Goal: Task Accomplishment & Management: Use online tool/utility

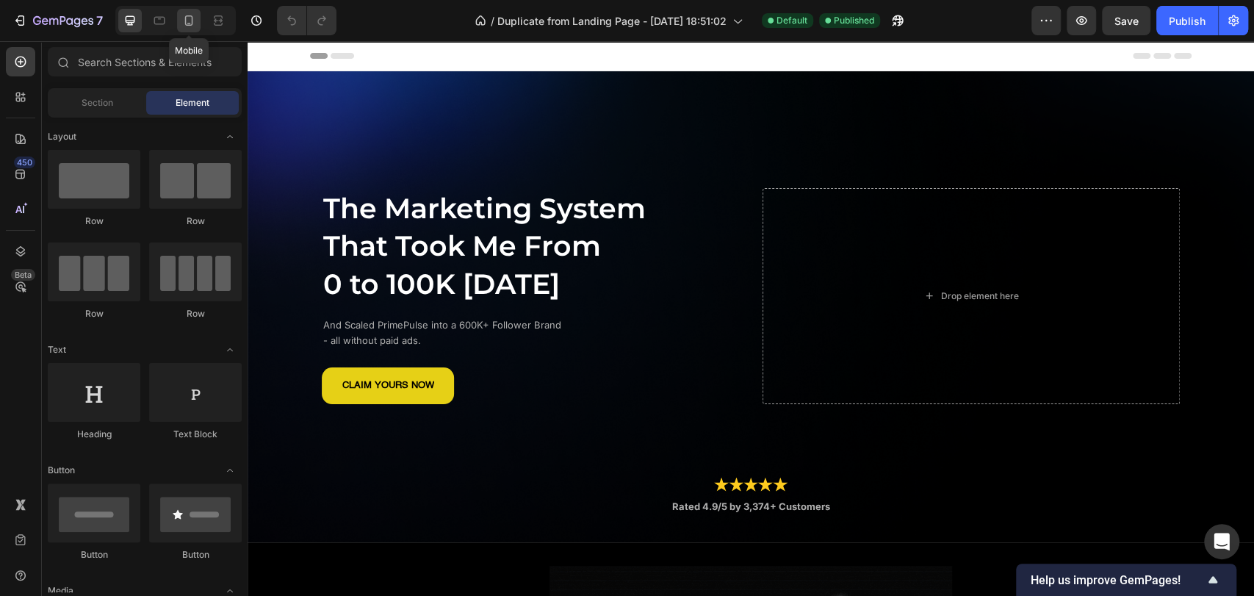
click at [195, 21] on icon at bounding box center [188, 20] width 15 height 15
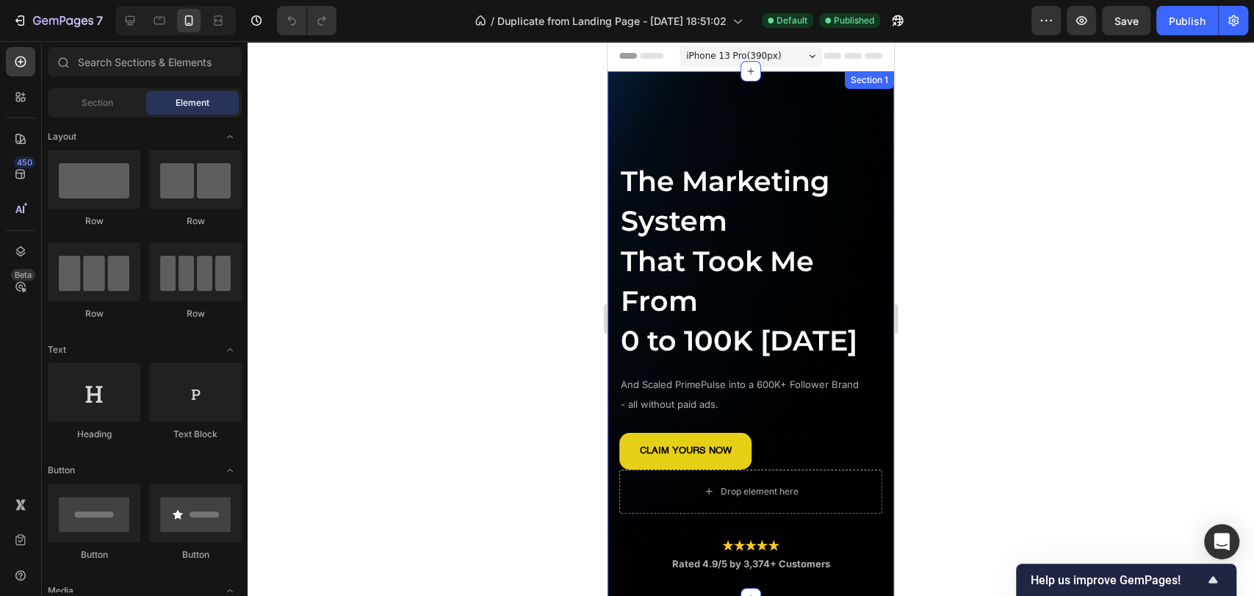
click at [664, 90] on div "The Marketing System That Took Me From 0 to 100K in 14 Days Heading And Scaled …" at bounding box center [751, 334] width 287 height 527
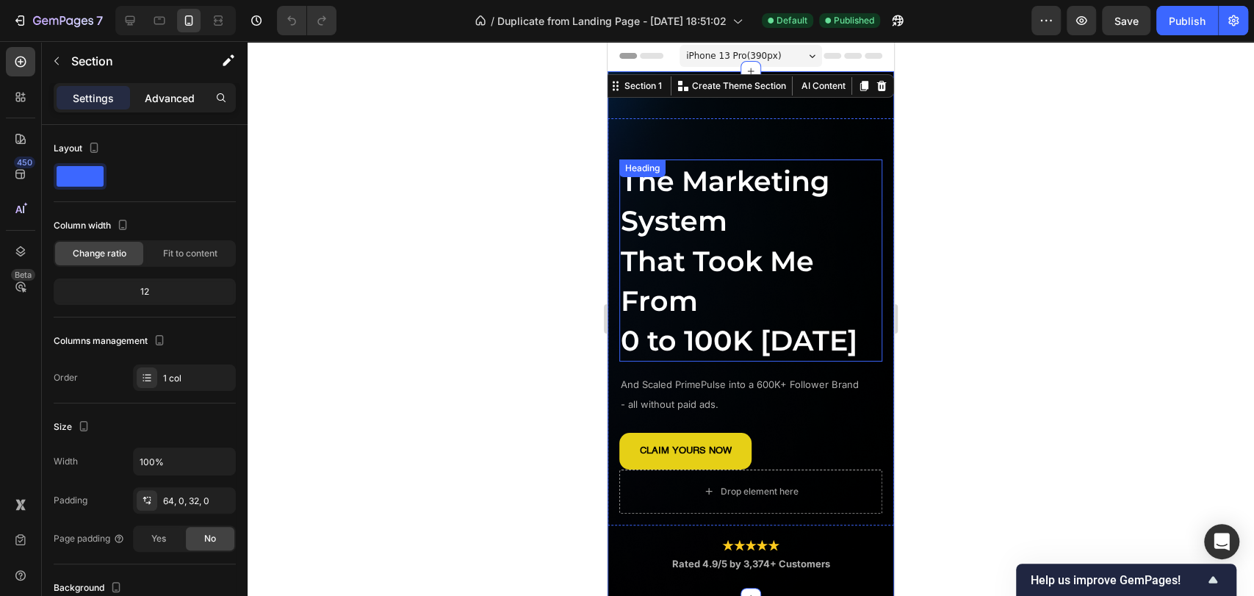
click at [165, 98] on p "Advanced" at bounding box center [170, 97] width 50 height 15
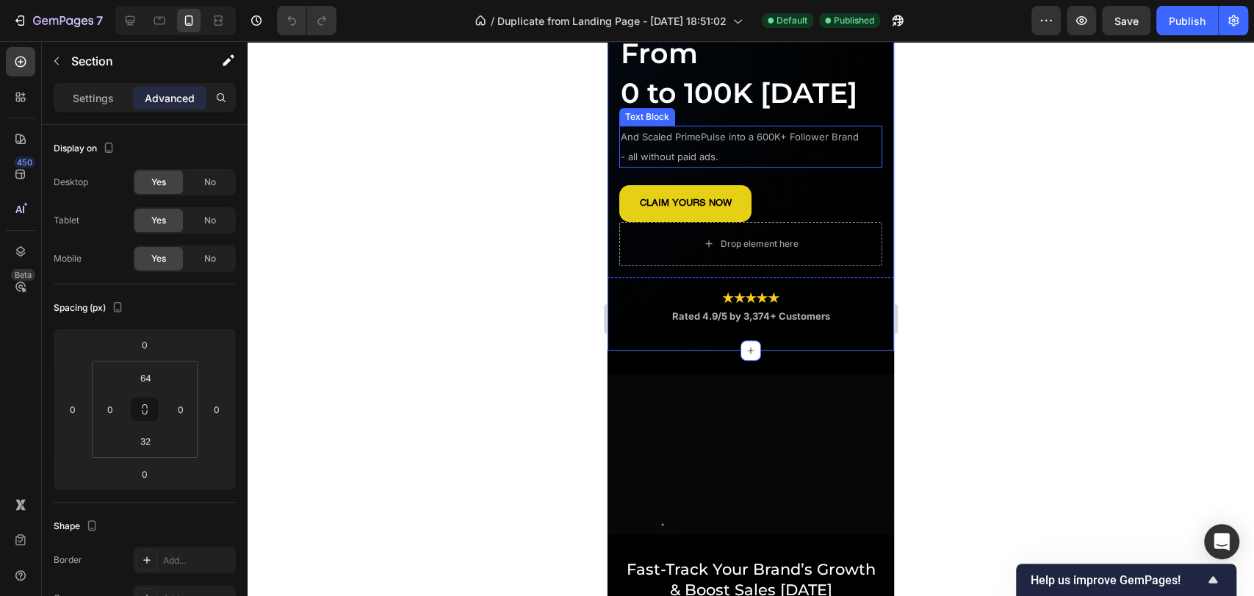
scroll to position [245, 0]
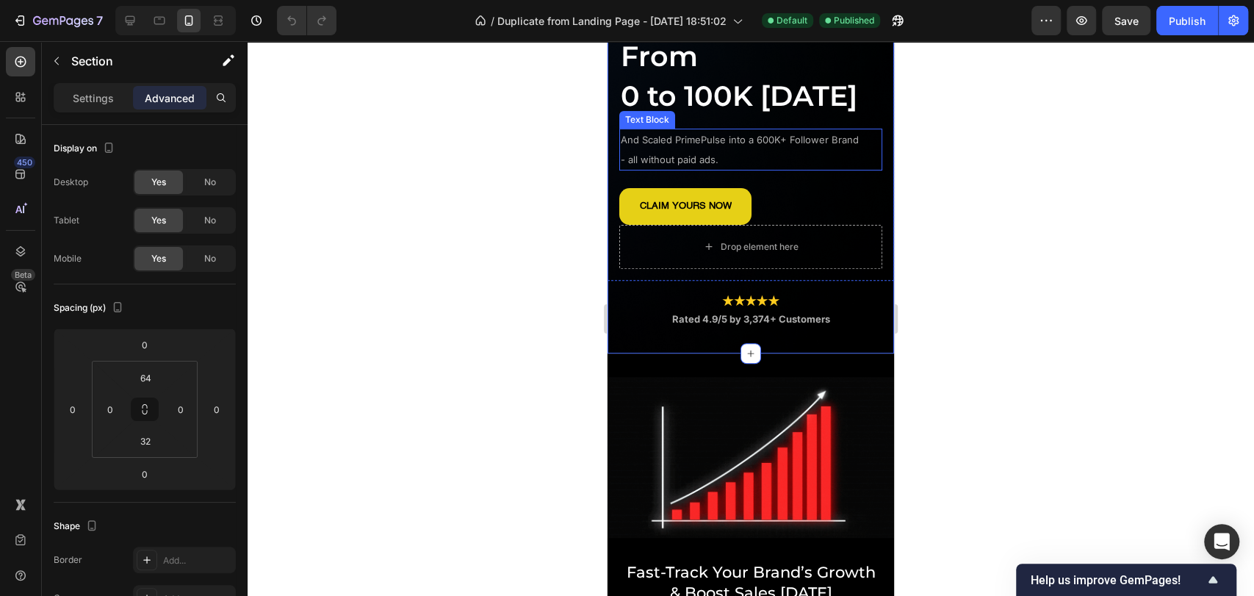
click at [775, 168] on p "And Scaled PrimePulse into a 600K+ Follower Brand - all without paid ads." at bounding box center [751, 149] width 260 height 38
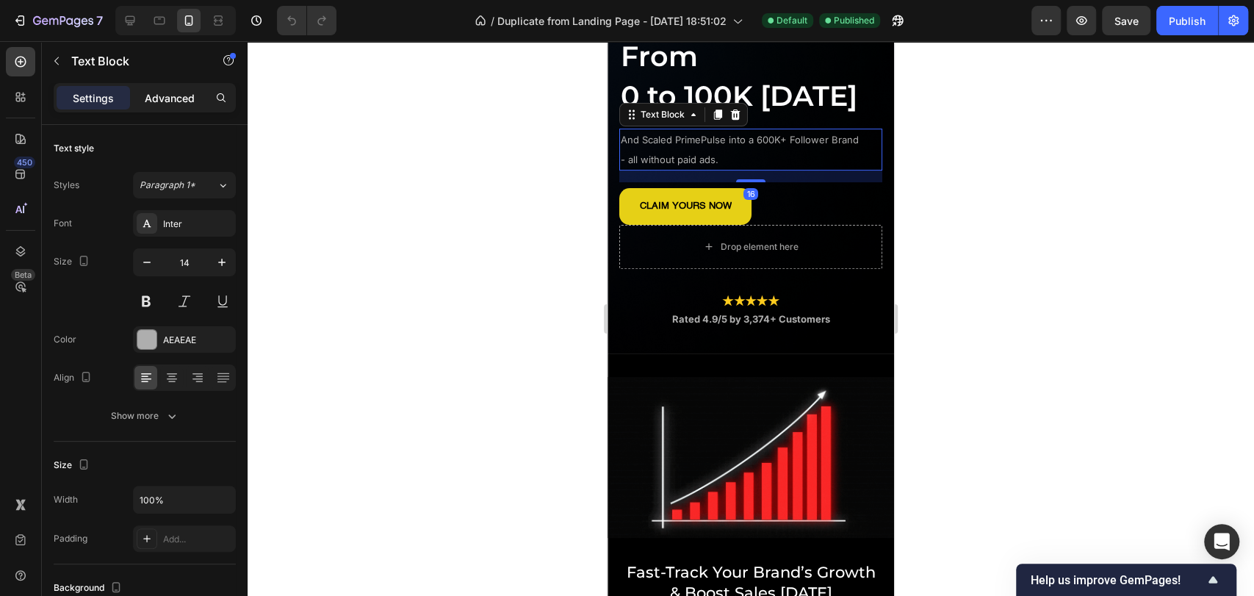
click at [173, 95] on p "Advanced" at bounding box center [170, 97] width 50 height 15
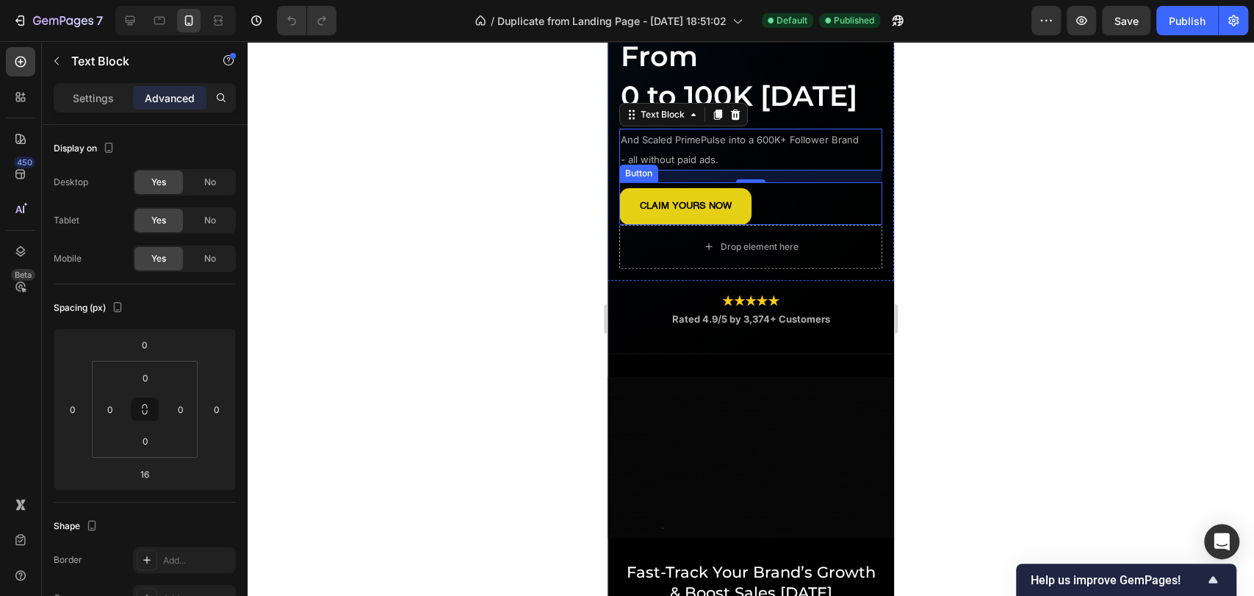
click at [841, 225] on div "CLAIM YOURS NOW Button" at bounding box center [750, 203] width 263 height 43
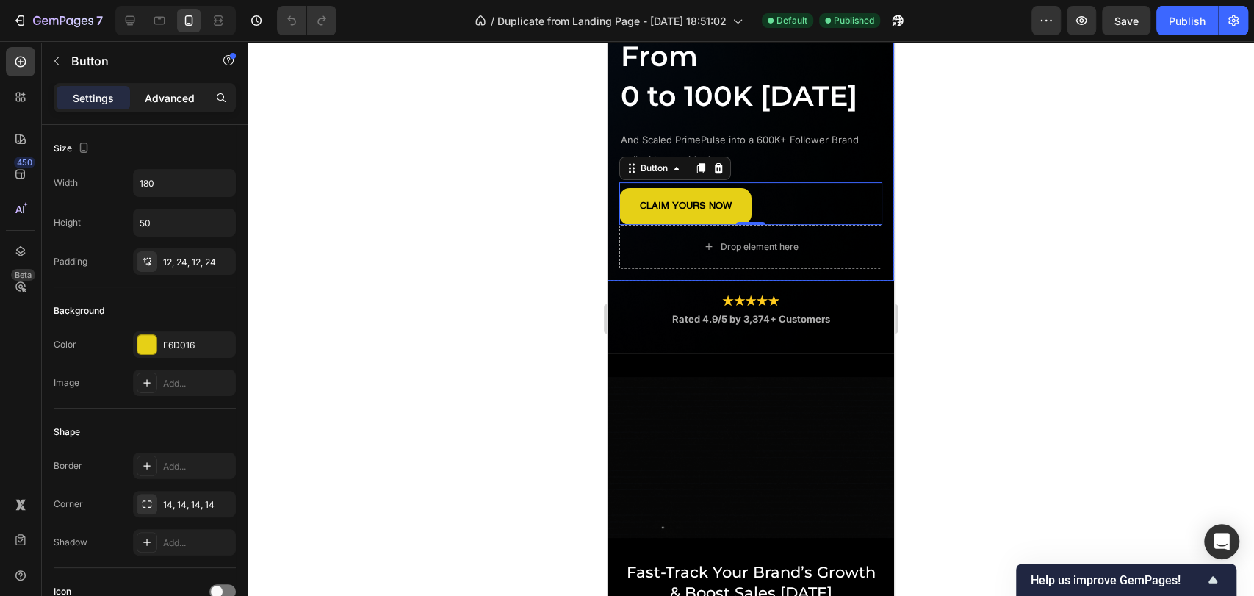
click at [159, 107] on div "Advanced" at bounding box center [169, 98] width 73 height 24
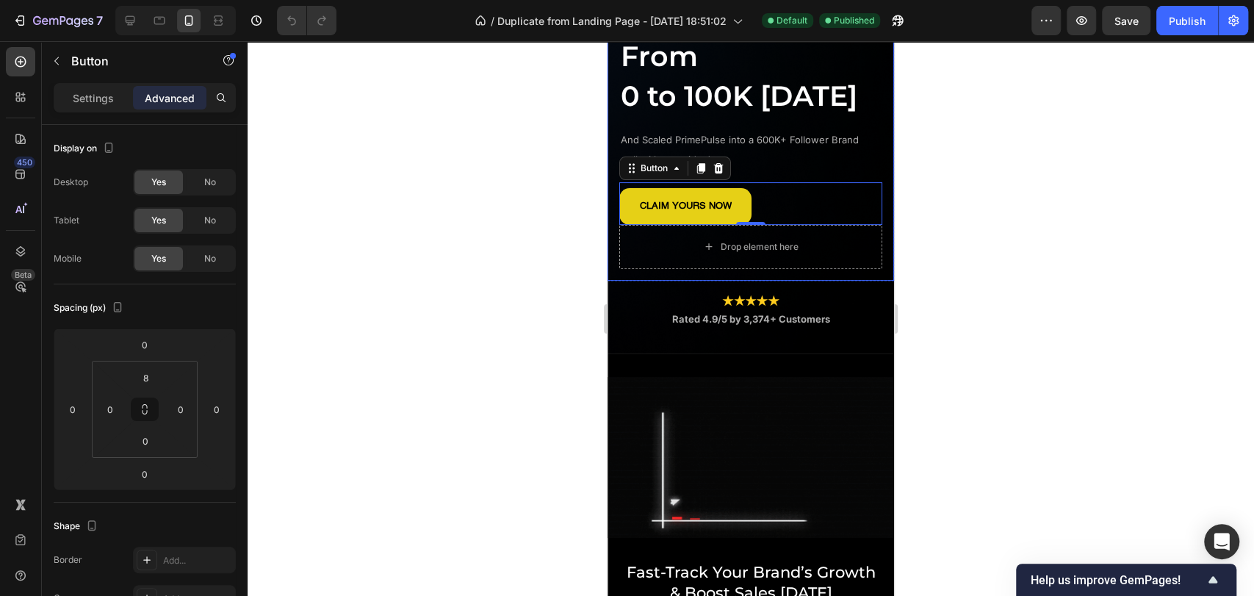
click at [612, 232] on div "The Marketing System That Took Me From 0 to 100K in 14 Days Heading And Scaled …" at bounding box center [751, 92] width 287 height 378
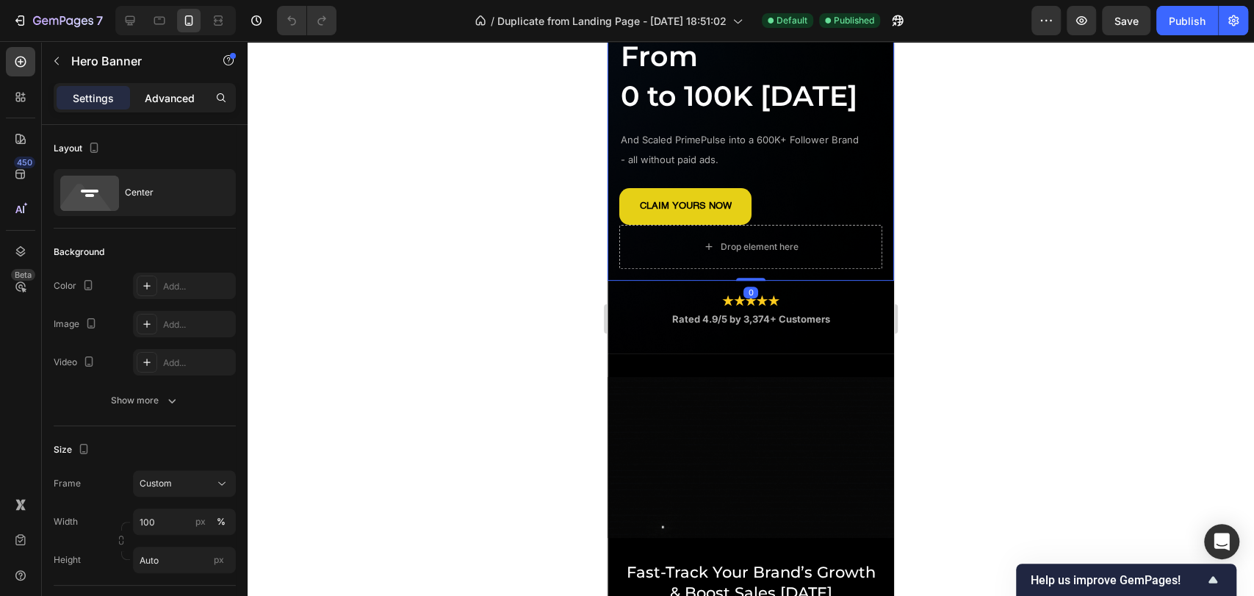
click at [156, 99] on p "Advanced" at bounding box center [170, 97] width 50 height 15
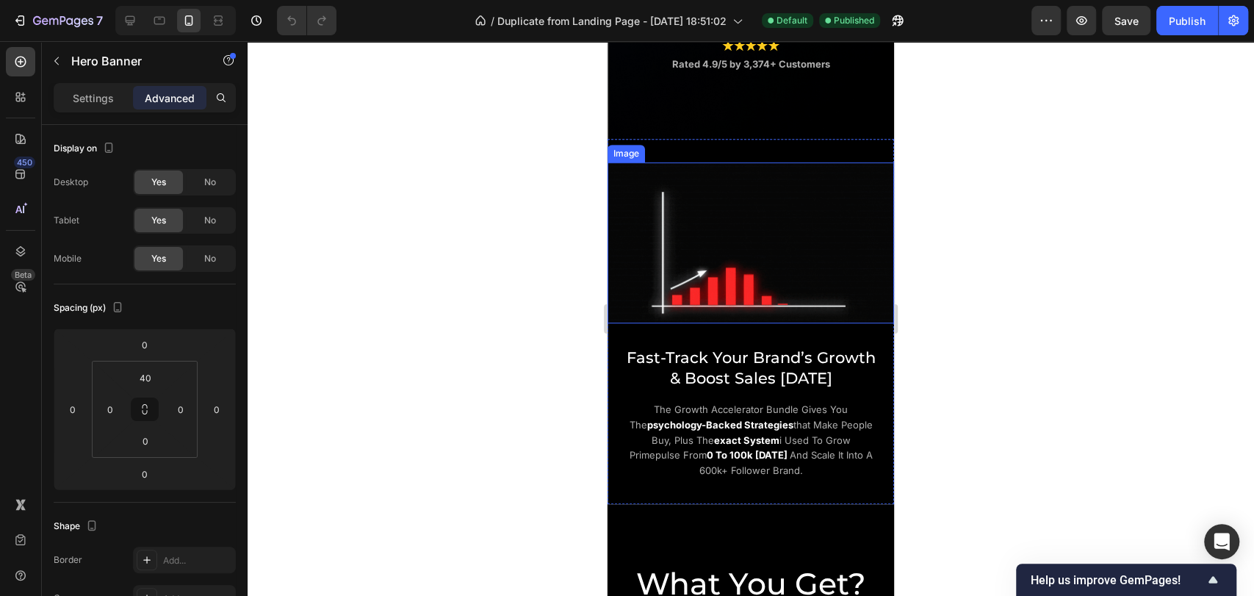
scroll to position [489, 0]
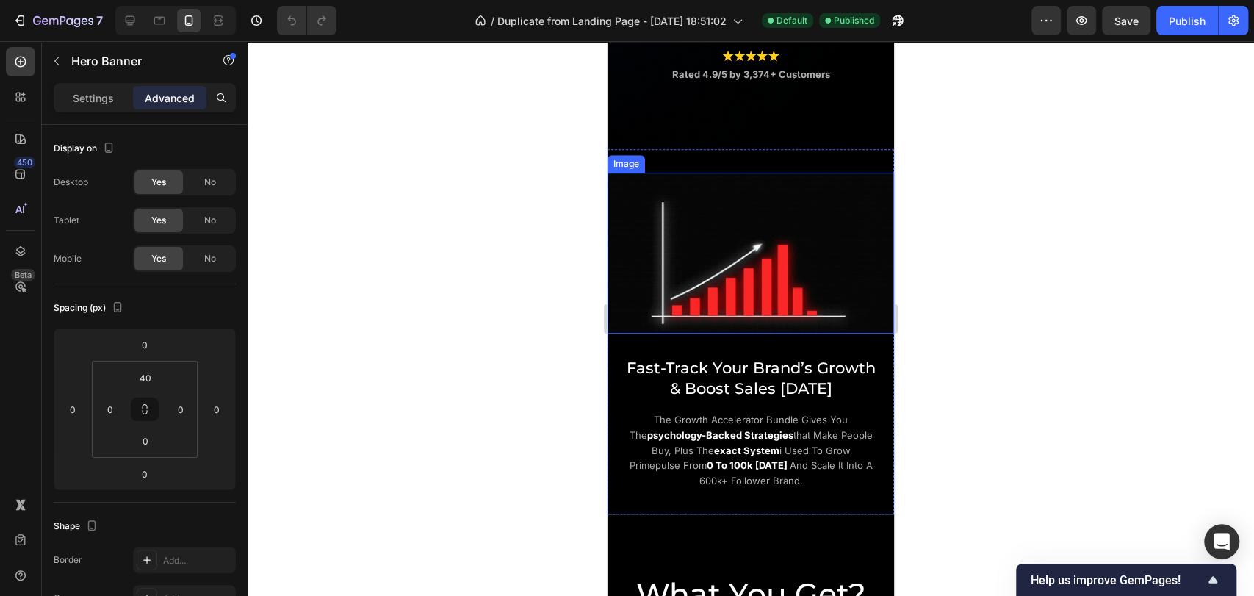
click at [734, 209] on img at bounding box center [751, 253] width 287 height 161
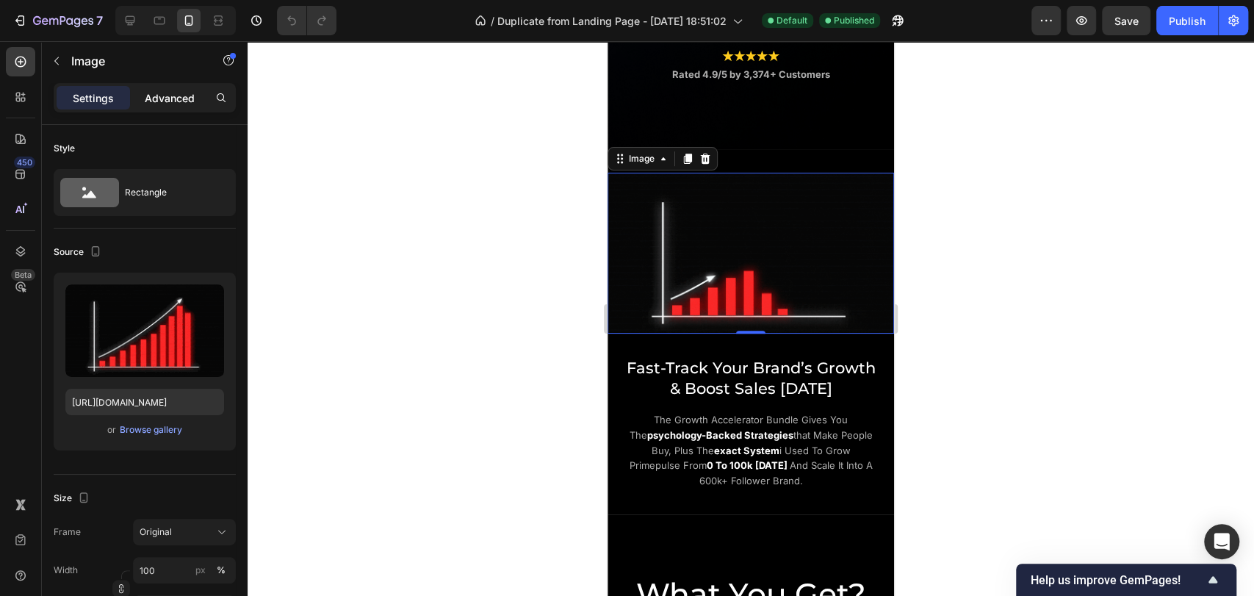
click at [165, 101] on p "Advanced" at bounding box center [170, 97] width 50 height 15
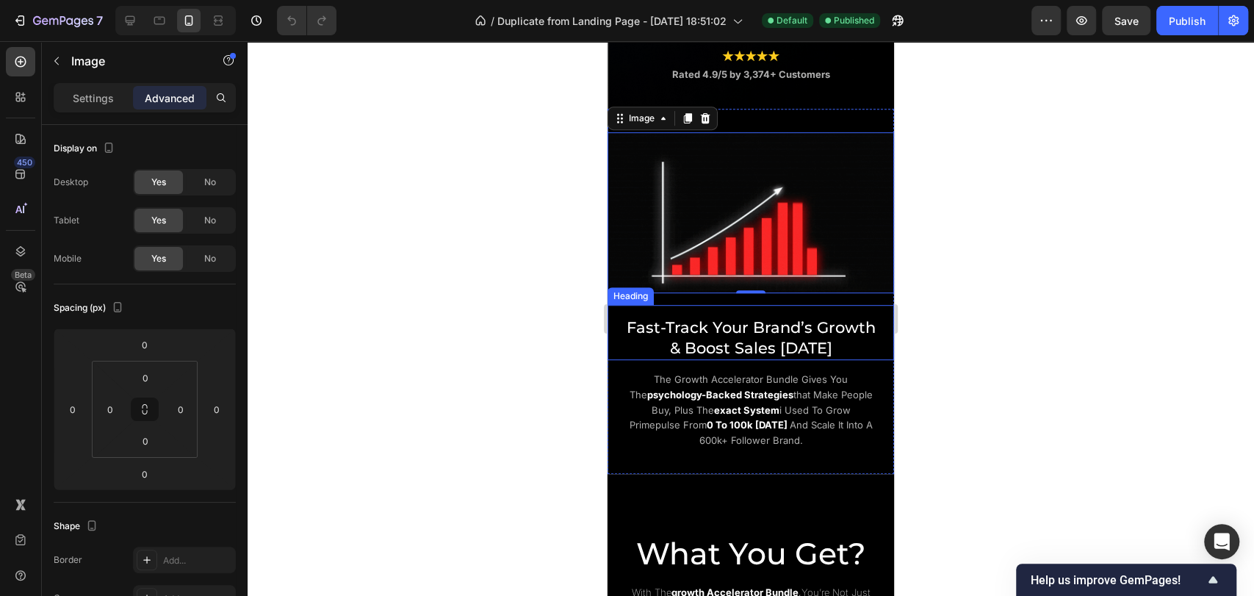
click at [712, 359] on h2 "Fast-Track Your Brand’s Growth & Boost Sales Today" at bounding box center [751, 337] width 265 height 43
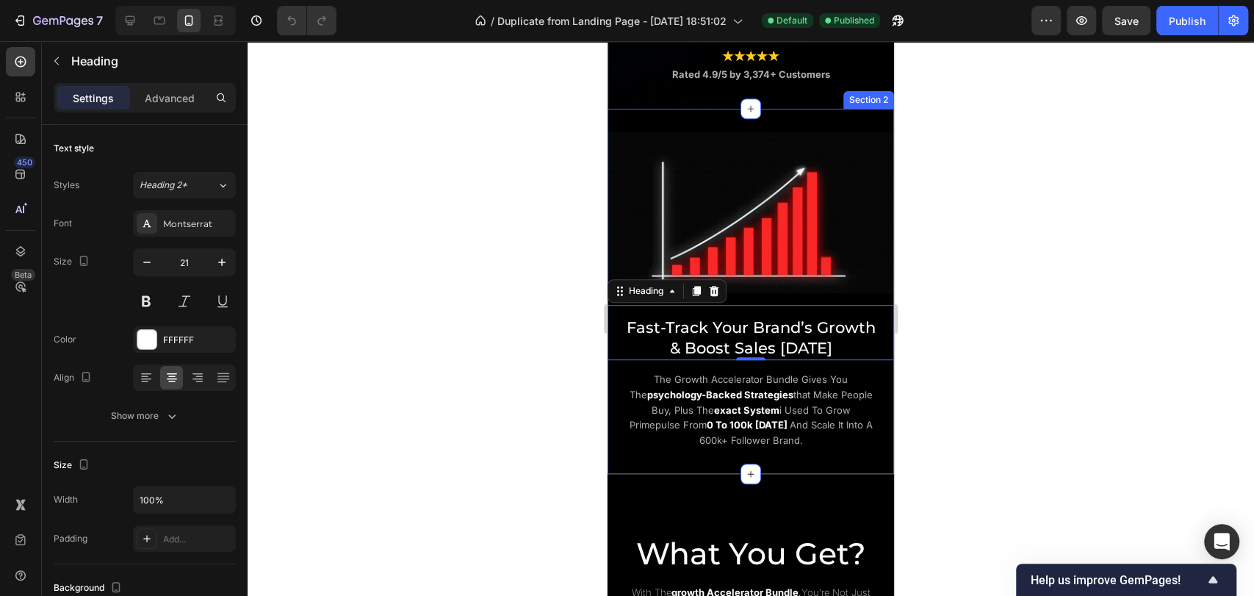
click at [636, 400] on div "Image Fast-Track Your Brand’s Growth & Boost Sales Today Heading 0 the growth a…" at bounding box center [751, 291] width 287 height 318
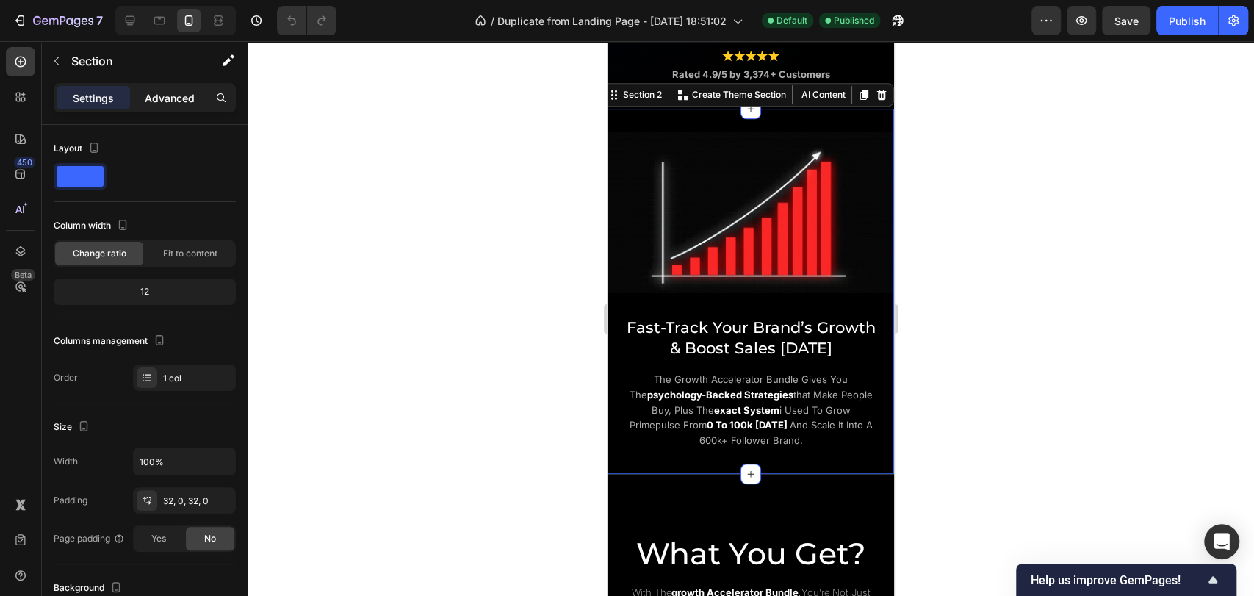
click at [171, 96] on p "Advanced" at bounding box center [170, 97] width 50 height 15
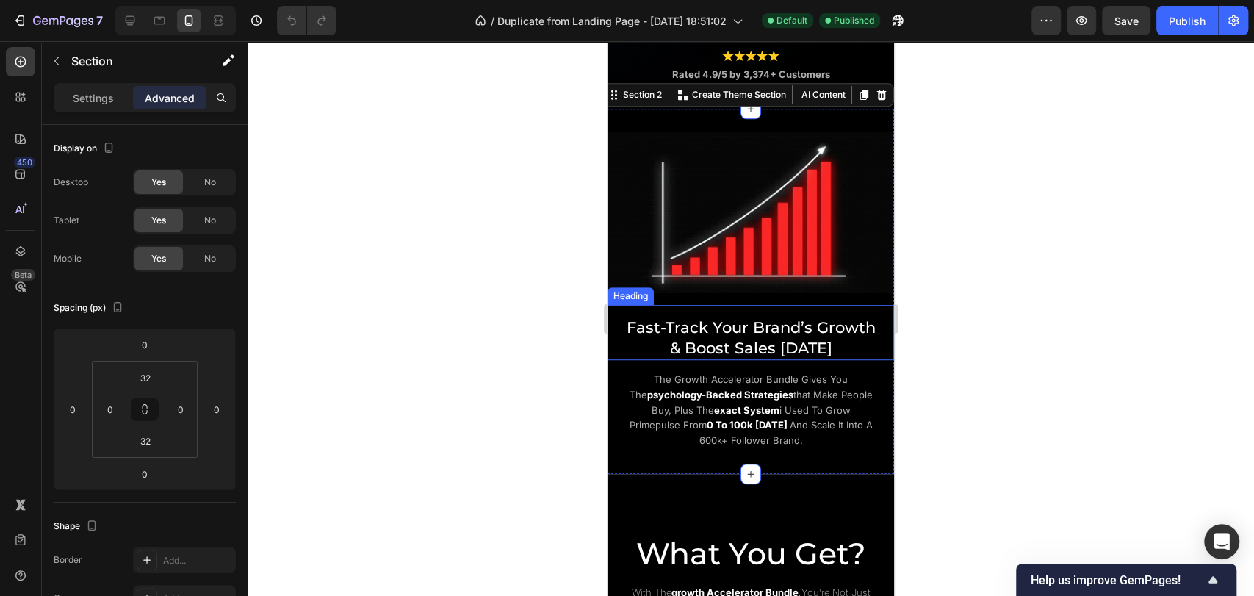
click at [700, 359] on h2 "Fast-Track Your Brand’s Growth & Boost Sales Today" at bounding box center [751, 337] width 265 height 43
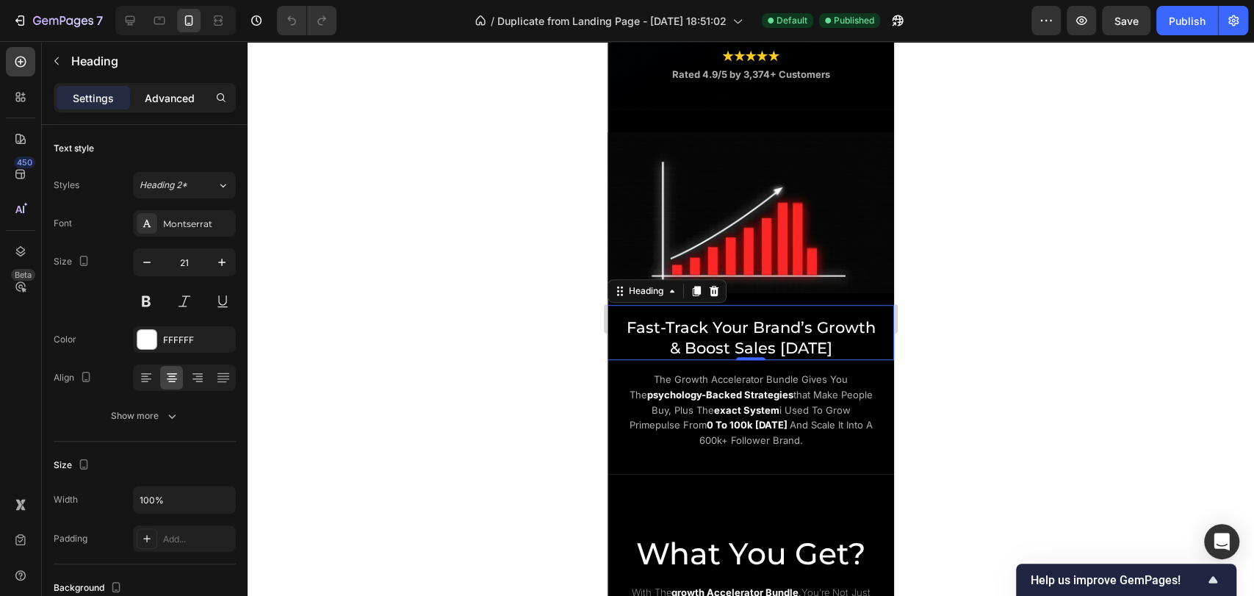
click at [165, 103] on p "Advanced" at bounding box center [170, 97] width 50 height 15
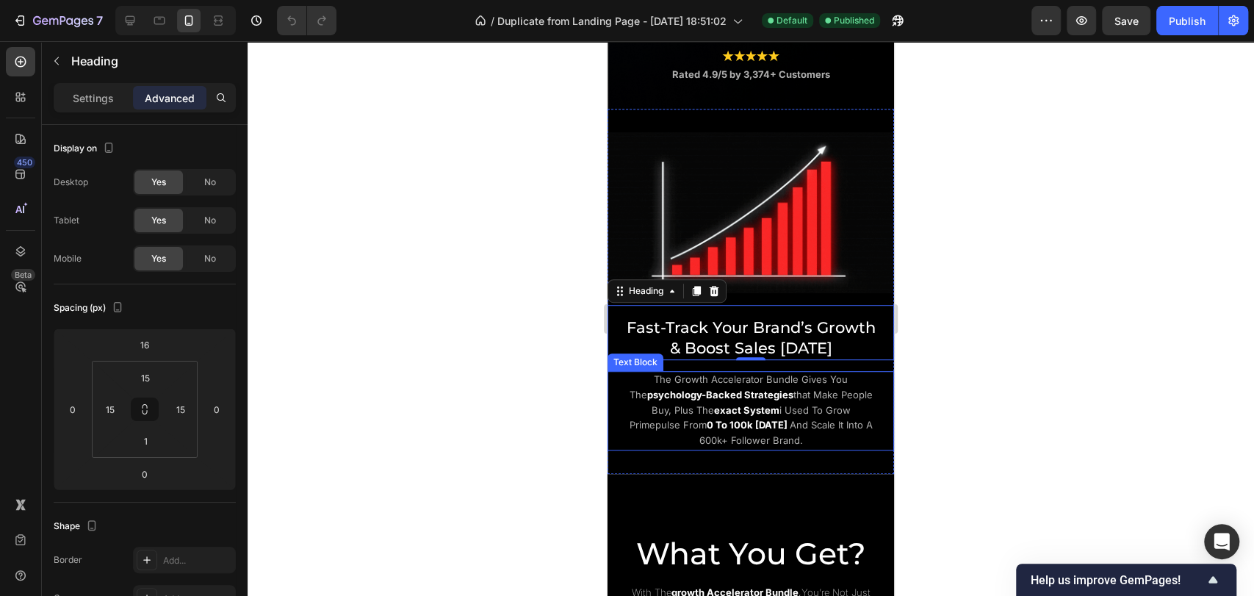
click at [723, 435] on p "the growth accelerator bundle gives you the psychology-backed strategies that m…" at bounding box center [751, 411] width 248 height 76
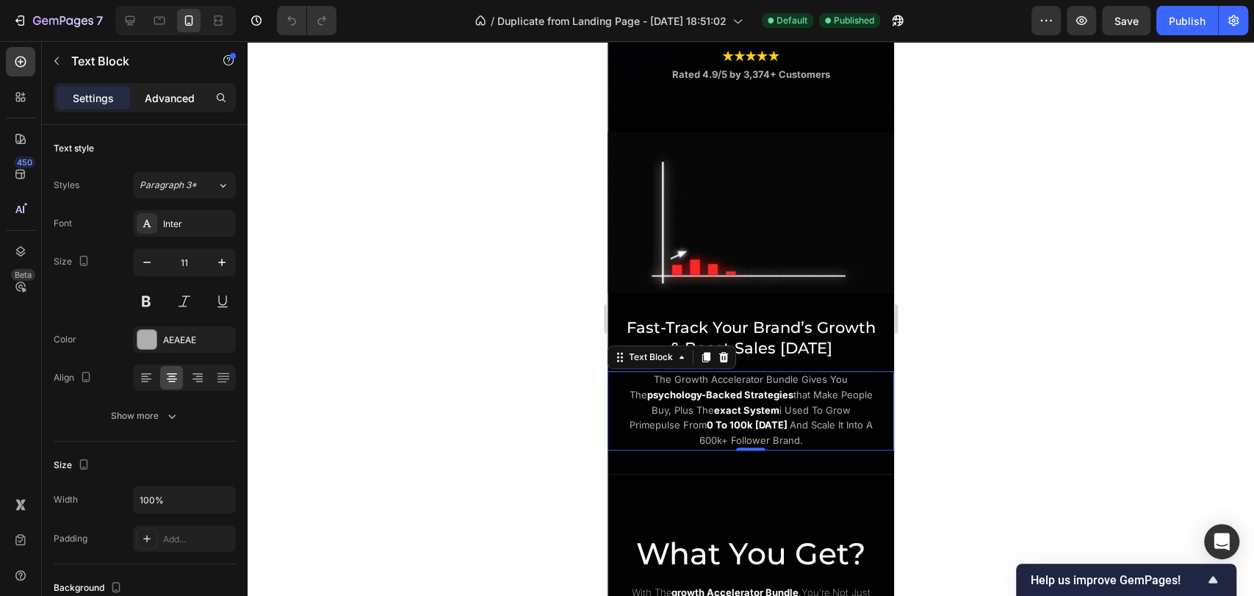
click at [170, 98] on p "Advanced" at bounding box center [170, 97] width 50 height 15
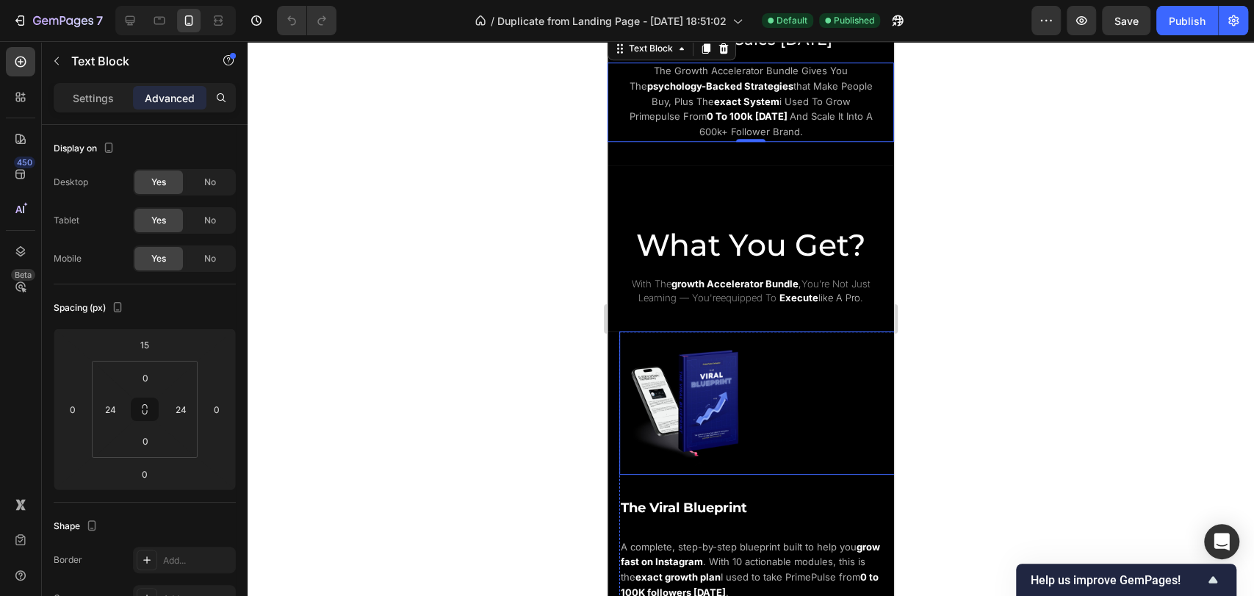
scroll to position [898, 0]
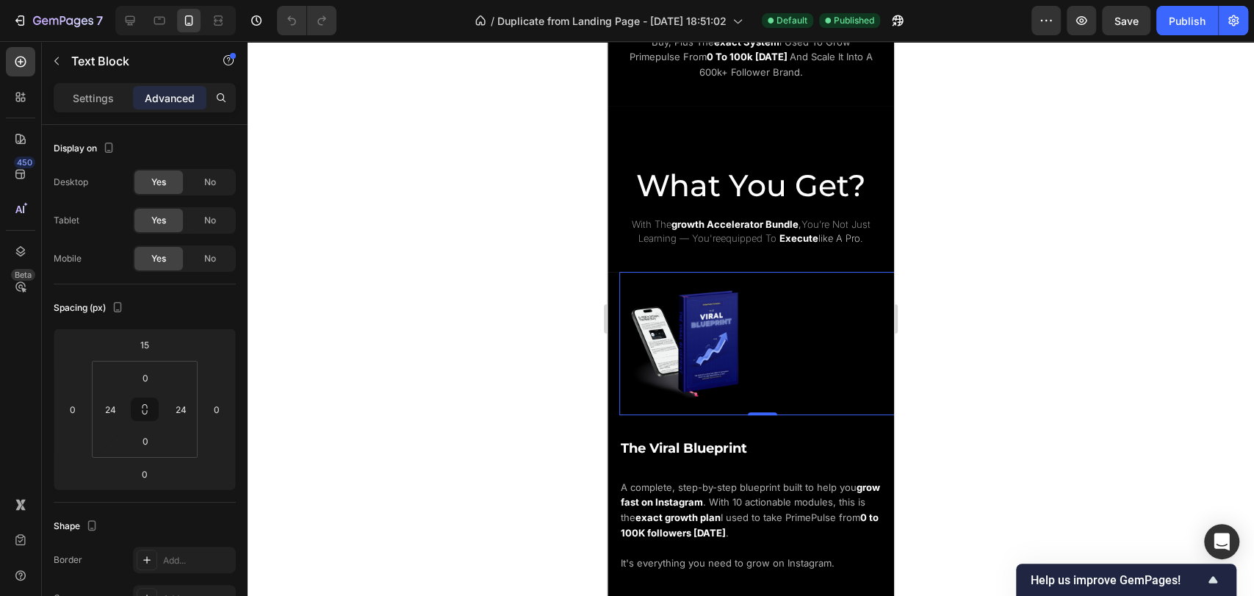
click at [736, 366] on img at bounding box center [690, 343] width 143 height 143
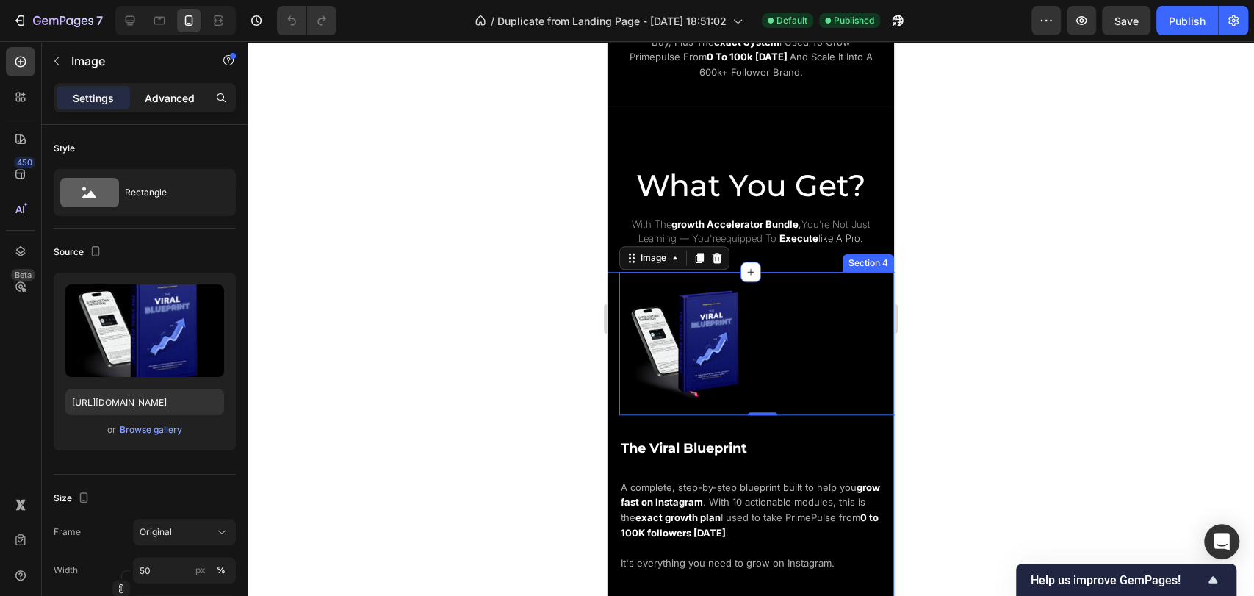
click at [169, 92] on p "Advanced" at bounding box center [170, 97] width 50 height 15
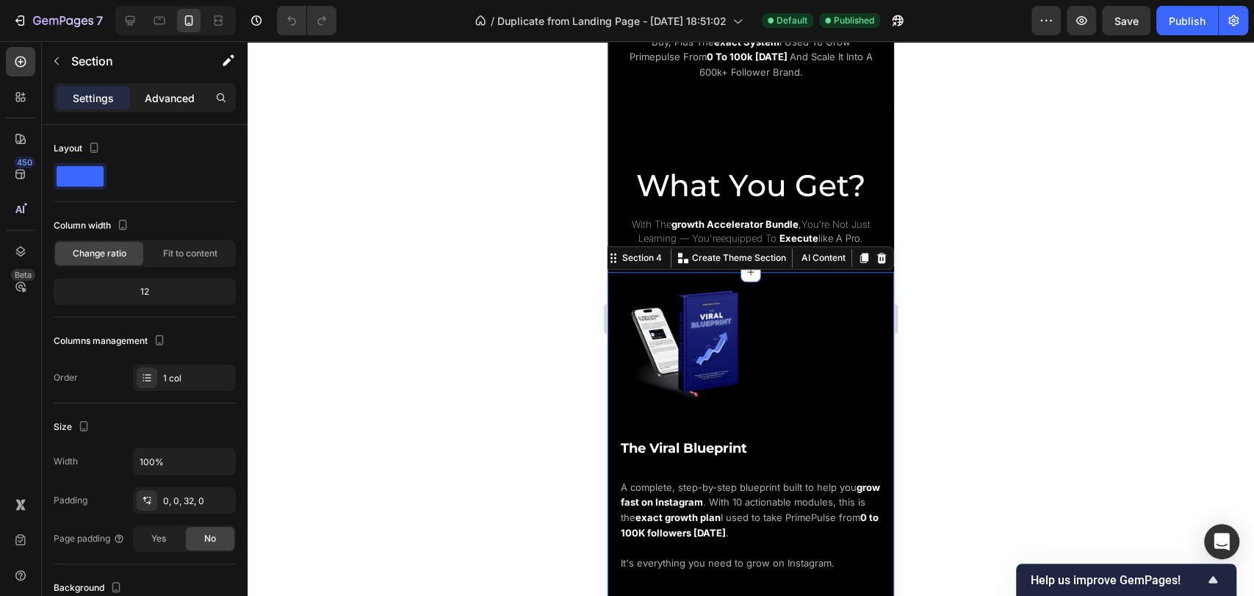
click at [147, 96] on p "Advanced" at bounding box center [170, 97] width 50 height 15
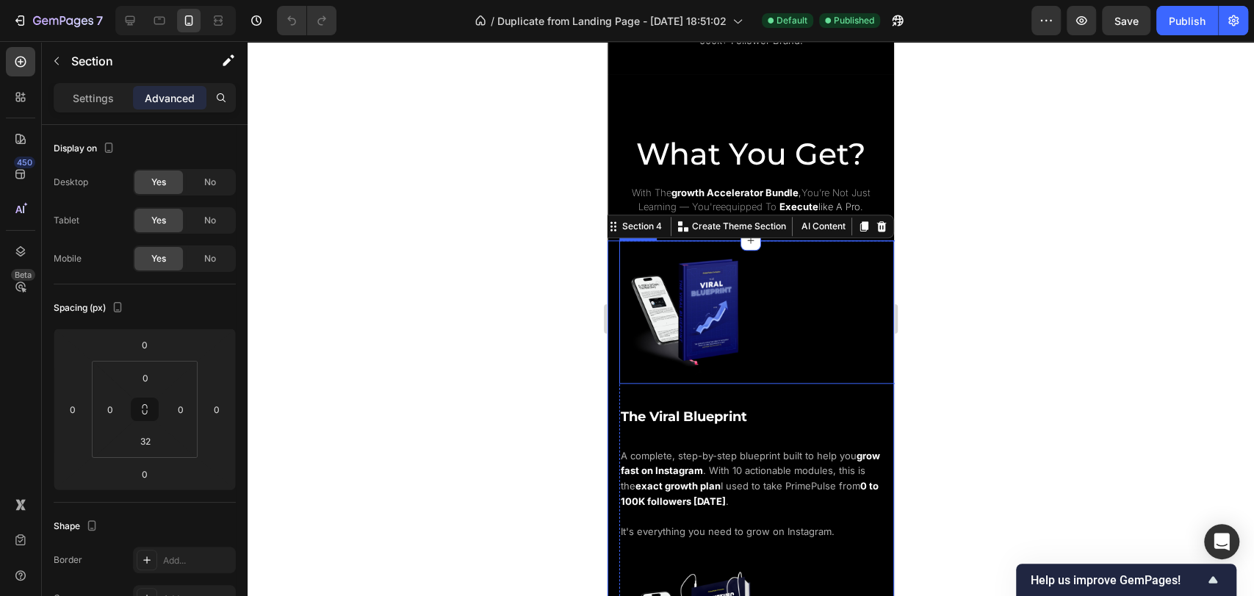
scroll to position [980, 0]
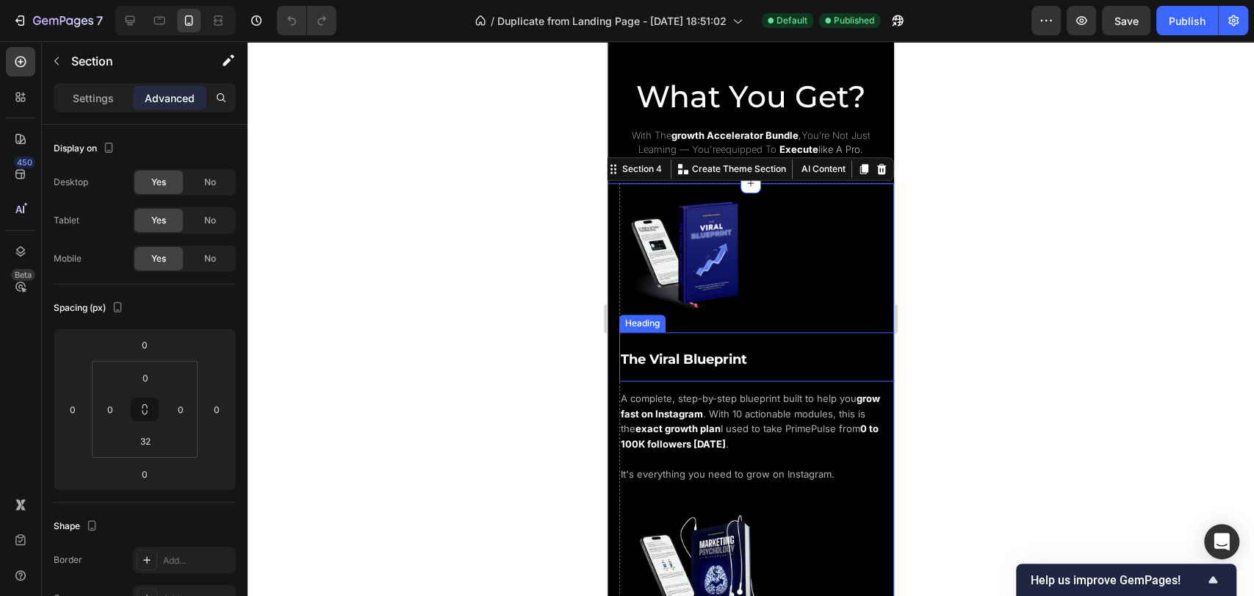
click at [747, 367] on span "The Viral Blueprint" at bounding box center [684, 359] width 126 height 16
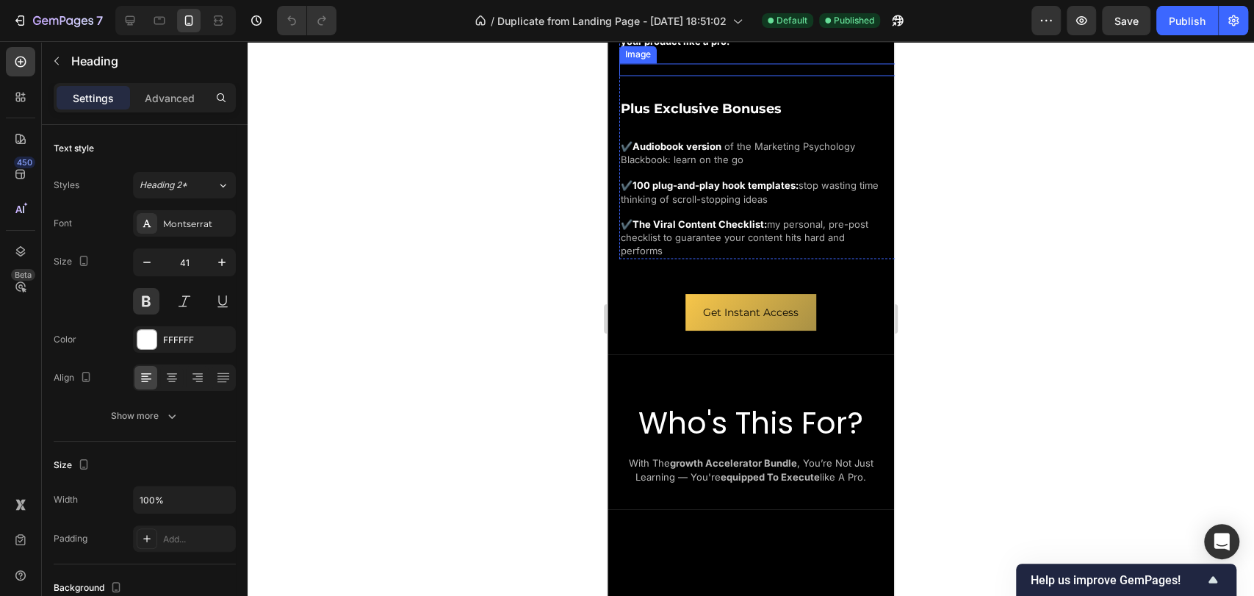
scroll to position [1714, 0]
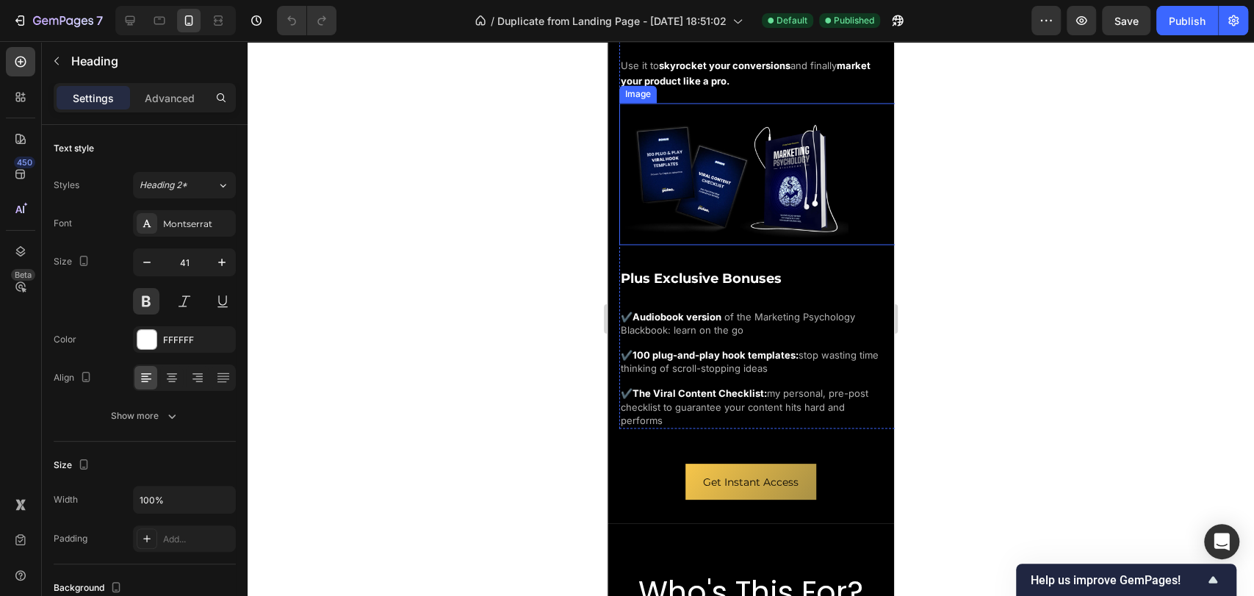
click at [806, 177] on img at bounding box center [733, 178] width 229 height 130
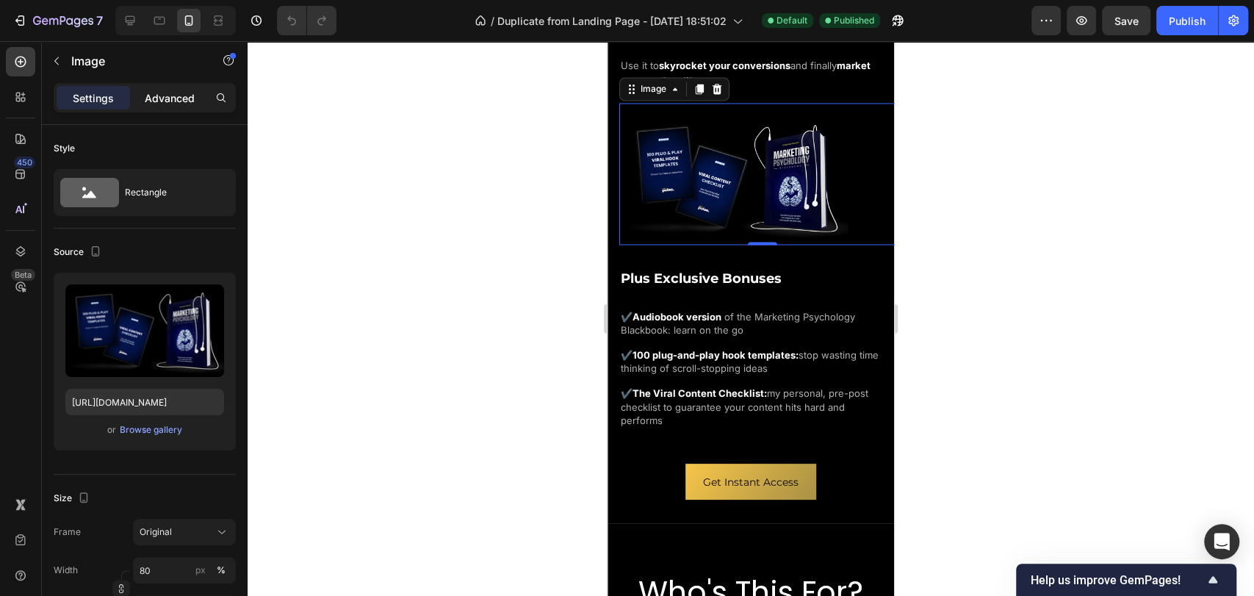
click at [158, 86] on div "Advanced" at bounding box center [169, 98] width 73 height 24
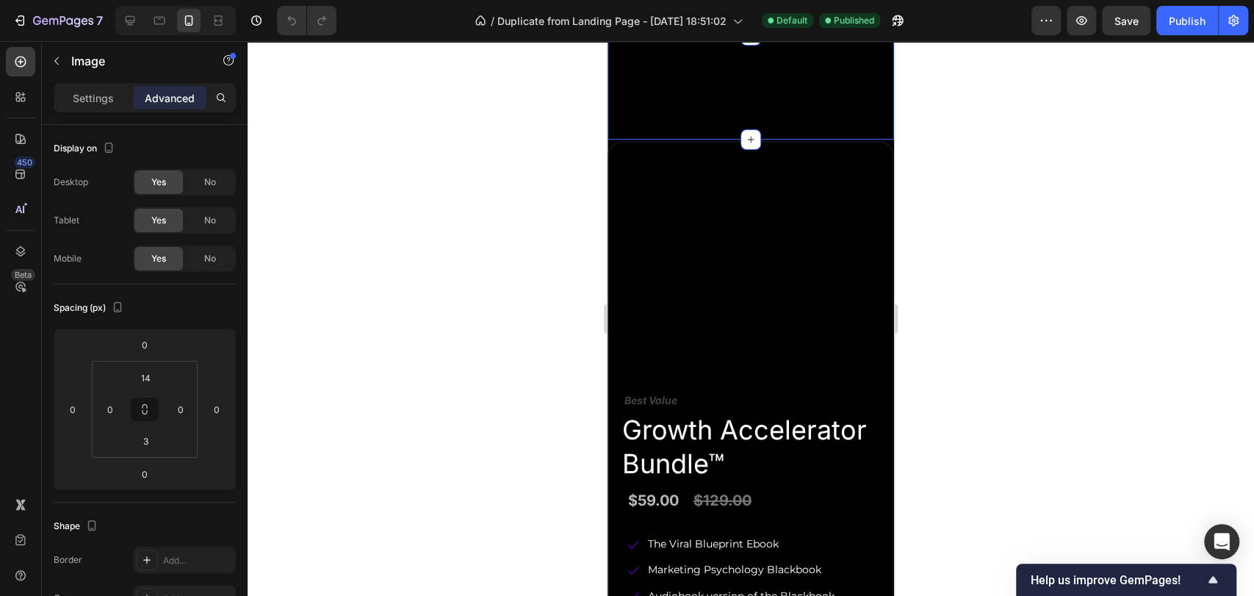
scroll to position [3102, 0]
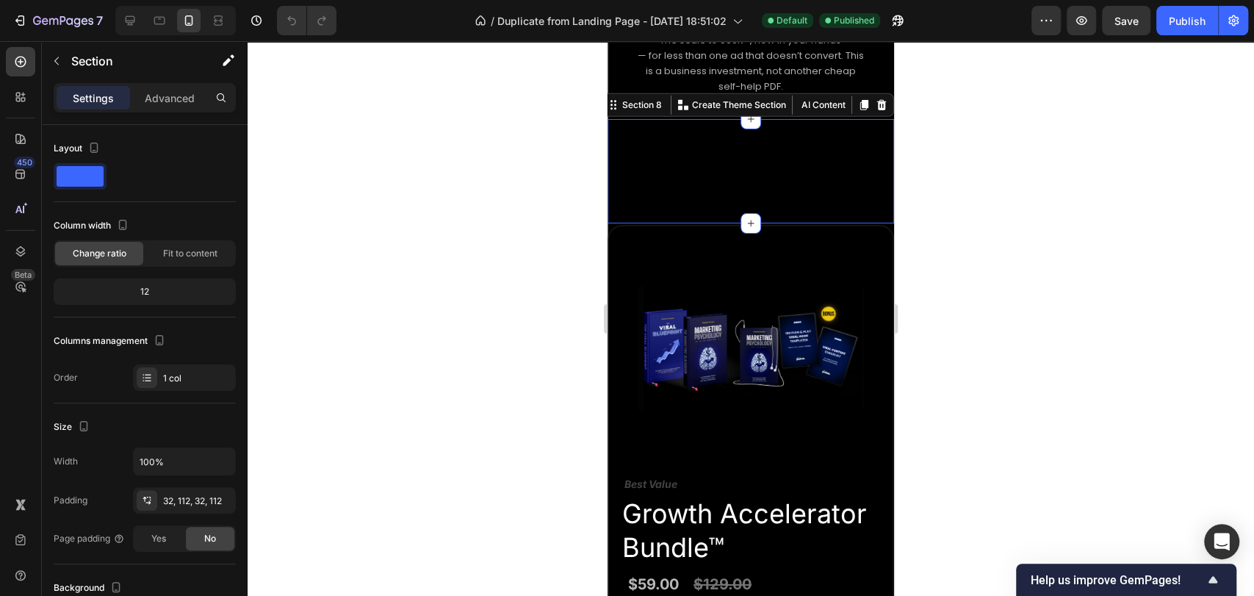
click at [763, 206] on div "A True Practical Guide Text Block Instant Access Text Block One-Time Payment Te…" at bounding box center [751, 171] width 287 height 104
click at [706, 199] on div "A True Practical Guide Text Block Instant Access Text Block One-Time Payment Te…" at bounding box center [751, 171] width 165 height 57
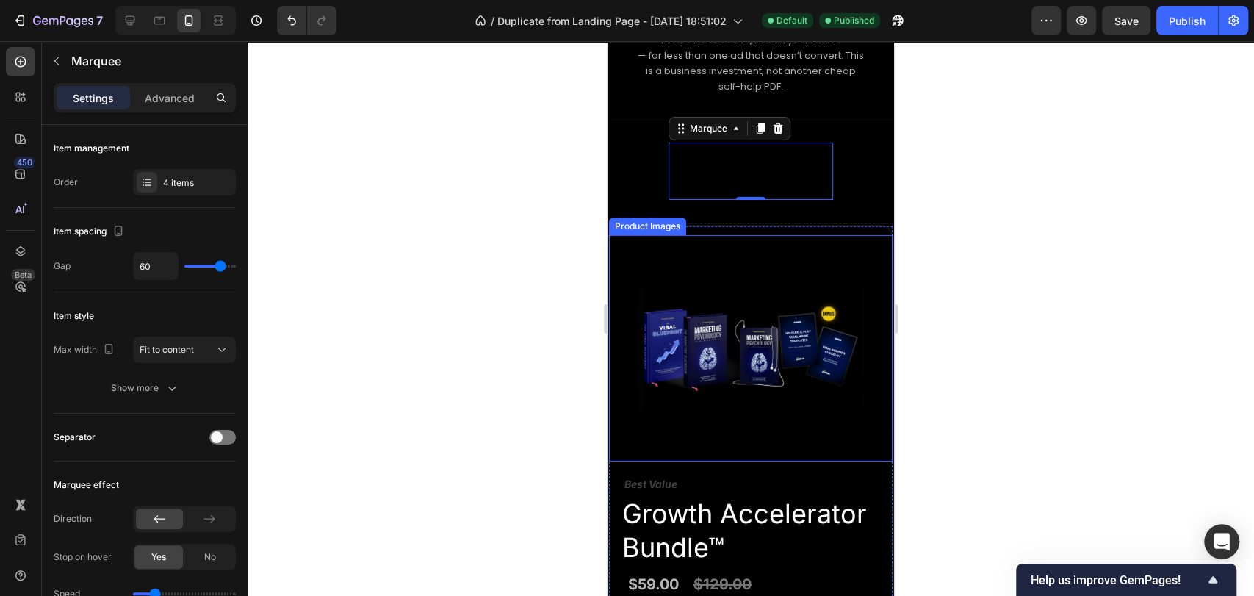
click at [692, 314] on img at bounding box center [751, 348] width 227 height 227
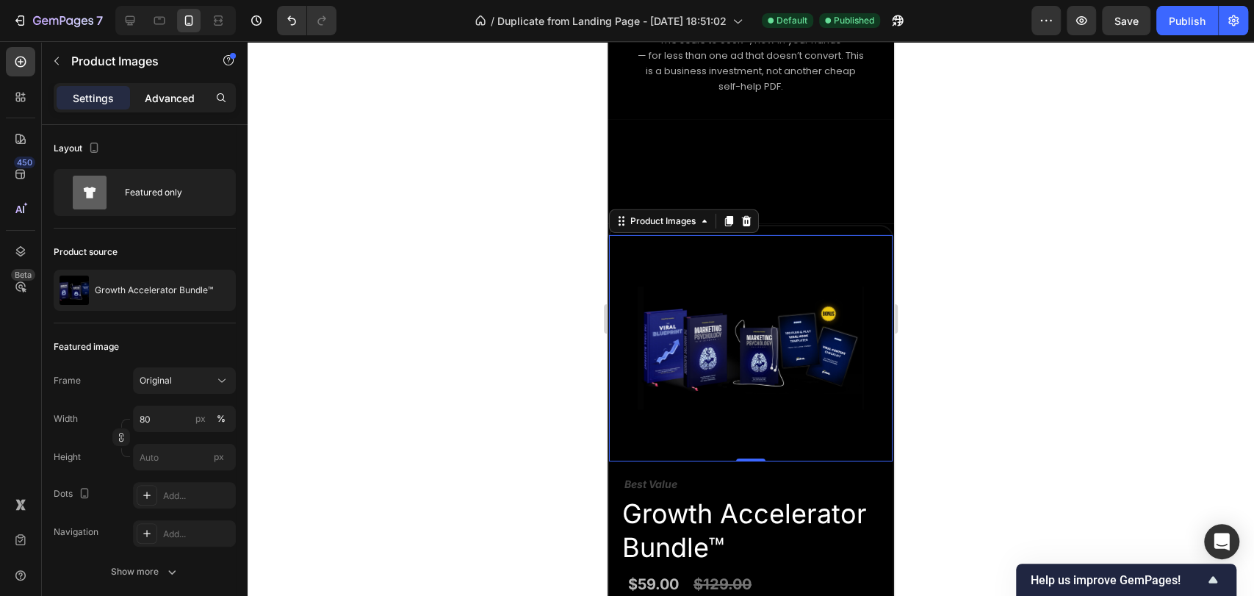
click at [170, 104] on p "Advanced" at bounding box center [170, 97] width 50 height 15
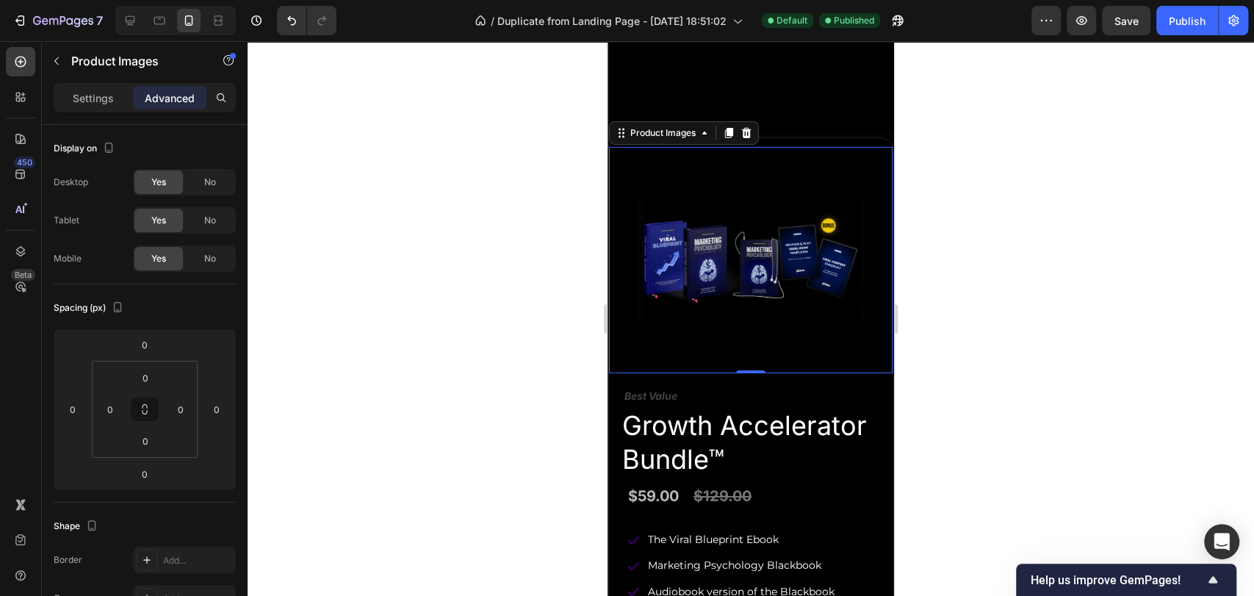
scroll to position [3266, 0]
click at [21, 262] on div at bounding box center [20, 251] width 29 height 29
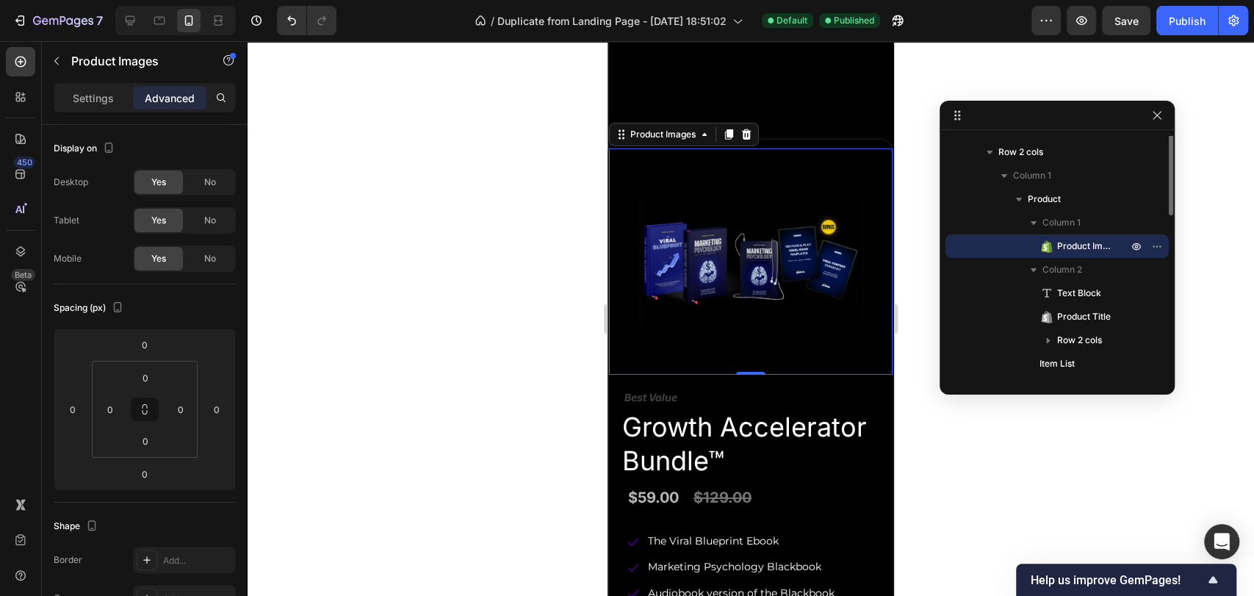
scroll to position [68, 0]
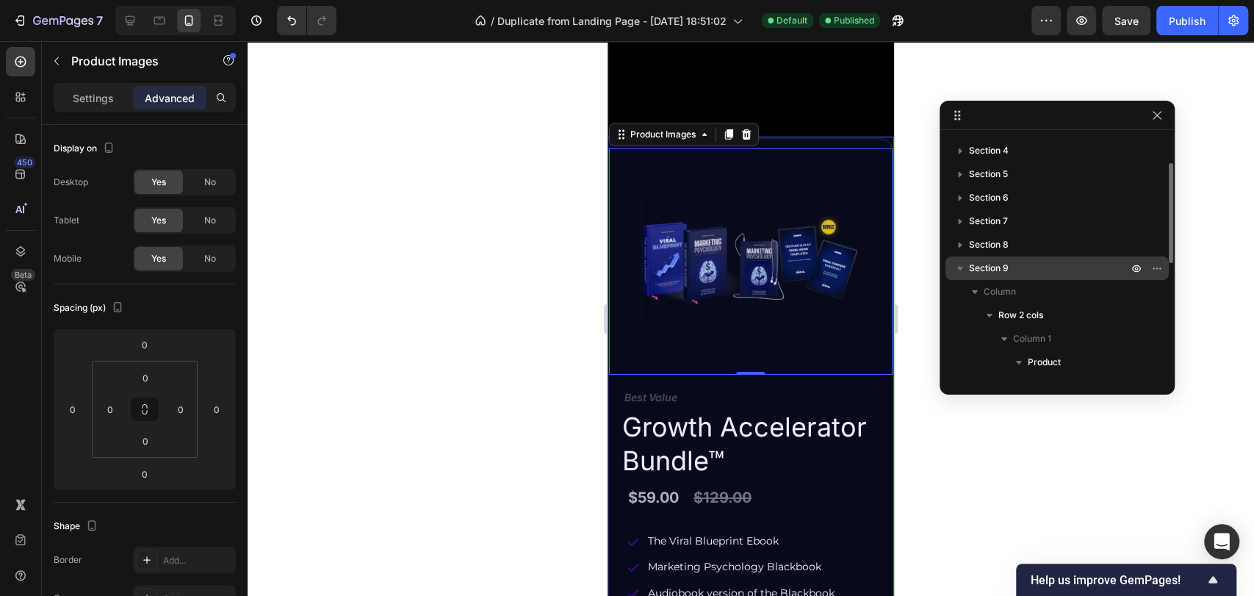
click at [1035, 258] on div "Section 9" at bounding box center [1058, 268] width 212 height 24
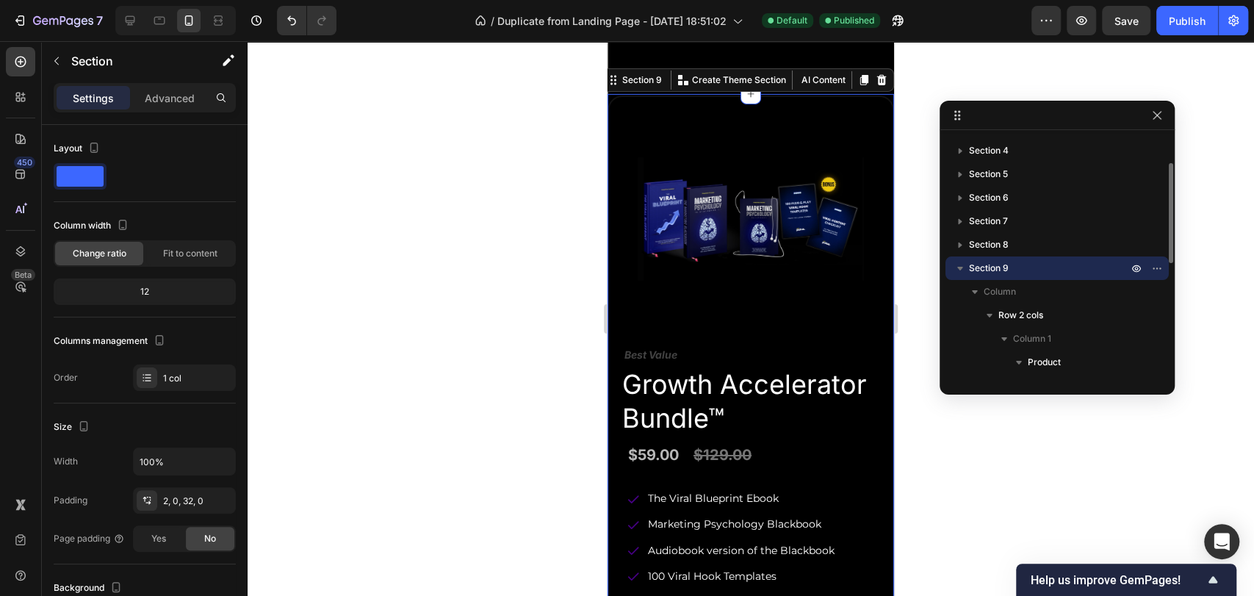
scroll to position [3309, 0]
click at [165, 93] on p "Advanced" at bounding box center [170, 97] width 50 height 15
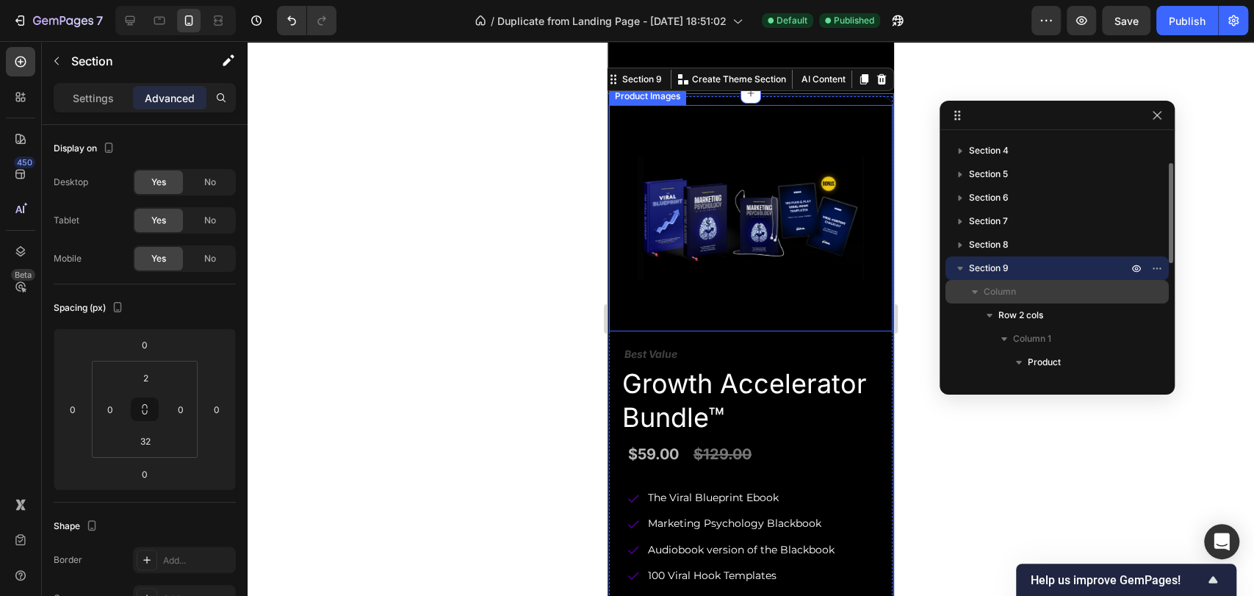
click at [971, 292] on icon "button" at bounding box center [975, 291] width 15 height 15
click at [978, 294] on icon "button" at bounding box center [975, 291] width 15 height 15
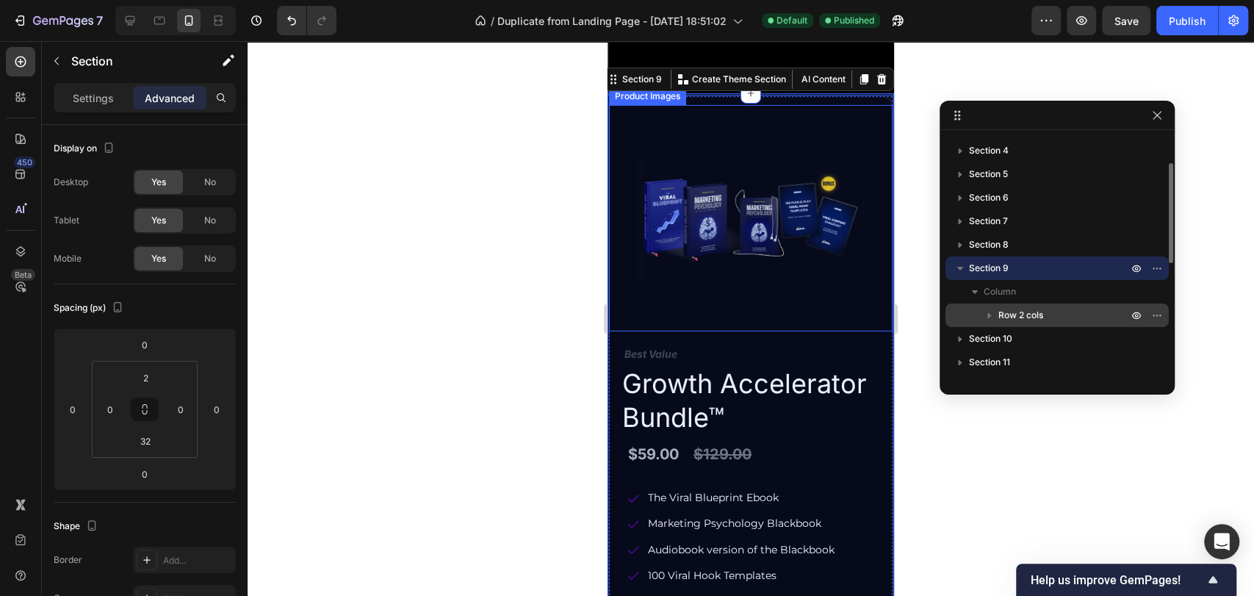
click at [991, 316] on icon "button" at bounding box center [989, 315] width 15 height 15
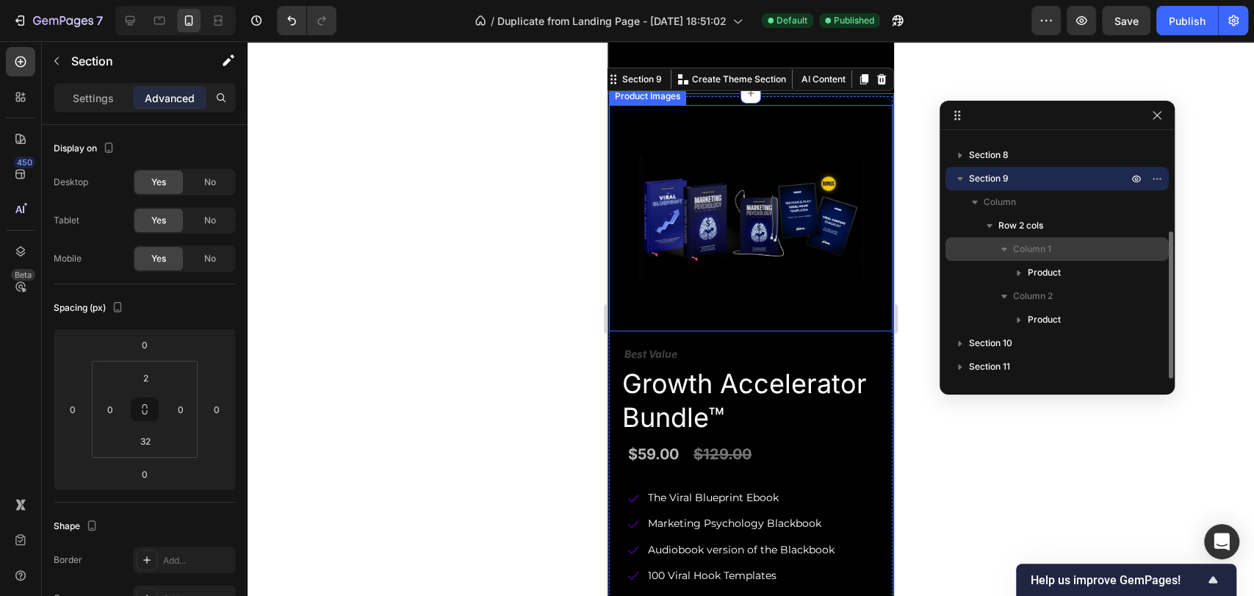
click at [1046, 246] on span "Column 1" at bounding box center [1032, 249] width 38 height 15
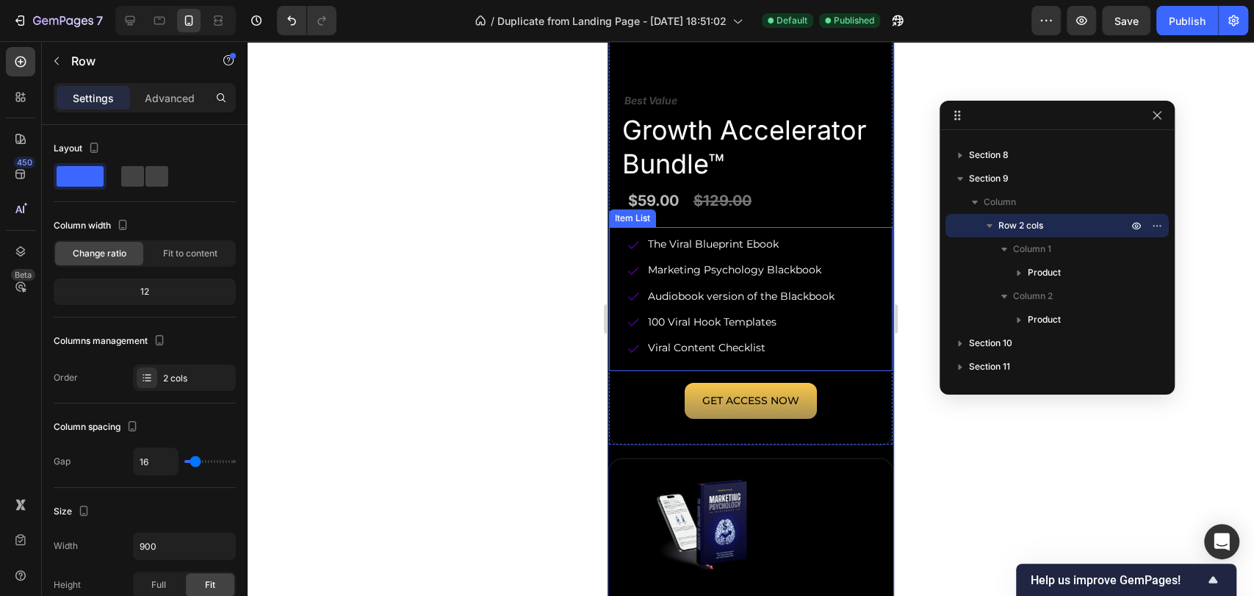
scroll to position [3554, 0]
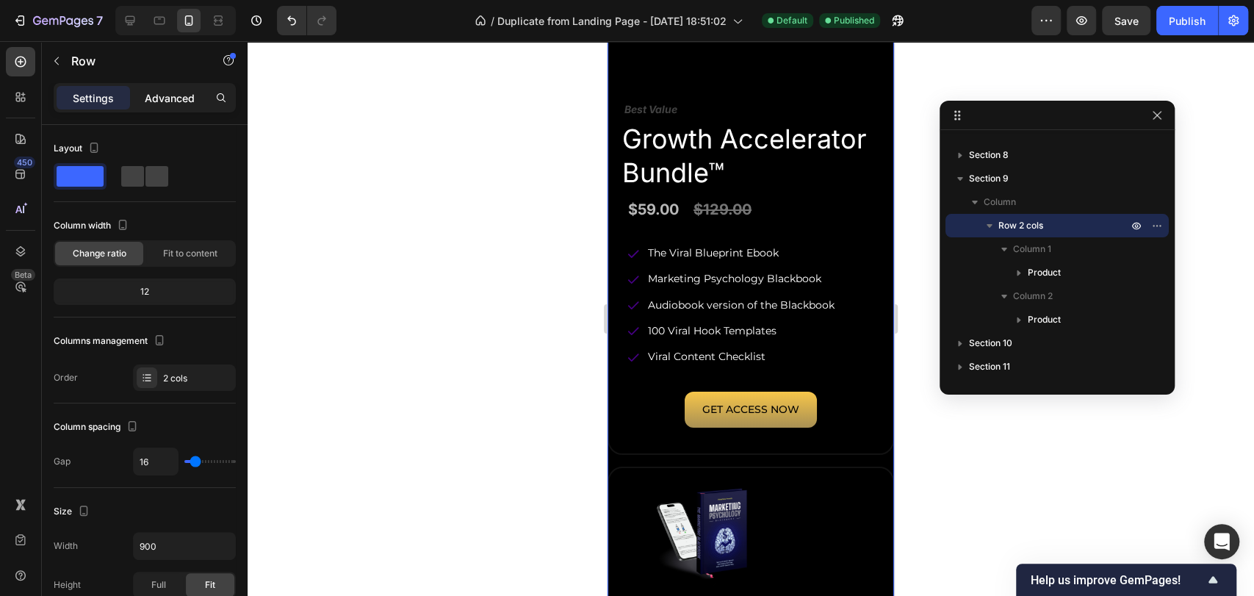
click at [162, 91] on p "Advanced" at bounding box center [170, 97] width 50 height 15
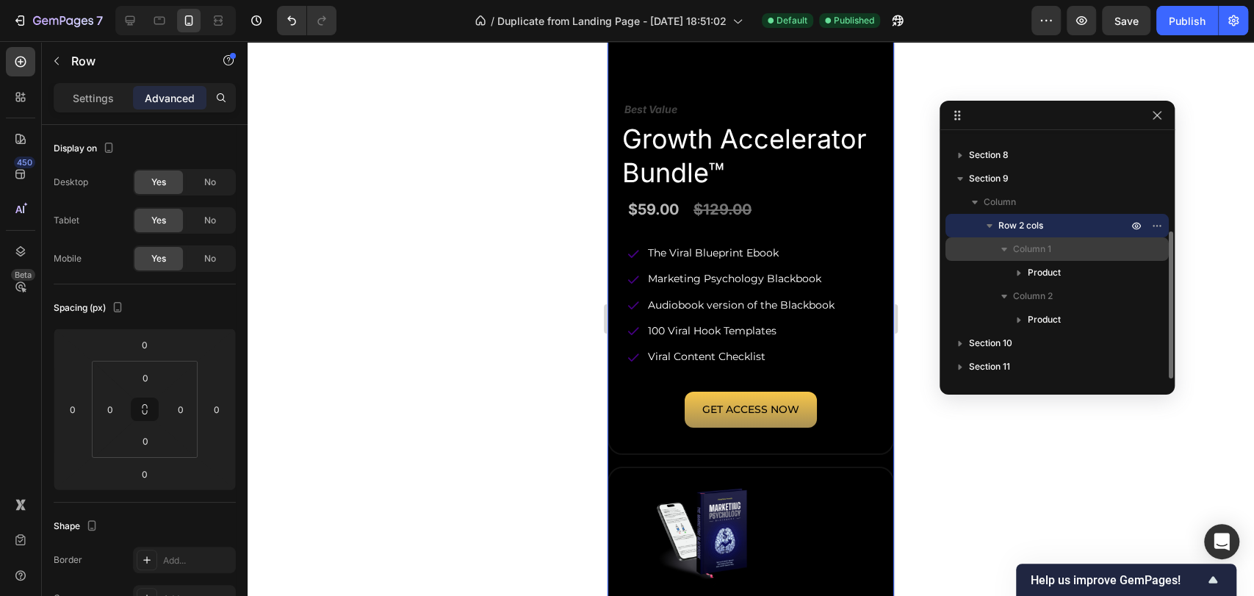
click at [1052, 245] on span "Column 1" at bounding box center [1032, 249] width 38 height 15
click at [1048, 244] on span "Column 1" at bounding box center [1032, 249] width 38 height 15
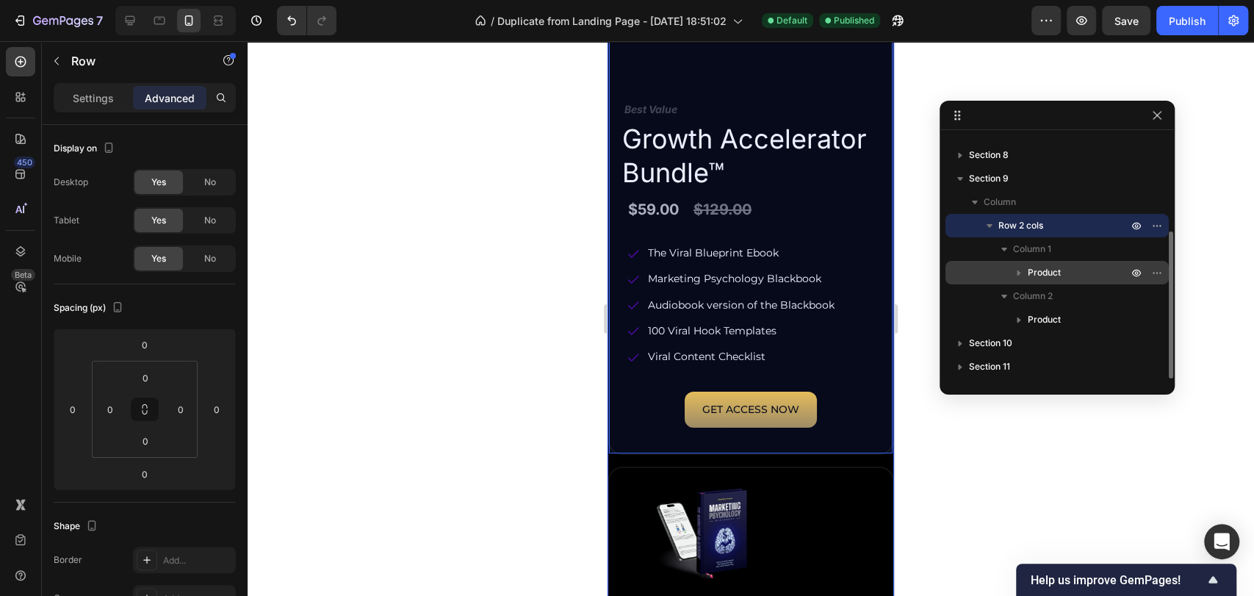
click at [1052, 275] on span "Product" at bounding box center [1044, 272] width 33 height 15
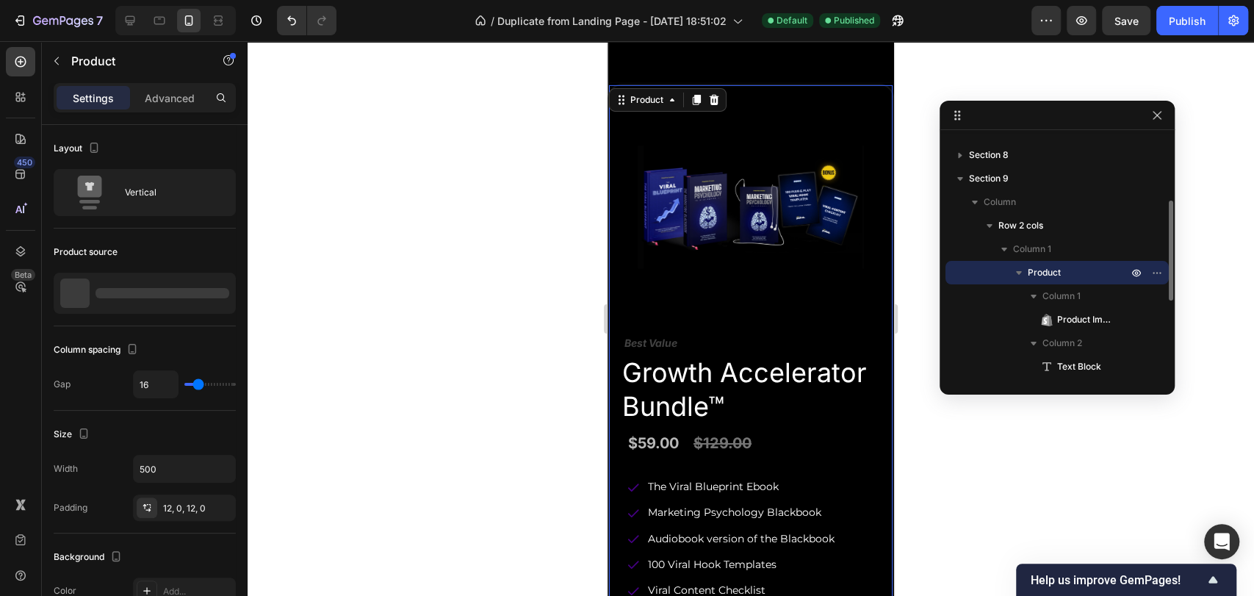
scroll to position [3310, 0]
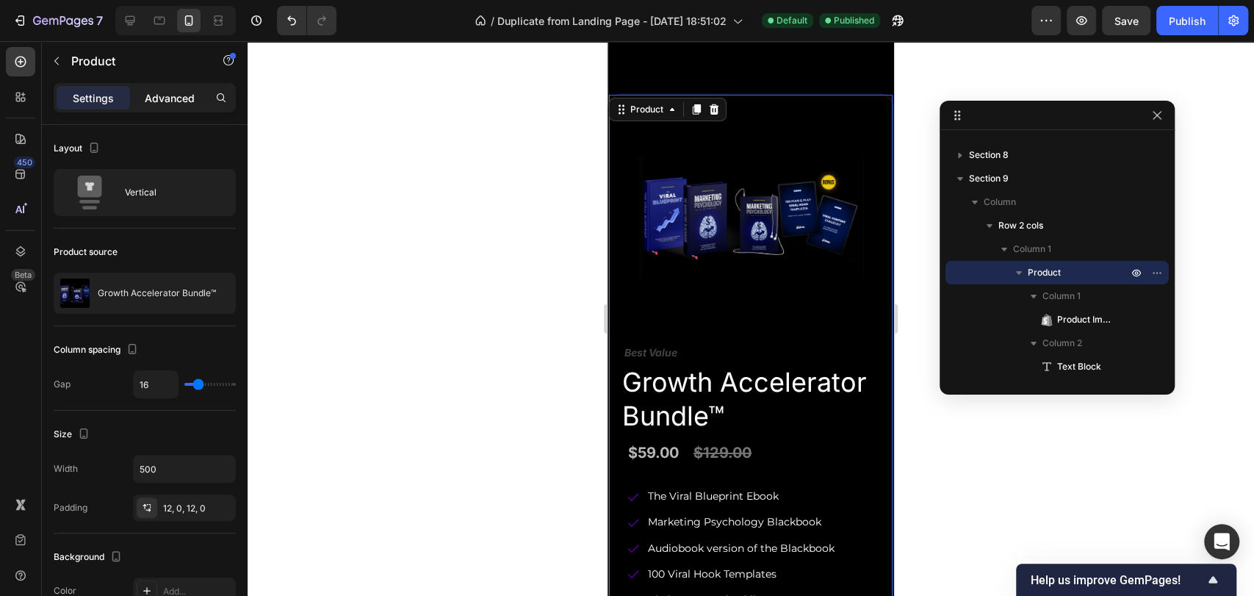
click at [176, 102] on p "Advanced" at bounding box center [170, 97] width 50 height 15
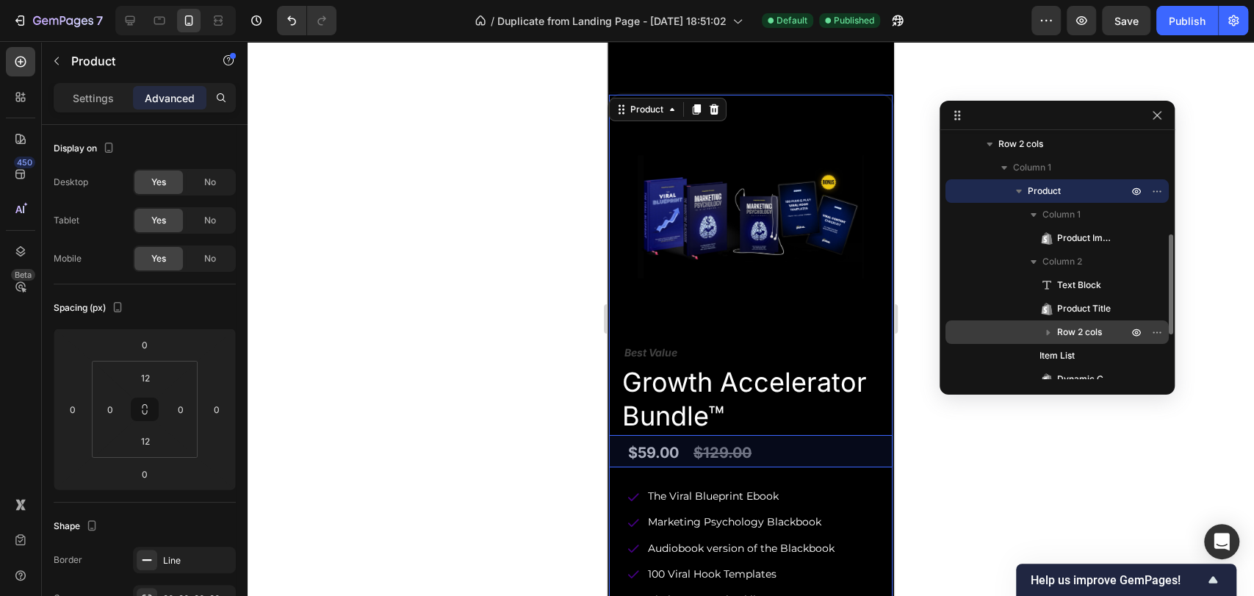
scroll to position [320, 0]
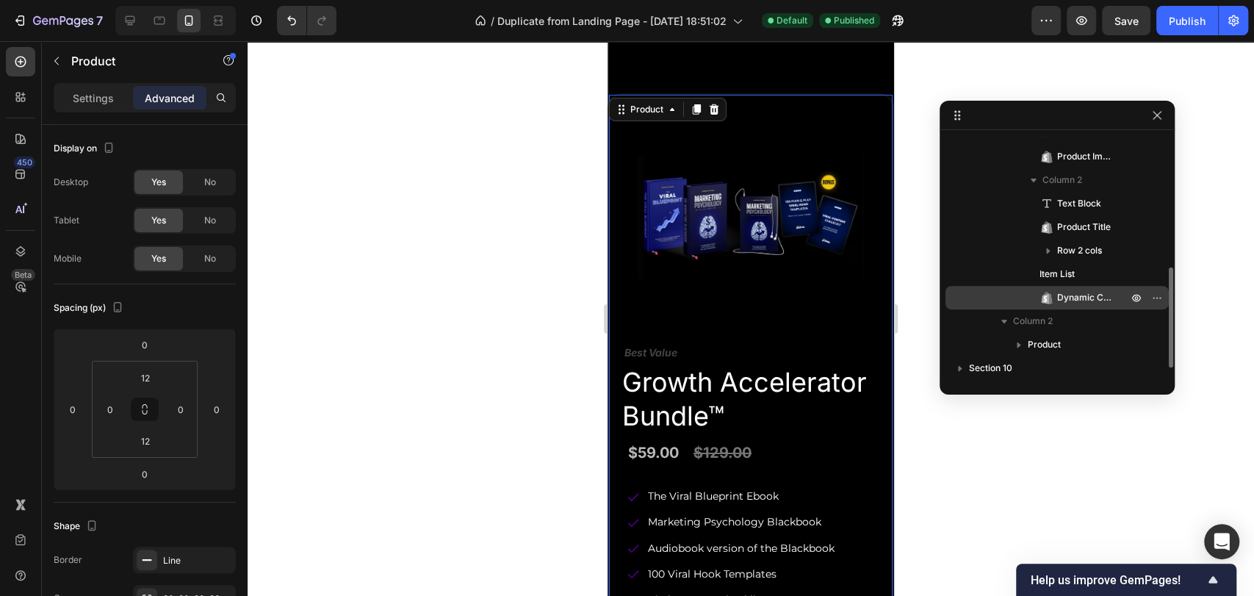
click at [1080, 292] on span "Dynamic Checkout" at bounding box center [1085, 297] width 56 height 15
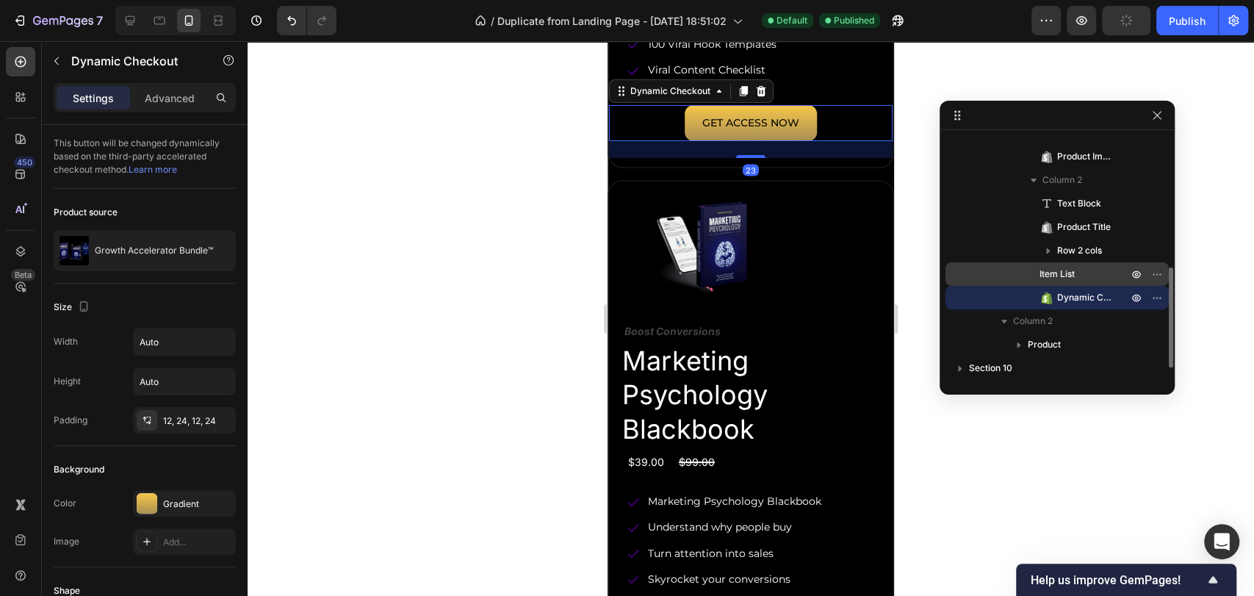
scroll to position [3842, 0]
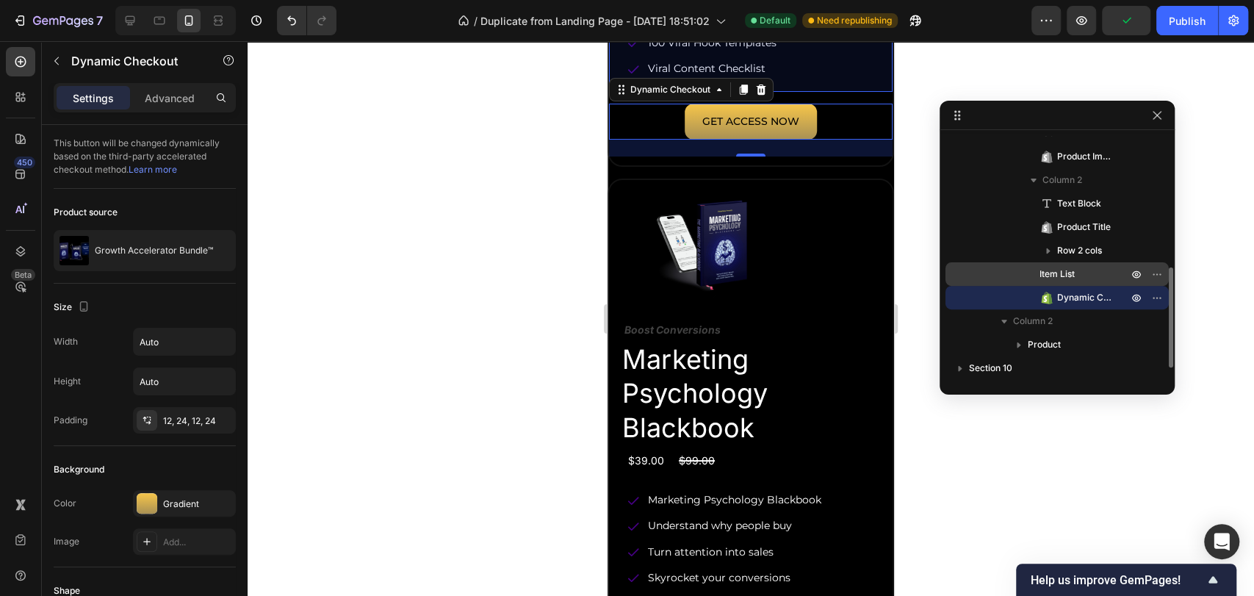
click at [1065, 276] on span "Item List" at bounding box center [1057, 274] width 35 height 15
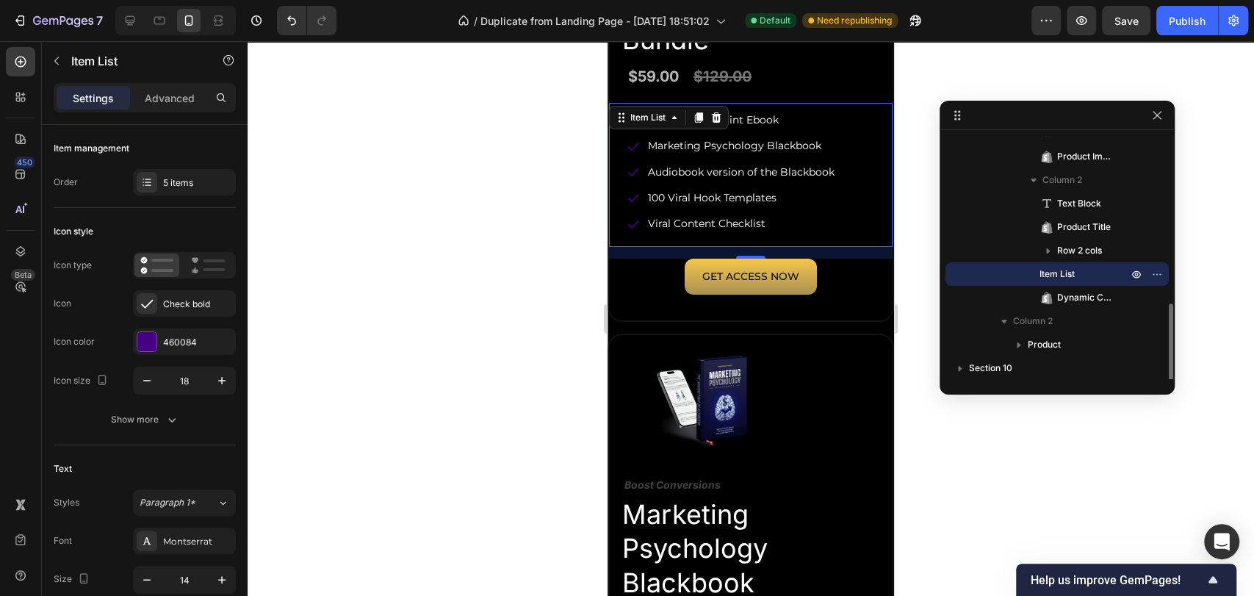
scroll to position [345, 0]
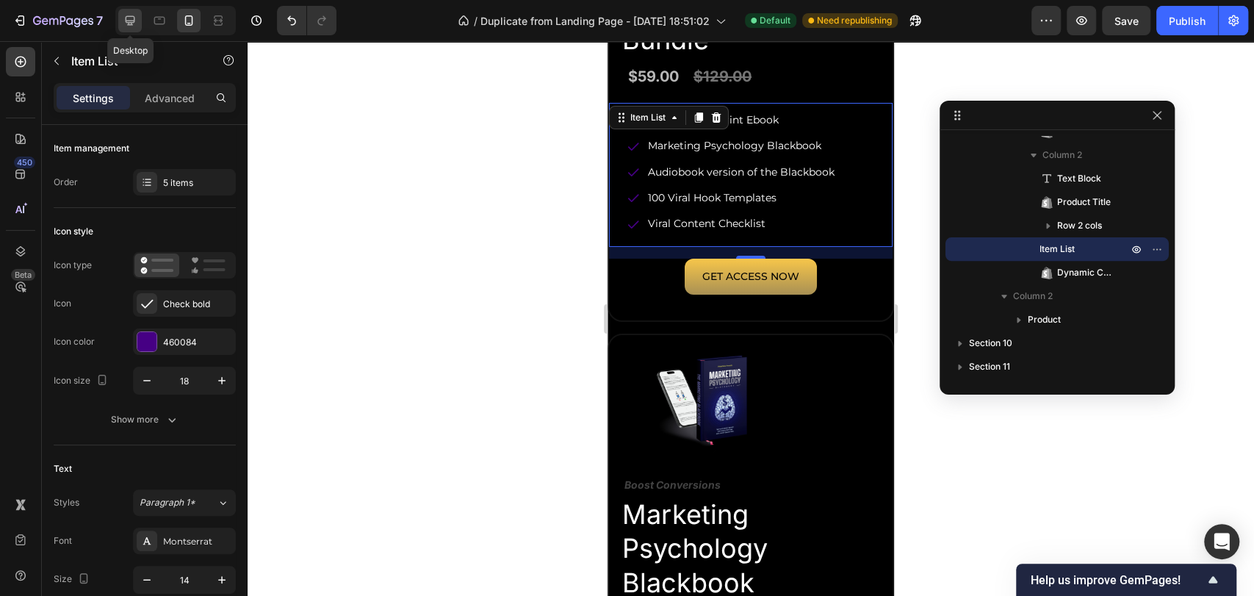
click at [139, 19] on div at bounding box center [130, 21] width 24 height 24
type input "13"
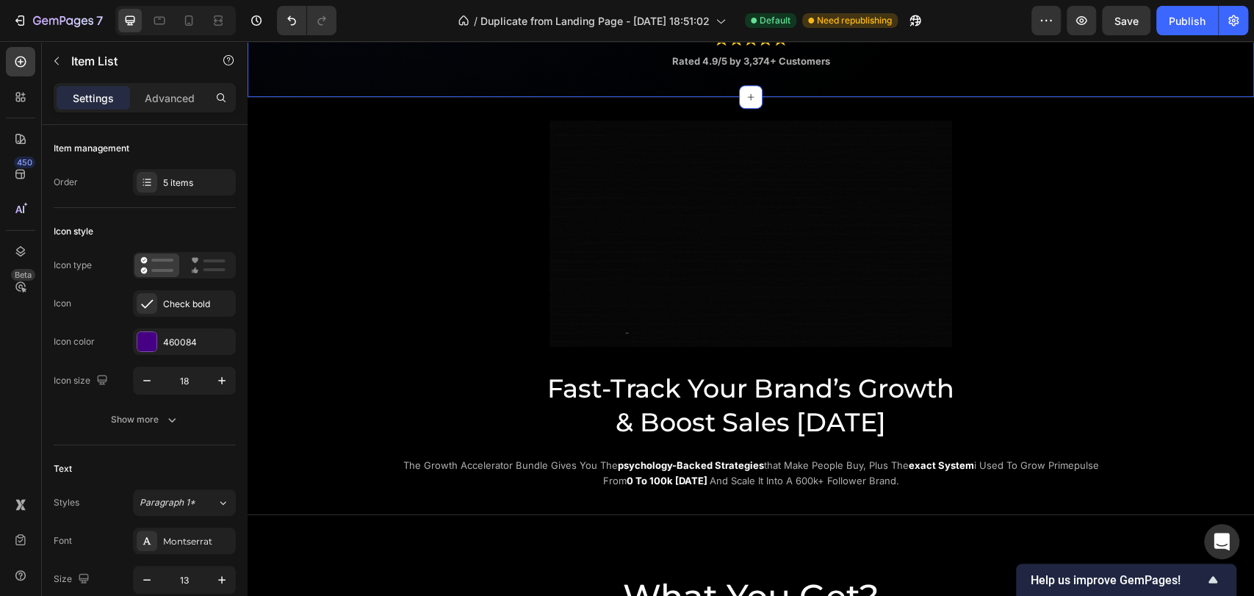
scroll to position [489, 0]
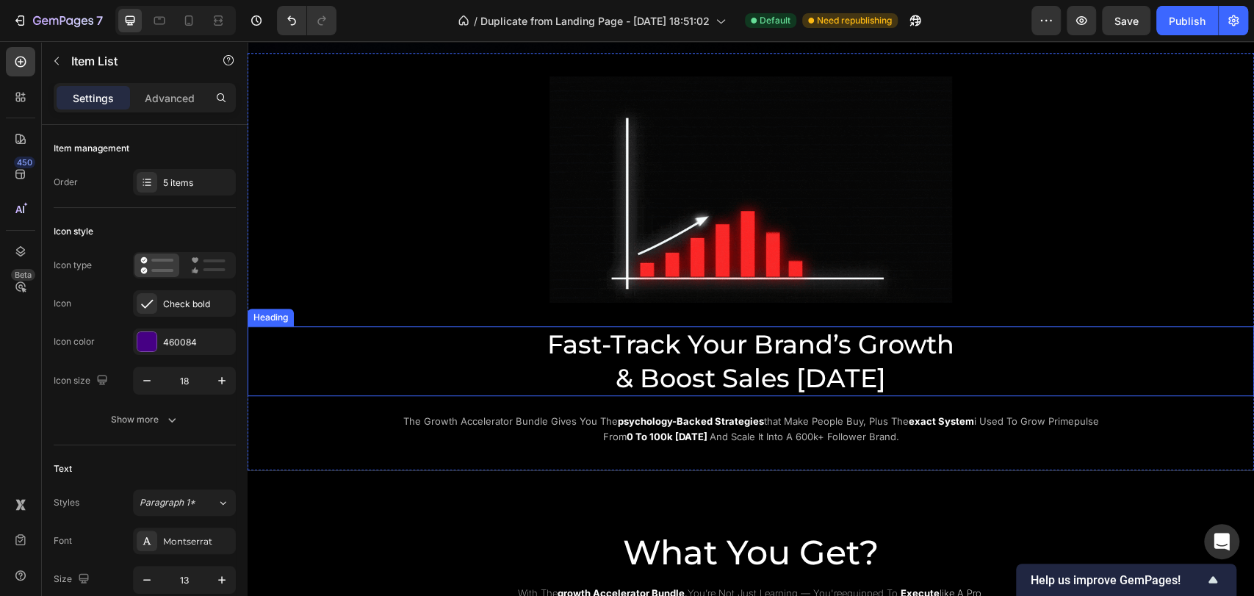
click at [769, 353] on h2 "Fast-Track Your Brand’s Growth & Boost Sales Today" at bounding box center [751, 361] width 882 height 70
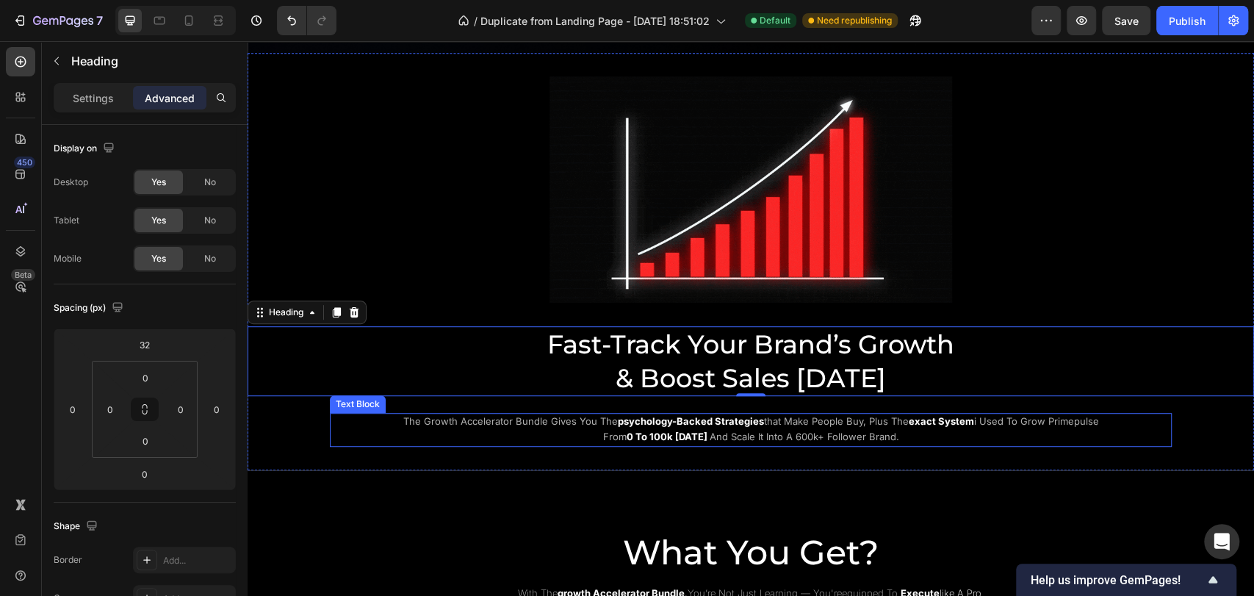
click at [627, 431] on strong "0 to 100k [DATE]" at bounding box center [667, 437] width 81 height 12
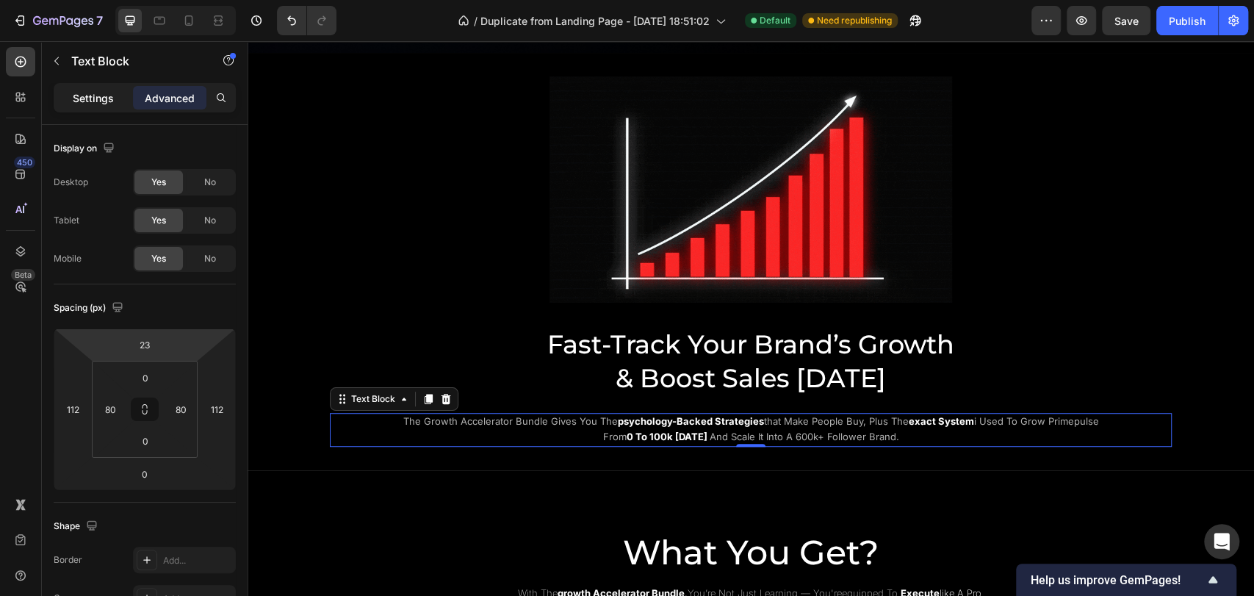
click at [99, 101] on p "Settings" at bounding box center [93, 97] width 41 height 15
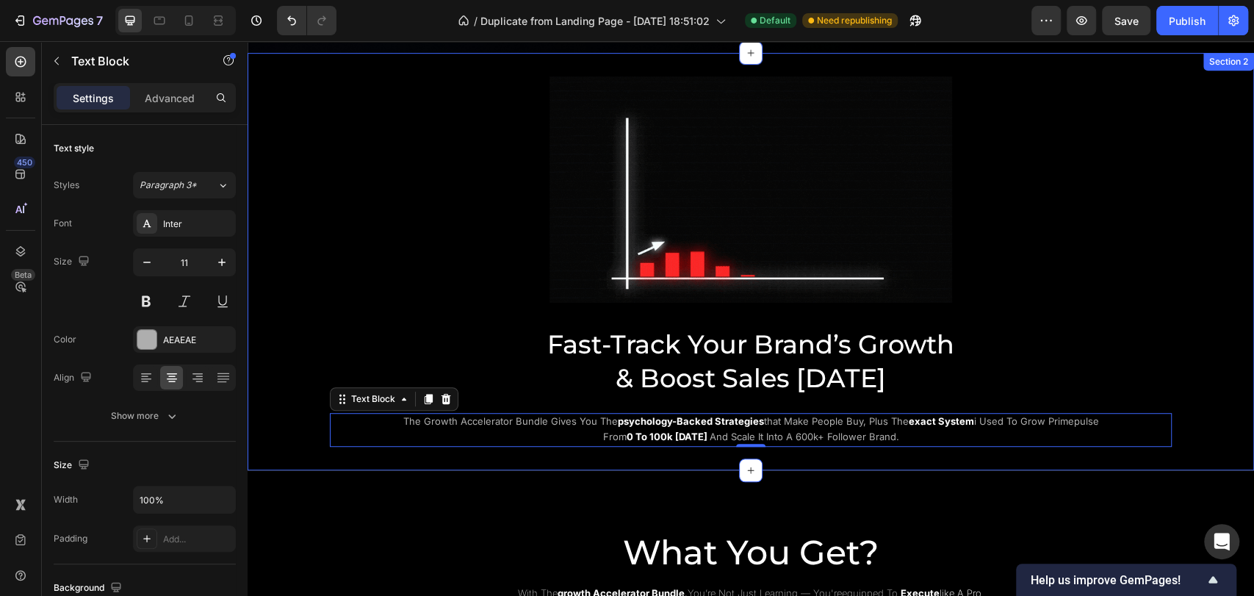
scroll to position [82, 0]
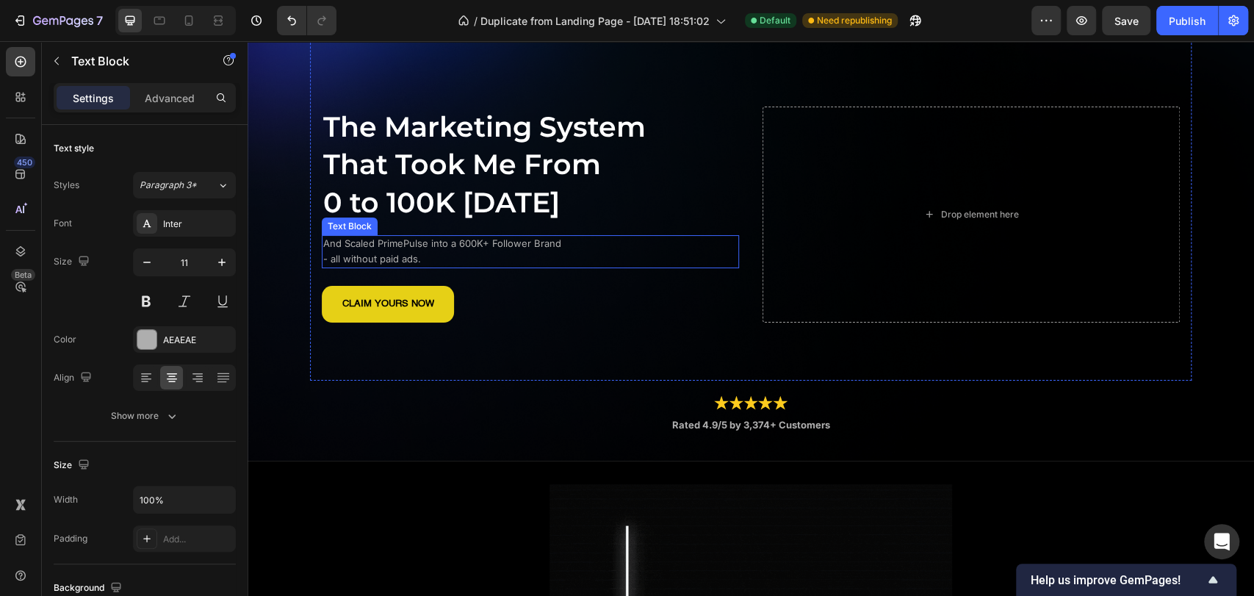
click at [437, 248] on span "And Scaled PrimePulse into a 600K+ Follower Brand" at bounding box center [442, 243] width 238 height 12
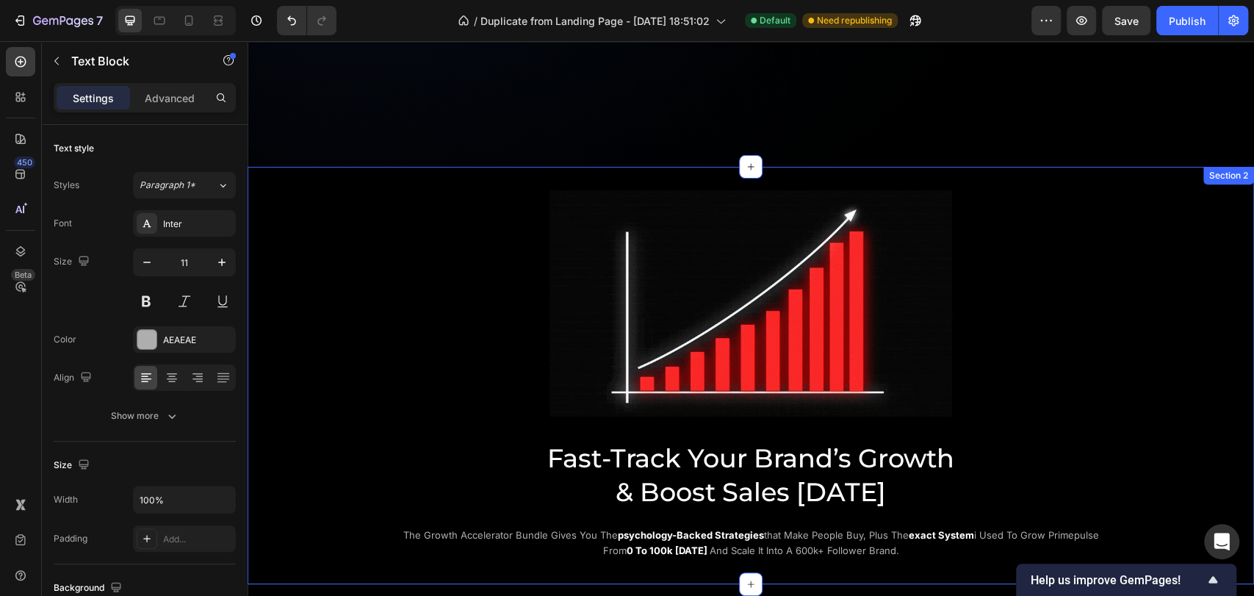
scroll to position [571, 0]
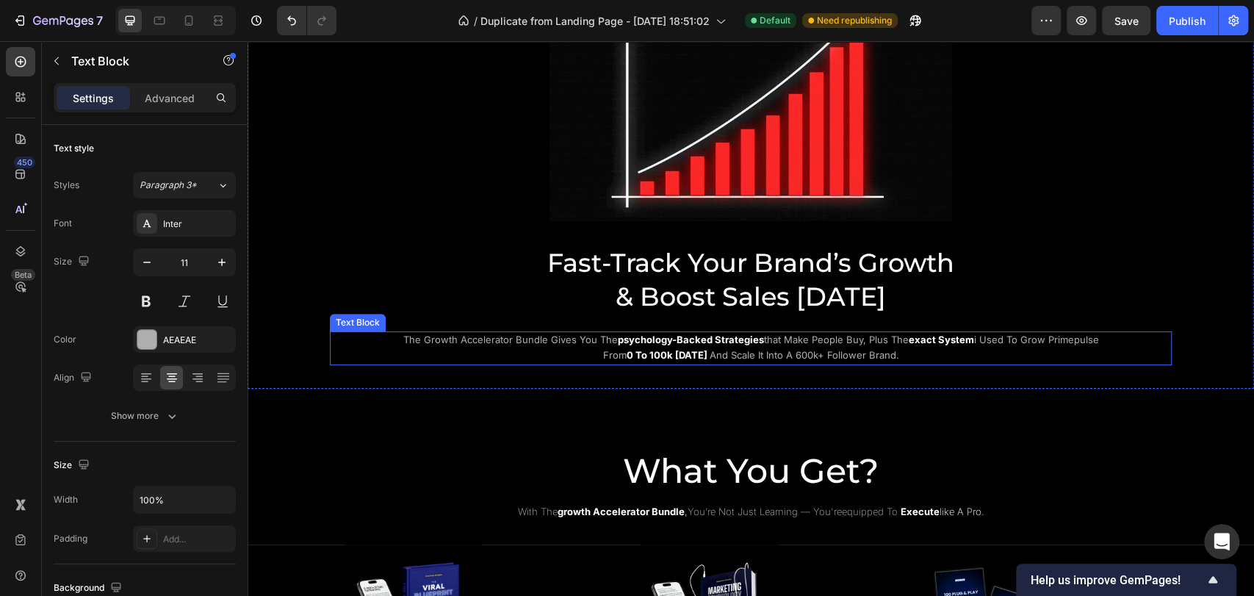
click at [636, 349] on strong "0 to 100k [DATE]" at bounding box center [667, 355] width 81 height 12
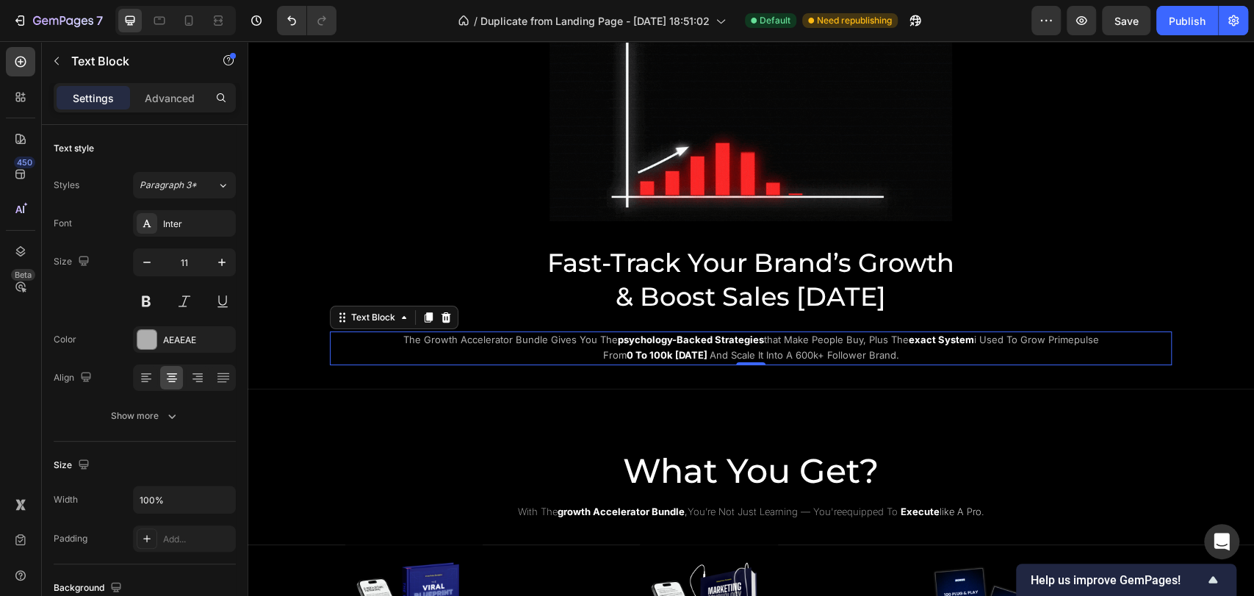
click at [550, 340] on span "the growth accelerator bundle gives you the" at bounding box center [510, 340] width 215 height 12
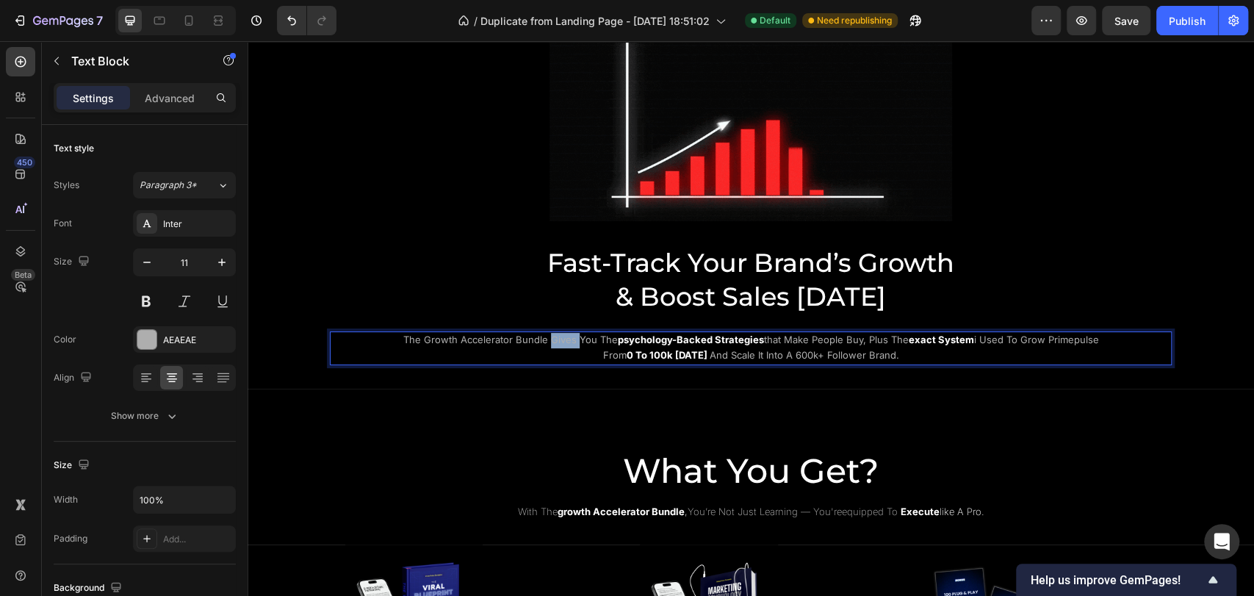
click at [550, 340] on span "the growth accelerator bundle gives you the" at bounding box center [510, 340] width 215 height 12
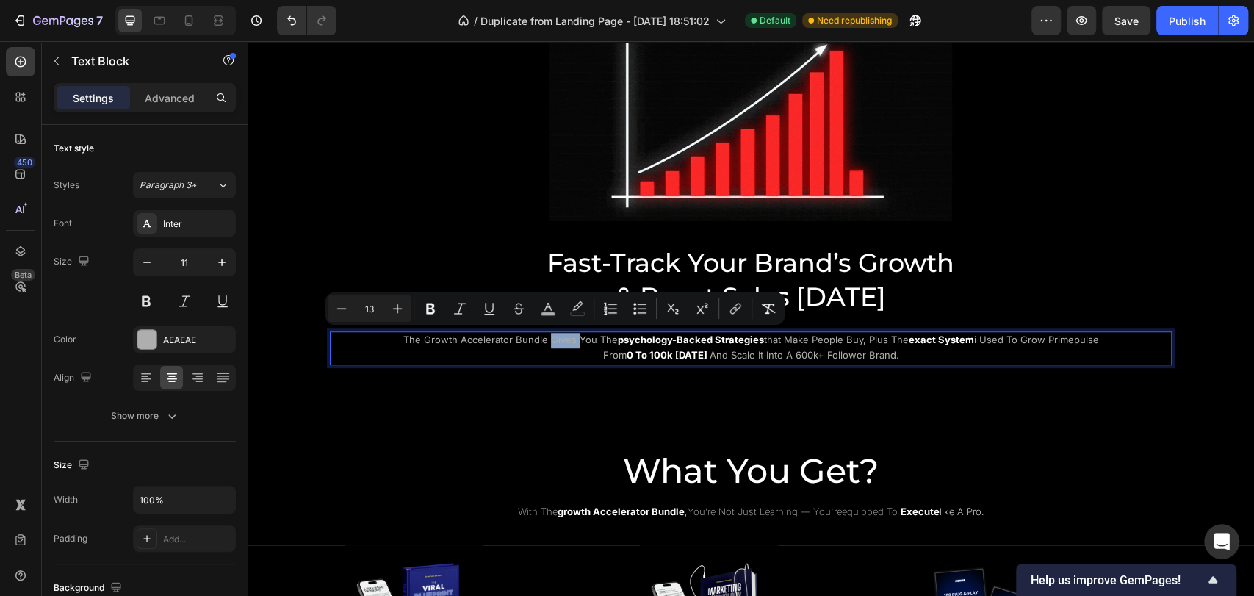
click at [508, 351] on p "the growth accelerator bundle gives you the psychology-backed strategies that m…" at bounding box center [751, 348] width 722 height 31
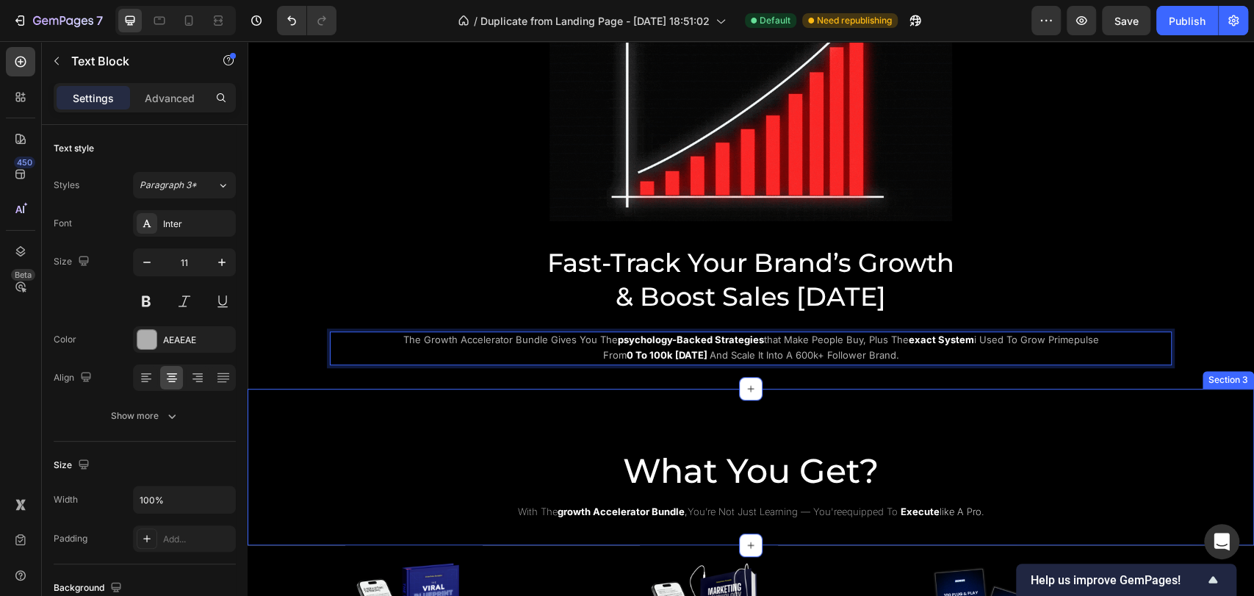
click at [410, 399] on div "What You Get? Heading with the growth accelerator bundle , you’re not just lear…" at bounding box center [751, 467] width 1007 height 157
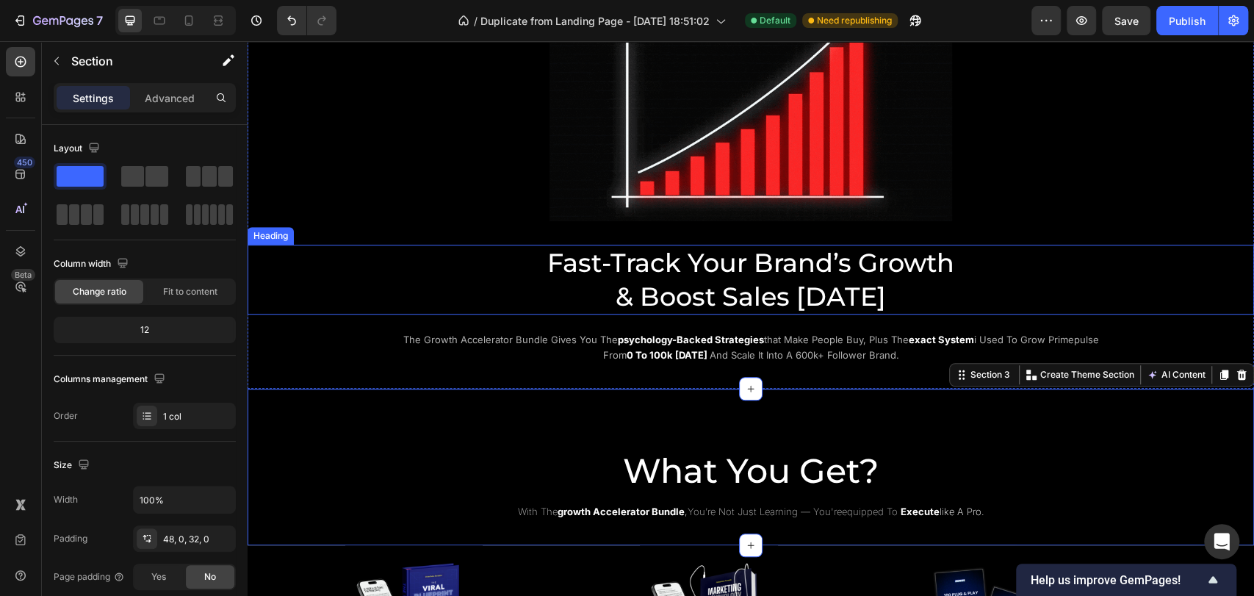
click at [662, 272] on h2 "Fast-Track Your Brand’s Growth & Boost Sales Today" at bounding box center [751, 280] width 882 height 70
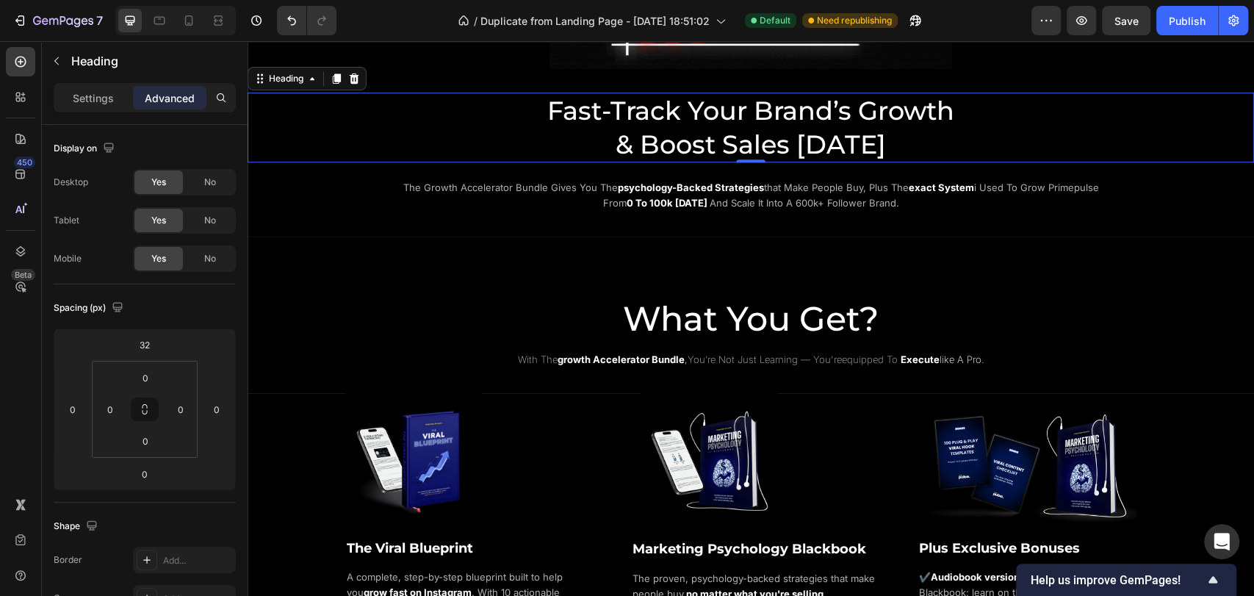
scroll to position [898, 0]
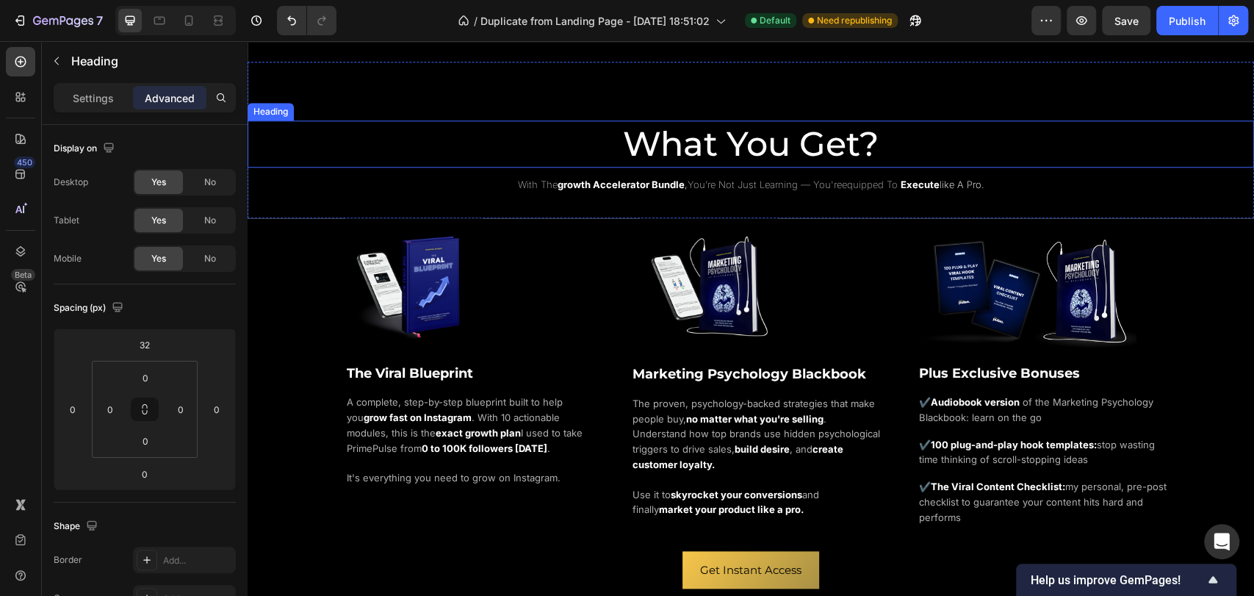
click at [744, 137] on span "What You Get?" at bounding box center [751, 144] width 256 height 42
click at [110, 101] on p "Settings" at bounding box center [93, 97] width 41 height 15
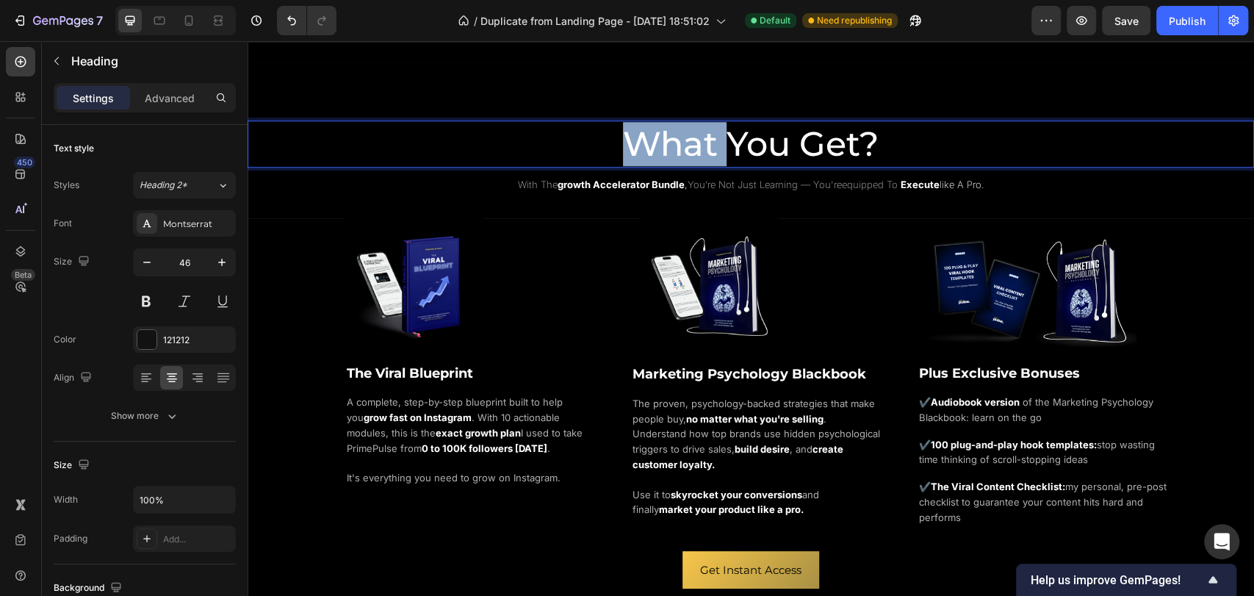
click at [633, 143] on span "What You Get?" at bounding box center [751, 144] width 256 height 42
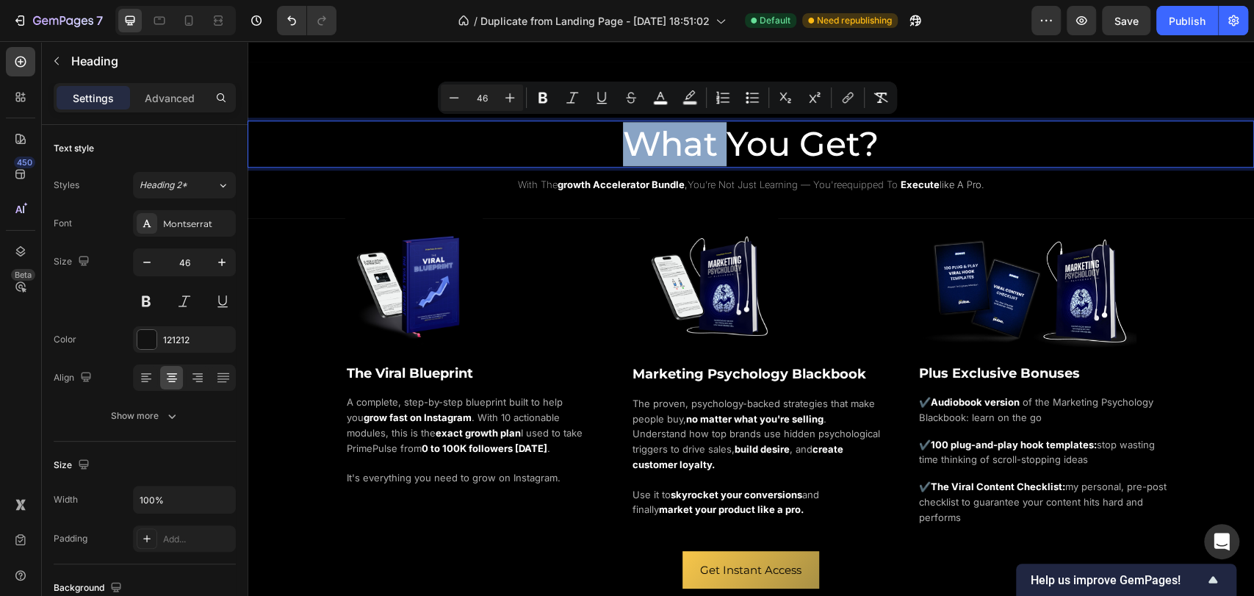
click at [558, 144] on p "What You Get?" at bounding box center [751, 144] width 1004 height 44
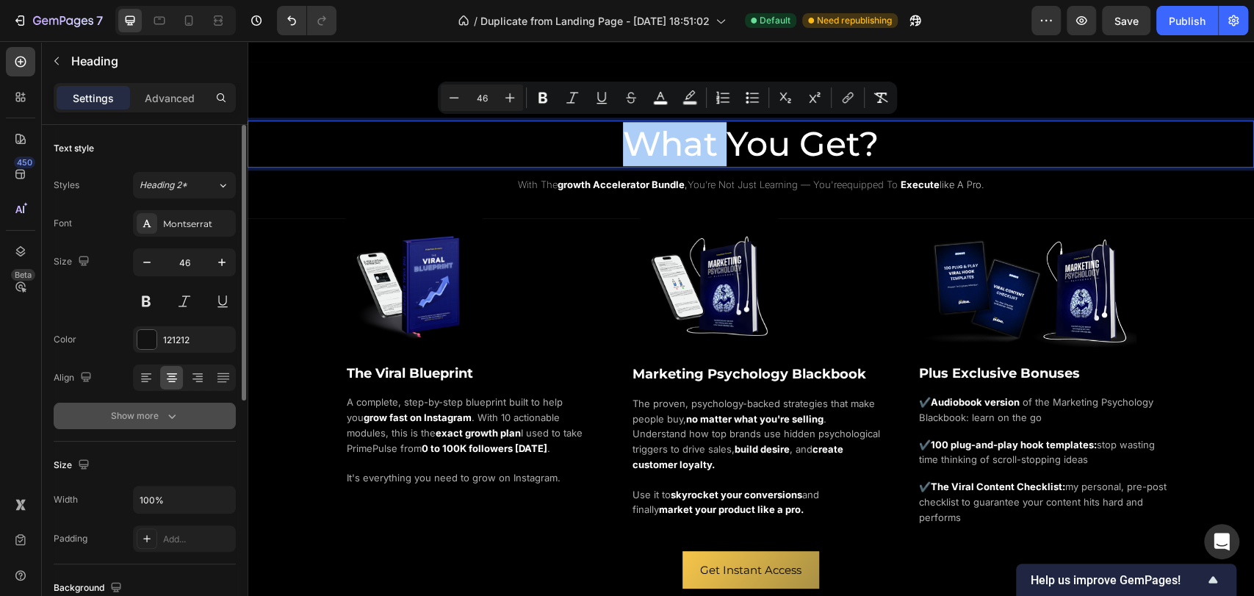
click at [146, 420] on div "Show more" at bounding box center [145, 416] width 68 height 15
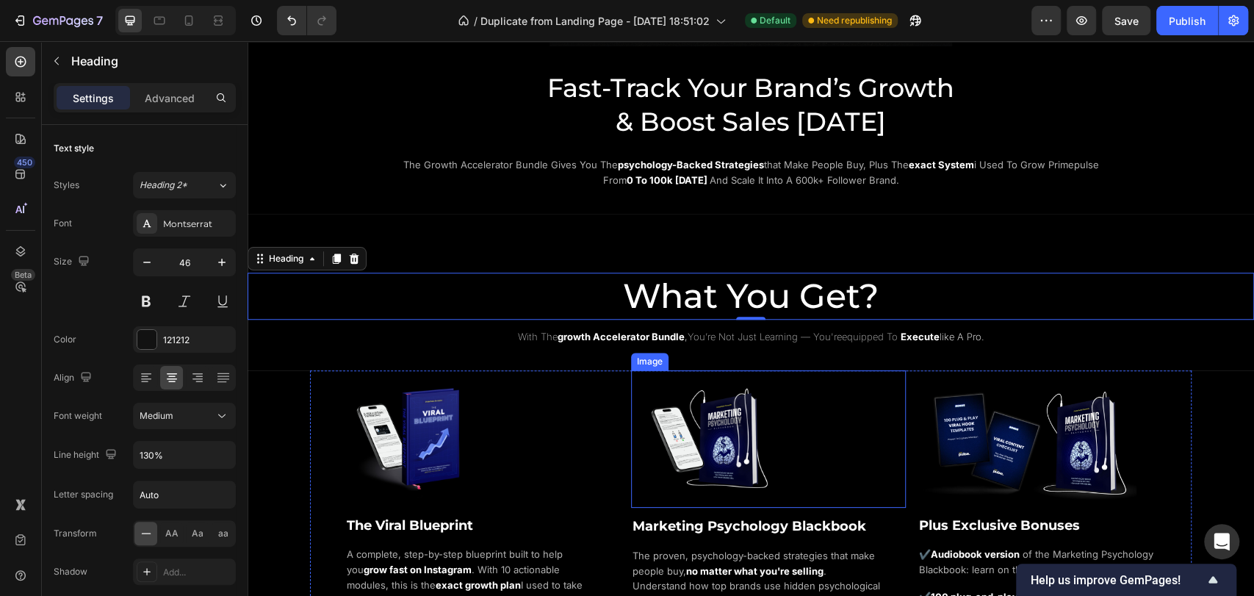
scroll to position [571, 0]
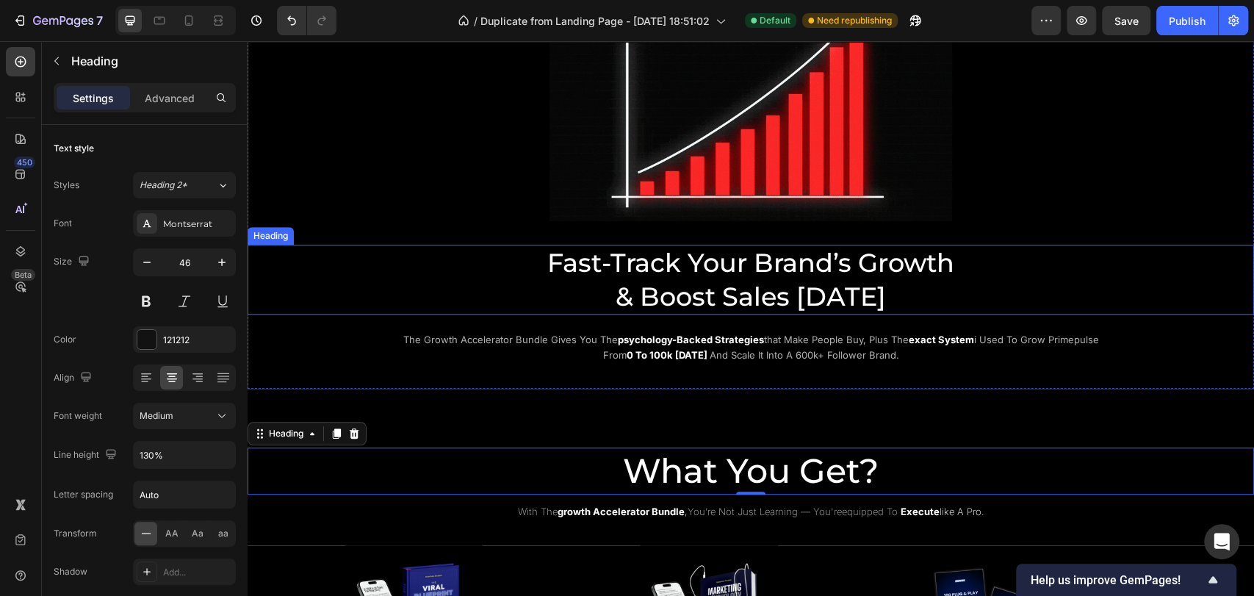
click at [727, 274] on h2 "Fast-Track Your Brand’s Growth & Boost Sales Today" at bounding box center [751, 280] width 882 height 70
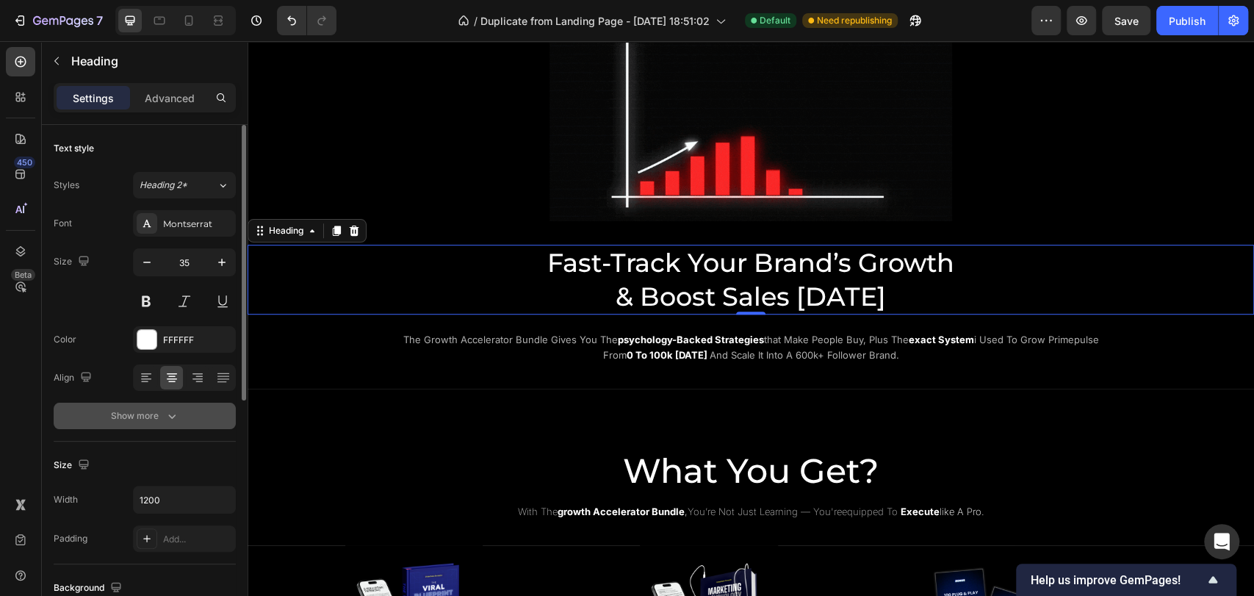
click at [147, 419] on div "Show more" at bounding box center [145, 416] width 68 height 15
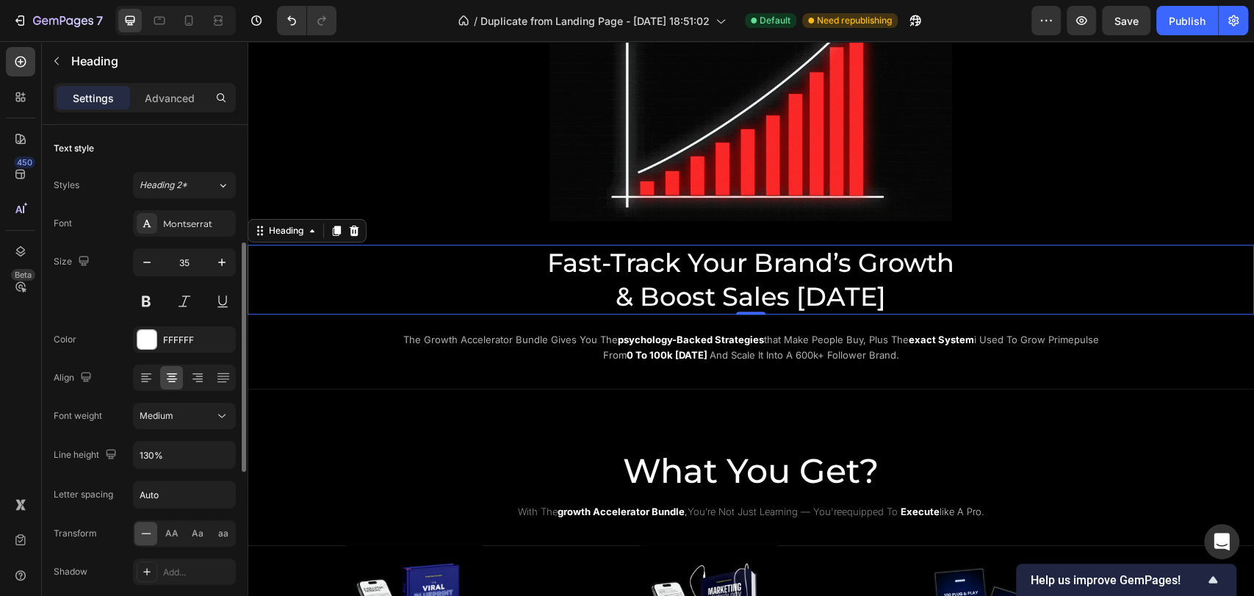
scroll to position [82, 0]
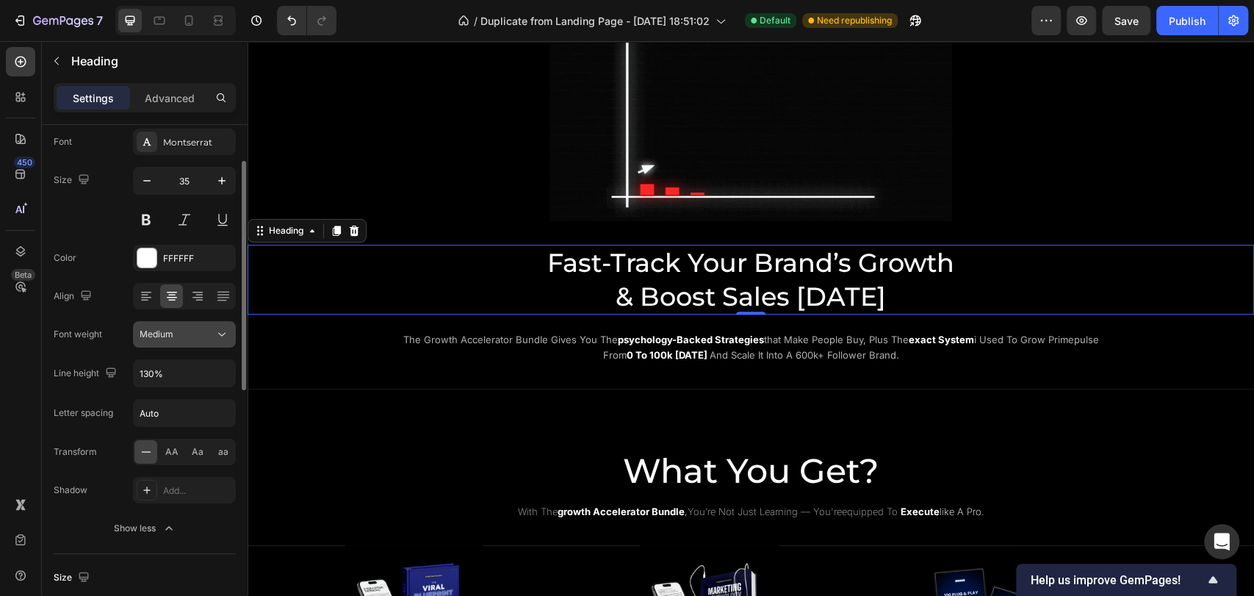
click at [207, 335] on div "Medium" at bounding box center [177, 334] width 75 height 13
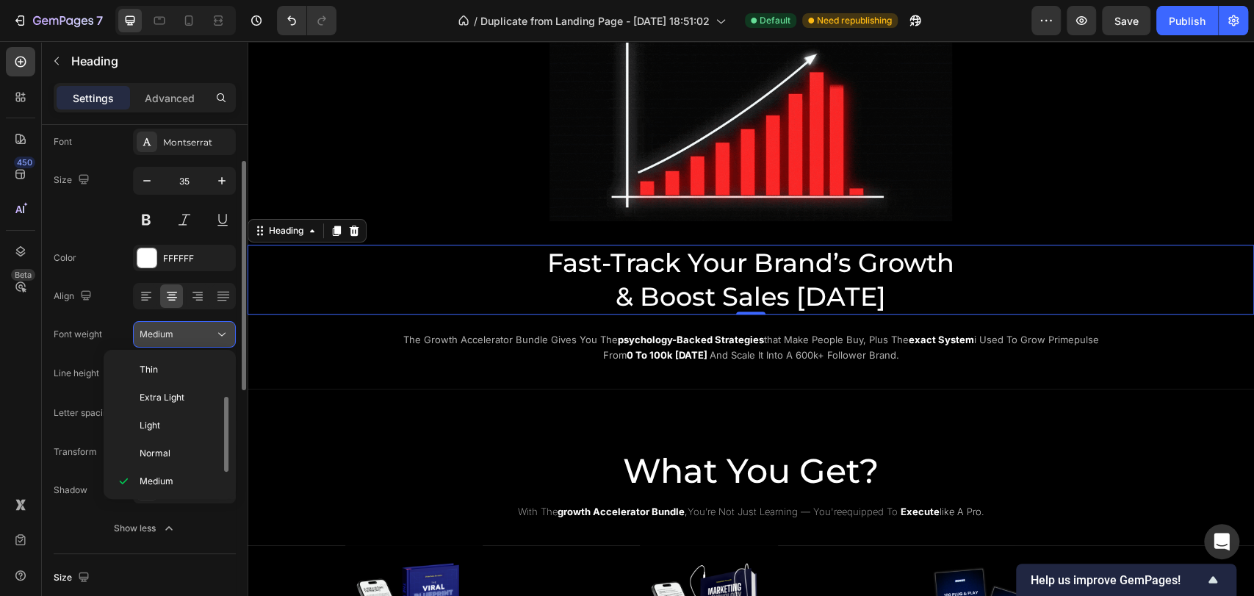
scroll to position [26, 0]
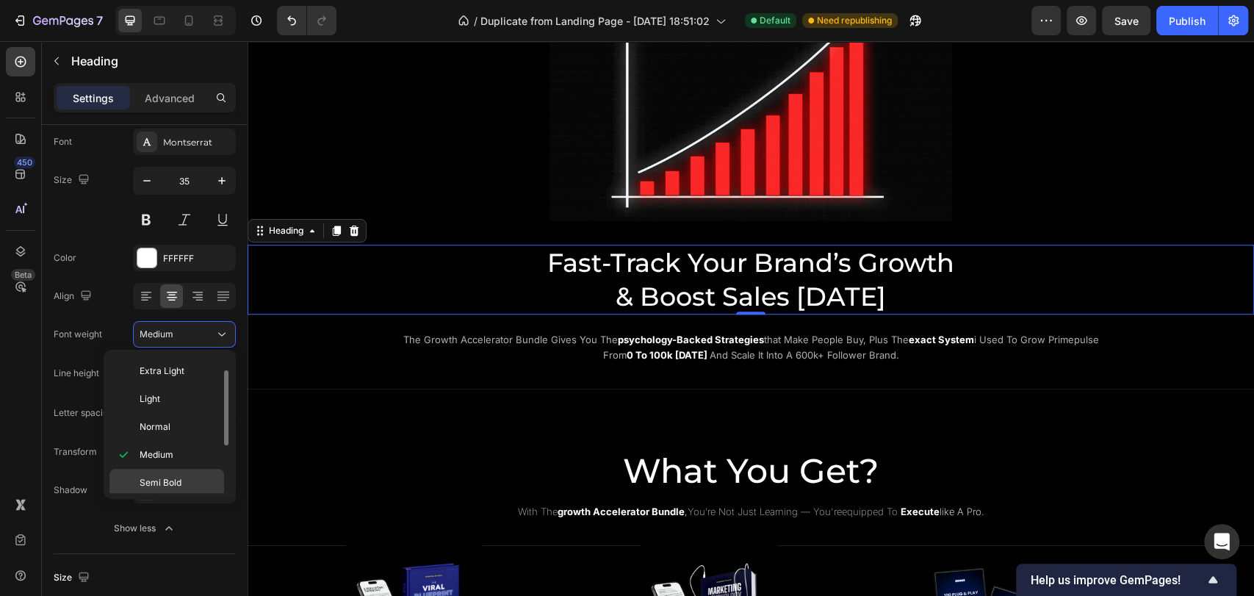
click at [193, 472] on div "Semi Bold" at bounding box center [166, 483] width 115 height 28
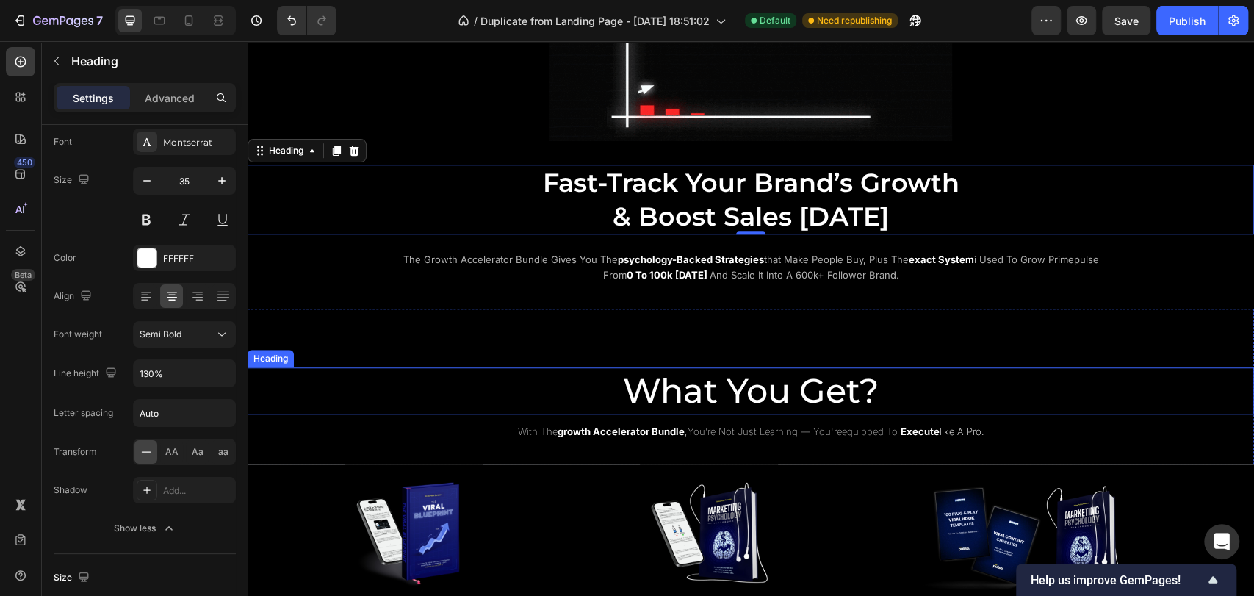
scroll to position [653, 0]
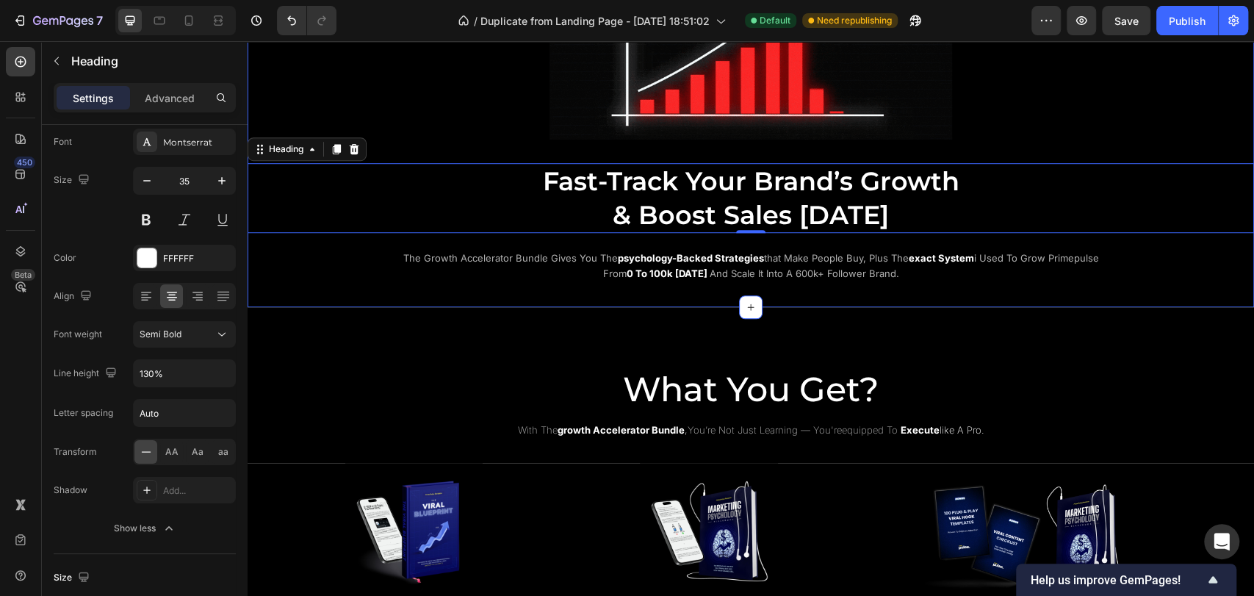
click at [1165, 257] on div "Image Fast-Track Your Brand’s Growth & Boost Sales Today Heading 0 the growth a…" at bounding box center [751, 98] width 1007 height 370
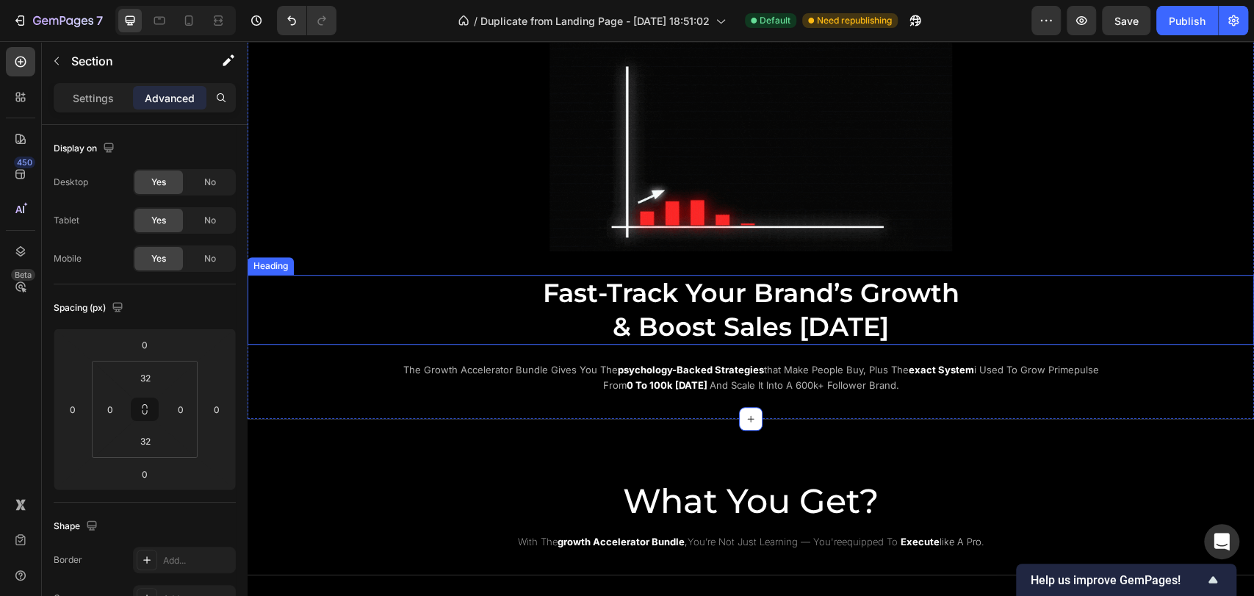
scroll to position [489, 0]
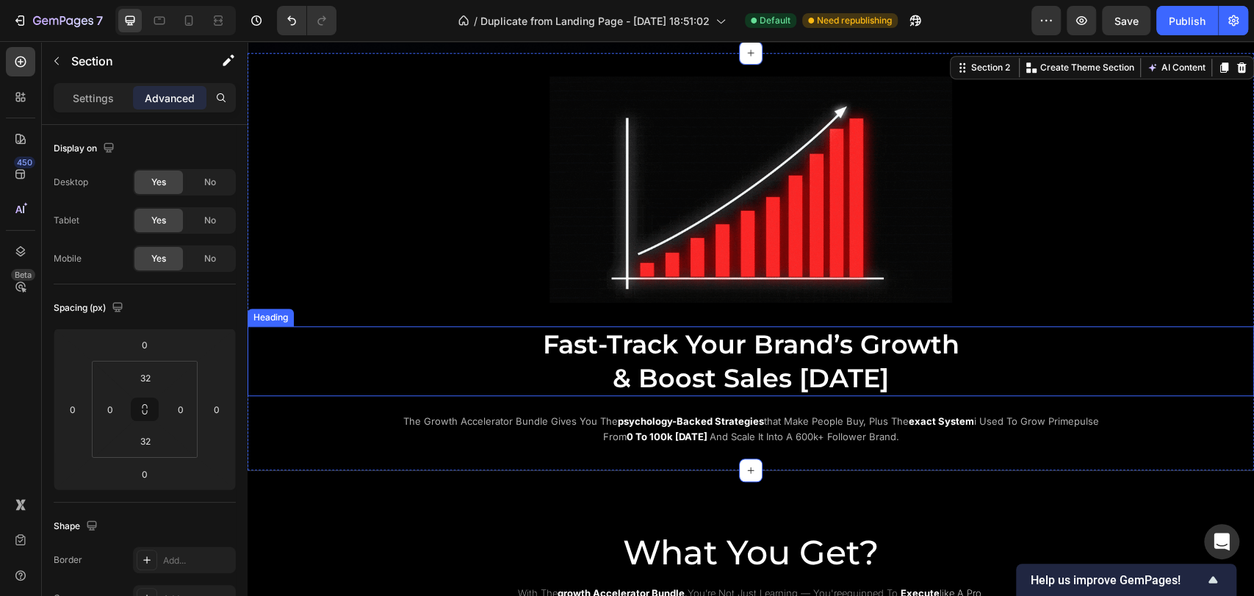
click at [679, 353] on h2 "Fast-Track Your Brand’s Growth & Boost Sales Today" at bounding box center [751, 361] width 882 height 70
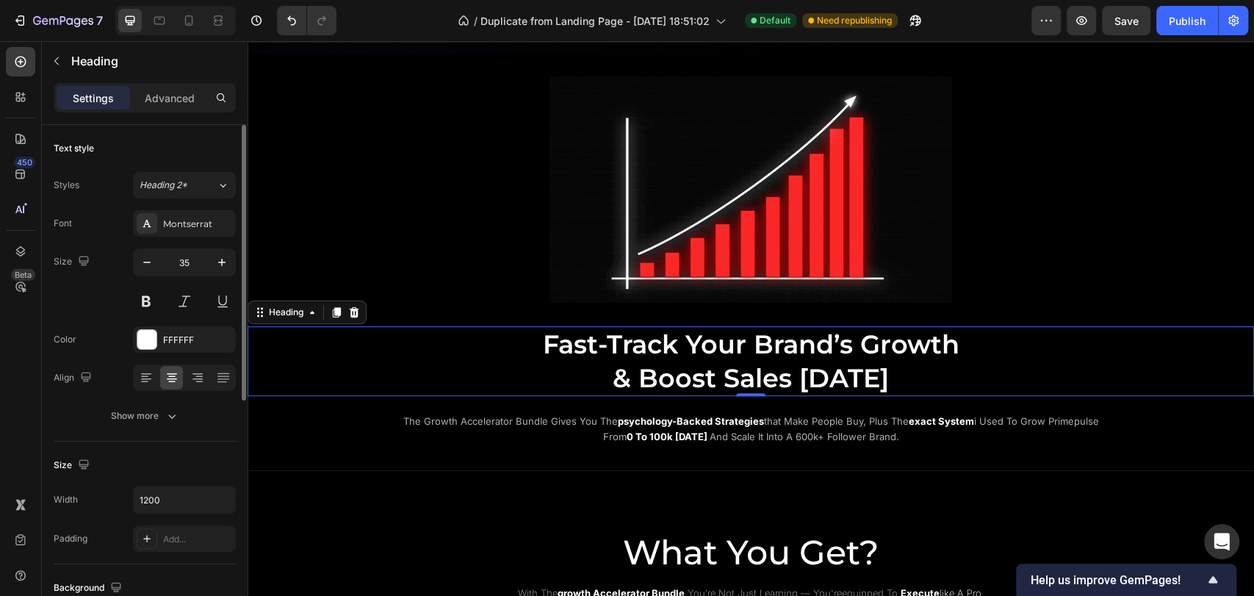
click at [135, 429] on div "Text style Styles Heading 2* Font Montserrat Size 35 Color FFFFFF Align Show mo…" at bounding box center [145, 283] width 182 height 317
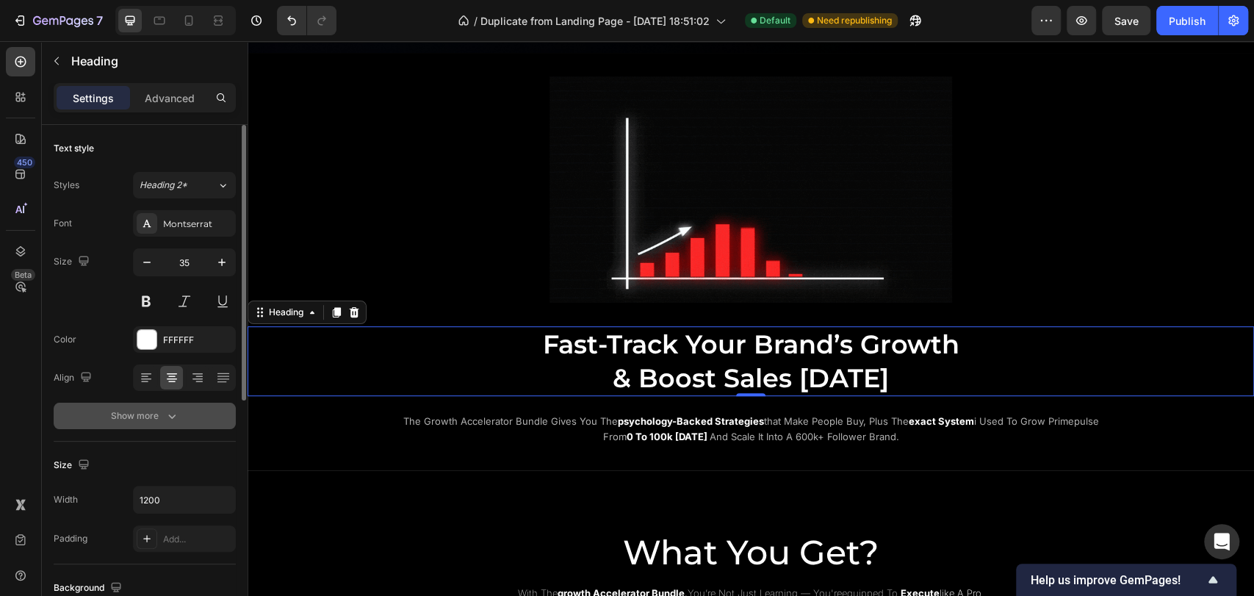
click at [141, 419] on div "Show more" at bounding box center [145, 416] width 68 height 15
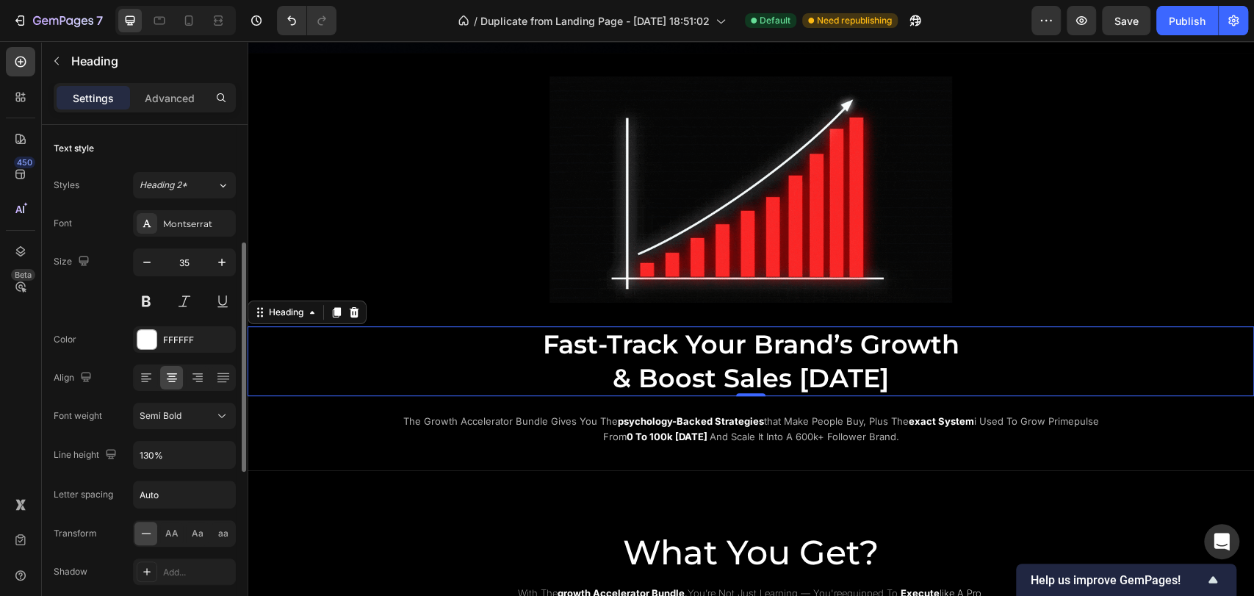
scroll to position [82, 0]
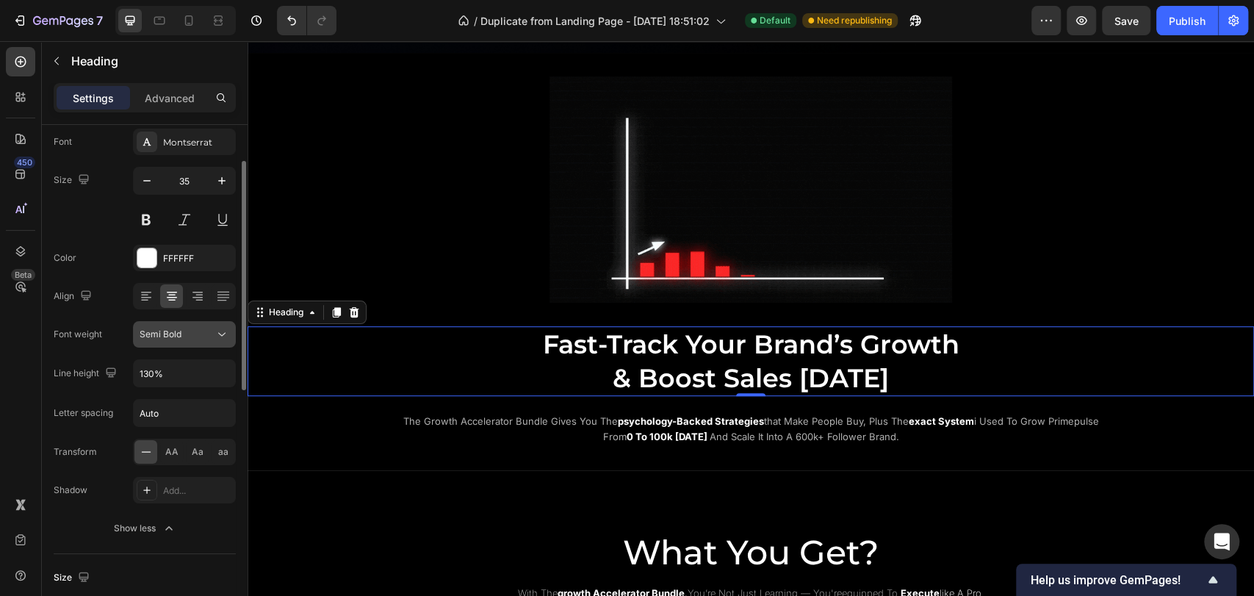
click at [176, 332] on span "Semi Bold" at bounding box center [161, 333] width 42 height 11
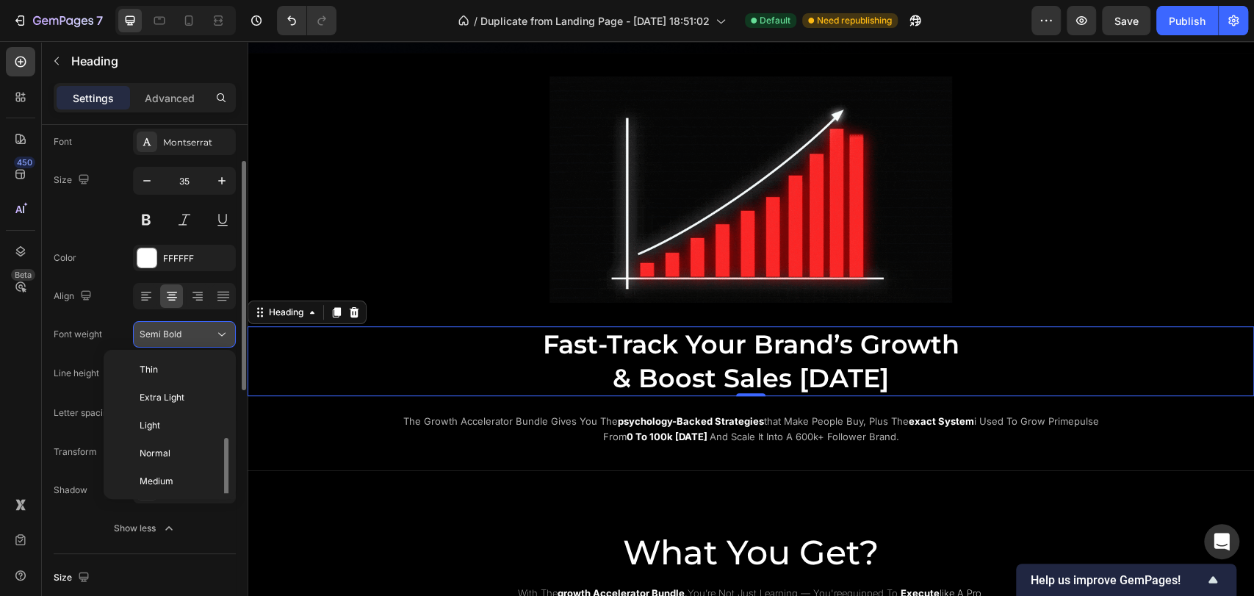
scroll to position [53, 0]
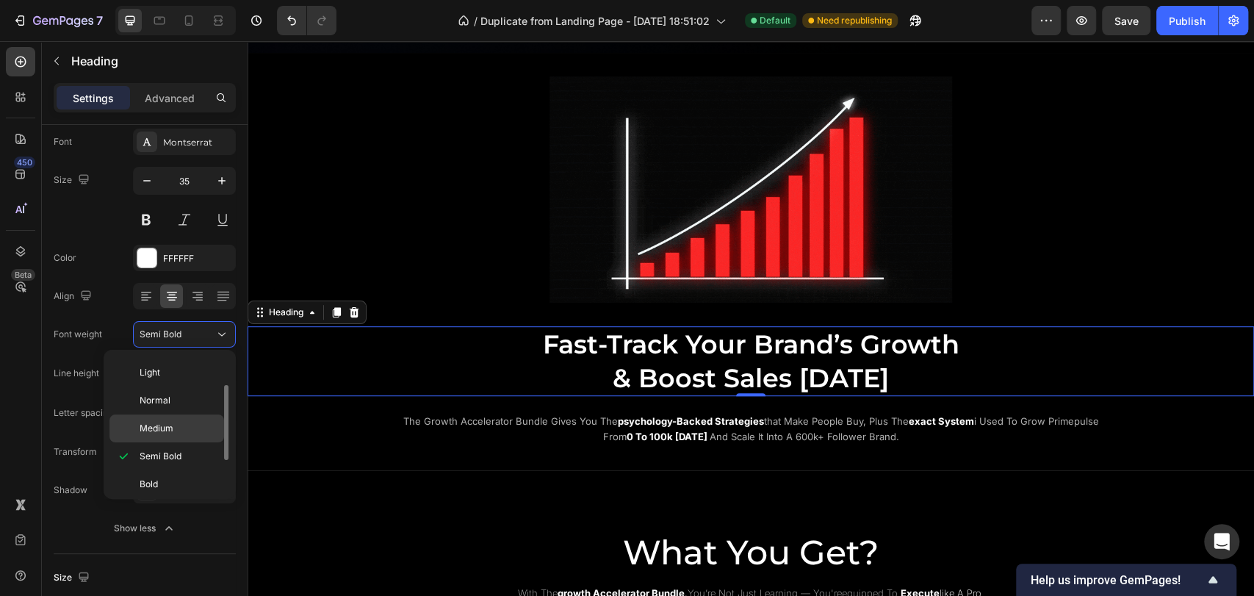
click at [177, 437] on div "Medium" at bounding box center [166, 428] width 115 height 28
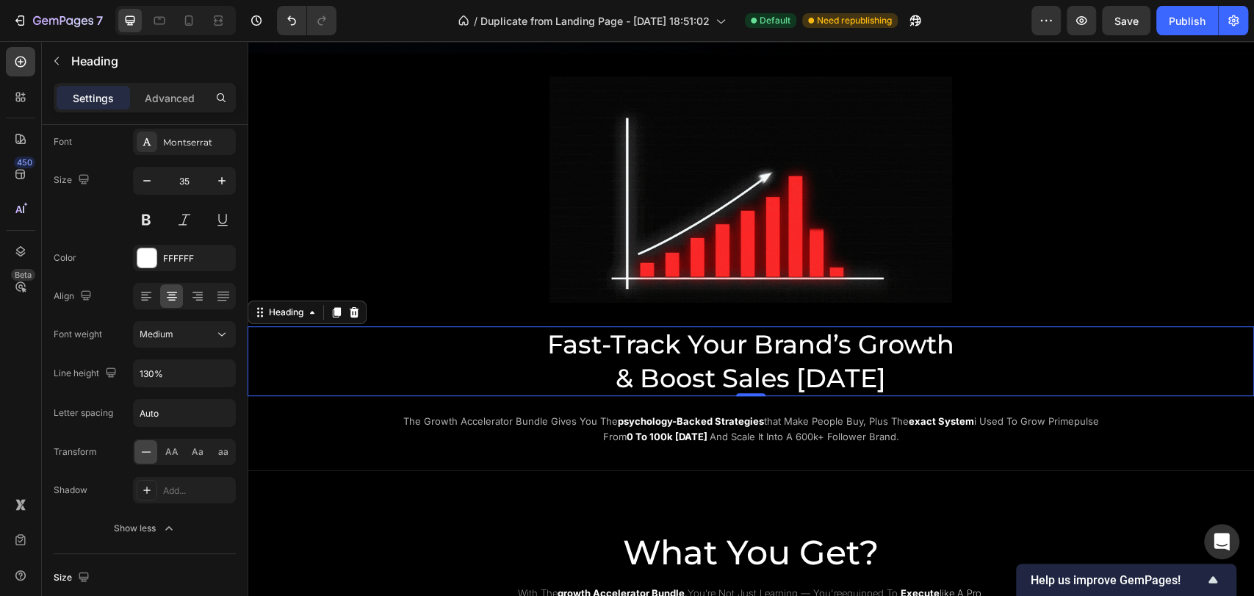
click at [665, 363] on h2 "Fast-Track Your Brand’s Growth & Boost Sales Today" at bounding box center [751, 361] width 882 height 70
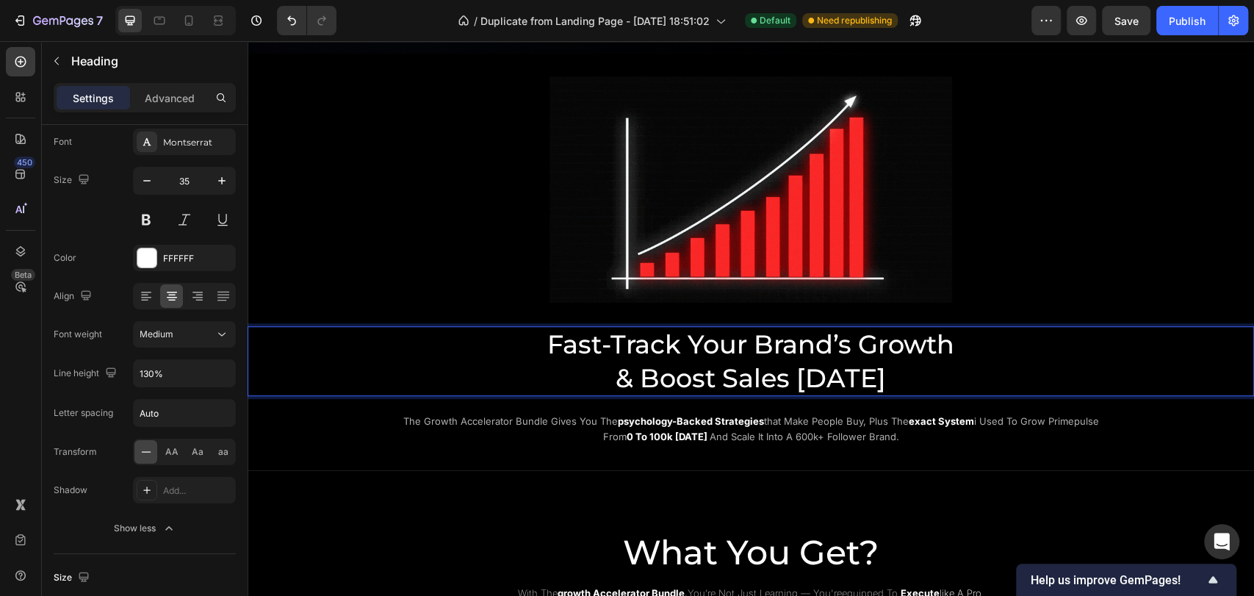
click at [861, 373] on p "Fast-Track Your Brand’s Growth & Boost Sales Today" at bounding box center [751, 361] width 879 height 67
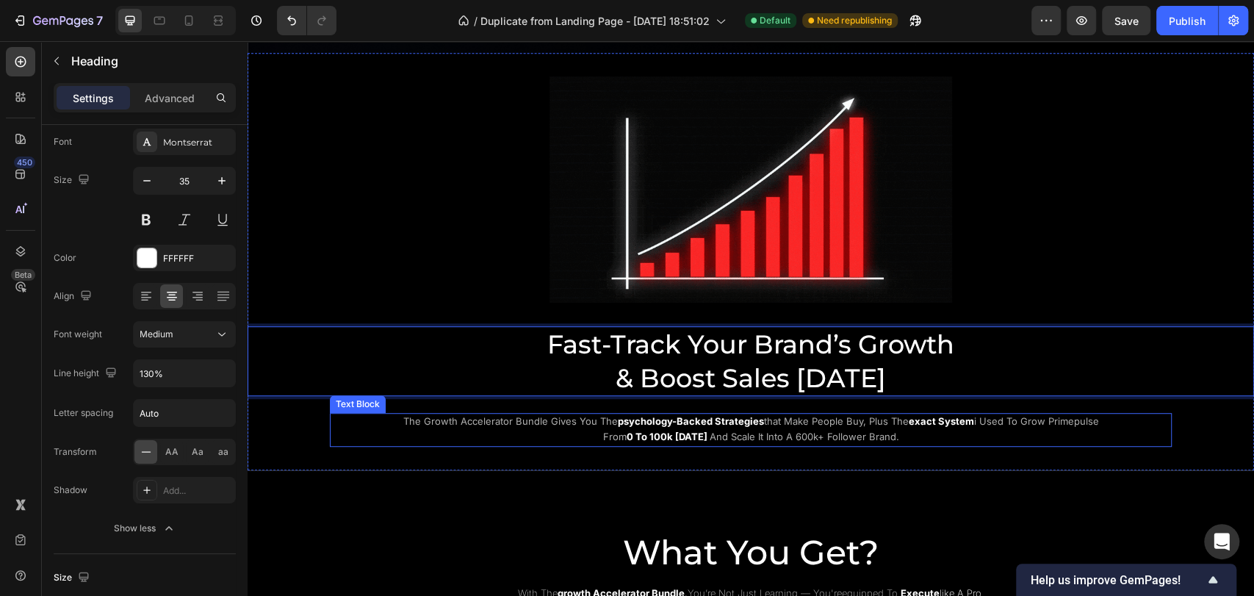
click at [486, 427] on p "the growth accelerator bundle gives you the psychology-backed strategies that m…" at bounding box center [751, 429] width 722 height 31
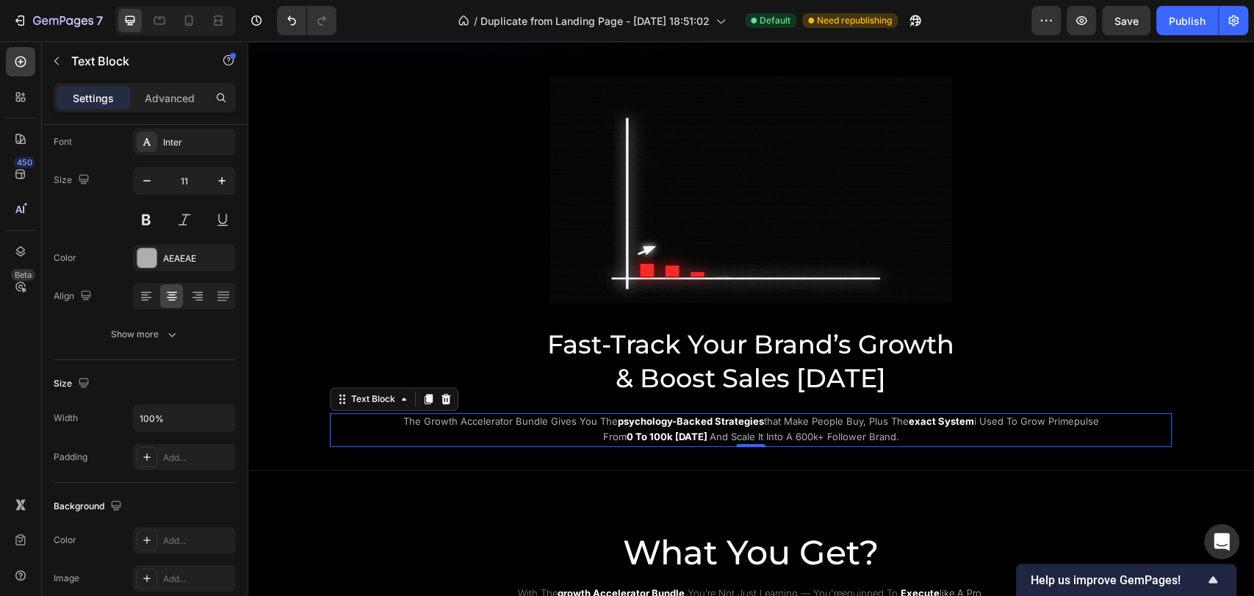
scroll to position [0, 0]
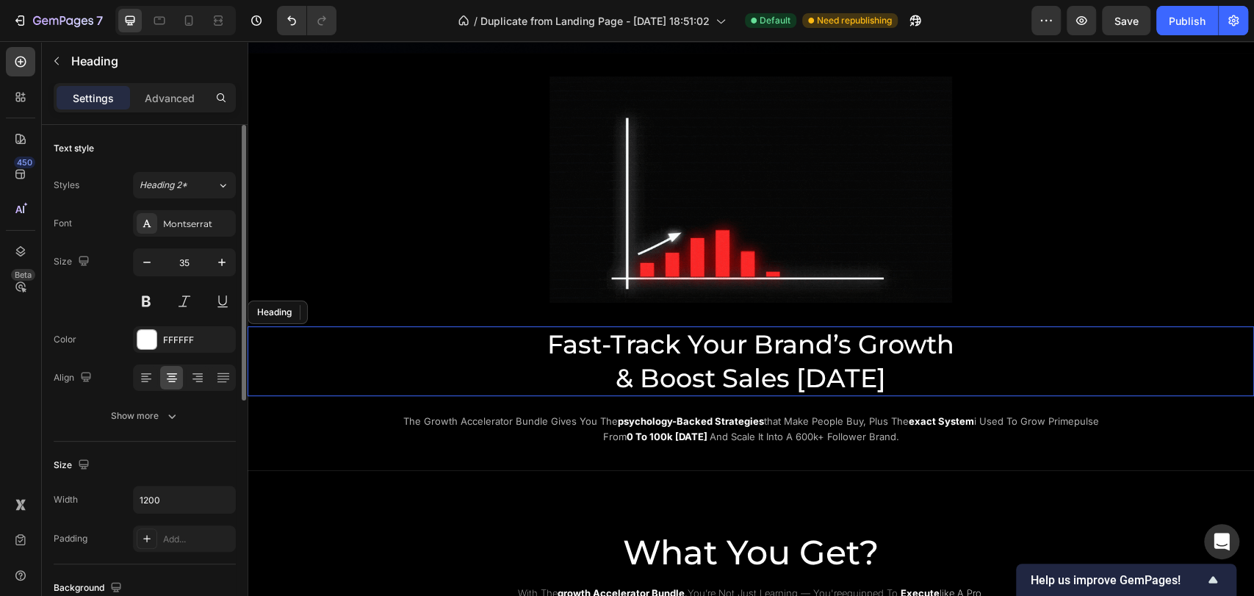
click at [503, 339] on p "Fast-Track Your Brand’s Growth & Boost Sales Today" at bounding box center [751, 361] width 879 height 67
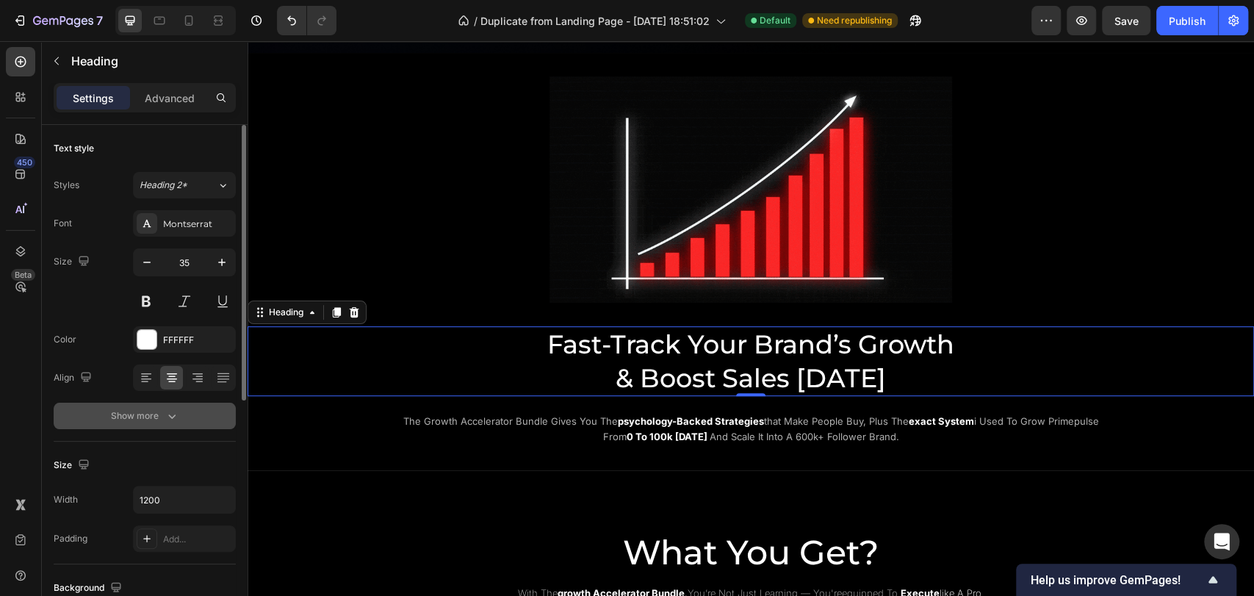
click at [148, 410] on div "Show more" at bounding box center [145, 416] width 68 height 15
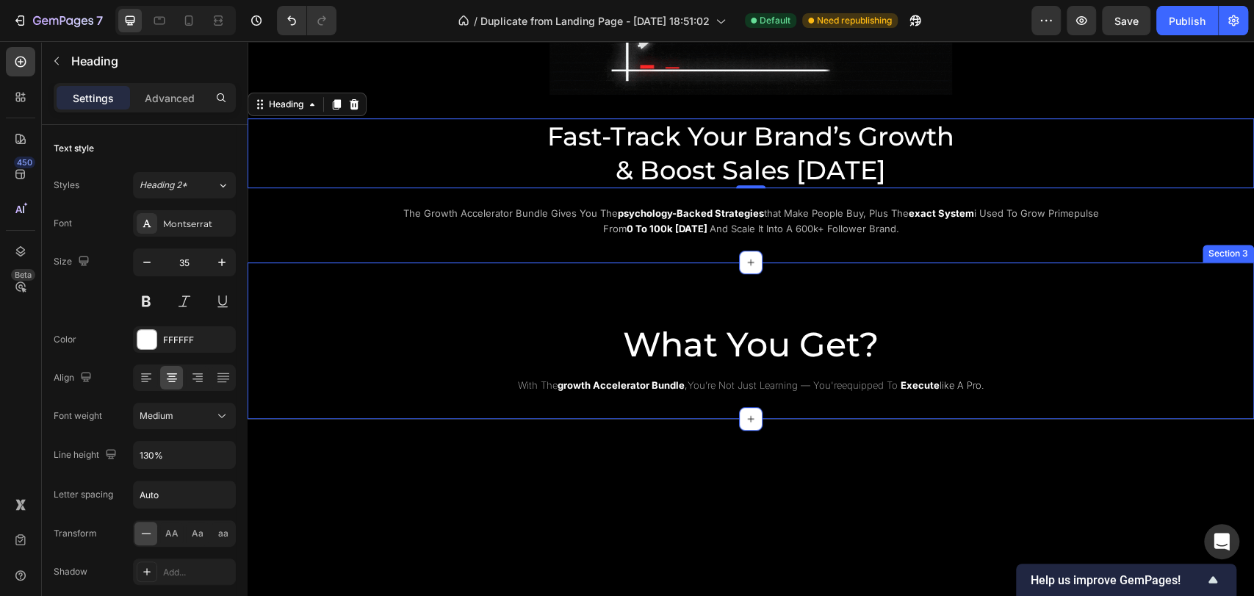
scroll to position [489, 0]
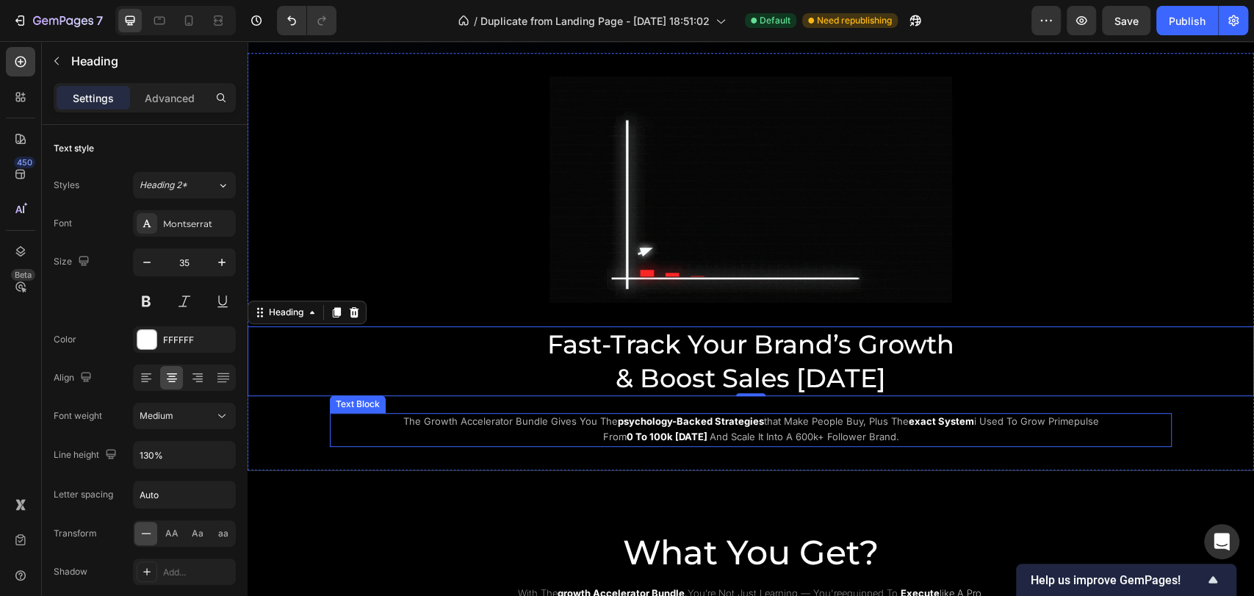
click at [581, 425] on p "the growth accelerator bundle gives you the psychology-backed strategies that m…" at bounding box center [751, 429] width 722 height 31
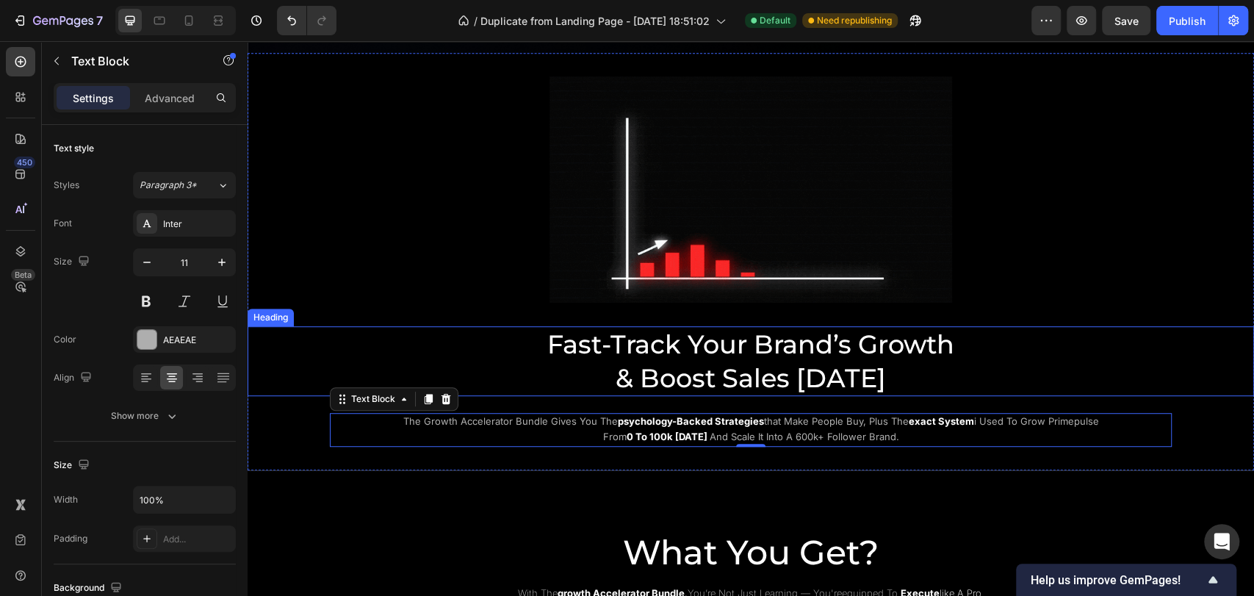
click at [554, 356] on p "Fast-Track Your Brand’s Growth & Boost Sales Today" at bounding box center [751, 361] width 879 height 67
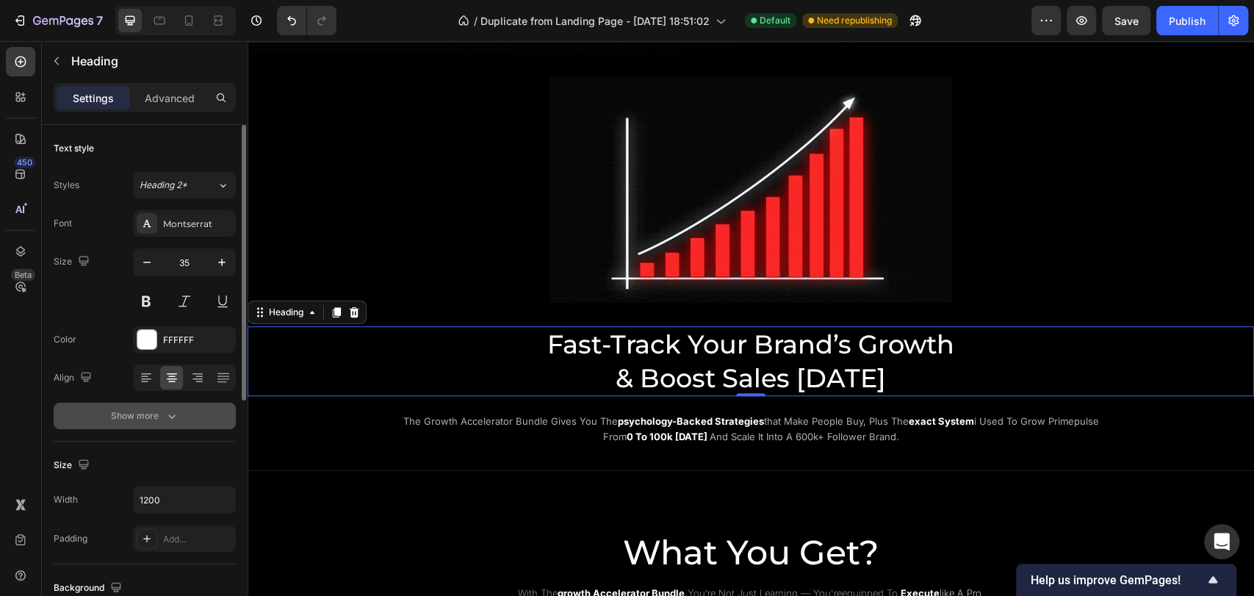
click at [168, 411] on icon "button" at bounding box center [172, 416] width 15 height 15
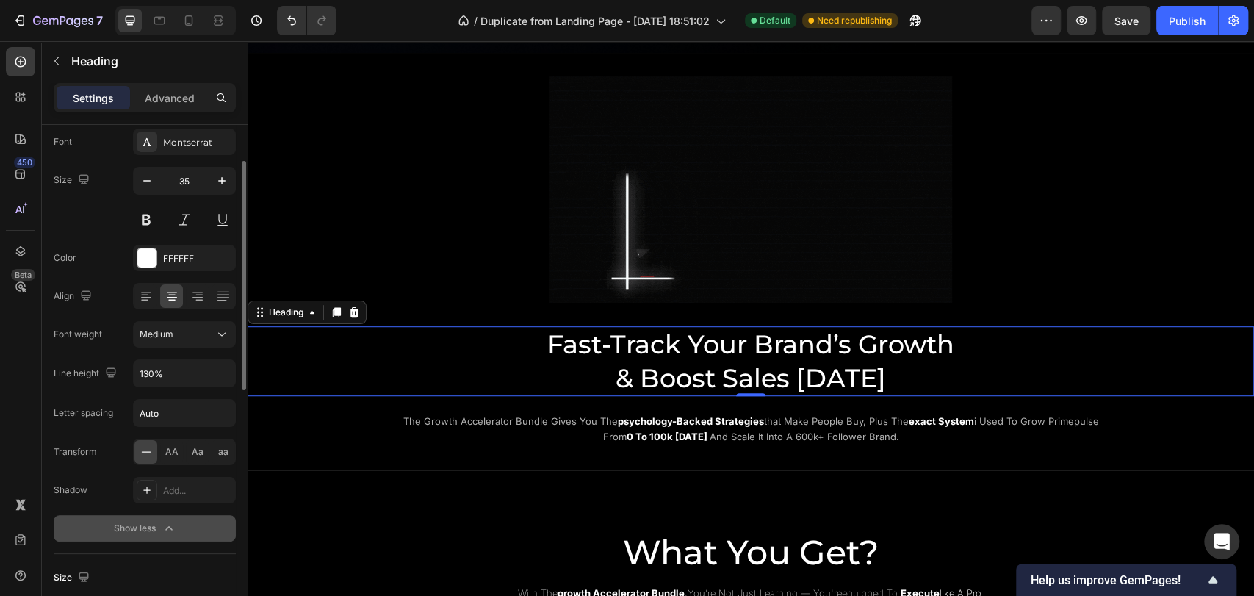
scroll to position [0, 0]
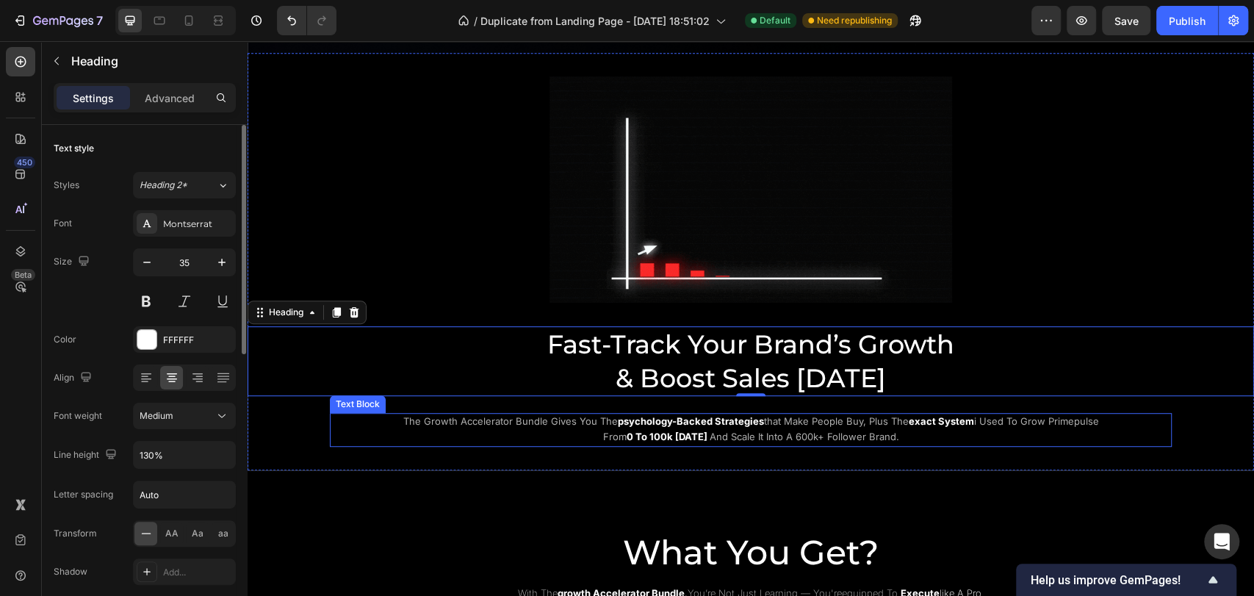
click at [477, 421] on span "the growth accelerator bundle gives you the" at bounding box center [510, 421] width 215 height 12
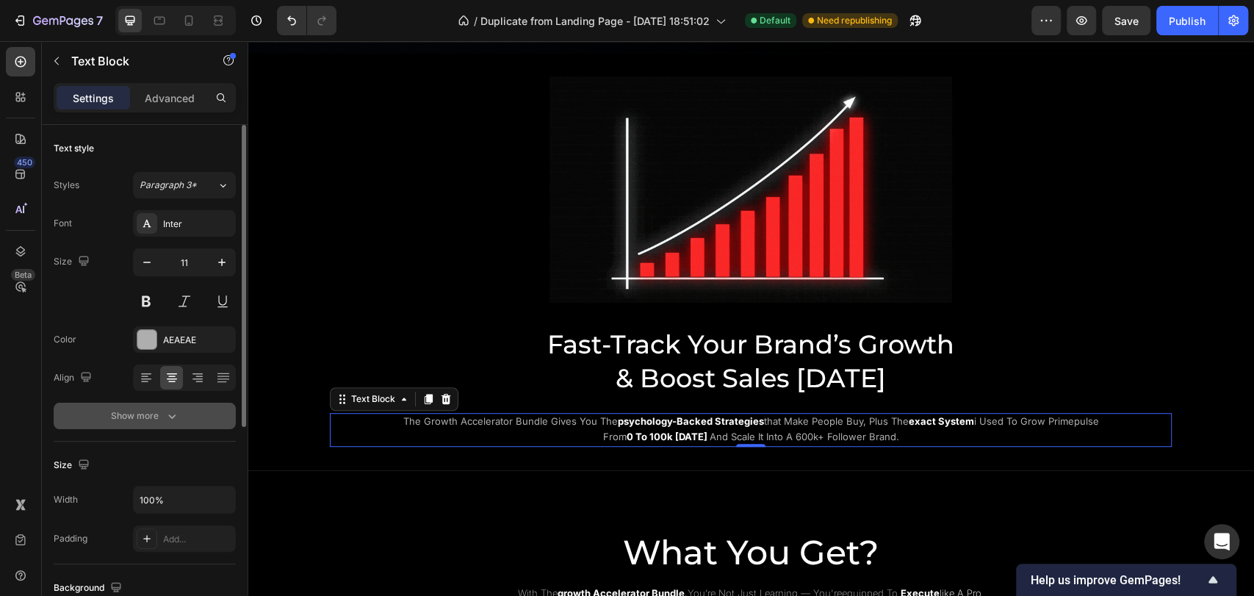
click at [123, 425] on button "Show more" at bounding box center [145, 416] width 182 height 26
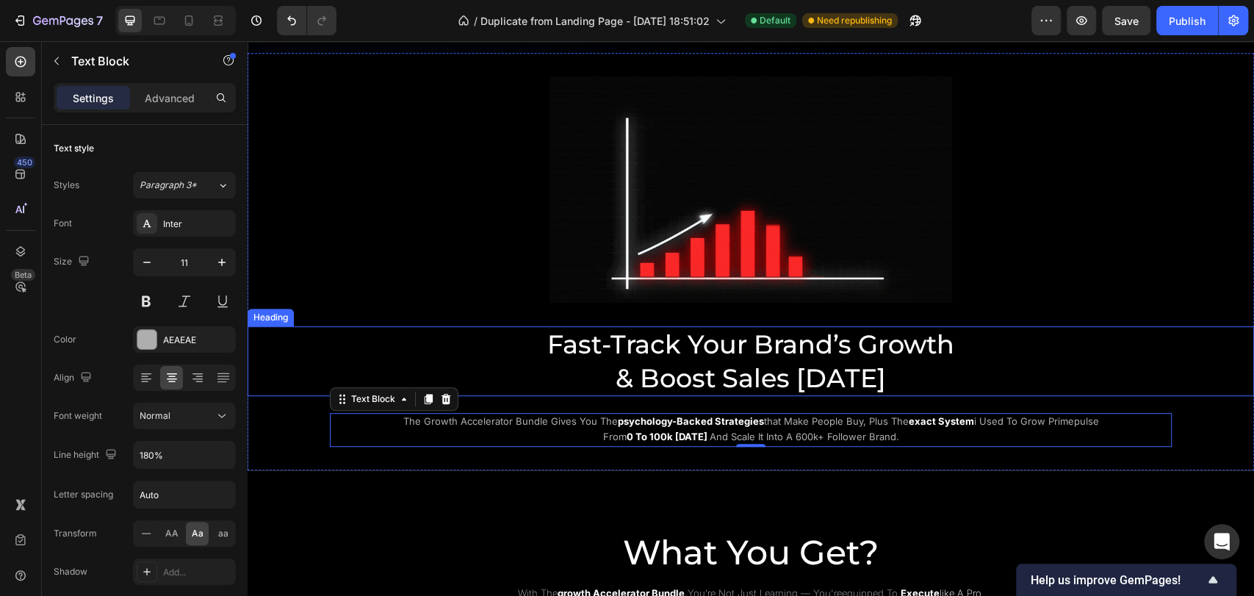
click at [626, 368] on p "Fast-Track Your Brand’s Growth & Boost Sales Today" at bounding box center [751, 361] width 879 height 67
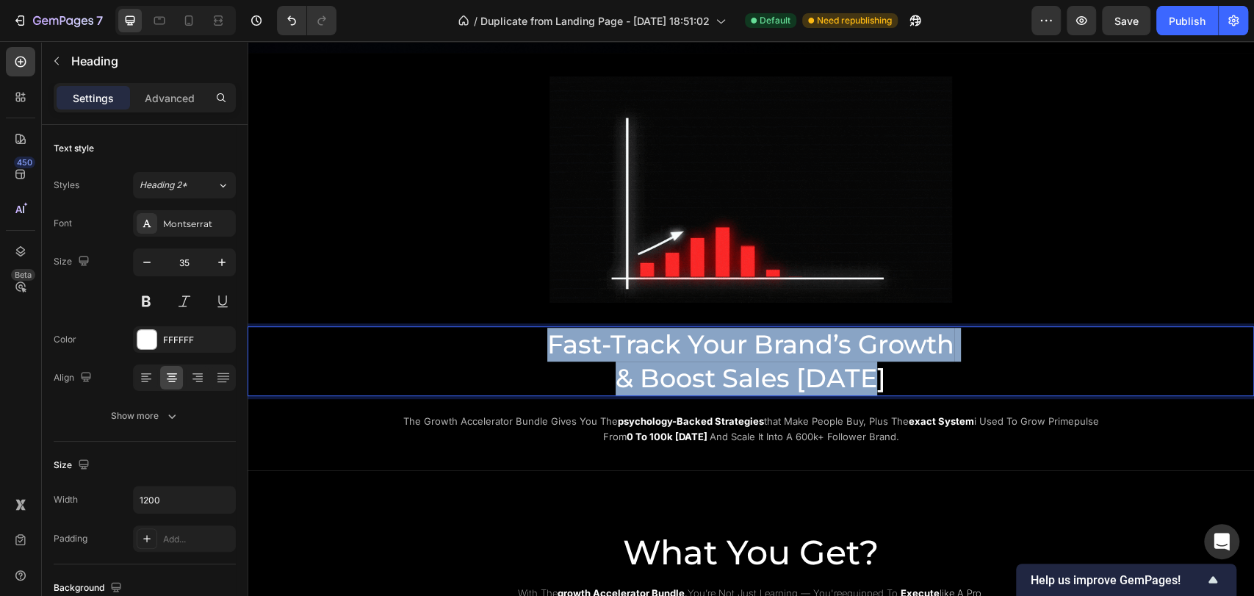
drag, startPoint x: 542, startPoint y: 348, endPoint x: 901, endPoint y: 370, distance: 359.3
click at [901, 370] on p "Fast-Track Your Brand’s Growth & Boost Sales Today" at bounding box center [751, 361] width 879 height 67
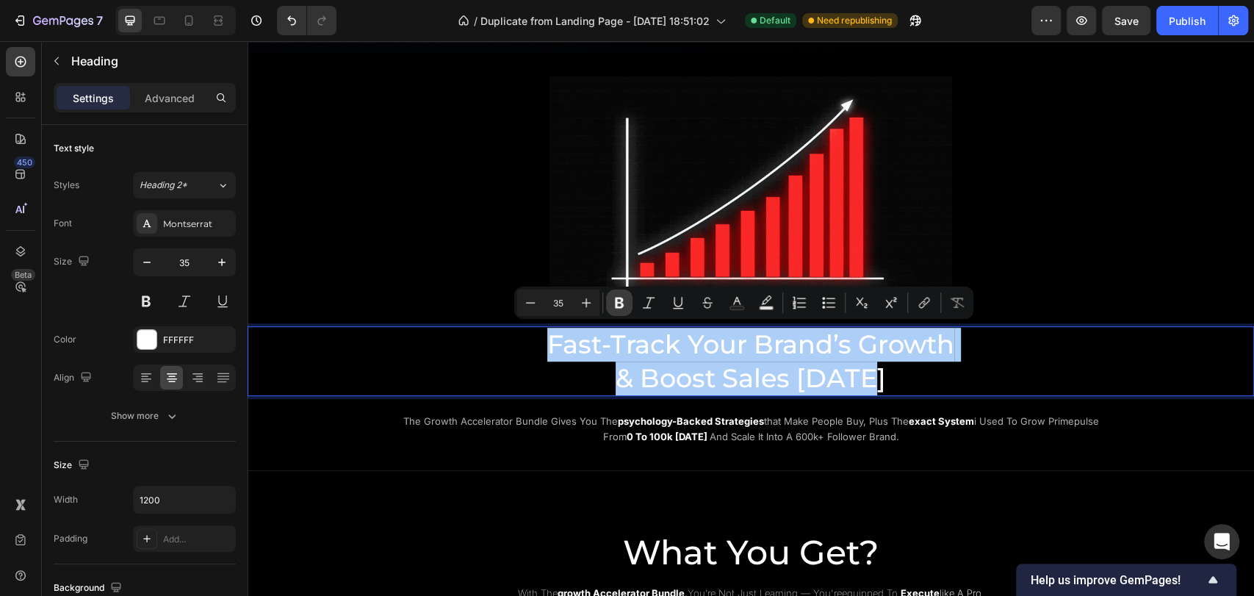
click at [614, 310] on button "Bold" at bounding box center [619, 303] width 26 height 26
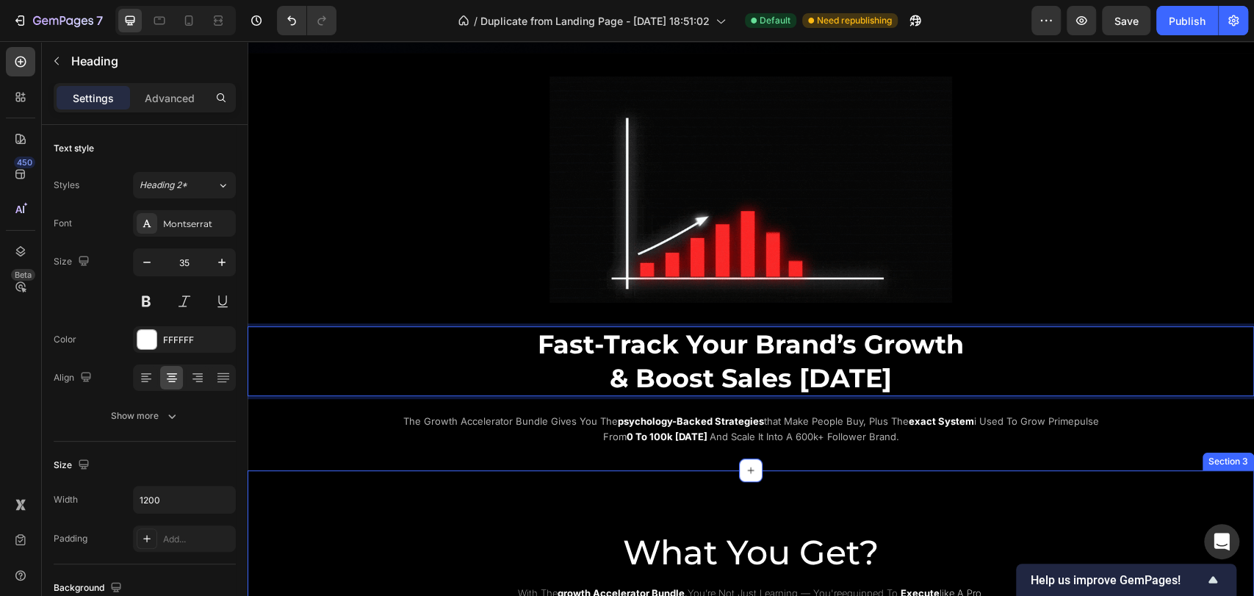
click at [371, 470] on div "What You Get? Heading with the growth accelerator bundle , you’re not just lear…" at bounding box center [751, 548] width 1007 height 157
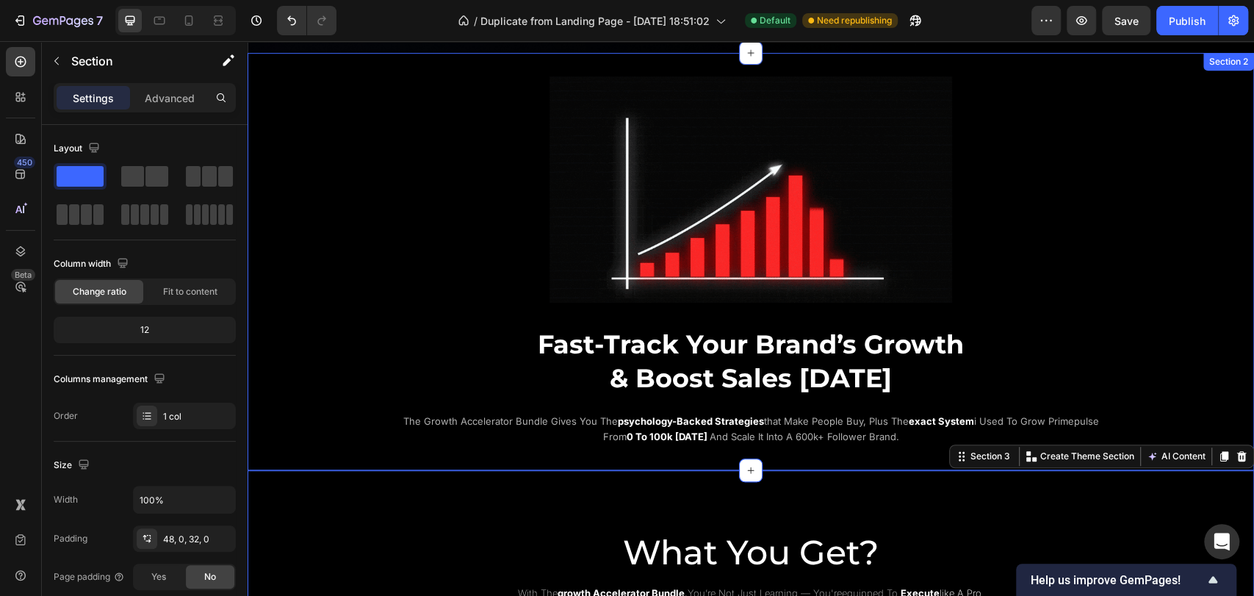
click at [357, 444] on div "Image ⁠⁠⁠⁠⁠⁠⁠ Fast-Track Your Brand’s Growth & Boost Sales Today Heading the gr…" at bounding box center [751, 261] width 1007 height 417
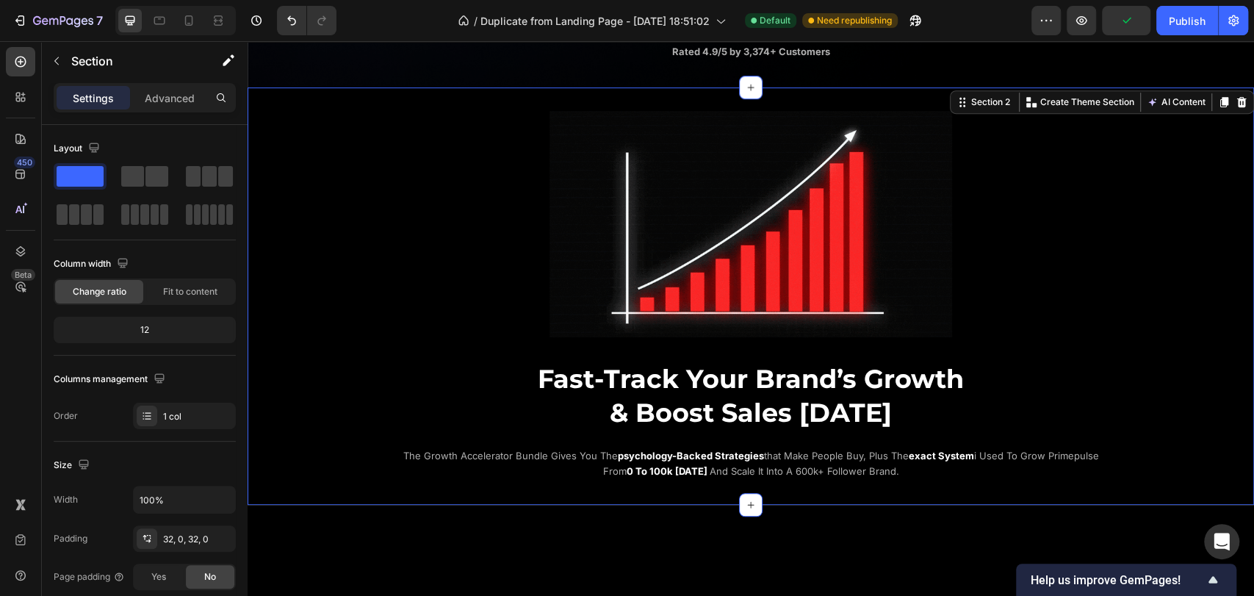
scroll to position [571, 0]
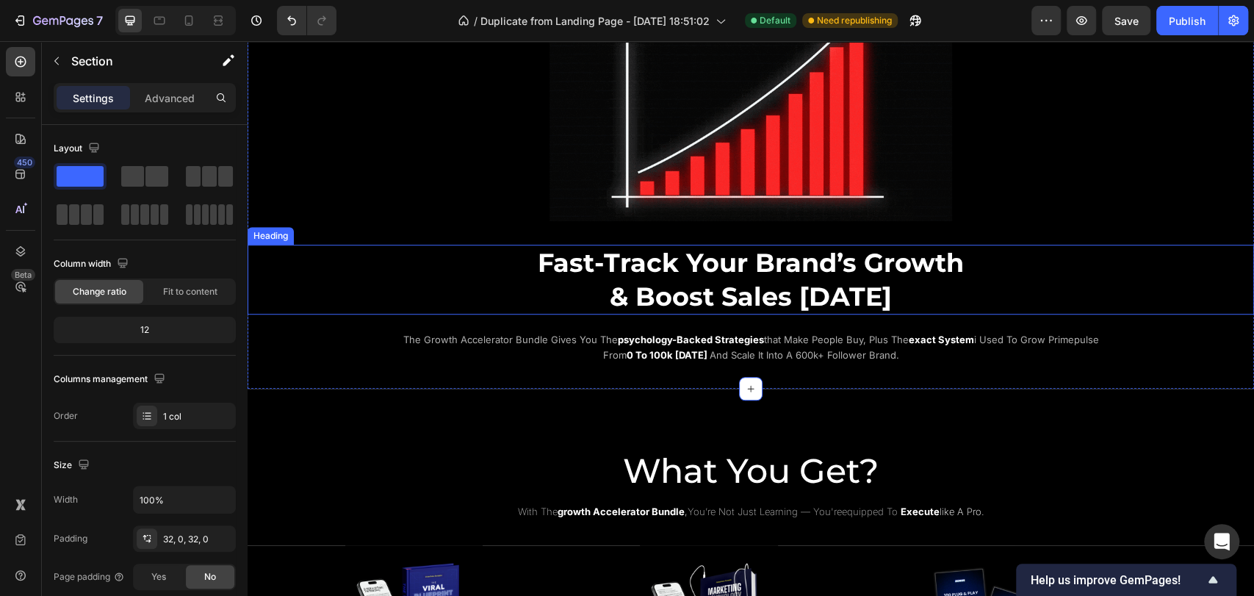
click at [794, 281] on strong "& Boost Sales Today" at bounding box center [751, 297] width 282 height 32
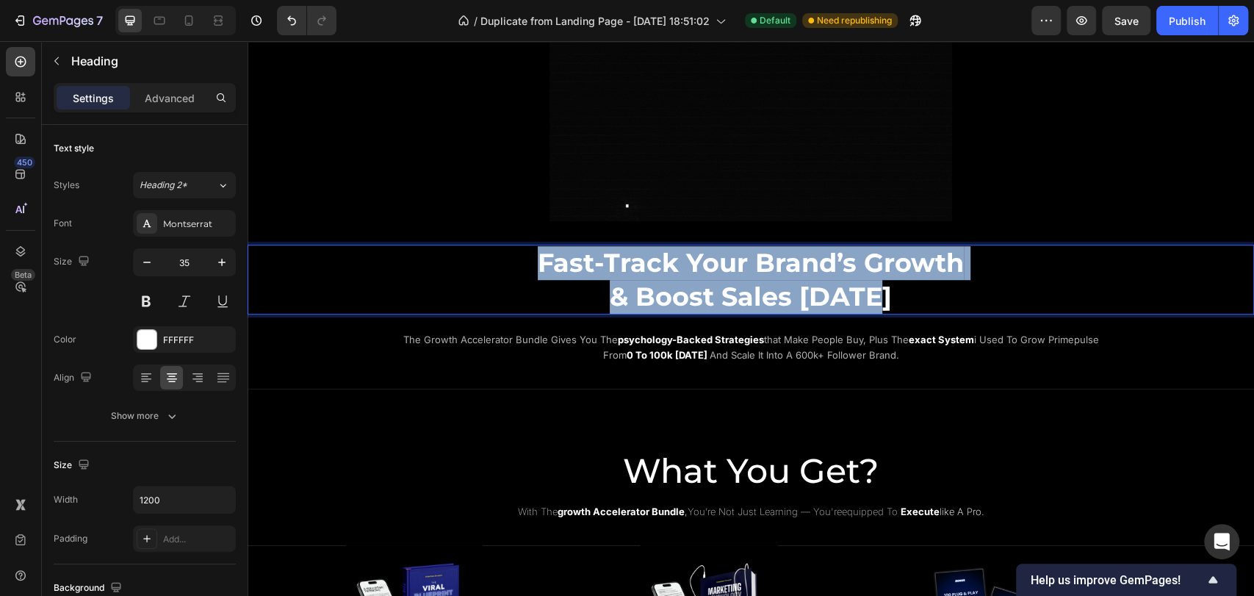
drag, startPoint x: 534, startPoint y: 256, endPoint x: 888, endPoint y: 293, distance: 355.4
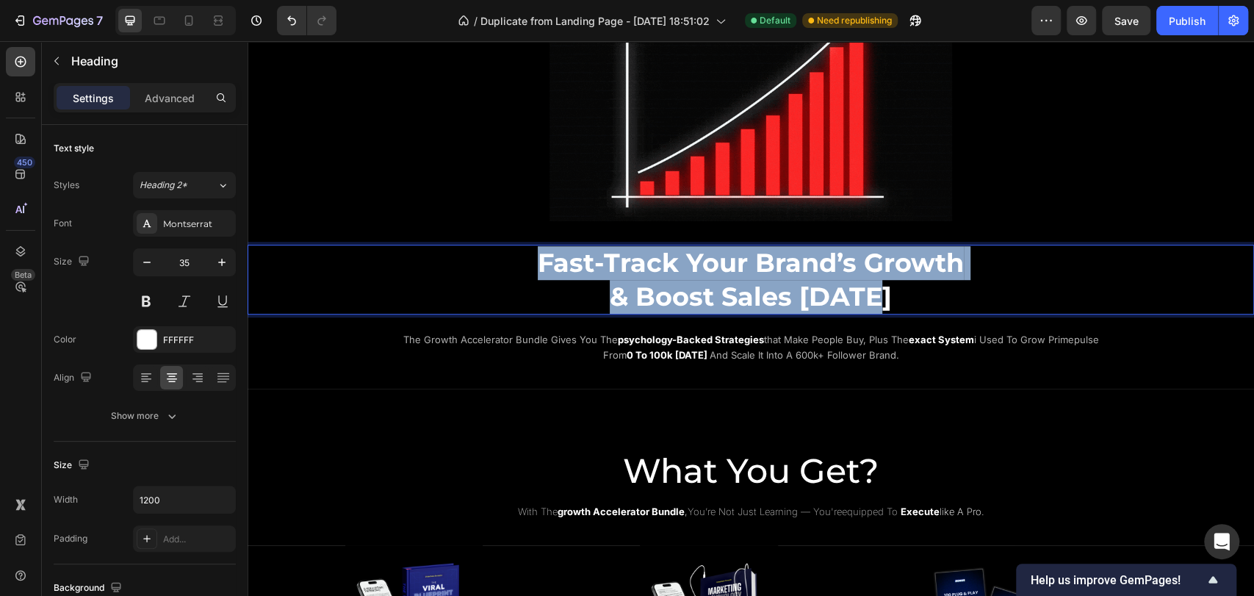
click at [888, 293] on p "Fast-Track Your Brand’s Growth & Boost Sales Today" at bounding box center [751, 279] width 879 height 67
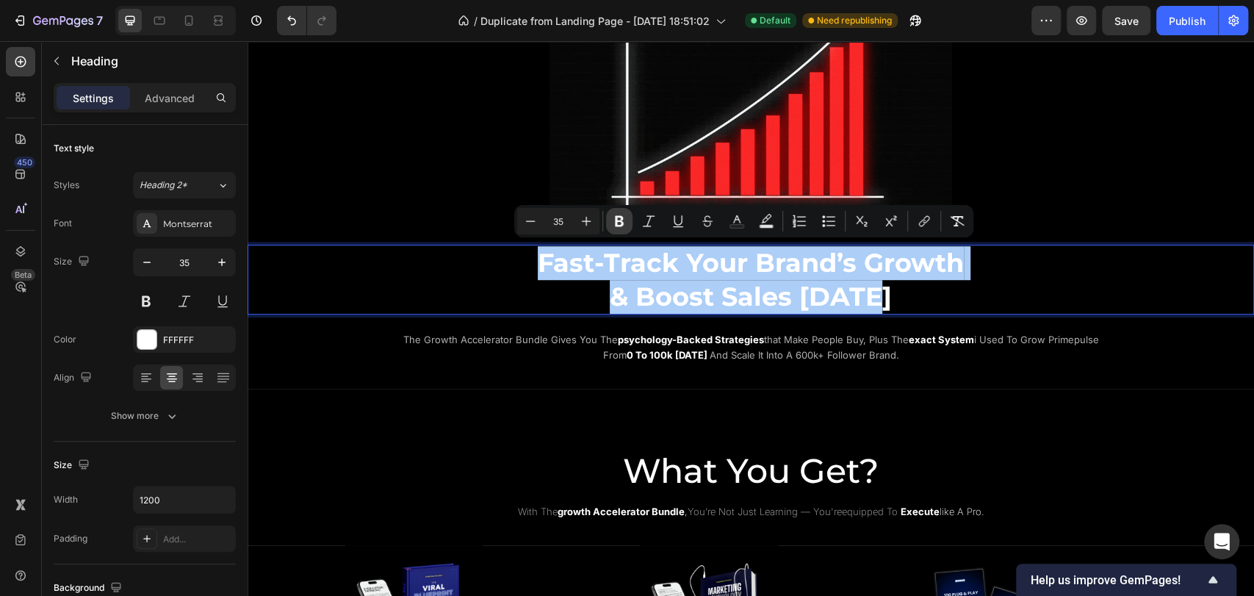
click at [619, 220] on icon "Editor contextual toolbar" at bounding box center [619, 221] width 9 height 11
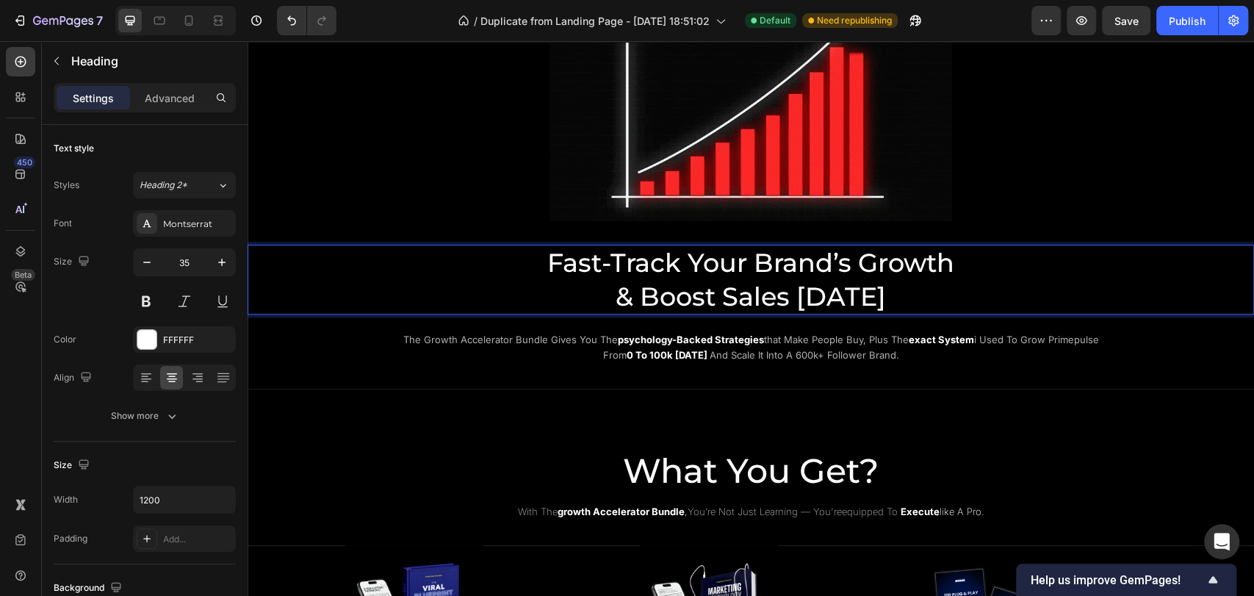
click at [469, 285] on p "Fast-Track Your Brand’s Growth & Boost Sales Today" at bounding box center [751, 279] width 879 height 67
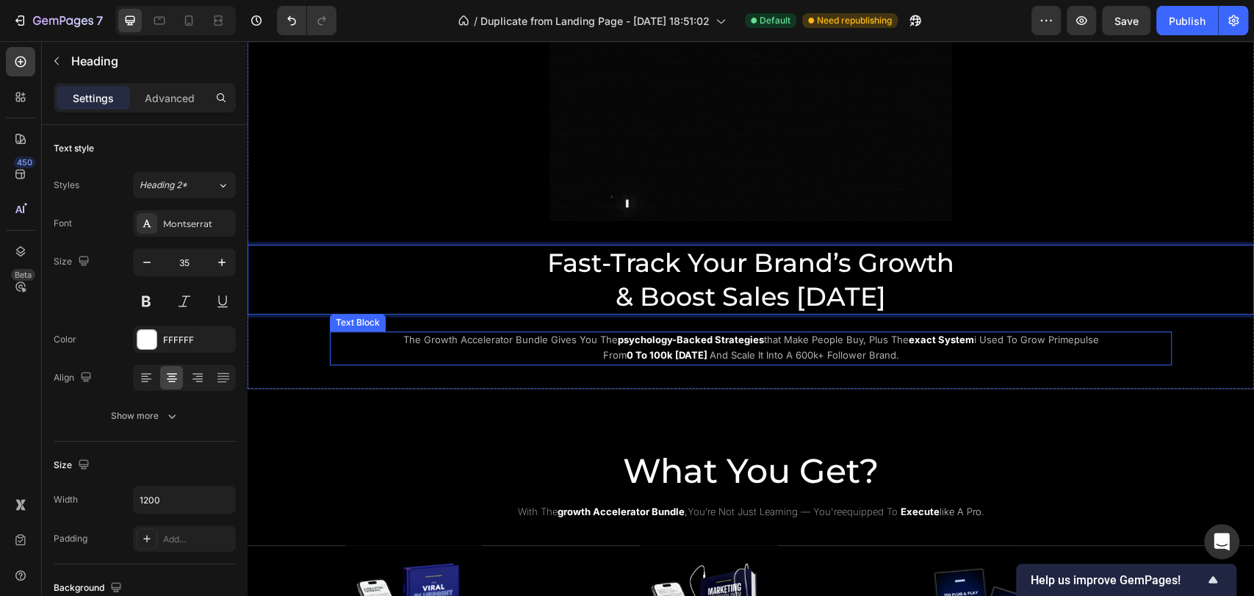
click at [603, 348] on span "i used to grow primepulse from" at bounding box center [851, 347] width 496 height 27
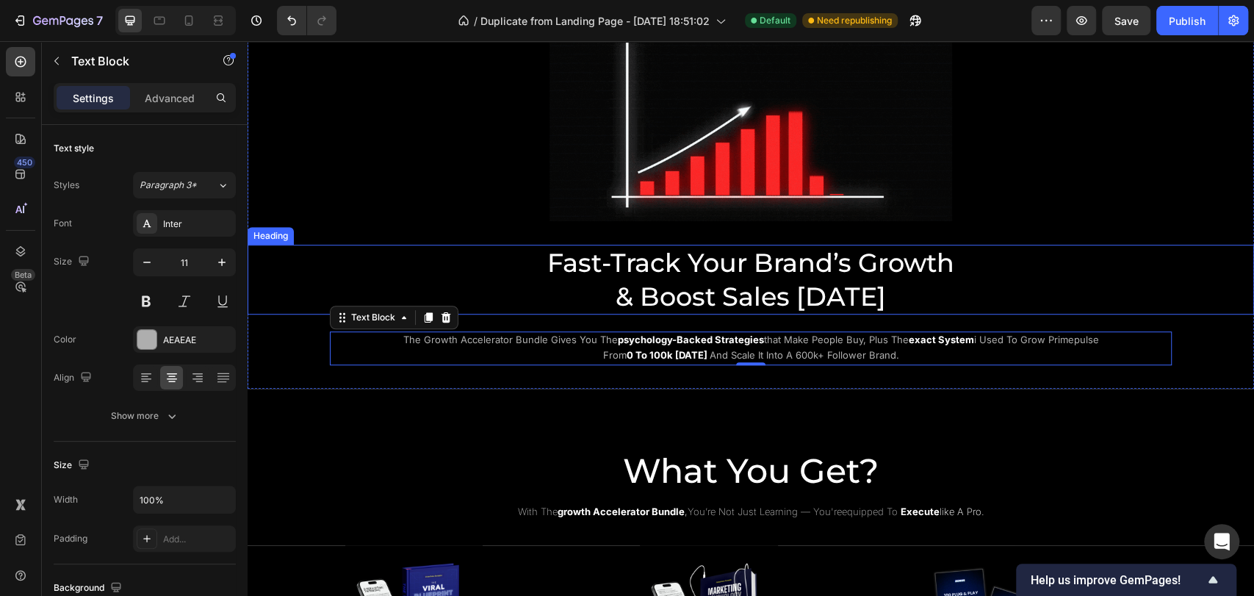
click at [516, 273] on p "Fast-Track Your Brand’s Growth & Boost Sales Today" at bounding box center [751, 279] width 879 height 67
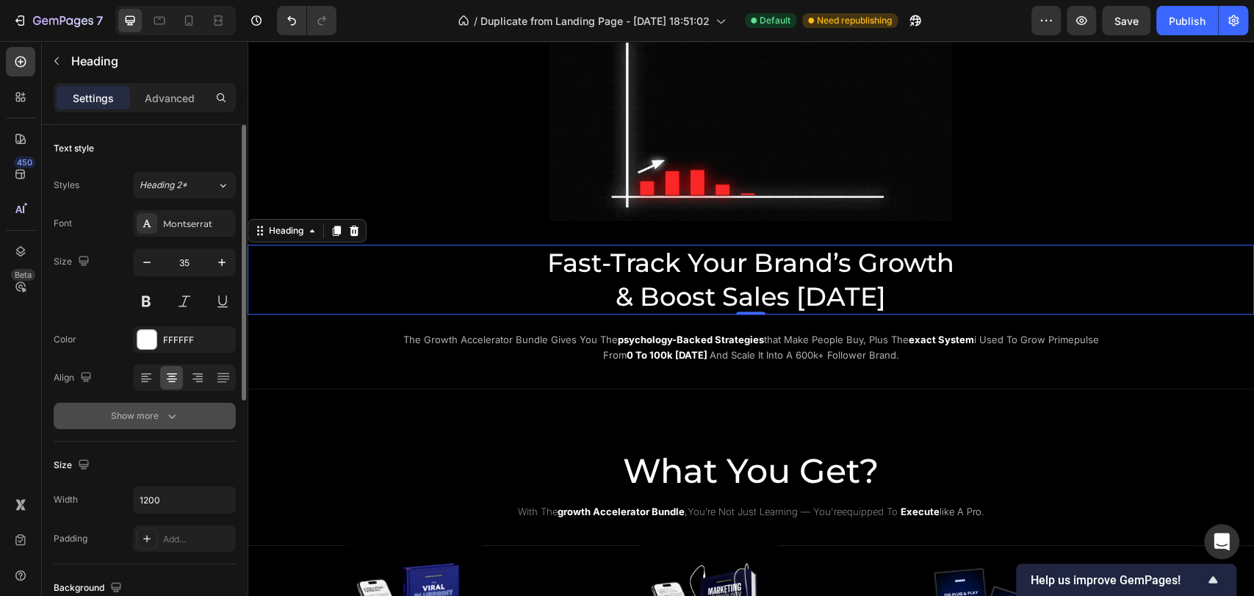
click at [153, 414] on div "Show more" at bounding box center [145, 416] width 68 height 15
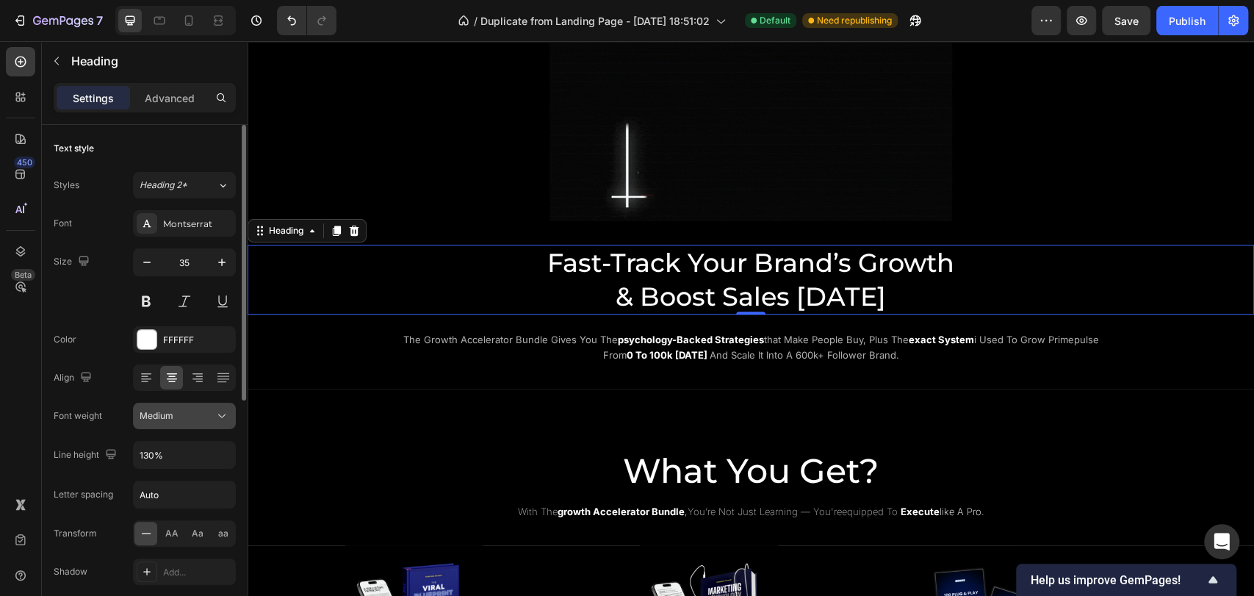
click at [164, 419] on span "Medium" at bounding box center [157, 415] width 34 height 11
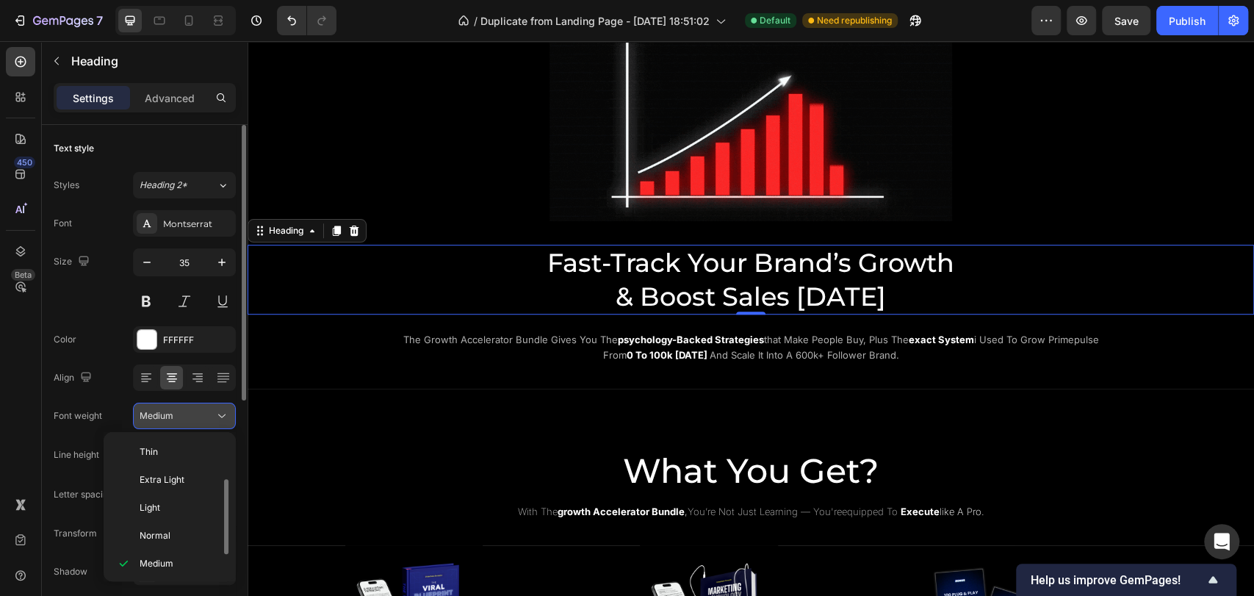
scroll to position [26, 0]
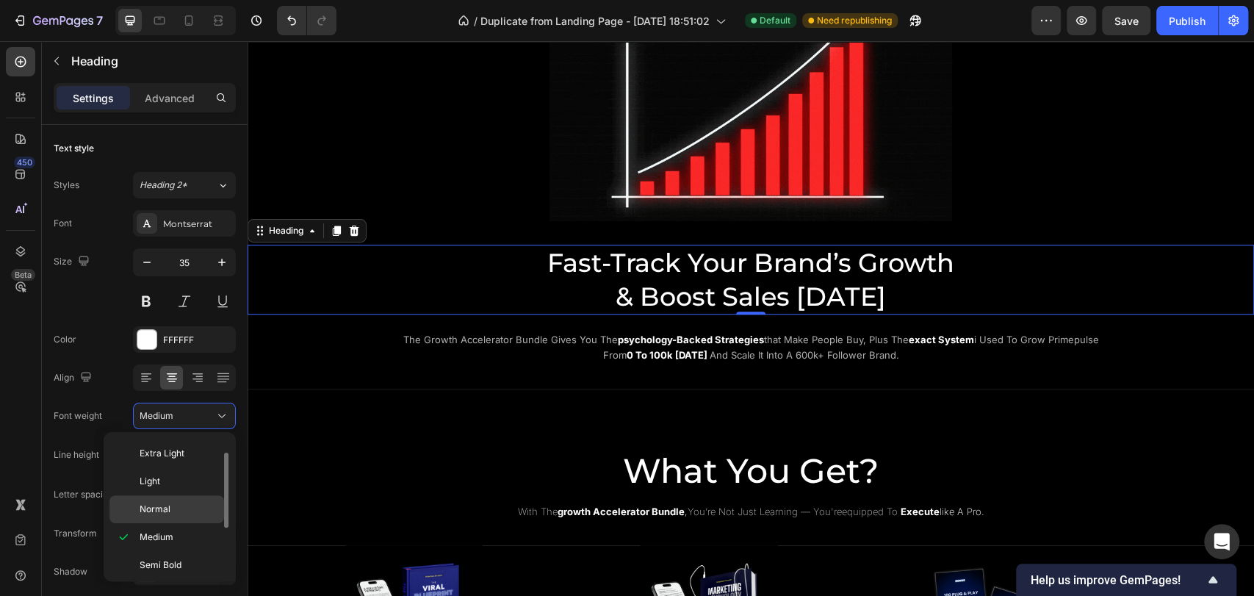
click at [170, 504] on p "Normal" at bounding box center [179, 509] width 78 height 13
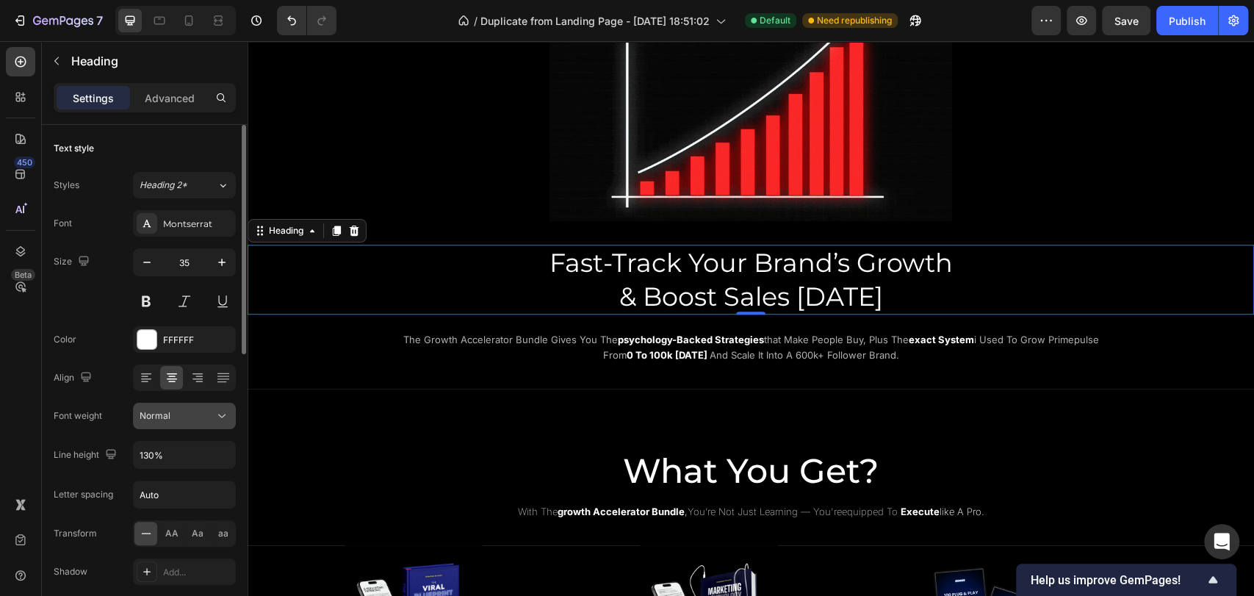
click at [188, 413] on div "Normal" at bounding box center [177, 415] width 75 height 13
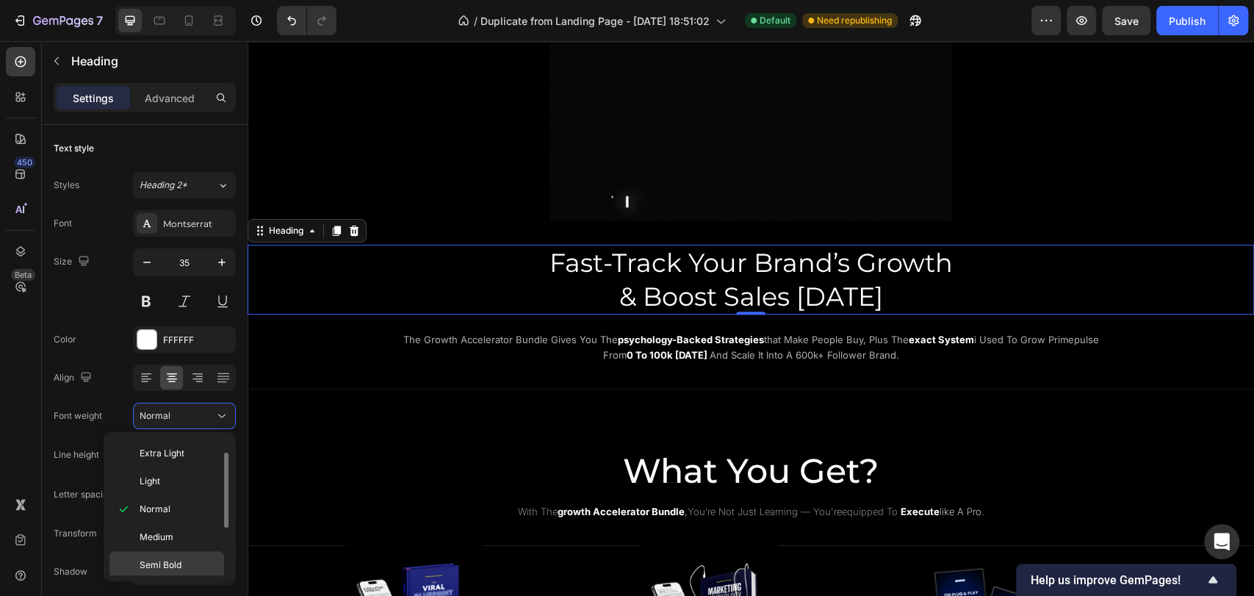
click at [187, 560] on p "Semi Bold" at bounding box center [179, 564] width 78 height 13
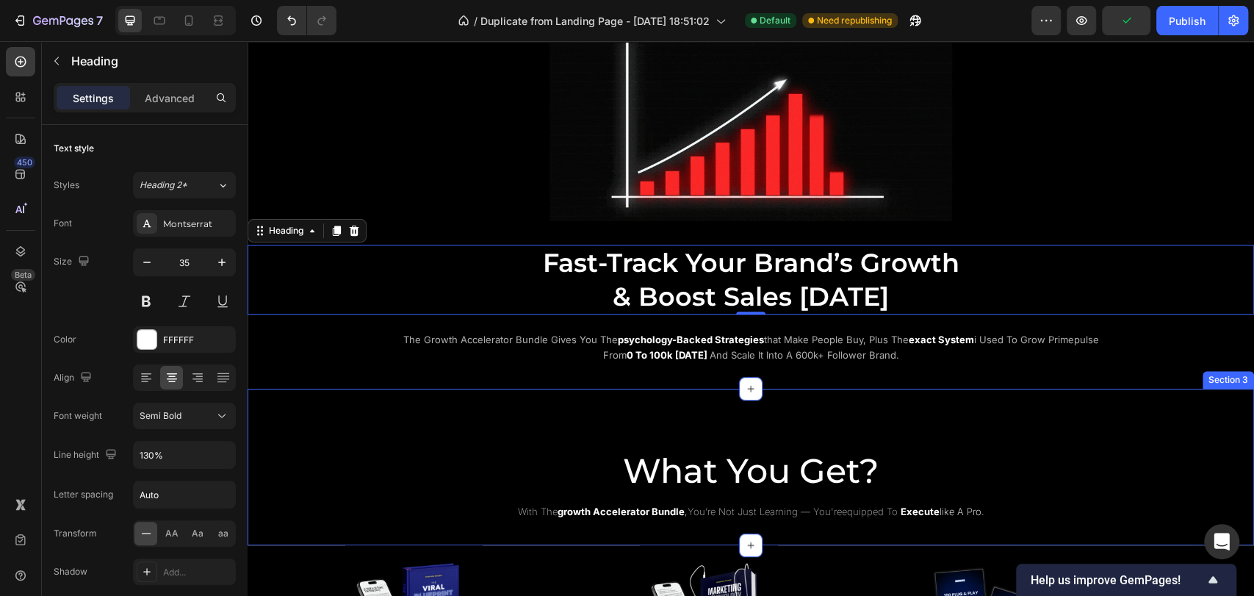
click at [526, 403] on div "What You Get? Heading with the growth accelerator bundle , you’re not just lear…" at bounding box center [751, 467] width 1007 height 157
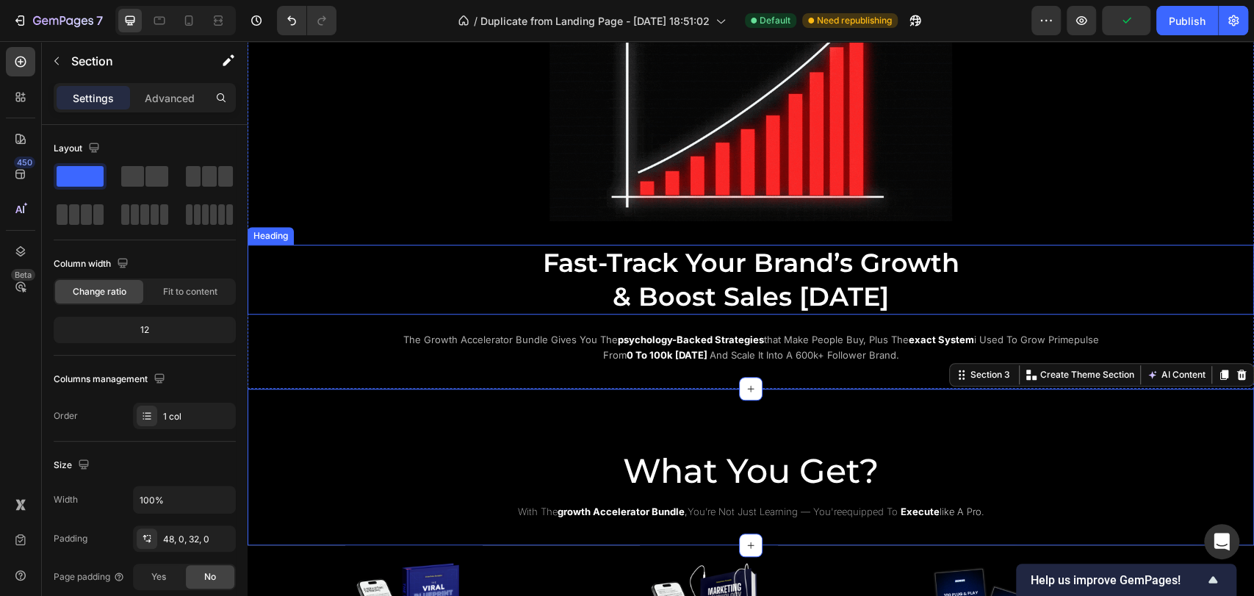
click at [679, 269] on p "Fast-Track Your Brand’s Growth & Boost Sales Today" at bounding box center [751, 279] width 879 height 67
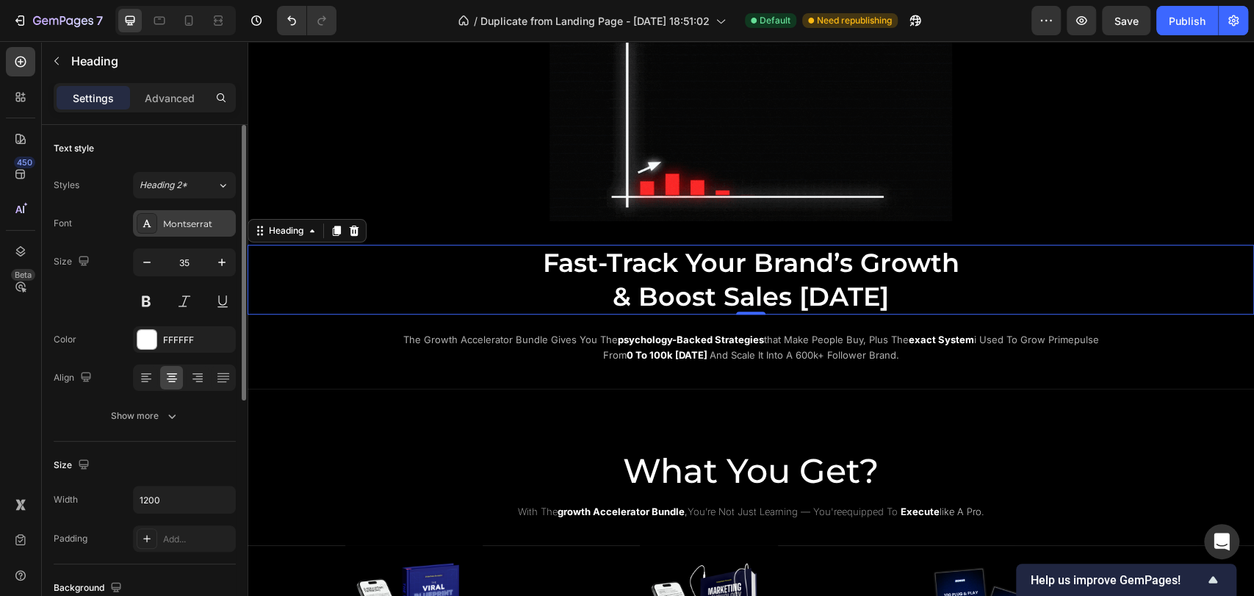
click at [174, 228] on div "Montserrat" at bounding box center [197, 224] width 69 height 13
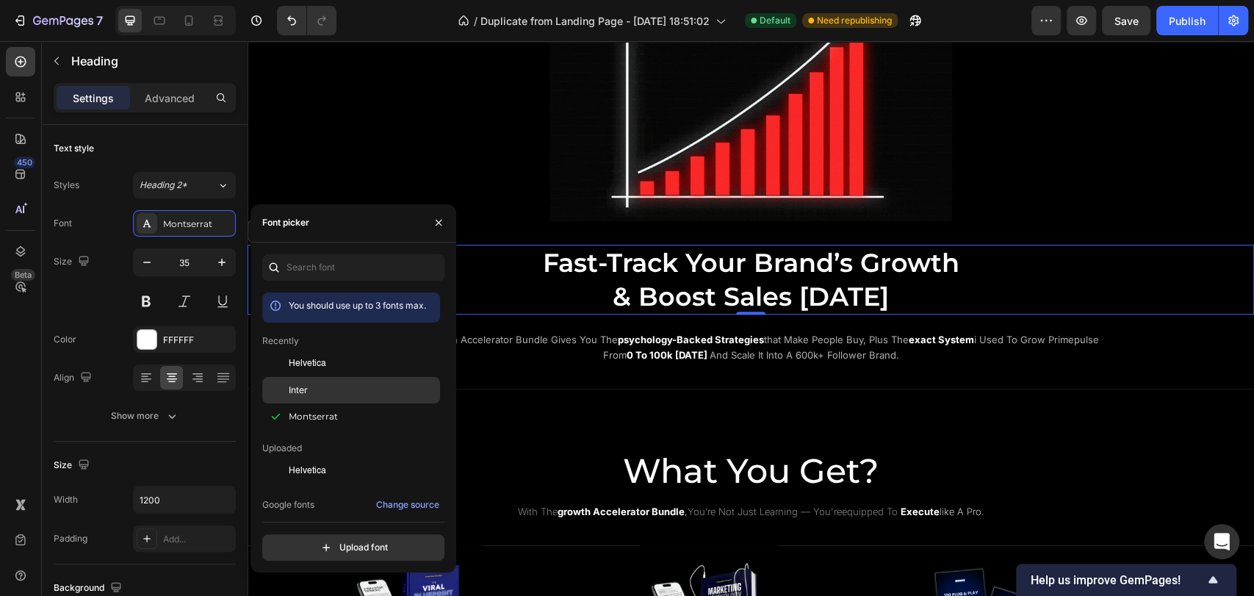
click at [323, 385] on div "Inter" at bounding box center [363, 390] width 148 height 13
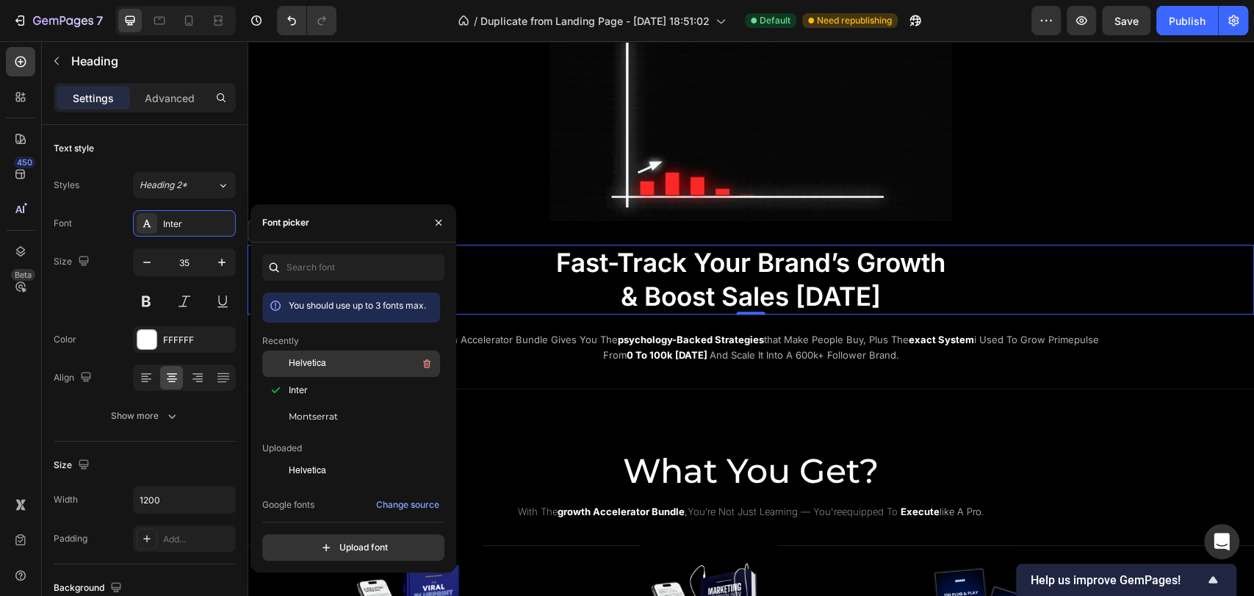
click at [318, 362] on span "Helvetica" at bounding box center [307, 363] width 37 height 13
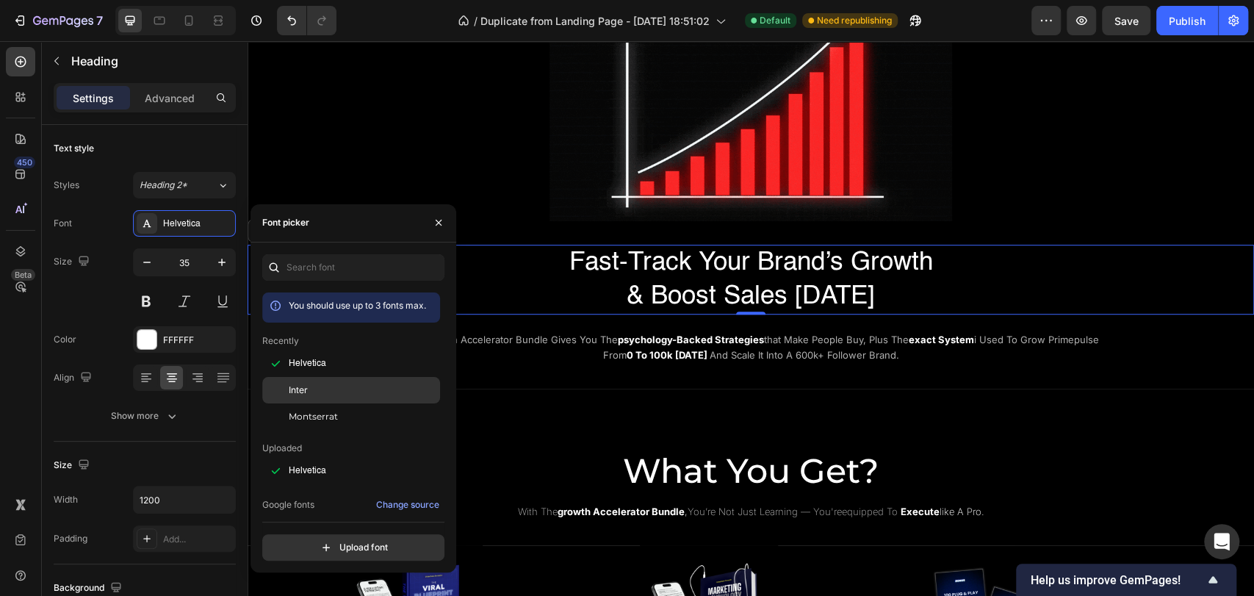
click at [324, 387] on div "Inter" at bounding box center [363, 390] width 148 height 13
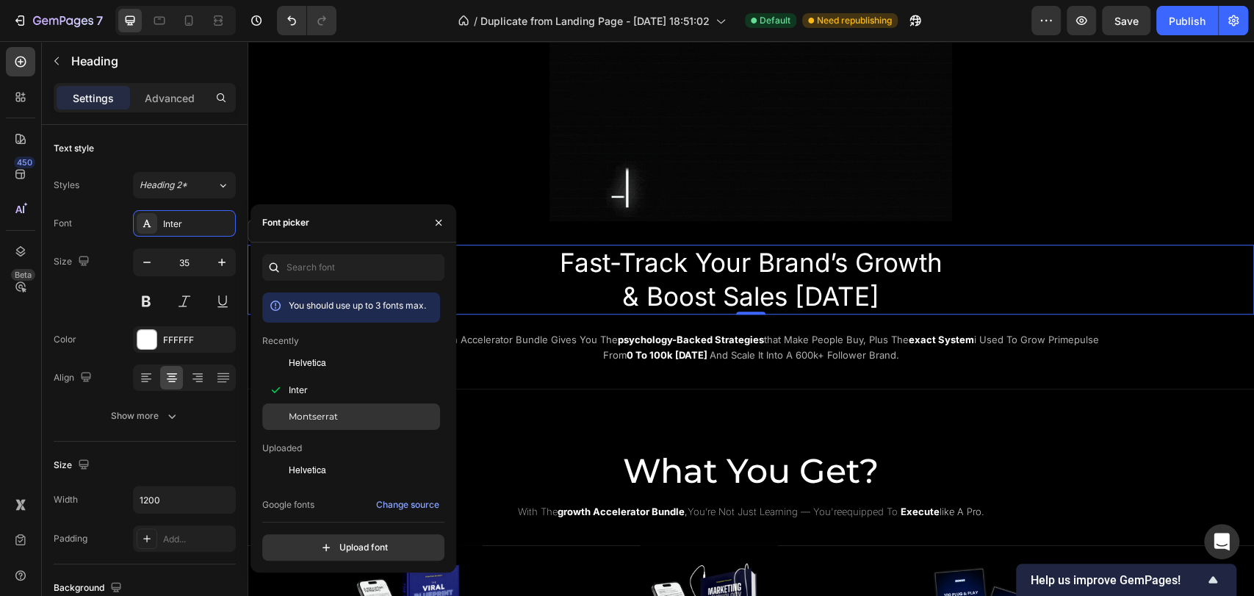
click at [332, 411] on span "Montserrat" at bounding box center [313, 416] width 49 height 13
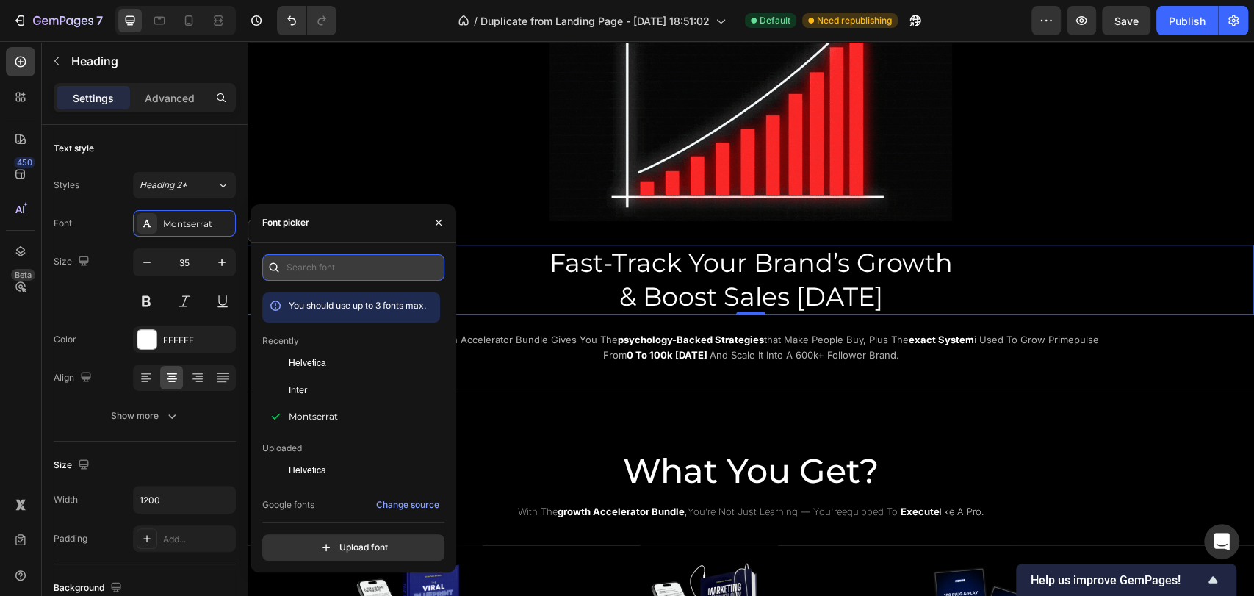
click at [334, 271] on input "text" at bounding box center [353, 267] width 182 height 26
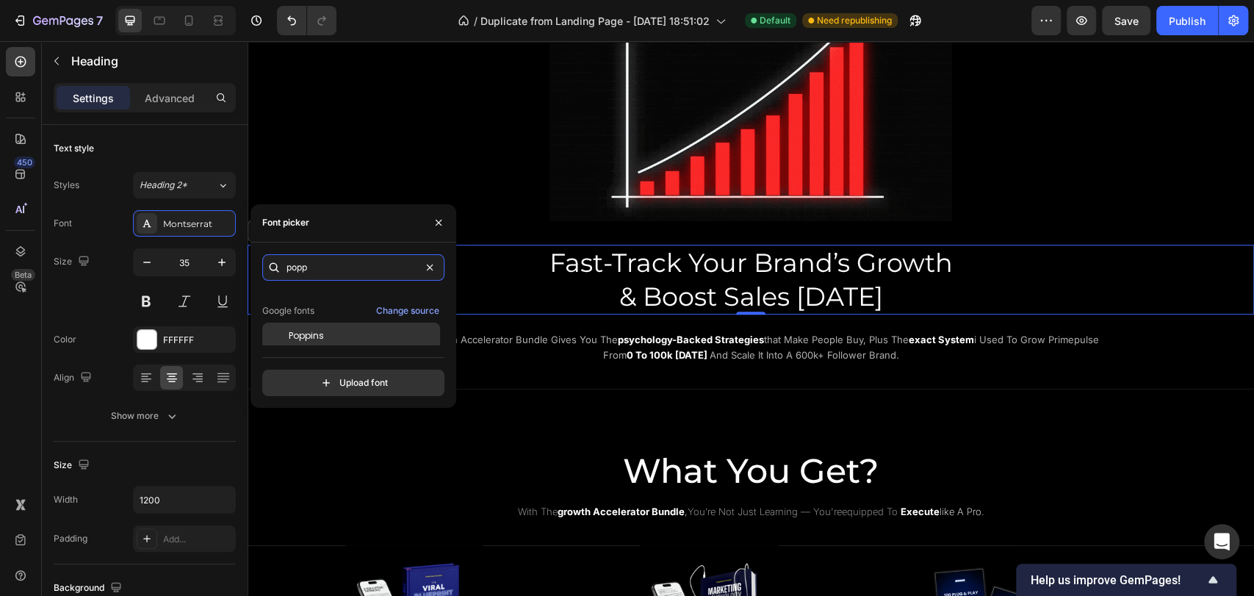
scroll to position [35, 0]
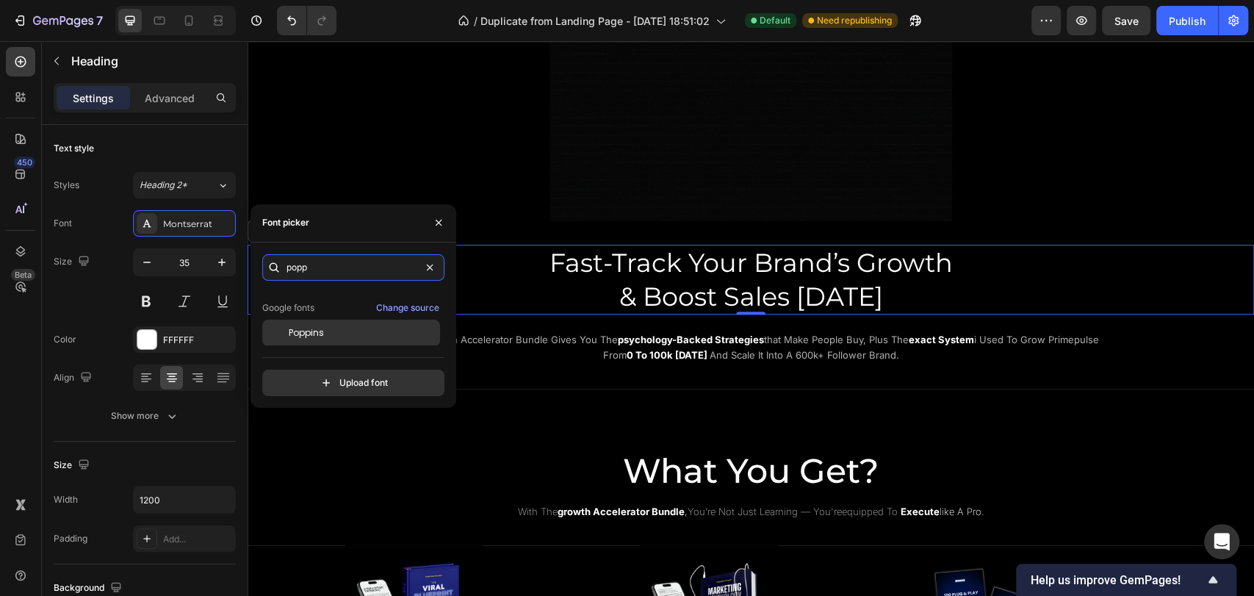
type input "popp"
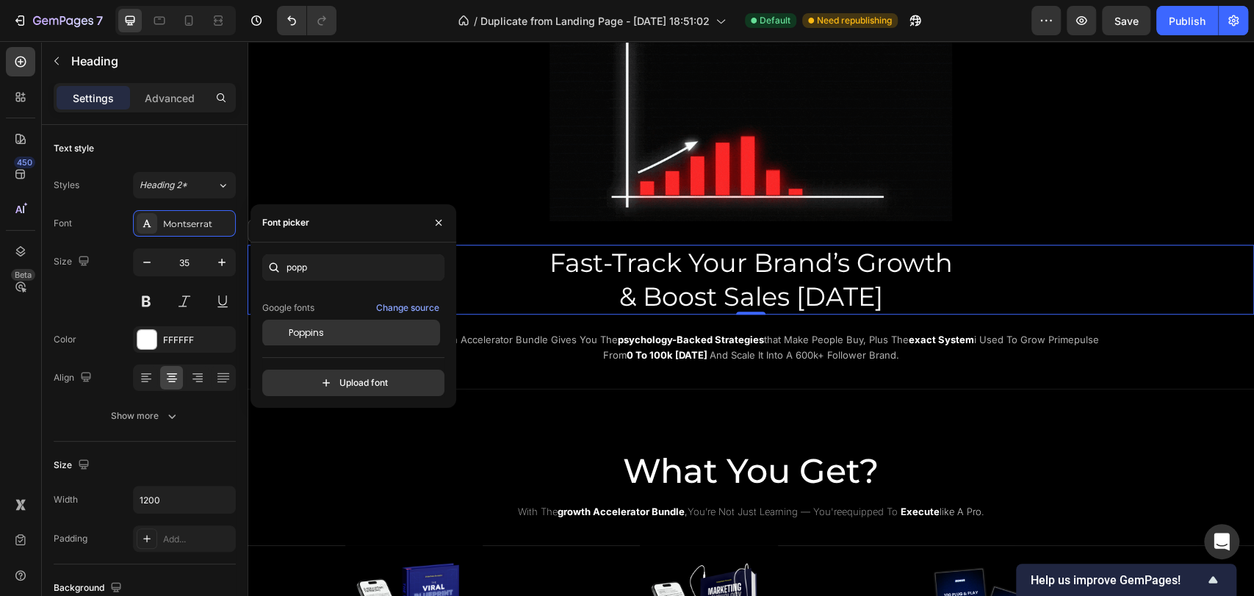
click at [318, 320] on div "Poppins" at bounding box center [351, 333] width 178 height 26
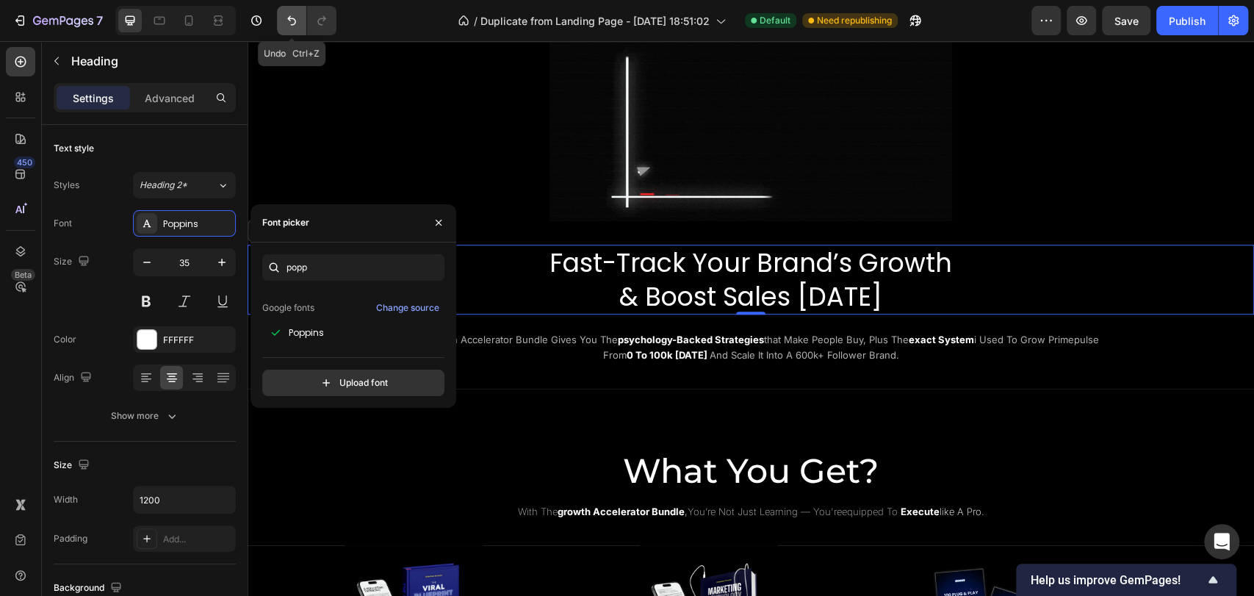
click at [295, 25] on icon "Undo/Redo" at bounding box center [291, 20] width 15 height 15
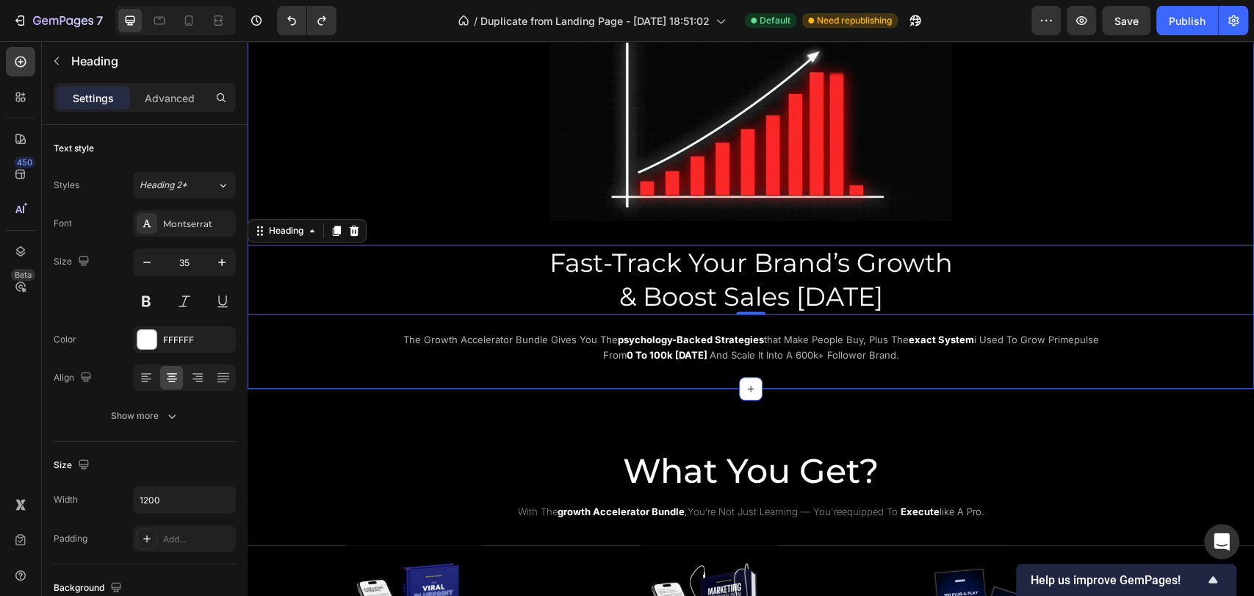
click at [310, 354] on div "Image Fast-Track Your Brand’s Growth & Boost Sales Today Heading 0 the growth a…" at bounding box center [751, 180] width 1007 height 370
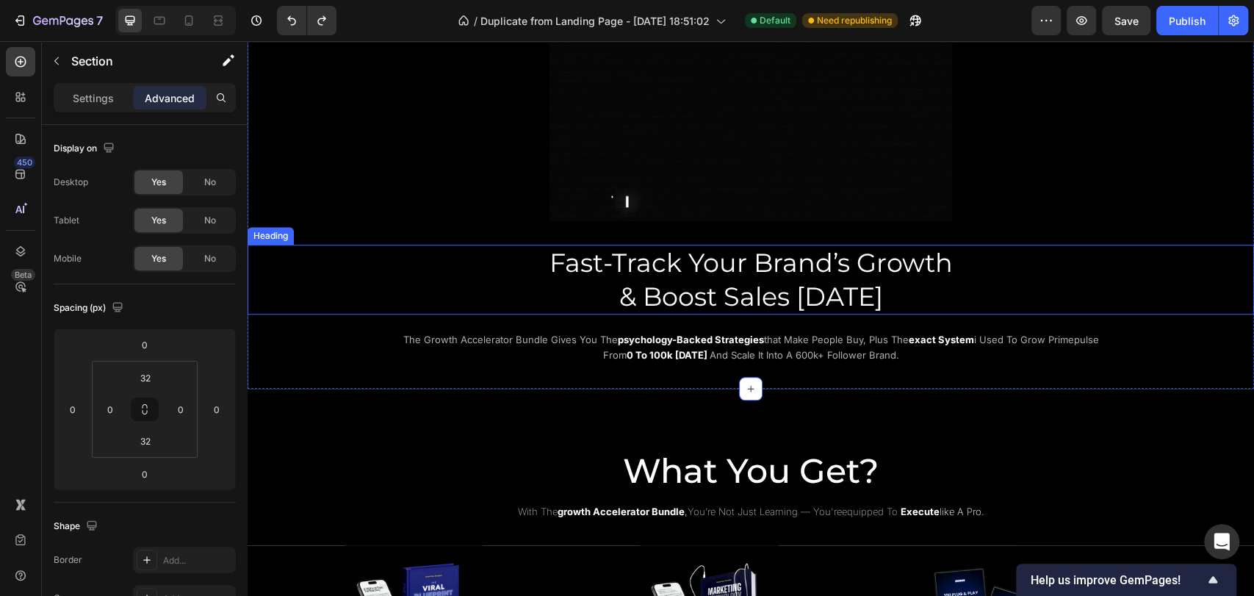
click at [486, 278] on p "Fast-Track Your Brand’s Growth & Boost Sales Today" at bounding box center [751, 279] width 879 height 67
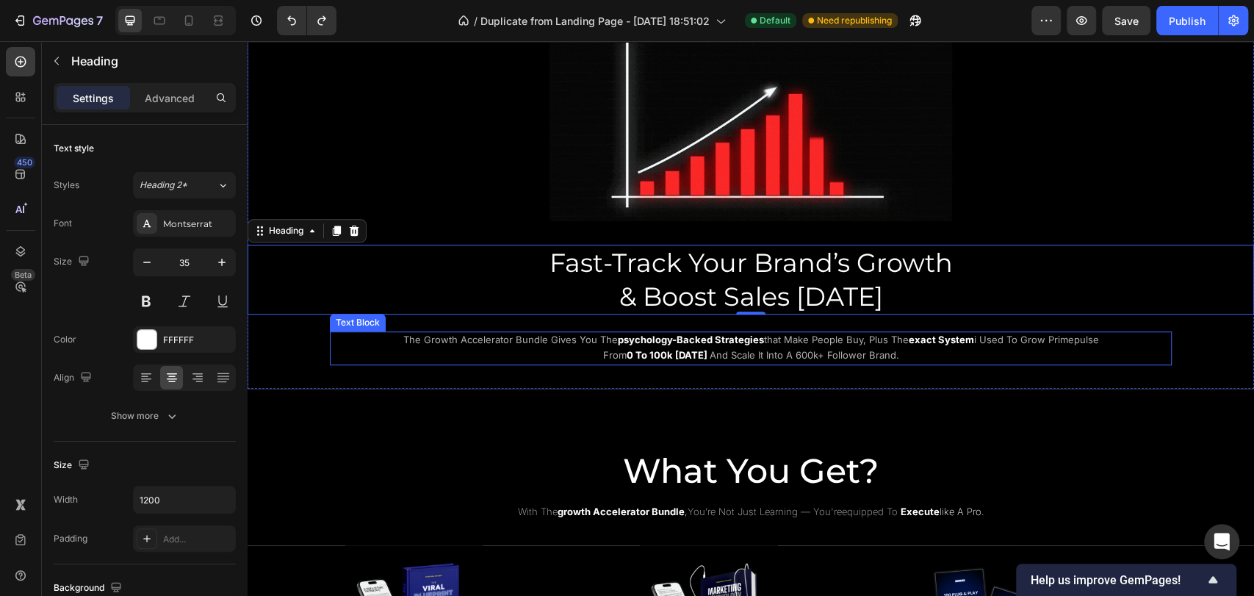
click at [365, 333] on div "the growth accelerator bundle gives you the psychology-backed strategies that m…" at bounding box center [751, 348] width 842 height 34
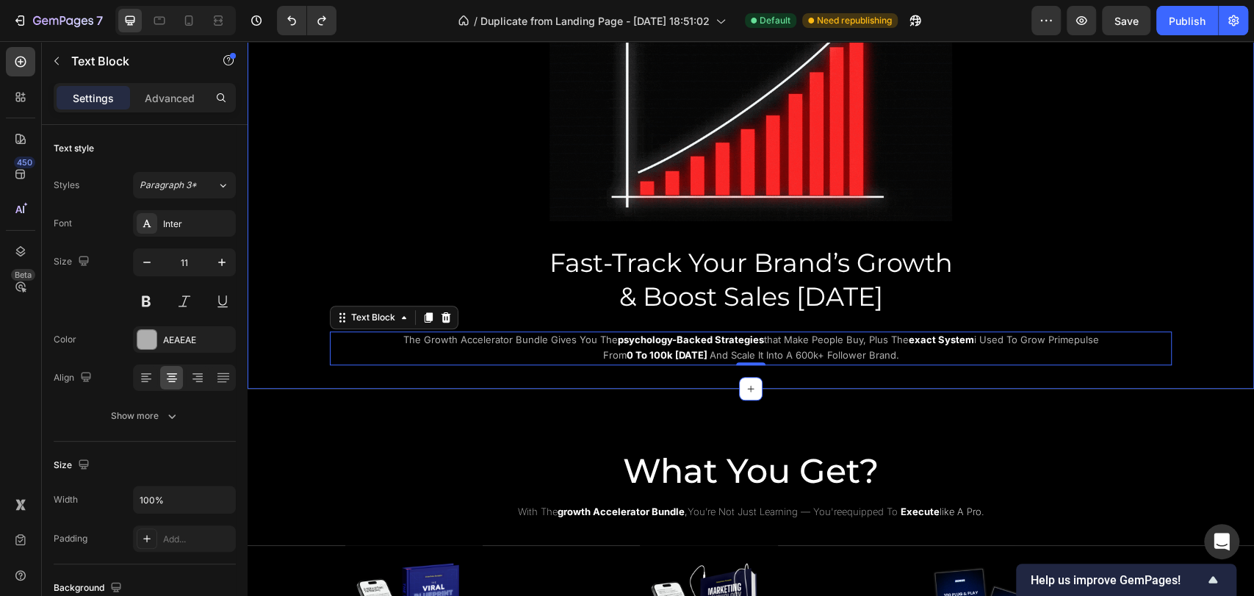
click at [298, 342] on div "Image Fast-Track Your Brand’s Growth & Boost Sales Today Heading the growth acc…" at bounding box center [751, 180] width 1007 height 370
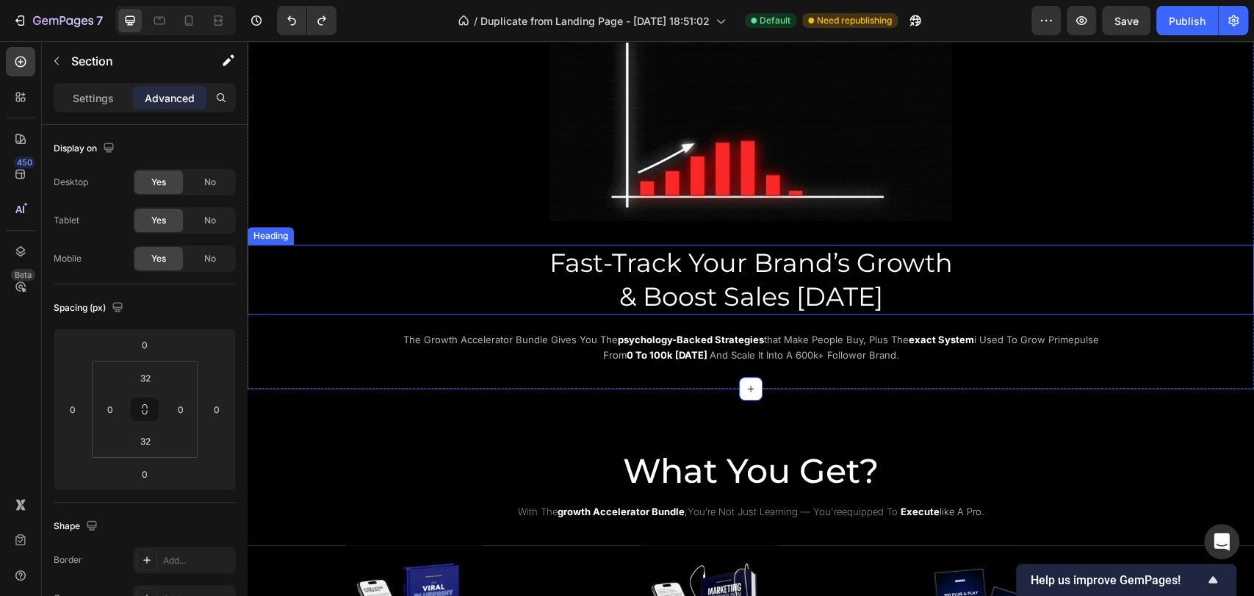
click at [463, 280] on p "Fast-Track Your Brand’s Growth & Boost Sales Today" at bounding box center [751, 279] width 879 height 67
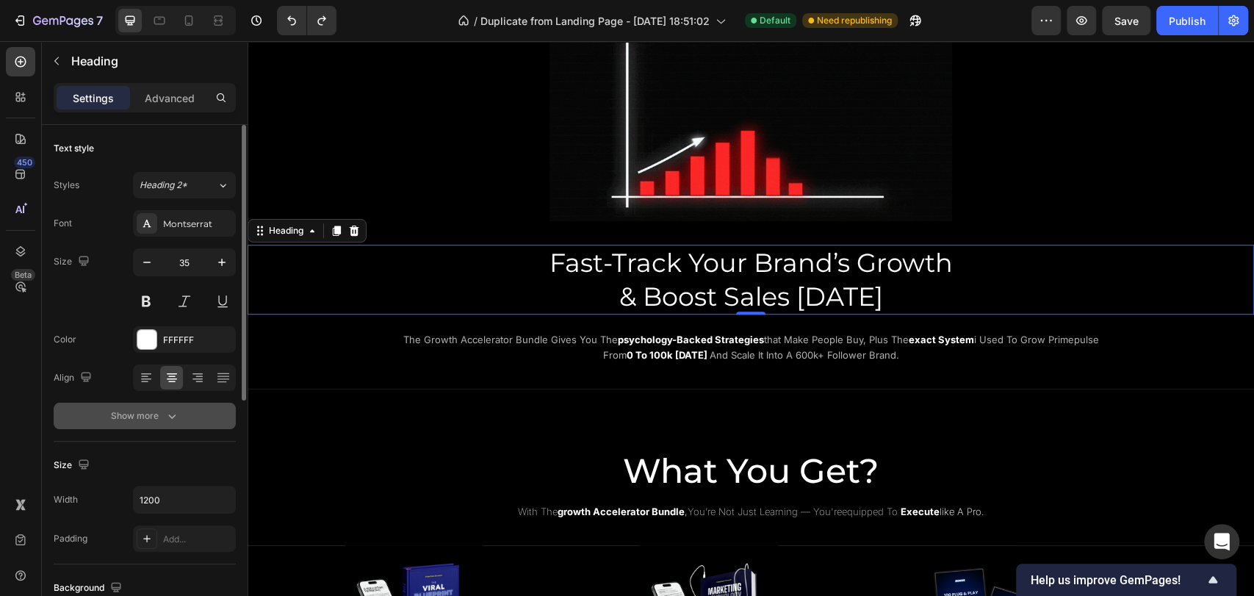
click at [127, 424] on button "Show more" at bounding box center [145, 416] width 182 height 26
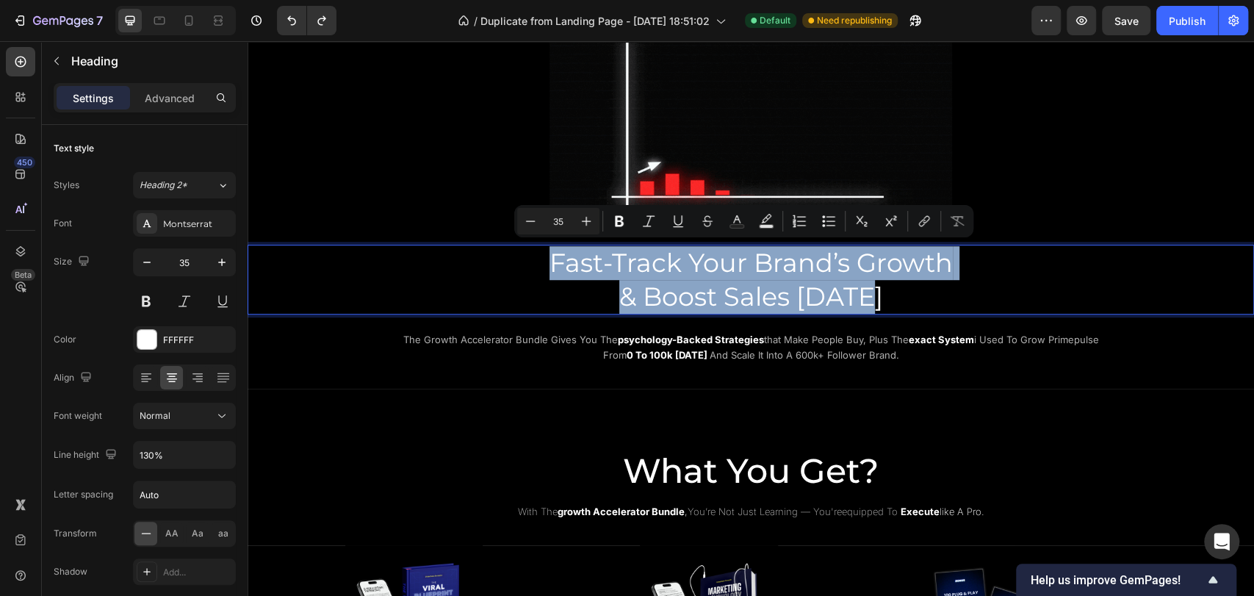
drag, startPoint x: 546, startPoint y: 265, endPoint x: 875, endPoint y: 284, distance: 329.8
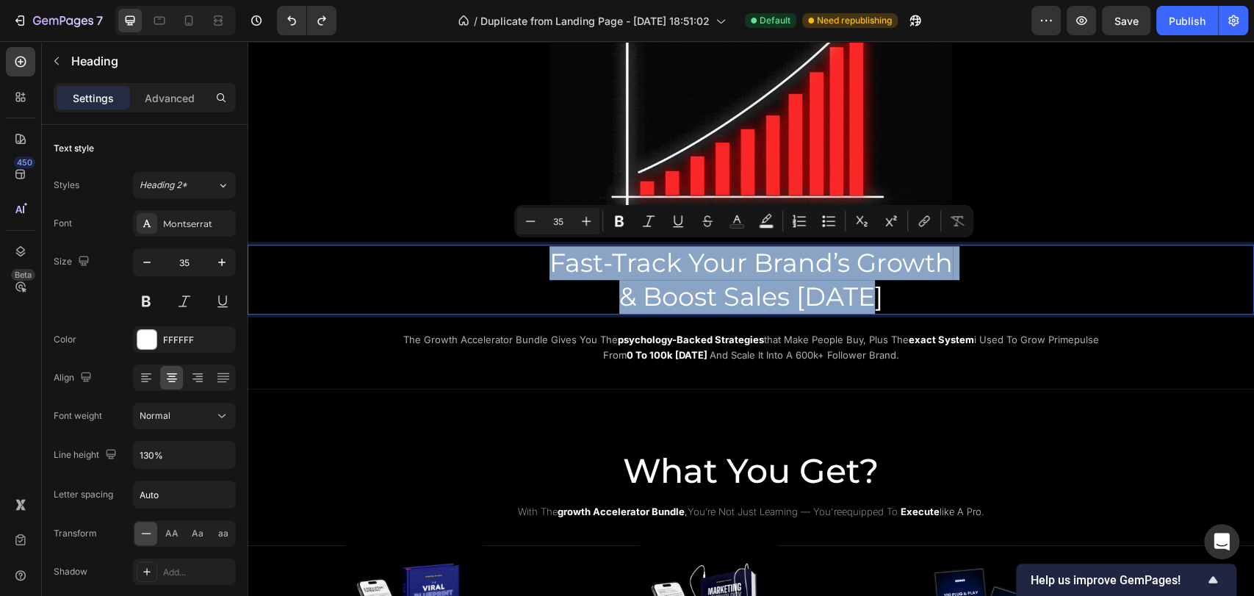
click at [875, 284] on p "Fast-Track Your Brand’s Growth & Boost Sales Today" at bounding box center [751, 279] width 879 height 67
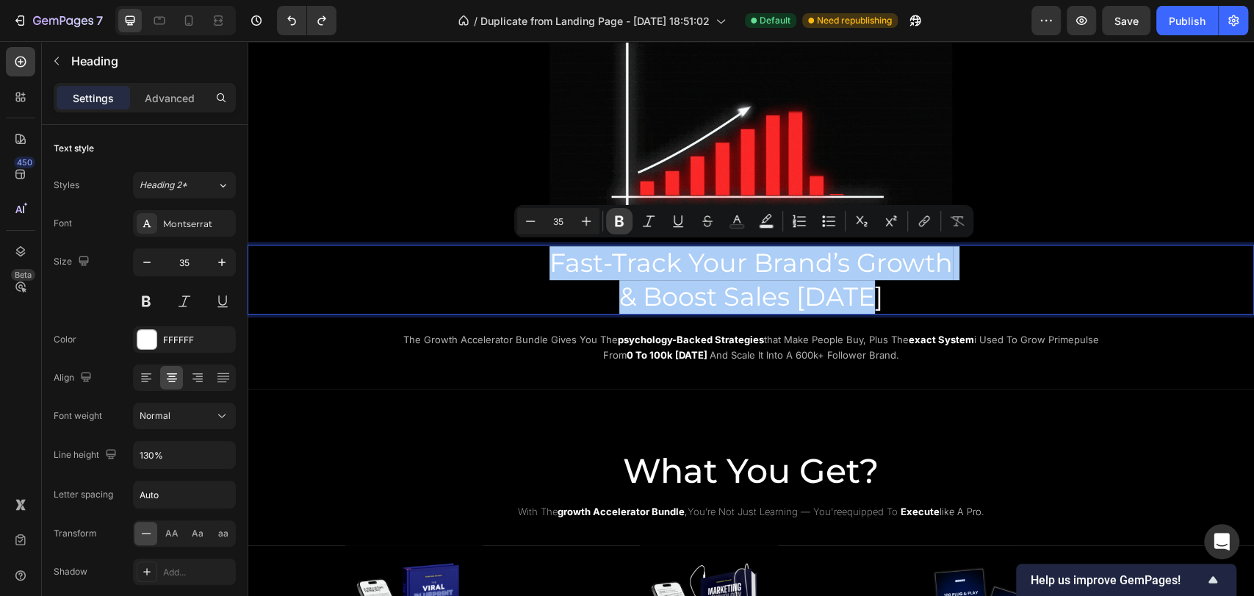
click at [614, 222] on icon "Editor contextual toolbar" at bounding box center [619, 221] width 15 height 15
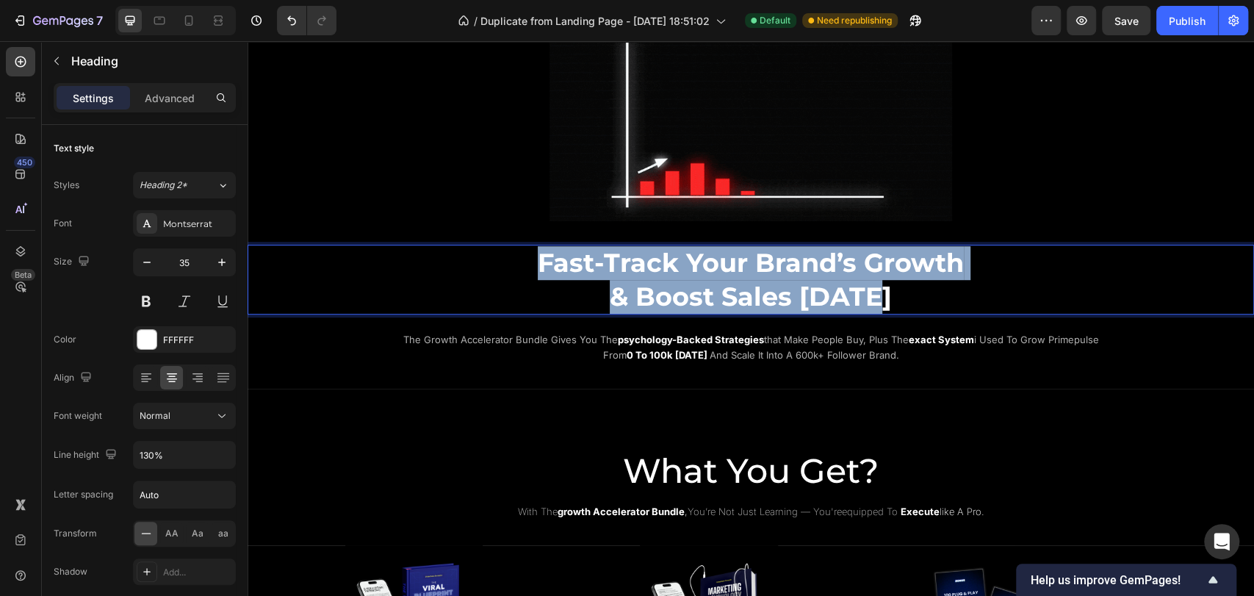
drag, startPoint x: 537, startPoint y: 262, endPoint x: 907, endPoint y: 278, distance: 370.7
click at [907, 278] on p "Fast-Track Your Brand’s Growth & Boost Sales Today" at bounding box center [751, 279] width 879 height 67
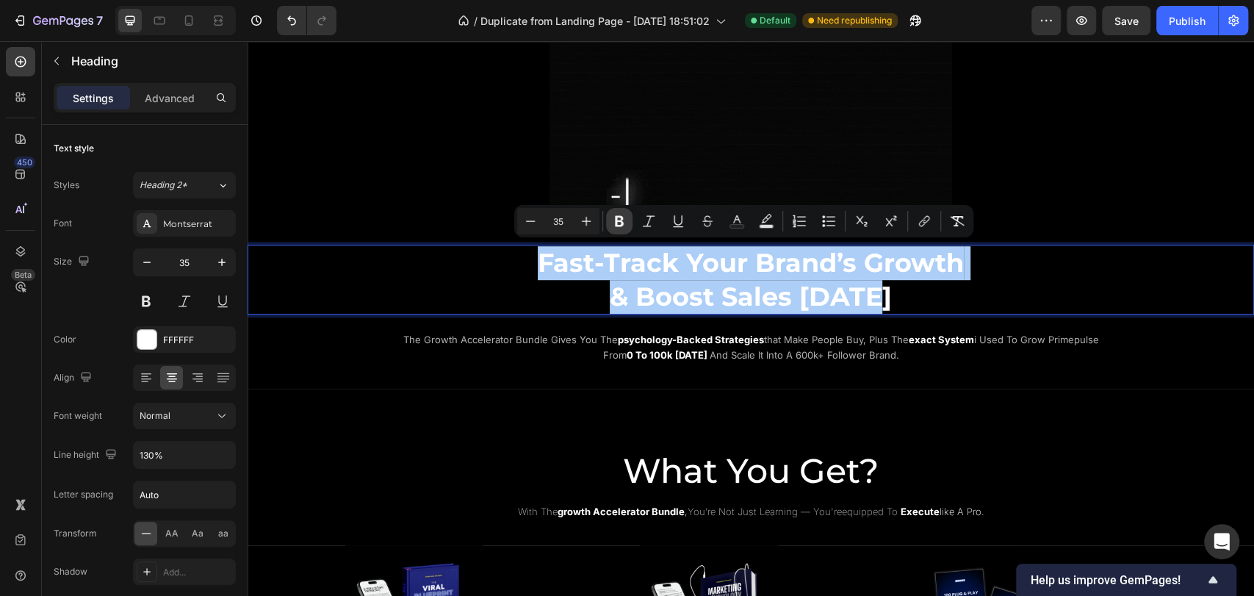
click at [612, 229] on button "Bold" at bounding box center [619, 221] width 26 height 26
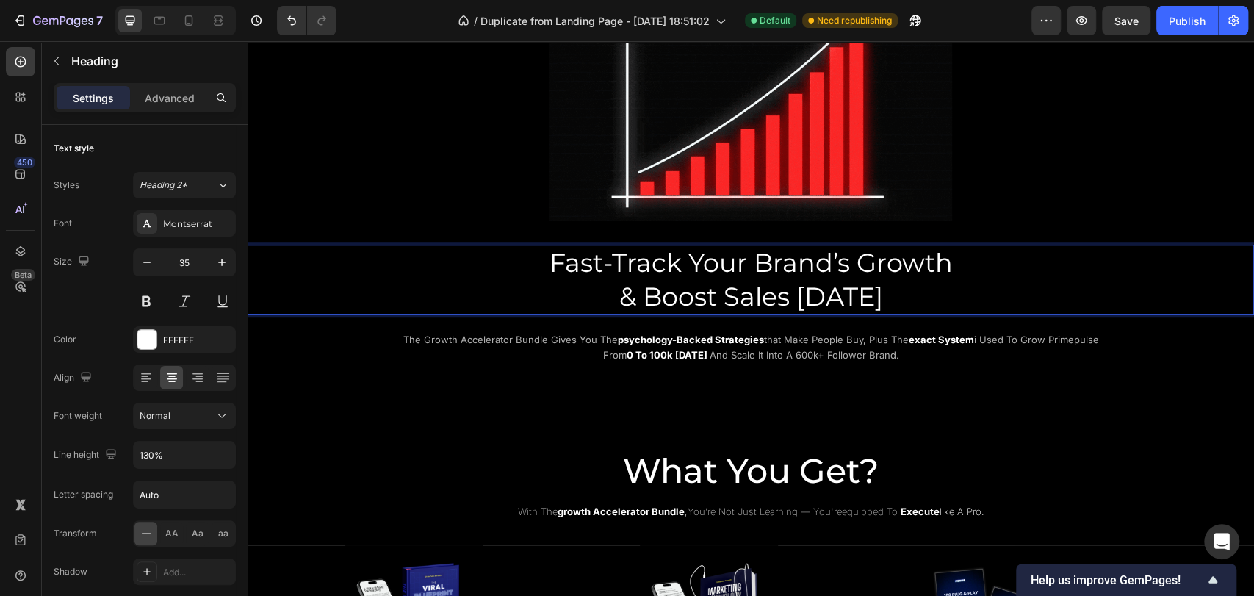
click at [357, 278] on p "Fast-Track Your Brand’s Growth & Boost Sales Today" at bounding box center [751, 279] width 879 height 67
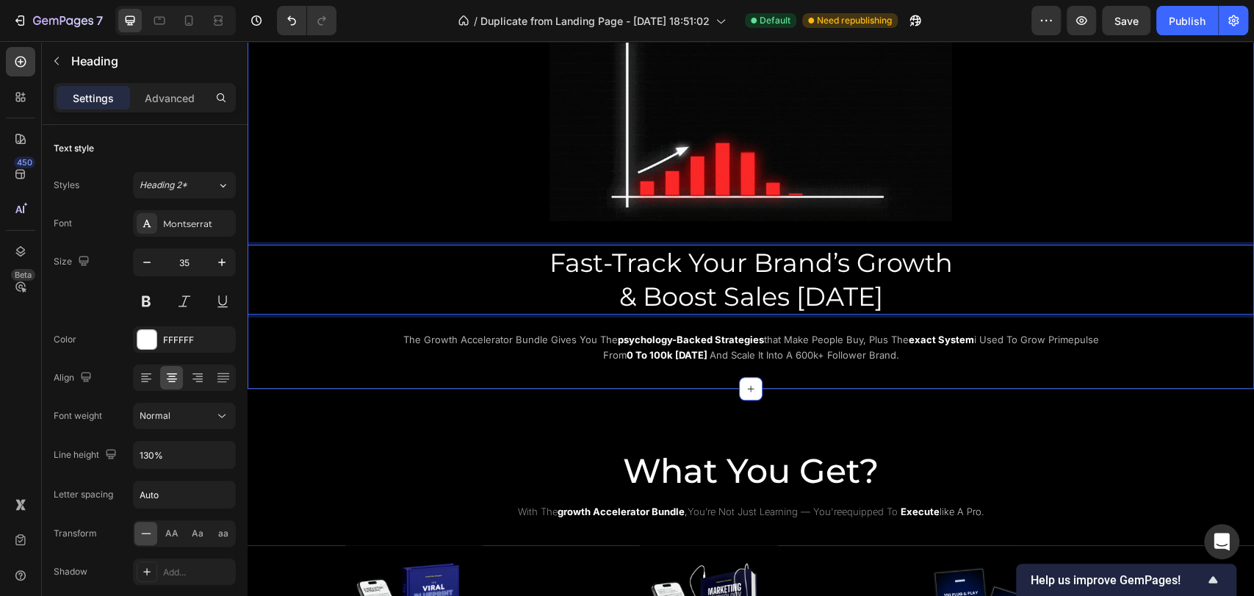
click at [297, 356] on div "Image Fast-Track Your Brand’s Growth & Boost Sales Today Heading 0 the growth a…" at bounding box center [751, 180] width 1007 height 370
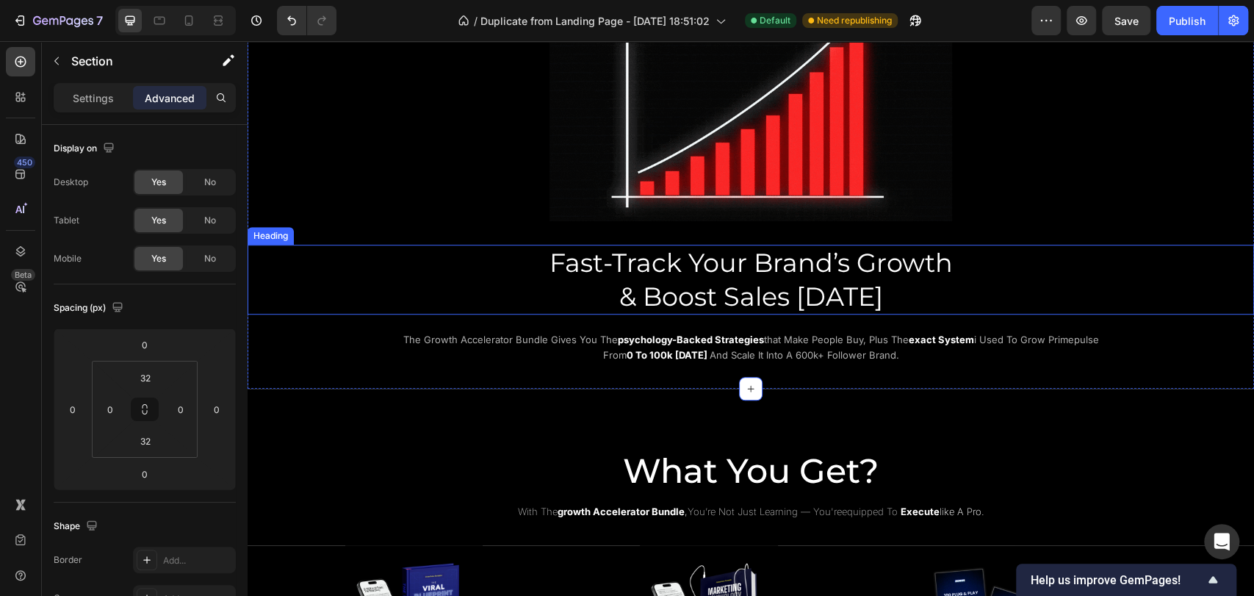
click at [408, 269] on p "Fast-Track Your Brand’s Growth & Boost Sales Today" at bounding box center [751, 279] width 879 height 67
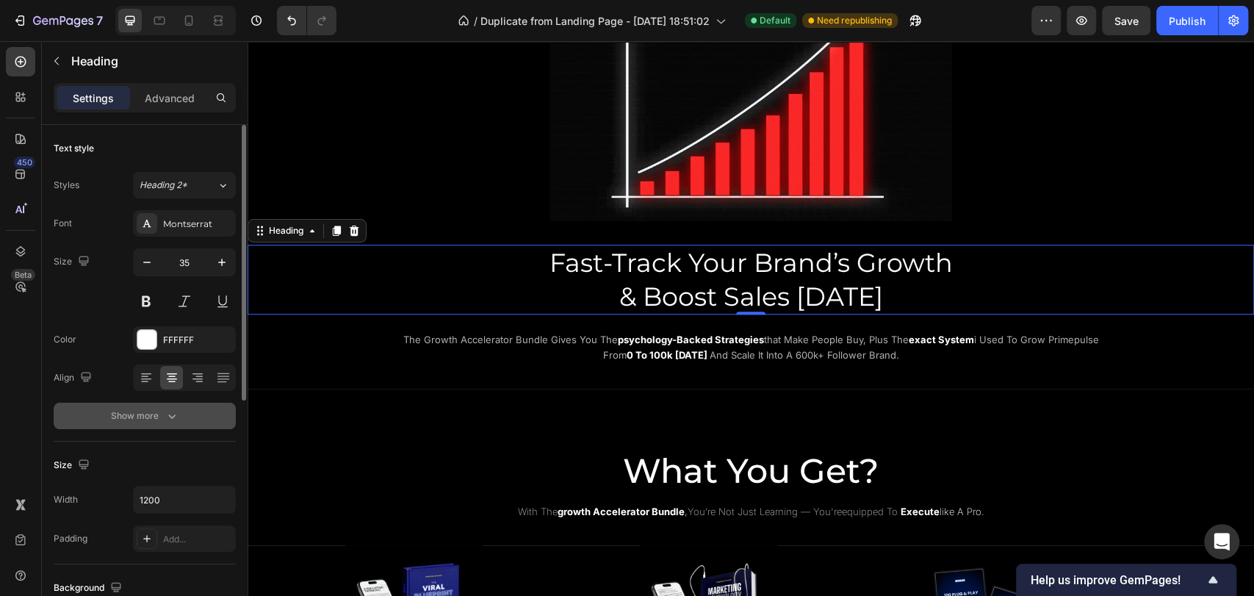
click at [159, 418] on div "Show more" at bounding box center [145, 416] width 68 height 15
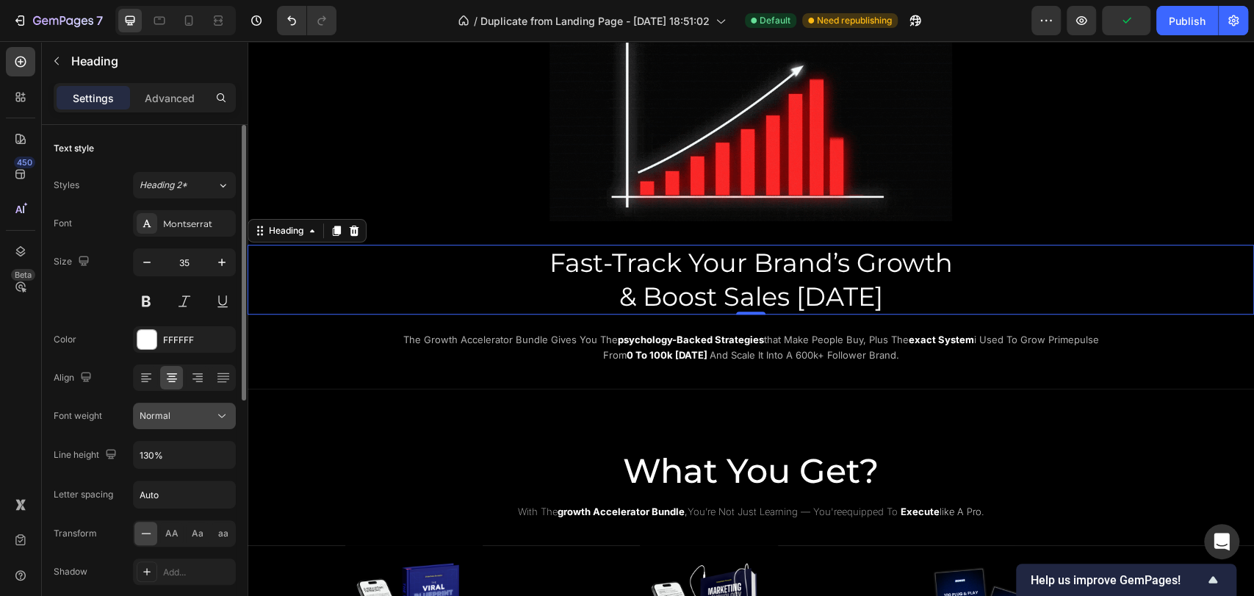
click at [173, 425] on button "Normal" at bounding box center [184, 416] width 103 height 26
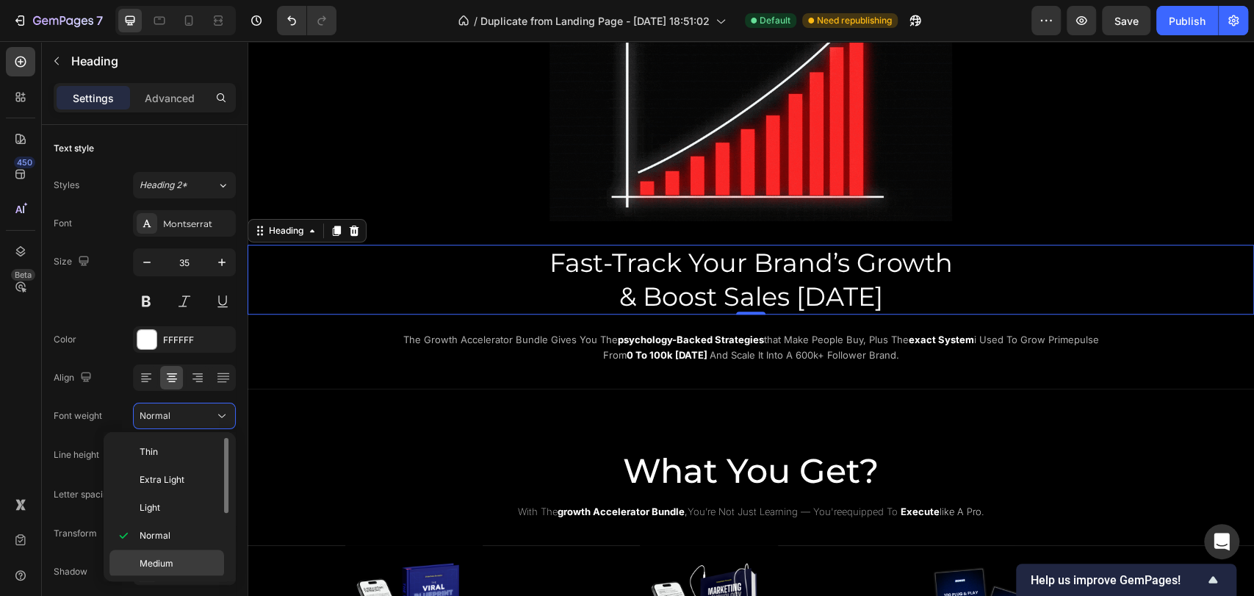
click at [180, 554] on div "Medium" at bounding box center [166, 564] width 115 height 28
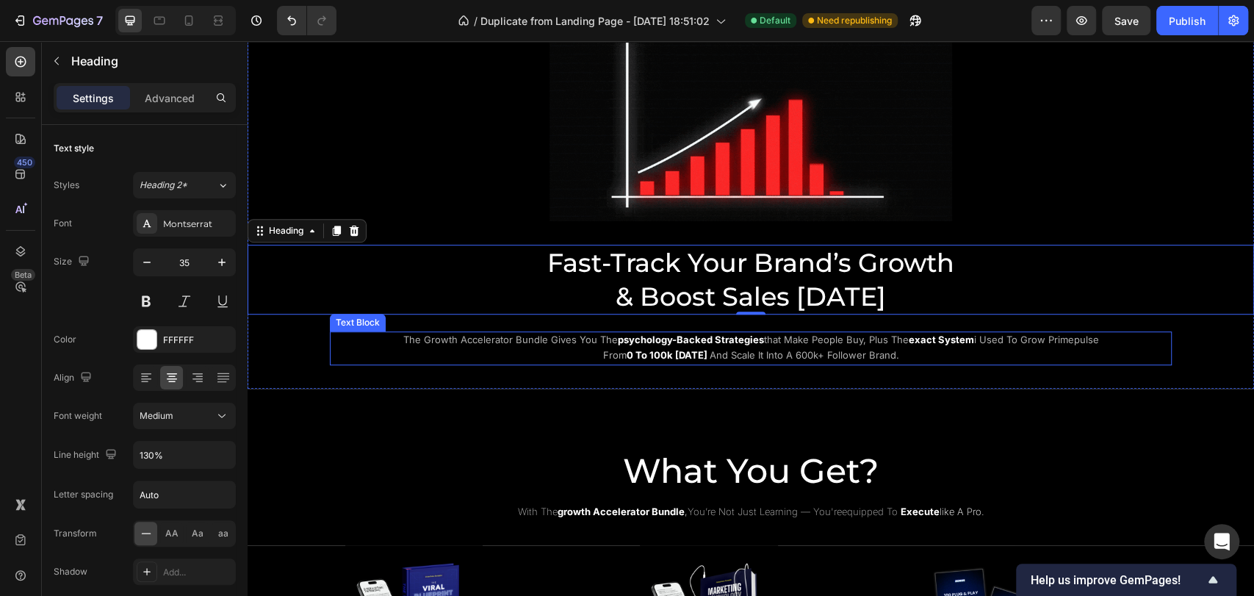
click at [375, 348] on div "the growth accelerator bundle gives you the psychology-backed strategies that m…" at bounding box center [751, 348] width 842 height 34
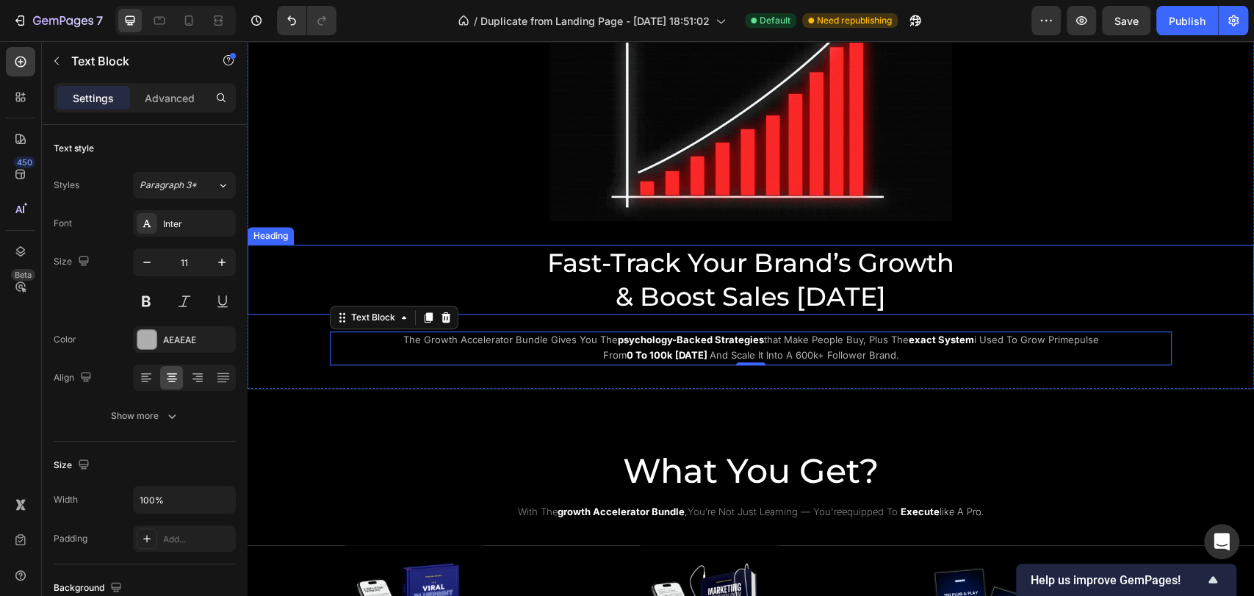
click at [525, 273] on p "Fast-Track Your Brand’s Growth & Boost Sales Today" at bounding box center [751, 279] width 879 height 67
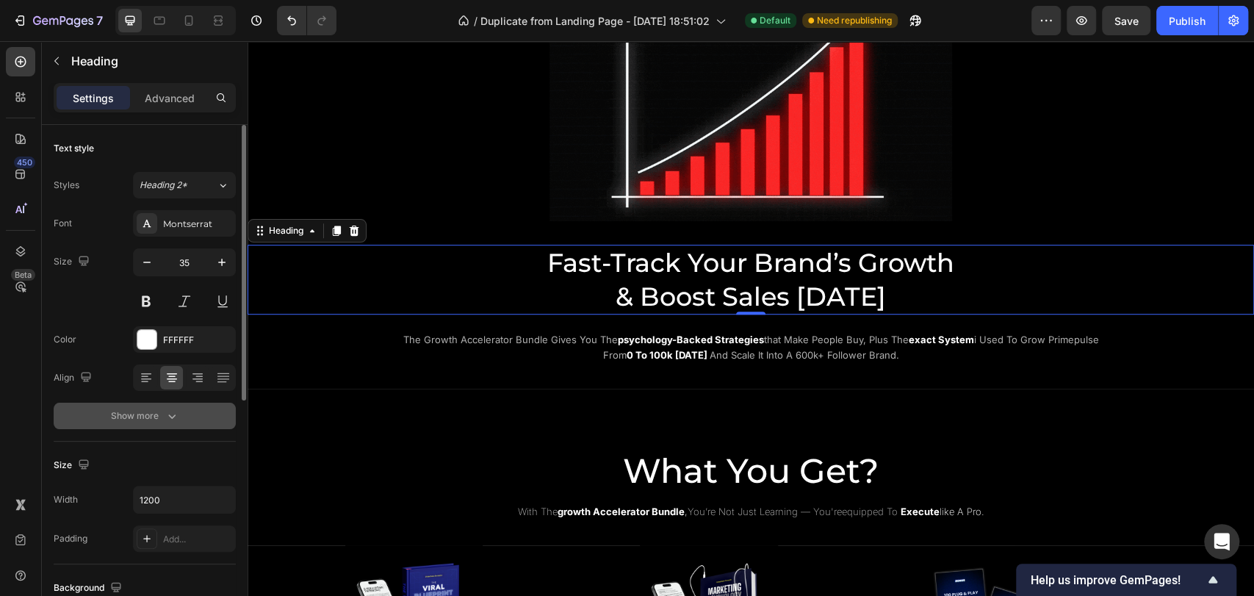
click at [163, 417] on div "Show more" at bounding box center [145, 416] width 68 height 15
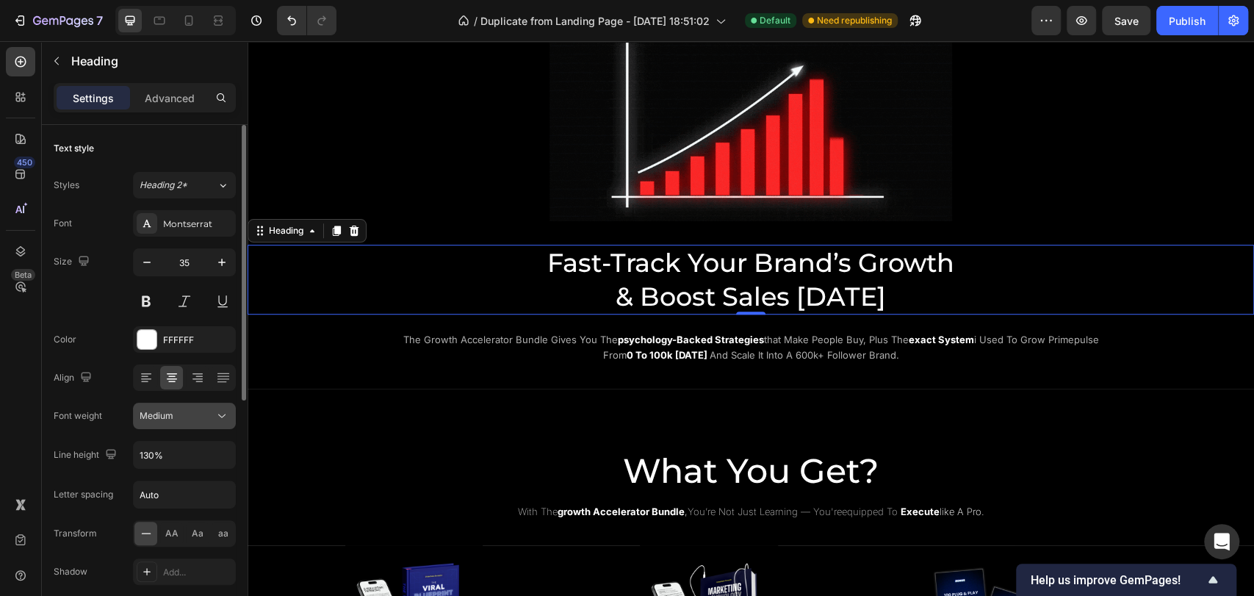
click at [159, 425] on button "Medium" at bounding box center [184, 416] width 103 height 26
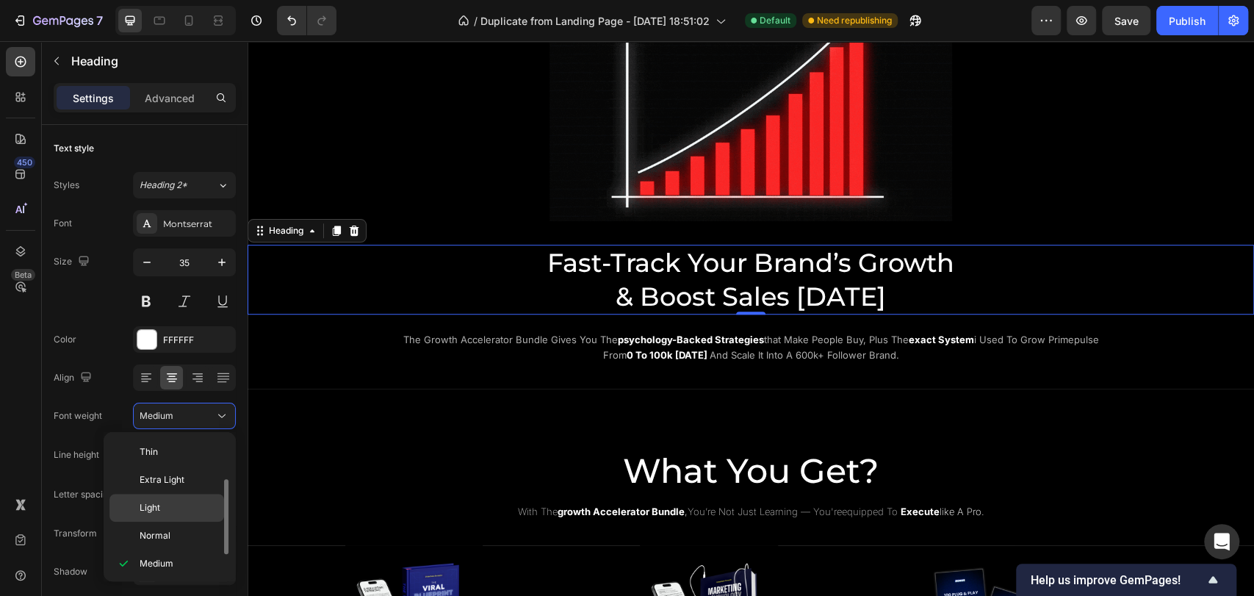
scroll to position [26, 0]
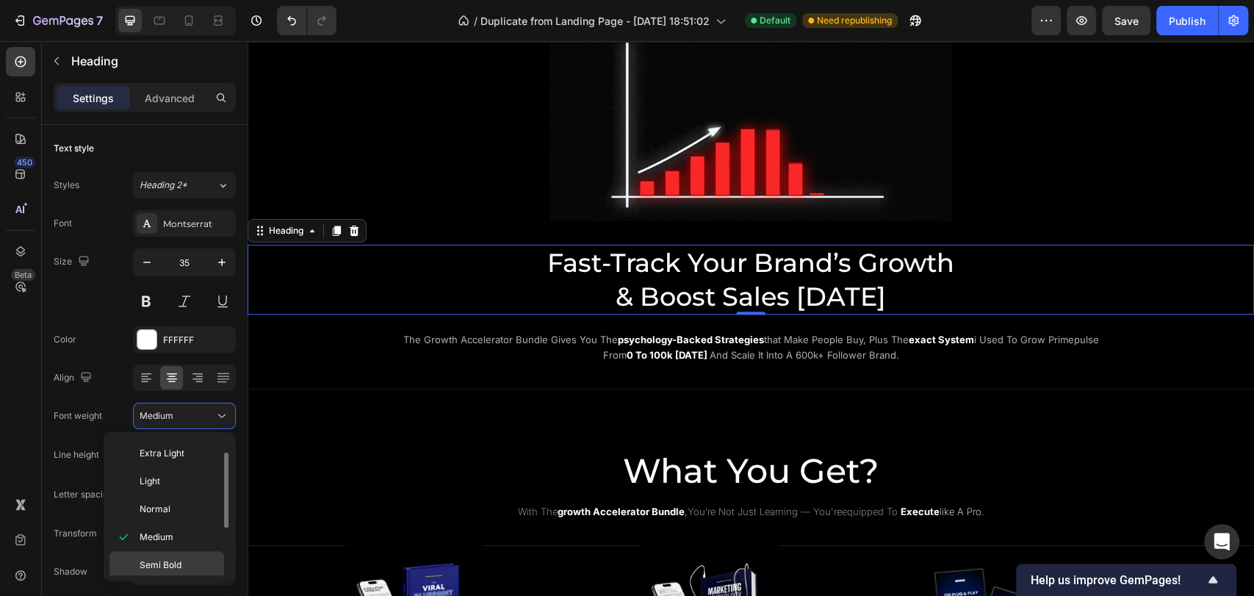
click at [182, 558] on p "Semi Bold" at bounding box center [179, 564] width 78 height 13
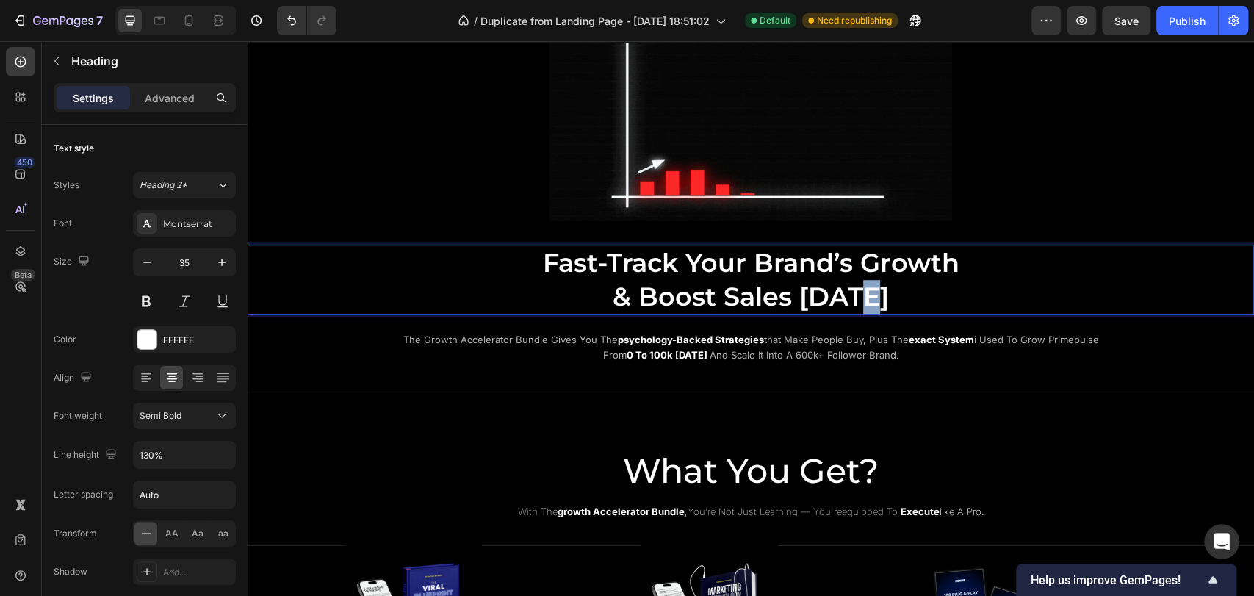
click at [866, 300] on p "Fast-Track Your Brand’s Growth & Boost Sales Today" at bounding box center [751, 279] width 879 height 67
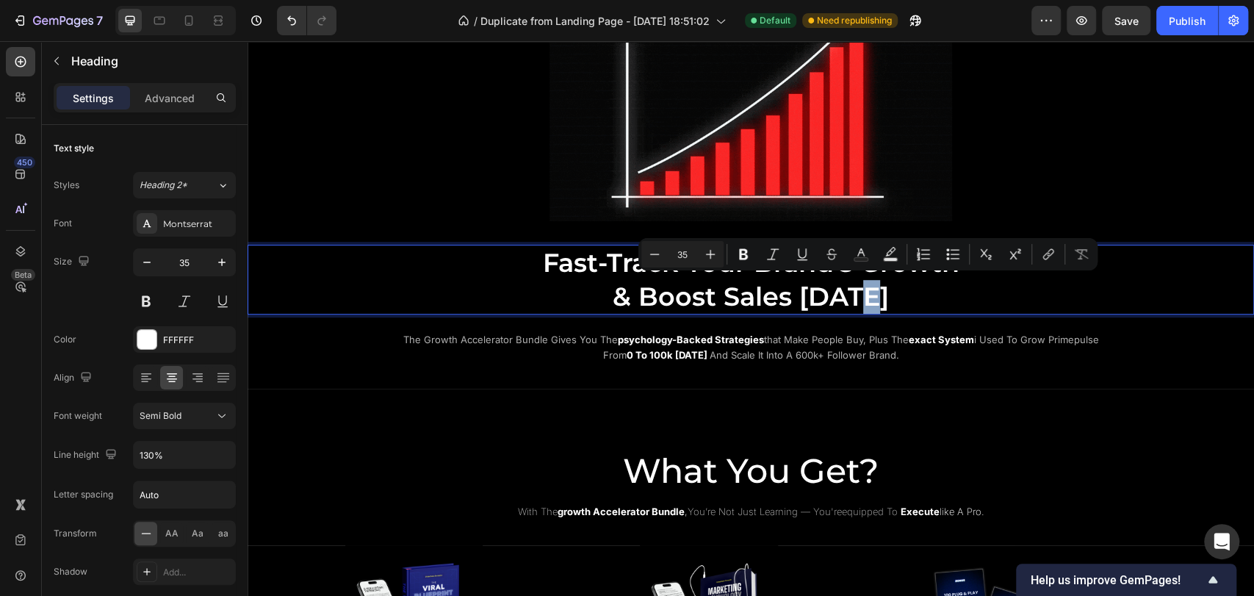
click at [881, 298] on p "Fast-Track Your Brand’s Growth & Boost Sales Today" at bounding box center [751, 279] width 879 height 67
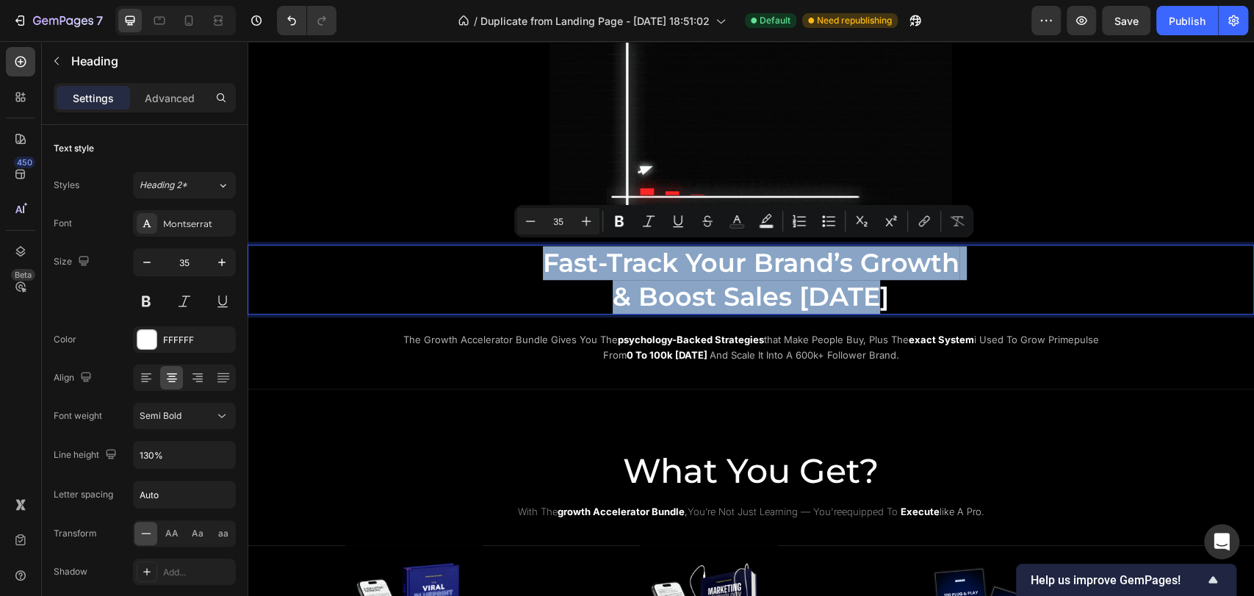
drag, startPoint x: 881, startPoint y: 299, endPoint x: 542, endPoint y: 262, distance: 341.5
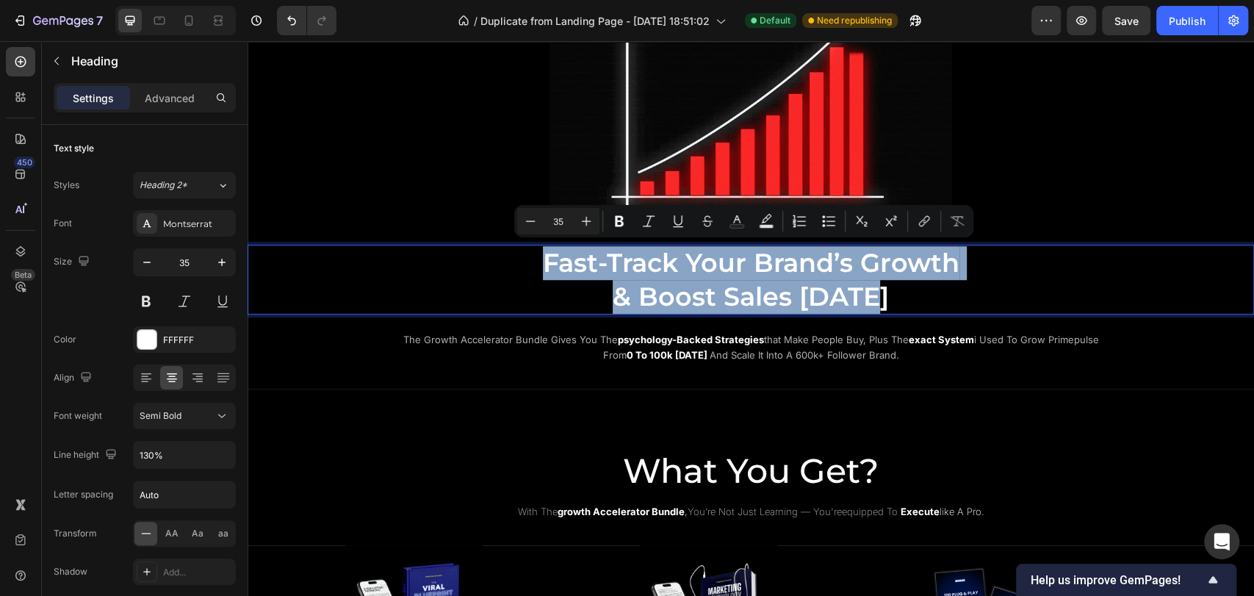
click at [542, 262] on p "Fast-Track Your Brand’s Growth & Boost Sales Today" at bounding box center [751, 279] width 879 height 67
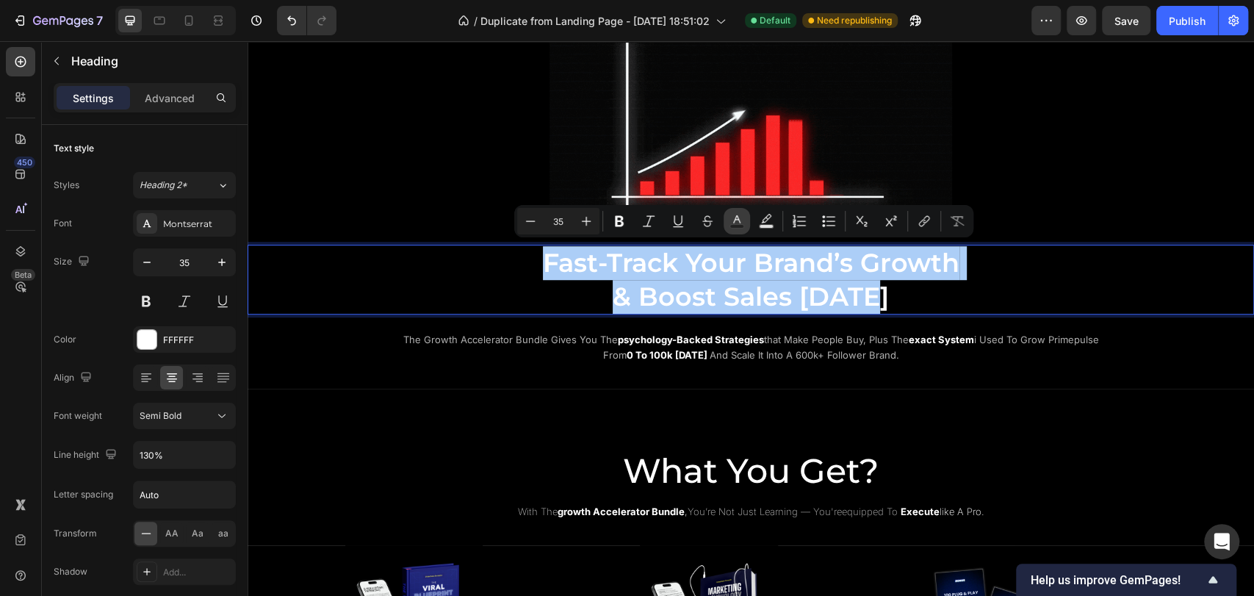
click at [734, 223] on icon "Editor contextual toolbar" at bounding box center [737, 221] width 15 height 15
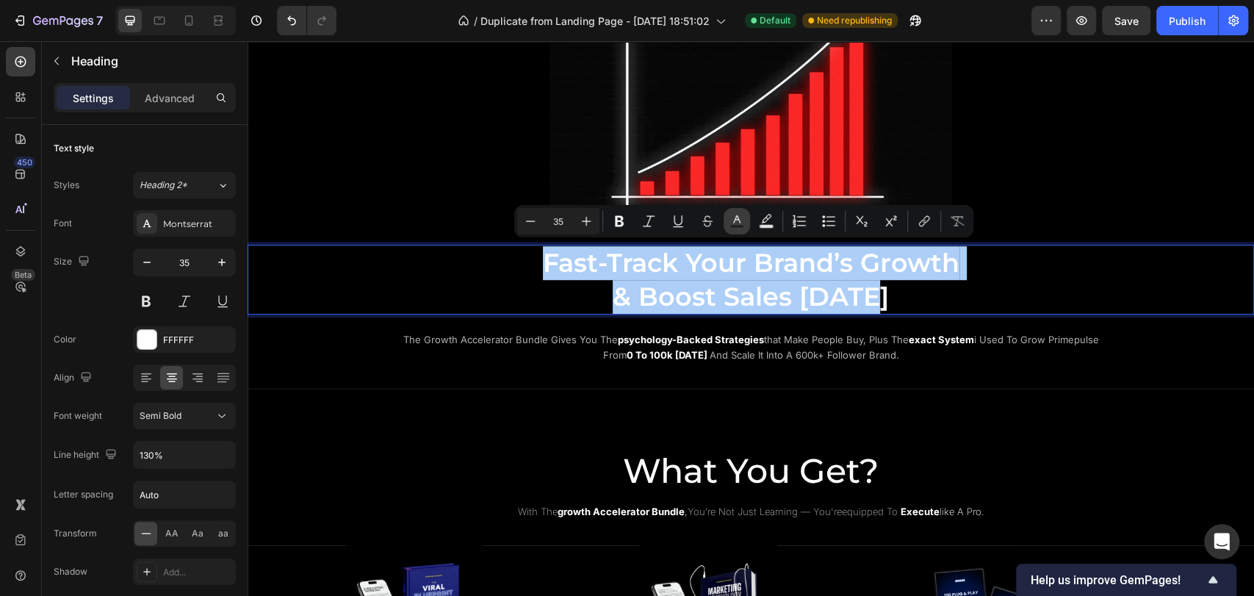
type input "FFFFFF"
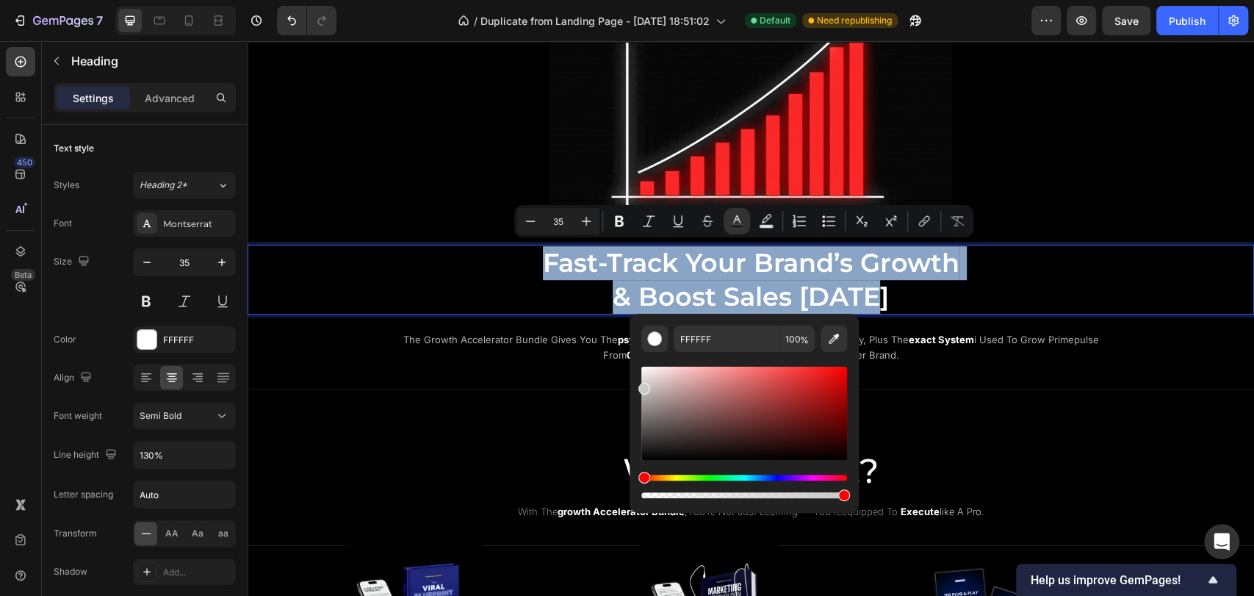
type input "C9C9C9"
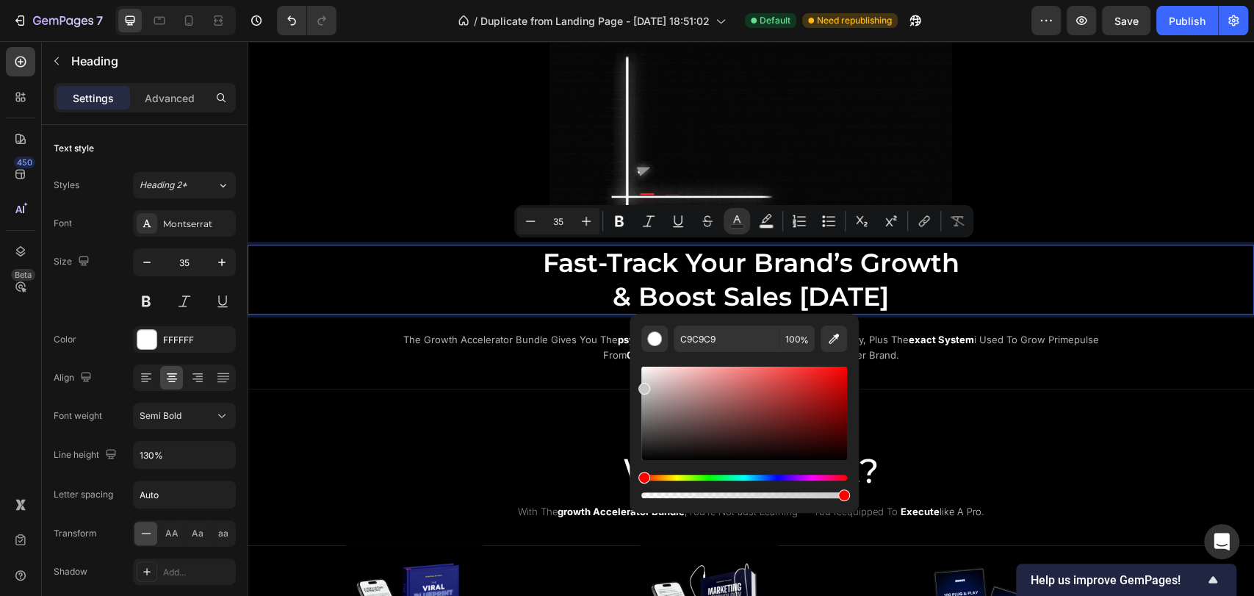
drag, startPoint x: 678, startPoint y: 401, endPoint x: 631, endPoint y: 386, distance: 49.5
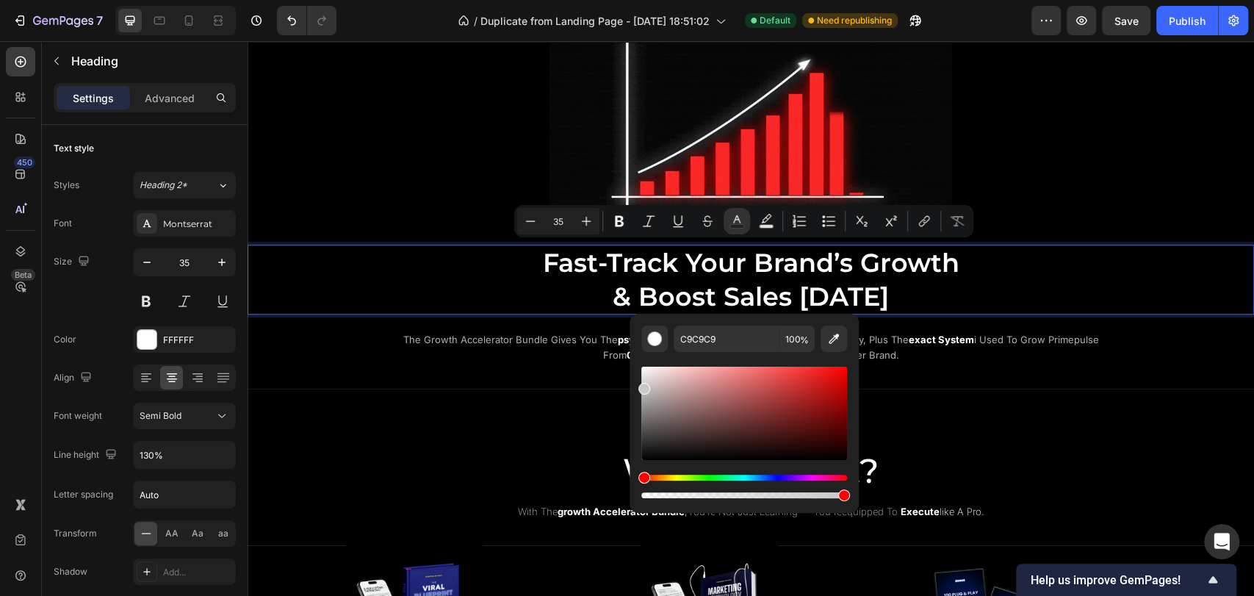
click at [631, 386] on div "C9C9C9 100 %" at bounding box center [744, 407] width 229 height 187
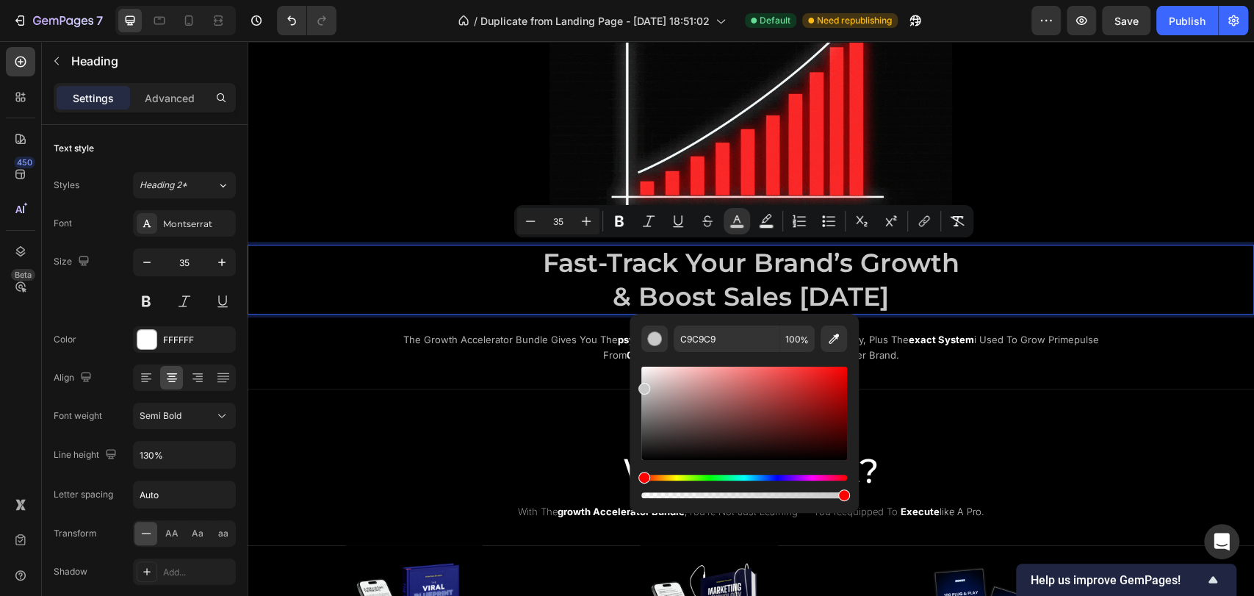
click at [945, 278] on p "Fast-Track Your Brand’s Growth & Boost Sales Today" at bounding box center [751, 279] width 879 height 67
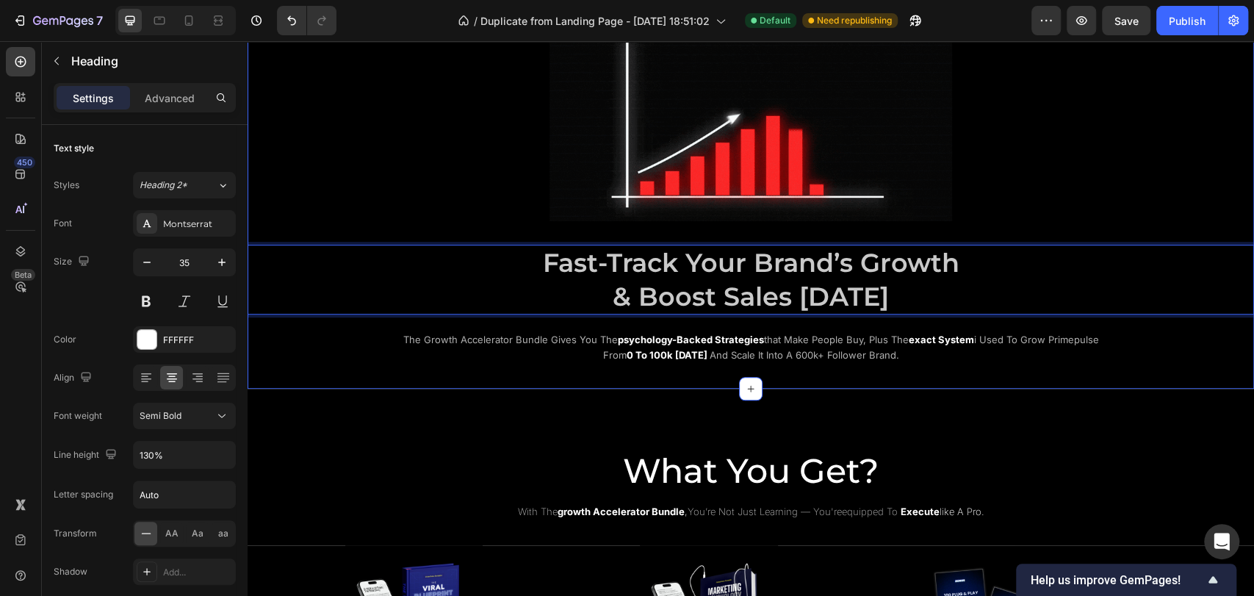
click at [1004, 370] on div "Image Fast-Track Your Brand’s Growth & Boost Sales Today Heading 0 the growth a…" at bounding box center [751, 179] width 1007 height 417
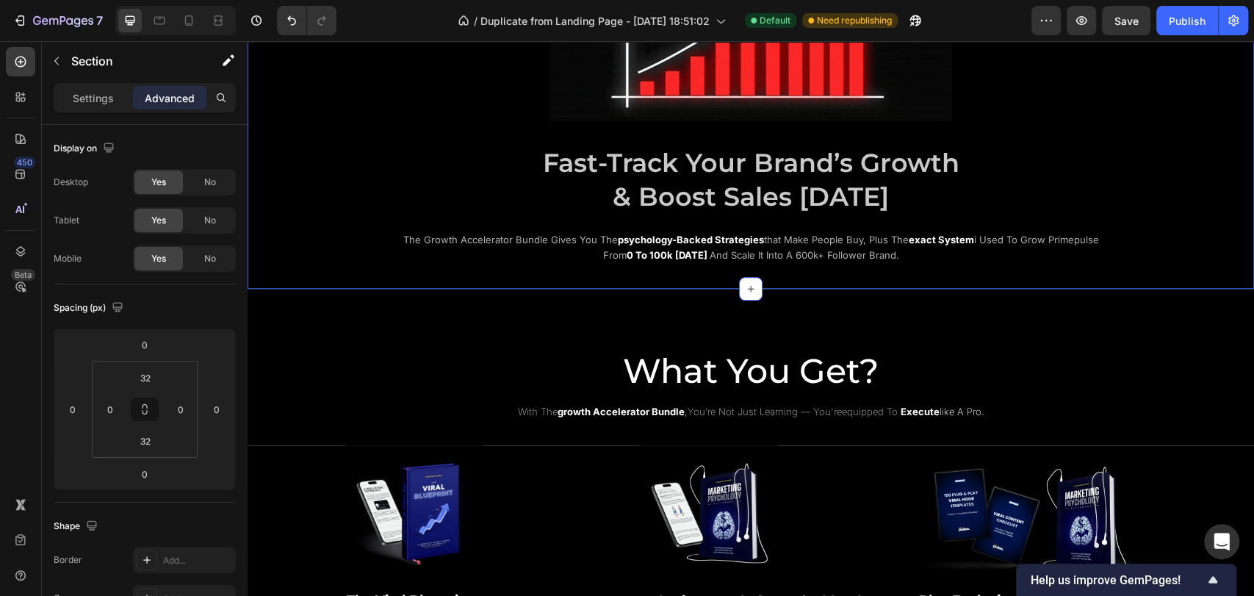
scroll to position [816, 0]
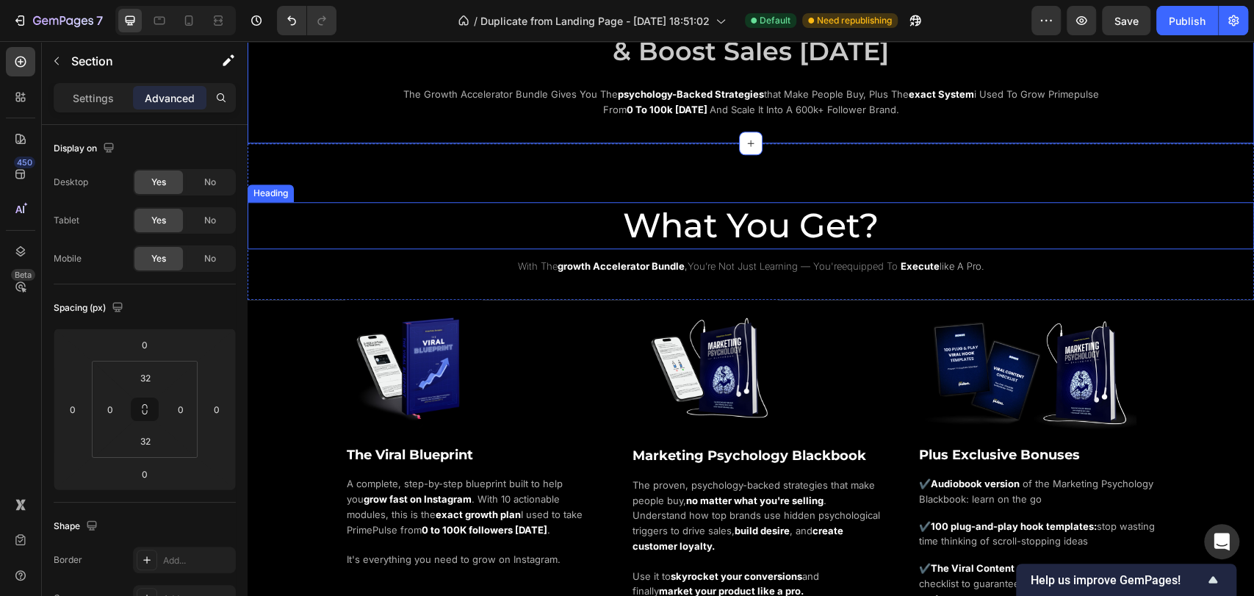
click at [726, 226] on span "What You Get?" at bounding box center [751, 225] width 256 height 42
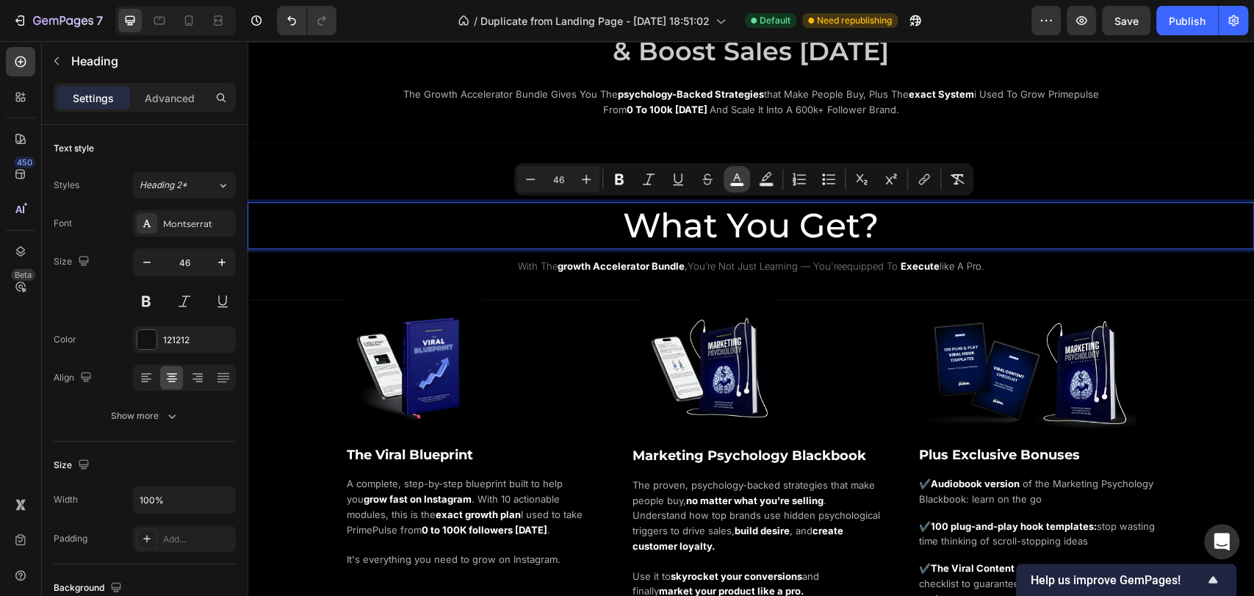
click at [741, 184] on rect "Editor contextual toolbar" at bounding box center [737, 185] width 14 height 4
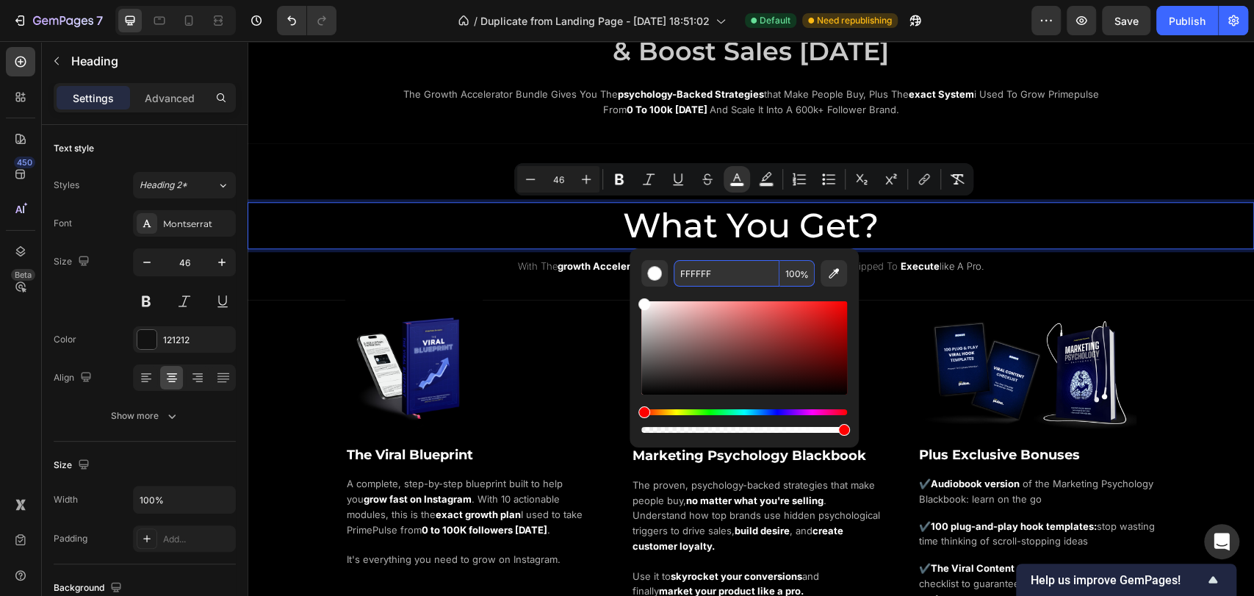
click at [712, 278] on input "FFFFFF" at bounding box center [727, 273] width 106 height 26
click at [722, 273] on input "FFFFFF" at bounding box center [727, 273] width 106 height 26
click at [797, 293] on div "Editor contextual toolbar" at bounding box center [744, 361] width 206 height 149
click at [738, 276] on input "FFFFFF" at bounding box center [727, 273] width 106 height 26
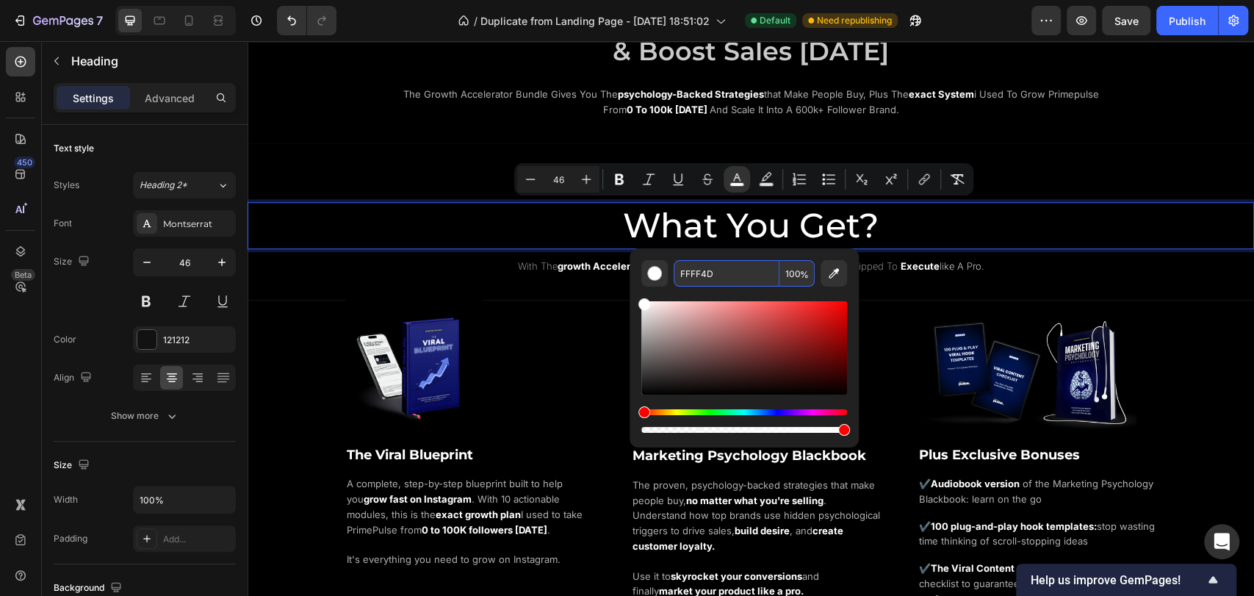
type input "FFFF4D"
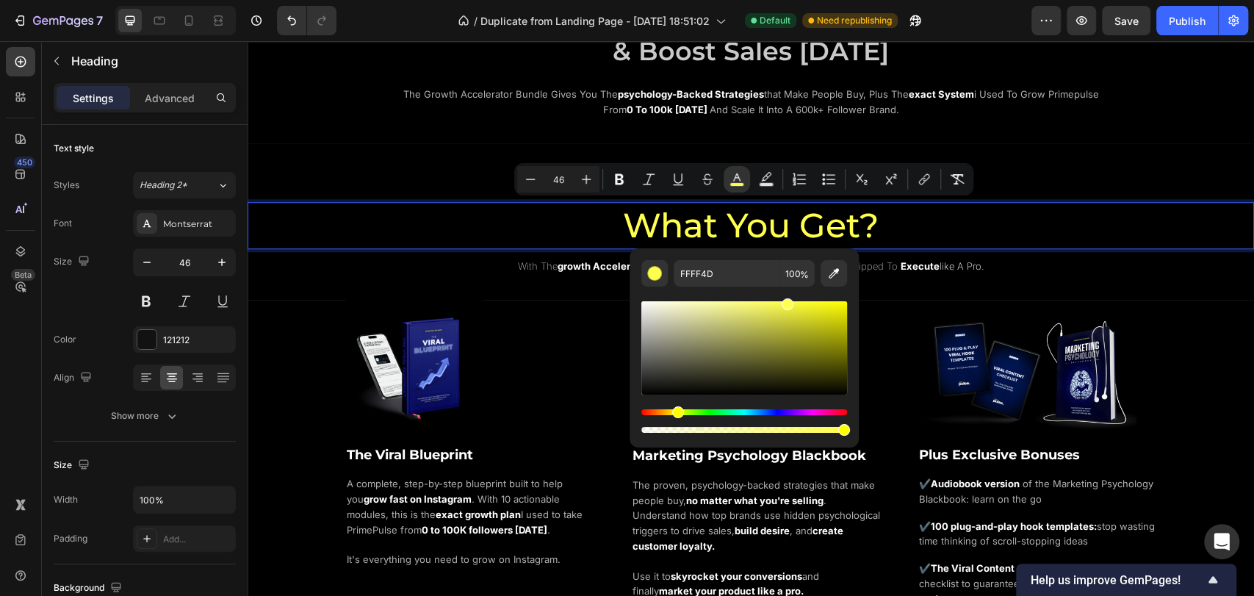
click at [733, 294] on div "Editor contextual toolbar" at bounding box center [744, 361] width 206 height 149
click at [503, 242] on p "What You Get?" at bounding box center [751, 226] width 1004 height 44
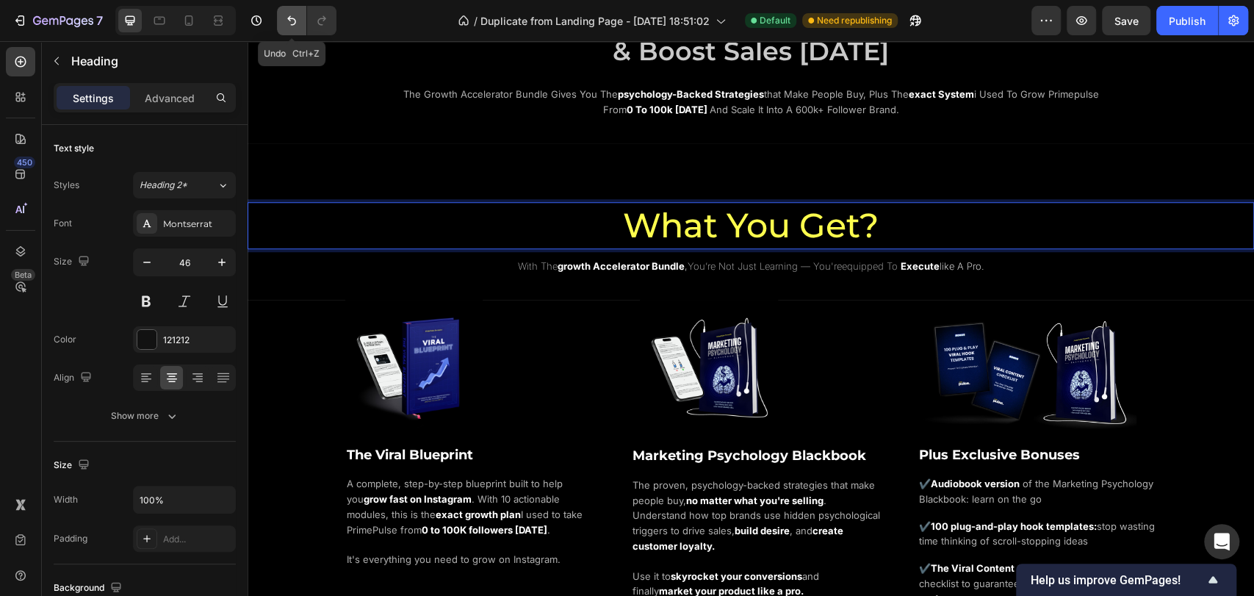
click at [284, 26] on icon "Undo/Redo" at bounding box center [291, 20] width 15 height 15
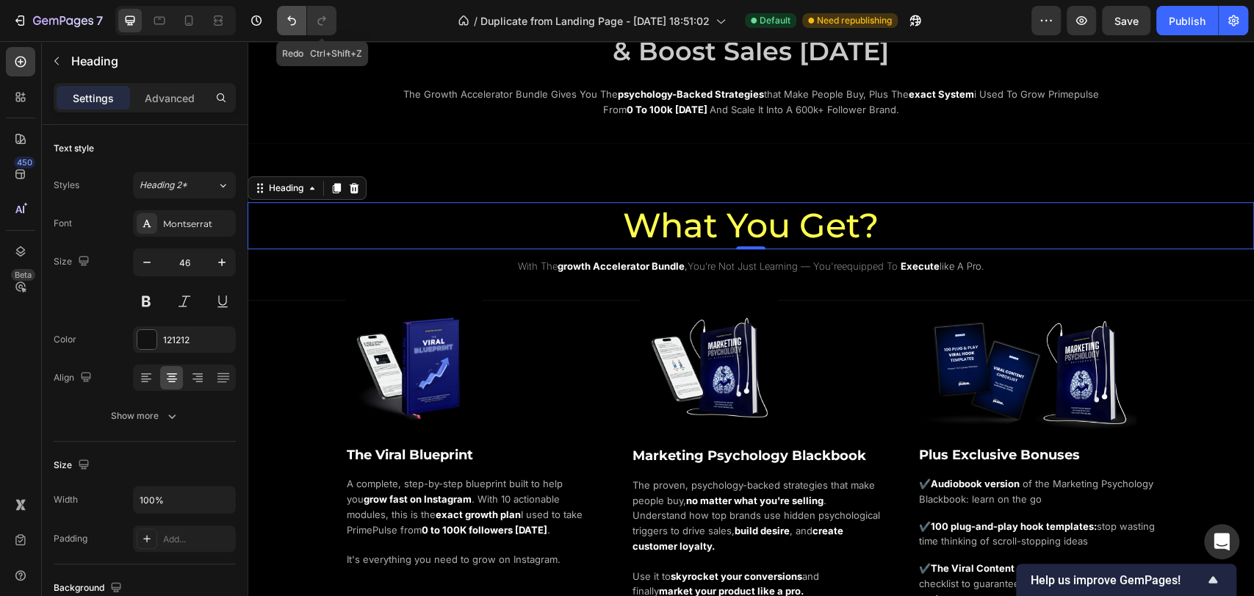
click at [294, 26] on icon "Undo/Redo" at bounding box center [291, 20] width 15 height 15
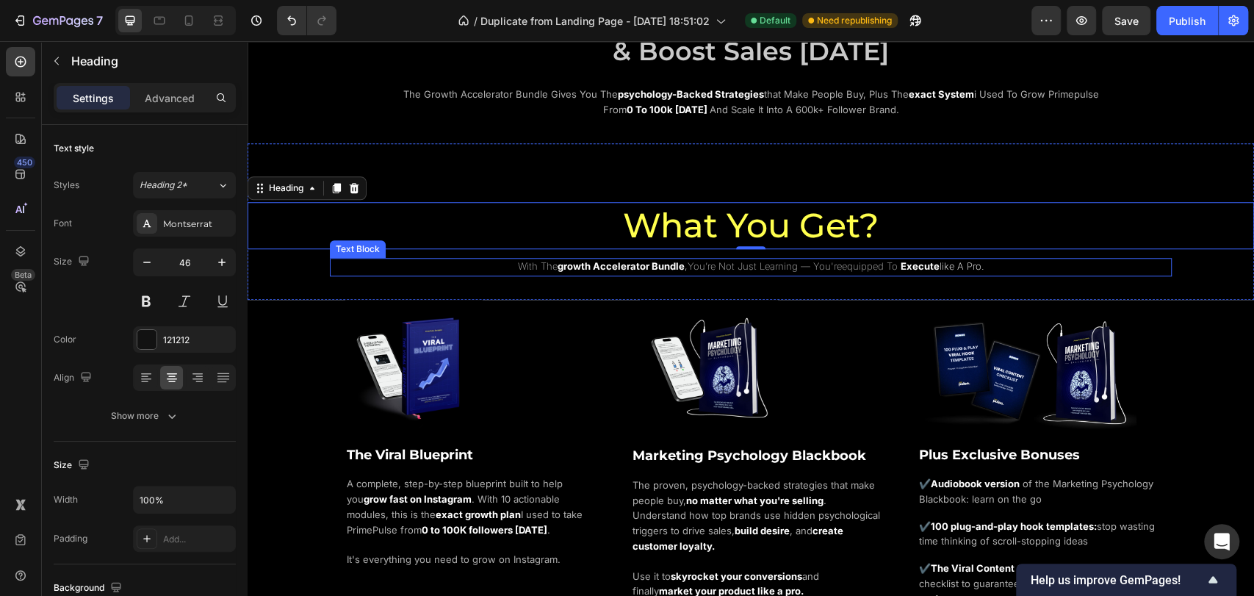
click at [441, 270] on p "with the growth accelerator bundle , you’re not just learning — you're equipped…" at bounding box center [751, 266] width 722 height 15
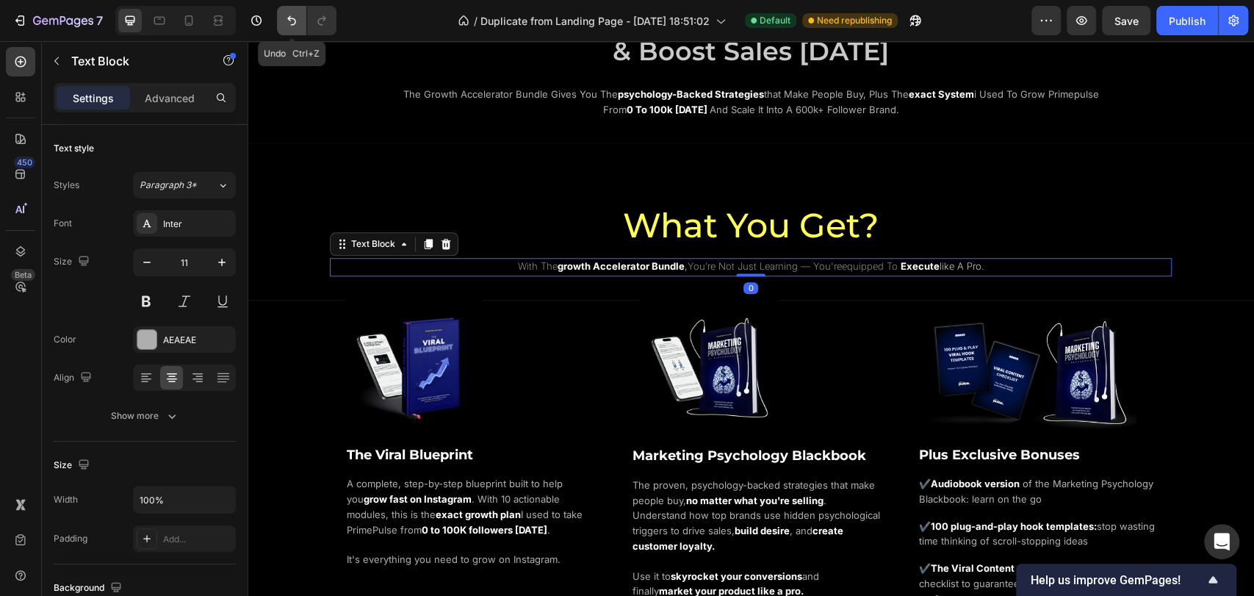
click at [289, 25] on icon "Undo/Redo" at bounding box center [291, 20] width 15 height 15
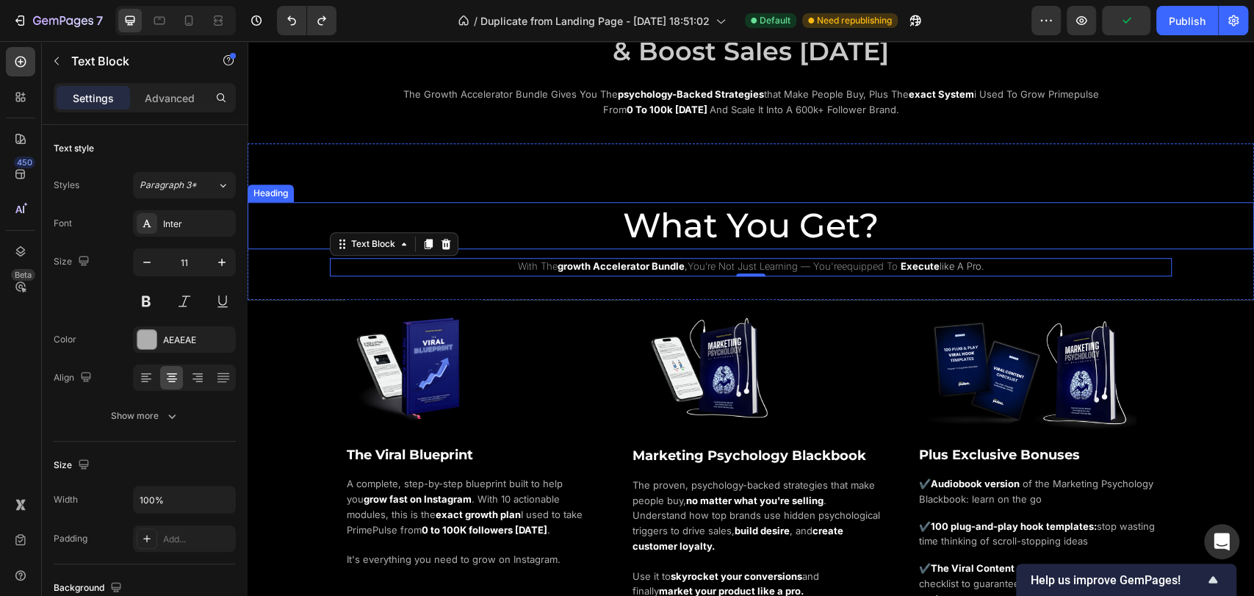
click at [597, 221] on h2 "What You Get?" at bounding box center [751, 225] width 1007 height 47
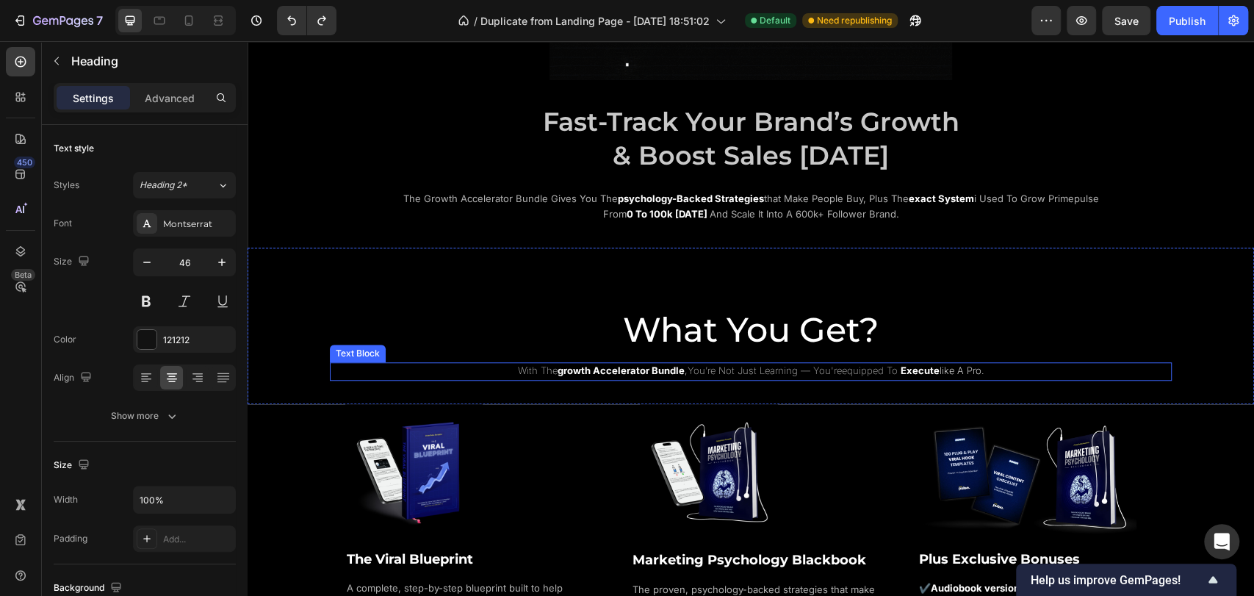
scroll to position [735, 0]
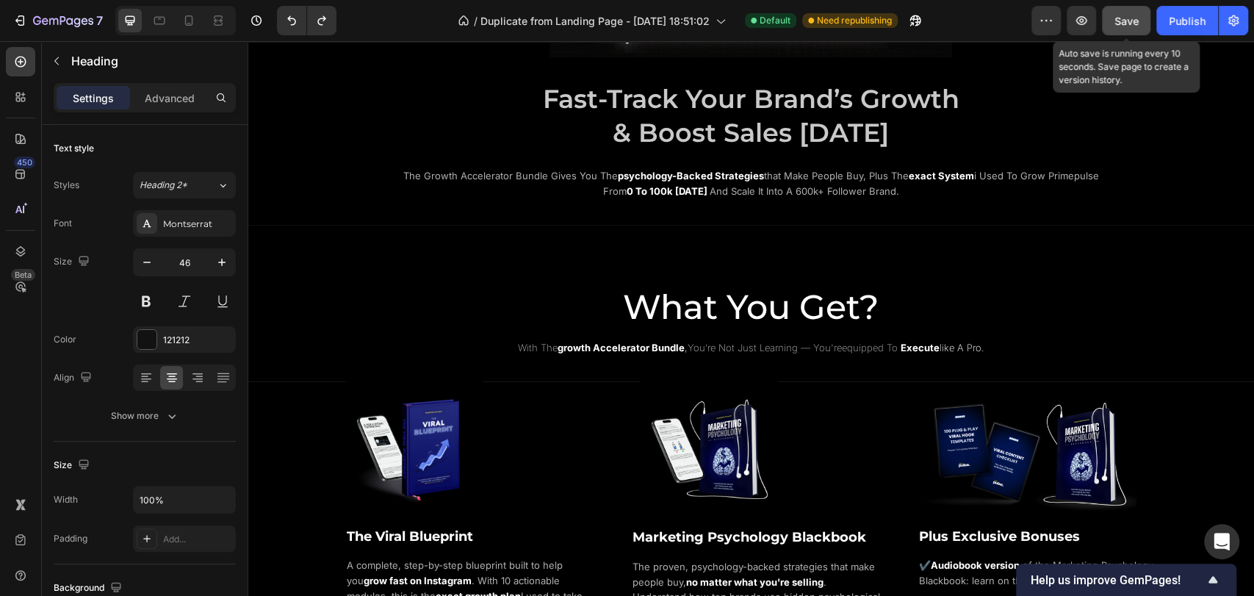
click at [1126, 25] on span "Save" at bounding box center [1127, 21] width 24 height 12
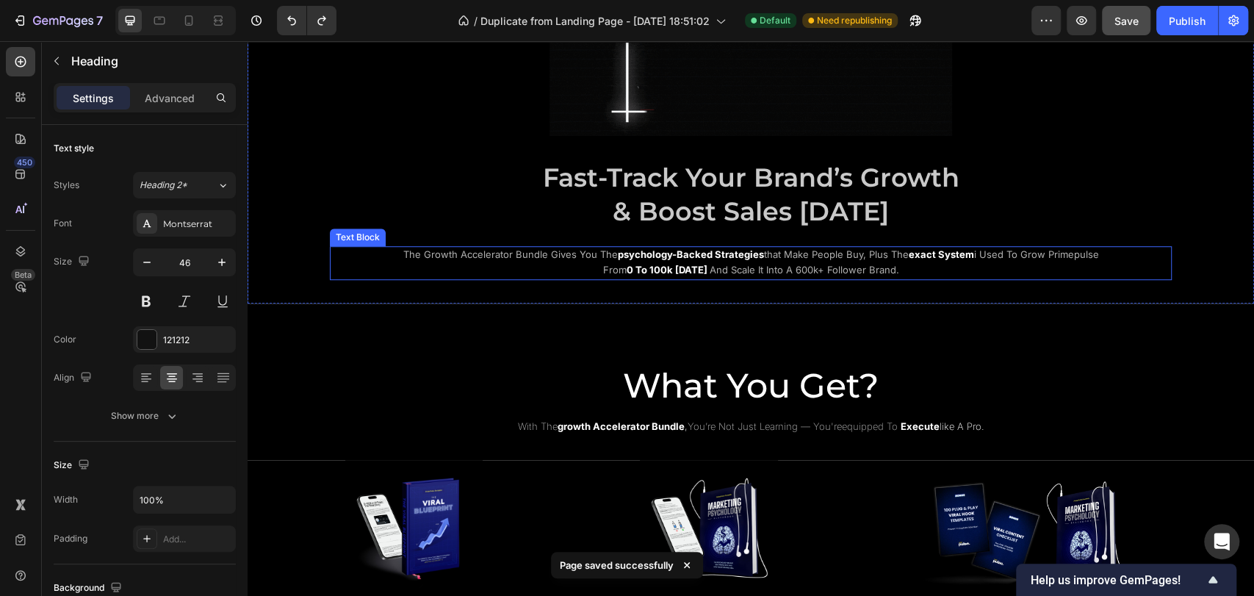
scroll to position [653, 0]
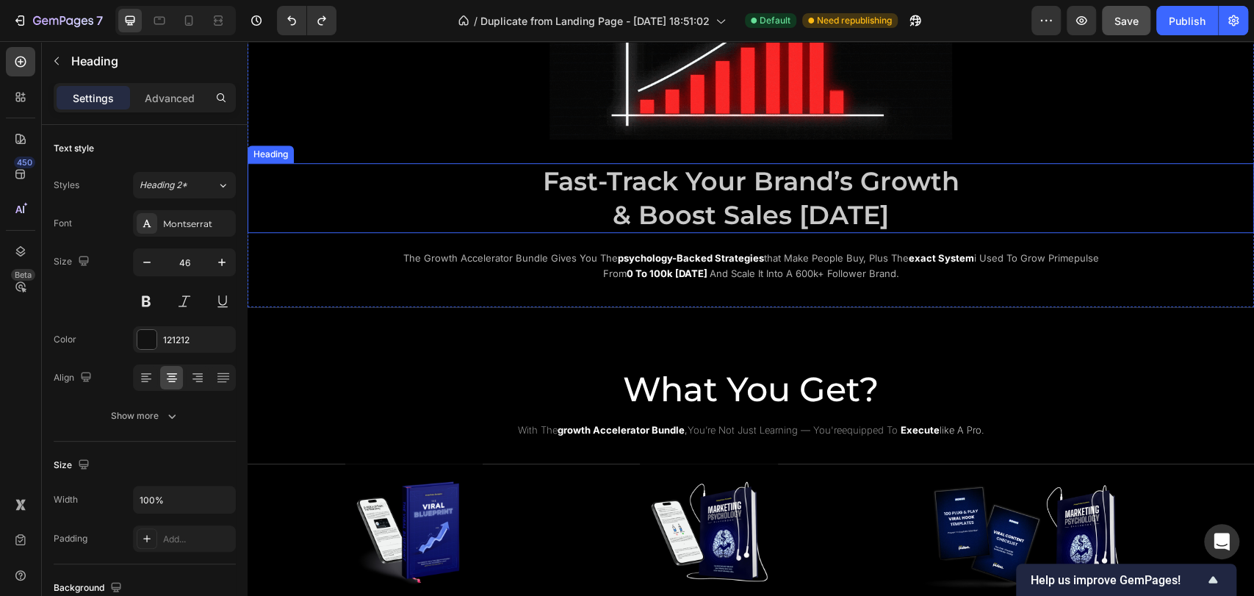
click at [788, 201] on span "& Boost Sales Today" at bounding box center [751, 215] width 276 height 32
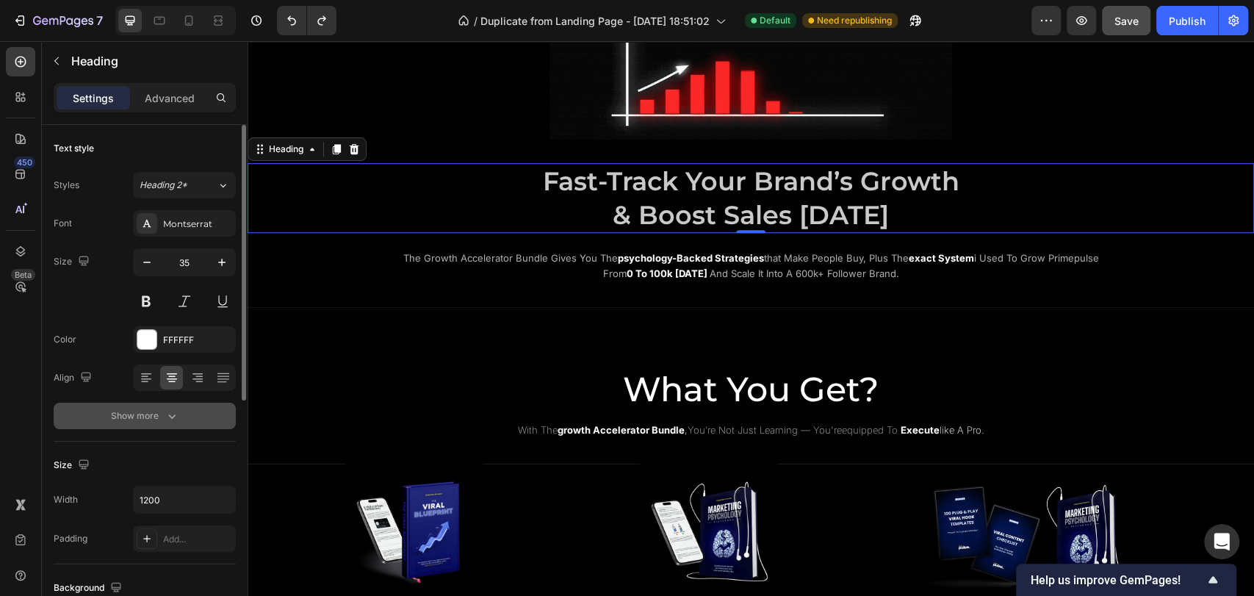
click at [174, 419] on icon "button" at bounding box center [172, 416] width 15 height 15
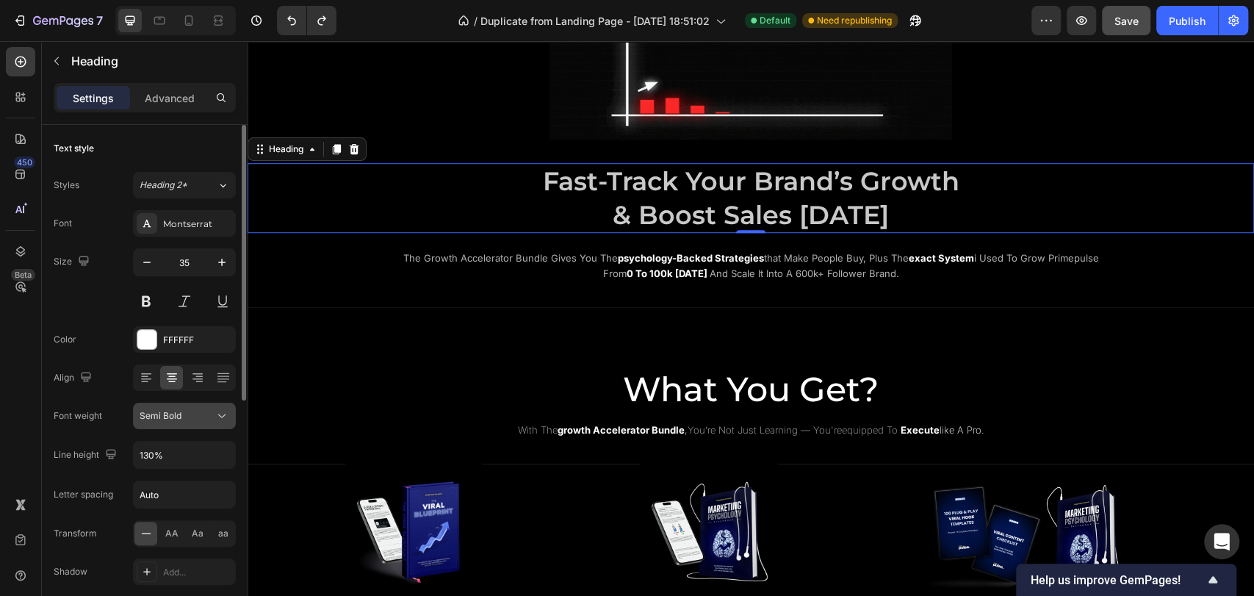
click at [162, 418] on span "Semi Bold" at bounding box center [161, 415] width 42 height 11
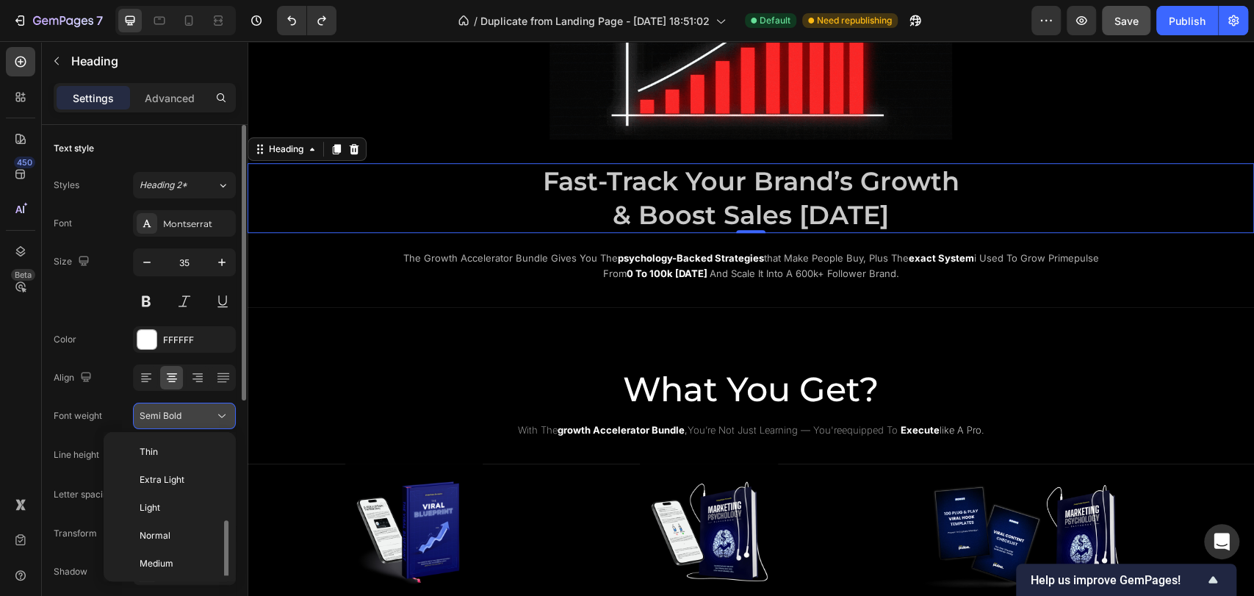
scroll to position [53, 0]
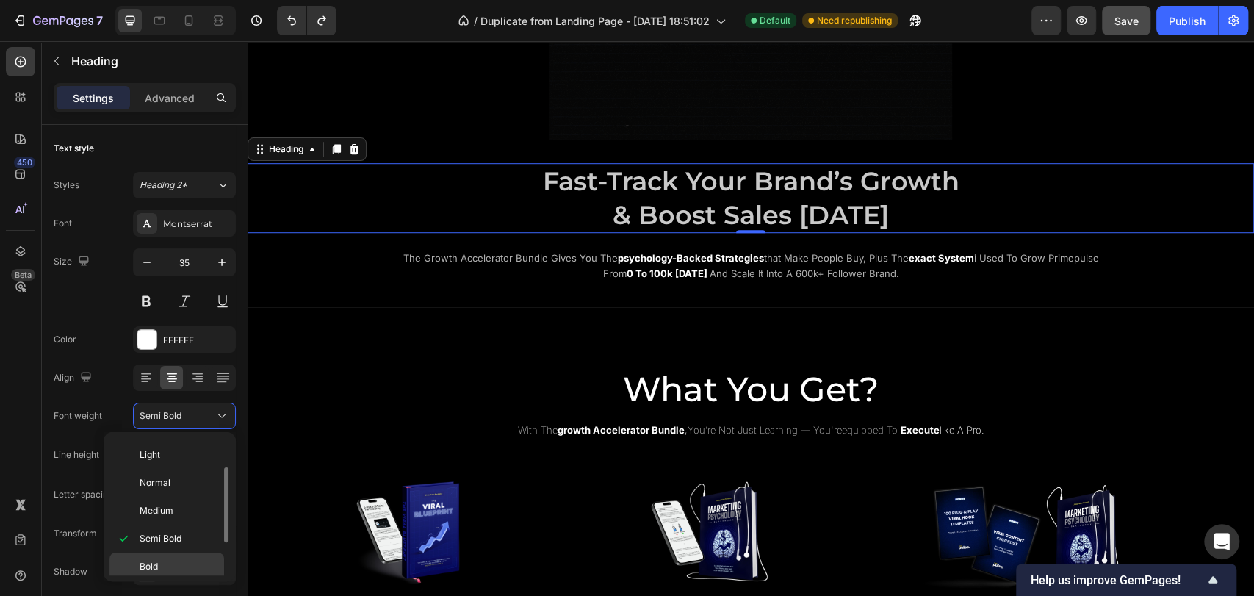
click at [153, 557] on div "Bold" at bounding box center [166, 567] width 115 height 28
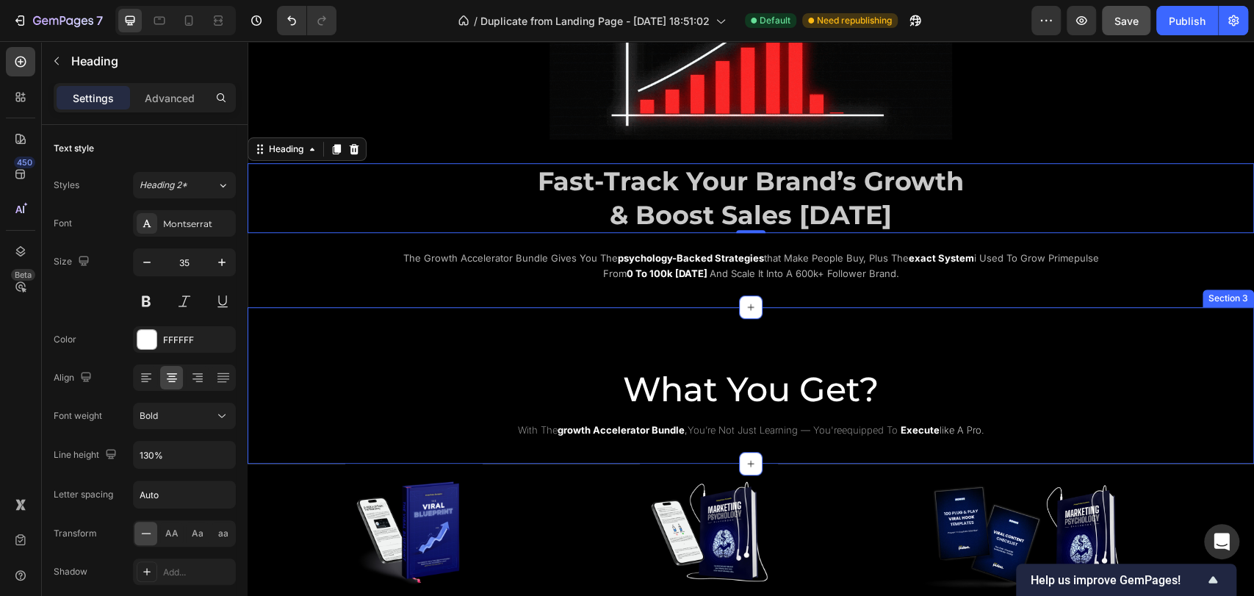
click at [410, 334] on div "What You Get? Heading with the growth accelerator bundle , you’re not just lear…" at bounding box center [751, 385] width 1007 height 157
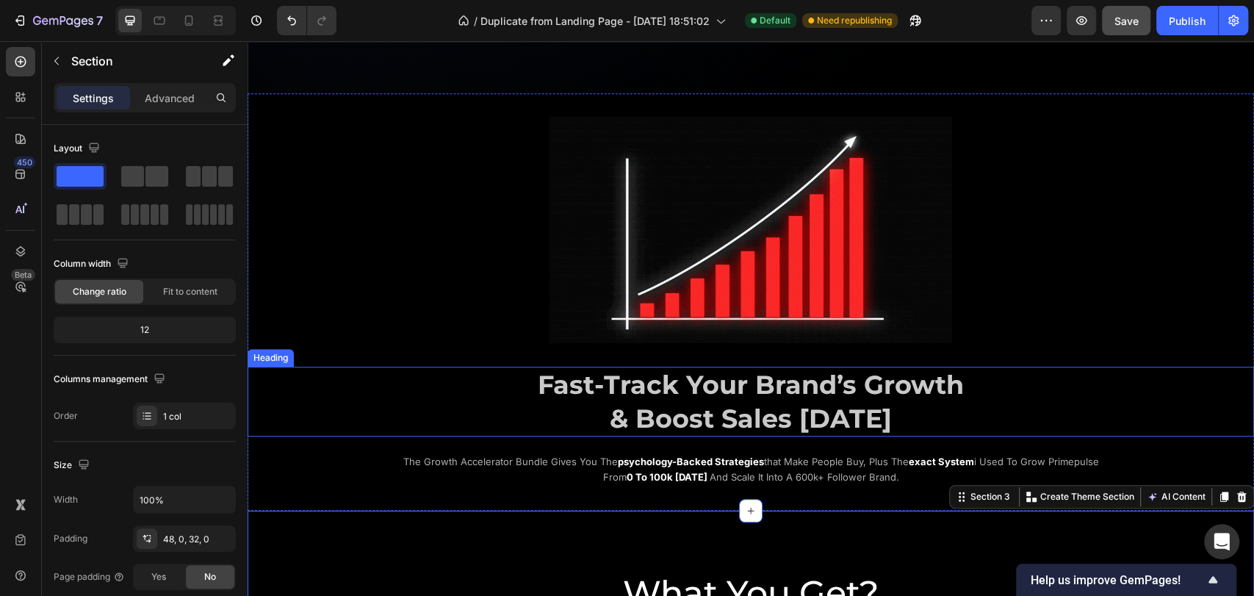
scroll to position [571, 0]
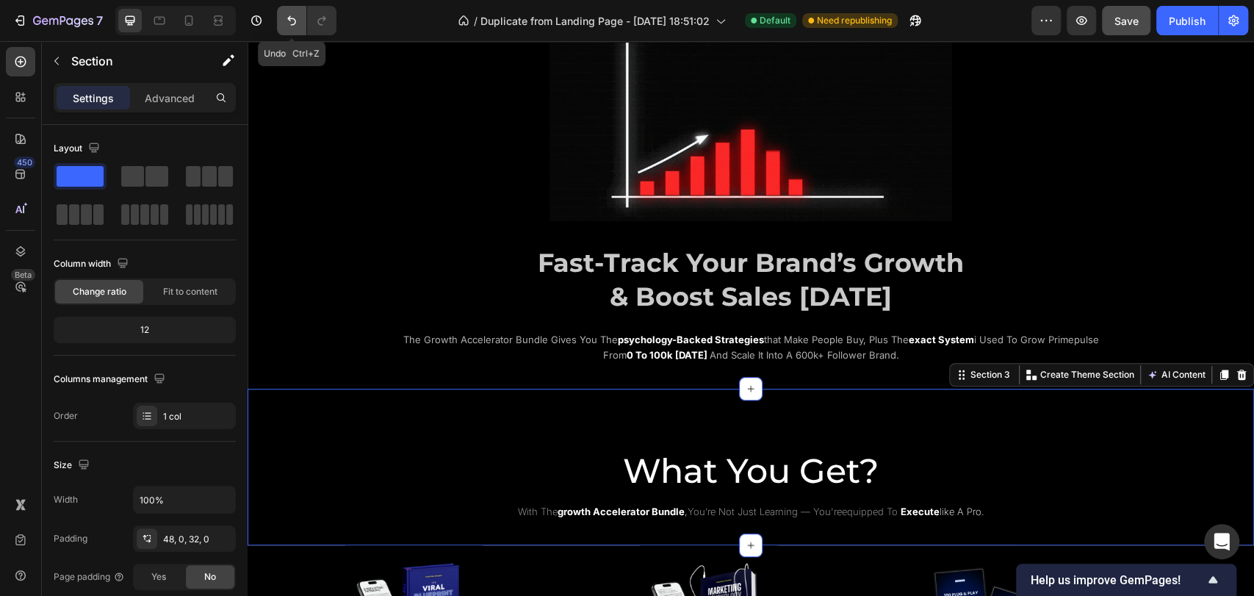
click at [295, 24] on icon "Undo/Redo" at bounding box center [291, 20] width 15 height 15
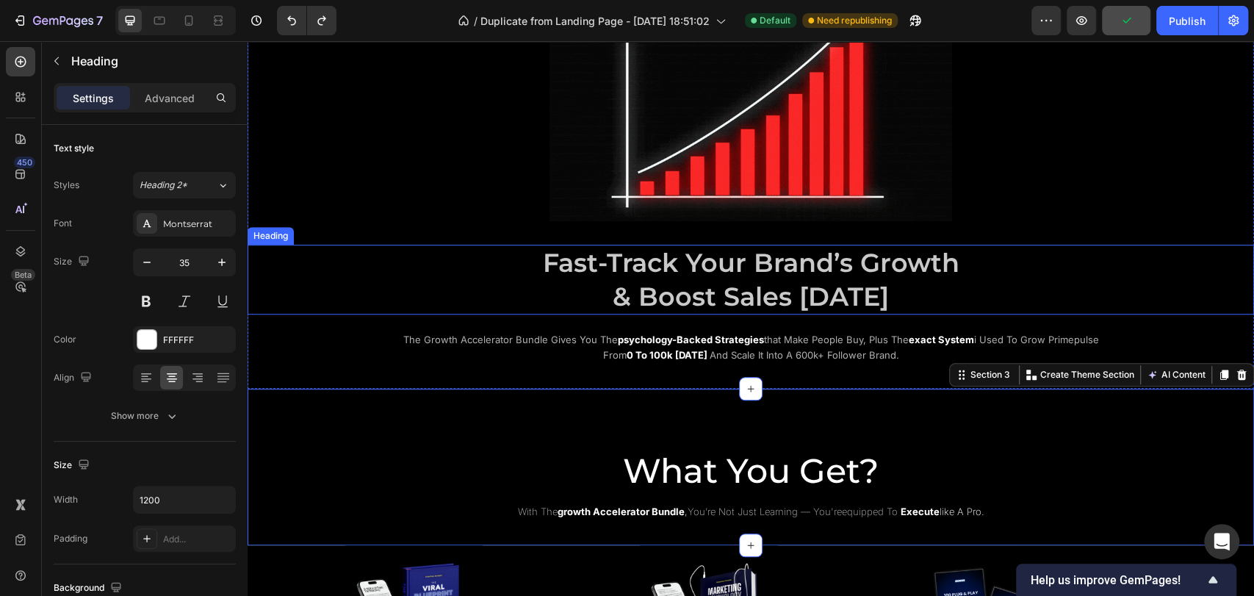
click at [577, 285] on p "⁠⁠⁠⁠⁠⁠⁠ Fast-Track Your Brand’s Growth & Boost Sales Today" at bounding box center [751, 279] width 879 height 67
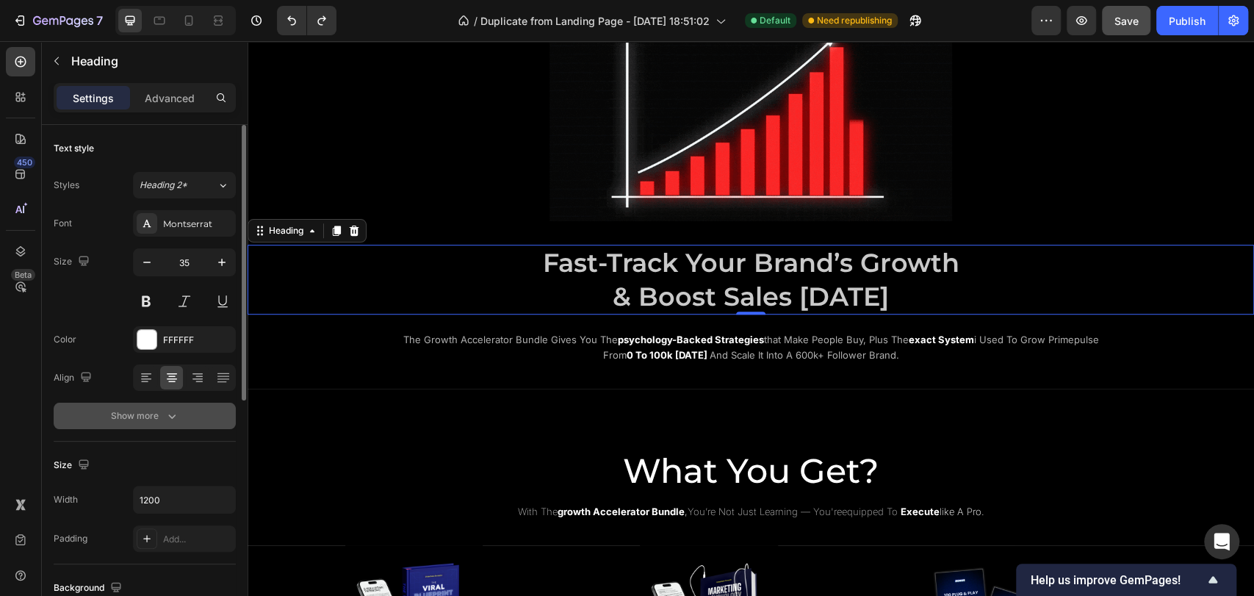
click at [165, 426] on button "Show more" at bounding box center [145, 416] width 182 height 26
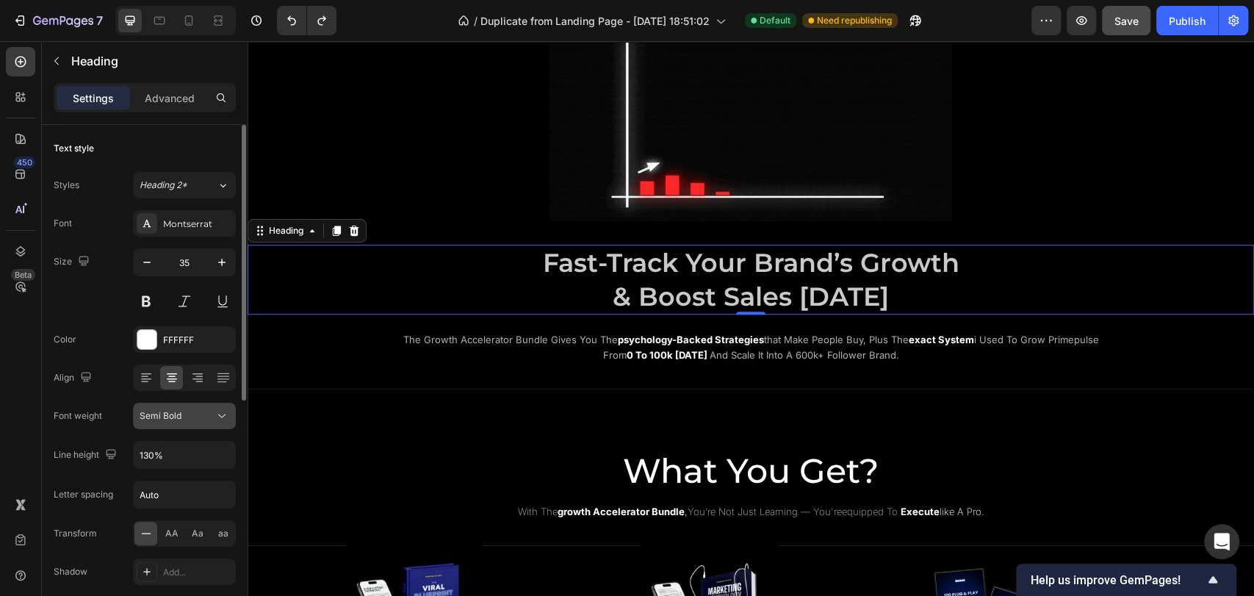
click at [154, 425] on button "Semi Bold" at bounding box center [184, 416] width 103 height 26
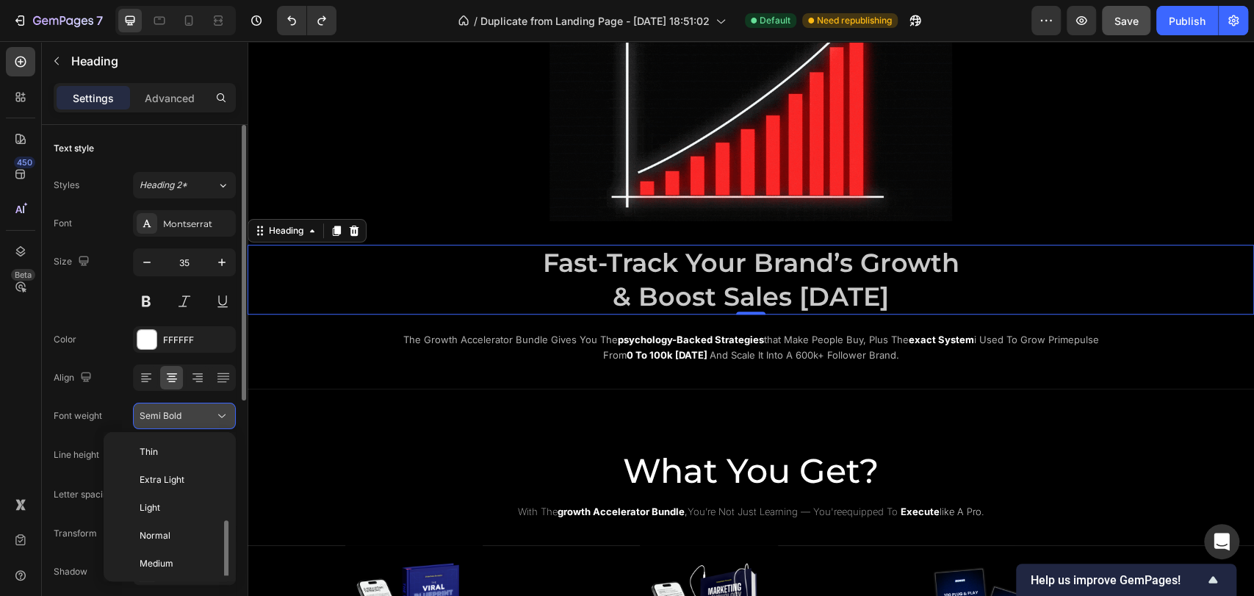
scroll to position [53, 0]
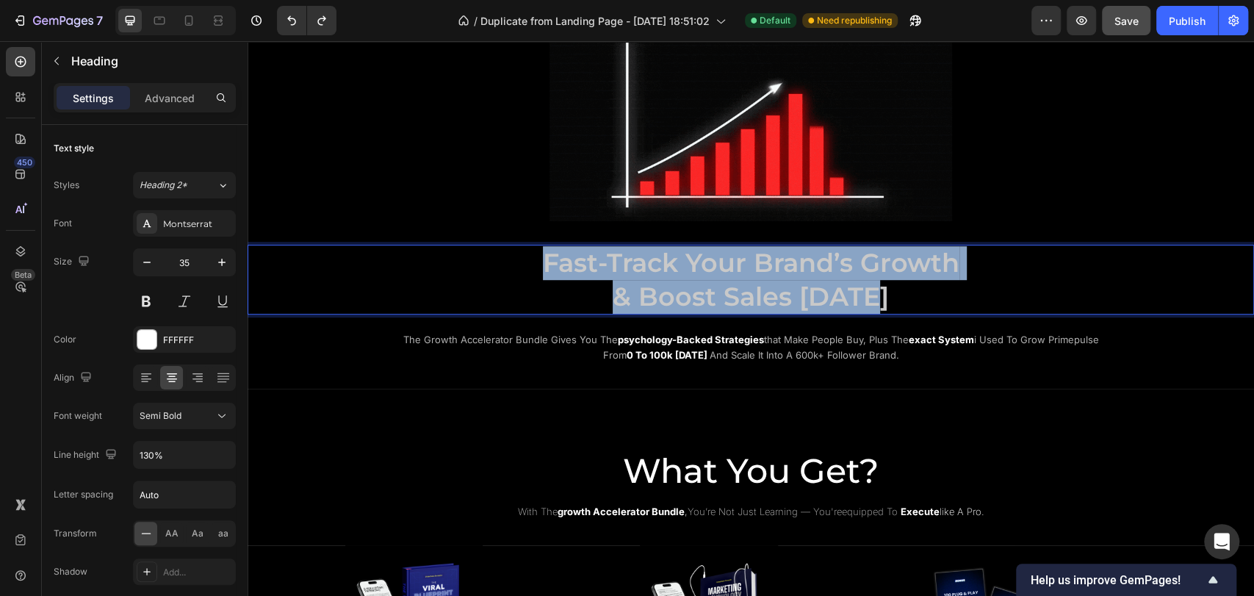
drag, startPoint x: 544, startPoint y: 262, endPoint x: 878, endPoint y: 284, distance: 335.1
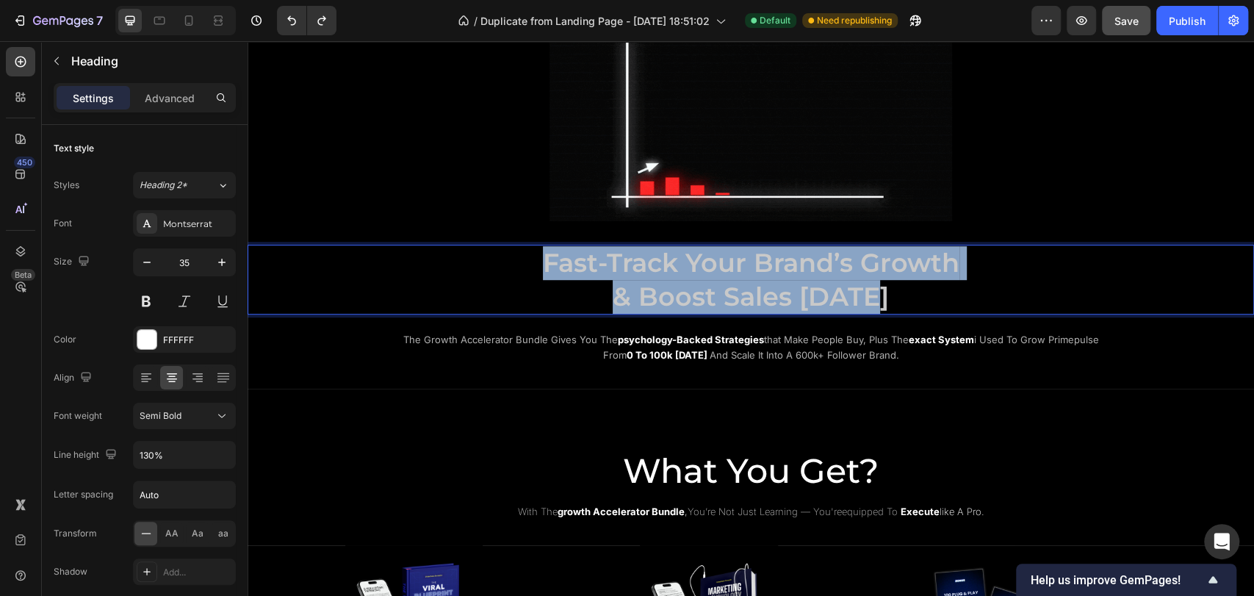
click at [878, 284] on p "Fast-Track Your Brand’s Growth & Boost Sales Today" at bounding box center [751, 279] width 879 height 67
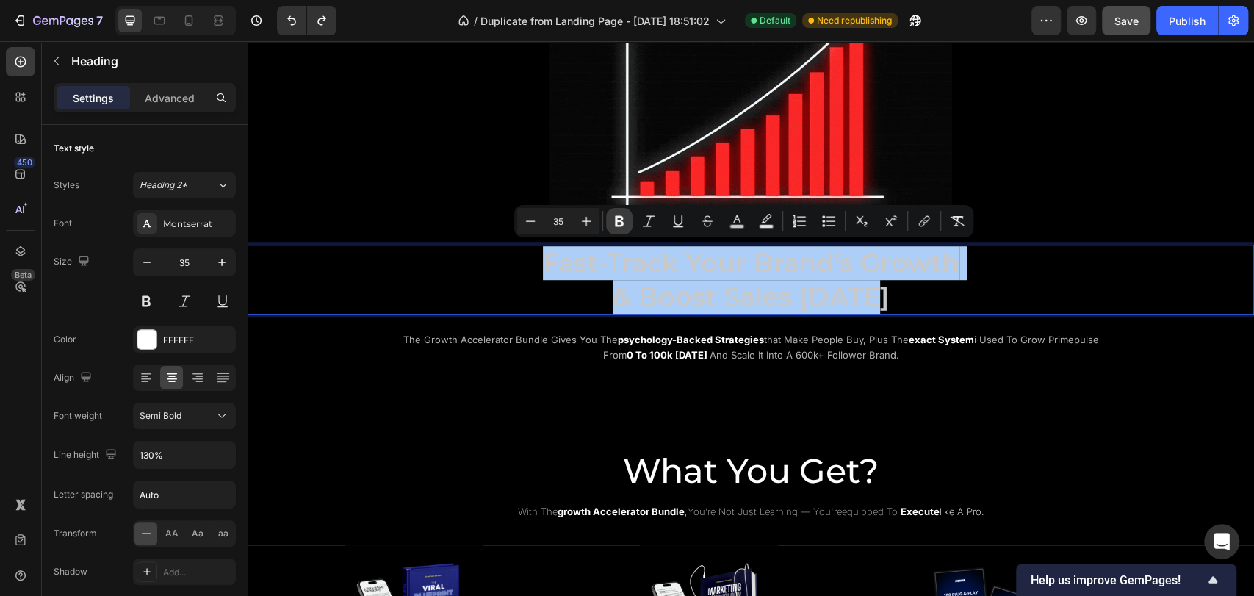
click at [613, 227] on icon "Editor contextual toolbar" at bounding box center [619, 221] width 15 height 15
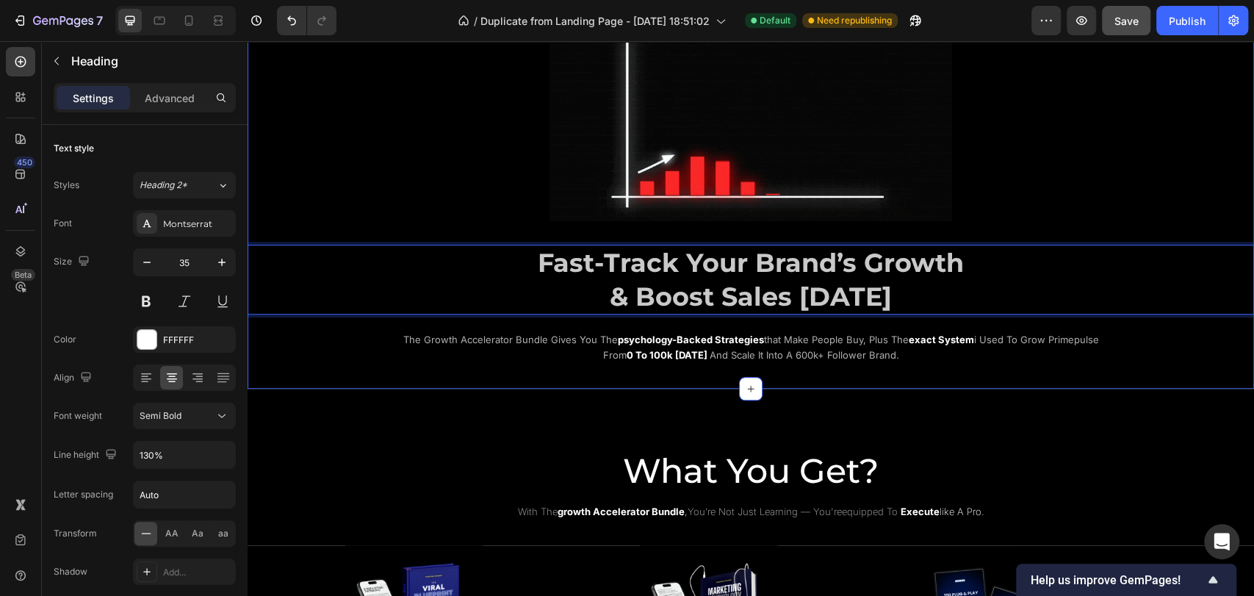
click at [389, 378] on div "Image Fast-Track Your Brand’s Growth & Boost Sales Today Heading 0 the growth a…" at bounding box center [751, 179] width 1007 height 417
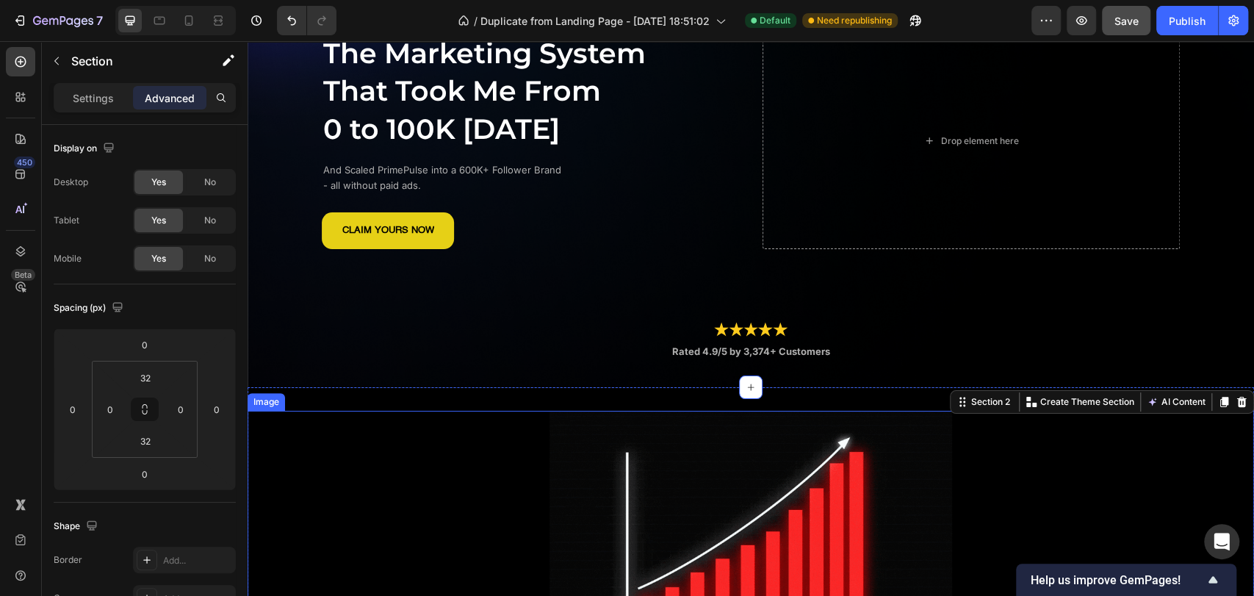
scroll to position [408, 0]
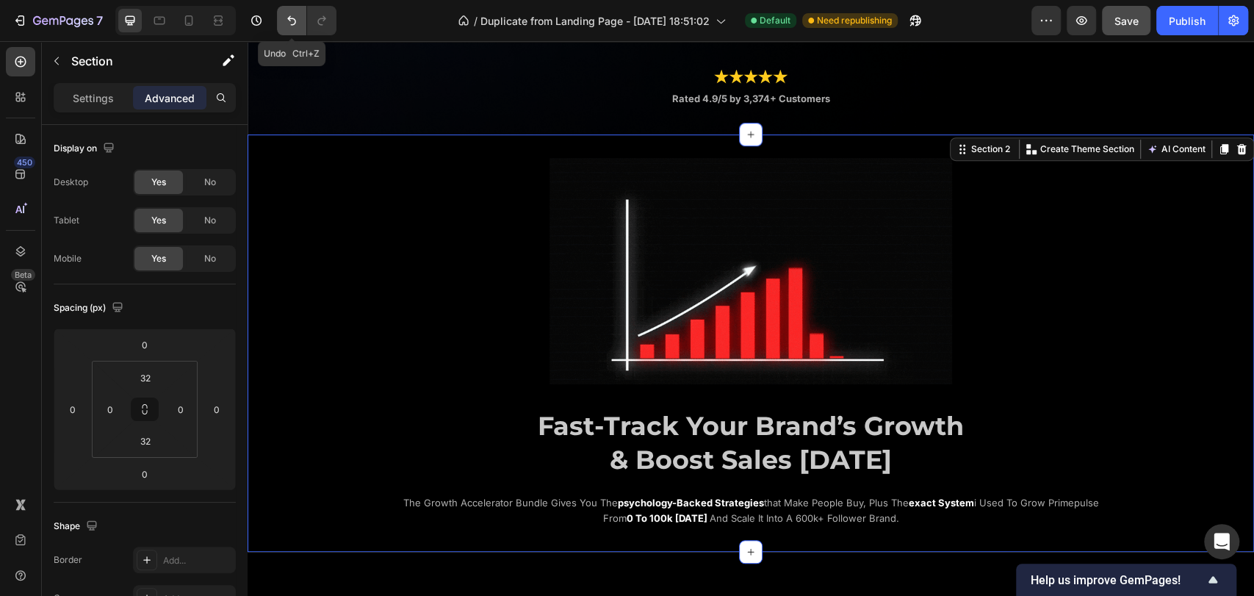
click at [287, 21] on icon "Undo/Redo" at bounding box center [291, 20] width 15 height 15
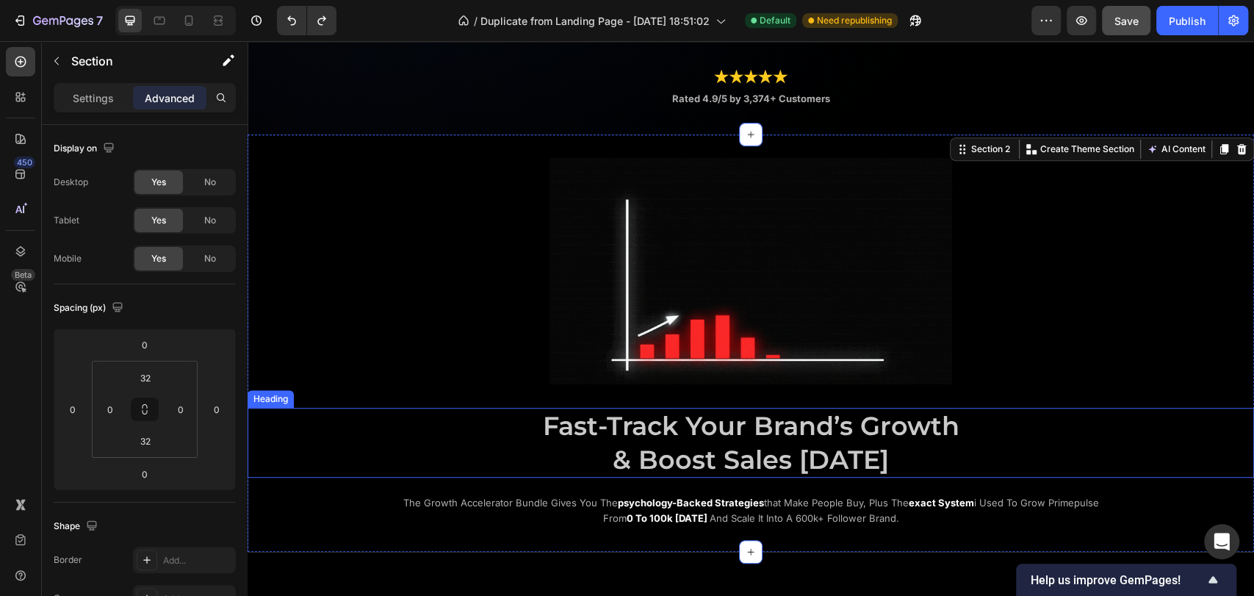
click at [696, 424] on span "Fast-Track Your Brand’s Growth" at bounding box center [751, 426] width 417 height 32
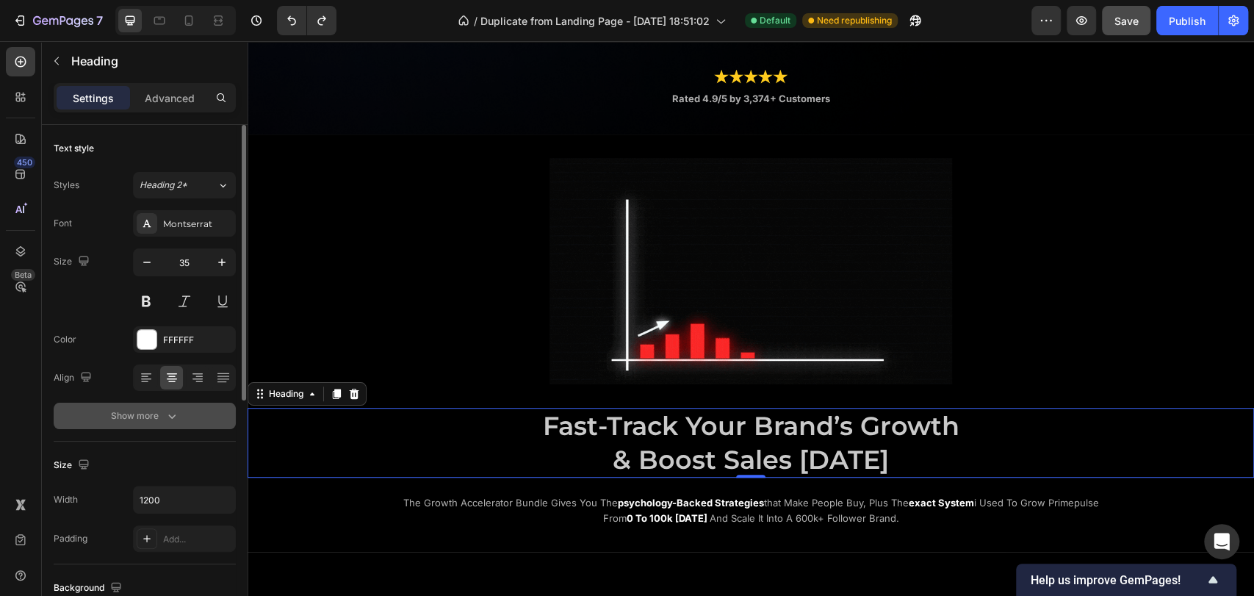
click at [158, 414] on div "Show more" at bounding box center [145, 416] width 68 height 15
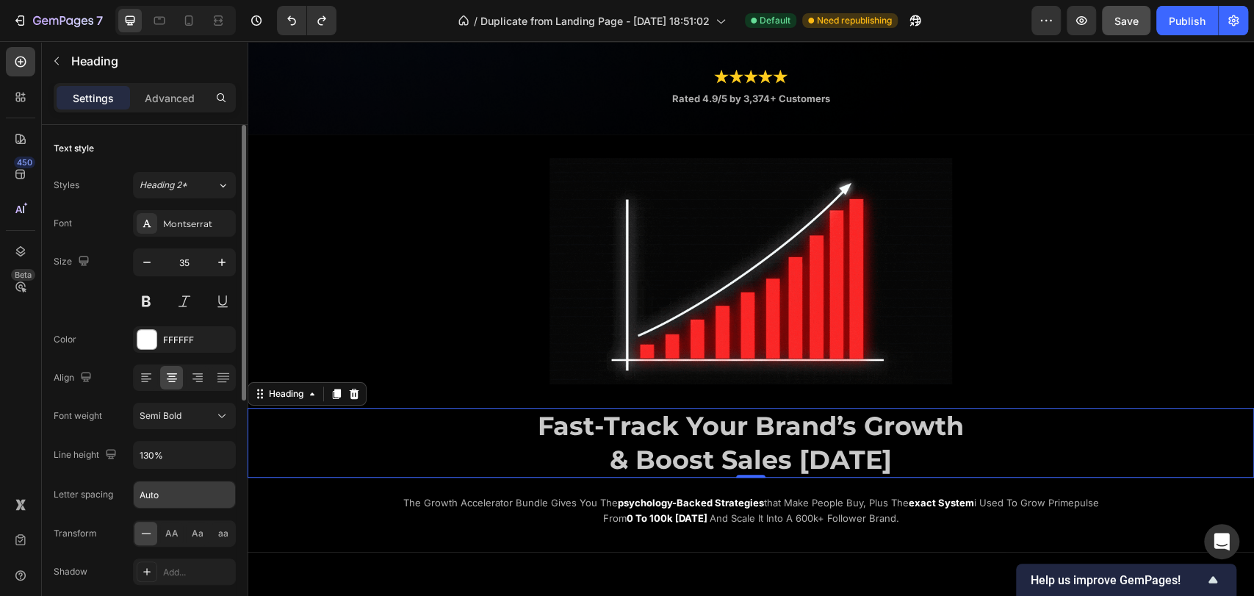
scroll to position [82, 0]
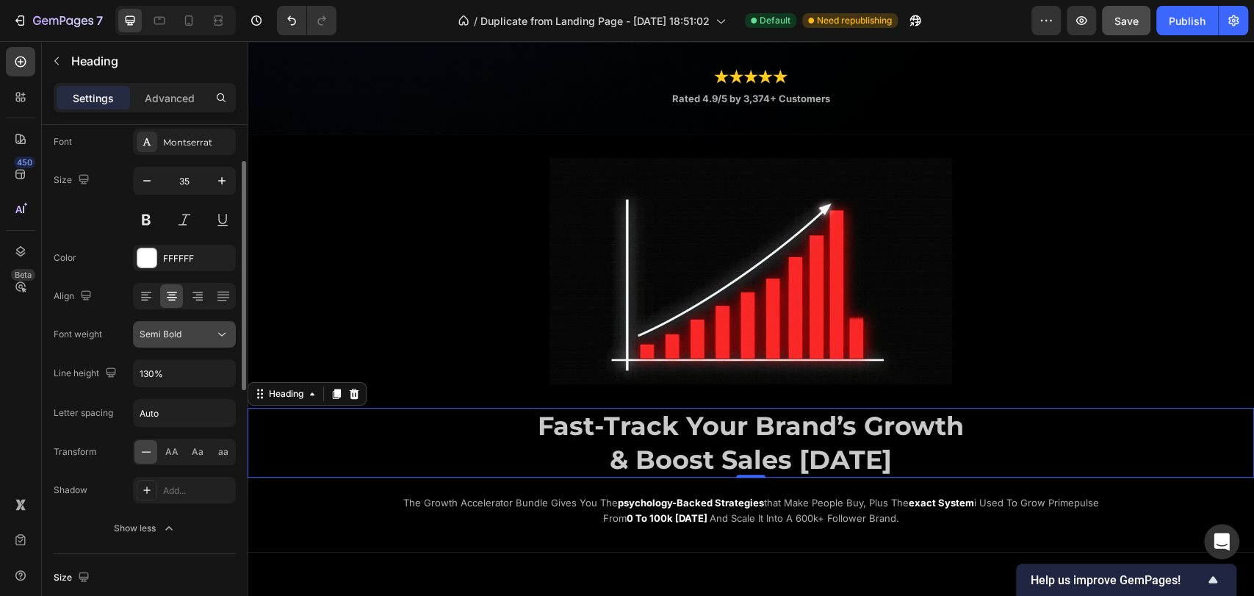
click at [169, 330] on span "Semi Bold" at bounding box center [161, 333] width 42 height 11
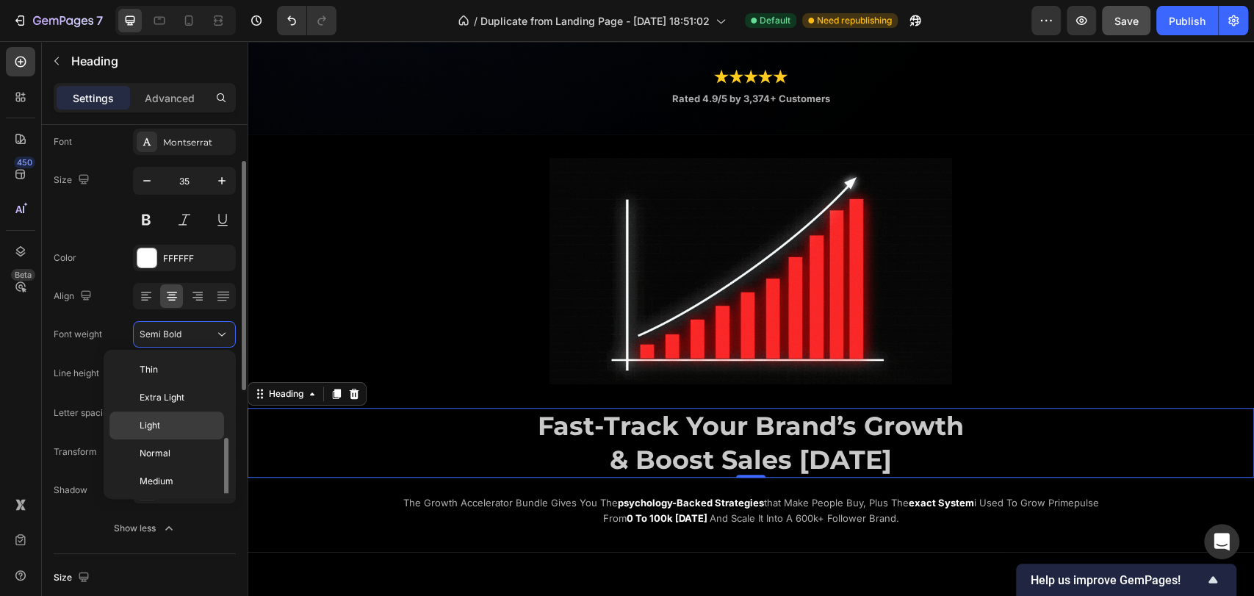
scroll to position [53, 0]
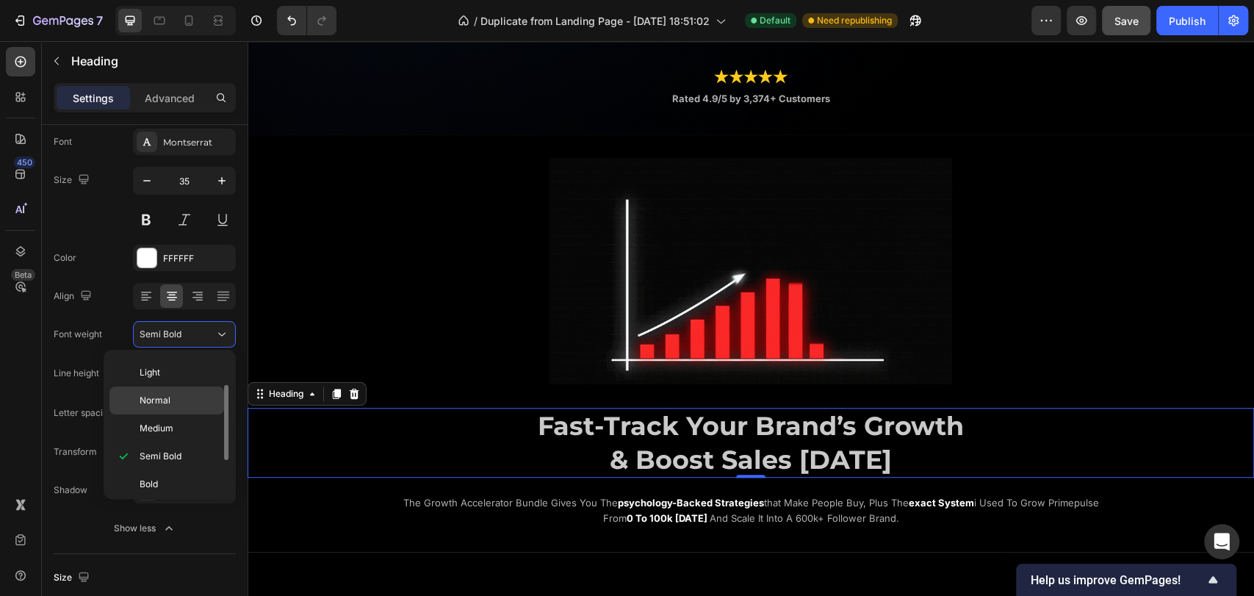
click at [167, 402] on span "Normal" at bounding box center [155, 400] width 31 height 13
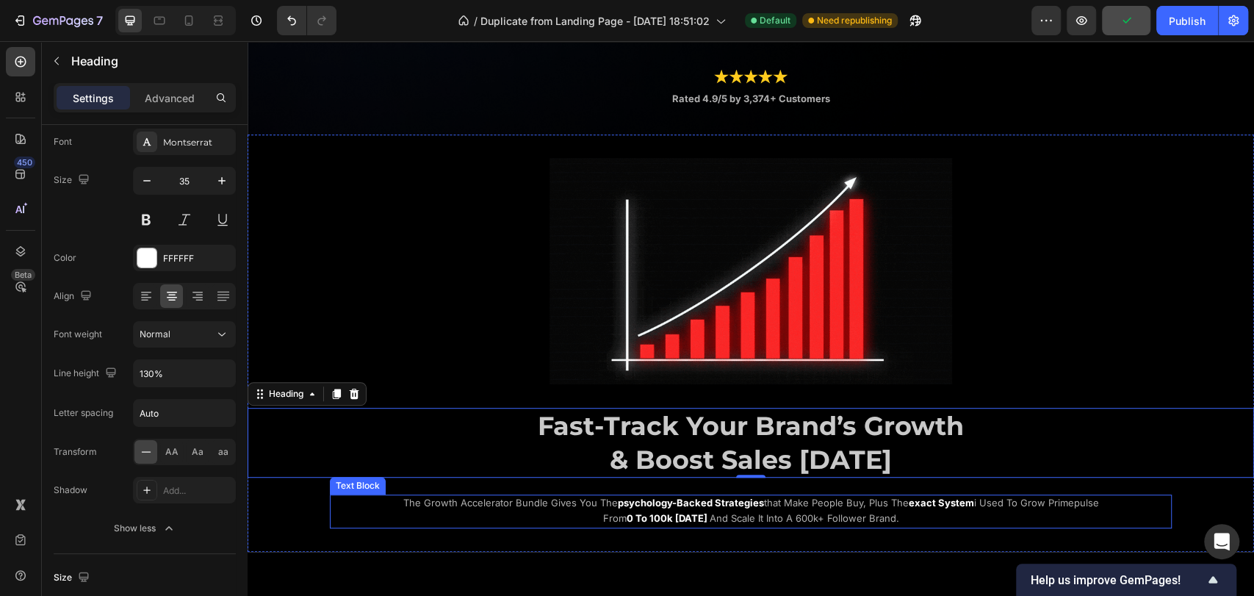
click at [403, 497] on span "the growth accelerator bundle gives you the" at bounding box center [510, 503] width 215 height 12
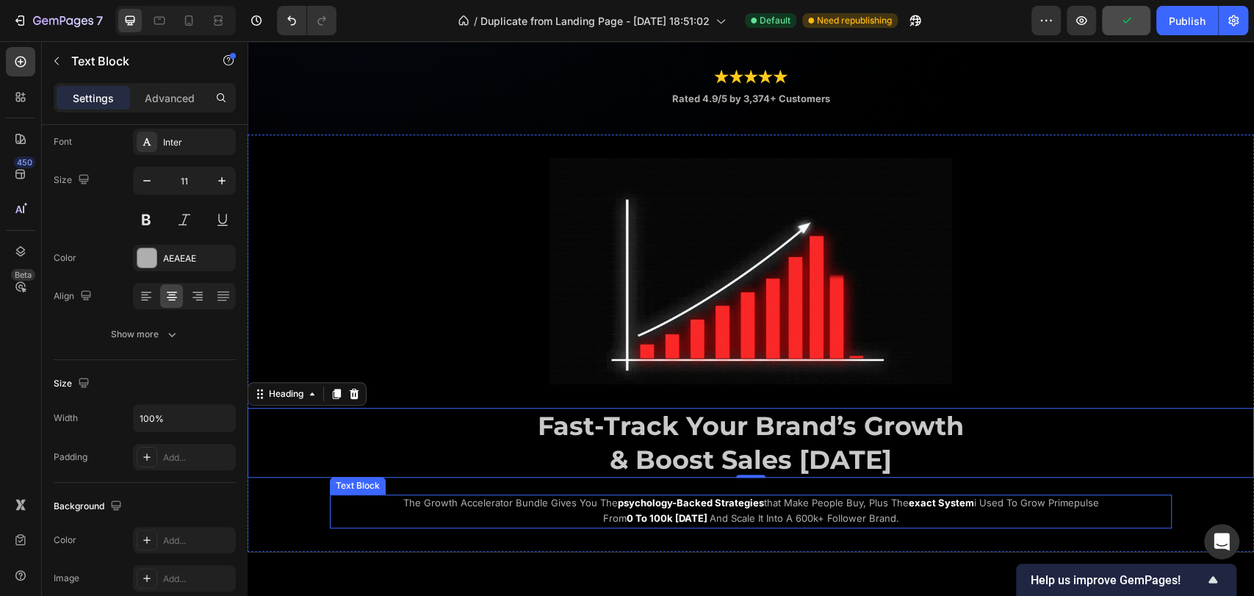
scroll to position [0, 0]
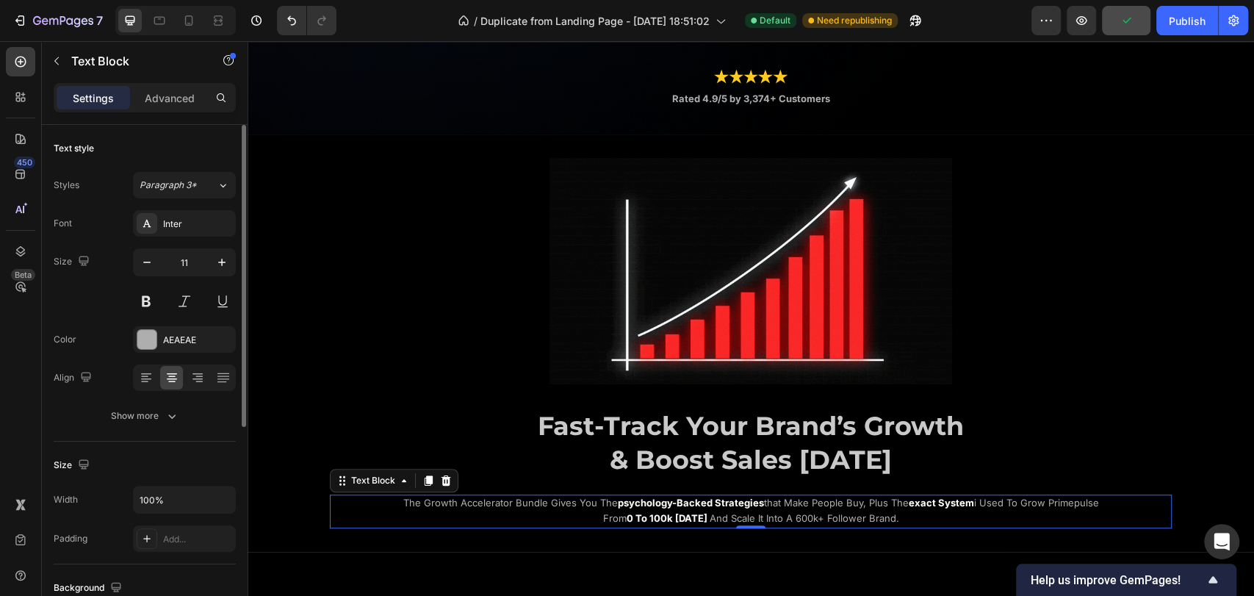
click at [506, 439] on h2 "Fast-Track Your Brand’s Growth & Boost Sales Today" at bounding box center [751, 443] width 882 height 70
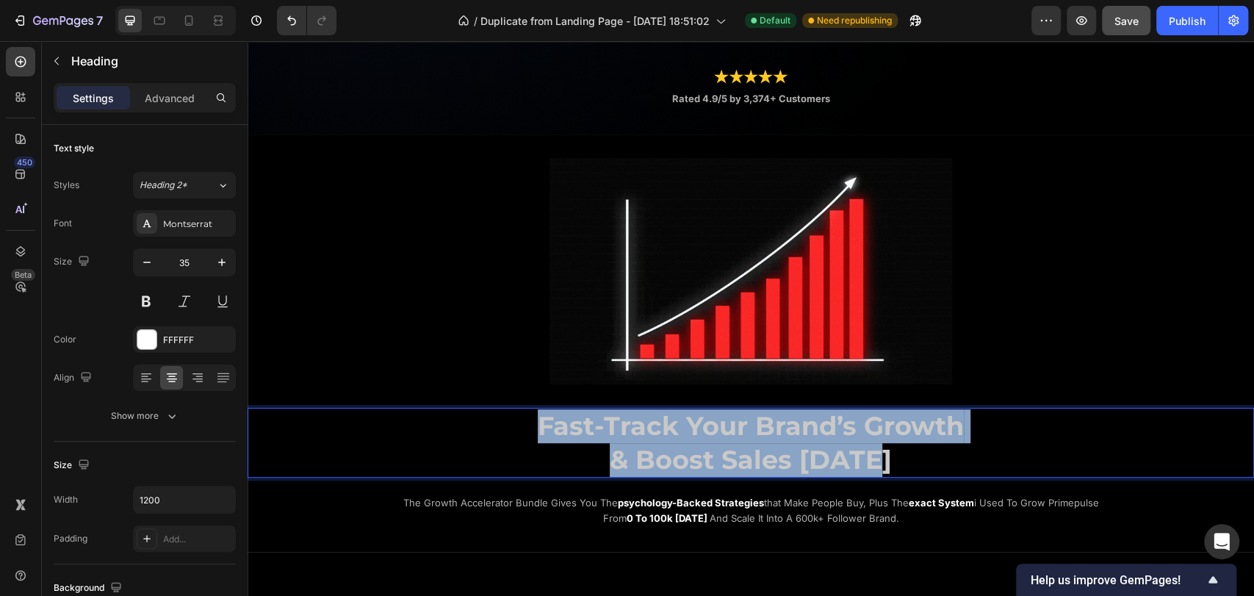
drag, startPoint x: 536, startPoint y: 425, endPoint x: 890, endPoint y: 447, distance: 354.8
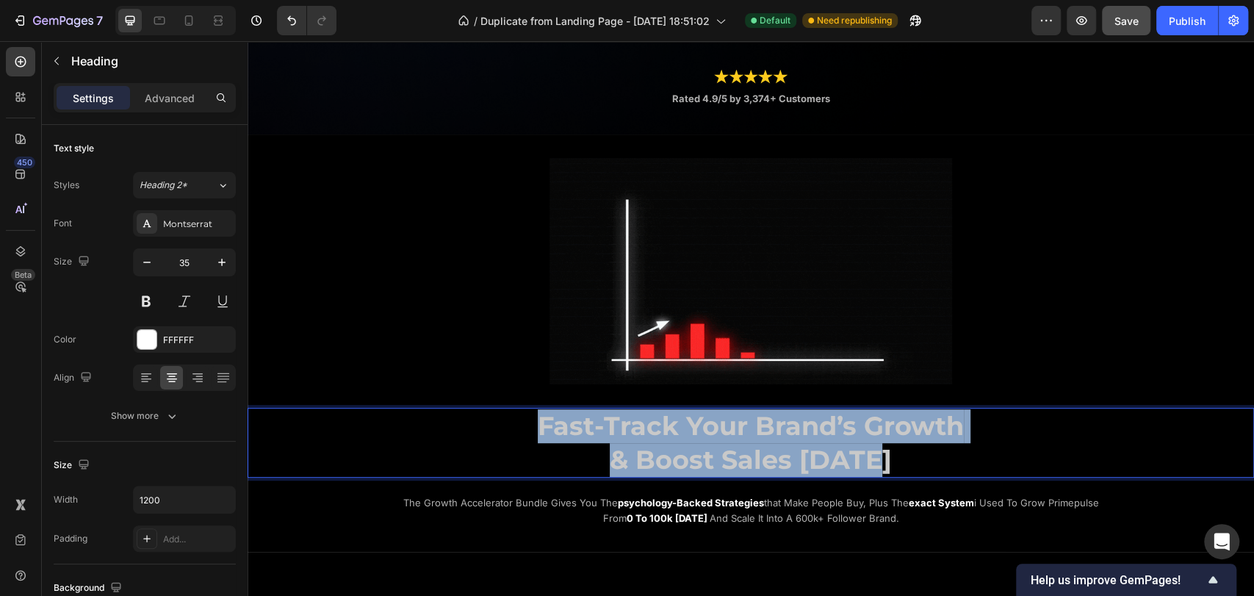
click at [890, 447] on p "Fast-Track Your Brand’s Growth & Boost Sales Today" at bounding box center [751, 442] width 879 height 67
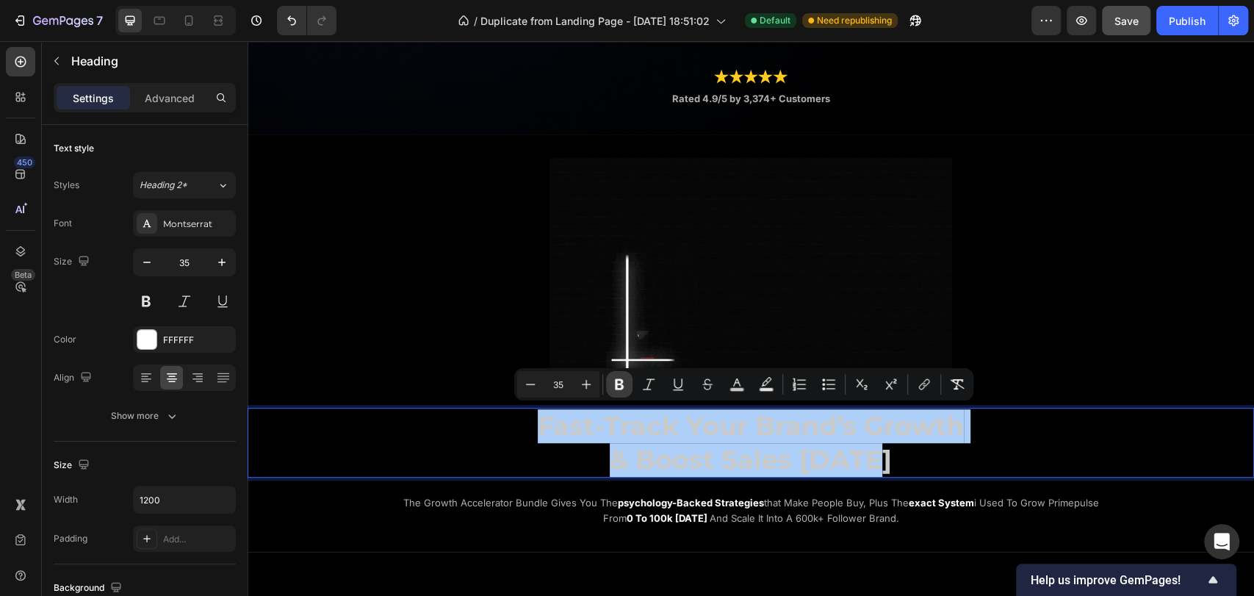
click at [617, 388] on icon "Editor contextual toolbar" at bounding box center [619, 384] width 9 height 11
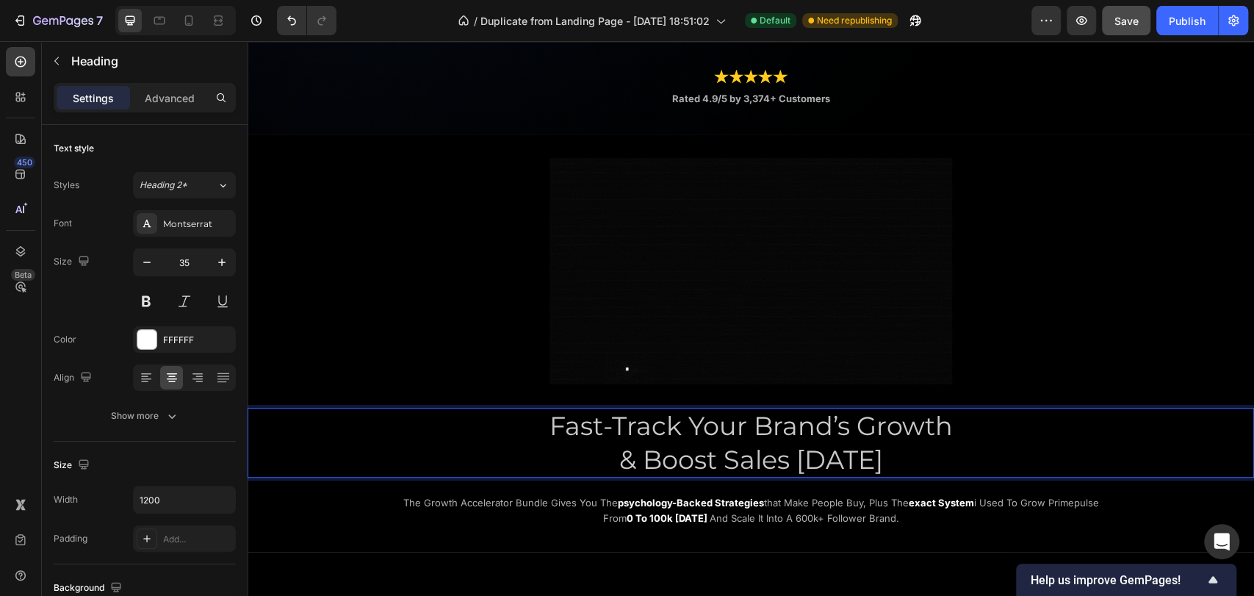
click at [502, 439] on p "Fast-Track Your Brand’s Growth & Boost Sales Today" at bounding box center [751, 442] width 879 height 67
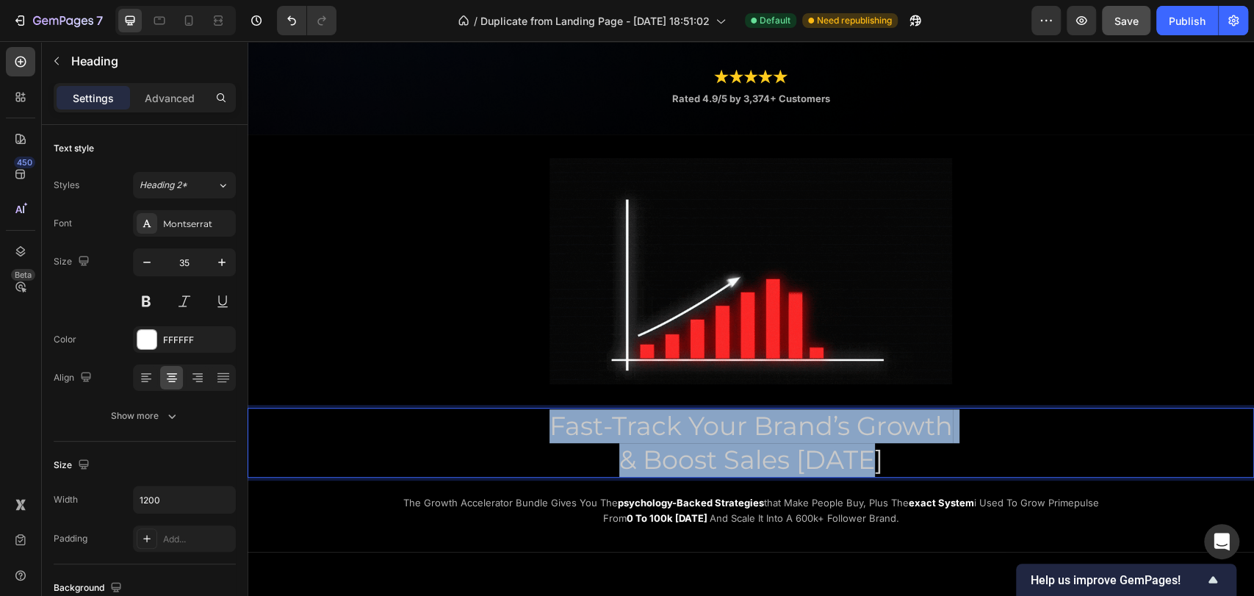
drag, startPoint x: 542, startPoint y: 423, endPoint x: 874, endPoint y: 450, distance: 333.2
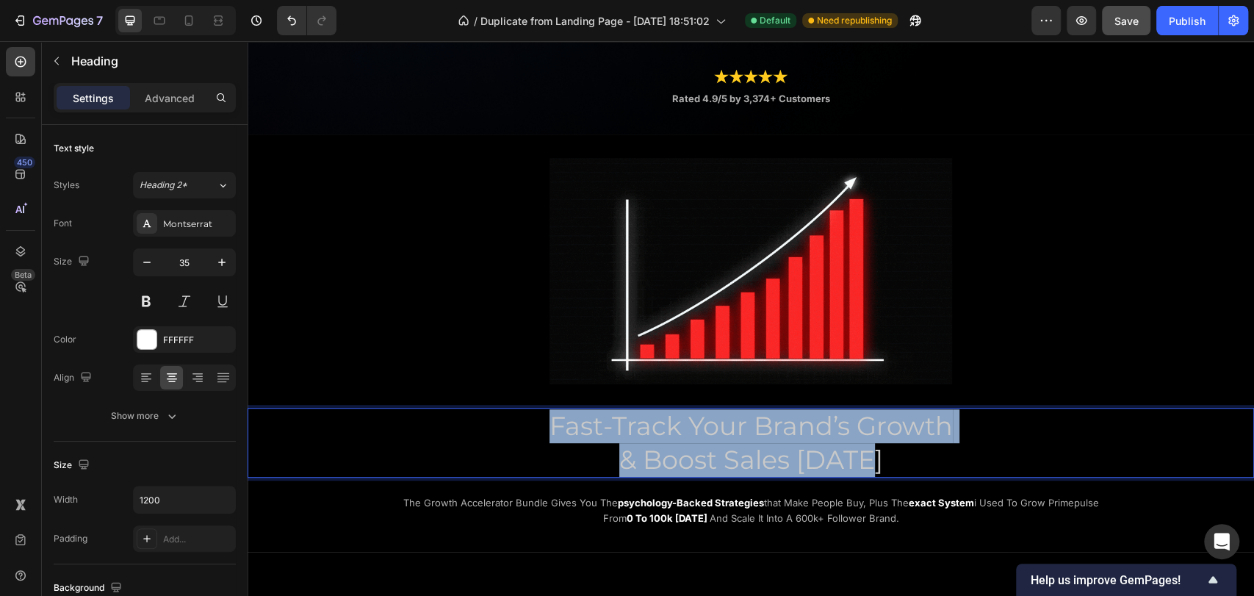
click at [877, 451] on p "Fast-Track Your Brand’s Growth & Boost Sales Today" at bounding box center [751, 442] width 879 height 67
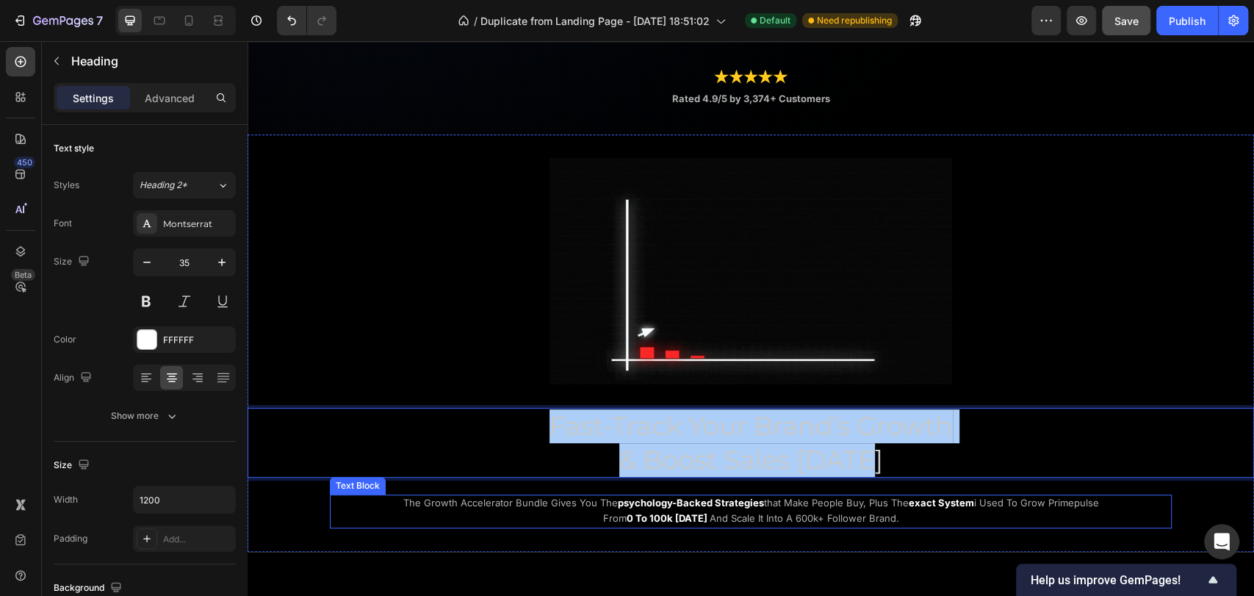
click at [500, 497] on span "the growth accelerator bundle gives you the" at bounding box center [510, 503] width 215 height 12
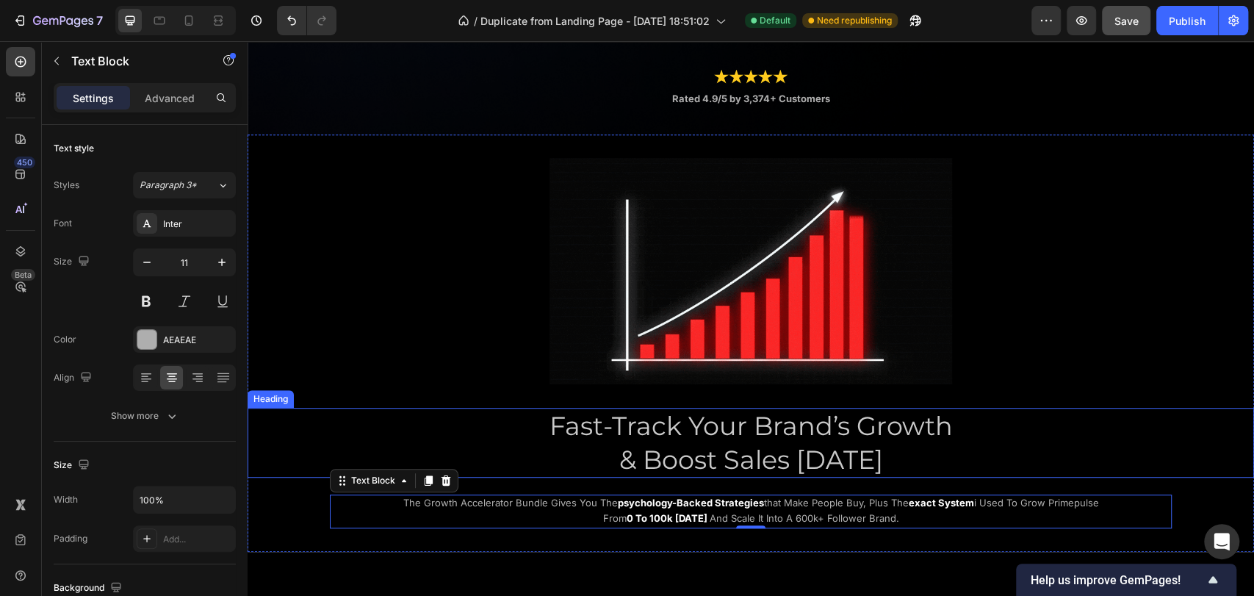
click at [495, 442] on p "⁠⁠⁠⁠⁠⁠⁠ Fast-Track Your Brand’s Growth & Boost Sales Today" at bounding box center [751, 442] width 879 height 67
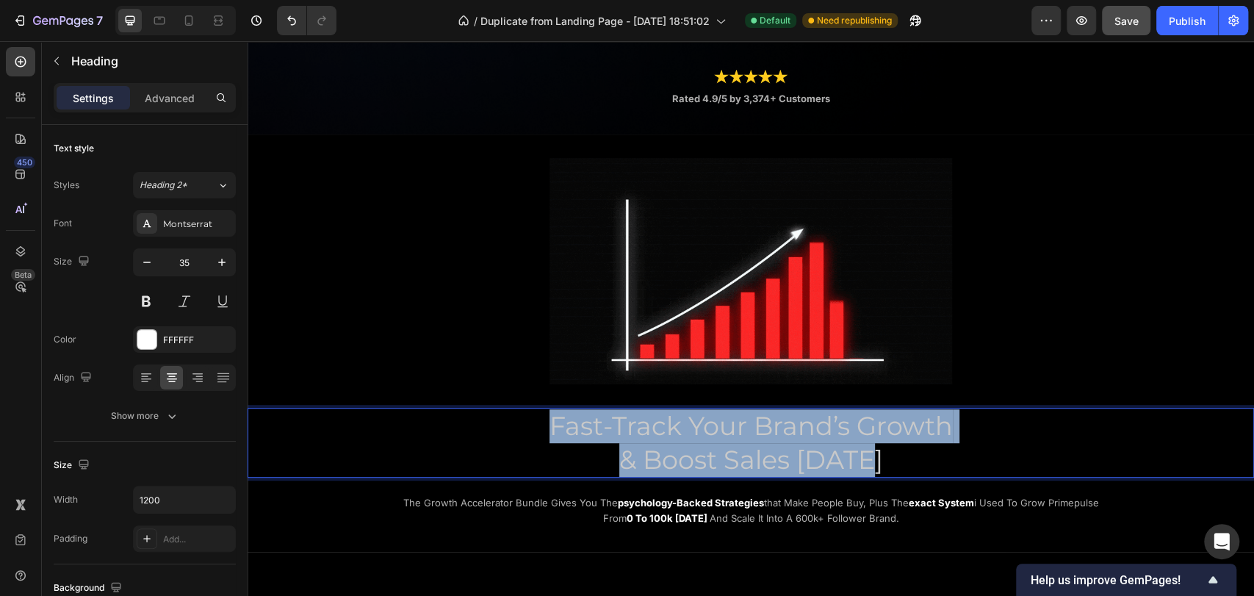
drag, startPoint x: 547, startPoint y: 425, endPoint x: 871, endPoint y: 454, distance: 324.7
click at [871, 454] on p "Fast-Track Your Brand’s Growth & Boost Sales Today" at bounding box center [751, 442] width 879 height 67
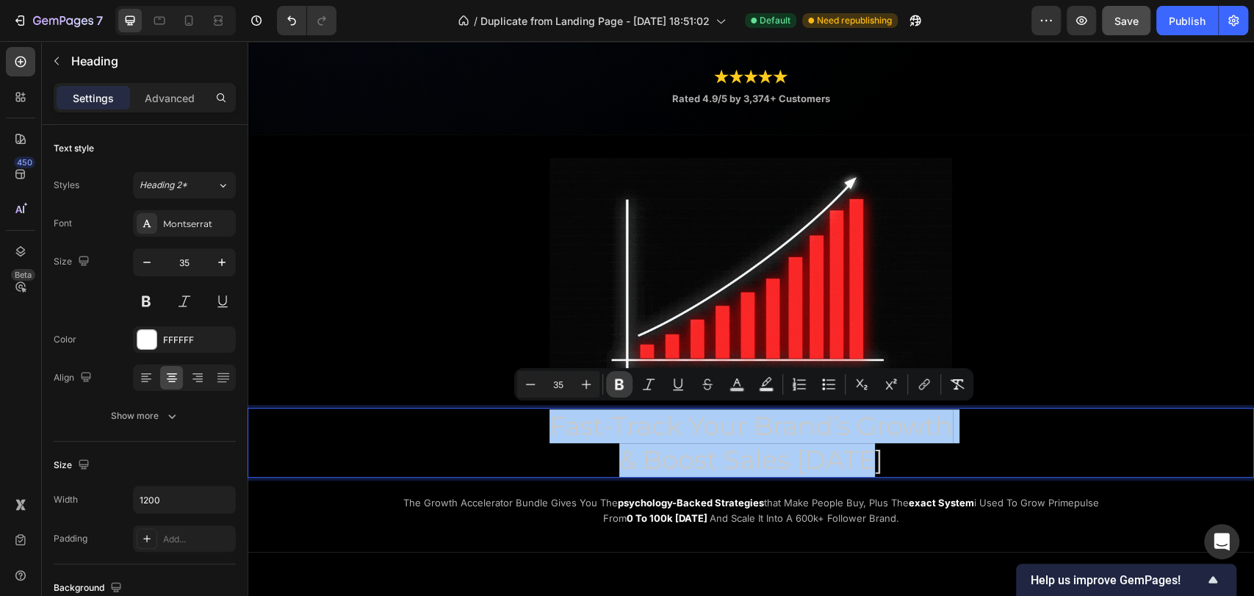
click at [617, 389] on icon "Editor contextual toolbar" at bounding box center [619, 384] width 15 height 15
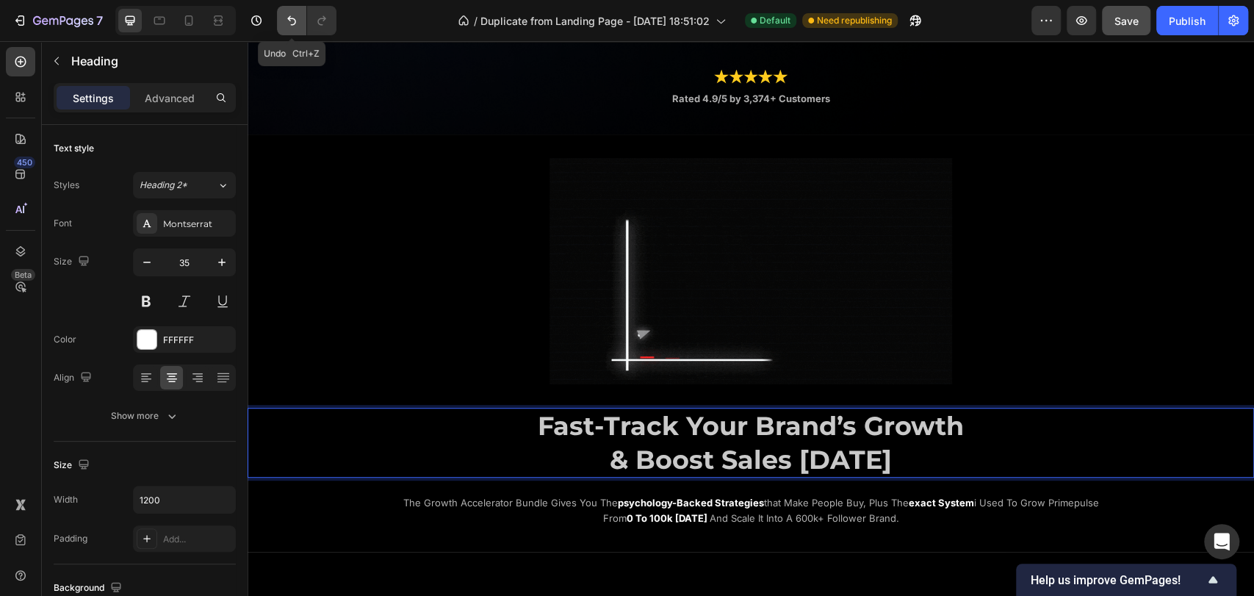
click at [287, 14] on icon "Undo/Redo" at bounding box center [291, 20] width 15 height 15
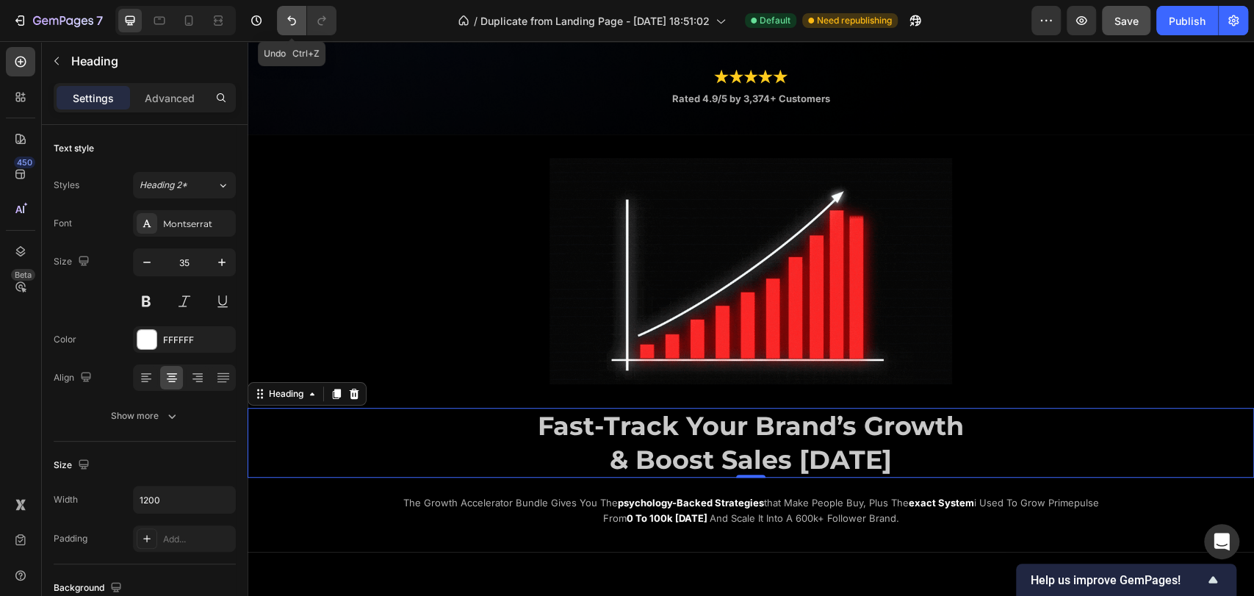
click at [290, 18] on icon "Undo/Redo" at bounding box center [291, 20] width 15 height 15
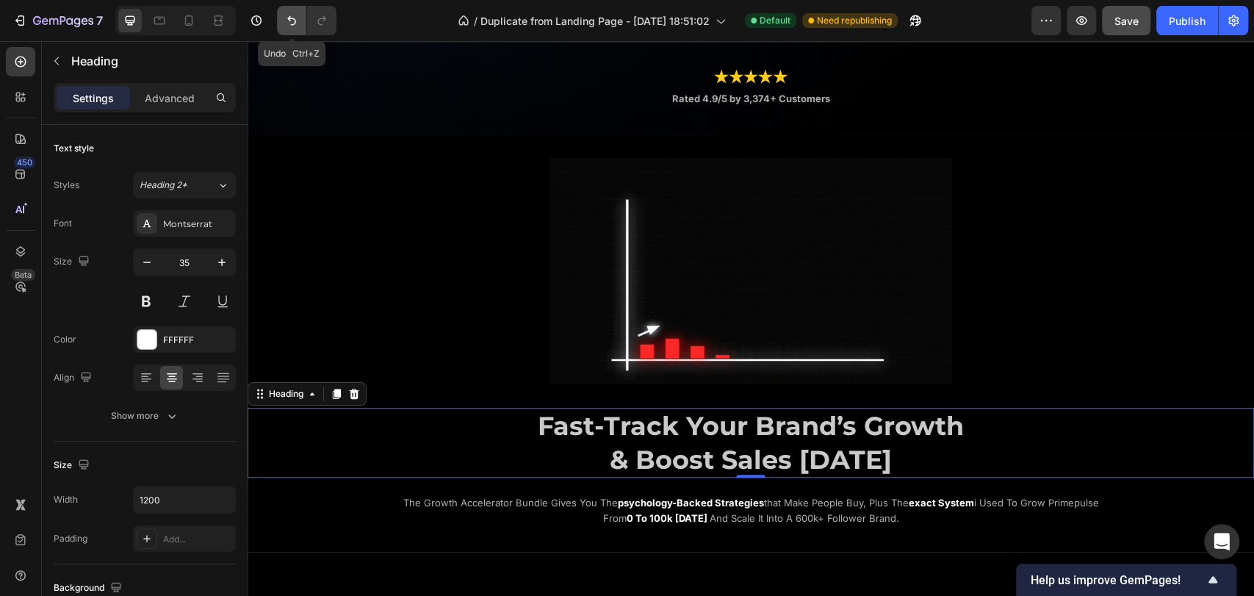
click at [298, 25] on icon "Undo/Redo" at bounding box center [291, 20] width 15 height 15
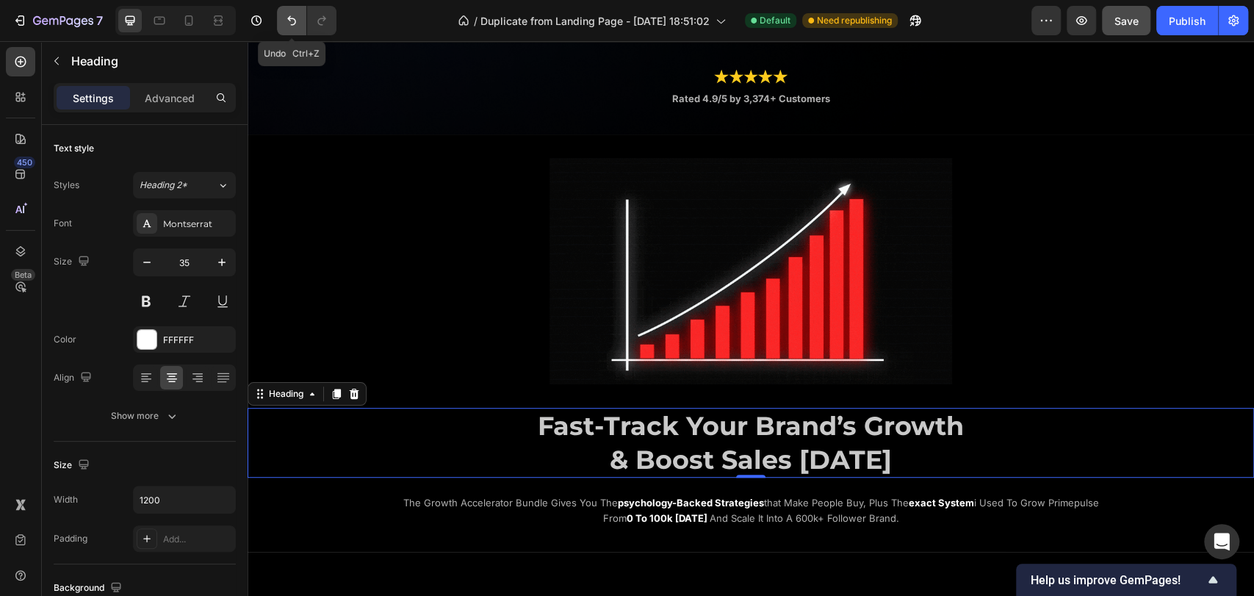
click at [298, 25] on icon "Undo/Redo" at bounding box center [291, 20] width 15 height 15
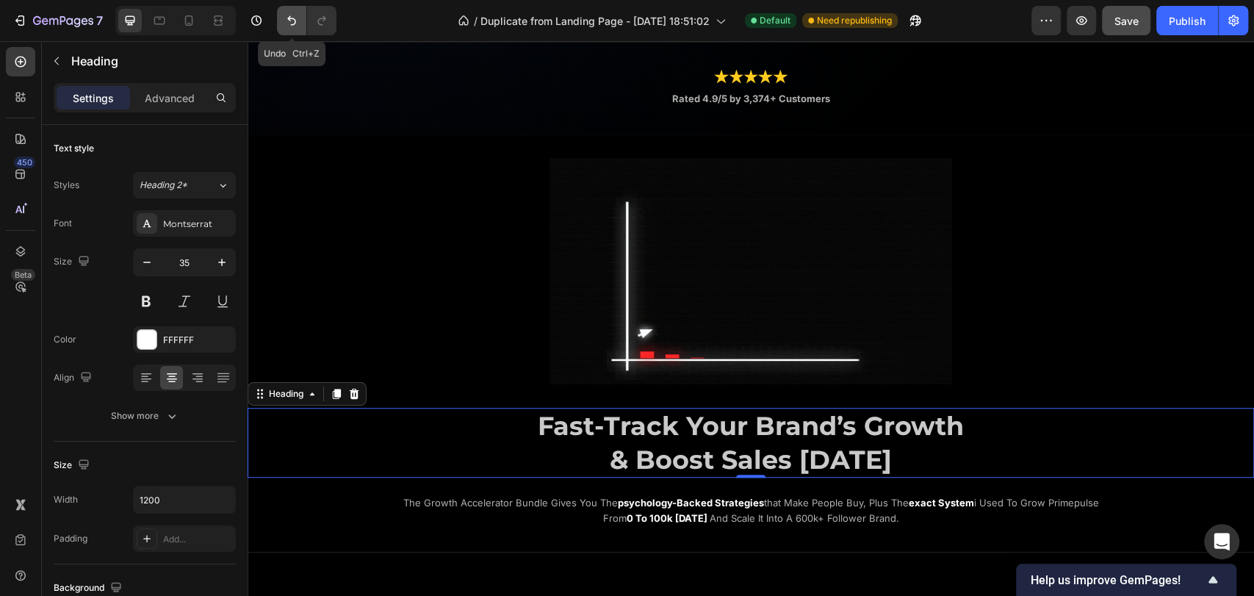
click at [298, 25] on icon "Undo/Redo" at bounding box center [291, 20] width 15 height 15
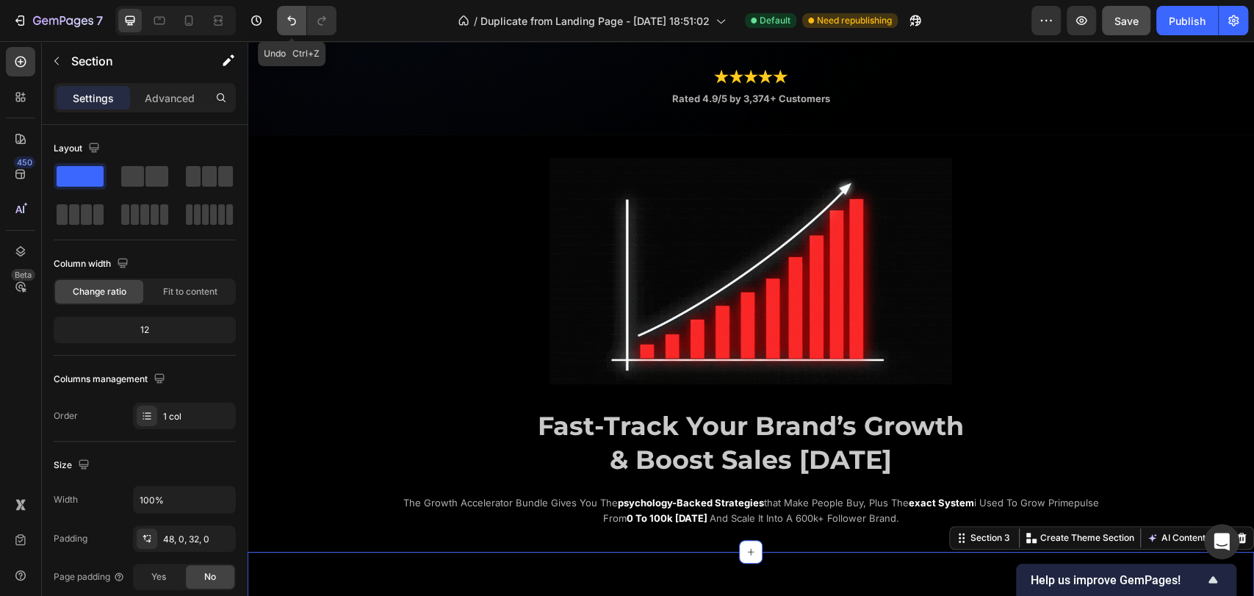
click at [295, 32] on button "Undo/Redo" at bounding box center [291, 20] width 29 height 29
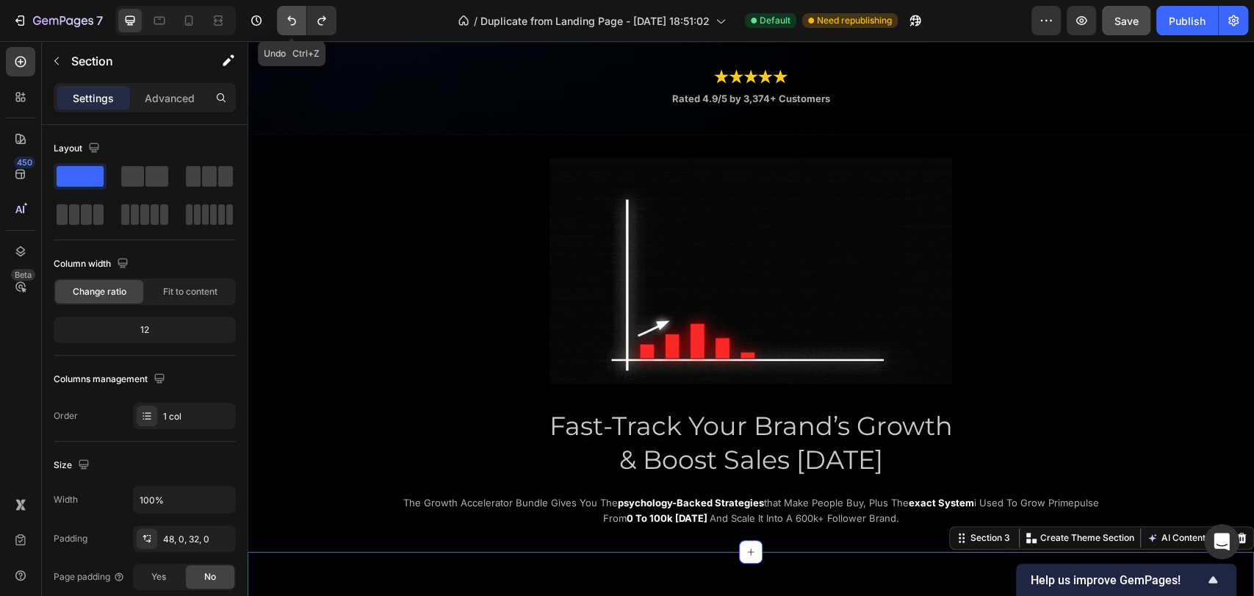
click at [294, 30] on button "Undo/Redo" at bounding box center [291, 20] width 29 height 29
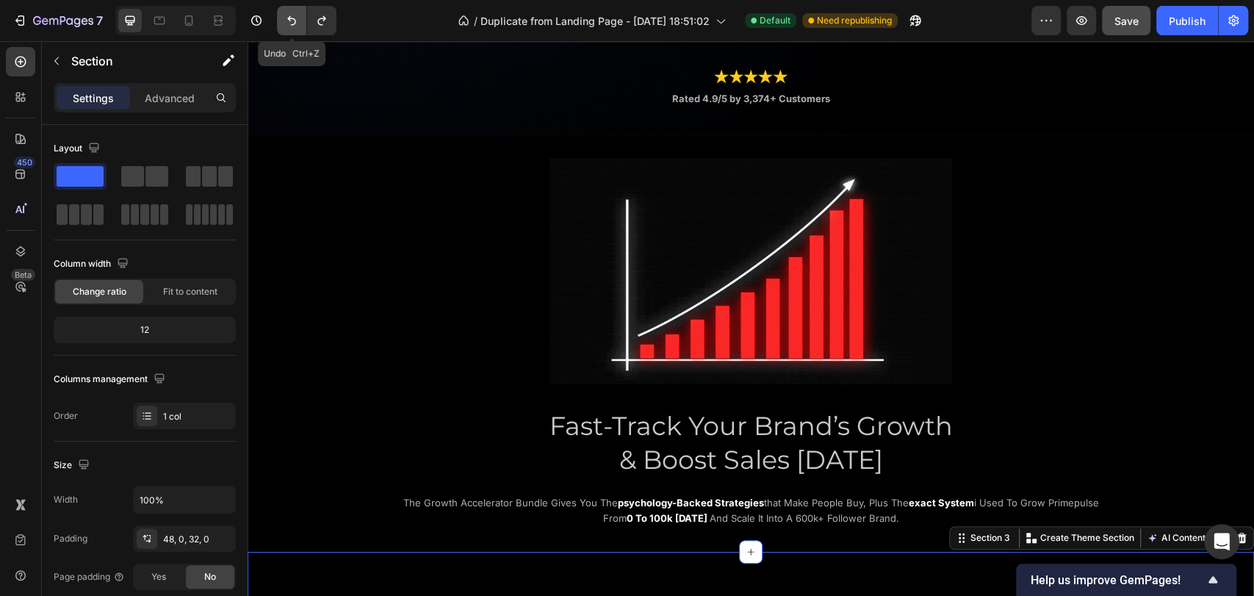
click at [294, 26] on icon "Undo/Redo" at bounding box center [291, 20] width 15 height 15
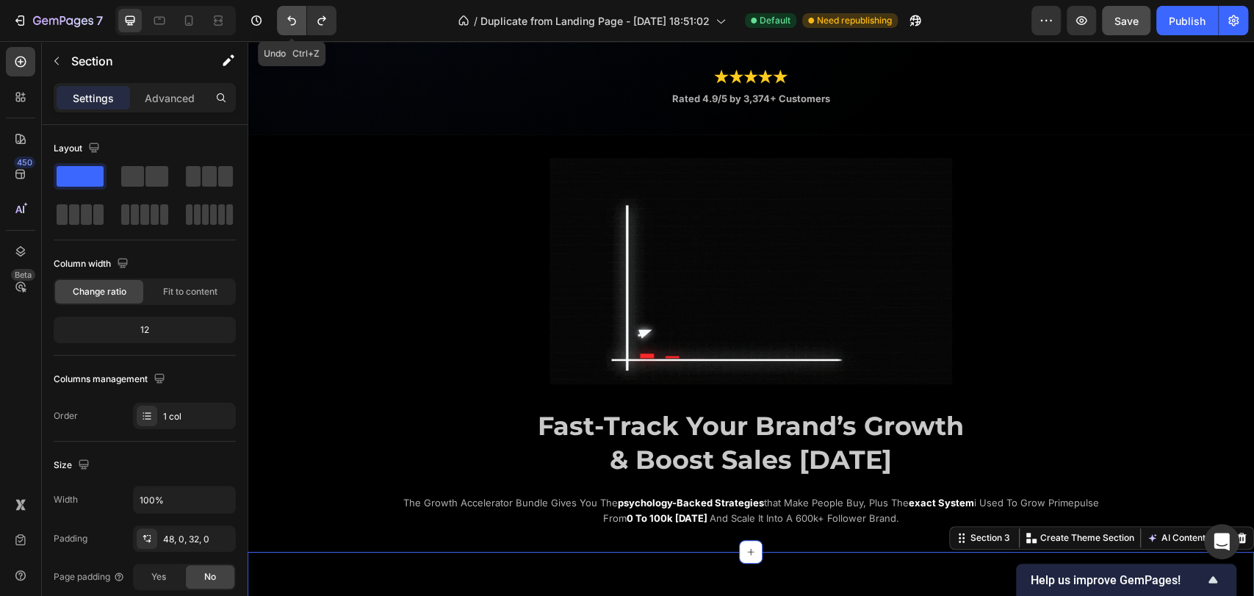
click at [294, 26] on icon "Undo/Redo" at bounding box center [291, 20] width 15 height 15
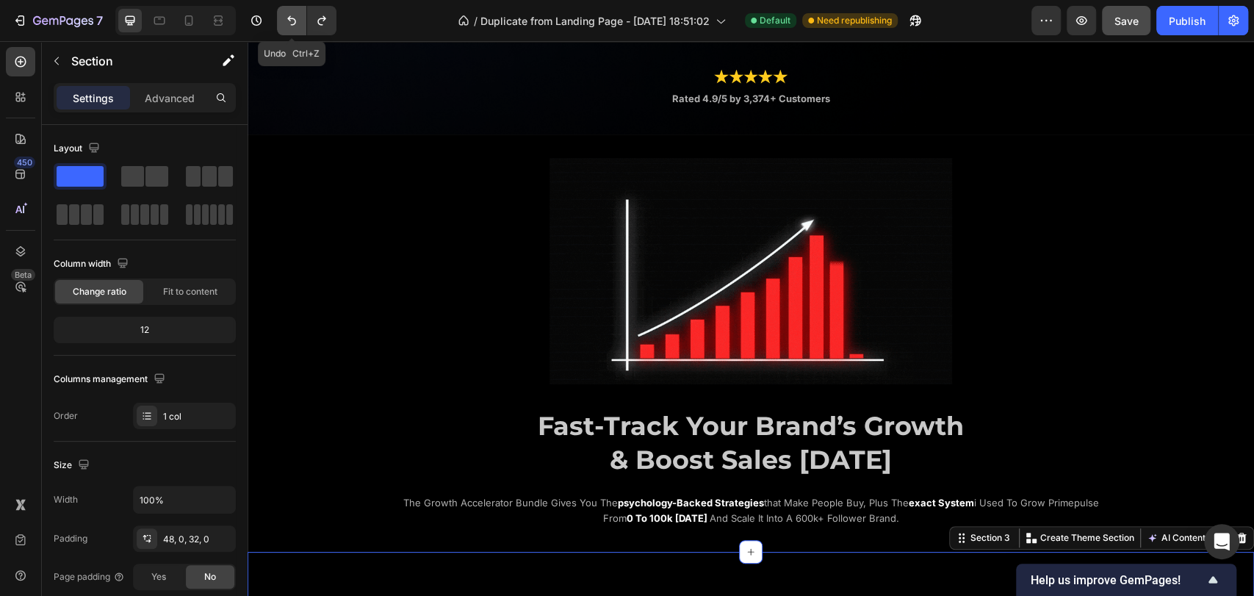
click at [294, 26] on icon "Undo/Redo" at bounding box center [291, 20] width 15 height 15
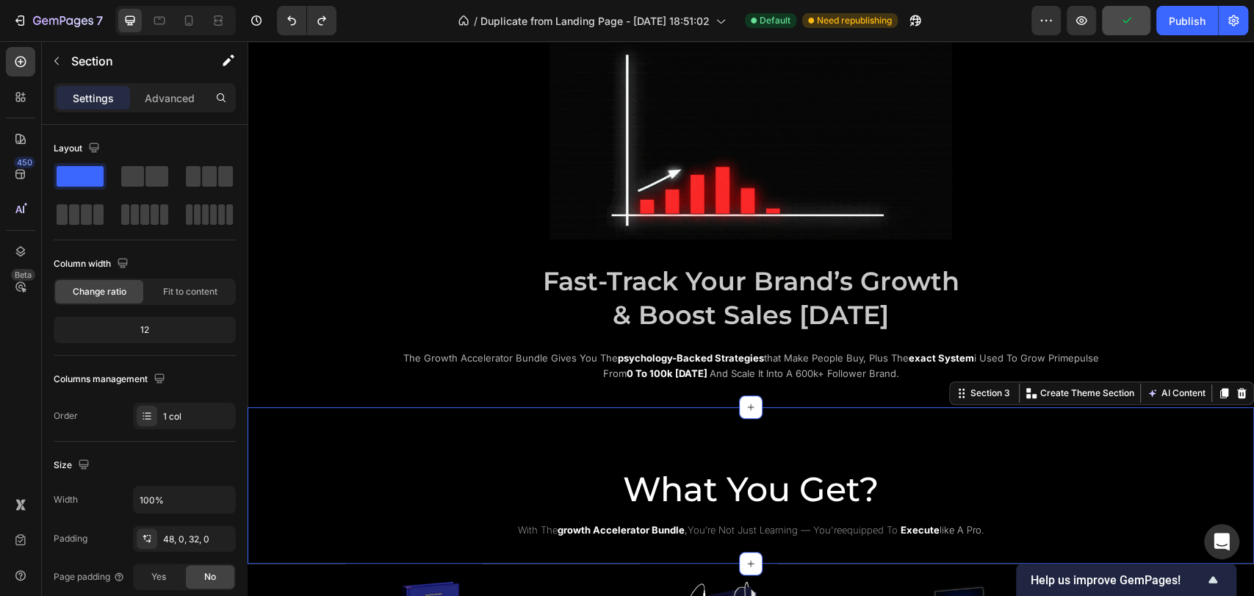
scroll to position [653, 0]
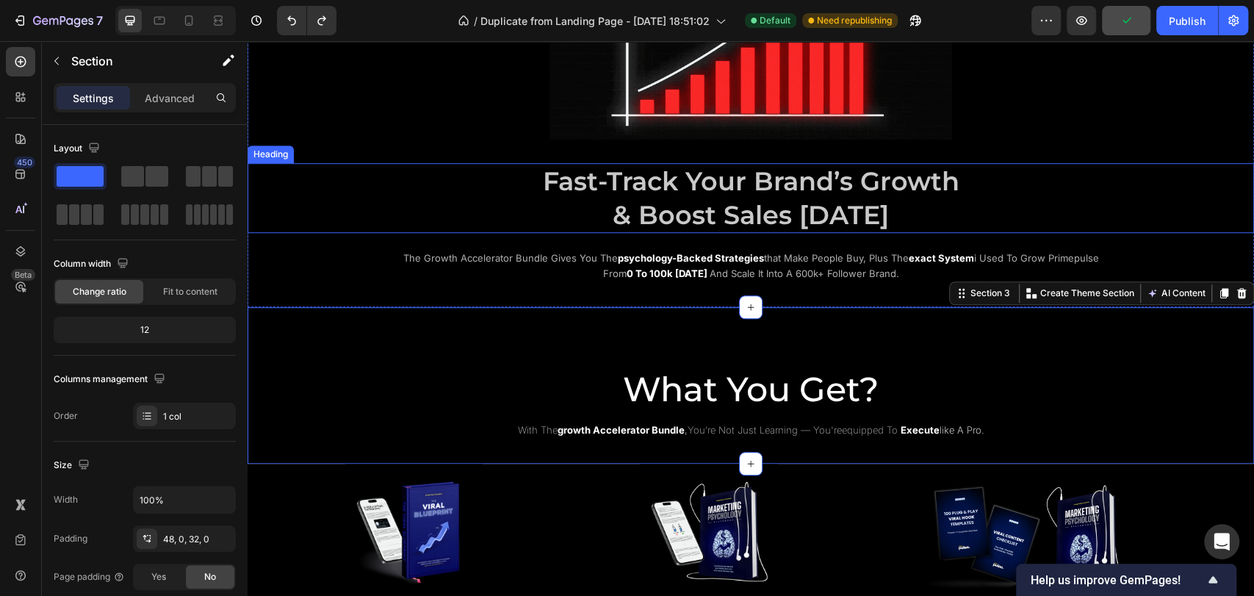
drag, startPoint x: 838, startPoint y: 179, endPoint x: 831, endPoint y: 179, distance: 7.4
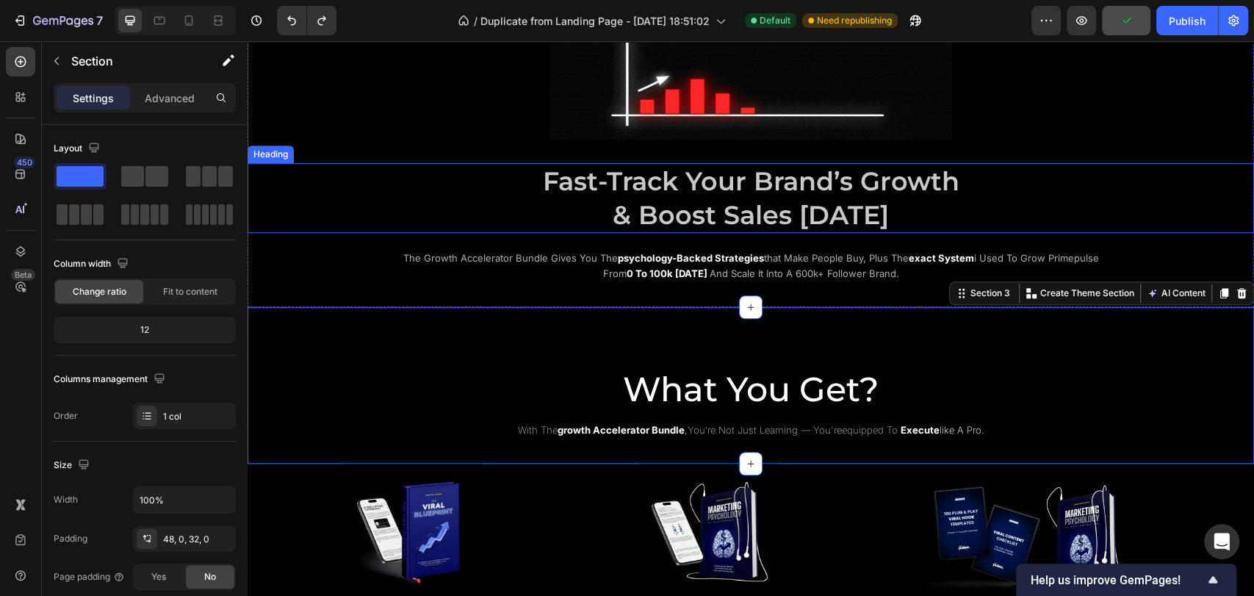
click at [838, 179] on span "Fast-Track Your Brand’s Growth" at bounding box center [751, 181] width 417 height 32
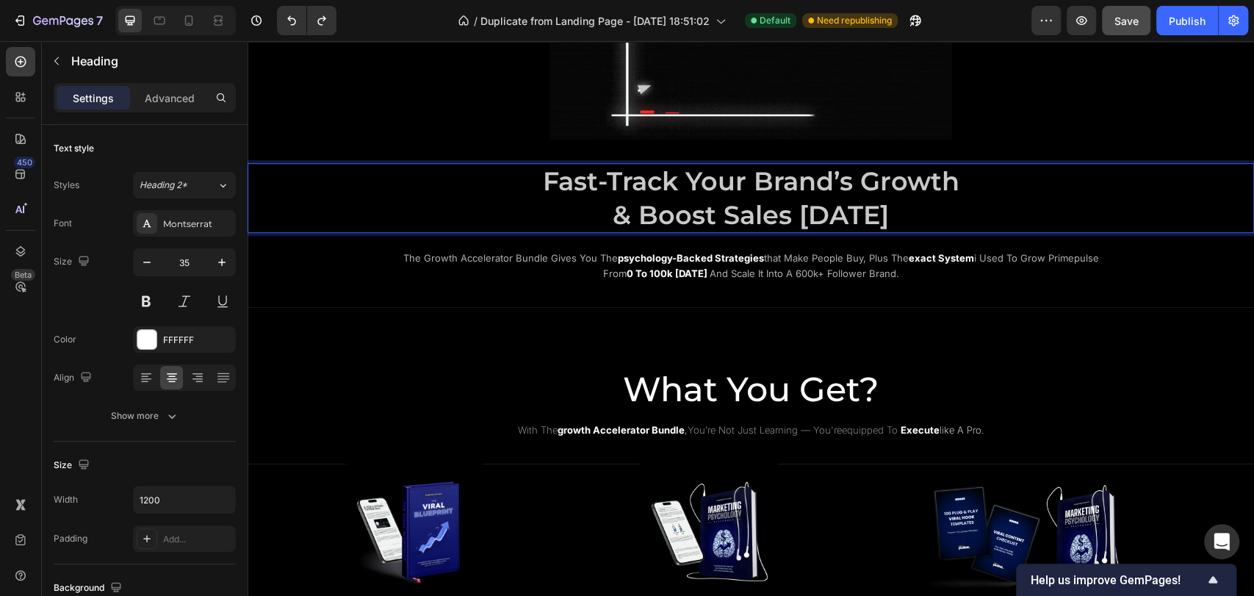
click at [604, 173] on span "Fast-Track Your Brand’s Growth" at bounding box center [751, 181] width 417 height 32
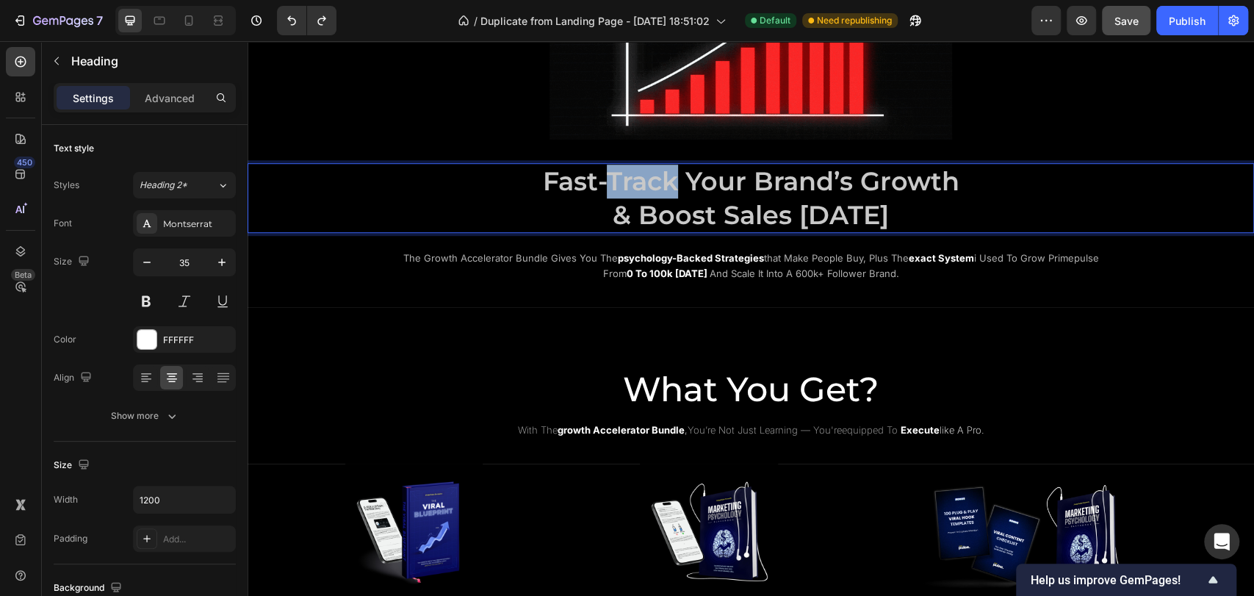
click at [603, 173] on span "Fast-Track Your Brand’s Growth" at bounding box center [751, 181] width 417 height 32
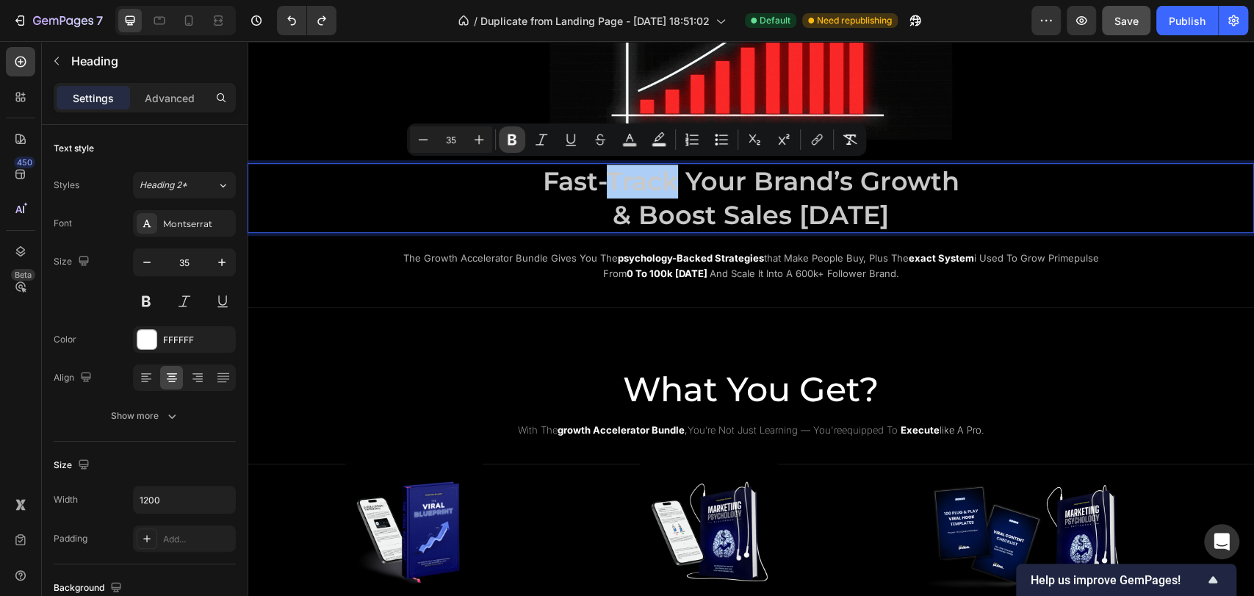
click at [508, 142] on icon "Editor contextual toolbar" at bounding box center [512, 139] width 9 height 11
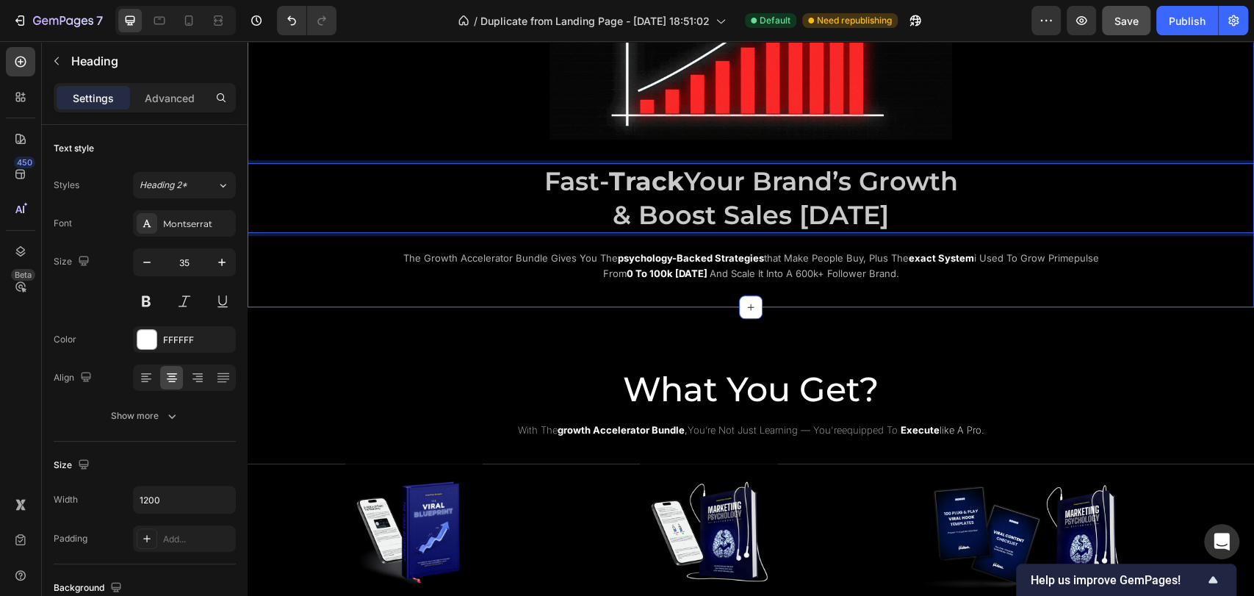
click at [511, 141] on div "Image Fast- Track Your Brand’s Growth & Boost Sales Today Heading 0 the growth …" at bounding box center [751, 98] width 1007 height 370
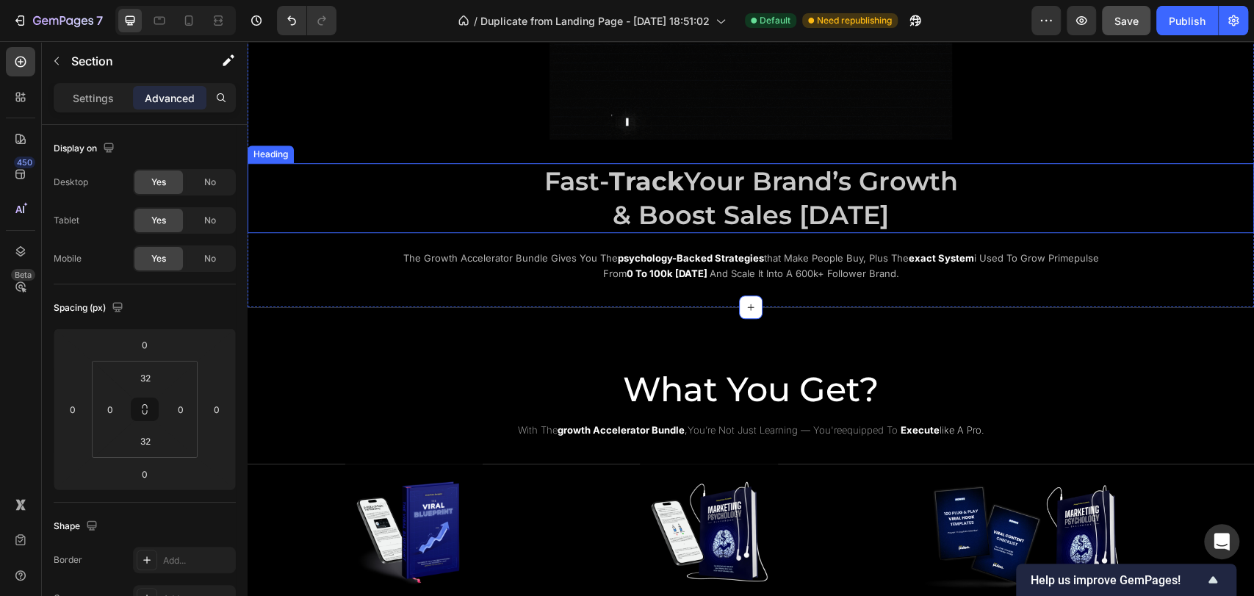
click at [578, 189] on span "Fast- Track Your Brand’s Growth" at bounding box center [751, 181] width 414 height 32
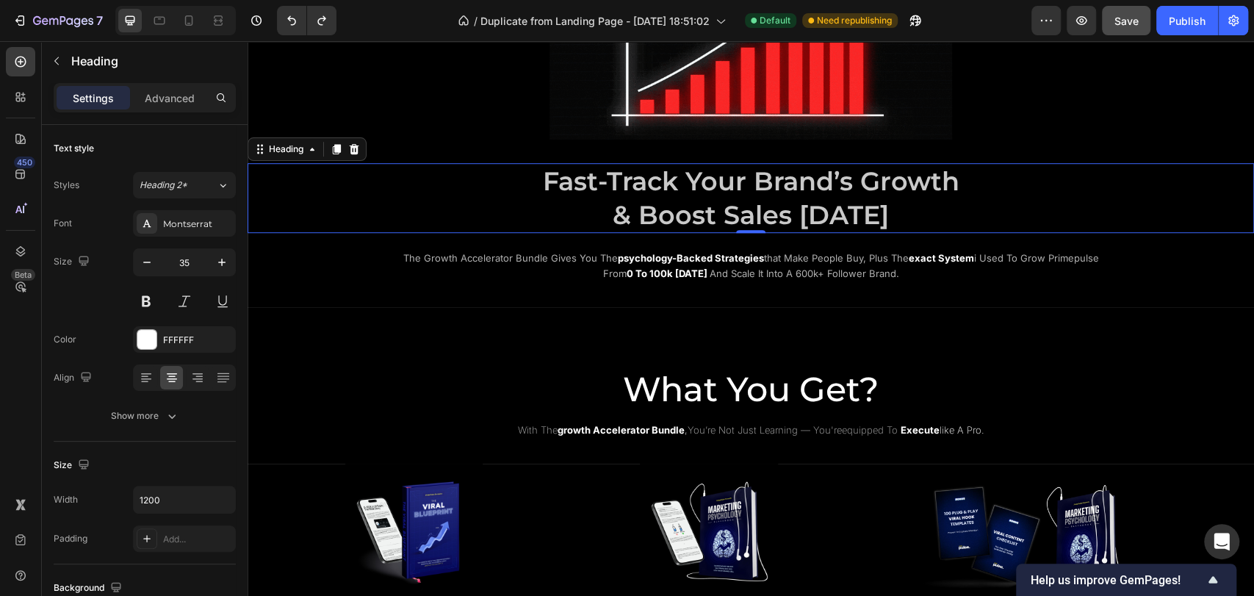
click at [447, 187] on h2 "Fast-Track Your Brand’s Growth & Boost Sales Today" at bounding box center [751, 198] width 882 height 70
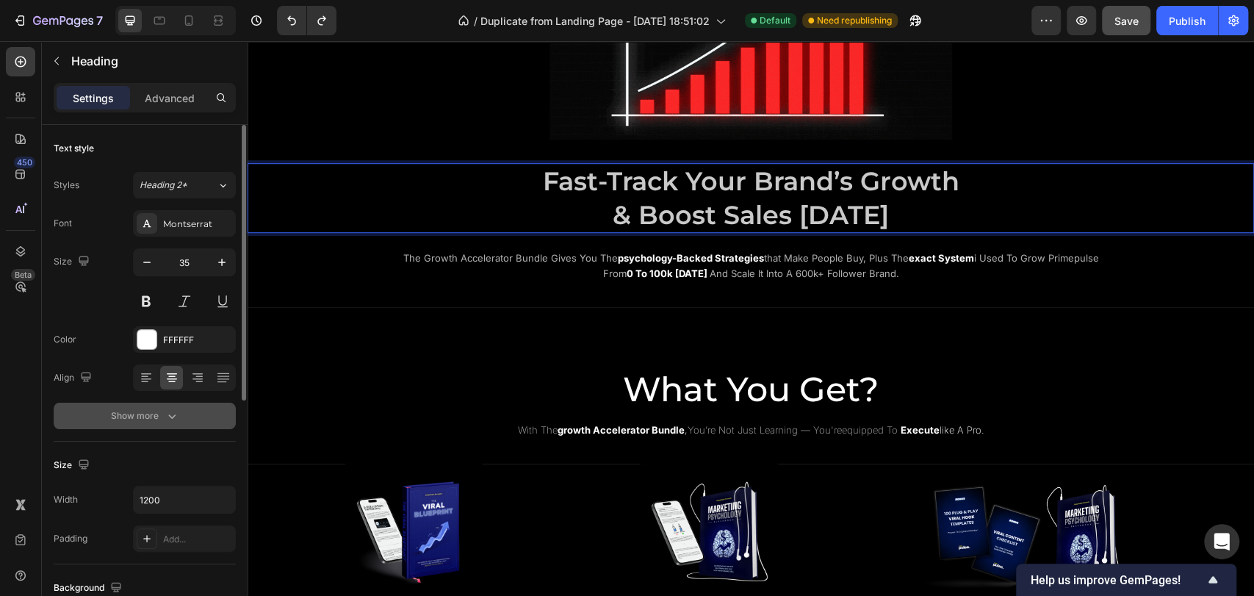
click at [182, 417] on button "Show more" at bounding box center [145, 416] width 182 height 26
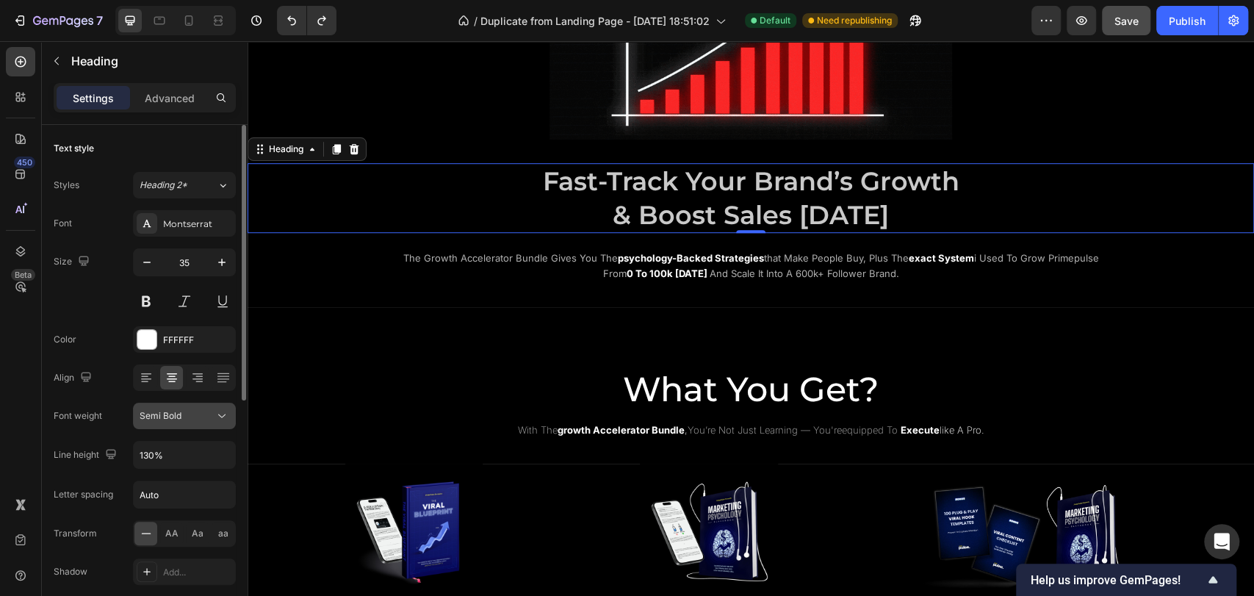
click at [163, 417] on span "Semi Bold" at bounding box center [161, 415] width 42 height 11
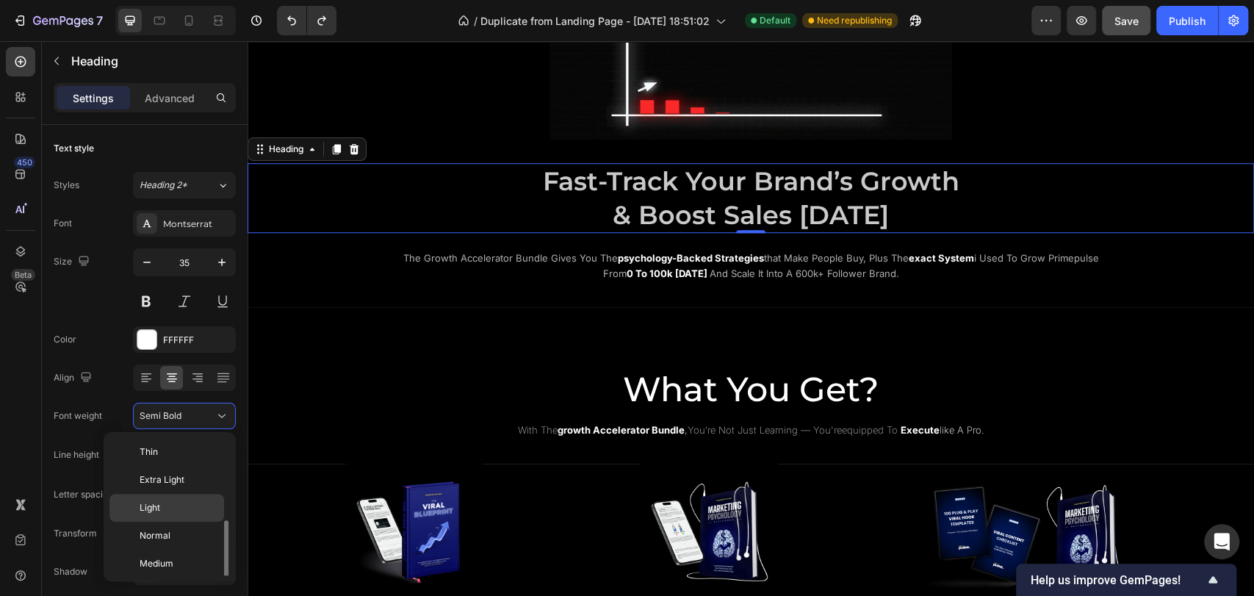
scroll to position [53, 0]
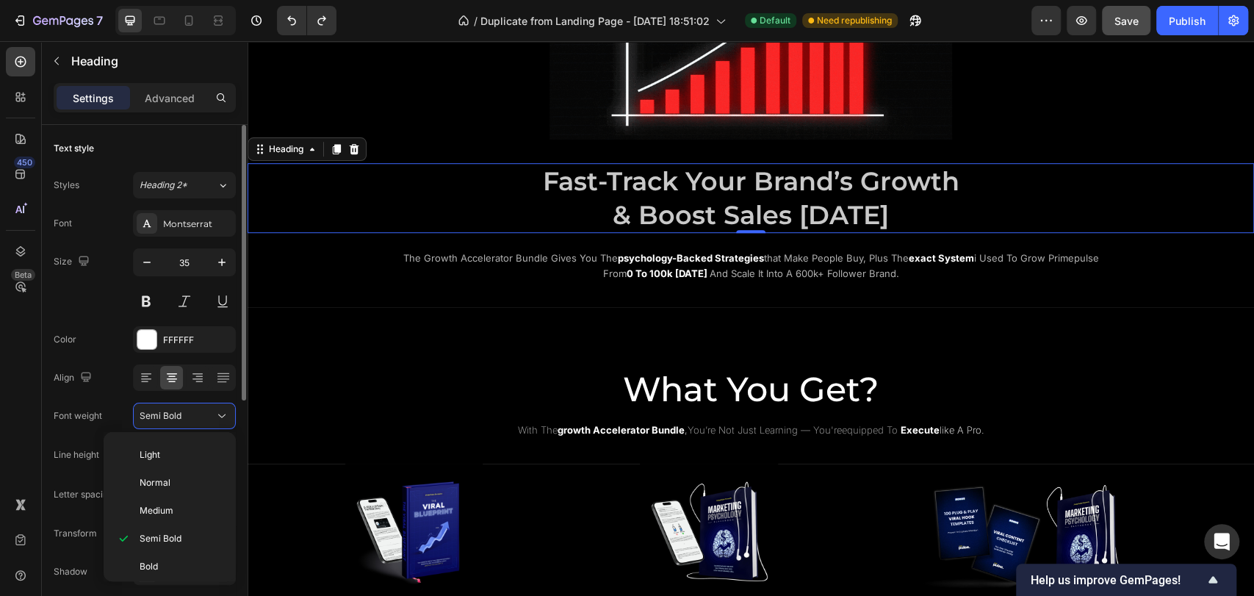
click at [88, 434] on div "Font Montserrat Size 35 Color FFFFFF Align Font weight Semi Bold Line height 13…" at bounding box center [145, 416] width 182 height 413
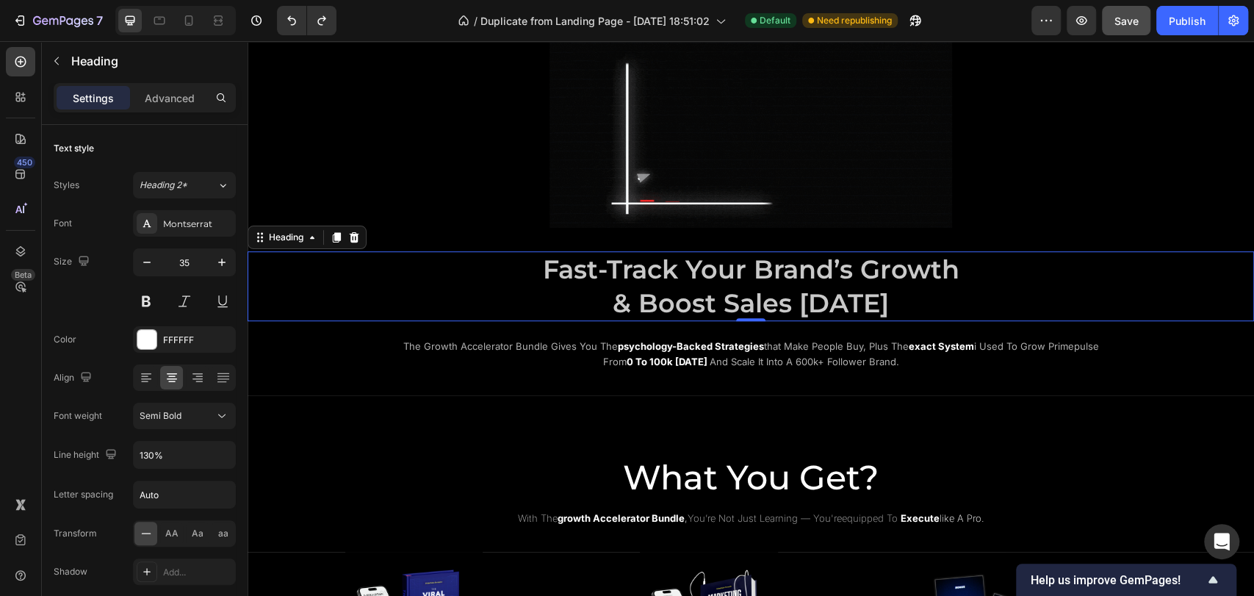
scroll to position [408, 0]
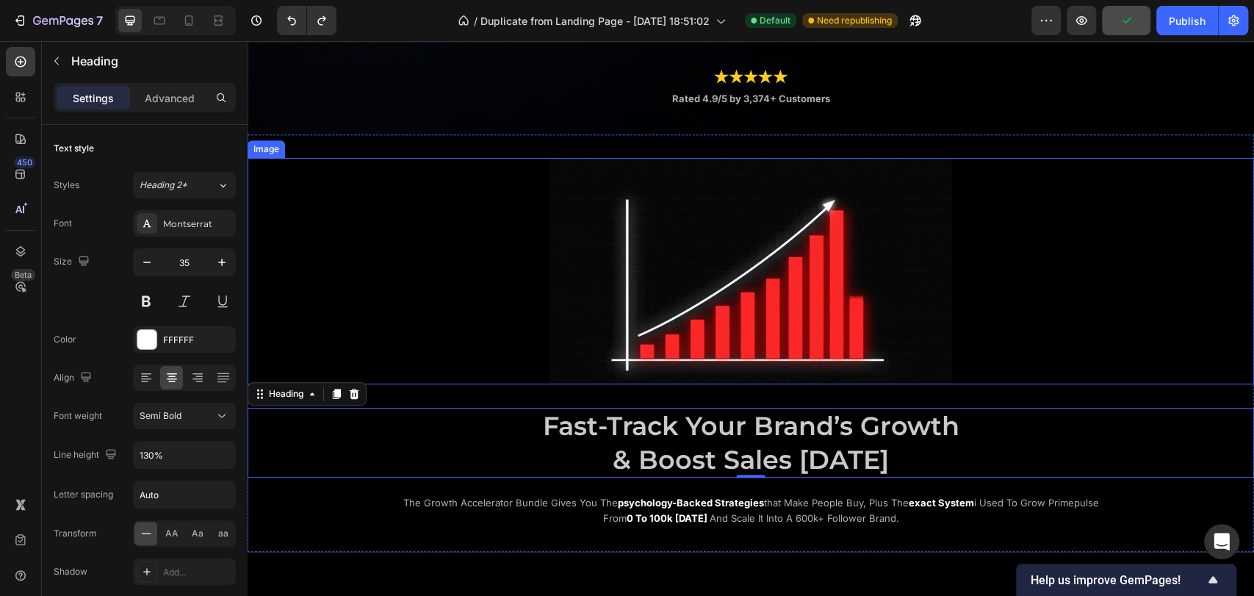
click at [462, 331] on div at bounding box center [751, 271] width 1007 height 226
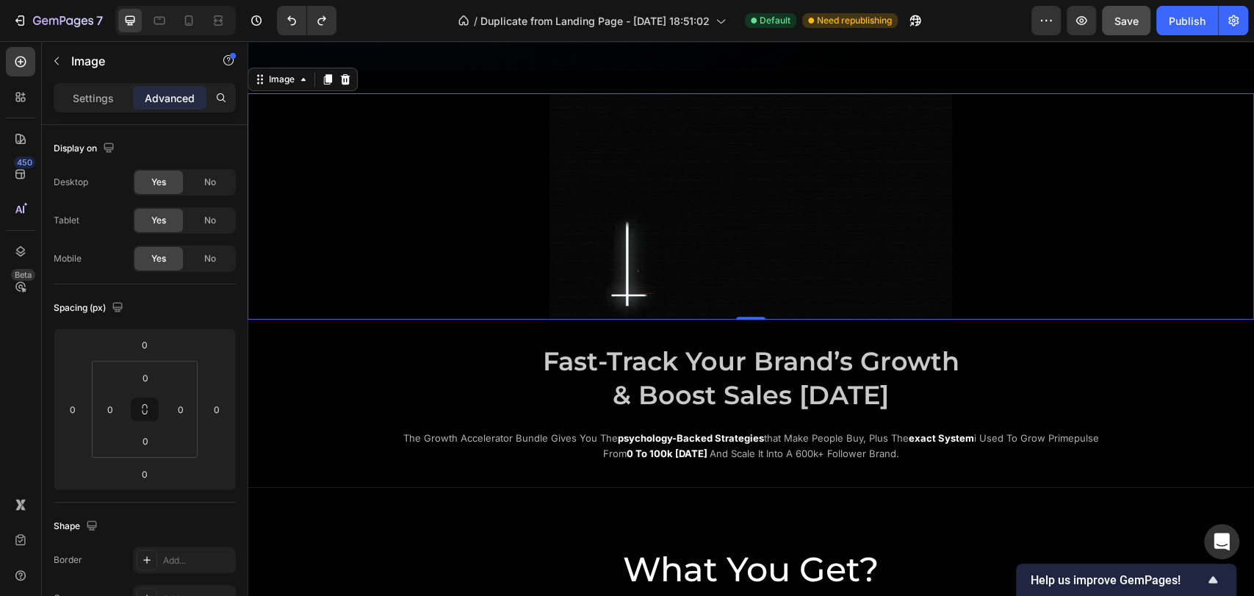
scroll to position [489, 0]
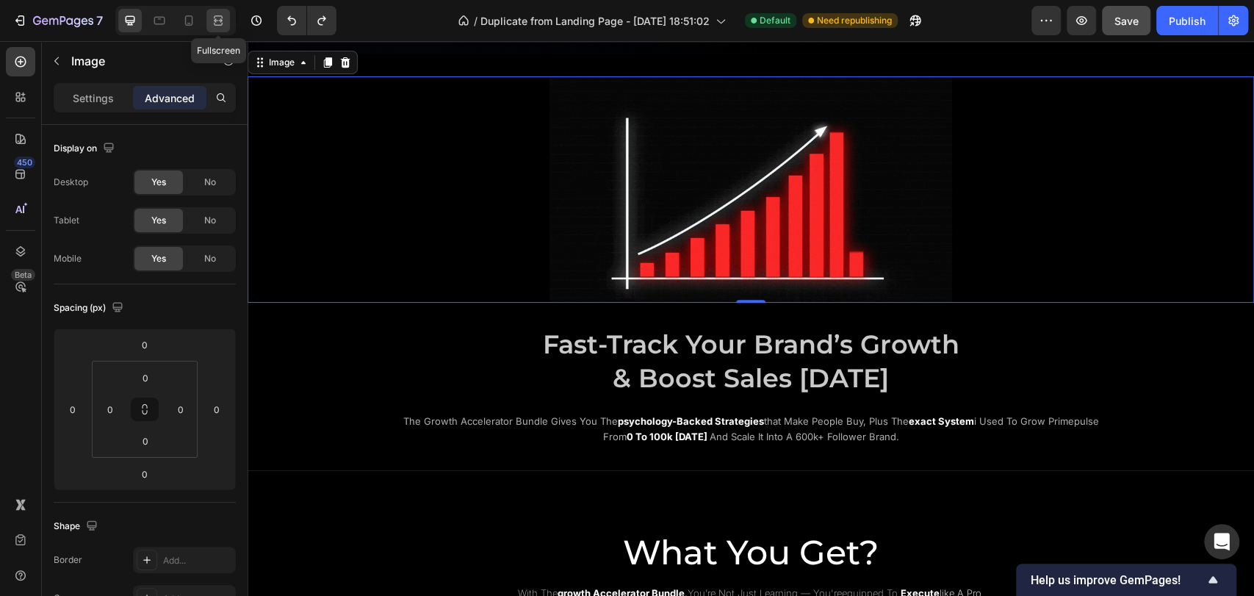
click at [206, 23] on div at bounding box center [218, 21] width 24 height 24
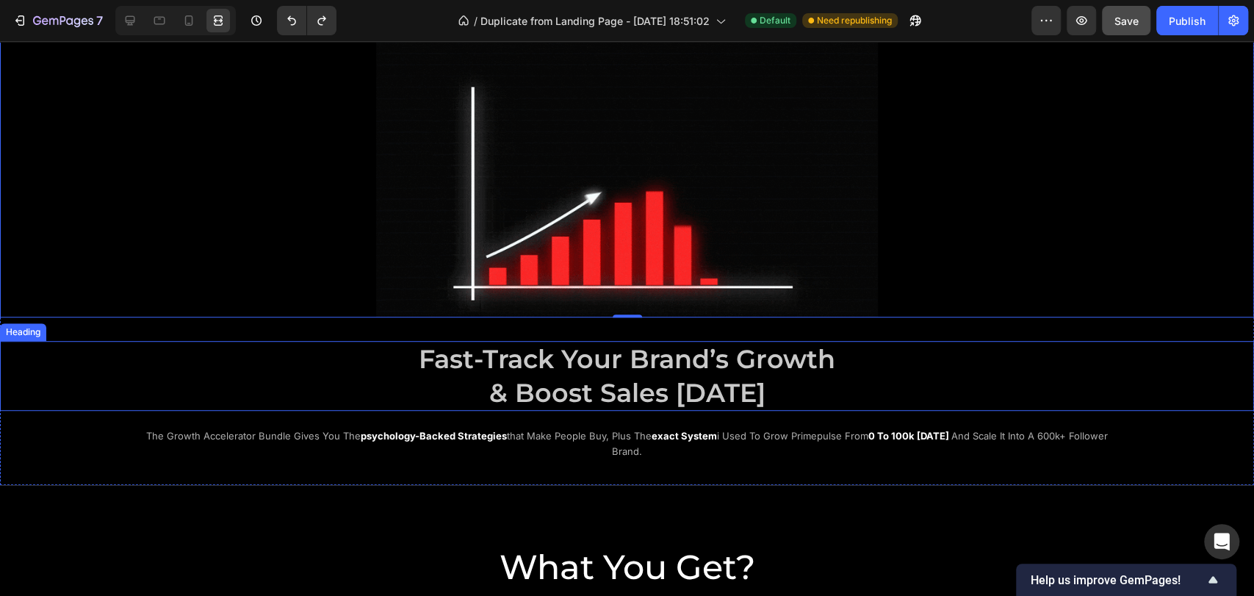
scroll to position [571, 0]
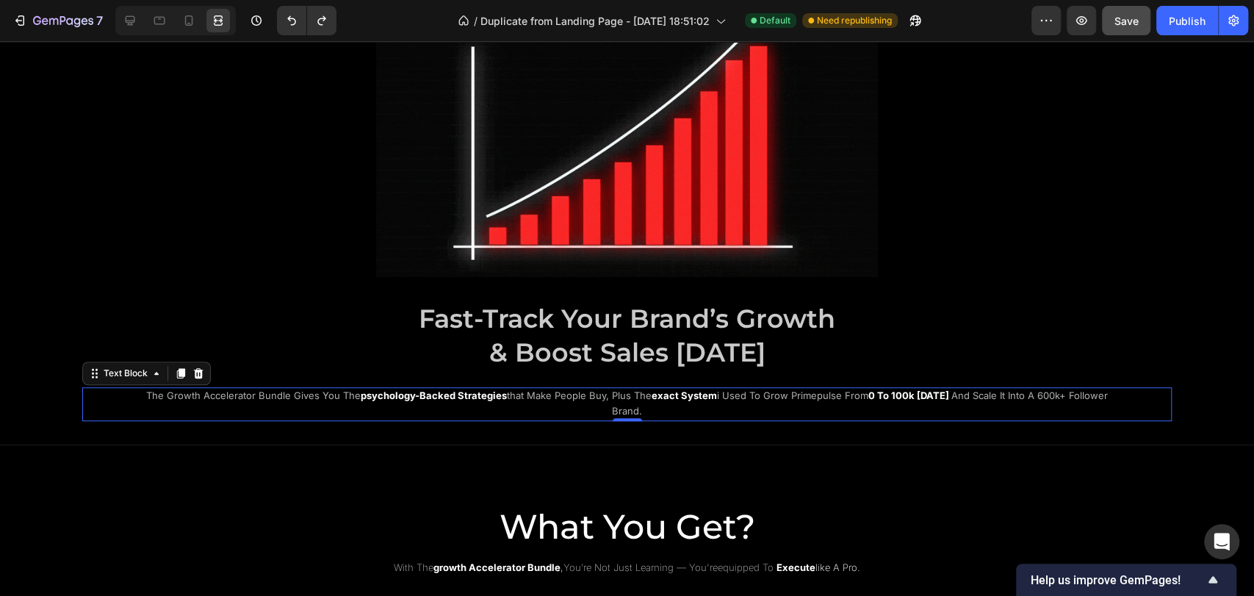
click at [444, 403] on p "the growth accelerator bundle gives you the psychology-backed strategies that m…" at bounding box center [627, 404] width 969 height 31
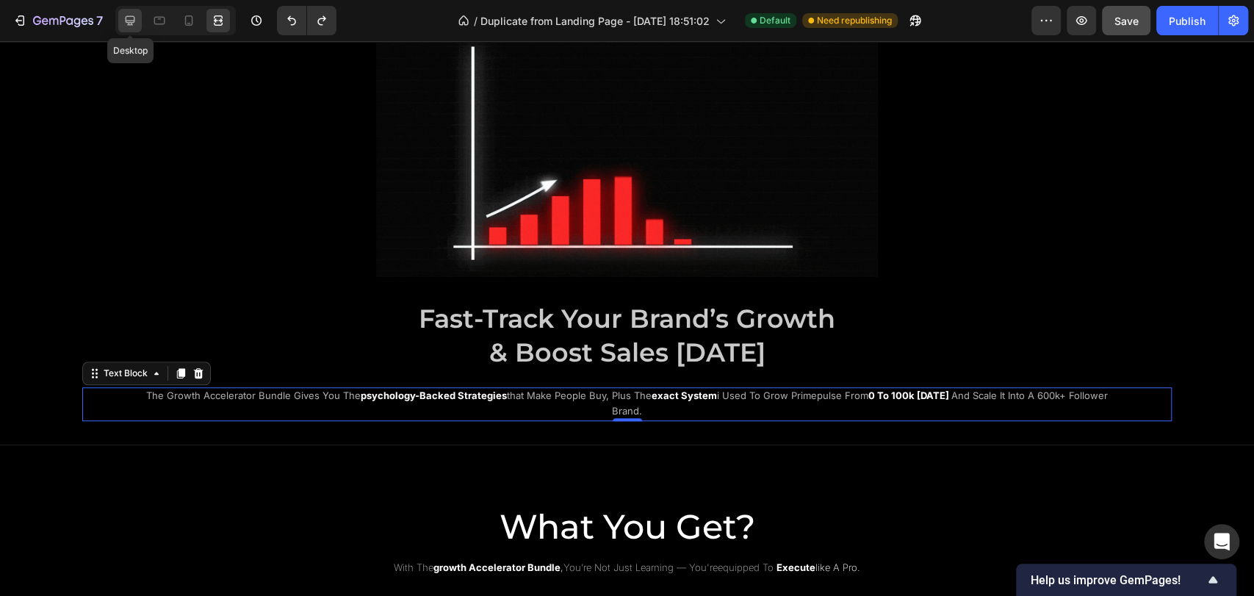
click at [135, 21] on icon at bounding box center [130, 20] width 15 height 15
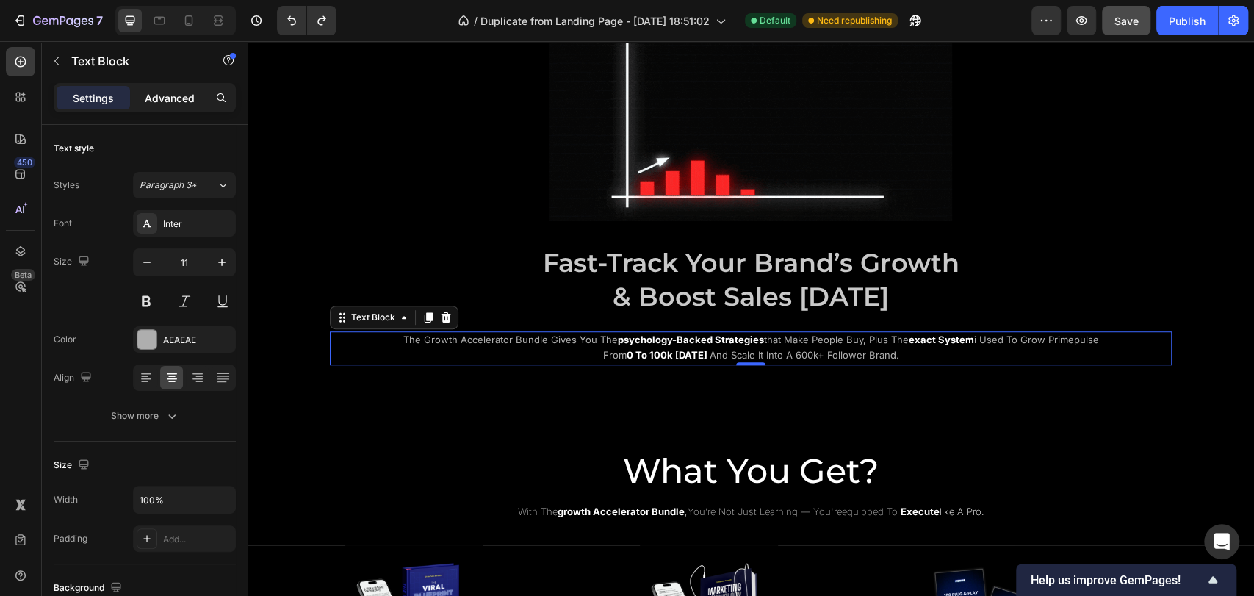
click at [170, 95] on p "Advanced" at bounding box center [170, 97] width 50 height 15
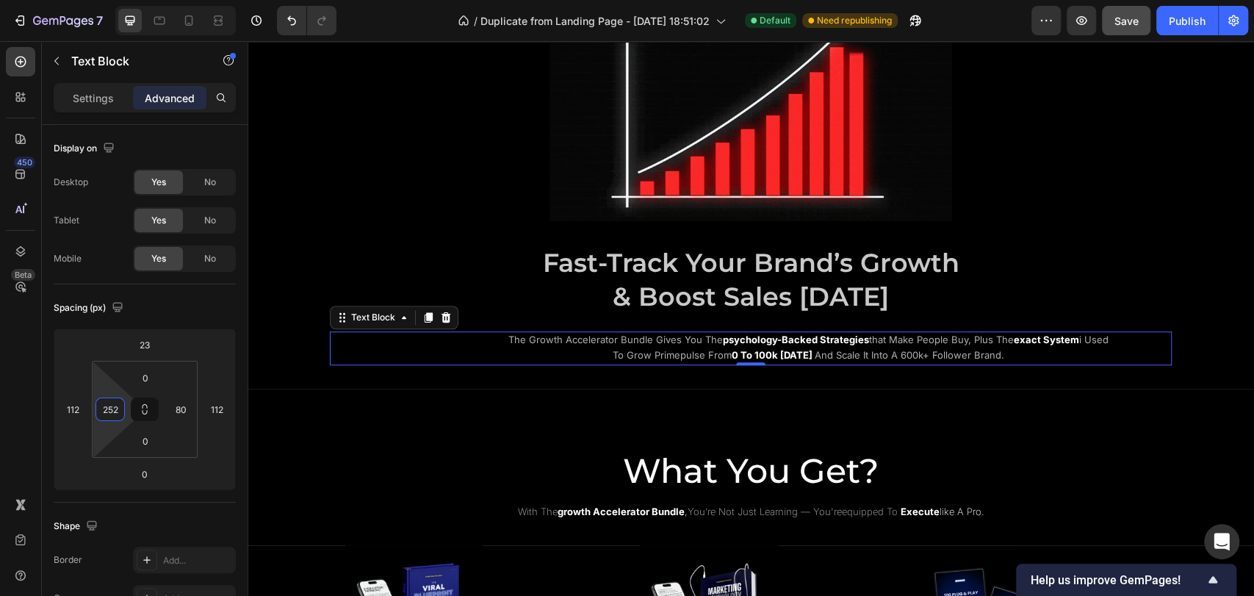
type input "254"
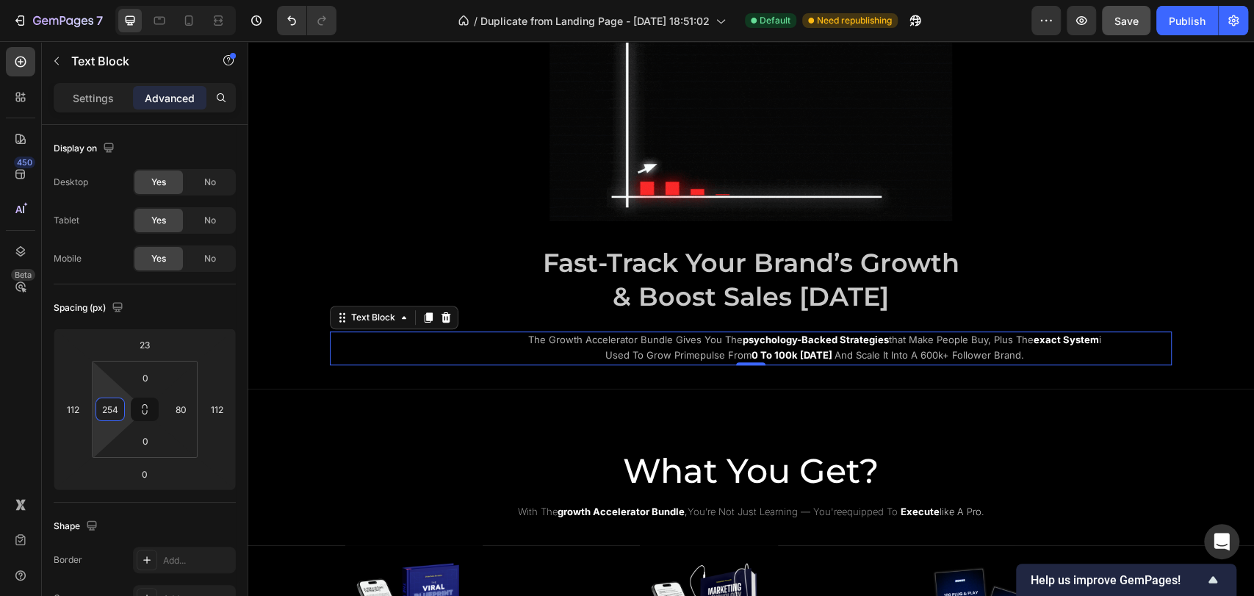
drag, startPoint x: 107, startPoint y: 389, endPoint x: 129, endPoint y: 287, distance: 104.6
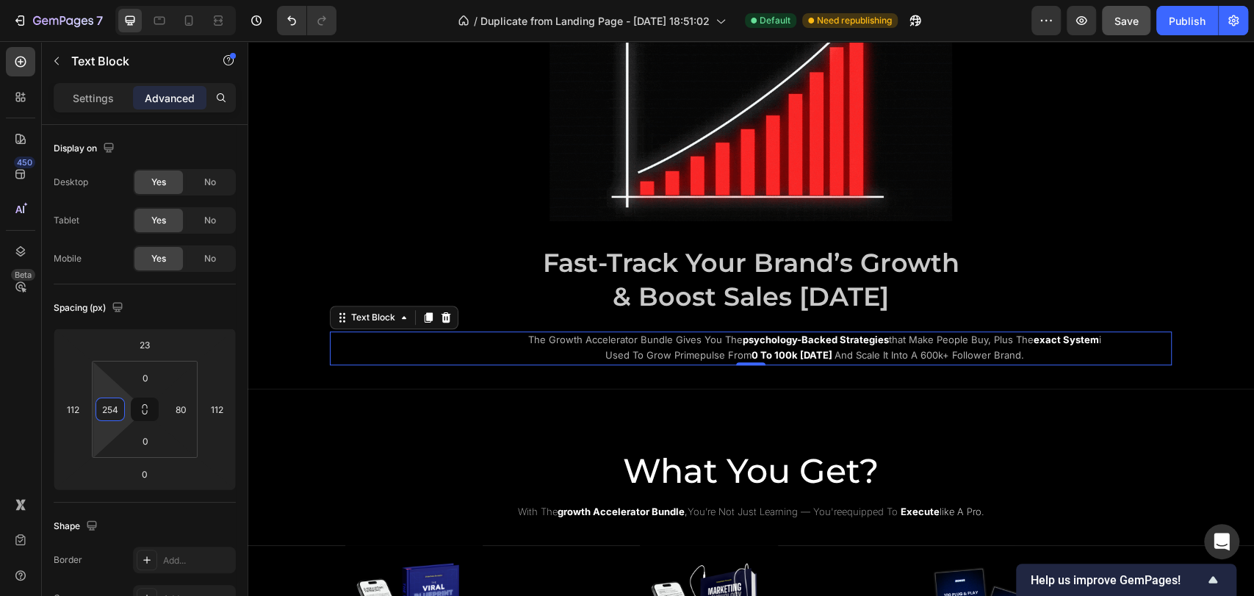
click at [129, 0] on html "7 / Duplicate from Landing Page - [DATE] 18:51:02 Default Need republishing Pre…" at bounding box center [627, 0] width 1254 height 0
click at [170, 409] on input "80" at bounding box center [181, 409] width 22 height 22
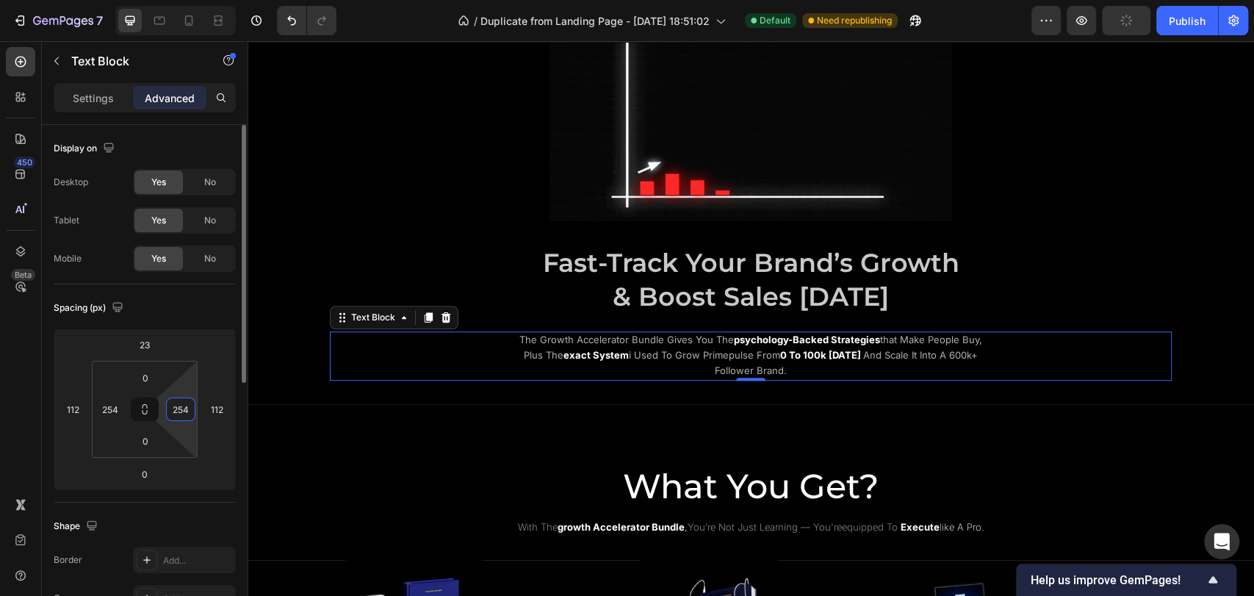
type input "254"
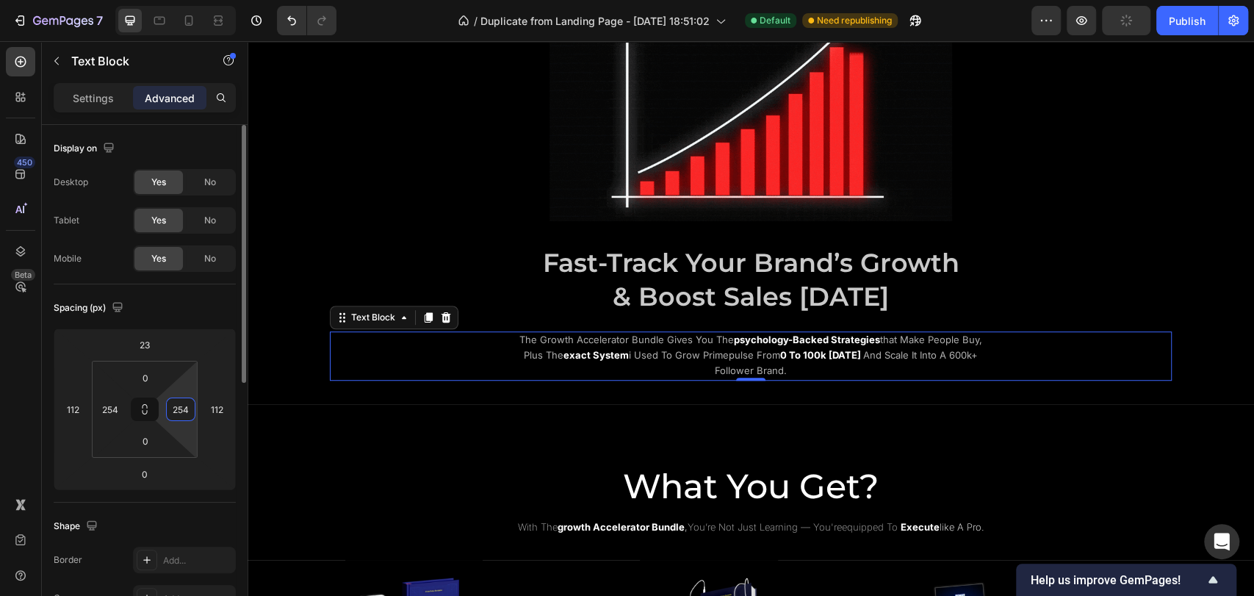
click at [208, 312] on div "Spacing (px)" at bounding box center [145, 308] width 182 height 24
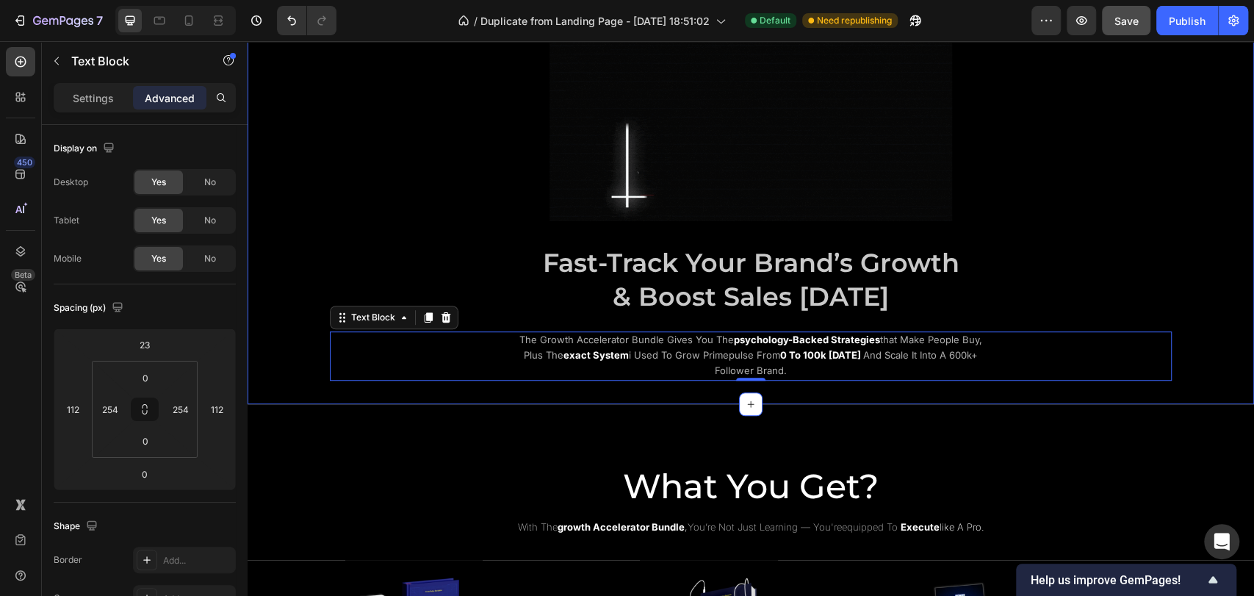
click at [522, 398] on div "Image ⁠⁠⁠⁠⁠⁠⁠ Fast-Track Your Brand’s Growth & Boost Sales Today Heading the gr…" at bounding box center [751, 187] width 1007 height 433
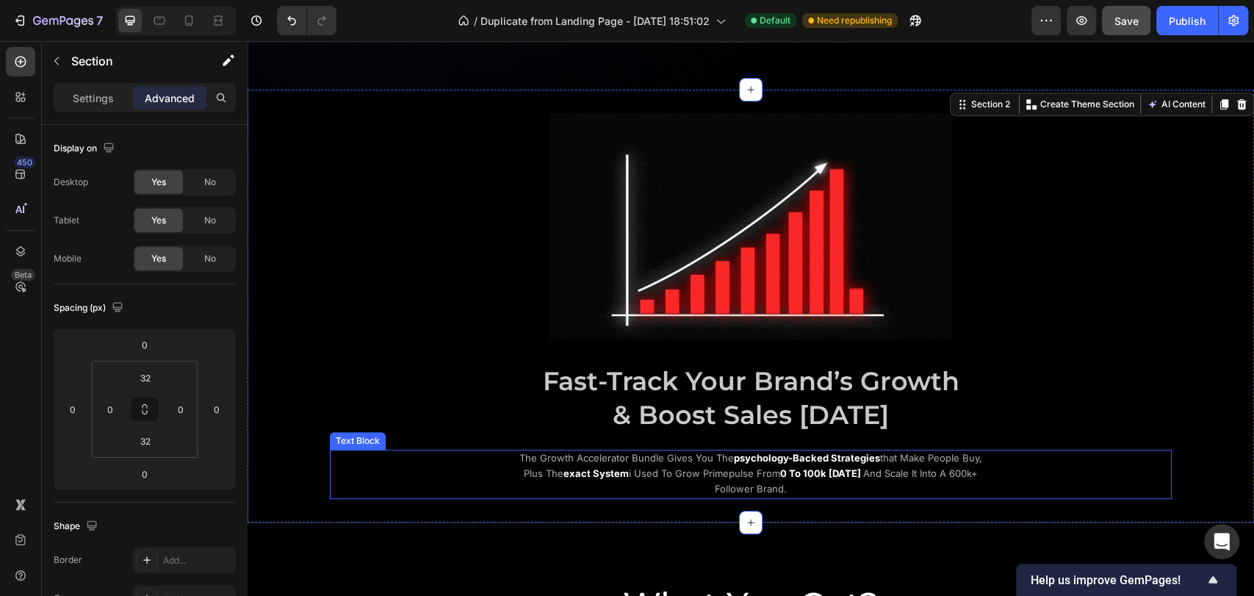
scroll to position [571, 0]
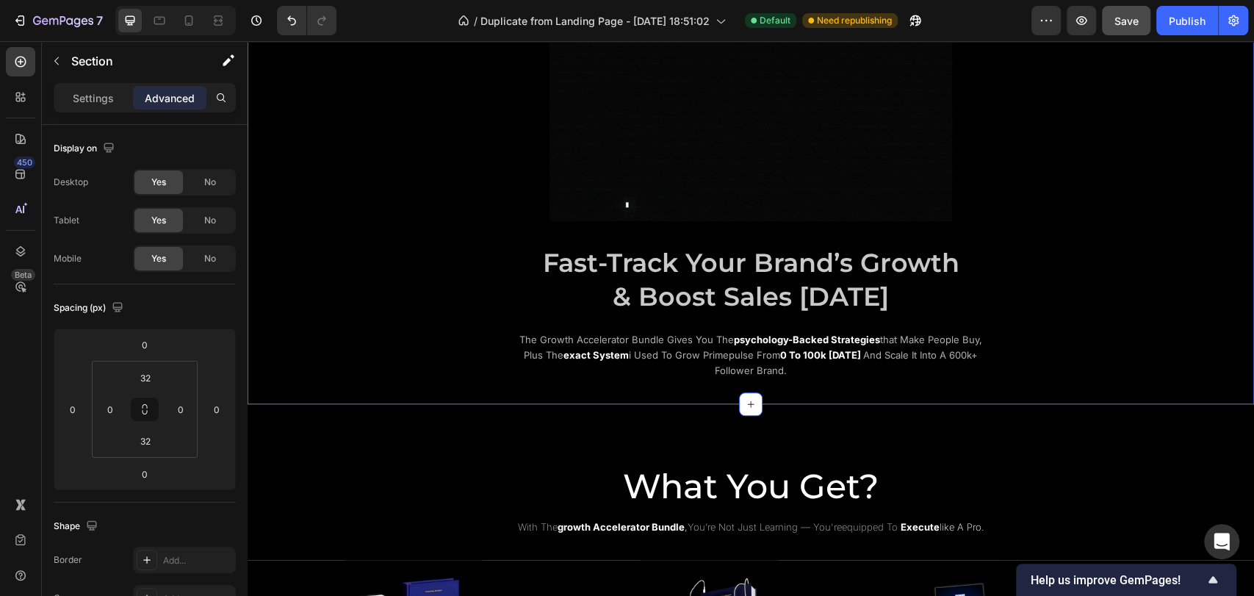
click at [1024, 342] on div "the growth accelerator bundle gives you the psychology-backed strategies that m…" at bounding box center [751, 355] width 842 height 48
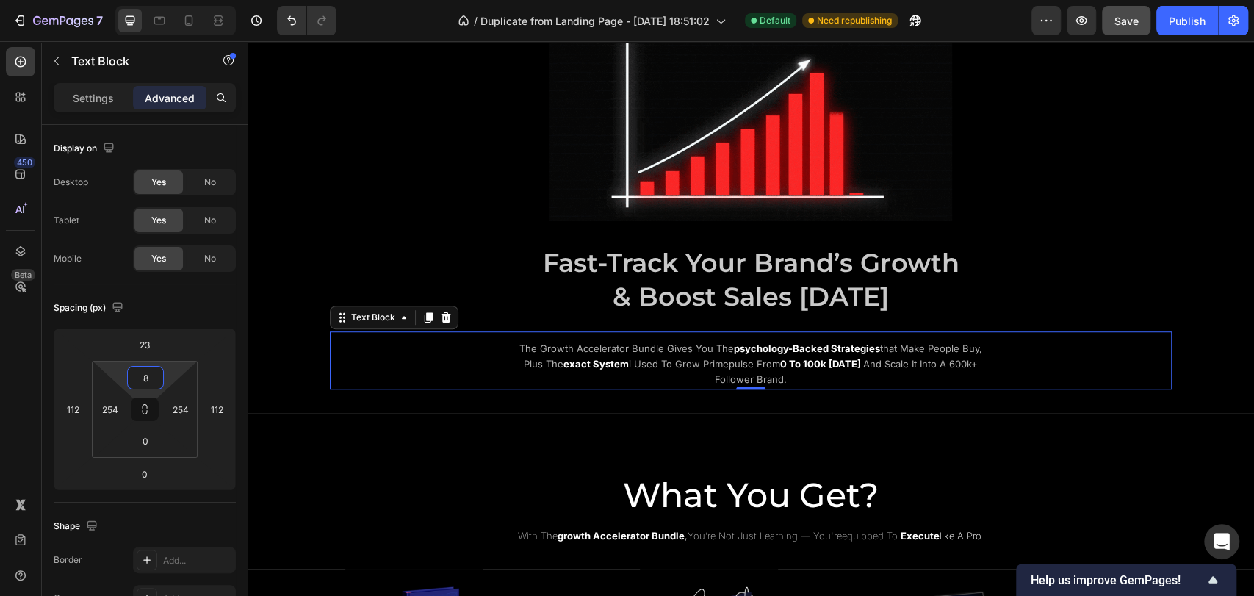
type input "6"
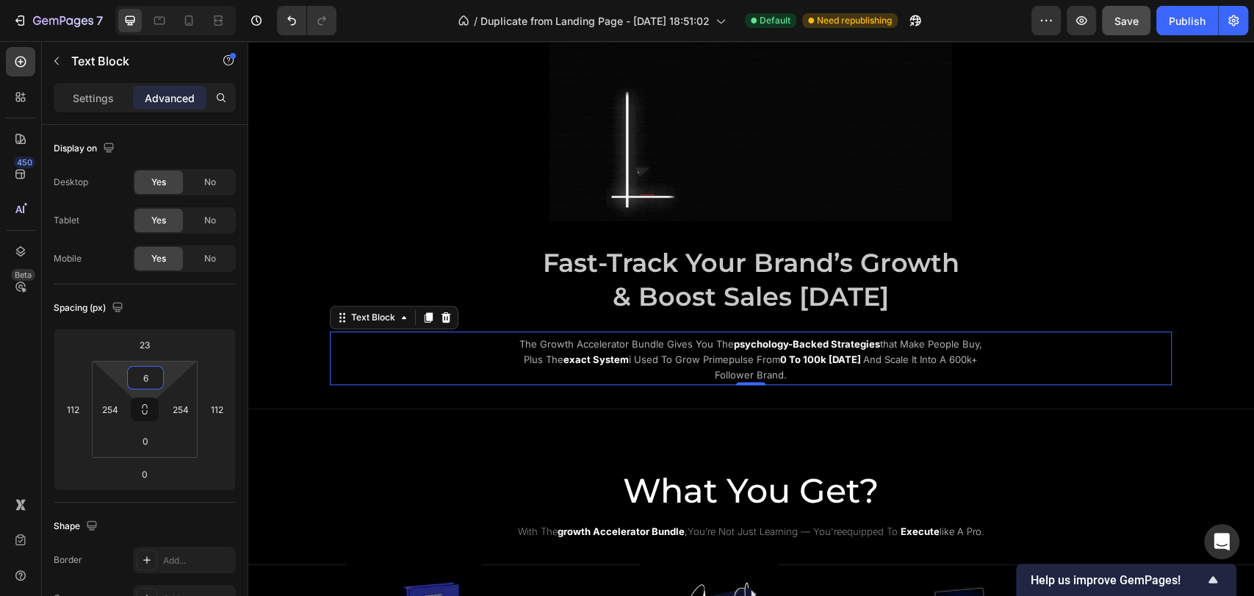
click at [168, 0] on html "7 / Duplicate from Landing Page - [DATE] 18:51:02 Default Need republishing Pre…" at bounding box center [627, 0] width 1254 height 0
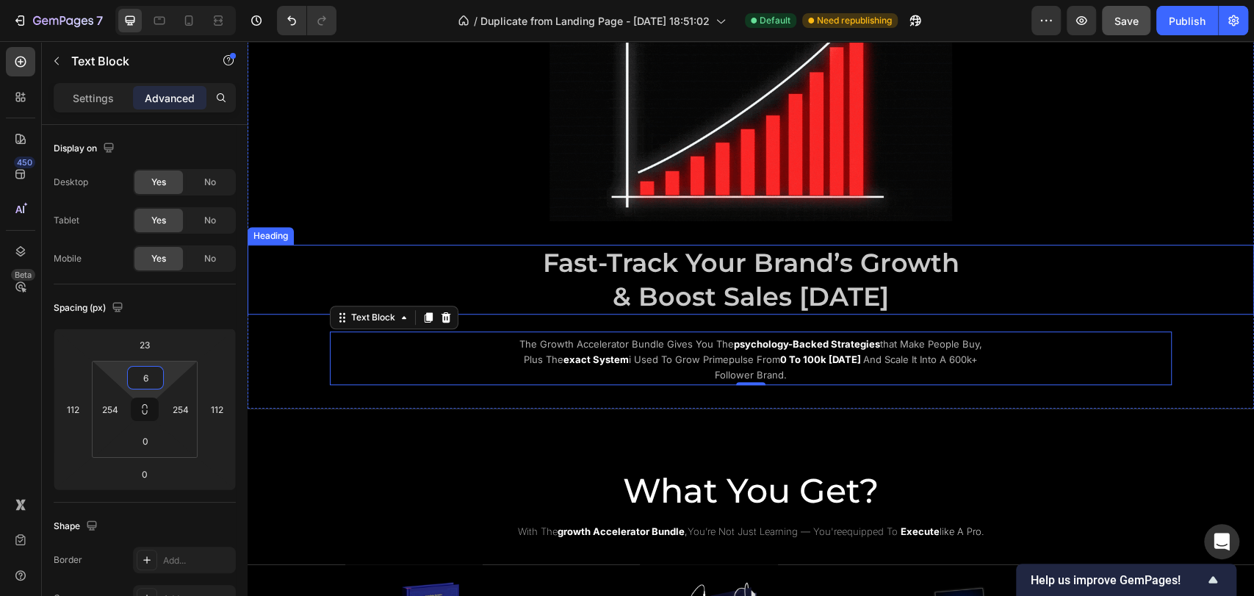
click at [314, 276] on p "⁠⁠⁠⁠⁠⁠⁠ Fast-Track Your Brand’s Growth & Boost Sales Today" at bounding box center [751, 279] width 879 height 67
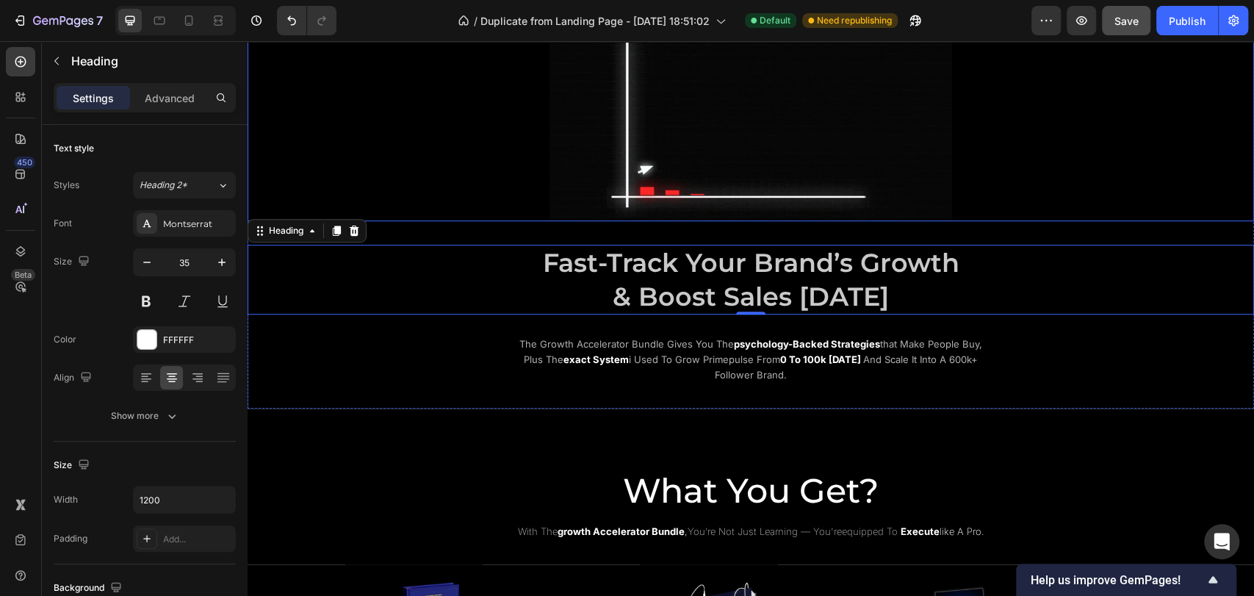
click at [1159, 142] on div at bounding box center [751, 108] width 1007 height 226
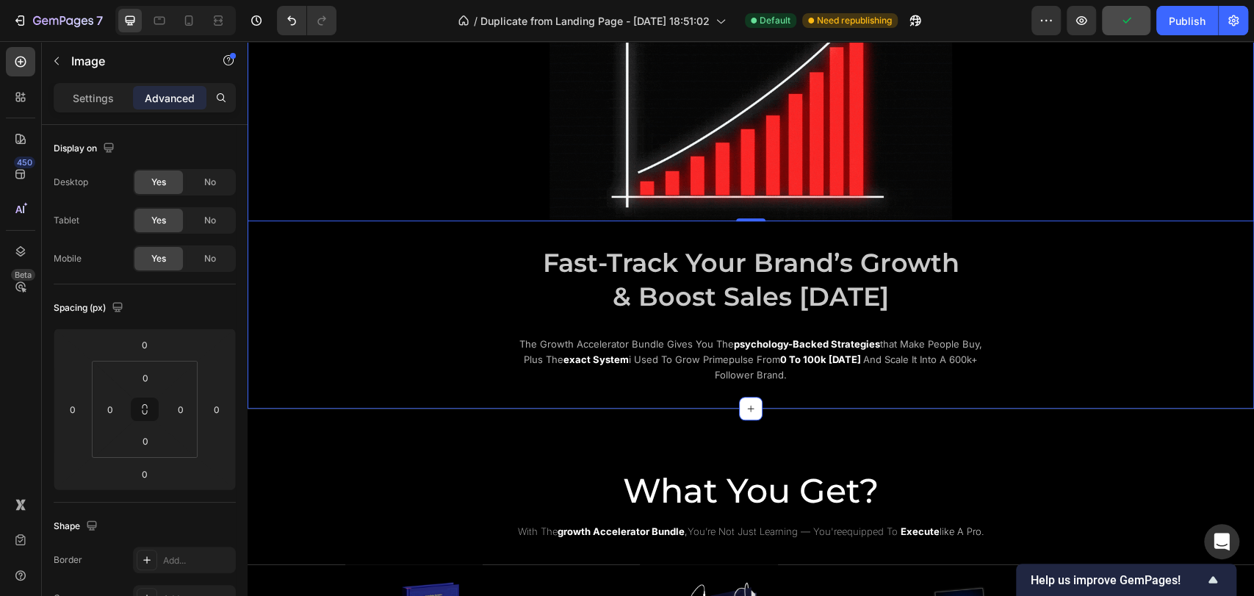
click at [706, 324] on div "Image 0 ⁠⁠⁠⁠⁠⁠⁠ Fast-Track Your Brand’s Growth & Boost Sales Today Heading the …" at bounding box center [751, 190] width 1007 height 390
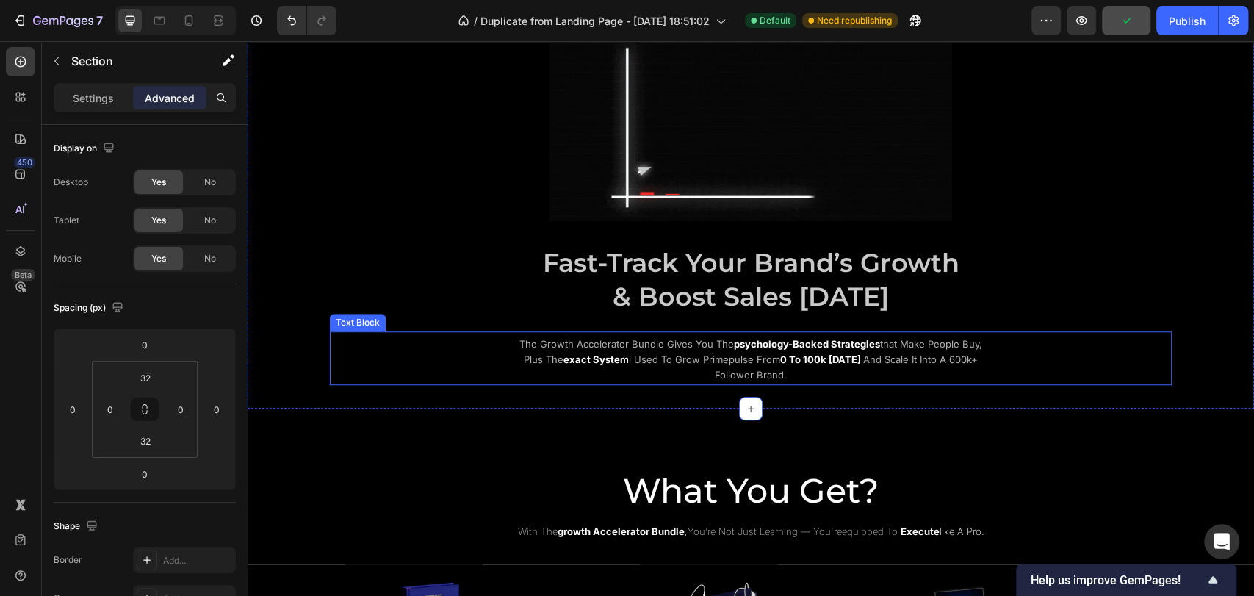
click at [629, 353] on strong "exact system" at bounding box center [596, 359] width 65 height 12
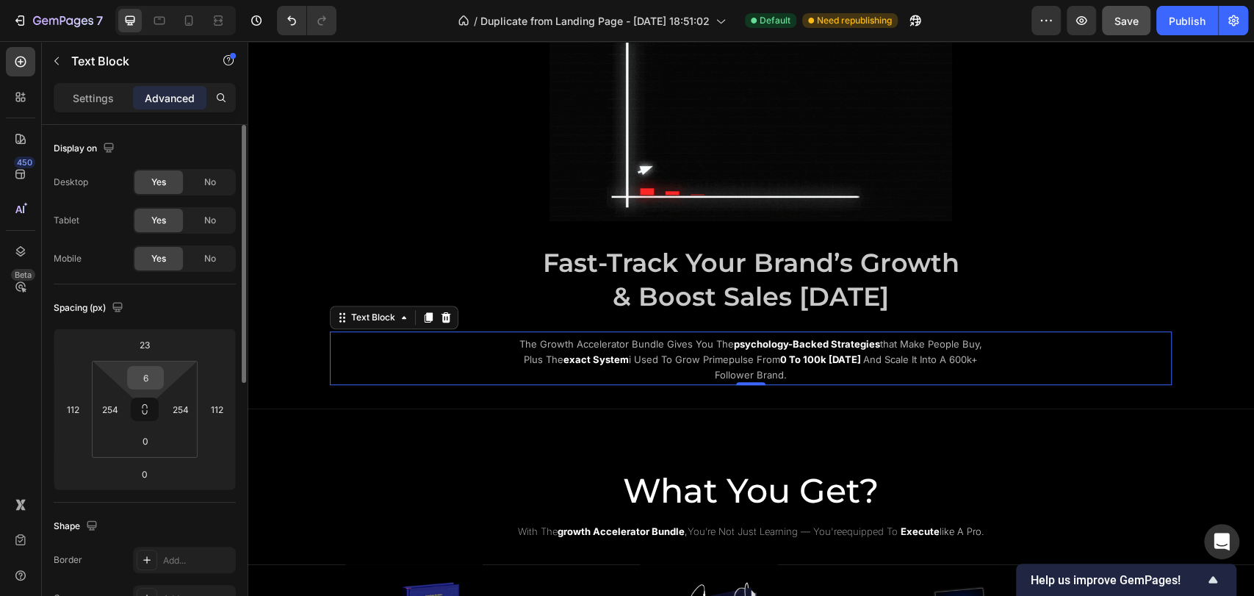
click at [150, 379] on input "6" at bounding box center [145, 378] width 29 height 22
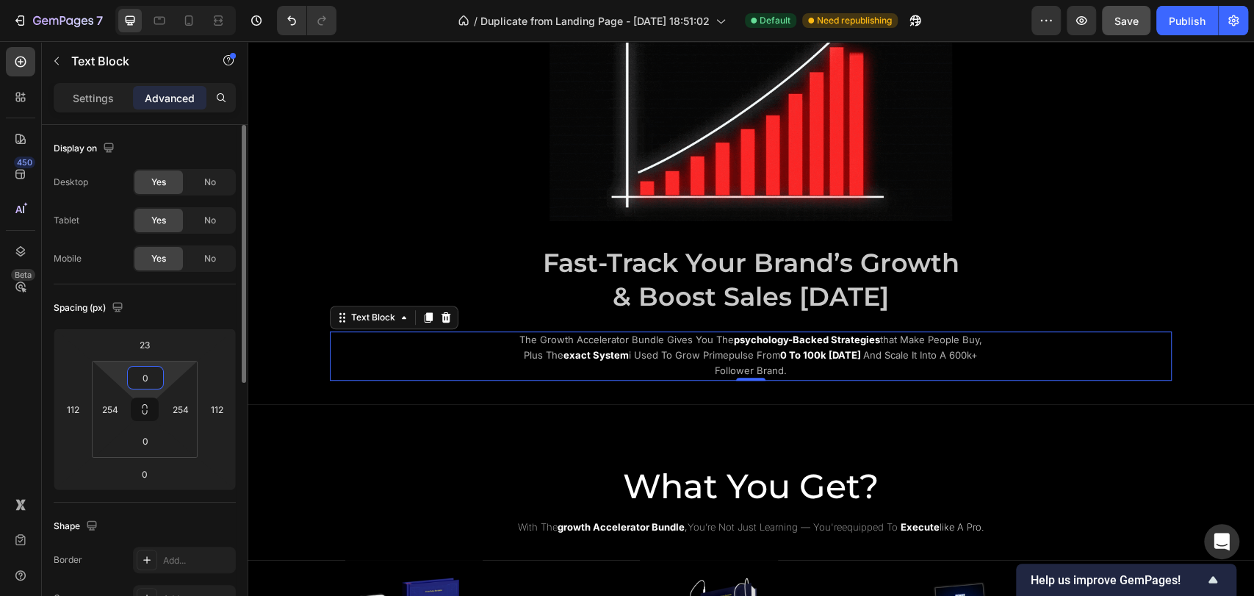
type input "0"
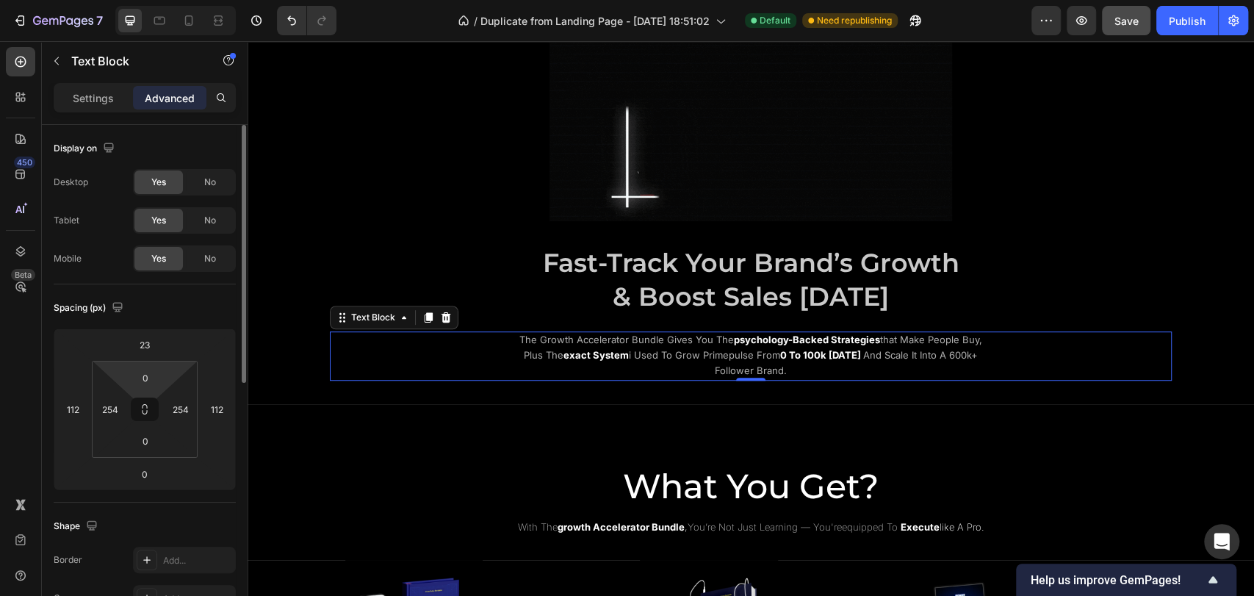
click at [199, 309] on div "Spacing (px)" at bounding box center [145, 308] width 182 height 24
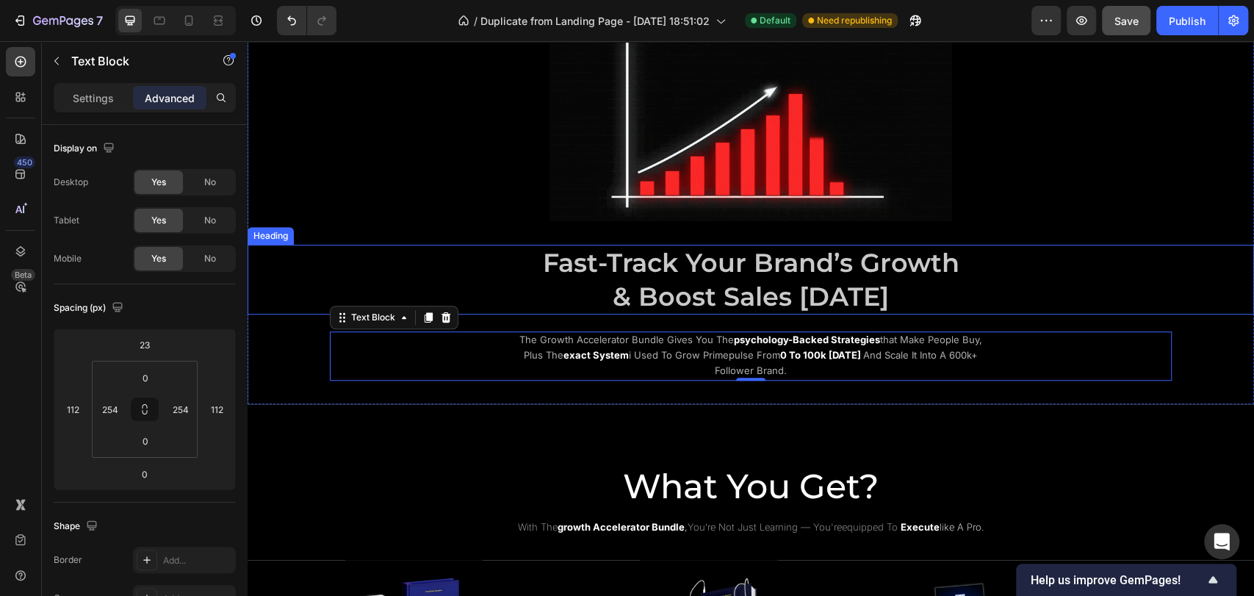
click at [654, 286] on span "& Boost Sales Today" at bounding box center [751, 297] width 276 height 32
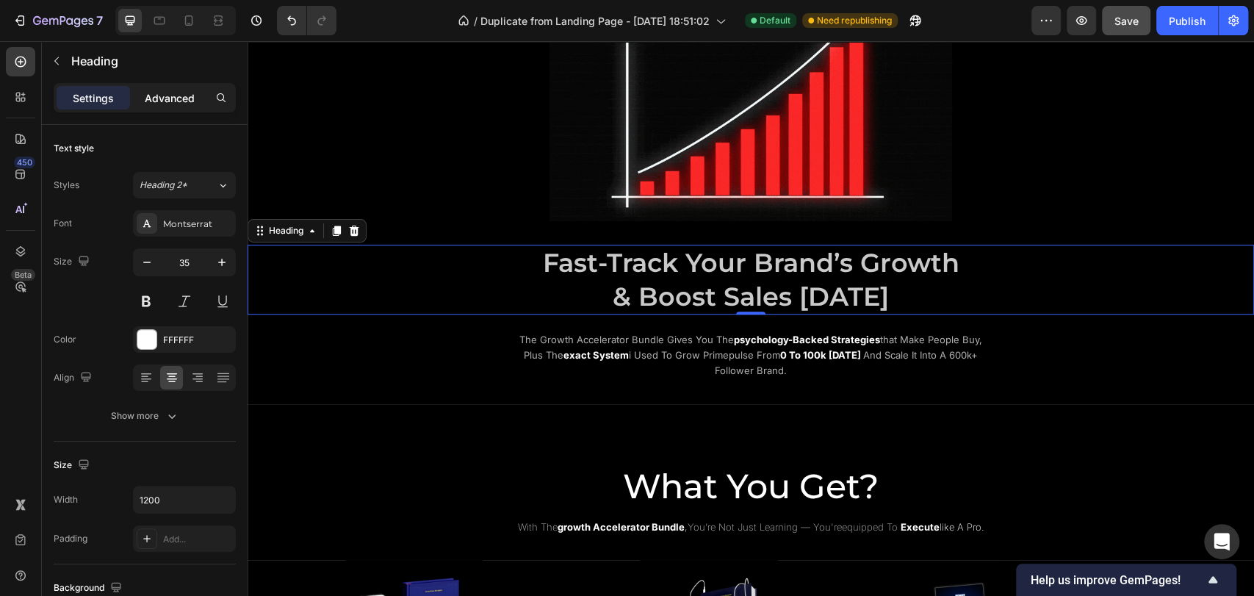
click at [174, 92] on p "Advanced" at bounding box center [170, 97] width 50 height 15
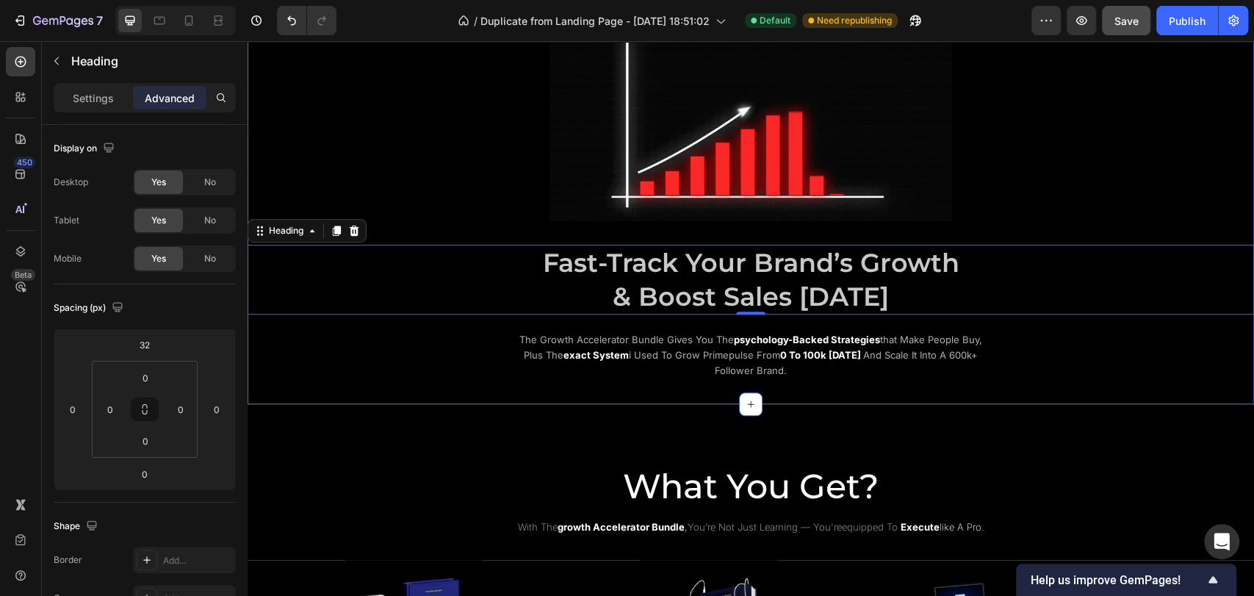
click at [436, 331] on div "the growth accelerator bundle gives you the psychology-backed strategies that m…" at bounding box center [751, 355] width 842 height 48
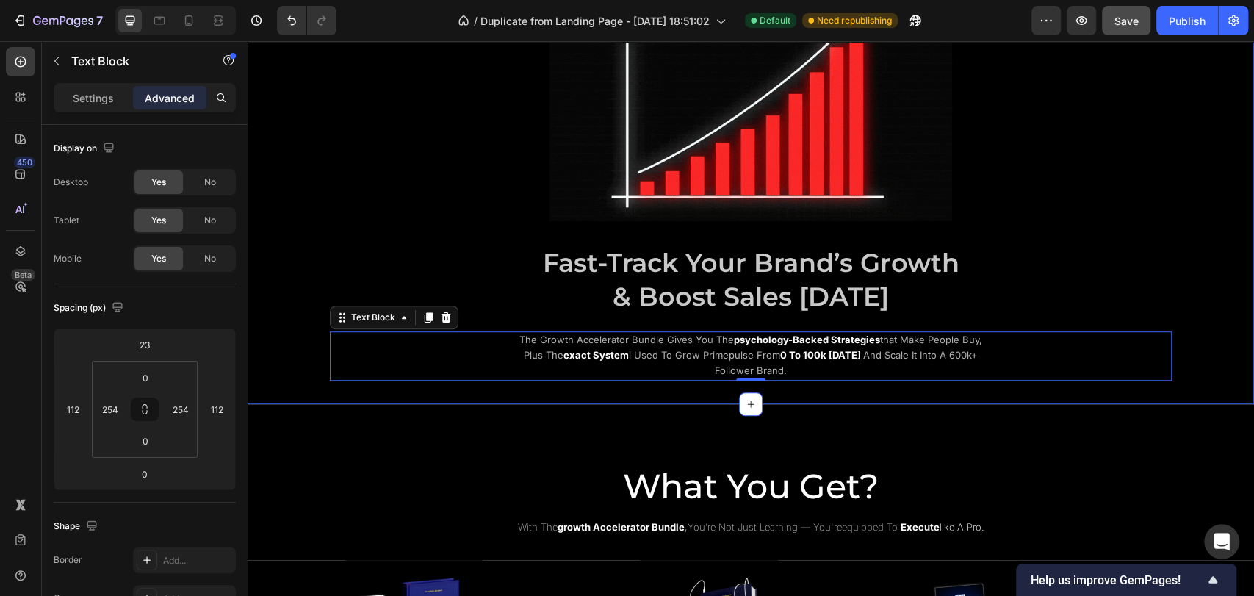
click at [404, 388] on div "Image ⁠⁠⁠⁠⁠⁠⁠ Fast-Track Your Brand’s Growth & Boost Sales Today Heading the gr…" at bounding box center [751, 187] width 1007 height 433
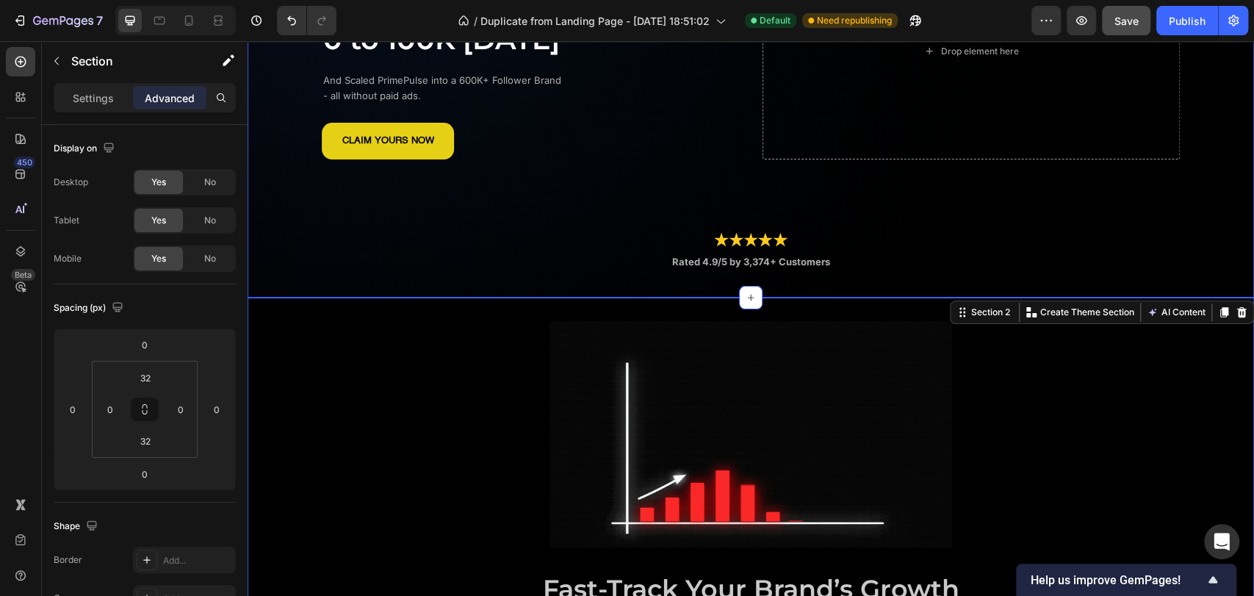
scroll to position [489, 0]
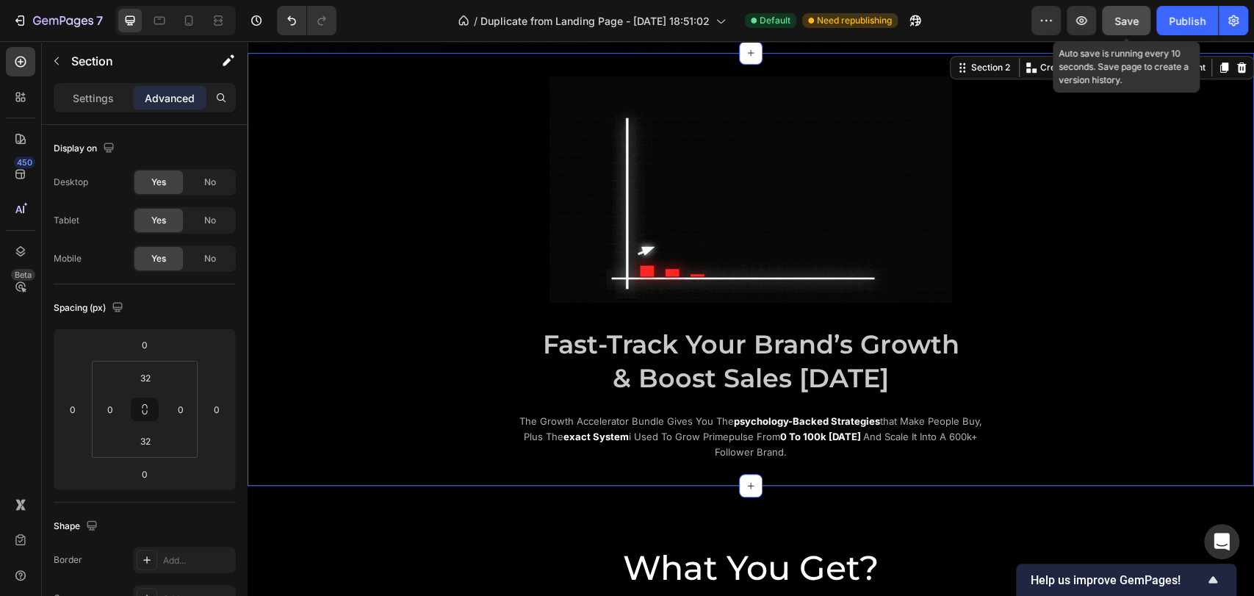
click at [1114, 19] on button "Save" at bounding box center [1126, 20] width 48 height 29
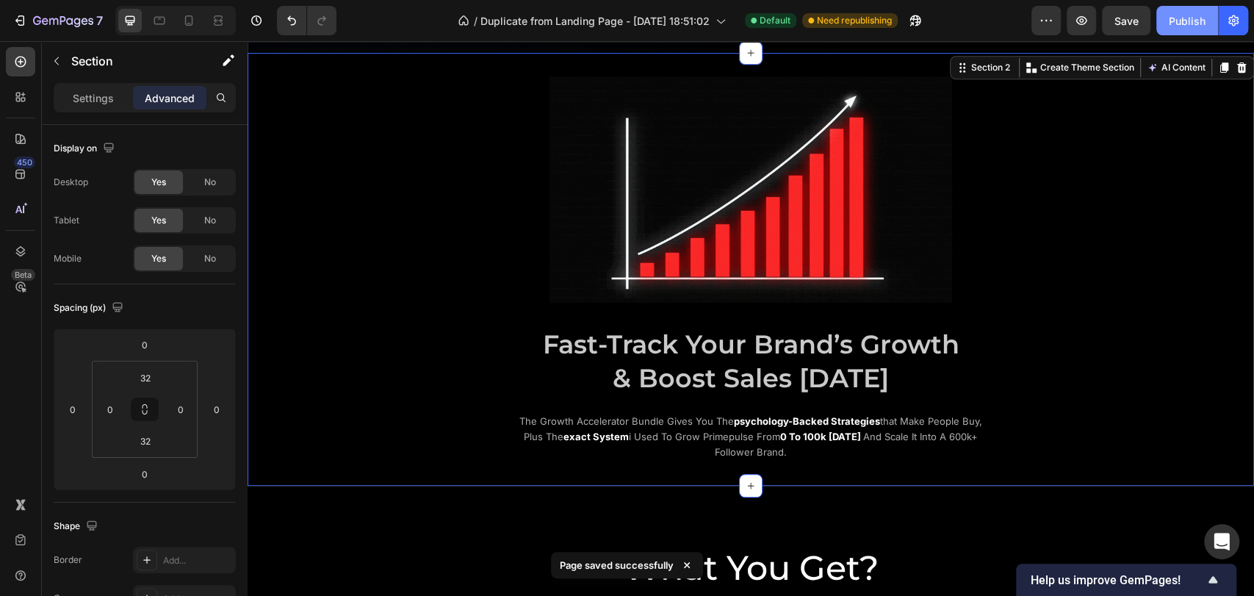
click at [1204, 24] on div "Publish" at bounding box center [1187, 20] width 37 height 15
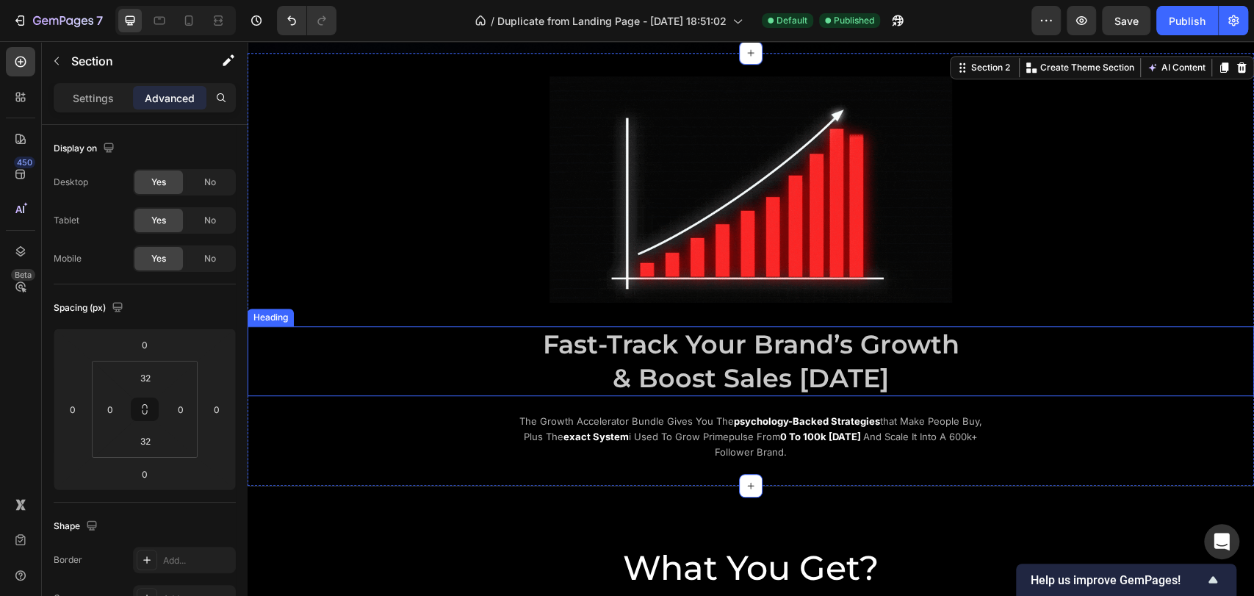
click at [681, 347] on span "Fast-Track Your Brand’s Growth" at bounding box center [751, 344] width 417 height 32
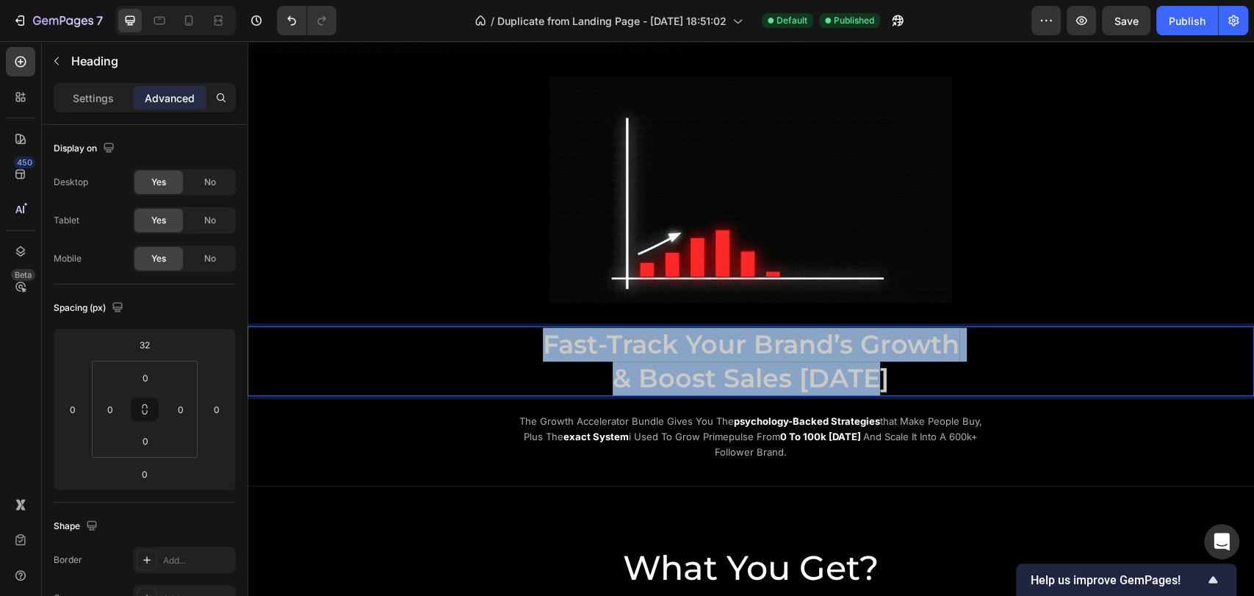
drag, startPoint x: 541, startPoint y: 348, endPoint x: 895, endPoint y: 372, distance: 355.0
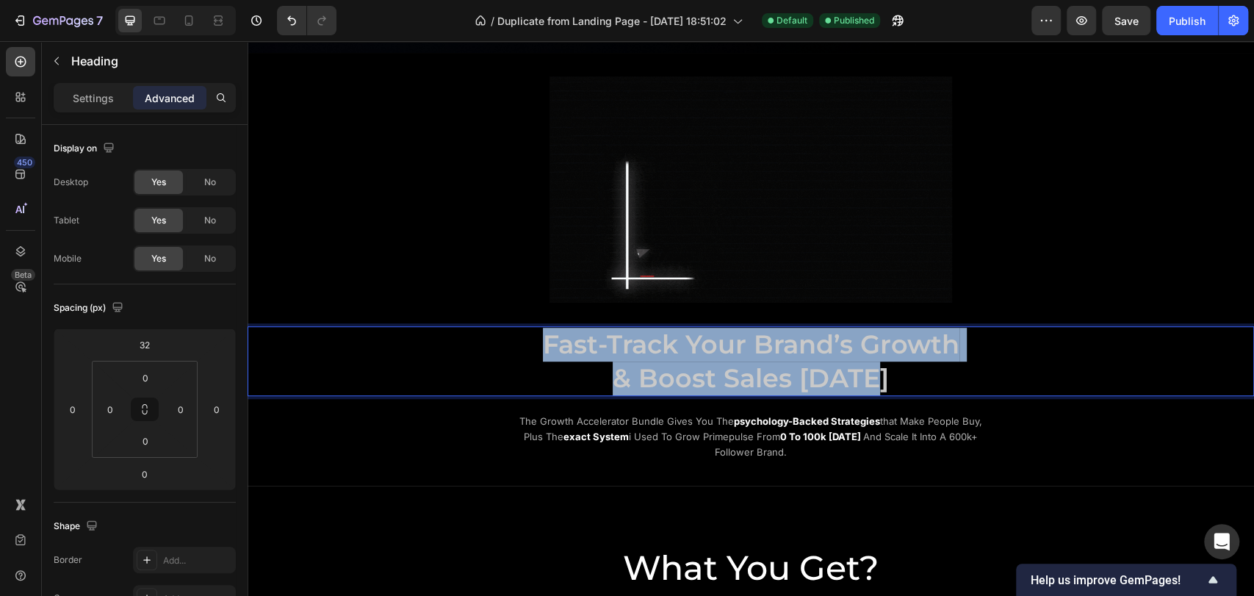
click at [895, 372] on p "Fast-Track Your Brand’s Growth & Boost Sales Today" at bounding box center [751, 361] width 879 height 67
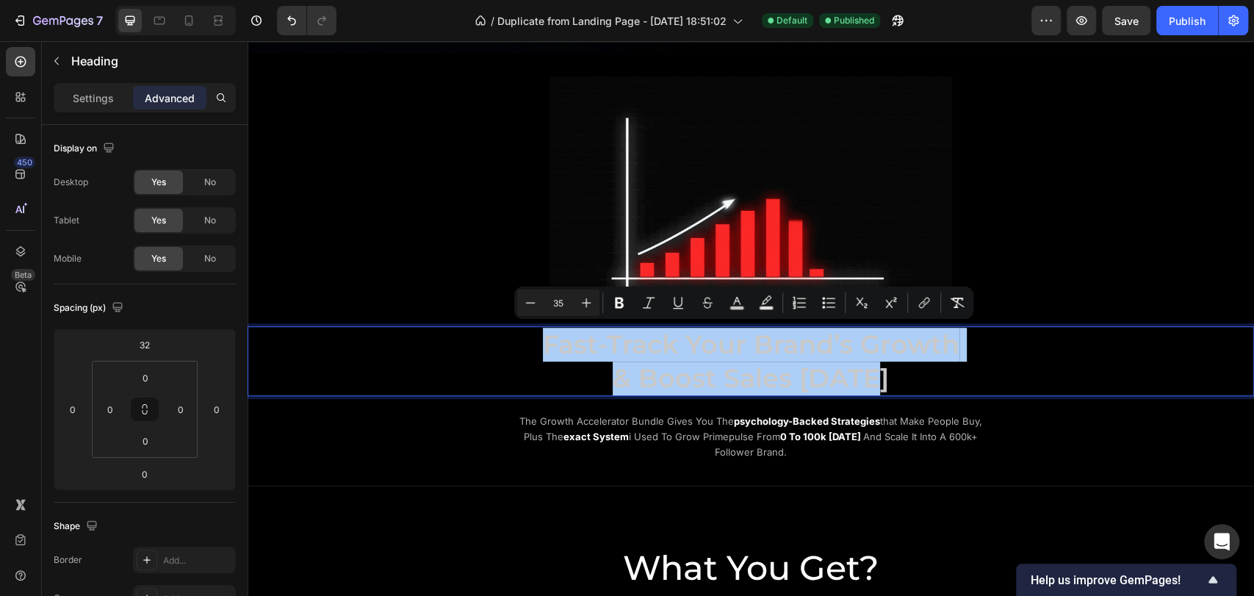
click at [722, 307] on div "Minus 35 Plus Bold Italic Underline Strikethrough color Text Background Color N…" at bounding box center [743, 303] width 453 height 26
click at [730, 306] on icon "Editor contextual toolbar" at bounding box center [737, 302] width 15 height 15
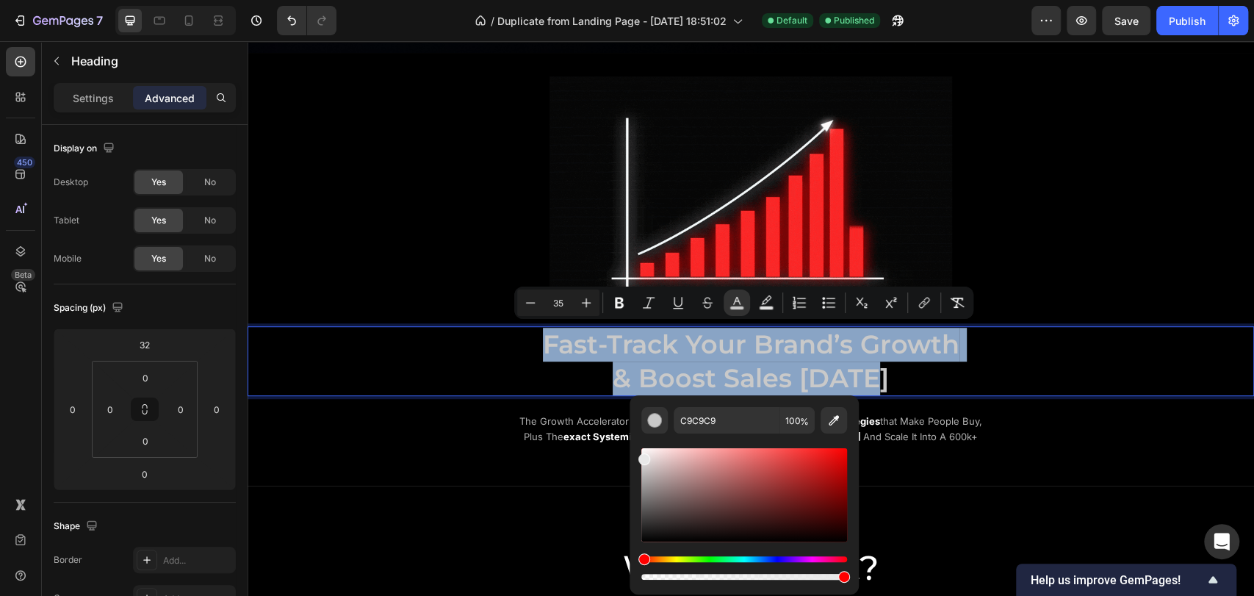
drag, startPoint x: 648, startPoint y: 467, endPoint x: 635, endPoint y: 456, distance: 17.2
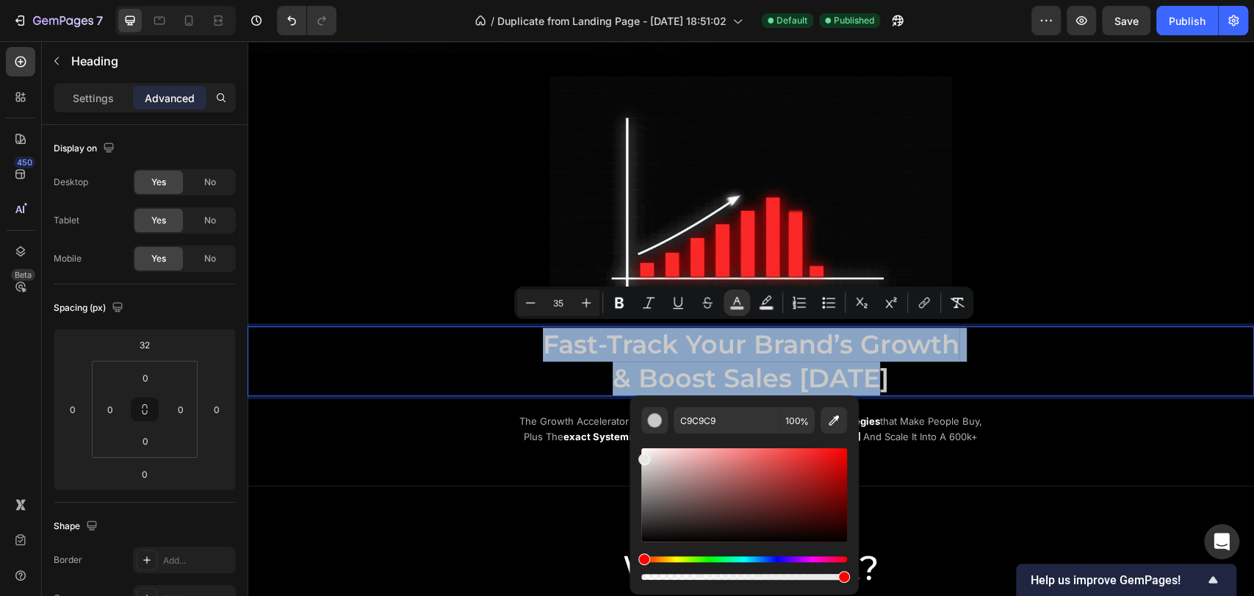
click at [635, 456] on div "C9C9C9 100 %" at bounding box center [744, 488] width 229 height 187
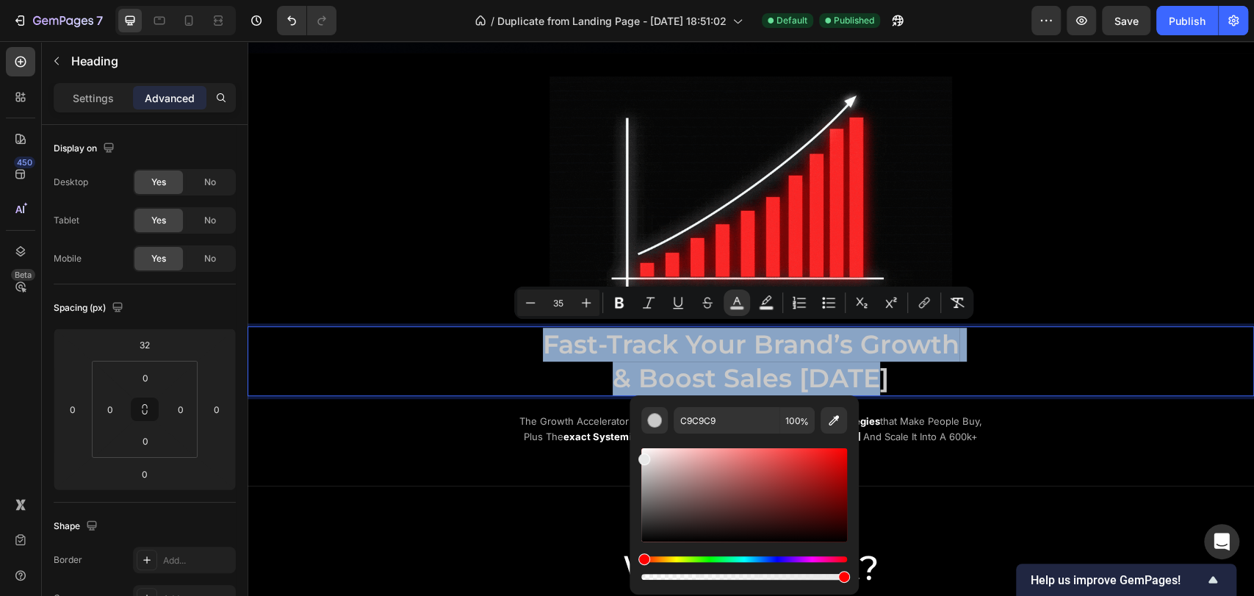
type input "E8E8E8"
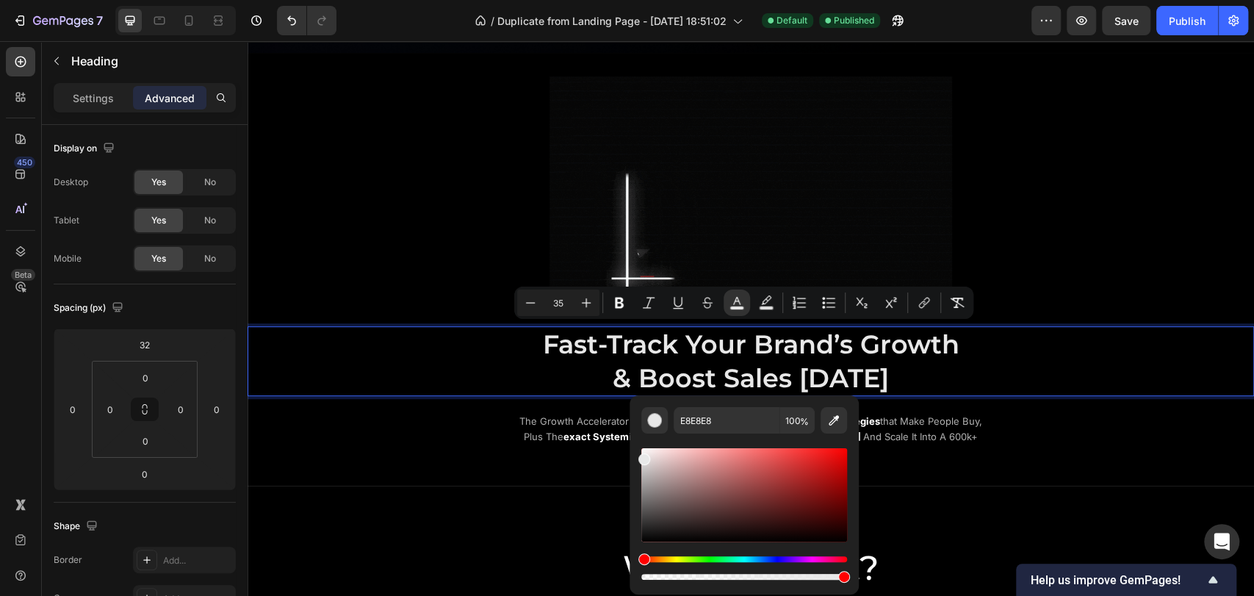
click at [495, 359] on p "Fast-Track Your Brand’s Growth & Boost Sales Today" at bounding box center [751, 361] width 879 height 67
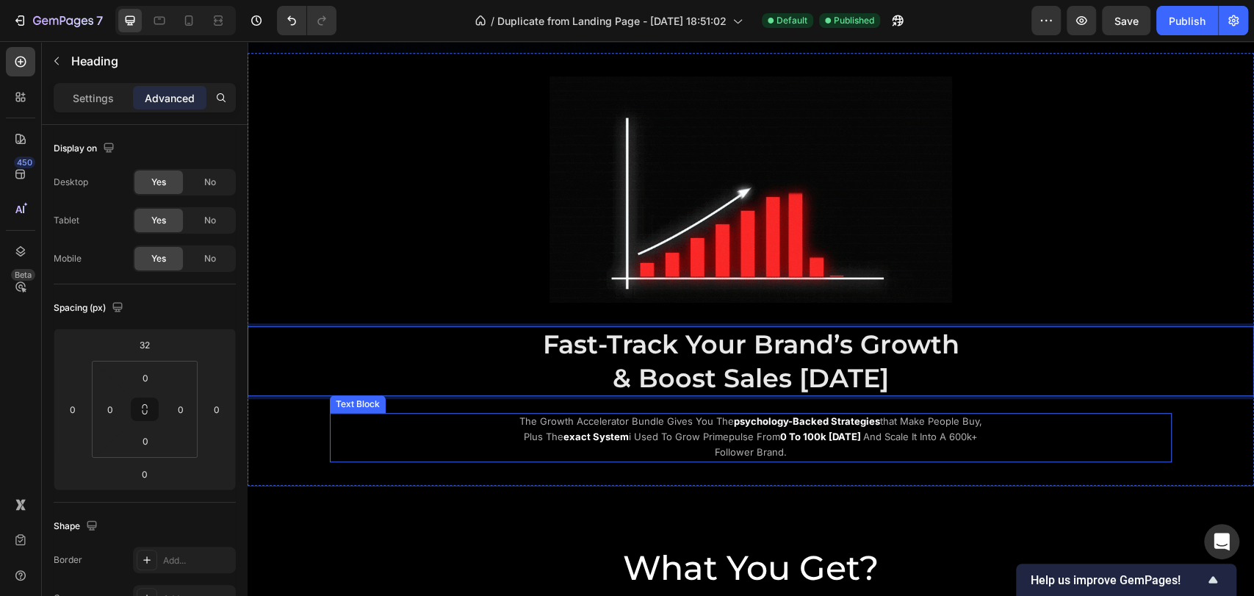
click at [428, 429] on div "the growth accelerator bundle gives you the psychology-backed strategies that m…" at bounding box center [751, 437] width 842 height 48
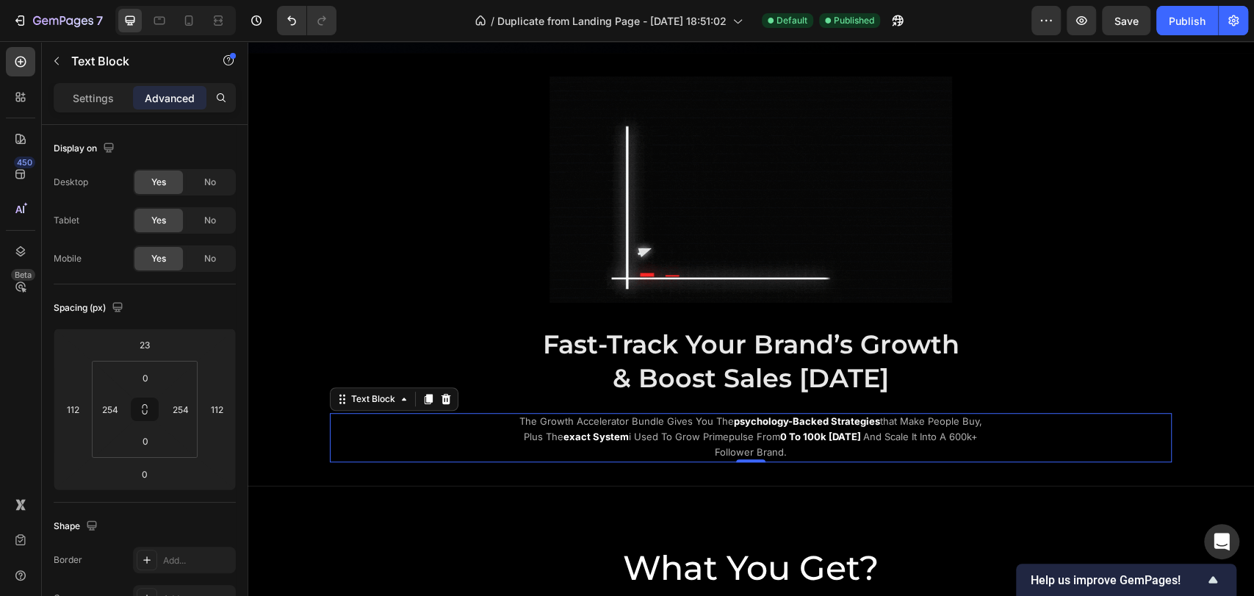
scroll to position [653, 0]
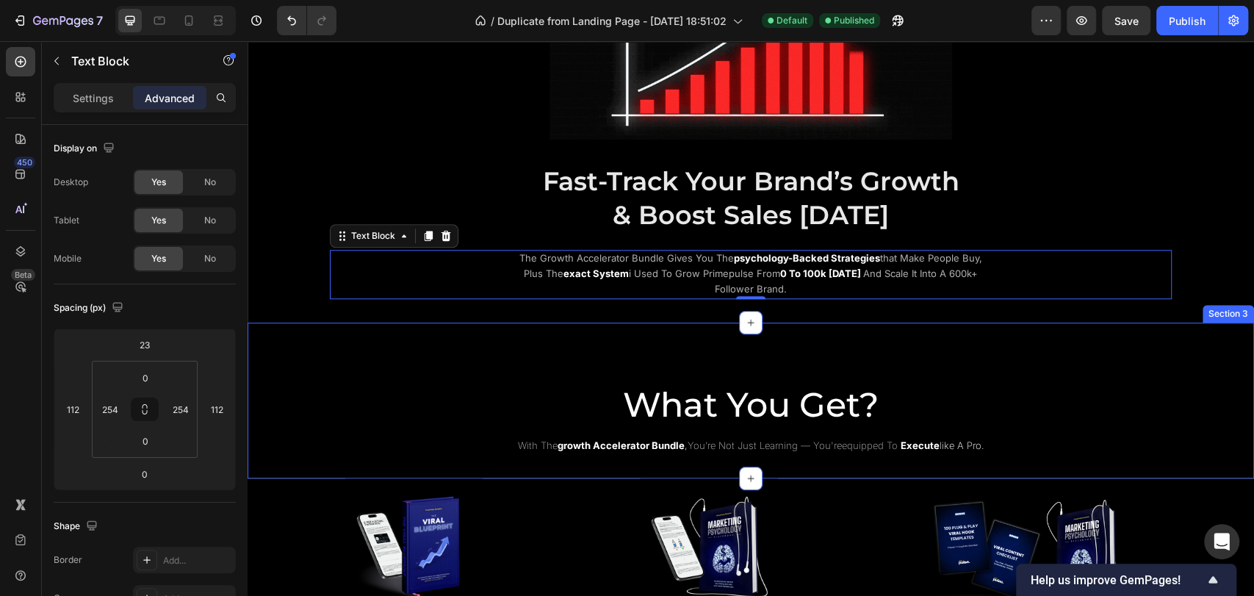
click at [961, 369] on div "What You Get? Heading with the growth accelerator bundle , you’re not just lear…" at bounding box center [751, 407] width 1007 height 98
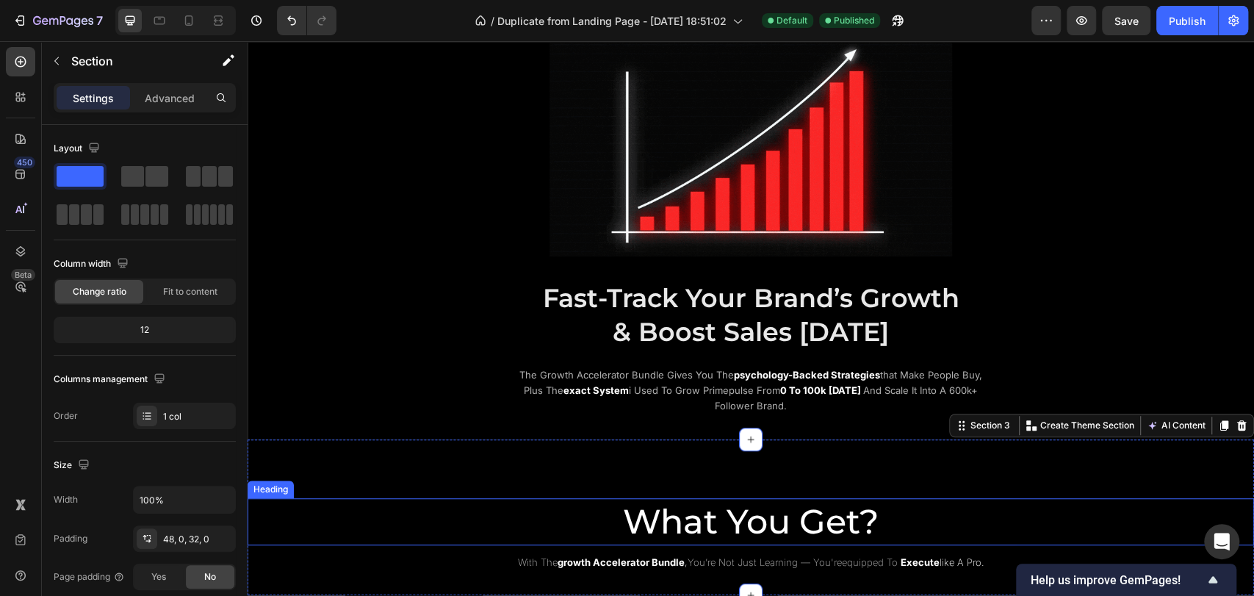
scroll to position [489, 0]
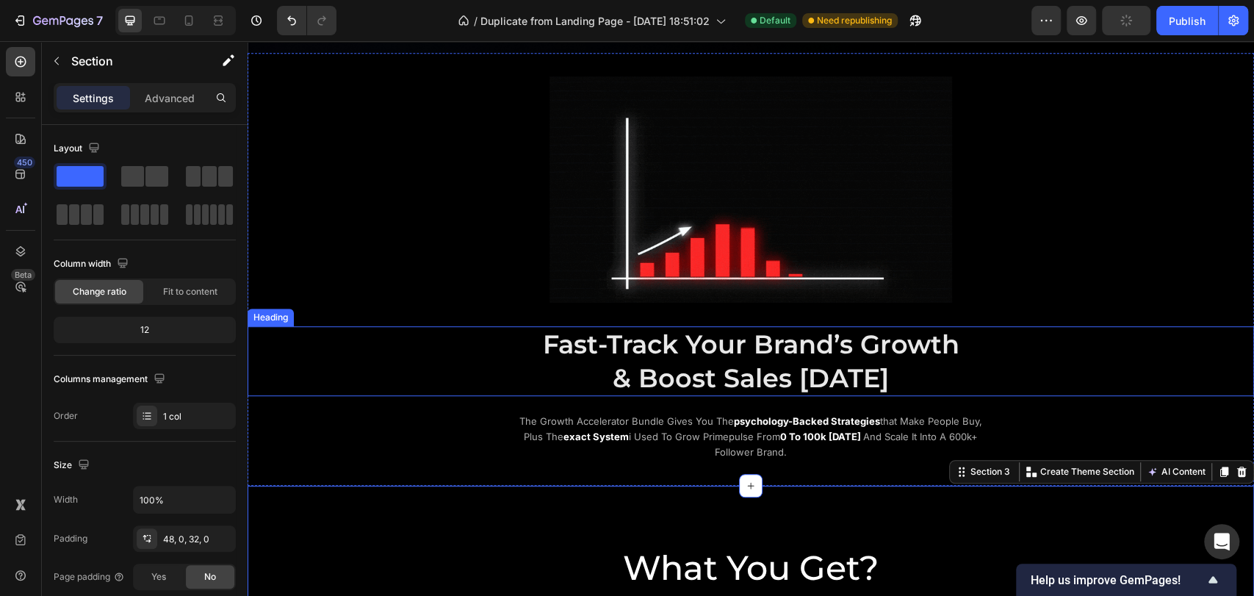
click at [962, 362] on p "⁠⁠⁠⁠⁠⁠⁠ Fast-Track Your Brand’s Growth & Boost Sales Today" at bounding box center [751, 361] width 879 height 67
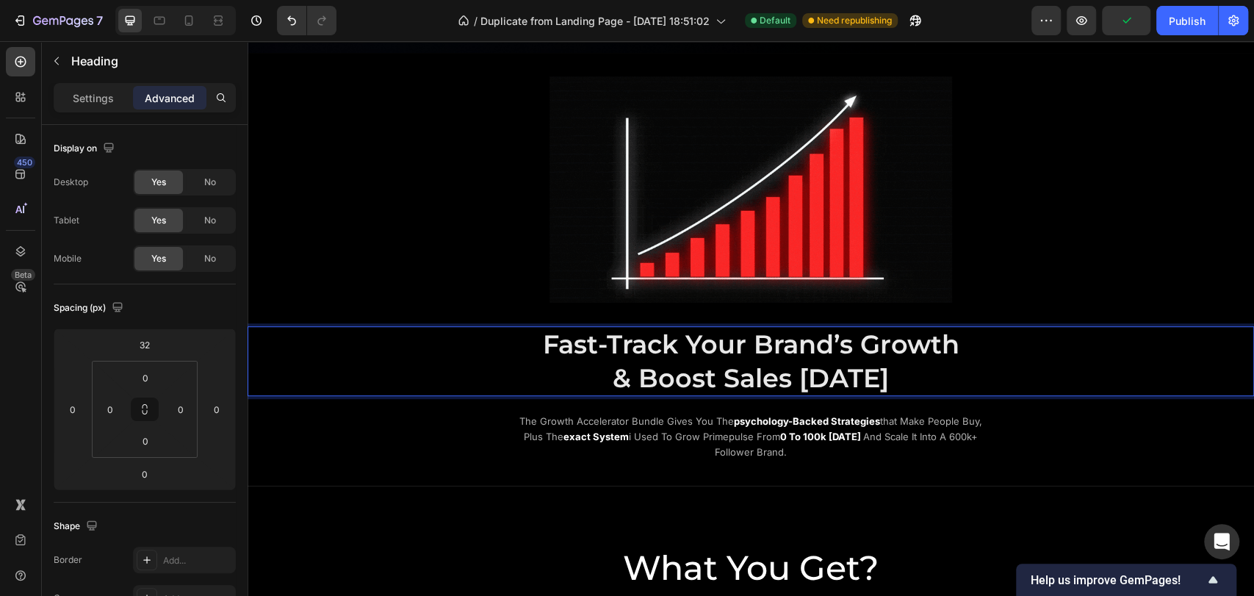
drag, startPoint x: 881, startPoint y: 375, endPoint x: 804, endPoint y: 366, distance: 77.7
click at [877, 375] on p "Fast-Track Your Brand’s Growth & Boost Sales Today" at bounding box center [751, 361] width 879 height 67
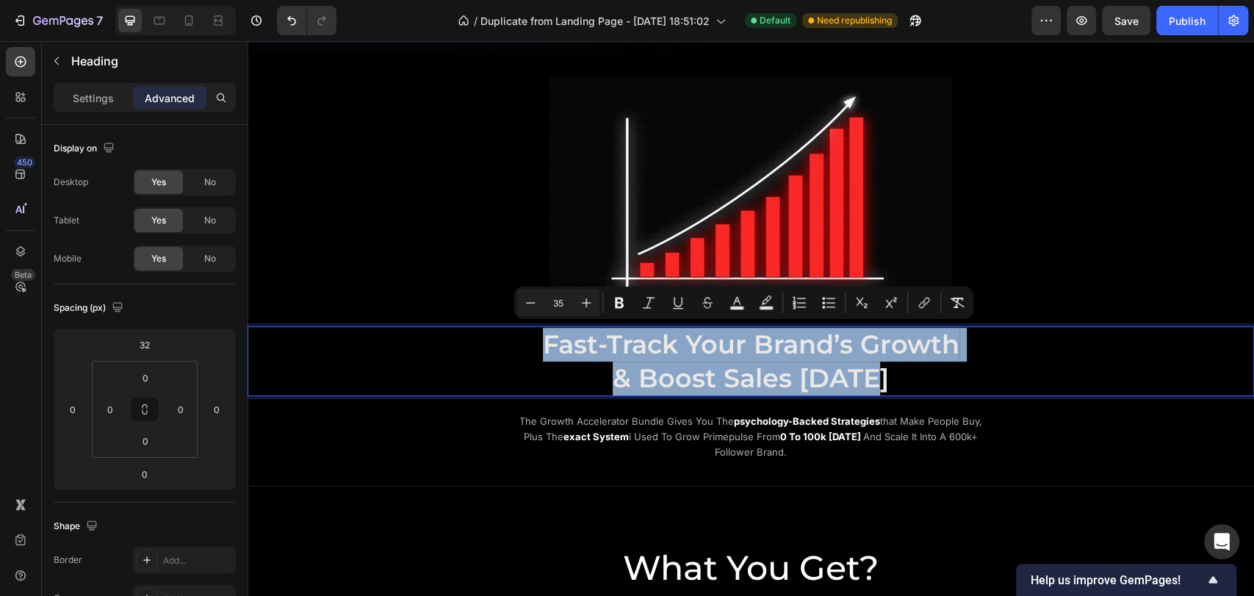
drag, startPoint x: 804, startPoint y: 366, endPoint x: 530, endPoint y: 340, distance: 275.3
click at [530, 340] on p "Fast-Track Your Brand’s Growth & Boost Sales Today" at bounding box center [751, 361] width 879 height 67
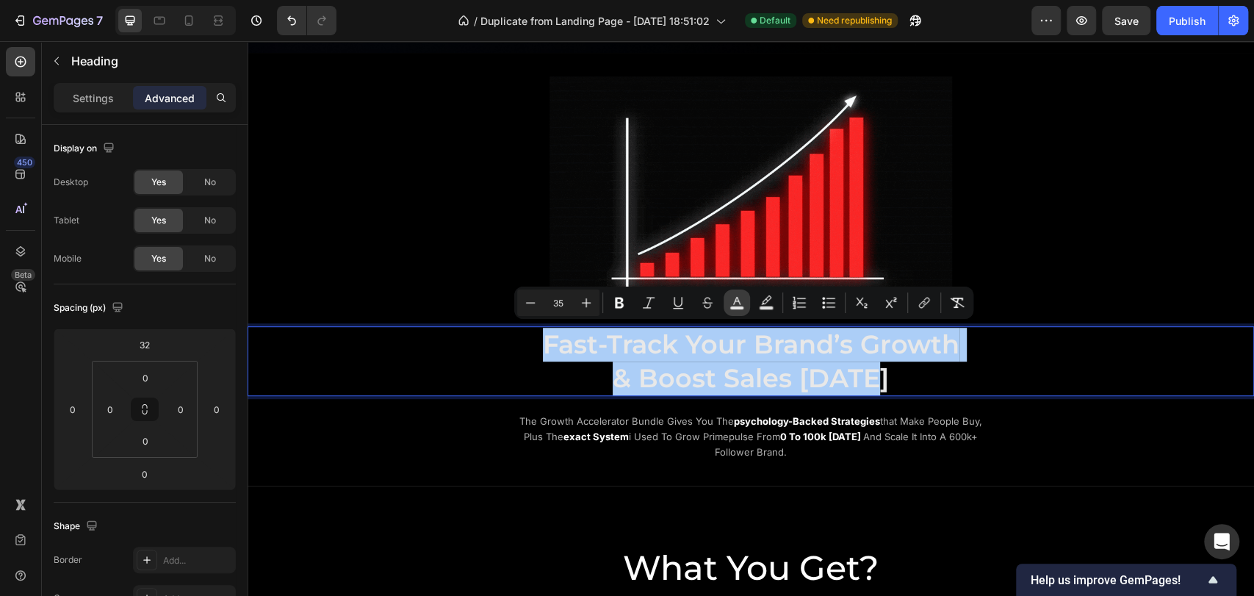
click at [726, 312] on button "color" at bounding box center [737, 303] width 26 height 26
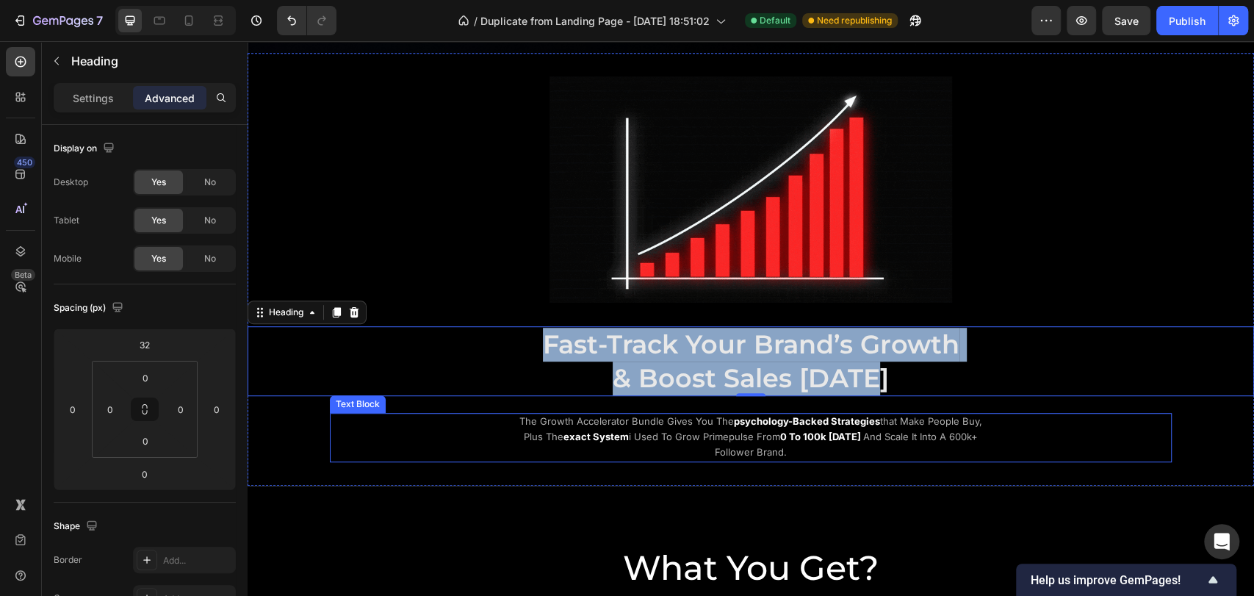
drag, startPoint x: 807, startPoint y: 431, endPoint x: 808, endPoint y: 419, distance: 12.6
click at [807, 433] on strong "0 to 100k [DATE]" at bounding box center [820, 437] width 81 height 12
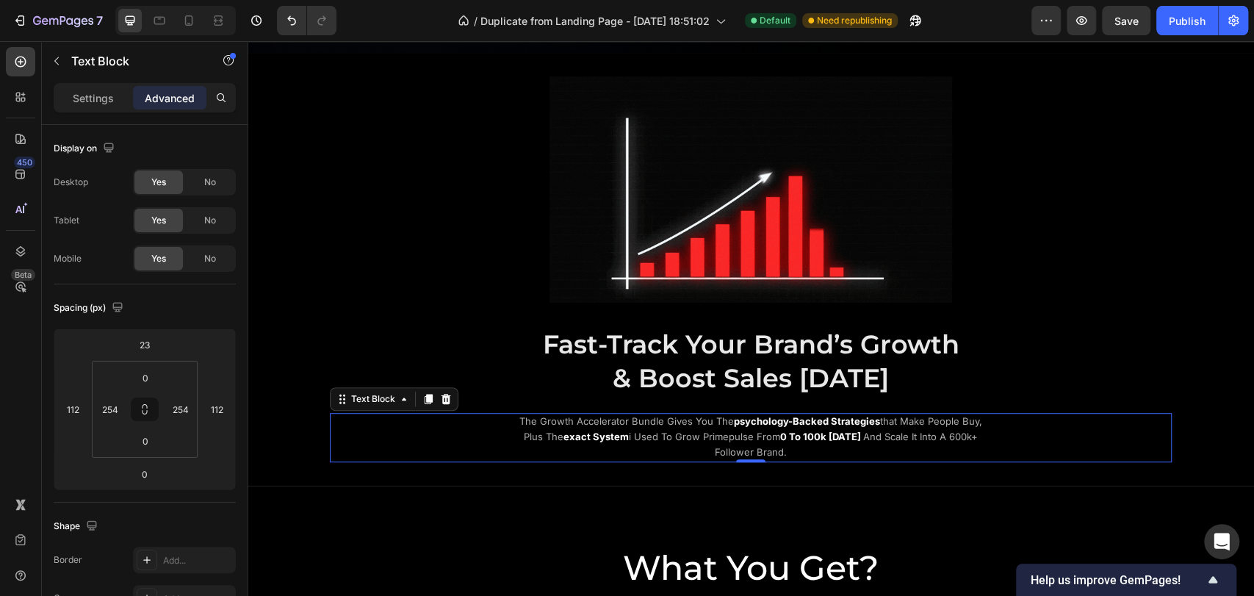
click at [800, 374] on span "& Boost Sales Today" at bounding box center [751, 378] width 276 height 32
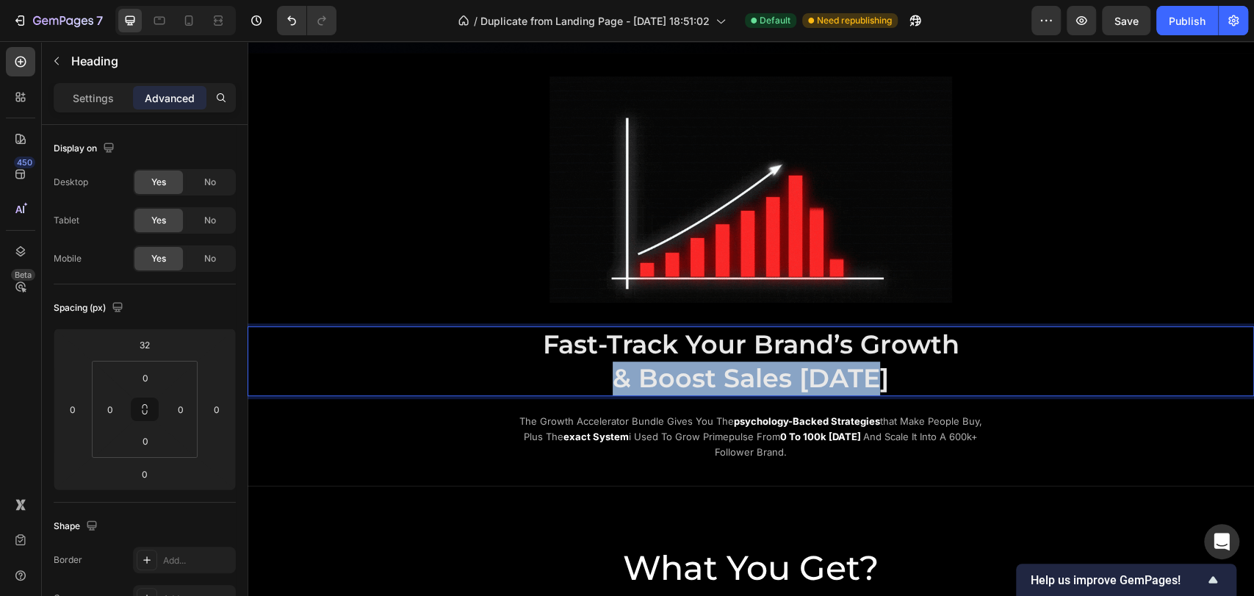
click at [866, 372] on span "& Boost Sales Today" at bounding box center [751, 378] width 276 height 32
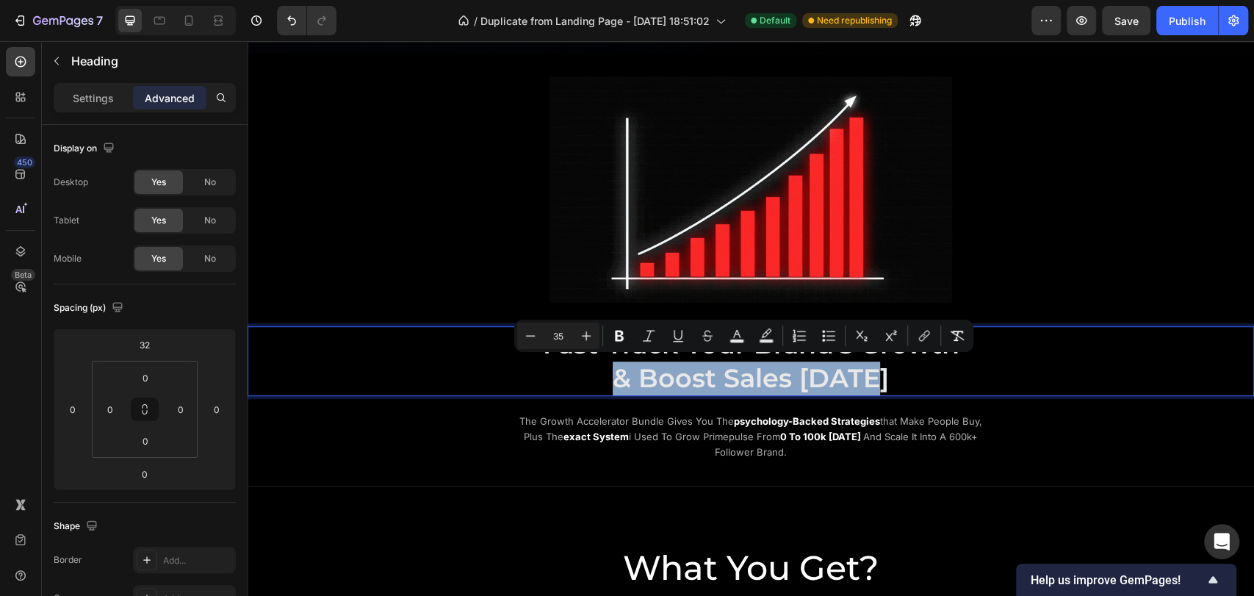
click at [877, 369] on p "Fast-Track Your Brand’s Growth & Boost Sales Today" at bounding box center [751, 361] width 879 height 67
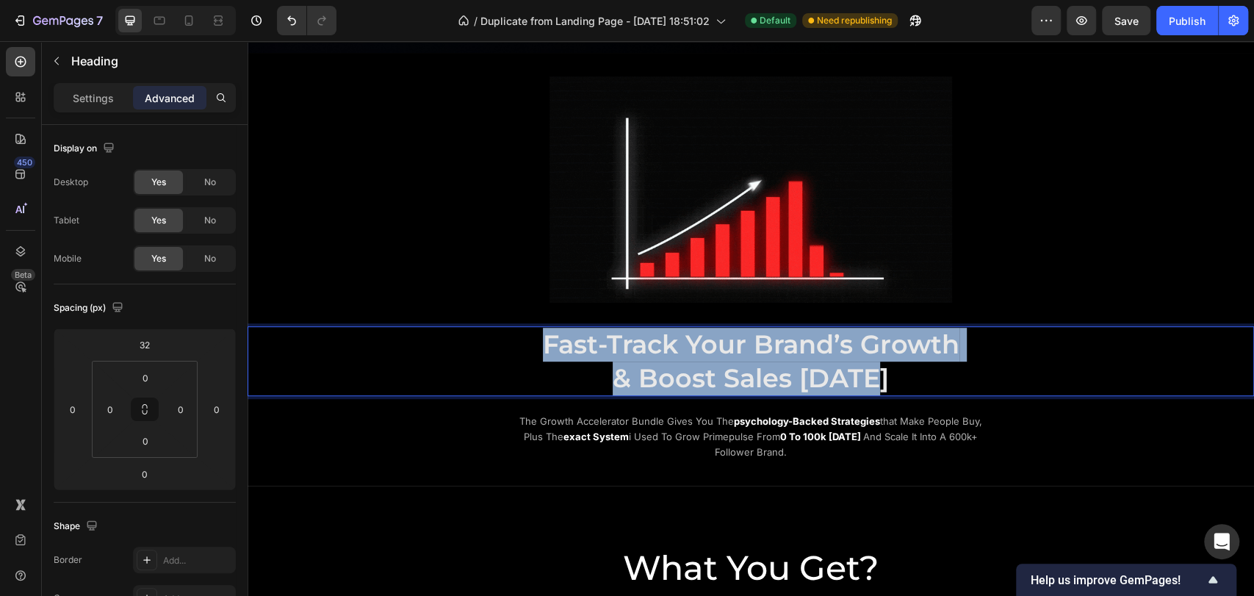
drag, startPoint x: 882, startPoint y: 375, endPoint x: 542, endPoint y: 339, distance: 342.1
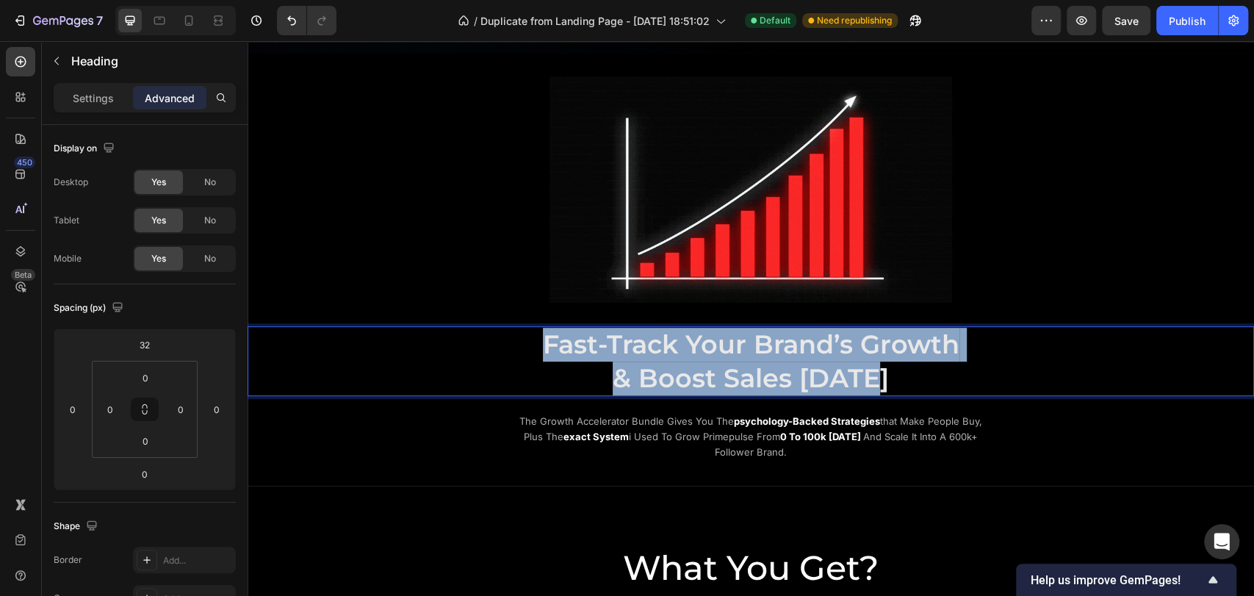
click at [542, 339] on p "Fast-Track Your Brand’s Growth & Boost Sales Today" at bounding box center [751, 361] width 879 height 67
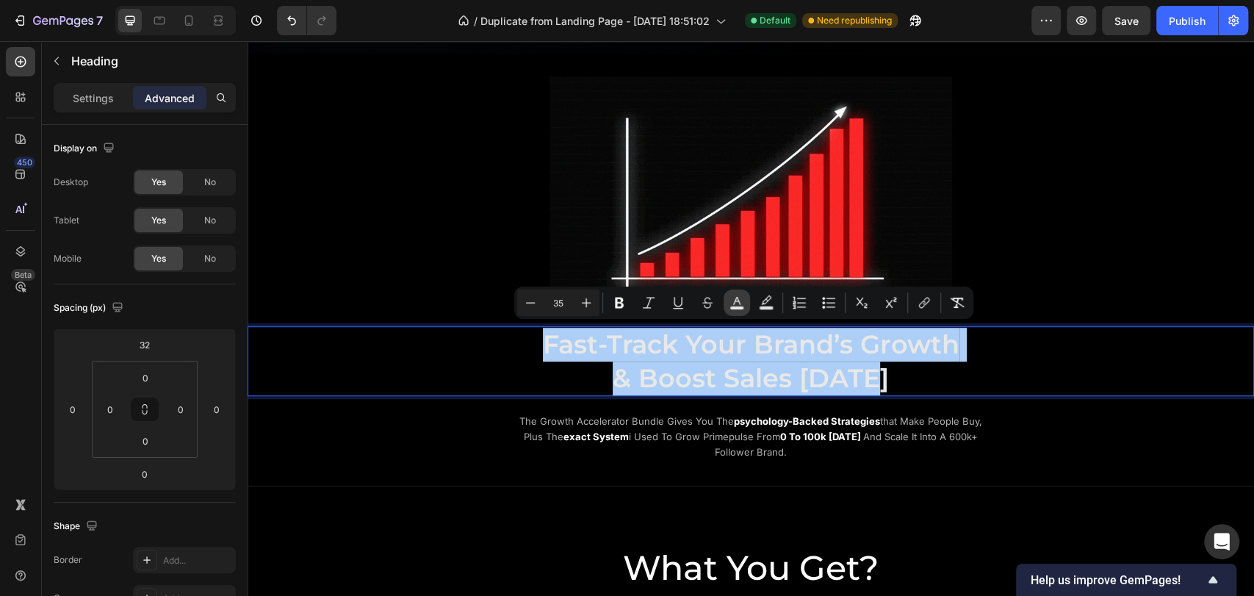
click at [739, 305] on icon "Editor contextual toolbar" at bounding box center [737, 302] width 15 height 15
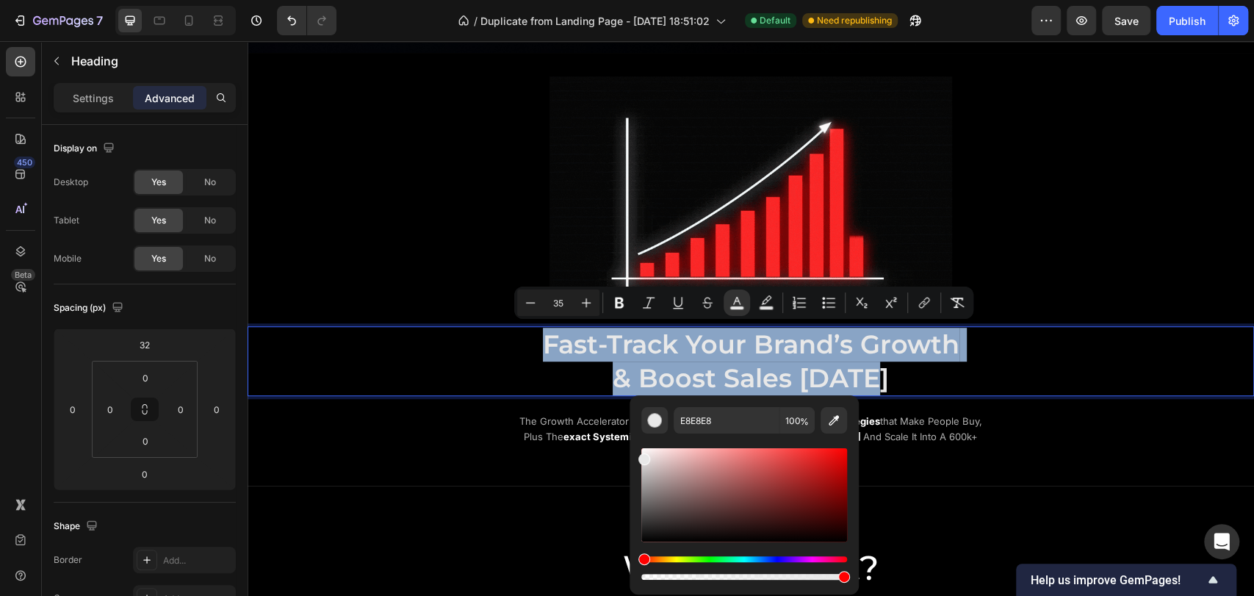
click at [899, 376] on p "Fast-Track Your Brand’s Growth & Boost Sales Today" at bounding box center [751, 361] width 879 height 67
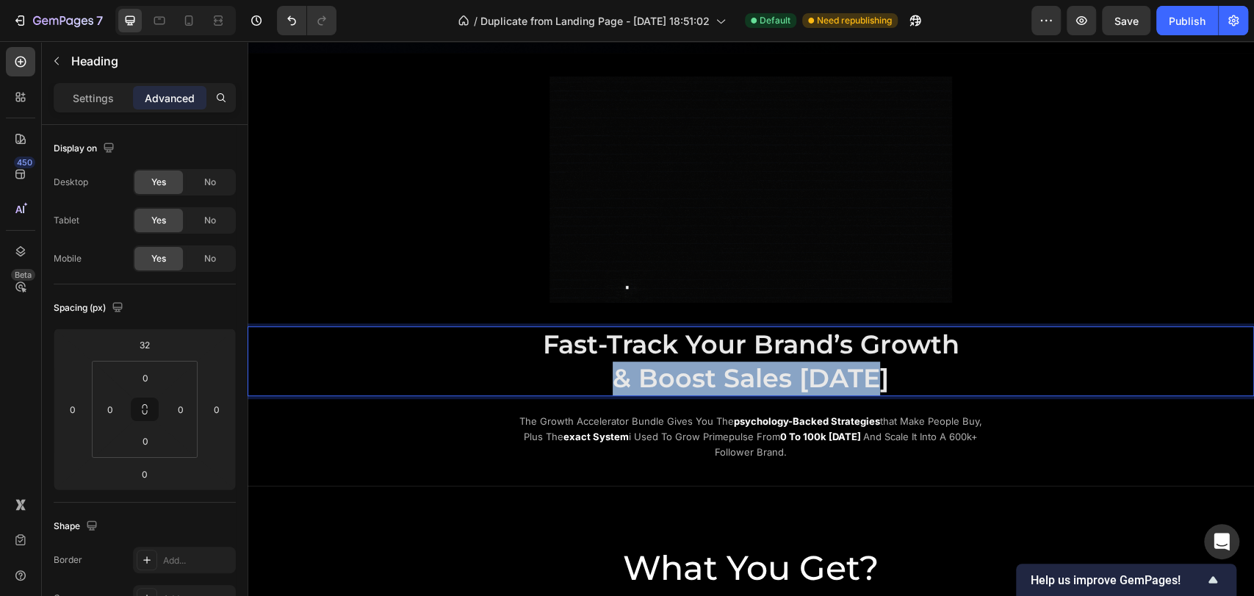
drag, startPoint x: 845, startPoint y: 377, endPoint x: 617, endPoint y: 378, distance: 228.5
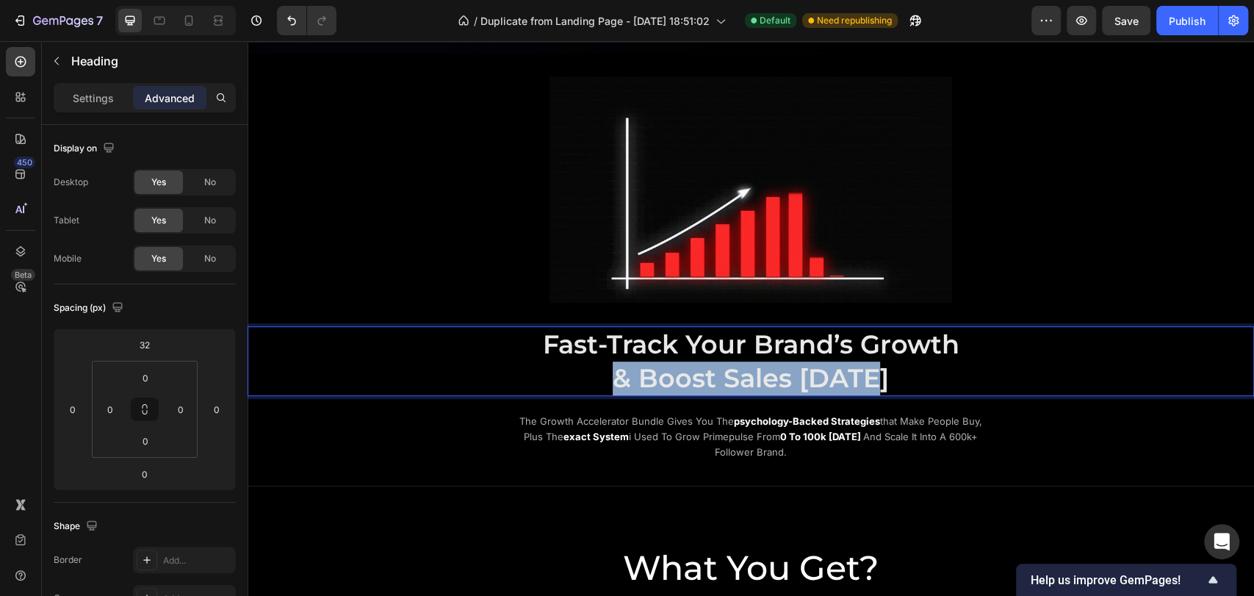
click at [617, 378] on span "& Boost Sales Today" at bounding box center [751, 378] width 276 height 32
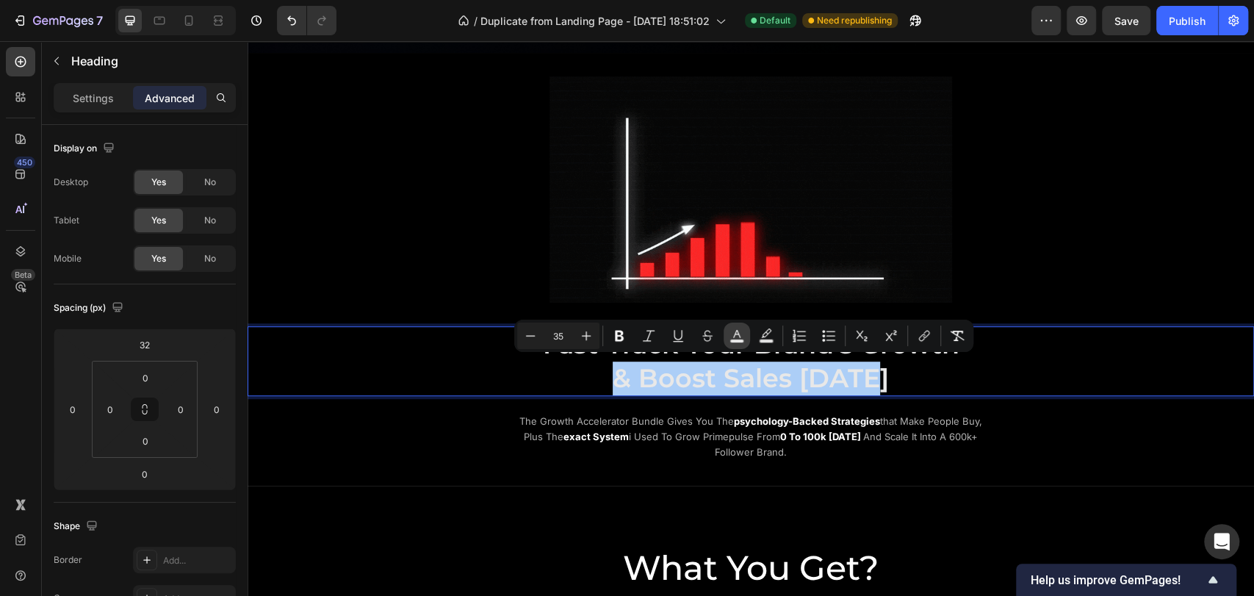
click at [730, 335] on icon "Editor contextual toolbar" at bounding box center [737, 335] width 15 height 15
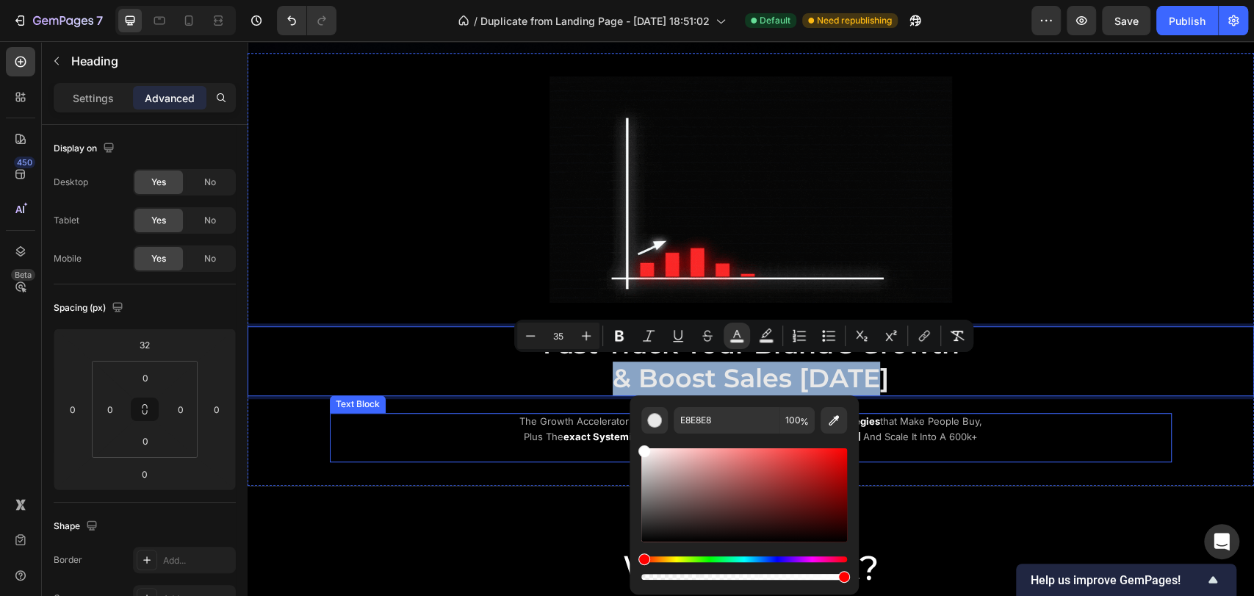
type input "FFFFFF"
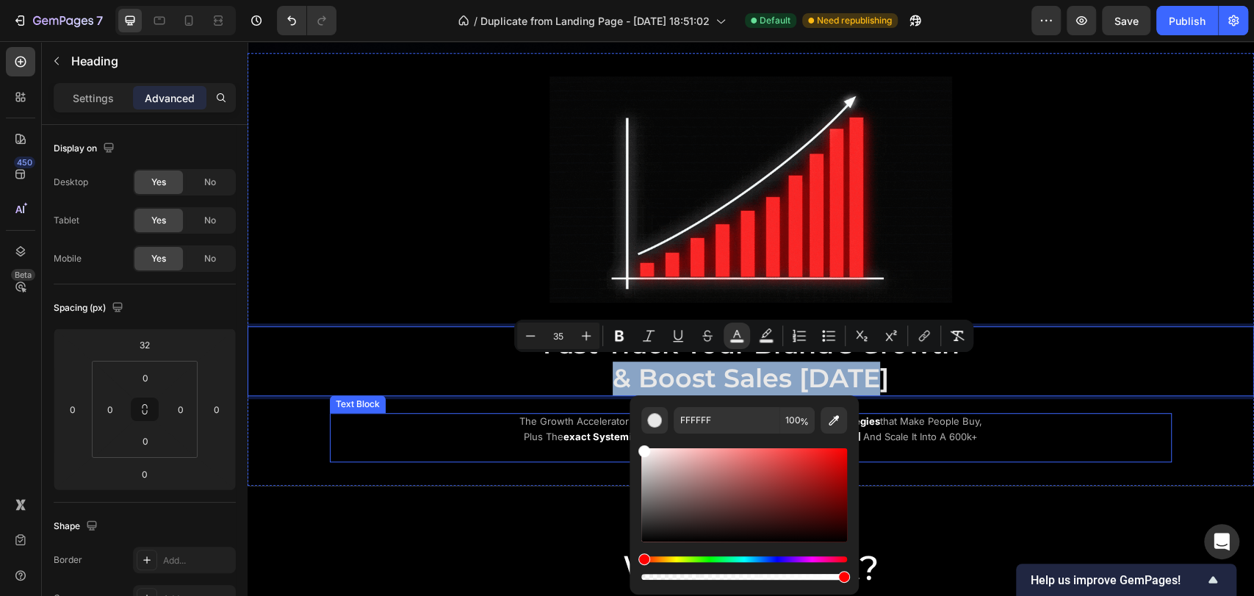
drag, startPoint x: 896, startPoint y: 492, endPoint x: 610, endPoint y: 438, distance: 291.6
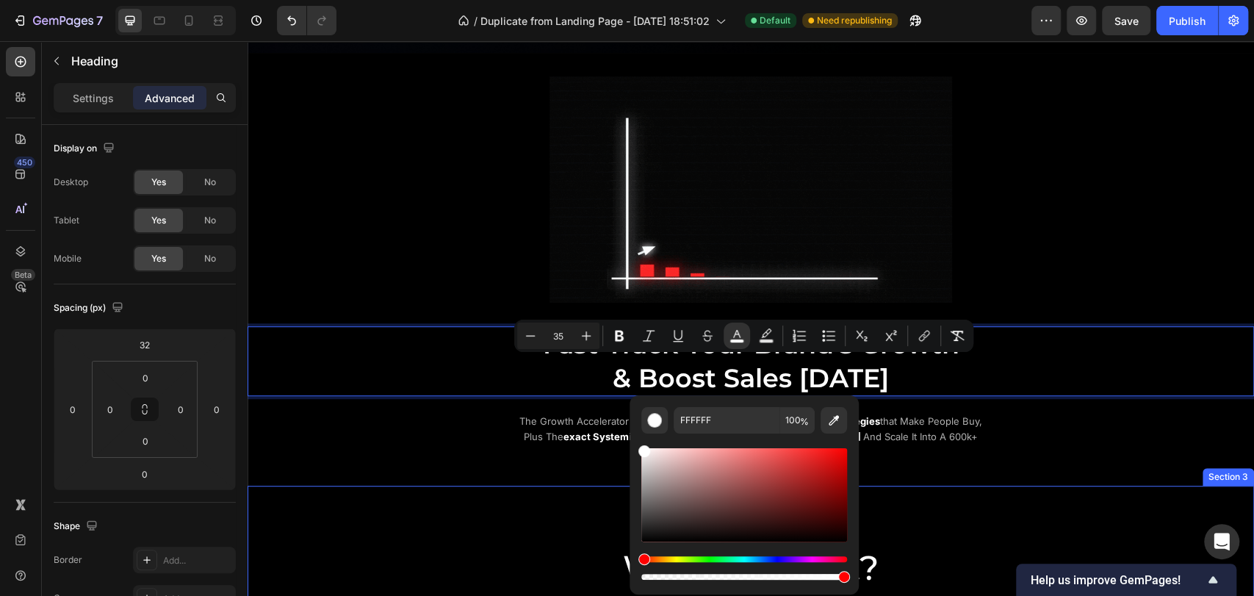
click at [486, 523] on div "What You Get? Heading with the growth accelerator bundle , you’re not just lear…" at bounding box center [751, 570] width 1007 height 98
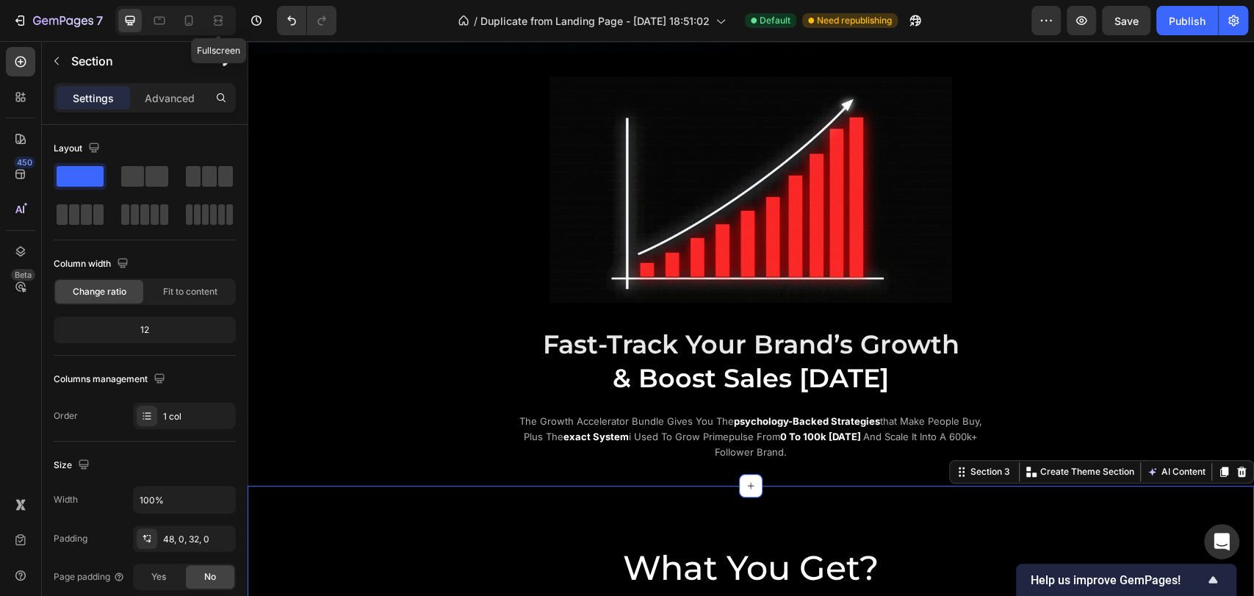
drag, startPoint x: 212, startPoint y: 28, endPoint x: 221, endPoint y: 40, distance: 15.3
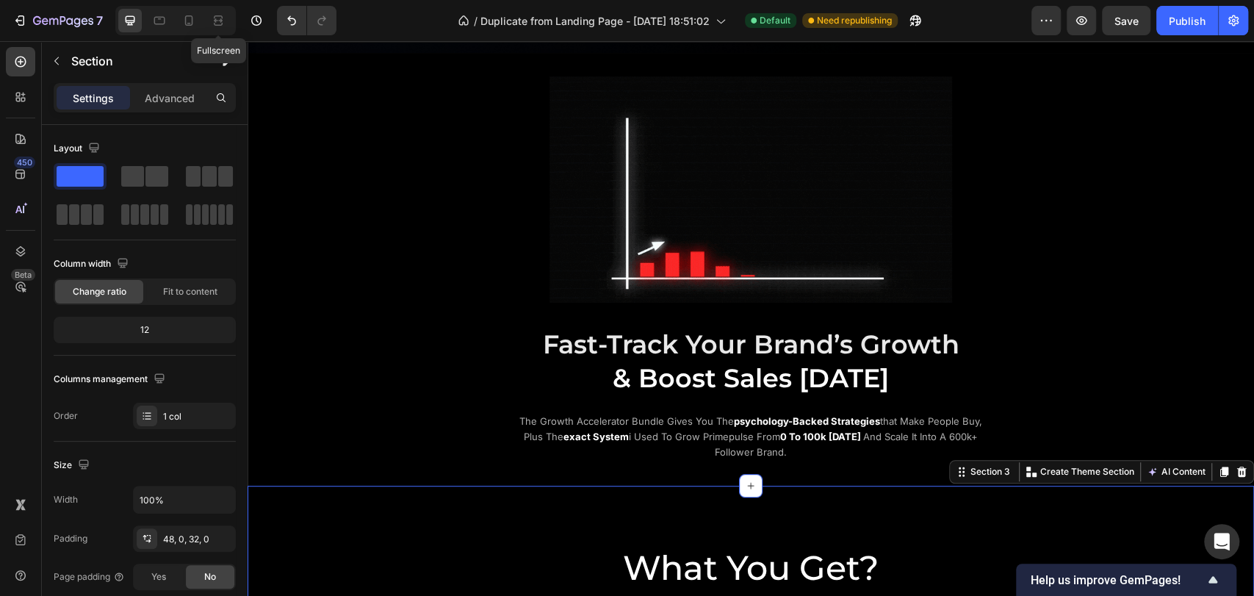
click at [213, 28] on div at bounding box center [218, 21] width 24 height 24
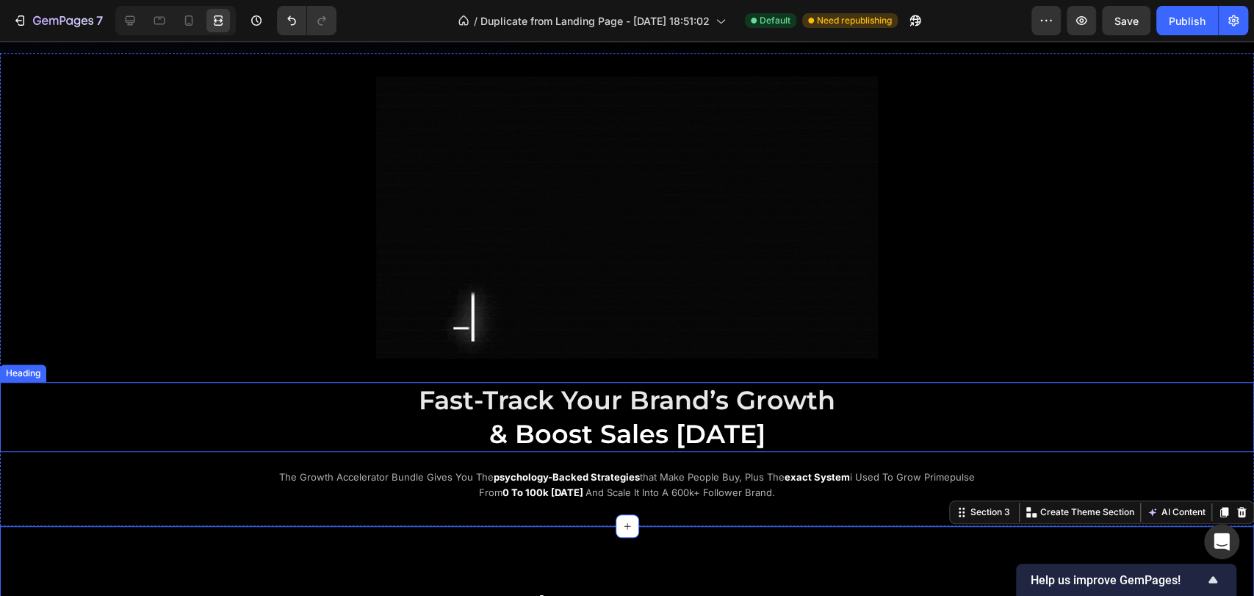
click at [218, 396] on p "⁠⁠⁠⁠⁠⁠⁠ Fast-Track Your Brand’s Growth & Boost Sales Today" at bounding box center [627, 417] width 879 height 67
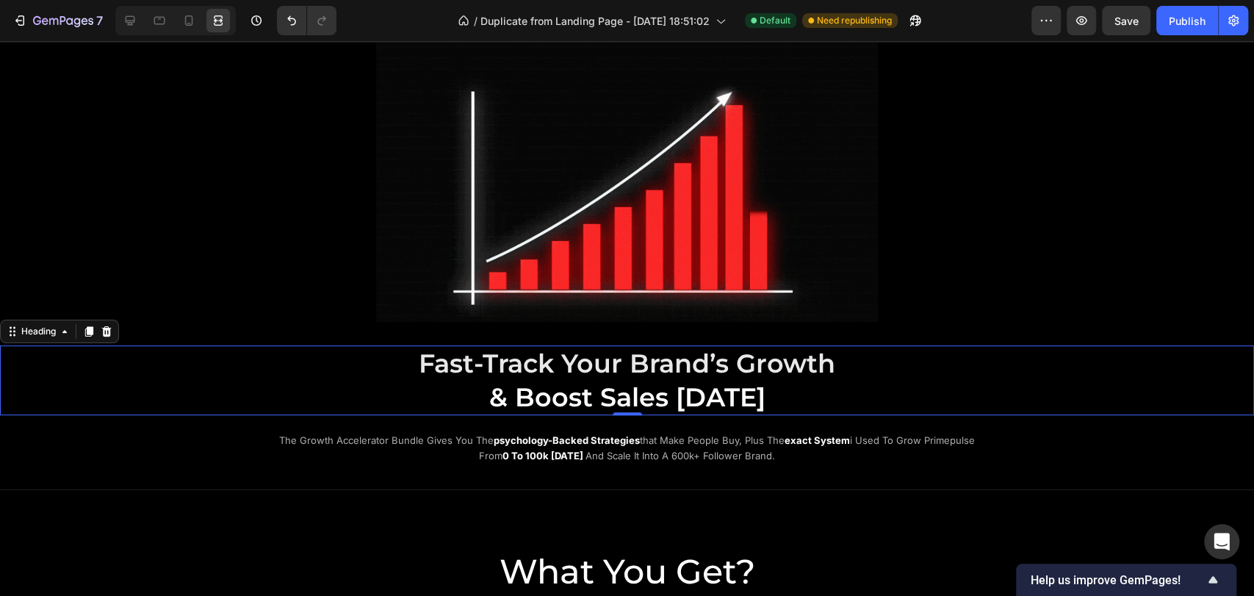
scroll to position [653, 0]
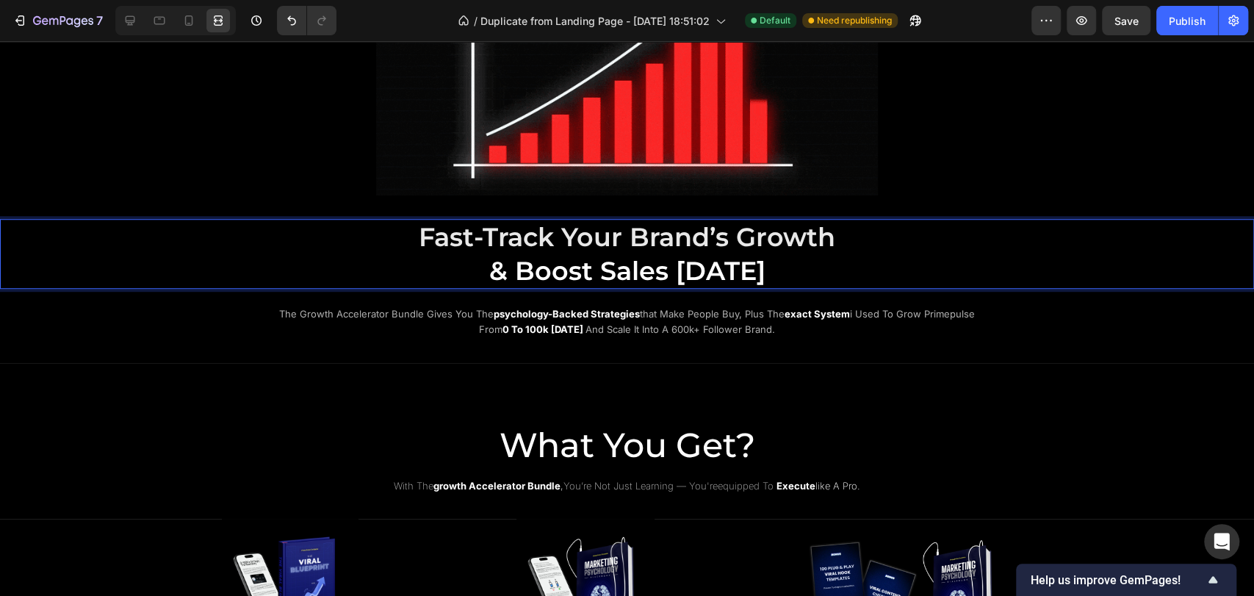
click at [824, 240] on span "Fast-Track Your Brand’s Growth" at bounding box center [627, 237] width 417 height 32
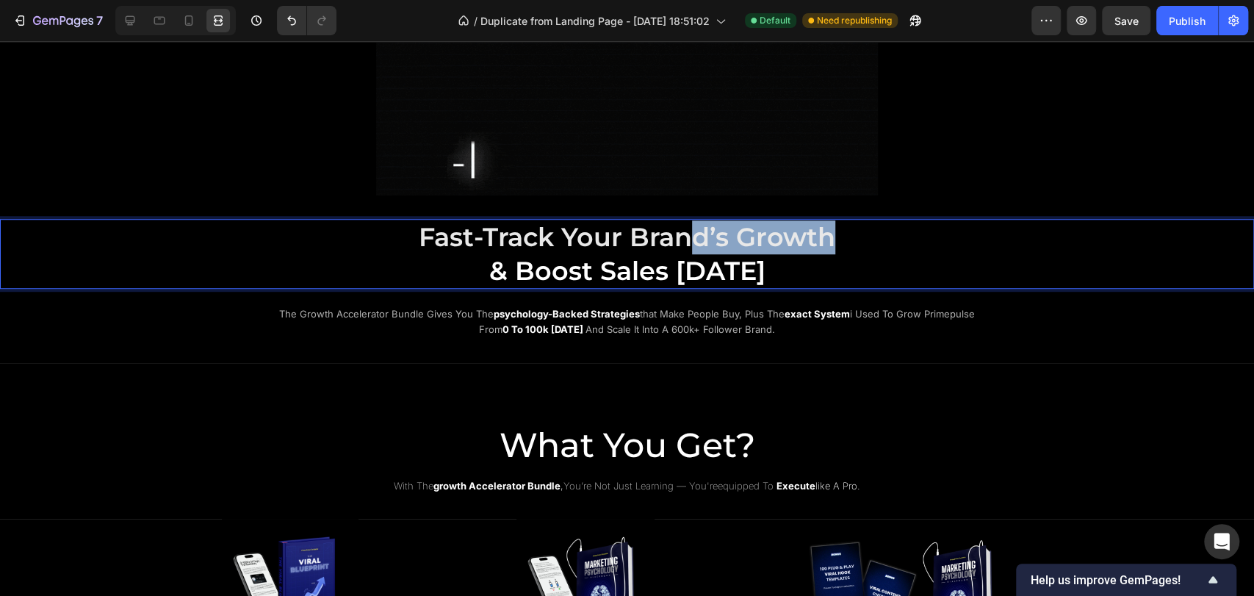
drag, startPoint x: 827, startPoint y: 238, endPoint x: 688, endPoint y: 242, distance: 139.7
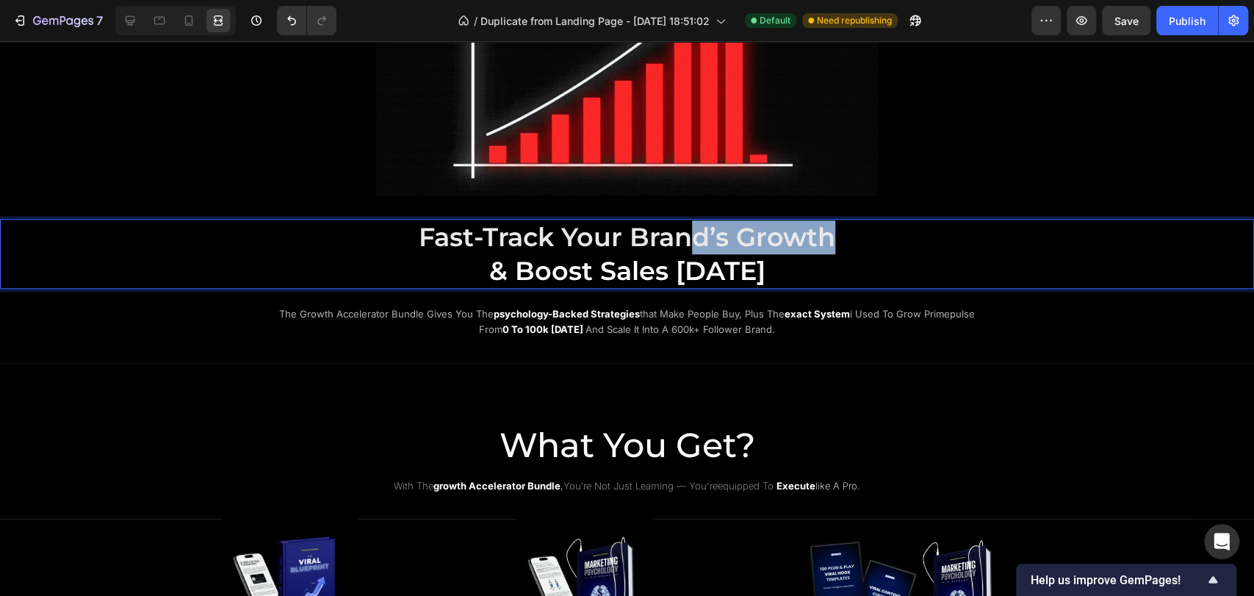
click at [688, 242] on span "Fast-Track Your Brand’s Growth" at bounding box center [627, 237] width 417 height 32
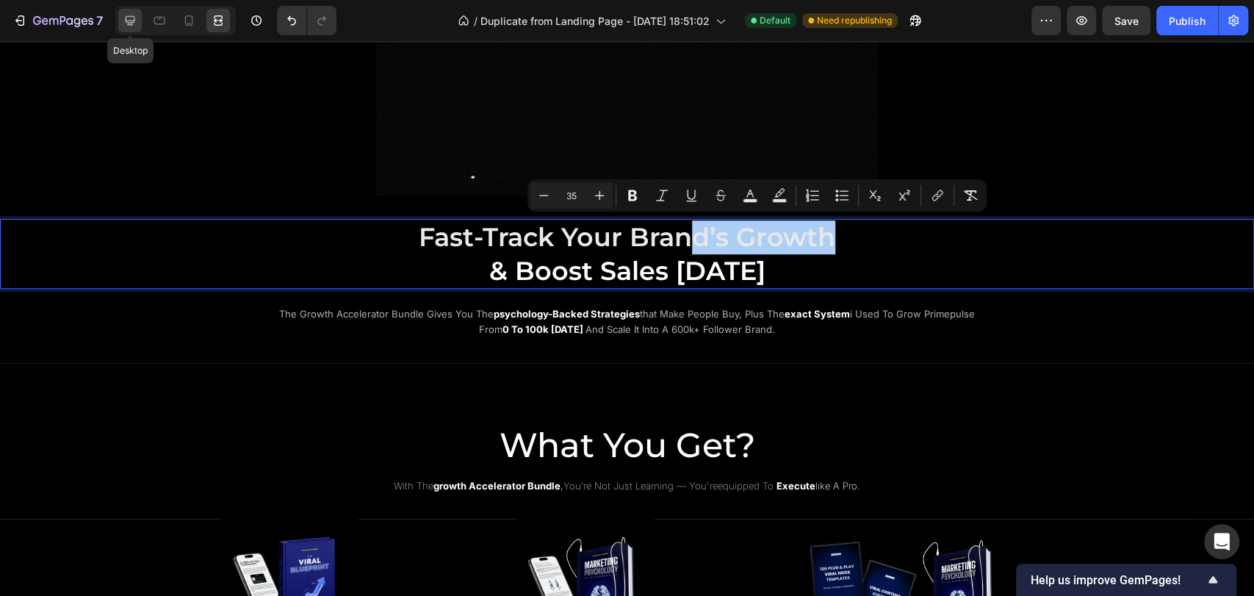
click at [126, 27] on icon at bounding box center [130, 20] width 15 height 15
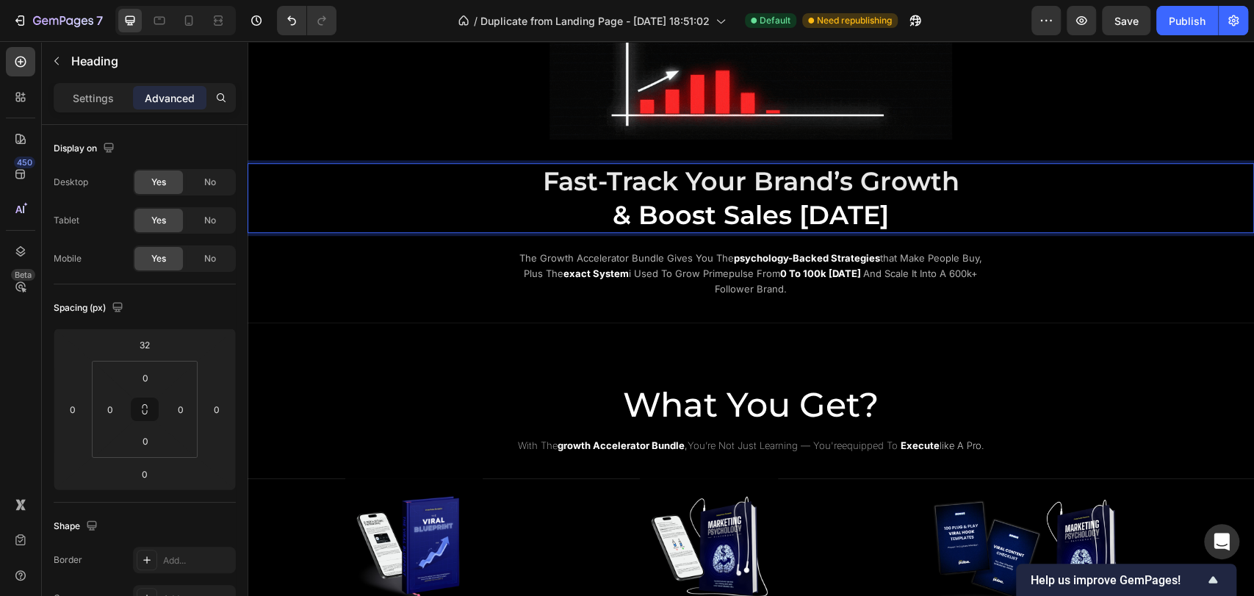
click at [835, 190] on span "Fast-Track Your Brand’s Growth" at bounding box center [751, 181] width 417 height 32
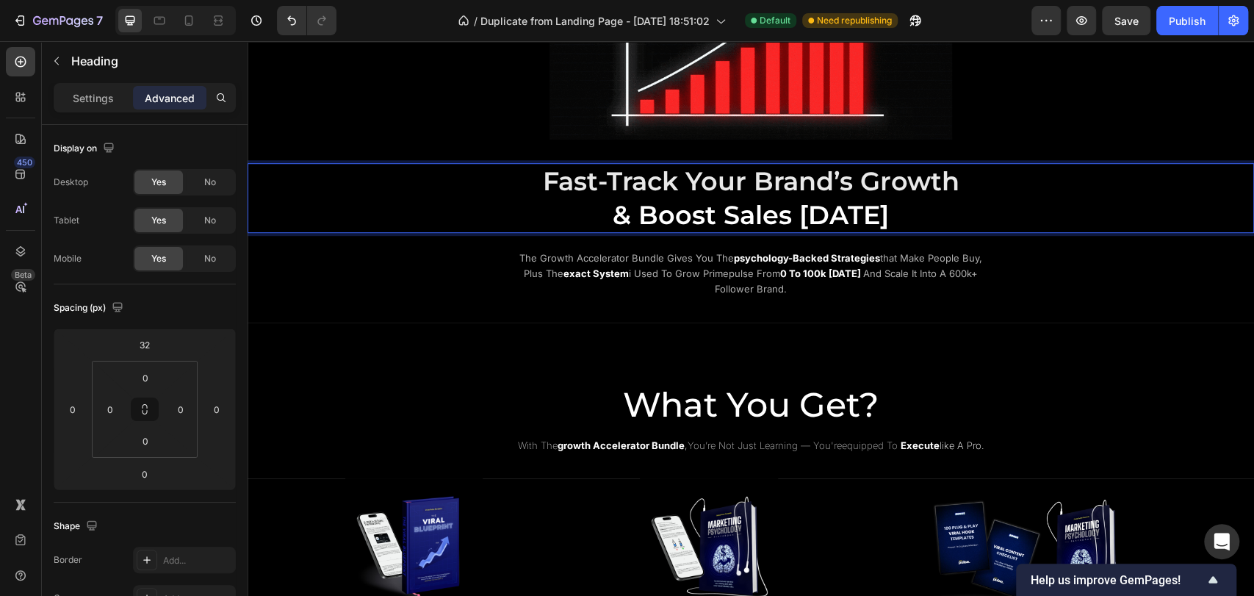
click at [824, 184] on span "Fast-Track Your Brand’s Growth" at bounding box center [751, 181] width 417 height 32
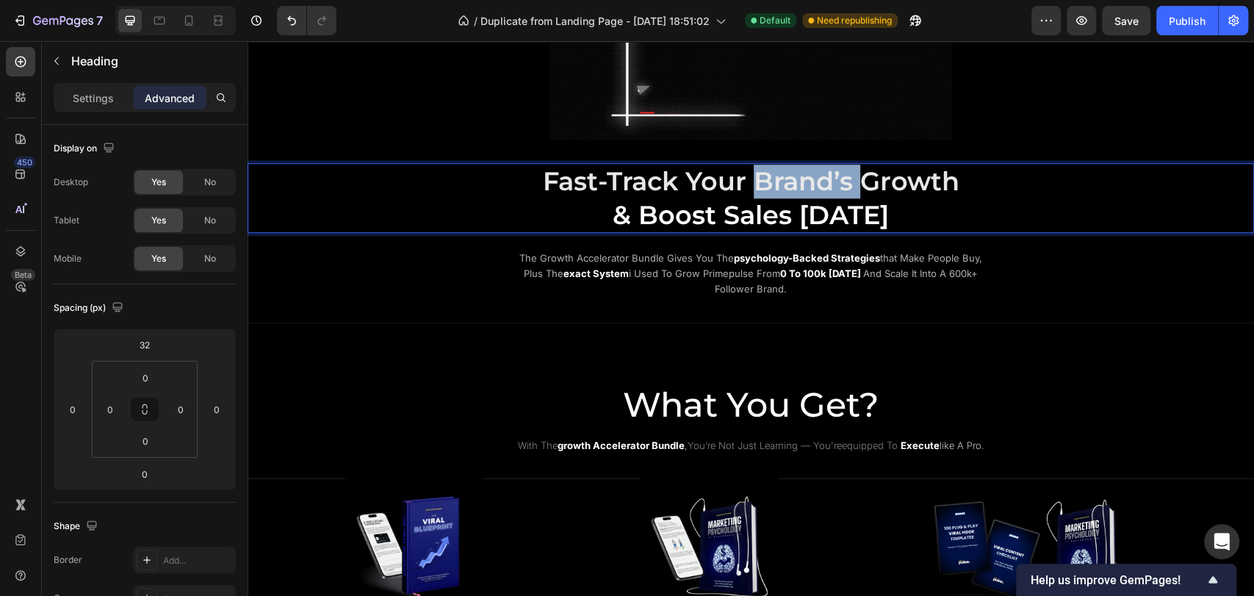
click at [824, 184] on span "Fast-Track Your Brand’s Growth" at bounding box center [751, 181] width 417 height 32
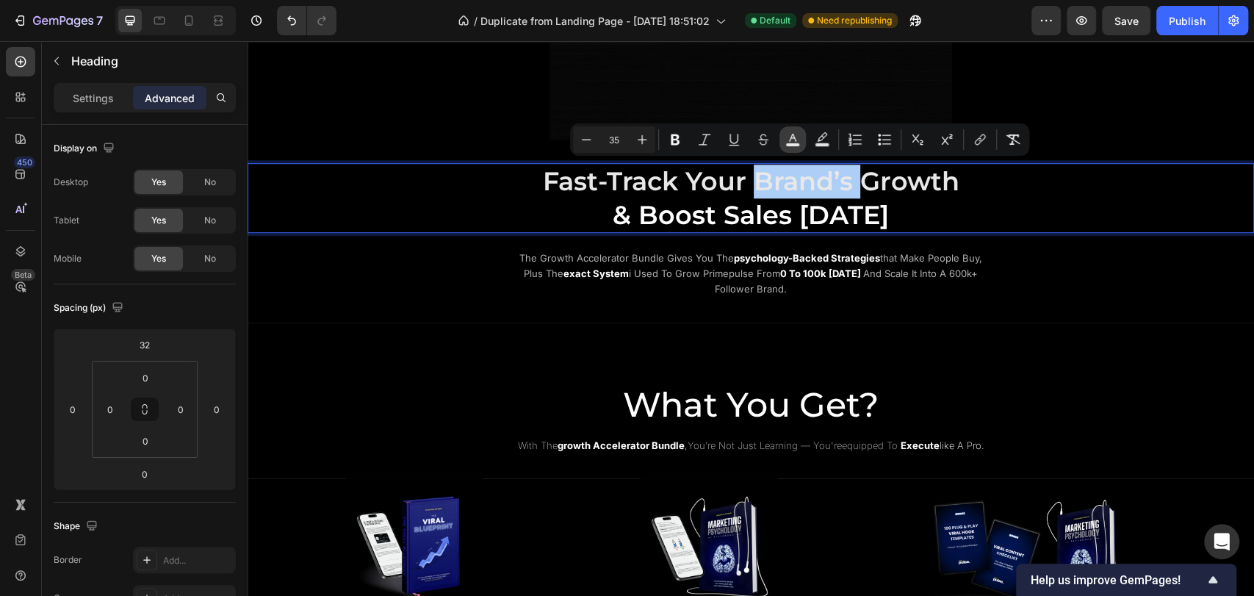
click at [787, 137] on icon "Editor contextual toolbar" at bounding box center [793, 139] width 15 height 15
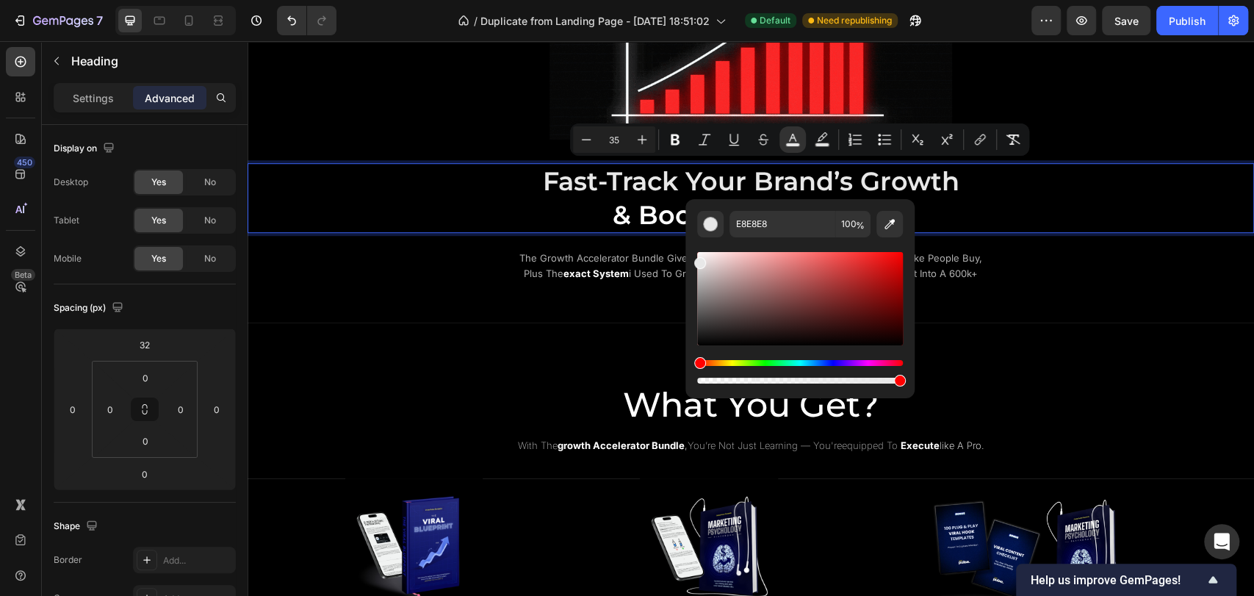
click at [641, 213] on span "& Boost Sales Today" at bounding box center [751, 215] width 276 height 32
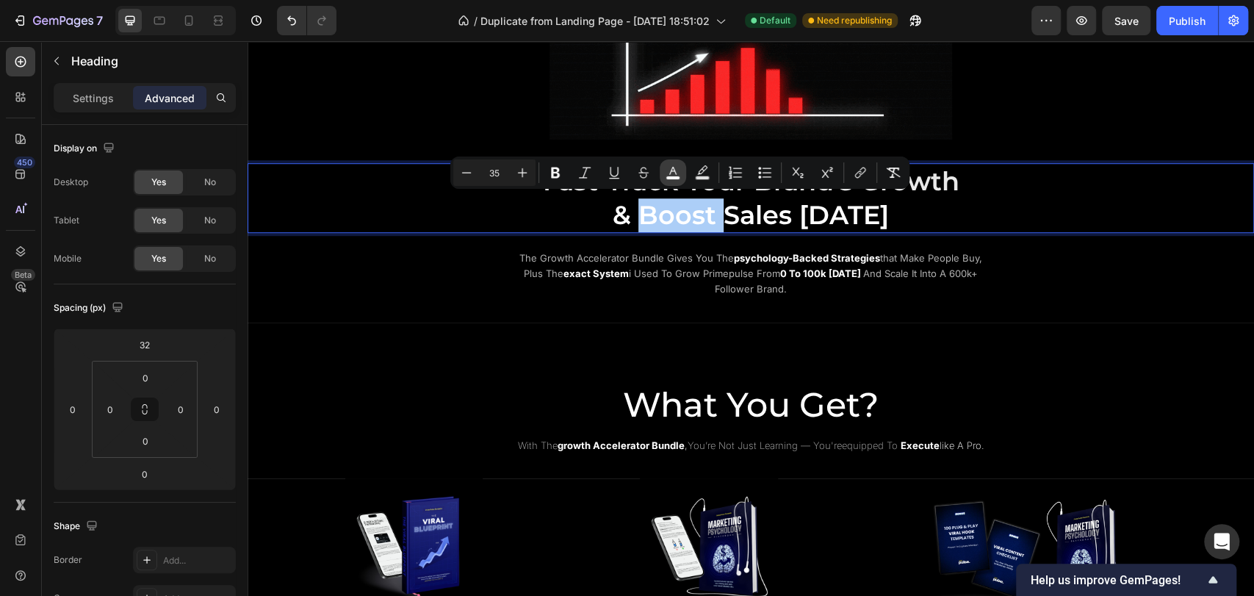
click at [675, 178] on rect "Editor contextual toolbar" at bounding box center [673, 178] width 14 height 4
type input "FFFFFF"
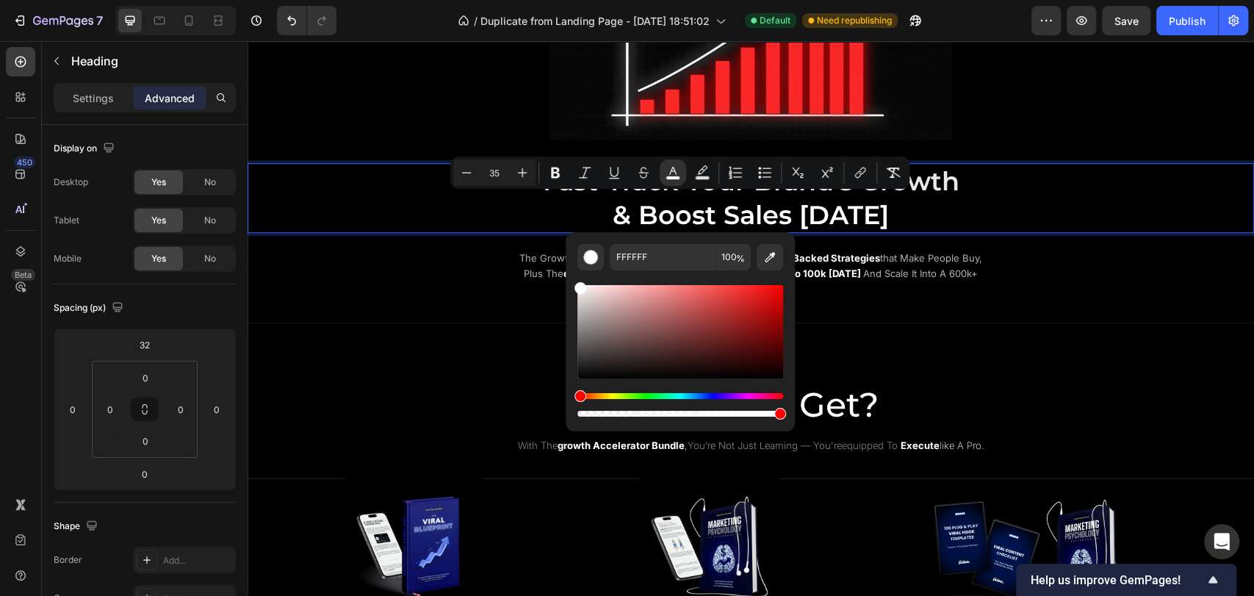
click at [924, 221] on p "Fast-Track Your Brand’s Growth & Boost Sales Today" at bounding box center [751, 198] width 879 height 67
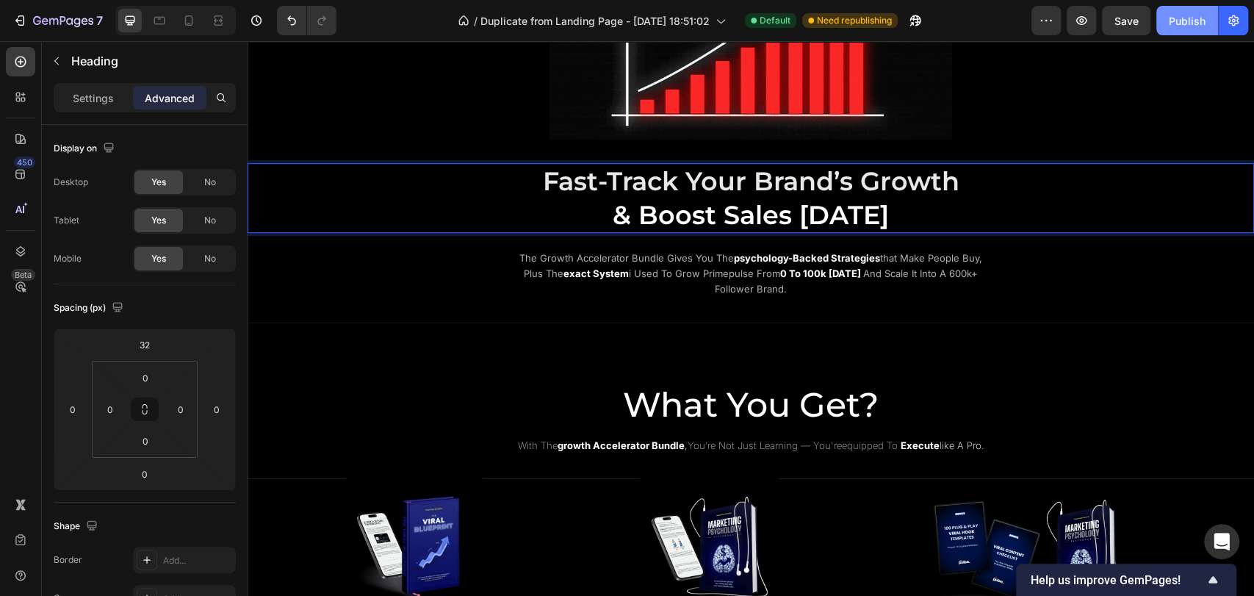
click at [1175, 26] on div "Publish" at bounding box center [1187, 20] width 37 height 15
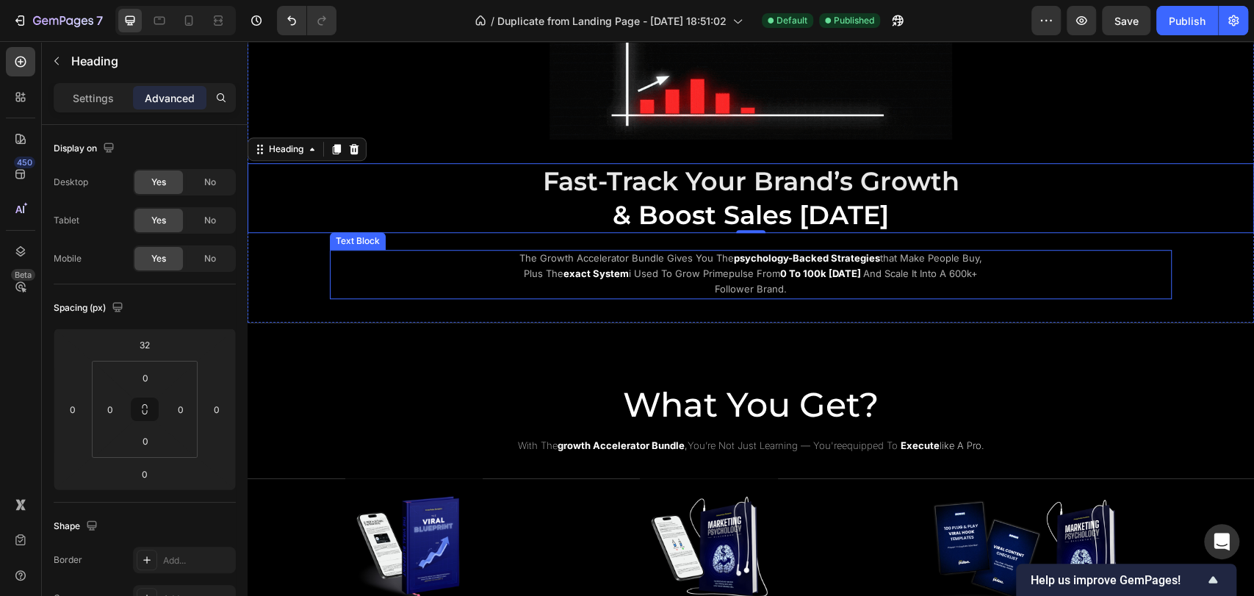
click at [629, 256] on span "the growth accelerator bundle gives you the" at bounding box center [627, 258] width 215 height 12
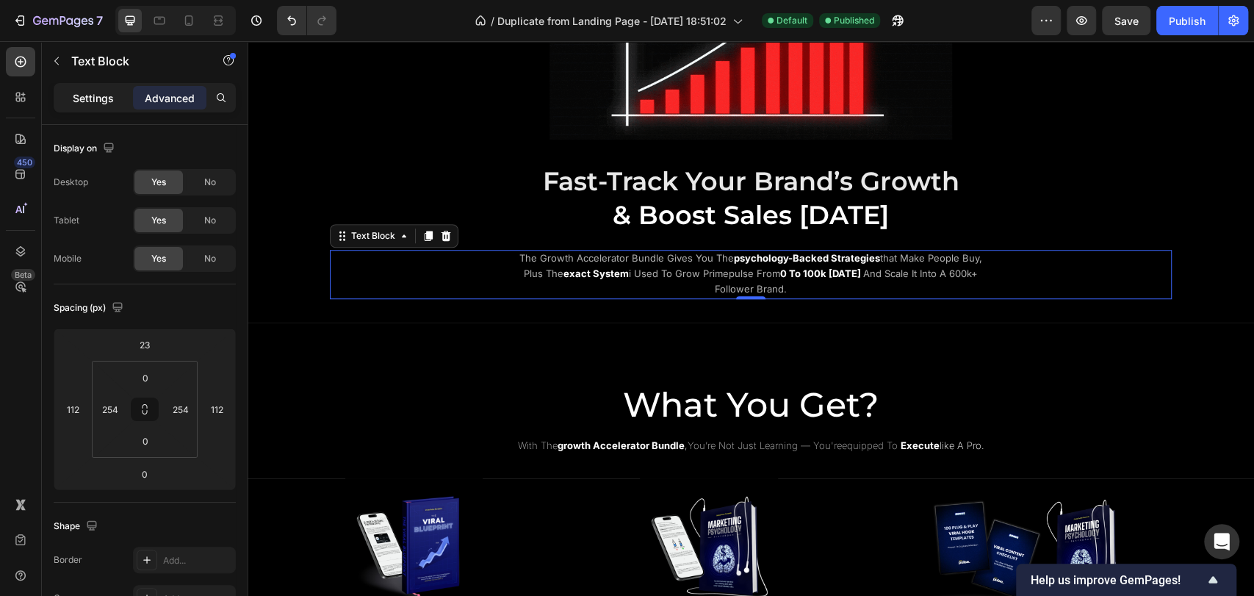
click at [98, 90] on p "Settings" at bounding box center [93, 97] width 41 height 15
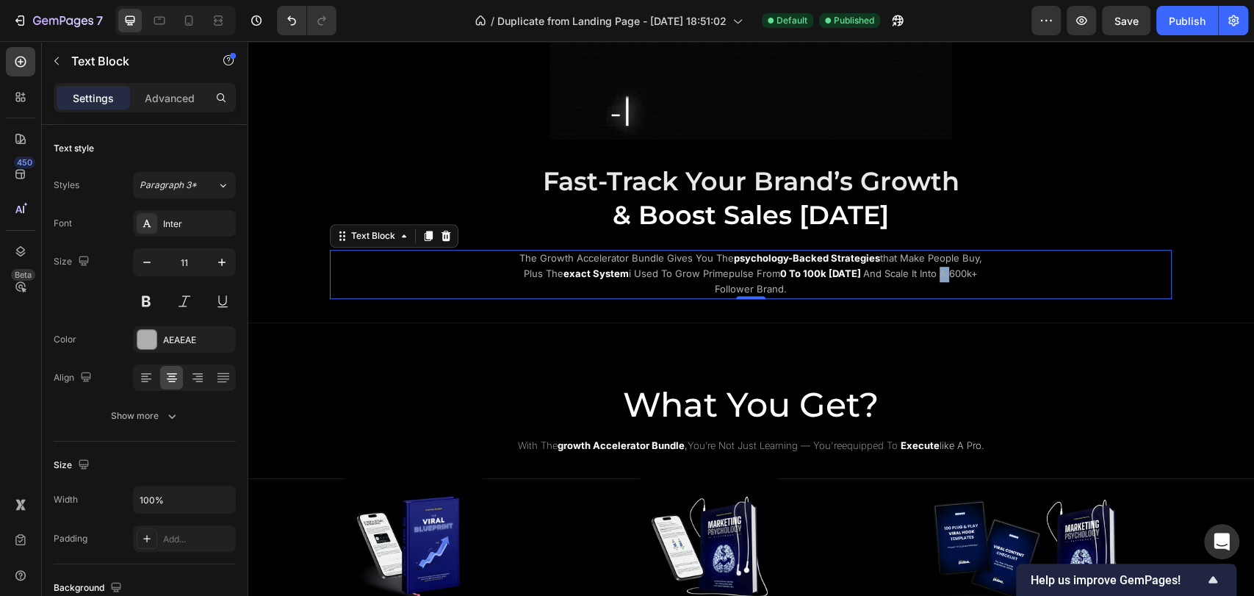
click at [611, 278] on p "the growth accelerator bundle gives you the psychology-backed strategies that m…" at bounding box center [751, 274] width 466 height 46
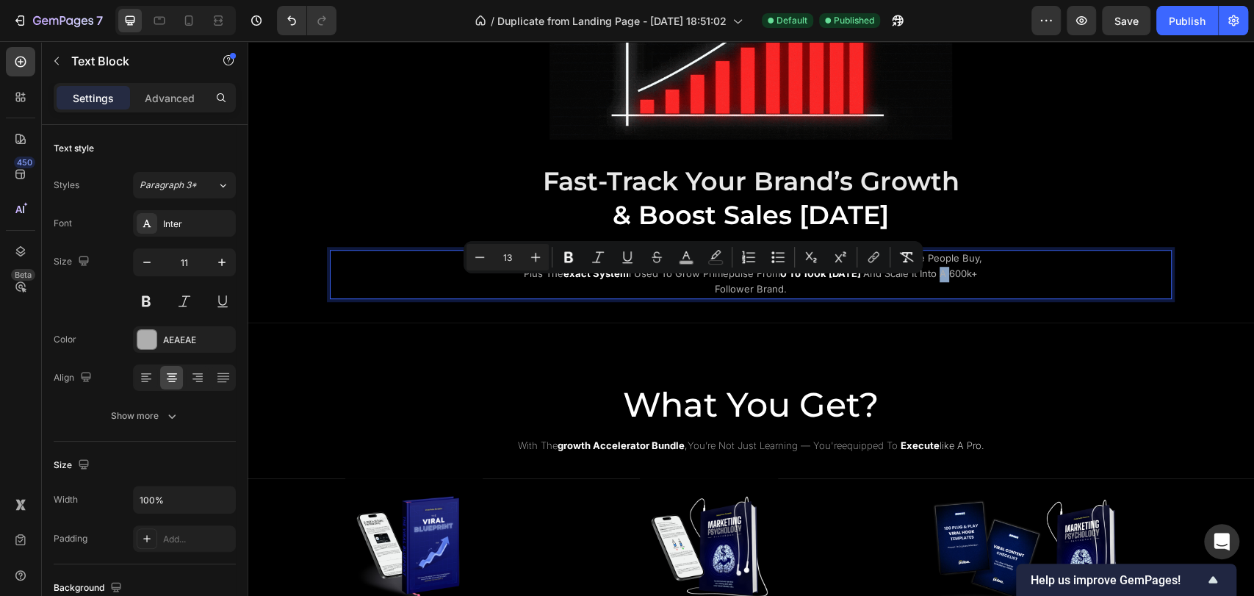
click at [575, 289] on p "the growth accelerator bundle gives you the psychology-backed strategies that m…" at bounding box center [751, 274] width 466 height 46
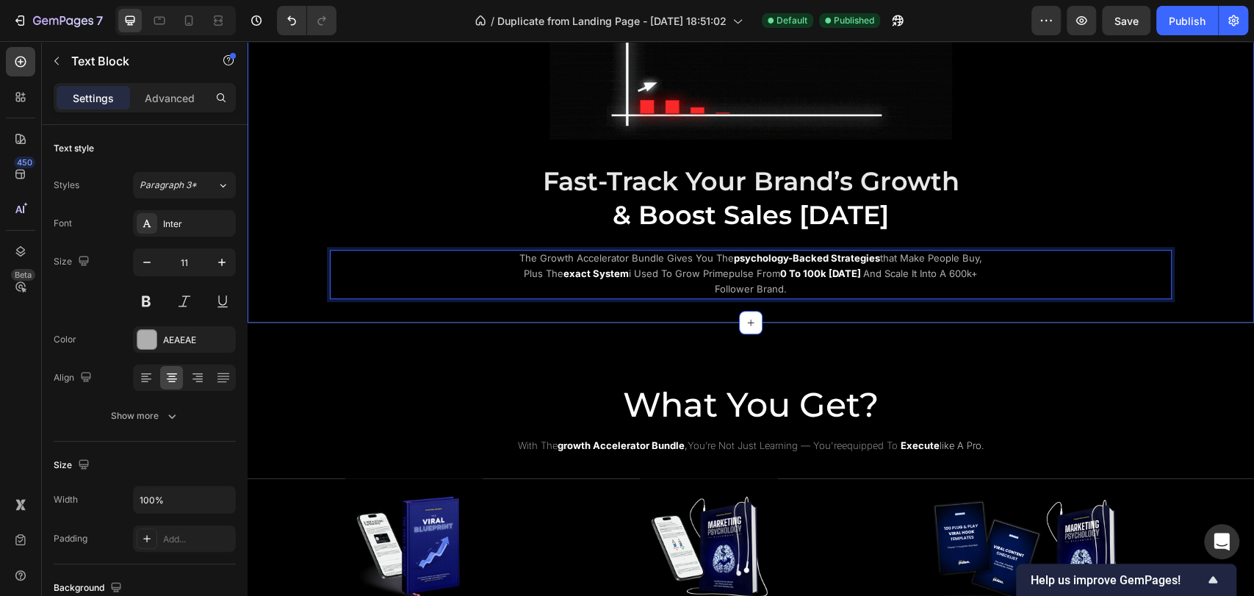
click at [561, 302] on div "Image ⁠⁠⁠⁠⁠⁠⁠ Fast-Track Your Brand’s Growth & Boost Sales Today Heading the gr…" at bounding box center [751, 106] width 1007 height 433
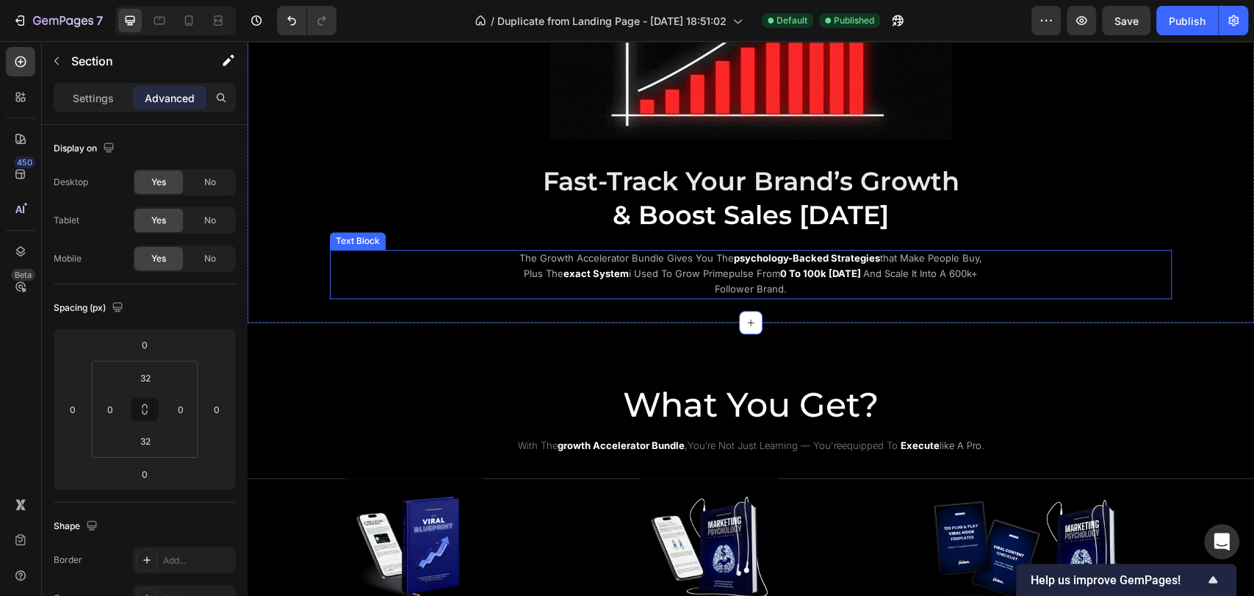
click at [696, 267] on span "i used to grow primepulse from" at bounding box center [704, 273] width 151 height 12
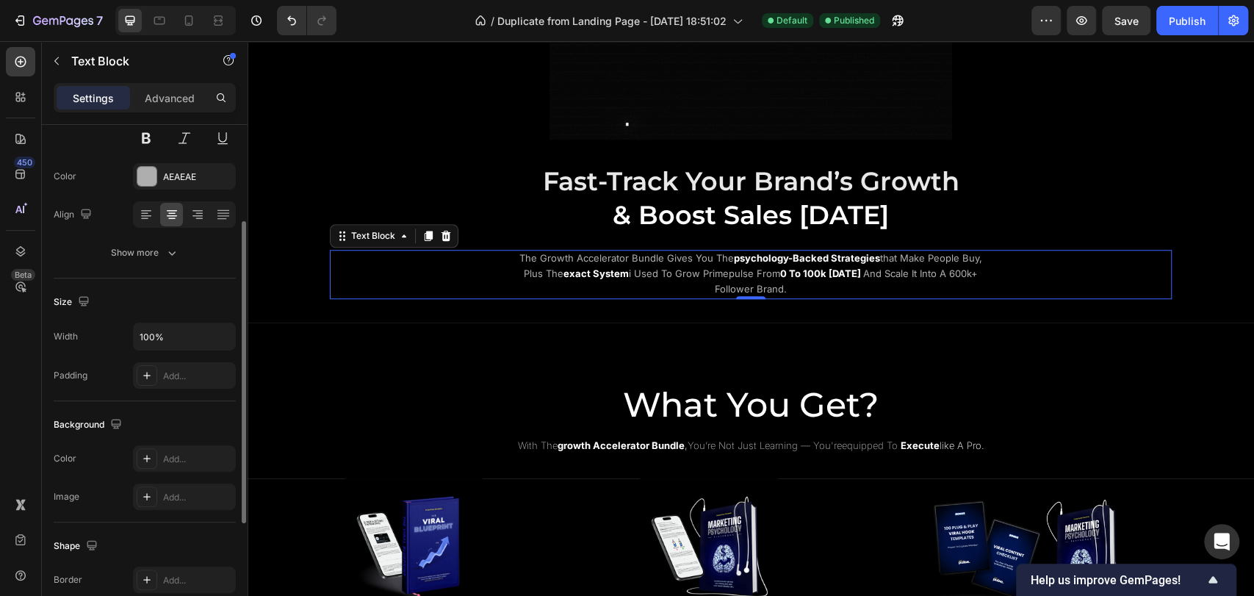
scroll to position [82, 0]
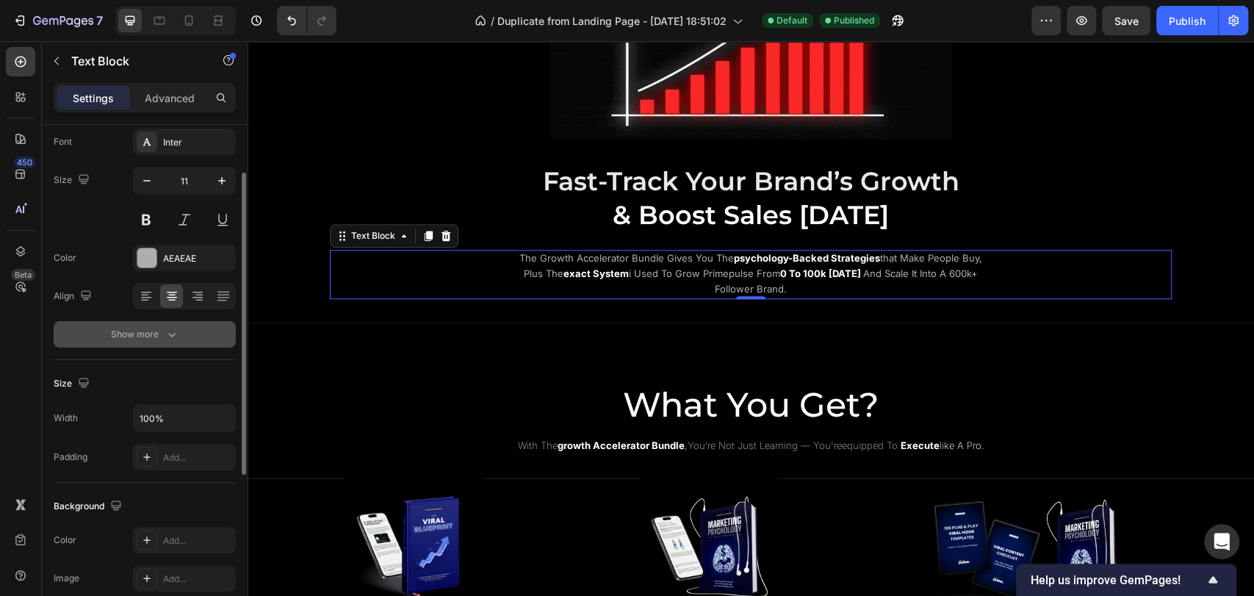
click at [177, 339] on icon "button" at bounding box center [172, 334] width 15 height 15
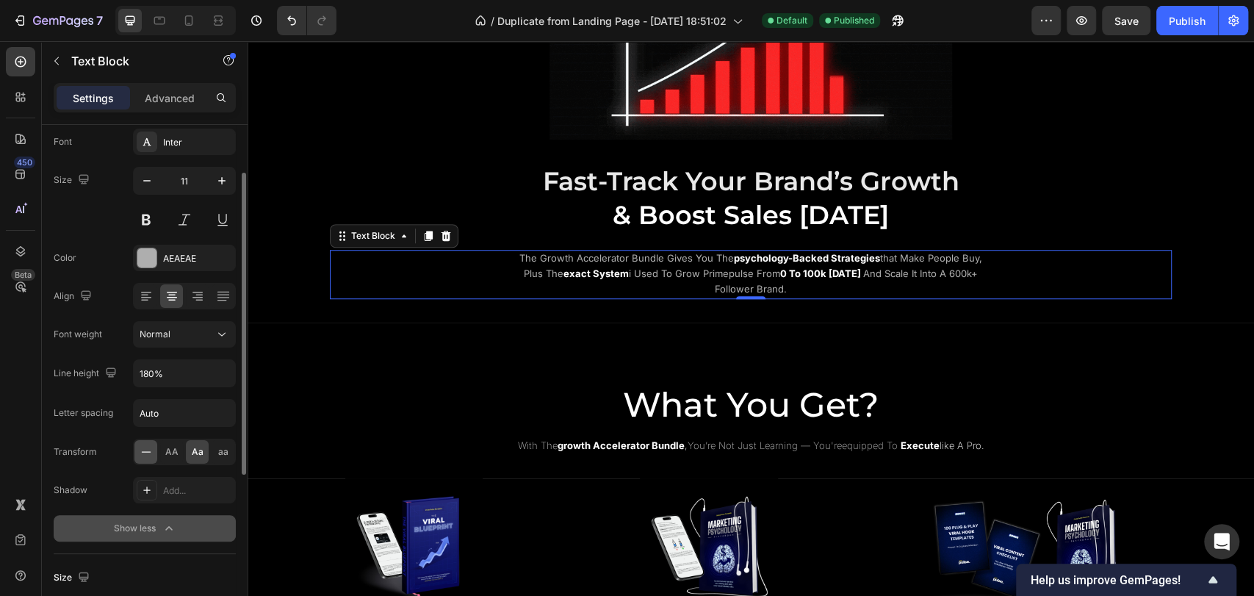
click at [150, 455] on icon at bounding box center [146, 452] width 15 height 15
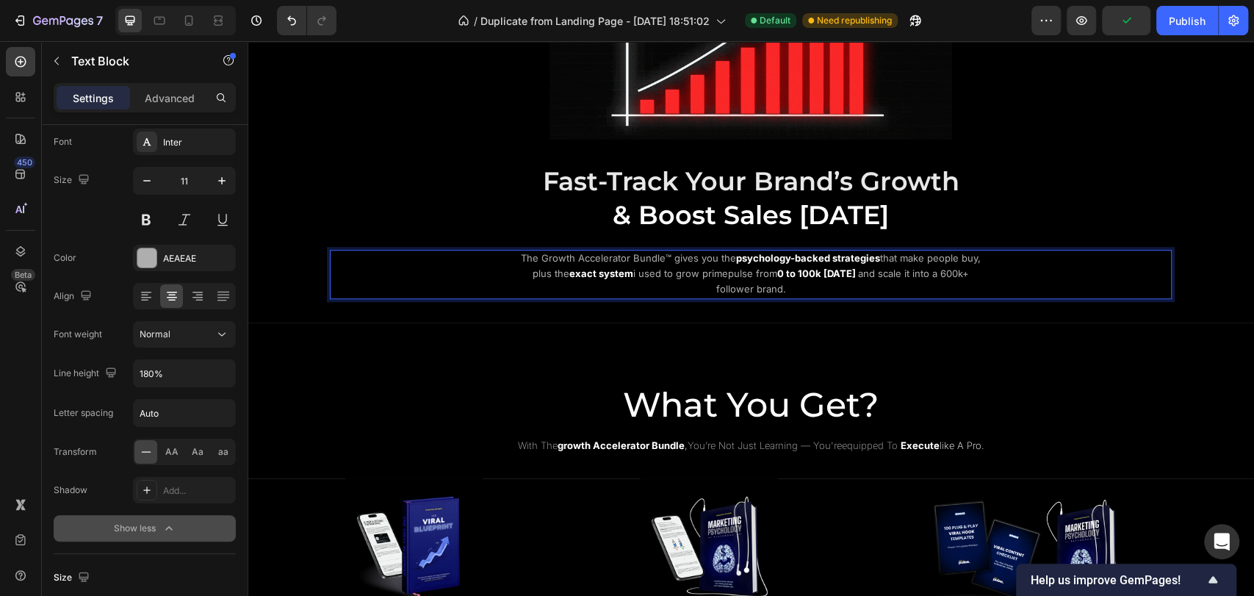
click at [990, 254] on div "The Growth Accelerator Bundle™ gives you the psychology-backed strategies that …" at bounding box center [751, 274] width 842 height 48
click at [549, 270] on span "that make people buy, plus the" at bounding box center [757, 265] width 448 height 27
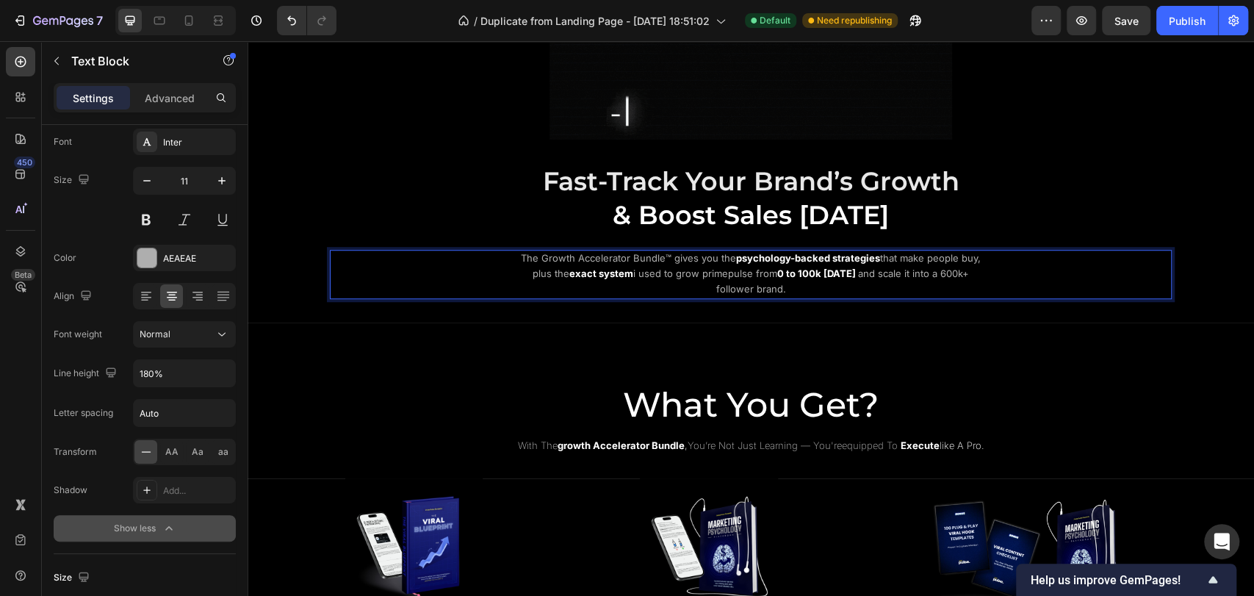
click at [738, 267] on span "i used to grow primepulse from" at bounding box center [705, 273] width 144 height 12
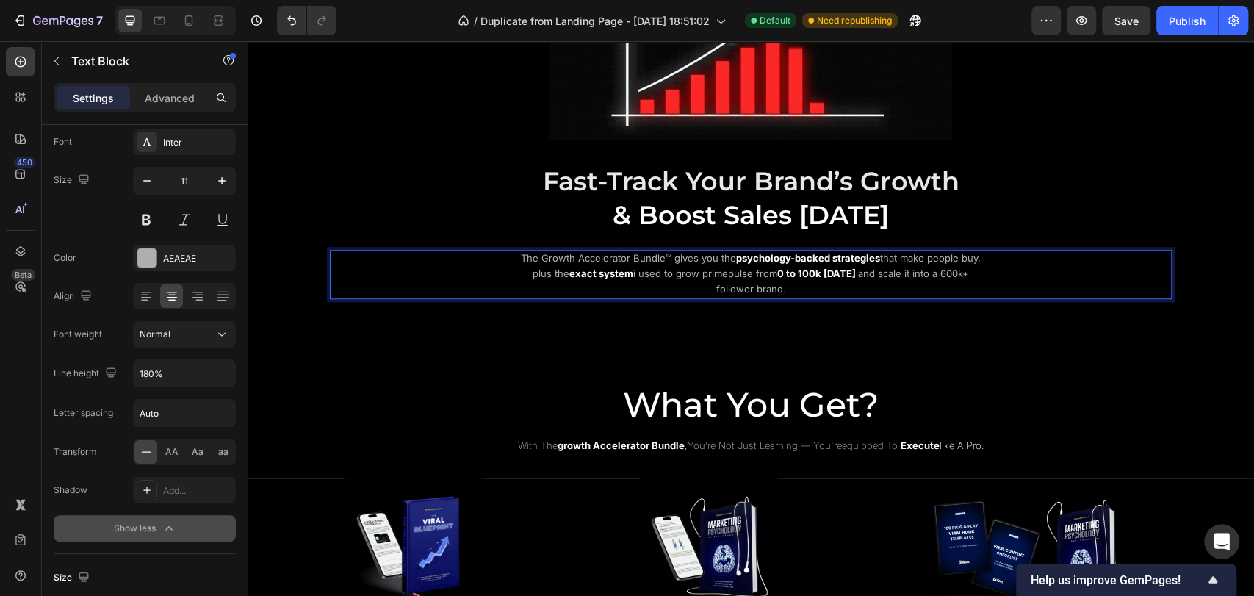
drag, startPoint x: 723, startPoint y: 272, endPoint x: 728, endPoint y: 278, distance: 8.4
click at [723, 273] on span "i used to grow primepulse from" at bounding box center [705, 273] width 144 height 12
click at [651, 268] on span "i used to grow PrimePulse from" at bounding box center [705, 273] width 144 height 12
click at [816, 288] on p "The Growth Accelerator Bundle™ gives you the psychology-backed strategies that …" at bounding box center [751, 274] width 466 height 46
click at [218, 29] on div at bounding box center [218, 21] width 24 height 24
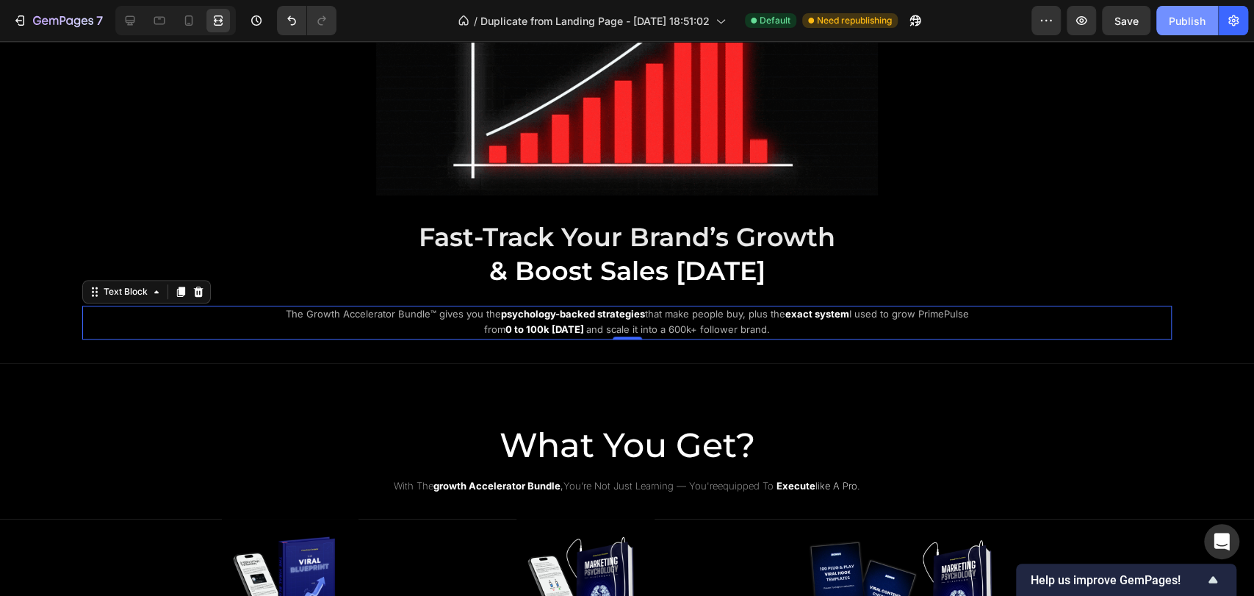
click at [1182, 21] on div "Publish" at bounding box center [1187, 20] width 37 height 15
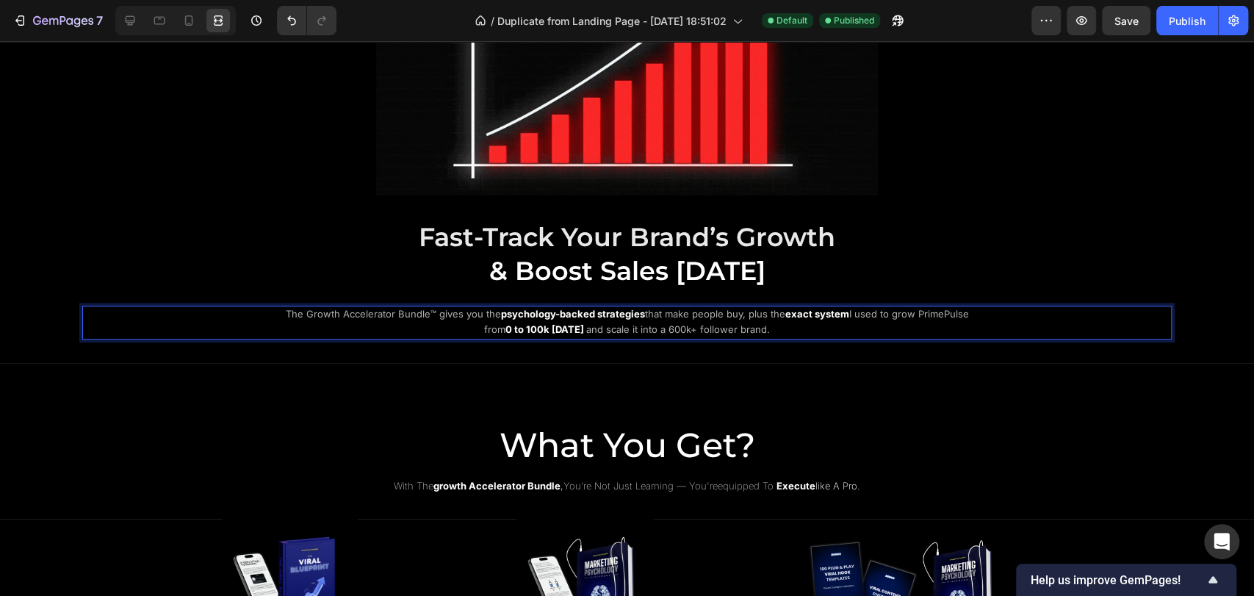
click at [844, 313] on span "I used to grow PrimePulse from" at bounding box center [726, 321] width 485 height 27
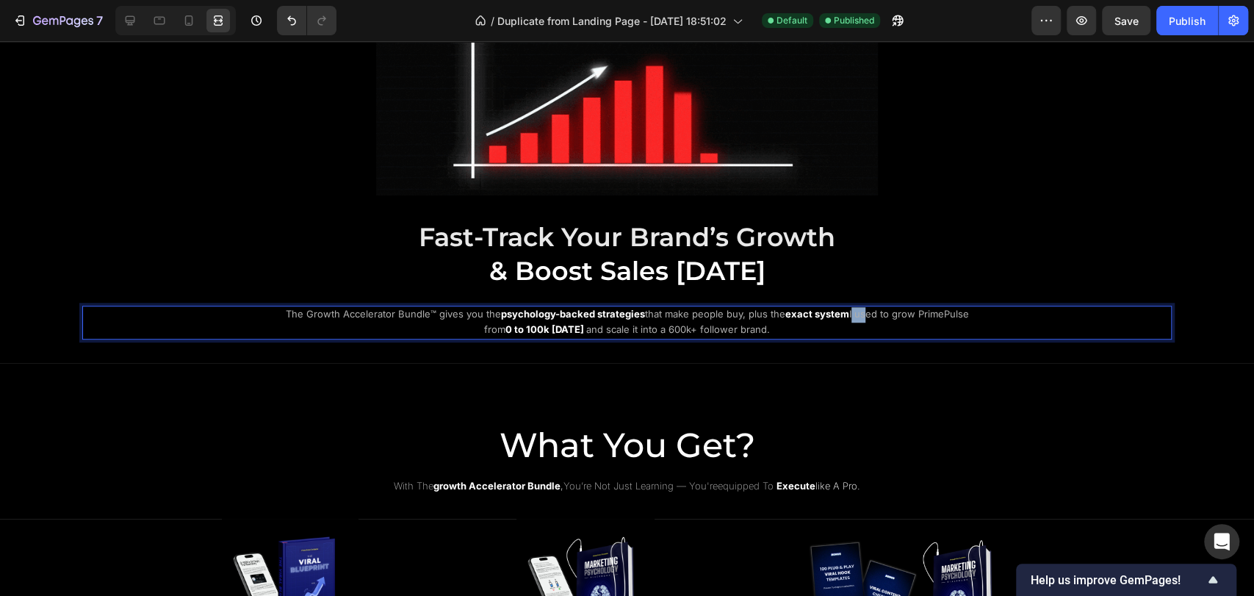
click at [850, 313] on span "I used to grow PrimePulse from" at bounding box center [726, 321] width 485 height 27
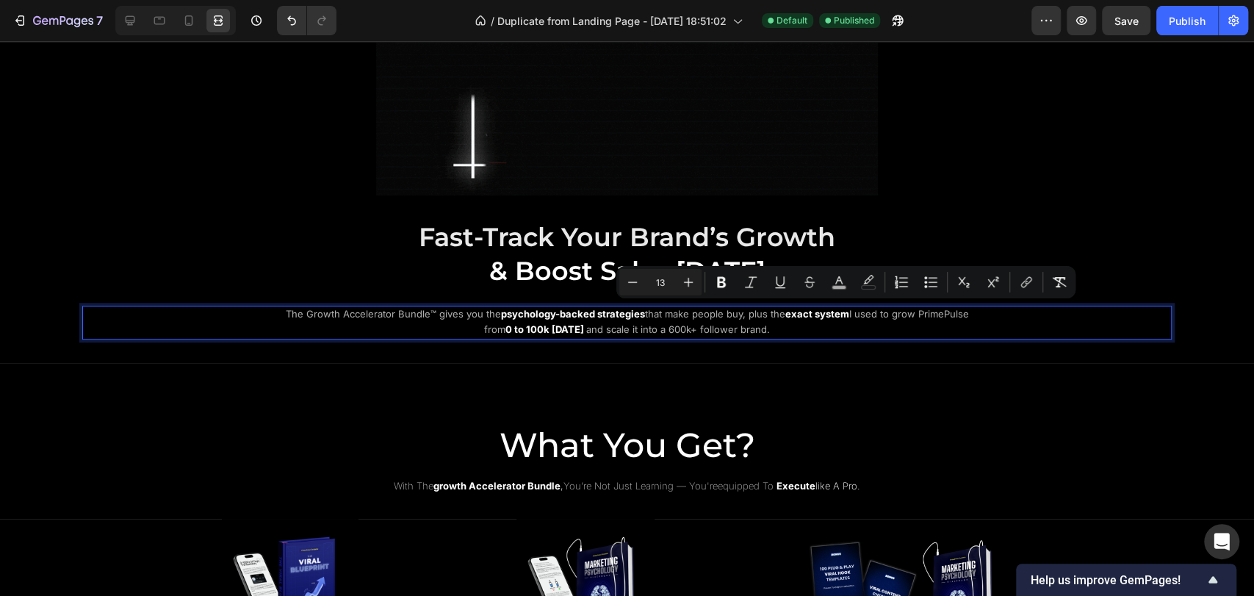
click at [863, 317] on p "The Growth Accelerator Bundle™ gives you the psychology-backed strategies that …" at bounding box center [627, 322] width 714 height 31
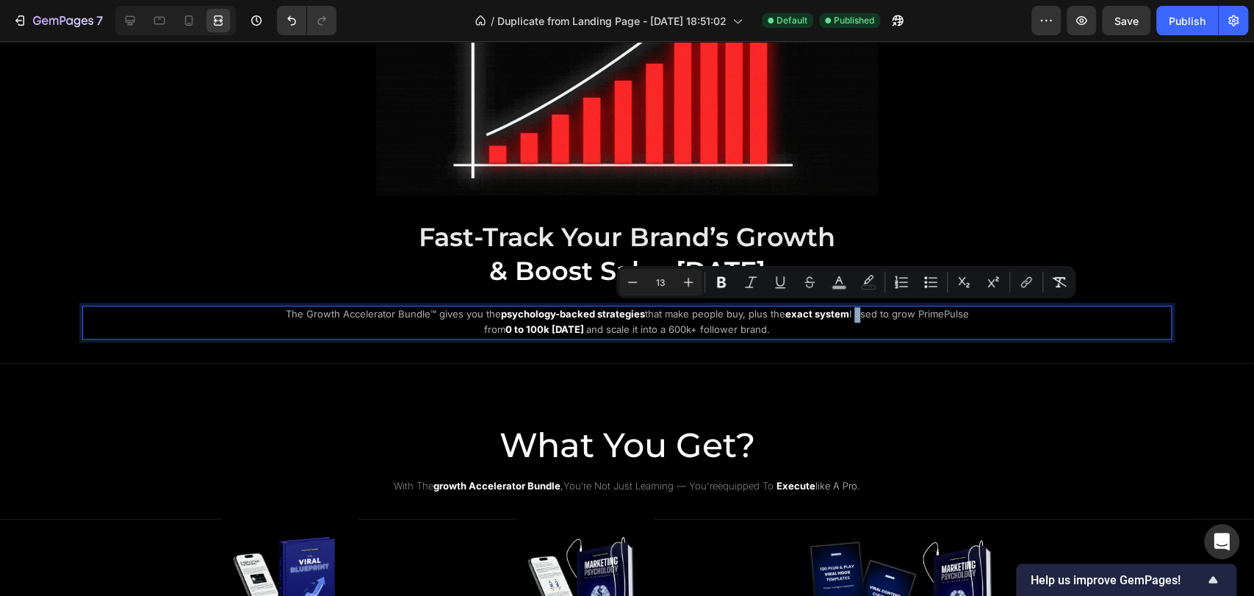
click at [848, 310] on span "I used to grow PrimePulse from" at bounding box center [726, 321] width 485 height 27
click at [841, 282] on icon "Editor contextual toolbar" at bounding box center [839, 282] width 15 height 15
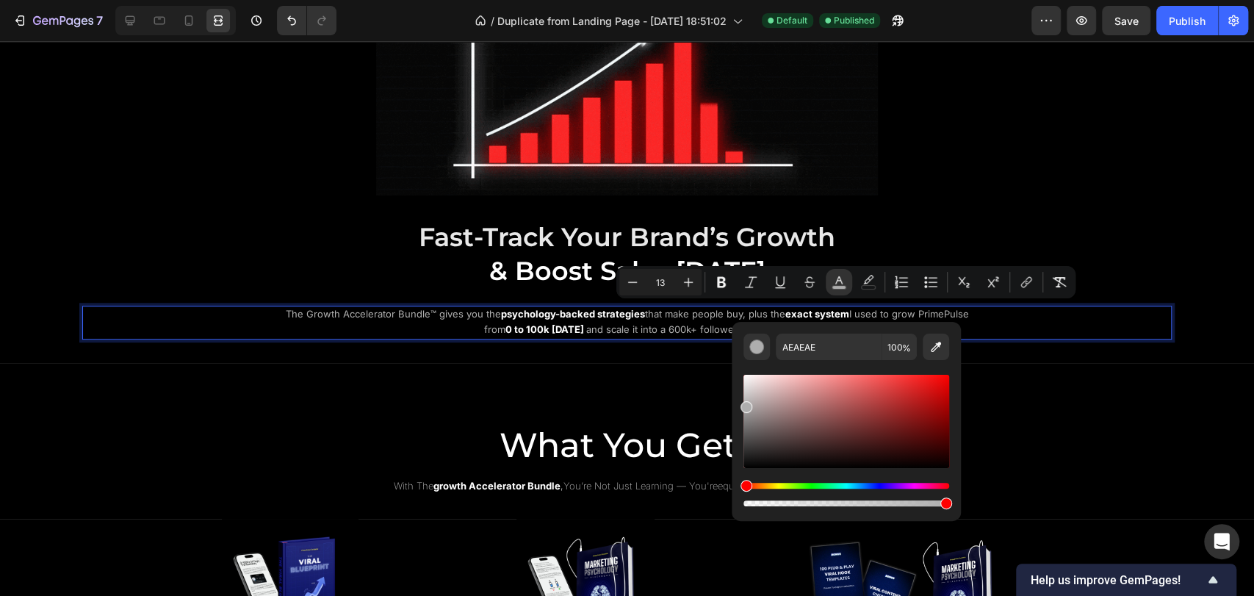
click at [963, 310] on p "The Growth Accelerator Bundle™ gives you the psychology-backed strategies that …" at bounding box center [627, 322] width 714 height 31
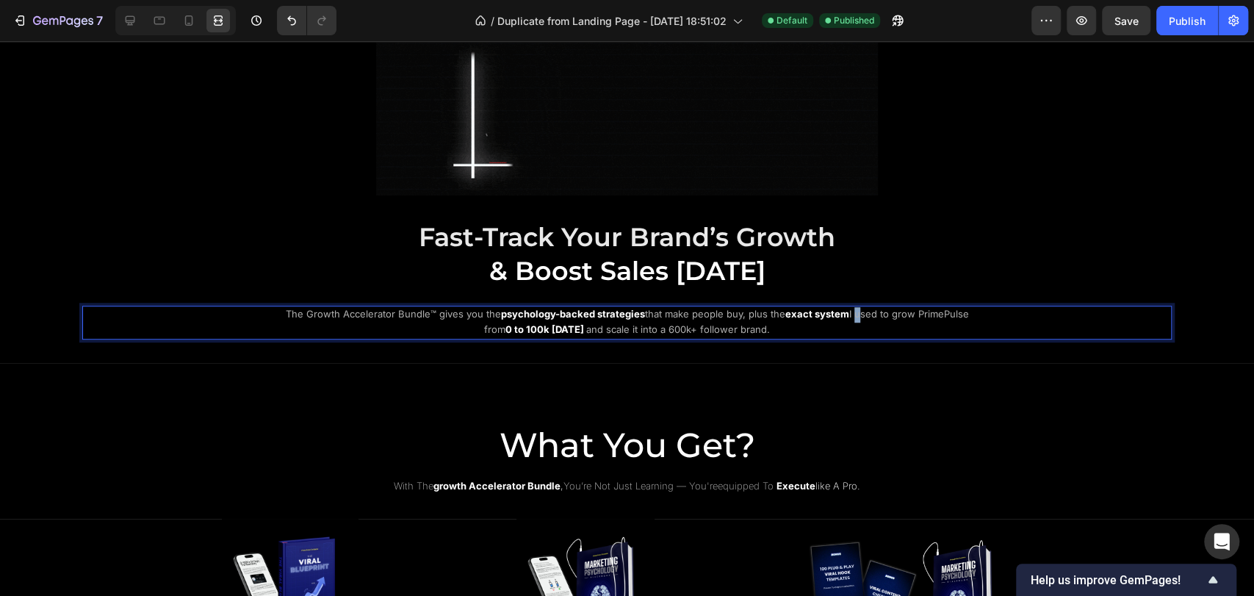
click at [847, 312] on span "I used to grow PrimePulse from" at bounding box center [726, 321] width 485 height 27
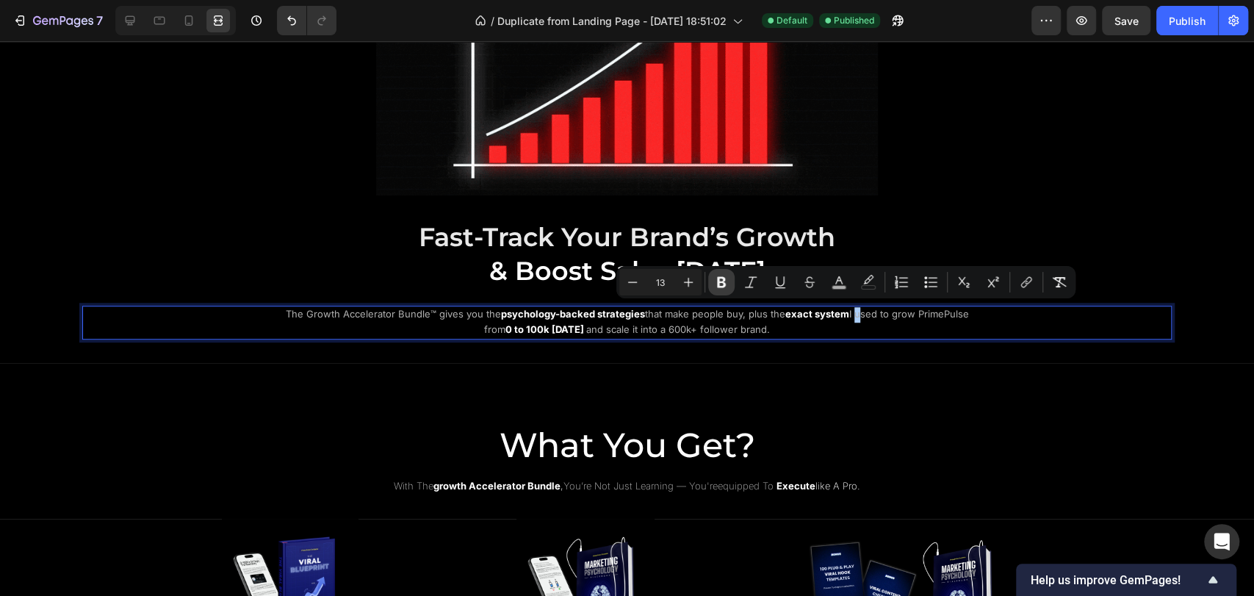
click at [719, 286] on icon "Editor contextual toolbar" at bounding box center [721, 282] width 9 height 11
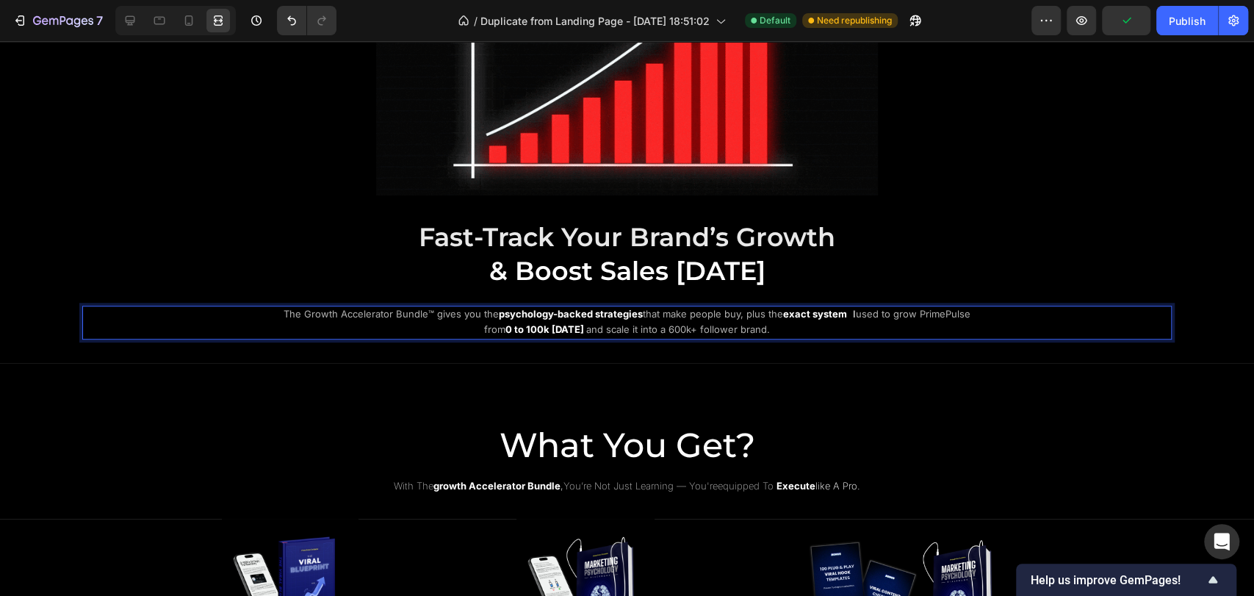
click at [843, 312] on span "I used to grow PrimePulse from" at bounding box center [727, 321] width 486 height 27
click at [847, 312] on span "I used to grow PrimePulse from" at bounding box center [727, 321] width 486 height 27
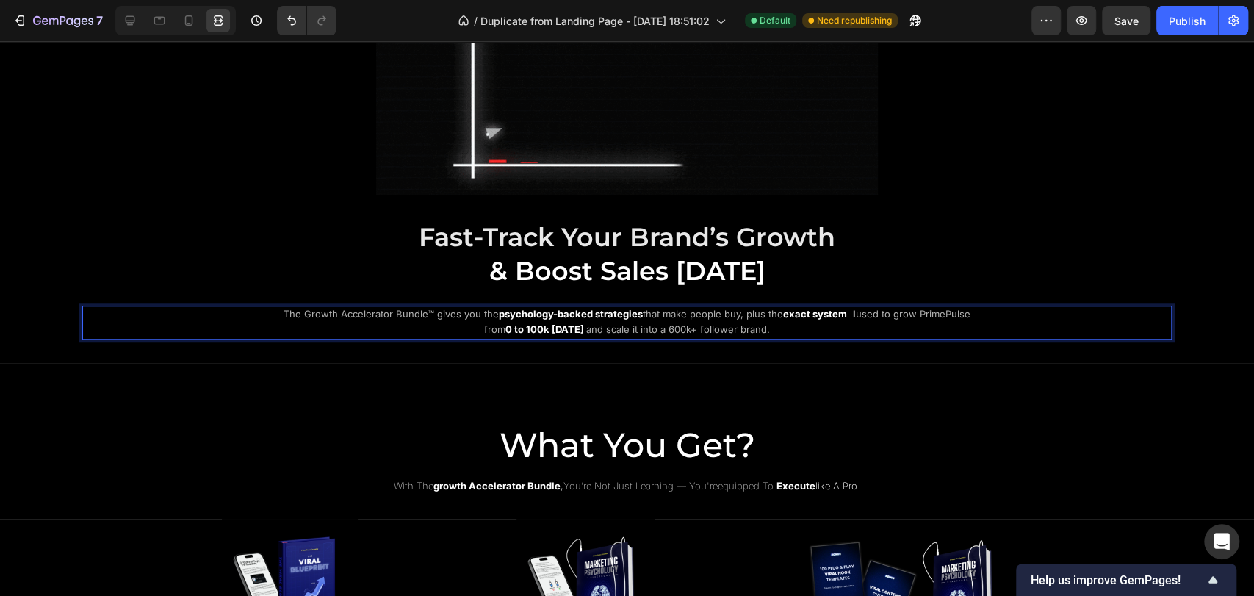
click at [855, 317] on p "The Growth Accelerator Bundle™ gives you the psychology-backed strategies that …" at bounding box center [627, 322] width 714 height 31
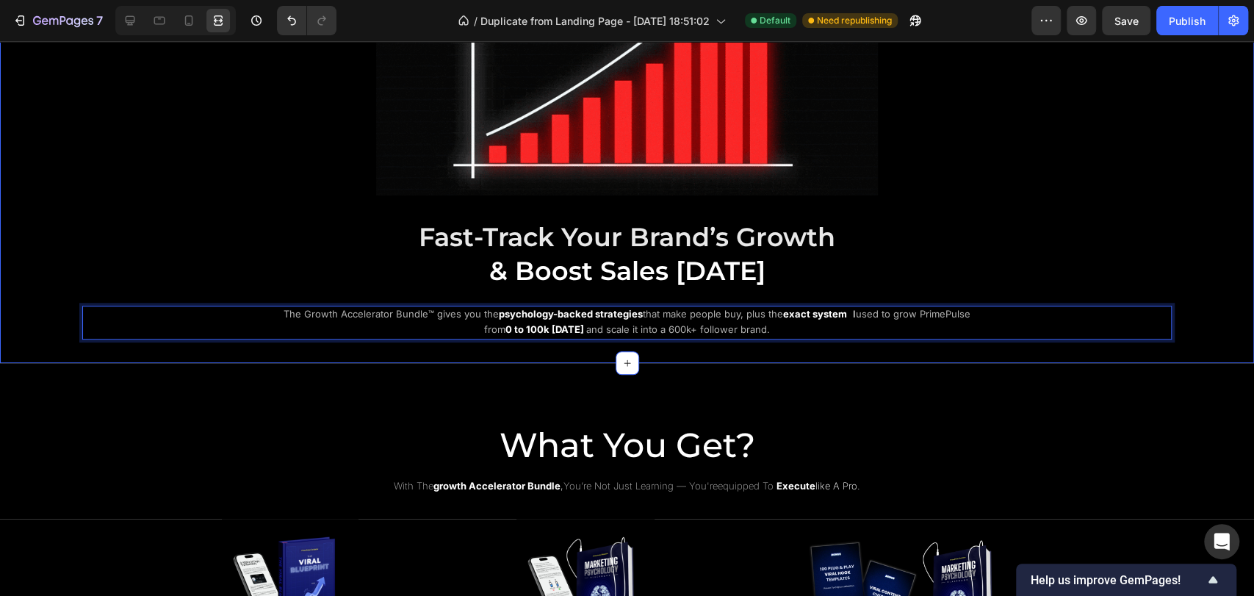
click at [842, 358] on div "Image ⁠⁠⁠⁠⁠⁠⁠ Fast-Track Your Brand’s Growth & Boost Sales Today Heading The Gr…" at bounding box center [627, 126] width 1254 height 473
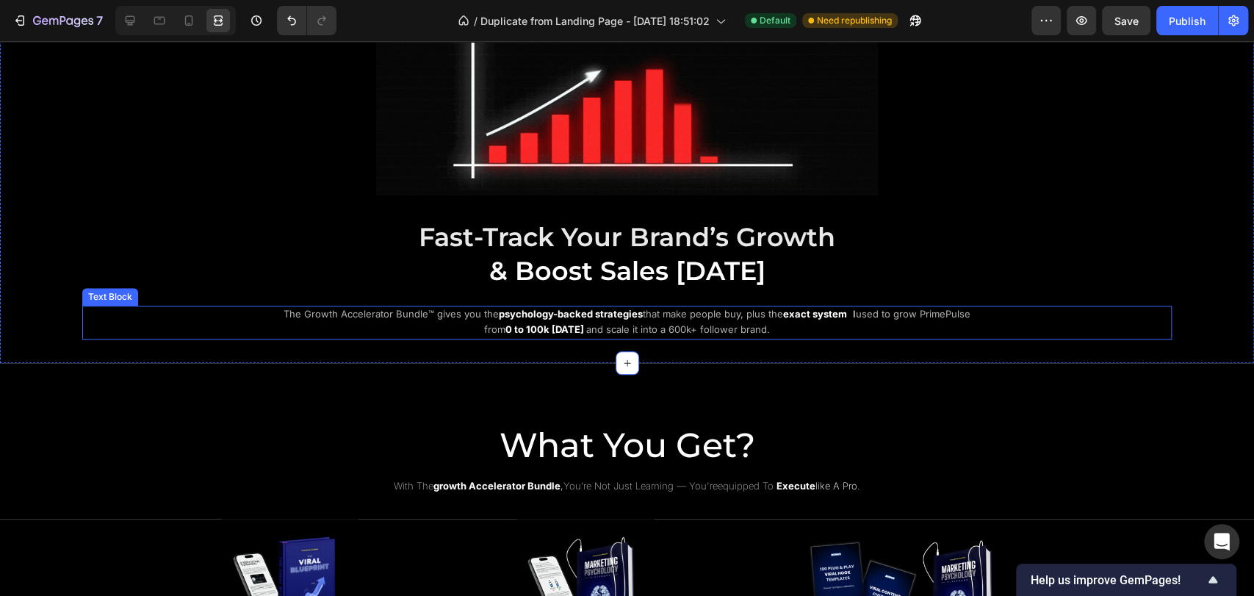
click at [855, 317] on p "The Growth Accelerator Bundle™ gives you the psychology-backed strategies that …" at bounding box center [627, 322] width 714 height 31
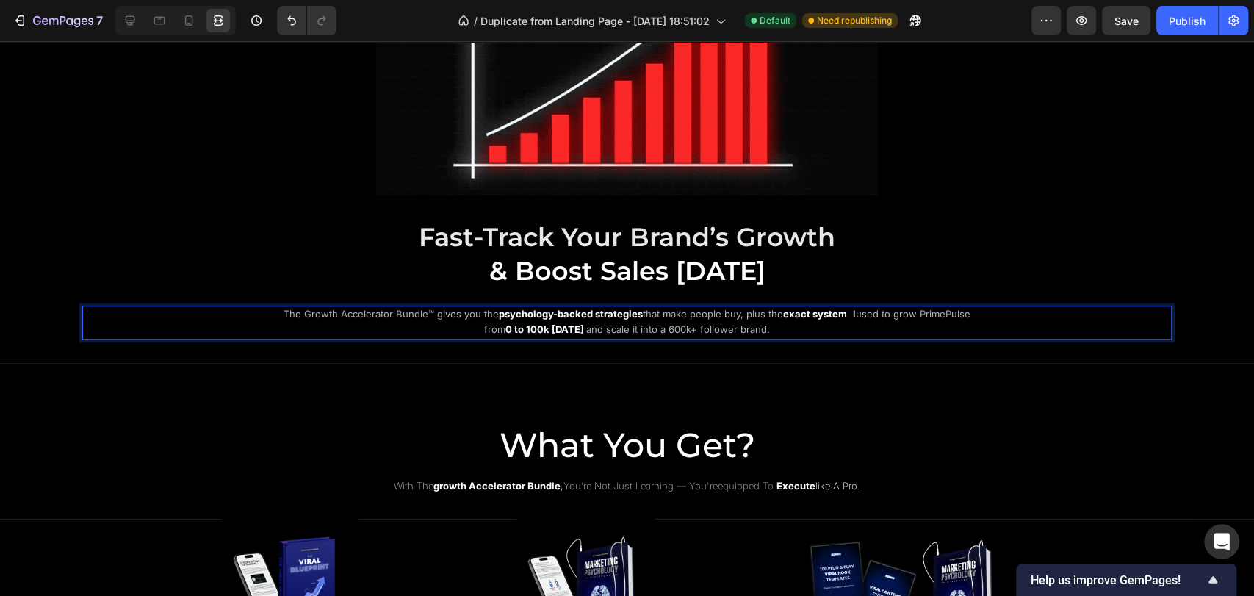
click at [853, 309] on strong "I" at bounding box center [854, 314] width 3 height 12
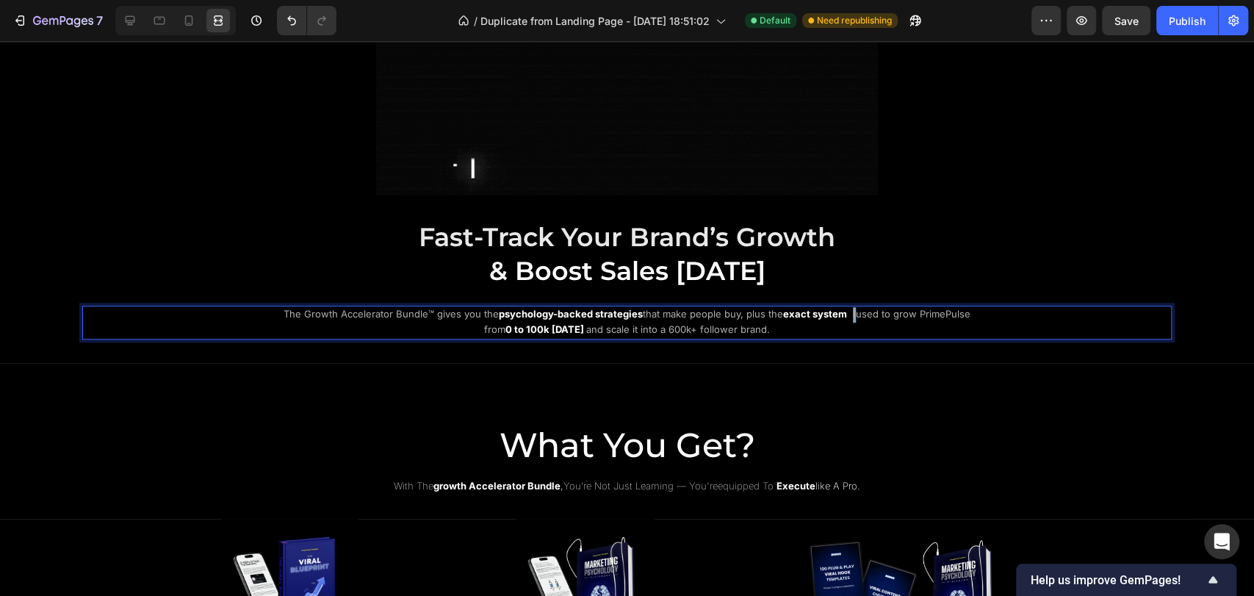
click at [848, 309] on span "I used to grow PrimePulse from" at bounding box center [727, 321] width 486 height 27
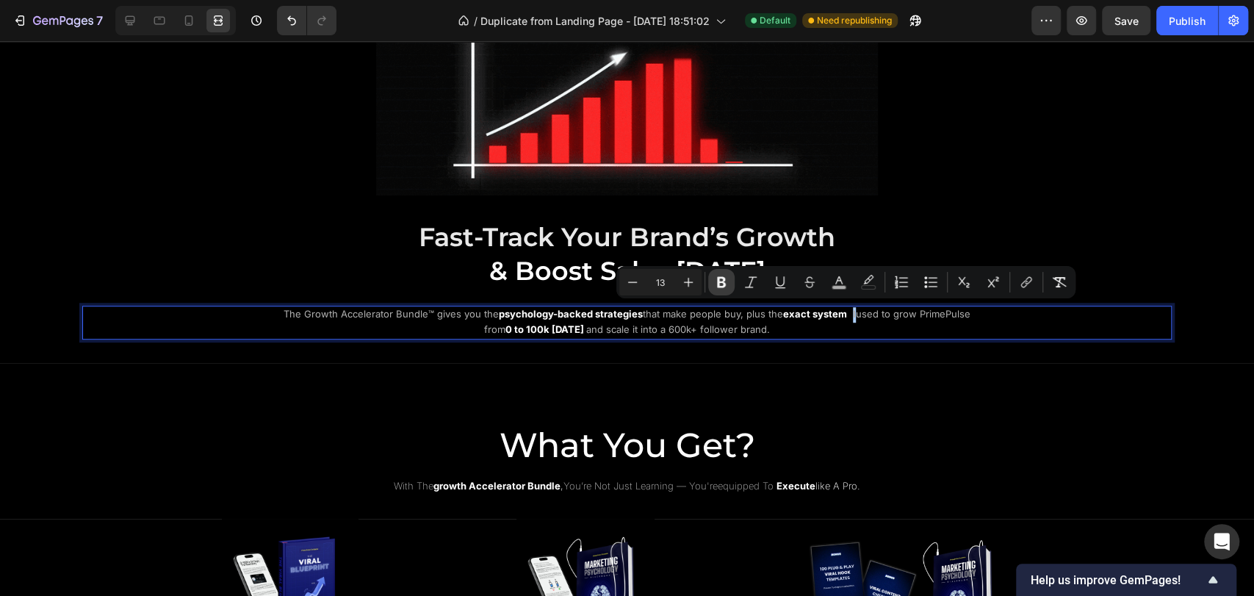
click at [721, 282] on icon "Editor contextual toolbar" at bounding box center [721, 282] width 9 height 11
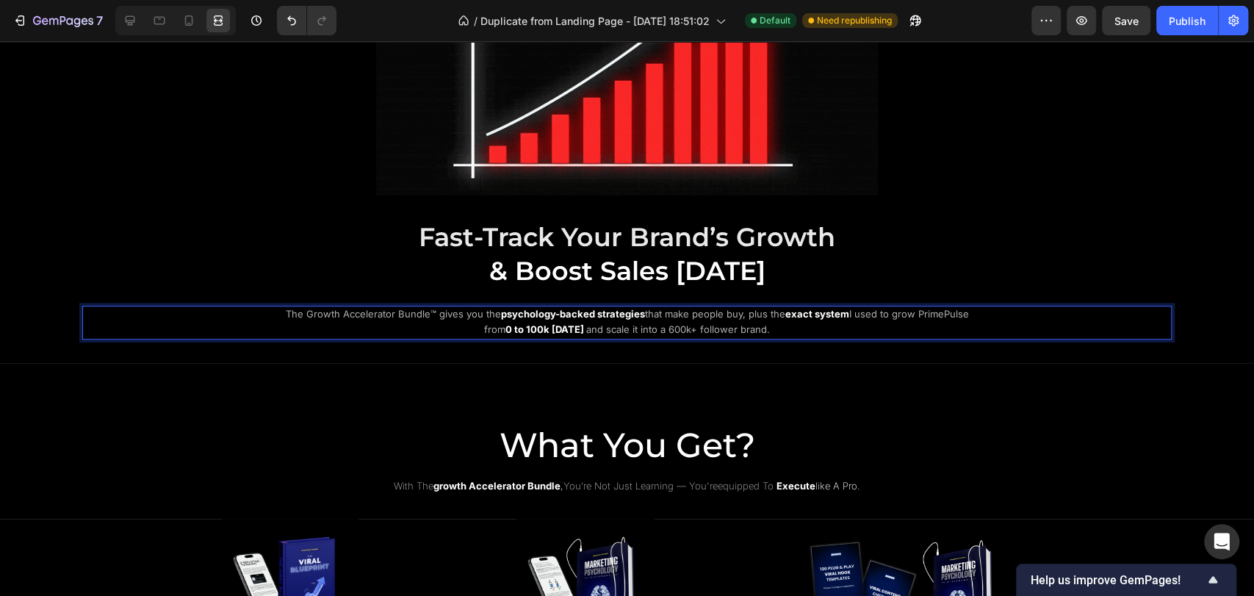
click at [866, 317] on p "The Growth Accelerator Bundle™ gives you the psychology-backed strategies that …" at bounding box center [627, 322] width 714 height 31
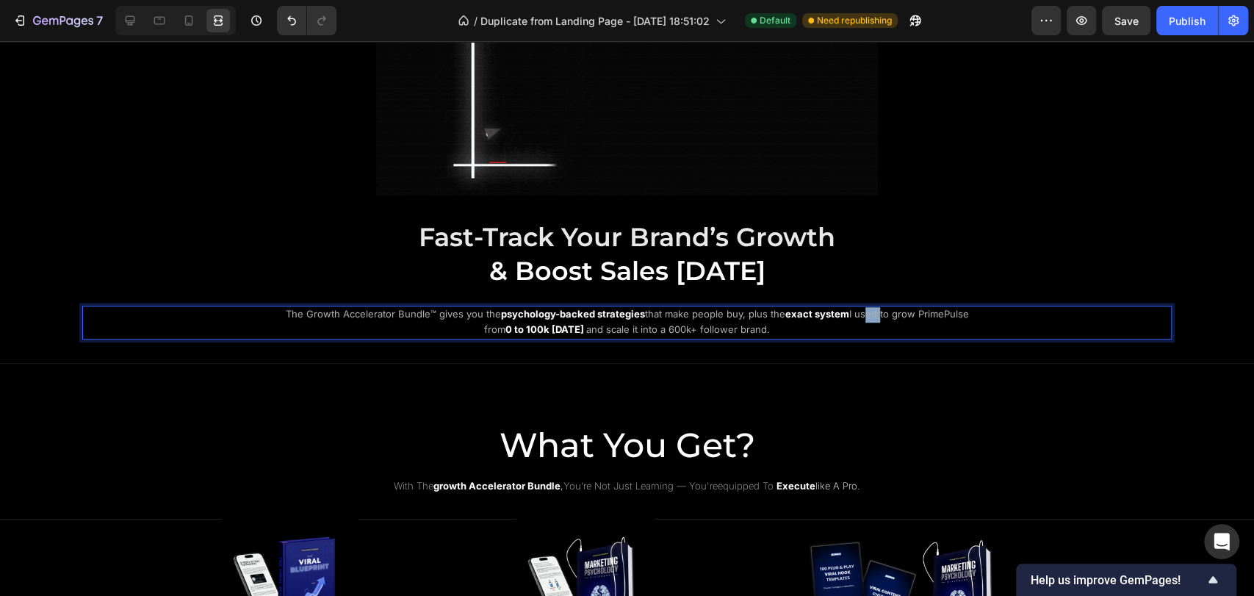
drag, startPoint x: 854, startPoint y: 312, endPoint x: 864, endPoint y: 312, distance: 10.3
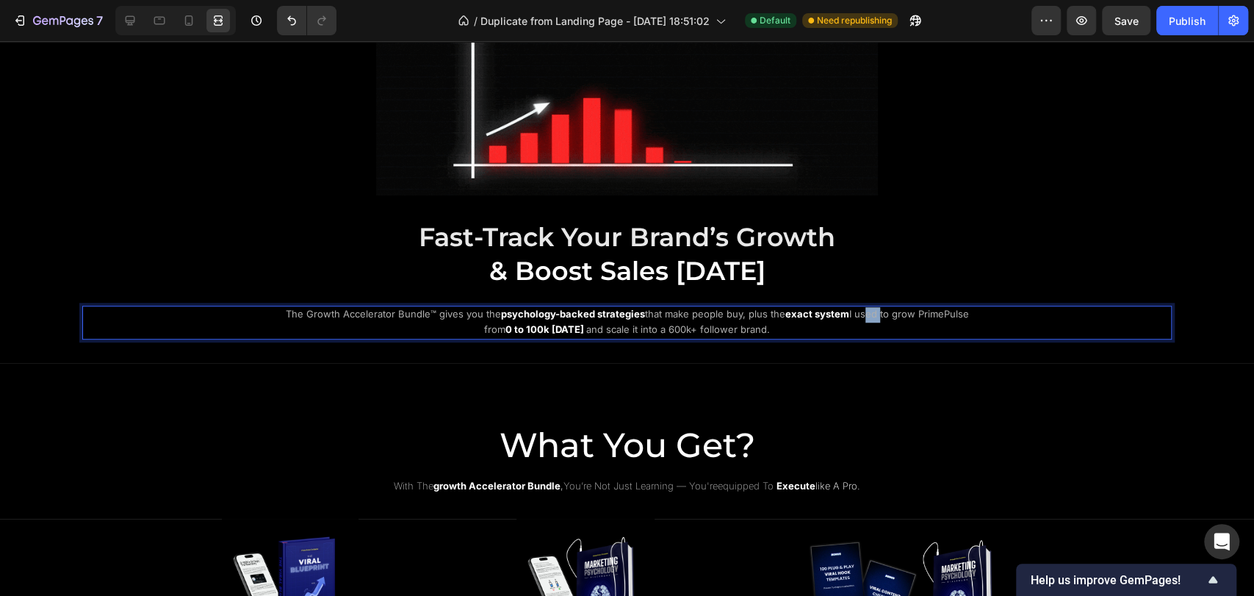
click at [864, 312] on span "I used to grow PrimePulse from" at bounding box center [726, 321] width 485 height 27
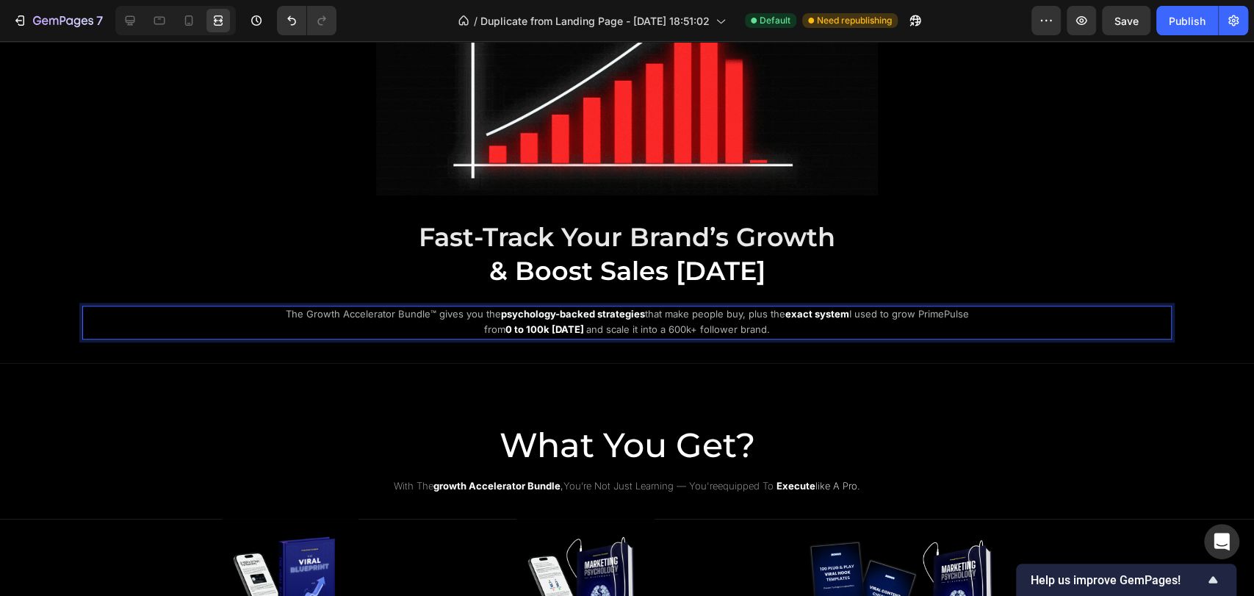
click at [884, 316] on span "I used to grow PrimePulse from" at bounding box center [726, 321] width 485 height 27
click at [1171, 36] on div "7 / Duplicate from Landing Page - Aug 1, 18:51:02 Default Need republishing Pre…" at bounding box center [627, 21] width 1254 height 42
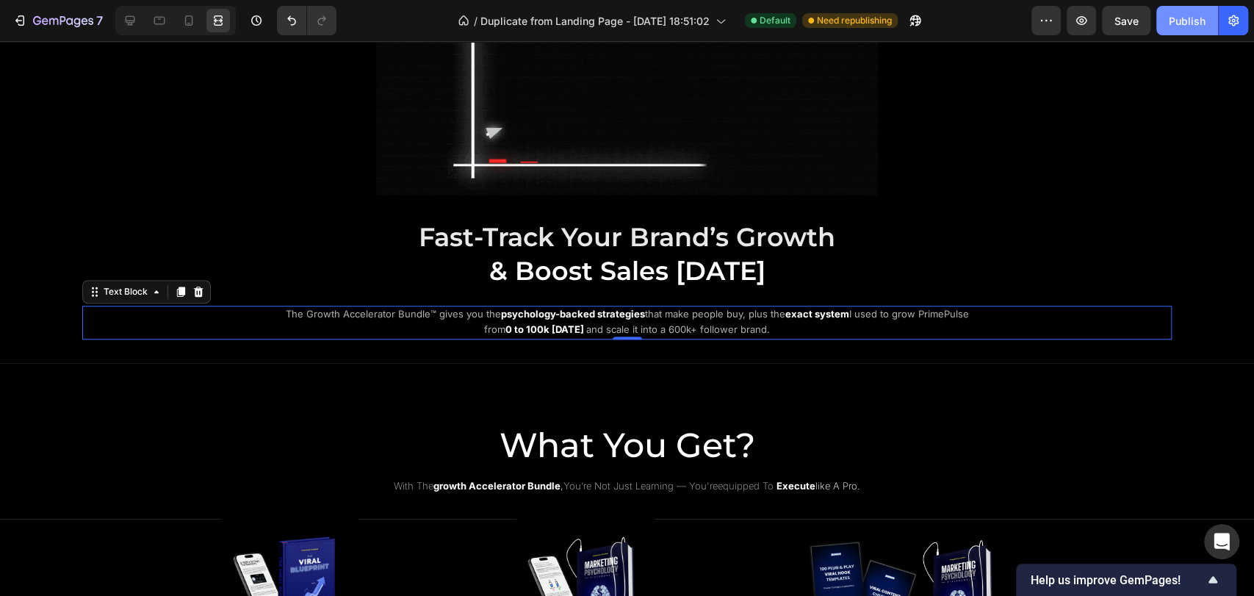
click at [1173, 32] on button "Publish" at bounding box center [1188, 20] width 62 height 29
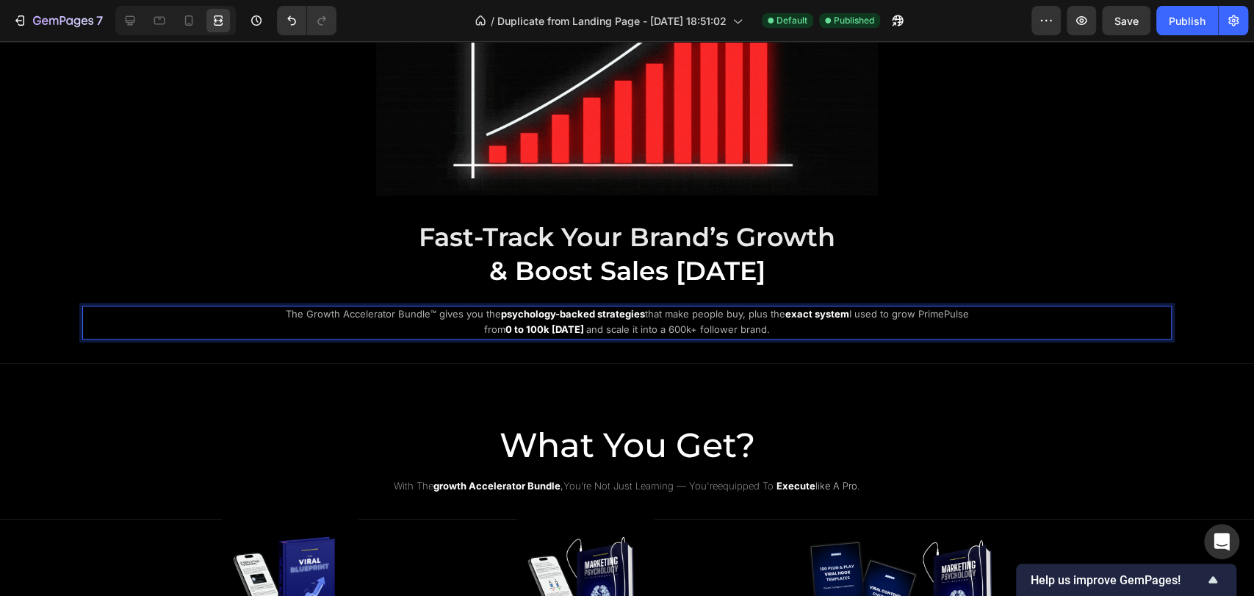
click at [847, 314] on span "I used to grow PrimePulse from" at bounding box center [726, 321] width 485 height 27
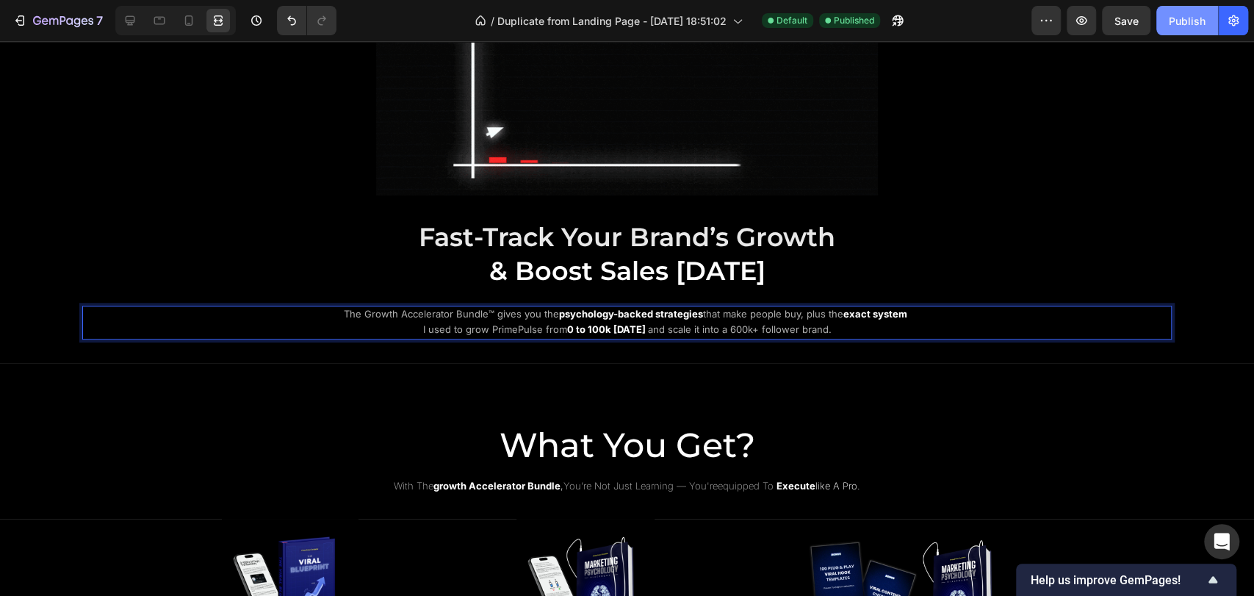
click at [1180, 29] on button "Publish" at bounding box center [1188, 20] width 62 height 29
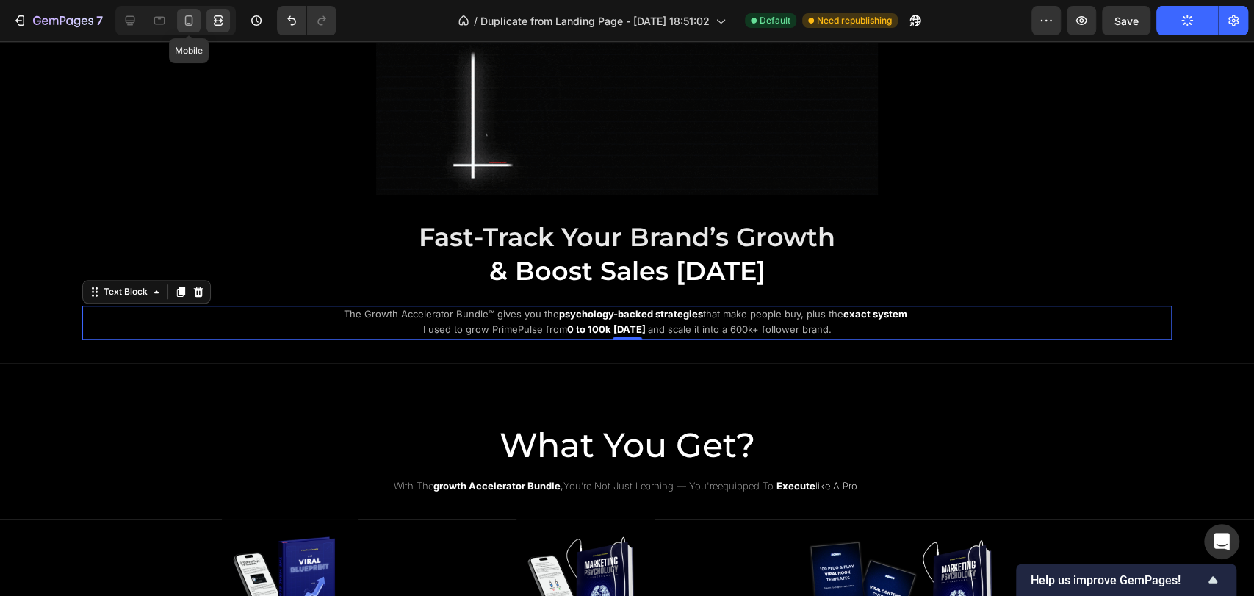
click at [188, 19] on icon at bounding box center [188, 20] width 15 height 15
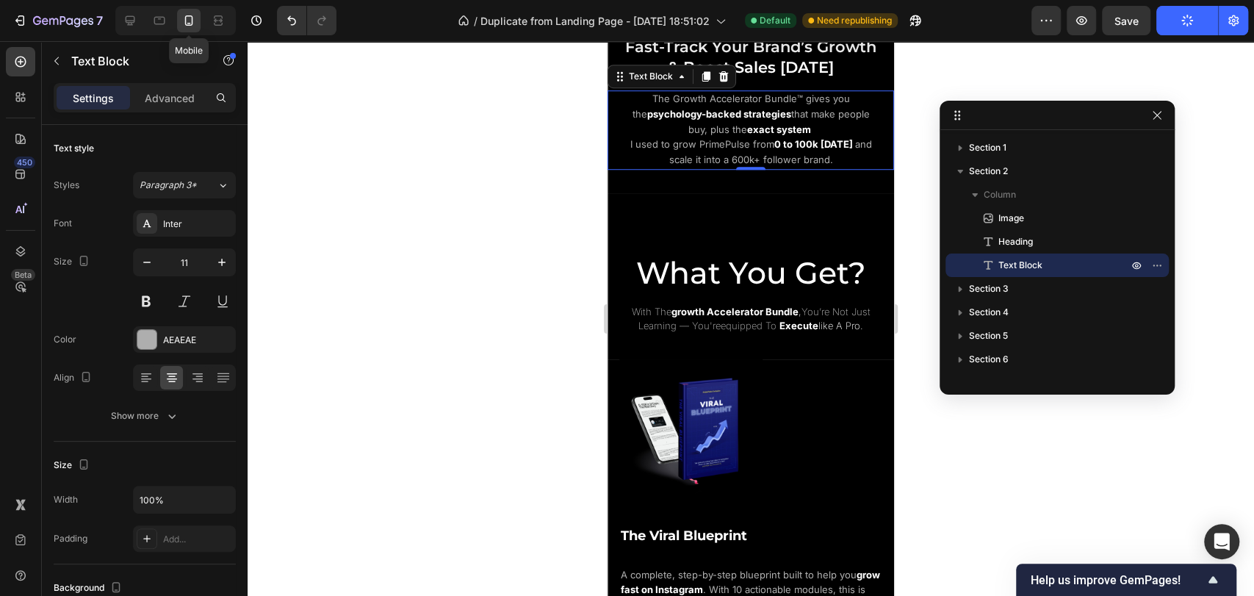
scroll to position [725, 0]
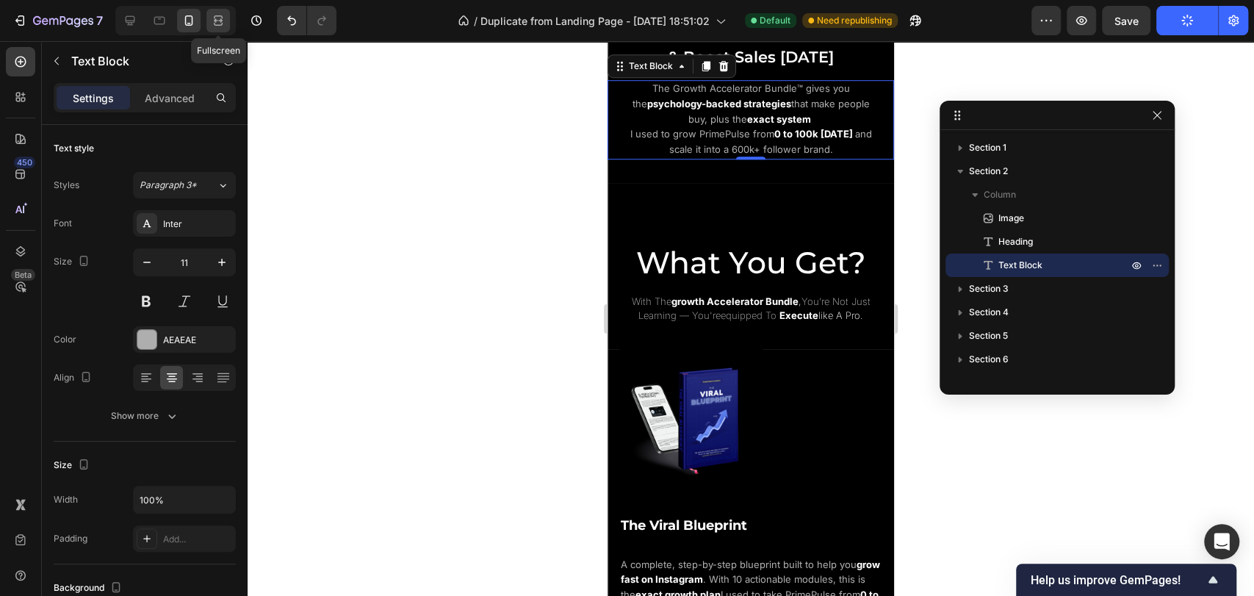
click at [210, 18] on div at bounding box center [218, 21] width 24 height 24
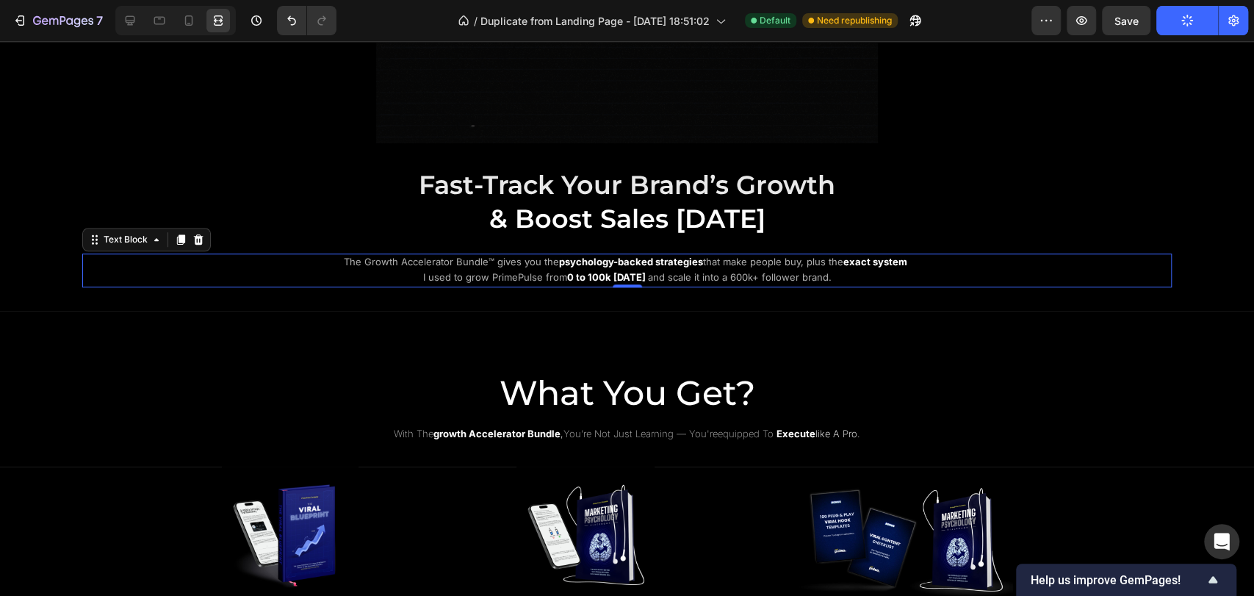
scroll to position [700, 0]
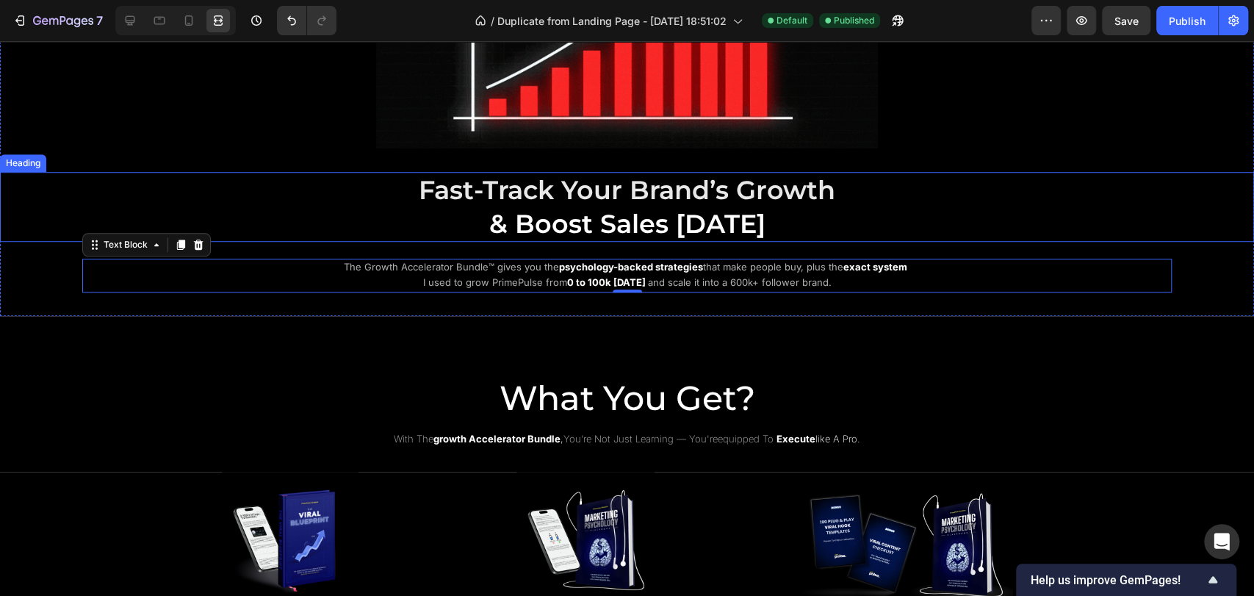
click at [604, 210] on span "& Boost Sales Today" at bounding box center [627, 224] width 276 height 32
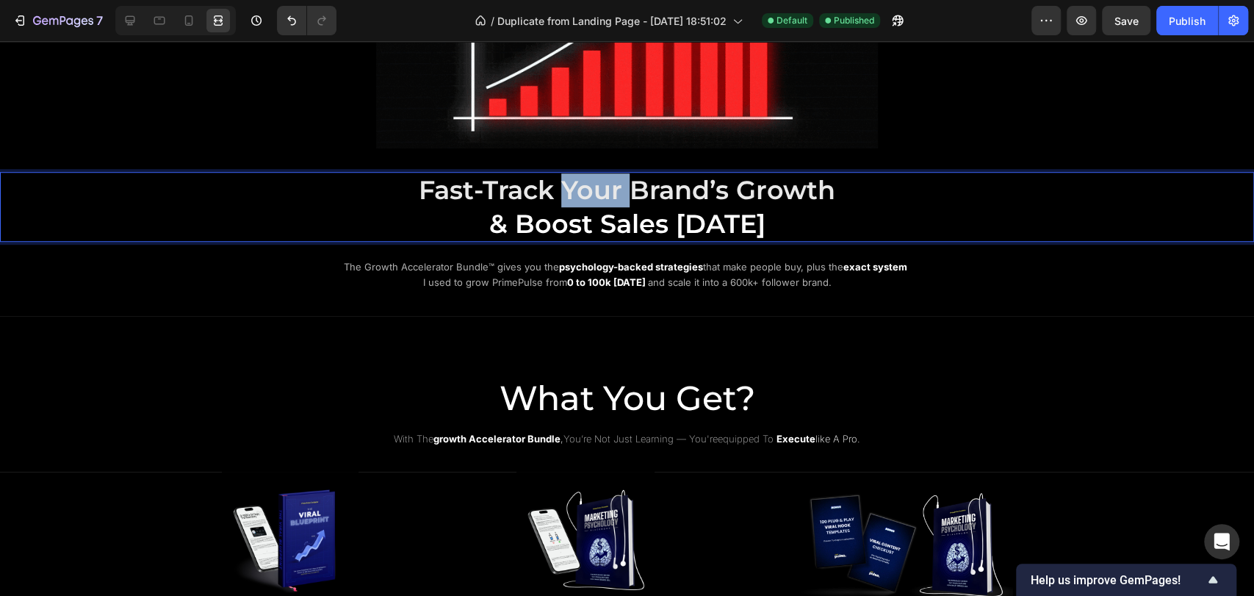
click at [574, 194] on span "Fast-Track Your Brand’s Growth" at bounding box center [627, 190] width 417 height 32
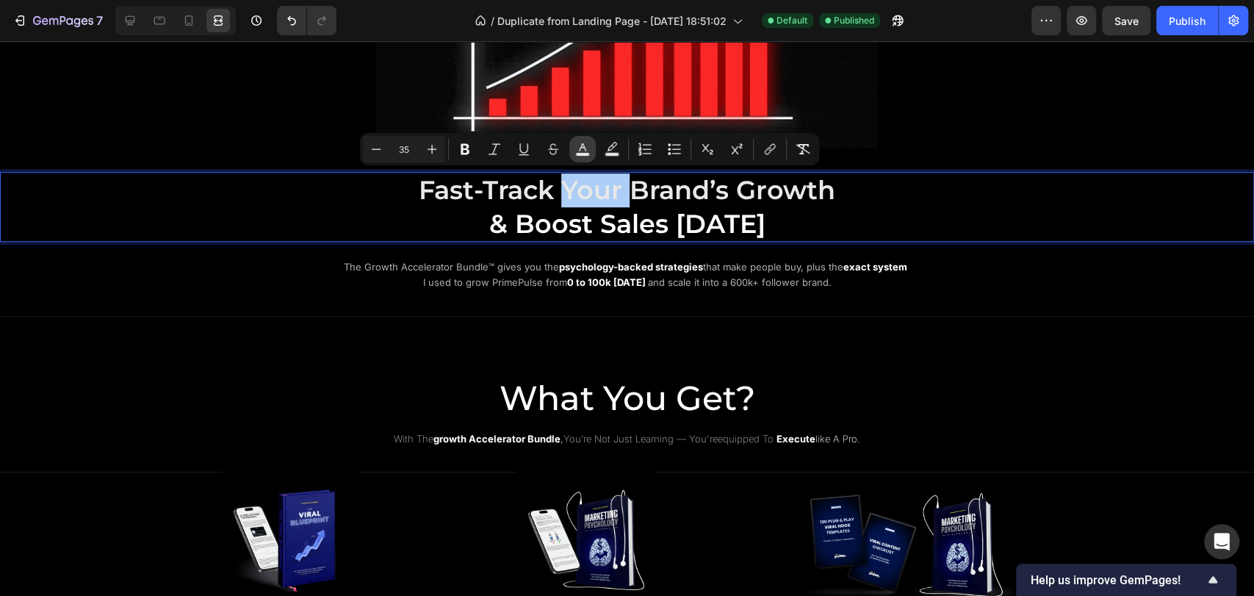
click at [578, 153] on rect "Editor contextual toolbar" at bounding box center [583, 155] width 14 height 4
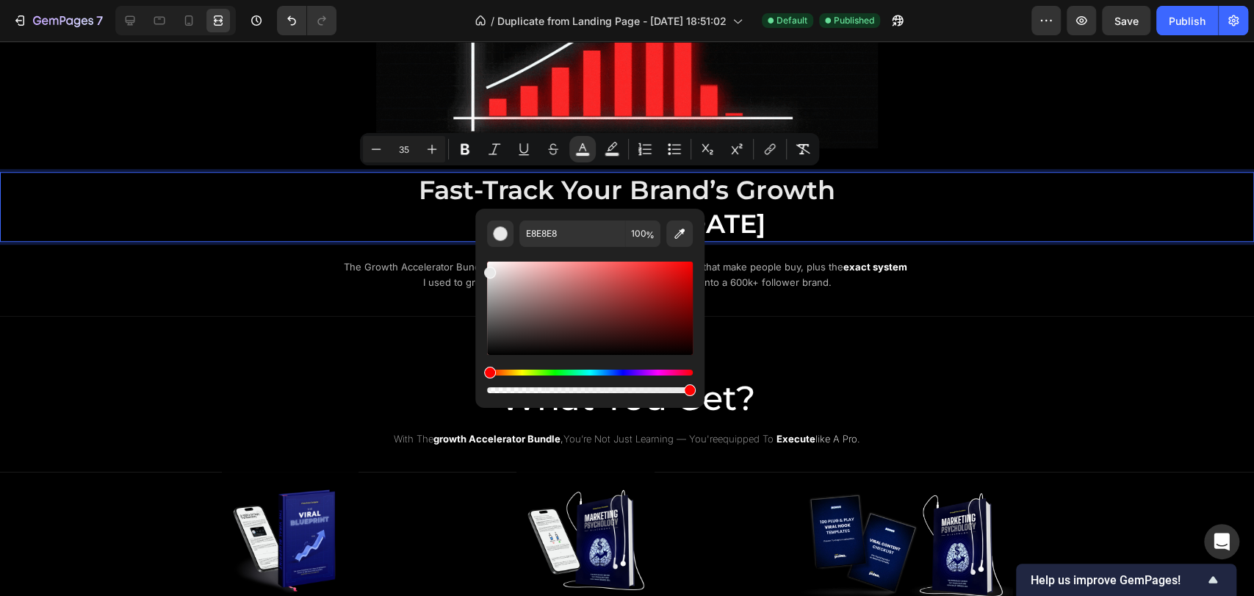
click at [733, 193] on span "Fast-Track Your Brand’s Growth" at bounding box center [627, 190] width 417 height 32
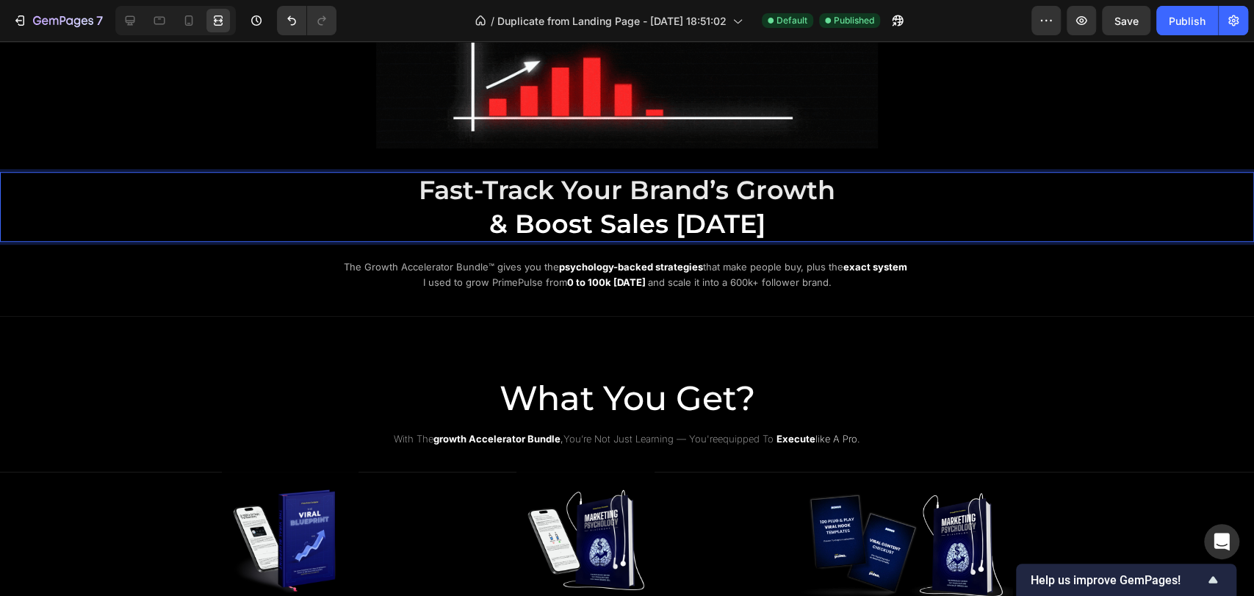
click at [751, 219] on span "& Boost Sales Today" at bounding box center [627, 224] width 276 height 32
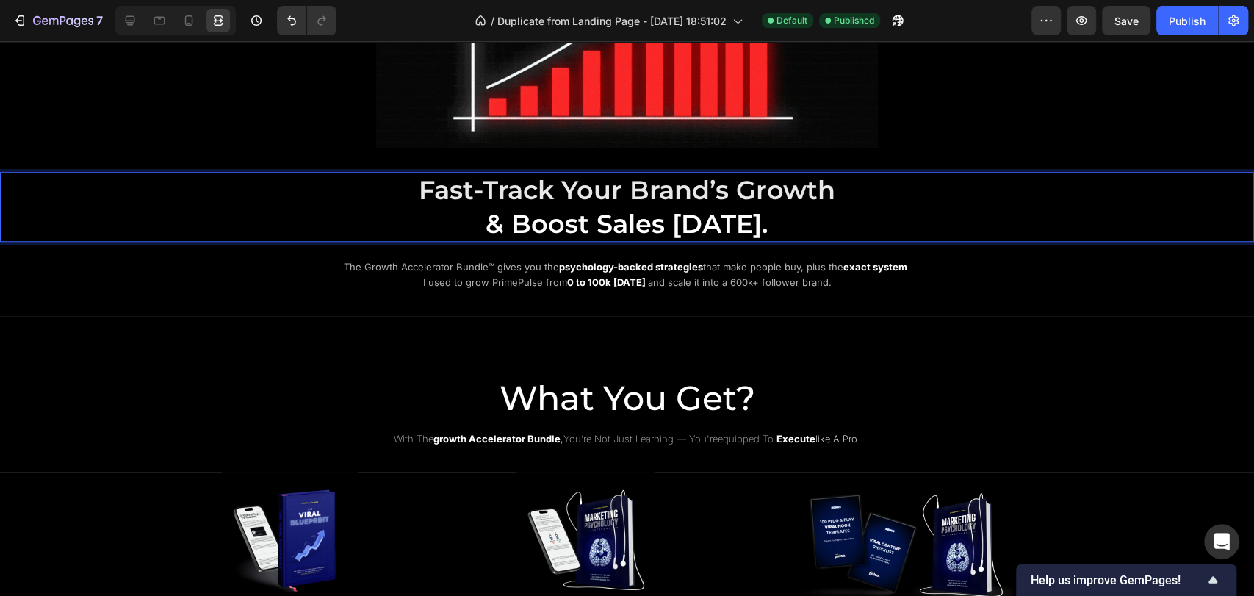
click at [748, 190] on span "Fast-Track Your Brand’s Growth" at bounding box center [627, 190] width 417 height 32
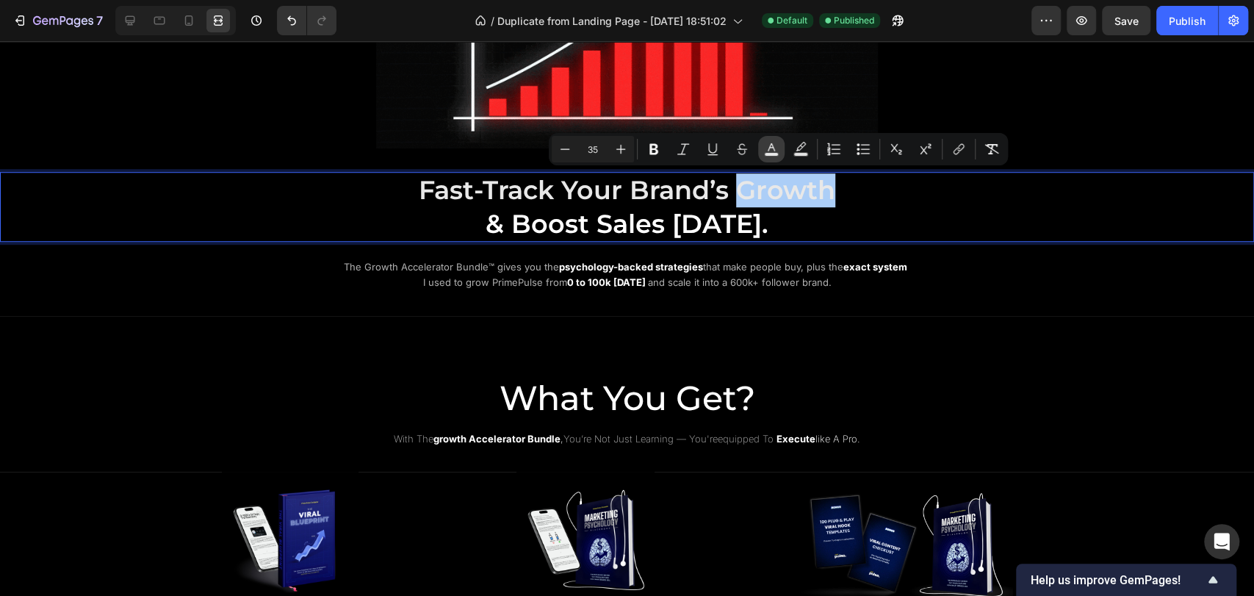
click at [772, 151] on icon "Editor contextual toolbar" at bounding box center [771, 149] width 15 height 15
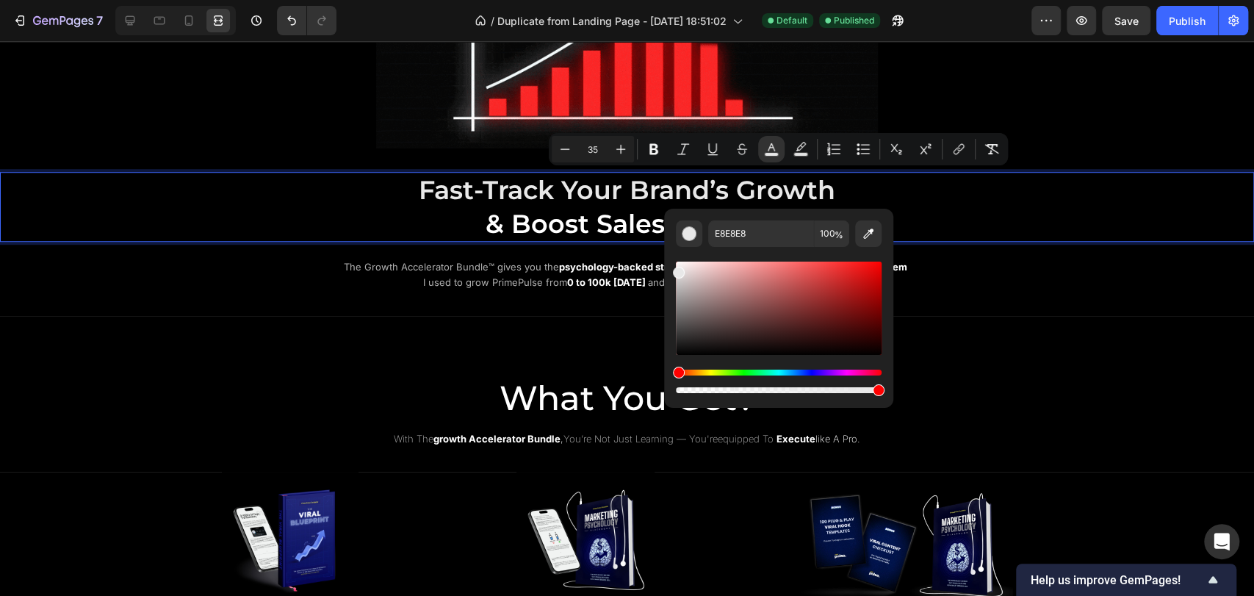
click at [620, 230] on span "& Boost Sales [DATE]." at bounding box center [627, 224] width 283 height 32
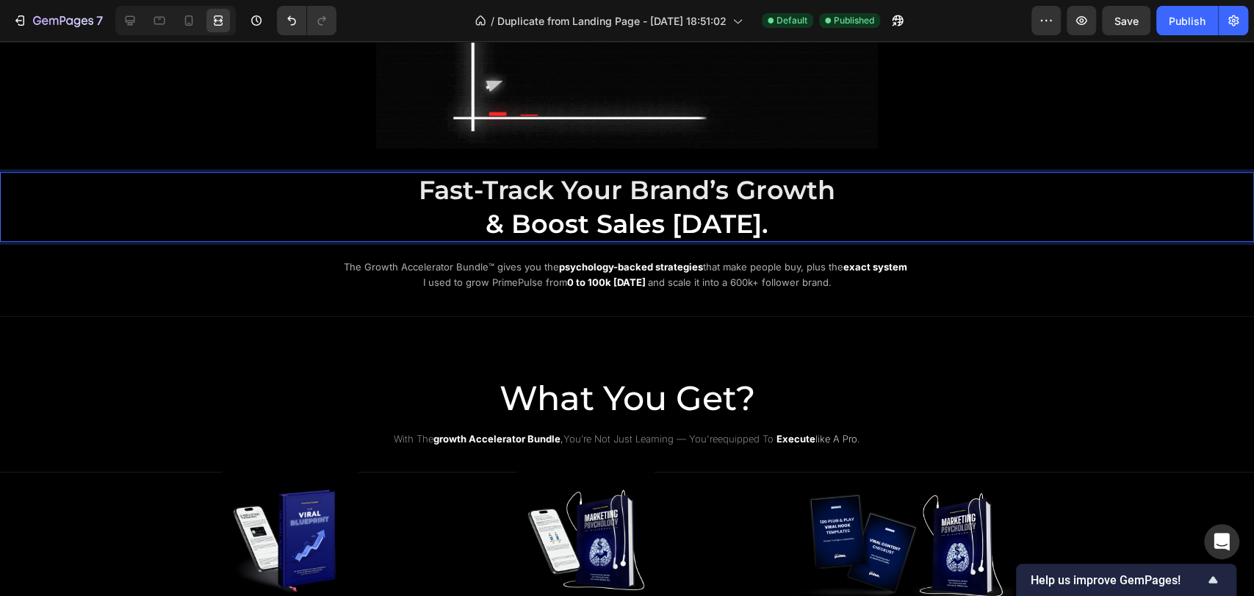
click at [755, 223] on p "Fast-Track Your Brand’s Growth & Boost Sales Today." at bounding box center [627, 206] width 879 height 67
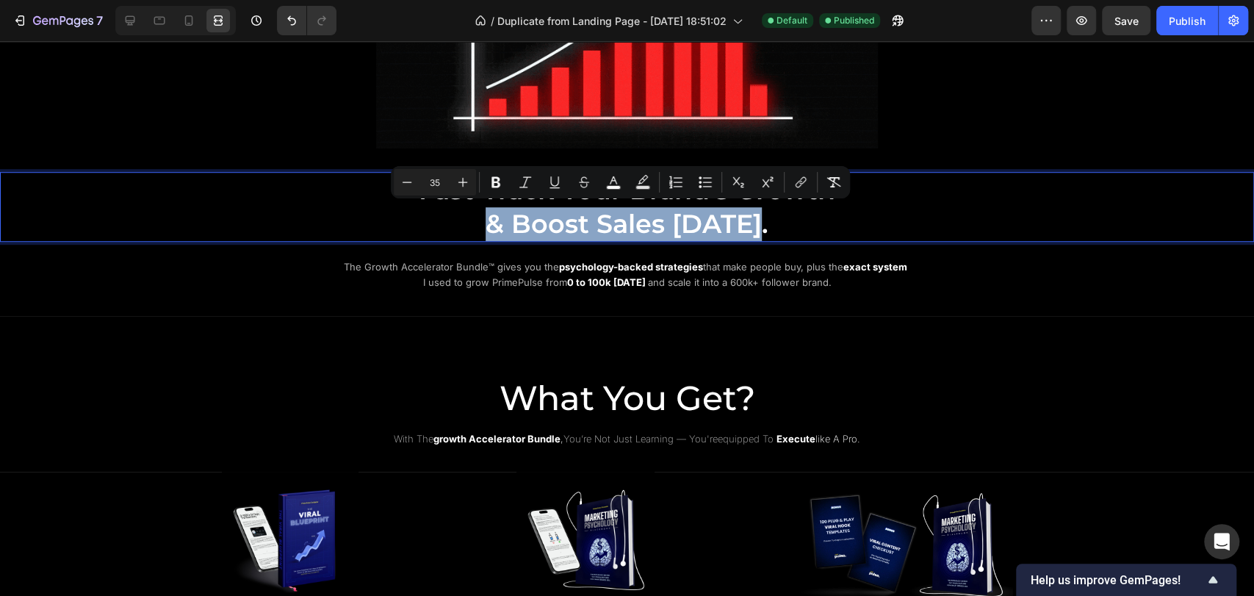
drag, startPoint x: 755, startPoint y: 223, endPoint x: 473, endPoint y: 226, distance: 282.2
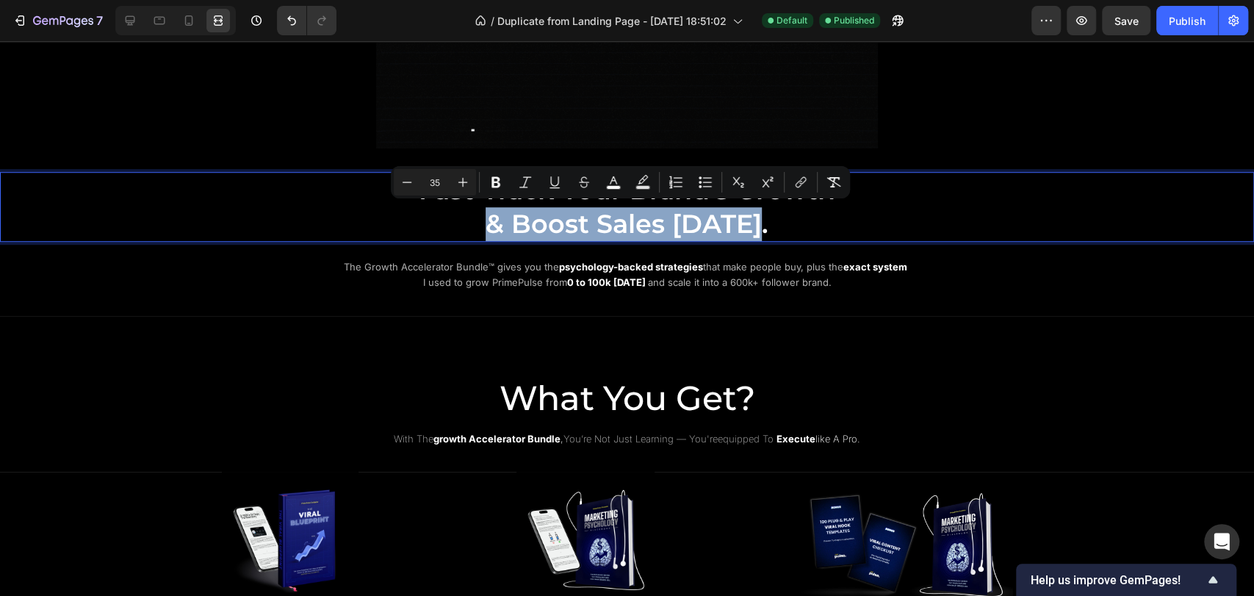
click at [473, 226] on p "Fast-Track Your Brand’s Growth & Boost Sales Today." at bounding box center [627, 206] width 879 height 67
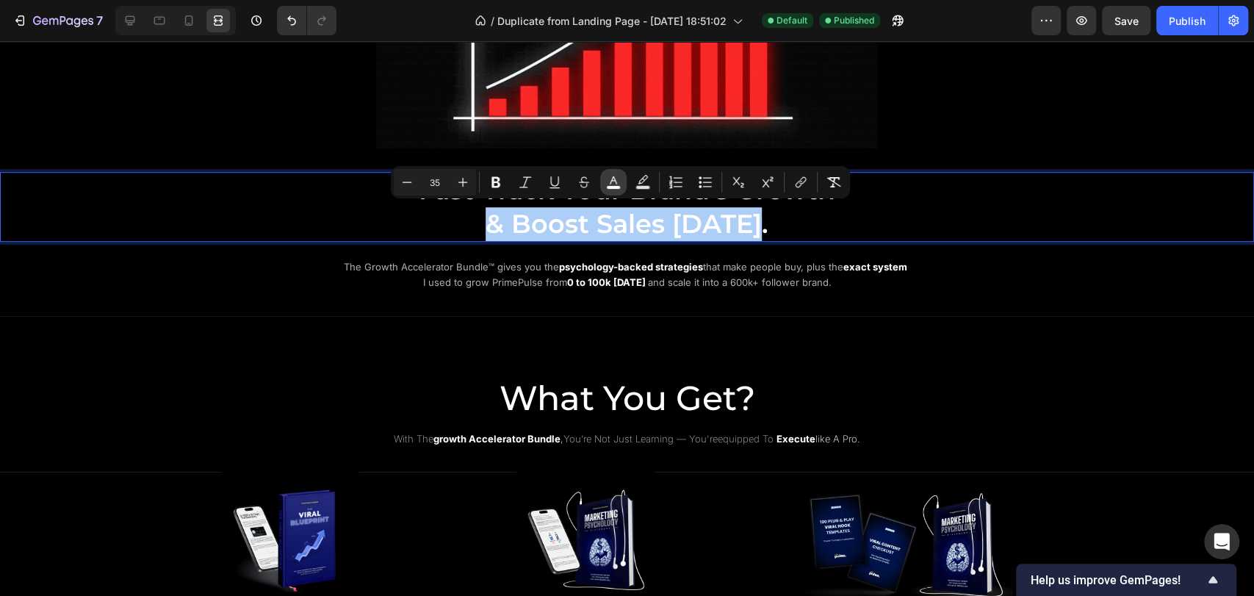
click at [619, 186] on rect "Editor contextual toolbar" at bounding box center [614, 188] width 14 height 4
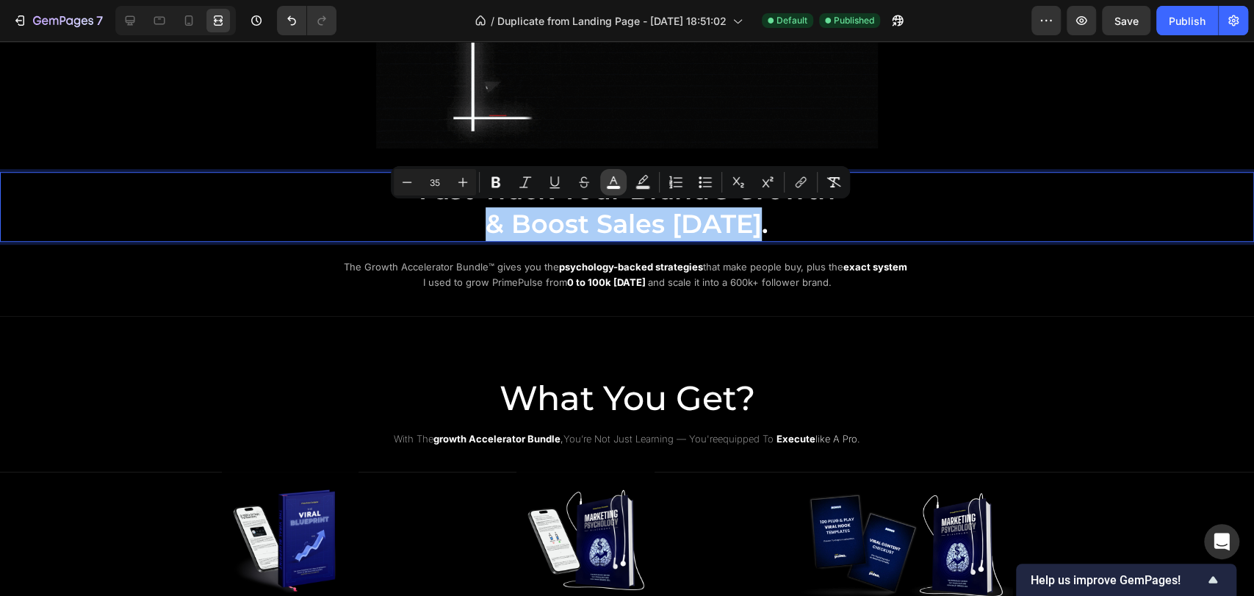
type input "FFFFFF"
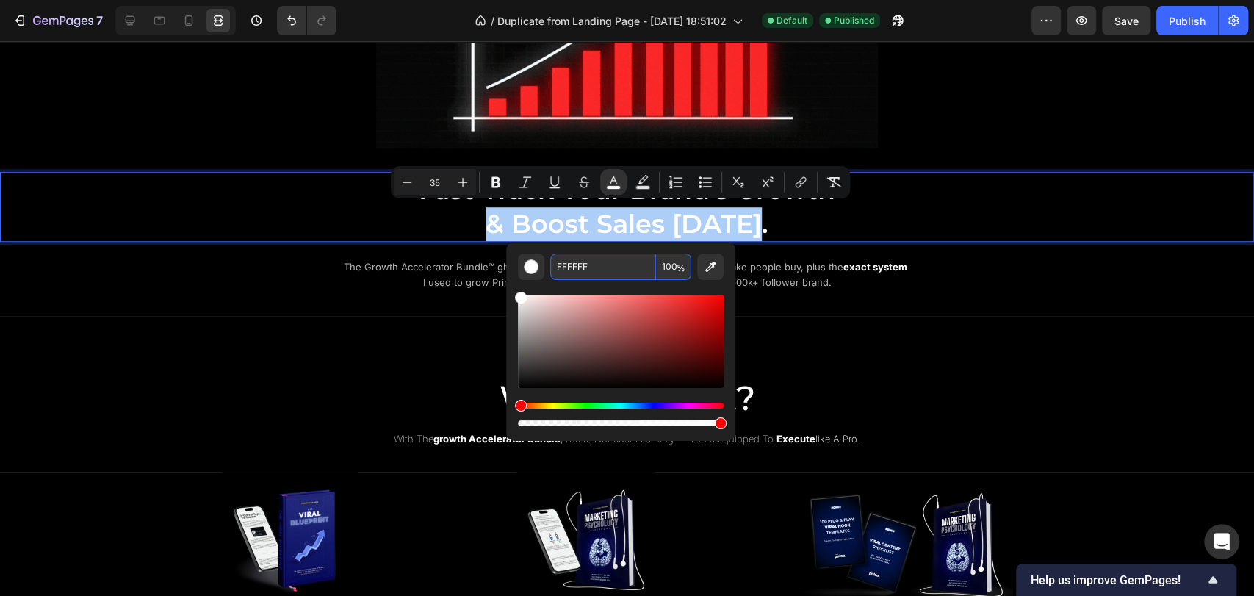
click at [583, 273] on input "FFFFFF" at bounding box center [603, 267] width 106 height 26
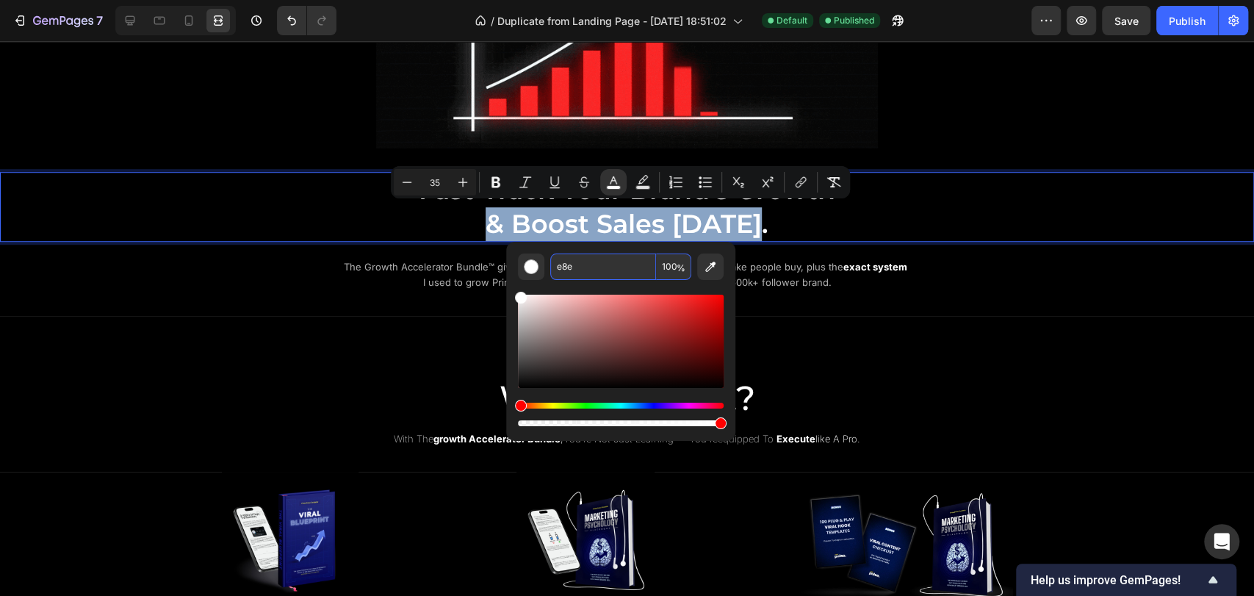
type input "EE88EE"
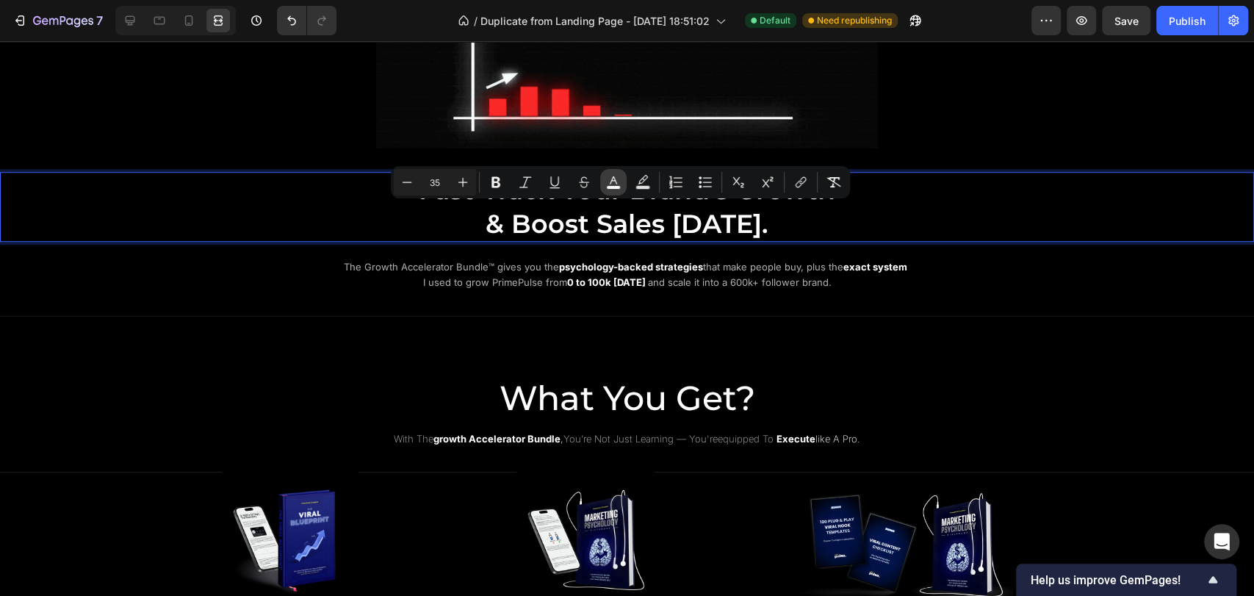
click at [613, 183] on icon "Editor contextual toolbar" at bounding box center [613, 182] width 15 height 15
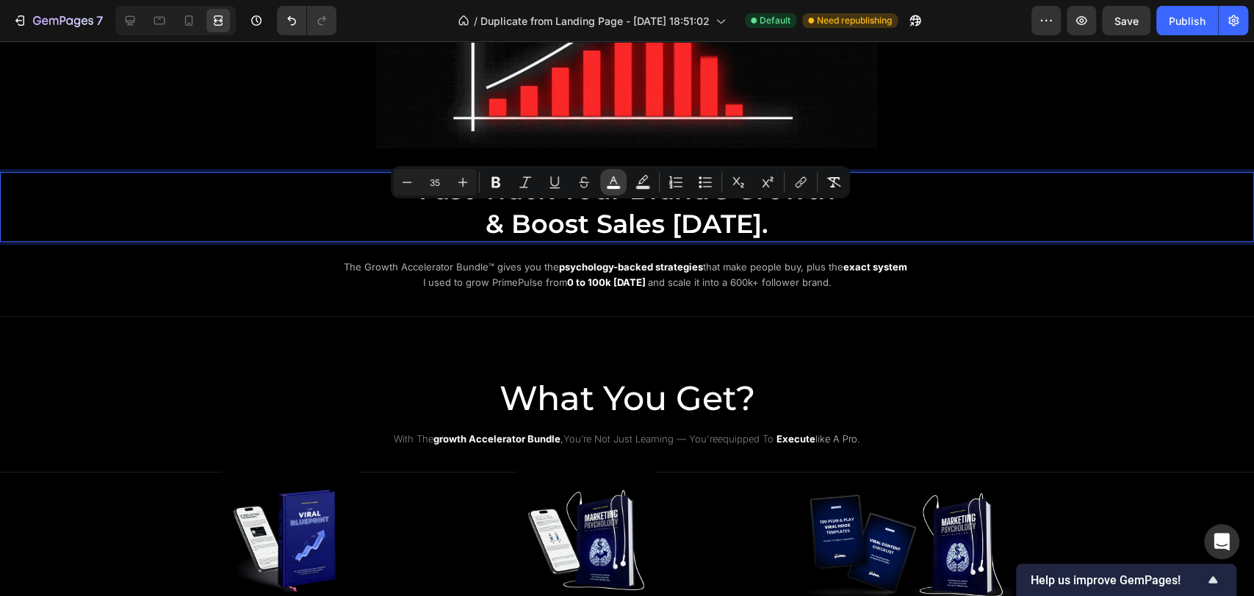
type input "FFFFFF"
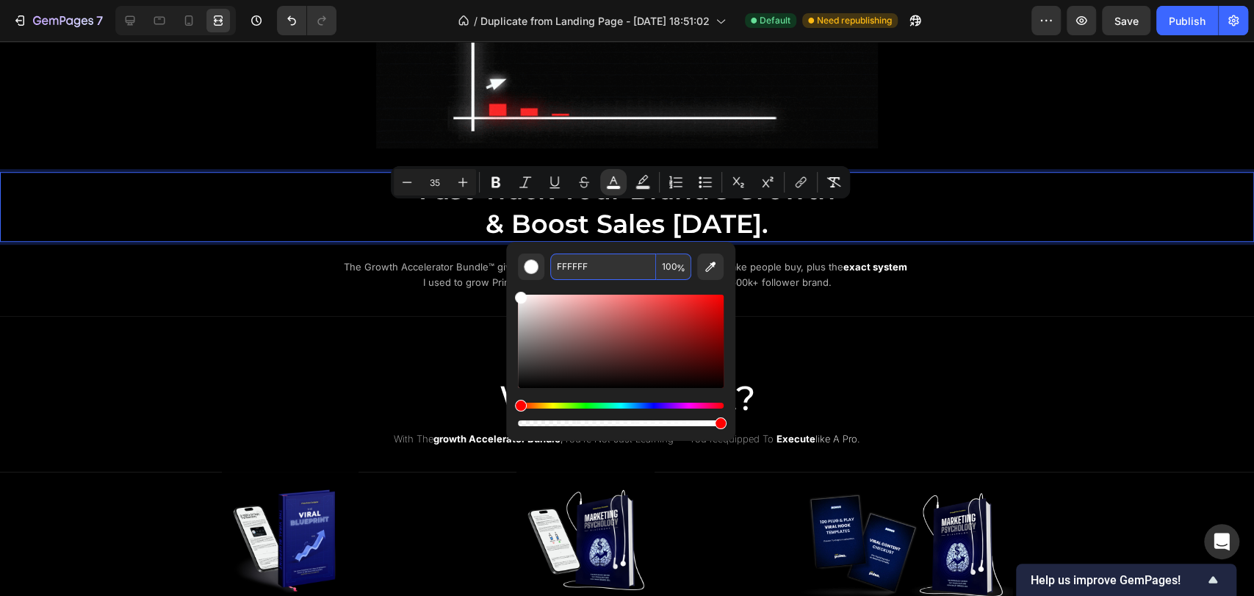
click at [606, 266] on input "FFFFFF" at bounding box center [603, 267] width 106 height 26
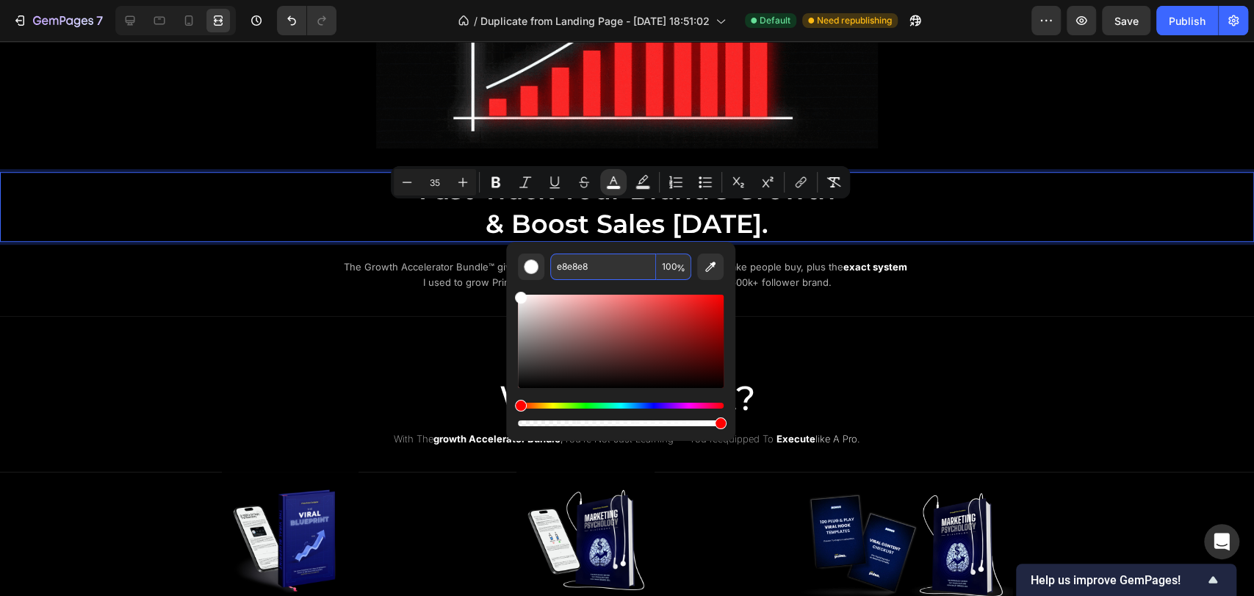
type input "E8E8E8"
click at [664, 247] on div "E8E8E8 100 %" at bounding box center [620, 335] width 229 height 187
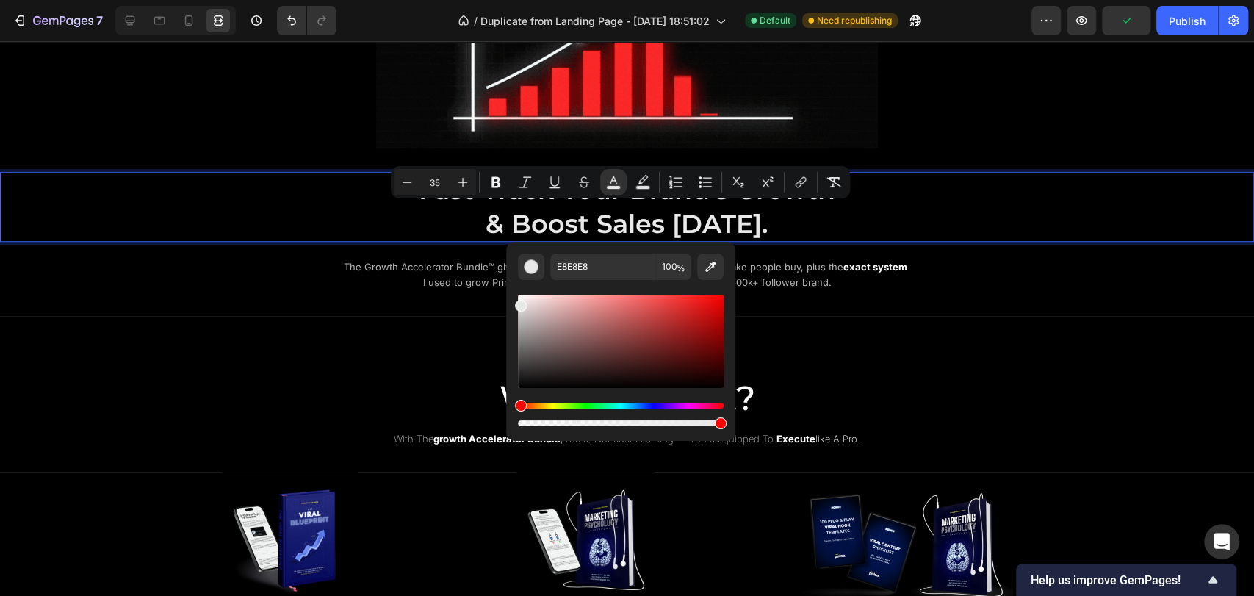
click at [866, 217] on p "Fast-Track Your Brand’s Growth & Boost Sales Today." at bounding box center [627, 206] width 879 height 67
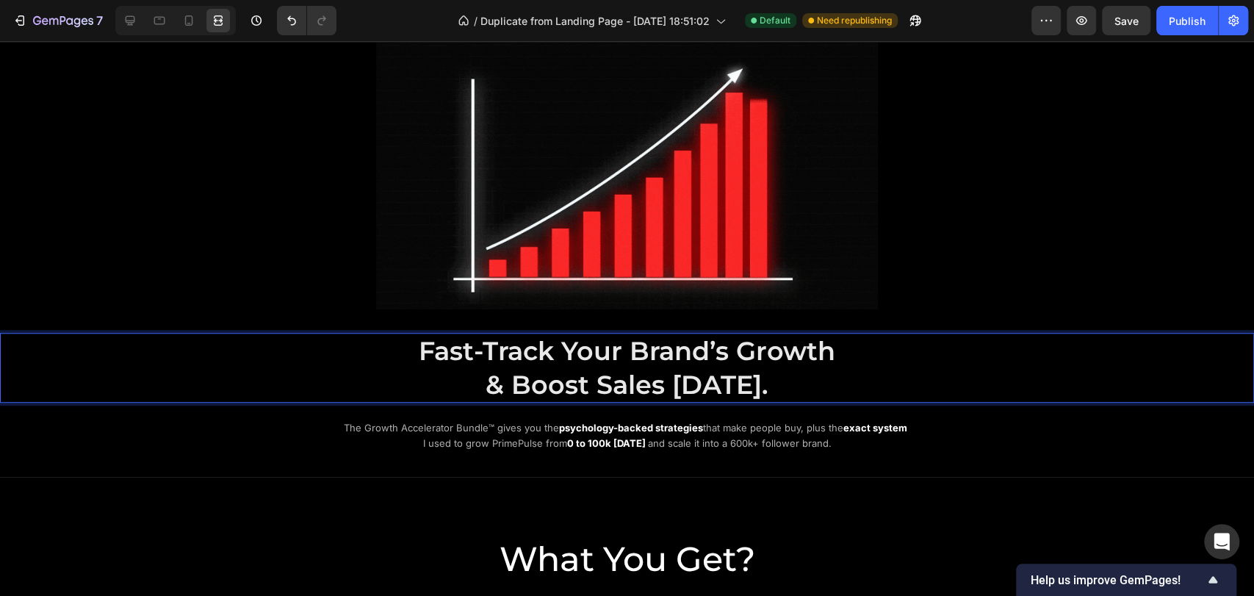
scroll to position [536, 0]
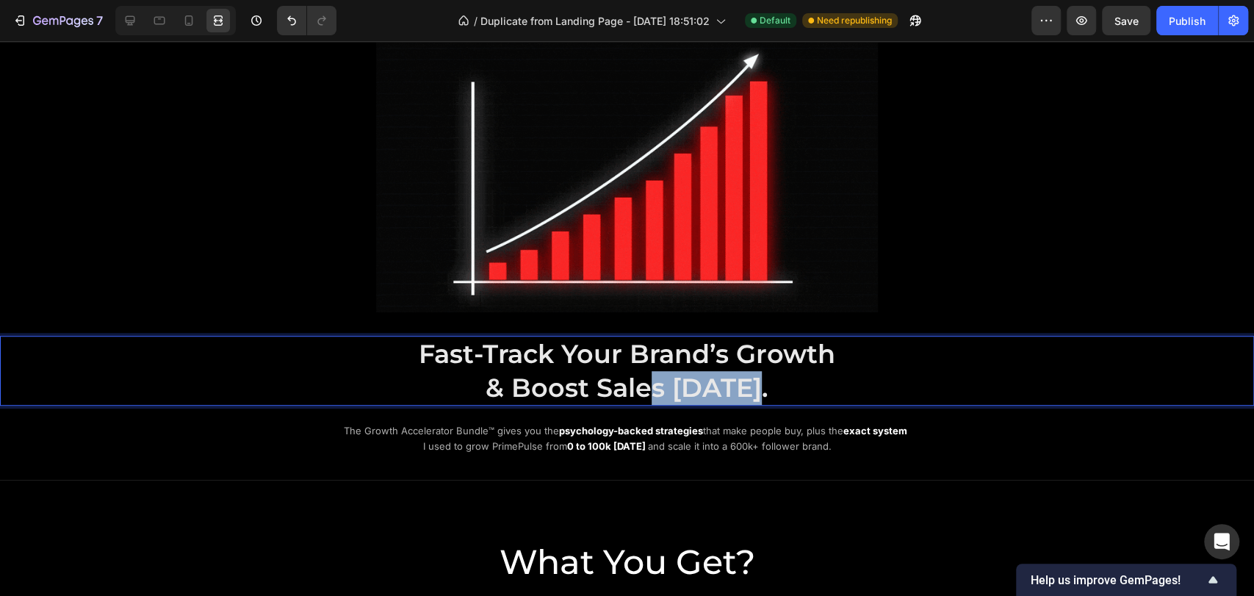
drag, startPoint x: 760, startPoint y: 387, endPoint x: 647, endPoint y: 388, distance: 112.4
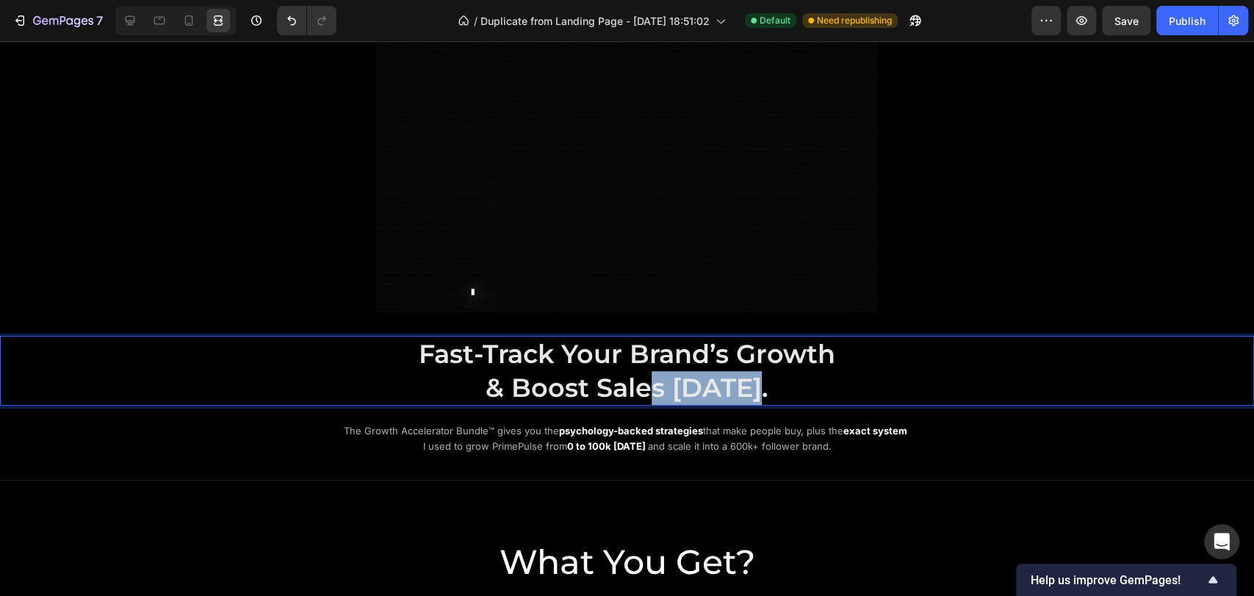
click at [647, 388] on p "Fast-Track Your Brand’s Growth & Boost Sales Today." at bounding box center [627, 370] width 879 height 67
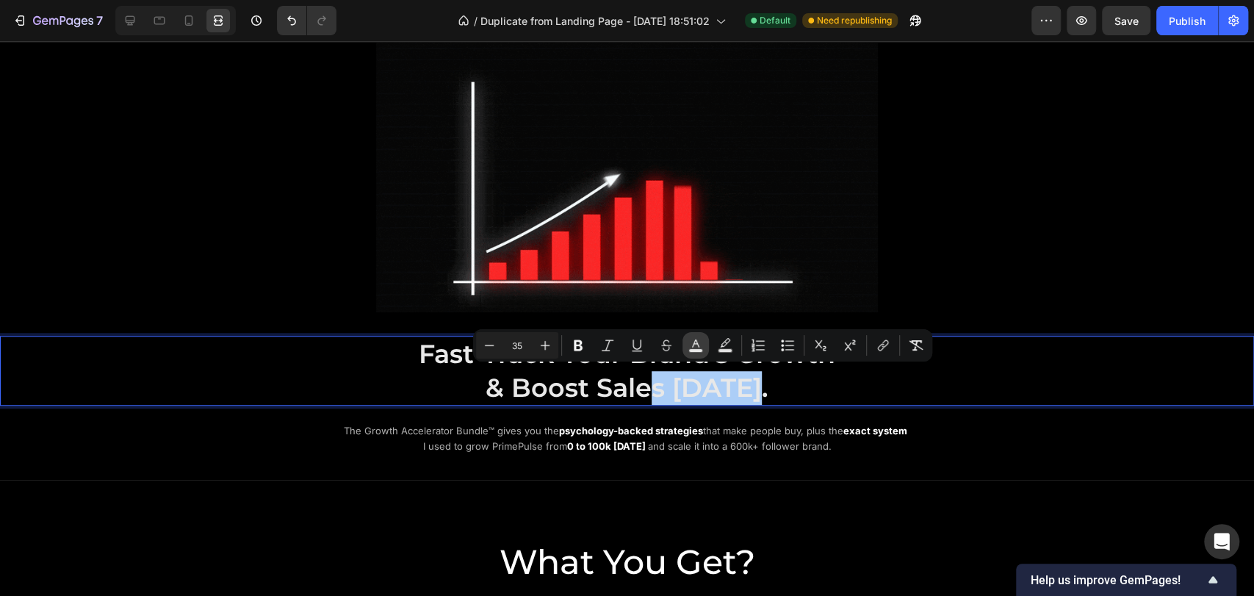
click at [705, 350] on button "color" at bounding box center [696, 345] width 26 height 26
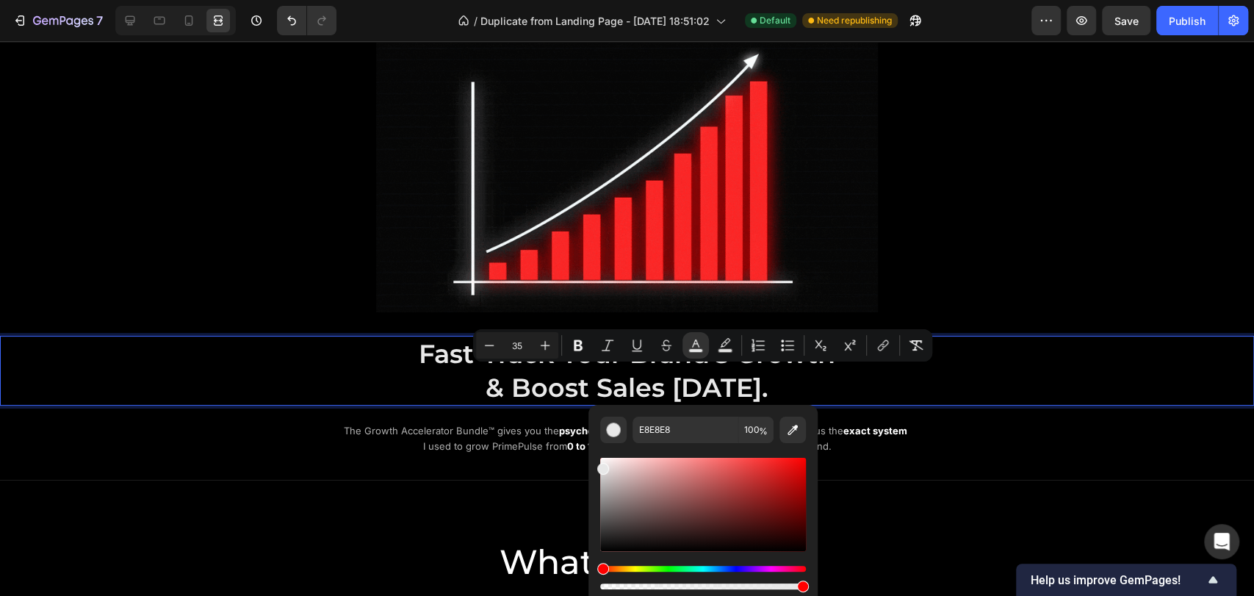
click at [439, 385] on p "Fast-Track Your Brand’s Growth & Boost Sales Today." at bounding box center [627, 370] width 879 height 67
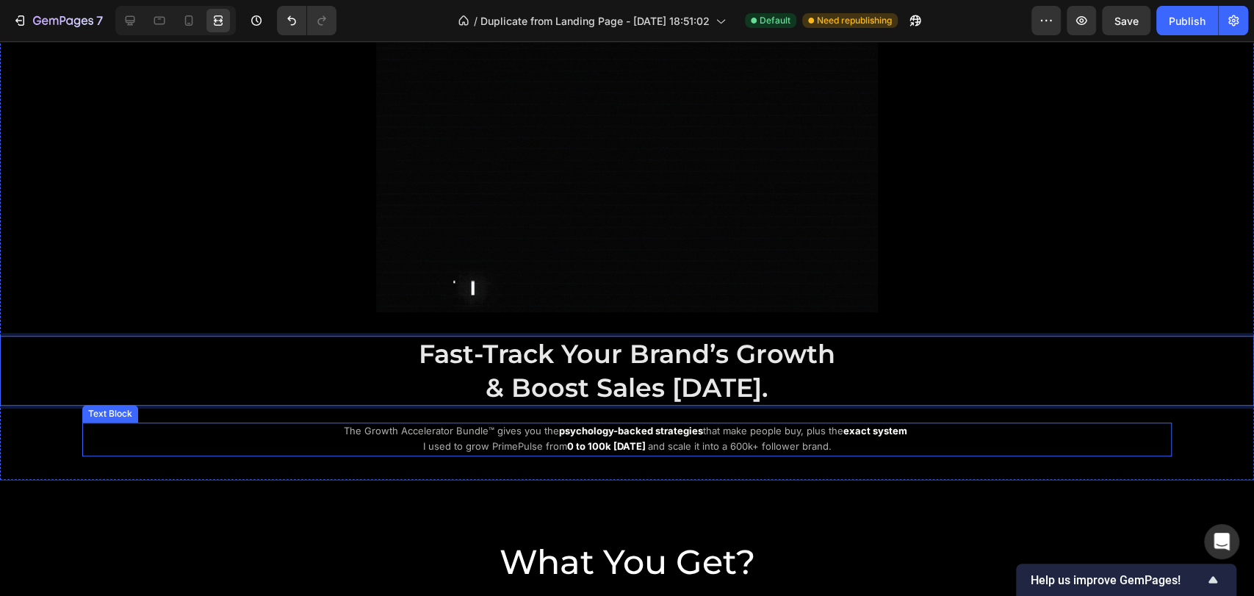
click at [277, 423] on div "The Growth Accelerator Bundle™ gives you the psychology-backed strategies that …" at bounding box center [627, 440] width 716 height 34
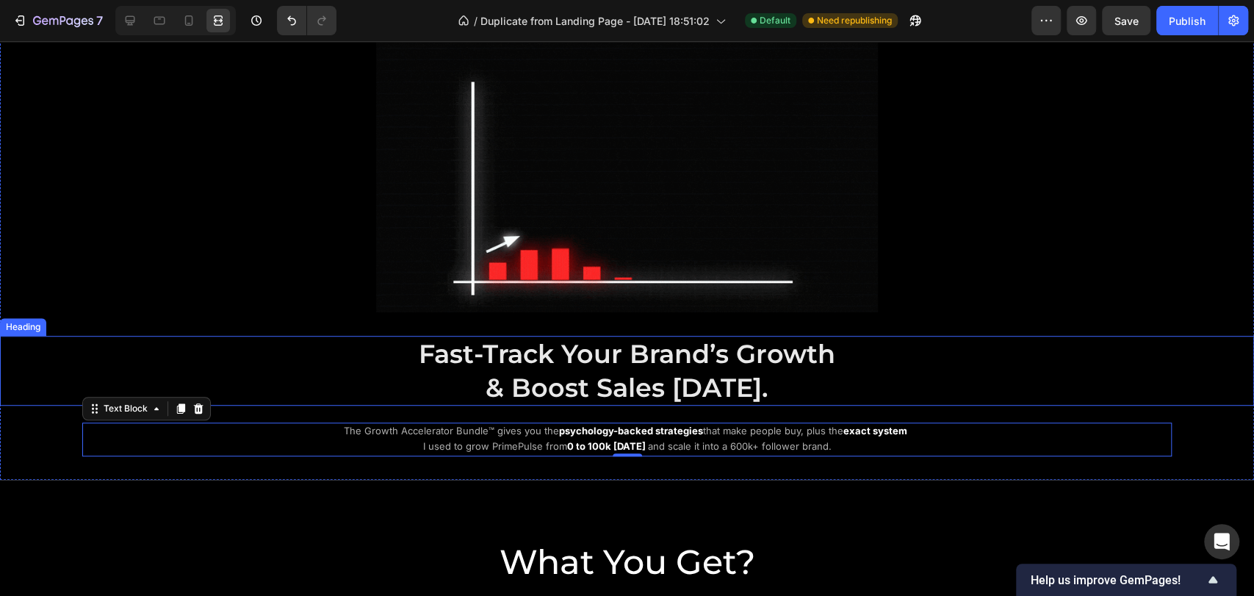
scroll to position [700, 0]
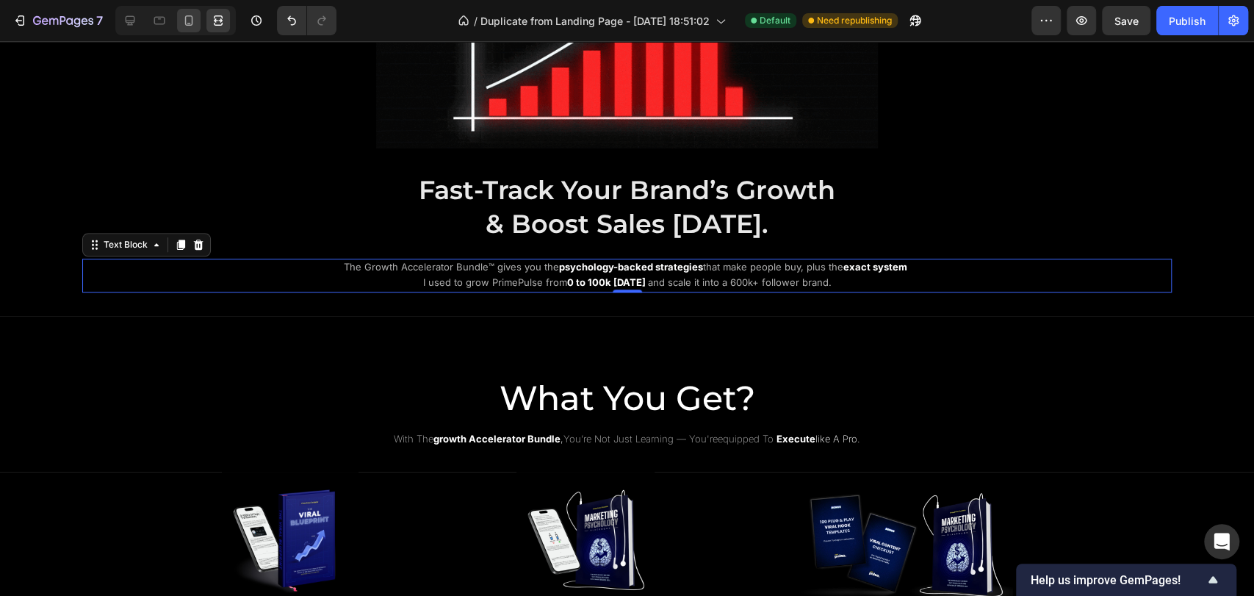
click at [192, 28] on div at bounding box center [189, 21] width 24 height 24
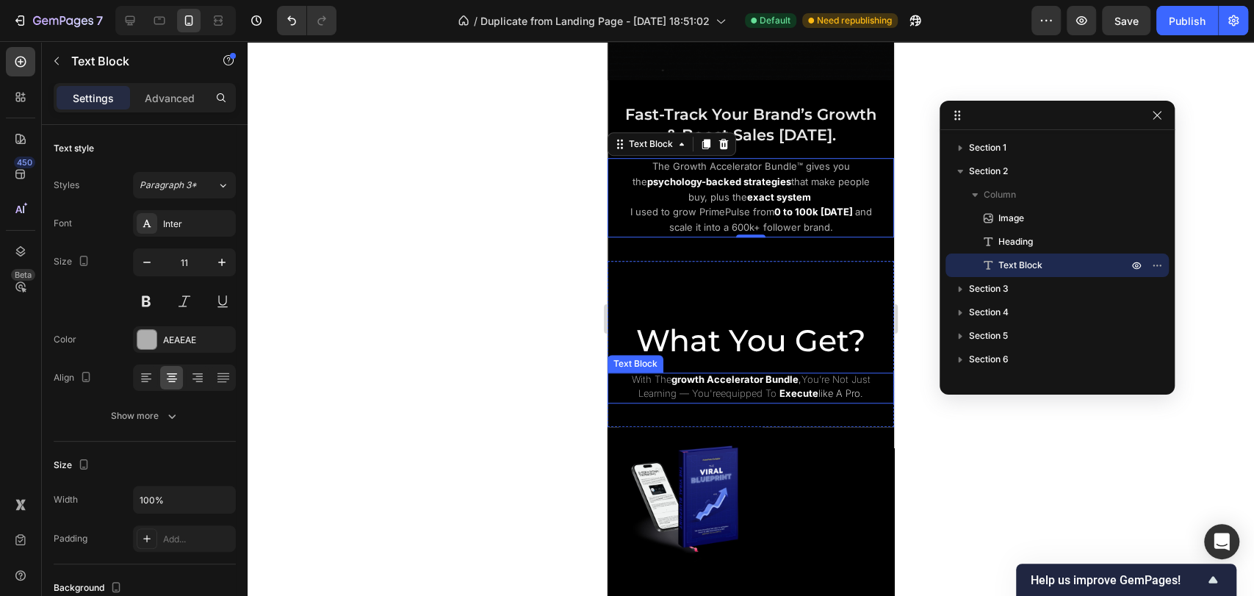
scroll to position [643, 0]
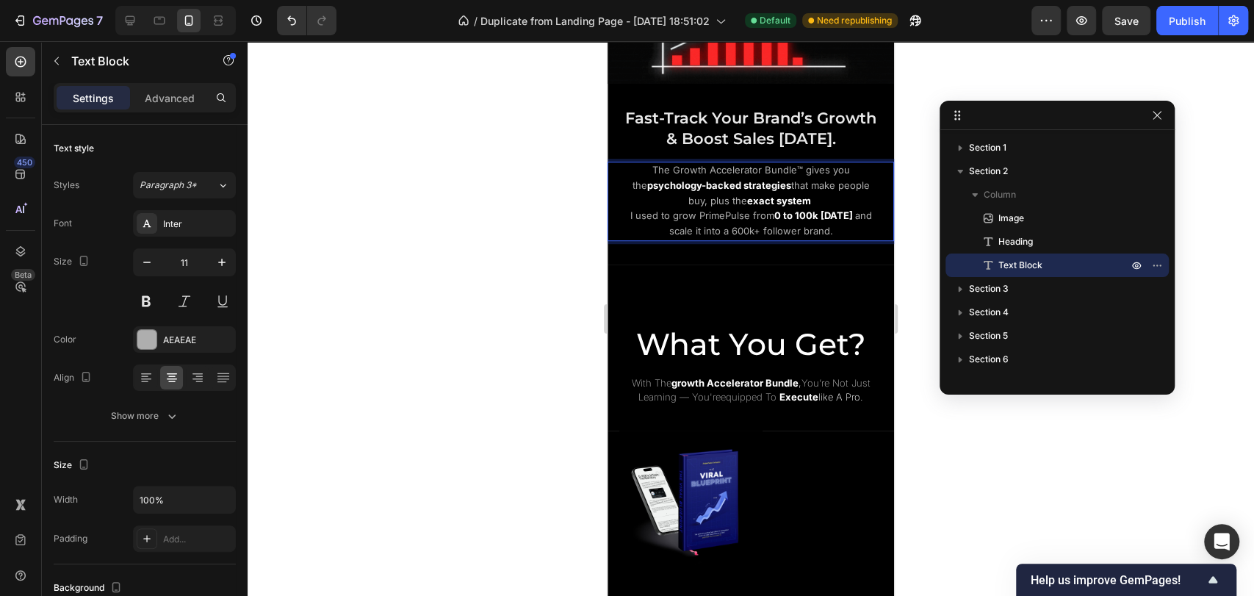
click at [622, 231] on div "The Growth Accelerator Bundle™ gives you the psychology-backed strategies that …" at bounding box center [751, 201] width 287 height 79
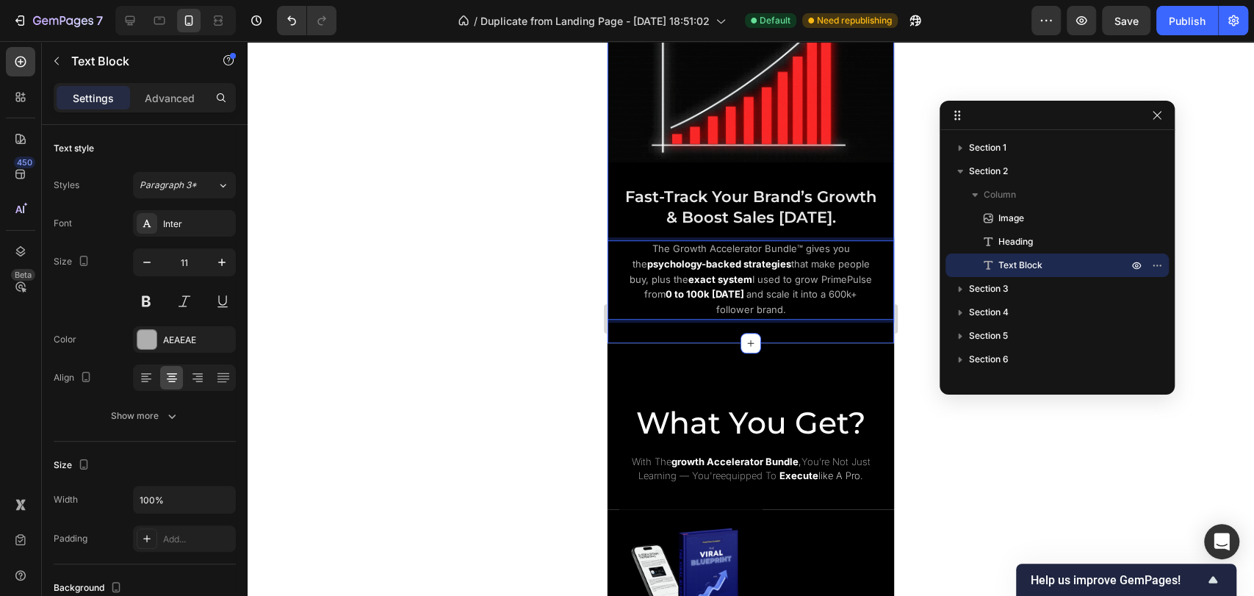
scroll to position [561, 0]
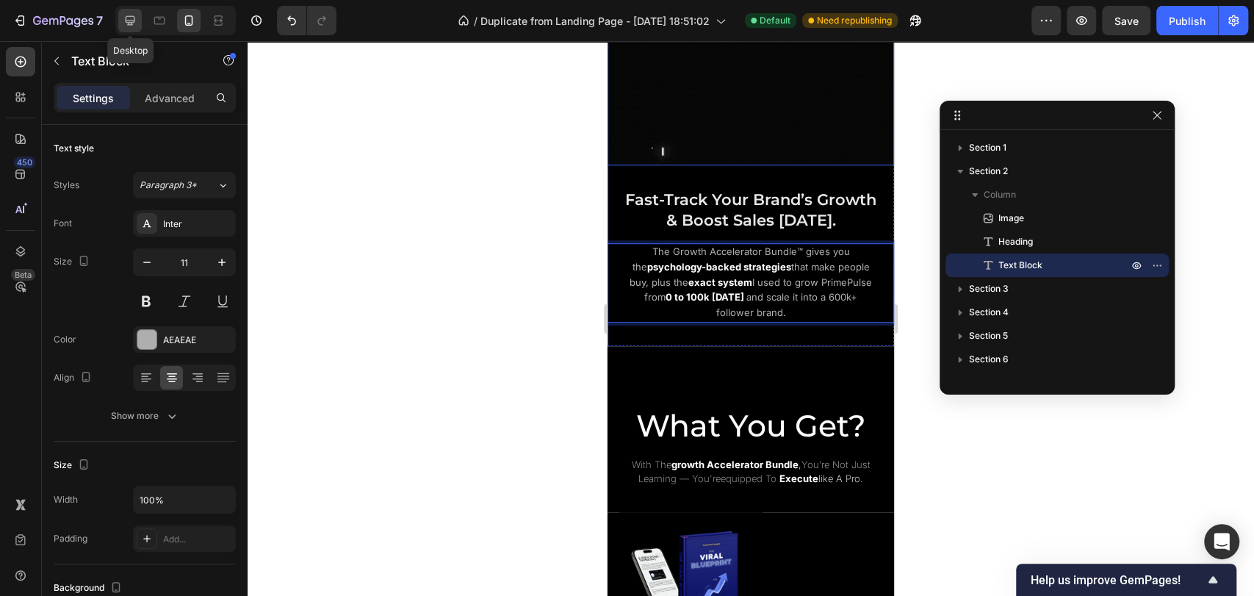
click at [132, 21] on icon at bounding box center [130, 20] width 15 height 15
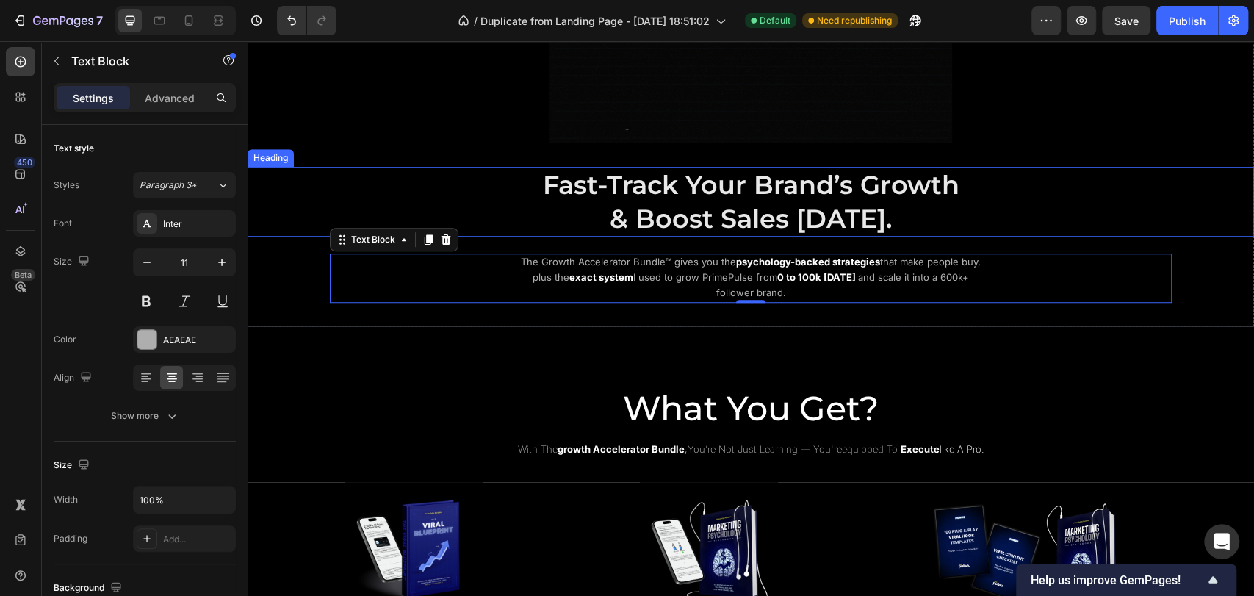
scroll to position [644, 0]
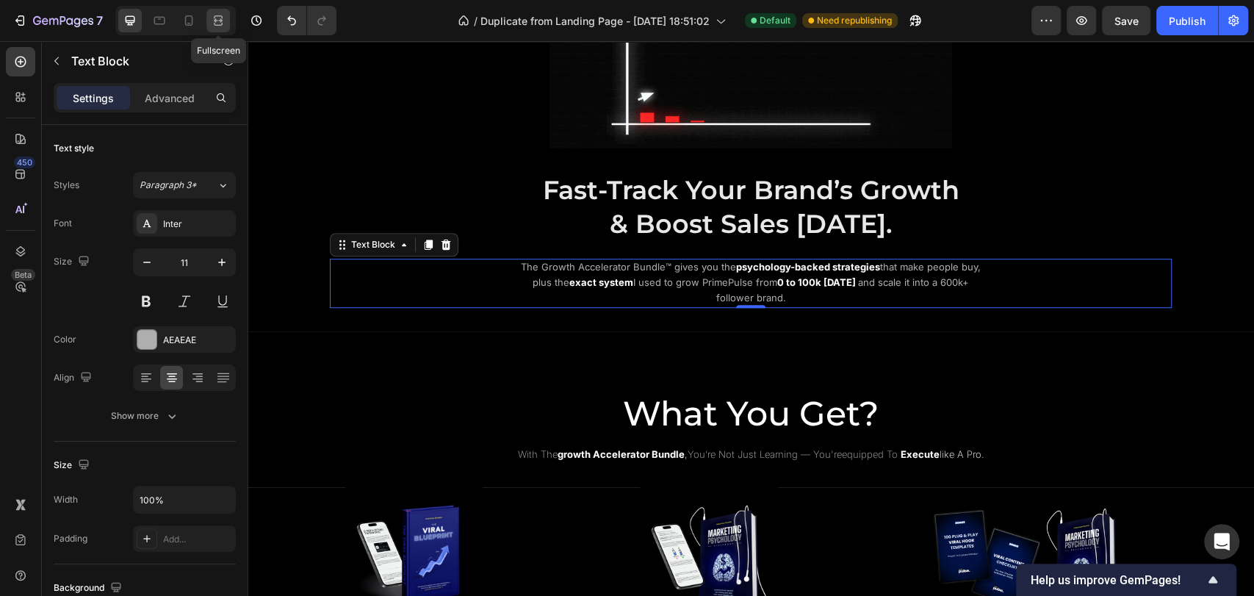
click at [220, 15] on icon at bounding box center [218, 16] width 9 height 3
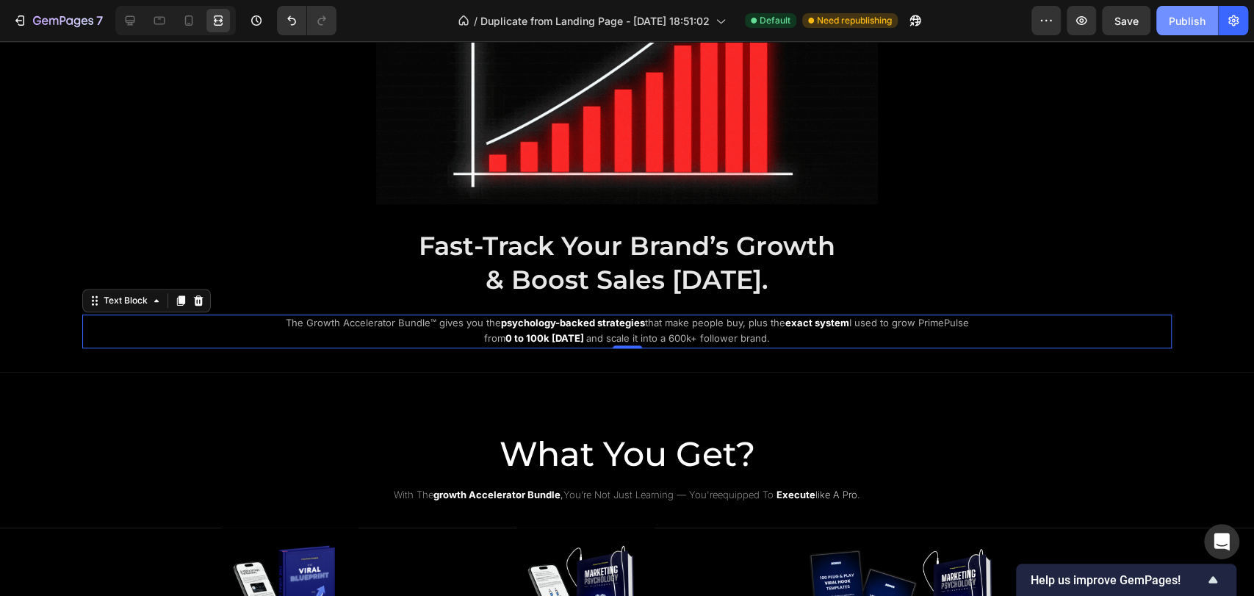
click at [1180, 21] on div "Publish" at bounding box center [1187, 20] width 37 height 15
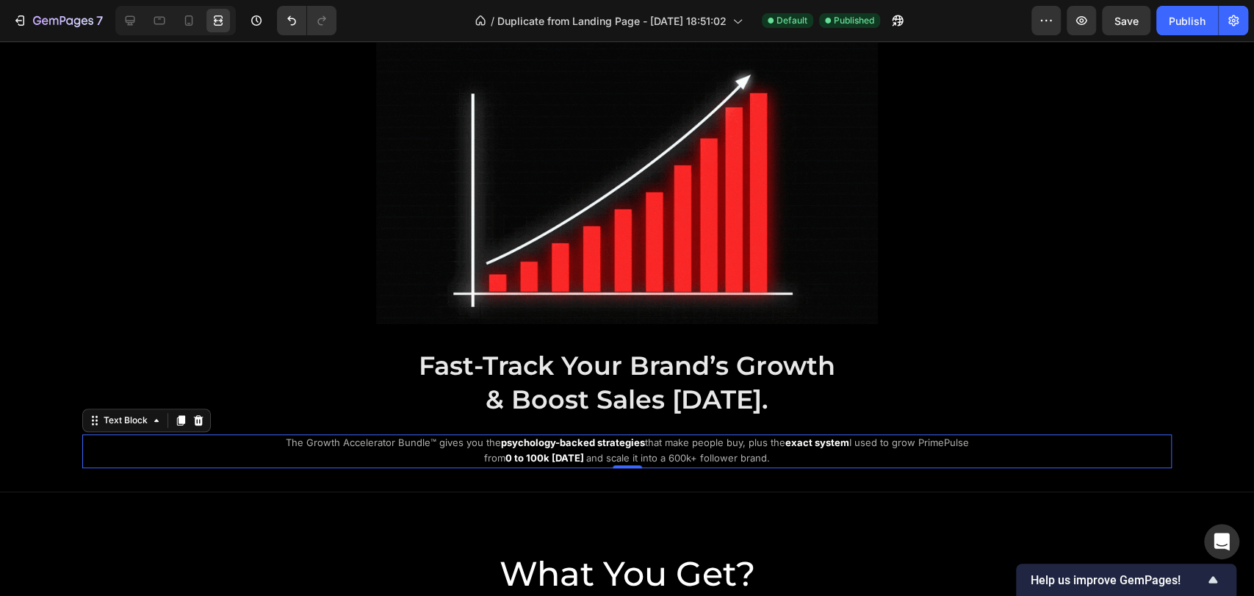
scroll to position [644, 0]
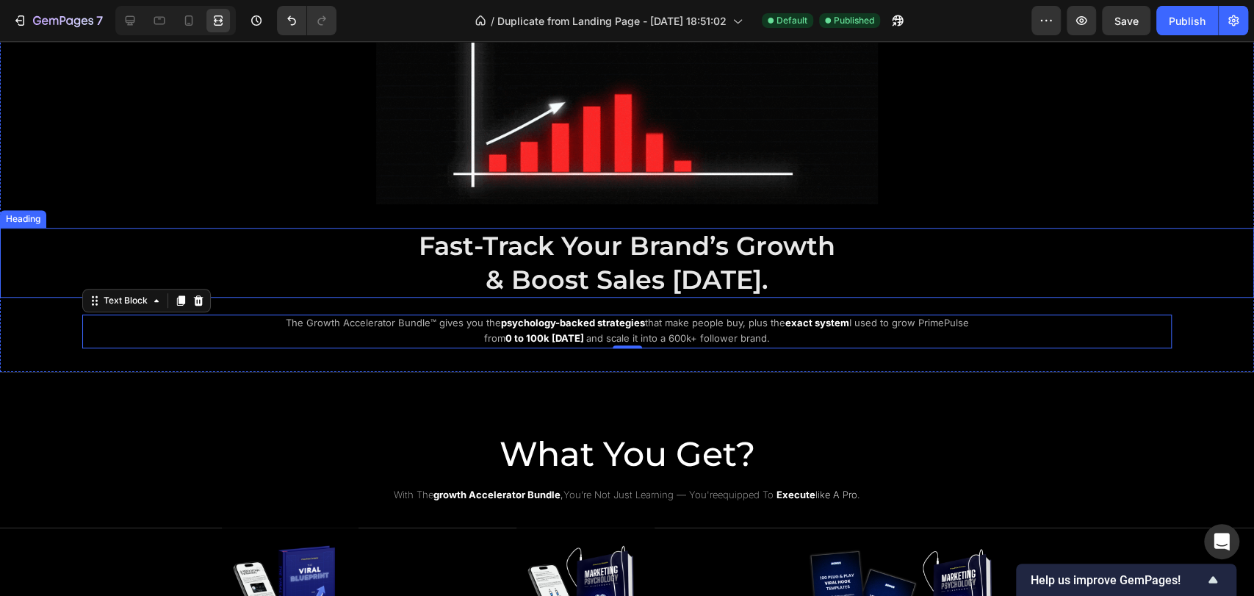
click at [583, 267] on span "& Boost Sales [DATE]." at bounding box center [627, 280] width 283 height 32
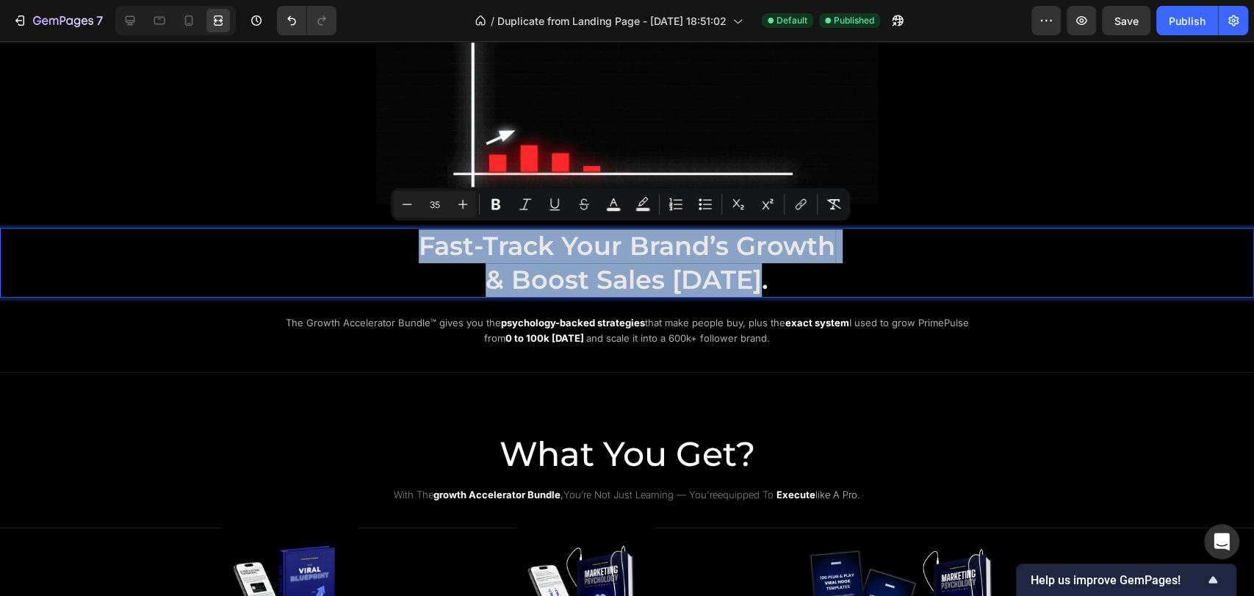
drag, startPoint x: 412, startPoint y: 242, endPoint x: 759, endPoint y: 284, distance: 349.4
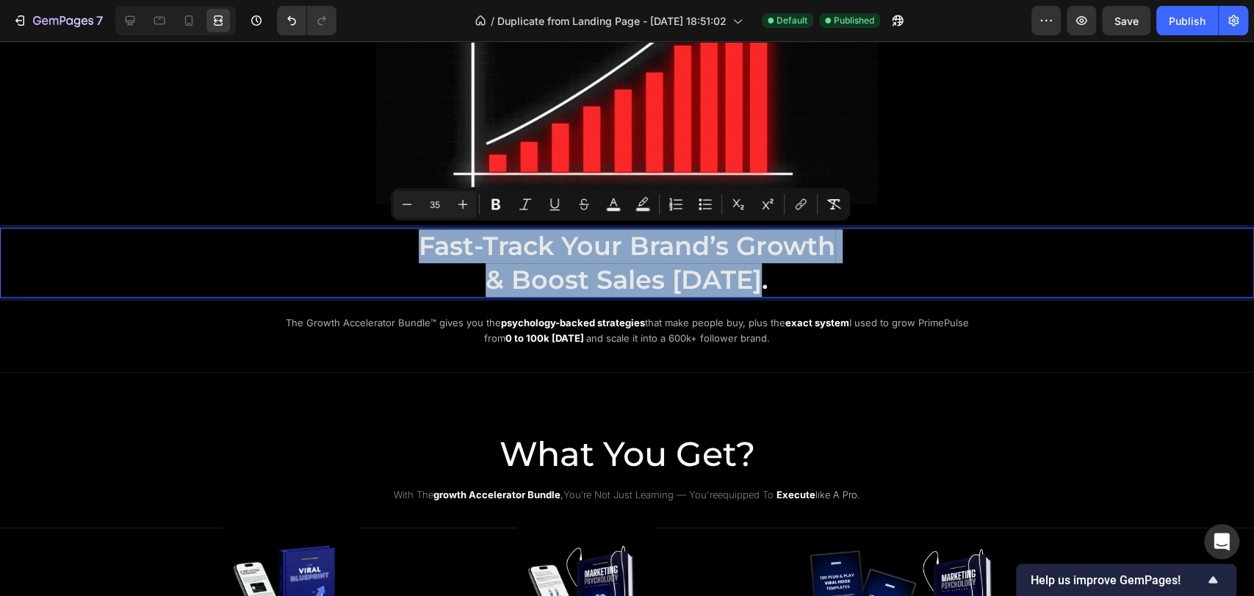
click at [759, 284] on p "Fast-Track Your Brand’s Growth & Boost Sales Today." at bounding box center [627, 262] width 879 height 67
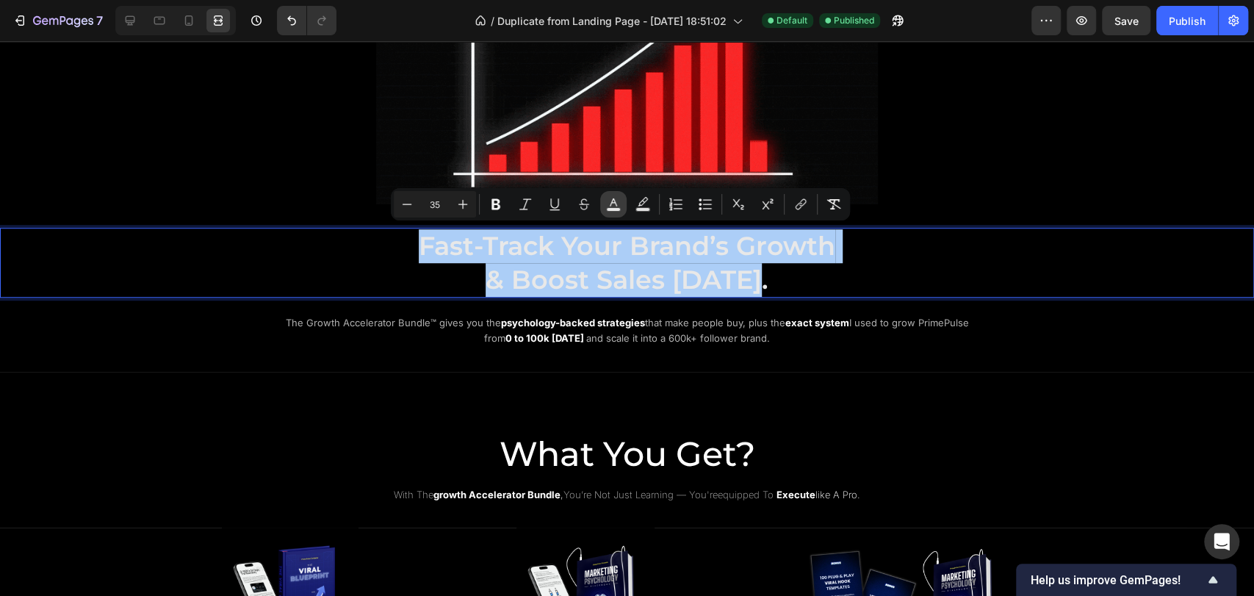
click at [618, 209] on rect "Editor contextual toolbar" at bounding box center [614, 210] width 14 height 4
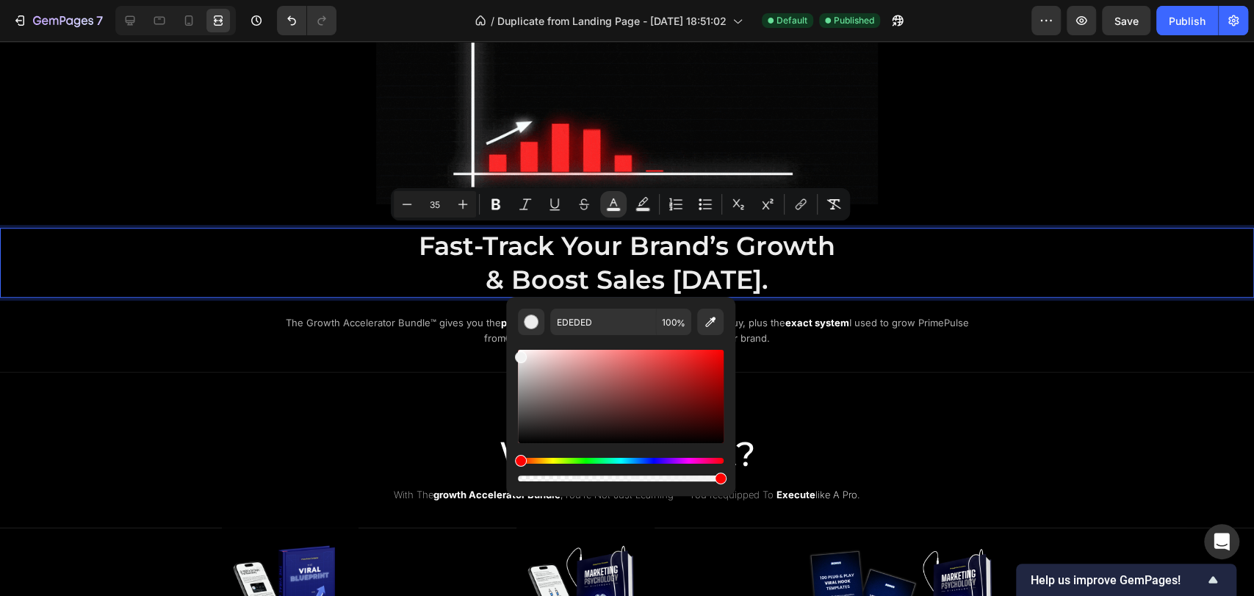
type input "F2F2F2"
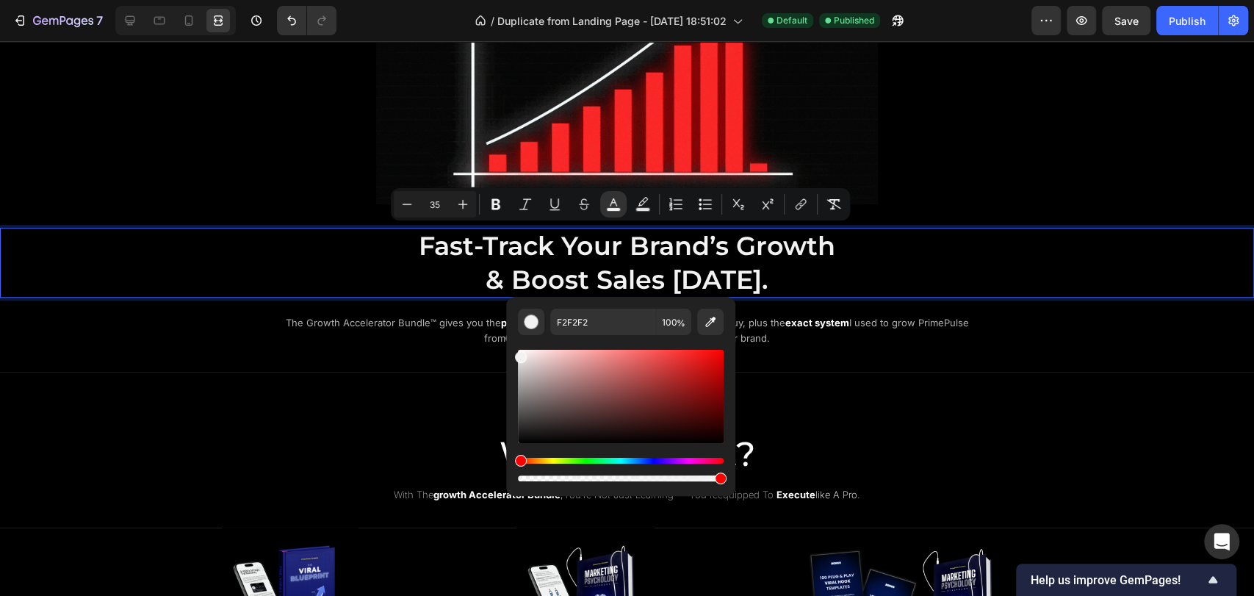
drag, startPoint x: 521, startPoint y: 360, endPoint x: 512, endPoint y: 354, distance: 10.6
click at [512, 354] on div "F2F2F2 100 %" at bounding box center [620, 390] width 229 height 187
click at [376, 262] on p "Fast-Track Your Brand’s Growth & Boost Sales Today." at bounding box center [627, 262] width 879 height 67
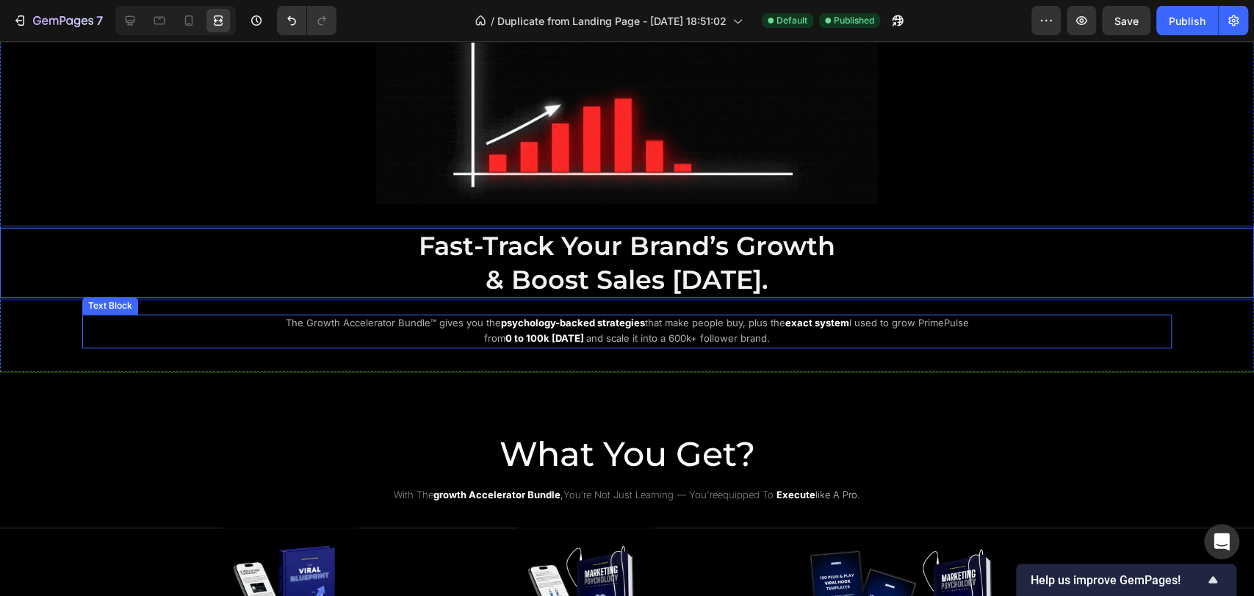
click at [992, 322] on div "The Growth Accelerator Bundle™ gives you the psychology-backed strategies that …" at bounding box center [627, 332] width 1090 height 34
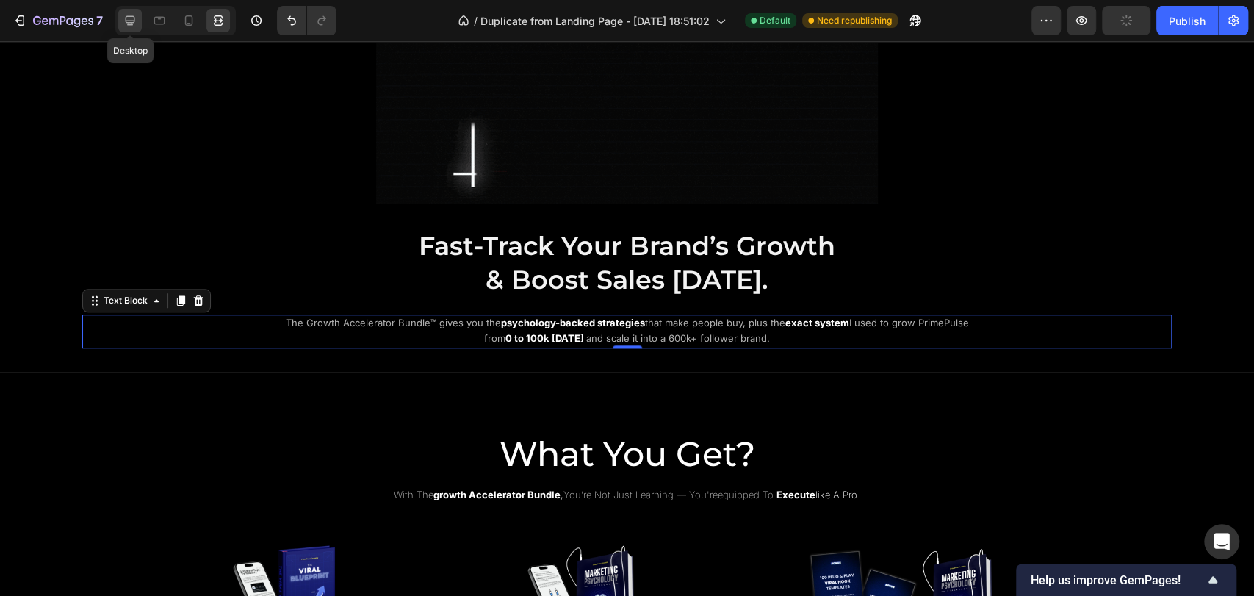
click at [132, 21] on icon at bounding box center [131, 21] width 10 height 10
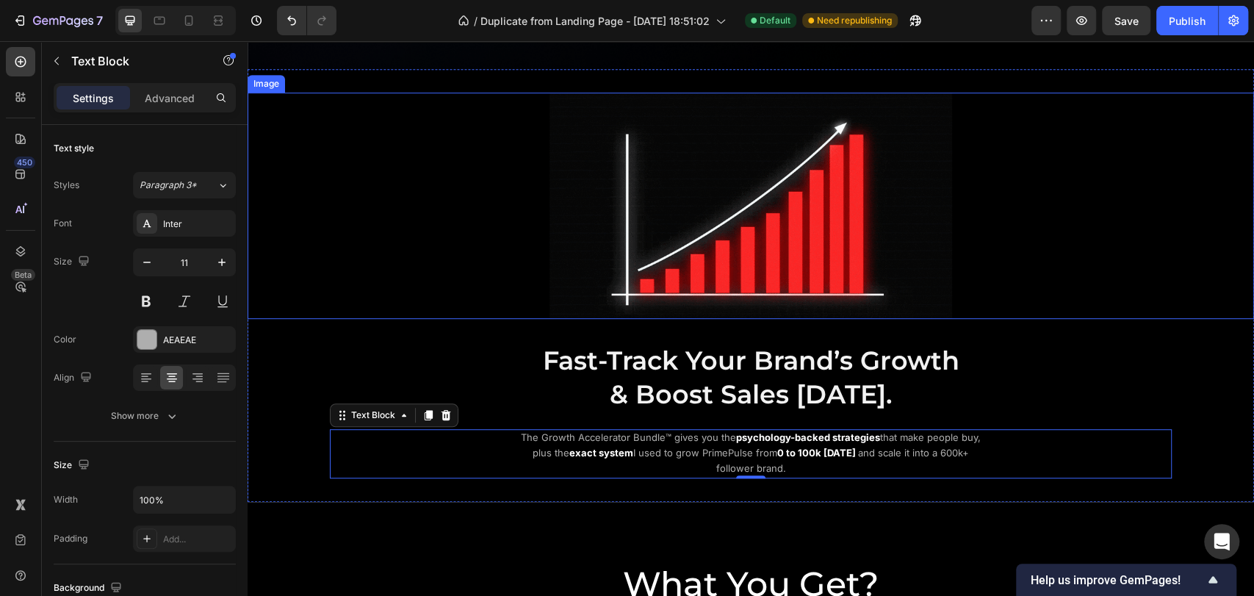
scroll to position [481, 0]
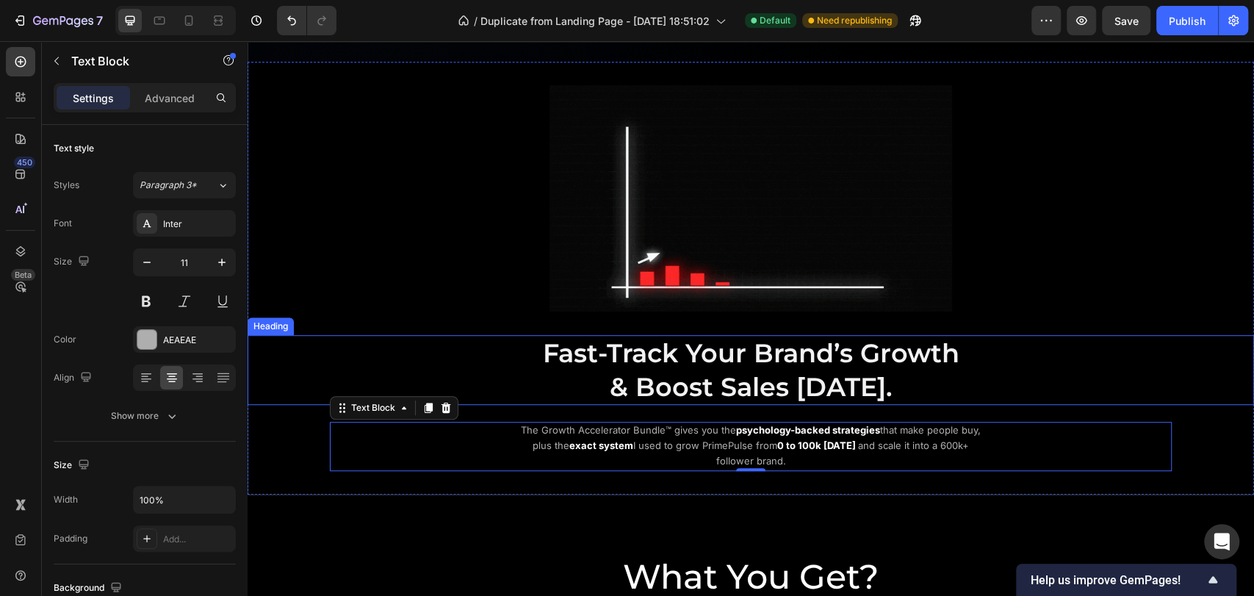
click at [1018, 367] on p "⁠⁠⁠⁠⁠⁠⁠ Fast-Track Your Brand’s Growth & Boost Sales Today." at bounding box center [751, 370] width 879 height 67
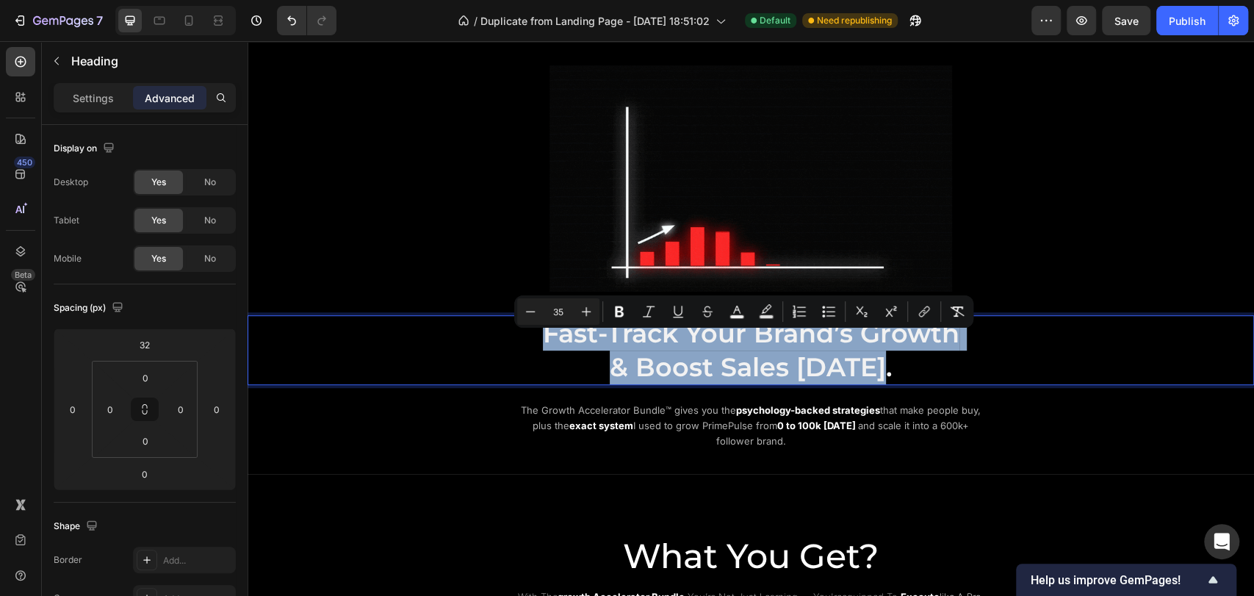
drag, startPoint x: 545, startPoint y: 353, endPoint x: 895, endPoint y: 375, distance: 350.4
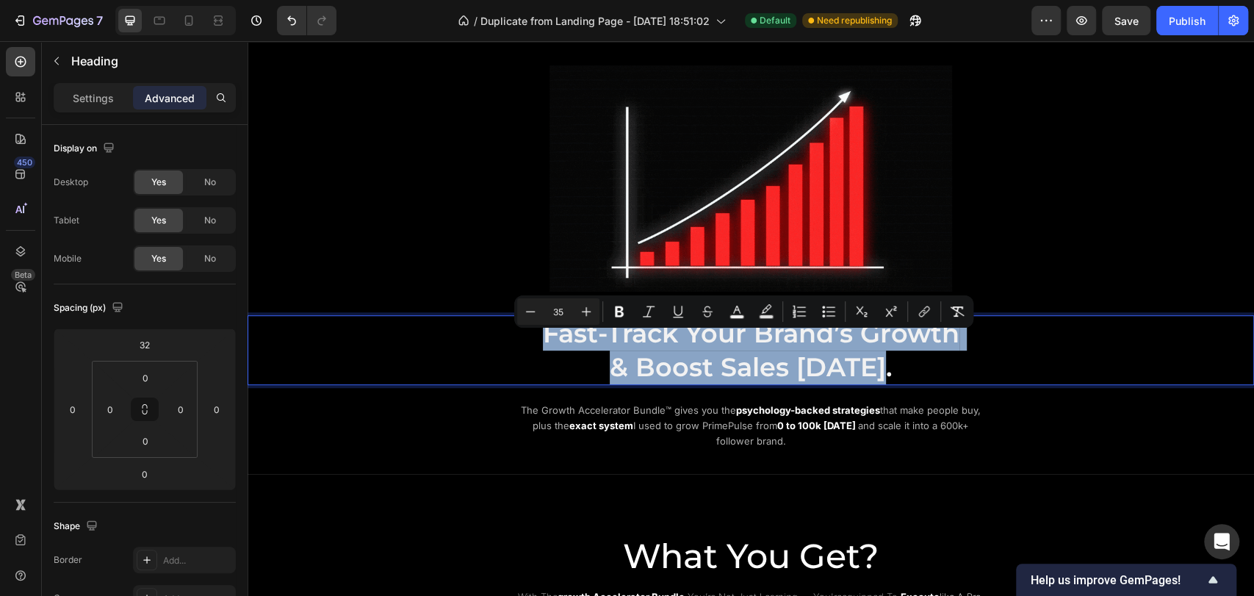
click at [895, 375] on p "Fast-Track Your Brand’s Growth & Boost Sales Today." at bounding box center [751, 350] width 879 height 67
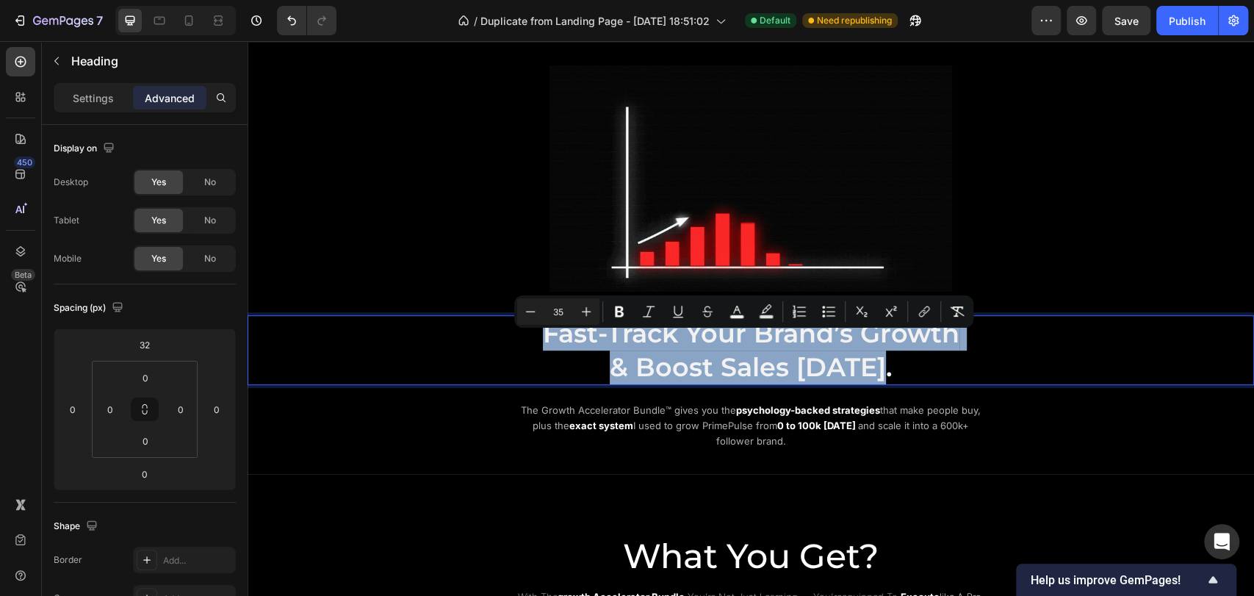
click at [528, 364] on p "Fast-Track Your Brand’s Growth & Boost Sales Today." at bounding box center [751, 350] width 879 height 67
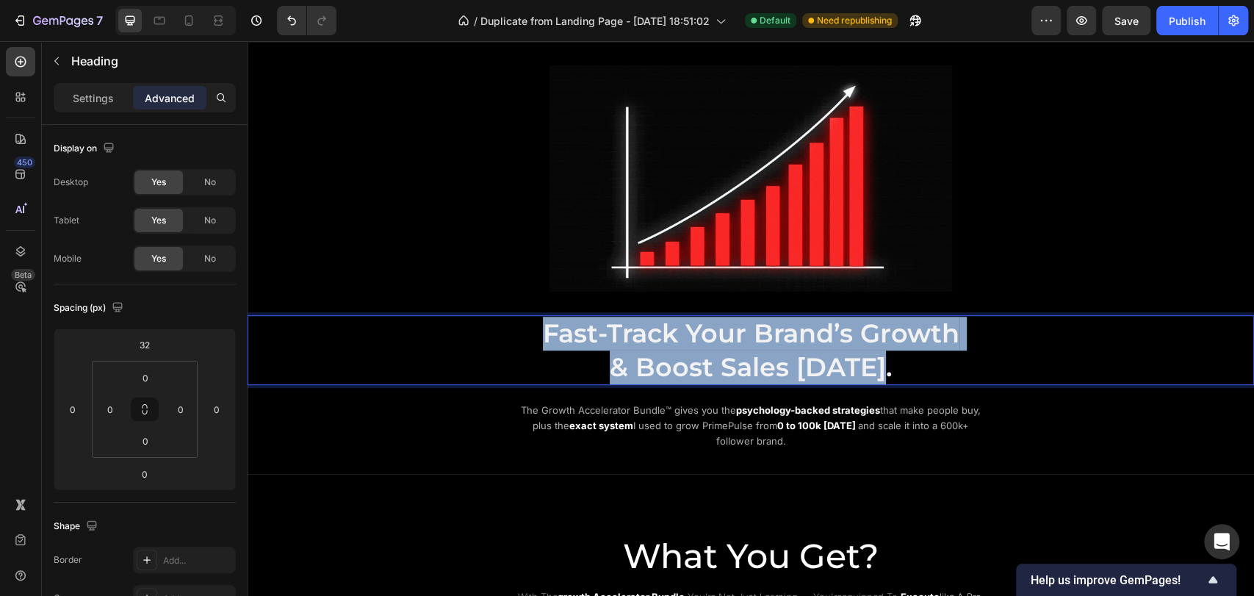
drag, startPoint x: 537, startPoint y: 357, endPoint x: 901, endPoint y: 378, distance: 364.3
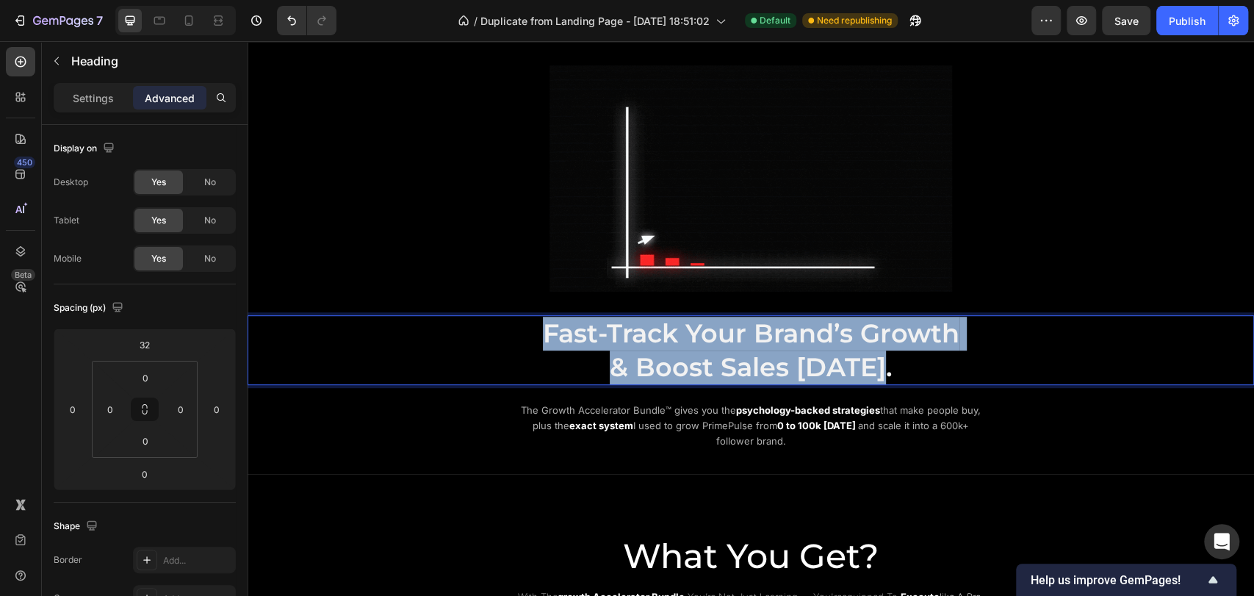
click at [901, 378] on p "Fast-Track Your Brand’s Growth & Boost Sales Today." at bounding box center [751, 350] width 879 height 67
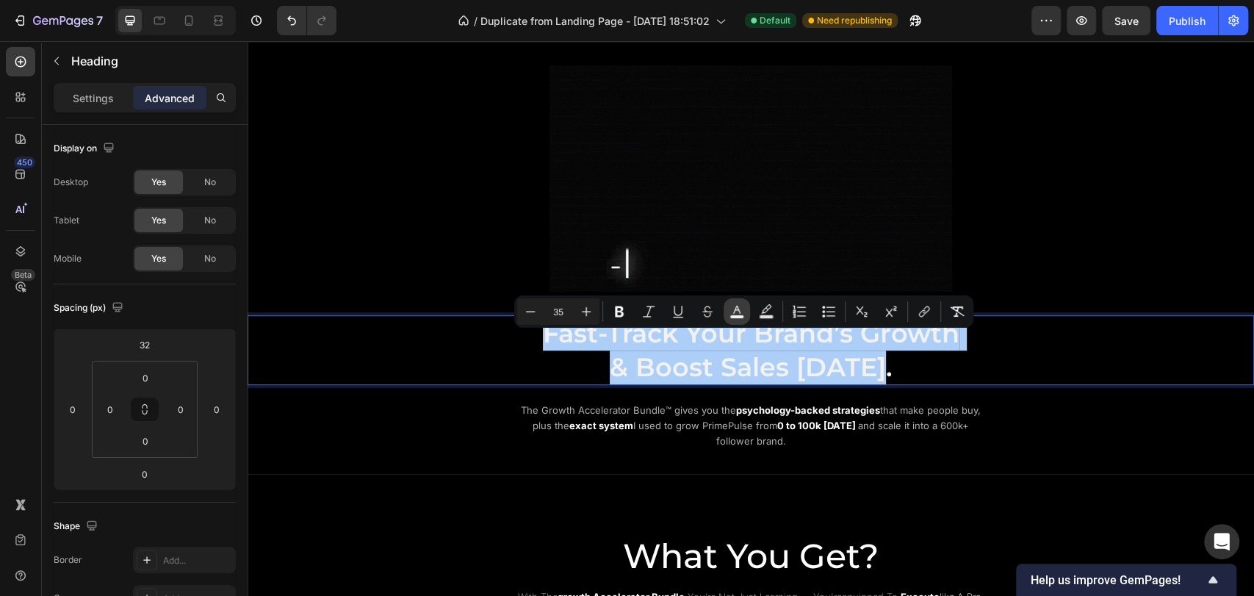
click at [737, 319] on rect "Editor contextual toolbar" at bounding box center [737, 317] width 14 height 4
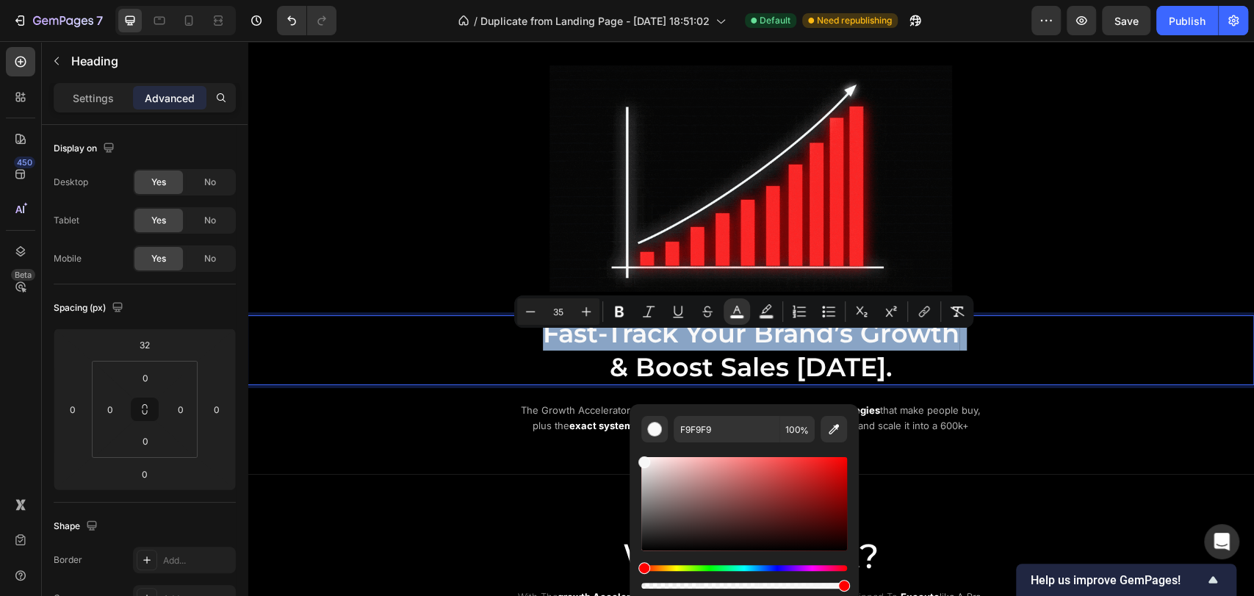
type input "F7F7F7"
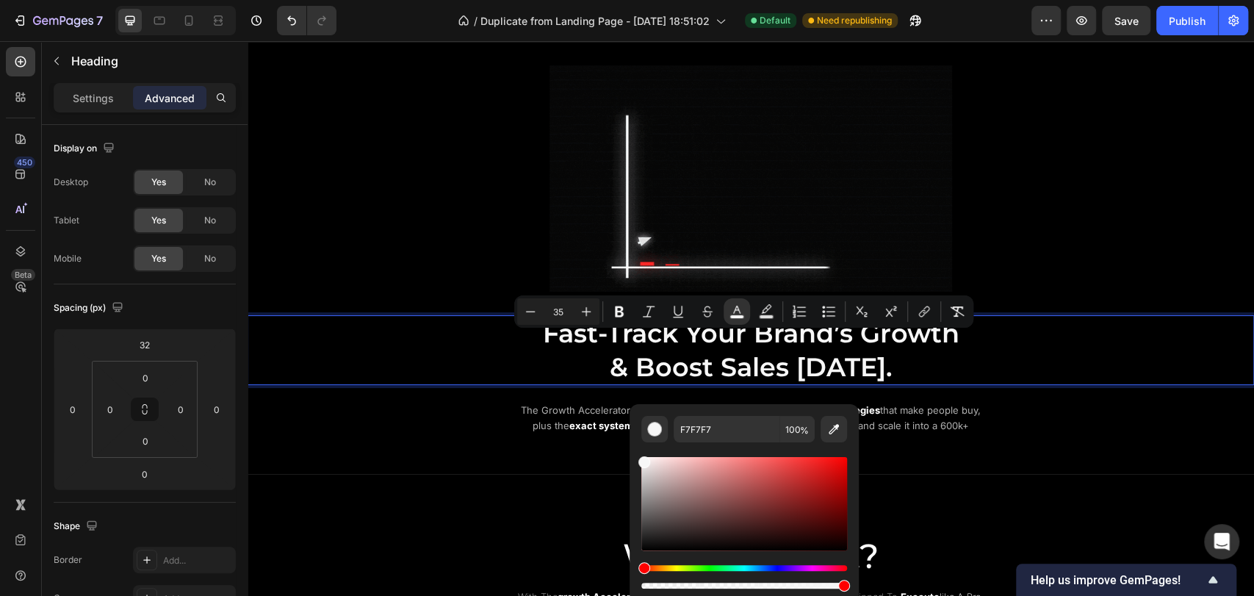
drag, startPoint x: 641, startPoint y: 466, endPoint x: 633, endPoint y: 459, distance: 10.4
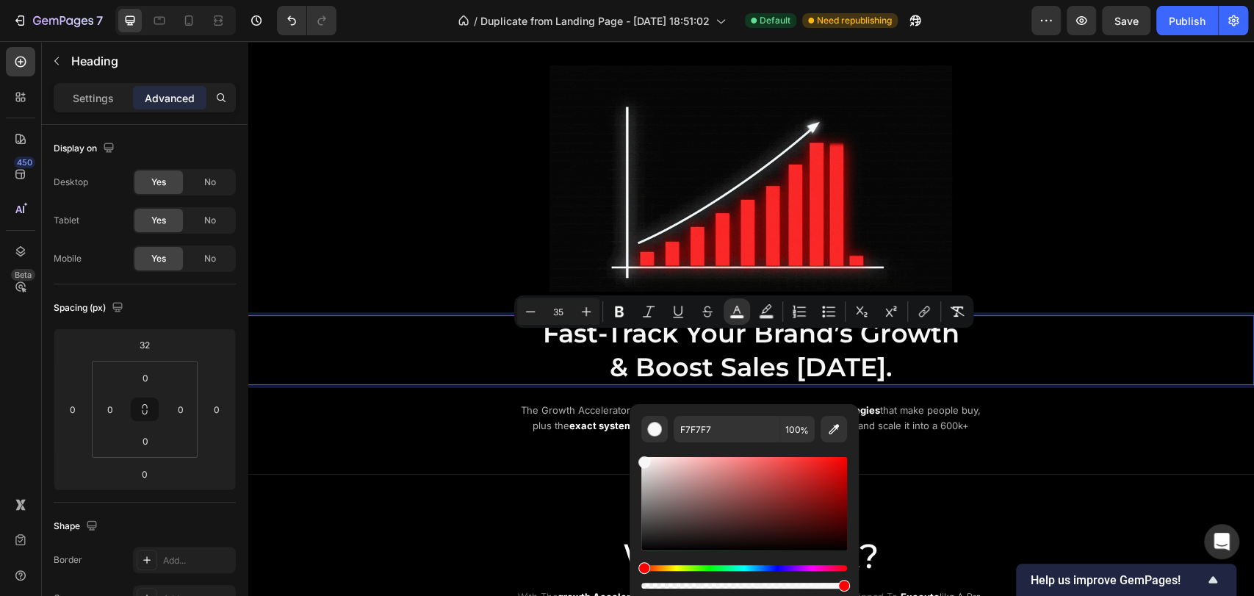
click at [633, 459] on div "F7F7F7 100 %" at bounding box center [744, 497] width 229 height 187
click at [463, 378] on p "Fast-Track Your Brand’s Growth & Boost Sales Today." at bounding box center [751, 350] width 879 height 67
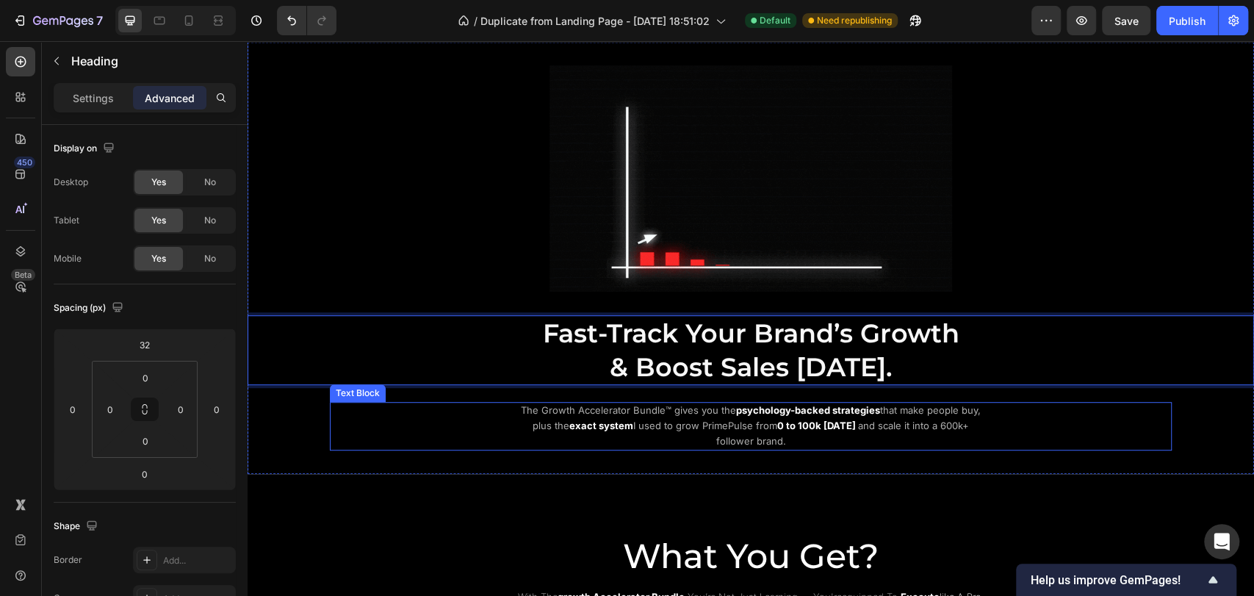
click at [1113, 439] on div "The Growth Accelerator Bundle™ gives you the psychology-backed strategies that …" at bounding box center [751, 426] width 842 height 48
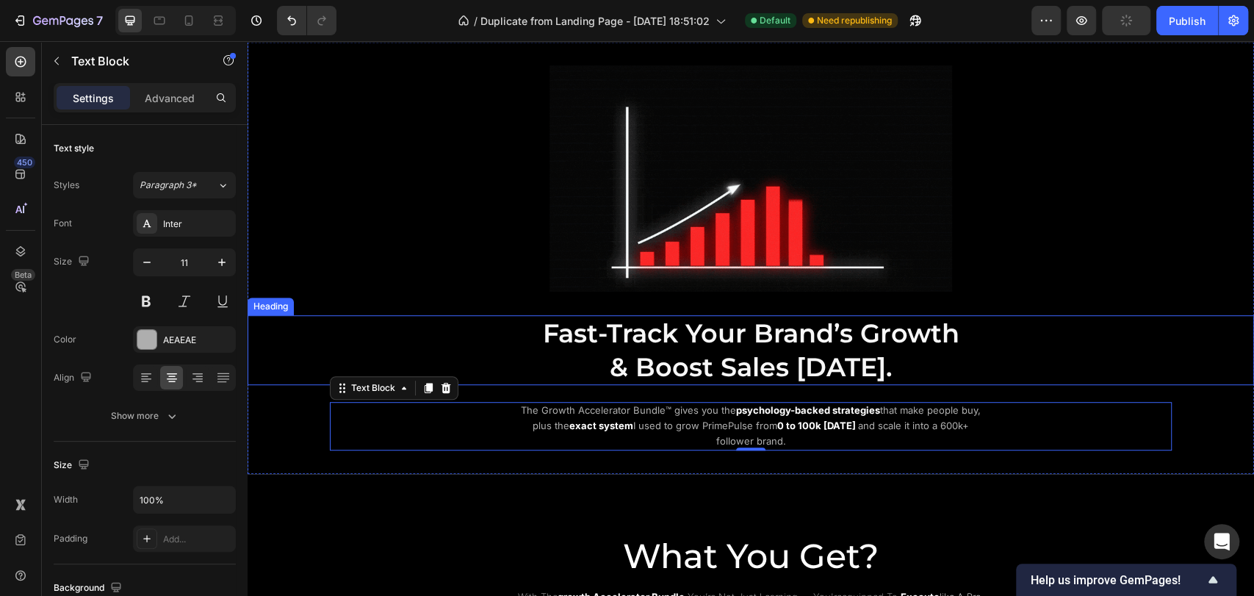
click at [1053, 357] on p "⁠⁠⁠⁠⁠⁠⁠ Fast-Track Your Brand’s Growth & Boost Sales Today." at bounding box center [751, 350] width 879 height 67
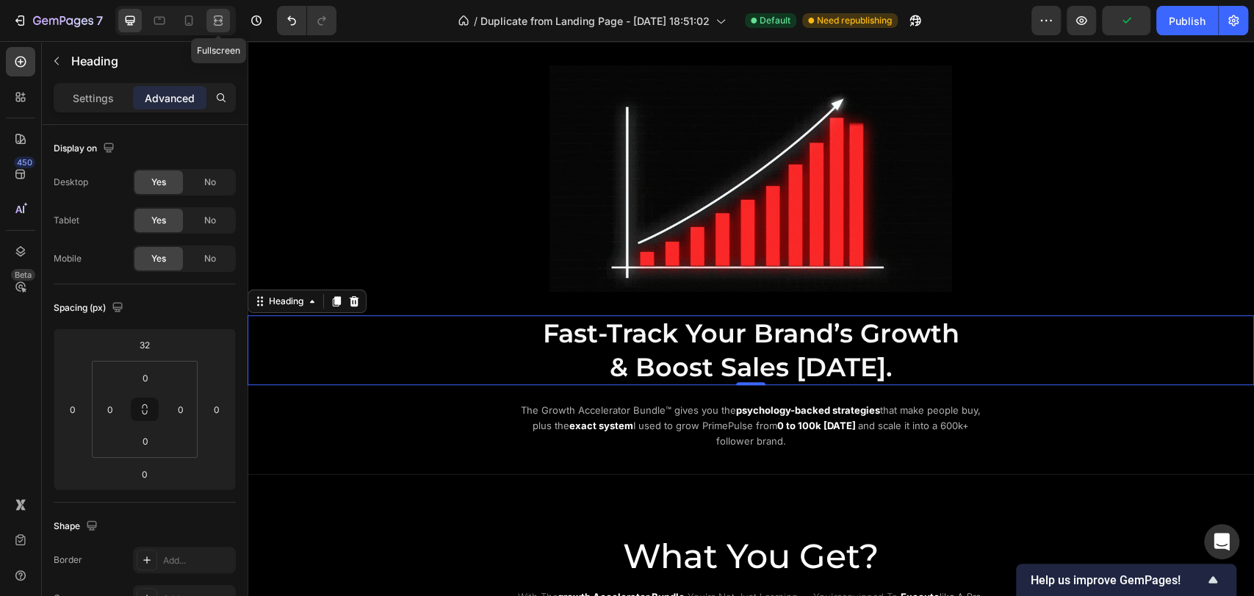
click at [218, 20] on icon at bounding box center [218, 20] width 15 height 15
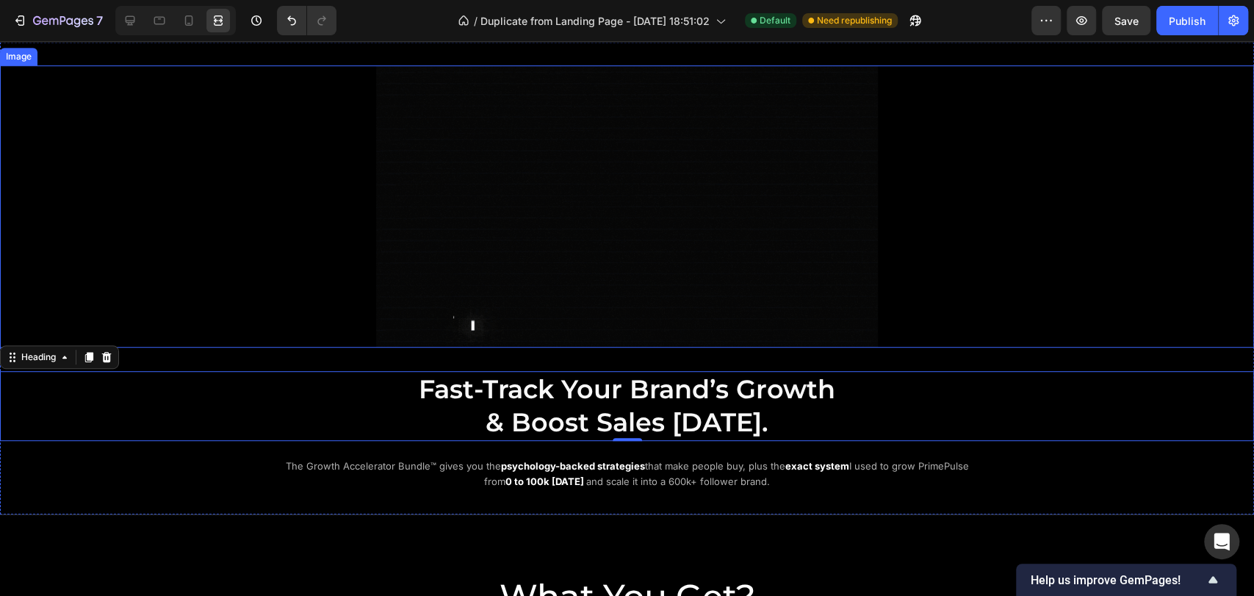
click at [223, 284] on div at bounding box center [627, 206] width 1254 height 282
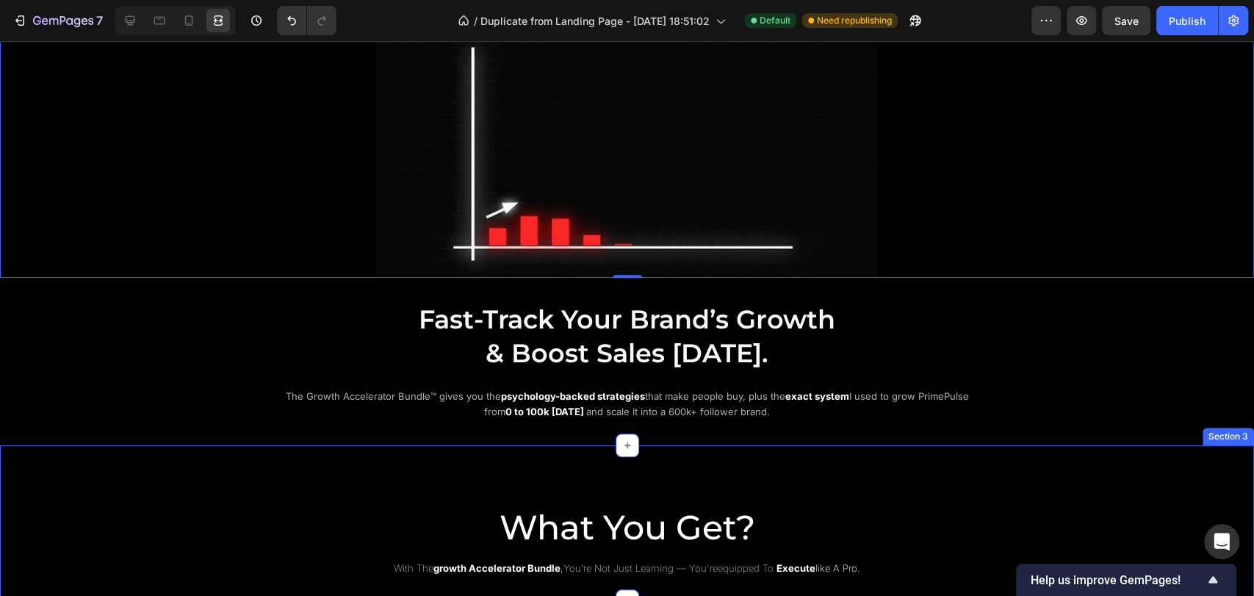
scroll to position [562, 0]
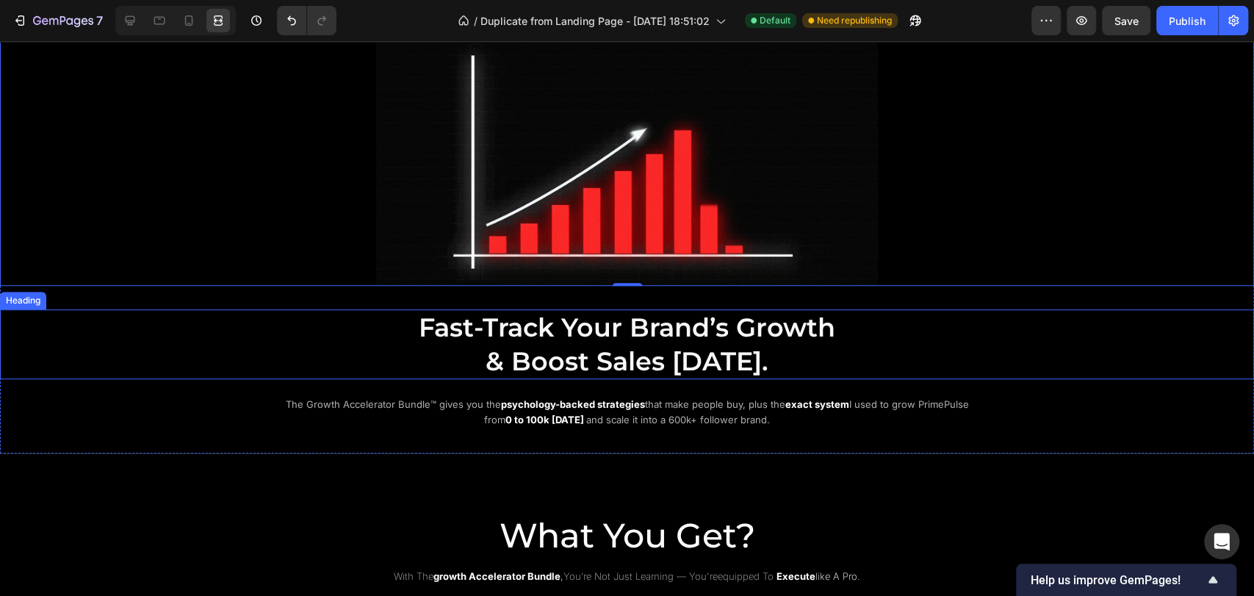
click at [784, 325] on span "Fast-Track Your Brand’s Growth" at bounding box center [627, 328] width 417 height 32
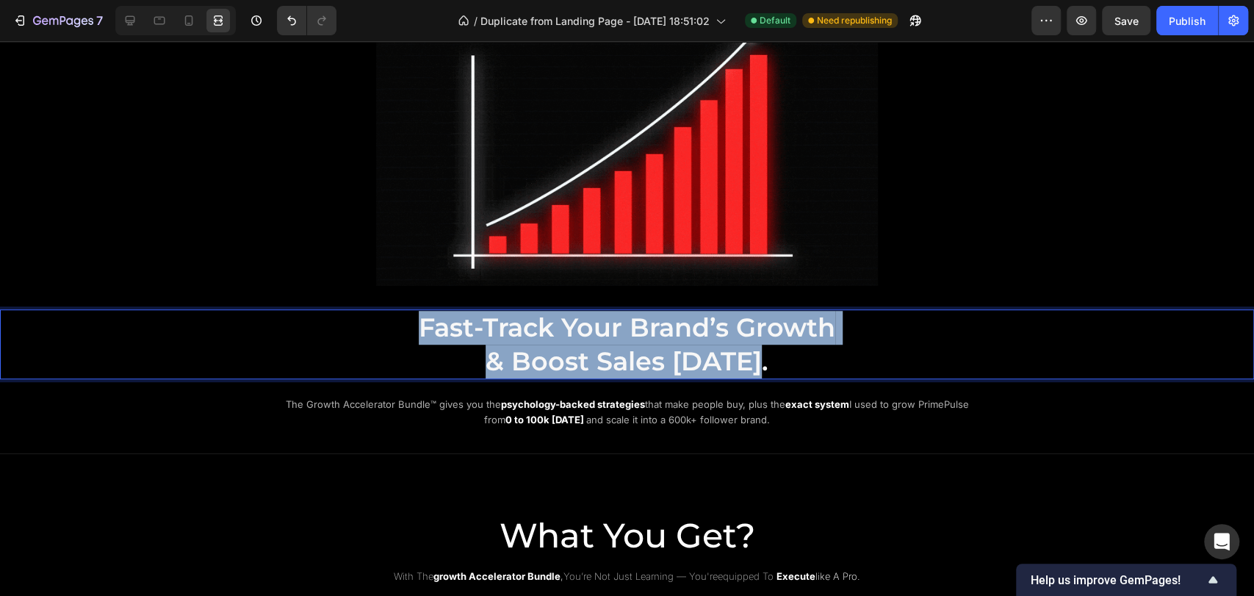
drag, startPoint x: 415, startPoint y: 323, endPoint x: 774, endPoint y: 369, distance: 362.2
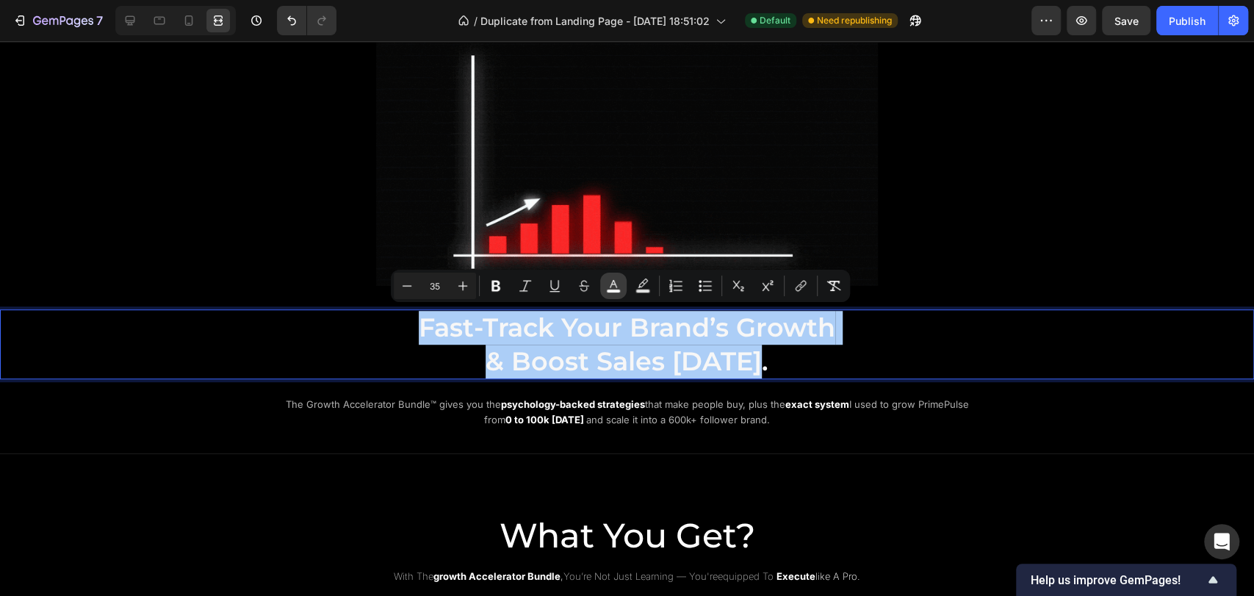
click at [619, 298] on button "color" at bounding box center [613, 286] width 26 height 26
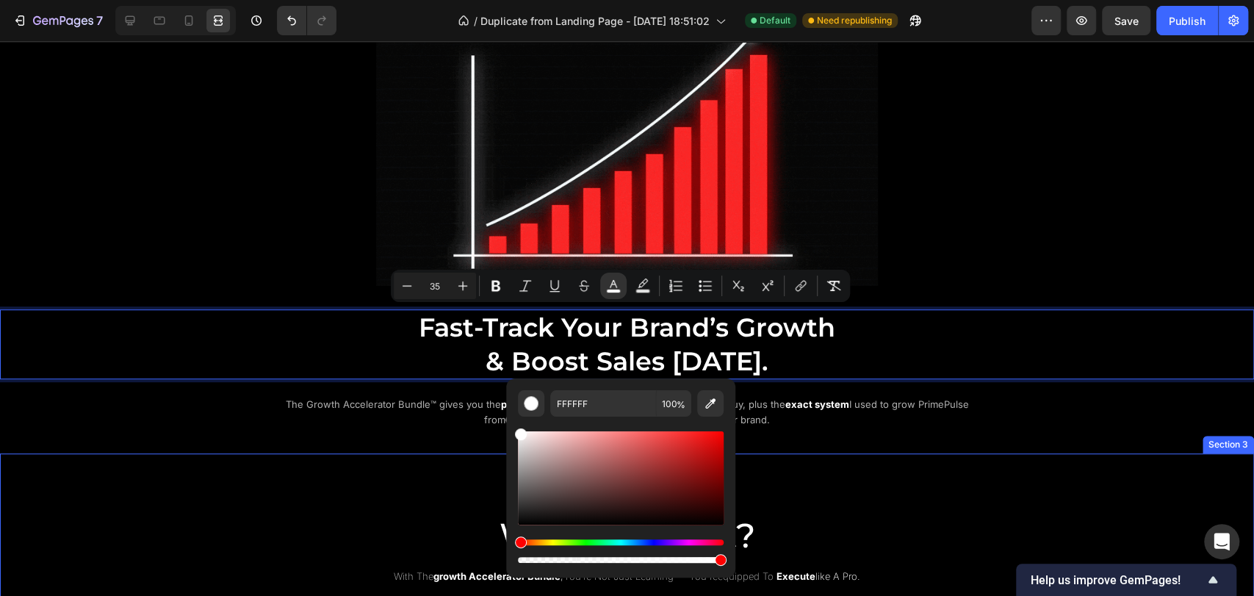
drag, startPoint x: 520, startPoint y: 476, endPoint x: 498, endPoint y: 452, distance: 32.8
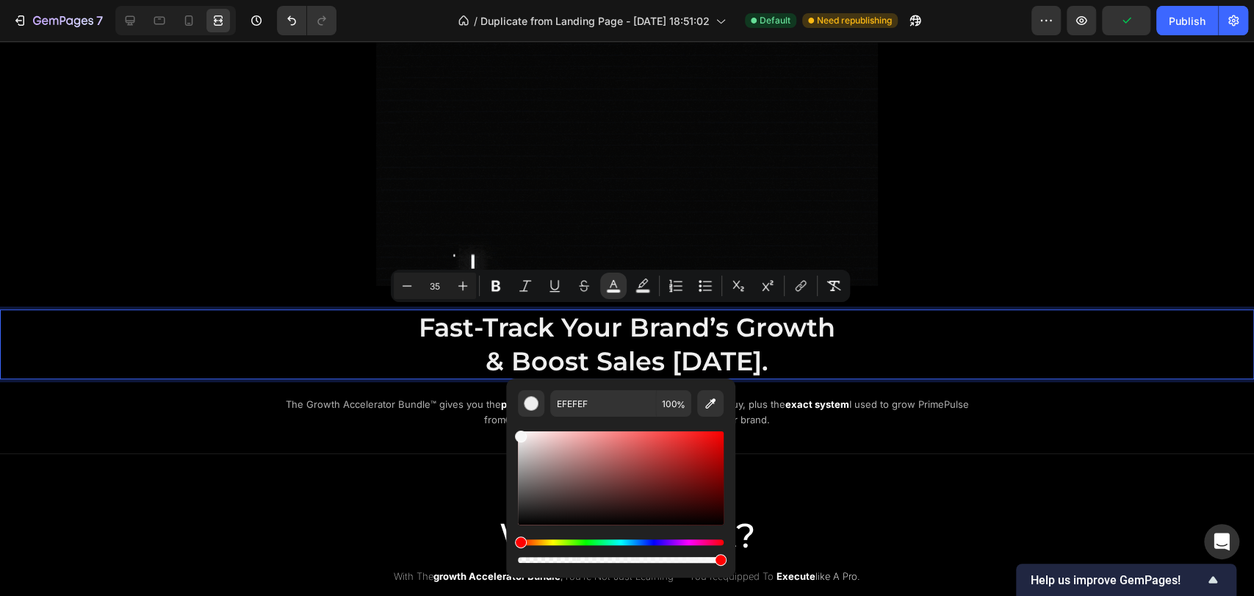
type input "F7F7F7"
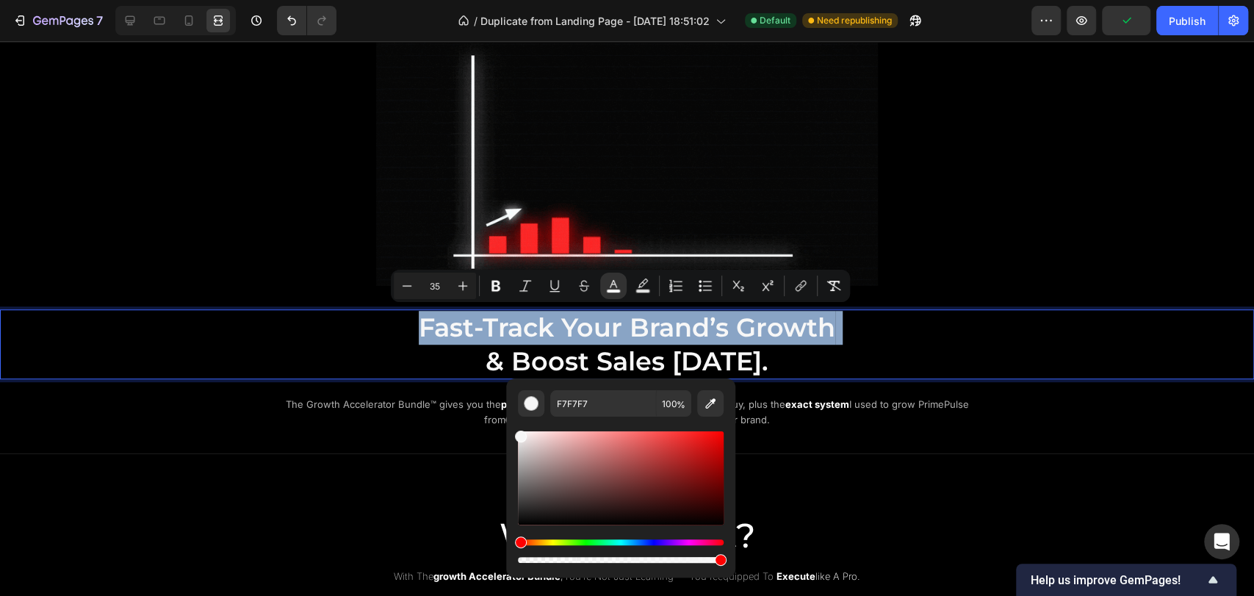
drag, startPoint x: 519, startPoint y: 434, endPoint x: 511, endPoint y: 434, distance: 8.1
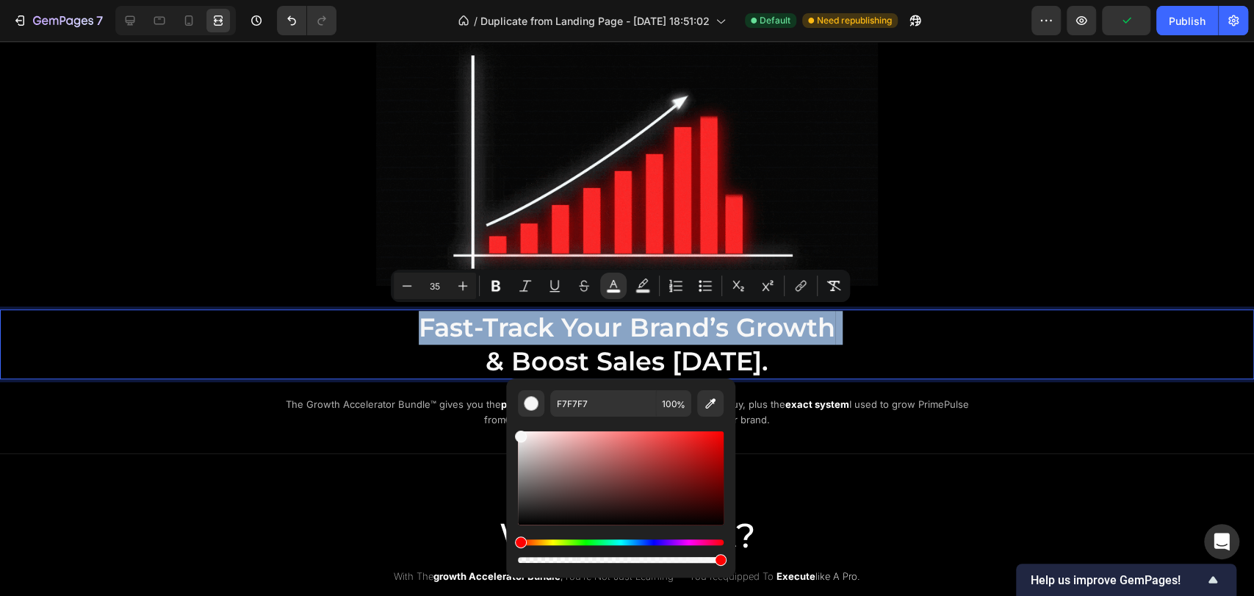
click at [511, 434] on div "F7F7F7 100 %" at bounding box center [620, 471] width 229 height 187
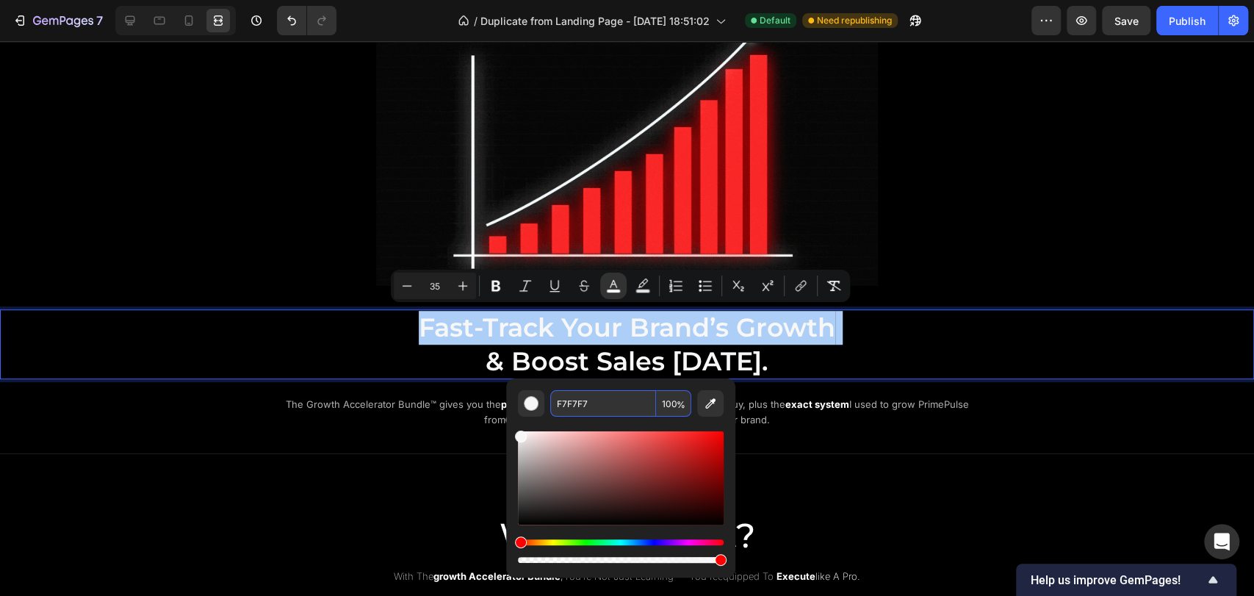
click at [564, 403] on input "F7F7F7" at bounding box center [603, 403] width 106 height 26
click at [611, 401] on input "F7F7F7" at bounding box center [603, 403] width 106 height 26
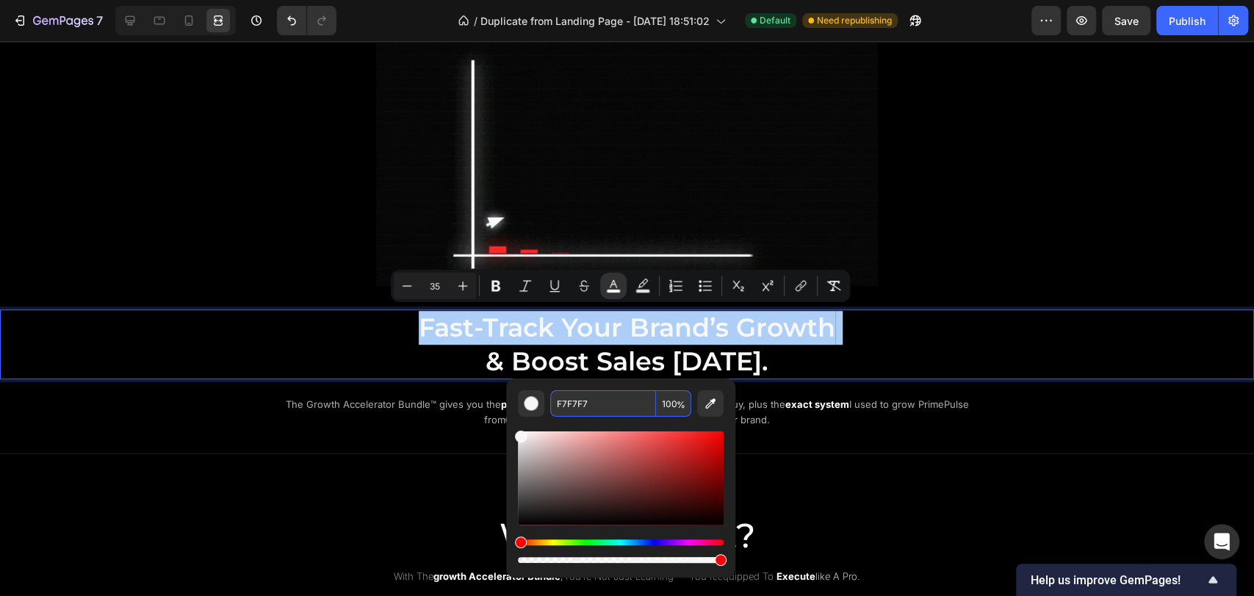
click at [611, 401] on input "F7F7F7" at bounding box center [603, 403] width 106 height 26
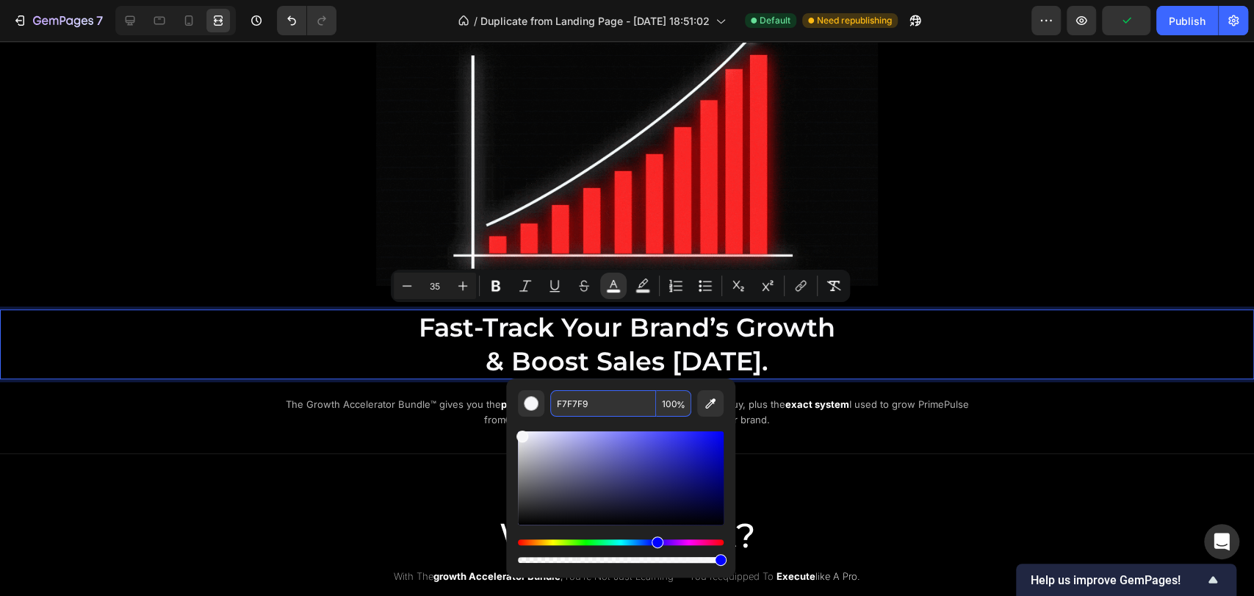
click at [578, 407] on input "F7F7F9" at bounding box center [603, 403] width 106 height 26
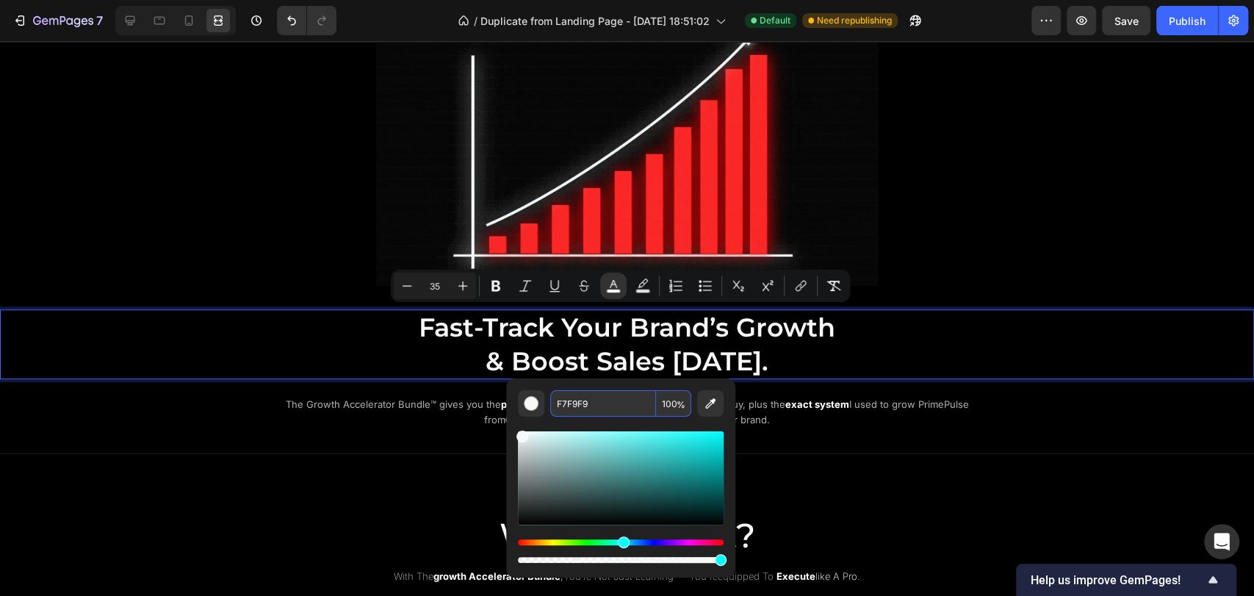
click at [564, 409] on input "F7F9F9" at bounding box center [603, 403] width 106 height 26
click at [563, 408] on input "F7F9F9" at bounding box center [603, 403] width 106 height 26
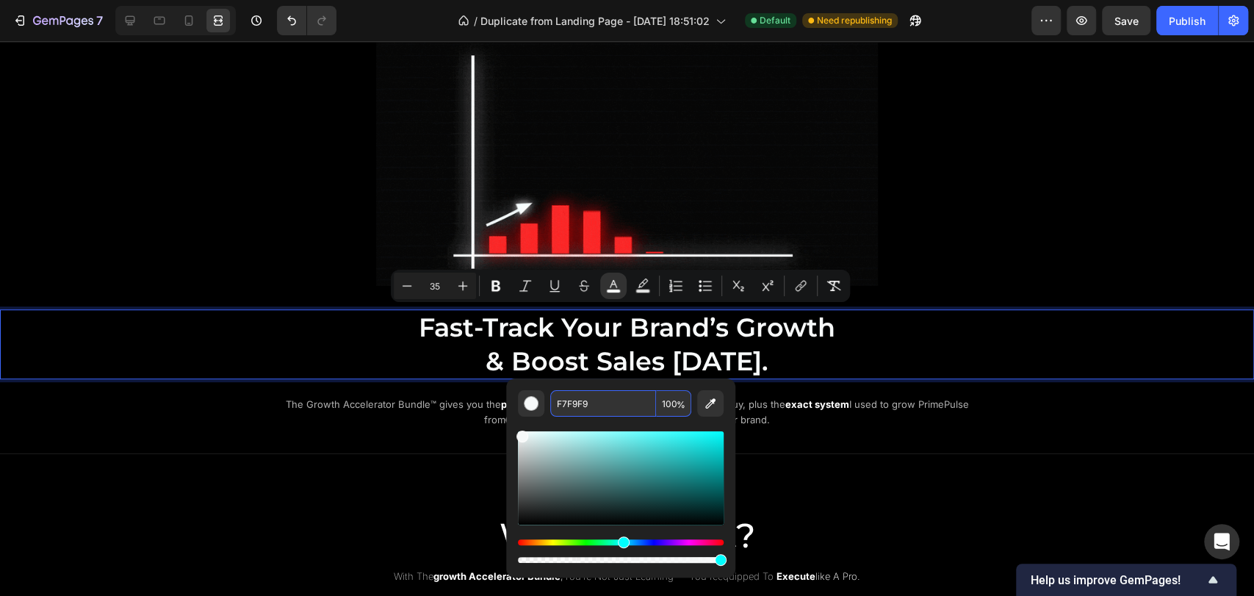
click at [567, 403] on input "F7F9F9" at bounding box center [603, 403] width 106 height 26
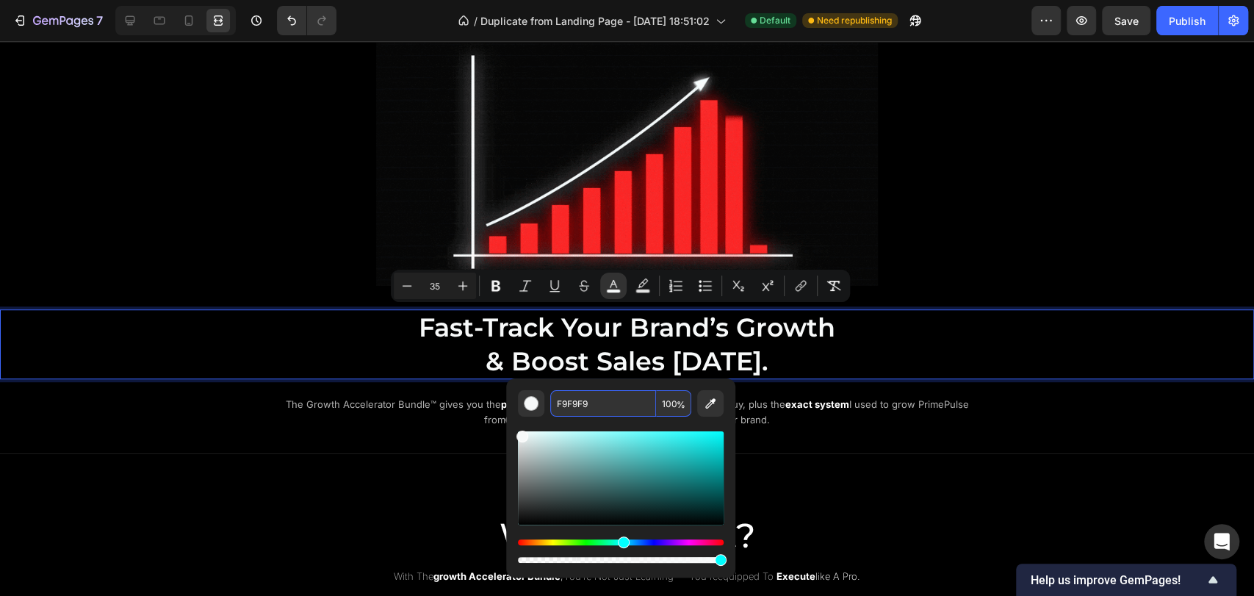
type input "F9F9F9"
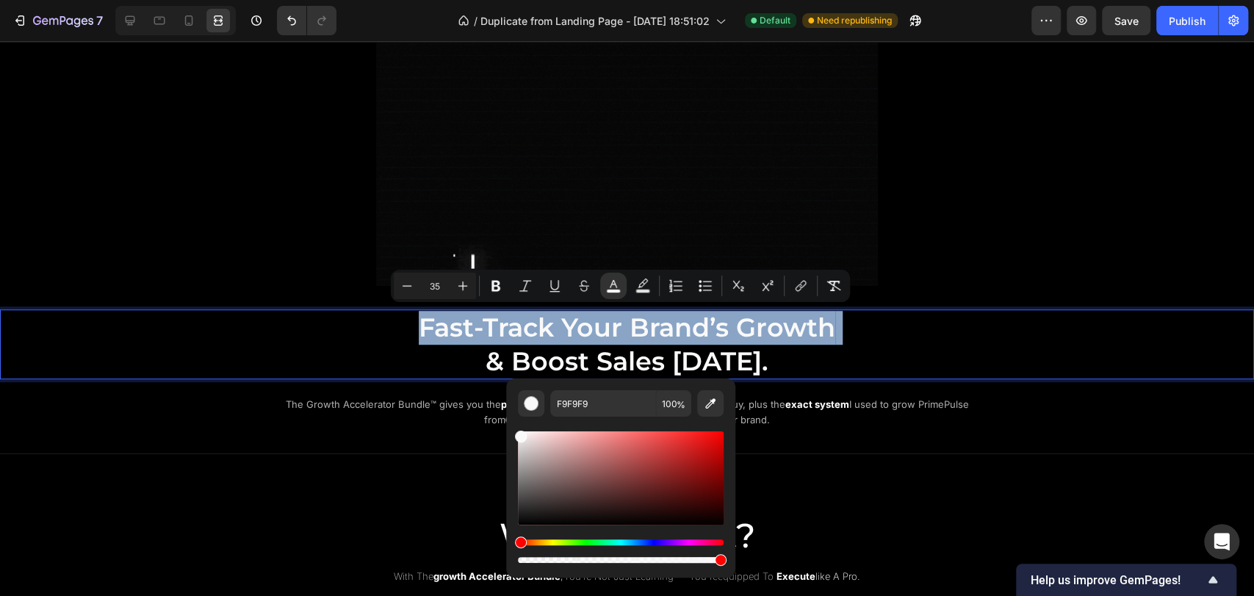
click at [918, 339] on p "Fast-Track Your Brand’s Growth & Boost Sales Today." at bounding box center [627, 344] width 879 height 67
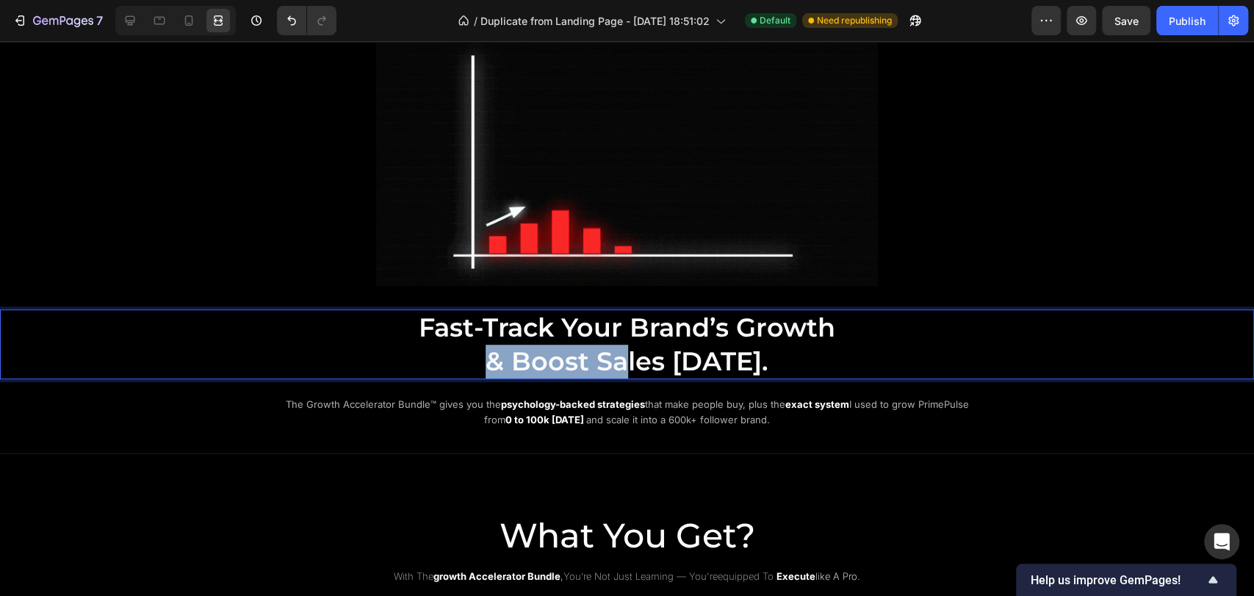
drag, startPoint x: 487, startPoint y: 359, endPoint x: 627, endPoint y: 362, distance: 139.7
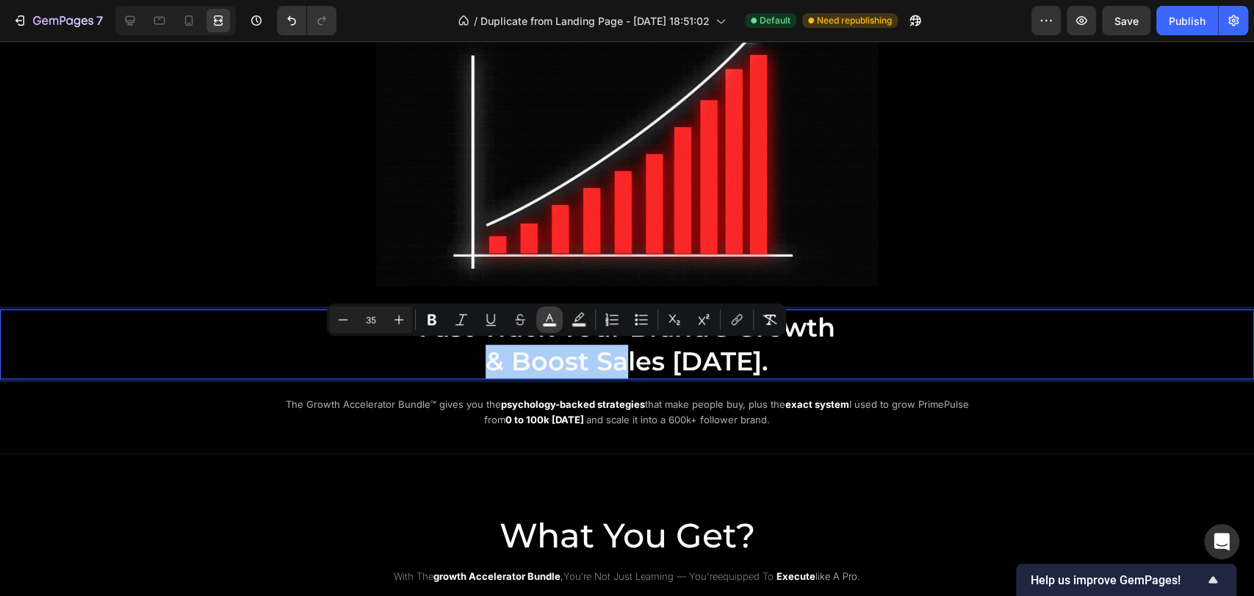
click at [547, 325] on rect "Editor contextual toolbar" at bounding box center [550, 325] width 14 height 4
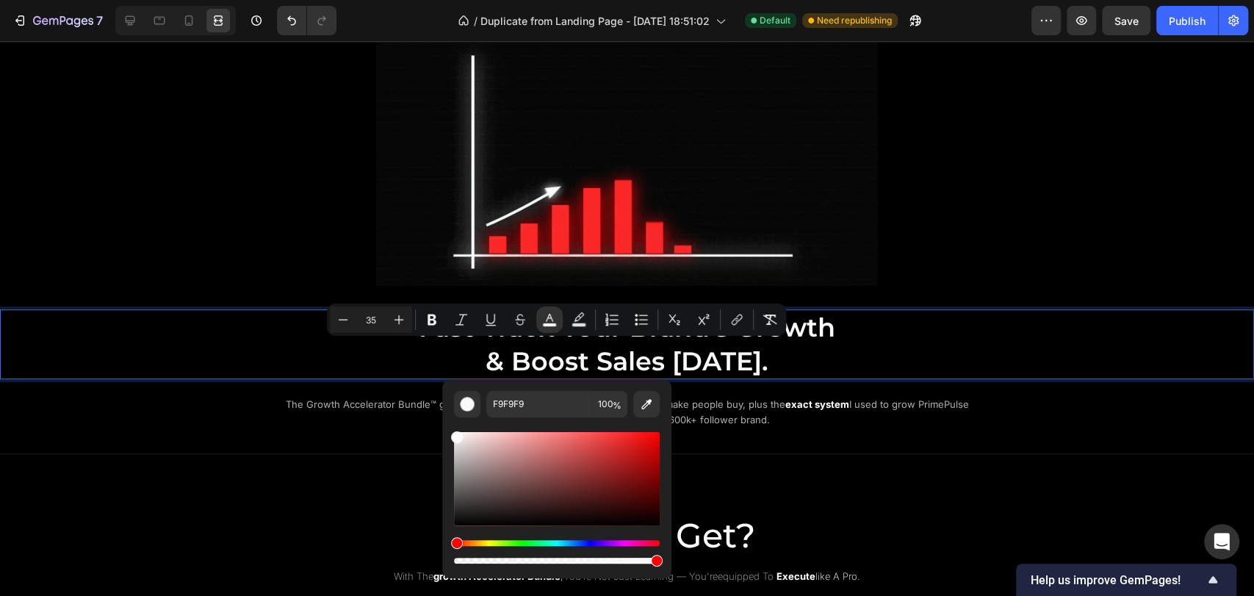
click at [830, 363] on p "Fast-Track Your Brand’s Growth & Boost Sales Today." at bounding box center [627, 344] width 879 height 67
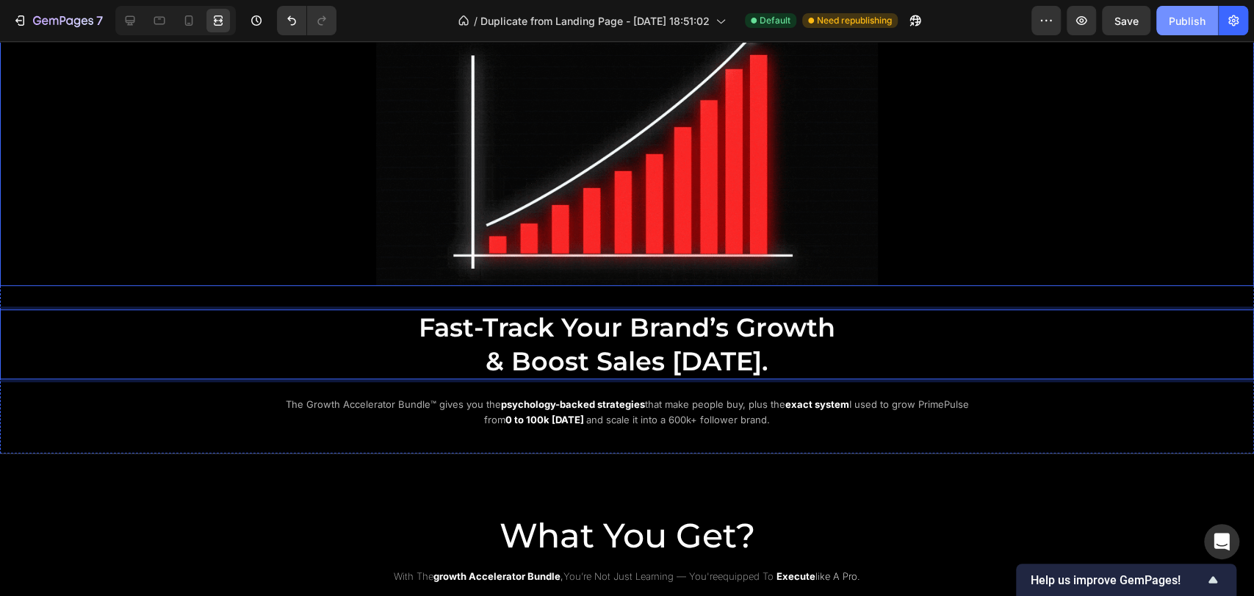
click at [1190, 25] on div "Publish" at bounding box center [1187, 20] width 37 height 15
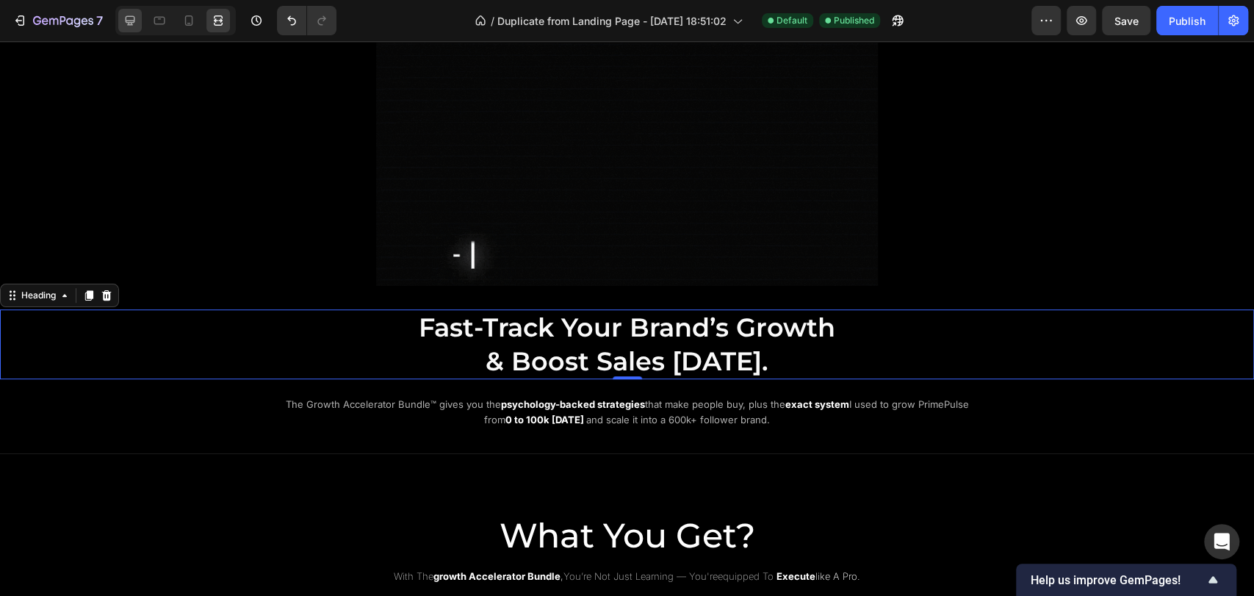
click at [135, 24] on icon at bounding box center [130, 20] width 15 height 15
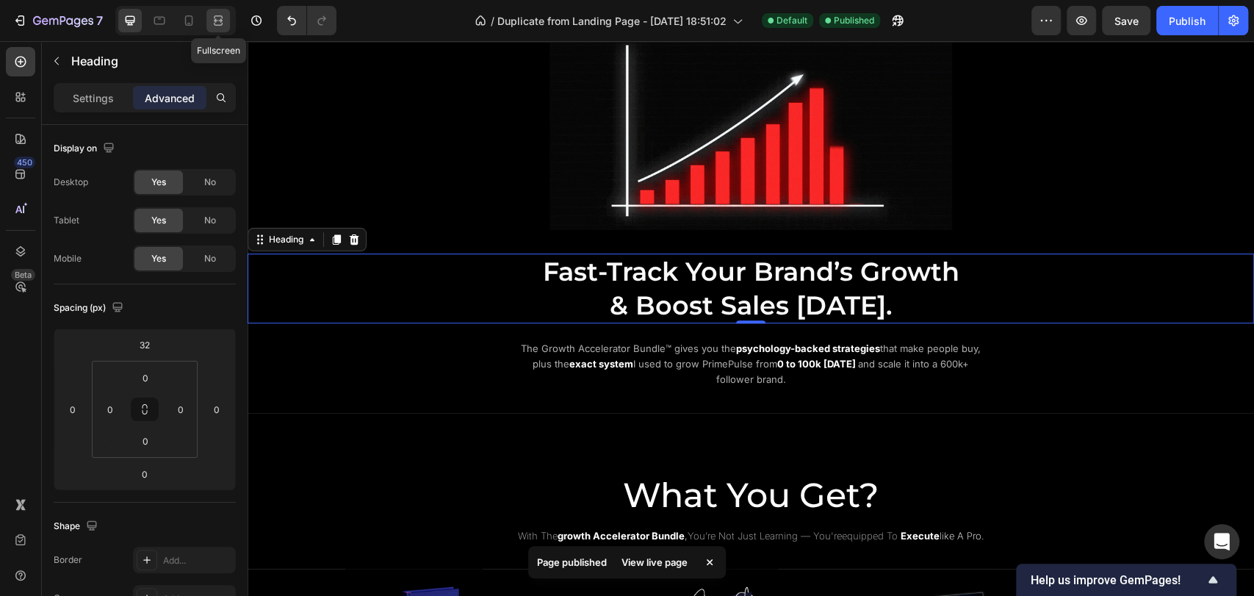
click at [225, 24] on icon at bounding box center [218, 20] width 15 height 15
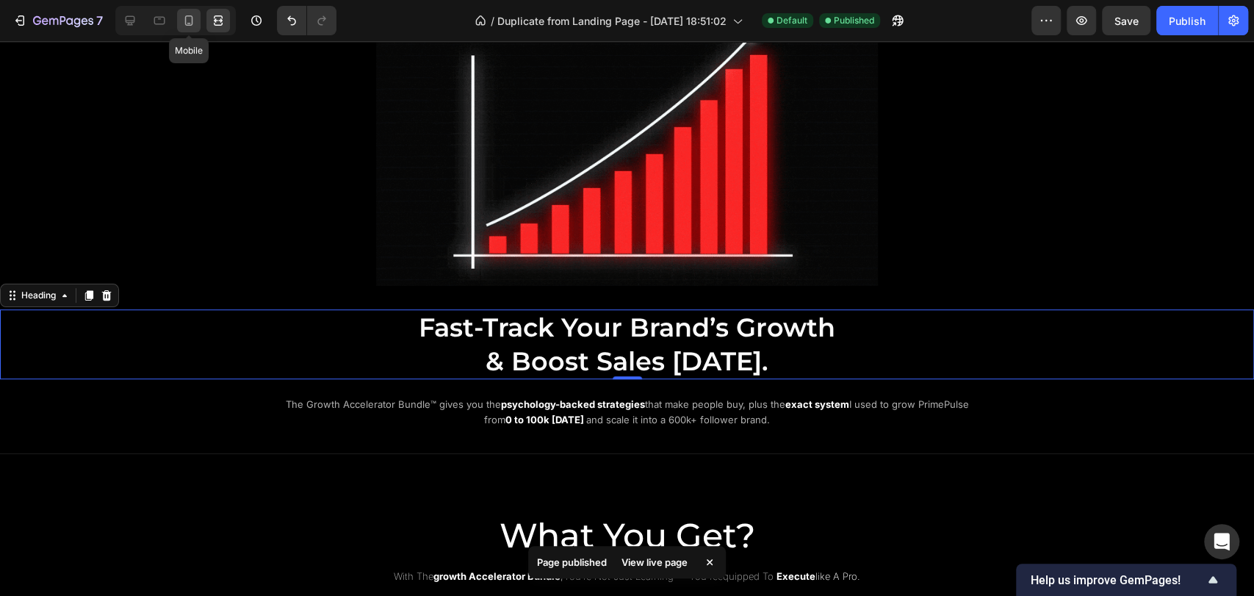
click at [181, 27] on icon at bounding box center [188, 20] width 15 height 15
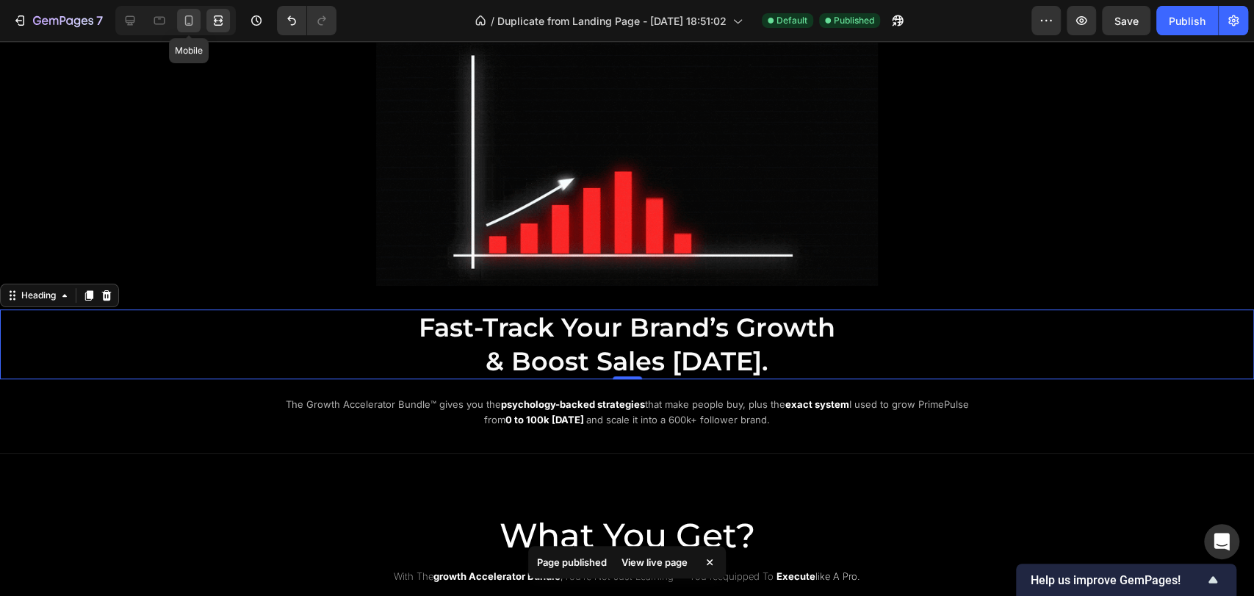
type input "16"
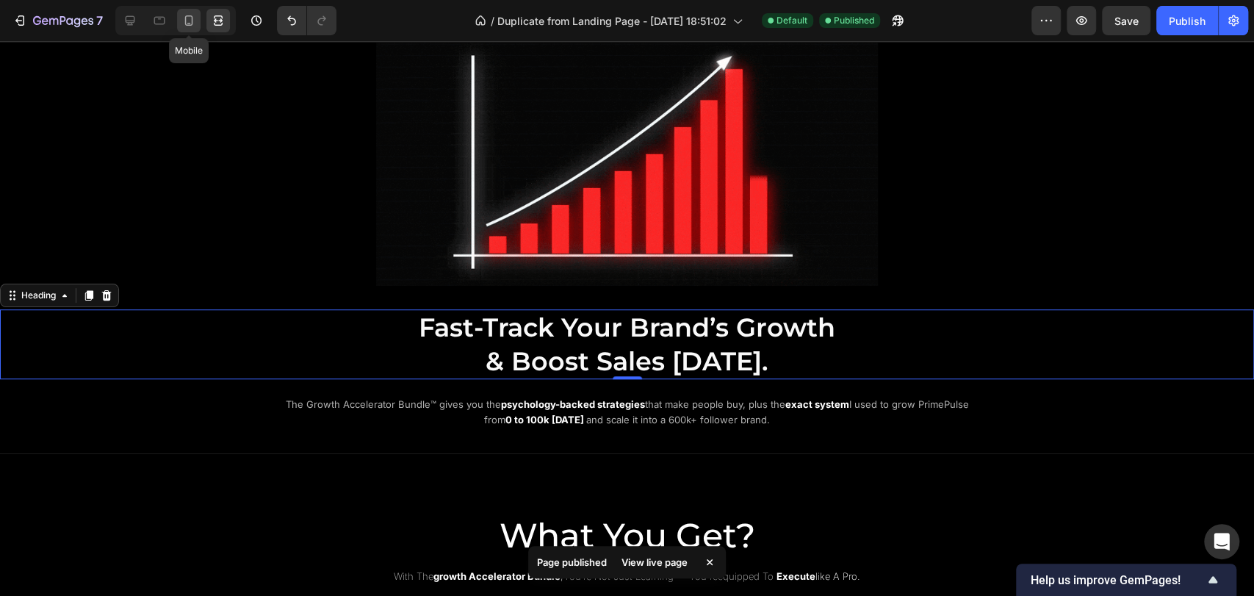
type input "15"
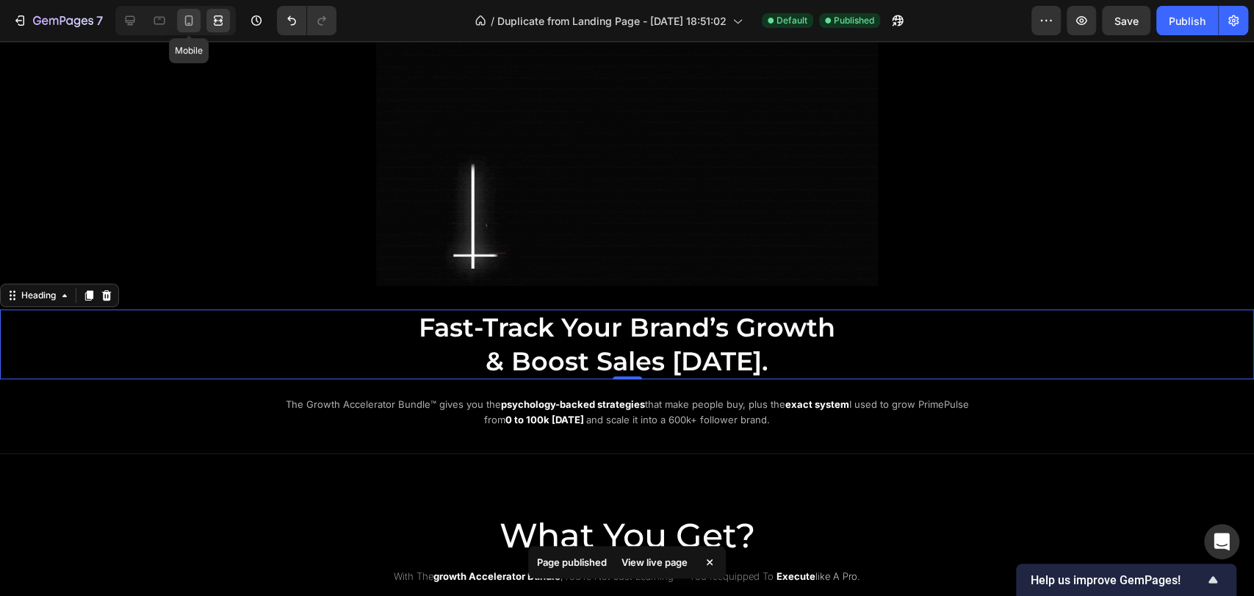
type input "1"
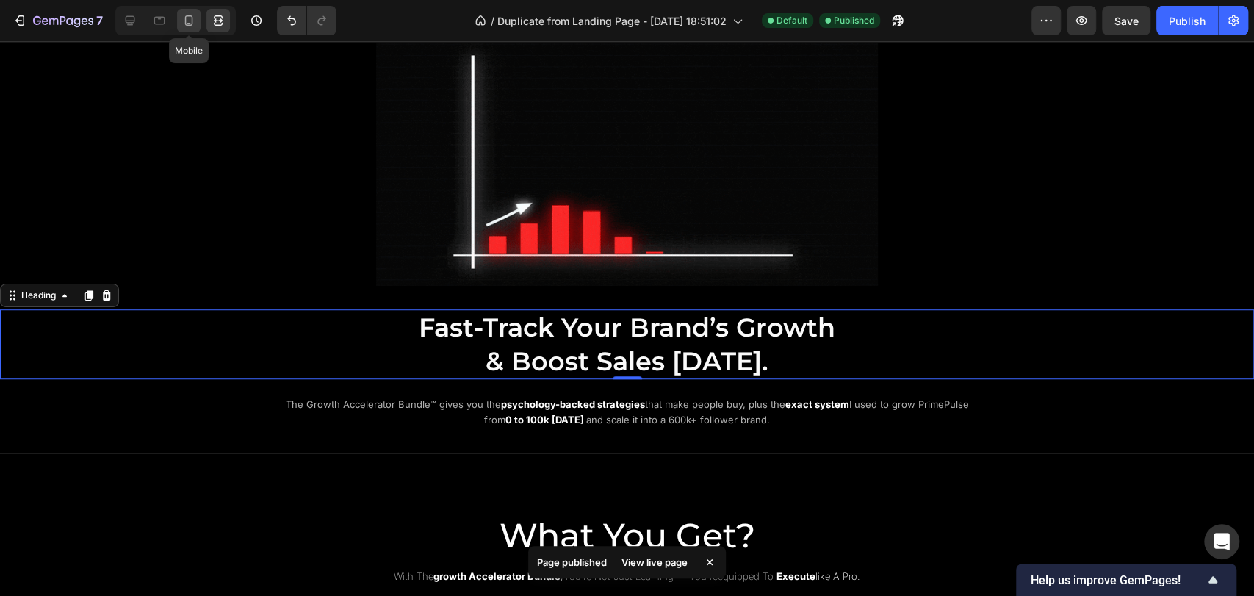
type input "15"
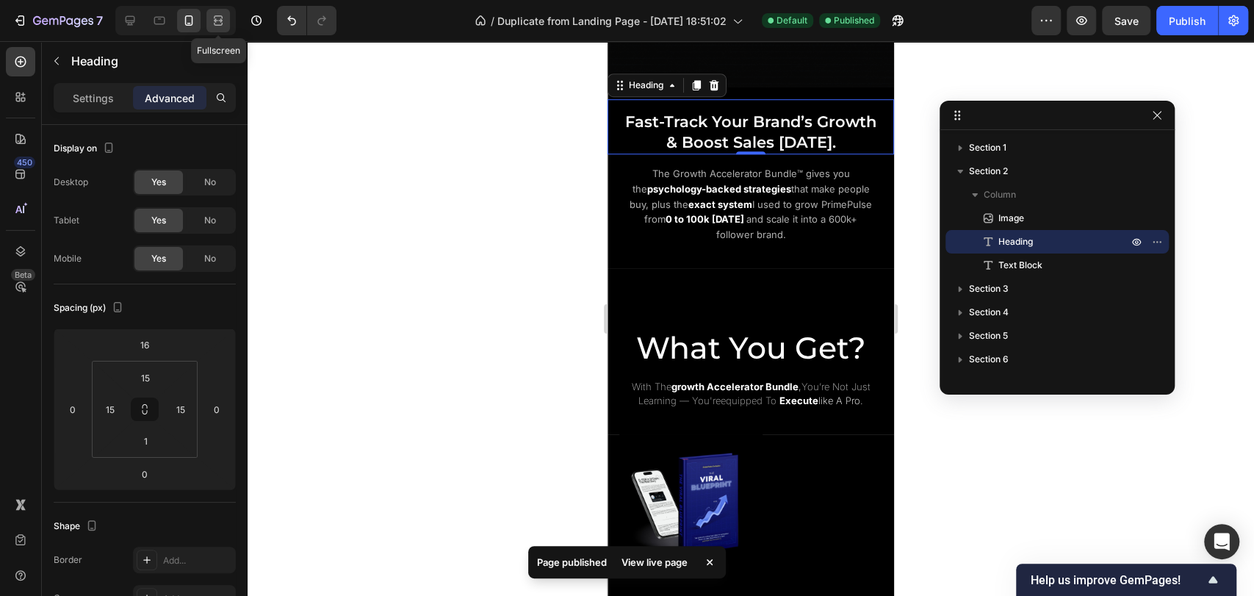
click at [220, 23] on icon at bounding box center [218, 20] width 15 height 15
type input "32"
type input "0"
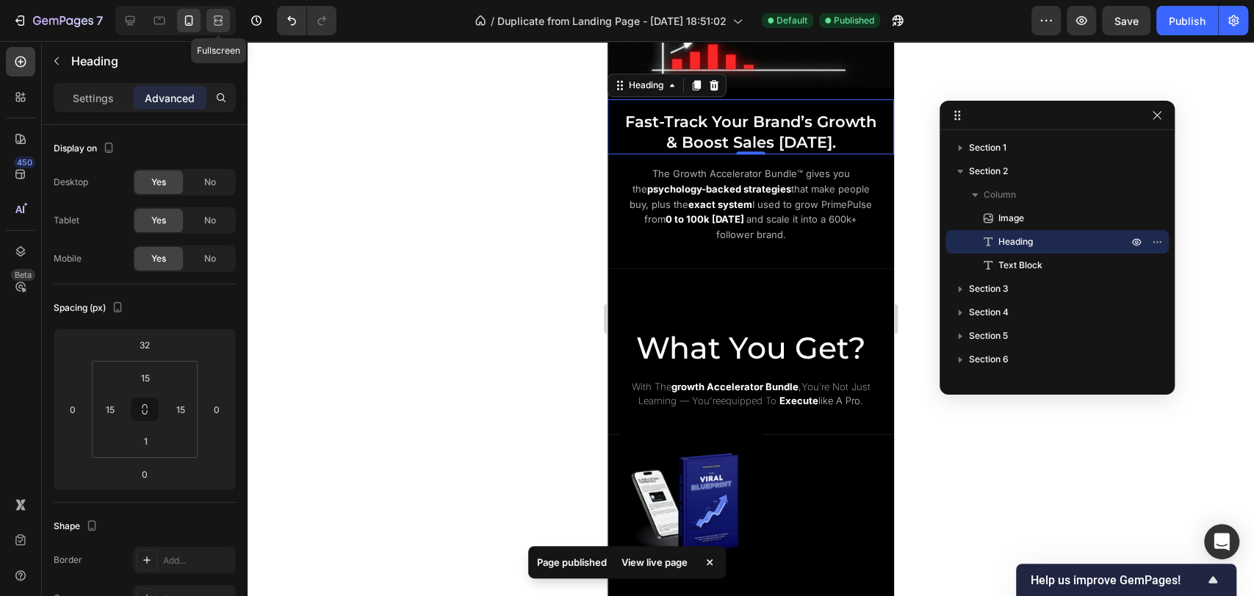
type input "0"
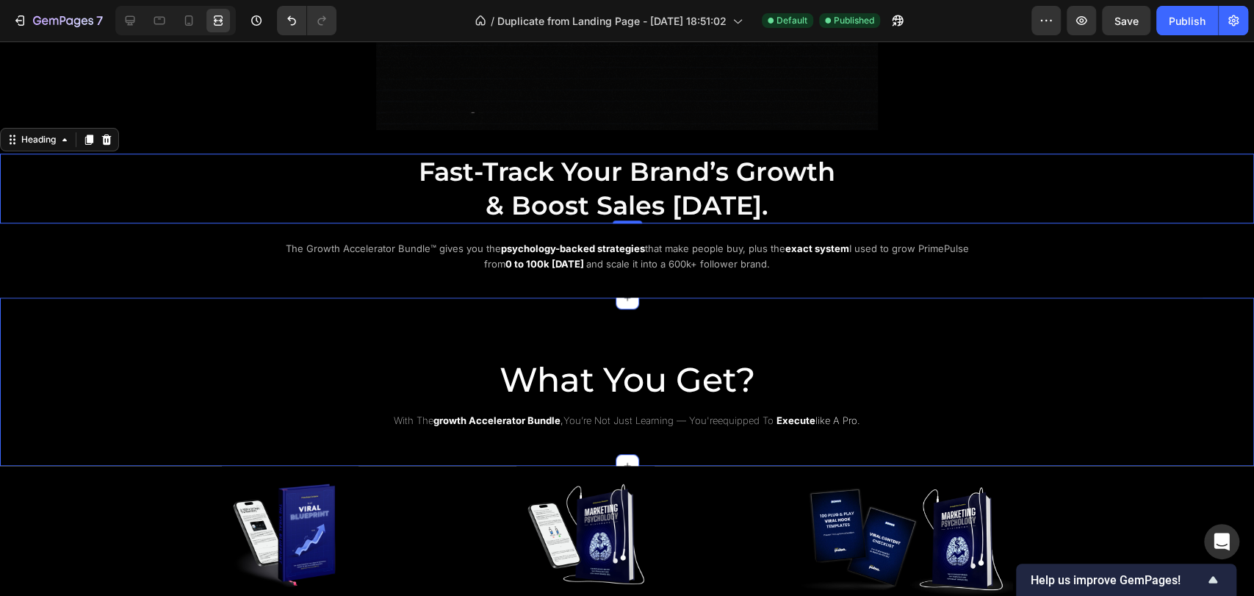
scroll to position [612, 0]
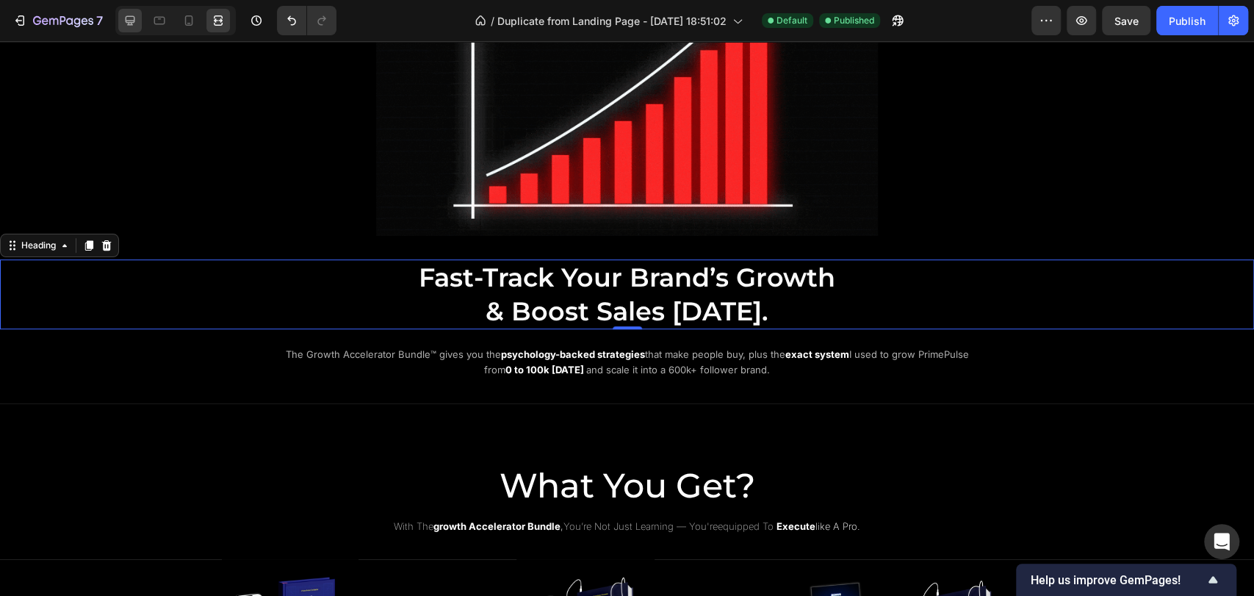
click at [131, 22] on icon at bounding box center [131, 21] width 10 height 10
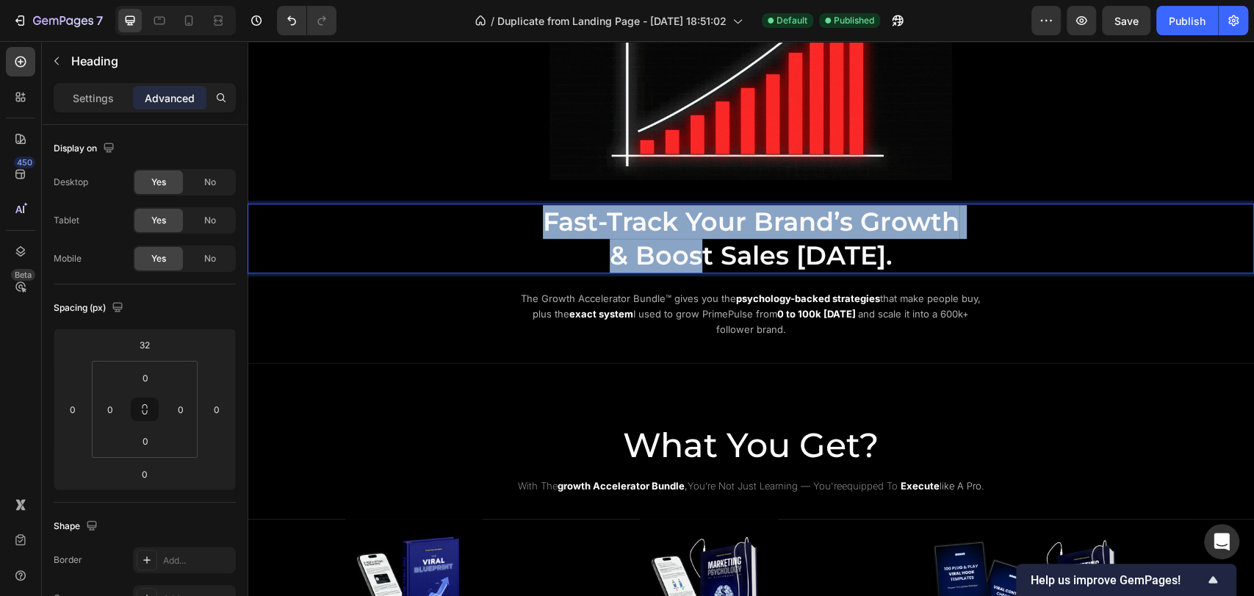
drag, startPoint x: 535, startPoint y: 220, endPoint x: 700, endPoint y: 243, distance: 166.9
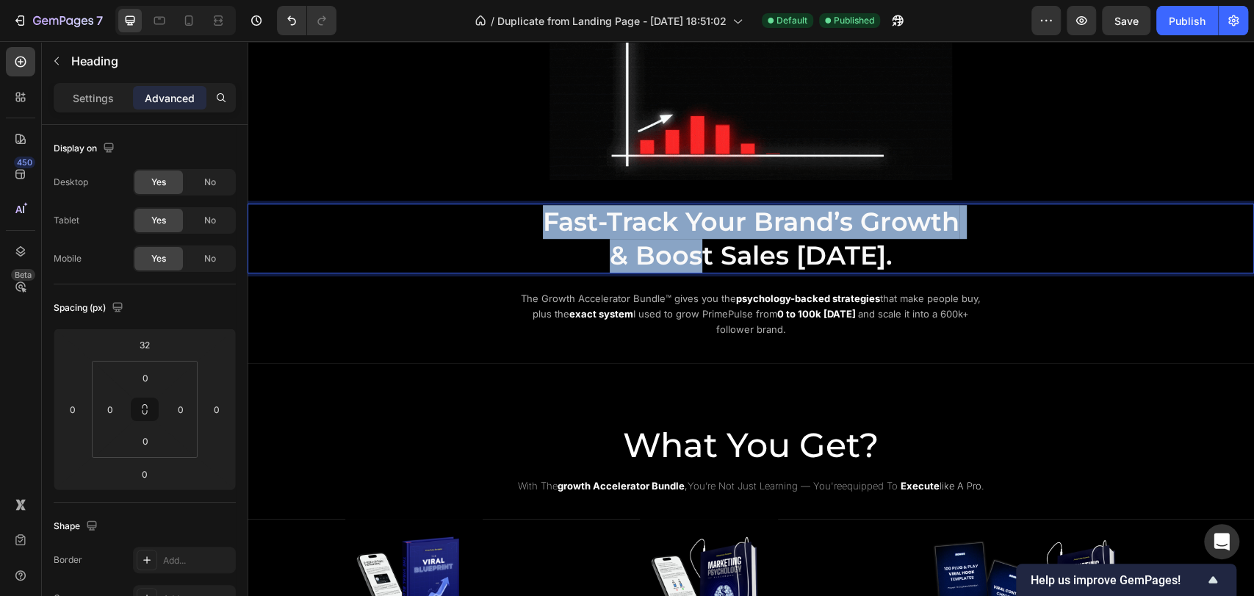
click at [700, 243] on p "Fast-Track Your Brand’s Growth & Boost Sales Today." at bounding box center [751, 238] width 879 height 67
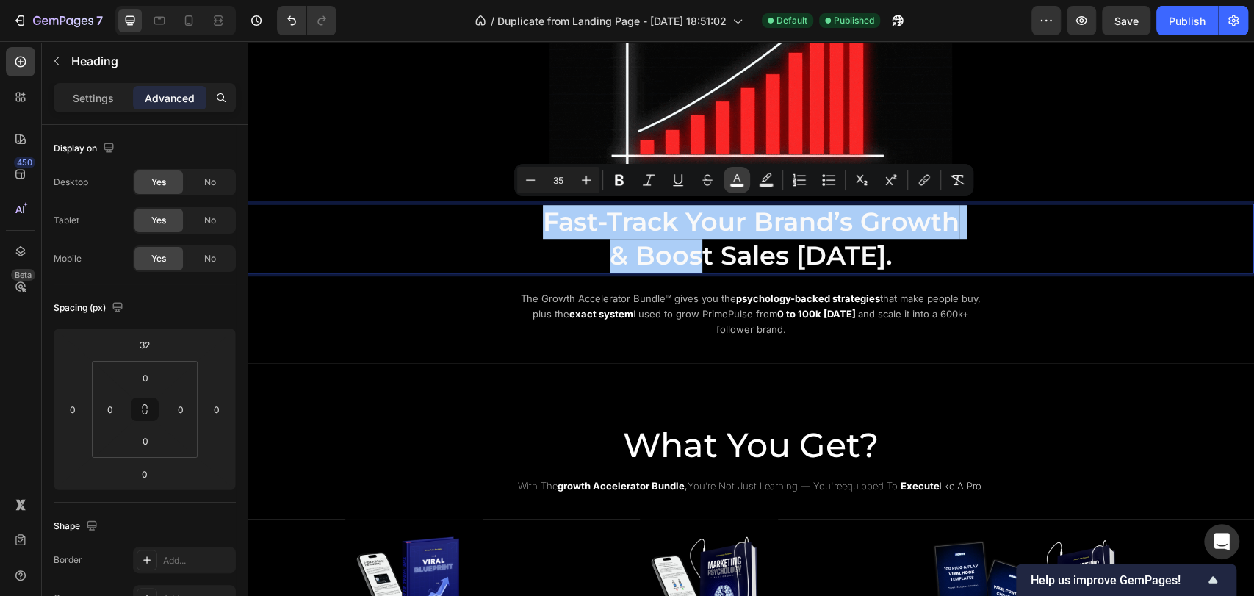
click at [734, 170] on button "color" at bounding box center [737, 180] width 26 height 26
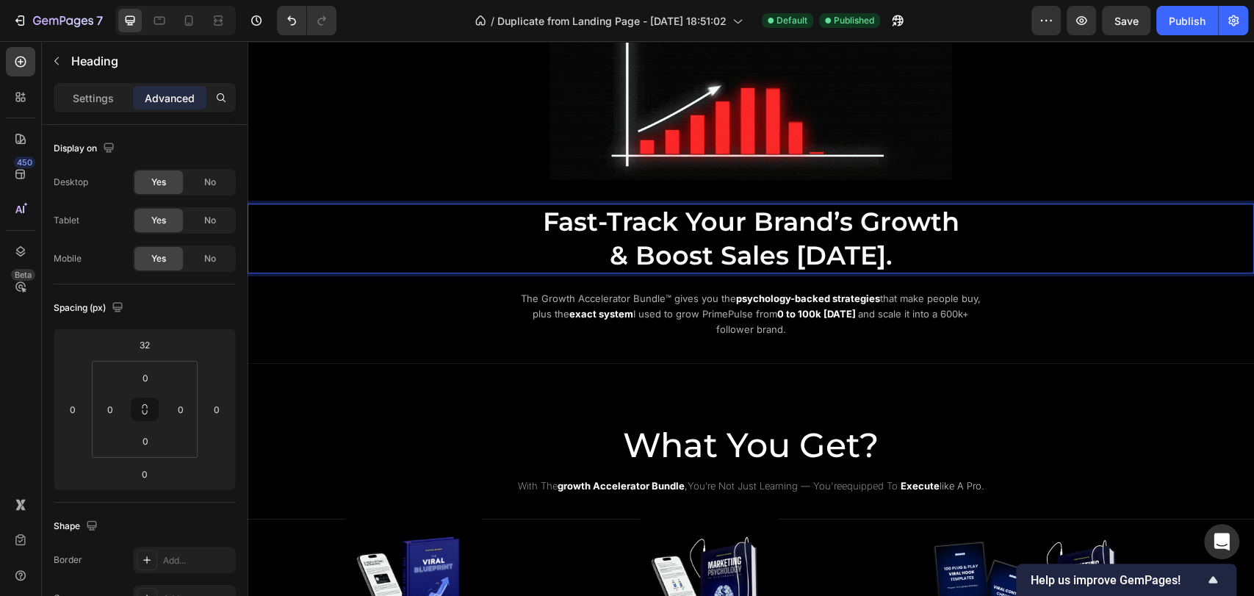
click at [766, 253] on span "& Boost Sales [DATE]." at bounding box center [751, 256] width 283 height 32
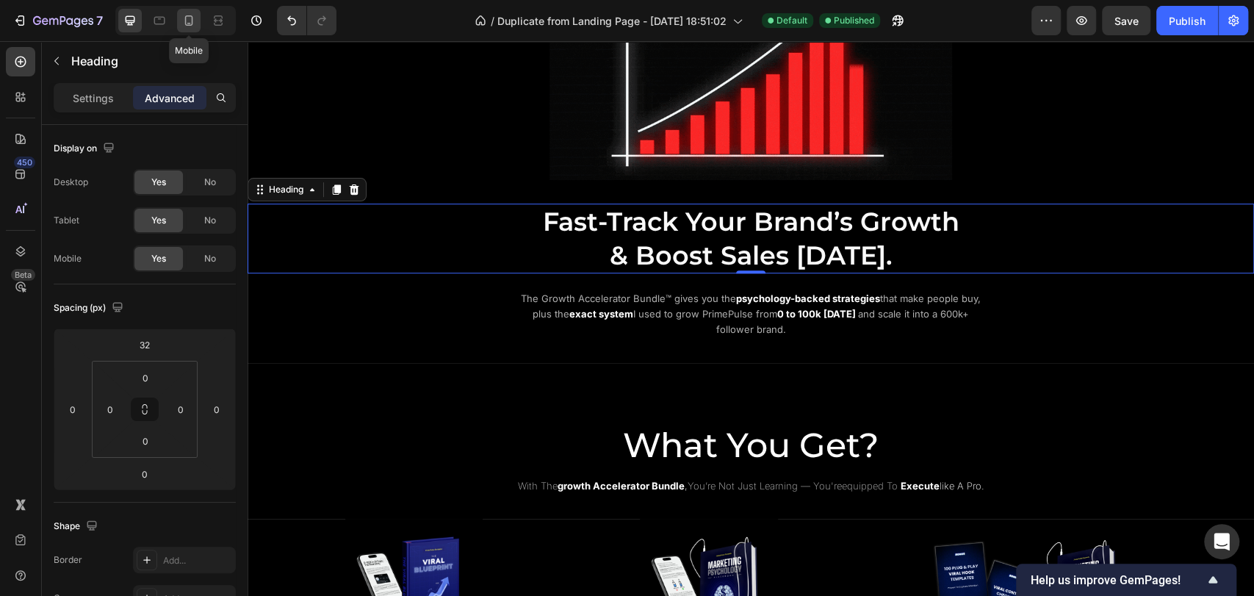
click at [199, 18] on div at bounding box center [189, 21] width 24 height 24
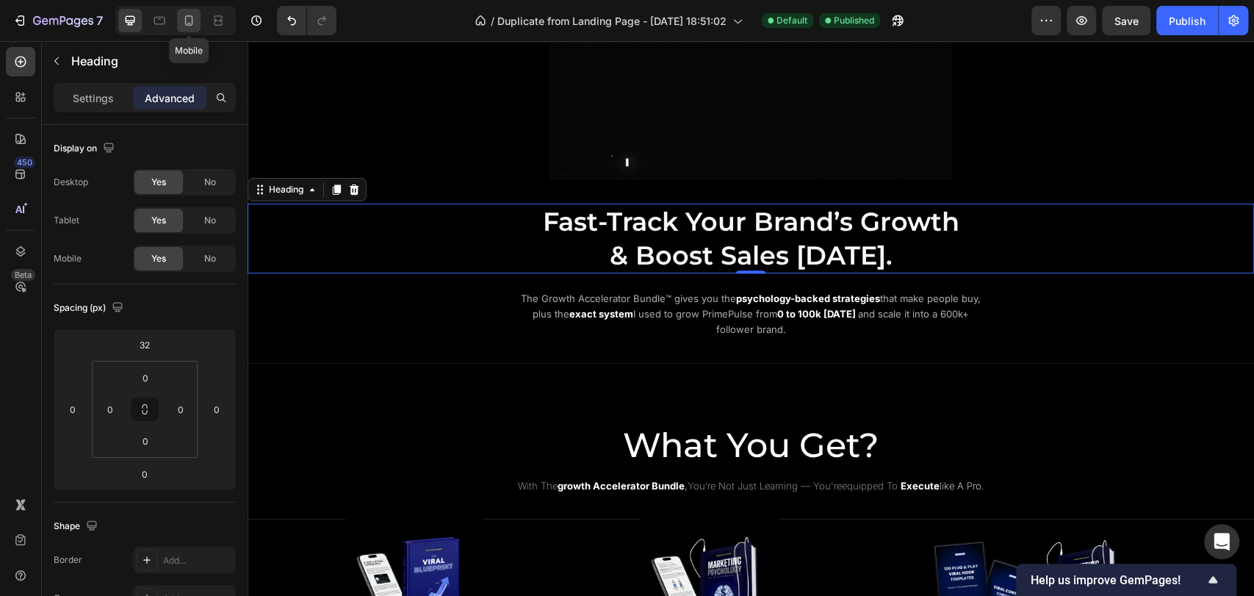
type input "16"
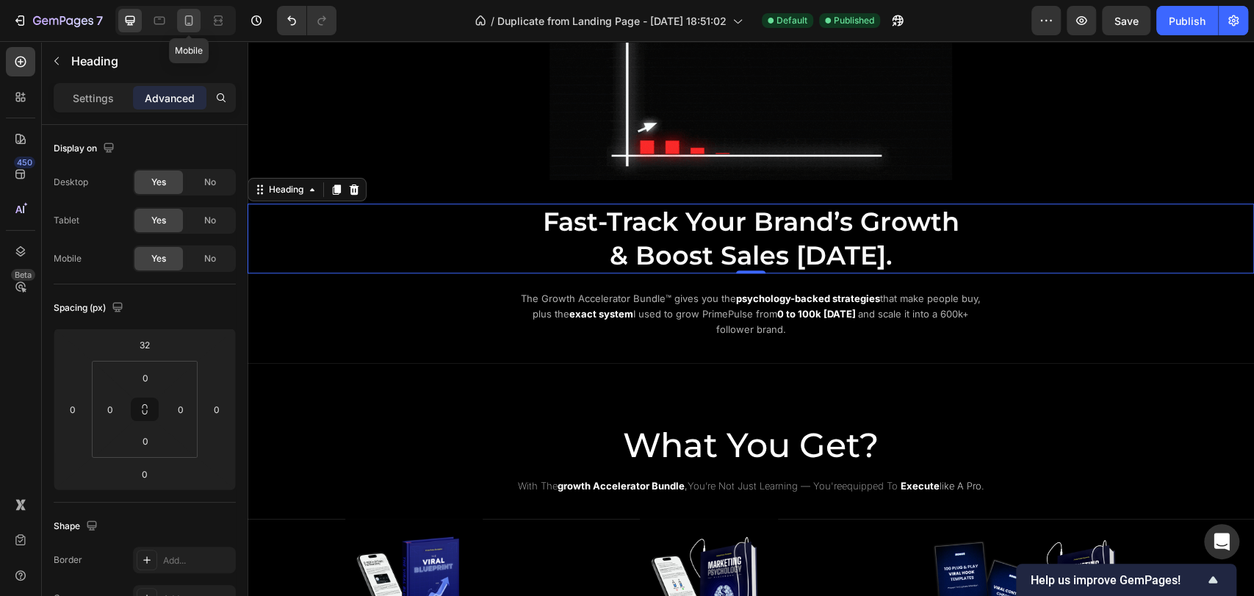
type input "15"
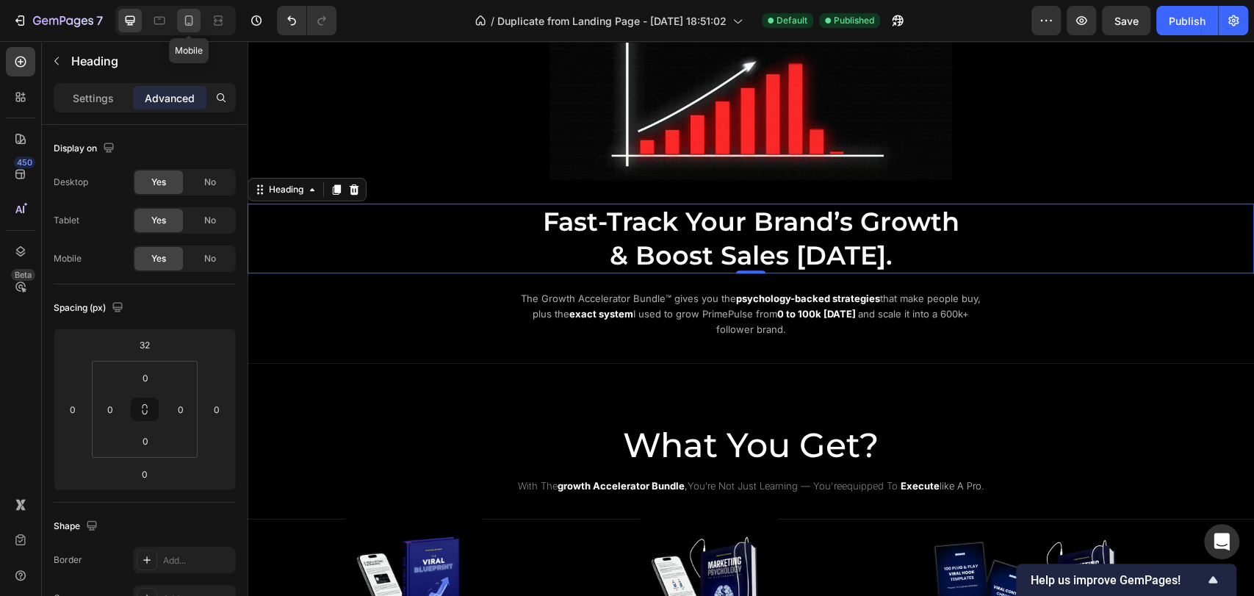
type input "15"
type input "1"
type input "15"
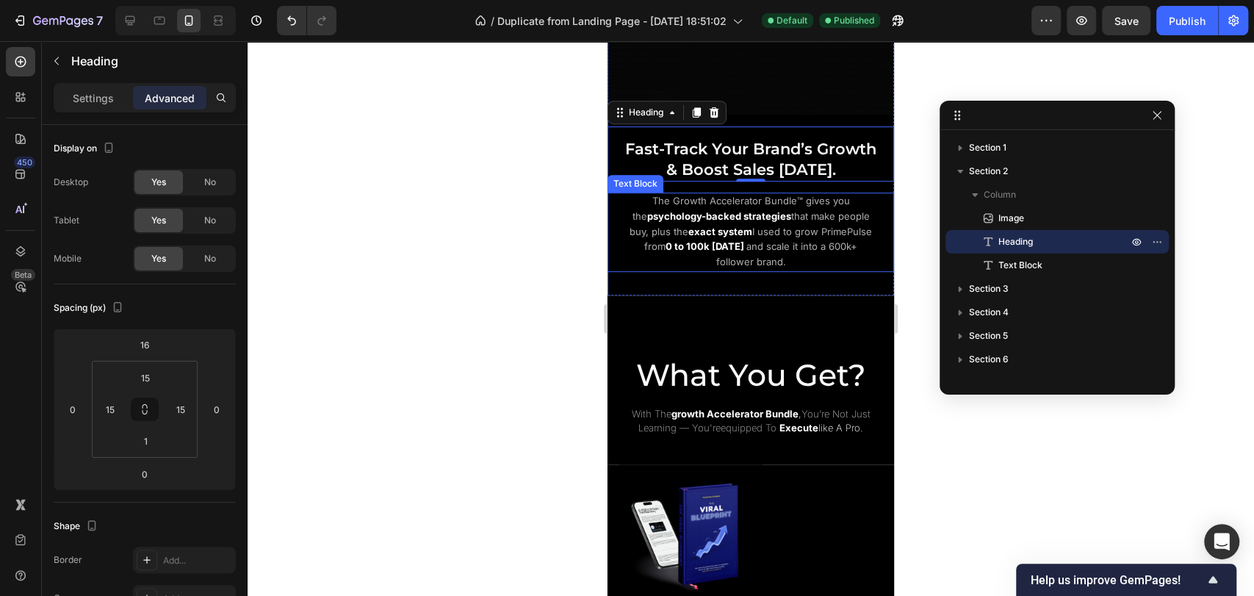
scroll to position [639, 0]
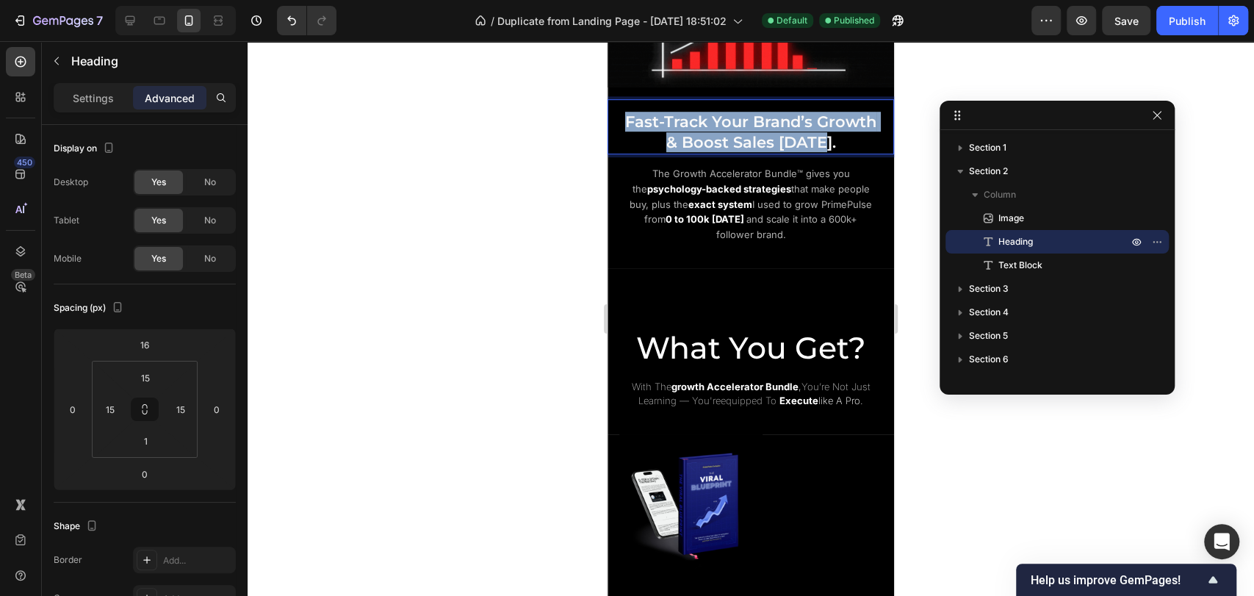
drag, startPoint x: 653, startPoint y: 115, endPoint x: 822, endPoint y: 153, distance: 173.1
click at [822, 152] on p "Fast-Track Your Brand’s Growth & Boost Sales Today." at bounding box center [751, 132] width 262 height 40
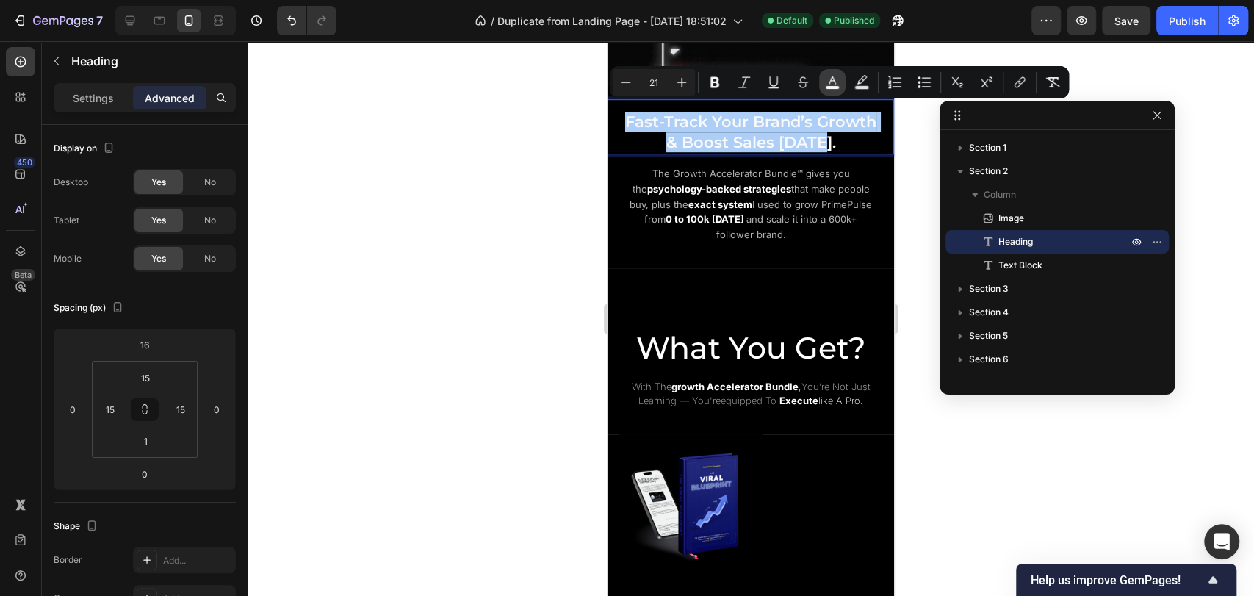
click at [837, 90] on rect "Editor contextual toolbar" at bounding box center [833, 88] width 14 height 4
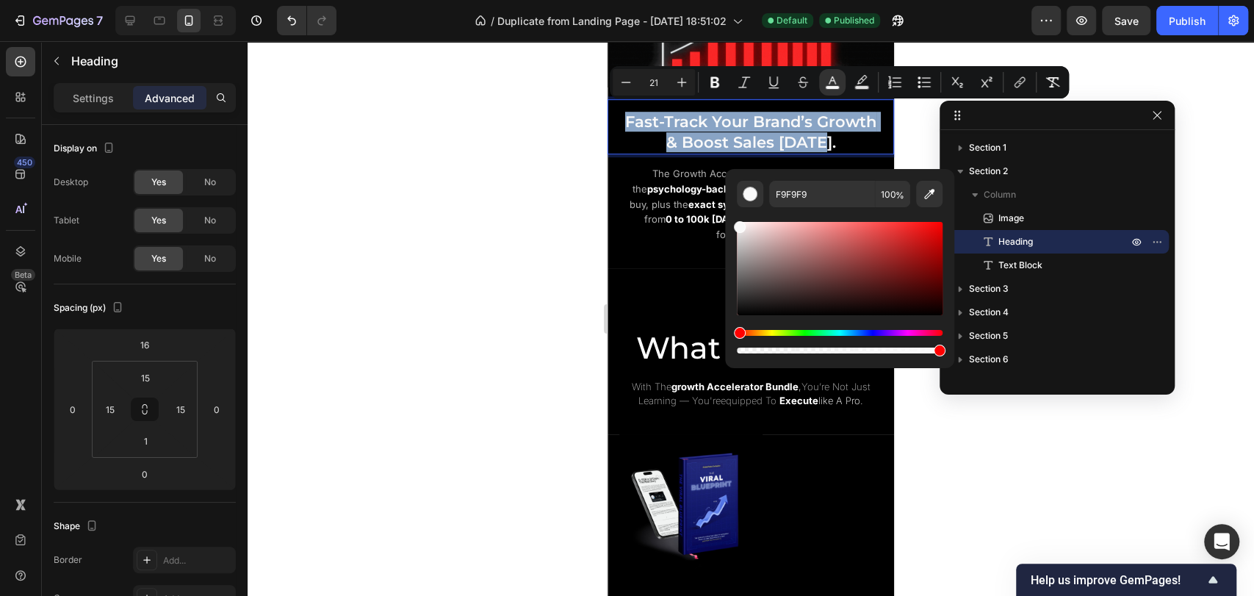
click at [846, 143] on p "Fast-Track Your Brand’s Growth & Boost Sales Today." at bounding box center [751, 132] width 262 height 40
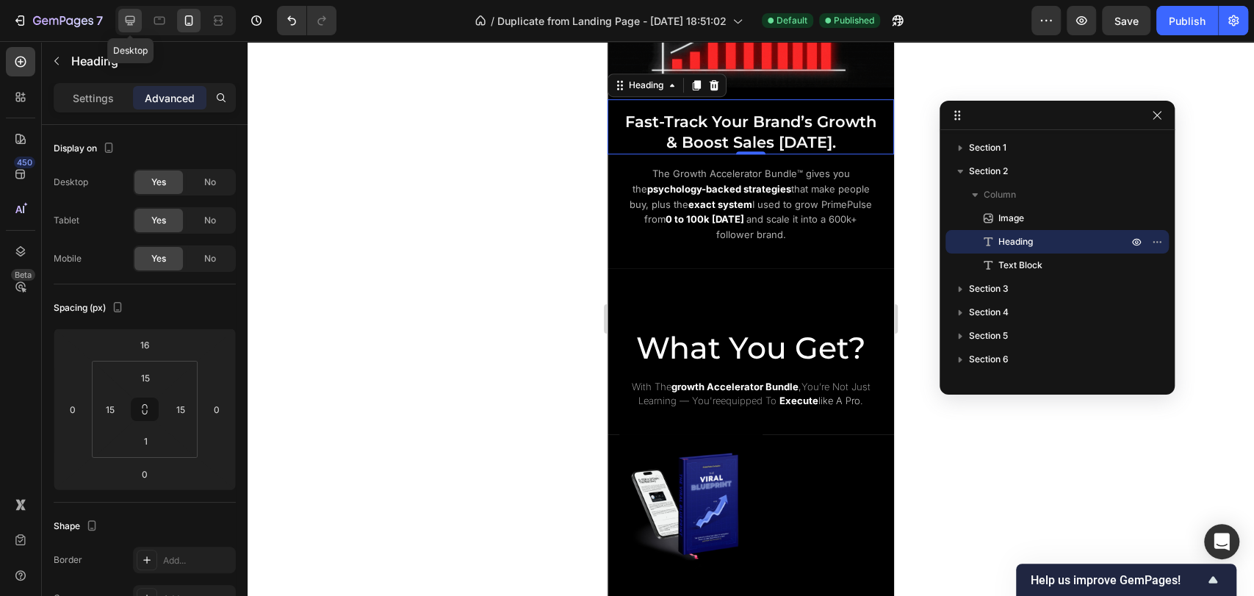
click at [135, 21] on icon at bounding box center [130, 20] width 15 height 15
type input "32"
type input "0"
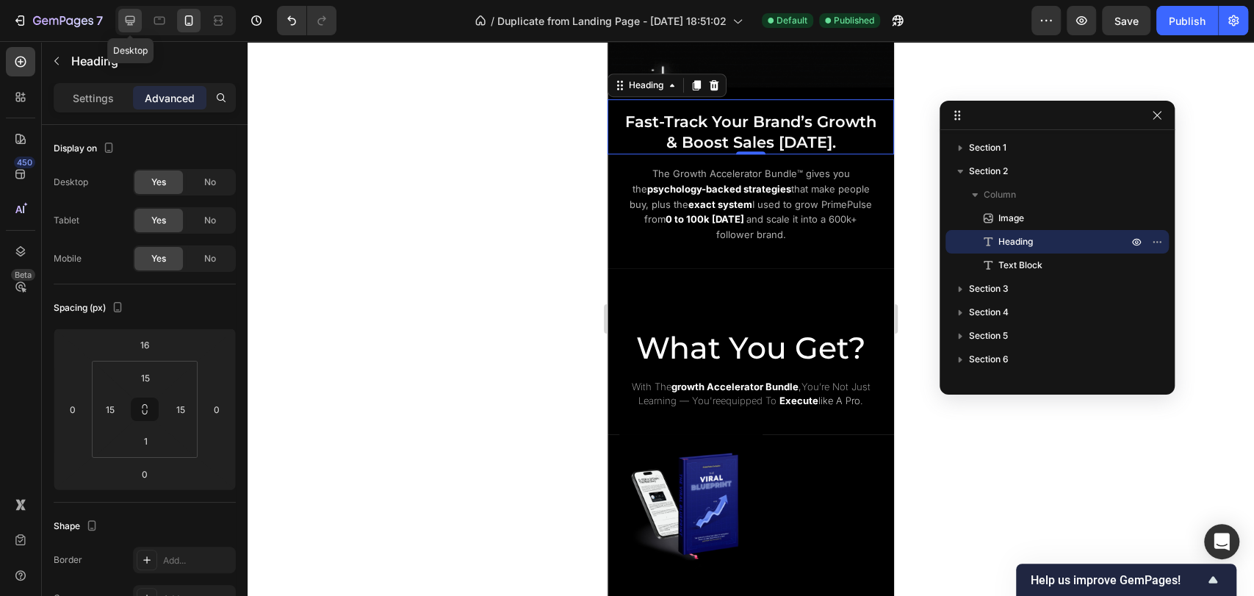
type input "0"
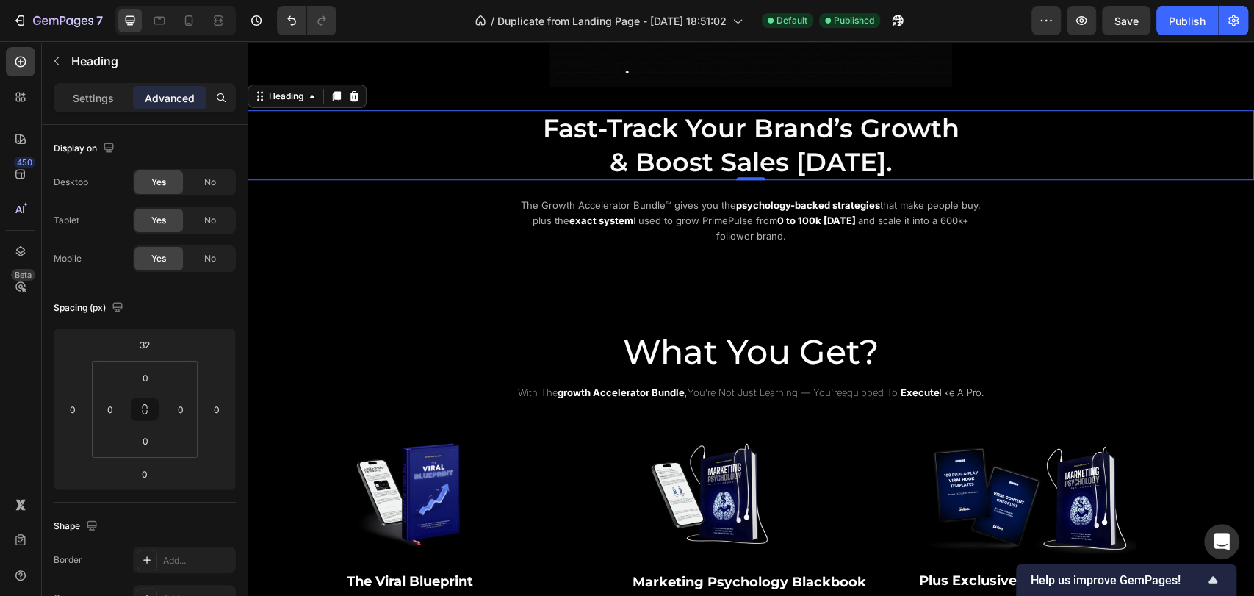
scroll to position [720, 0]
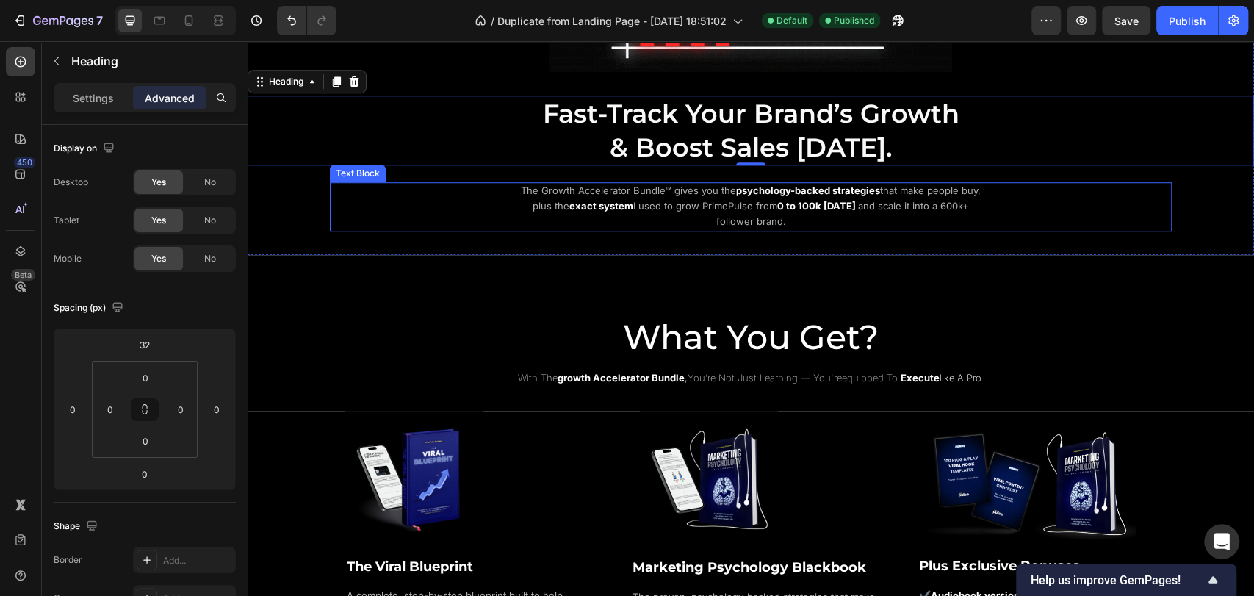
click at [650, 190] on span "The Growth Accelerator Bundle™ gives you the" at bounding box center [628, 190] width 215 height 12
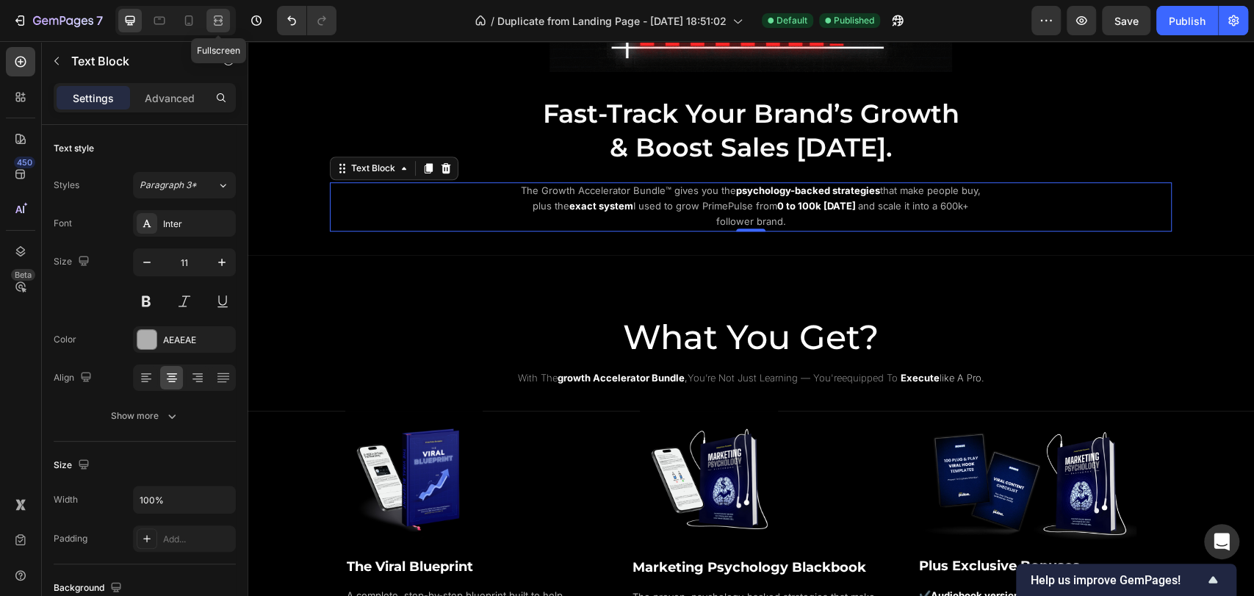
click at [223, 22] on icon at bounding box center [218, 20] width 15 height 15
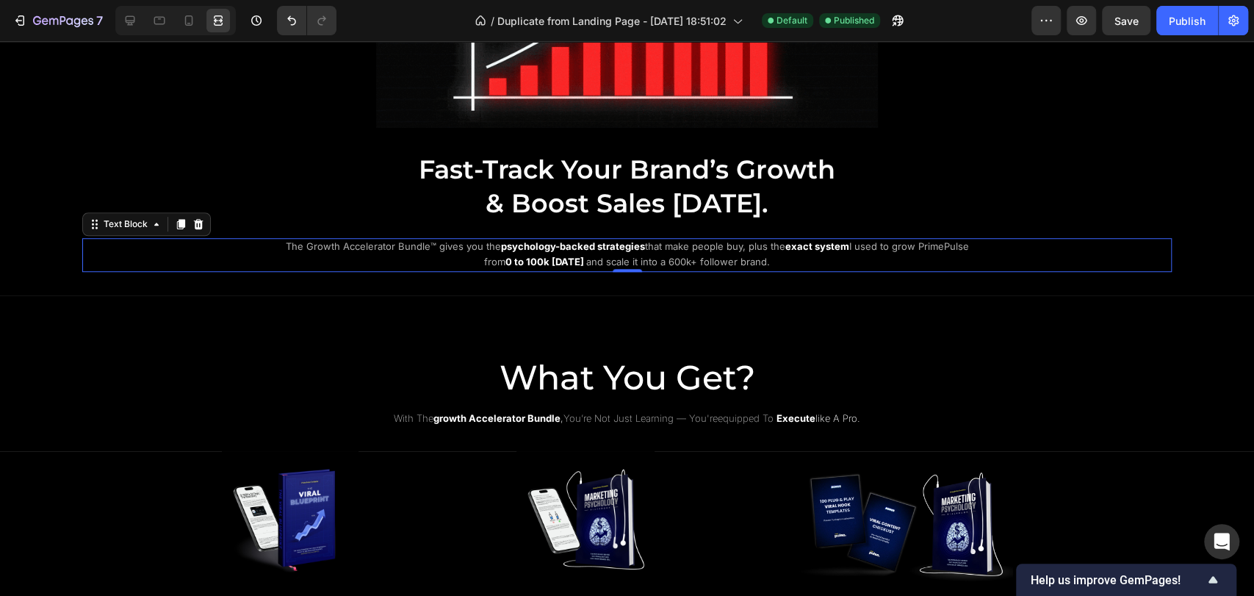
click at [230, 242] on div "The Growth Accelerator Bundle™ gives you the psychology-backed strategies that …" at bounding box center [627, 255] width 1090 height 34
click at [134, 27] on icon at bounding box center [130, 20] width 15 height 15
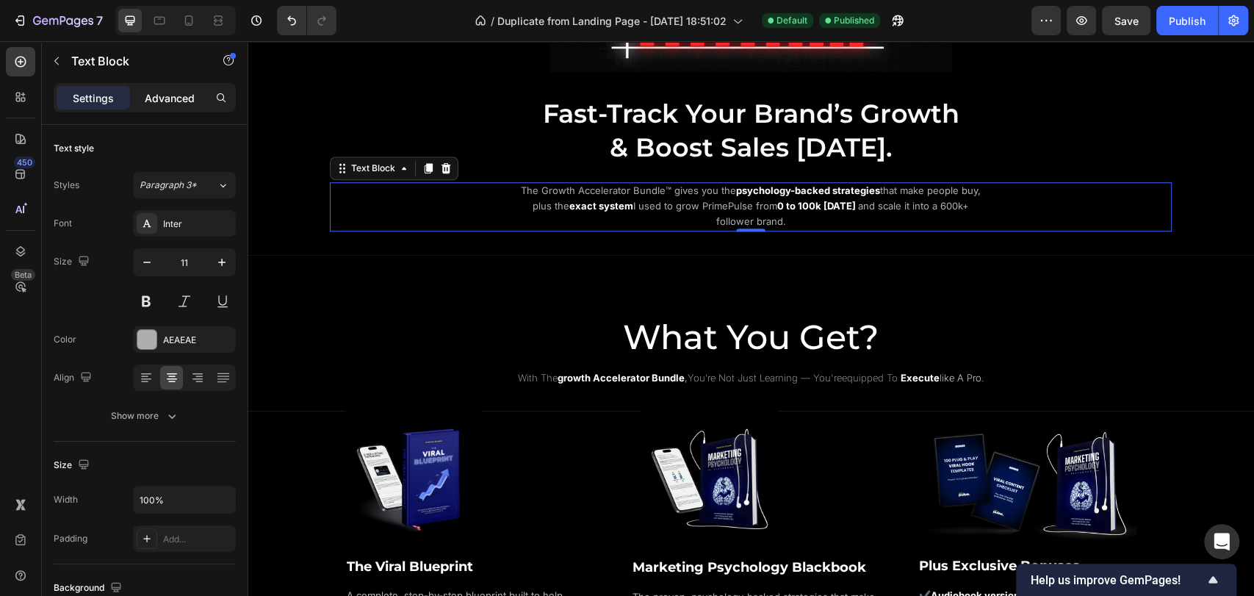
click at [170, 94] on p "Advanced" at bounding box center [170, 97] width 50 height 15
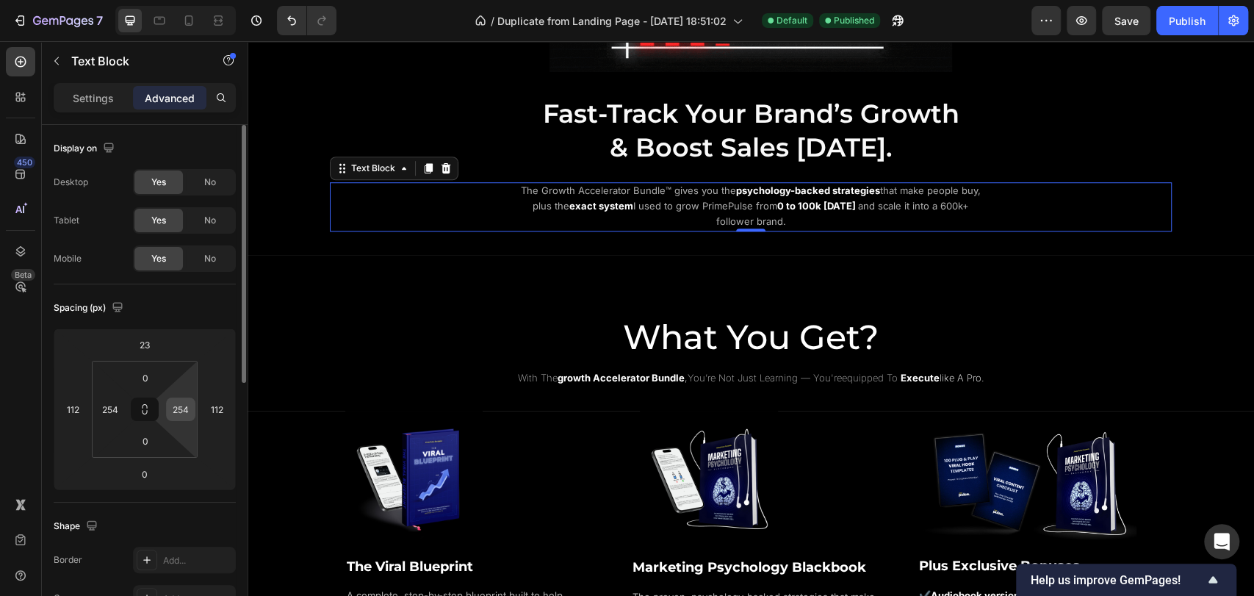
click at [188, 407] on input "254" at bounding box center [181, 409] width 22 height 22
click at [197, 307] on div "Spacing (px)" at bounding box center [145, 308] width 182 height 24
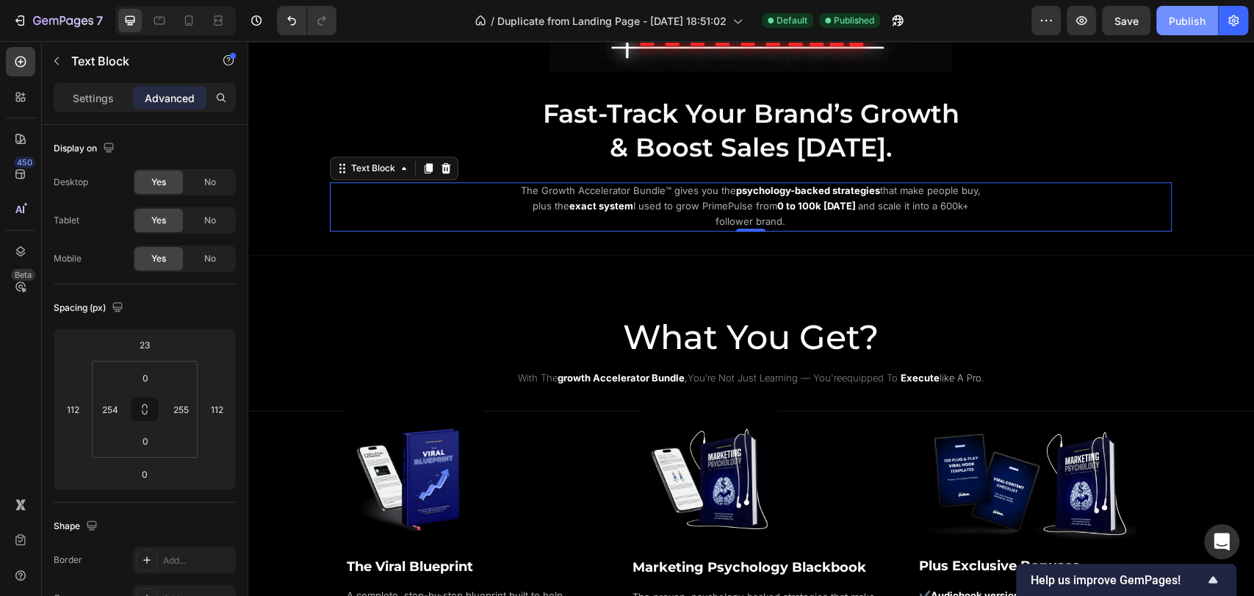
drag, startPoint x: 1176, startPoint y: 15, endPoint x: 1162, endPoint y: 29, distance: 18.7
click at [1176, 15] on div "Publish" at bounding box center [1187, 20] width 37 height 15
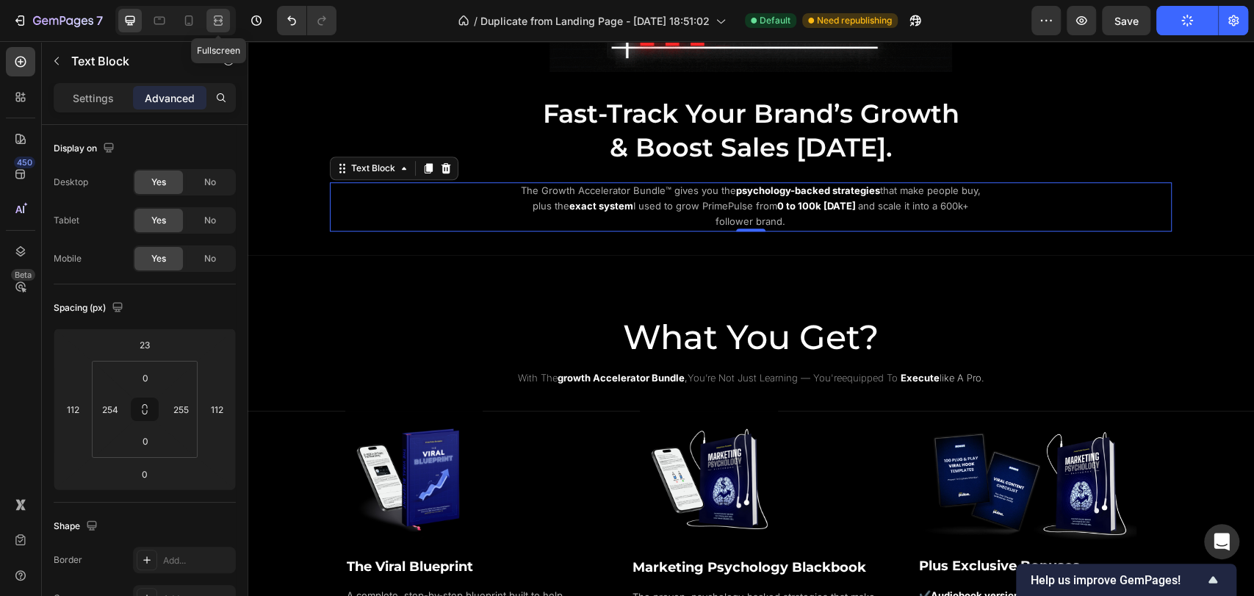
click at [212, 17] on icon at bounding box center [218, 20] width 15 height 15
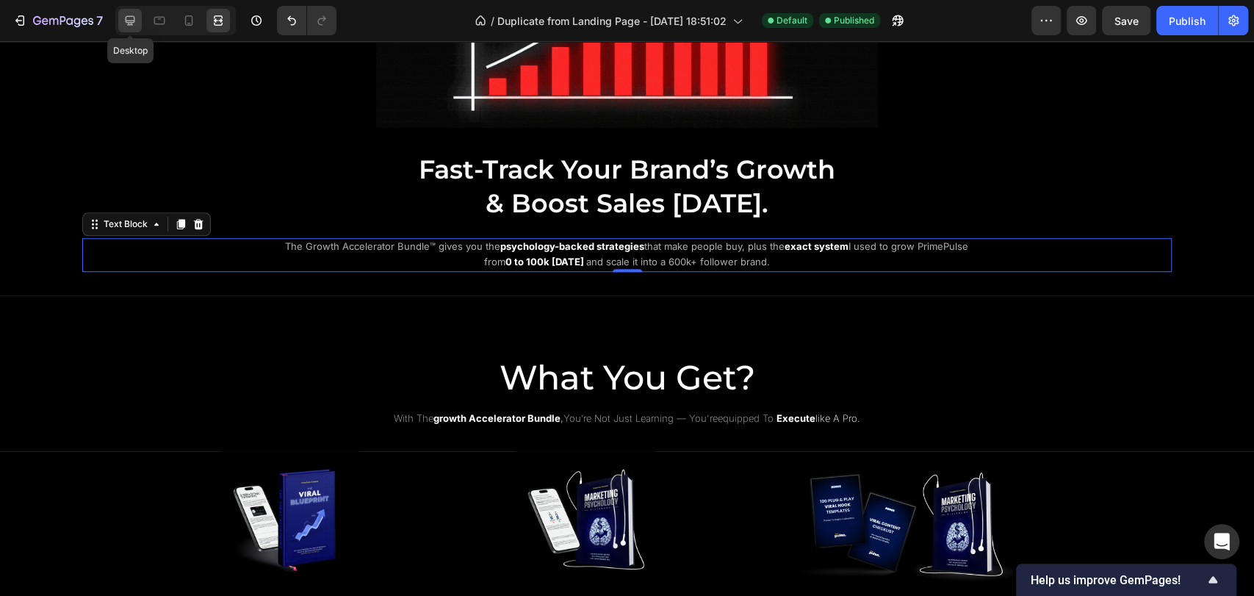
click at [134, 15] on icon at bounding box center [130, 20] width 15 height 15
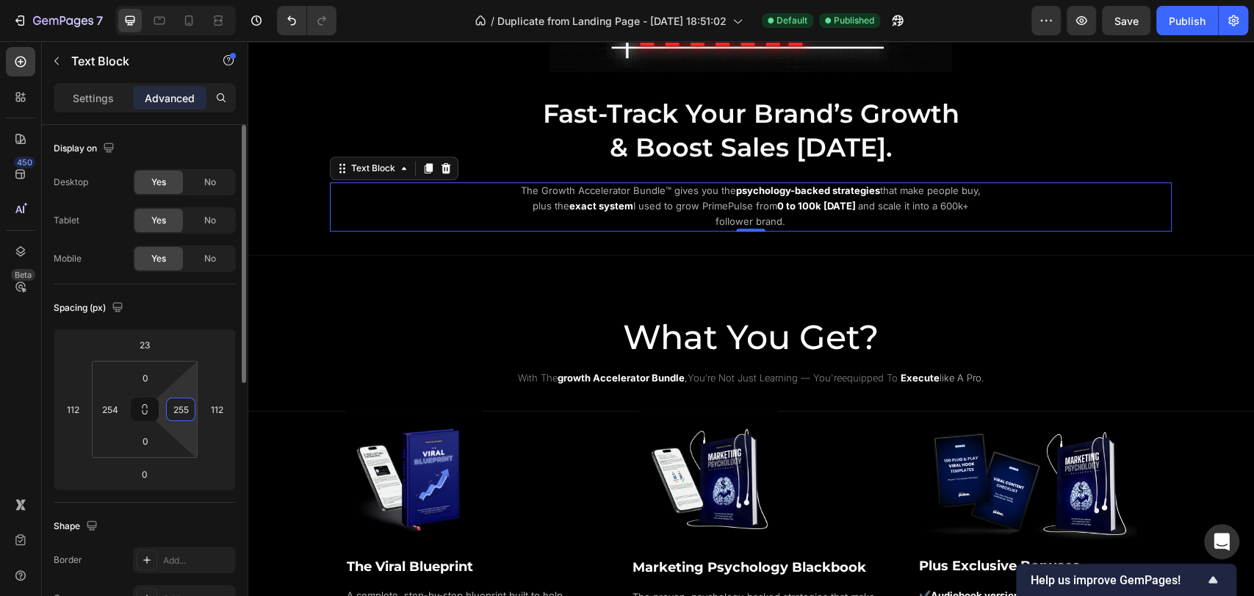
click at [185, 408] on input "255" at bounding box center [181, 409] width 22 height 22
type input "254"
click at [182, 314] on div "Spacing (px)" at bounding box center [145, 308] width 182 height 24
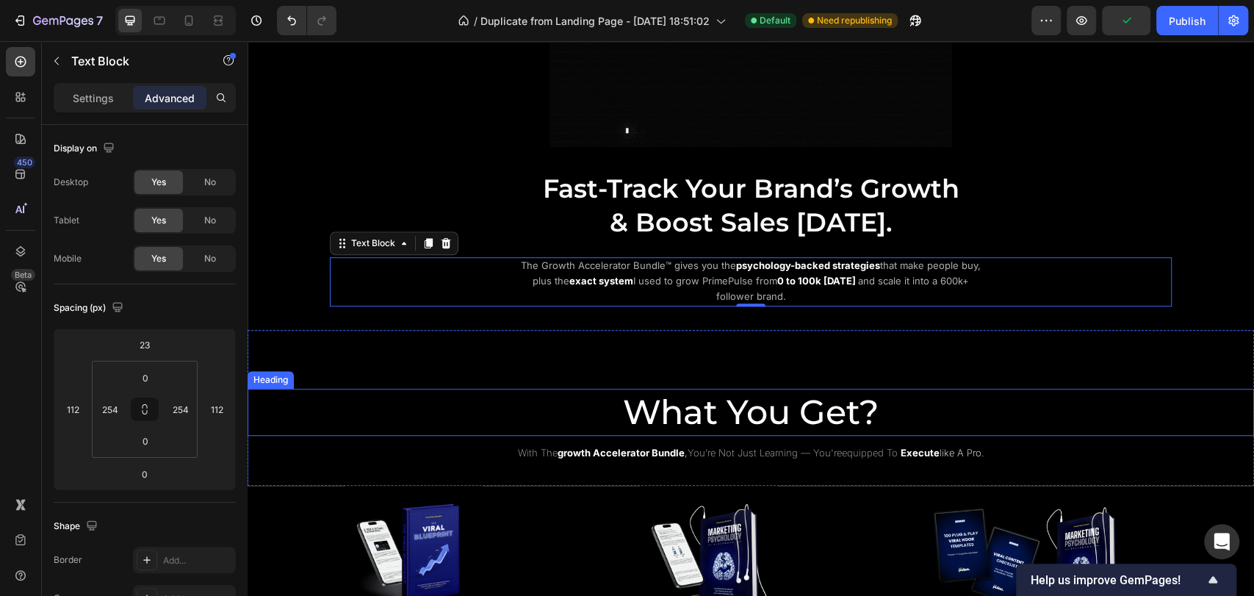
scroll to position [639, 0]
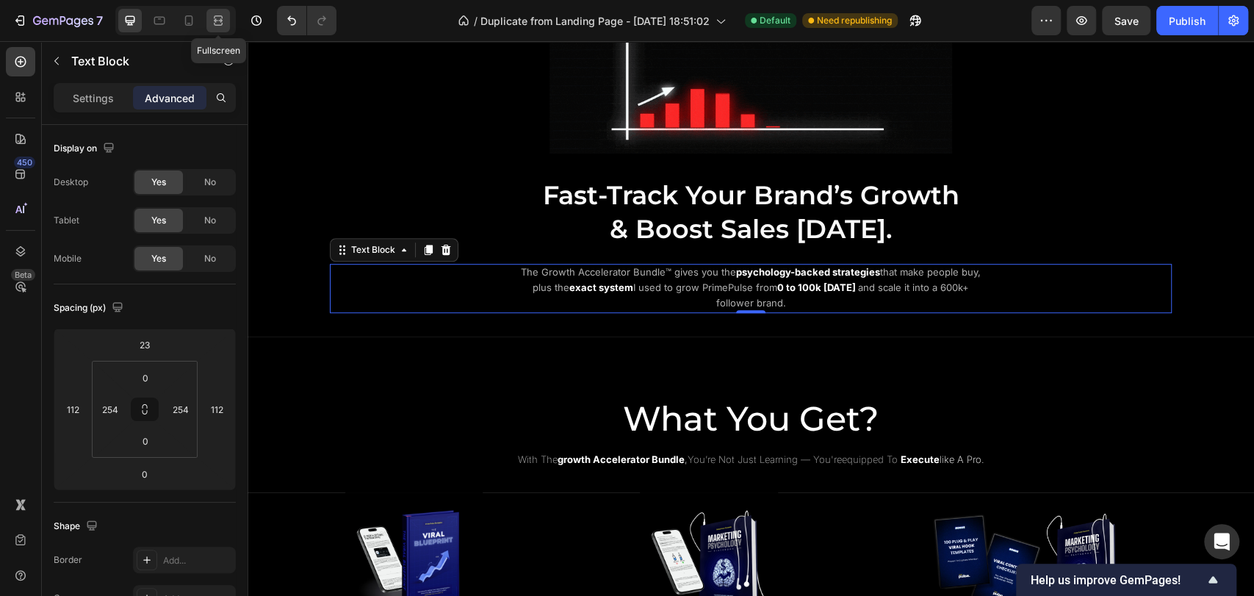
click at [222, 24] on icon at bounding box center [218, 24] width 9 height 3
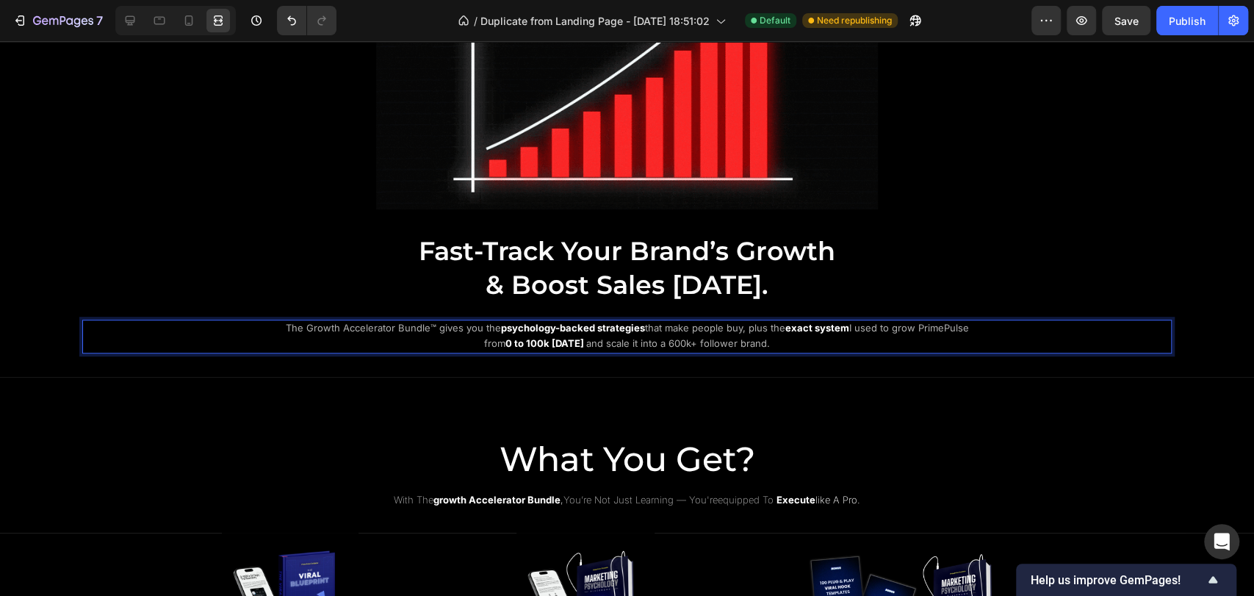
click at [645, 326] on span "that make people buy, plus the" at bounding box center [715, 328] width 140 height 12
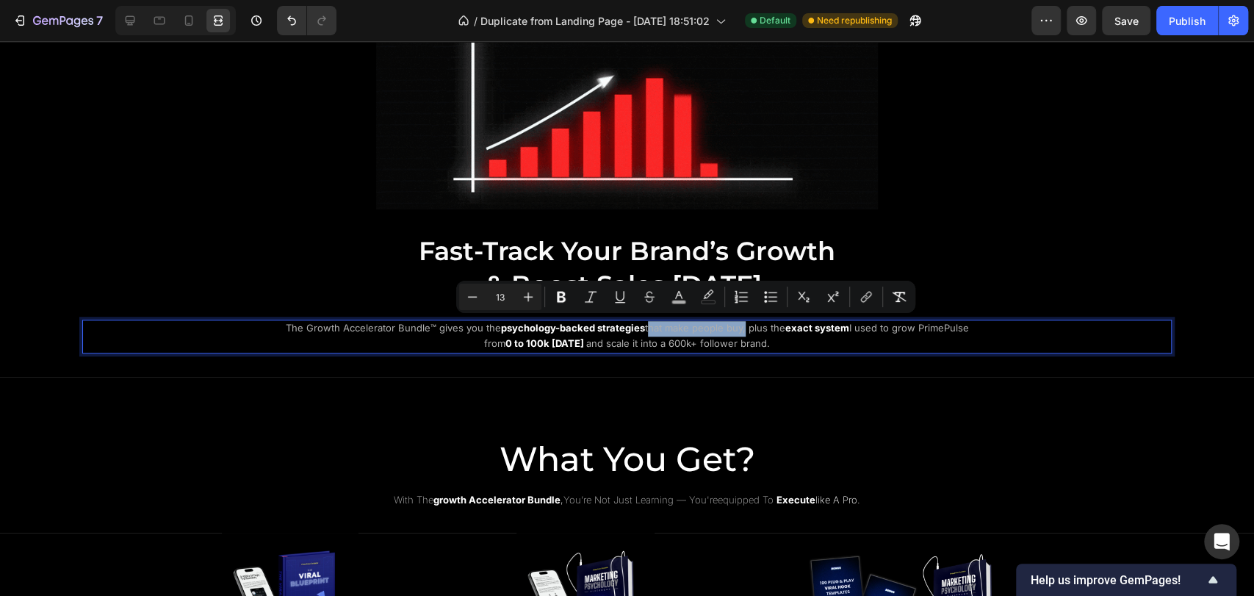
drag, startPoint x: 638, startPoint y: 325, endPoint x: 733, endPoint y: 328, distance: 95.6
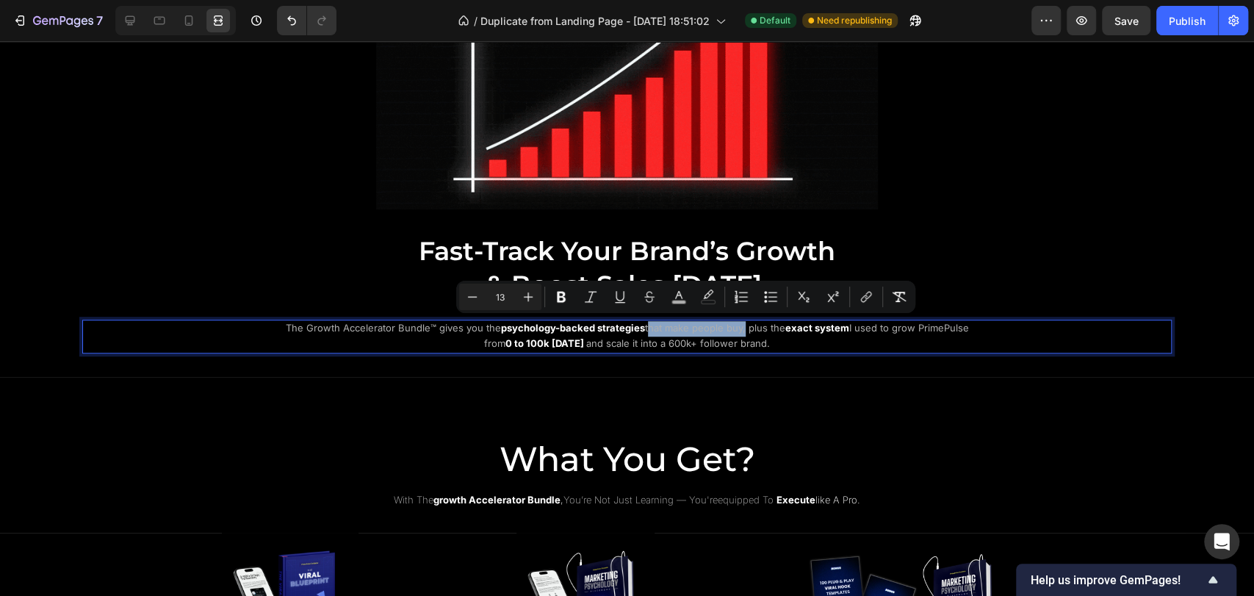
click at [733, 328] on span "that make people buy, plus the" at bounding box center [715, 328] width 140 height 12
click at [561, 299] on icon "Editor contextual toolbar" at bounding box center [561, 297] width 15 height 15
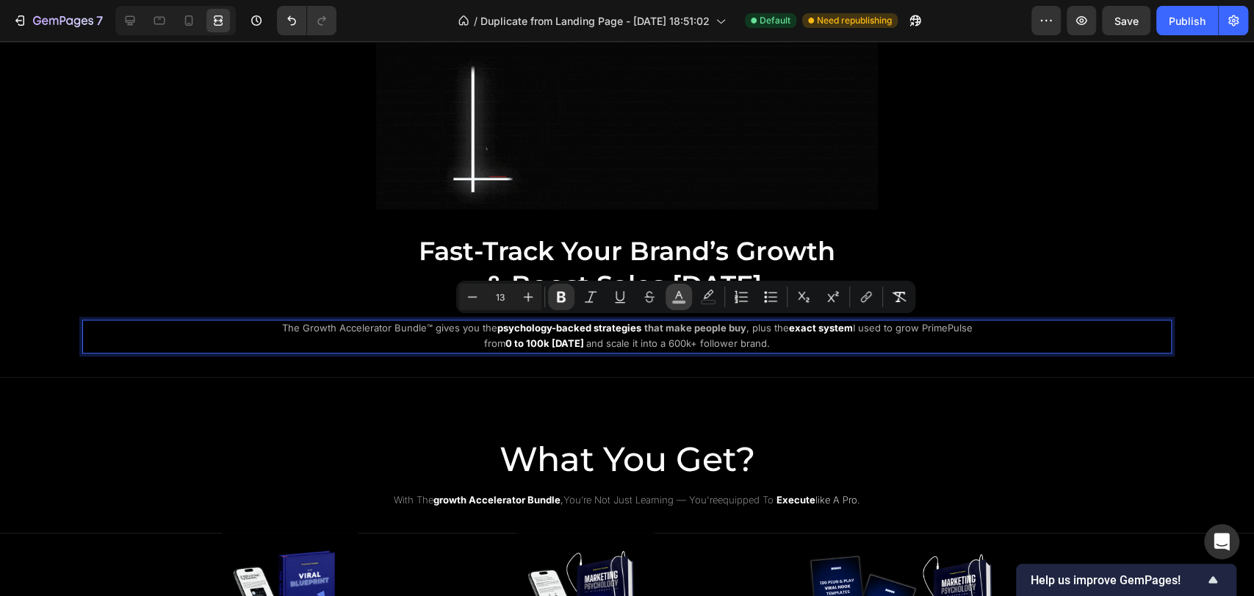
click at [682, 303] on rect "Editor contextual toolbar" at bounding box center [679, 303] width 14 height 4
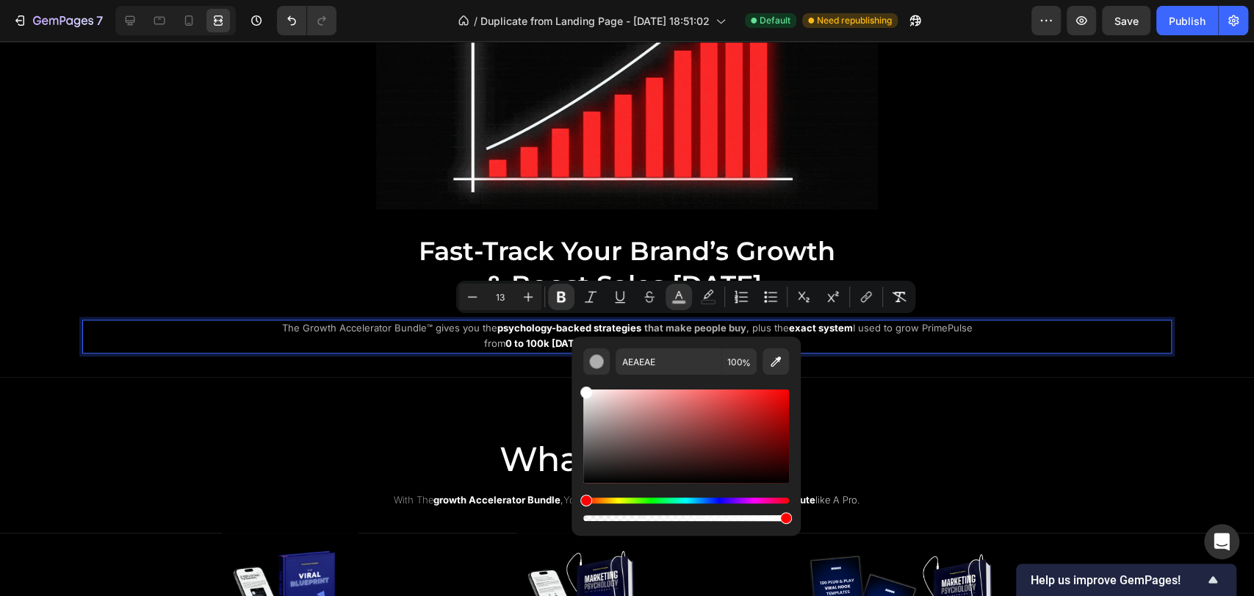
drag, startPoint x: 587, startPoint y: 433, endPoint x: 570, endPoint y: 378, distance: 57.6
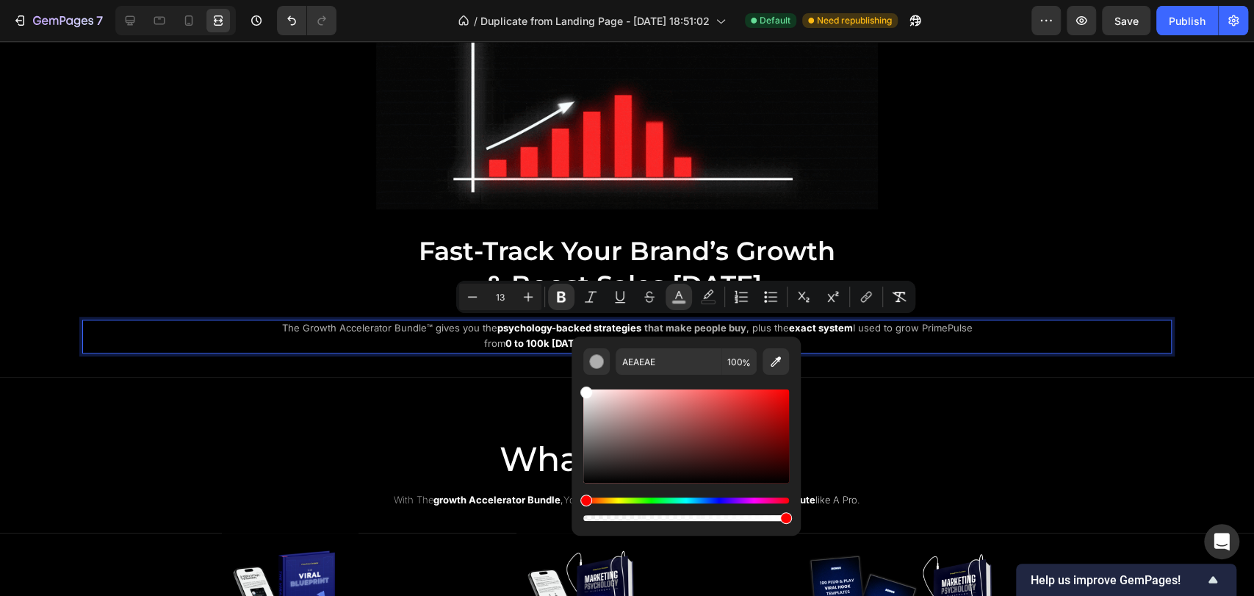
type input "FFFFFF"
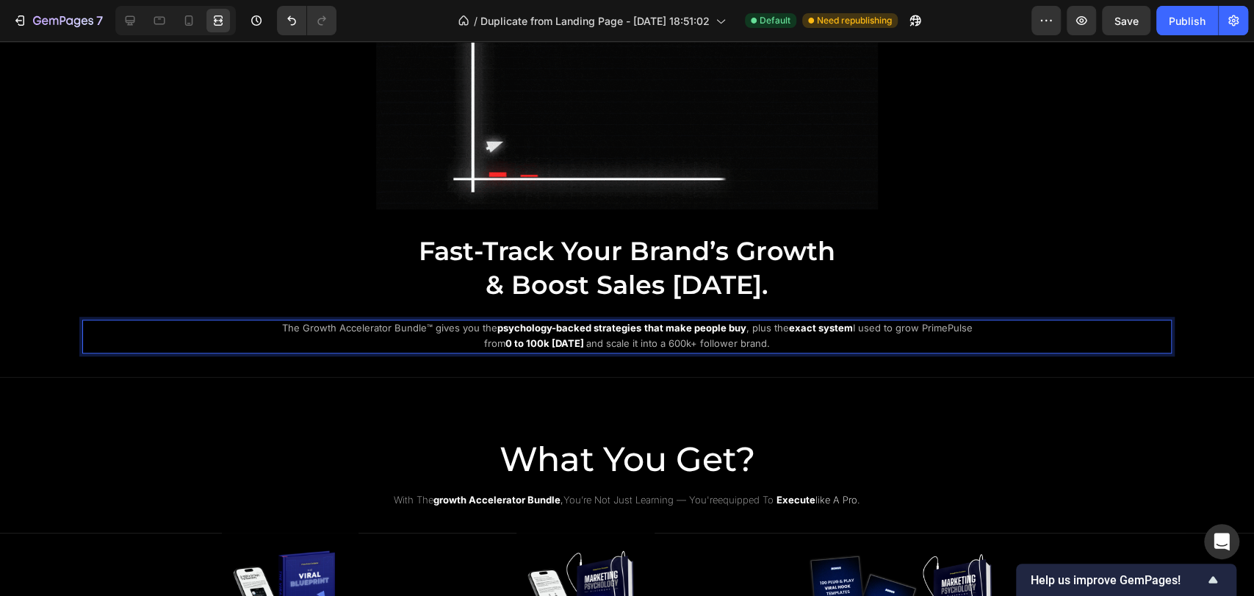
click at [560, 332] on p "The Growth Accelerator Bundle™ gives you the psychology-backed strategies that …" at bounding box center [627, 336] width 714 height 31
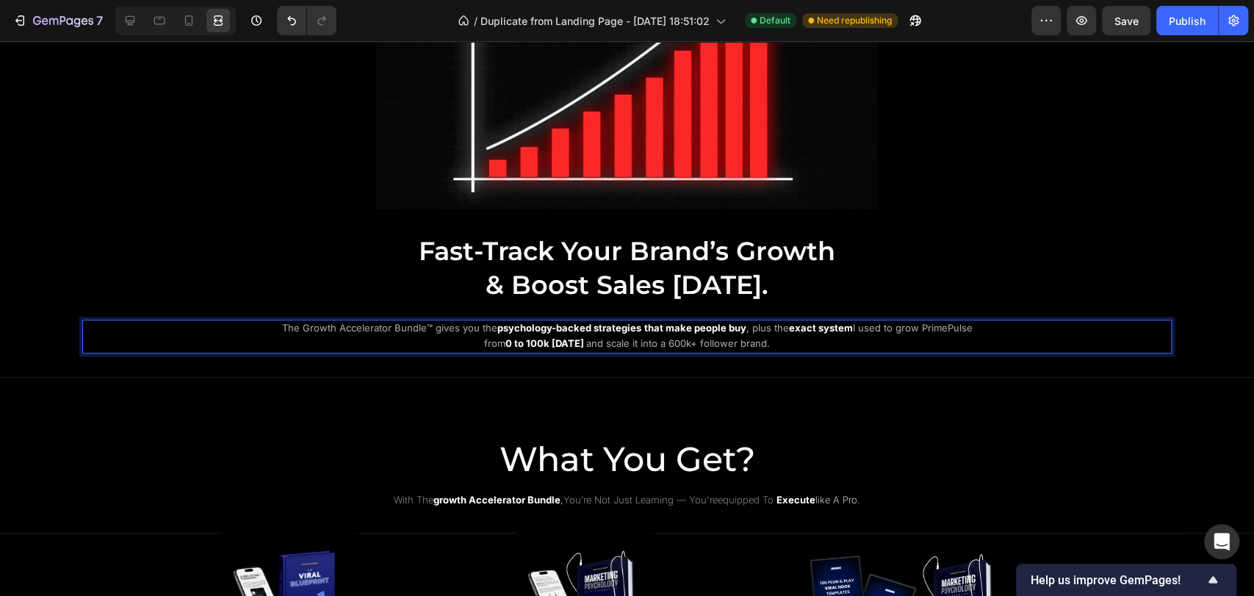
click at [807, 337] on p "The Growth Accelerator Bundle™ gives you the psychology-backed strategies that …" at bounding box center [627, 336] width 714 height 31
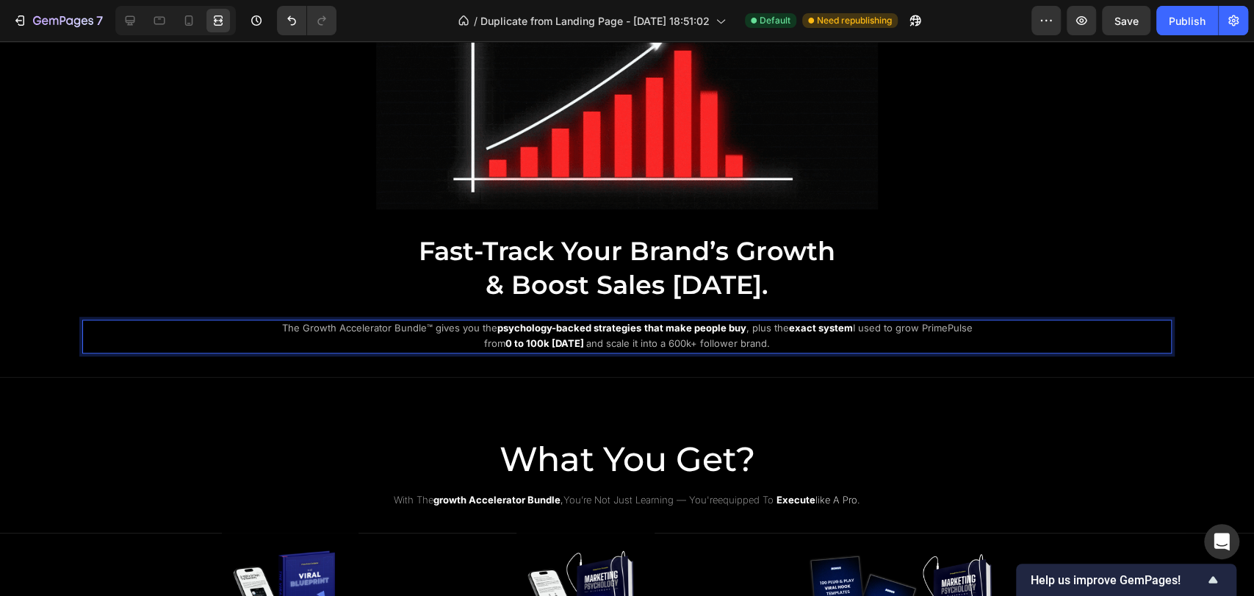
click at [789, 325] on strong "exact system" at bounding box center [821, 328] width 64 height 12
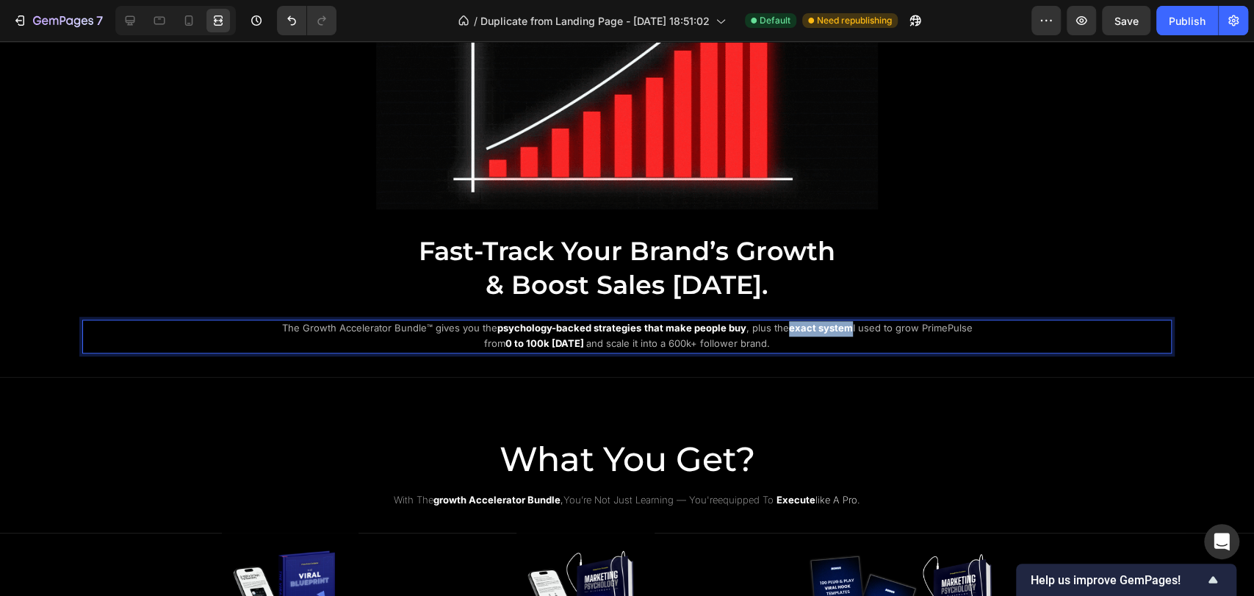
drag, startPoint x: 781, startPoint y: 325, endPoint x: 841, endPoint y: 325, distance: 60.3
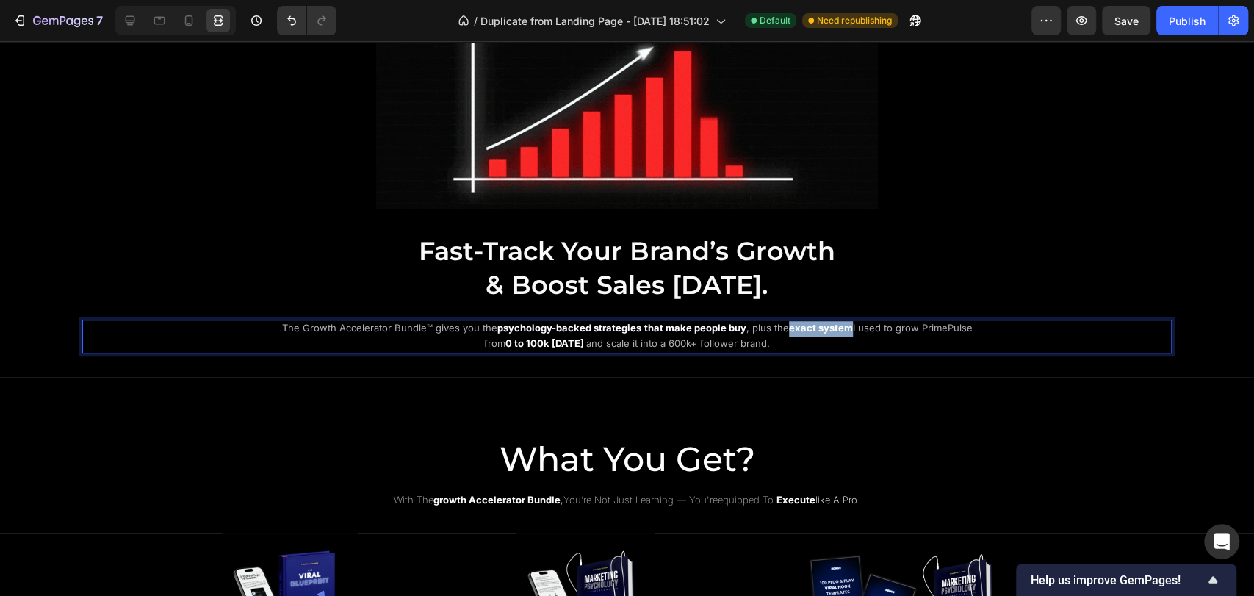
click at [841, 325] on p "The Growth Accelerator Bundle™ gives you the psychology-backed strategies that …" at bounding box center [627, 336] width 714 height 31
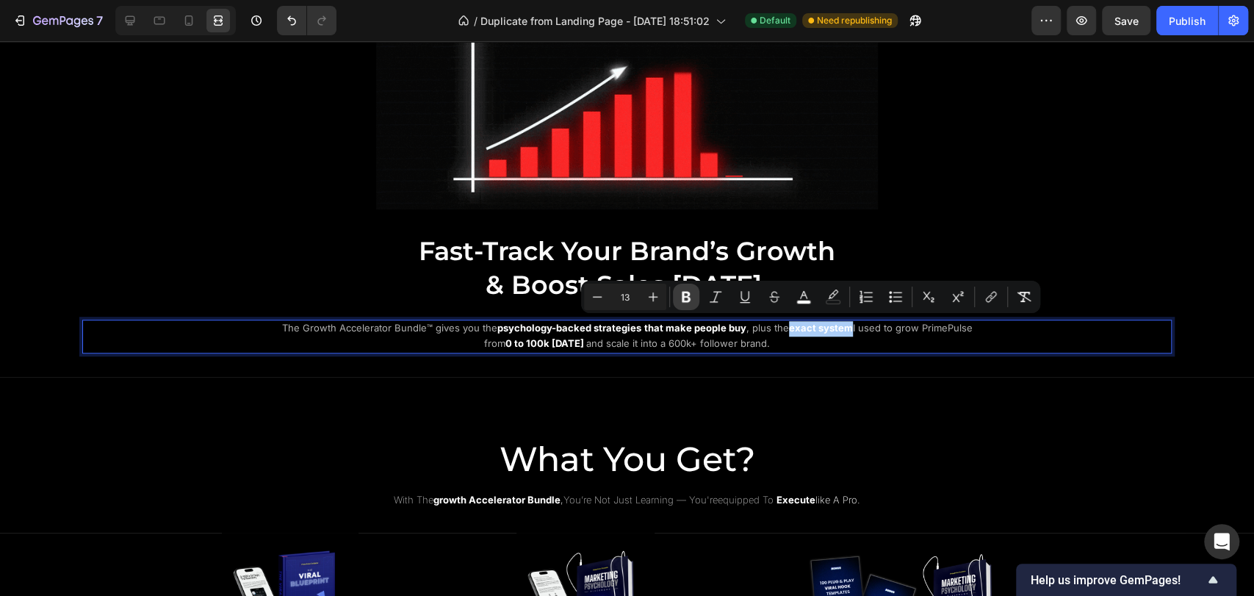
click at [692, 300] on icon "Editor contextual toolbar" at bounding box center [686, 297] width 15 height 15
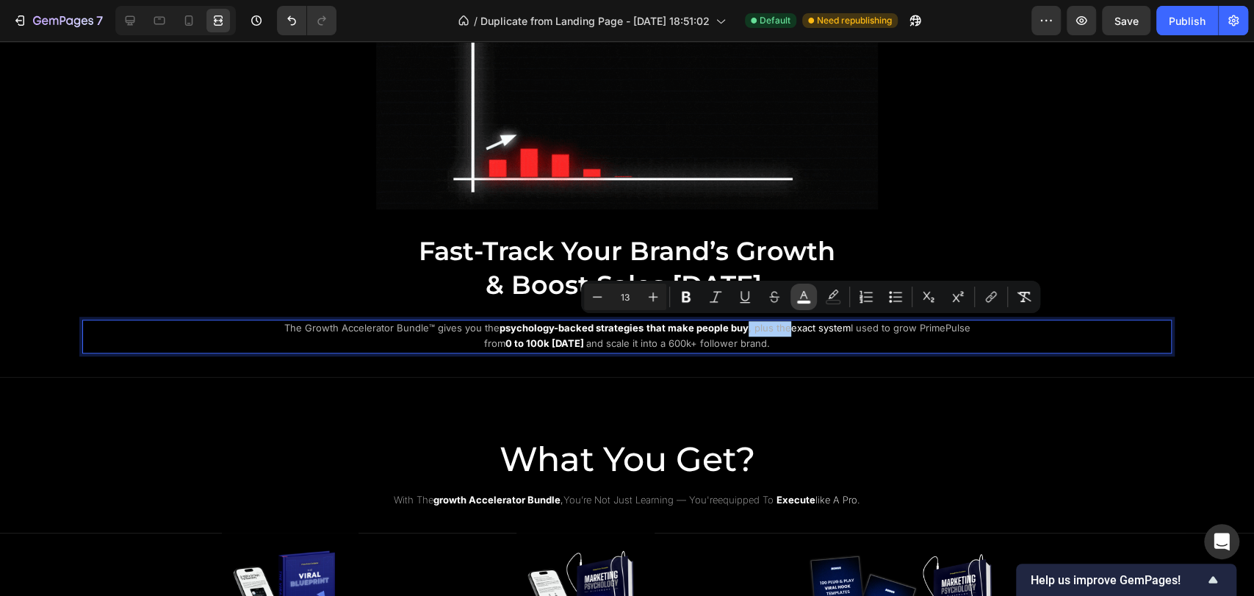
click at [809, 303] on rect "Editor contextual toolbar" at bounding box center [804, 303] width 14 height 4
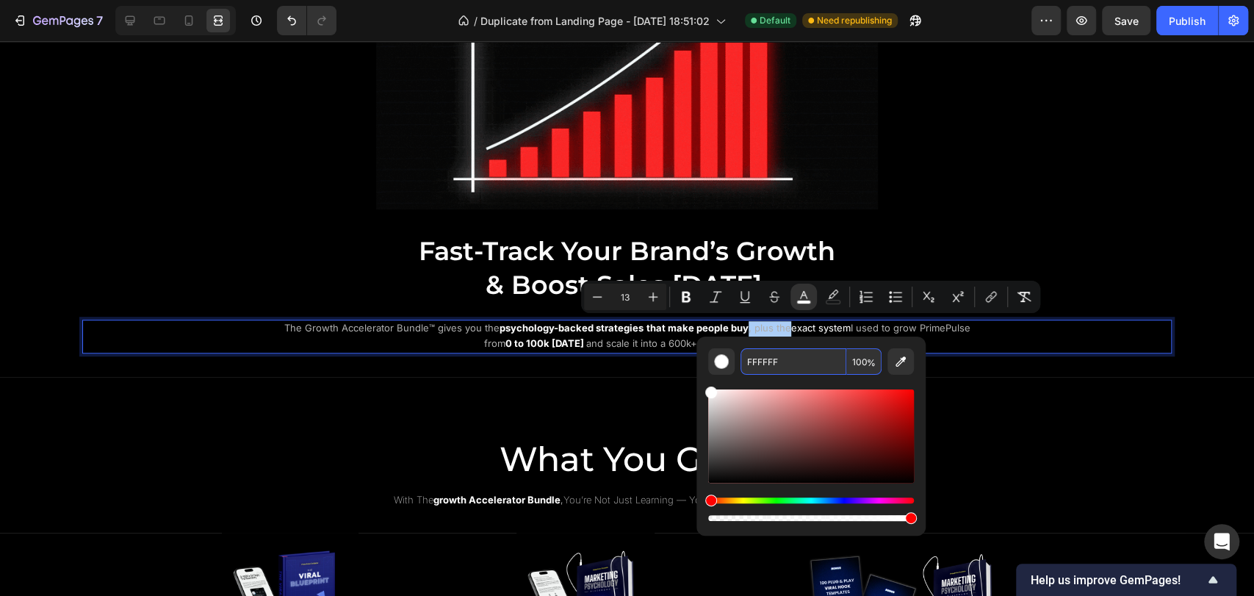
click at [759, 360] on input "FFFFFF" at bounding box center [794, 361] width 106 height 26
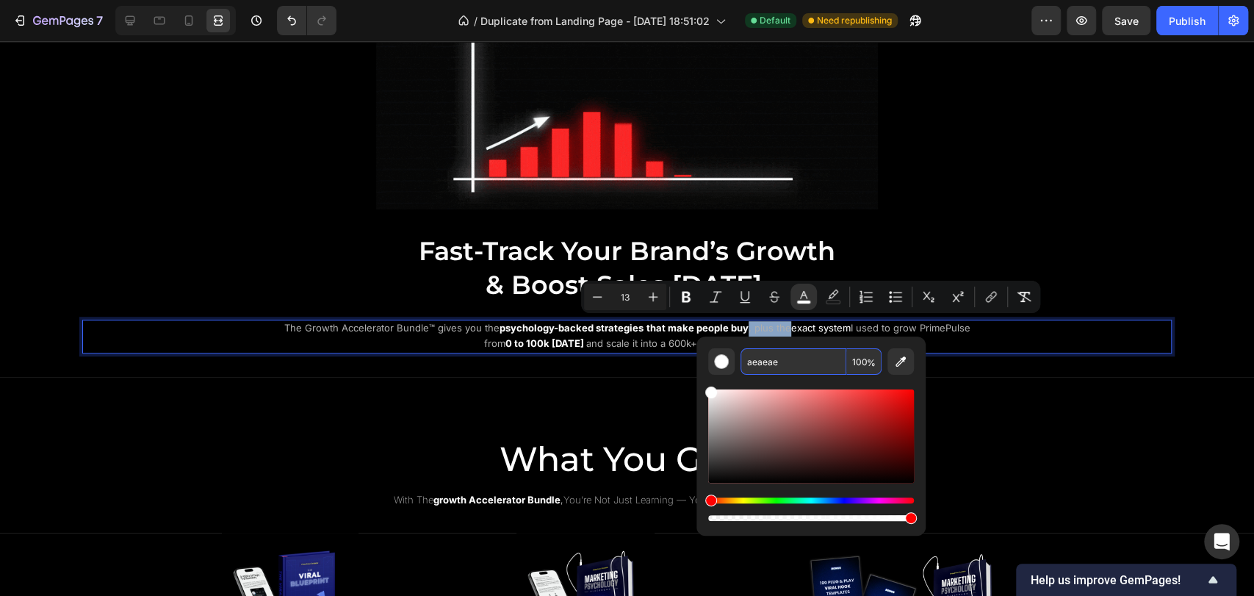
type input "AEAEAE"
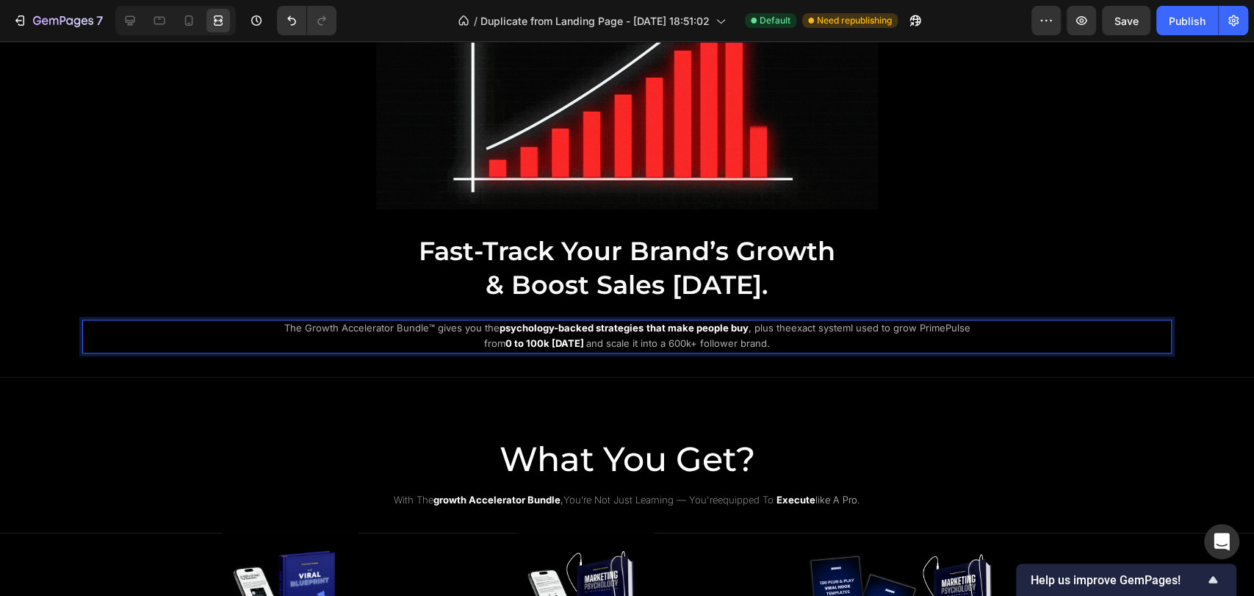
click at [960, 330] on span "I used to grow PrimePulse from" at bounding box center [727, 335] width 486 height 27
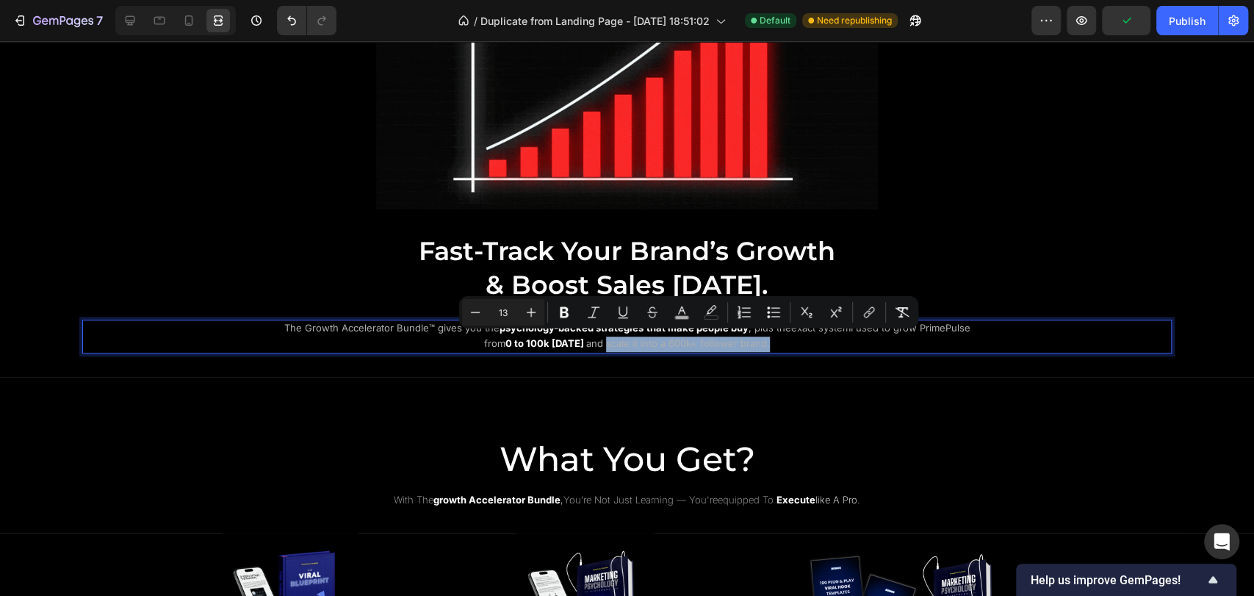
drag, startPoint x: 608, startPoint y: 342, endPoint x: 774, endPoint y: 342, distance: 166.1
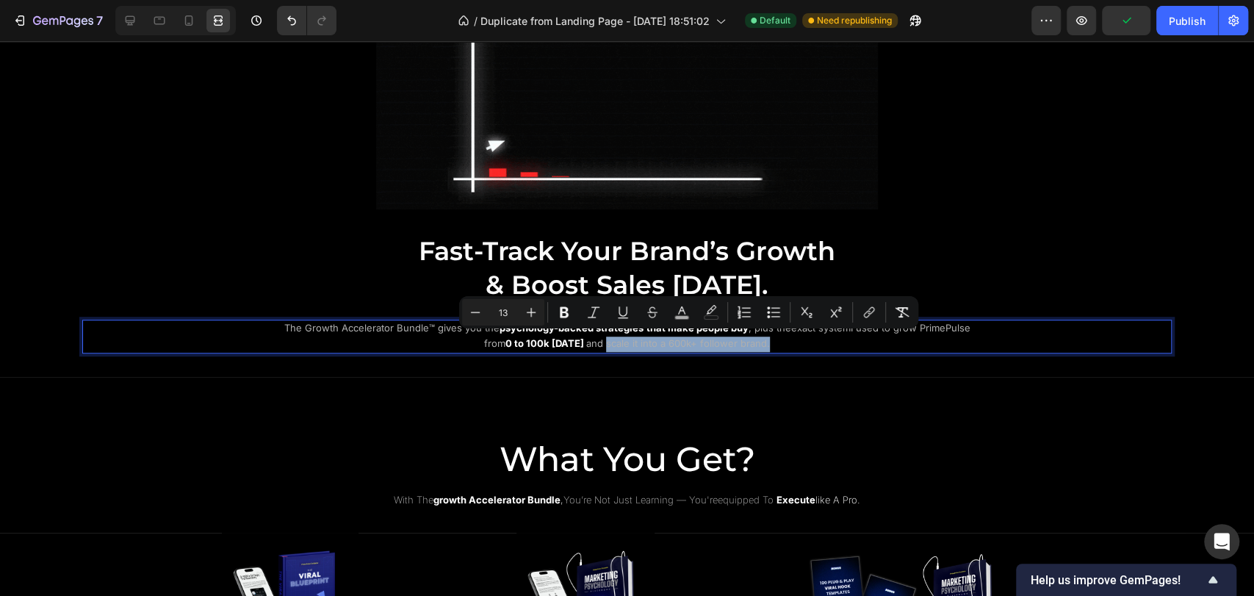
click at [774, 342] on p "The Growth Accelerator Bundle™ gives you the psychology-backed strategies that …" at bounding box center [627, 336] width 714 height 31
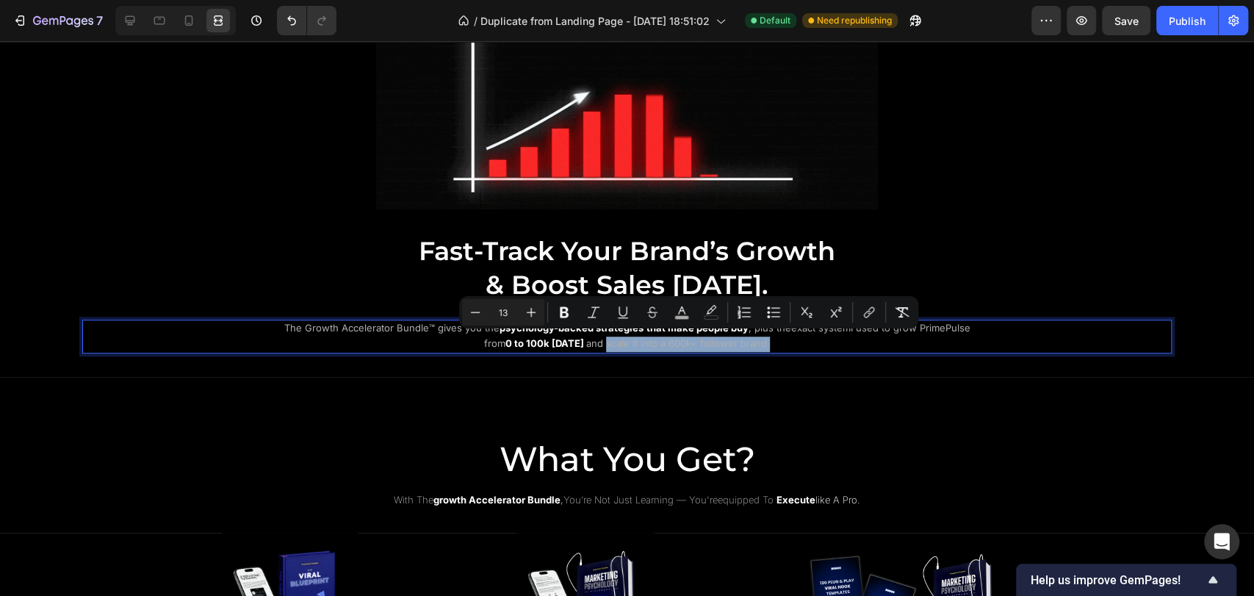
click at [777, 342] on p "The Growth Accelerator Bundle™ gives you the psychology-backed strategies that …" at bounding box center [627, 336] width 714 height 31
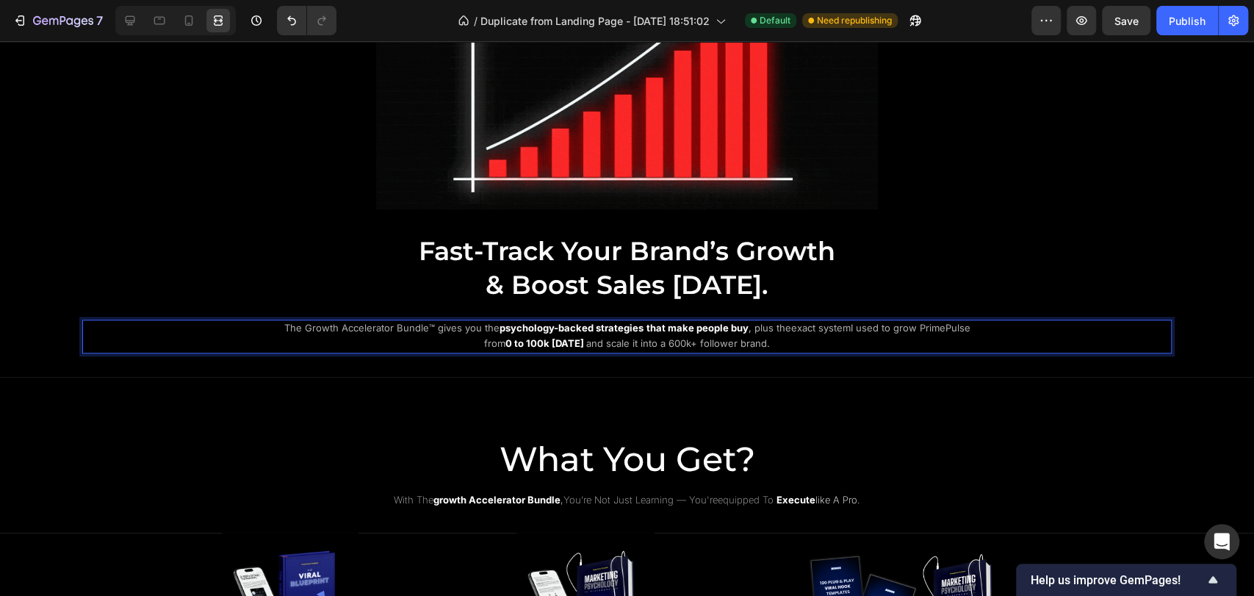
click at [769, 341] on span "and scale it into a 600k+ follower brand." at bounding box center [677, 343] width 186 height 12
click at [766, 341] on span "and scale it into a 600k+ follower brand." at bounding box center [677, 343] width 186 height 12
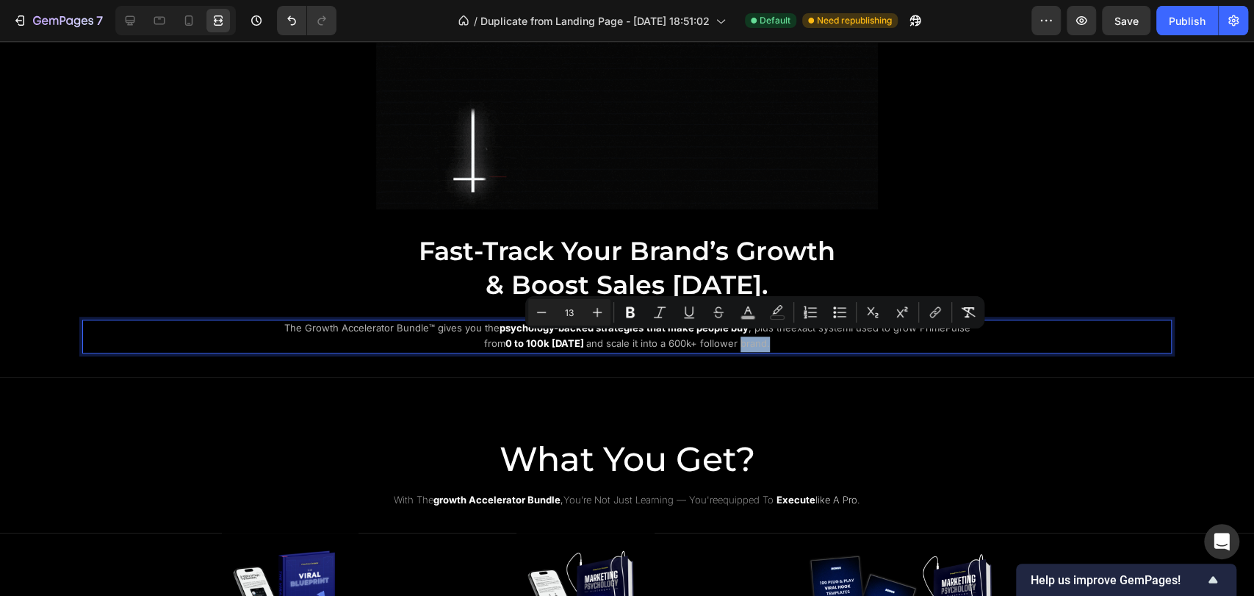
drag, startPoint x: 766, startPoint y: 341, endPoint x: 751, endPoint y: 342, distance: 15.4
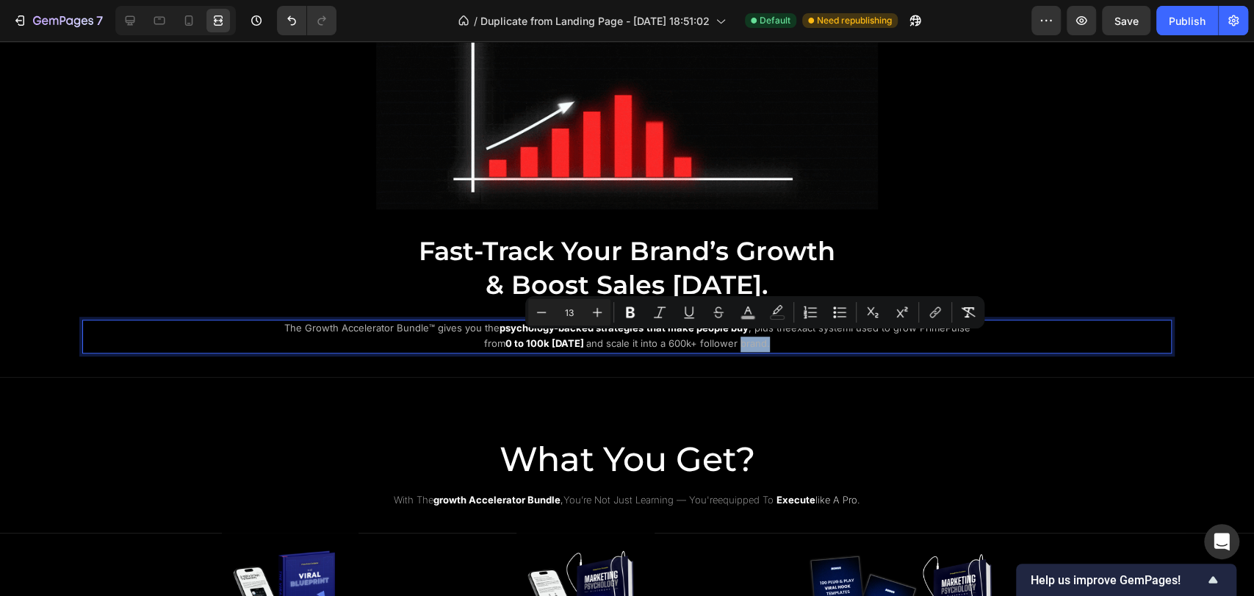
click at [751, 342] on span "and scale it into a 600k+ follower brand." at bounding box center [677, 343] width 186 height 12
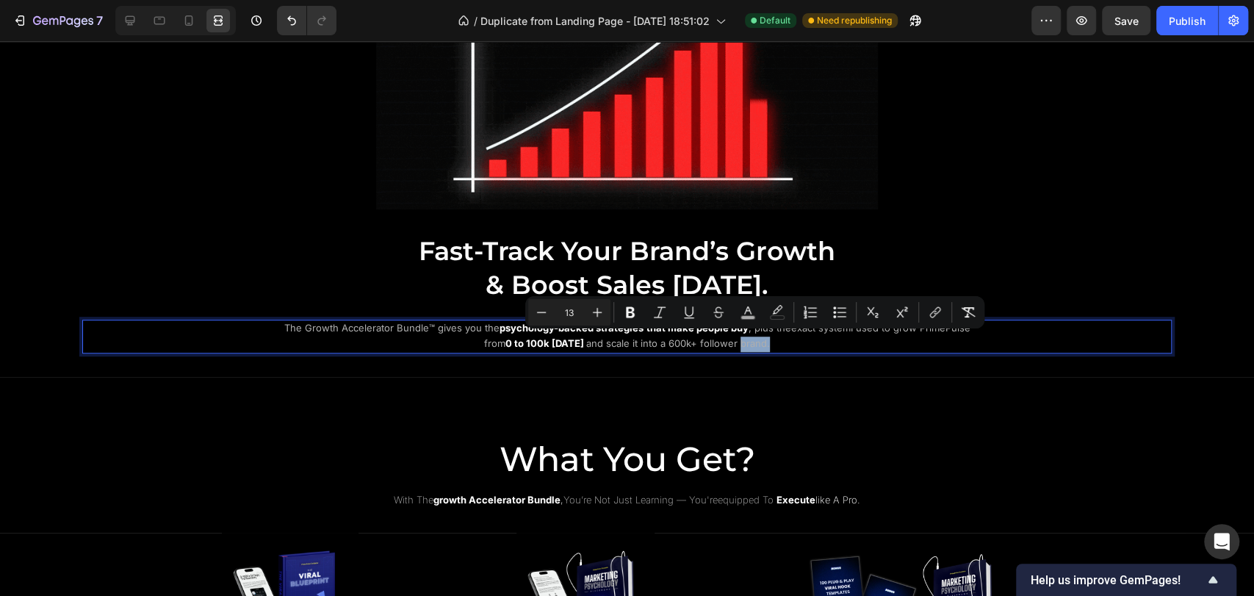
click at [774, 342] on p "The Growth Accelerator Bundle™ gives you the psychology-backed strategies that …" at bounding box center [627, 336] width 714 height 31
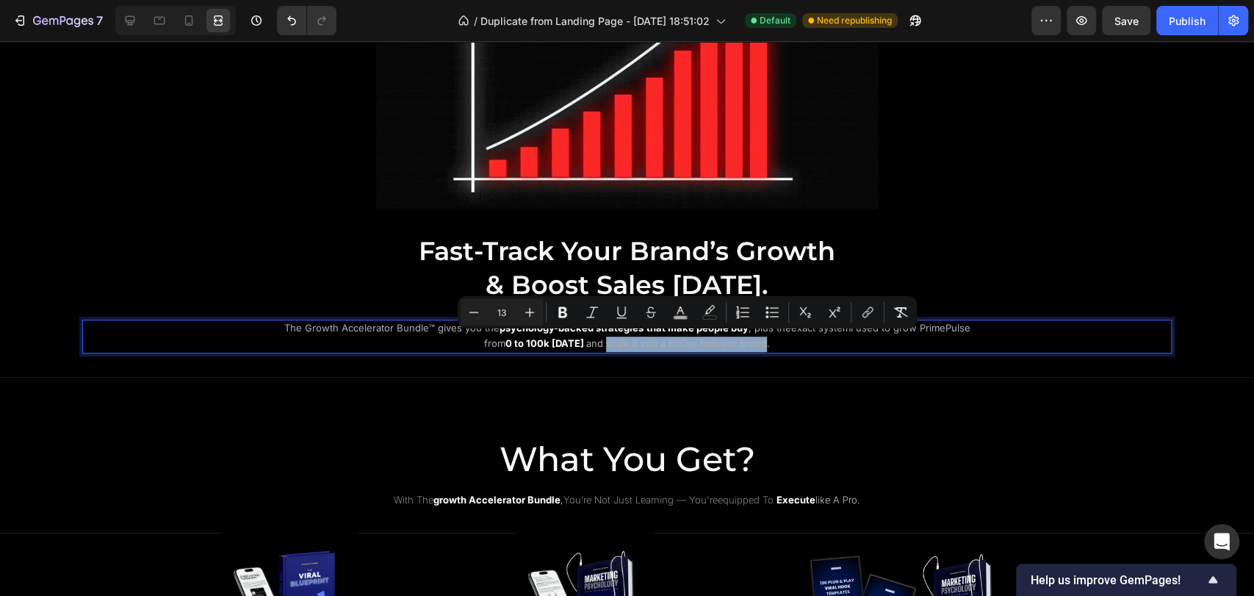
drag, startPoint x: 608, startPoint y: 342, endPoint x: 766, endPoint y: 343, distance: 157.3
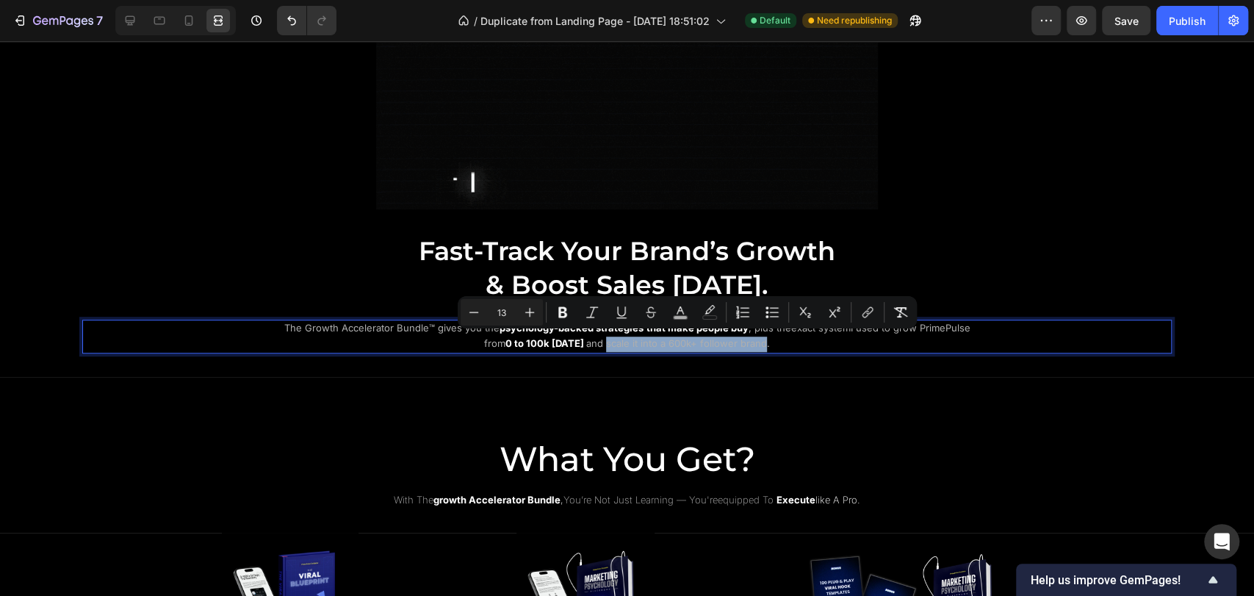
click at [766, 343] on span "and scale it into a 600k+ follower brand." at bounding box center [677, 343] width 186 height 12
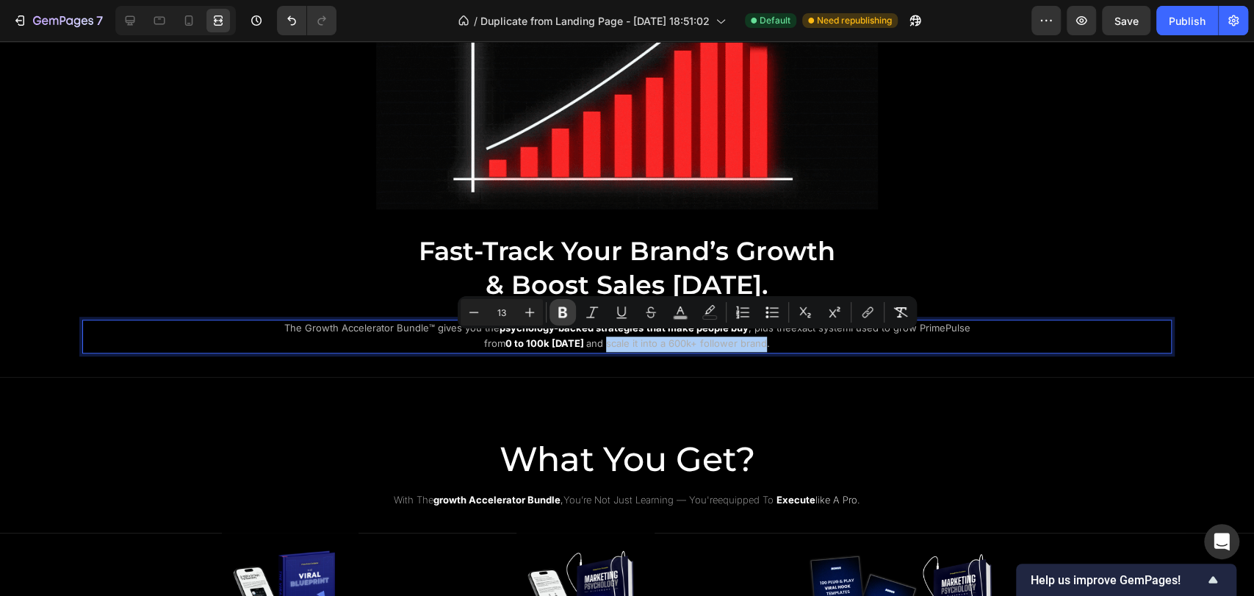
click at [569, 312] on icon "Editor contextual toolbar" at bounding box center [563, 312] width 15 height 15
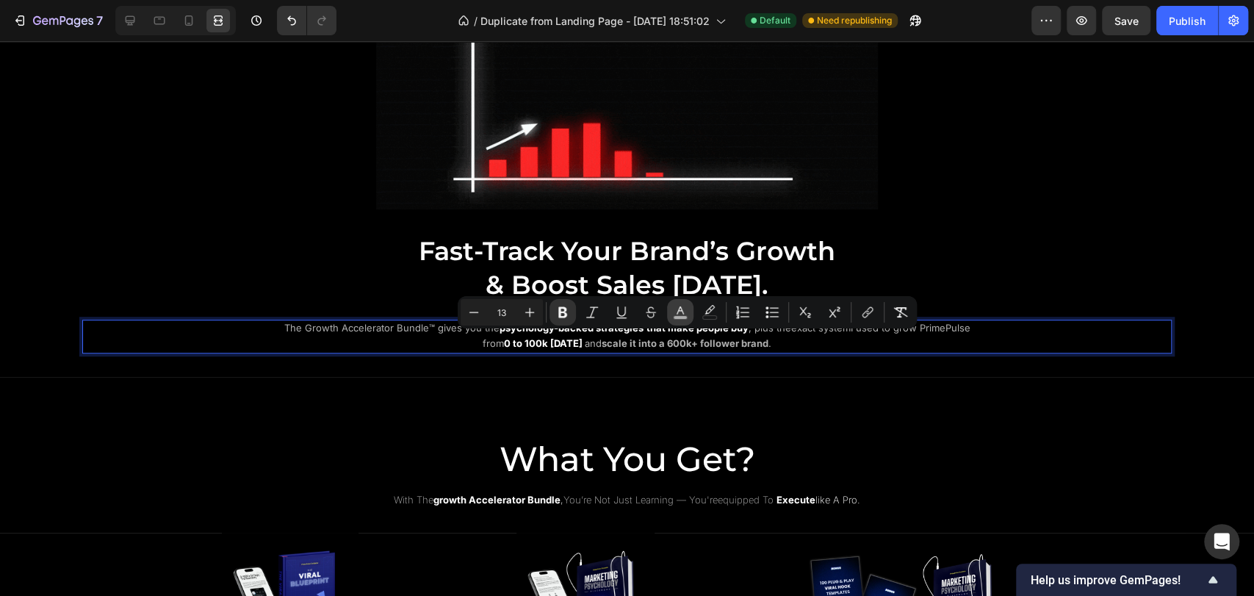
click at [678, 319] on rect "Editor contextual toolbar" at bounding box center [681, 318] width 14 height 4
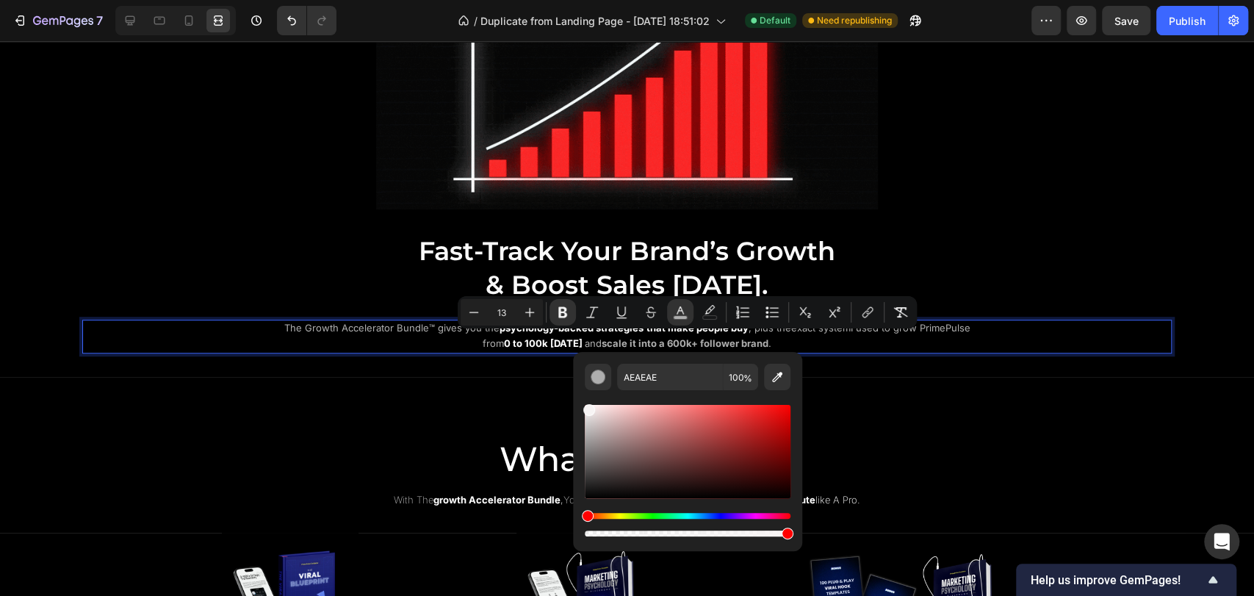
drag, startPoint x: 594, startPoint y: 453, endPoint x: 571, endPoint y: 393, distance: 63.7
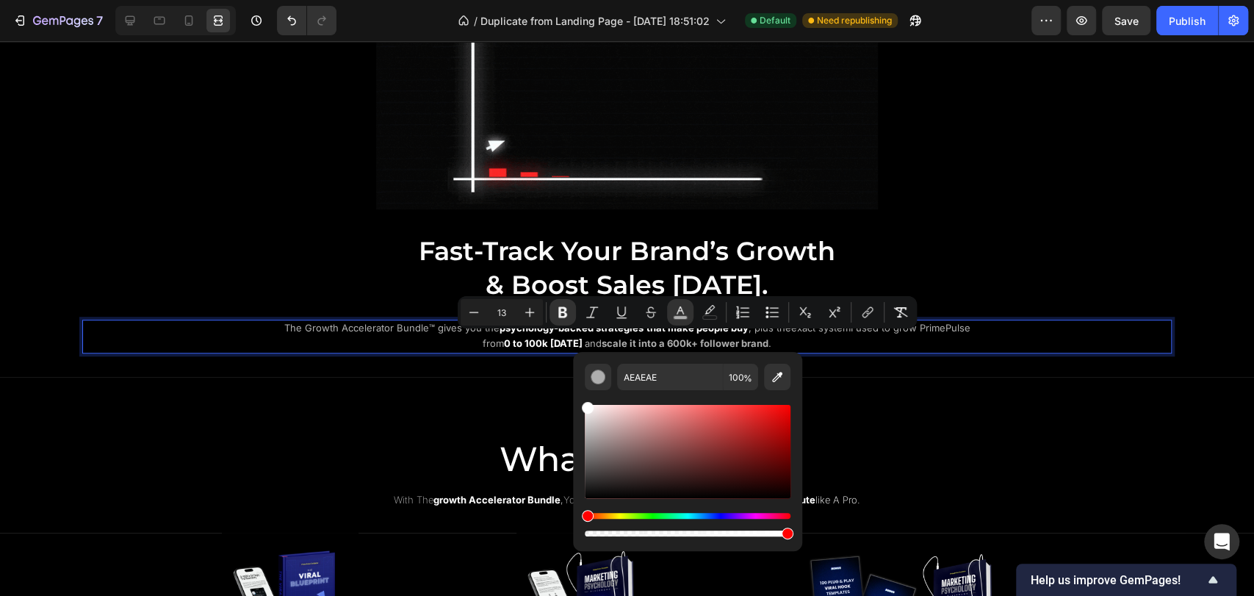
type input "FFFFFF"
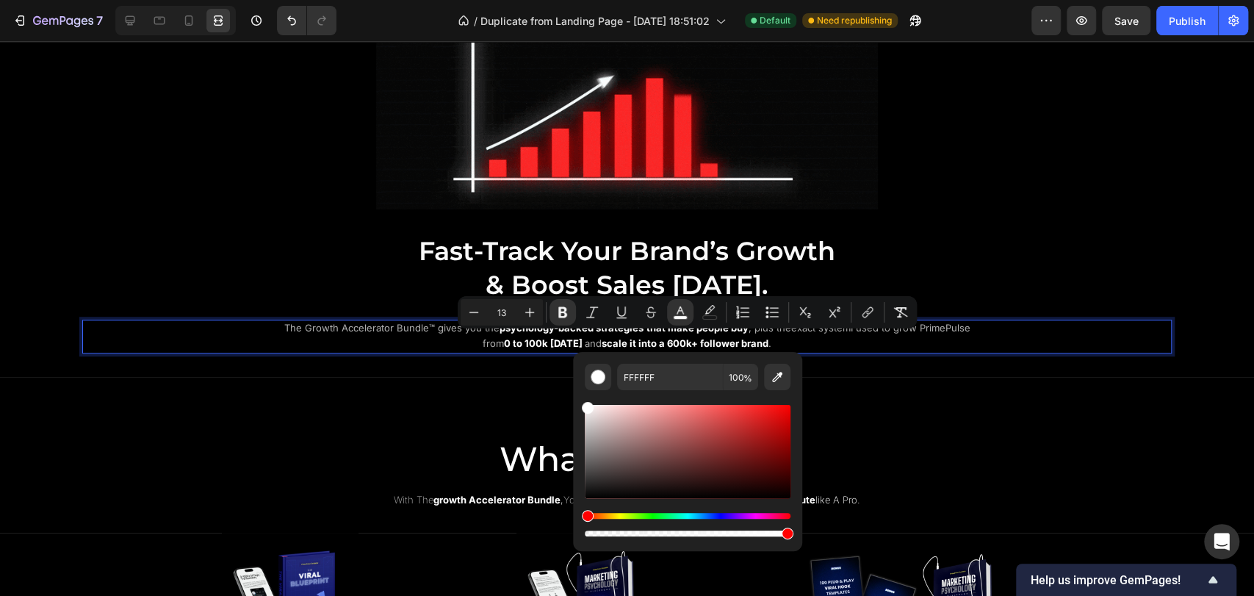
click at [808, 341] on p "The Growth Accelerator Bundle™ gives you the psychology-backed strategies that …" at bounding box center [627, 336] width 714 height 31
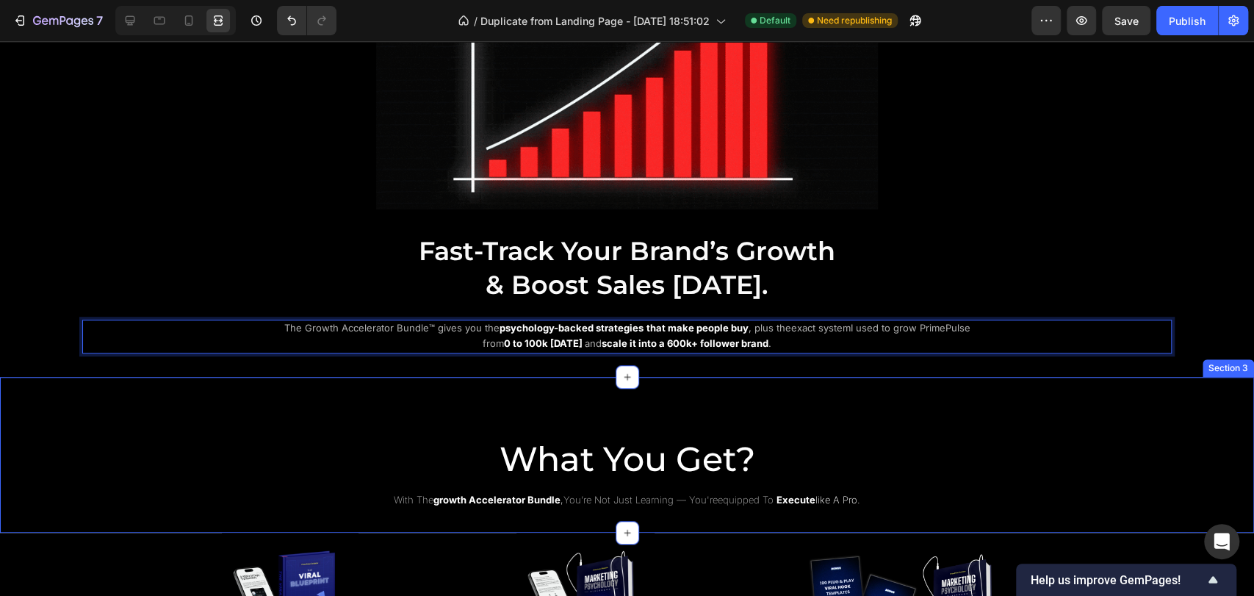
click at [843, 377] on div "What You Get? Heading with the growth accelerator bundle , you’re not just lear…" at bounding box center [627, 455] width 1254 height 157
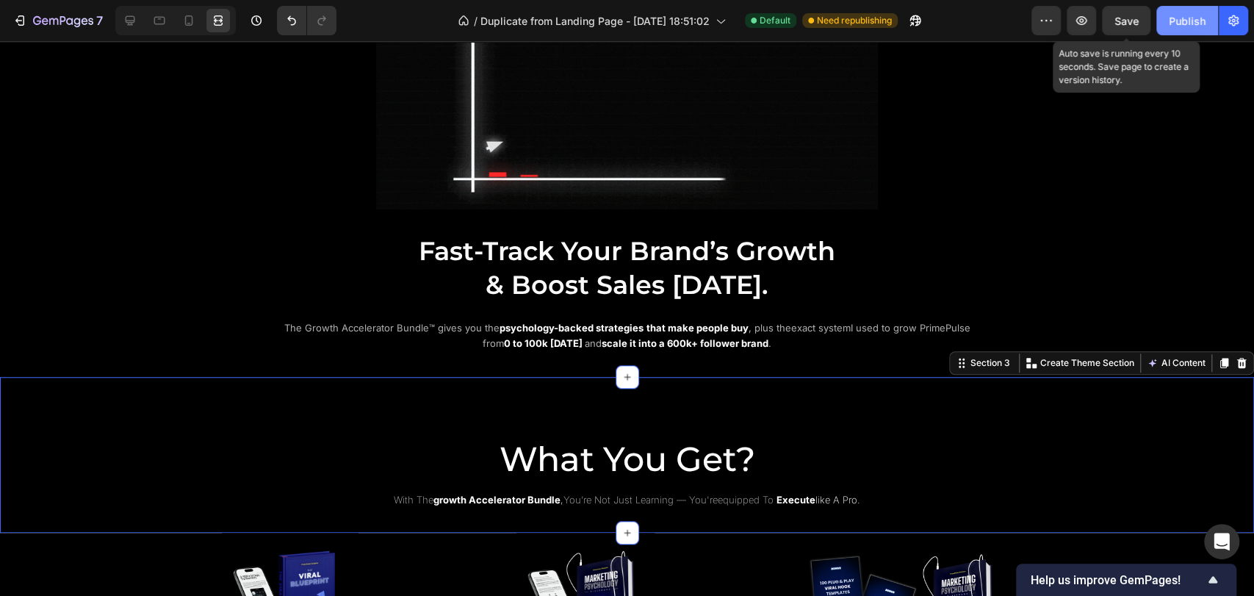
click at [1174, 18] on div "Publish" at bounding box center [1187, 20] width 37 height 15
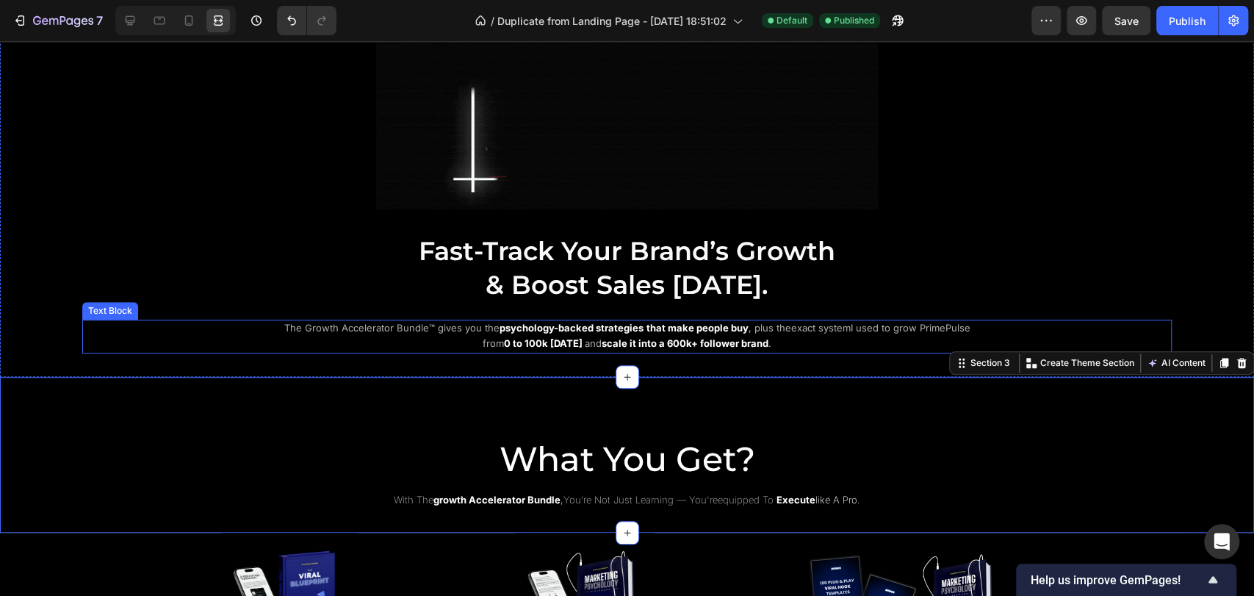
click at [630, 331] on p "The Growth Accelerator Bundle™ gives you the psychology-backed strategies that …" at bounding box center [627, 336] width 714 height 31
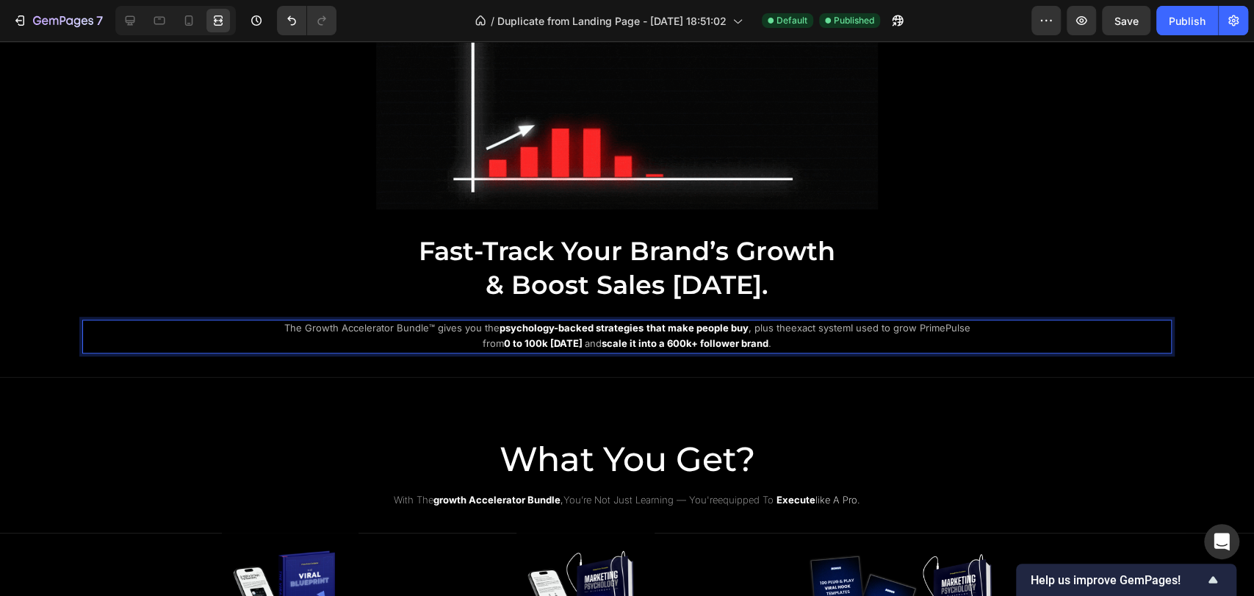
click at [606, 340] on strong "scale it into a 600k+ follower brand" at bounding box center [685, 343] width 167 height 12
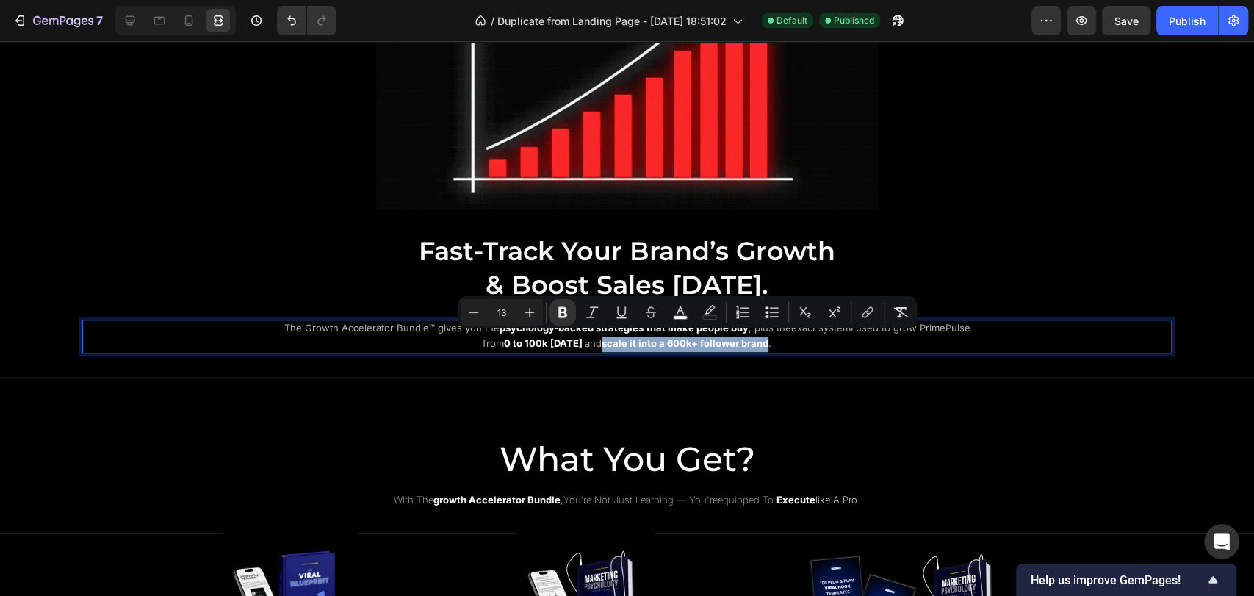
drag, startPoint x: 605, startPoint y: 340, endPoint x: 771, endPoint y: 342, distance: 166.1
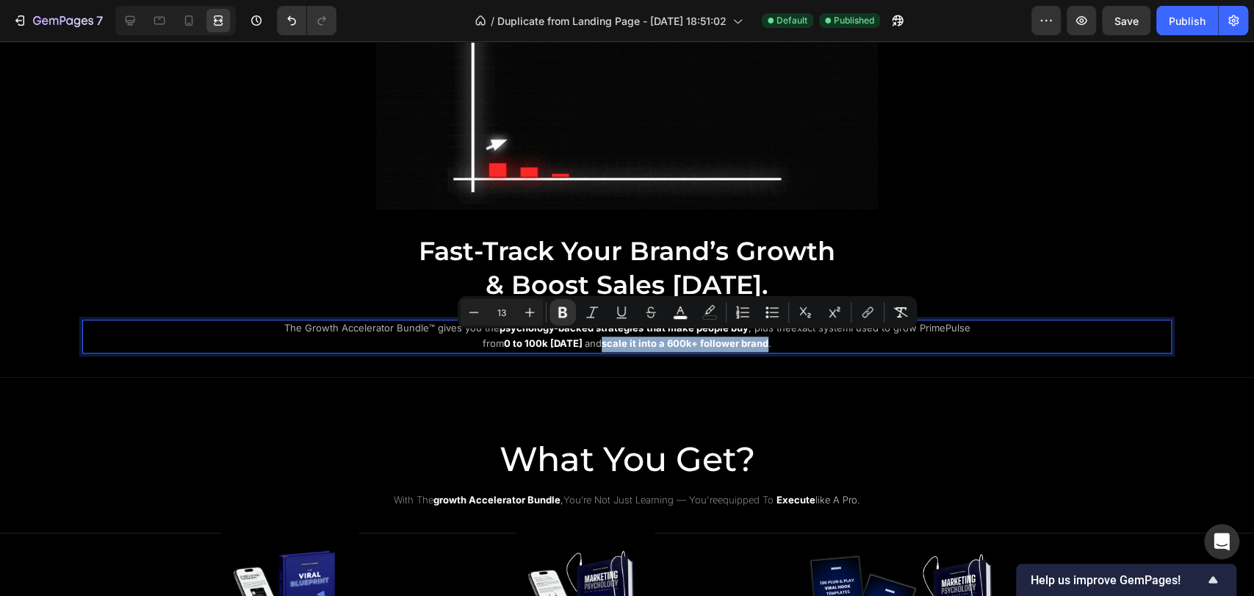
click at [771, 342] on p "The Growth Accelerator Bundle™ gives you the psychology-backed strategies that …" at bounding box center [627, 336] width 714 height 31
click at [563, 315] on icon "Editor contextual toolbar" at bounding box center [563, 312] width 15 height 15
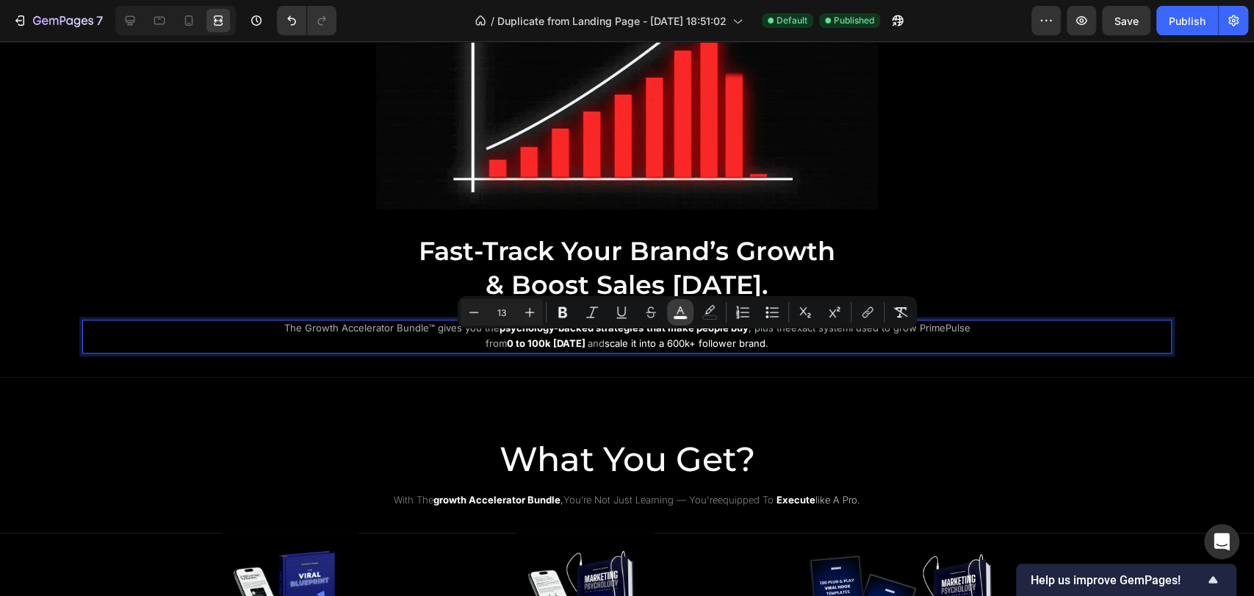
click at [682, 319] on rect "Editor contextual toolbar" at bounding box center [681, 318] width 14 height 4
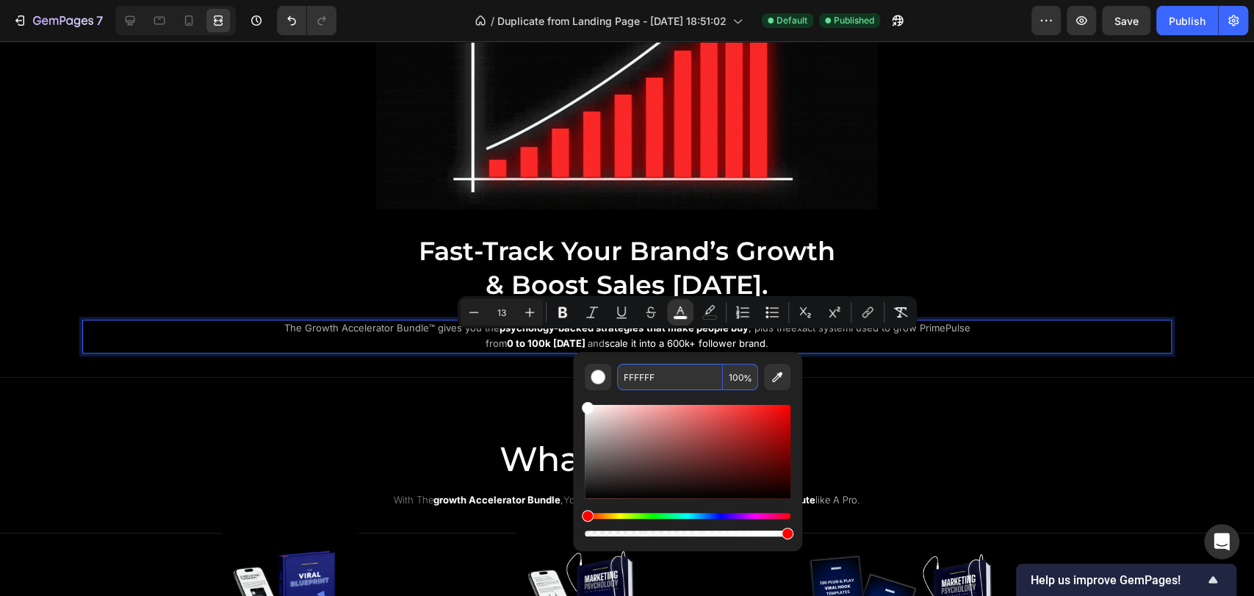
click at [655, 378] on input "FFFFFF" at bounding box center [670, 377] width 106 height 26
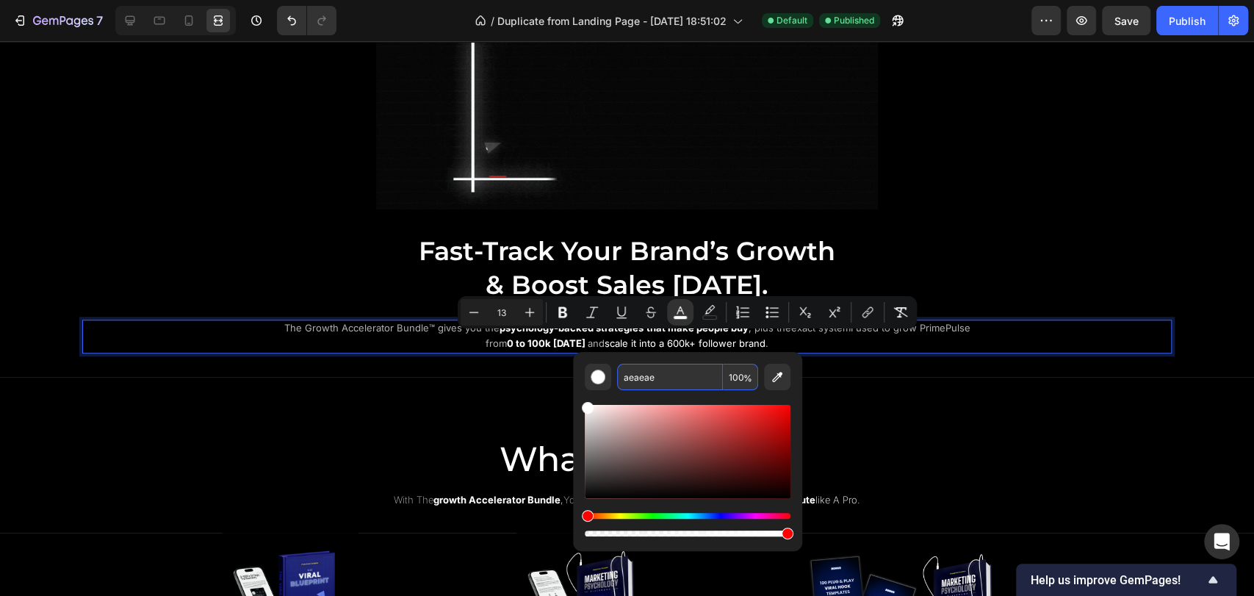
type input "AEAEAE"
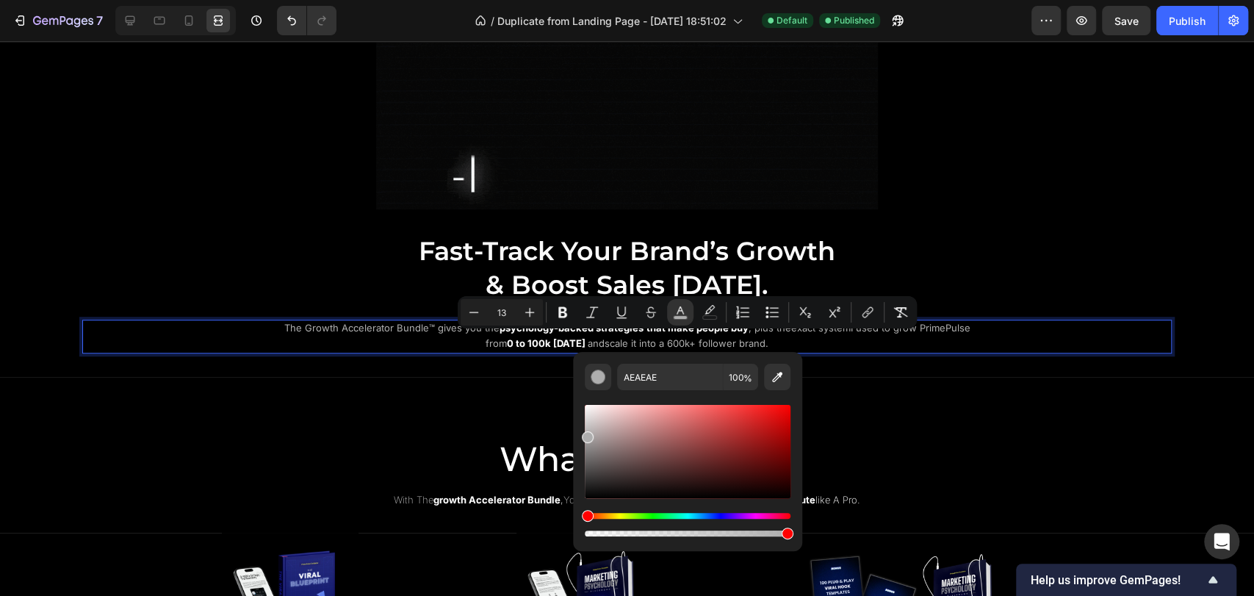
click at [744, 359] on div "AEAEAE 100 %" at bounding box center [687, 445] width 229 height 187
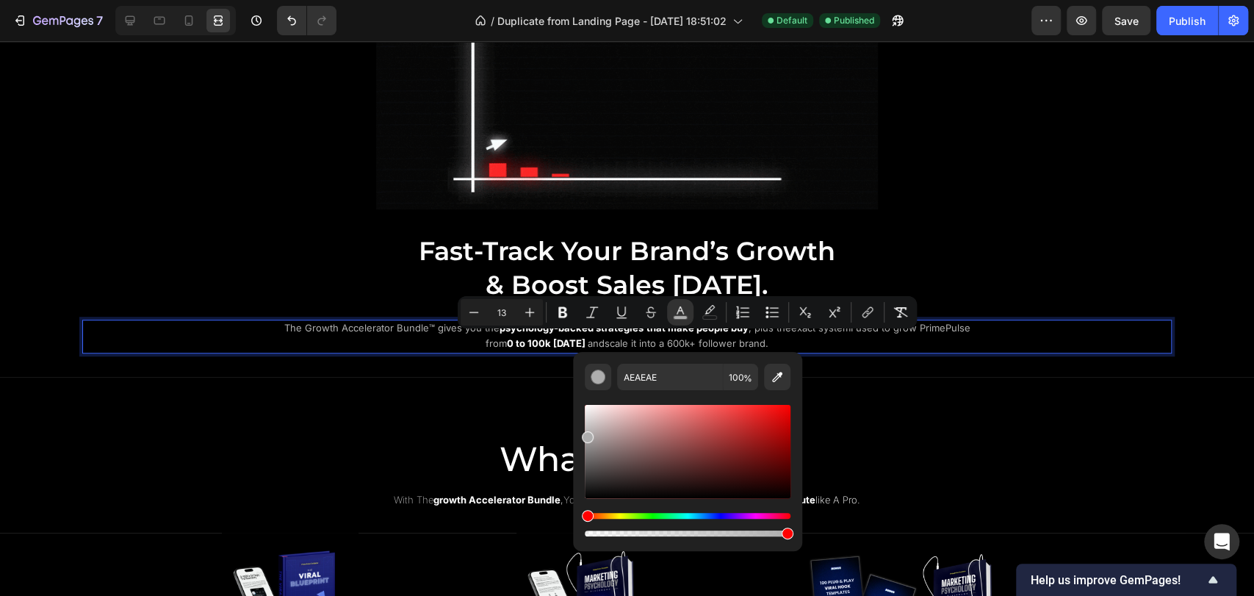
click at [802, 341] on p "The Growth Accelerator Bundle™ gives you the psychology-backed strategies that …" at bounding box center [627, 336] width 714 height 31
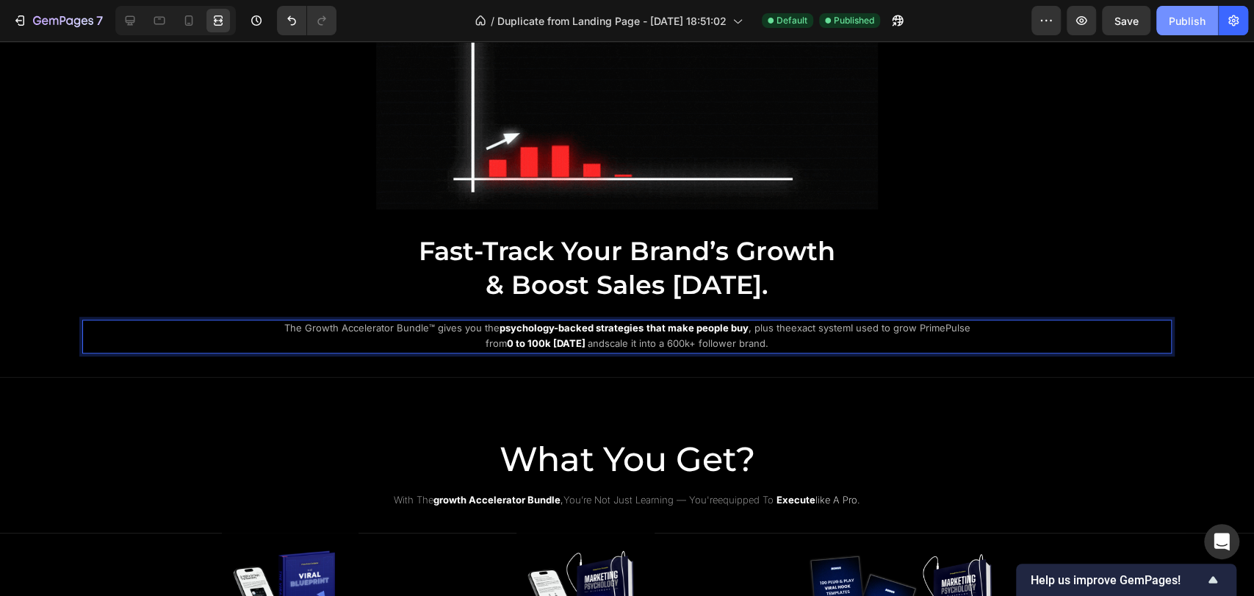
click at [1165, 32] on button "Publish" at bounding box center [1188, 20] width 62 height 29
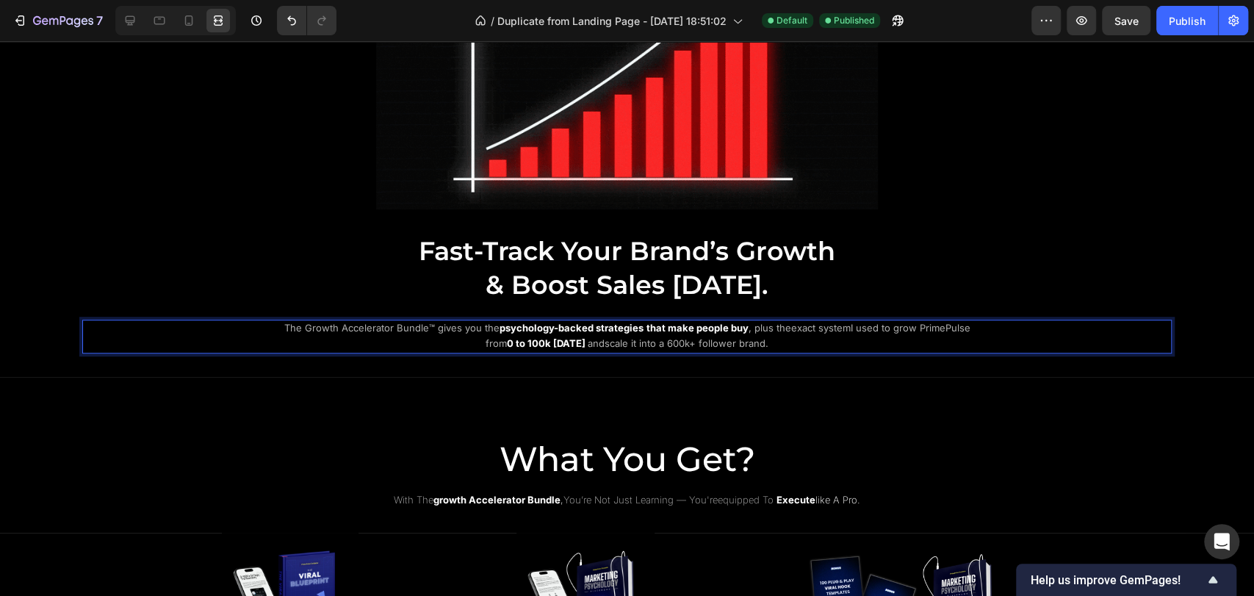
click at [611, 339] on span "scale it into a 600k+ follower brand" at bounding box center [685, 343] width 161 height 12
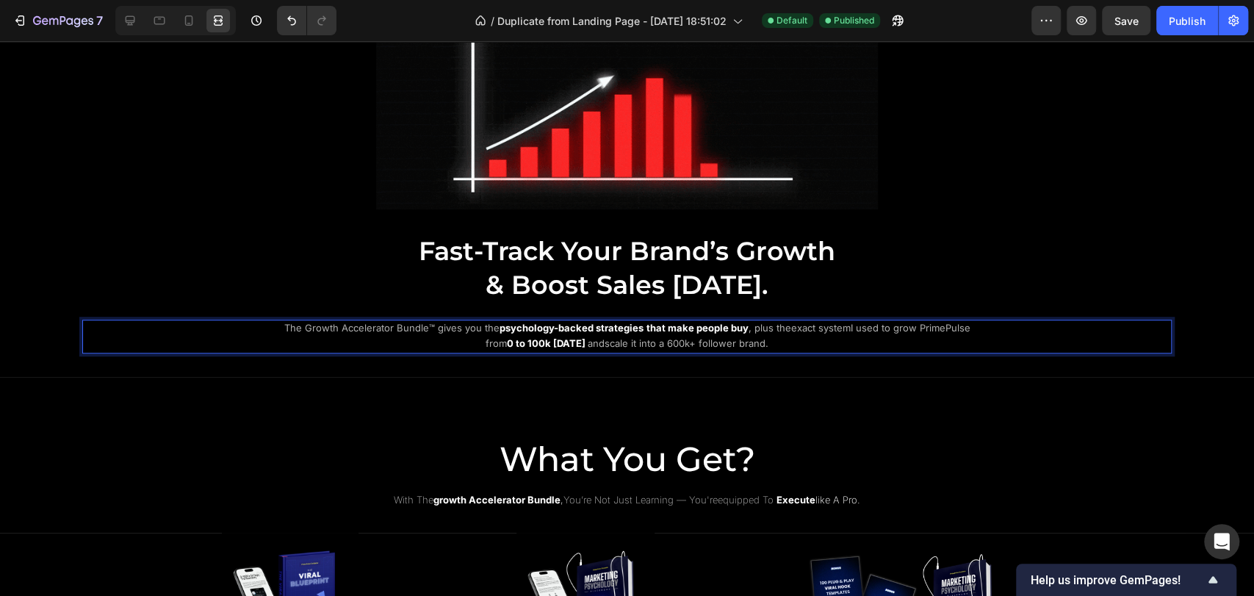
click at [607, 342] on span "scale it into a 600k+ follower brand" at bounding box center [685, 343] width 161 height 12
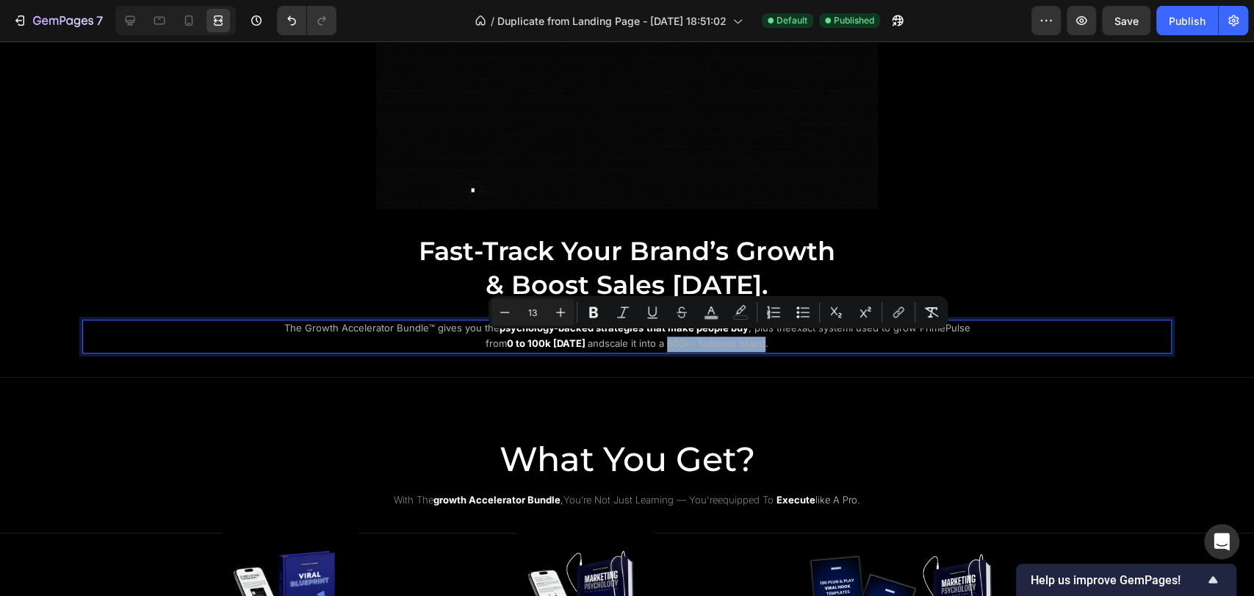
drag, startPoint x: 671, startPoint y: 342, endPoint x: 766, endPoint y: 348, distance: 95.7
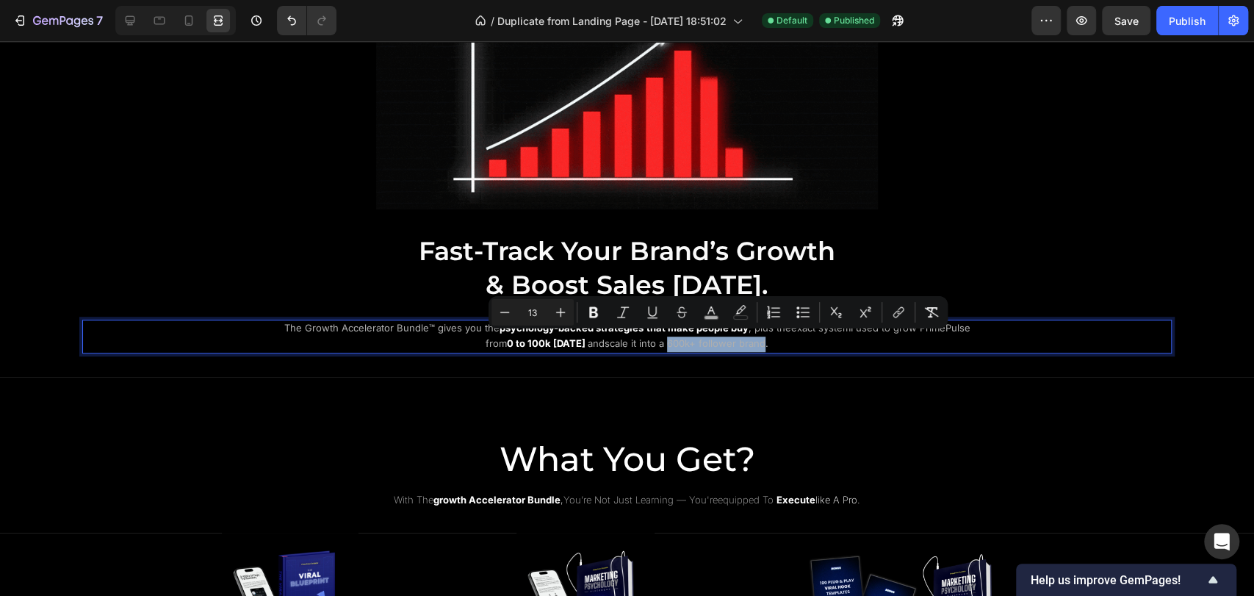
click at [766, 348] on p "The Growth Accelerator Bundle™ gives you the psychology-backed strategies that …" at bounding box center [627, 336] width 714 height 31
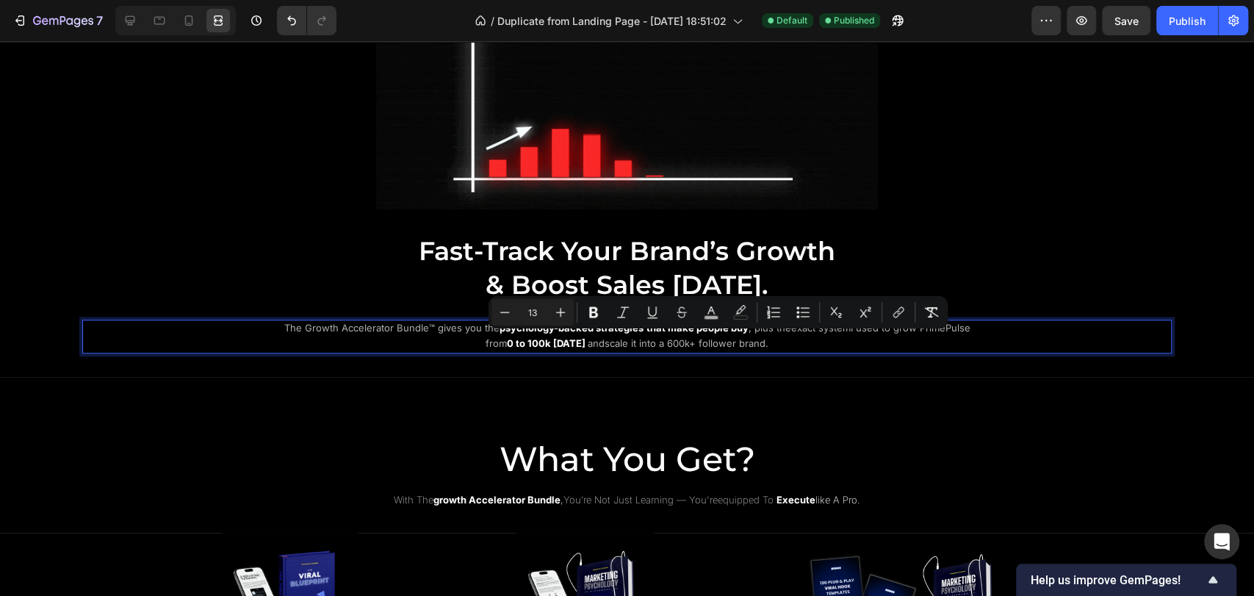
click at [614, 348] on p "The Growth Accelerator Bundle™ gives you the psychology-backed strategies that …" at bounding box center [627, 336] width 714 height 31
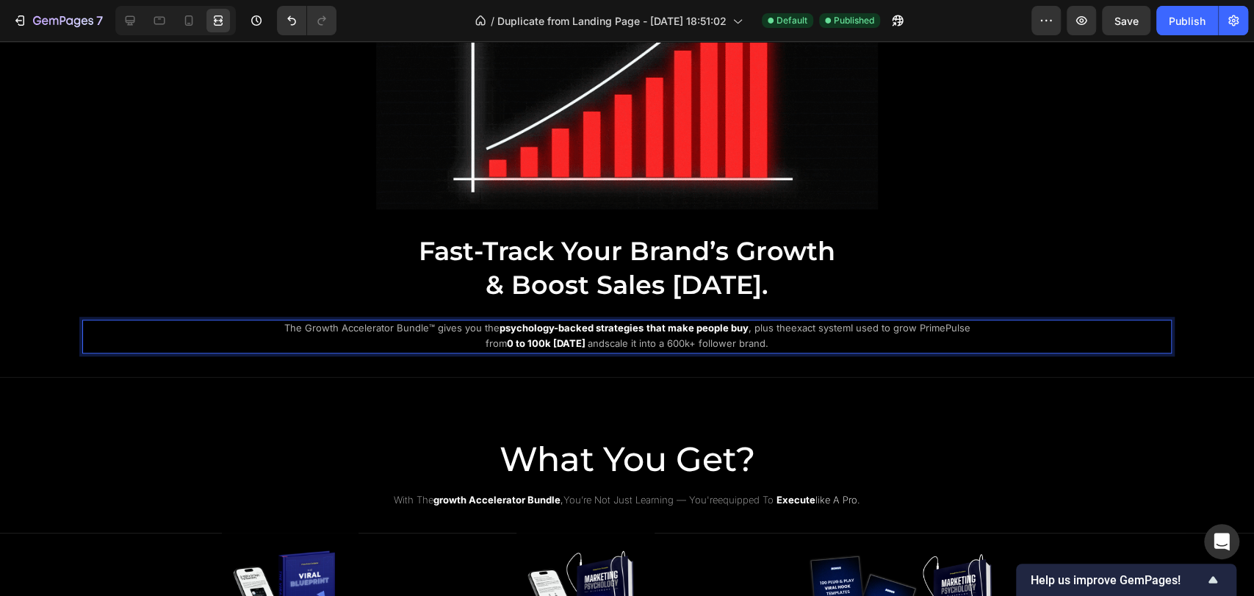
drag, startPoint x: 674, startPoint y: 342, endPoint x: 730, endPoint y: 342, distance: 55.9
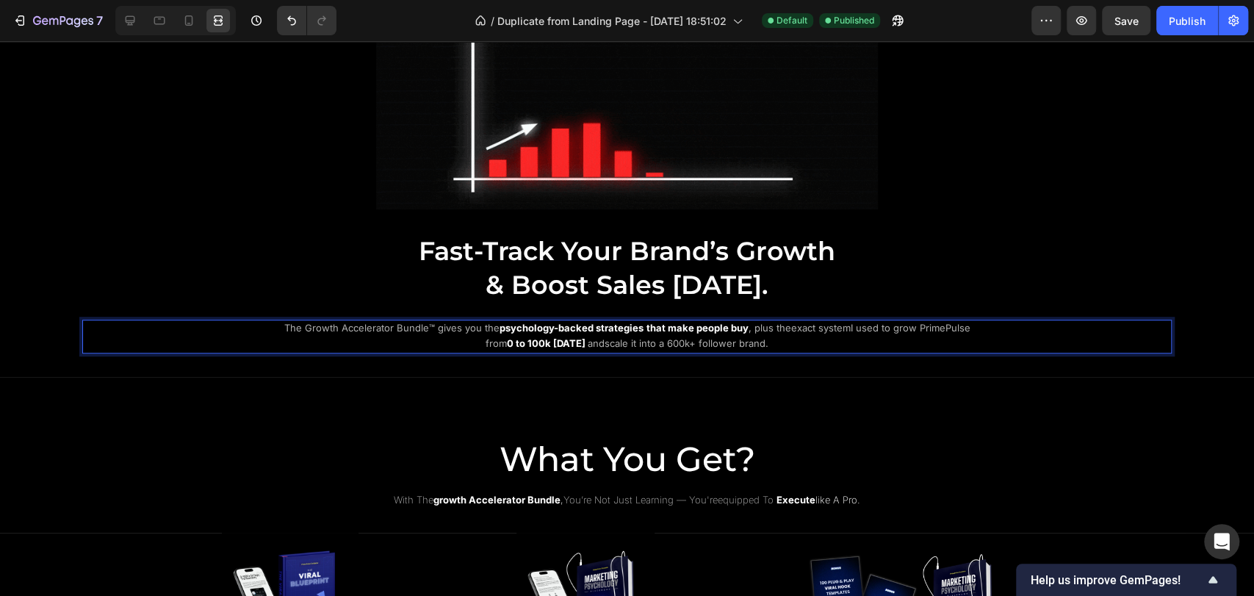
click at [730, 342] on span "scale it into a 600k+ follower brand" at bounding box center [685, 343] width 161 height 12
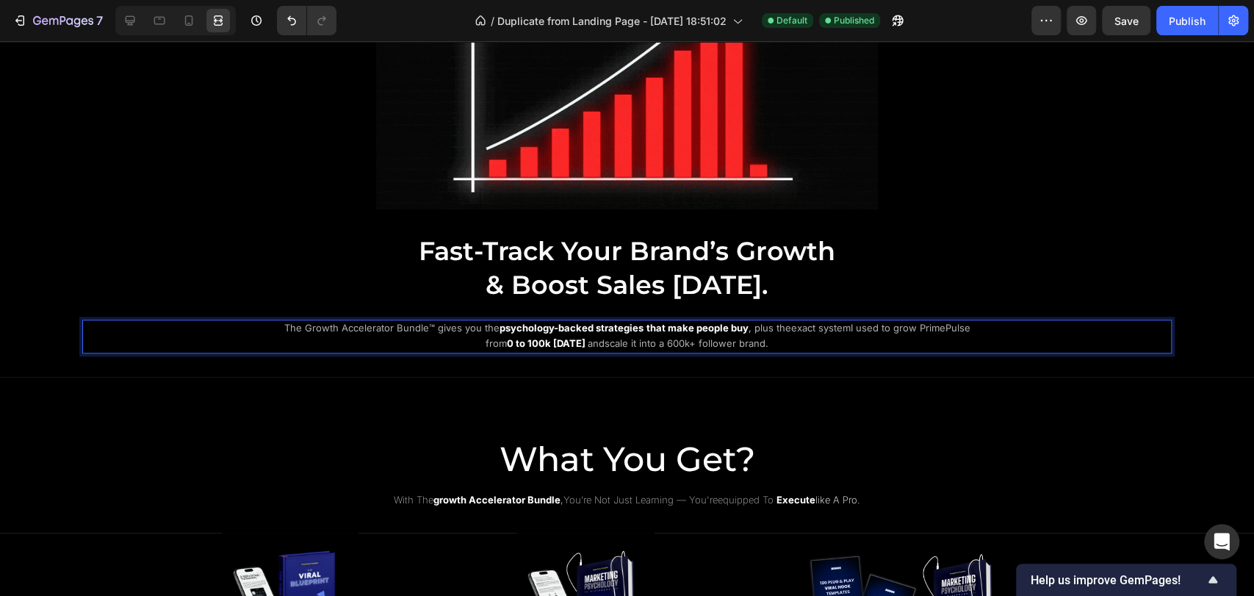
click at [676, 342] on span "scale it into a 600k+ follower brand" at bounding box center [685, 343] width 161 height 12
drag, startPoint x: 670, startPoint y: 342, endPoint x: 765, endPoint y: 342, distance: 94.8
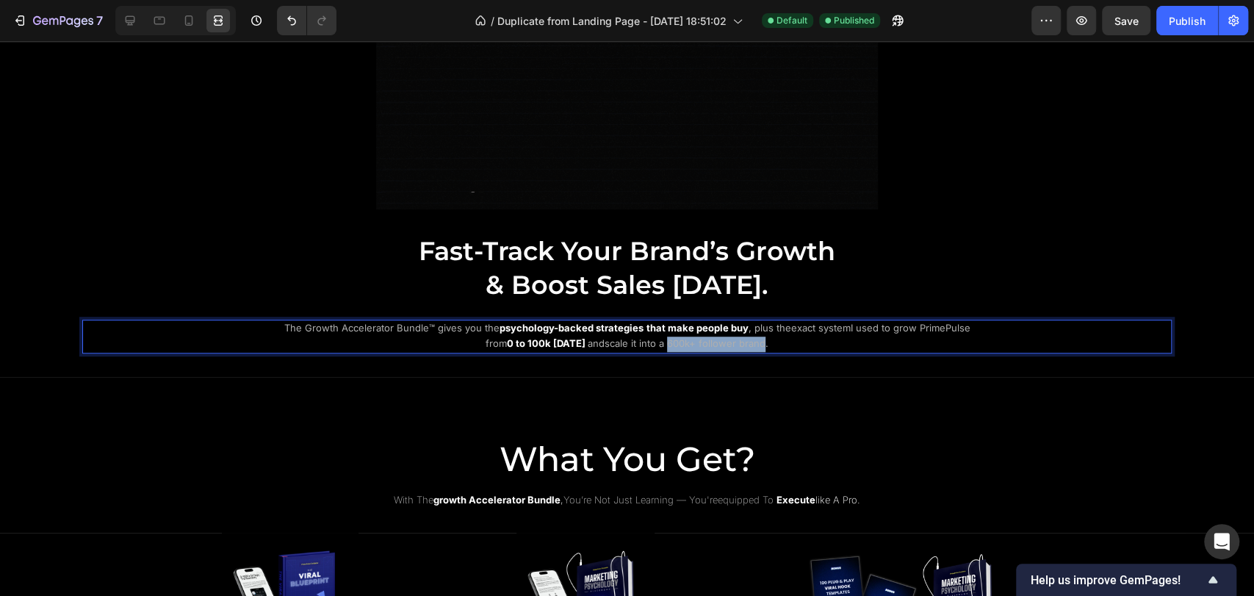
click at [765, 342] on span "scale it into a 600k+ follower brand" at bounding box center [685, 343] width 161 height 12
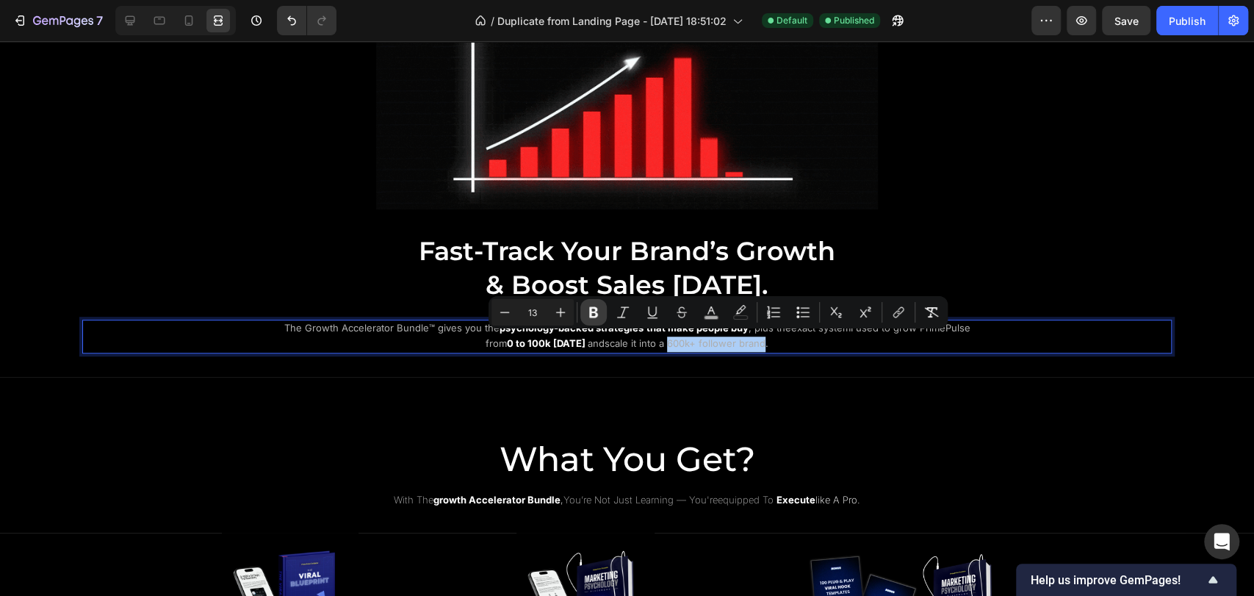
click at [586, 319] on icon "Editor contextual toolbar" at bounding box center [593, 312] width 15 height 15
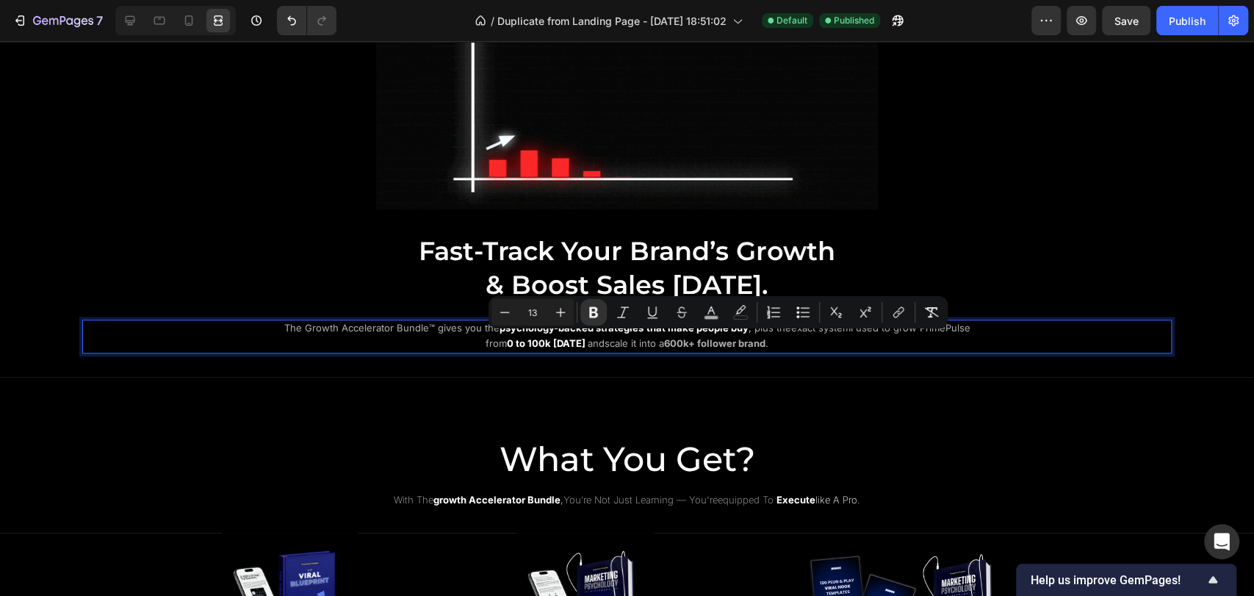
drag, startPoint x: 711, startPoint y: 317, endPoint x: 708, endPoint y: 325, distance: 7.7
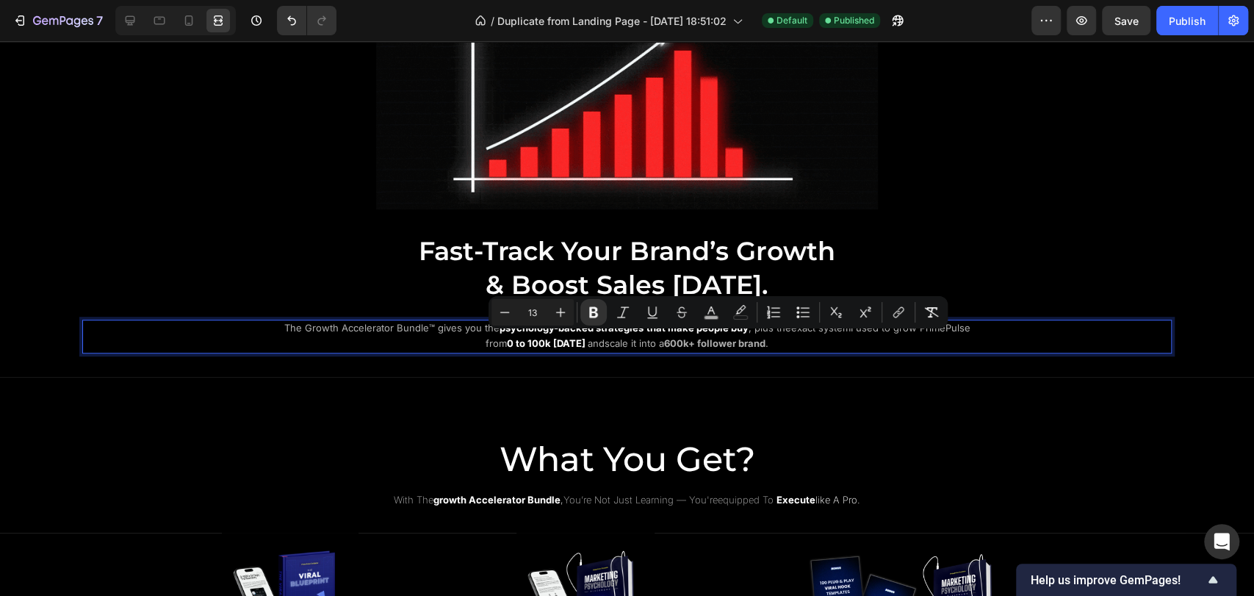
click at [711, 317] on rect "Editor contextual toolbar" at bounding box center [712, 318] width 14 height 4
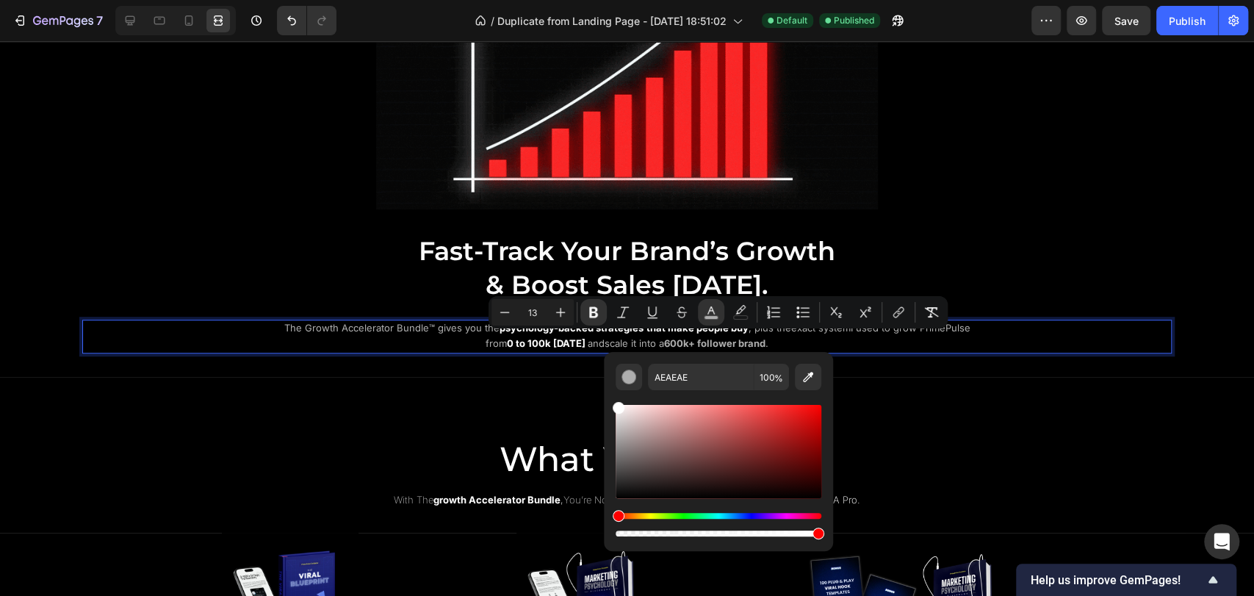
drag, startPoint x: 621, startPoint y: 407, endPoint x: 614, endPoint y: 400, distance: 9.9
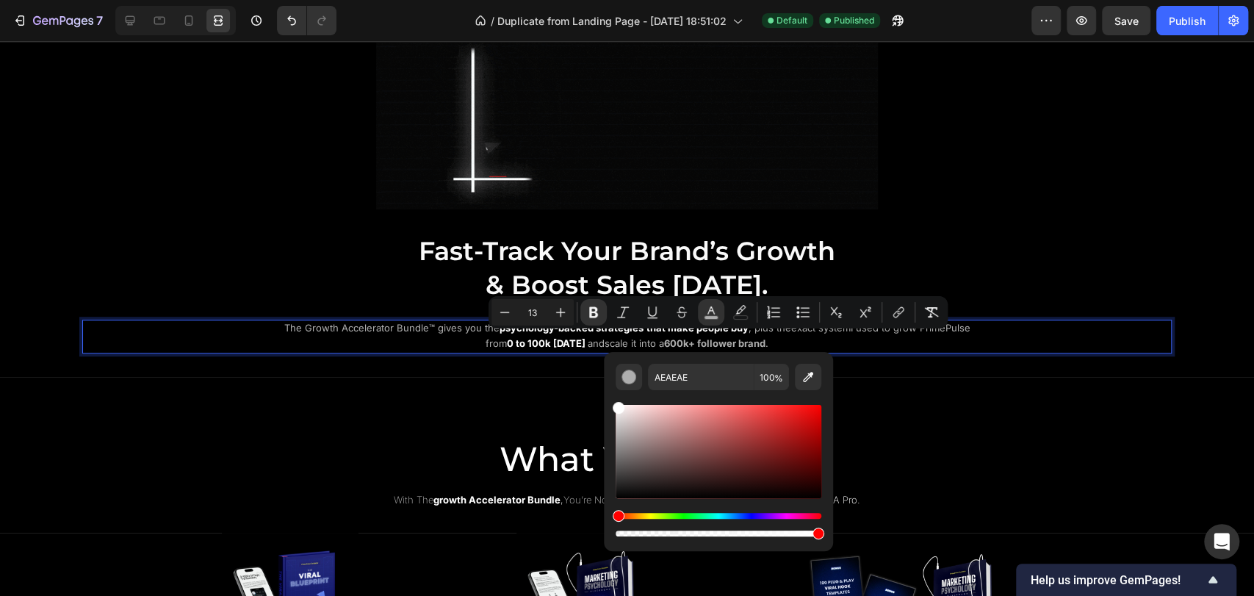
click at [614, 400] on div "AEAEAE 100 %" at bounding box center [718, 445] width 229 height 187
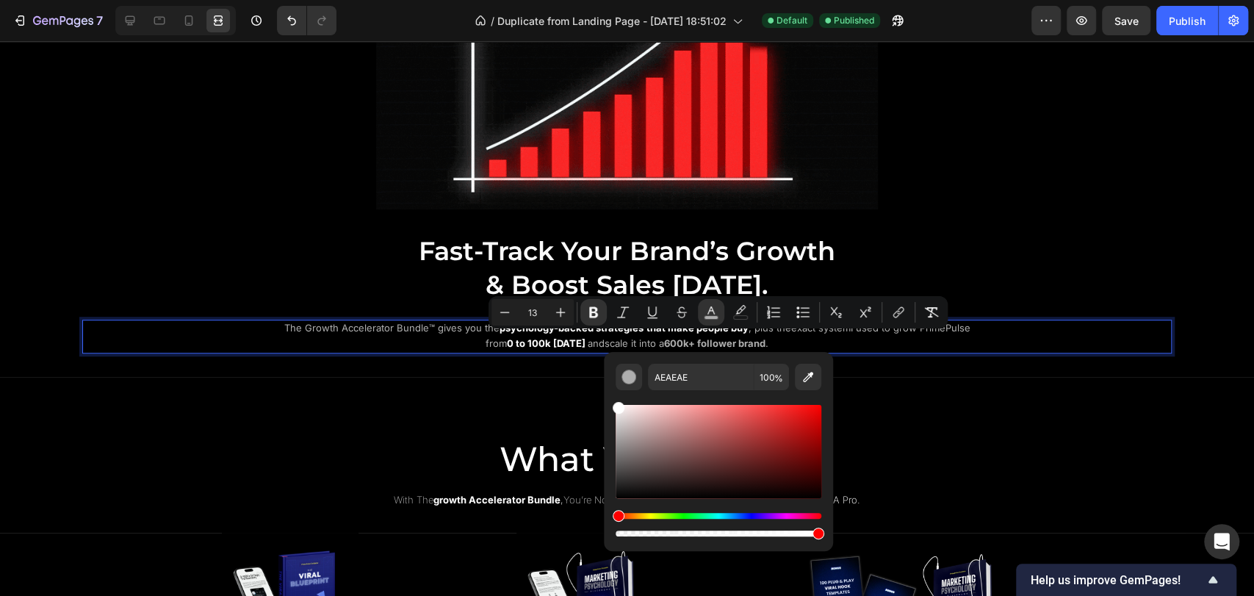
type input "FFFFFF"
click at [853, 339] on p "The Growth Accelerator Bundle™ gives you the psychology-backed strategies that …" at bounding box center [627, 336] width 714 height 31
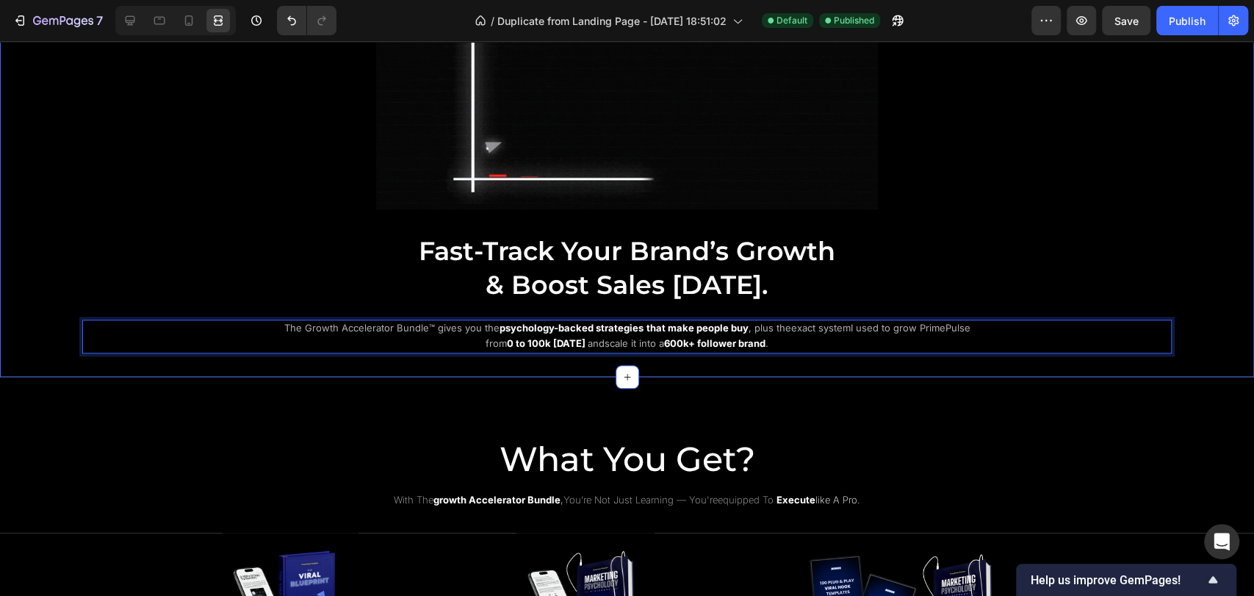
click at [976, 363] on div "Image ⁠⁠⁠⁠⁠⁠⁠ Fast-Track Your Brand’s Growth & Boost Sales Today. Heading The G…" at bounding box center [627, 140] width 1254 height 473
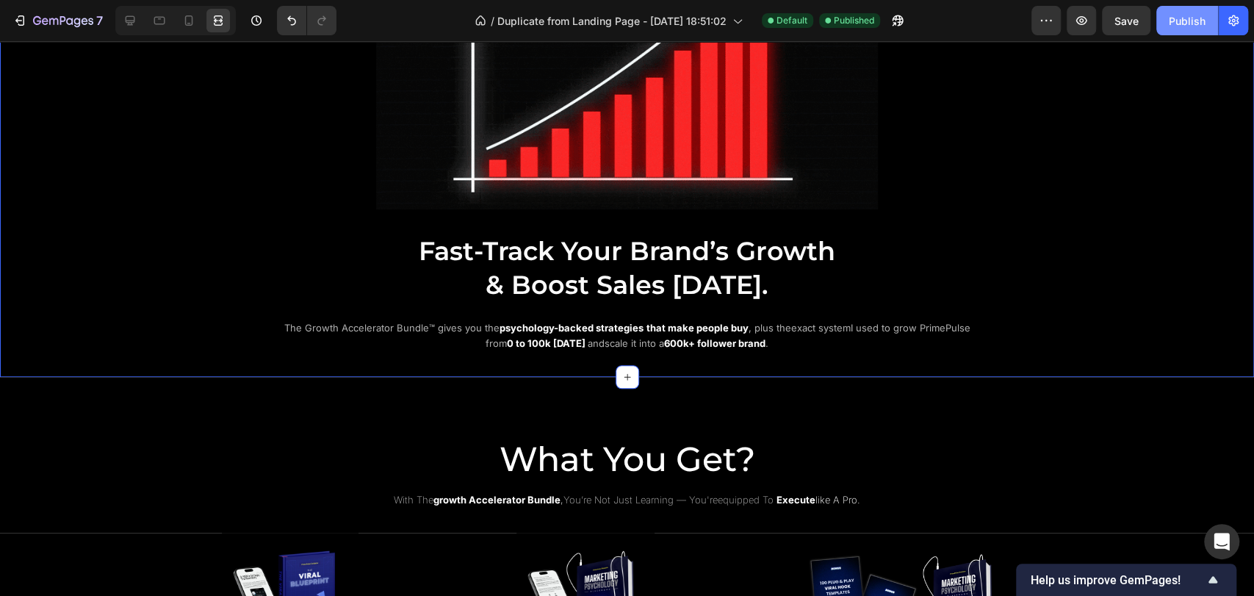
click at [1175, 24] on div "Publish" at bounding box center [1187, 20] width 37 height 15
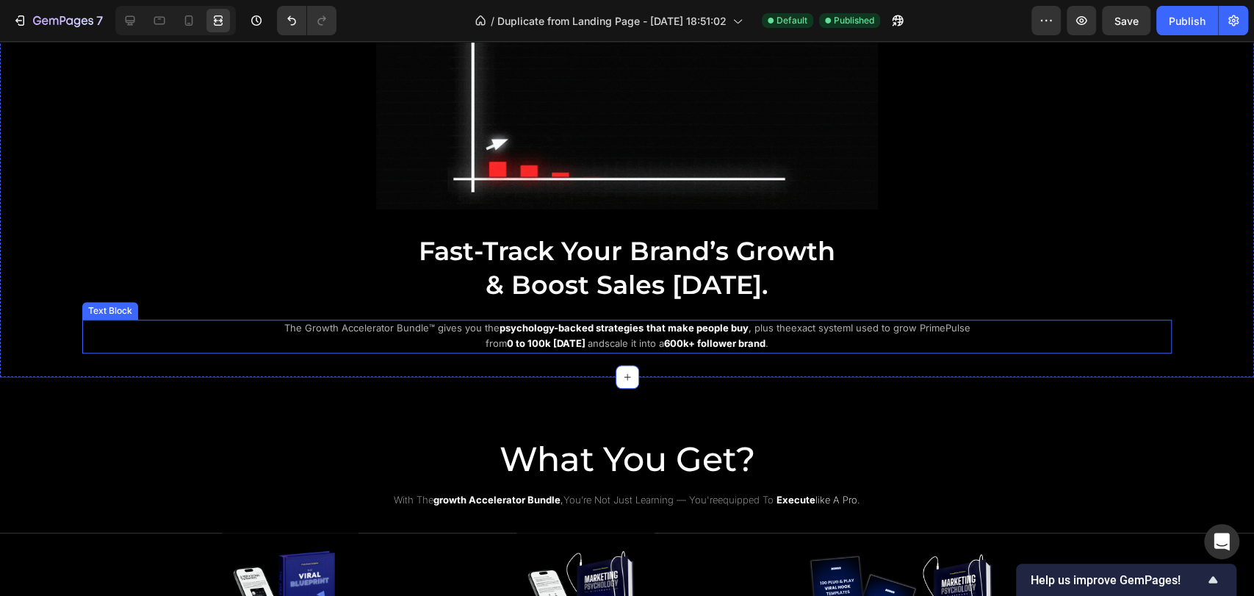
click at [622, 341] on span "scale it into a" at bounding box center [635, 343] width 60 height 12
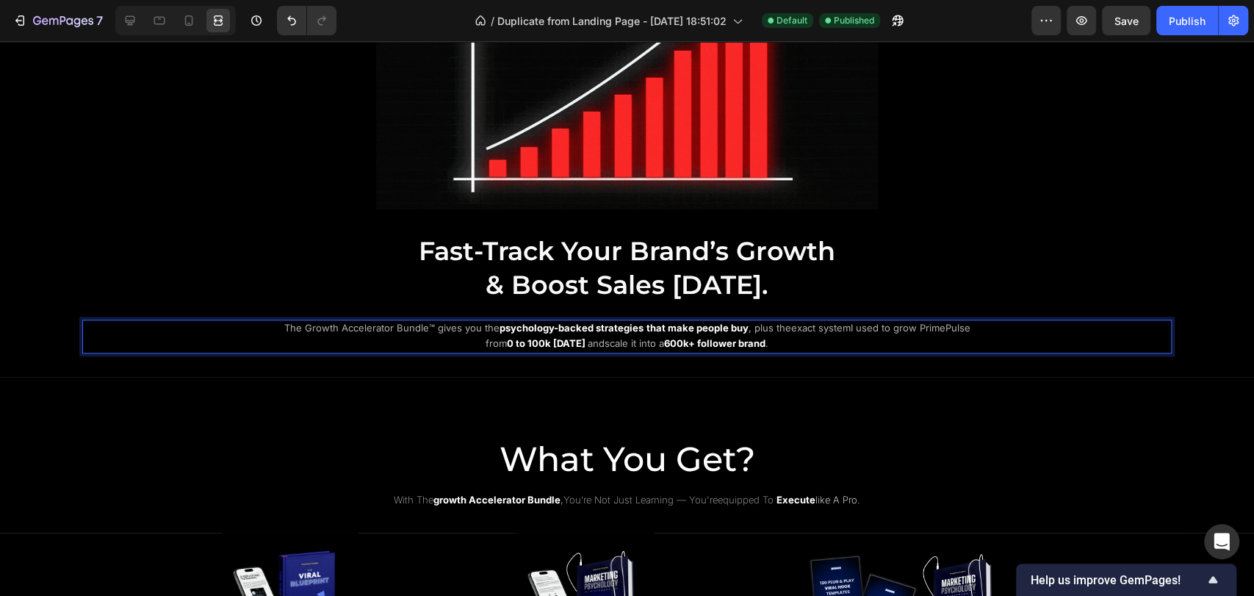
click at [607, 339] on span "scale it into a" at bounding box center [635, 343] width 60 height 12
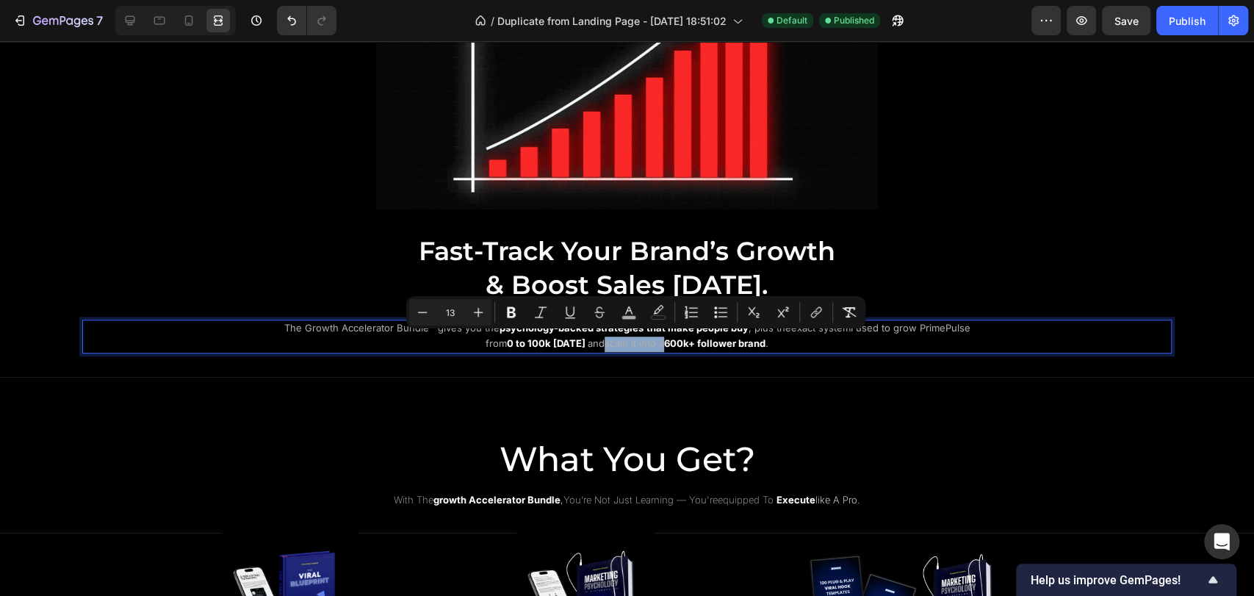
drag, startPoint x: 608, startPoint y: 342, endPoint x: 666, endPoint y: 346, distance: 58.2
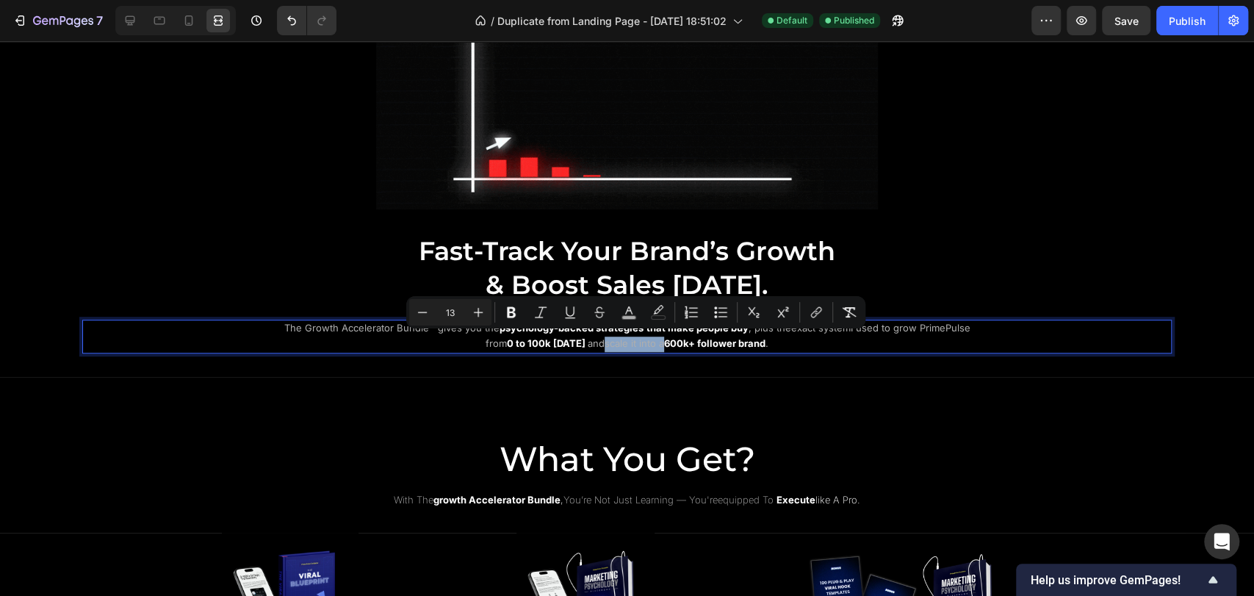
click at [666, 346] on p "The Growth Accelerator Bundle™ gives you the psychology-backed strategies that …" at bounding box center [627, 336] width 714 height 31
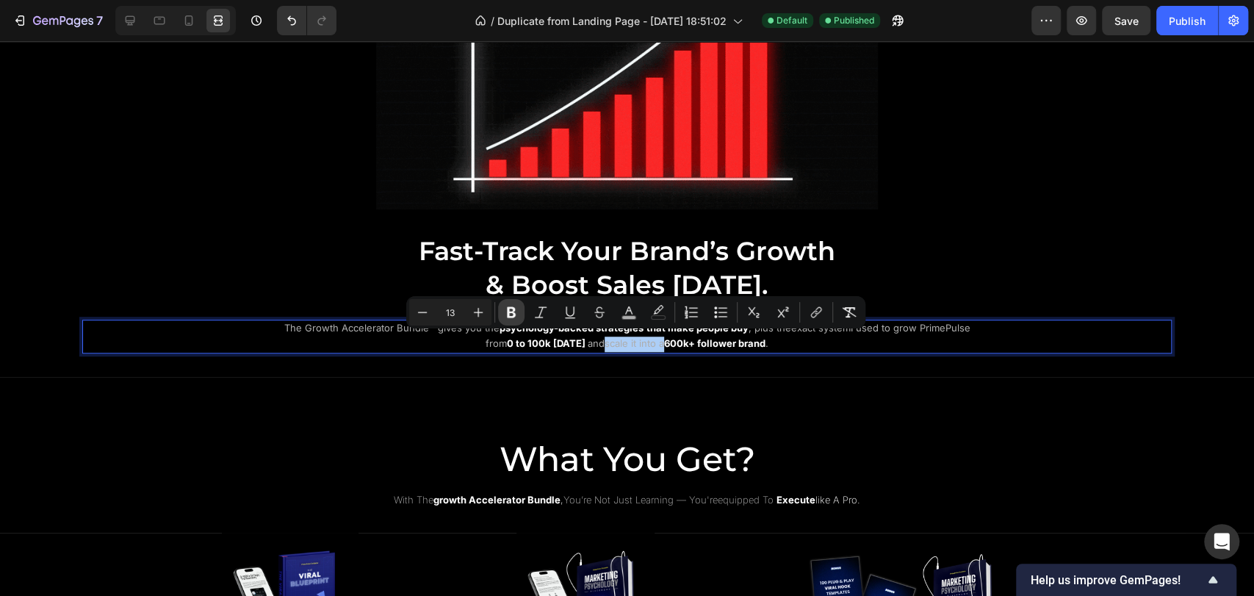
click at [508, 315] on icon "Editor contextual toolbar" at bounding box center [511, 312] width 9 height 11
click at [625, 315] on icon "Editor contextual toolbar" at bounding box center [629, 312] width 15 height 15
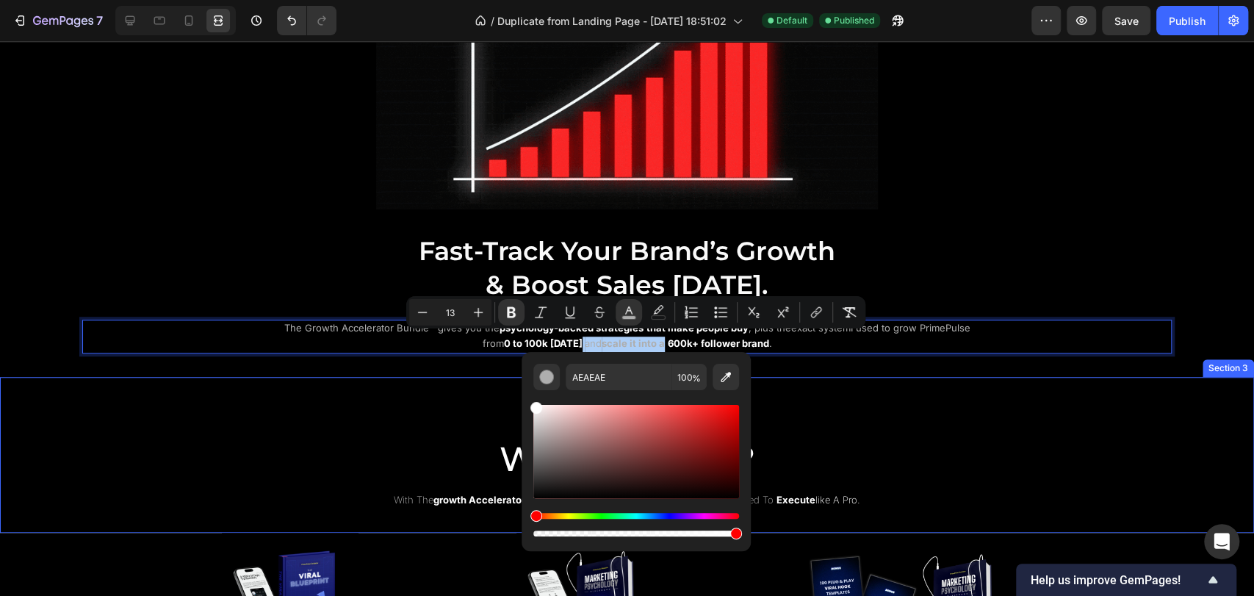
drag, startPoint x: 540, startPoint y: 450, endPoint x: 500, endPoint y: 384, distance: 76.5
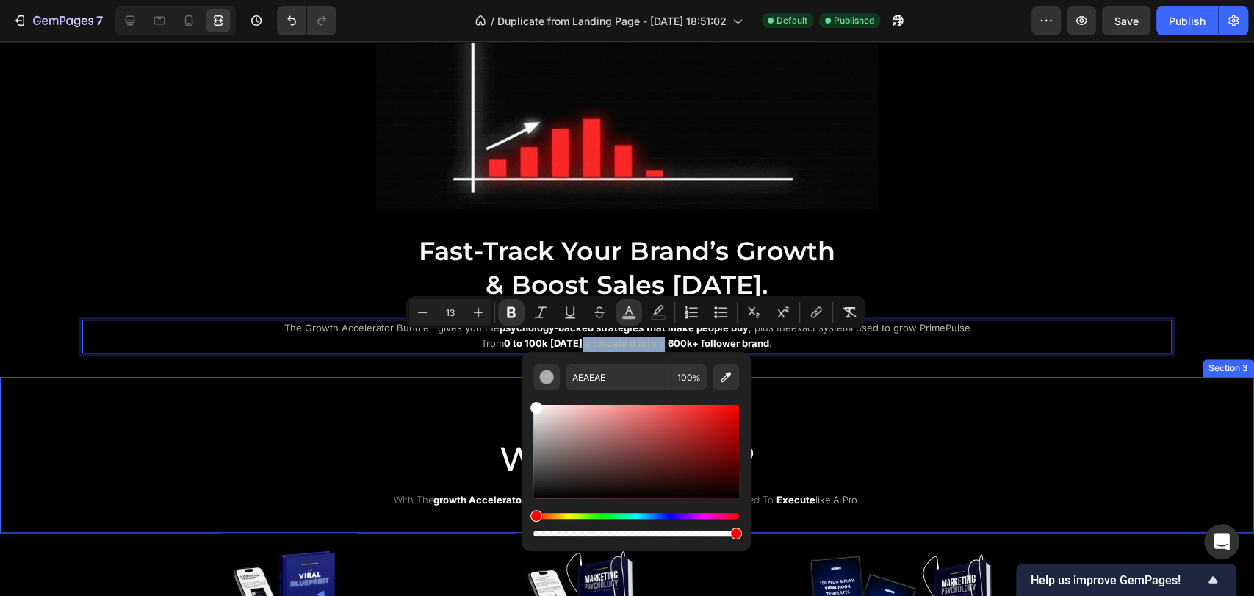
type input "FFFFFF"
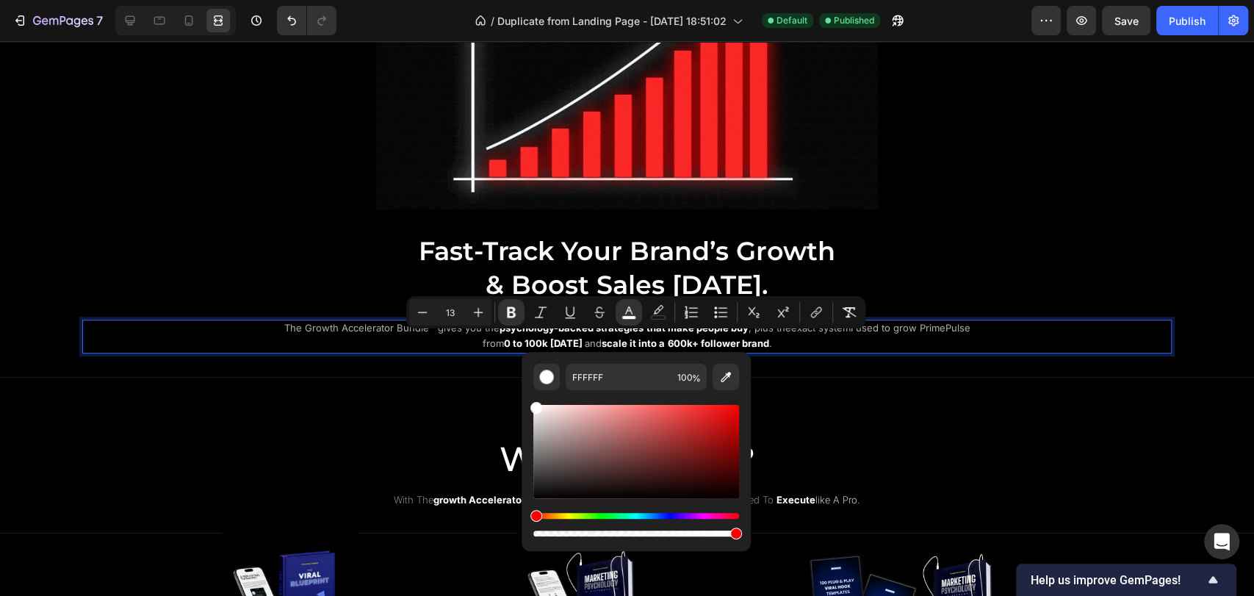
click at [284, 335] on p "The Growth Accelerator Bundle™ gives you the psychology-backed strategies that …" at bounding box center [627, 336] width 714 height 31
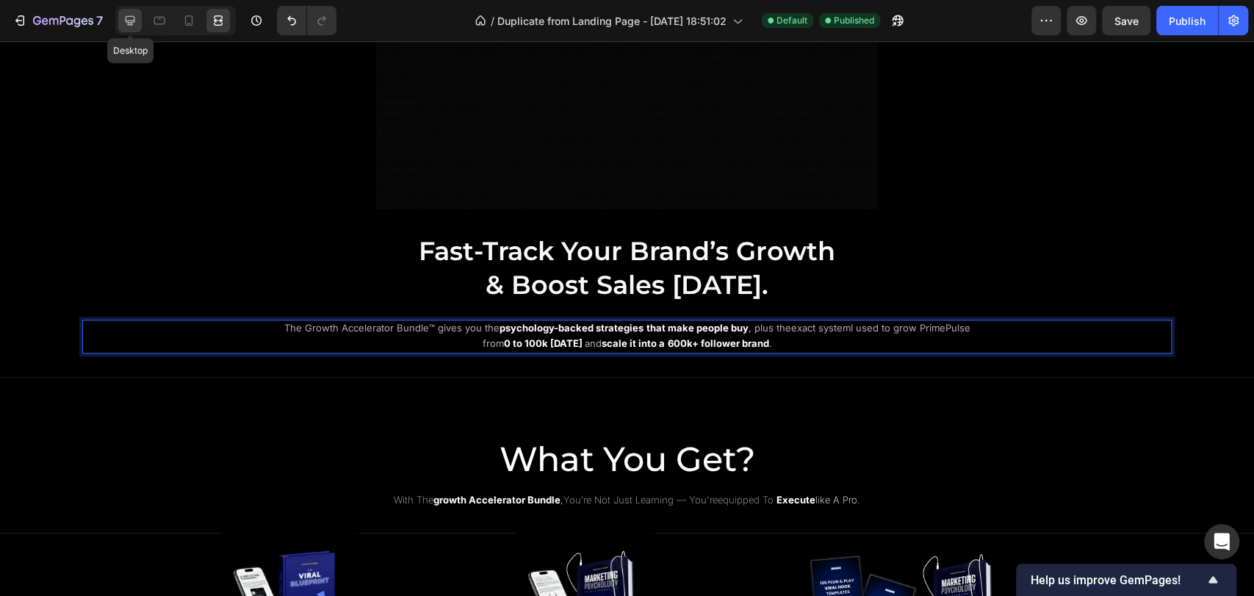
click at [127, 21] on icon at bounding box center [131, 21] width 10 height 10
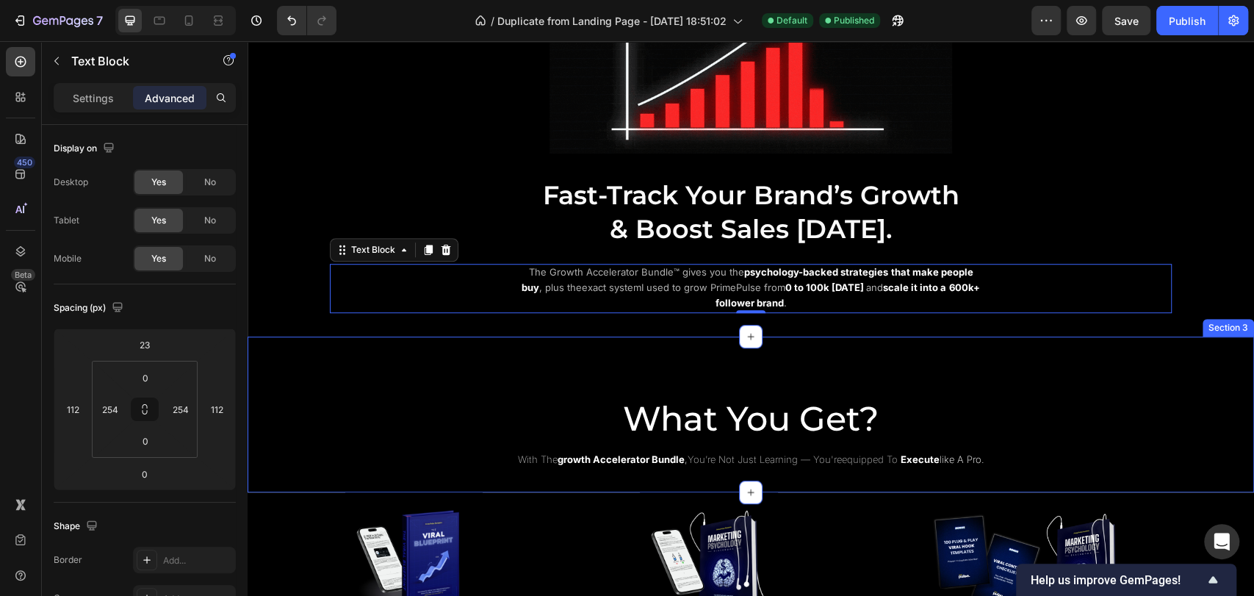
click at [475, 342] on div "What You Get? Heading with the growth accelerator bundle , you’re not just lear…" at bounding box center [751, 415] width 1007 height 157
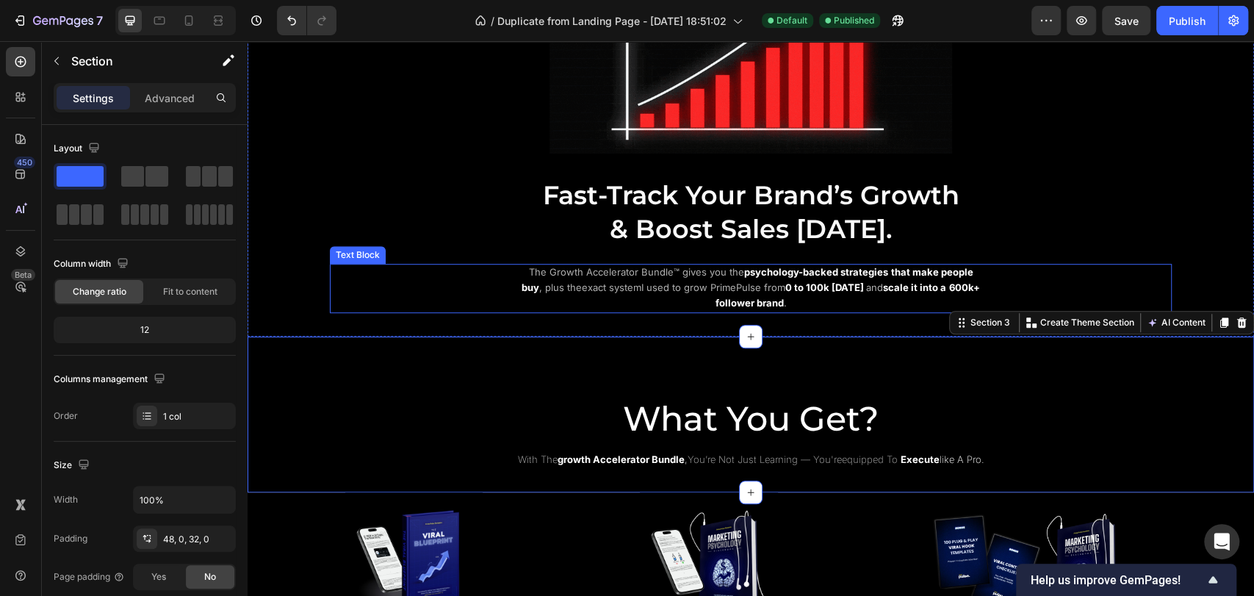
click at [474, 289] on div "The Growth Accelerator Bundle™ gives you the psychology-backed strategies that …" at bounding box center [751, 288] width 842 height 48
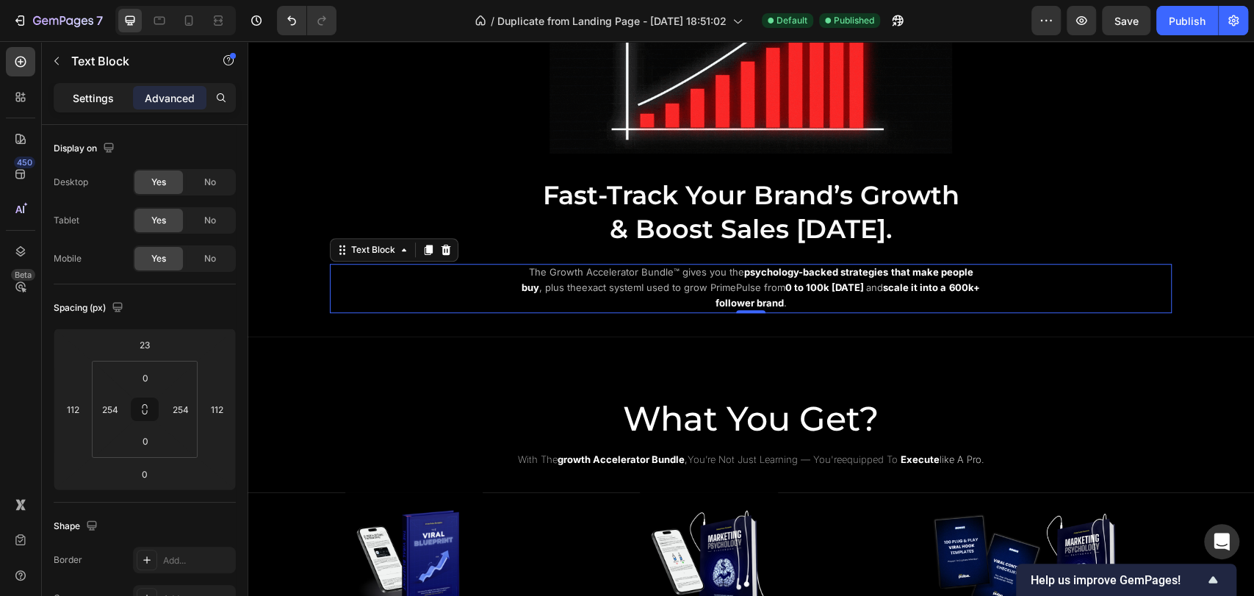
click at [108, 103] on p "Settings" at bounding box center [93, 97] width 41 height 15
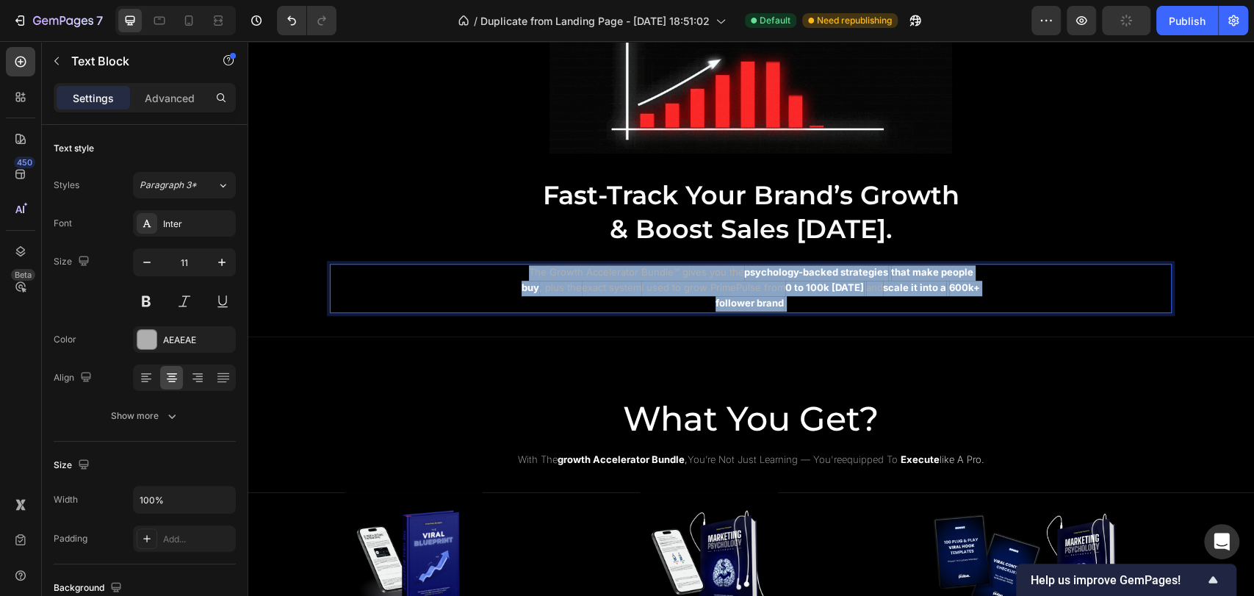
drag, startPoint x: 524, startPoint y: 268, endPoint x: 803, endPoint y: 295, distance: 280.6
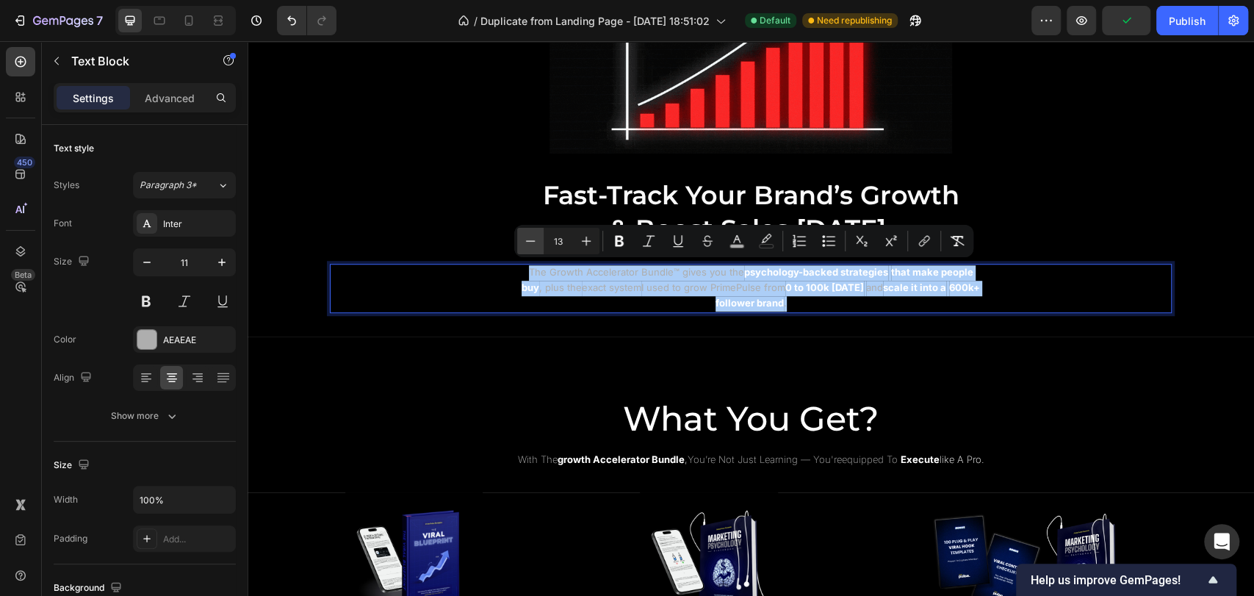
click at [528, 245] on icon "Editor contextual toolbar" at bounding box center [530, 241] width 15 height 15
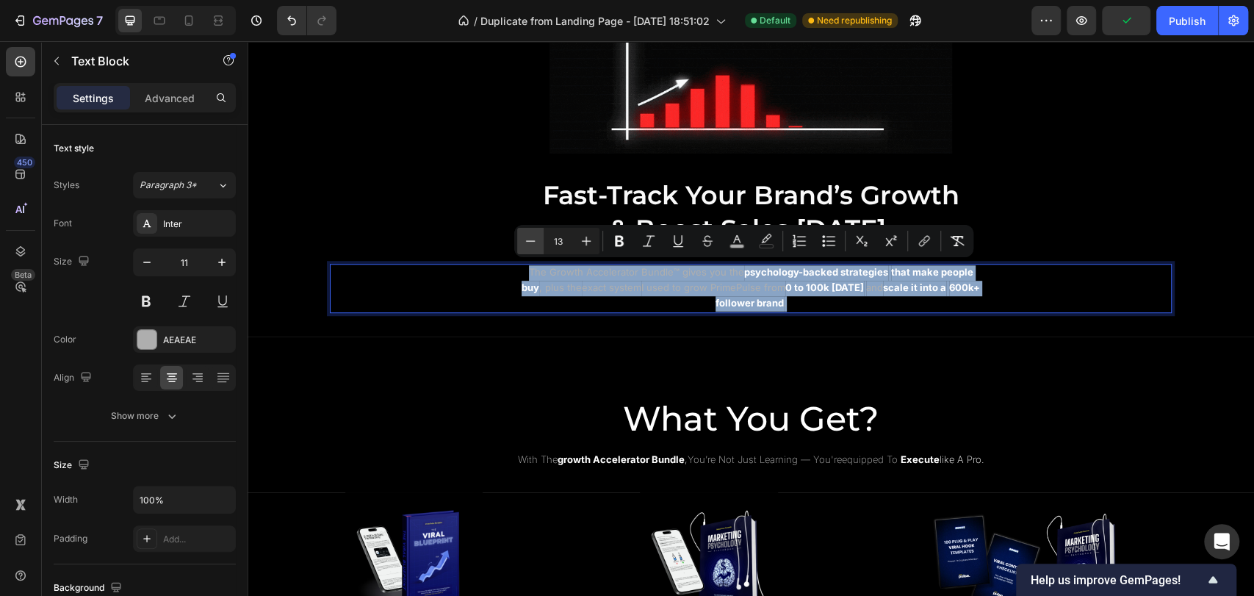
type input "12"
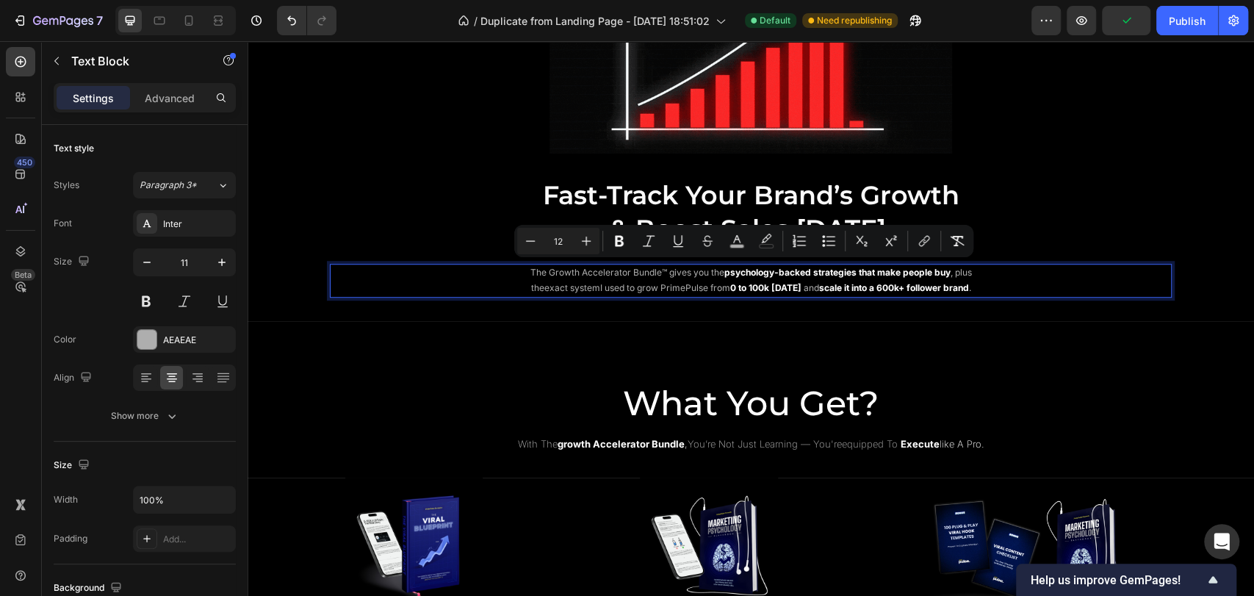
click at [499, 286] on div "The Growth Accelerator Bundle™ gives you the psychology-backed strategies that …" at bounding box center [751, 281] width 842 height 34
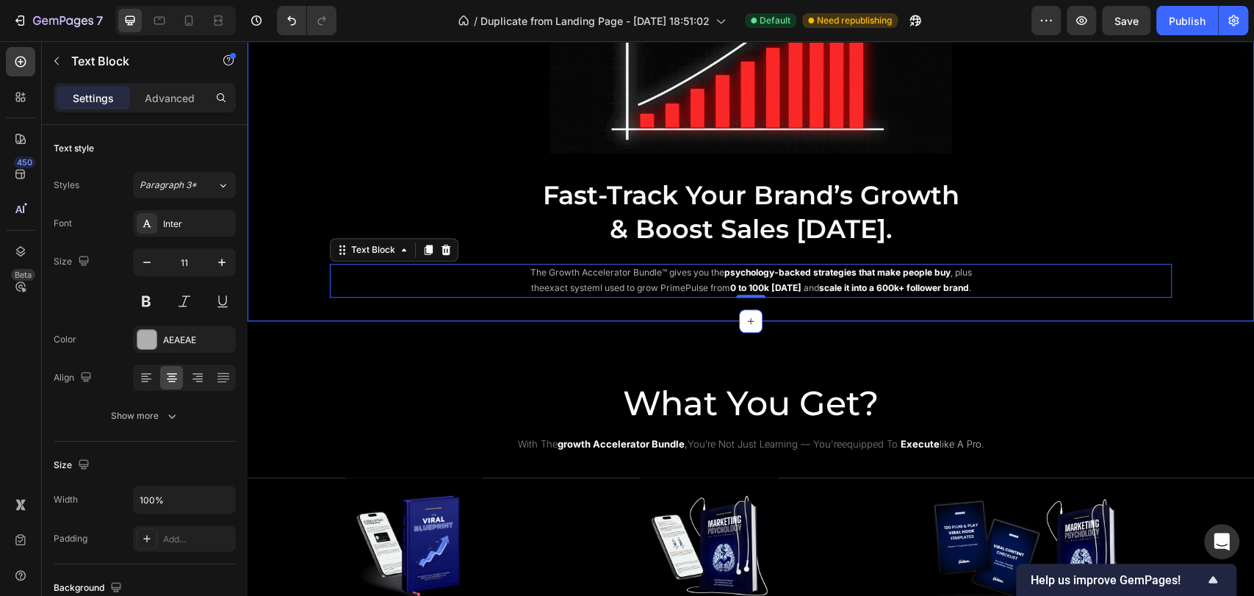
click at [475, 321] on div "Image ⁠⁠⁠⁠⁠⁠⁠ Fast-Track Your Brand’s Growth & Boost Sales Today. Heading The G…" at bounding box center [751, 112] width 1007 height 417
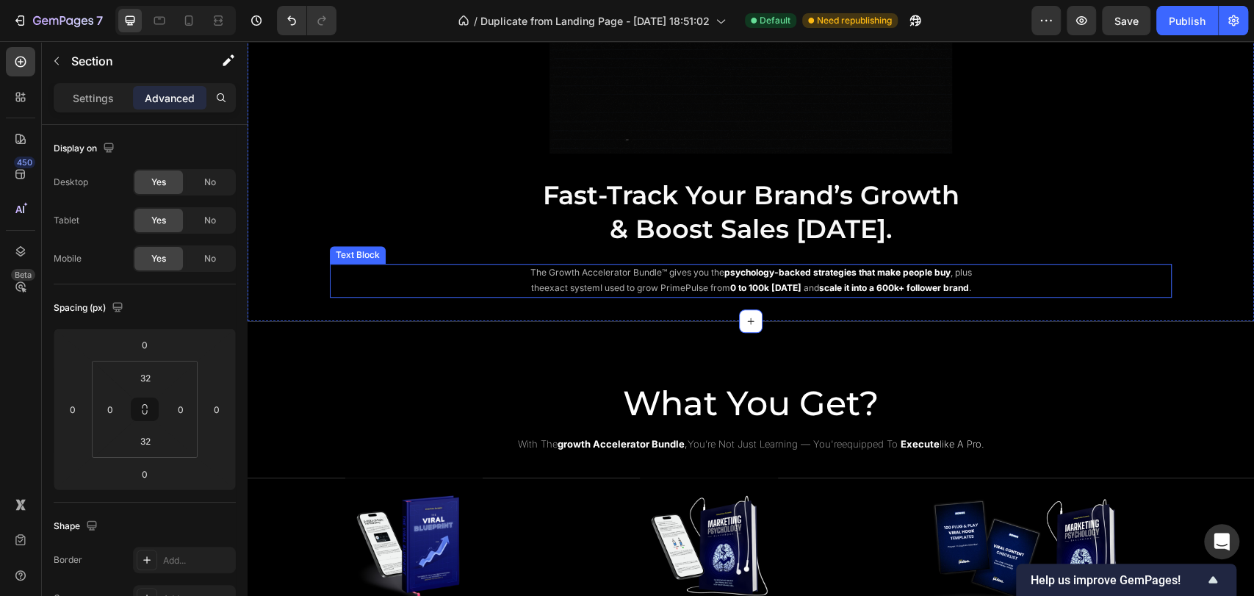
click at [493, 274] on div "The Growth Accelerator Bundle™ gives you the psychology-backed strategies that …" at bounding box center [751, 281] width 842 height 34
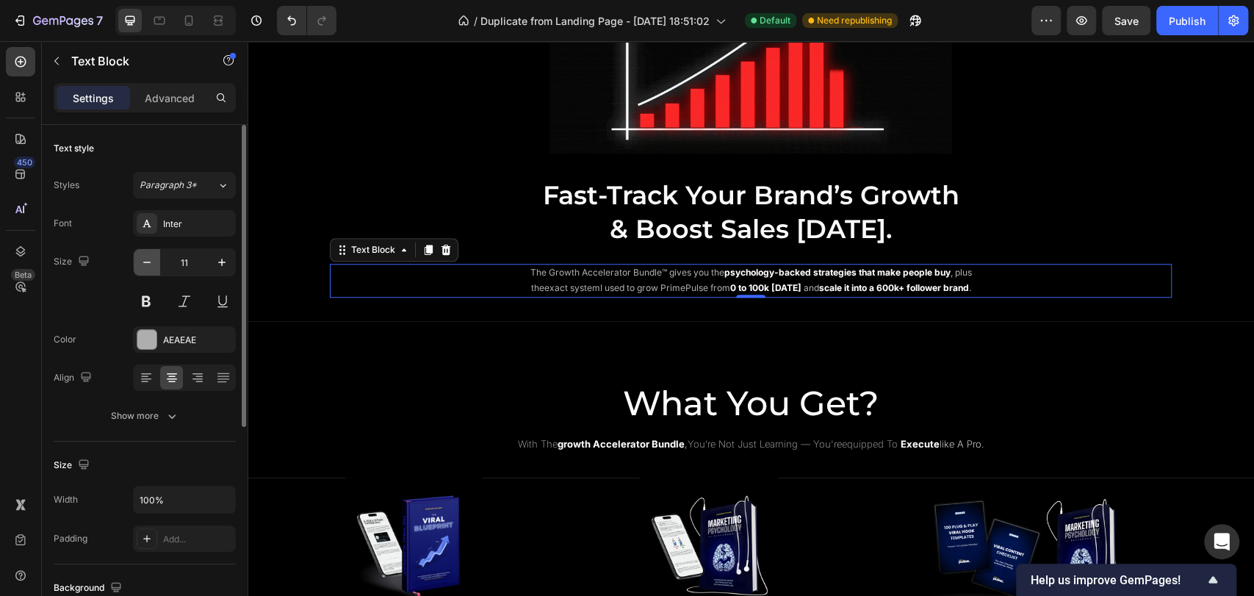
click at [147, 265] on icon "button" at bounding box center [147, 262] width 15 height 15
type input "10"
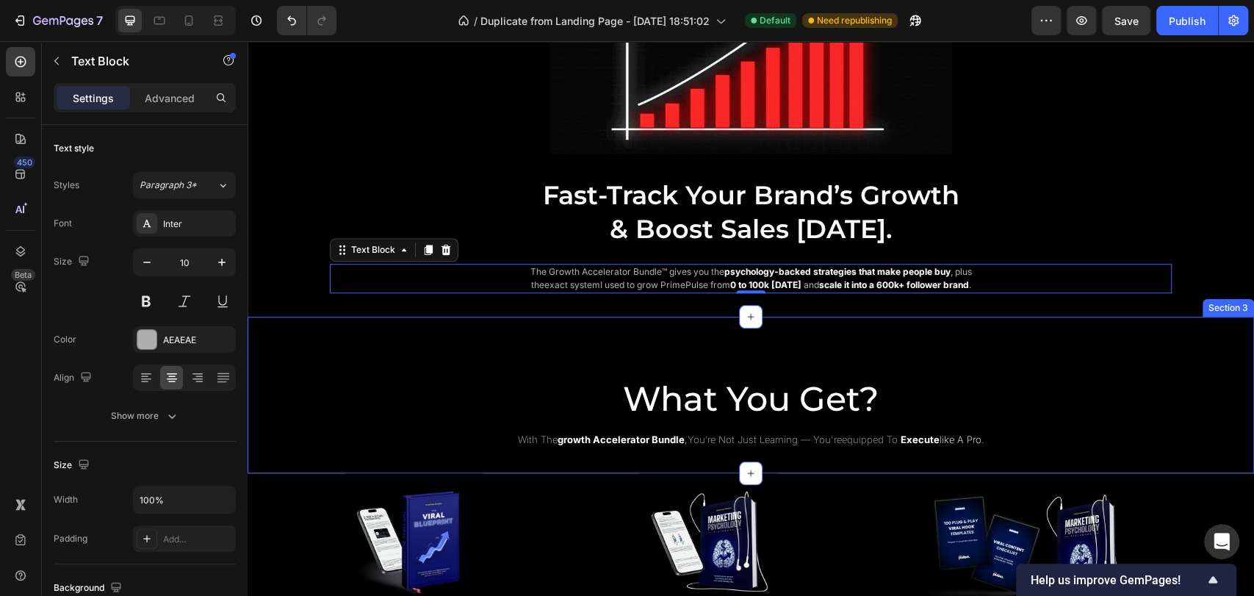
click at [510, 342] on div "What You Get? Heading with the growth accelerator bundle , you’re not just lear…" at bounding box center [751, 395] width 1007 height 157
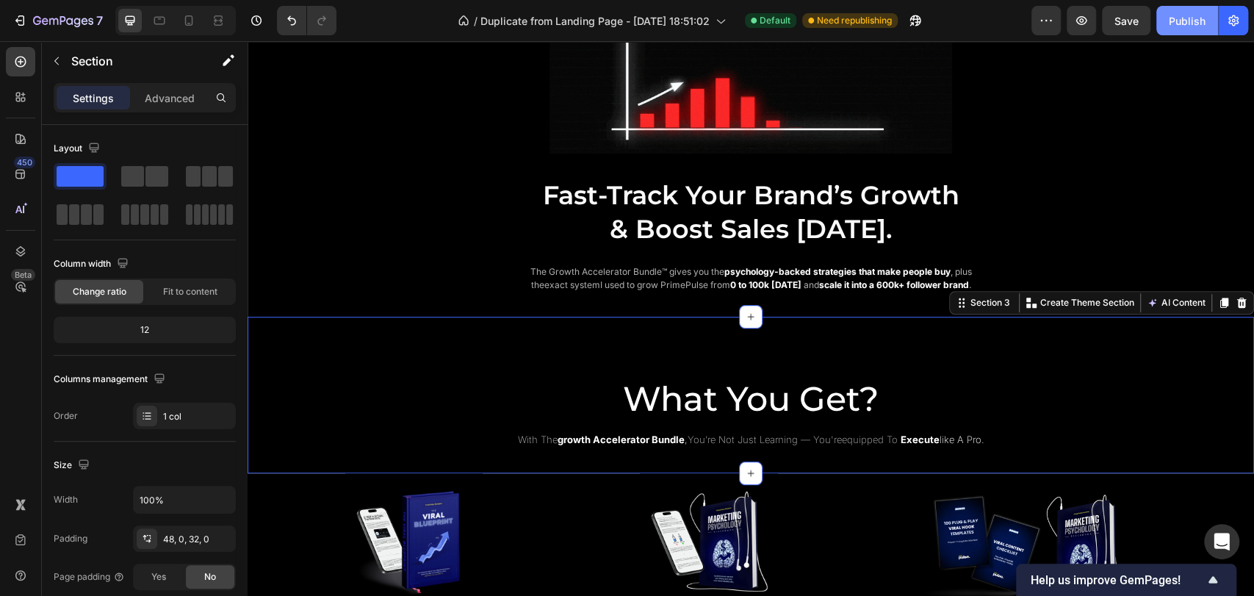
click at [1166, 21] on button "Publish" at bounding box center [1188, 20] width 62 height 29
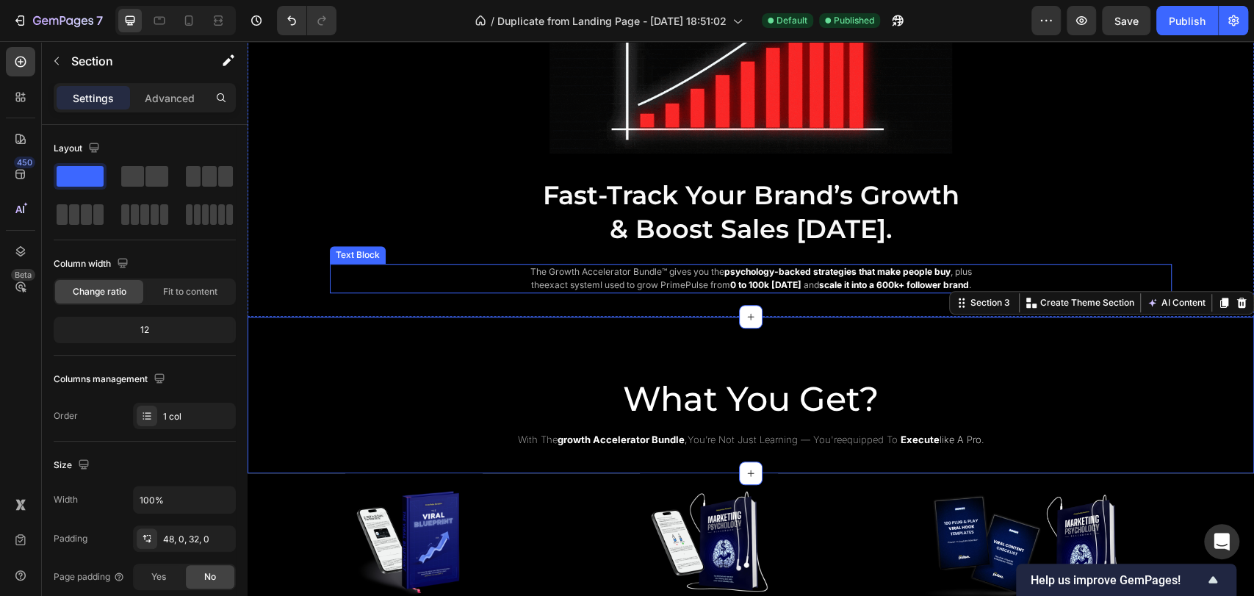
click at [601, 281] on span "I used to grow PrimePulse from" at bounding box center [665, 284] width 130 height 11
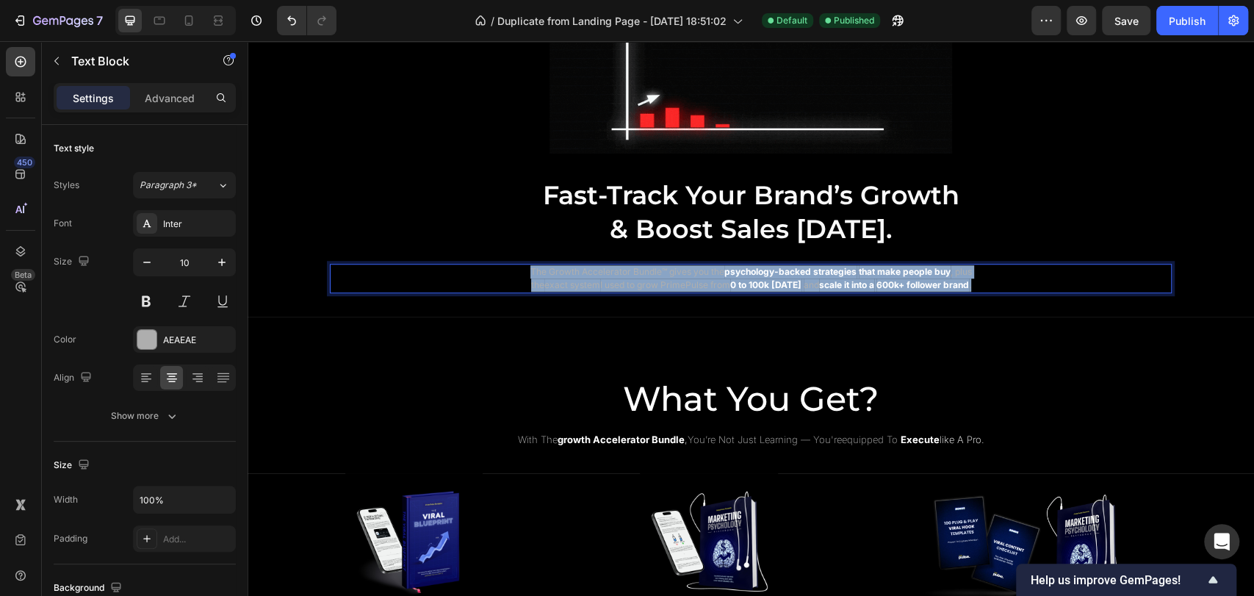
drag, startPoint x: 519, startPoint y: 269, endPoint x: 861, endPoint y: 300, distance: 343.8
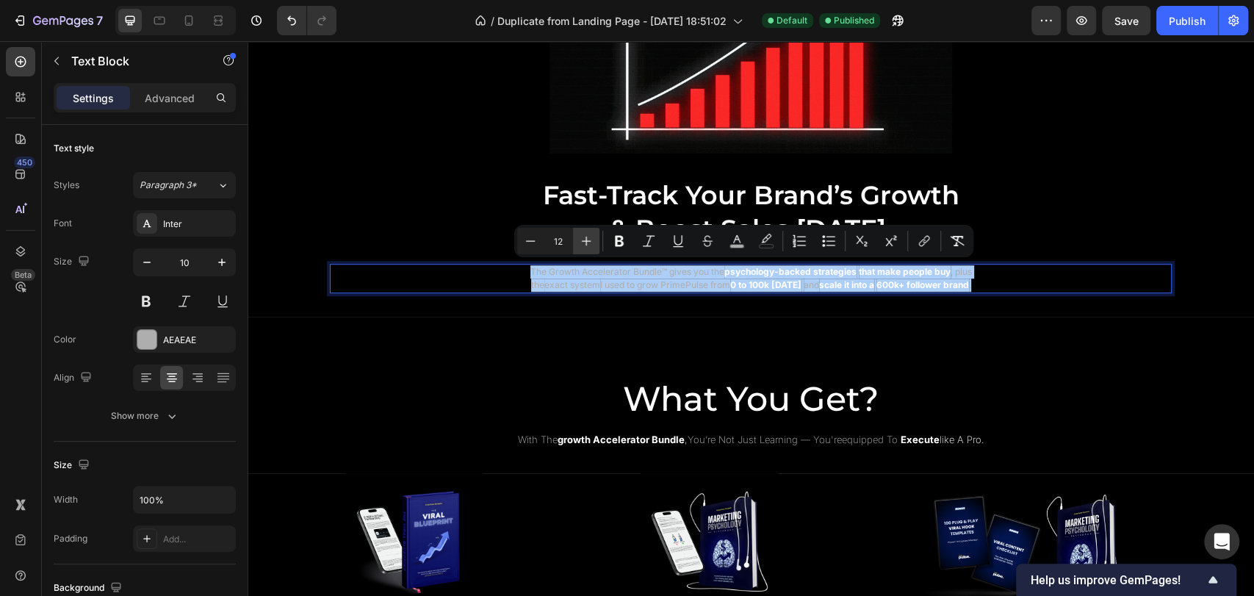
click at [579, 245] on icon "Editor contextual toolbar" at bounding box center [586, 241] width 15 height 15
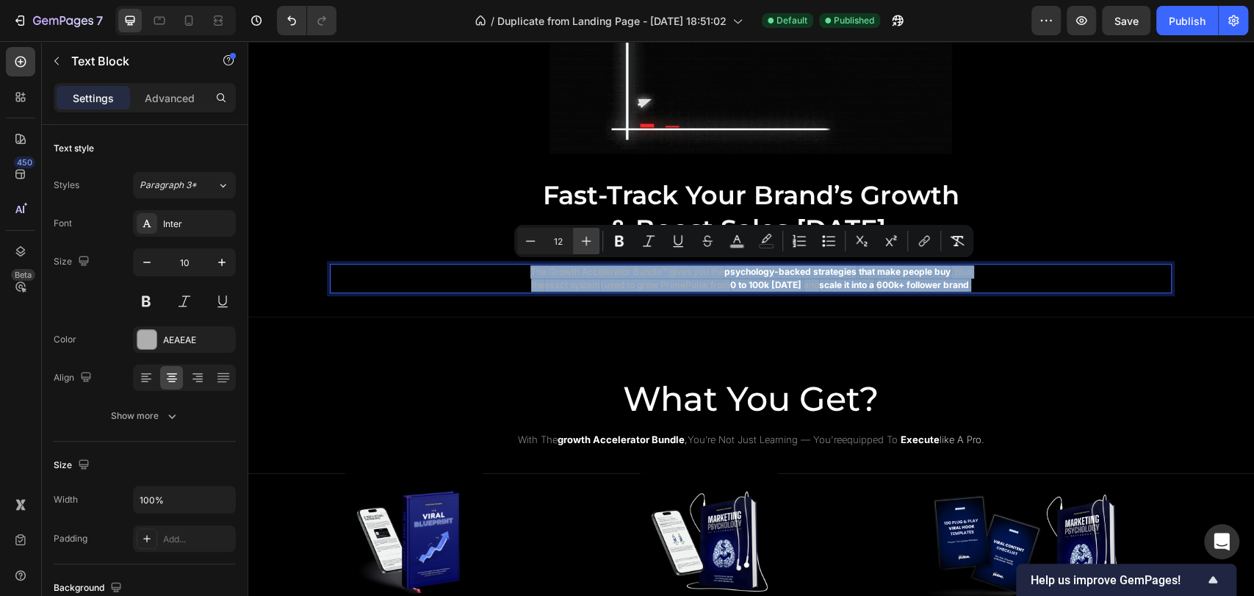
type input "13"
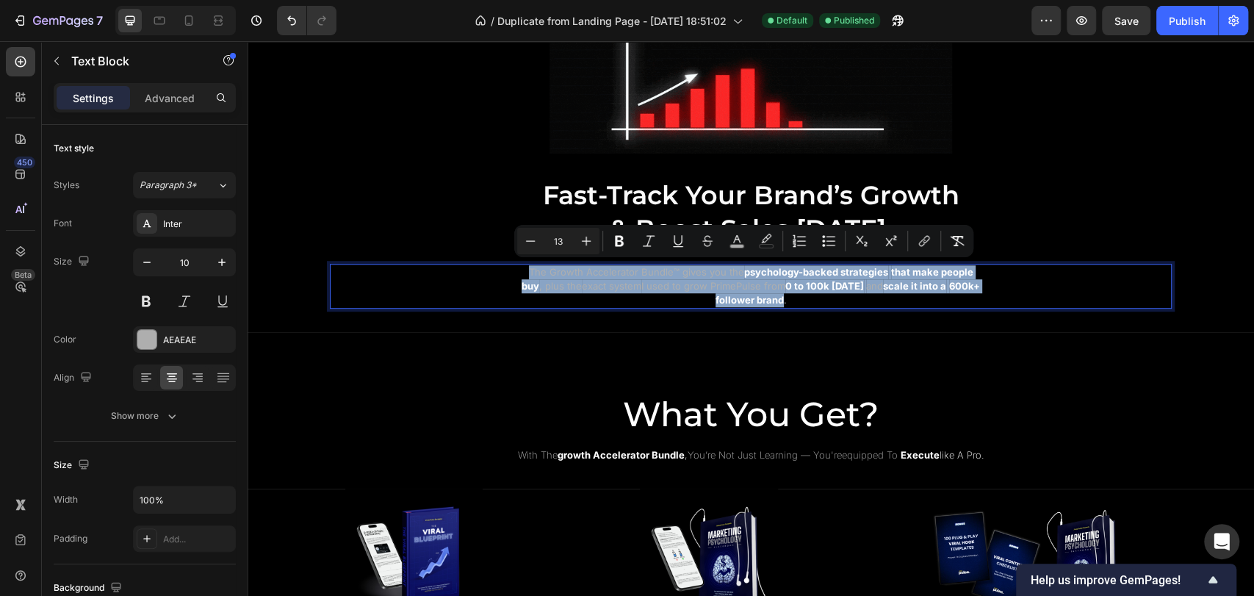
click at [478, 280] on div "The Growth Accelerator Bundle™ gives you the psychology-backed strategies that …" at bounding box center [751, 286] width 842 height 45
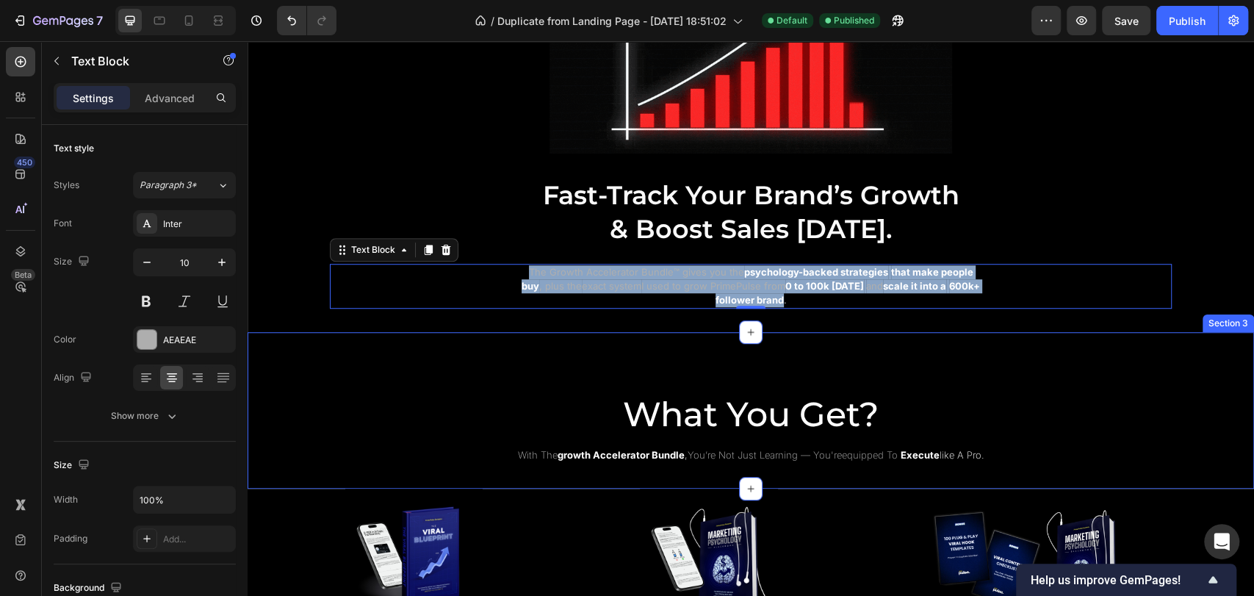
click at [481, 355] on div "What You Get? Heading with the growth accelerator bundle , you’re not just lear…" at bounding box center [751, 410] width 1007 height 157
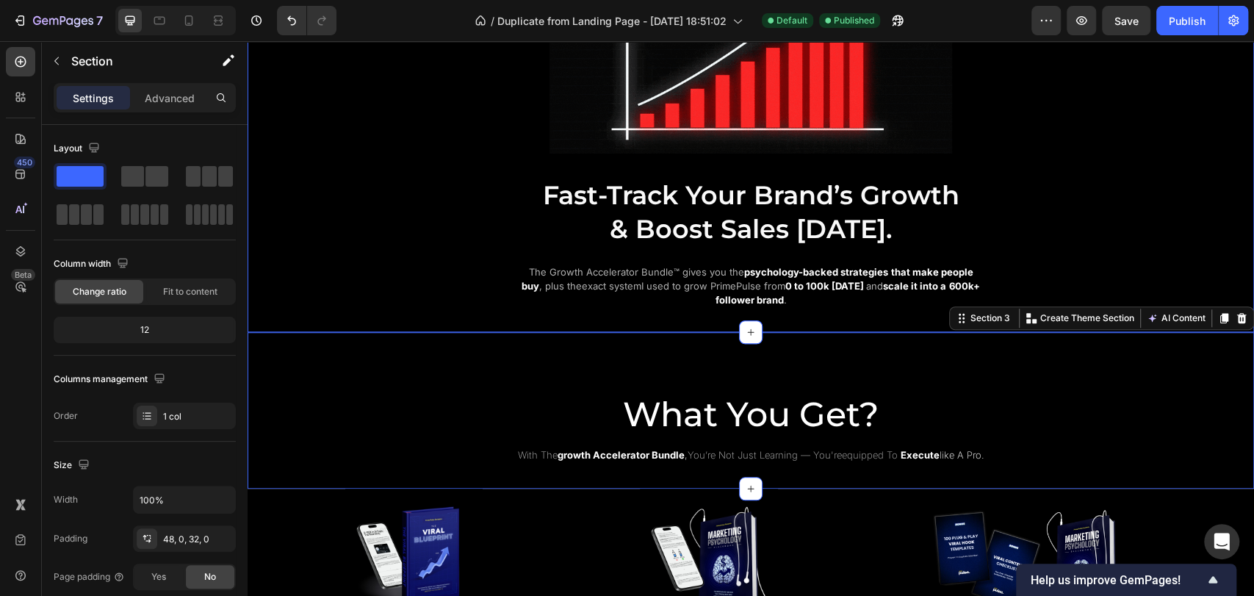
click at [479, 296] on div "The Growth Accelerator Bundle™ gives you the psychology-backed strategies that …" at bounding box center [751, 286] width 842 height 45
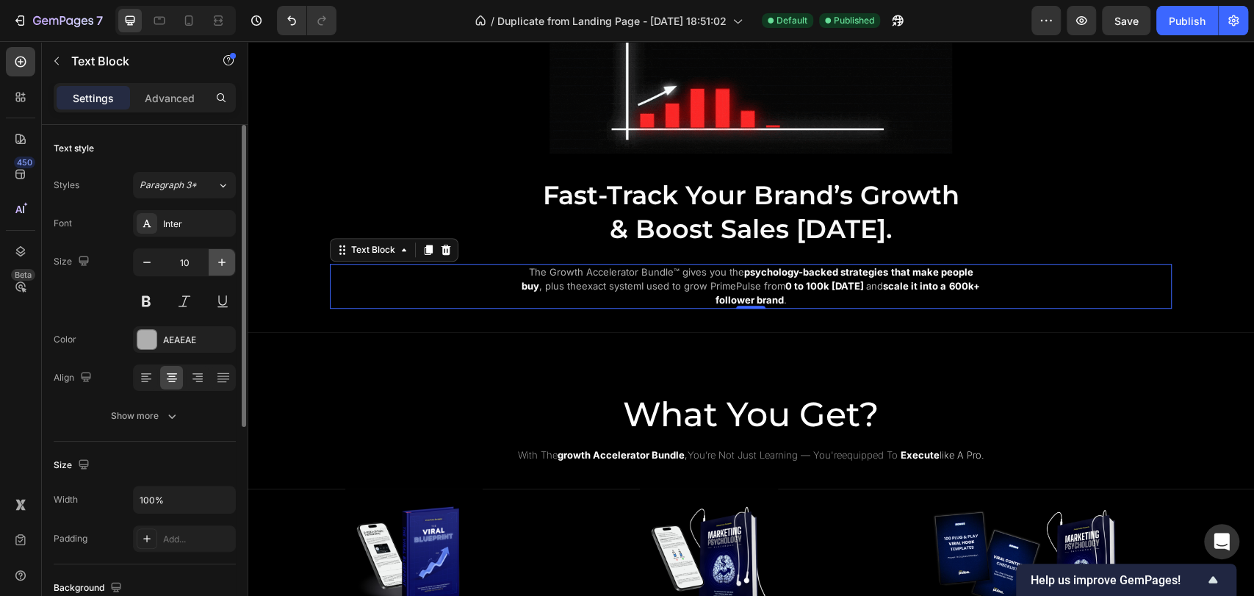
click at [220, 268] on icon "button" at bounding box center [222, 262] width 15 height 15
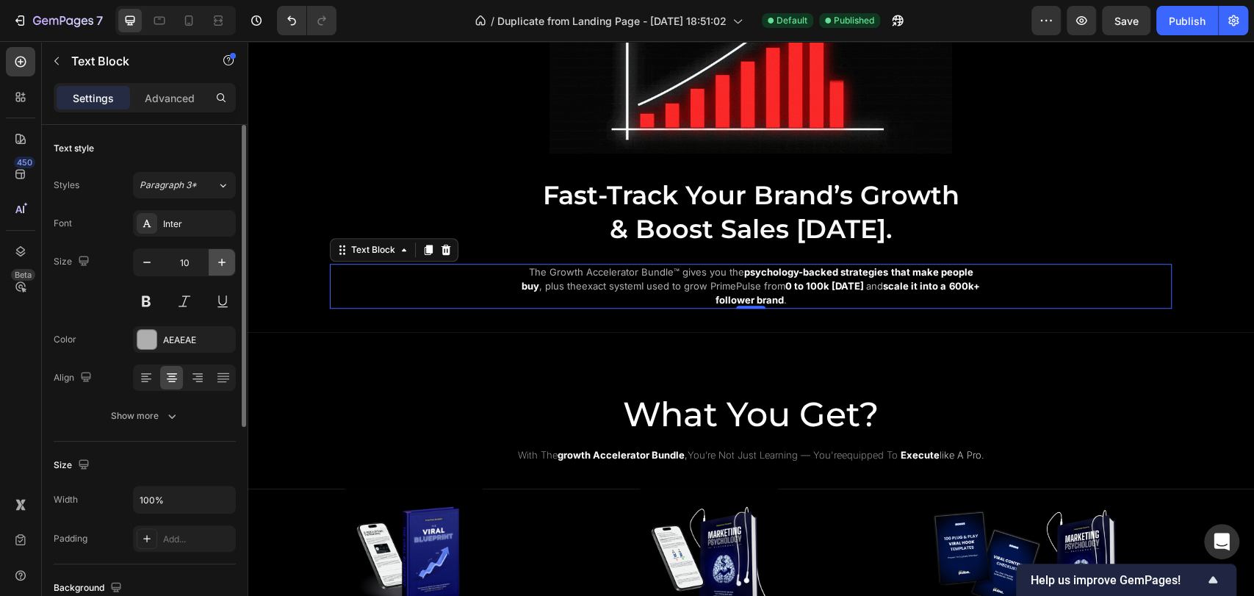
type input "11"
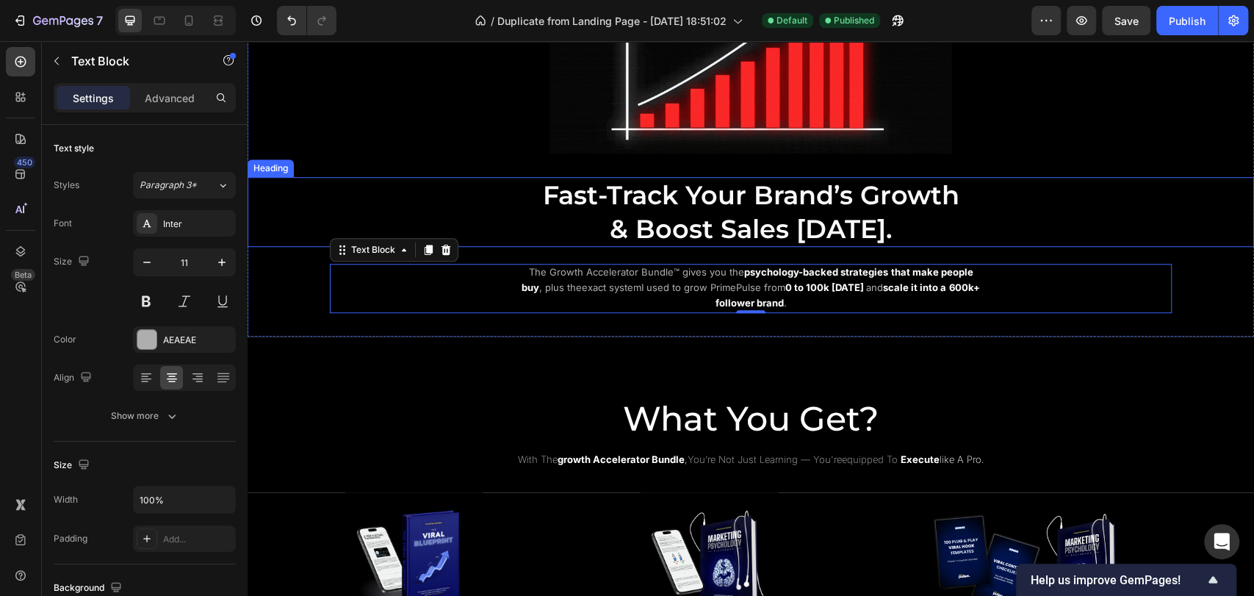
click at [836, 226] on span "& Boost Sales [DATE]." at bounding box center [751, 229] width 283 height 32
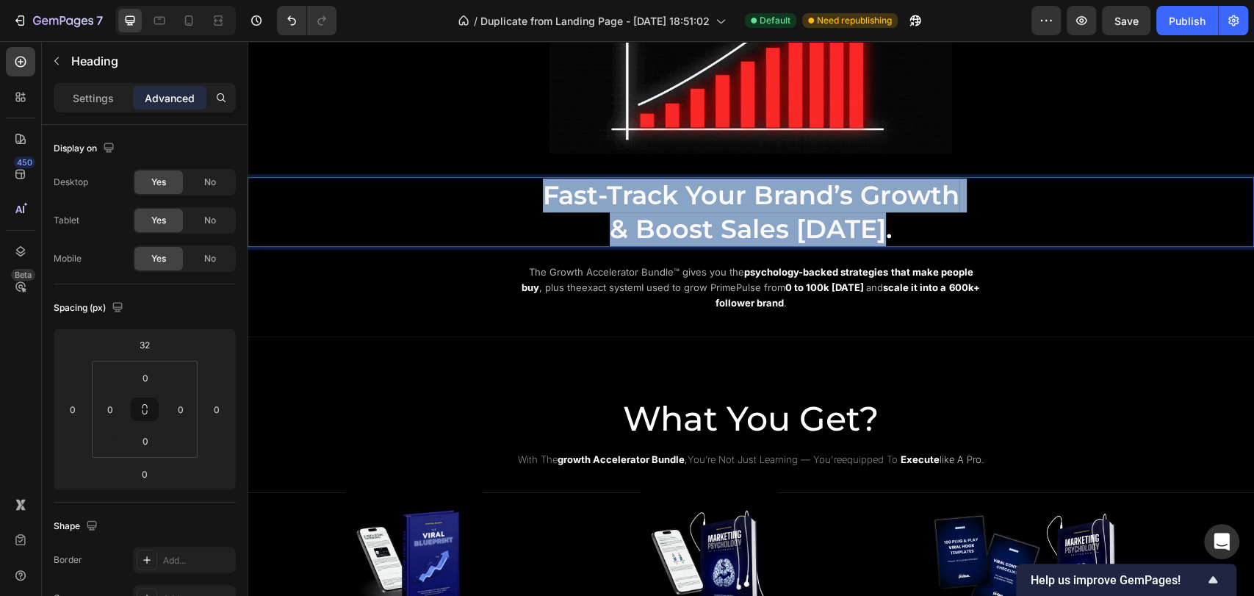
drag, startPoint x: 572, startPoint y: 197, endPoint x: 891, endPoint y: 229, distance: 319.7
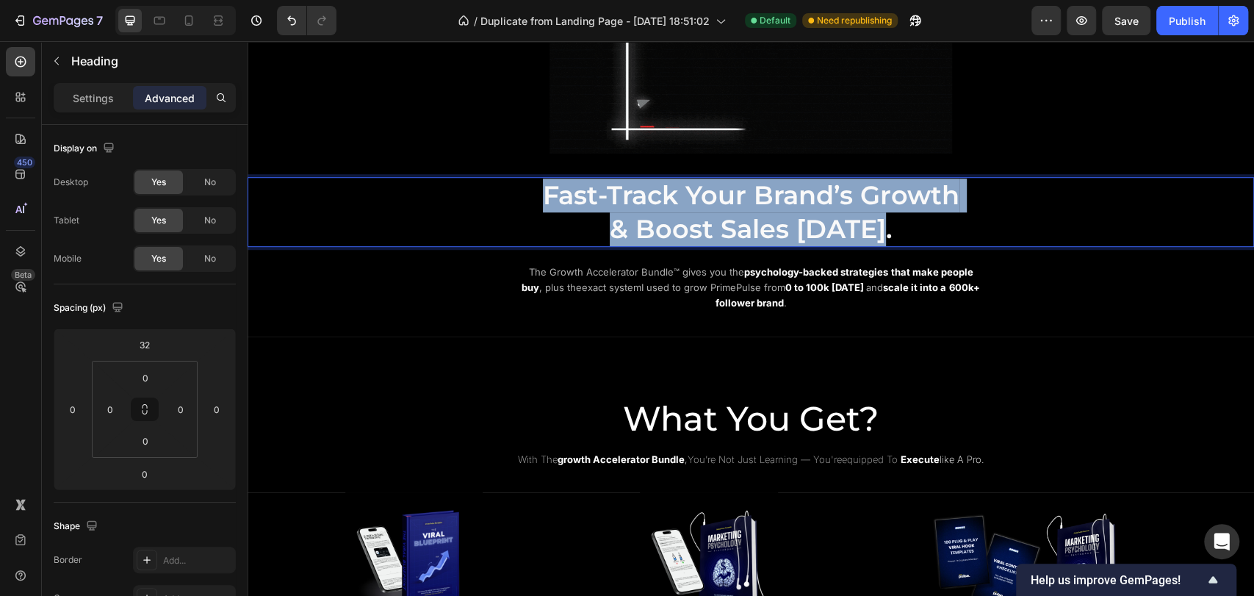
click at [891, 229] on p "Fast-Track Your Brand’s Growth & Boost Sales Today." at bounding box center [751, 212] width 879 height 67
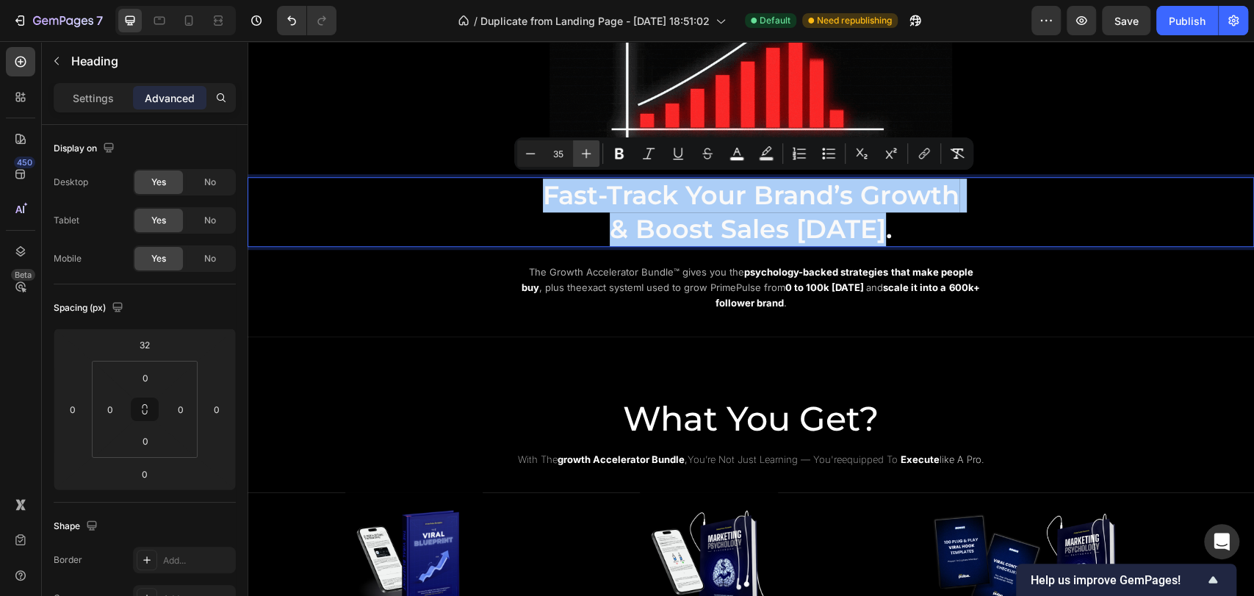
click at [583, 162] on button "Plus" at bounding box center [586, 153] width 26 height 26
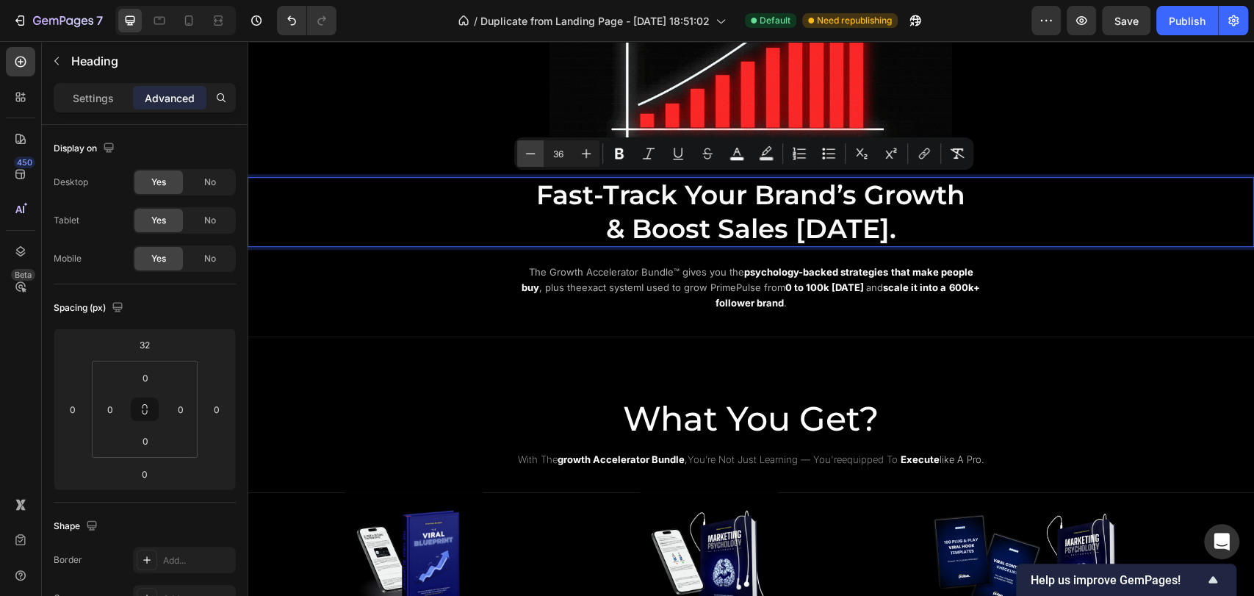
click at [537, 152] on icon "Editor contextual toolbar" at bounding box center [530, 153] width 15 height 15
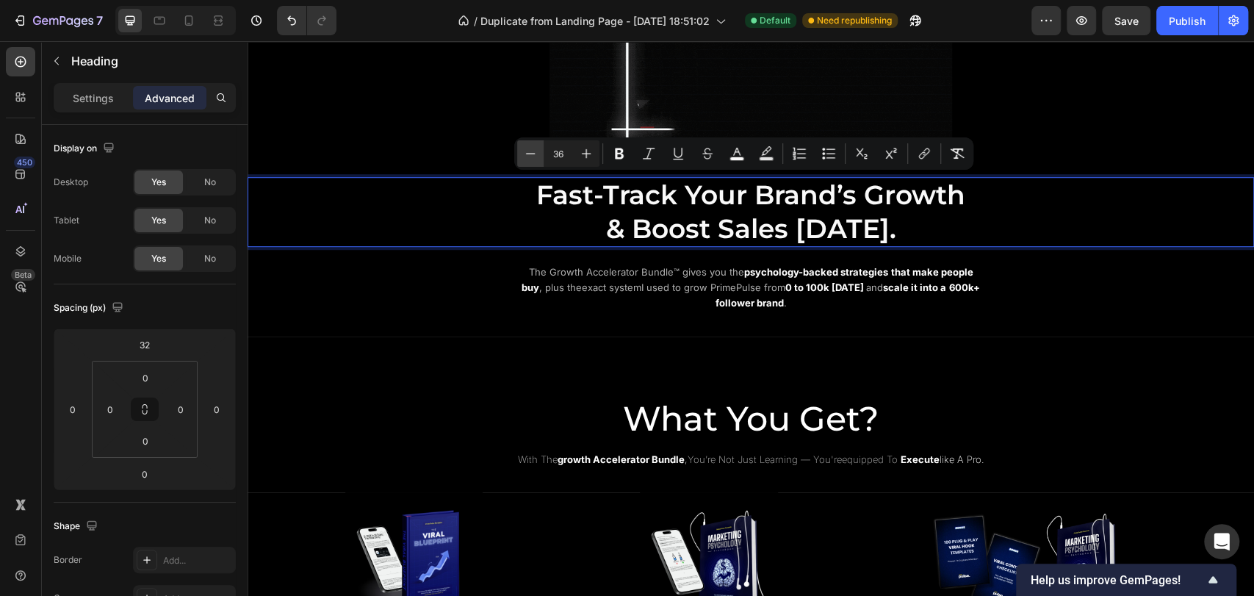
type input "35"
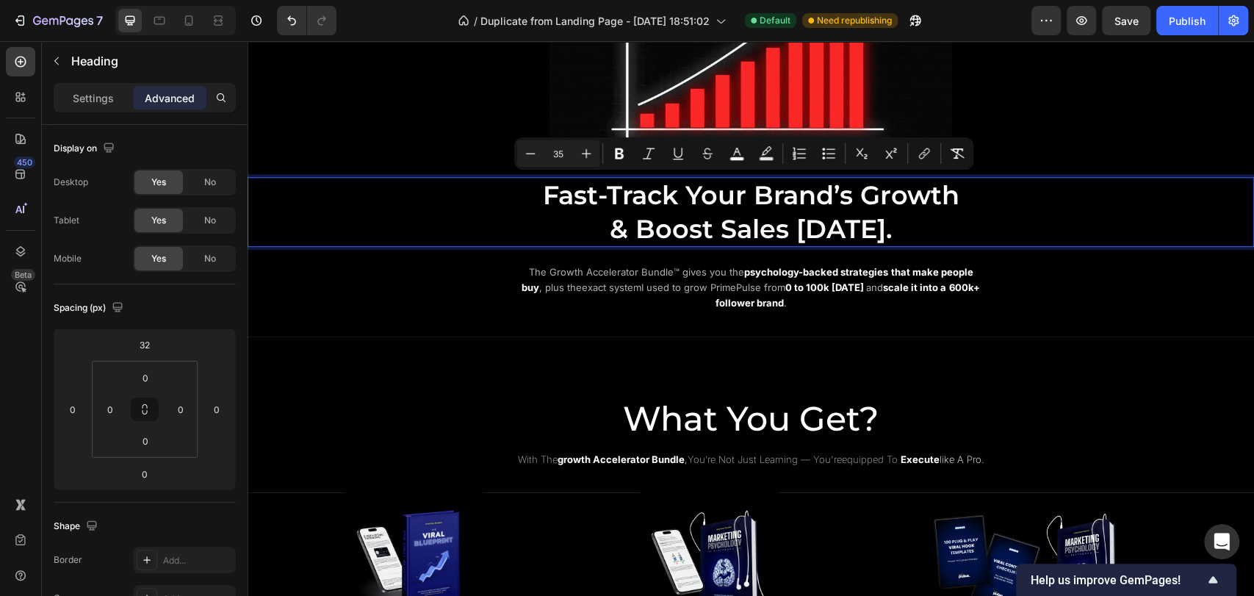
click at [458, 195] on p "Fast-Track Your Brand’s Growth & Boost Sales Today." at bounding box center [751, 212] width 879 height 67
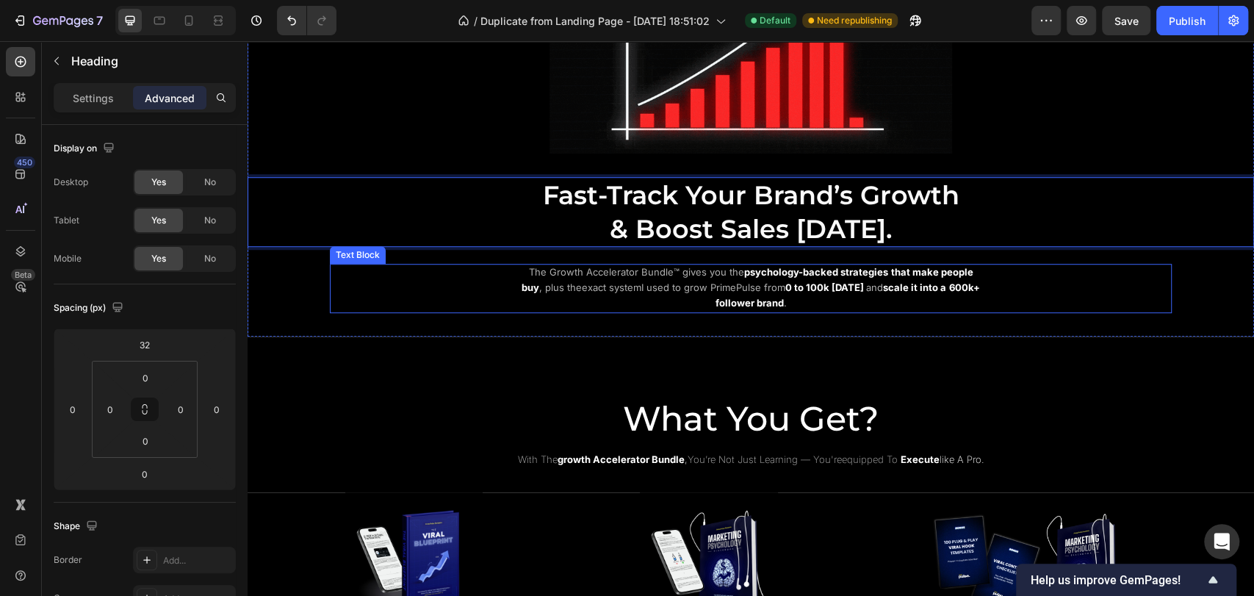
click at [461, 271] on div "The Growth Accelerator Bundle™ gives you the psychology-backed strategies that …" at bounding box center [751, 288] width 842 height 48
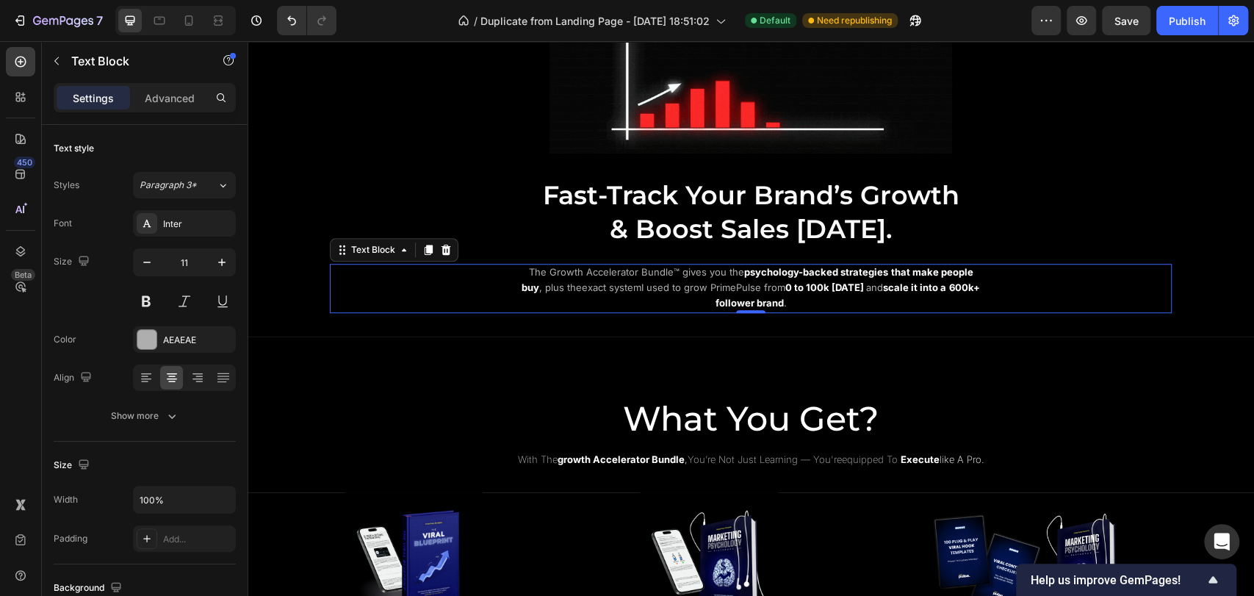
click at [492, 211] on p "⁠⁠⁠⁠⁠⁠⁠ Fast-Track Your Brand’s Growth & Boost Sales Today." at bounding box center [751, 212] width 879 height 67
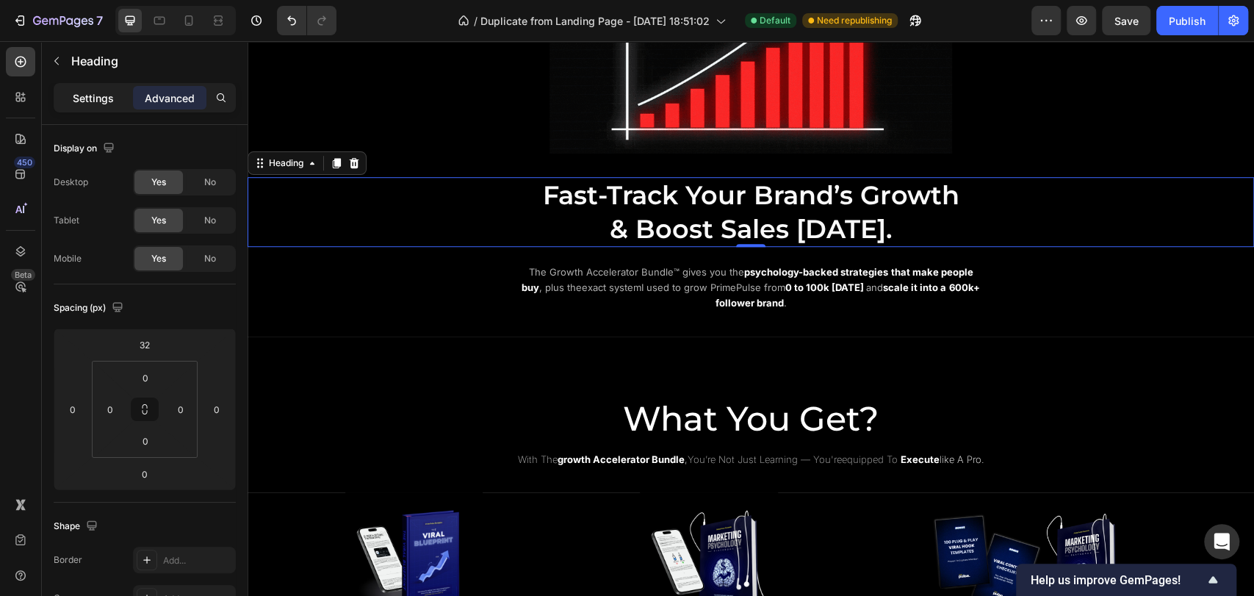
click at [84, 96] on p "Settings" at bounding box center [93, 97] width 41 height 15
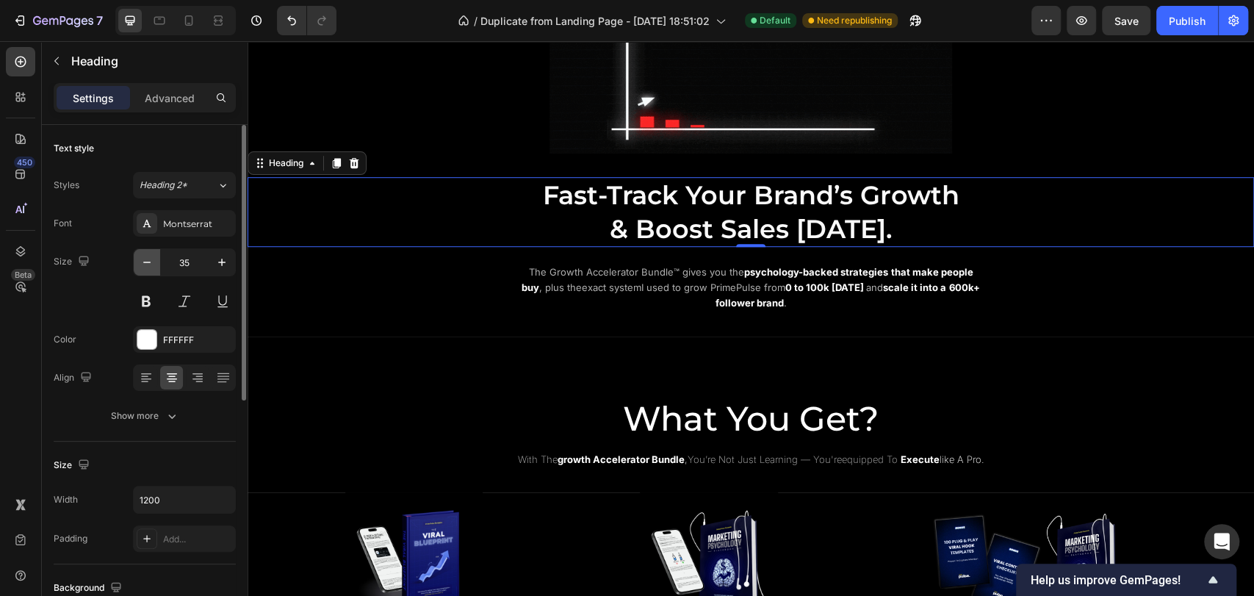
click at [149, 265] on icon "button" at bounding box center [147, 262] width 15 height 15
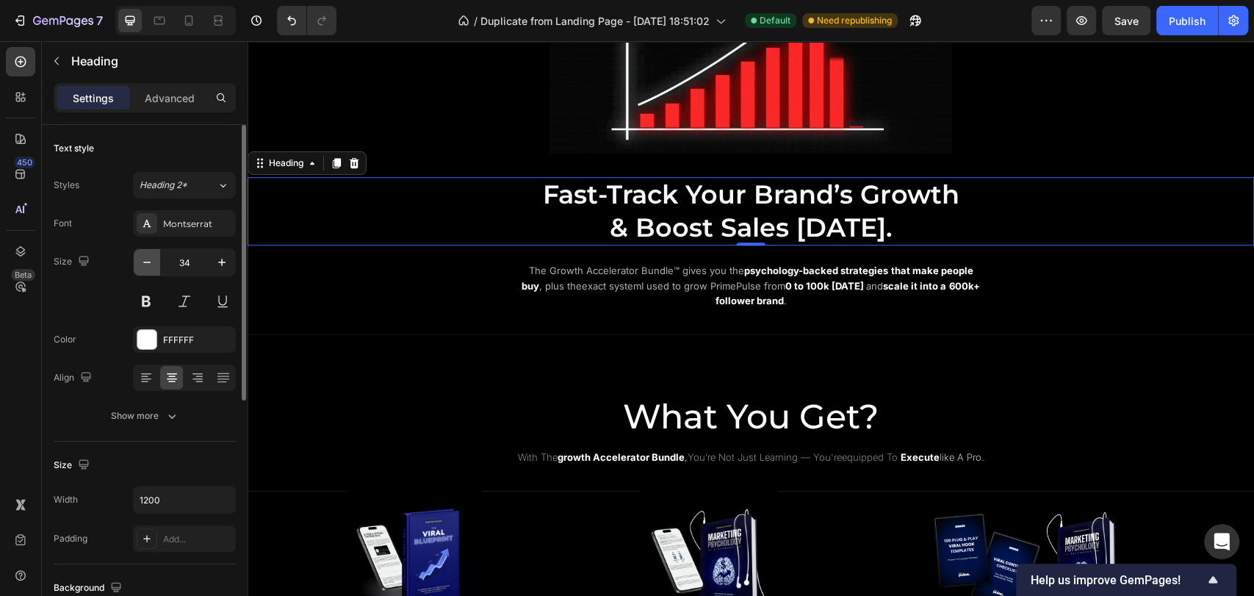
click at [149, 265] on icon "button" at bounding box center [147, 262] width 15 height 15
type input "33"
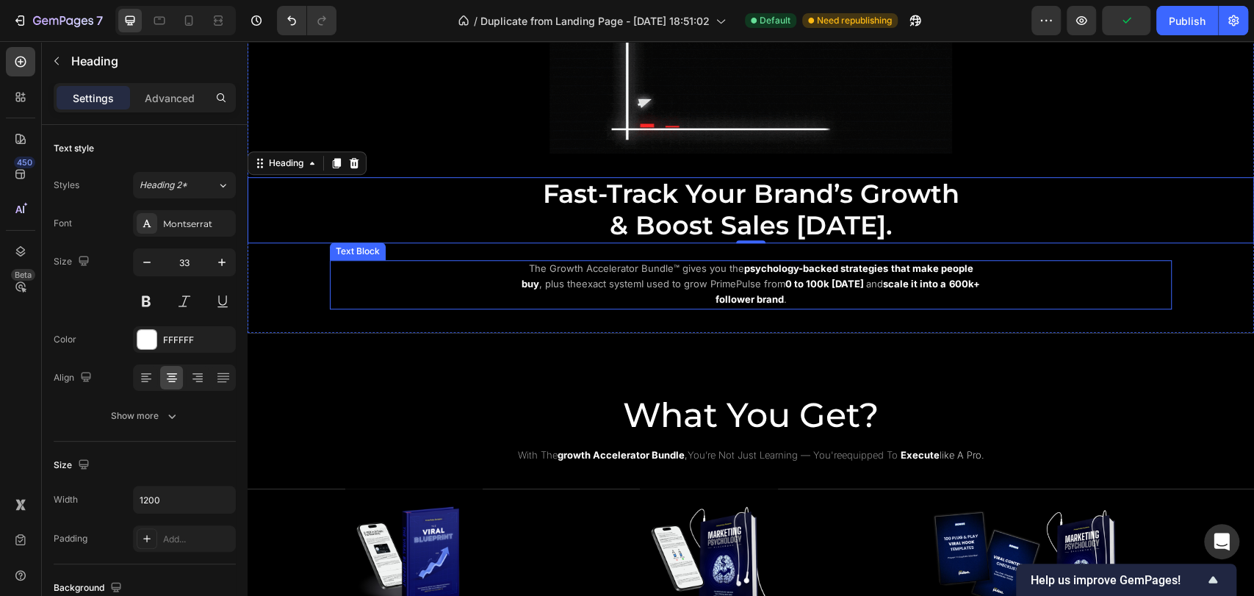
click at [453, 291] on div "The Growth Accelerator Bundle™ gives you the psychology-backed strategies that …" at bounding box center [751, 284] width 842 height 48
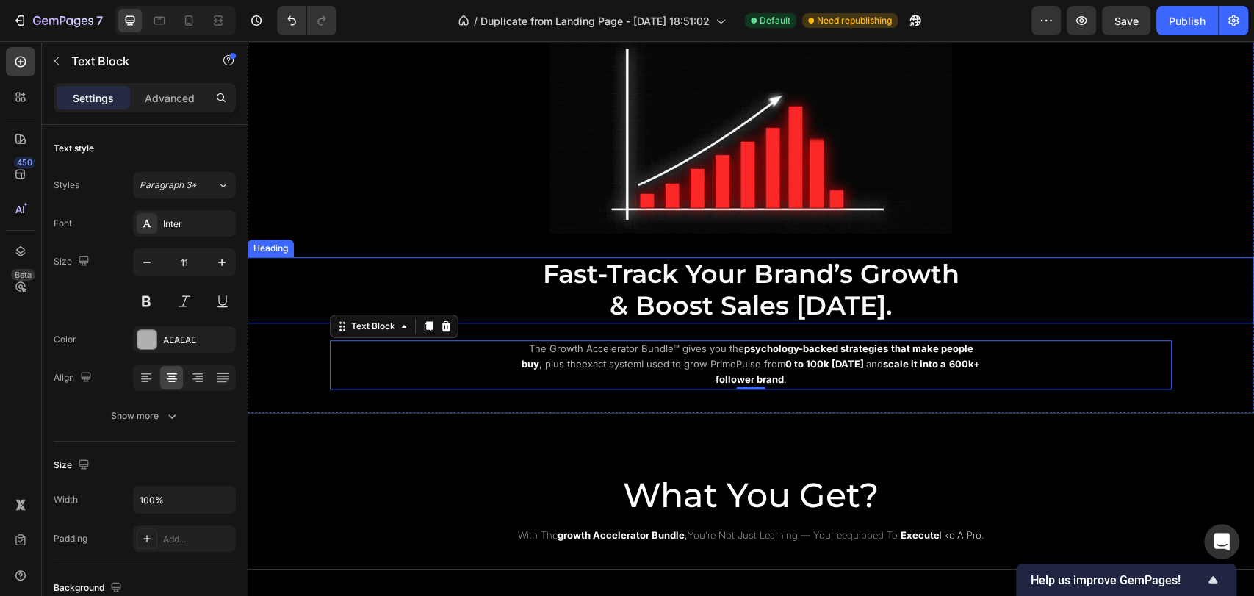
scroll to position [475, 0]
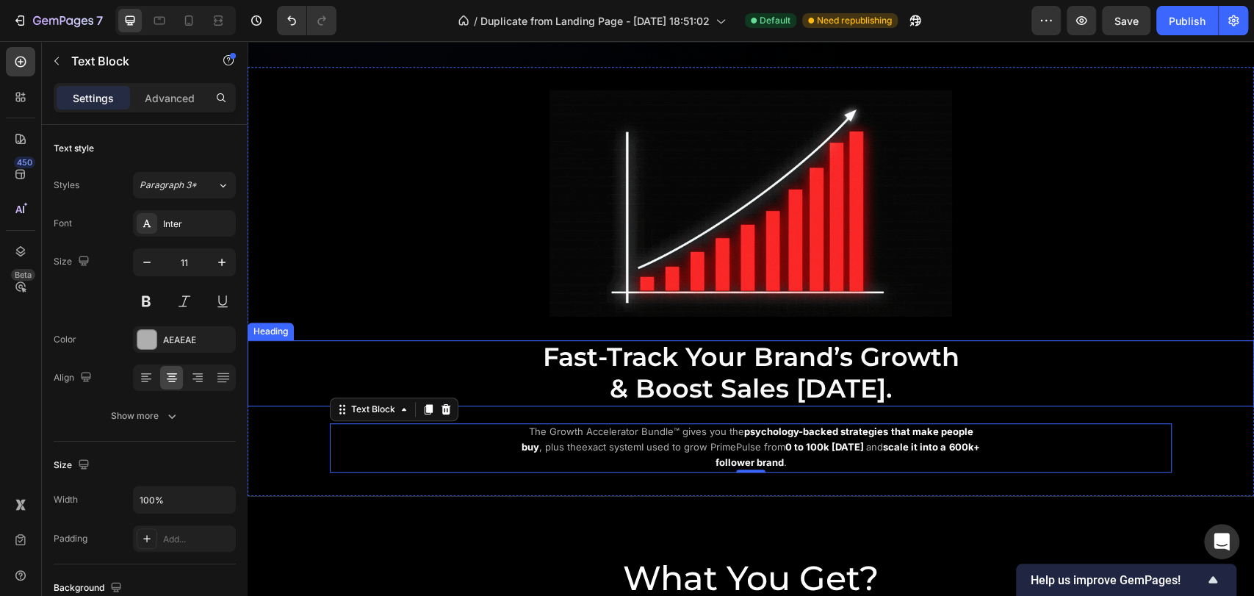
click at [1056, 380] on p "⁠⁠⁠⁠⁠⁠⁠ Fast-Track Your Brand’s Growth & Boost Sales Today." at bounding box center [751, 373] width 879 height 63
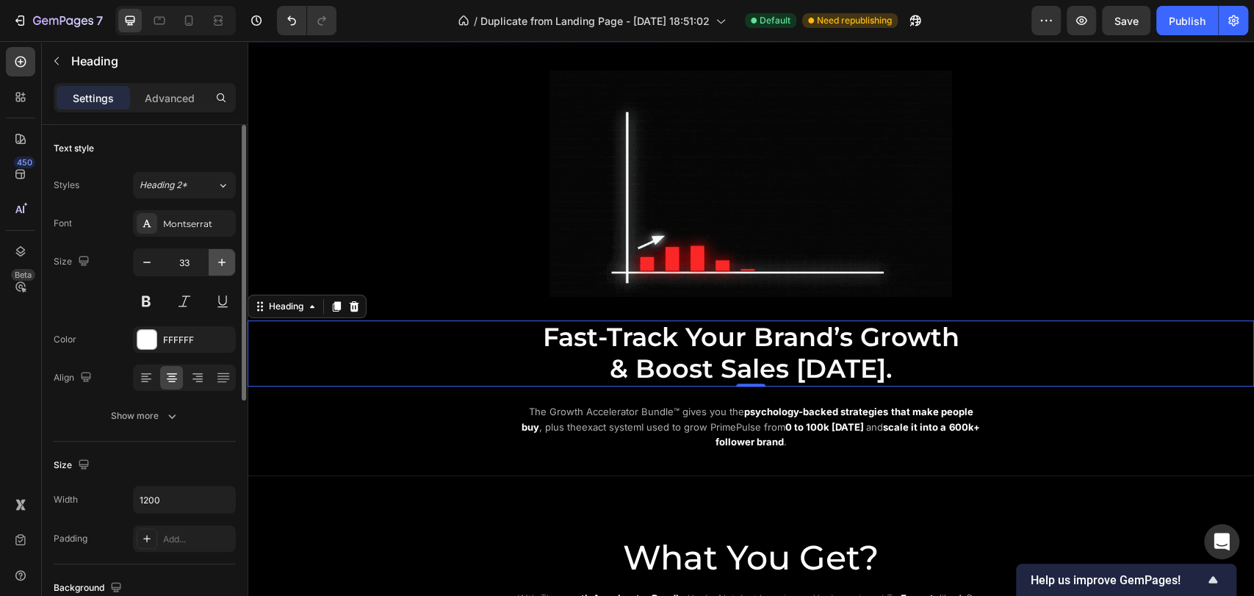
click at [213, 262] on button "button" at bounding box center [222, 262] width 26 height 26
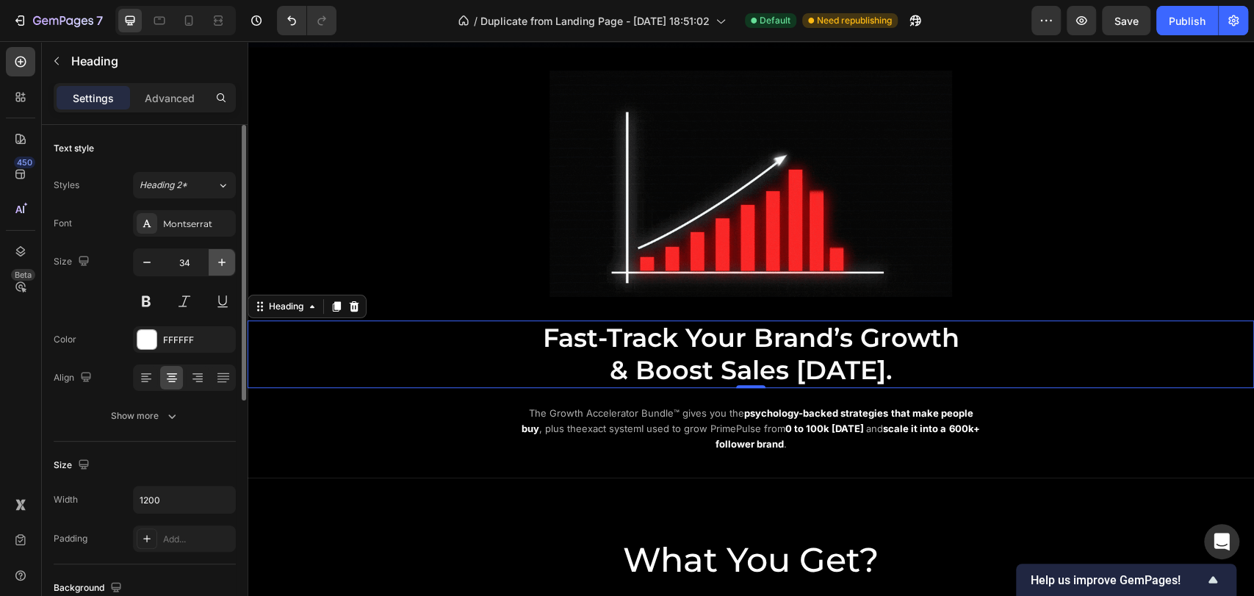
click at [218, 262] on icon "button" at bounding box center [222, 262] width 15 height 15
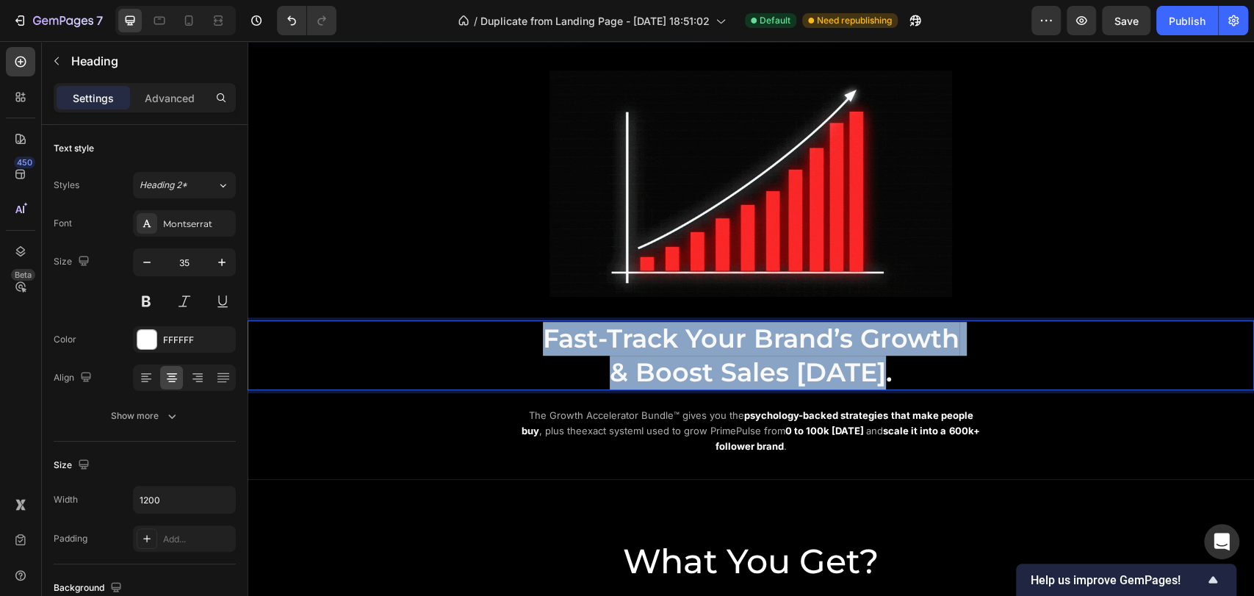
drag, startPoint x: 538, startPoint y: 358, endPoint x: 902, endPoint y: 378, distance: 364.3
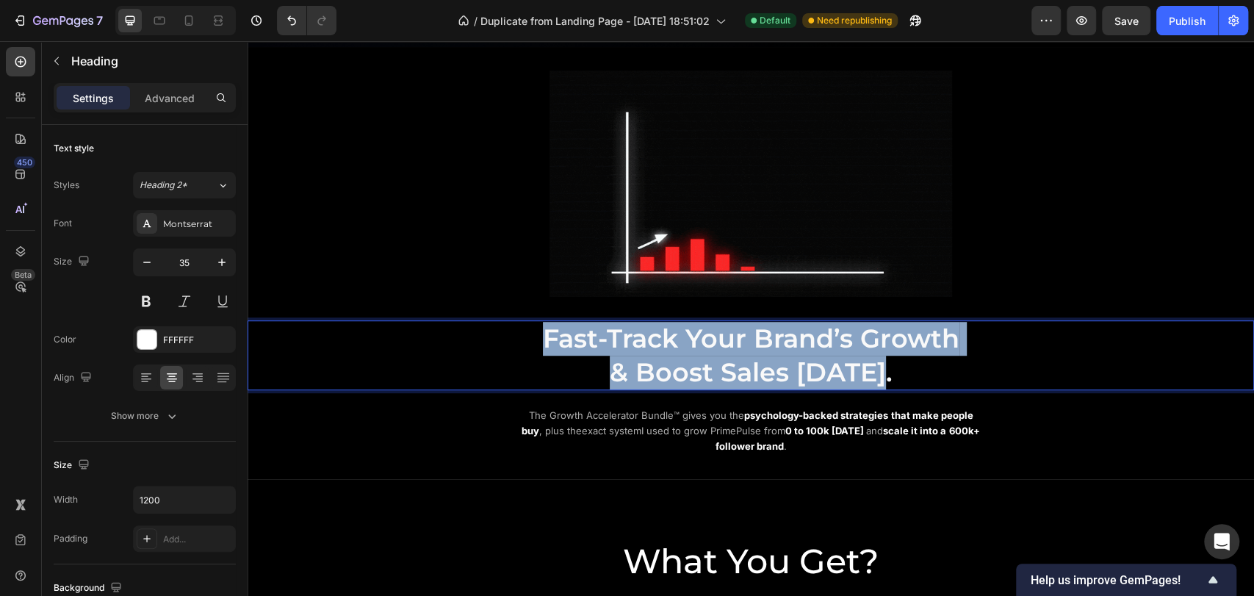
click at [902, 378] on p "Fast-Track Your Brand’s Growth & Boost Sales Today." at bounding box center [751, 355] width 879 height 67
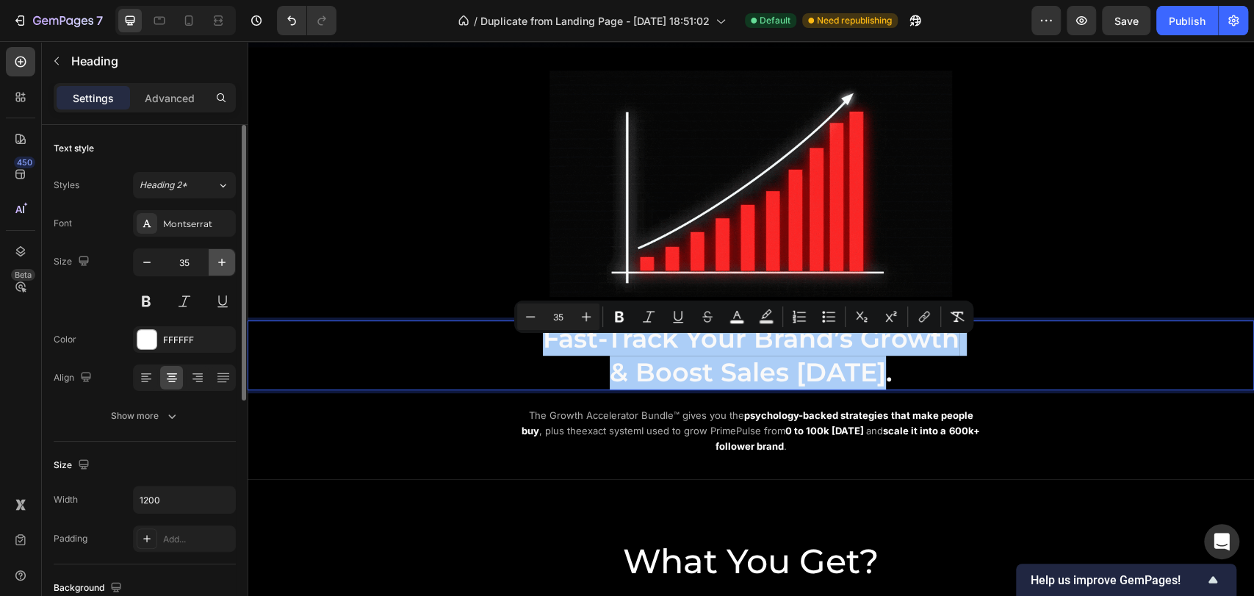
click at [219, 266] on icon "button" at bounding box center [222, 262] width 15 height 15
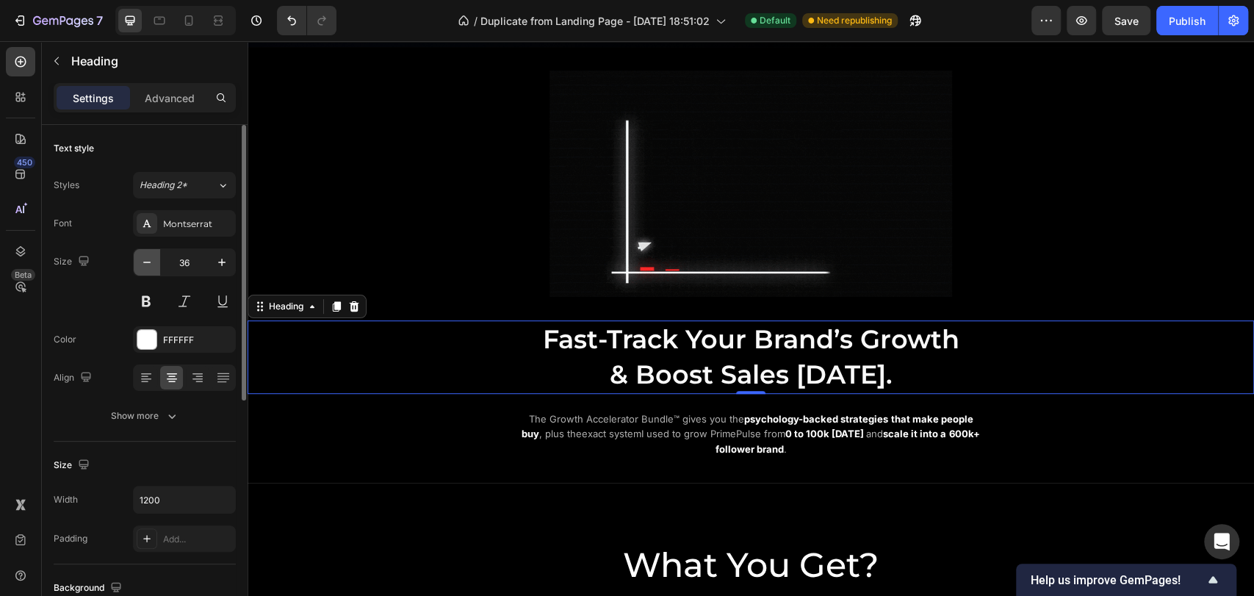
click at [145, 265] on icon "button" at bounding box center [147, 262] width 15 height 15
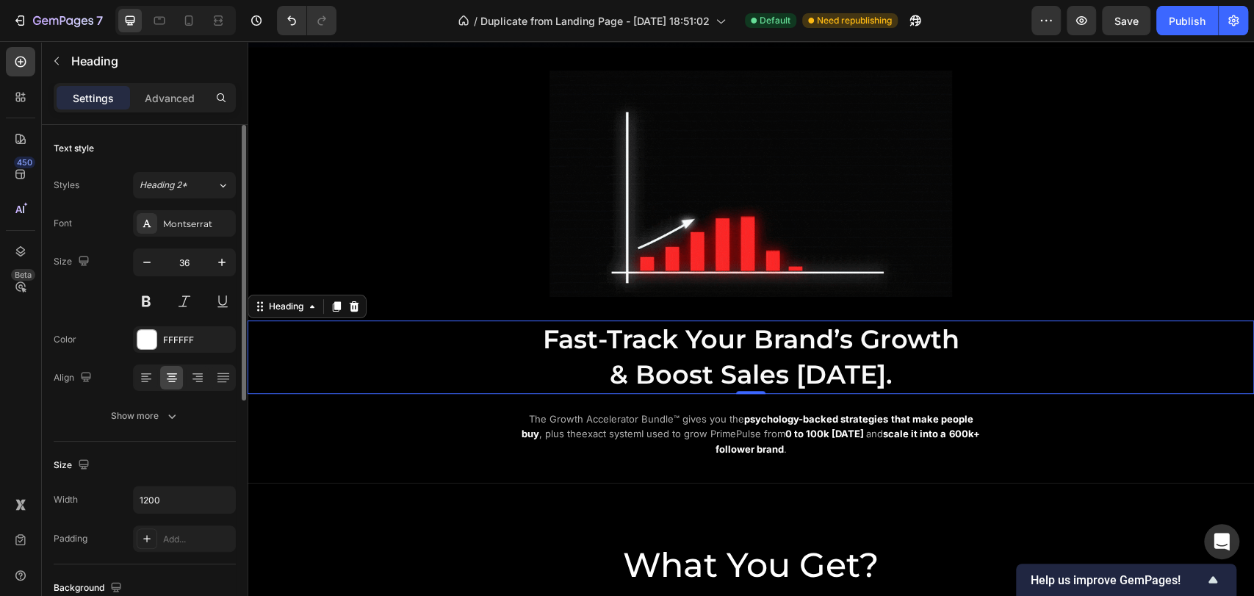
type input "35"
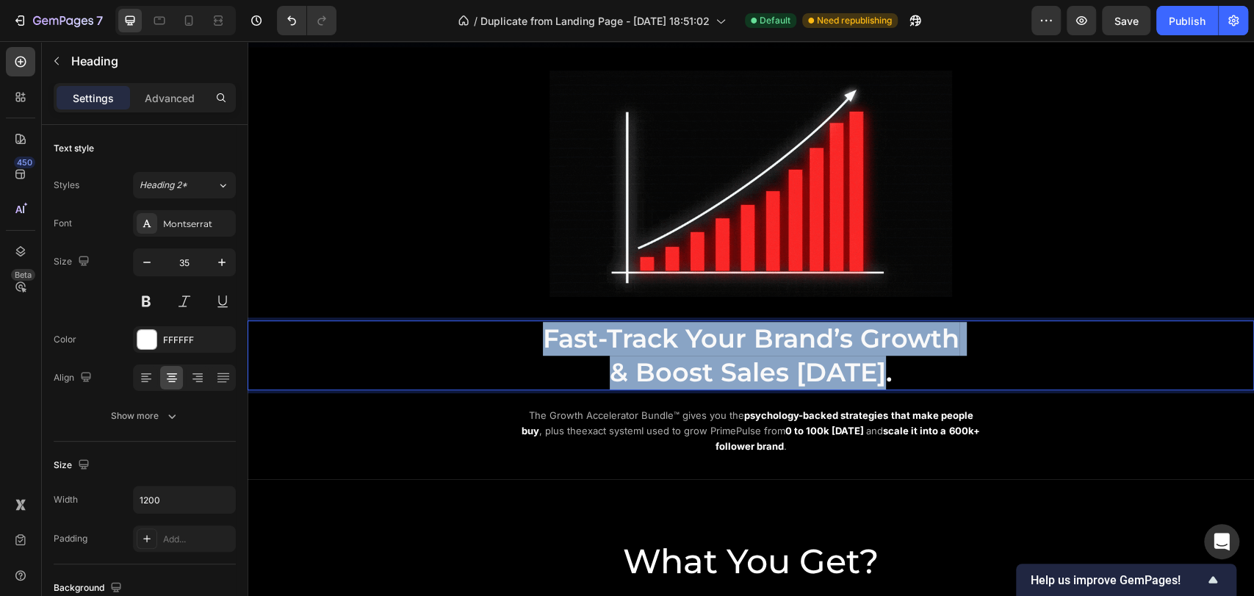
drag, startPoint x: 532, startPoint y: 358, endPoint x: 910, endPoint y: 383, distance: 379.3
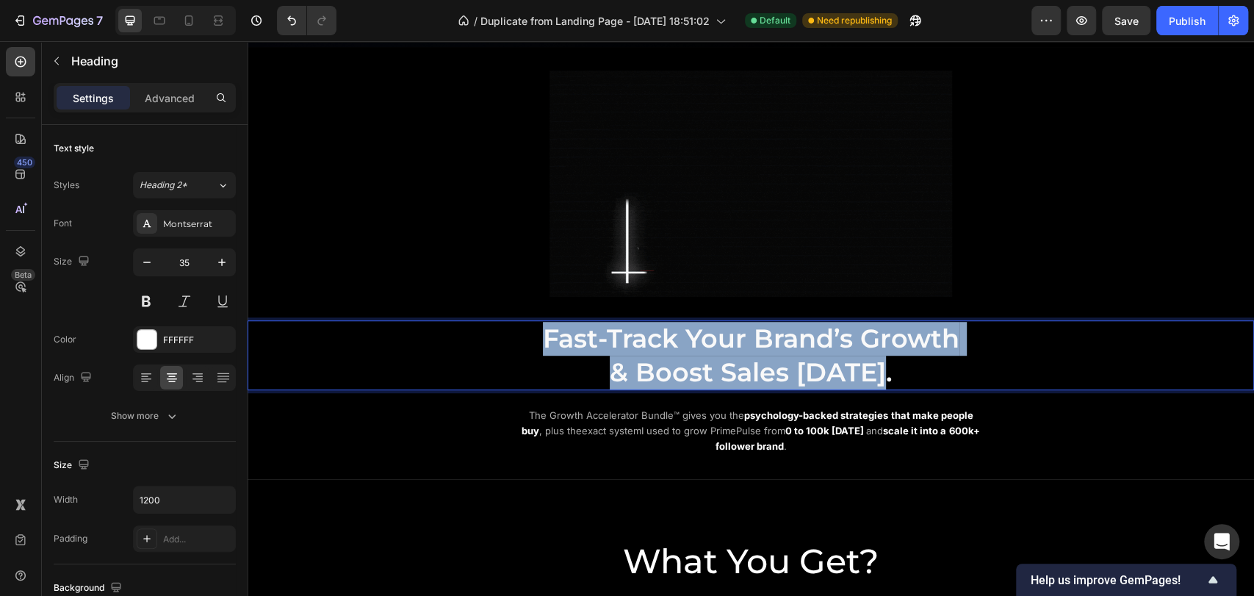
click at [910, 383] on p "Fast-Track Your Brand’s Growth & Boost Sales Today." at bounding box center [751, 355] width 879 height 67
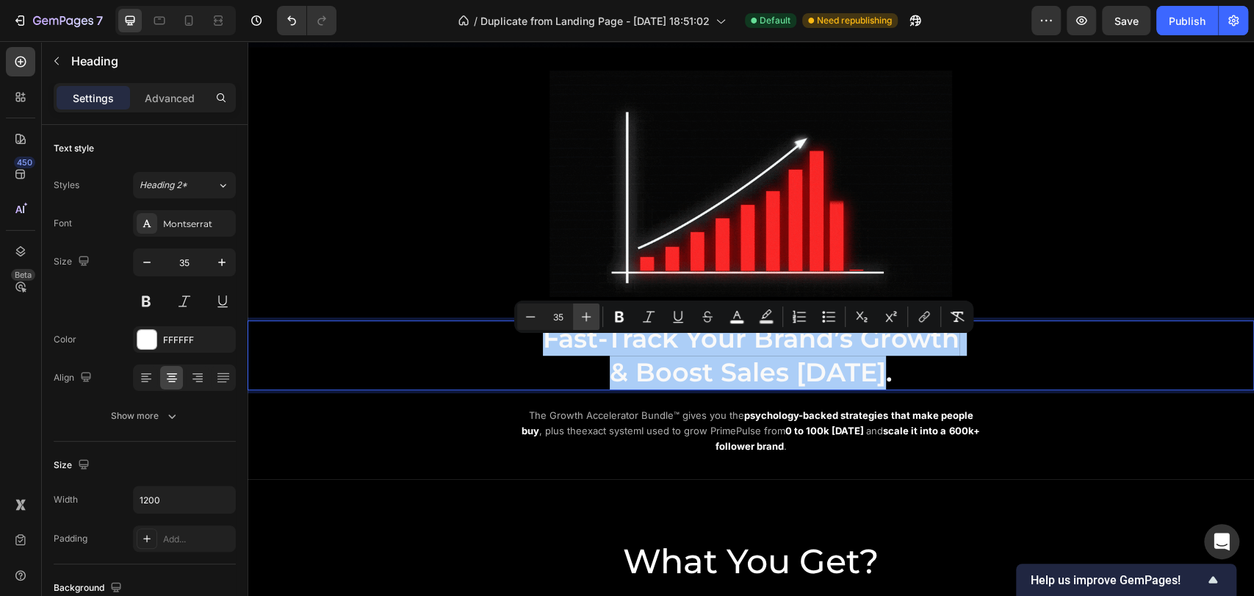
click at [578, 320] on button "Plus" at bounding box center [586, 316] width 26 height 26
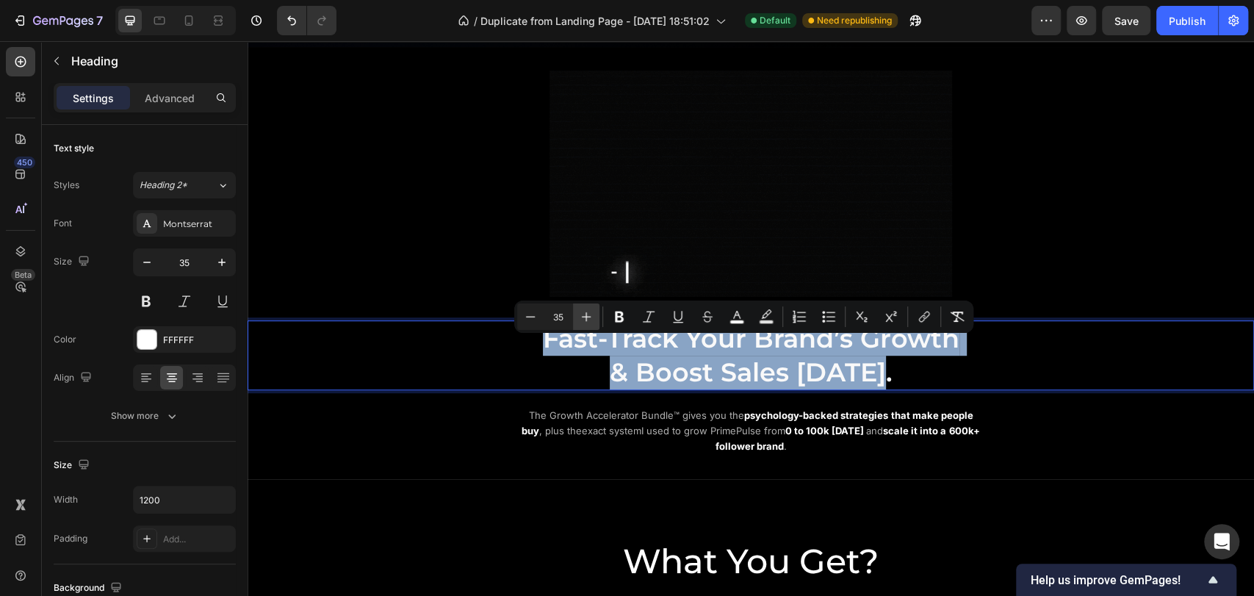
type input "36"
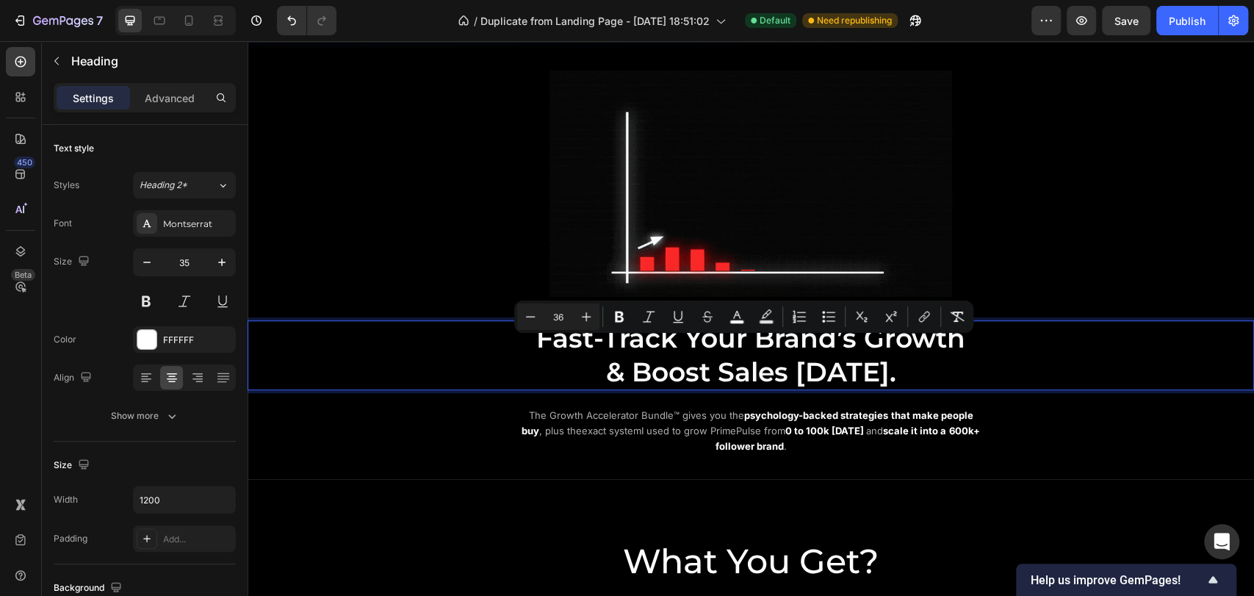
click at [447, 388] on p "Fast-Track Your Brand’s Growth & Boost Sales Today." at bounding box center [751, 355] width 879 height 67
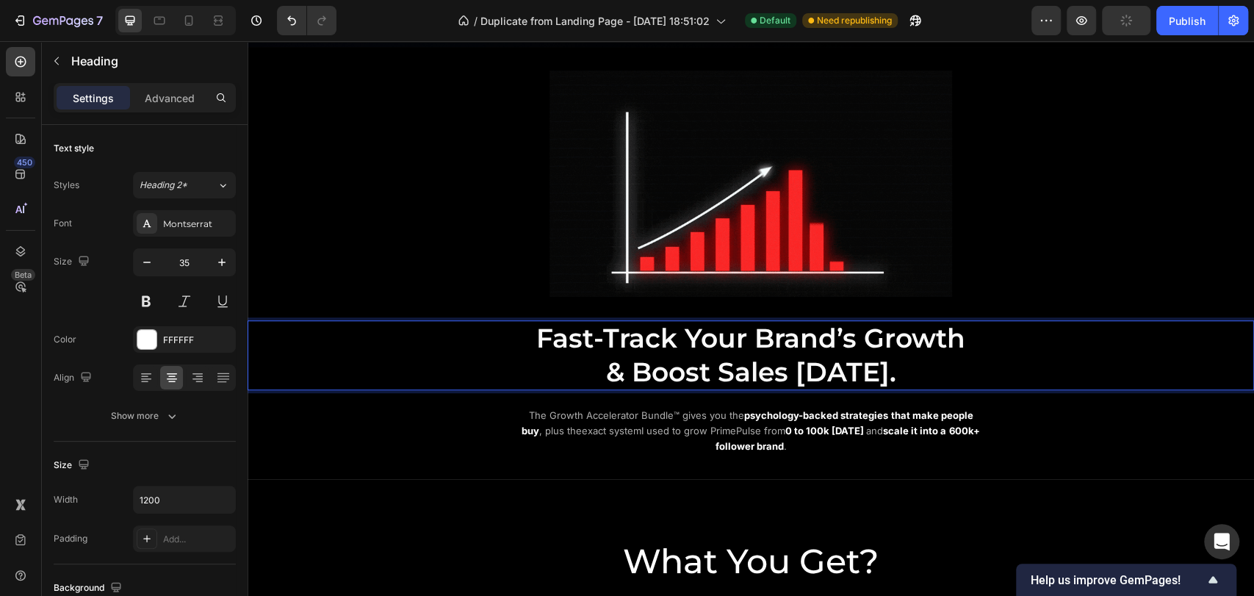
click at [424, 442] on div "The Growth Accelerator Bundle™ gives you the psychology-backed strategies that …" at bounding box center [751, 431] width 842 height 48
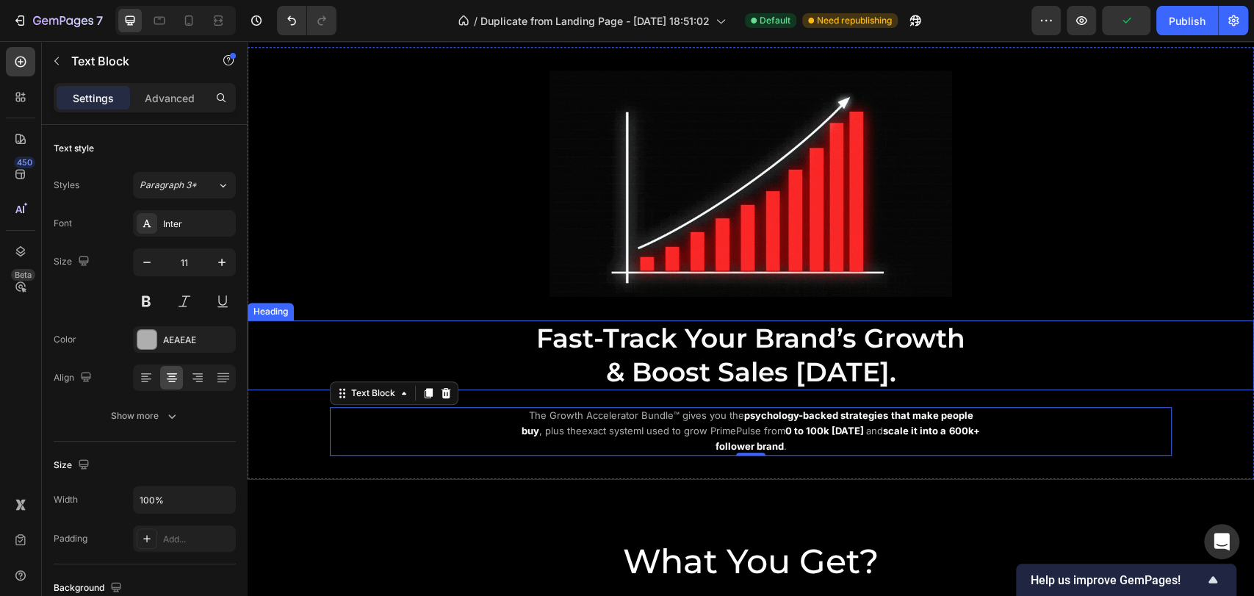
click at [589, 354] on span "Fast-Track Your Brand’s Growth" at bounding box center [750, 338] width 429 height 32
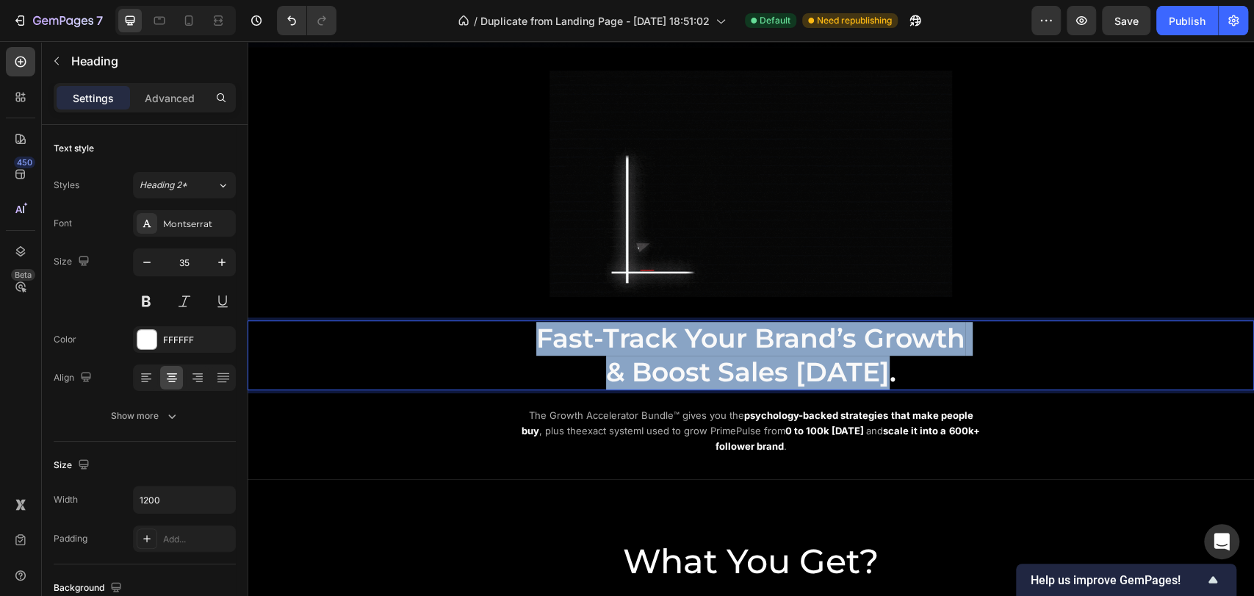
drag, startPoint x: 605, startPoint y: 360, endPoint x: 951, endPoint y: 382, distance: 346.8
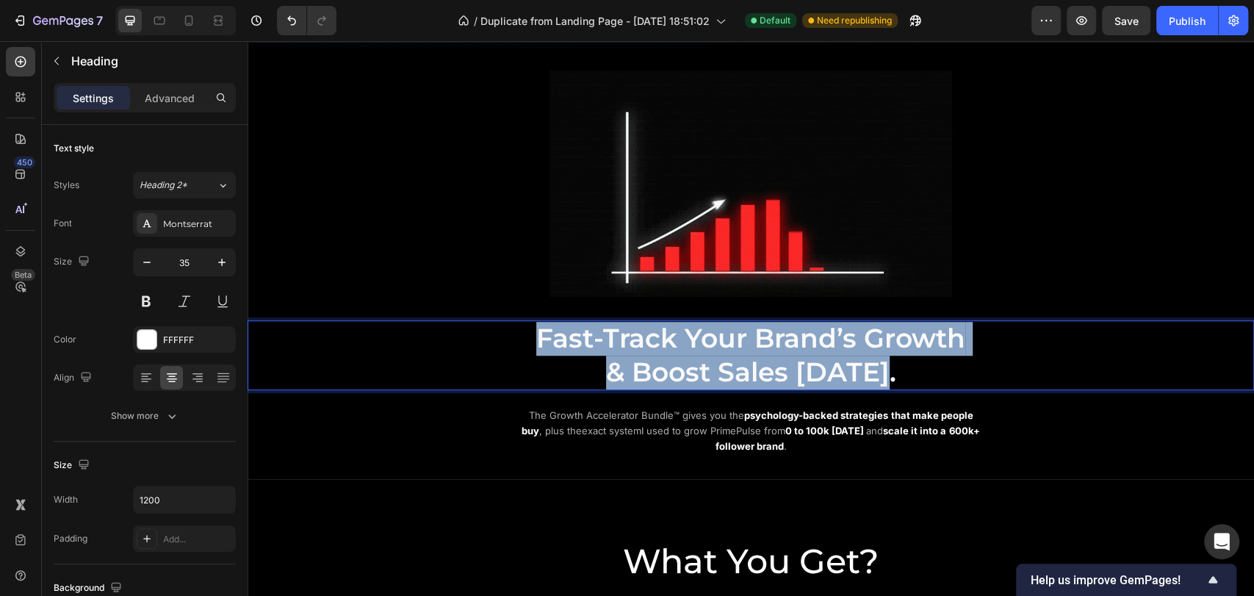
click at [951, 382] on p "Fast-Track Your Brand’s Growth & Boost Sales Today." at bounding box center [751, 355] width 879 height 67
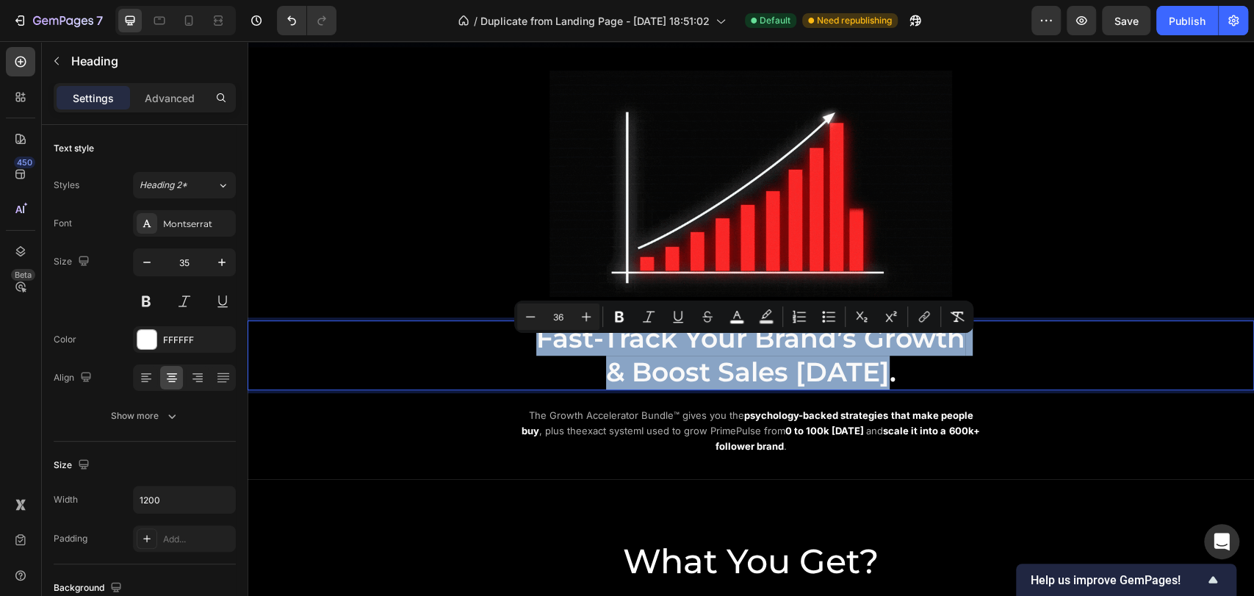
click at [1059, 368] on p "Fast-Track Your Brand’s Growth & Boost Sales Today." at bounding box center [751, 355] width 879 height 67
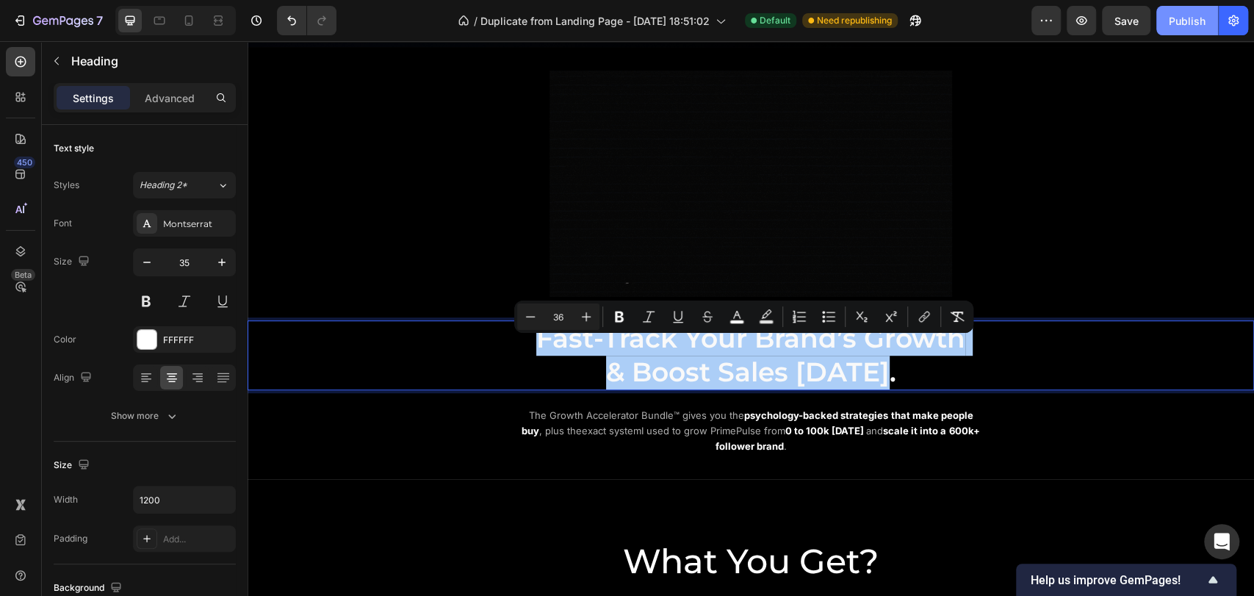
click at [1185, 23] on div "Publish" at bounding box center [1187, 20] width 37 height 15
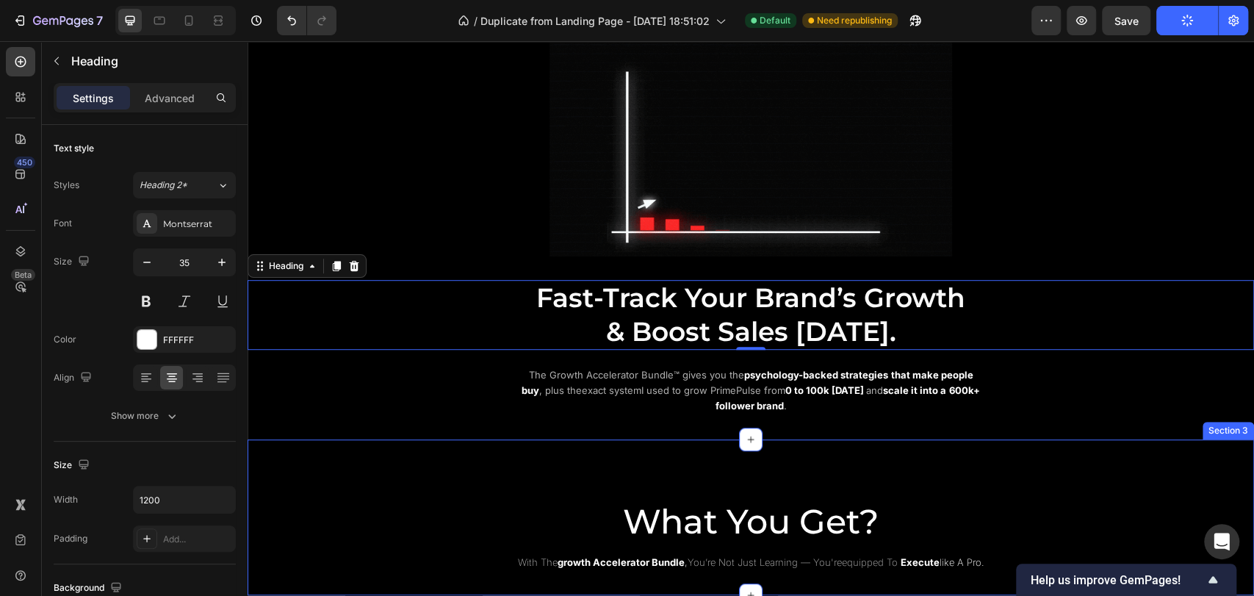
scroll to position [639, 0]
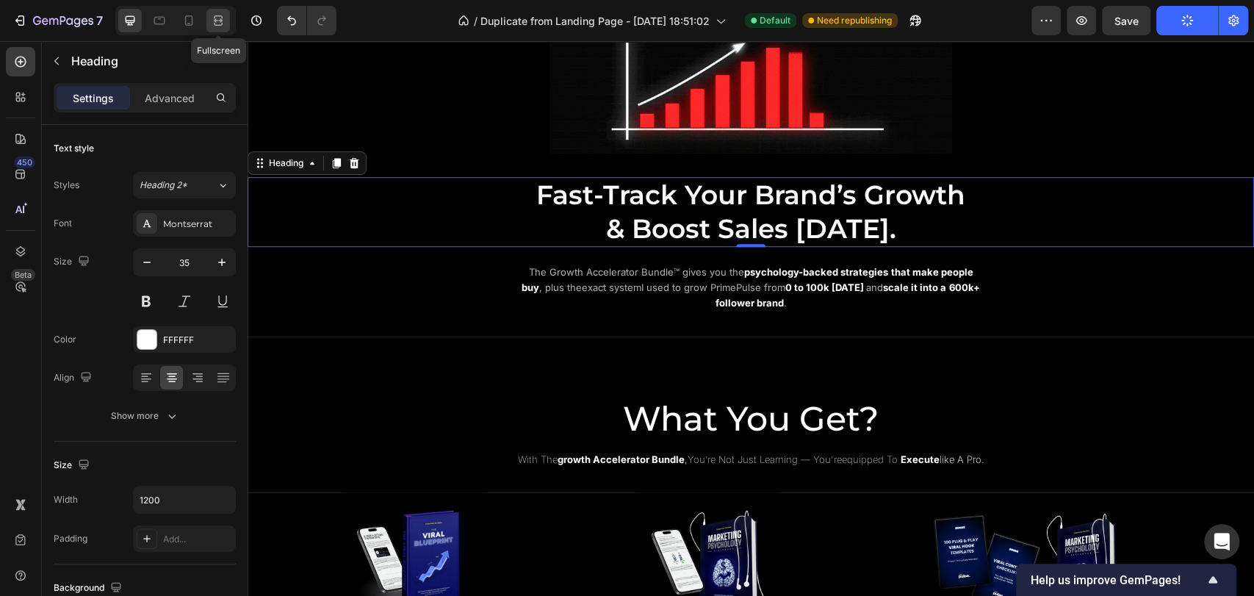
drag, startPoint x: 225, startPoint y: 14, endPoint x: 276, endPoint y: 176, distance: 170.1
click at [225, 14] on icon at bounding box center [218, 20] width 15 height 15
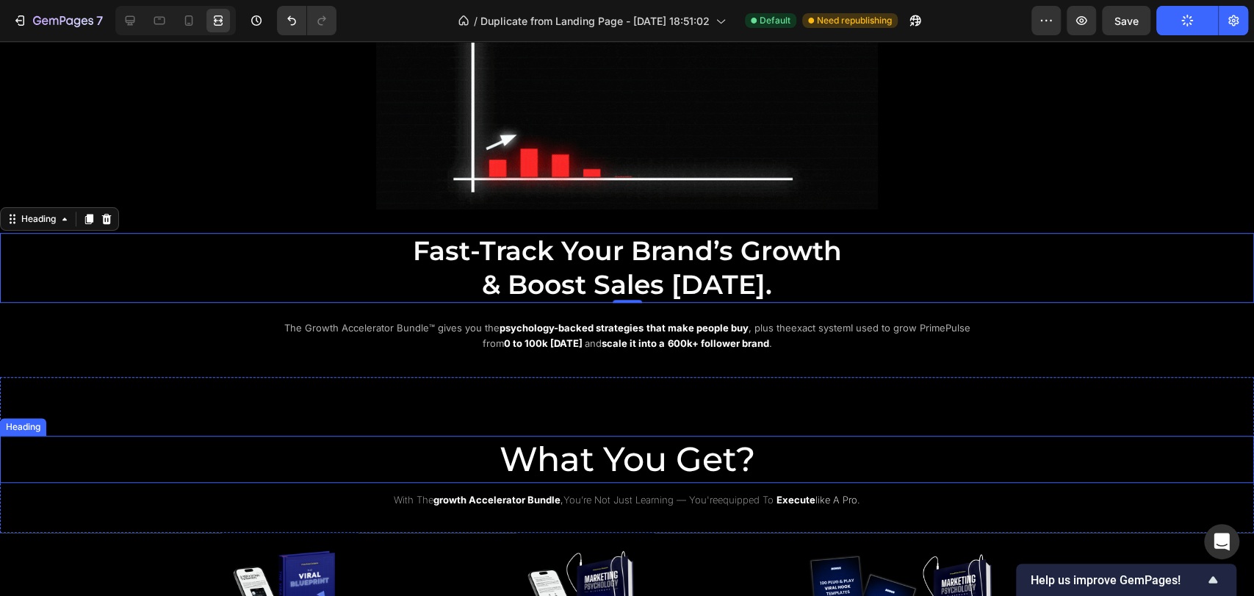
click at [236, 453] on h2 "What You Get?" at bounding box center [627, 459] width 1254 height 47
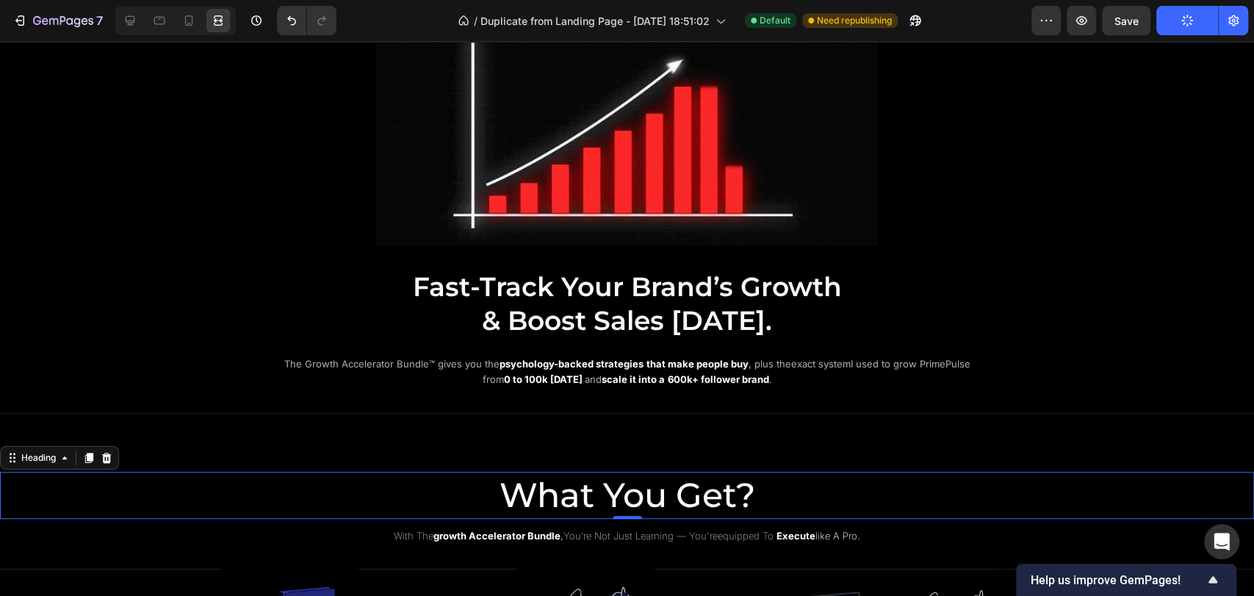
scroll to position [557, 0]
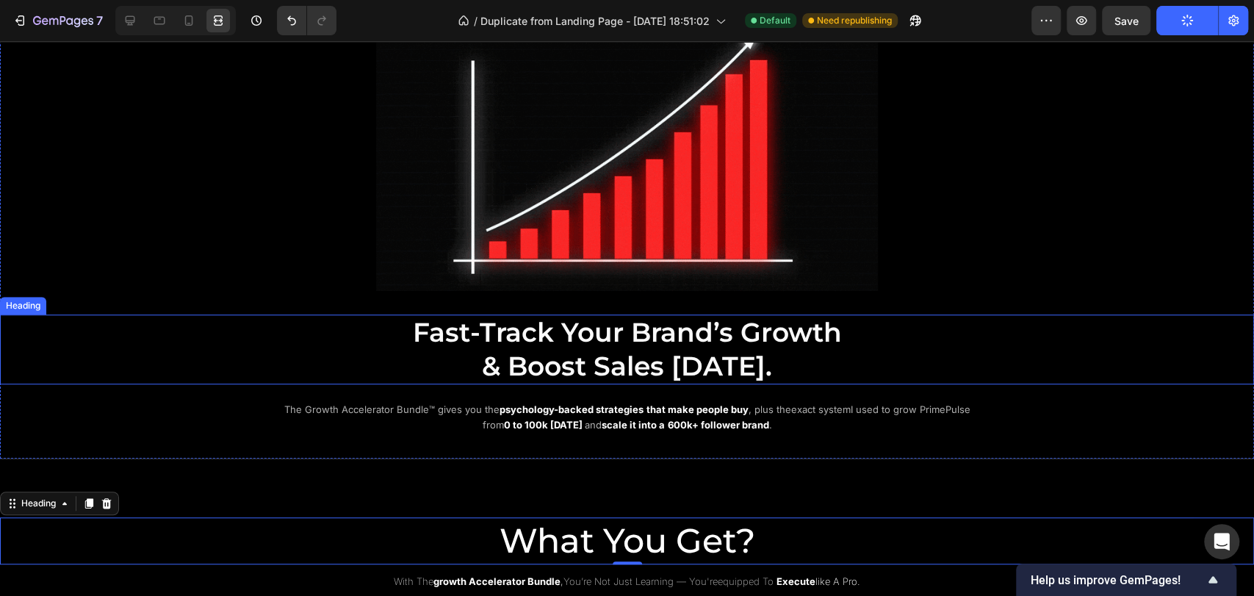
click at [616, 318] on span "Fast-Track Your Brand’s Growth" at bounding box center [627, 332] width 429 height 32
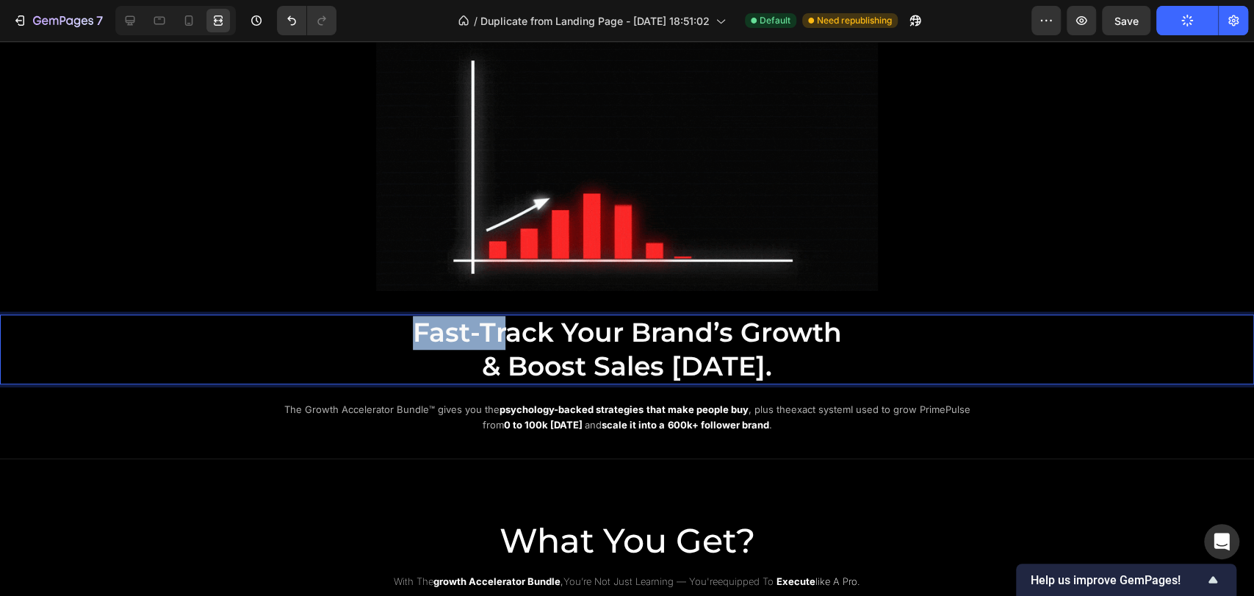
drag, startPoint x: 414, startPoint y: 327, endPoint x: 500, endPoint y: 345, distance: 88.5
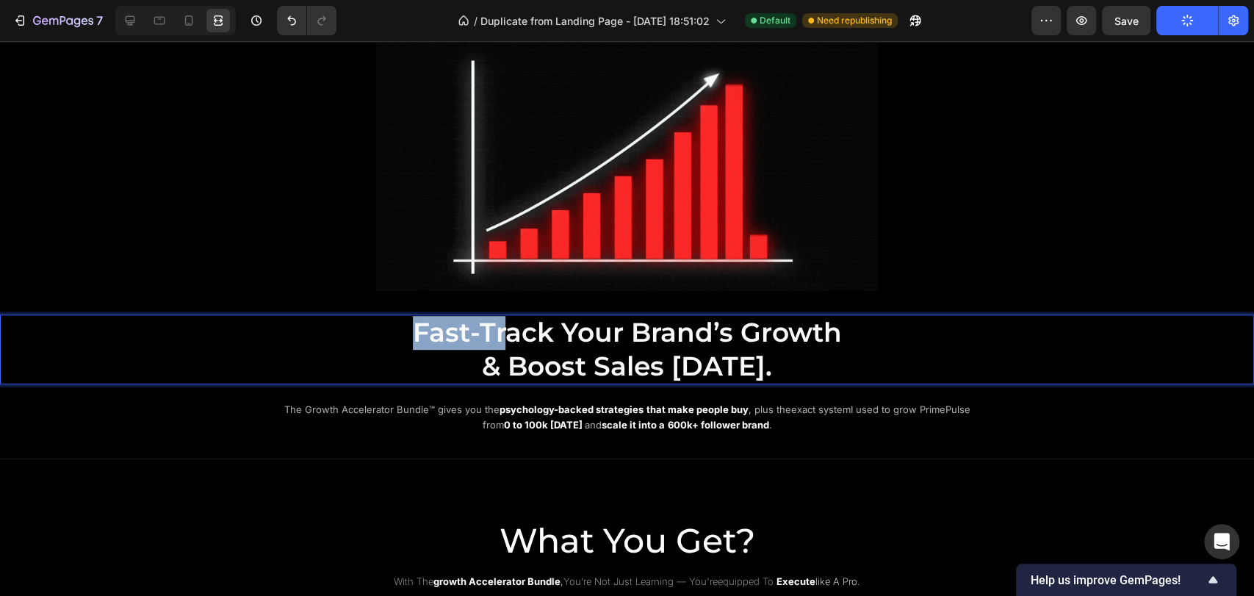
click at [500, 345] on span "Fast-Track Your Brand’s Growth" at bounding box center [627, 332] width 429 height 32
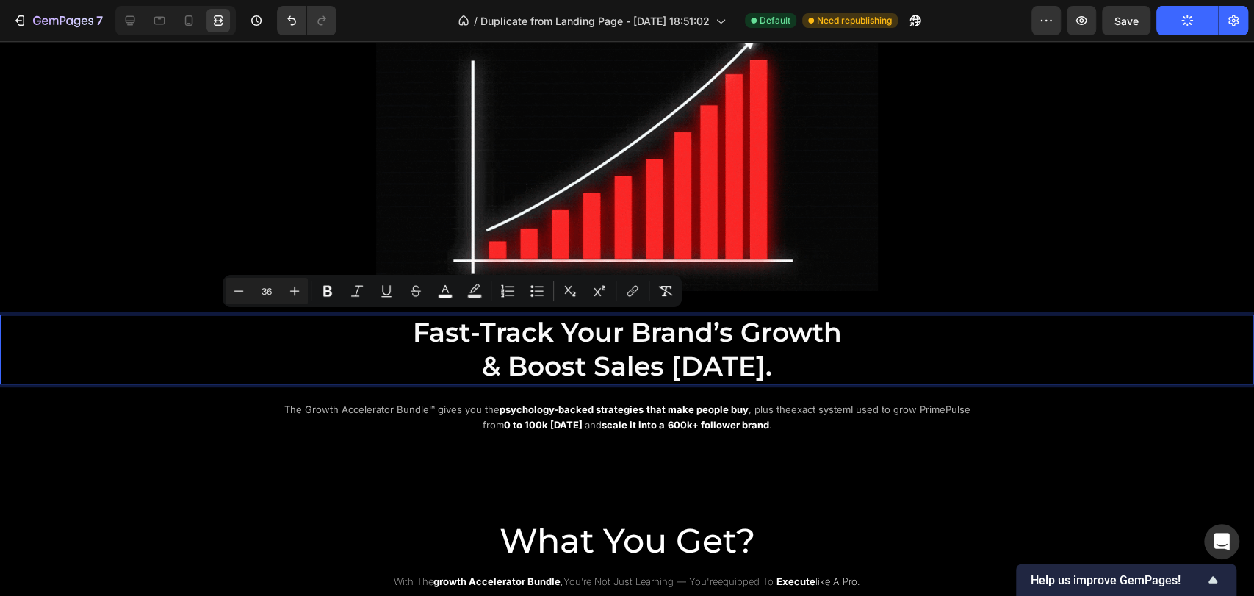
click at [815, 368] on p "Fast-Track Your Brand’s Growth & Boost Sales Today." at bounding box center [627, 349] width 879 height 67
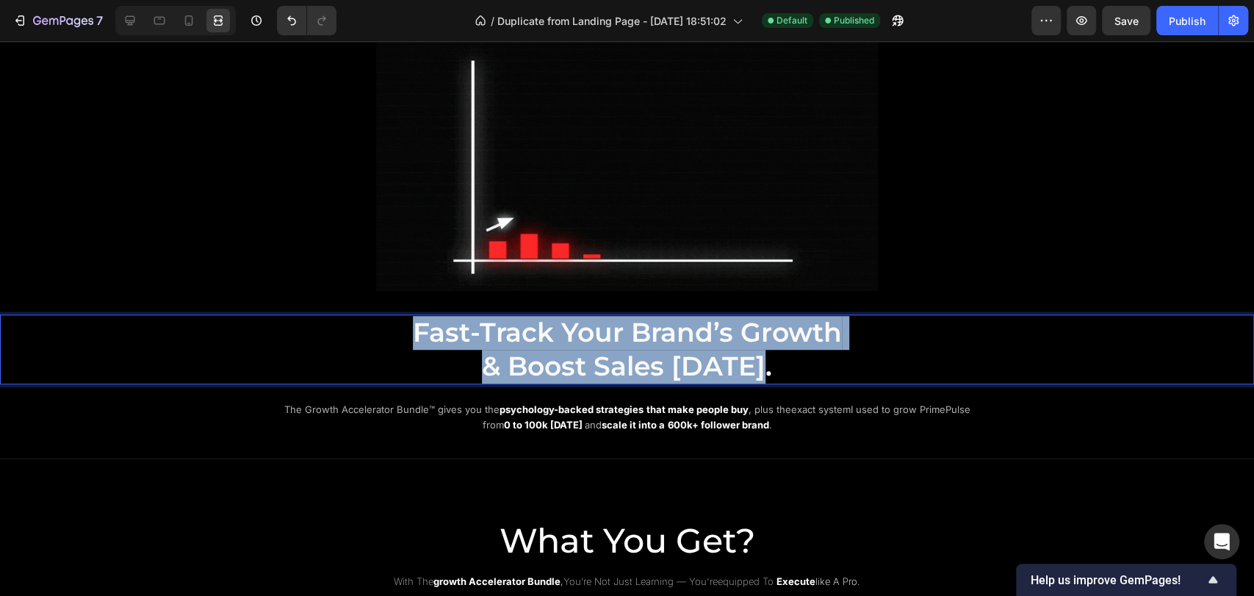
drag, startPoint x: 403, startPoint y: 337, endPoint x: 767, endPoint y: 356, distance: 364.2
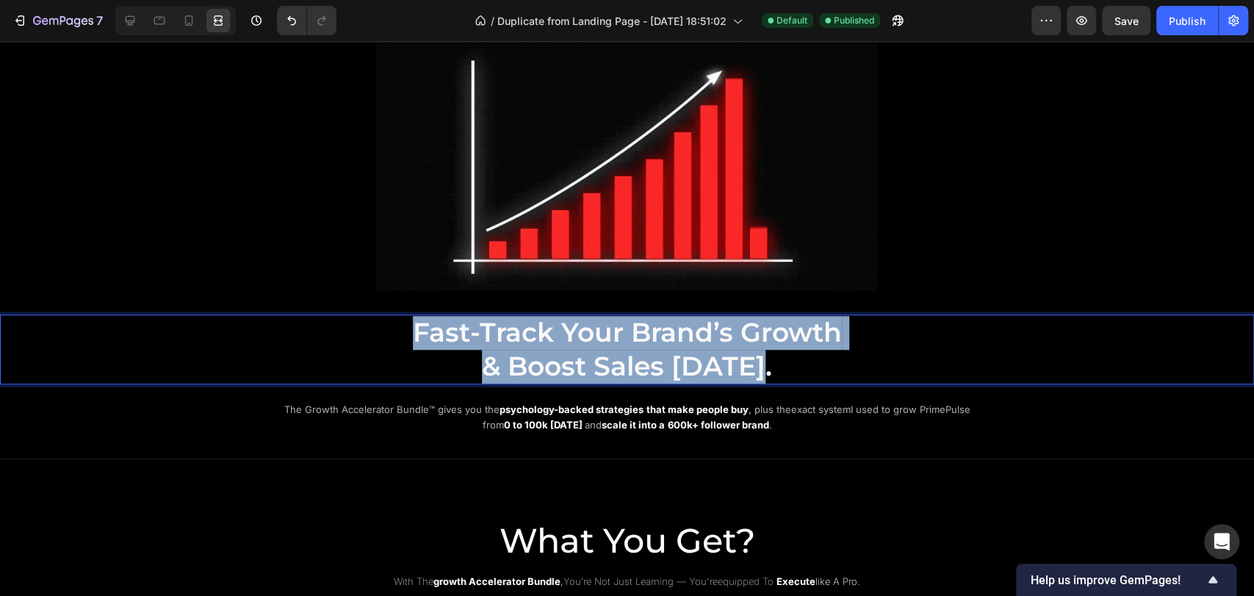
click at [767, 356] on p "Fast-Track Your Brand’s Growth & Boost Sales Today." at bounding box center [627, 349] width 879 height 67
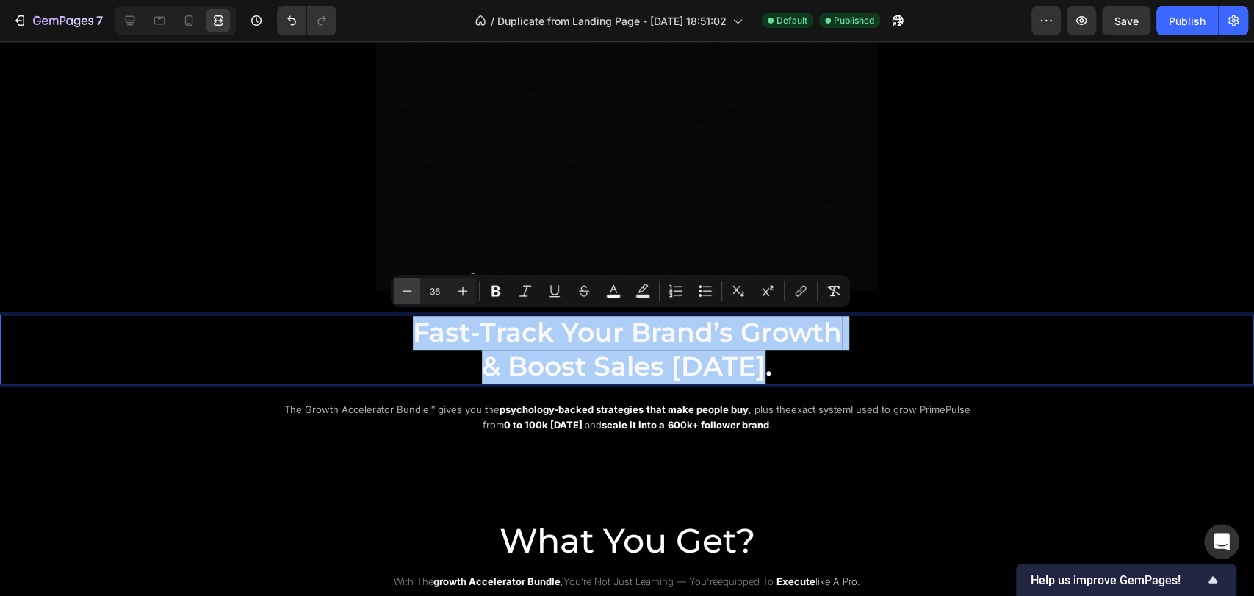
click at [414, 292] on button "Minus" at bounding box center [407, 291] width 26 height 26
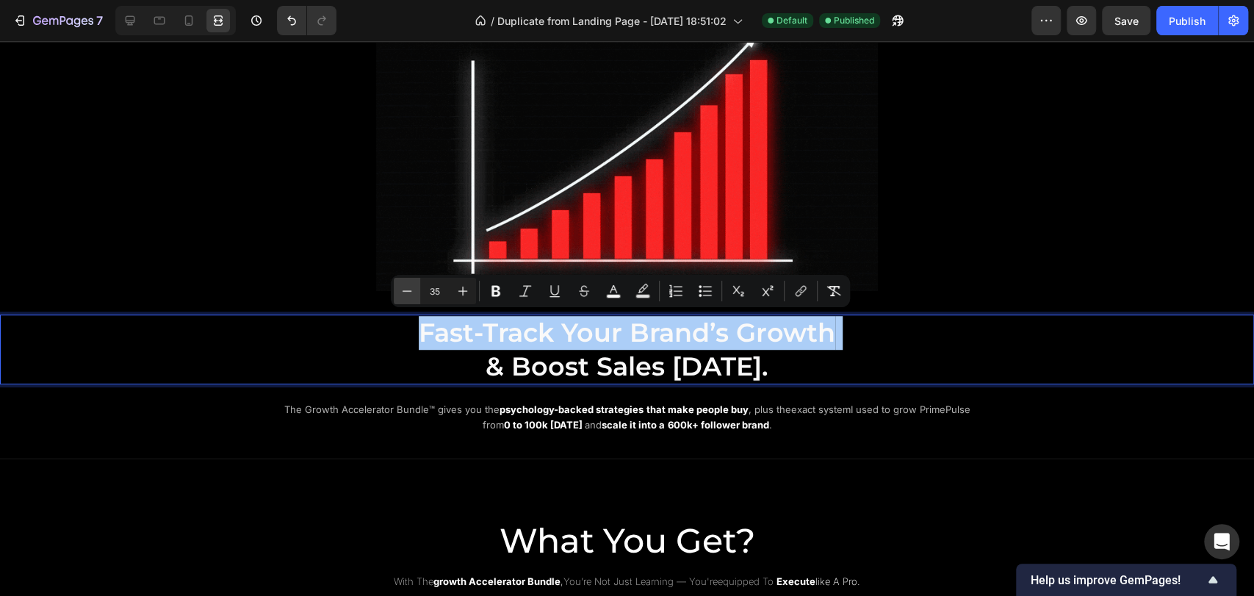
click at [408, 293] on icon "Editor contextual toolbar" at bounding box center [407, 291] width 15 height 15
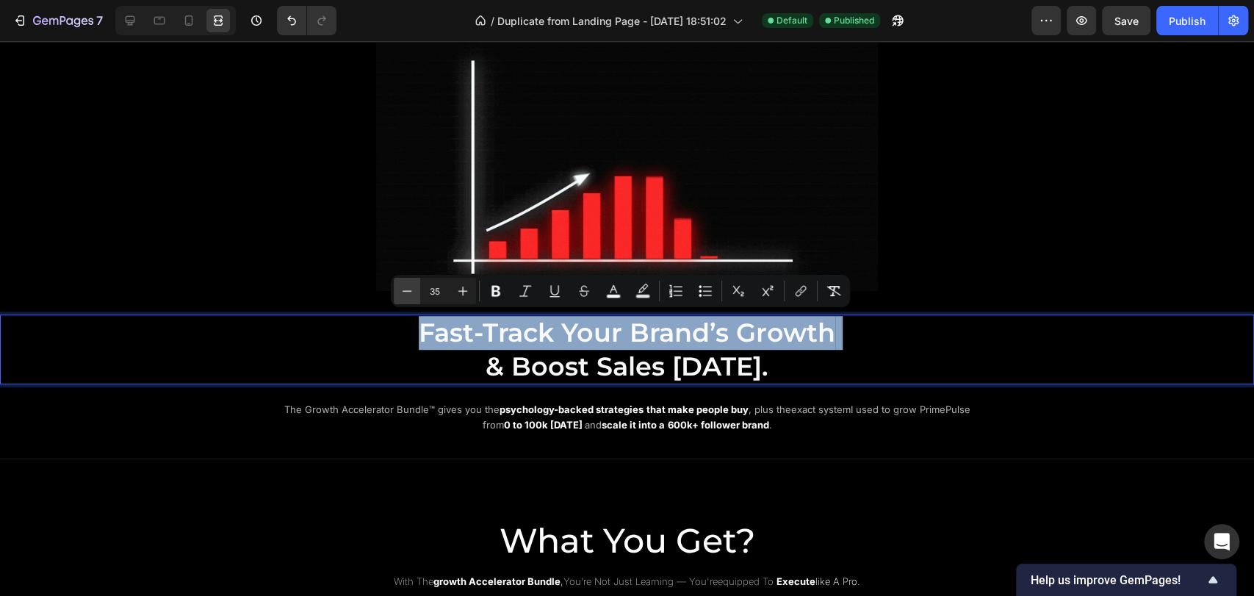
type input "34"
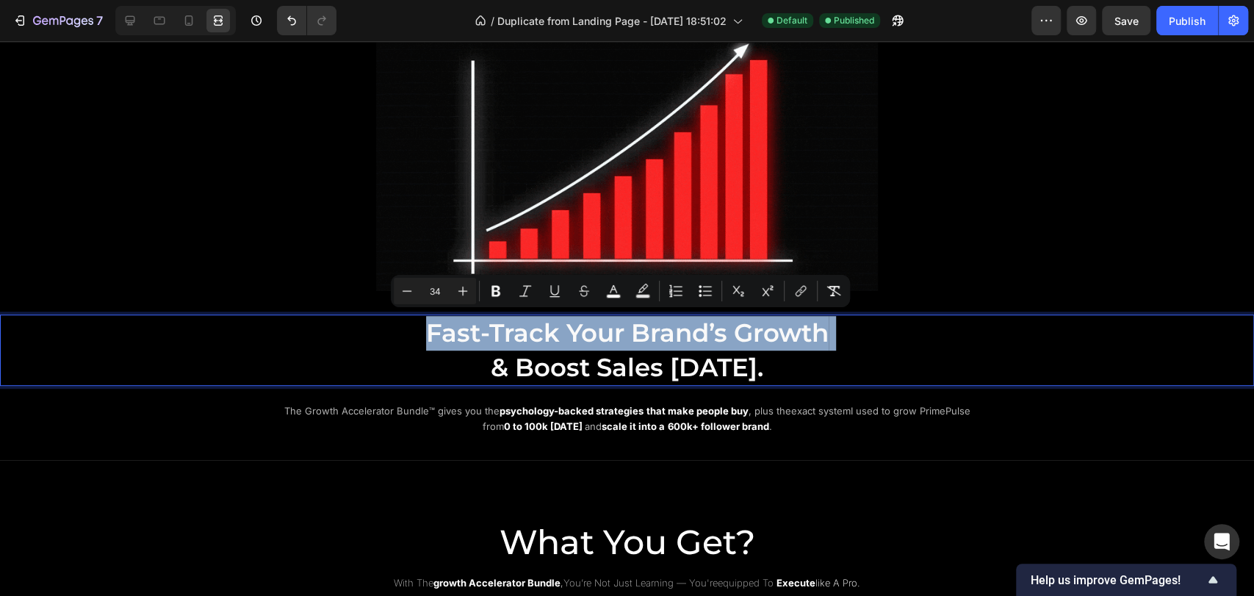
click at [335, 359] on p "Fast-Track Your Brand’s Growth & Boost Sales Today." at bounding box center [627, 350] width 879 height 68
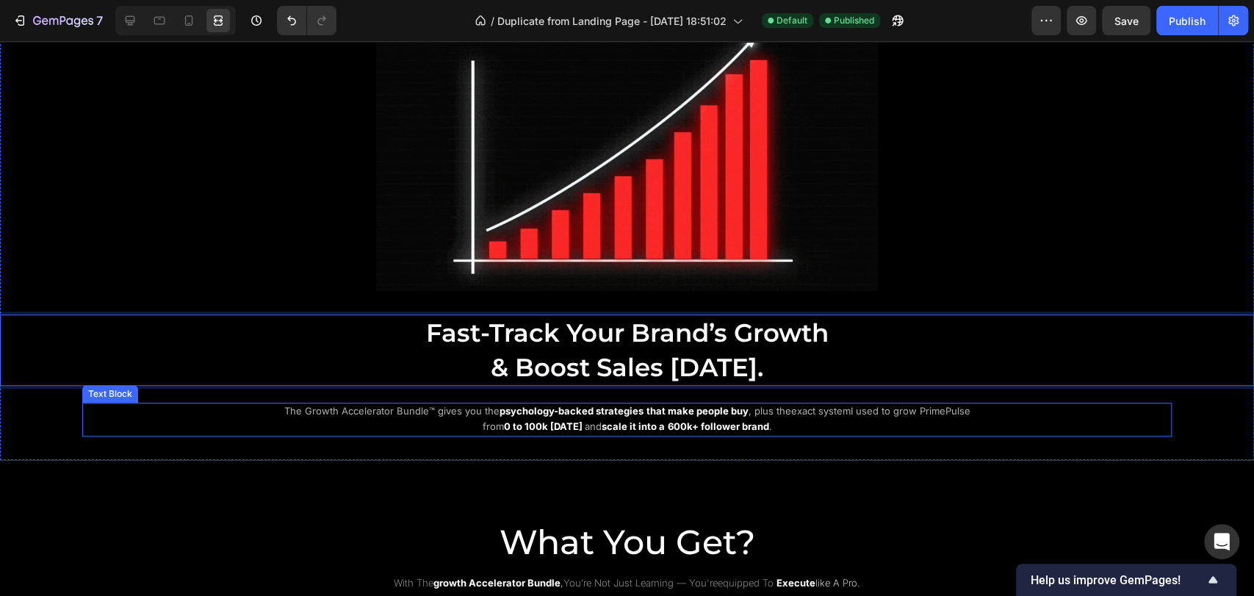
click at [159, 428] on div "The Growth Accelerator Bundle™ gives you the psychology-backed strategies that …" at bounding box center [627, 420] width 1090 height 34
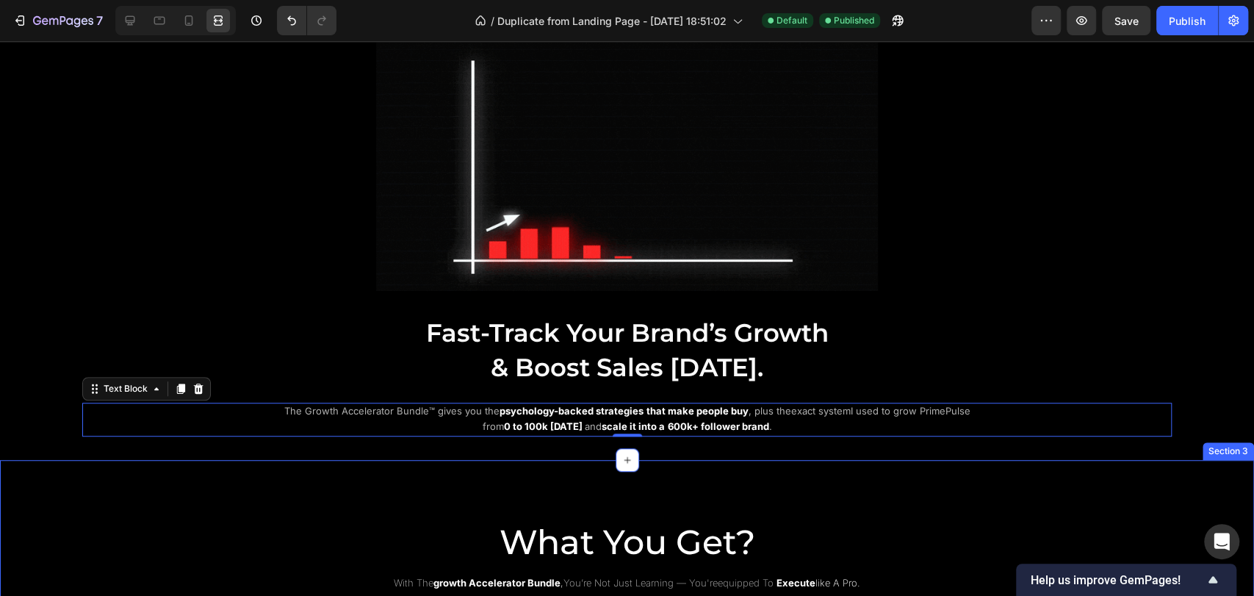
click at [161, 481] on div "What You Get? Heading with the growth accelerator bundle , you’re not just lear…" at bounding box center [627, 538] width 1254 height 157
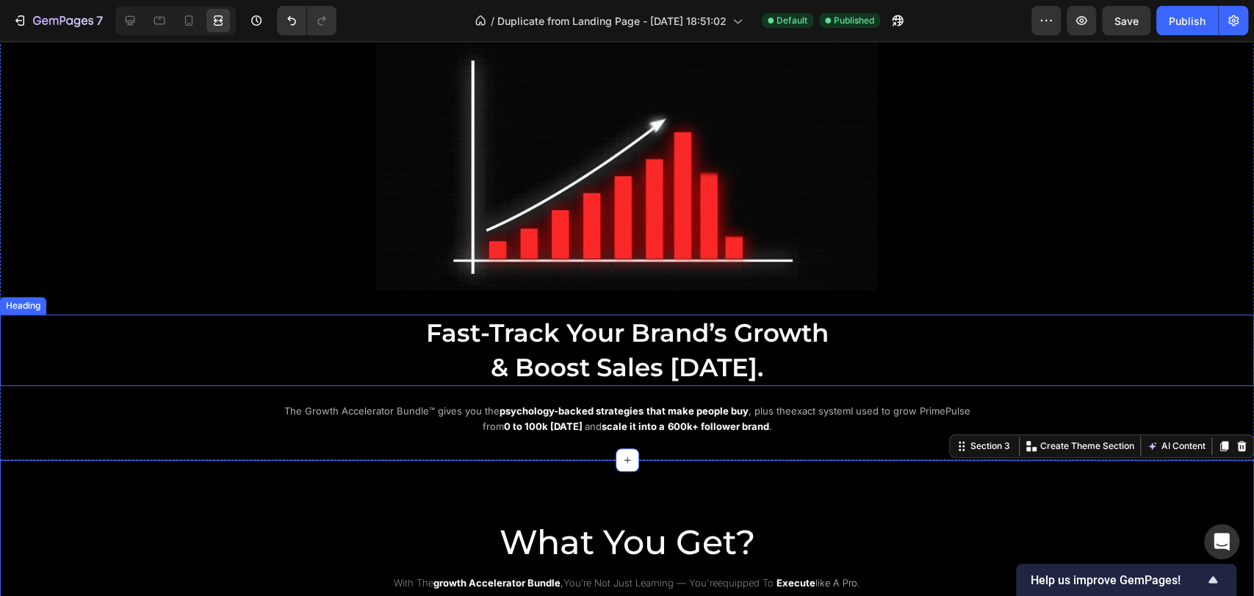
click at [449, 345] on p "⁠⁠⁠⁠⁠⁠⁠ Fast-Track Your Brand’s Growth & Boost Sales Today." at bounding box center [627, 350] width 879 height 68
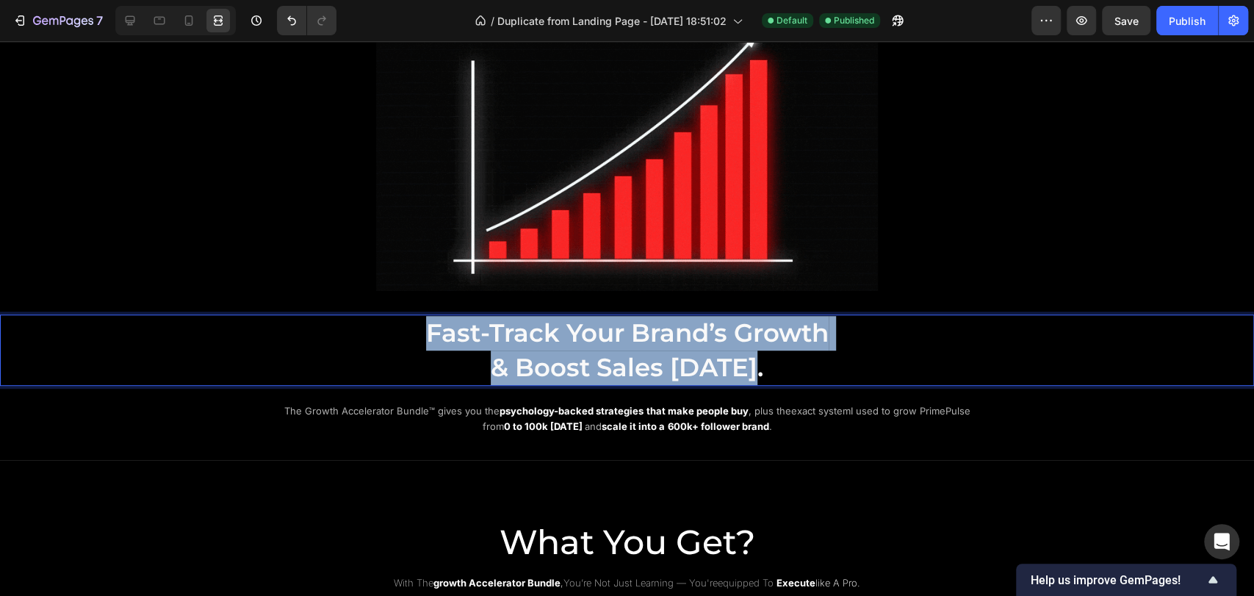
drag, startPoint x: 417, startPoint y: 335, endPoint x: 766, endPoint y: 371, distance: 350.9
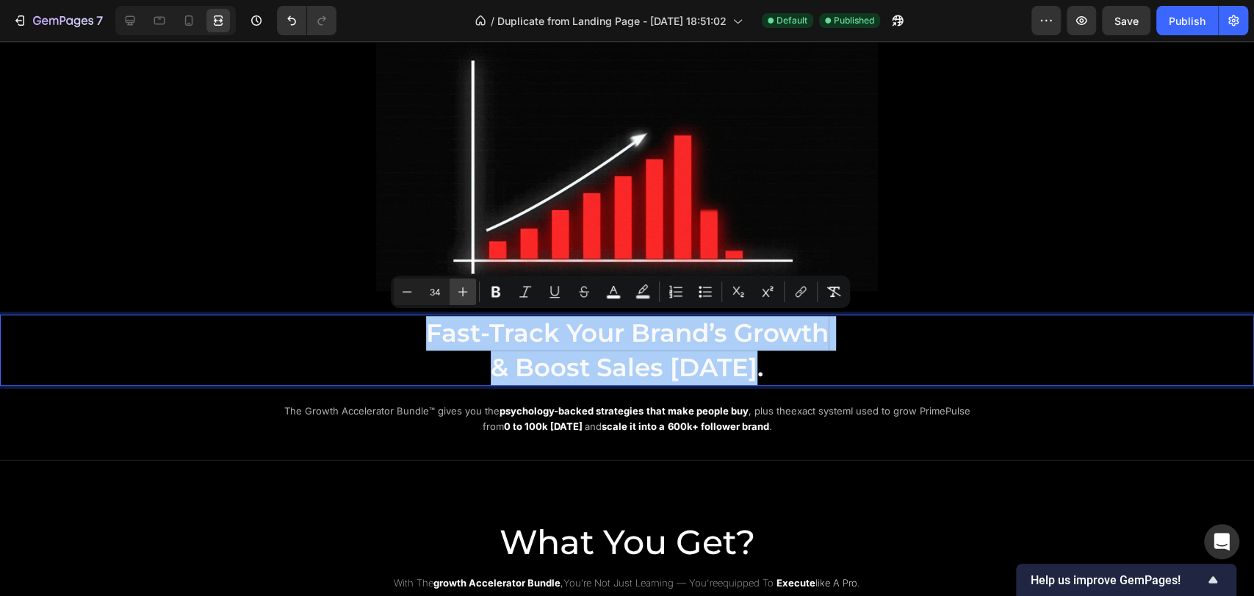
click at [464, 294] on icon "Editor contextual toolbar" at bounding box center [463, 291] width 15 height 15
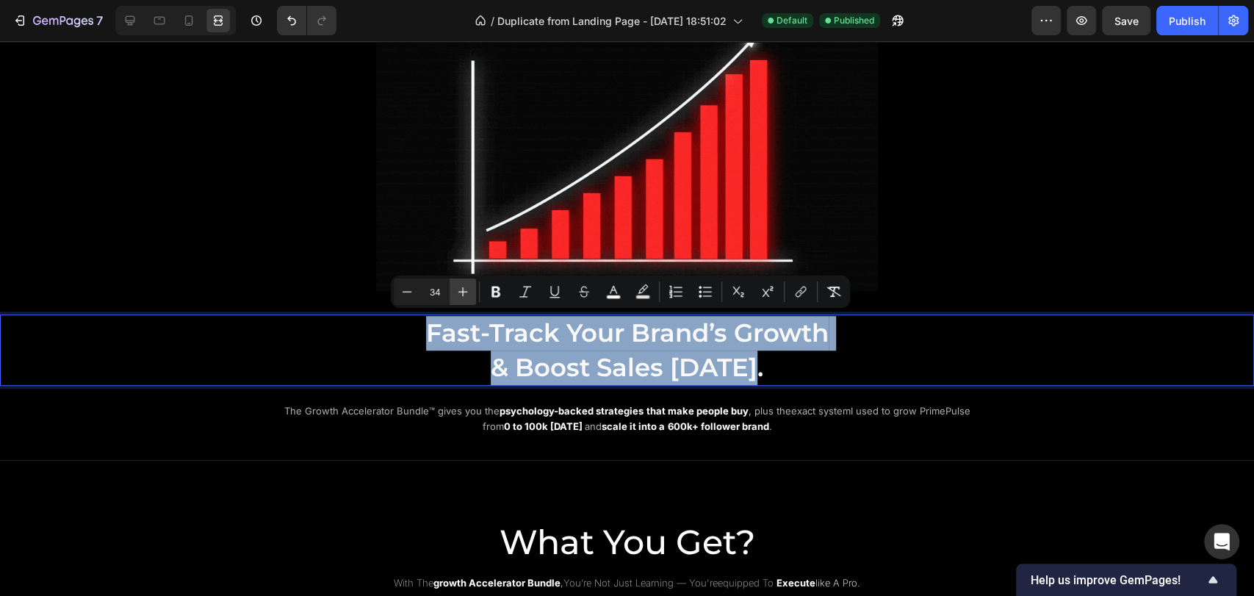
type input "35"
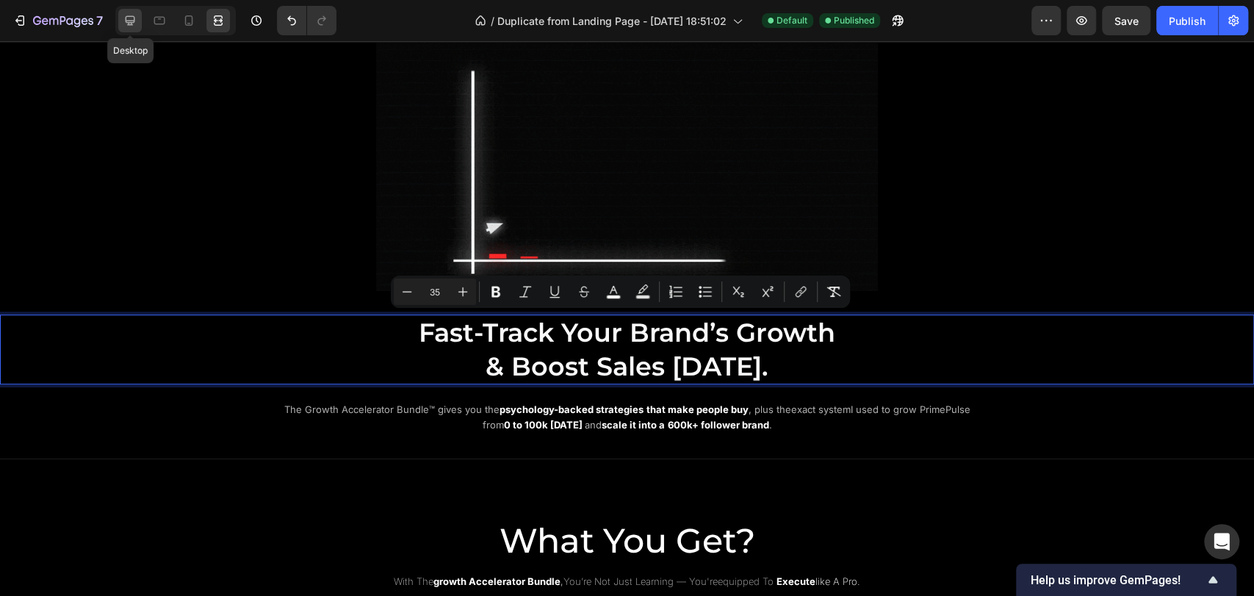
click at [128, 25] on icon at bounding box center [130, 20] width 15 height 15
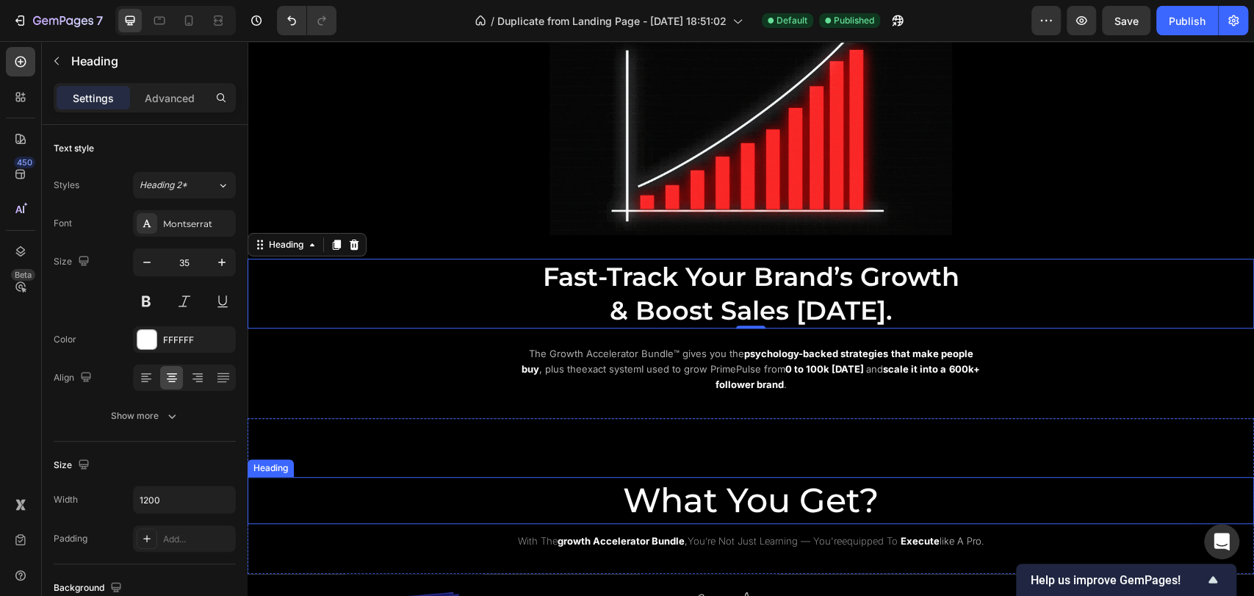
click at [765, 489] on span "What You Get?" at bounding box center [751, 500] width 256 height 42
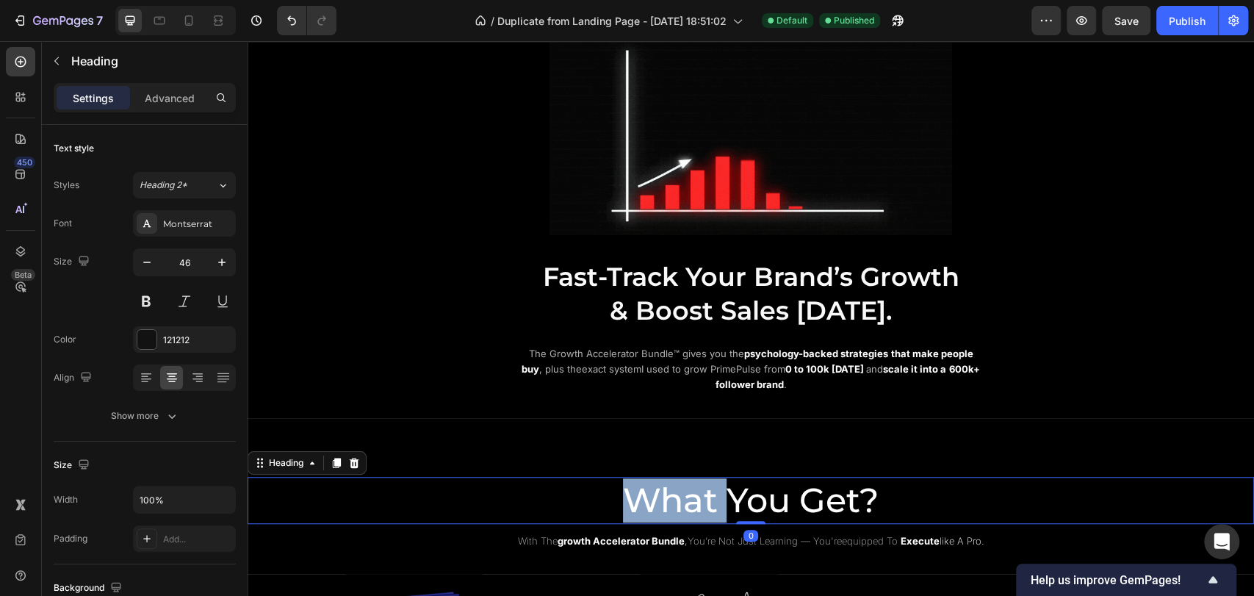
click at [644, 493] on span "What You Get?" at bounding box center [751, 500] width 256 height 42
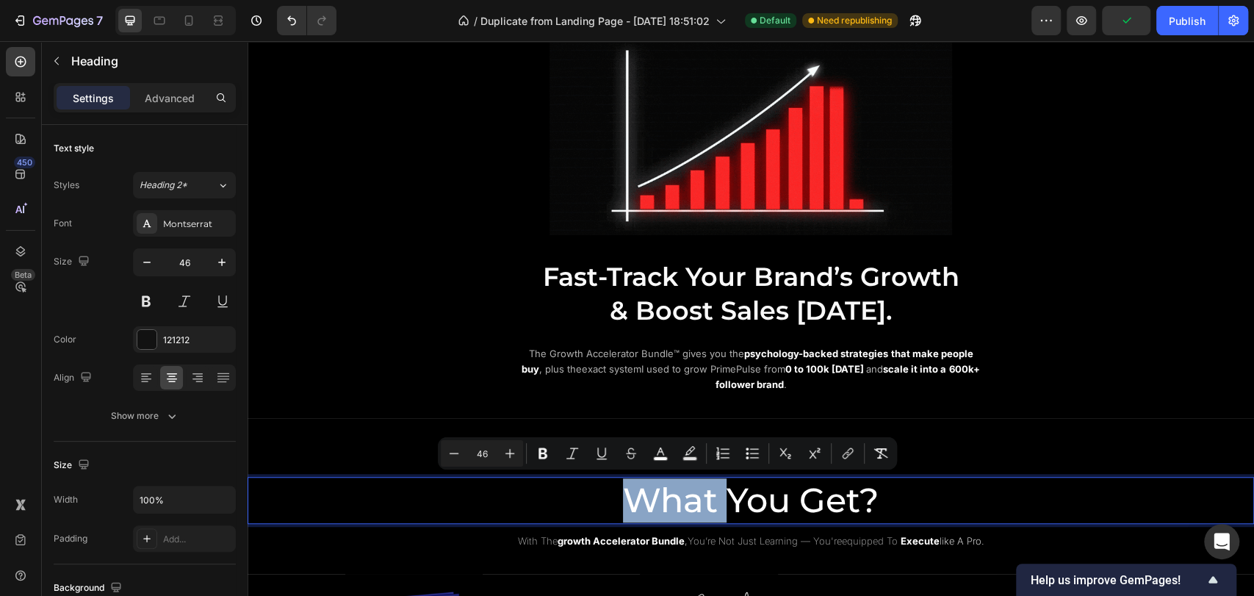
click at [592, 499] on p "What You Get?" at bounding box center [751, 500] width 1004 height 44
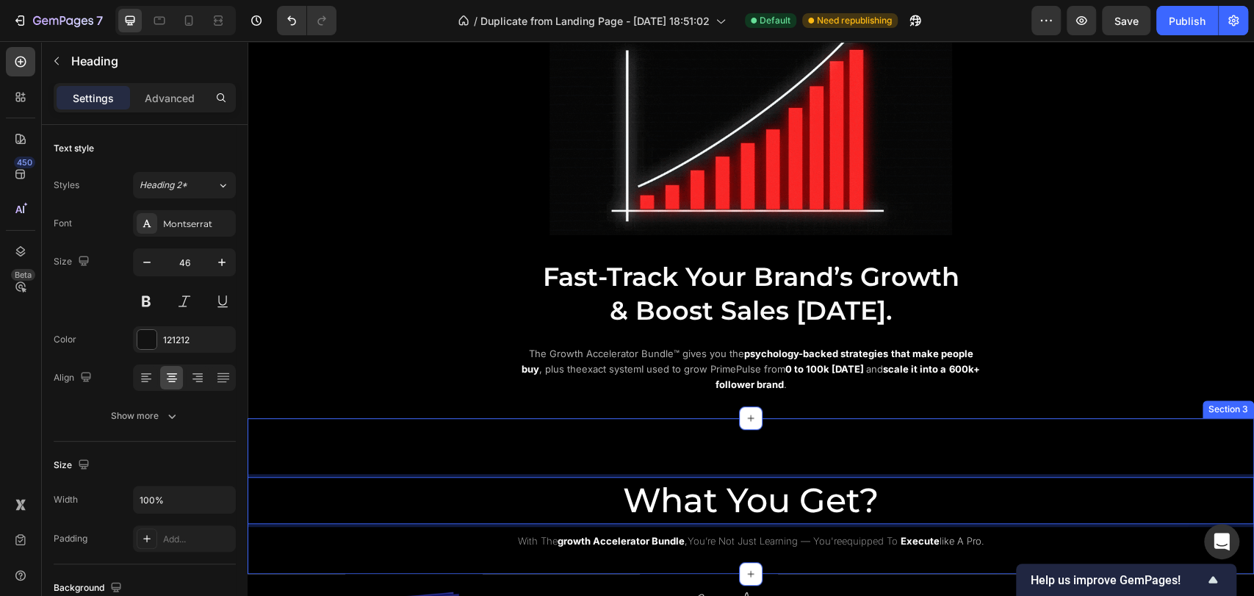
click at [498, 436] on div "What You Get? Heading 0 with the growth accelerator bundle , you’re not just le…" at bounding box center [751, 496] width 1007 height 157
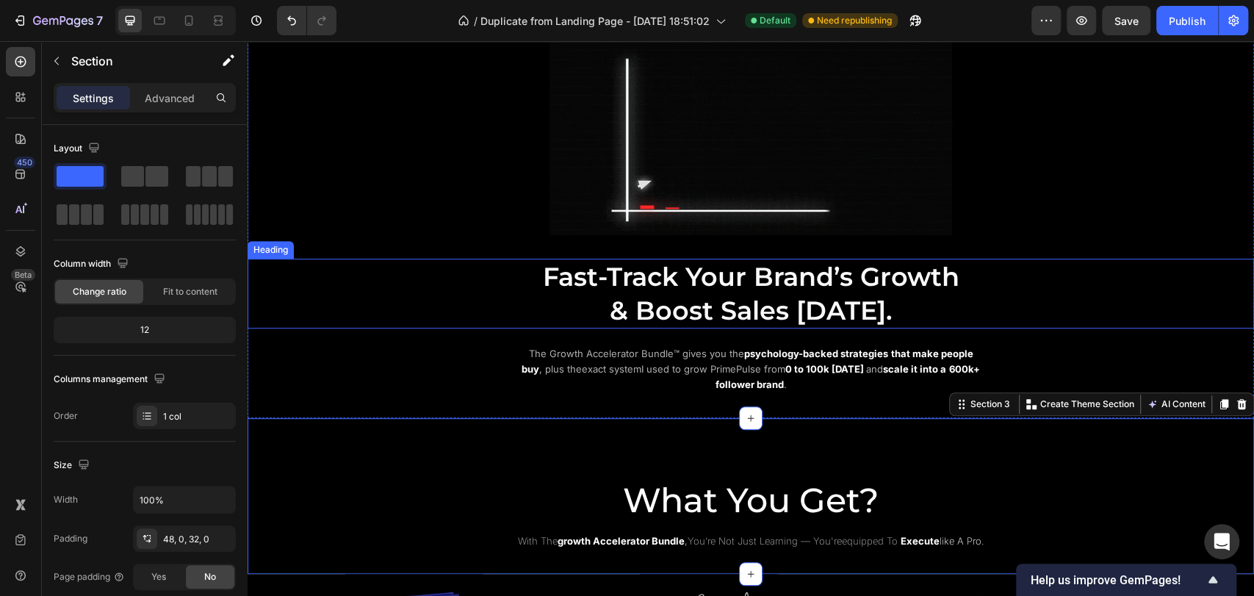
click at [615, 264] on span "Fast-Track Your Brand’s Growth" at bounding box center [751, 277] width 417 height 32
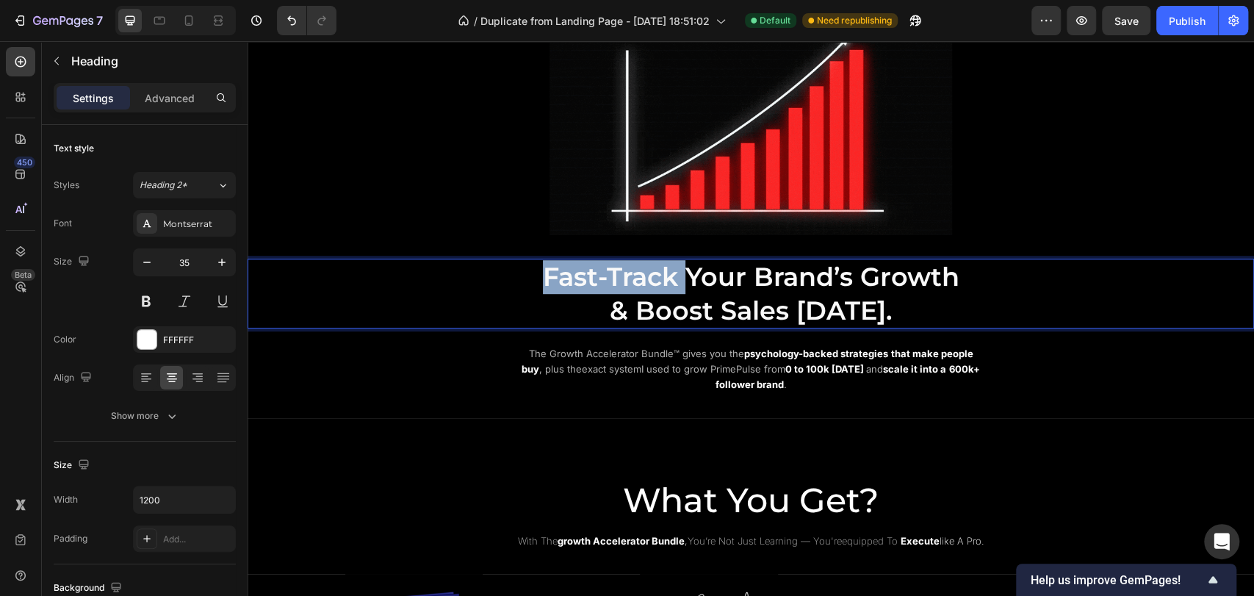
drag, startPoint x: 532, startPoint y: 271, endPoint x: 680, endPoint y: 288, distance: 149.4
click at [680, 288] on p "Fast-Track Your Brand’s Growth & Boost Sales Today." at bounding box center [751, 293] width 879 height 67
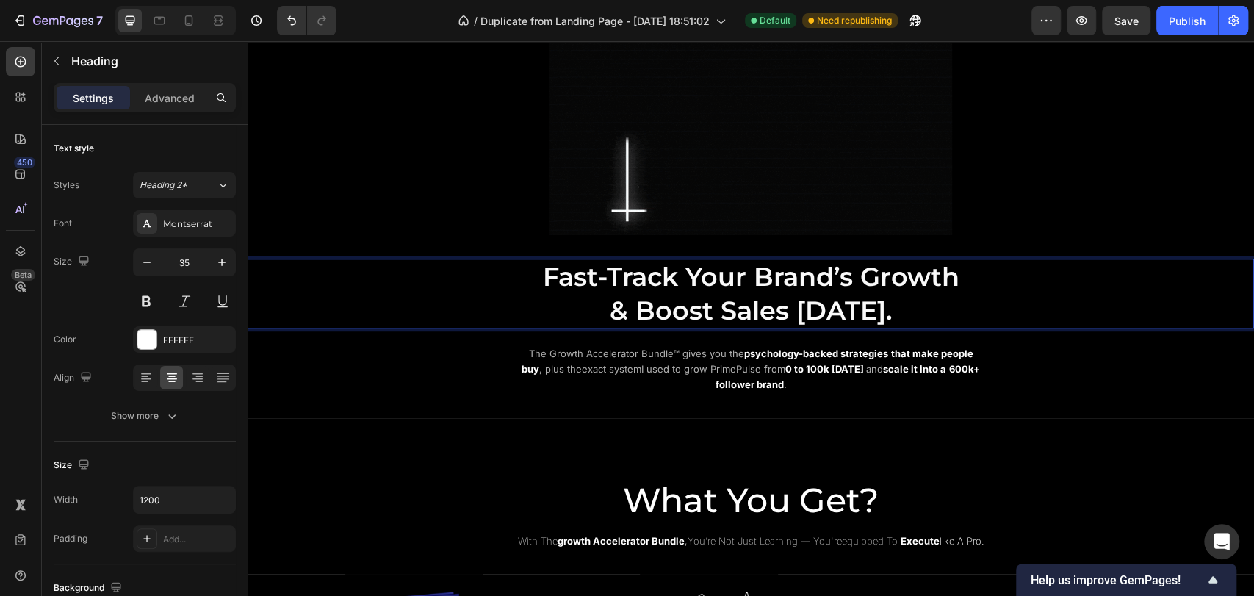
click at [1032, 289] on p "Fast-Track Your Brand’s Growth & Boost Sales Today." at bounding box center [751, 293] width 879 height 67
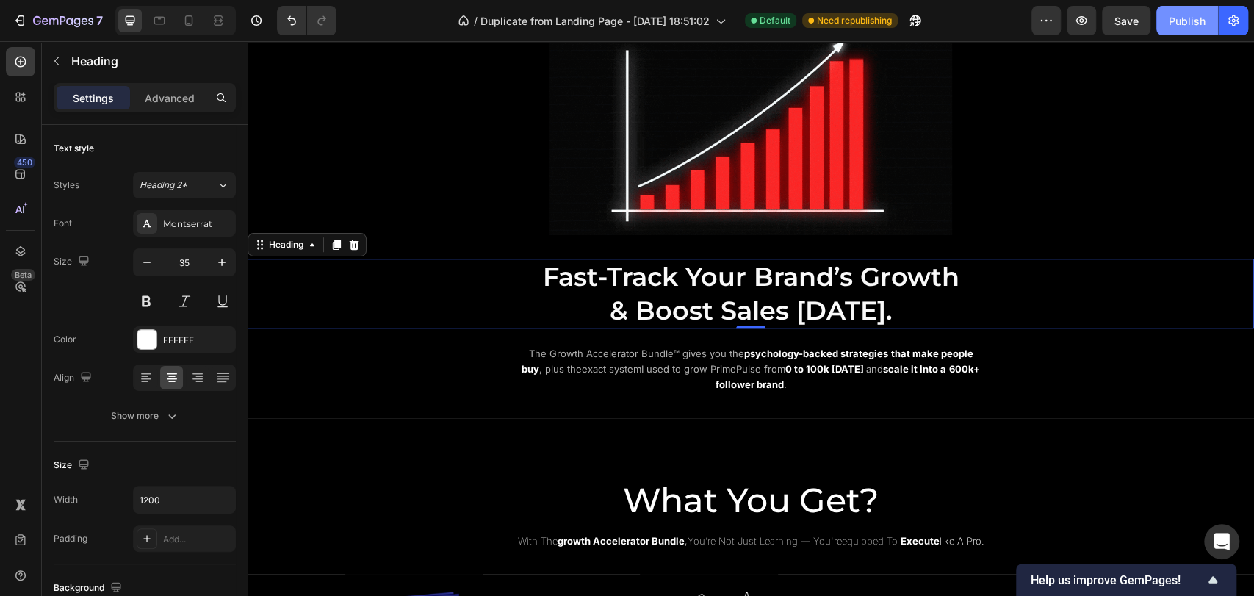
click at [1180, 29] on button "Publish" at bounding box center [1188, 20] width 62 height 29
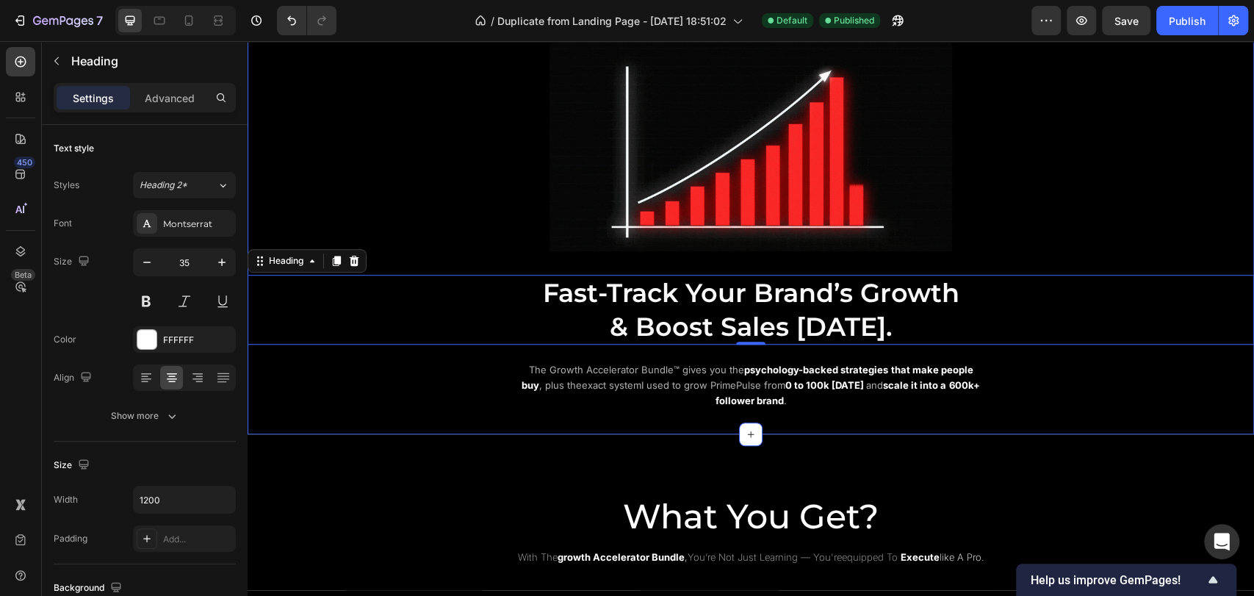
scroll to position [735, 0]
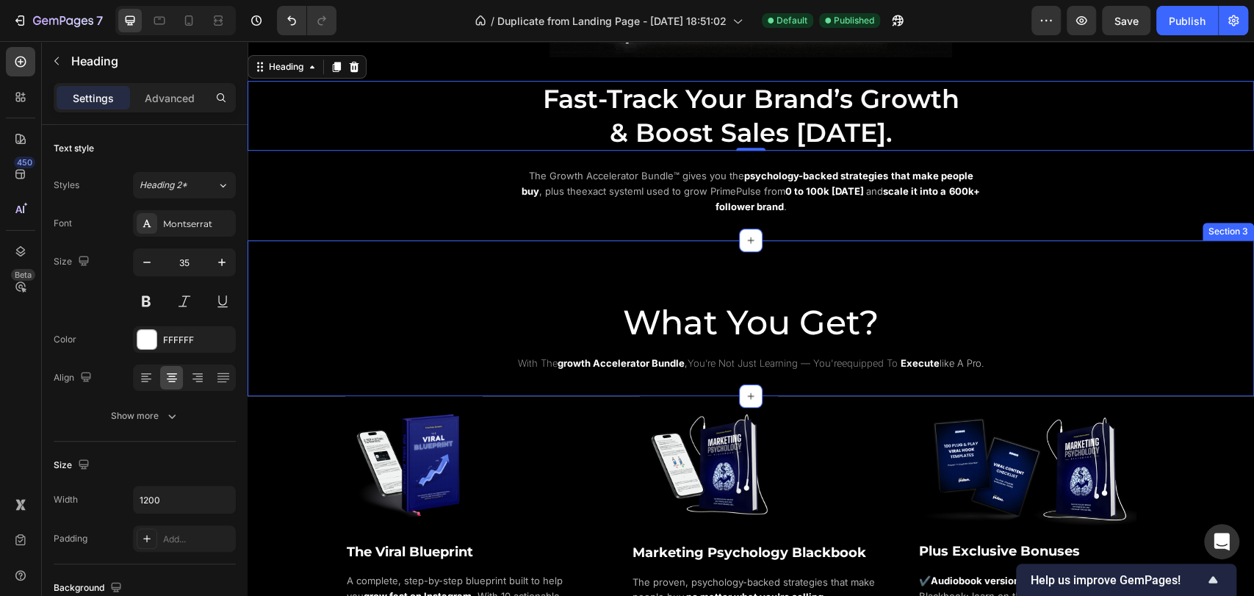
click at [758, 276] on div "What You Get? Heading with the growth accelerator bundle , you’re not just lear…" at bounding box center [751, 325] width 1007 height 98
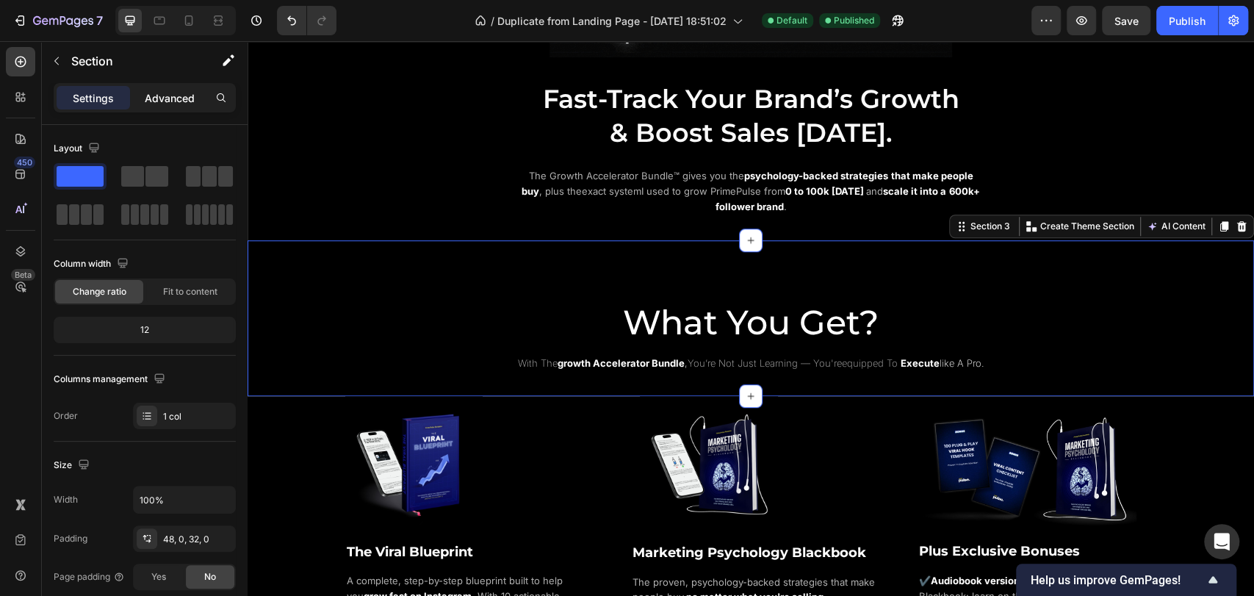
click at [176, 99] on p "Advanced" at bounding box center [170, 97] width 50 height 15
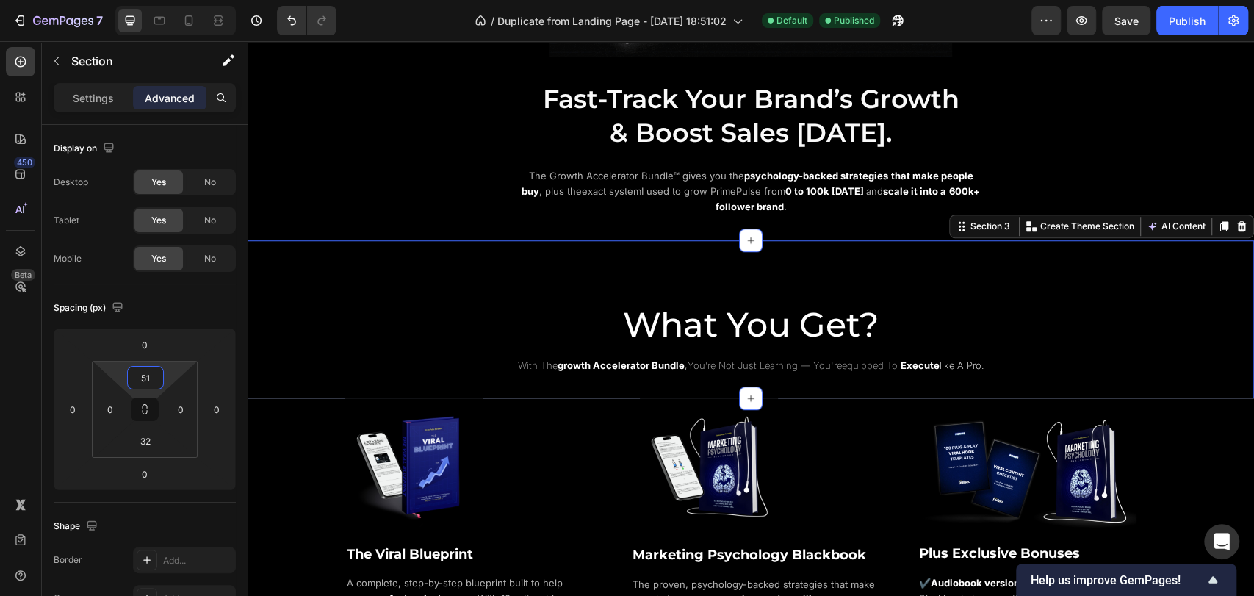
type input "53"
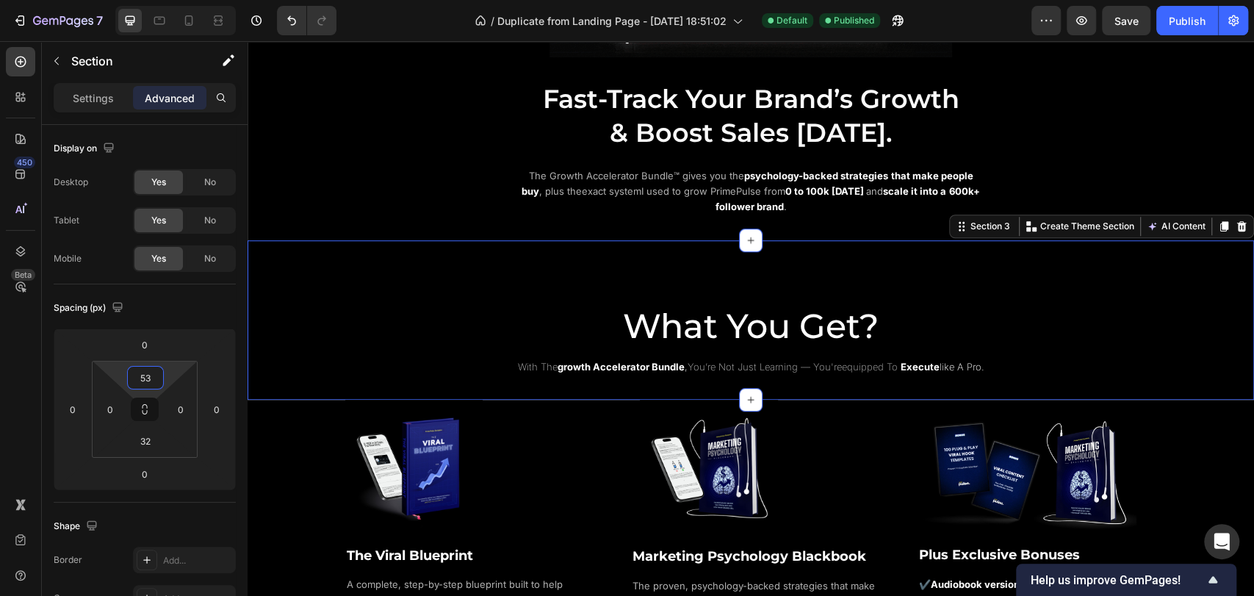
drag, startPoint x: 176, startPoint y: 370, endPoint x: 182, endPoint y: 351, distance: 20.9
click at [182, 0] on html "7 / Duplicate from Landing Page - Aug 1, 18:51:02 Default Published Preview Sav…" at bounding box center [627, 0] width 1254 height 0
click at [214, 26] on icon at bounding box center [218, 20] width 15 height 15
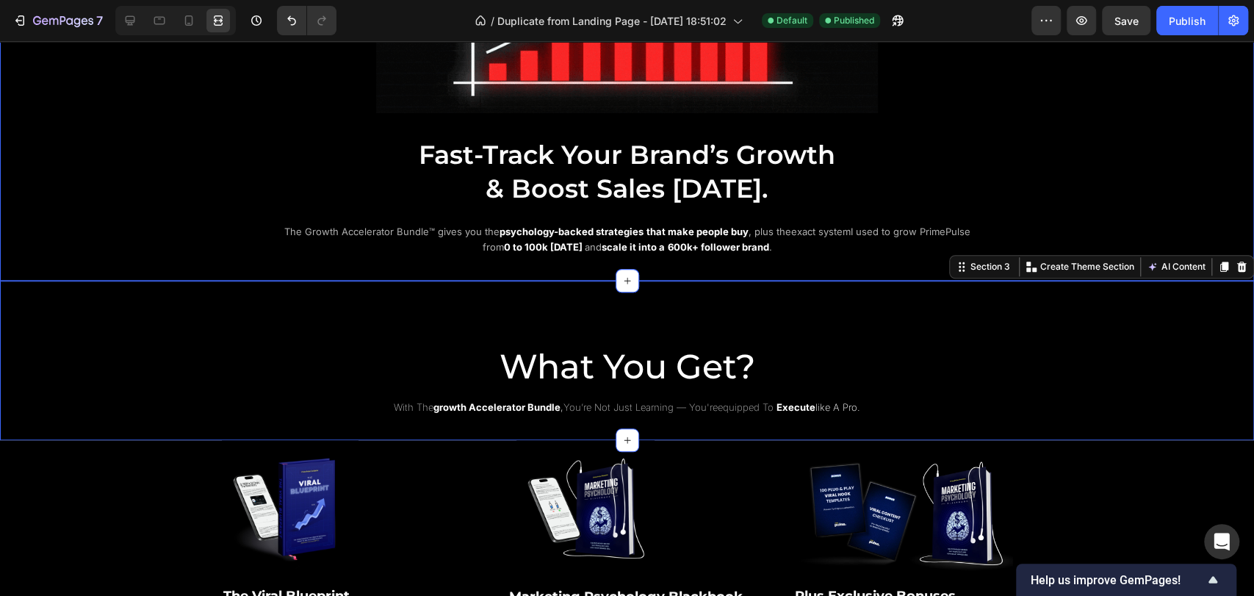
click at [145, 218] on div "Image ⁠⁠⁠⁠⁠⁠⁠ Fast-Track Your Brand’s Growth & Boost Sales Today. Heading The G…" at bounding box center [627, 44] width 1254 height 426
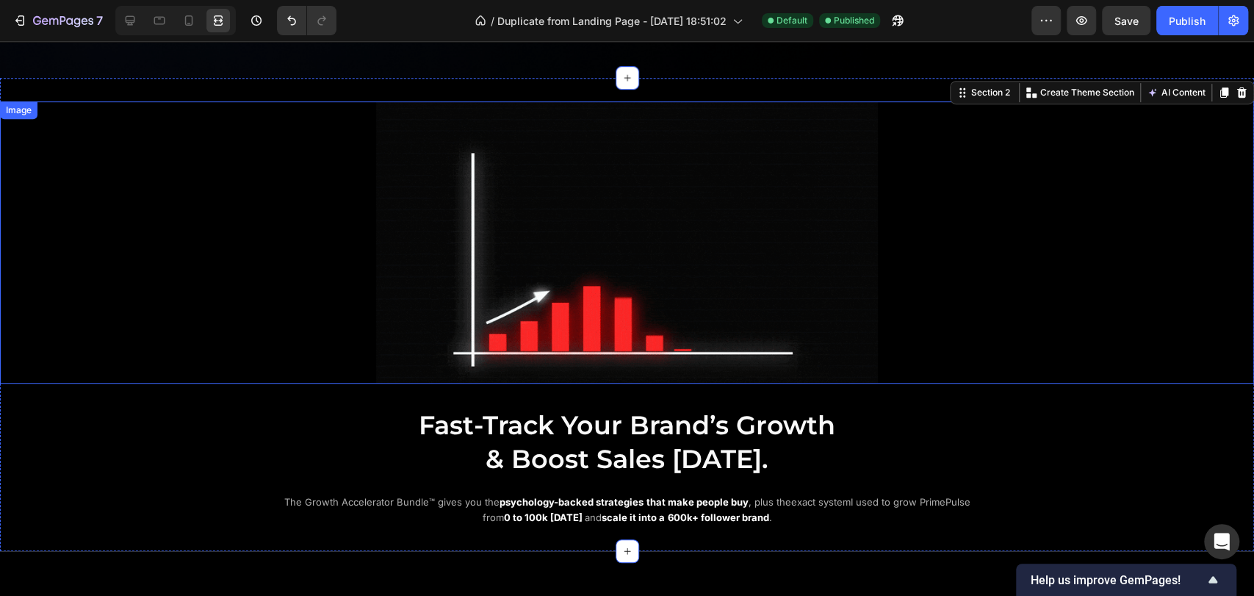
scroll to position [163, 0]
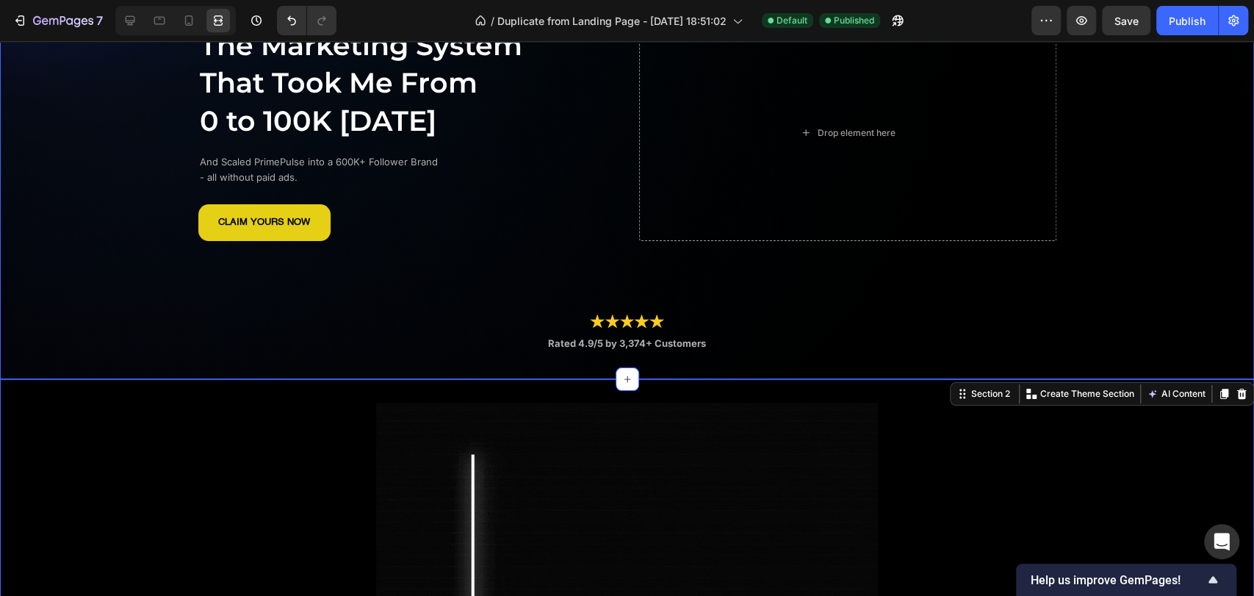
click at [1144, 199] on div "The Marketing System That Took Me From 0 to 100K in 14 Days Heading And Scaled …" at bounding box center [627, 144] width 1254 height 424
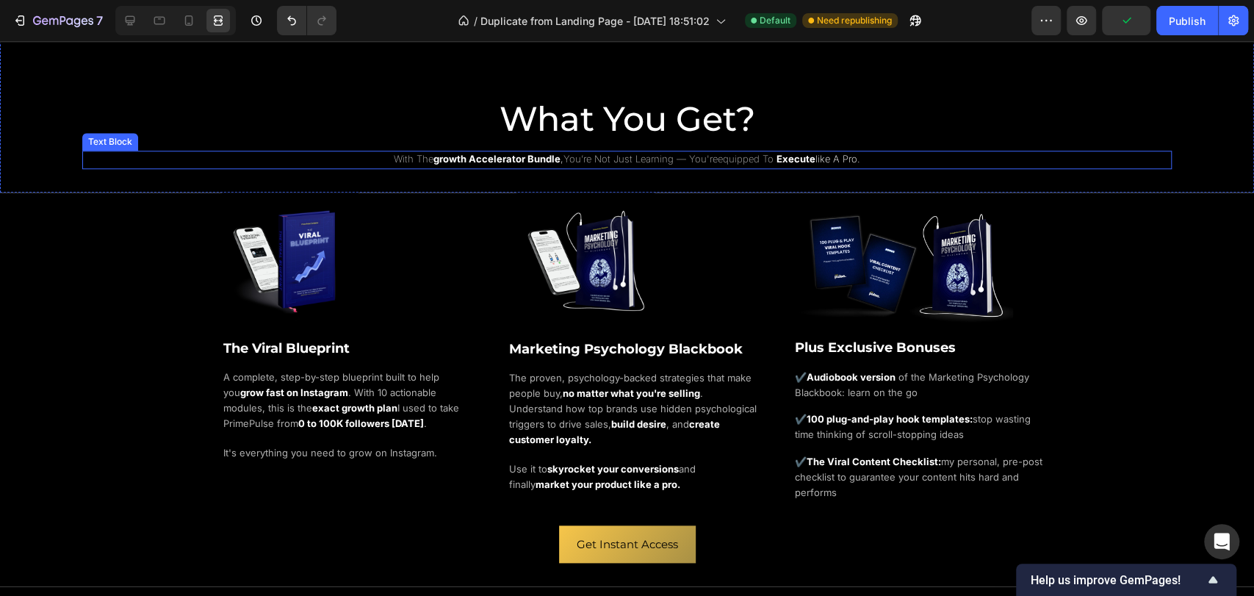
scroll to position [816, 0]
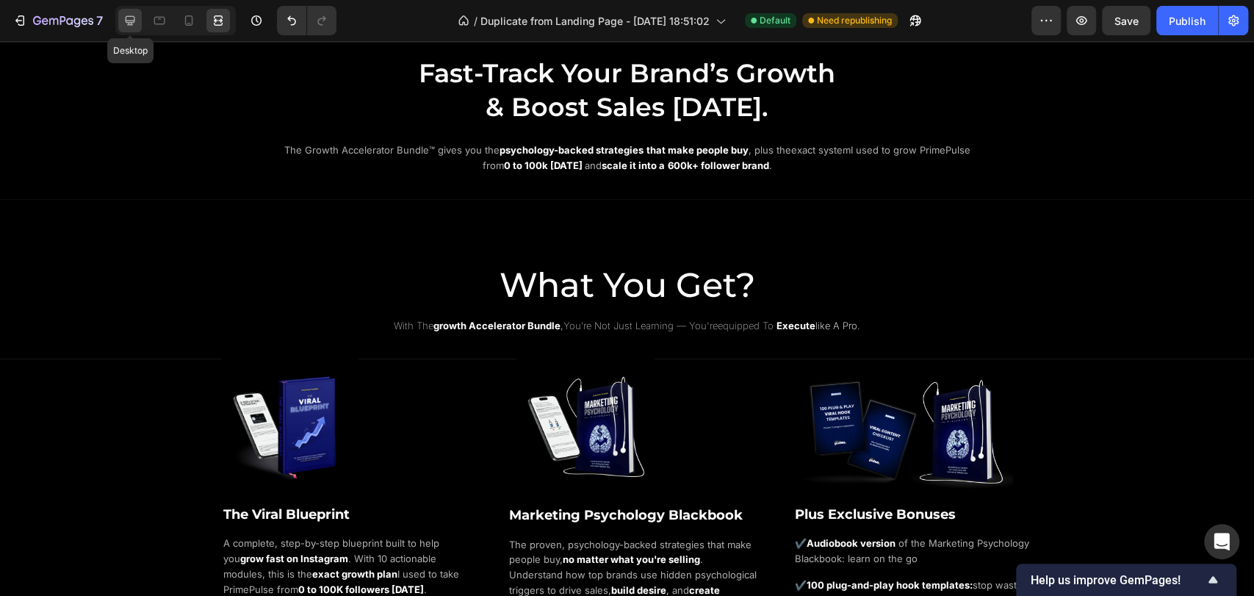
click at [126, 24] on icon at bounding box center [130, 20] width 15 height 15
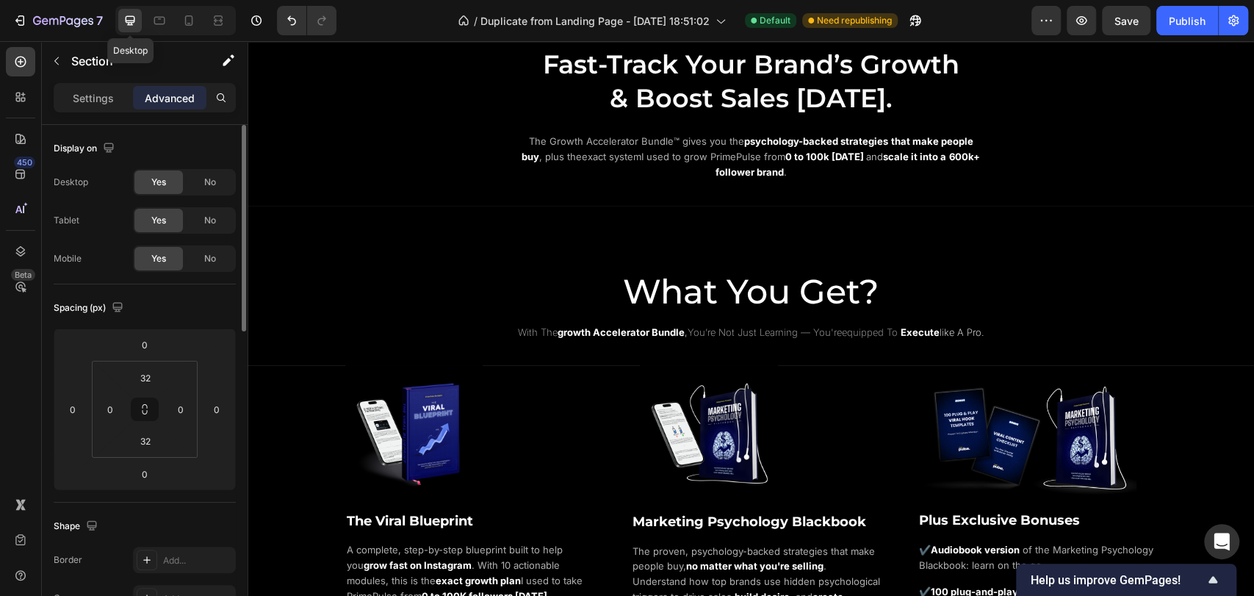
scroll to position [761, 0]
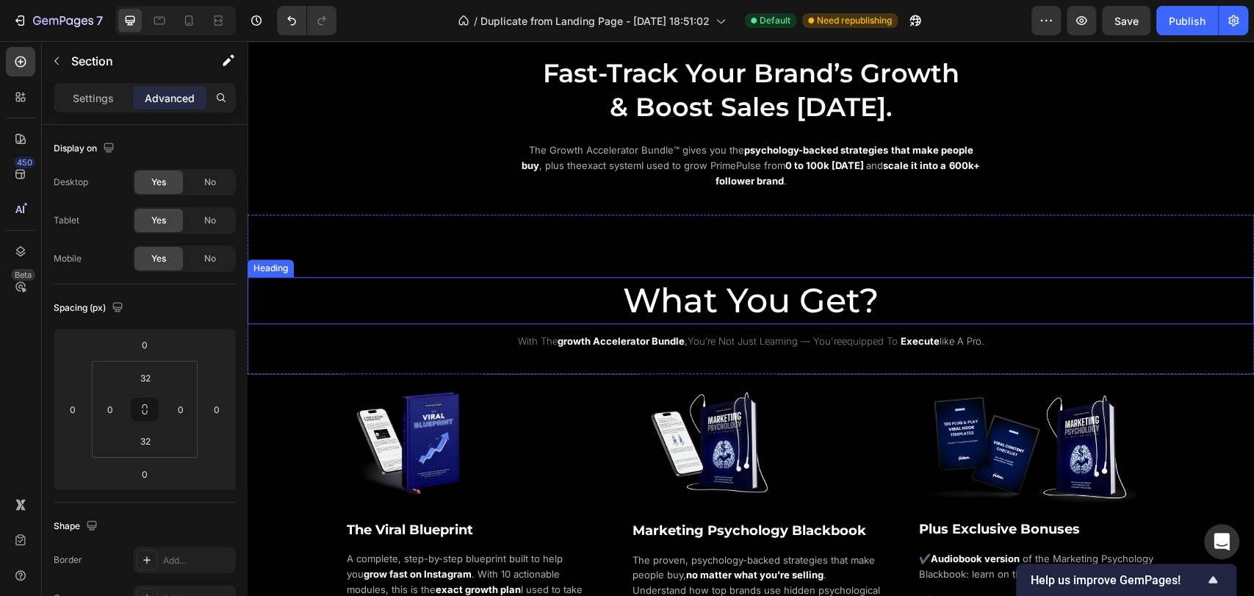
click at [748, 295] on span "What You Get?" at bounding box center [751, 300] width 256 height 42
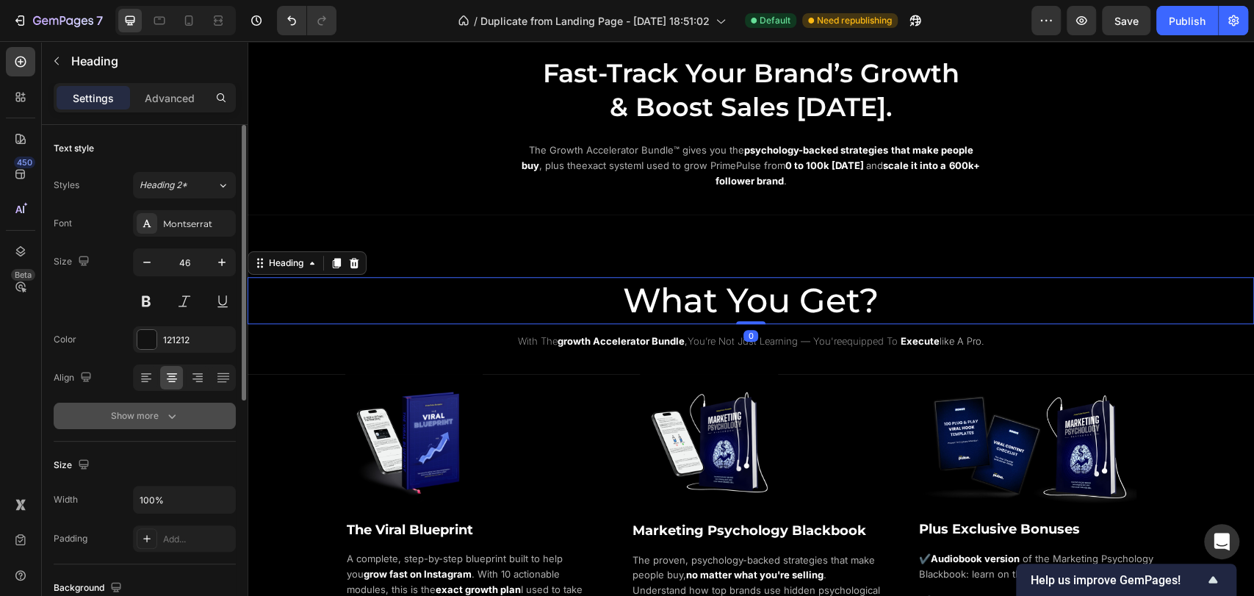
click at [159, 421] on div "Show more" at bounding box center [145, 416] width 68 height 15
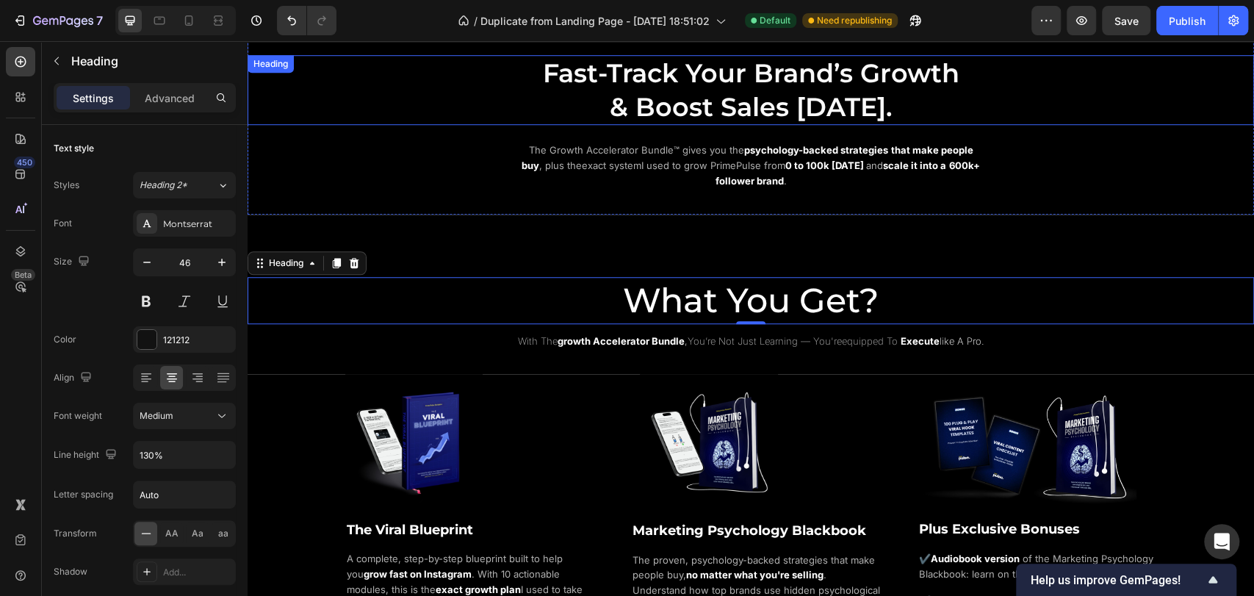
click at [618, 95] on span "& Boost Sales [DATE]." at bounding box center [751, 107] width 283 height 32
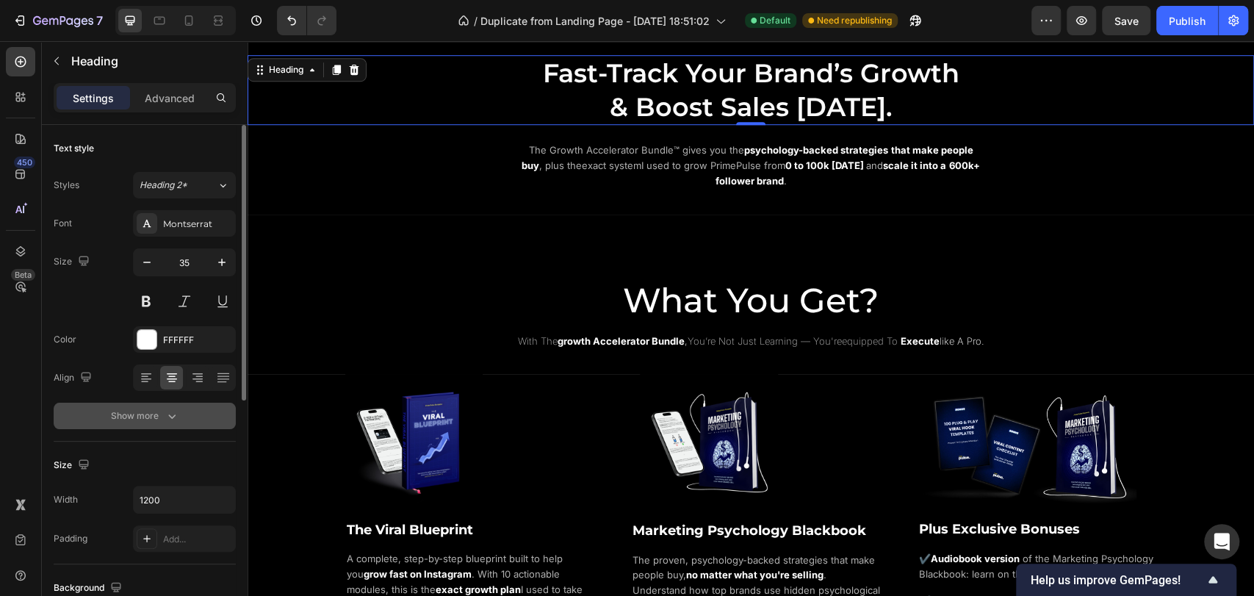
click at [133, 423] on div "Show more" at bounding box center [145, 416] width 68 height 15
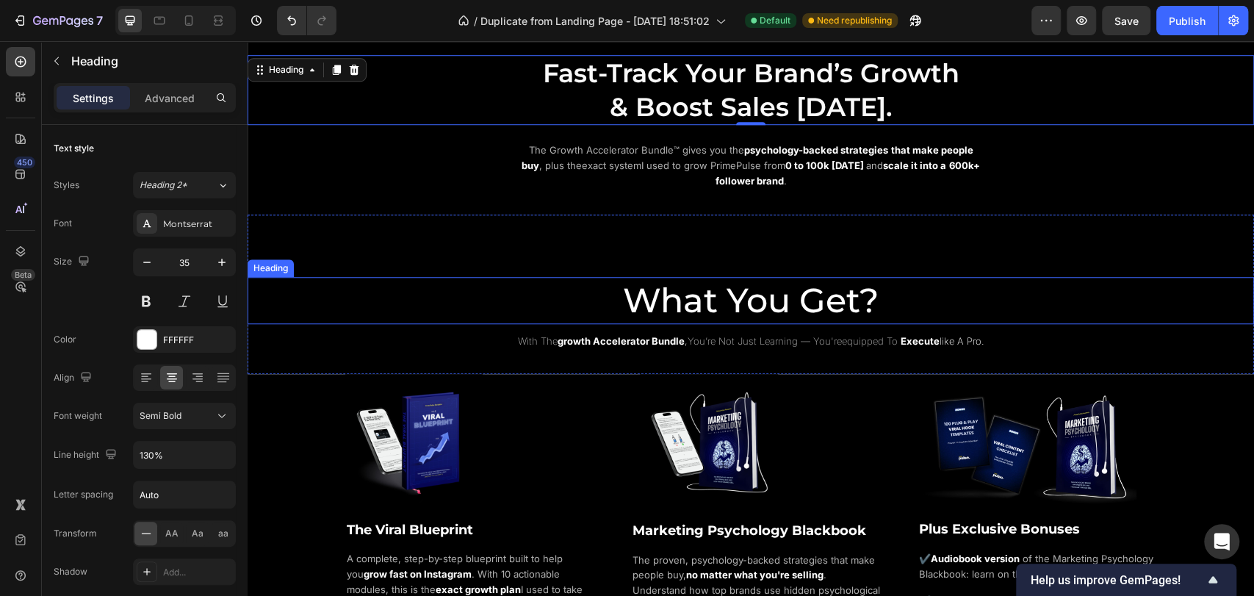
click at [693, 295] on span "What You Get?" at bounding box center [751, 300] width 256 height 42
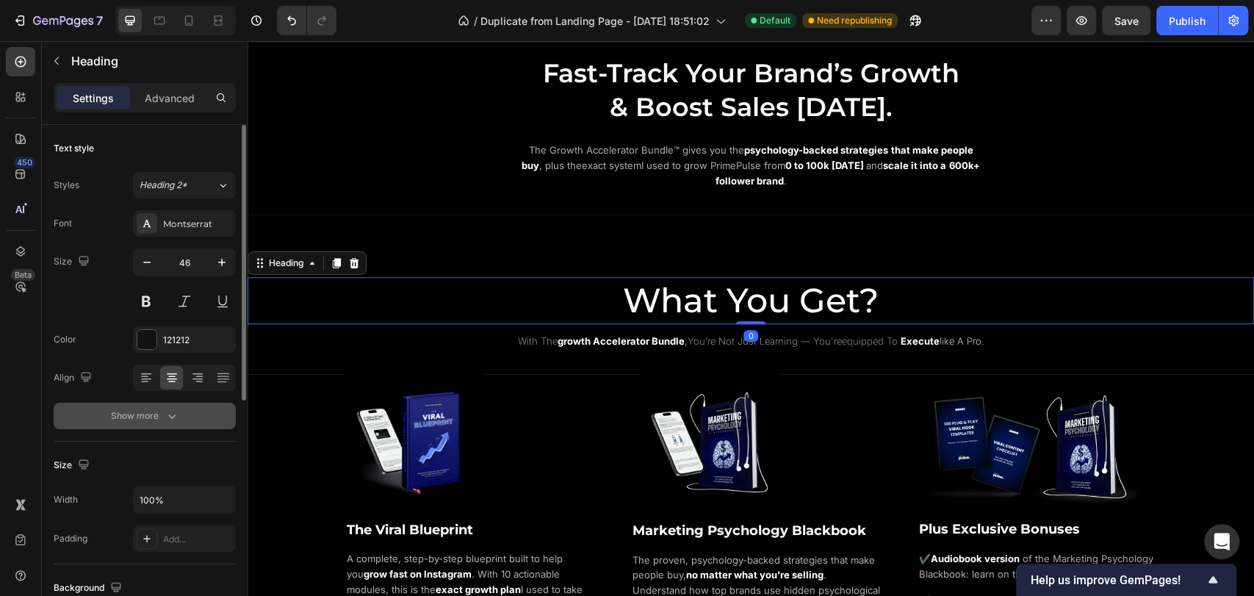
click at [159, 420] on div "Show more" at bounding box center [145, 416] width 68 height 15
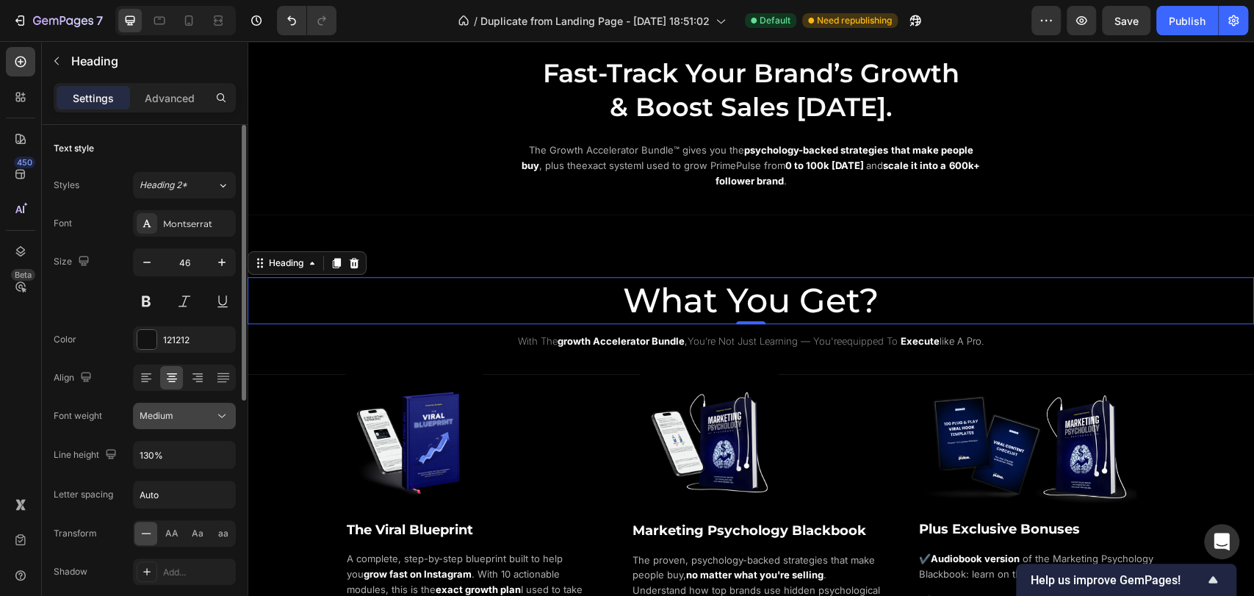
click at [193, 416] on div "Medium" at bounding box center [177, 415] width 75 height 13
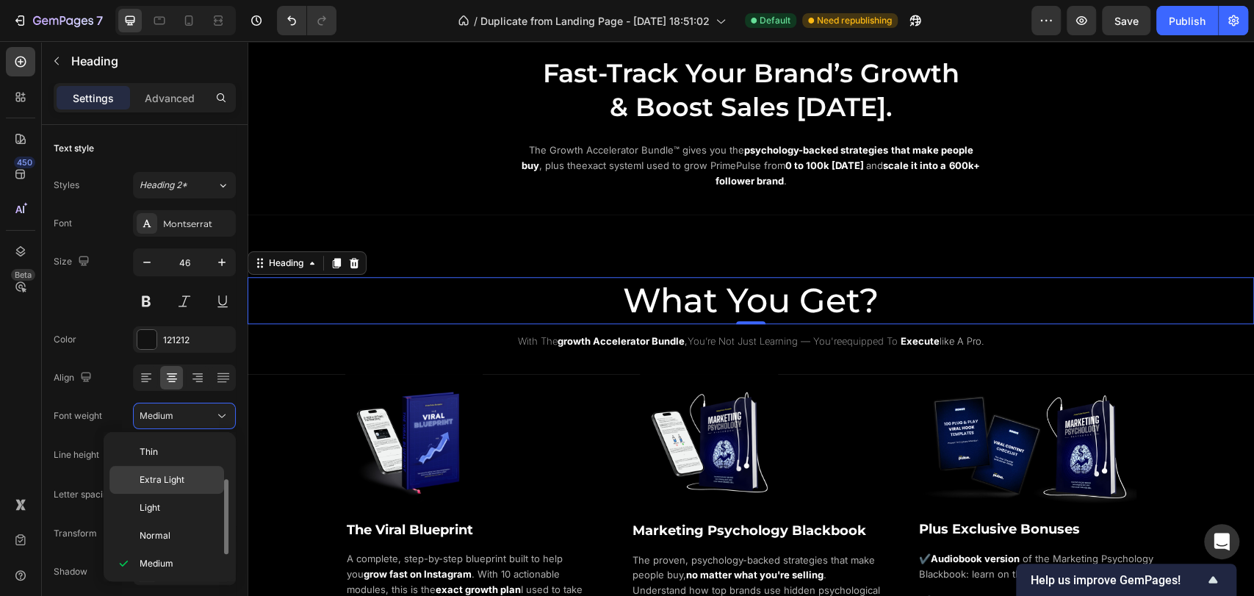
scroll to position [26, 0]
click at [176, 556] on div "Semi Bold" at bounding box center [166, 565] width 115 height 28
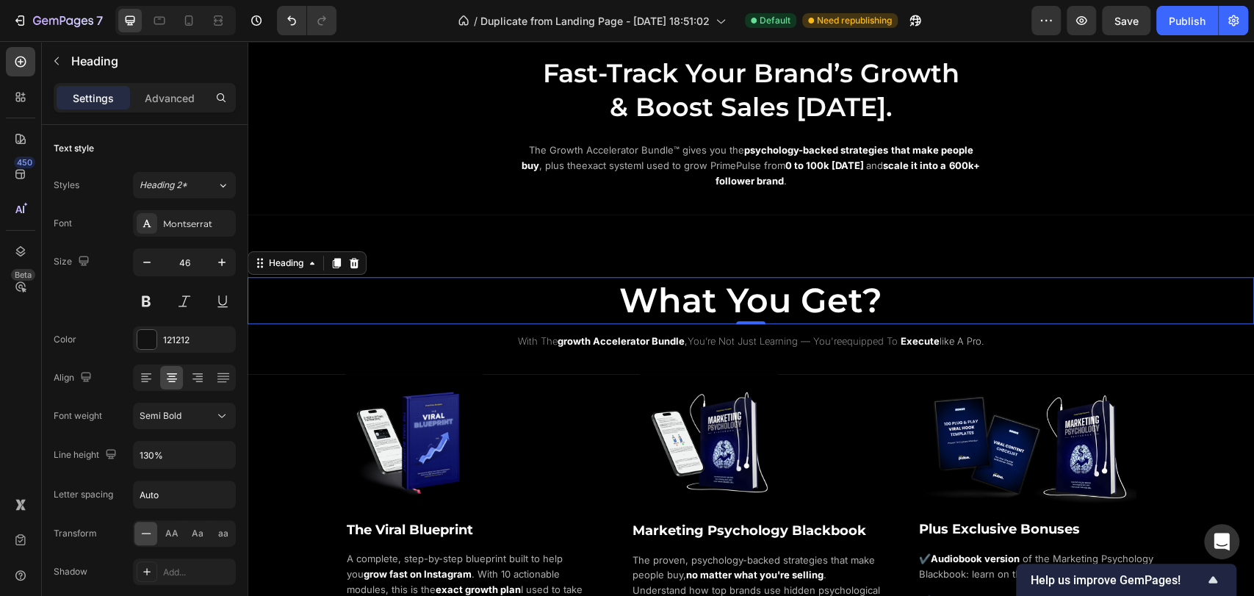
click at [949, 300] on h2 "What You Get?" at bounding box center [751, 300] width 1007 height 47
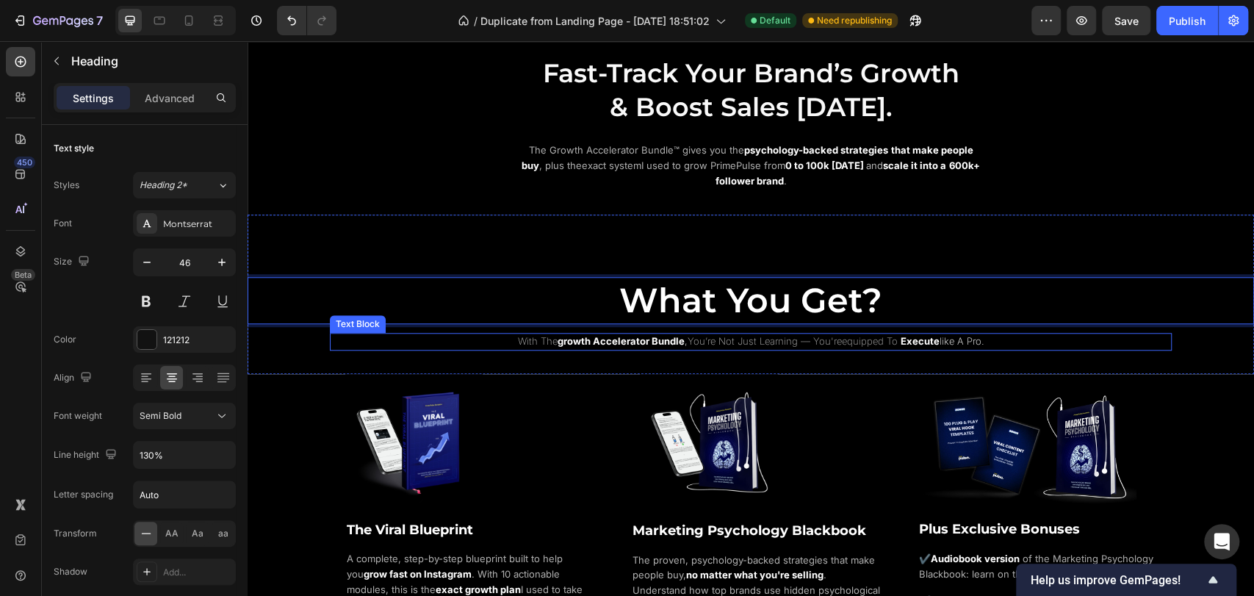
click at [907, 342] on strong "execute" at bounding box center [920, 341] width 39 height 12
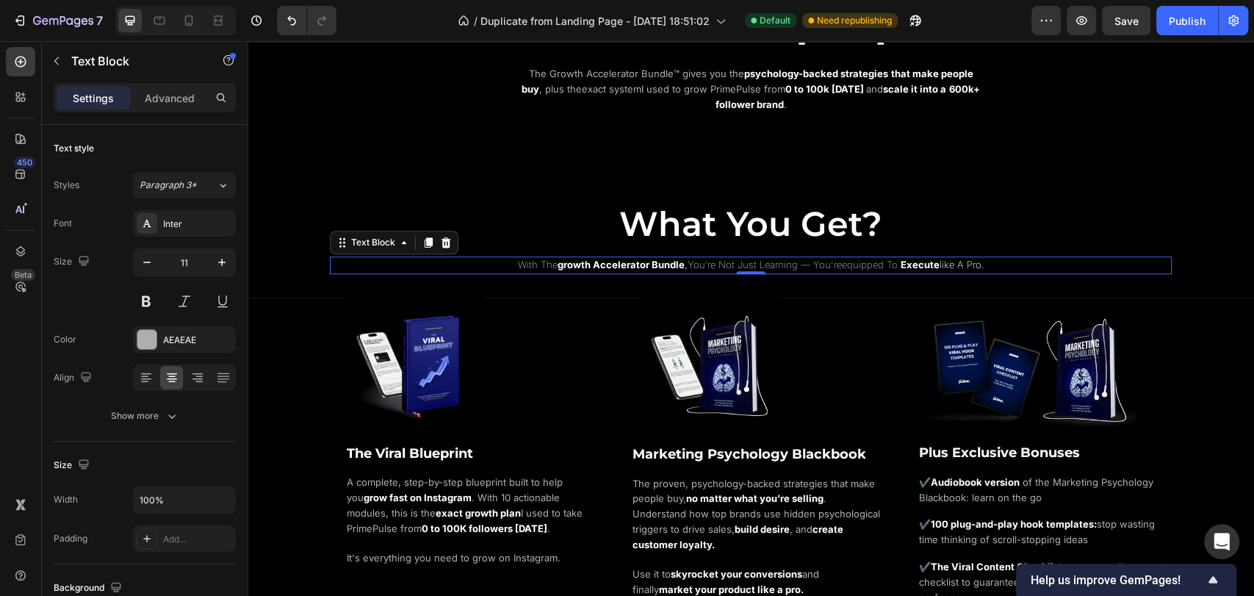
scroll to position [842, 0]
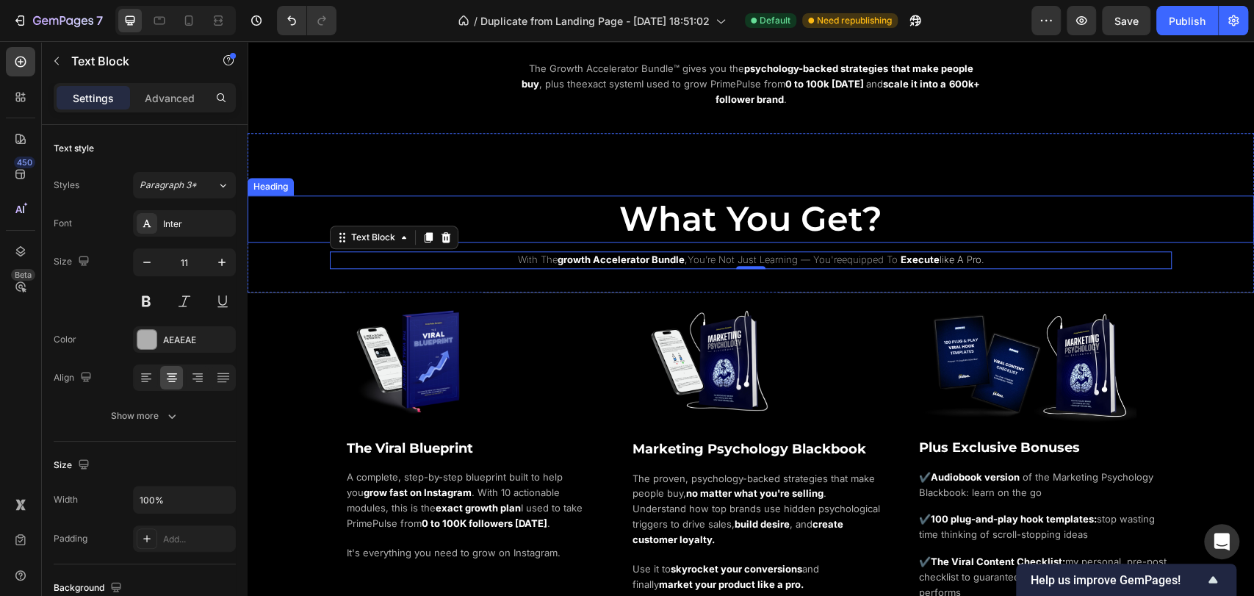
drag, startPoint x: 768, startPoint y: 218, endPoint x: 749, endPoint y: 219, distance: 19.2
click at [767, 218] on span "What You Get?" at bounding box center [750, 219] width 263 height 42
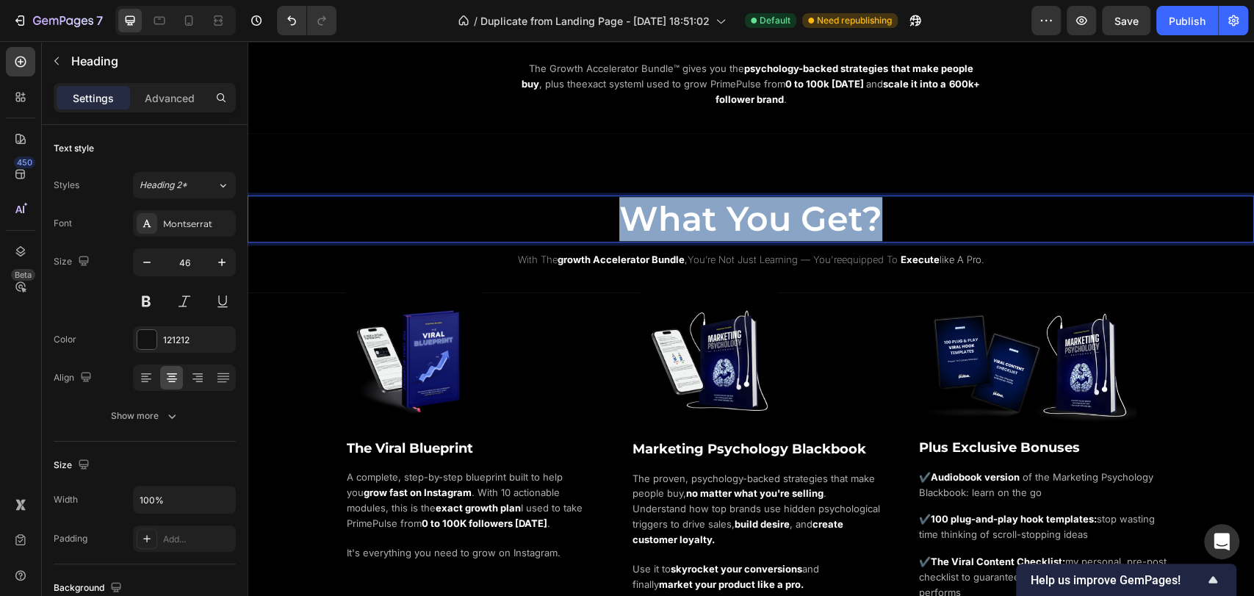
drag, startPoint x: 621, startPoint y: 219, endPoint x: 877, endPoint y: 209, distance: 255.9
click at [877, 209] on p "What You Get?" at bounding box center [751, 219] width 1004 height 44
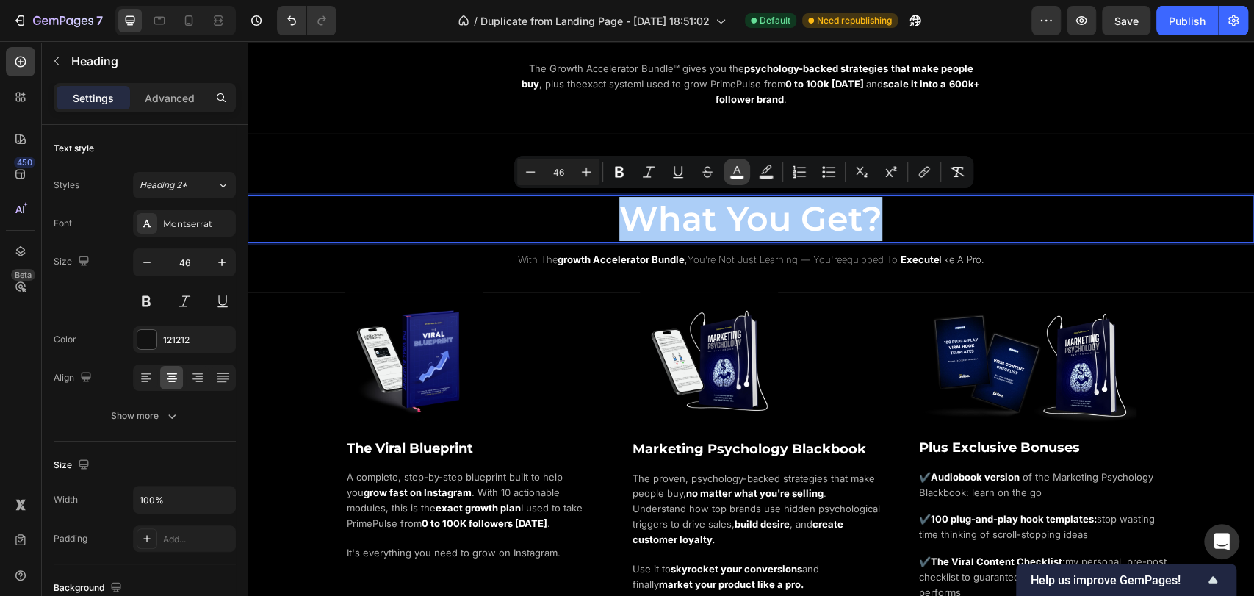
click at [738, 173] on icon "Editor contextual toolbar" at bounding box center [737, 172] width 15 height 15
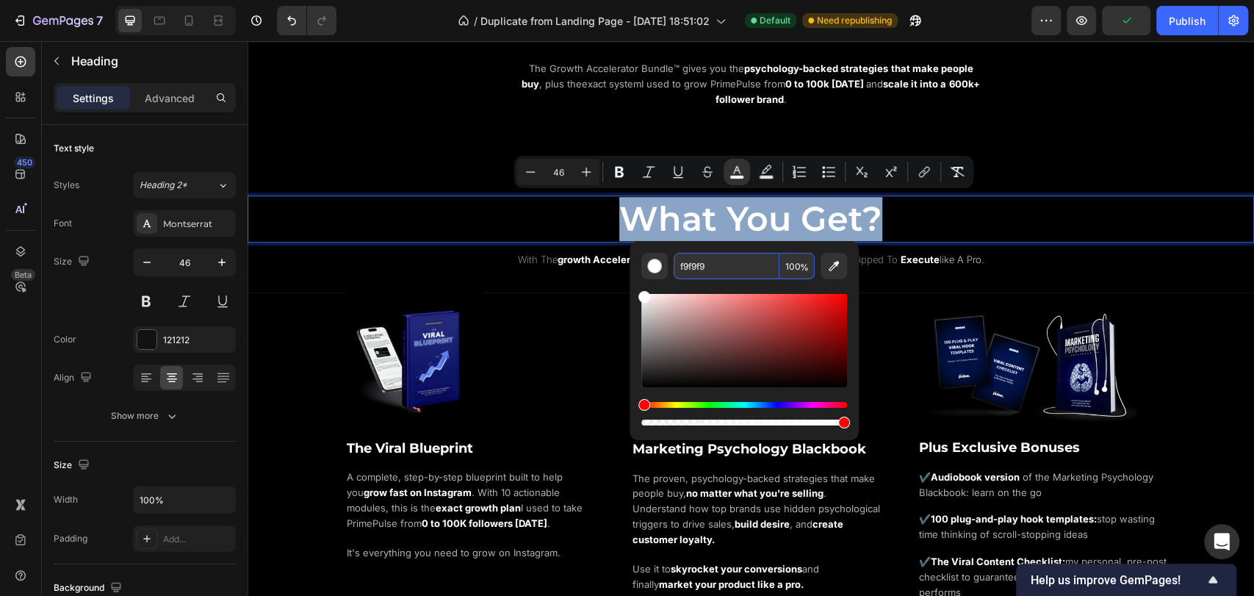
type input "F9F9F9"
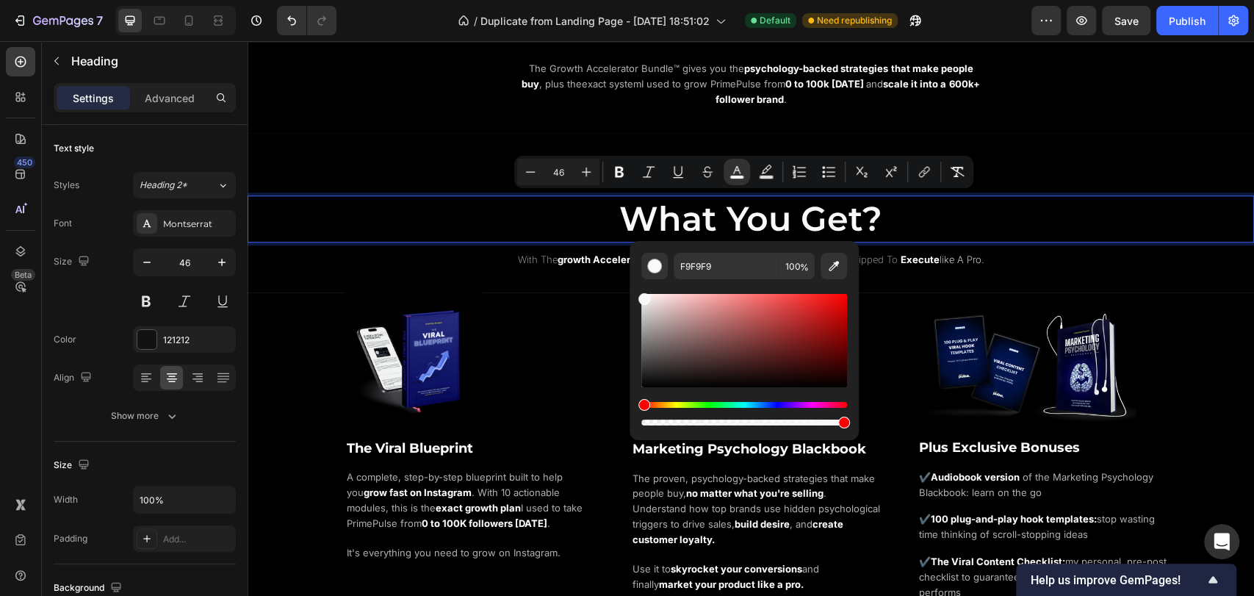
click at [974, 204] on p "What You Get?" at bounding box center [751, 219] width 1004 height 44
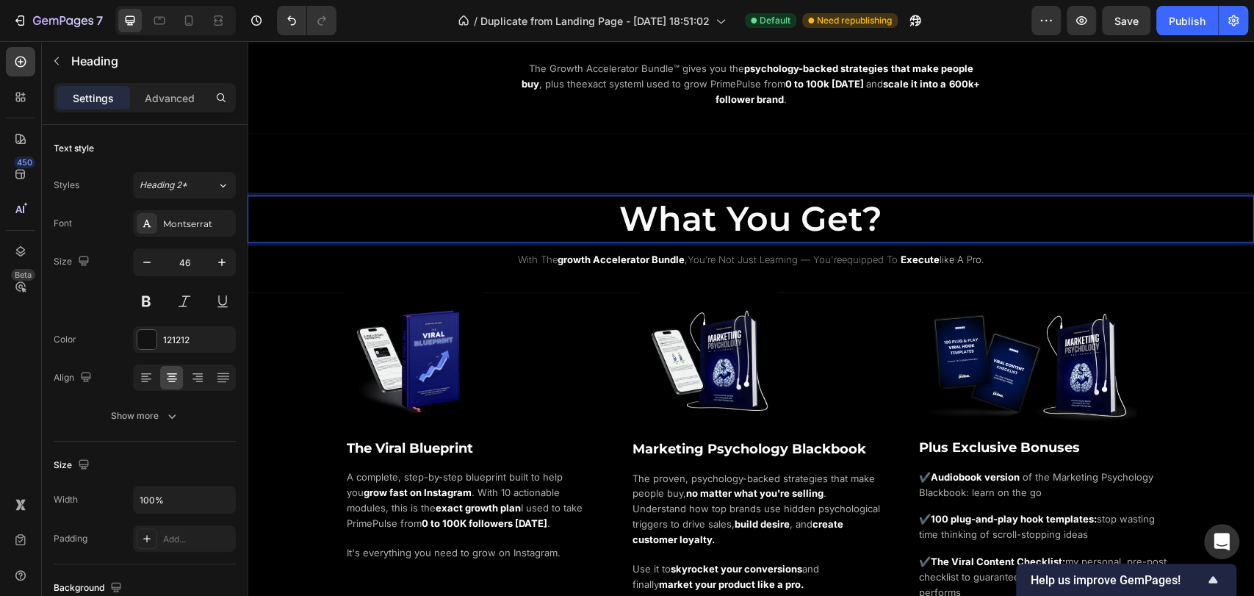
click at [1021, 237] on p "What You Get?" at bounding box center [751, 219] width 1004 height 44
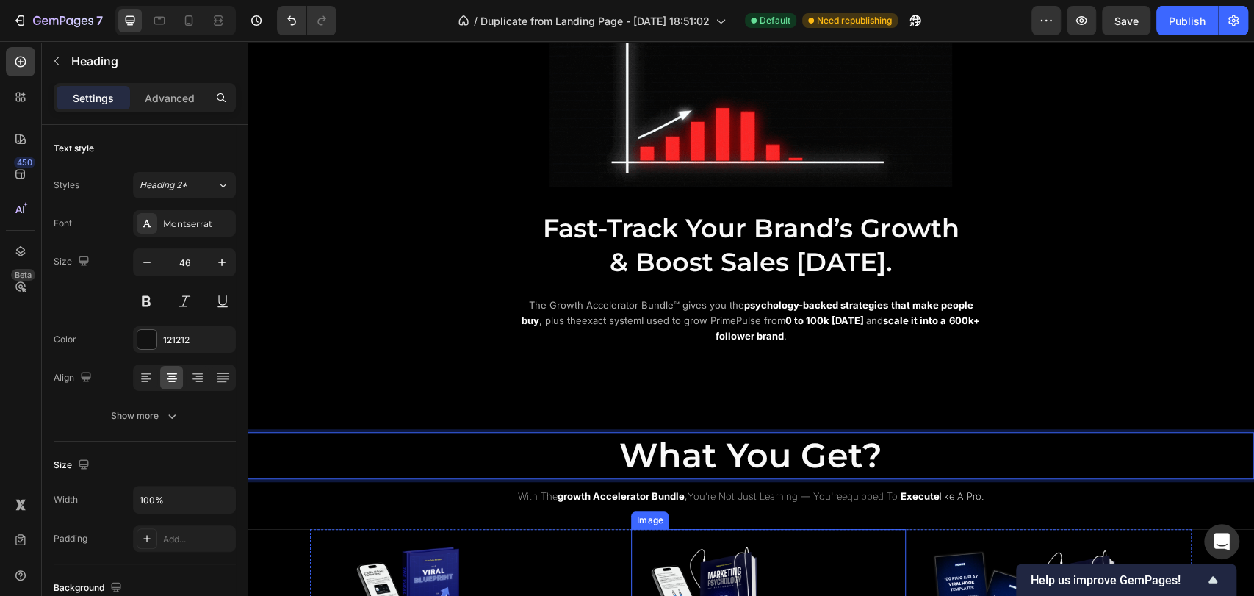
scroll to position [597, 0]
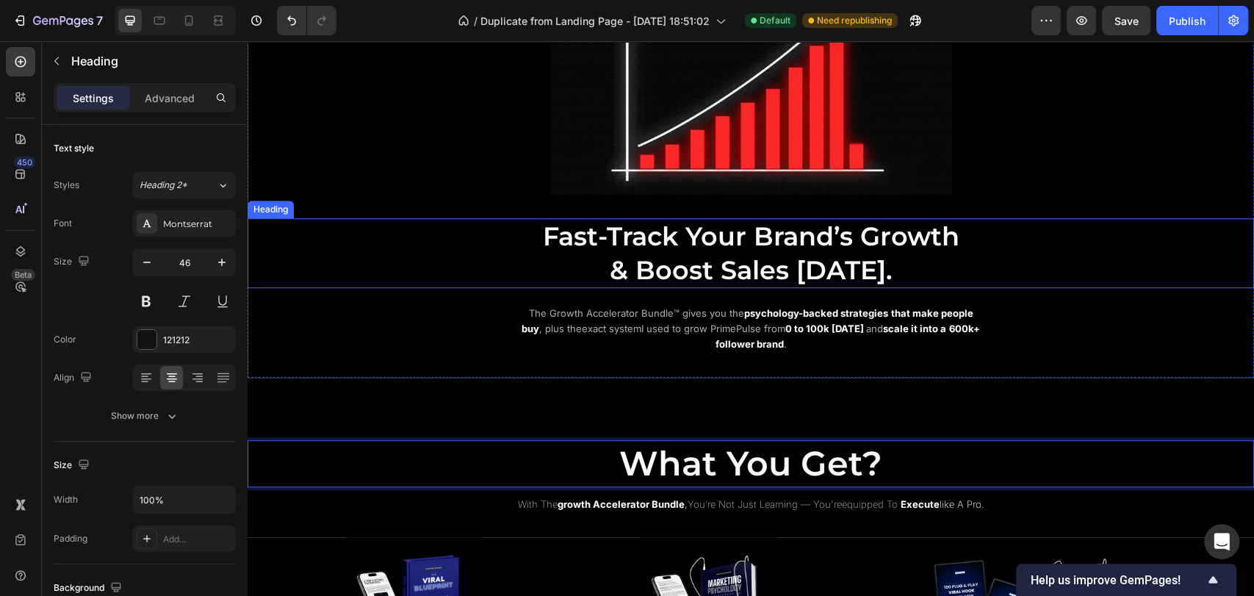
click at [774, 254] on span "& Boost Sales [DATE]." at bounding box center [751, 270] width 283 height 32
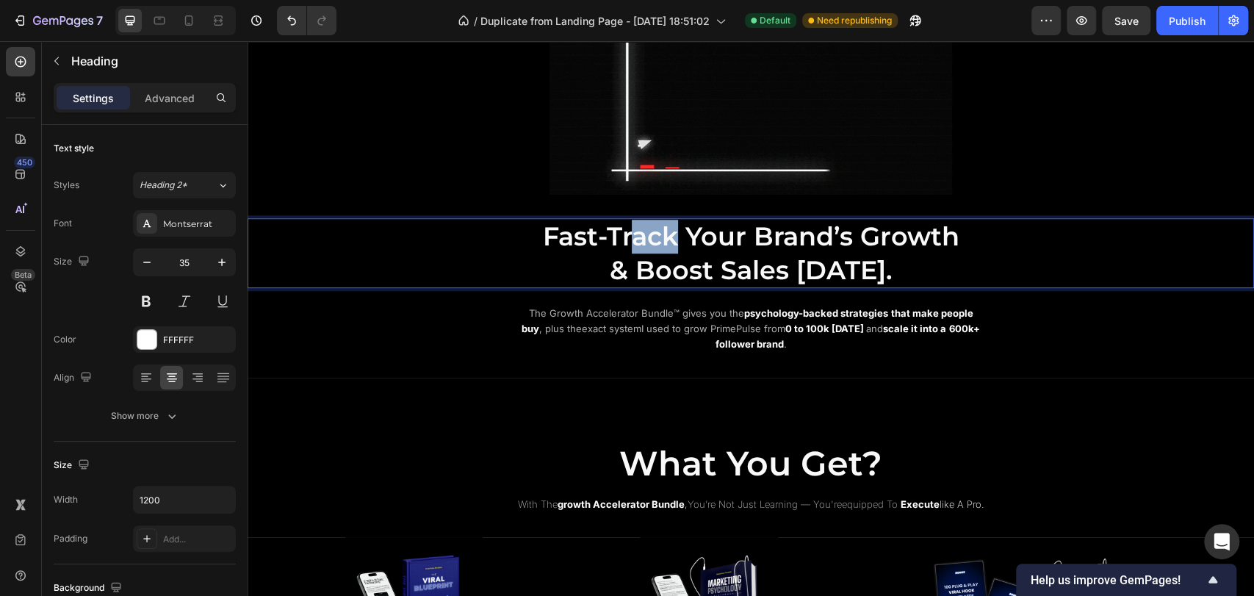
drag, startPoint x: 631, startPoint y: 244, endPoint x: 671, endPoint y: 245, distance: 39.7
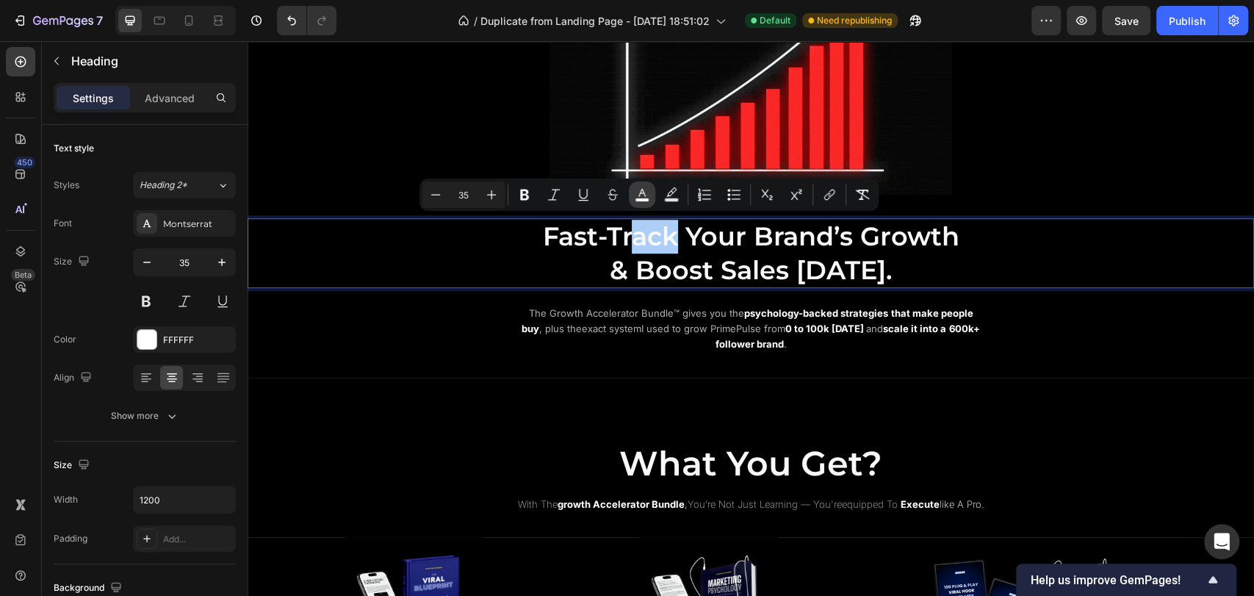
click at [643, 203] on button "color" at bounding box center [642, 194] width 26 height 26
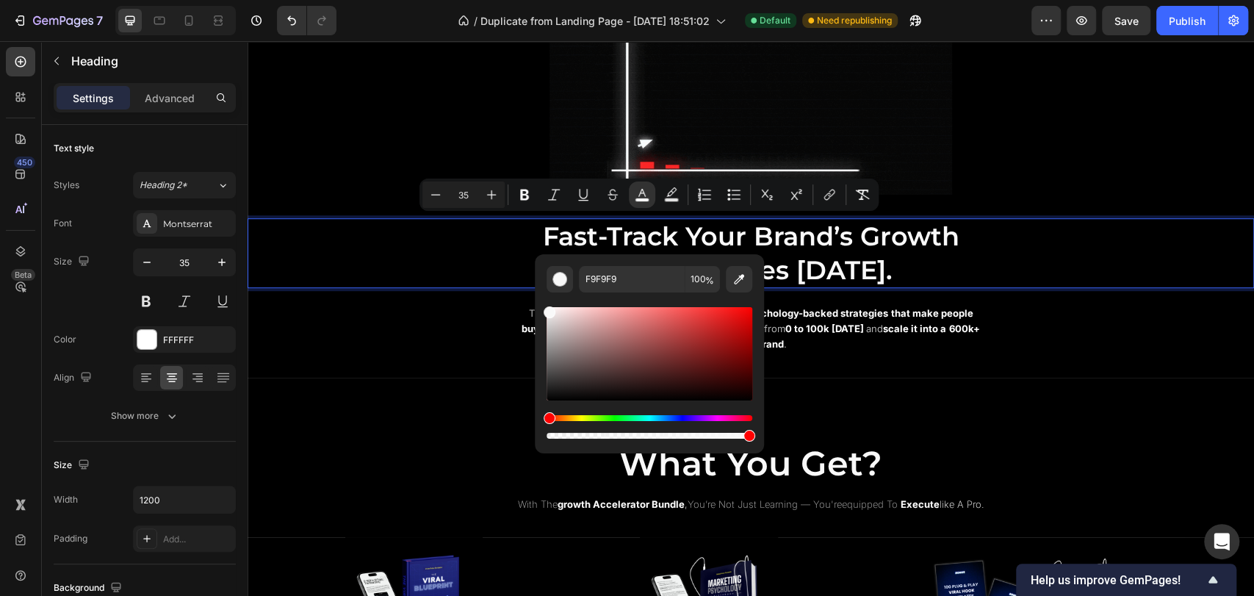
click at [1011, 273] on p "Fast-Track Your Brand’s Growth & Boost Sales Today." at bounding box center [751, 253] width 879 height 67
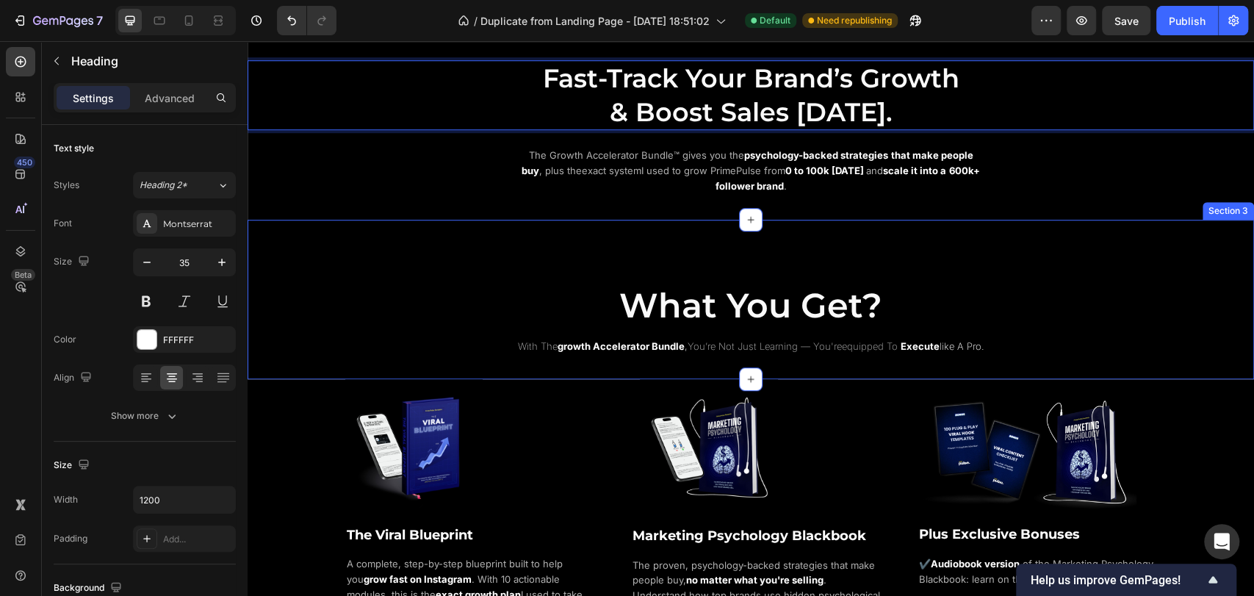
scroll to position [761, 0]
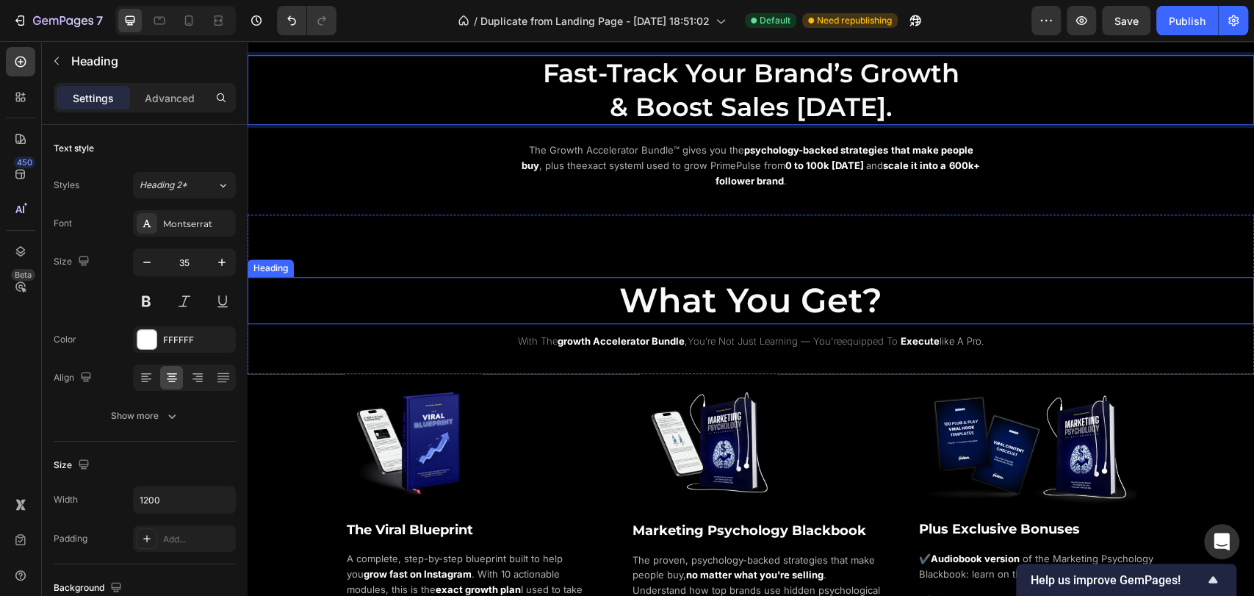
click at [875, 297] on p "⁠⁠⁠⁠⁠⁠⁠ What You Get?" at bounding box center [751, 300] width 1004 height 44
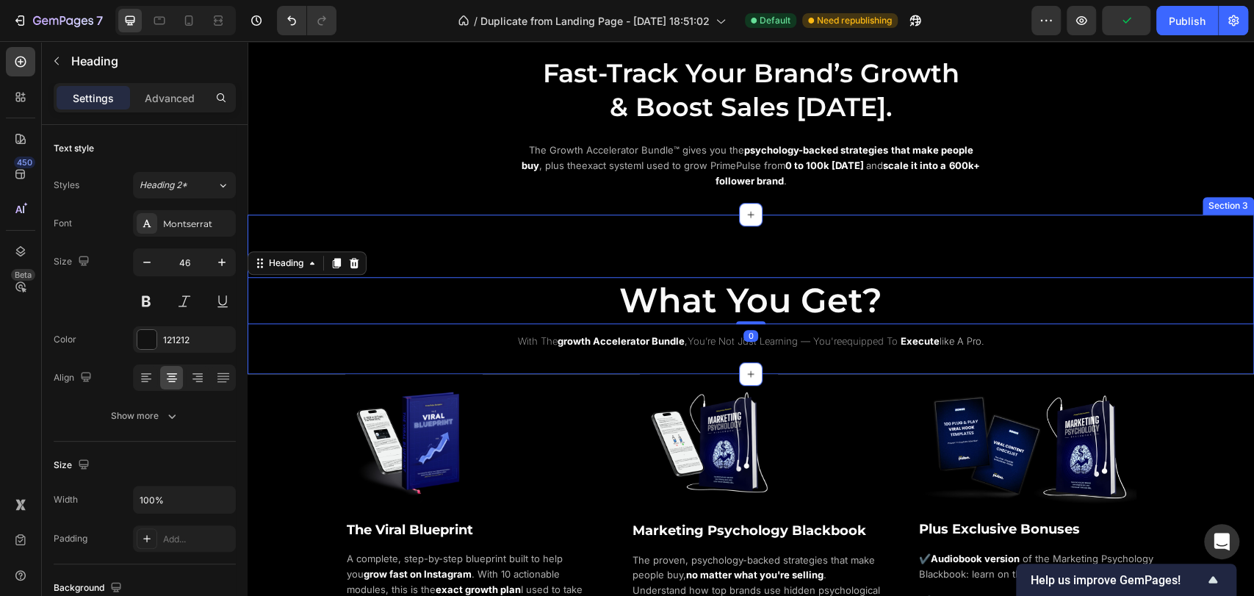
click at [543, 240] on div "⁠⁠⁠⁠⁠⁠⁠ What You Get? Heading 0 with the growth accelerator bundle , you’re not…" at bounding box center [751, 295] width 1007 height 160
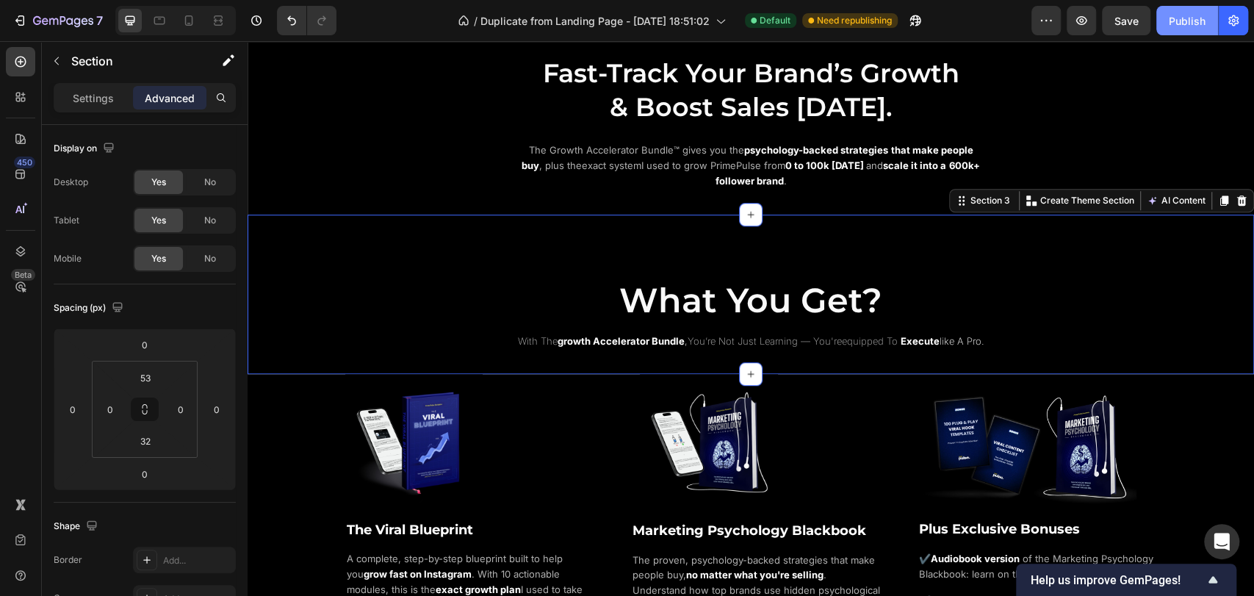
click at [1182, 15] on div "Publish" at bounding box center [1187, 20] width 37 height 15
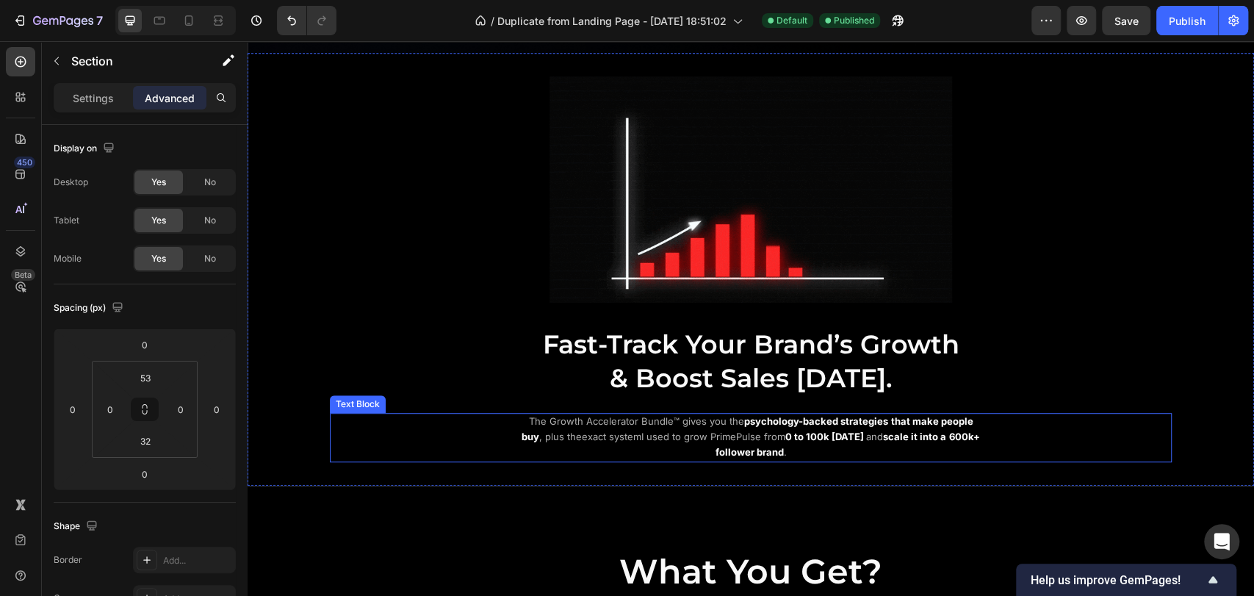
scroll to position [816, 0]
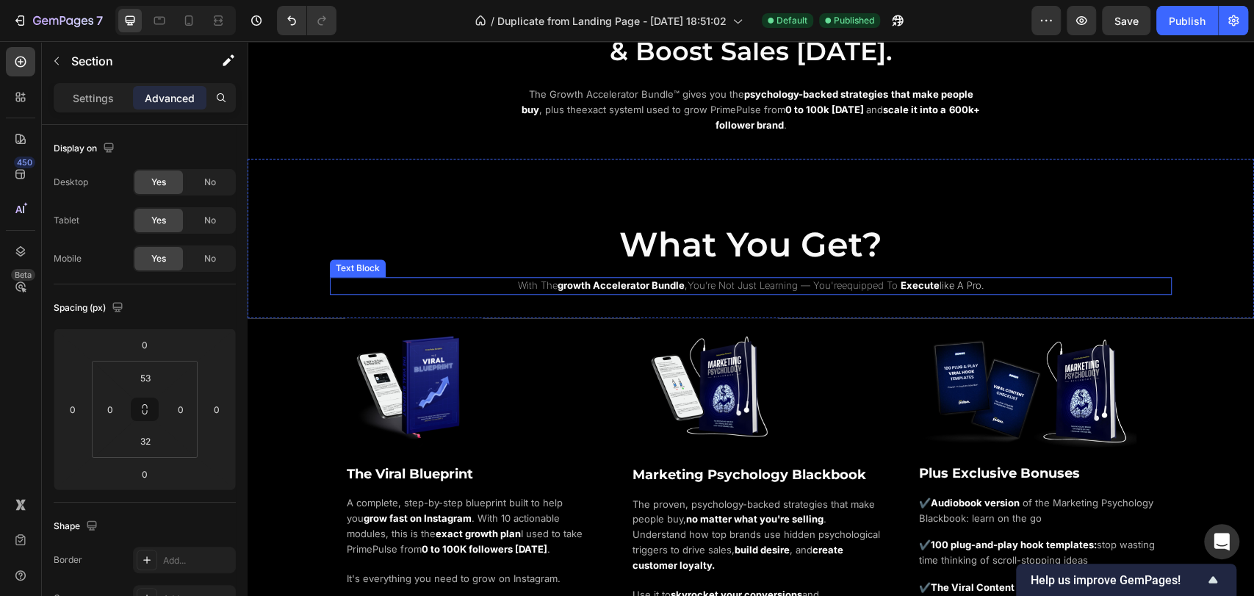
click at [674, 279] on strong "growth accelerator bundle" at bounding box center [621, 285] width 127 height 12
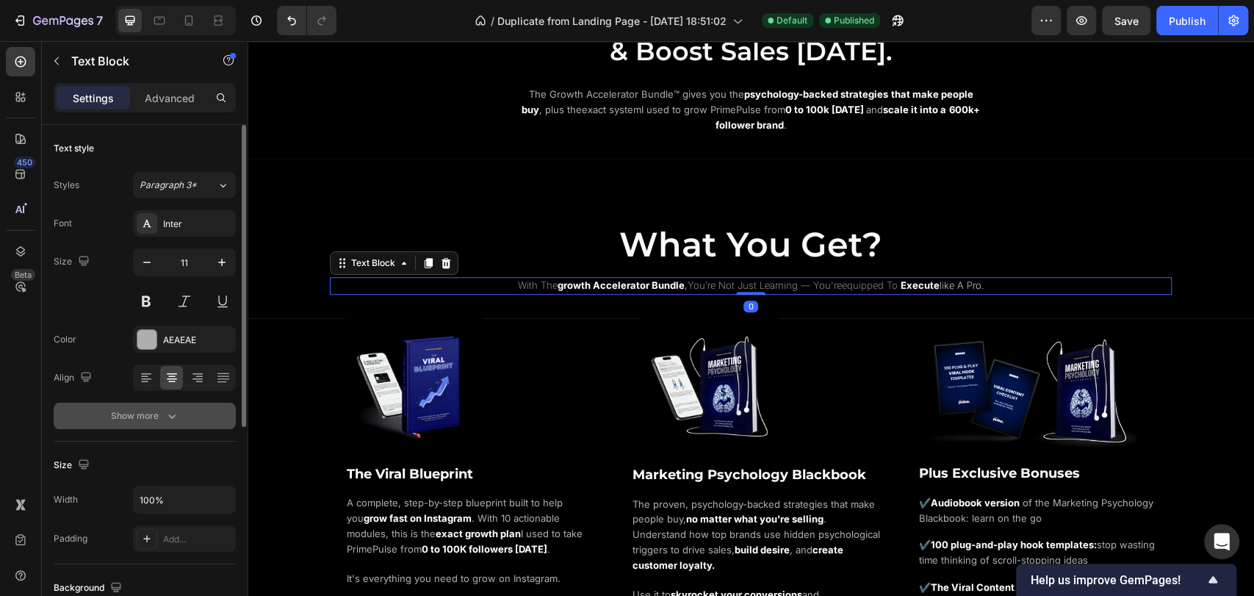
click at [176, 425] on button "Show more" at bounding box center [145, 416] width 182 height 26
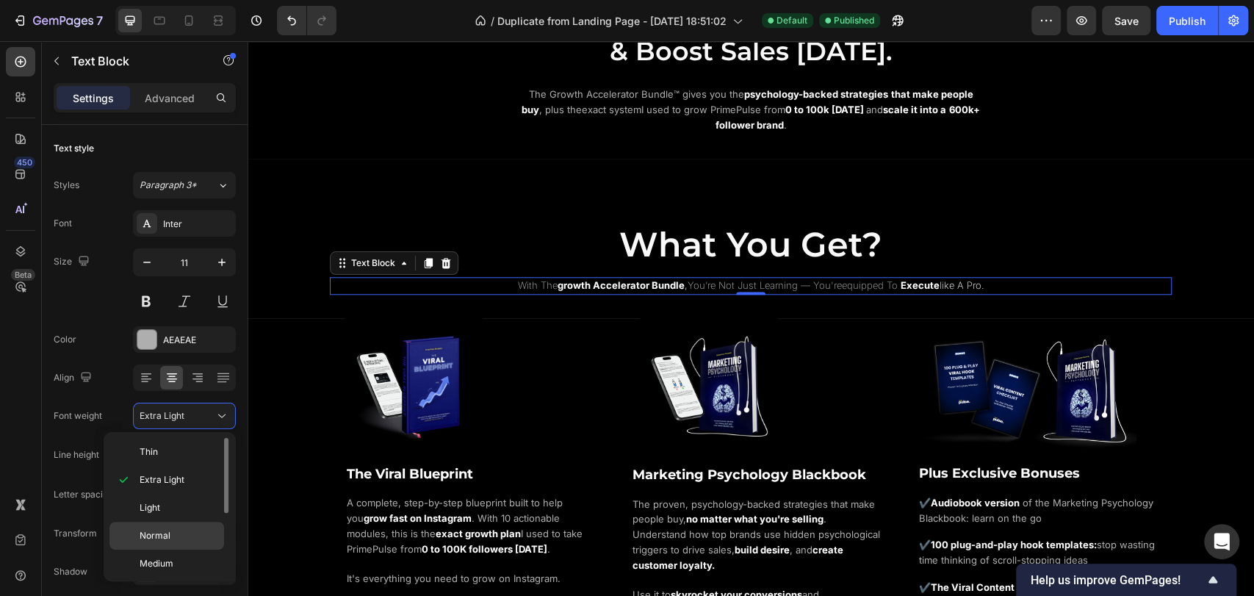
click at [172, 532] on p "Normal" at bounding box center [179, 535] width 78 height 13
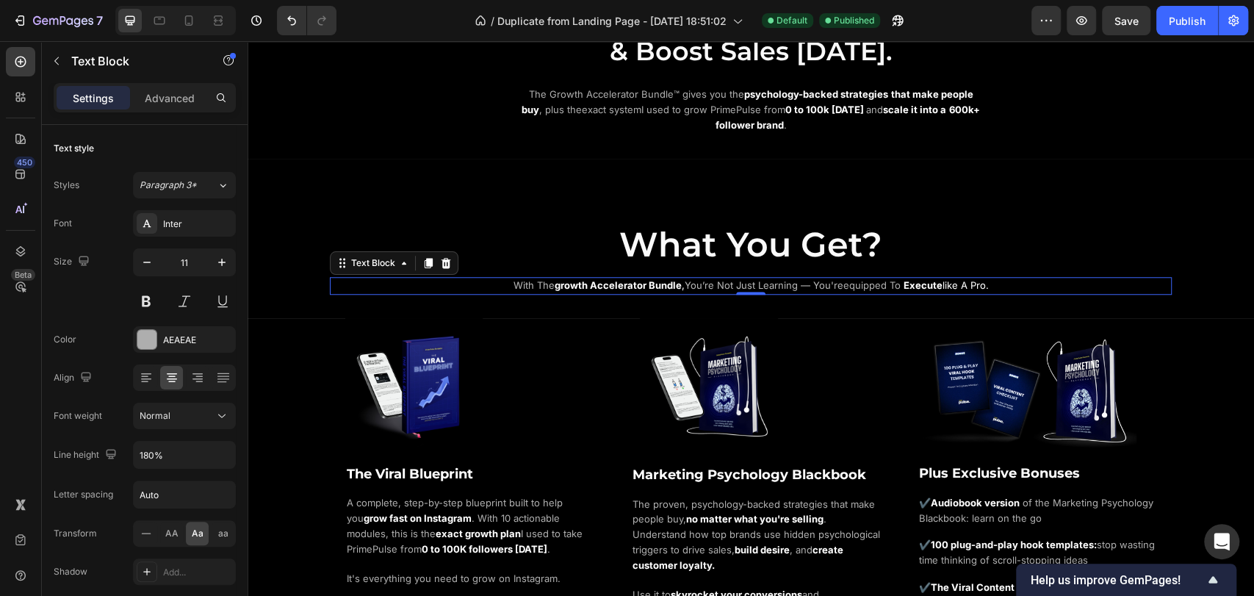
click at [486, 283] on p "with the growth accelerator bundle , you’re not just learning — you're equipped…" at bounding box center [751, 285] width 722 height 15
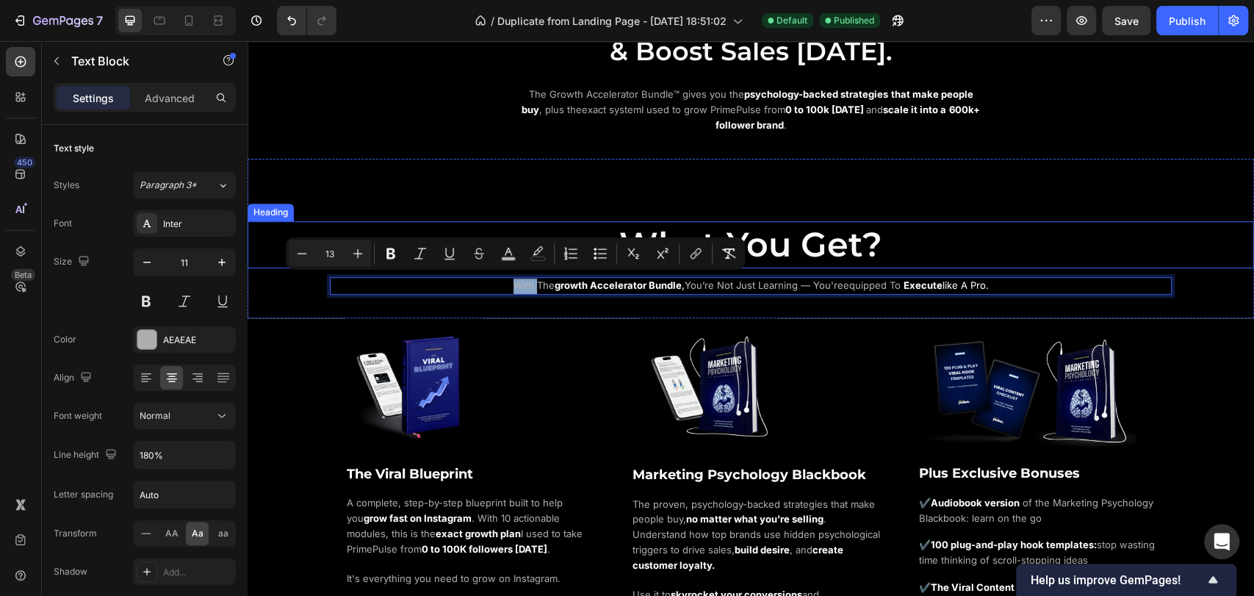
drag, startPoint x: 1029, startPoint y: 242, endPoint x: 1021, endPoint y: 248, distance: 10.2
click at [1029, 242] on h2 "What You Get?" at bounding box center [751, 244] width 1007 height 47
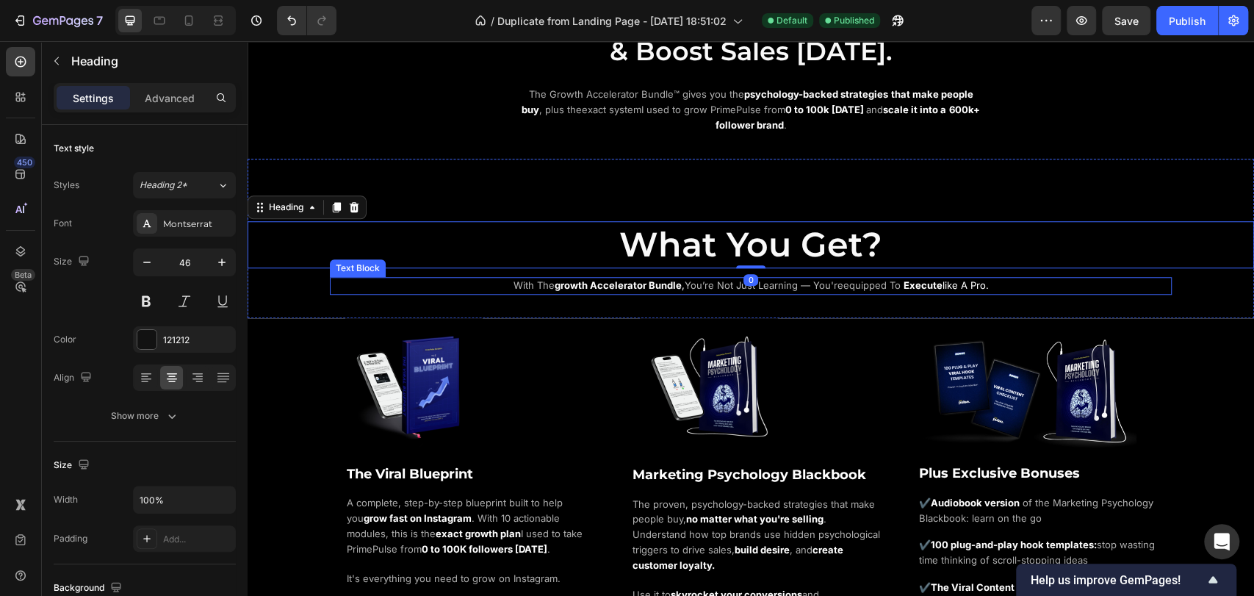
click at [924, 283] on strong "execute" at bounding box center [923, 285] width 39 height 12
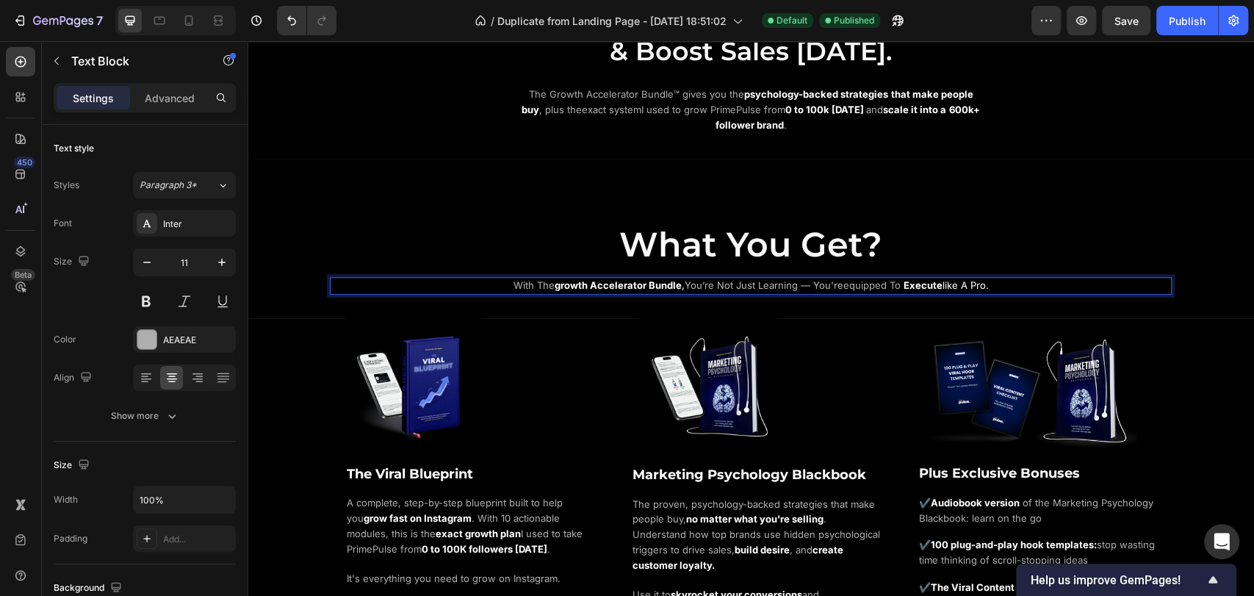
click at [544, 284] on span "with the" at bounding box center [534, 285] width 41 height 12
click at [555, 284] on strong "growth accelerator bundle" at bounding box center [618, 285] width 127 height 12
drag, startPoint x: 548, startPoint y: 284, endPoint x: 603, endPoint y: 282, distance: 55.1
click at [603, 282] on strong "growth accelerator bundle" at bounding box center [618, 285] width 127 height 12
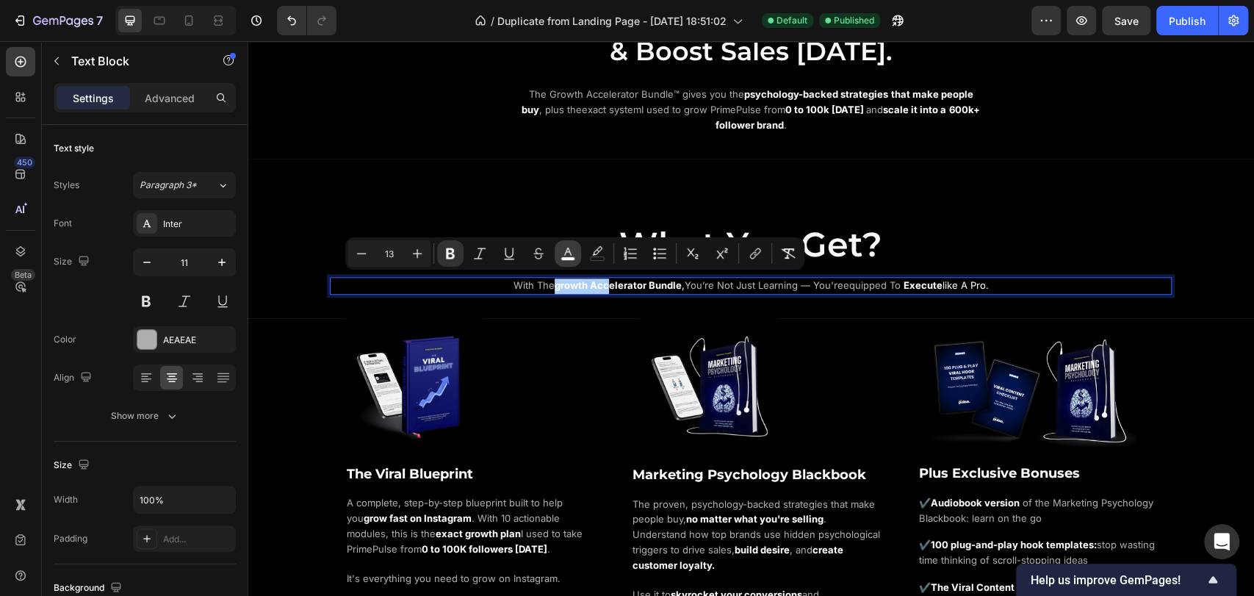
click at [561, 248] on icon "Editor contextual toolbar" at bounding box center [568, 253] width 15 height 15
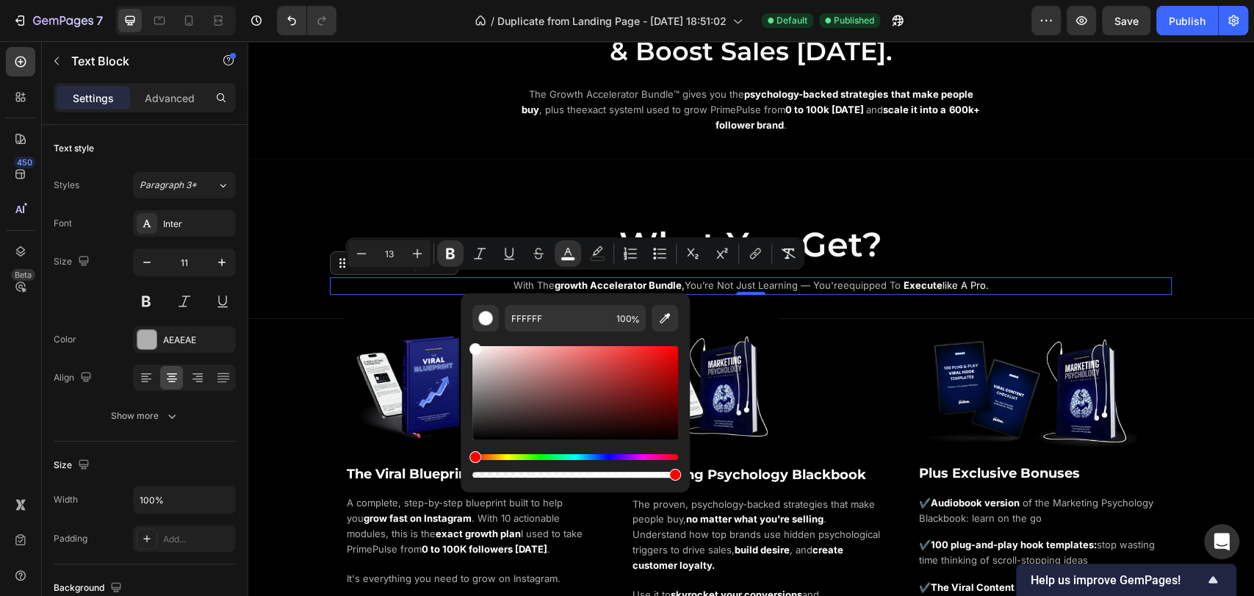
click at [870, 281] on span "equipped to" at bounding box center [872, 285] width 57 height 12
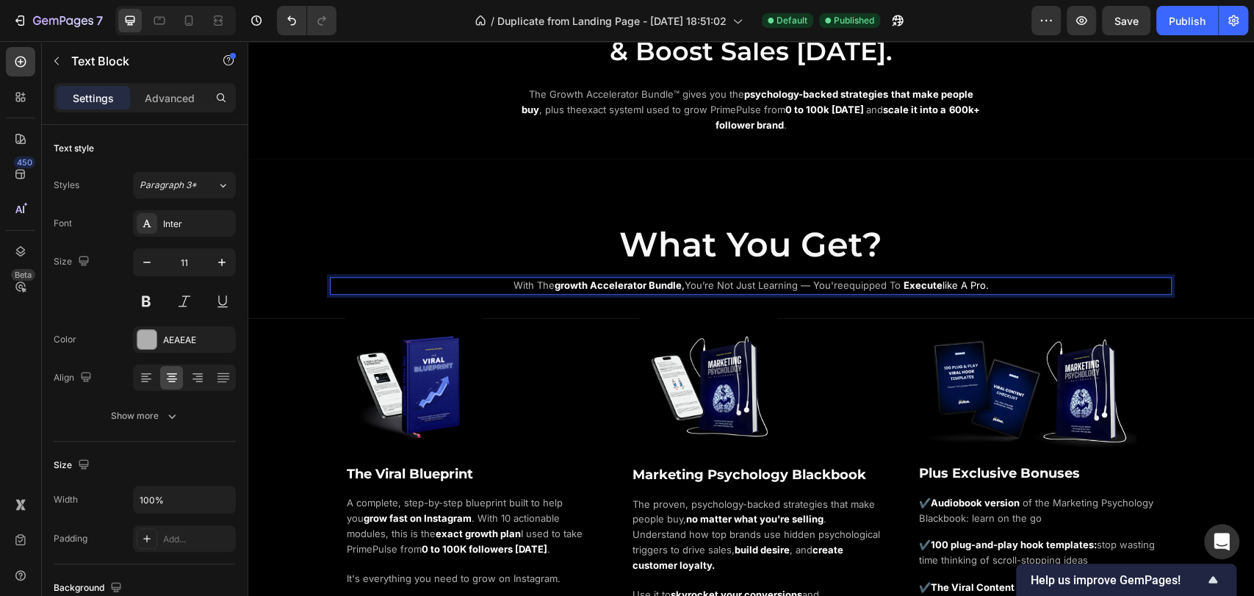
click at [904, 282] on strong "execute" at bounding box center [923, 285] width 39 height 12
drag, startPoint x: 896, startPoint y: 282, endPoint x: 977, endPoint y: 284, distance: 81.6
click at [977, 284] on span "execute like a pro." at bounding box center [945, 285] width 88 height 12
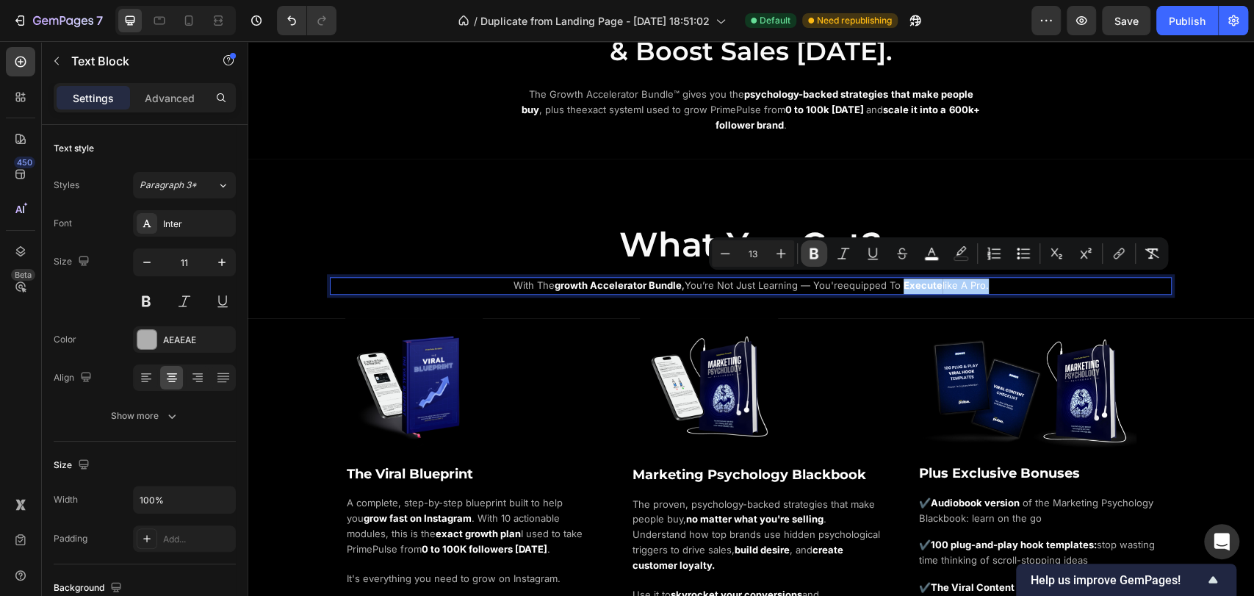
click at [813, 260] on icon "Editor contextual toolbar" at bounding box center [814, 253] width 15 height 15
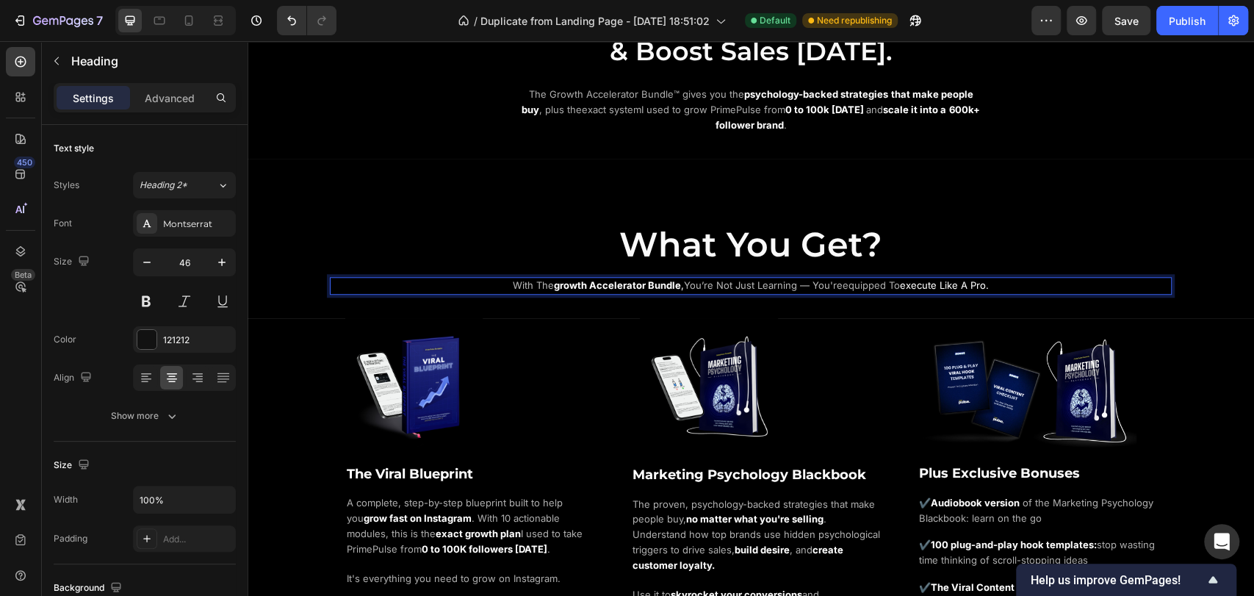
click at [813, 260] on span "What You Get?" at bounding box center [750, 244] width 263 height 42
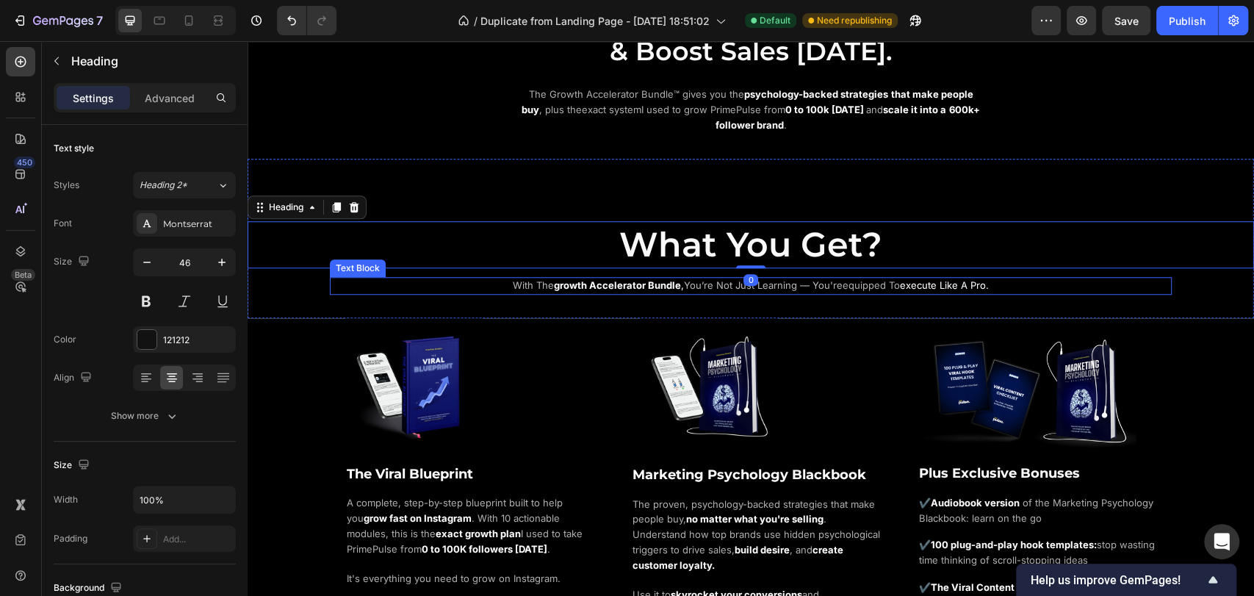
click at [934, 284] on span "execute like a pro." at bounding box center [944, 285] width 89 height 12
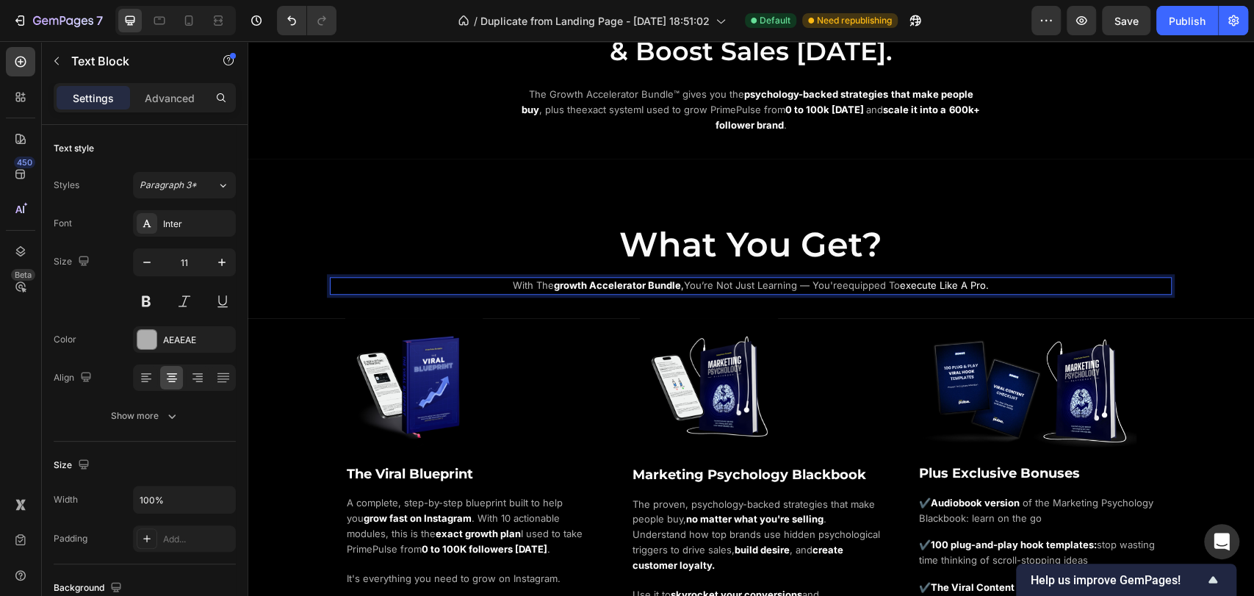
click at [900, 281] on span "execute like a pro." at bounding box center [944, 285] width 89 height 12
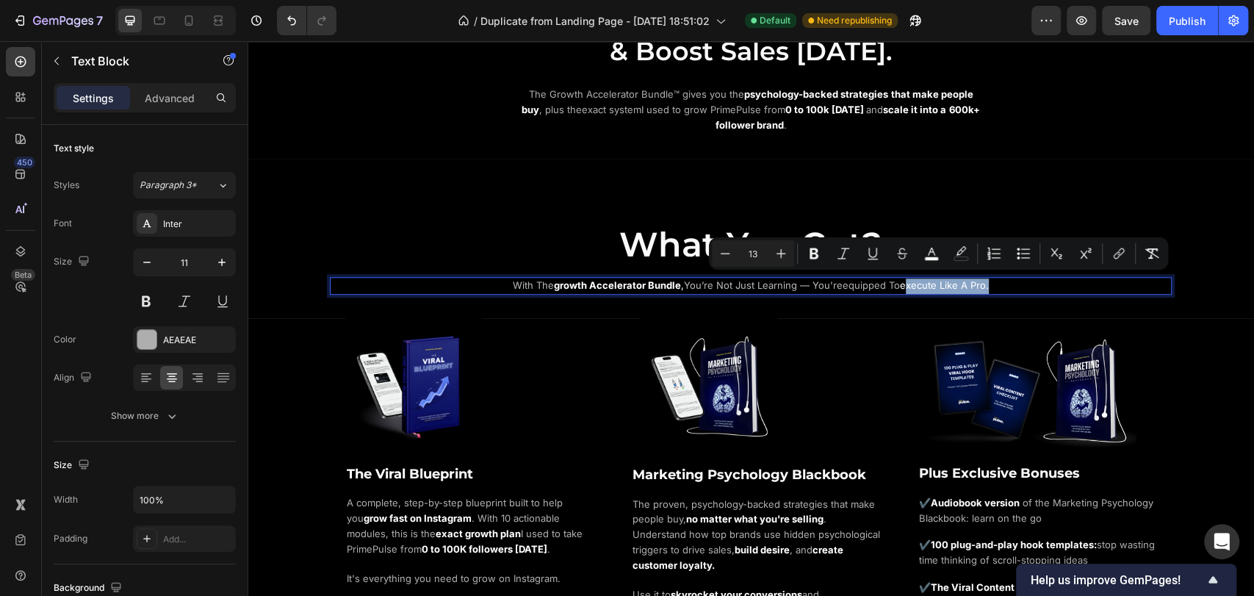
drag, startPoint x: 899, startPoint y: 281, endPoint x: 974, endPoint y: 282, distance: 75.7
click at [974, 282] on span "execute like a pro." at bounding box center [944, 285] width 89 height 12
click at [817, 260] on icon "Editor contextual toolbar" at bounding box center [814, 253] width 15 height 15
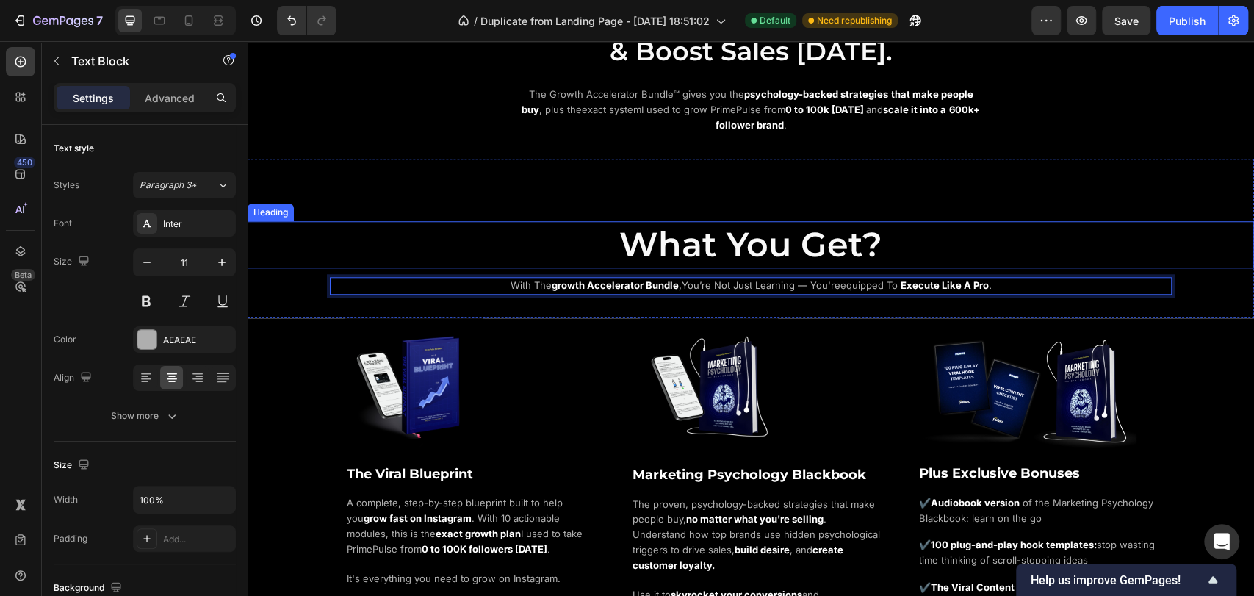
click at [1036, 234] on h2 "What You Get?" at bounding box center [751, 244] width 1007 height 47
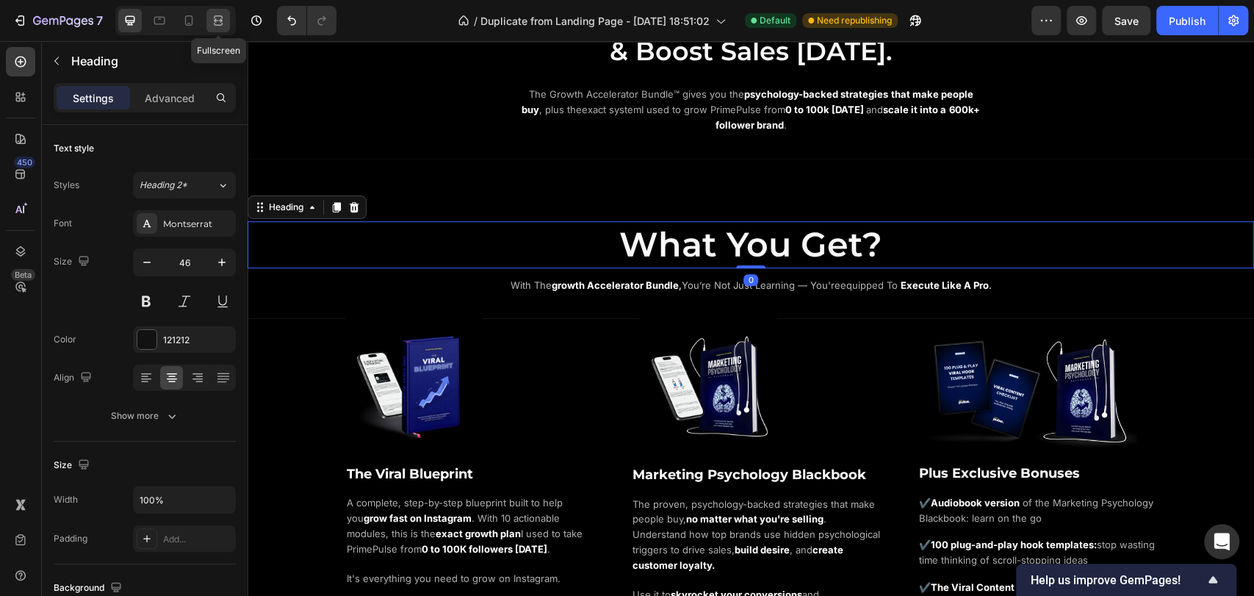
click at [229, 21] on div at bounding box center [218, 21] width 24 height 24
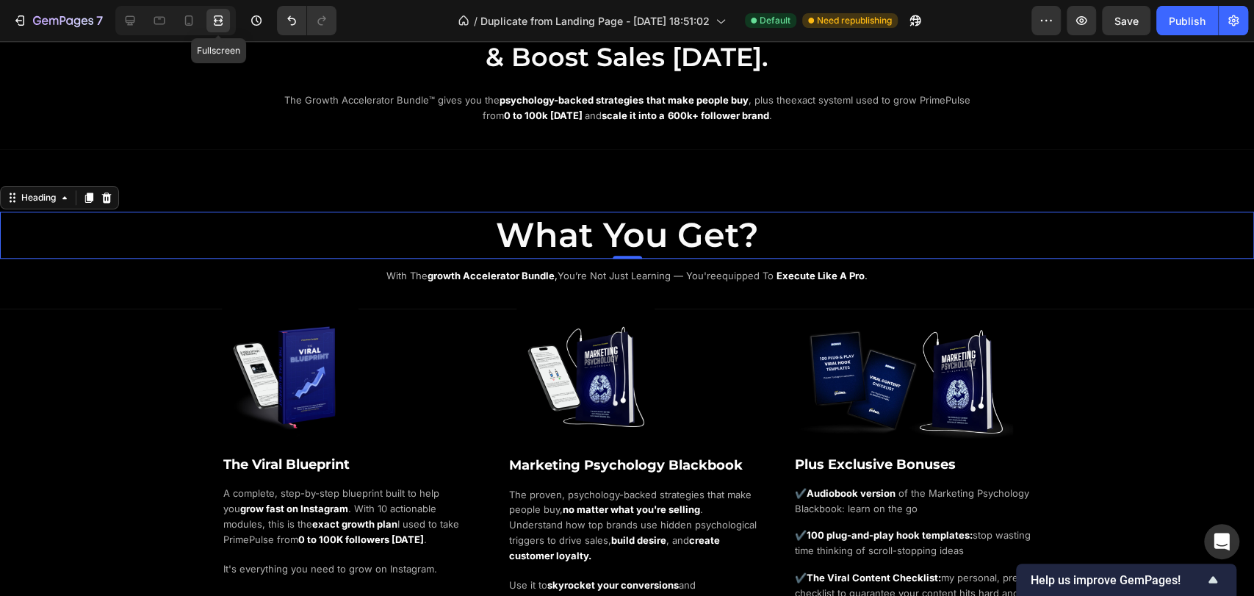
scroll to position [871, 0]
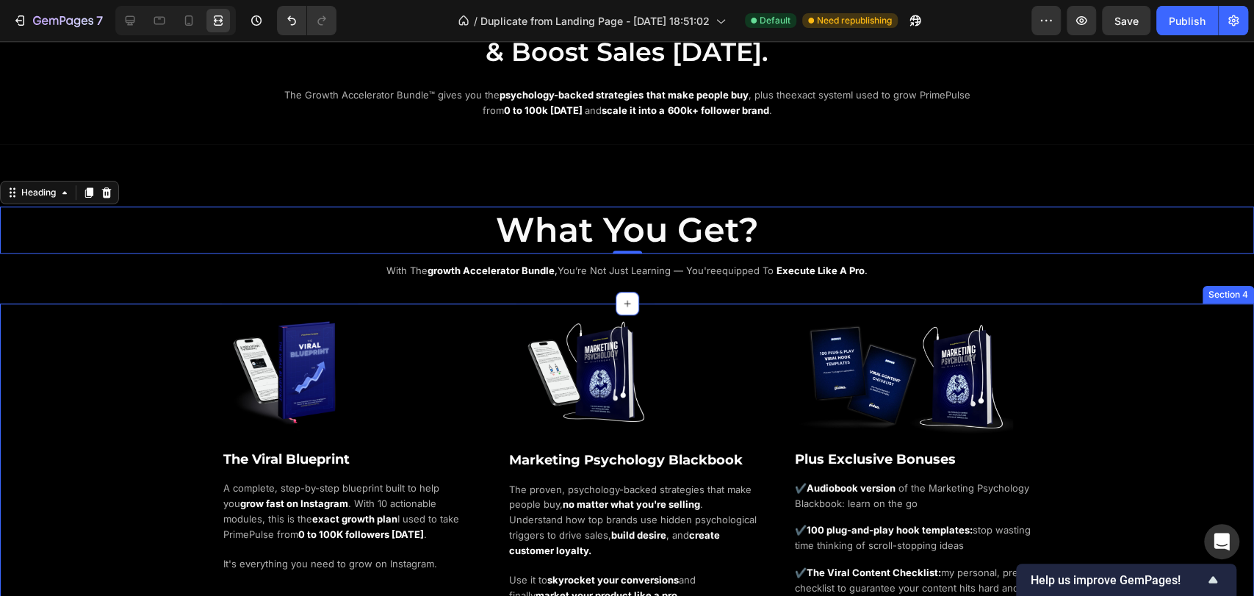
click at [107, 318] on div "Image The Viral Blueprint Heading A complete, step-by-step blueprint built to h…" at bounding box center [627, 488] width 1254 height 370
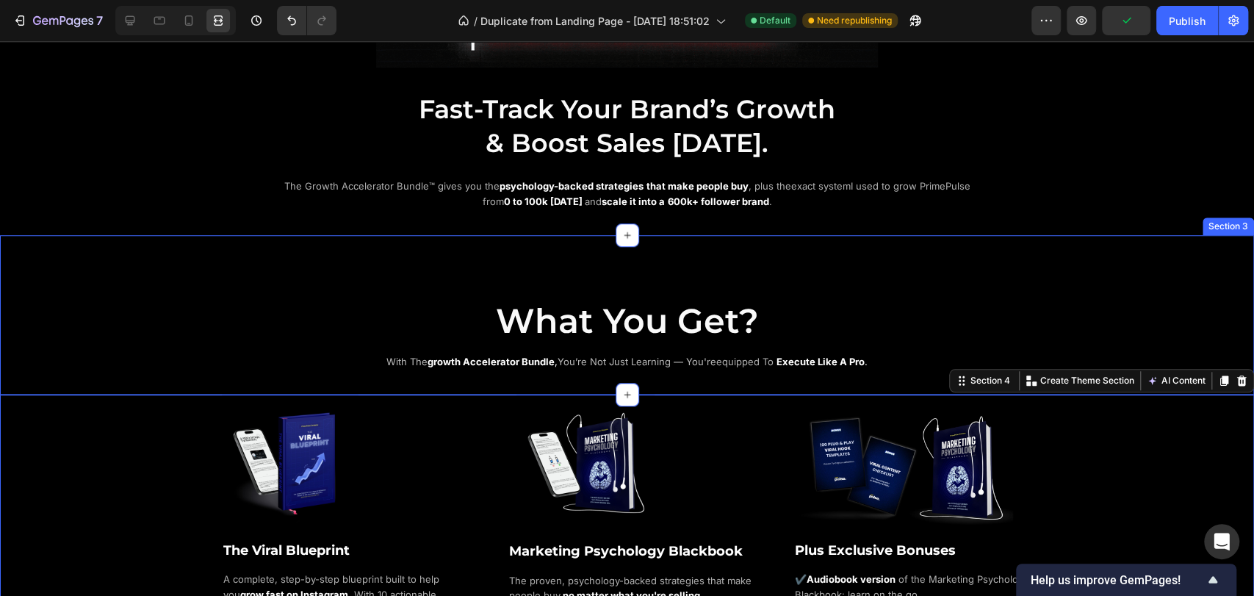
scroll to position [1035, 0]
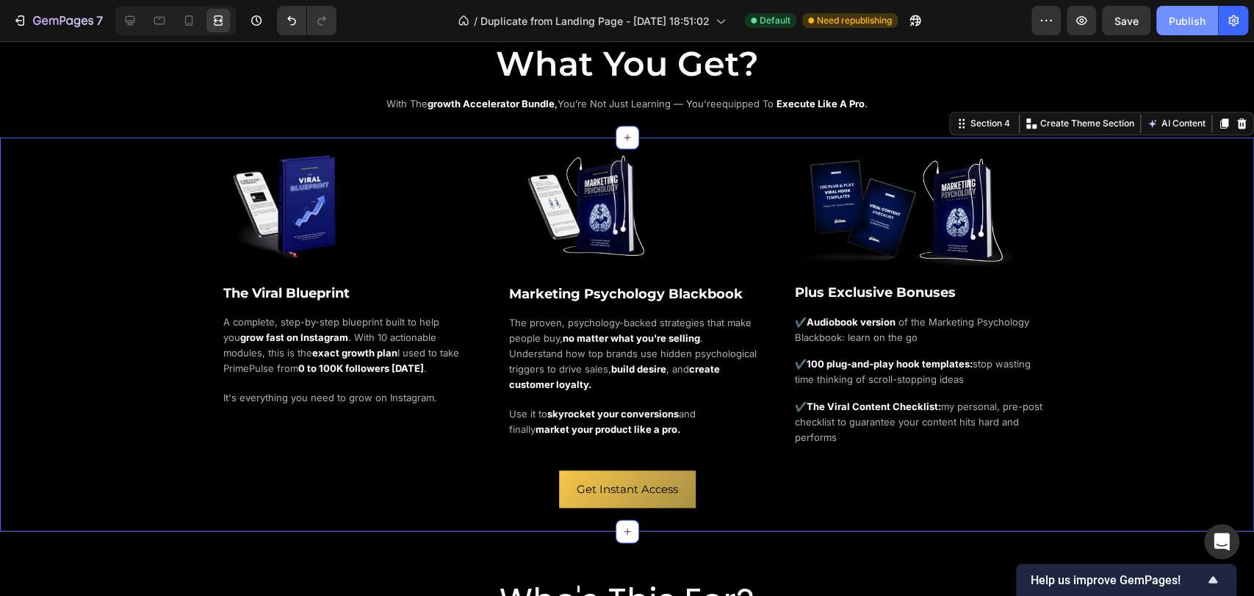
click at [1185, 20] on div "Publish" at bounding box center [1187, 20] width 37 height 15
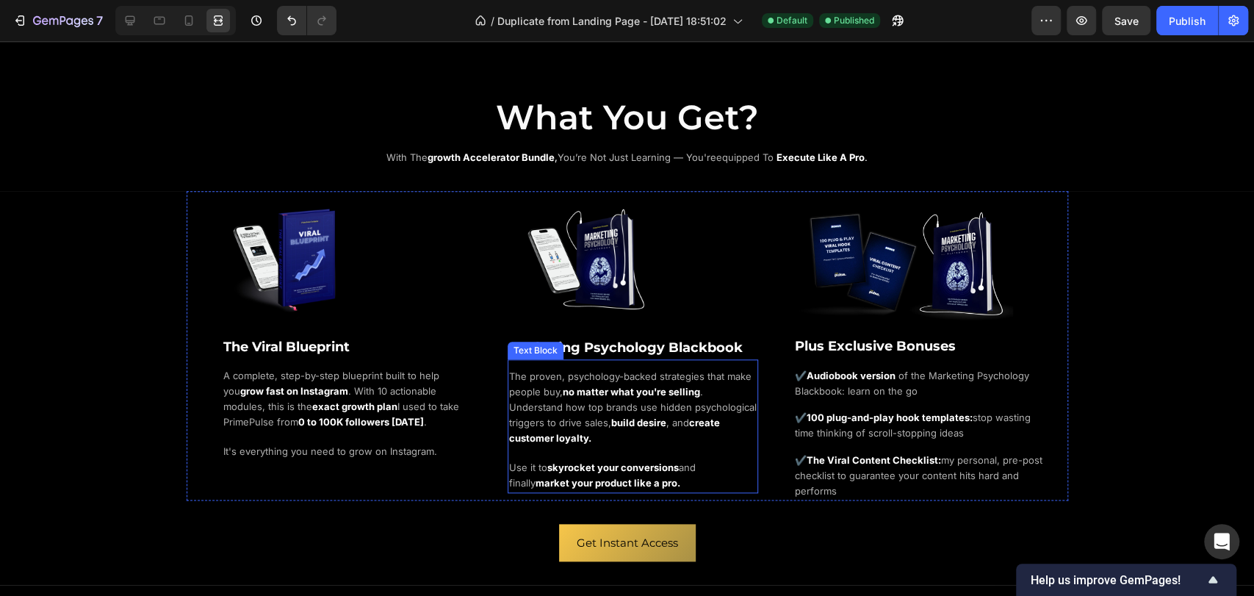
scroll to position [735, 0]
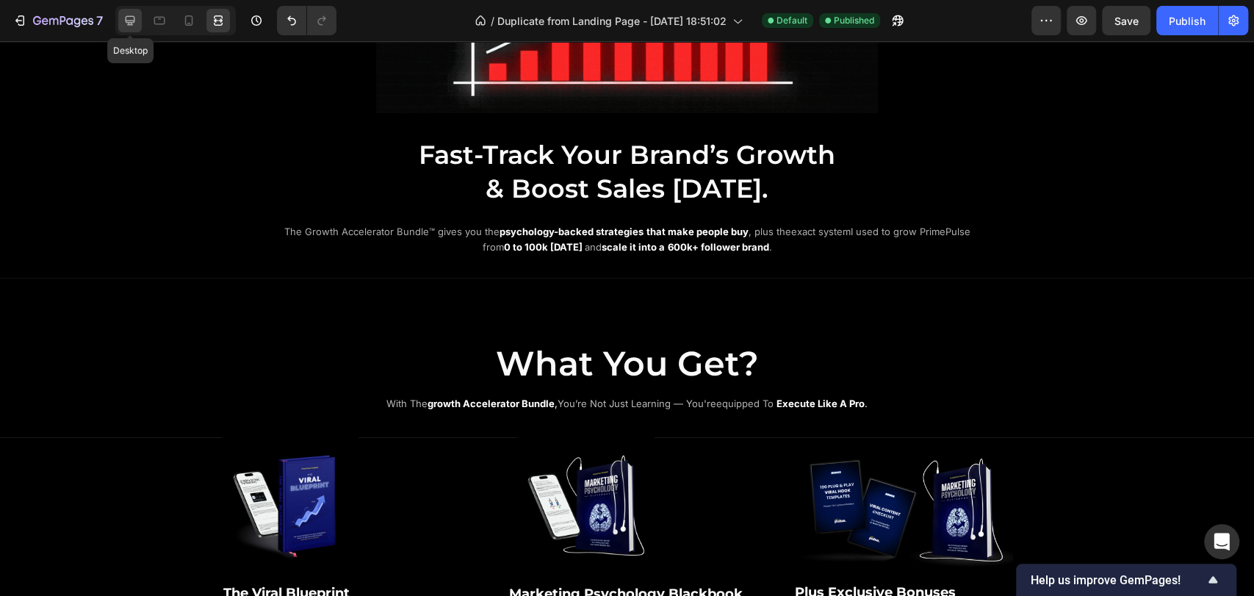
click at [126, 21] on icon at bounding box center [131, 21] width 10 height 10
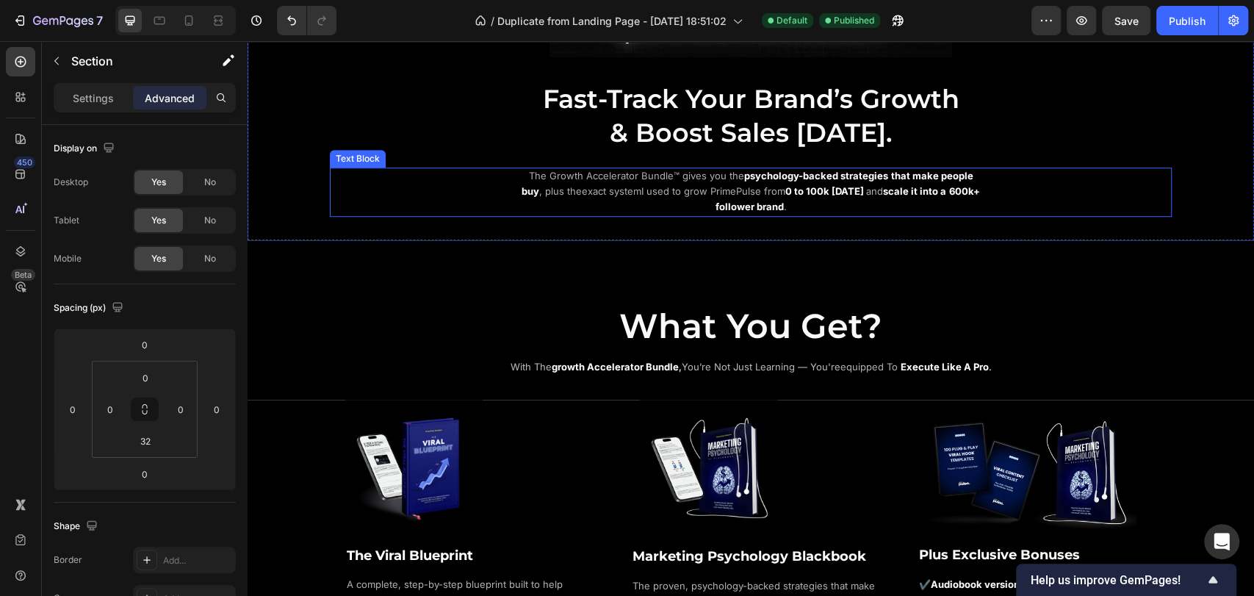
click at [664, 175] on span "The Growth Accelerator Bundle™ gives you the" at bounding box center [636, 176] width 215 height 12
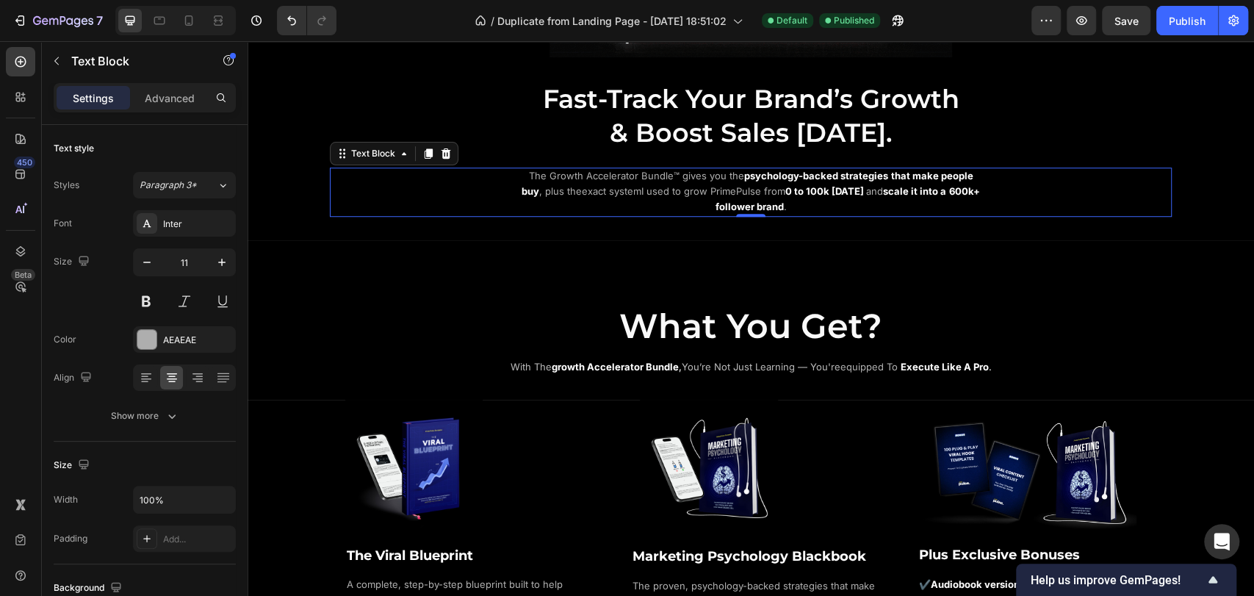
click at [541, 173] on span "The Growth Accelerator Bundle™ gives you the" at bounding box center [636, 176] width 215 height 12
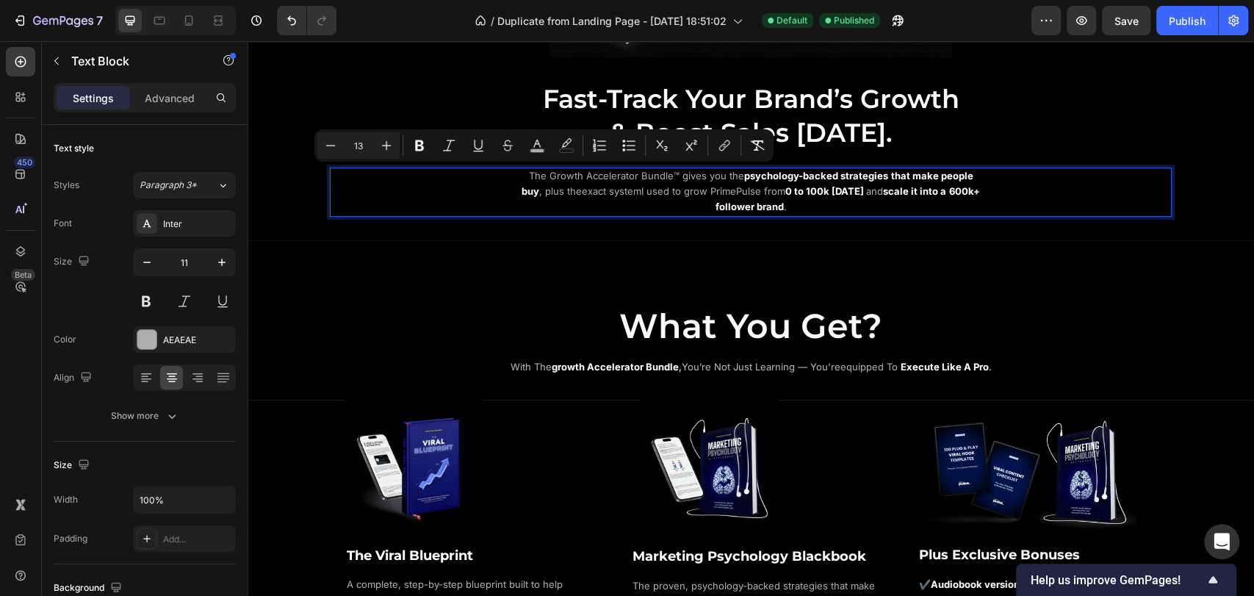
click at [563, 178] on span "The Growth Accelerator Bundle™ gives you the" at bounding box center [636, 176] width 215 height 12
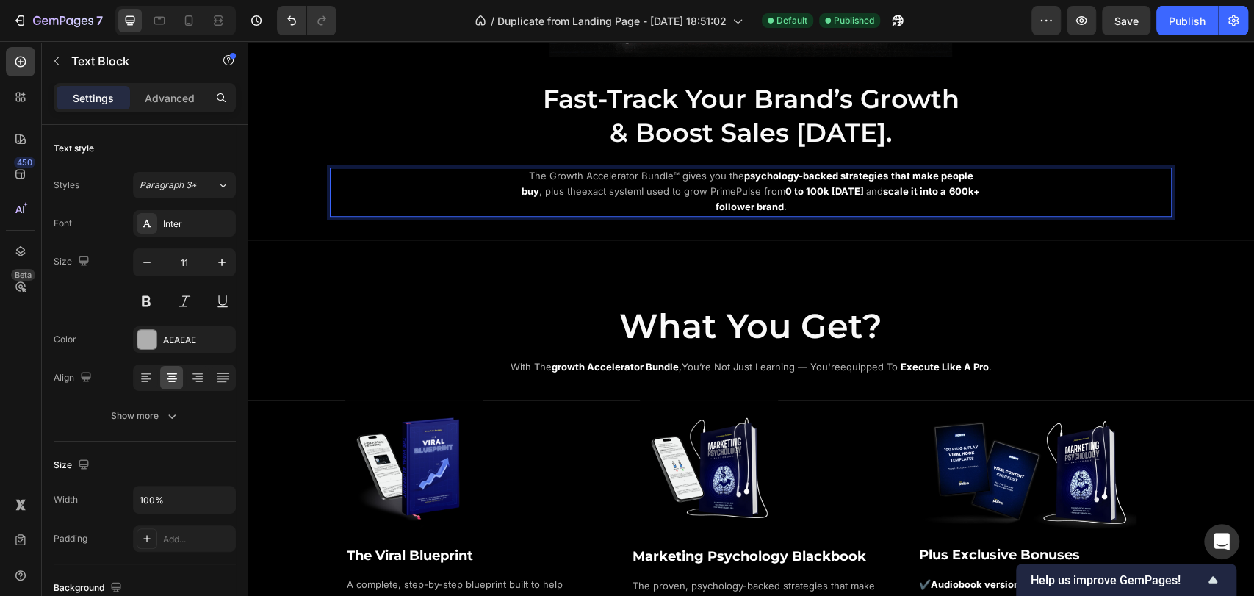
click at [517, 174] on div "The Growth Accelerator Bundle™ gives you the psychology-backed strategies that …" at bounding box center [751, 192] width 469 height 48
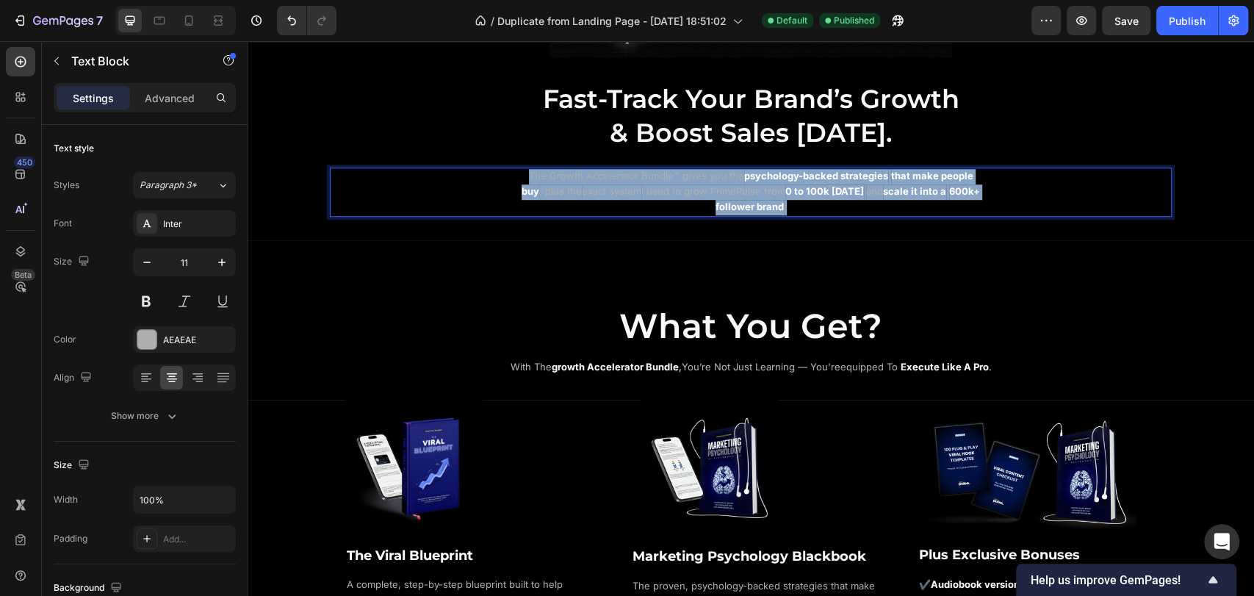
drag, startPoint x: 522, startPoint y: 173, endPoint x: 808, endPoint y: 207, distance: 287.1
click at [808, 207] on p "The Growth Accelerator Bundle™ gives you the psychology-backed strategies that …" at bounding box center [751, 192] width 466 height 46
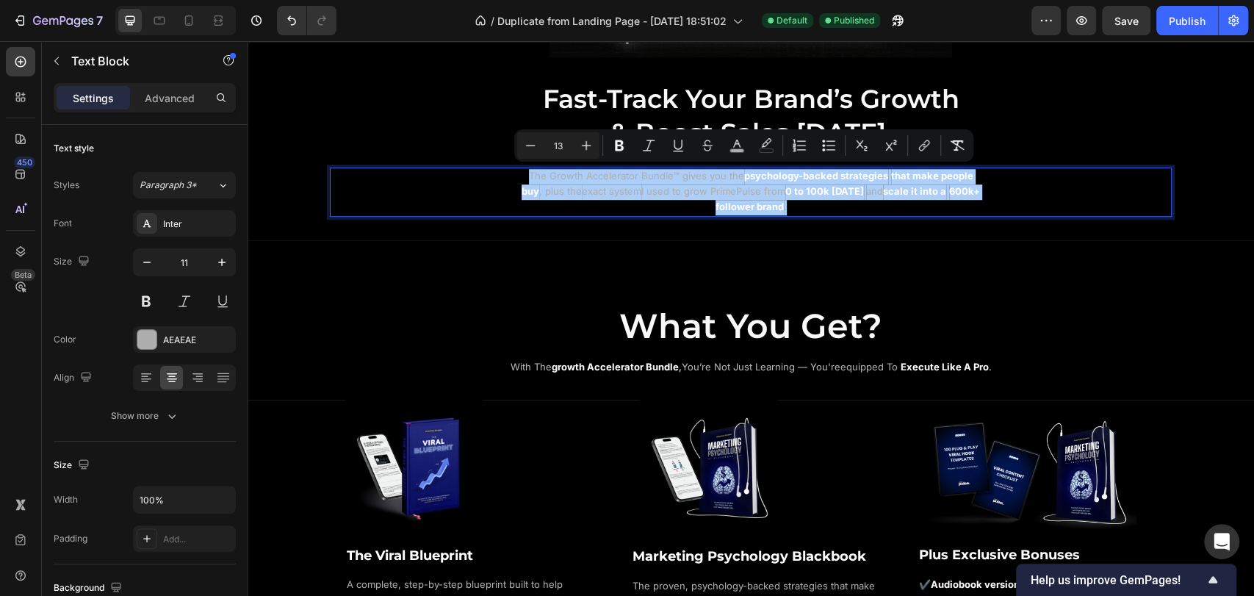
click at [558, 144] on input "13" at bounding box center [558, 146] width 29 height 18
click at [569, 148] on input "13" at bounding box center [558, 146] width 29 height 18
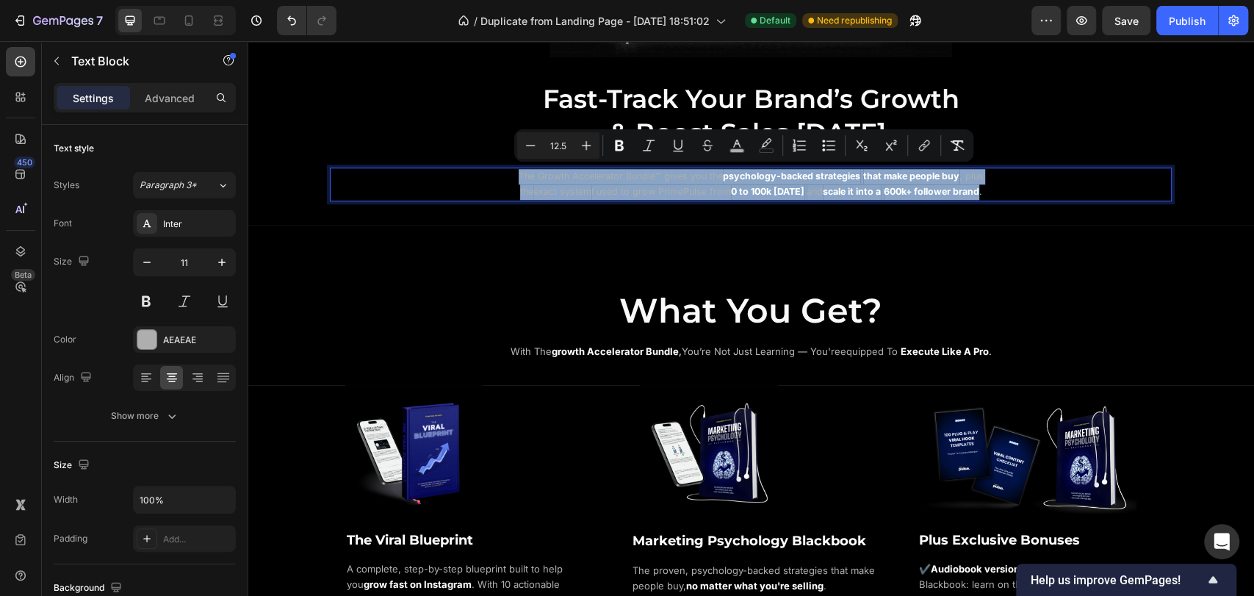
click at [567, 200] on p "The Growth Accelerator Bundle™ gives you the psychology-backed strategies that …" at bounding box center [751, 184] width 466 height 31
type input "12"
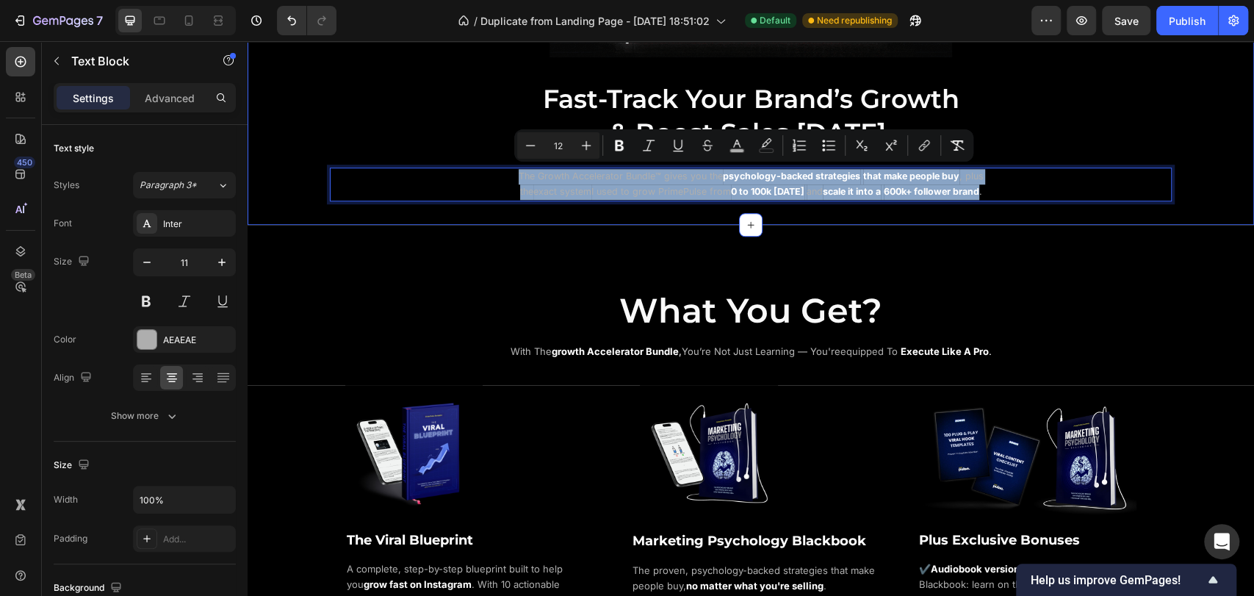
click at [919, 225] on div "Image Fast-Track Your Brand’s Growth & Boost Sales Today. Heading The Growth Ac…" at bounding box center [751, 15] width 1007 height 417
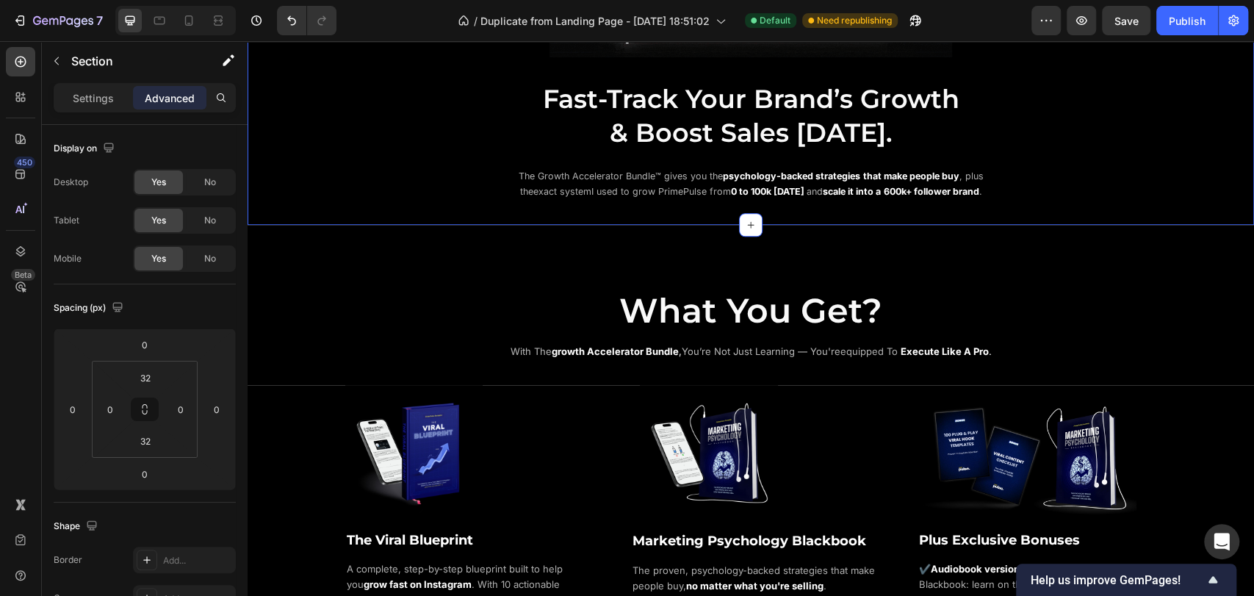
click at [805, 190] on strong "0 to 100k [DATE]" at bounding box center [767, 191] width 73 height 11
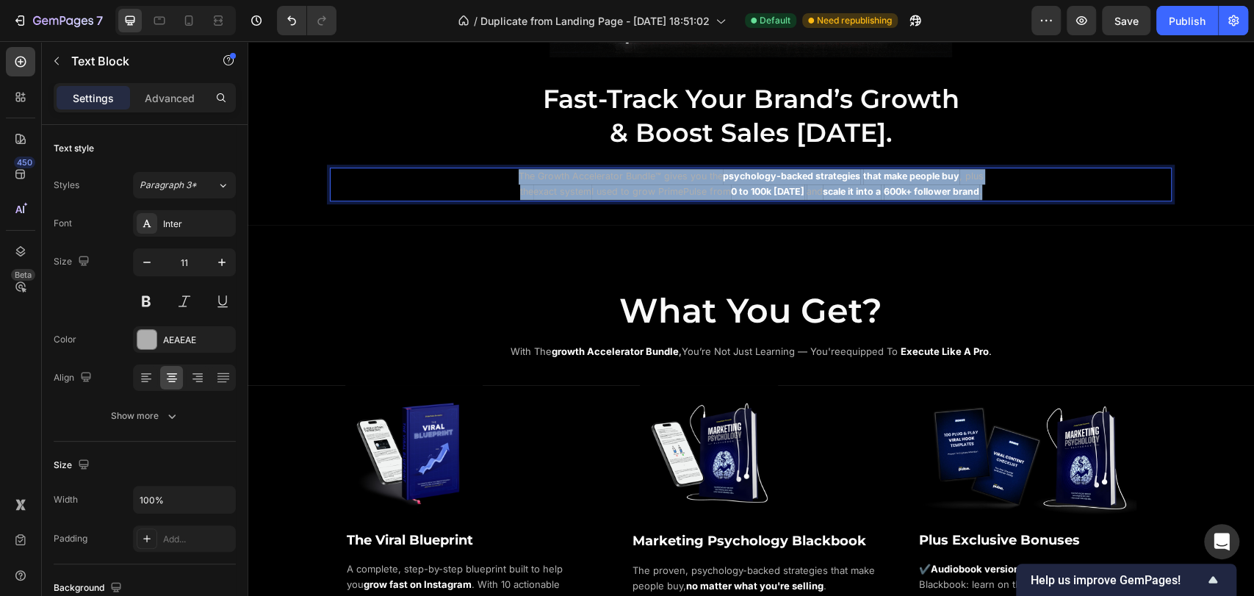
drag, startPoint x: 524, startPoint y: 173, endPoint x: 818, endPoint y: 203, distance: 295.5
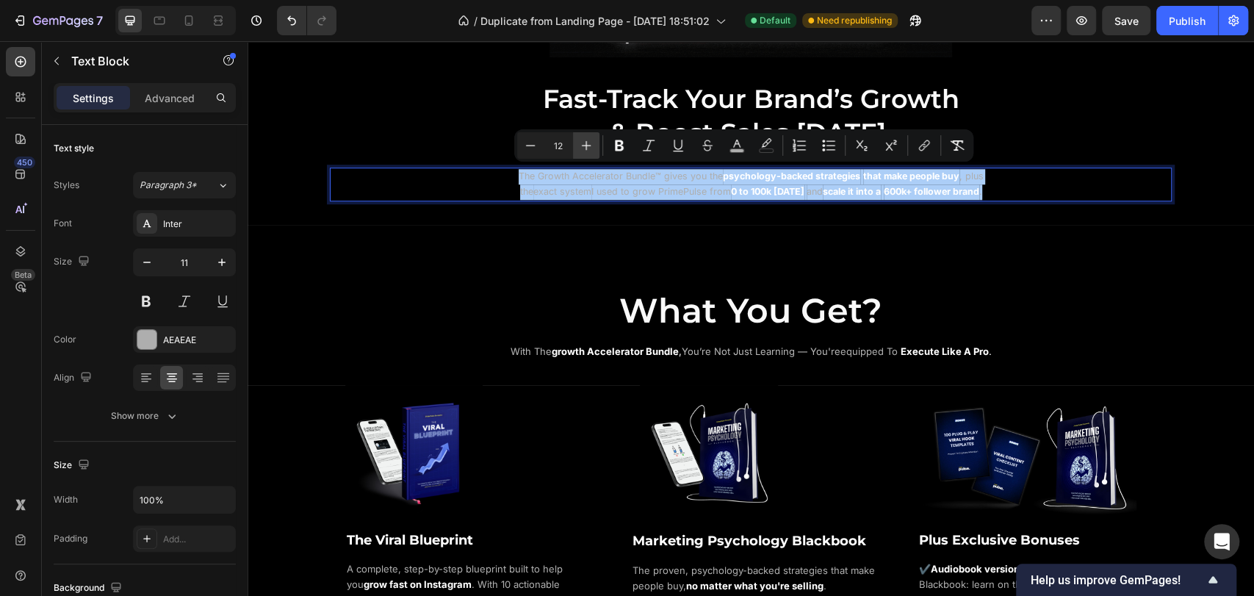
click at [593, 146] on icon "Editor contextual toolbar" at bounding box center [586, 145] width 15 height 15
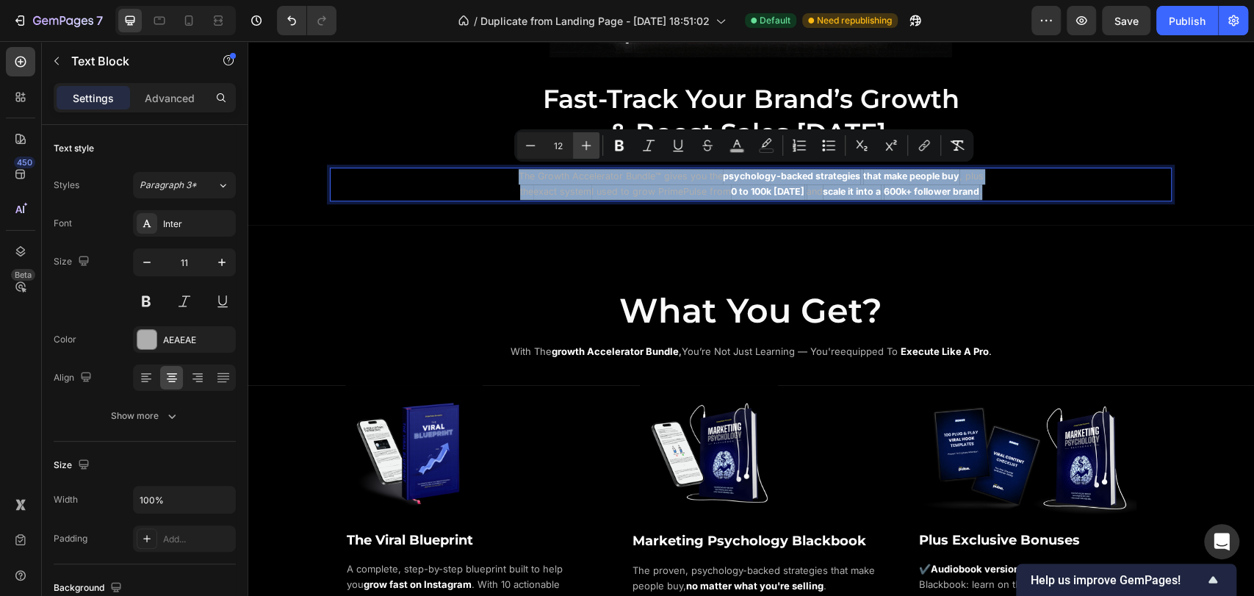
type input "13"
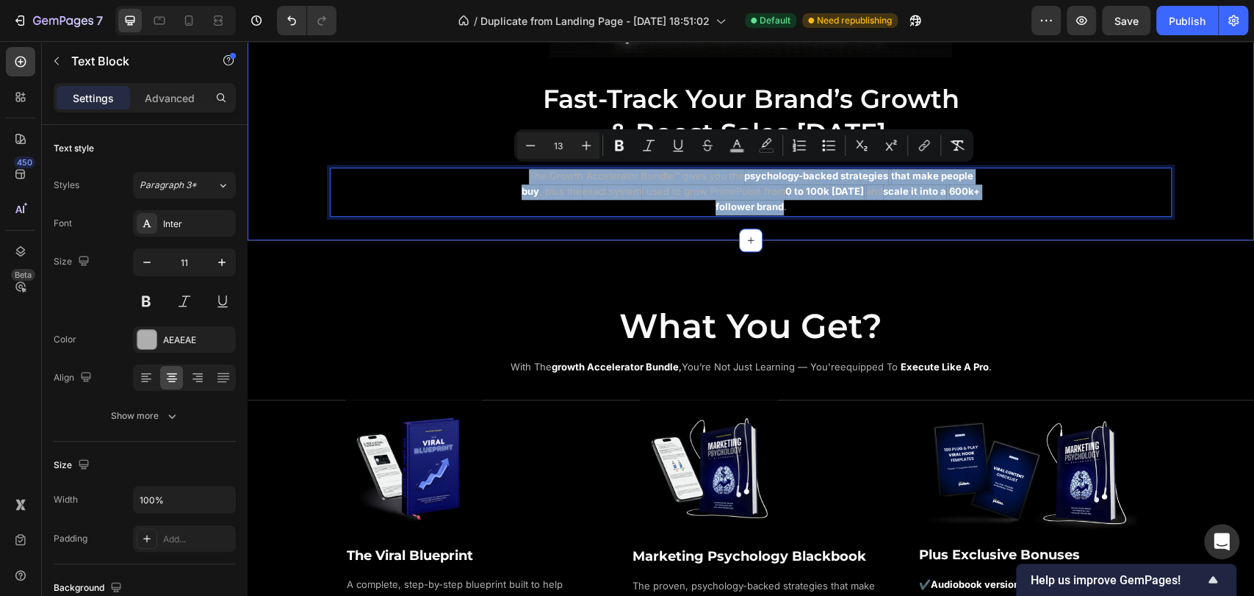
click at [572, 228] on div "Image Fast-Track Your Brand’s Growth & Boost Sales Today. Heading The Growth Ac…" at bounding box center [751, 23] width 1007 height 433
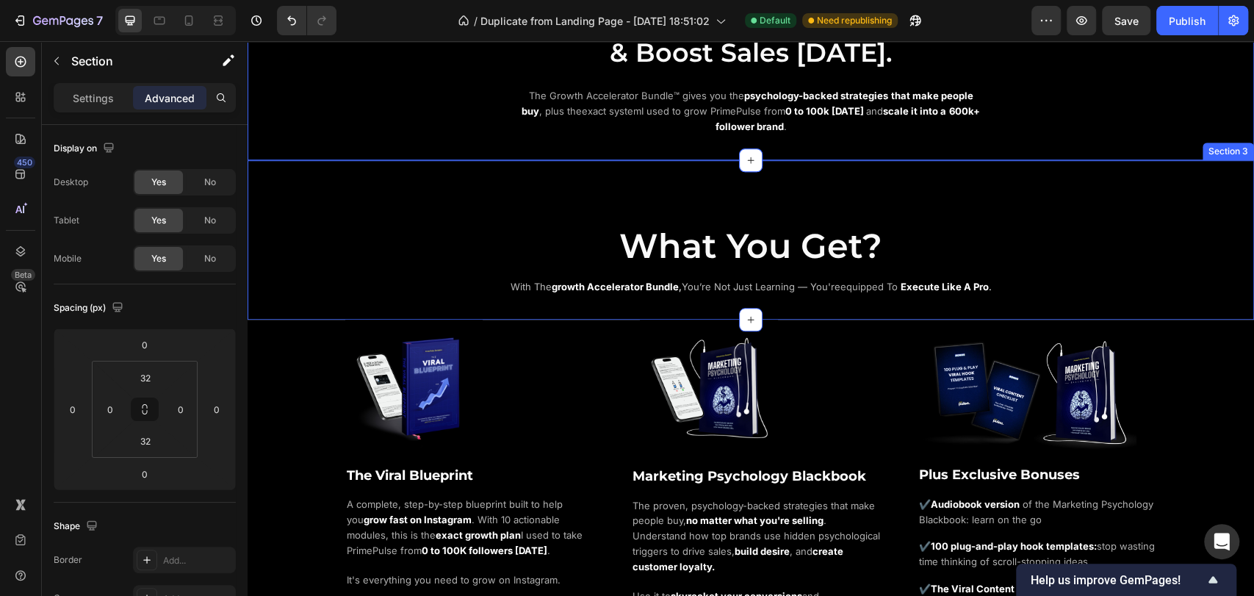
scroll to position [898, 0]
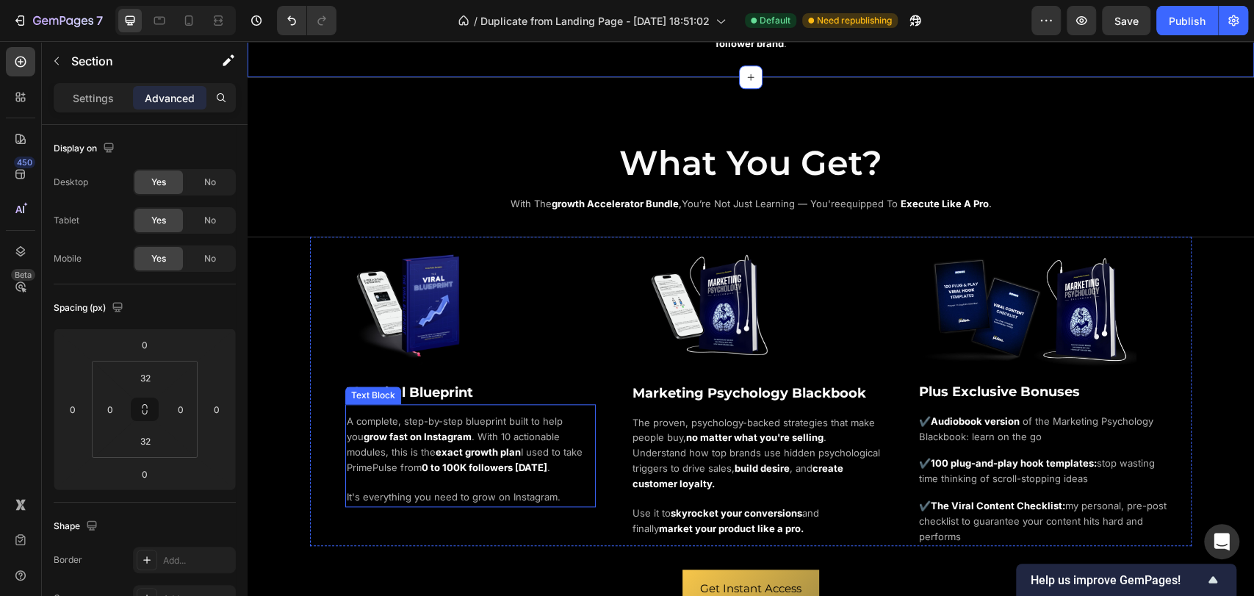
click at [400, 416] on span "A complete, step-by-step blueprint built to help you" at bounding box center [455, 428] width 216 height 27
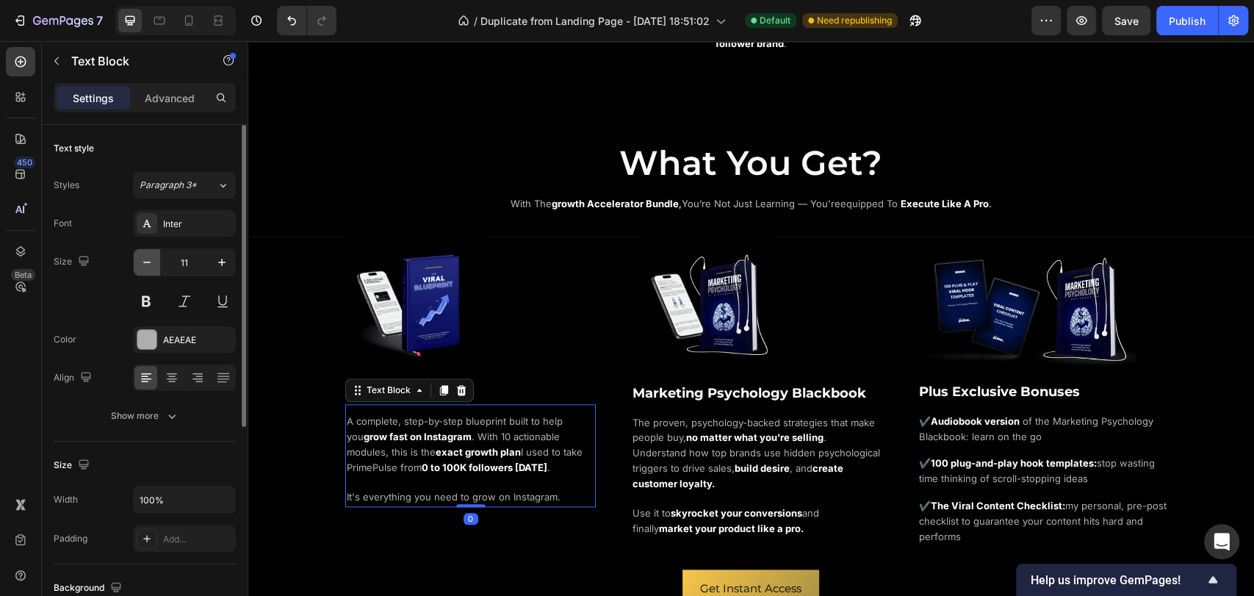
click at [145, 259] on icon "button" at bounding box center [147, 262] width 15 height 15
type input "10"
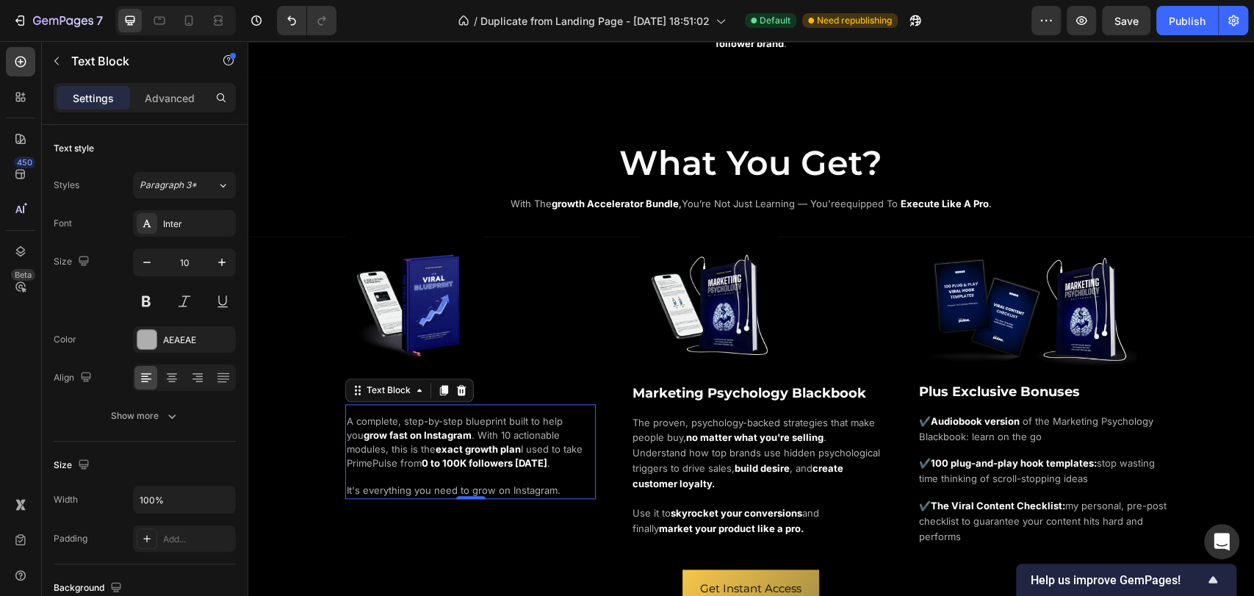
scroll to position [653, 0]
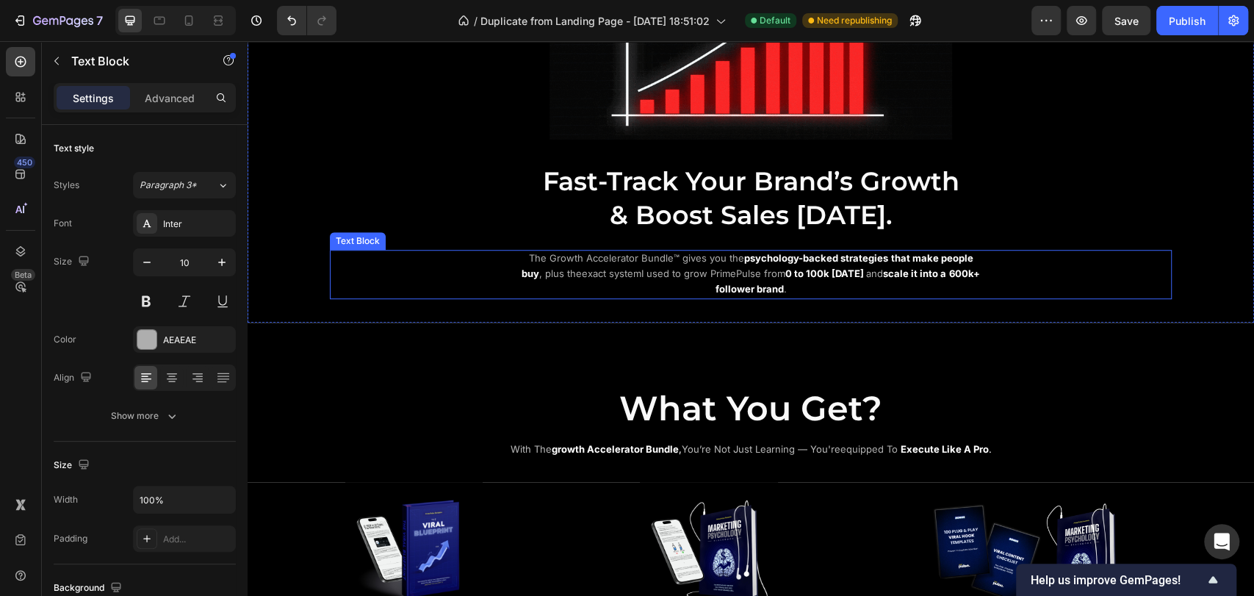
click at [640, 261] on p "The Growth Accelerator Bundle™ gives you the psychology-backed strategies that …" at bounding box center [751, 274] width 466 height 46
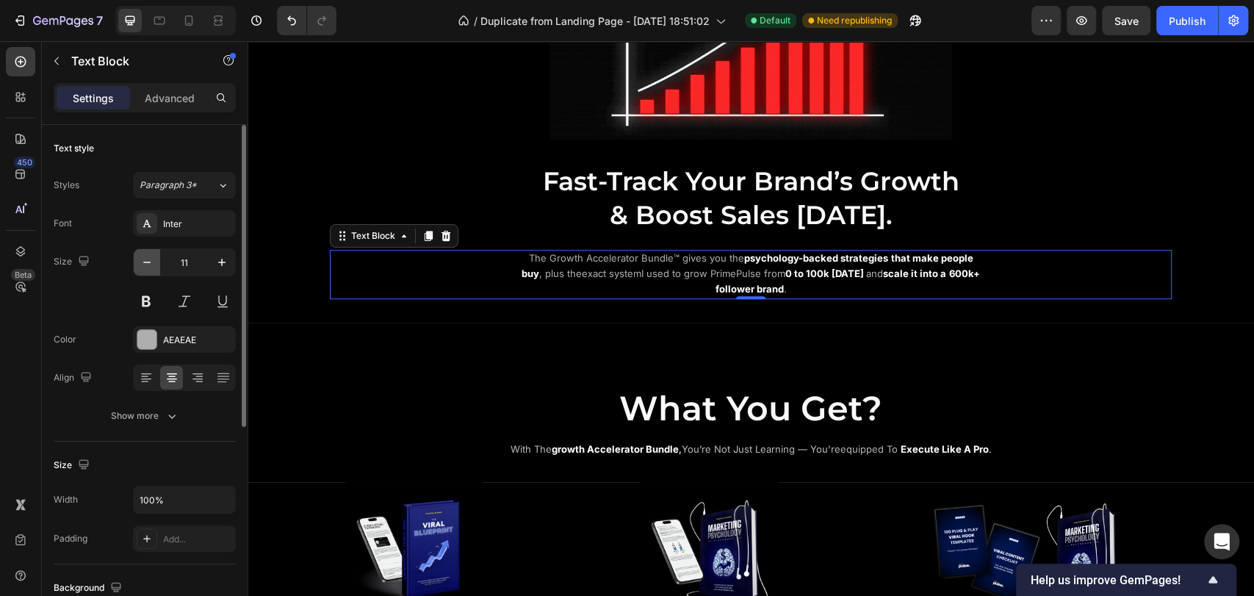
click at [143, 258] on icon "button" at bounding box center [147, 262] width 15 height 15
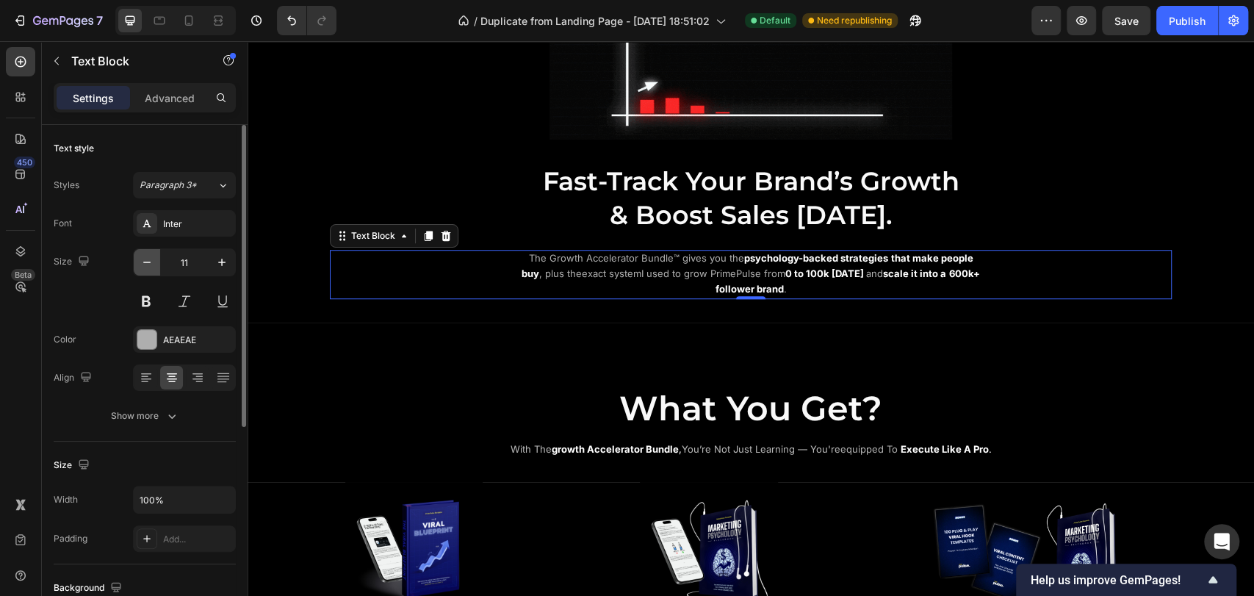
type input "10"
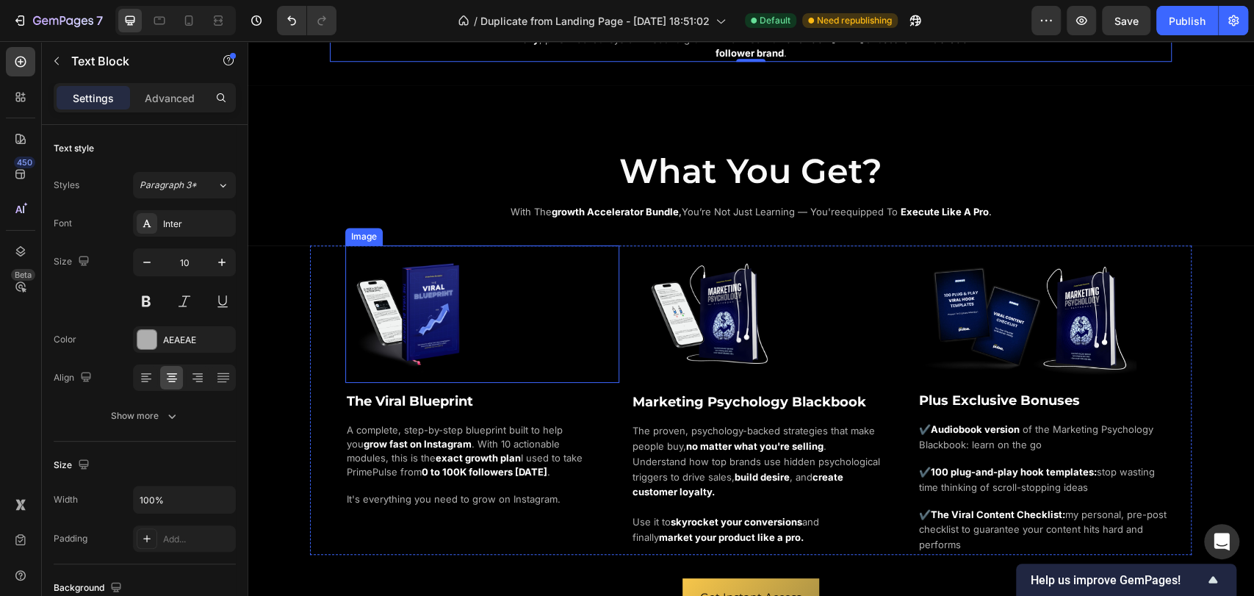
scroll to position [898, 0]
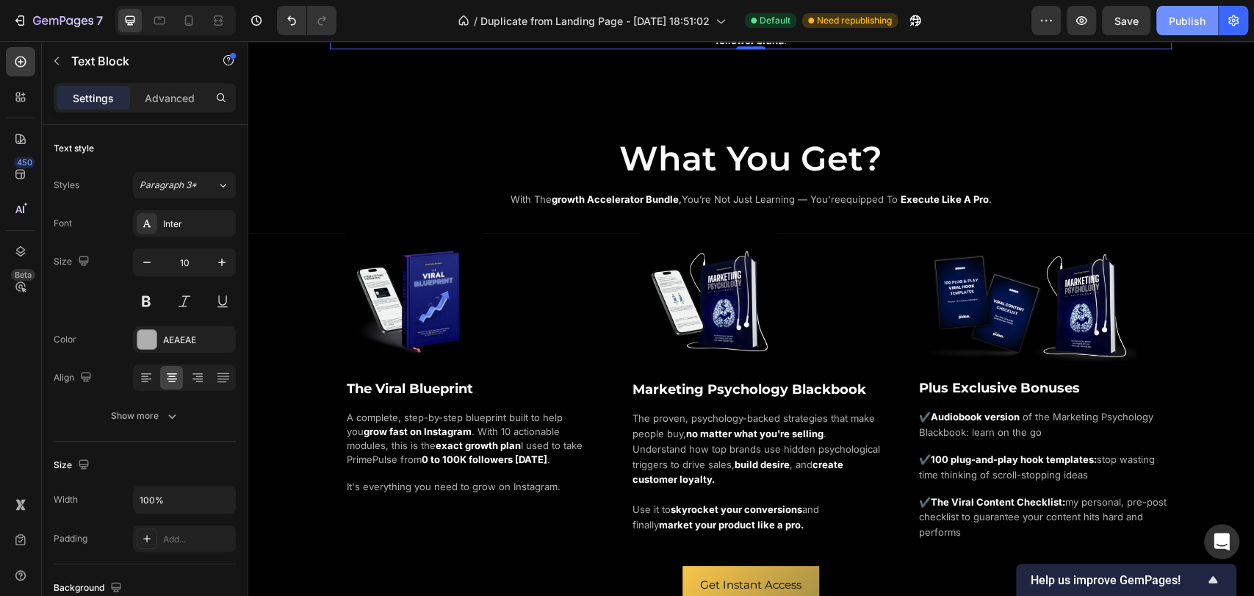
click at [1164, 22] on button "Publish" at bounding box center [1188, 20] width 62 height 29
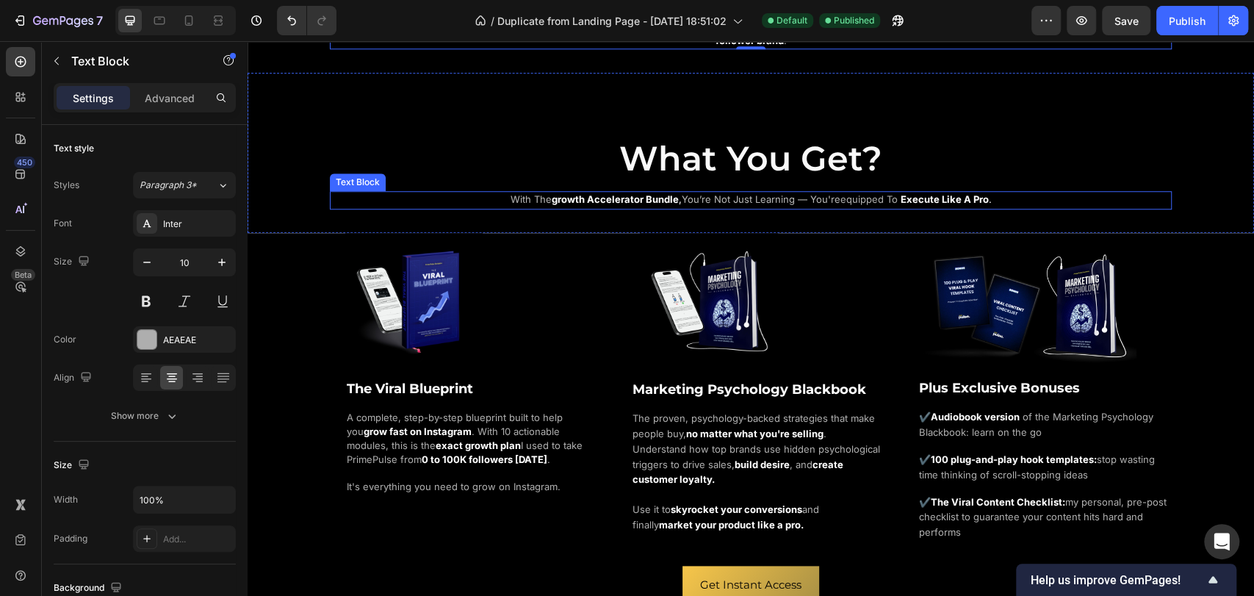
click at [628, 195] on strong "growth accelerator bundle" at bounding box center [615, 199] width 127 height 12
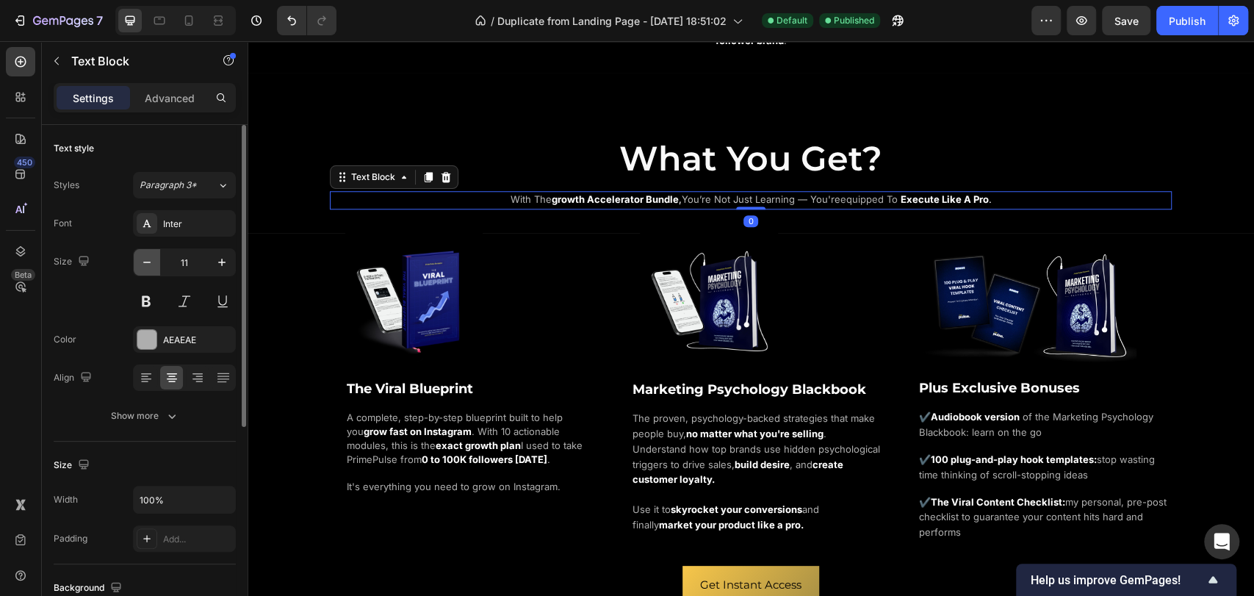
click at [145, 256] on icon "button" at bounding box center [147, 262] width 15 height 15
type input "10"
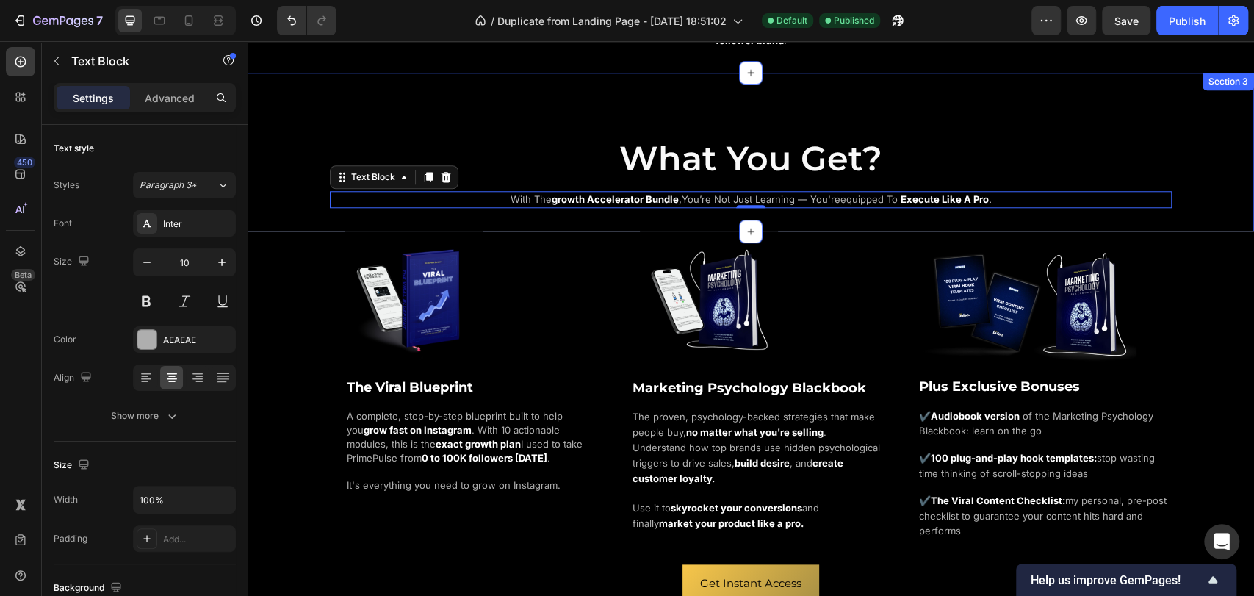
click at [579, 223] on div "What You Get? Heading with the growth accelerator bundle , you’re not just lear…" at bounding box center [751, 152] width 1007 height 159
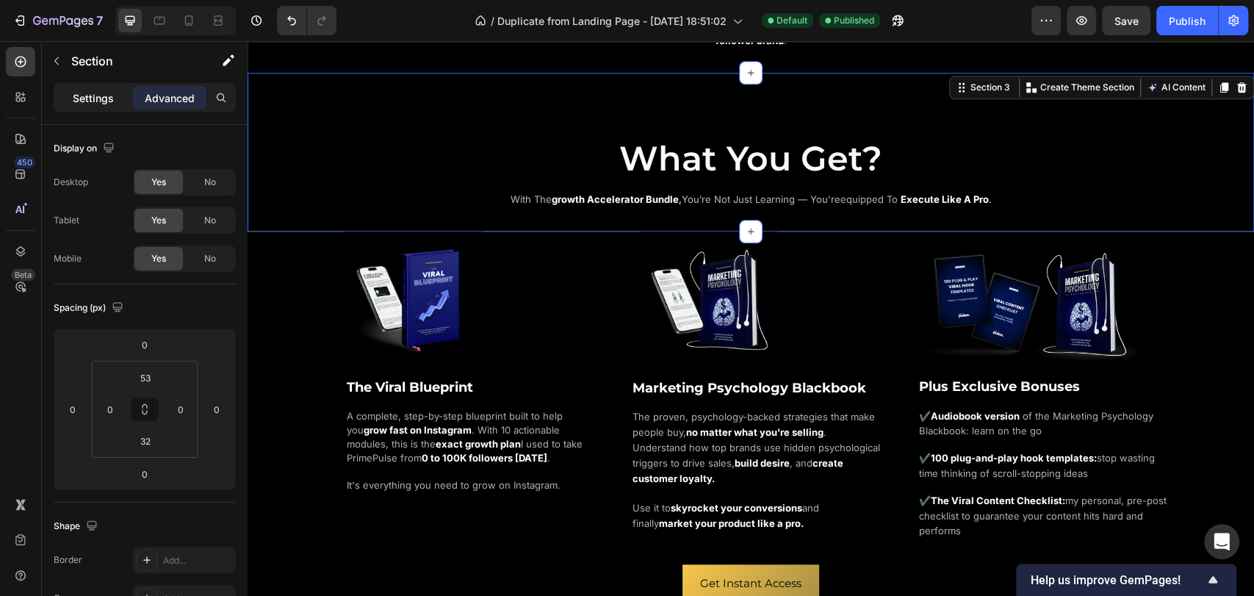
click at [96, 95] on p "Settings" at bounding box center [93, 97] width 41 height 15
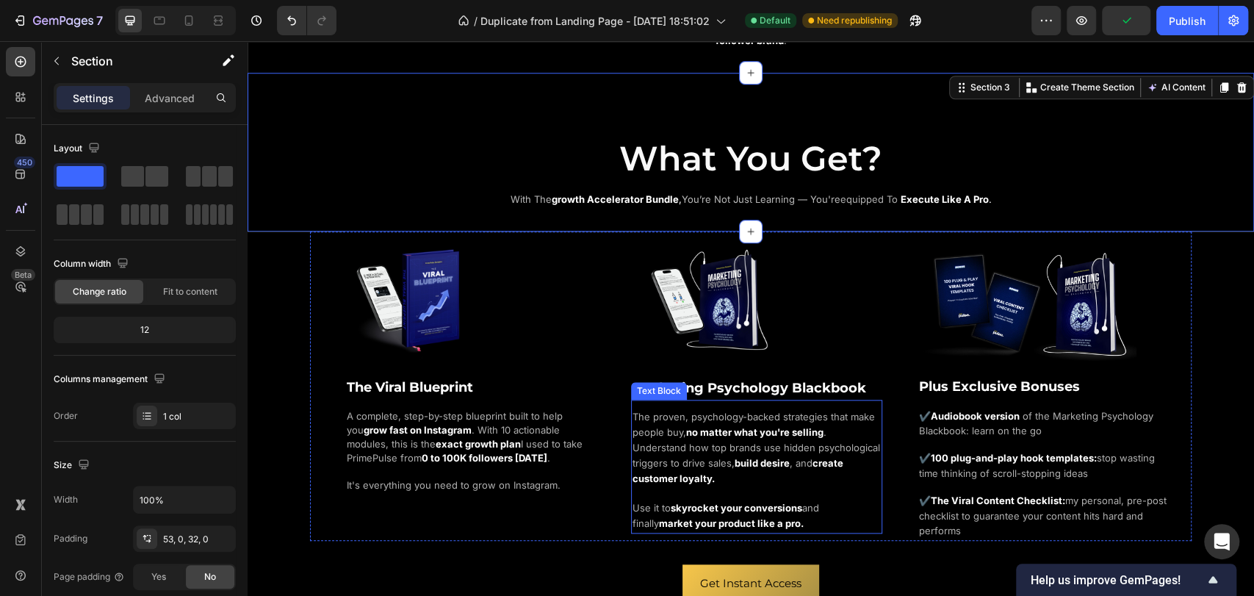
click at [664, 426] on span "The proven, psychology-backed strategies that make people buy," at bounding box center [754, 424] width 242 height 27
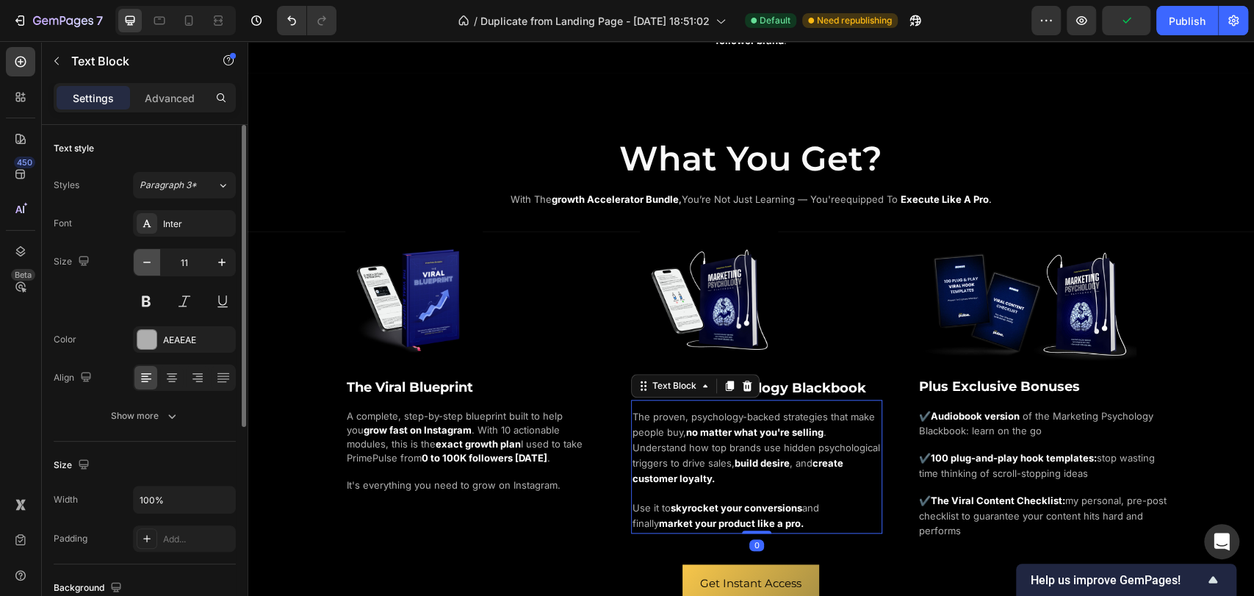
click at [154, 262] on button "button" at bounding box center [147, 262] width 26 height 26
type input "10"
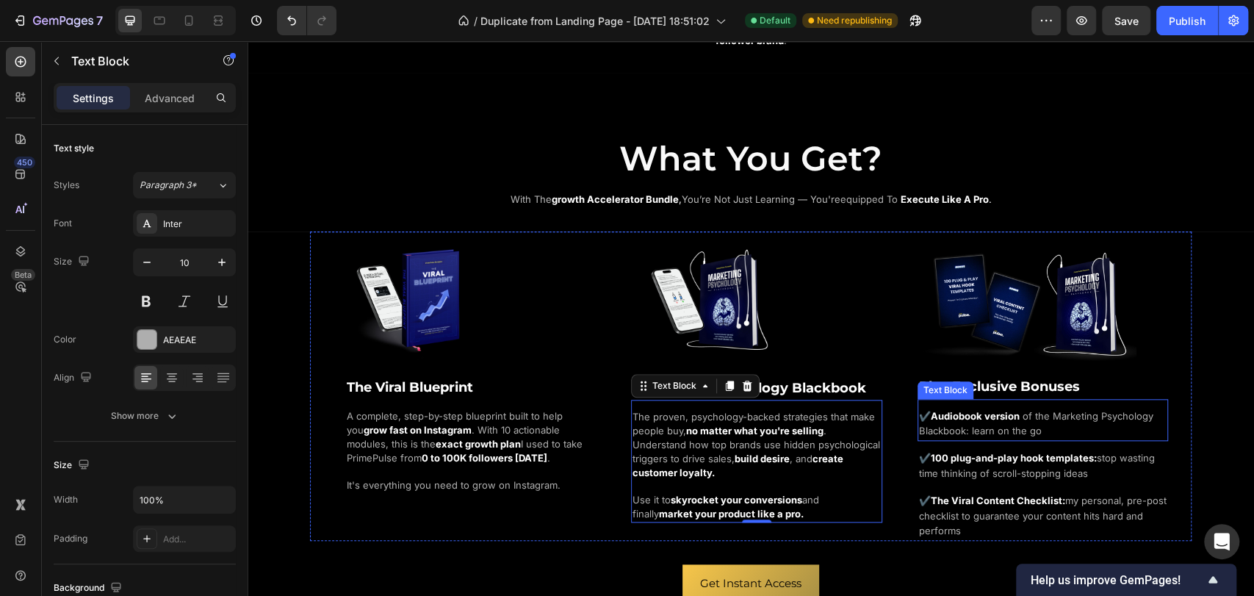
click at [982, 417] on strong "Audiobook version" at bounding box center [975, 416] width 89 height 12
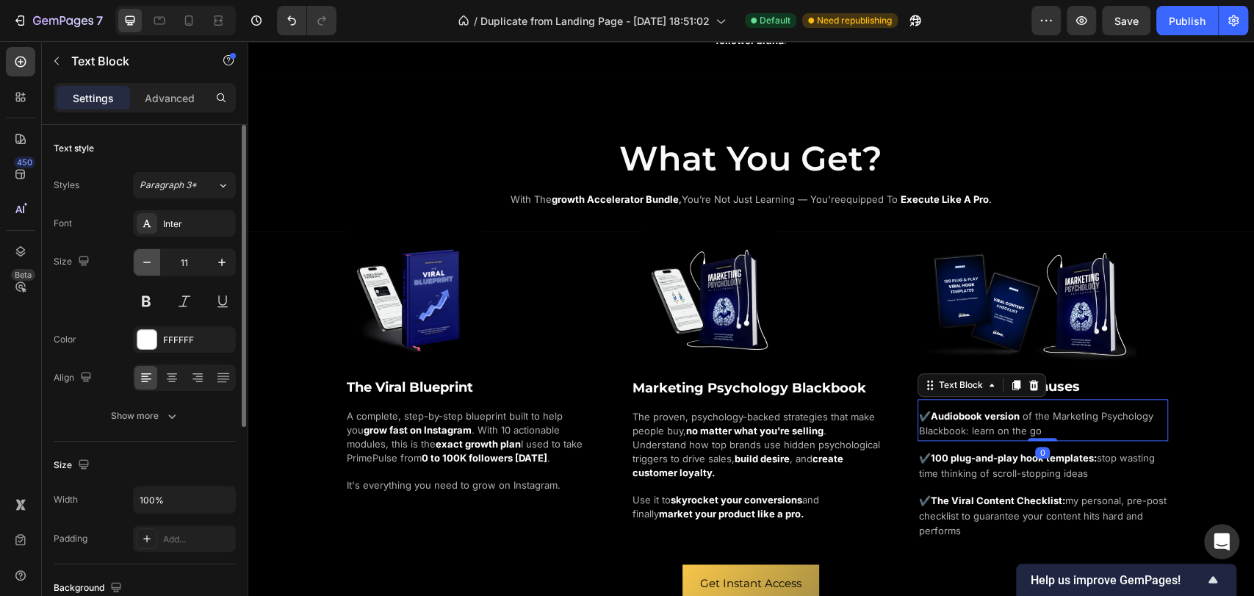
click at [154, 265] on button "button" at bounding box center [147, 262] width 26 height 26
type input "10"
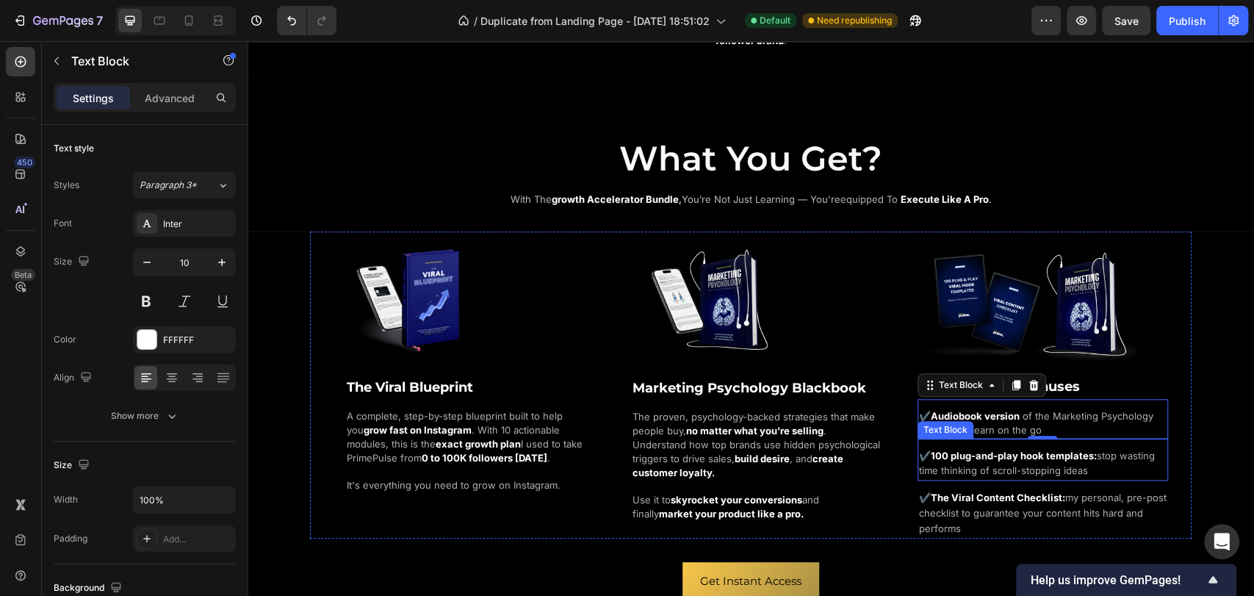
click at [957, 459] on p "✔️ 100 plug-and-play hook templates: stop wasting time thinking of scroll-stopp…" at bounding box center [1043, 464] width 248 height 31
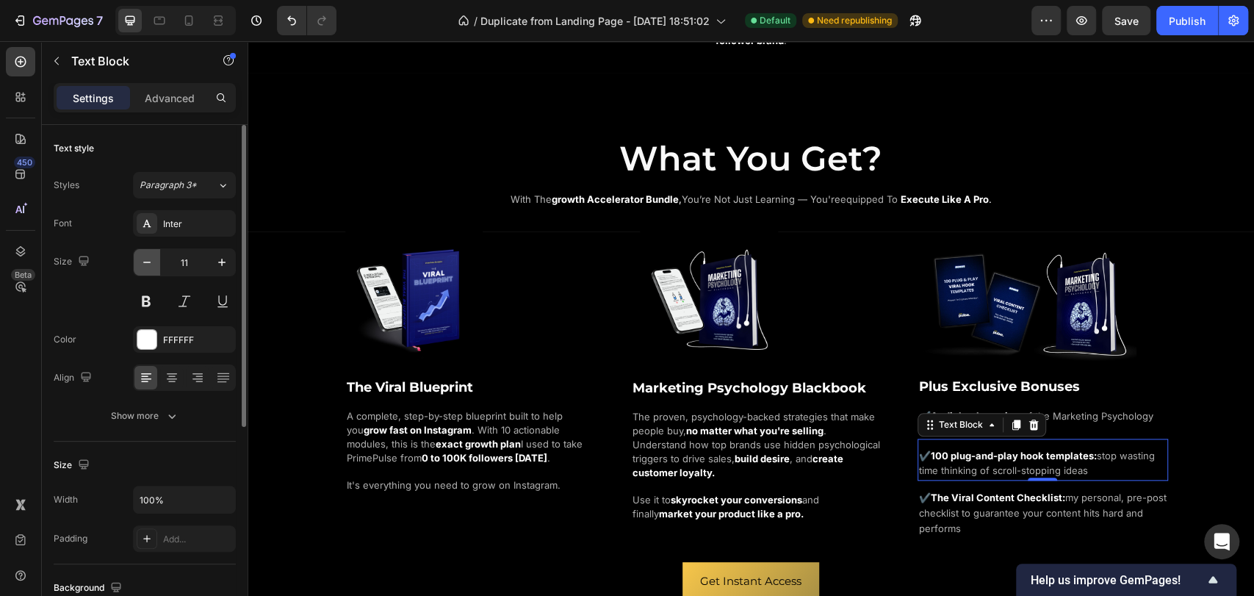
click at [151, 262] on icon "button" at bounding box center [147, 262] width 15 height 15
type input "10"
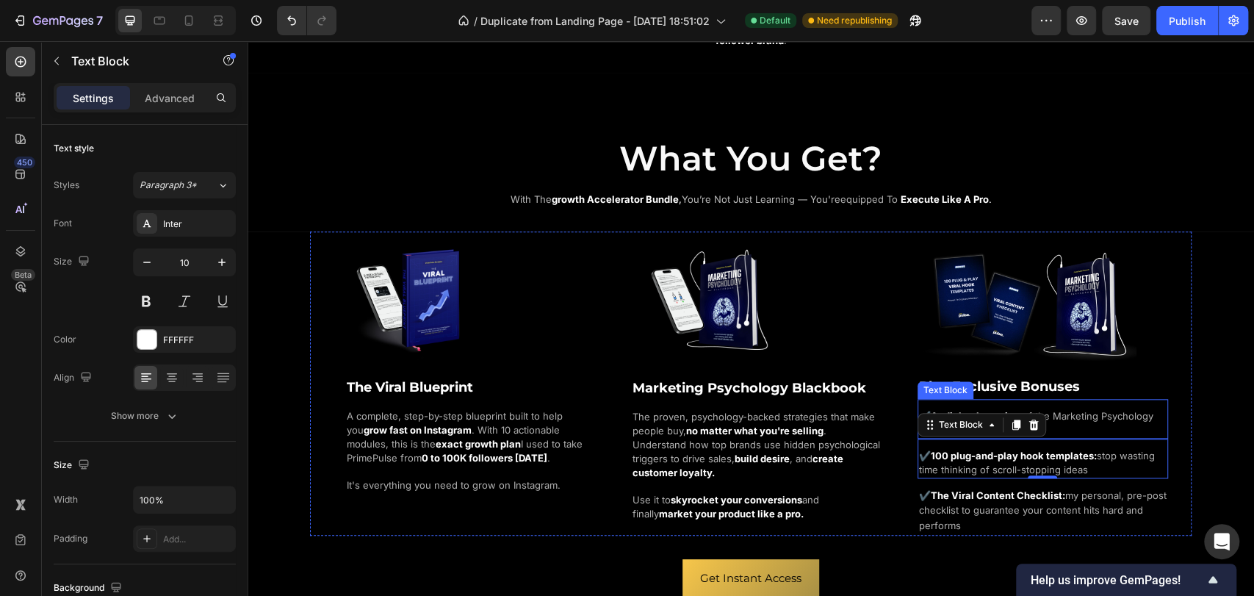
click at [1082, 411] on span "of the Marketing Psychology Blackbook: learn on the go" at bounding box center [1036, 423] width 234 height 26
click at [1093, 450] on span "stop wasting time thinking of scroll-stopping ideas" at bounding box center [1037, 463] width 236 height 26
click at [1107, 417] on p "✔️ Audiobook version of the Marketing Psychology Blackbook: learn on the go" at bounding box center [1043, 423] width 248 height 28
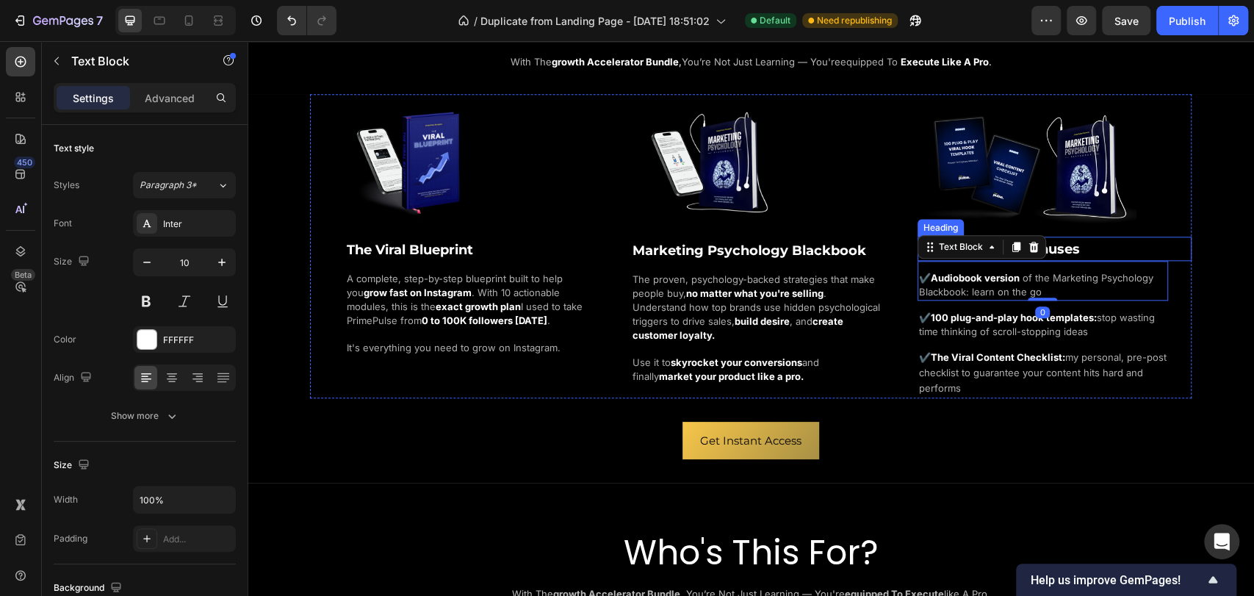
scroll to position [1061, 0]
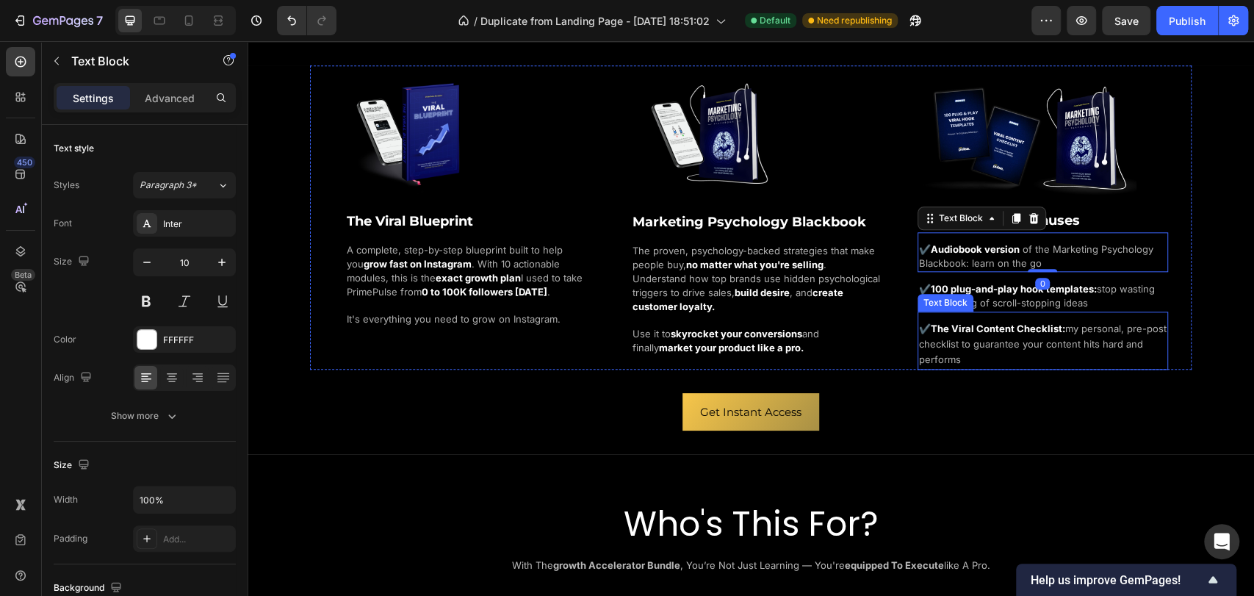
click at [1107, 345] on span "my personal, pre-post checklist to guarantee your content hits hard and performs" at bounding box center [1043, 344] width 248 height 43
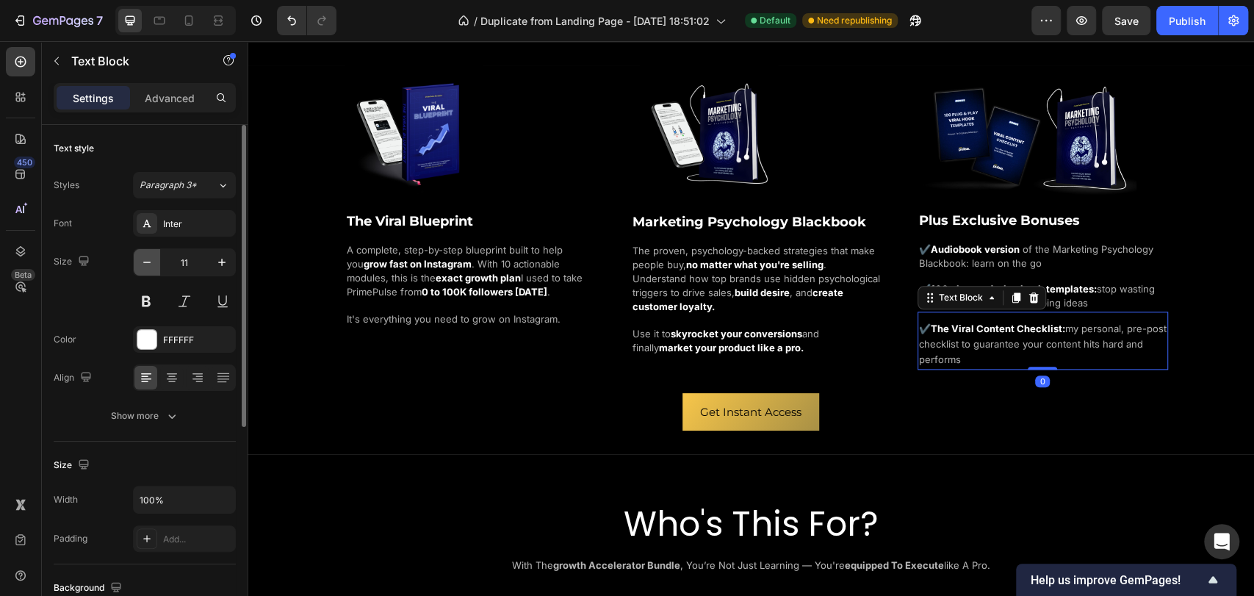
click at [153, 265] on icon "button" at bounding box center [147, 262] width 15 height 15
type input "10"
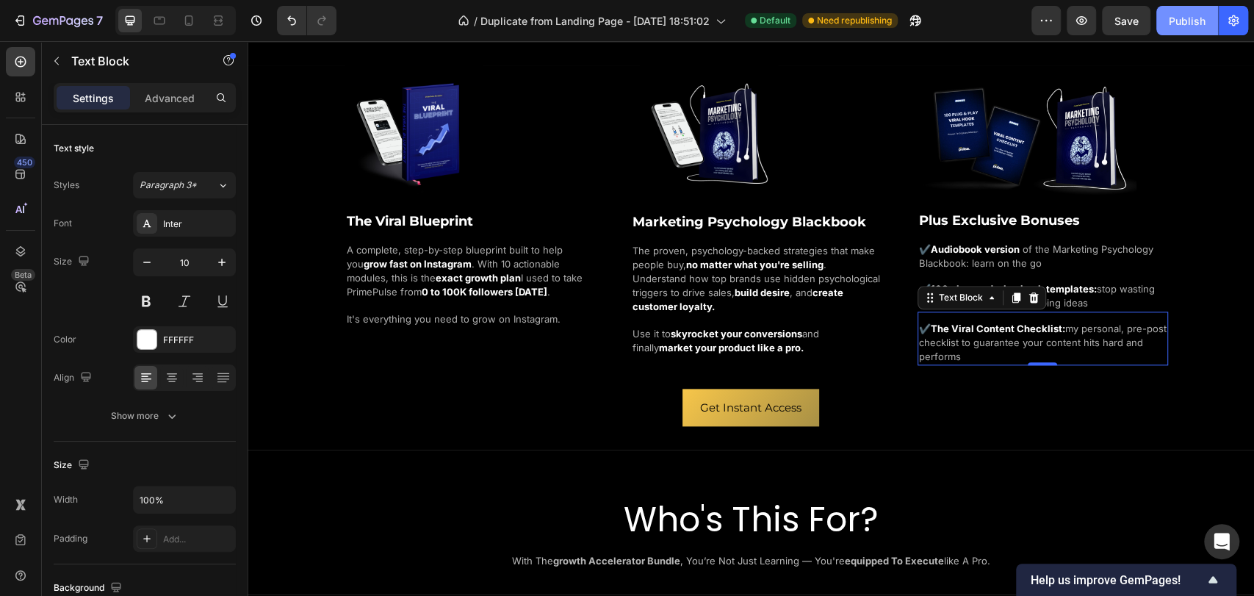
click at [1190, 28] on div "Publish" at bounding box center [1187, 20] width 37 height 15
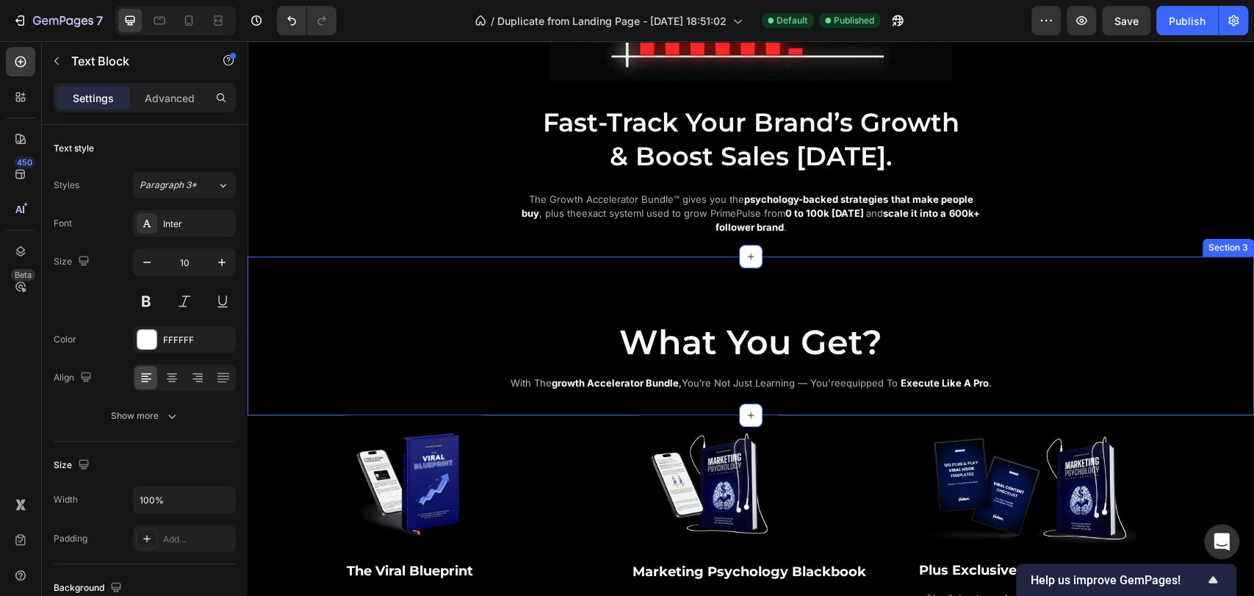
scroll to position [653, 0]
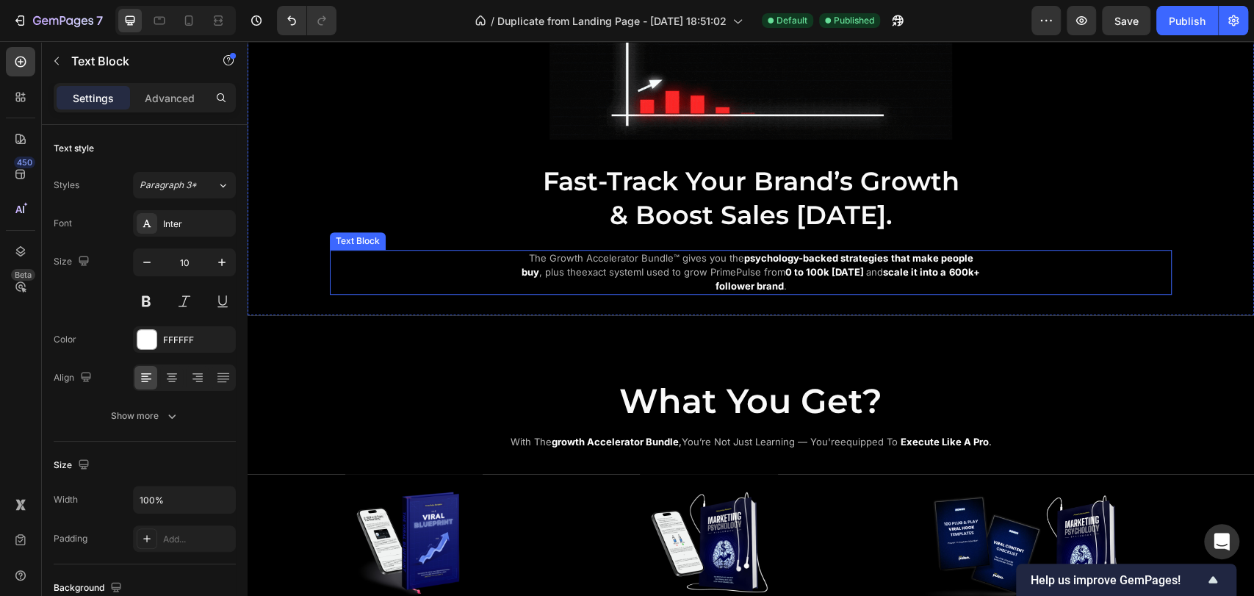
click at [659, 266] on span "I used to grow PrimePulse from" at bounding box center [713, 272] width 144 height 12
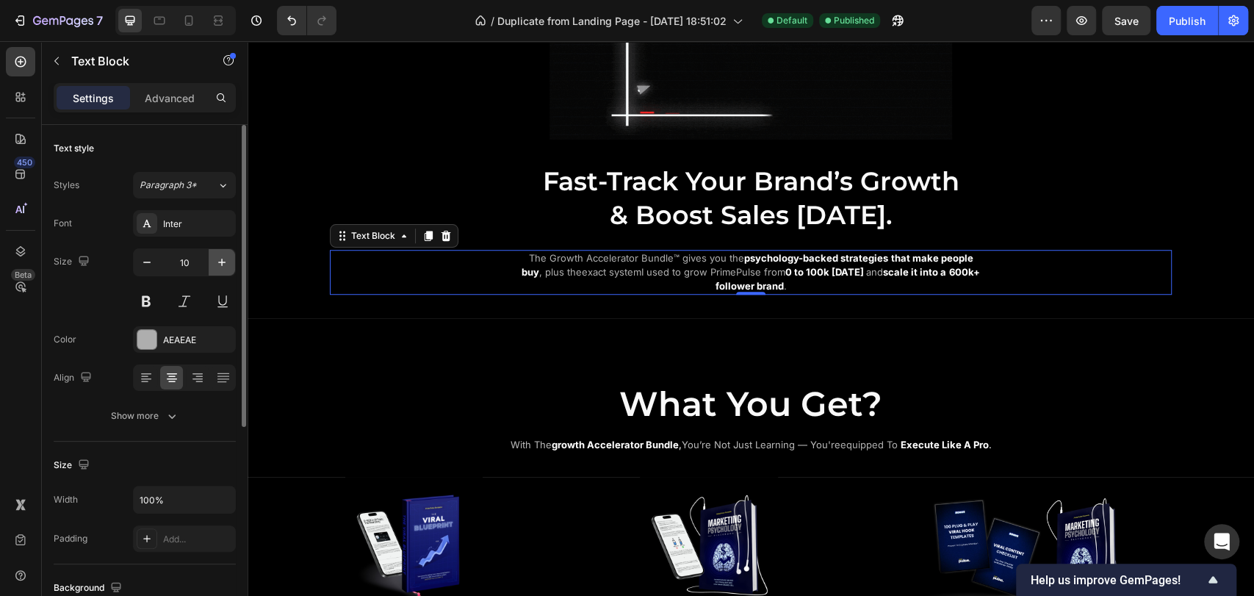
click at [215, 269] on icon "button" at bounding box center [222, 262] width 15 height 15
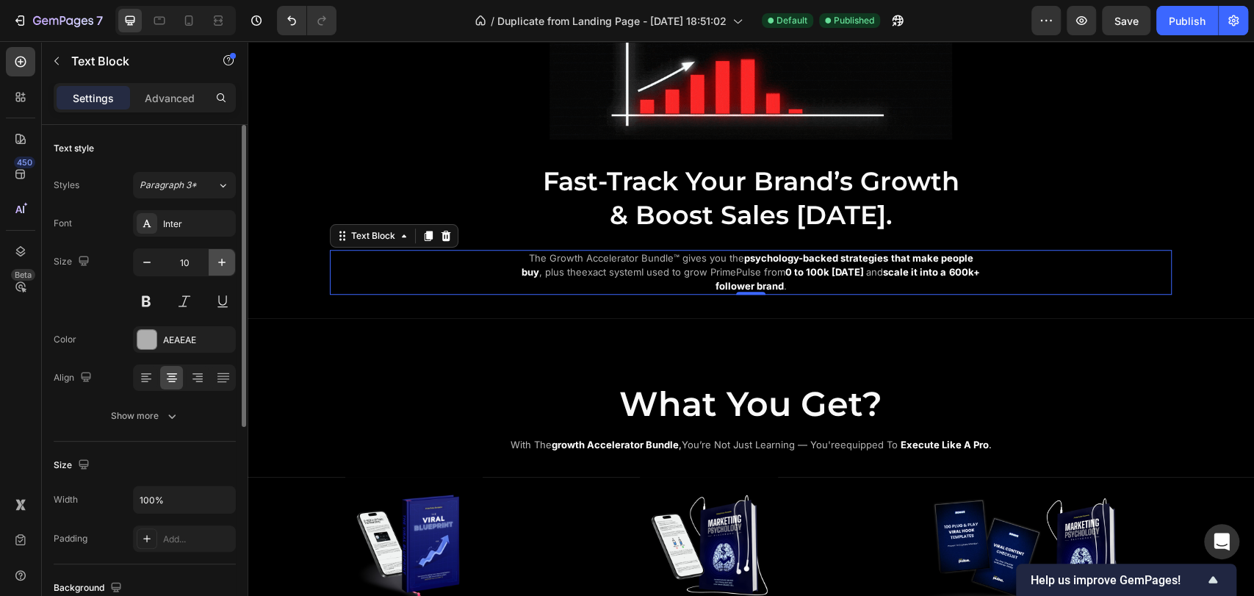
type input "11"
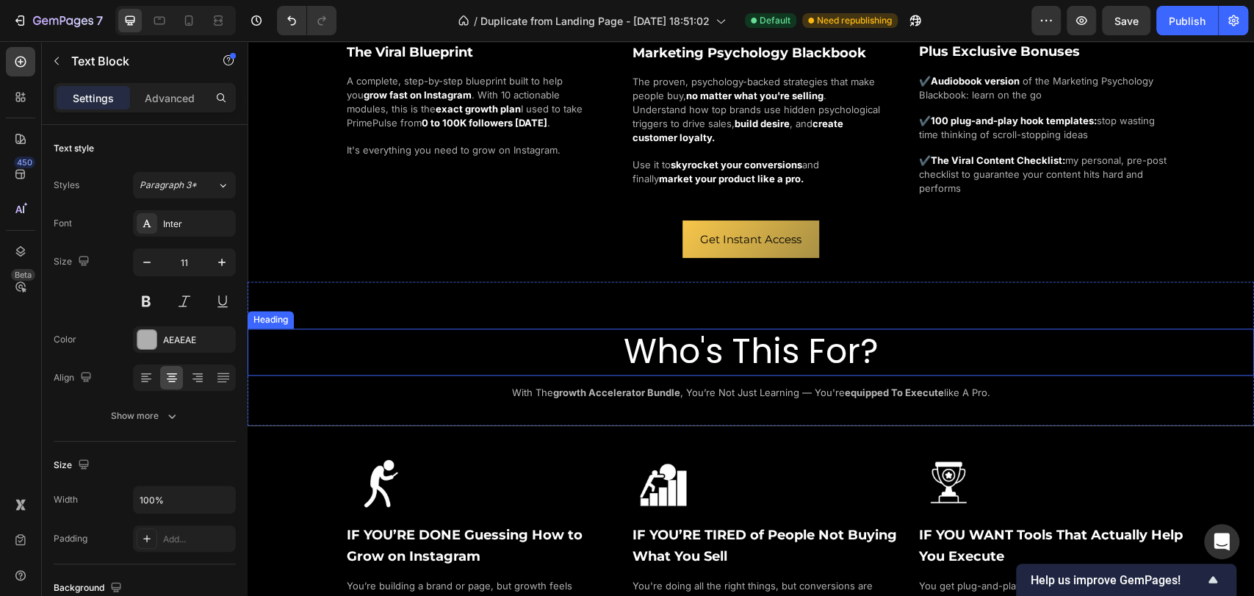
scroll to position [1470, 0]
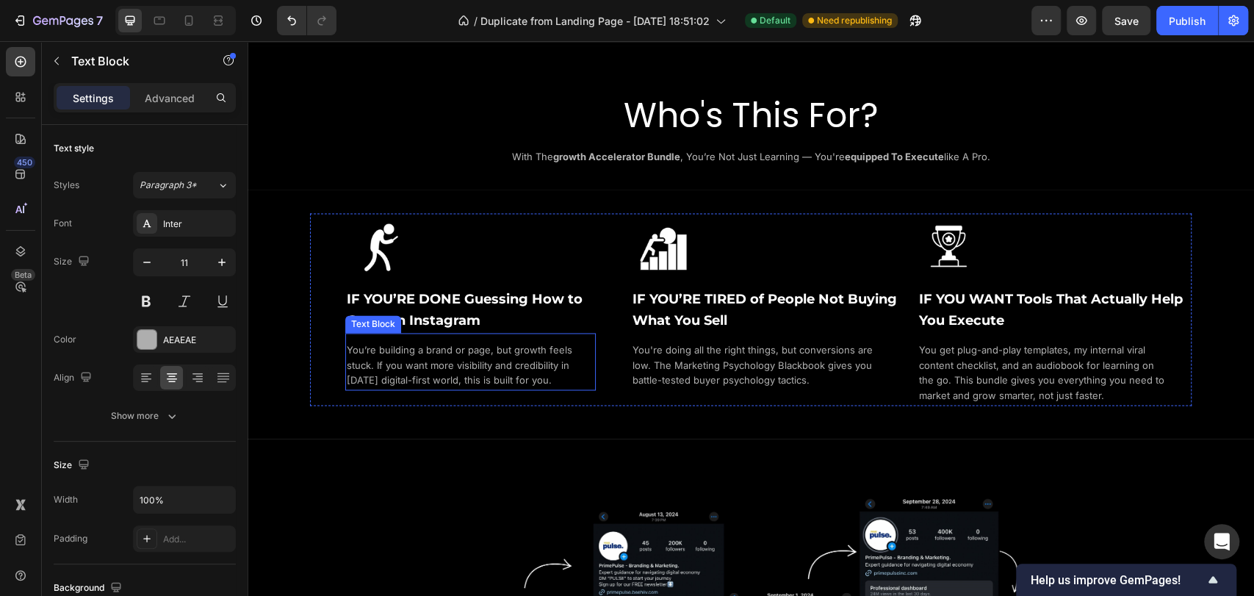
click at [442, 359] on span "You’re building a brand or page, but growth feels stuck. If you want more visib…" at bounding box center [460, 365] width 226 height 43
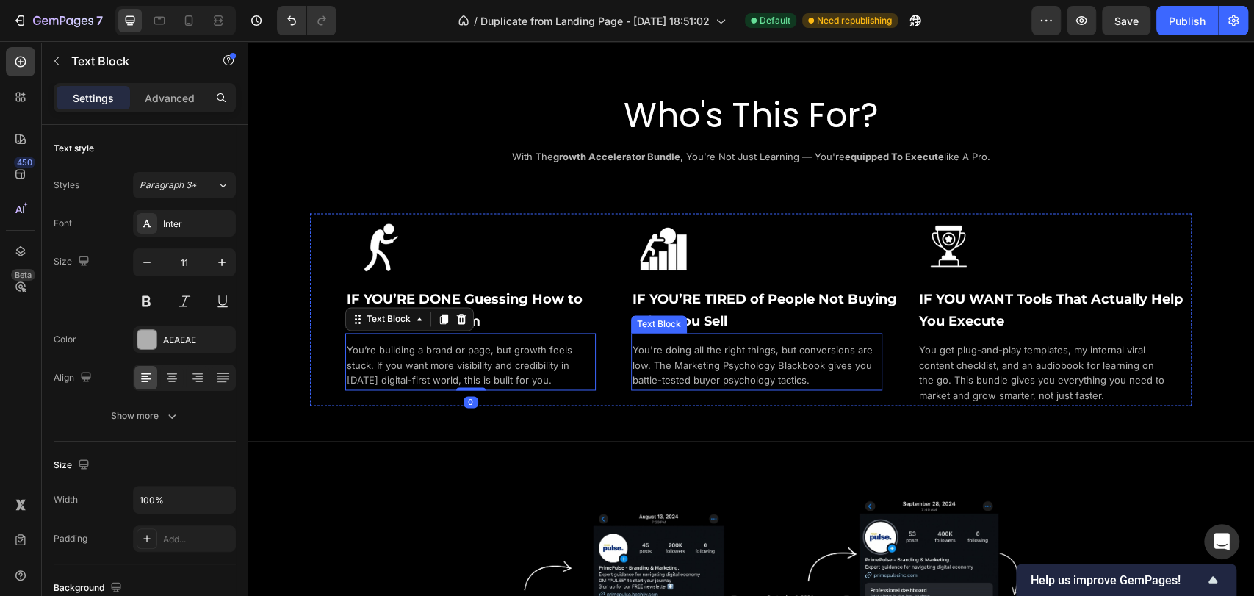
click at [653, 352] on span "You're doing all the right things, but conversions are low. The Marketing Psych…" at bounding box center [753, 365] width 240 height 43
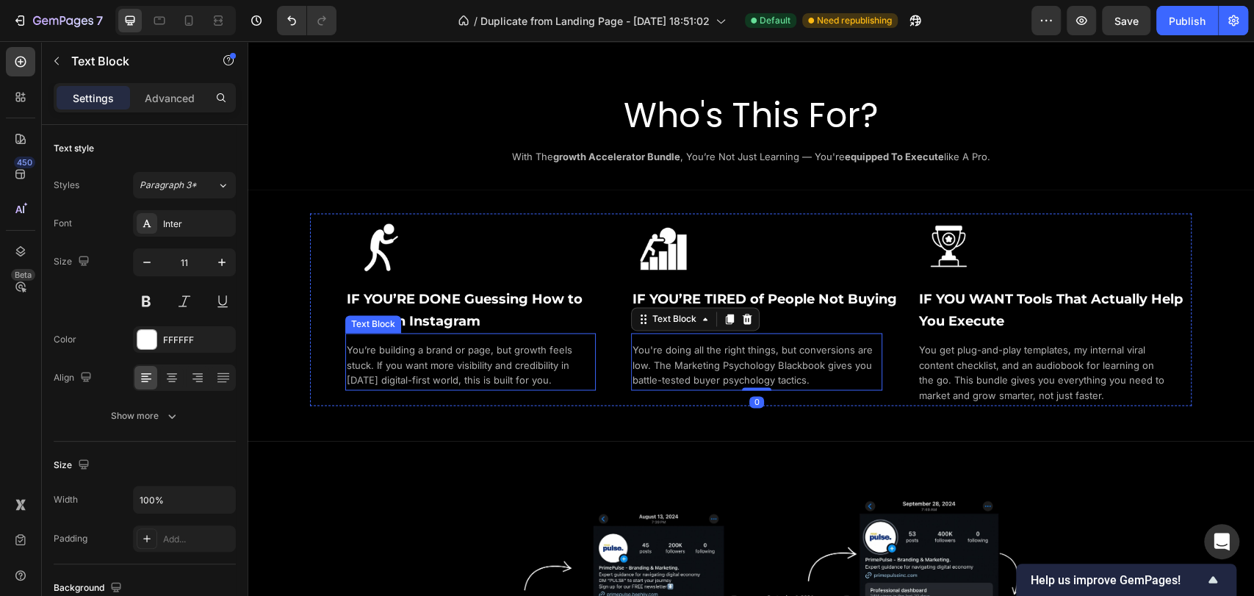
click at [422, 356] on span "You’re building a brand or page, but growth feels stuck. If you want more visib…" at bounding box center [460, 365] width 226 height 43
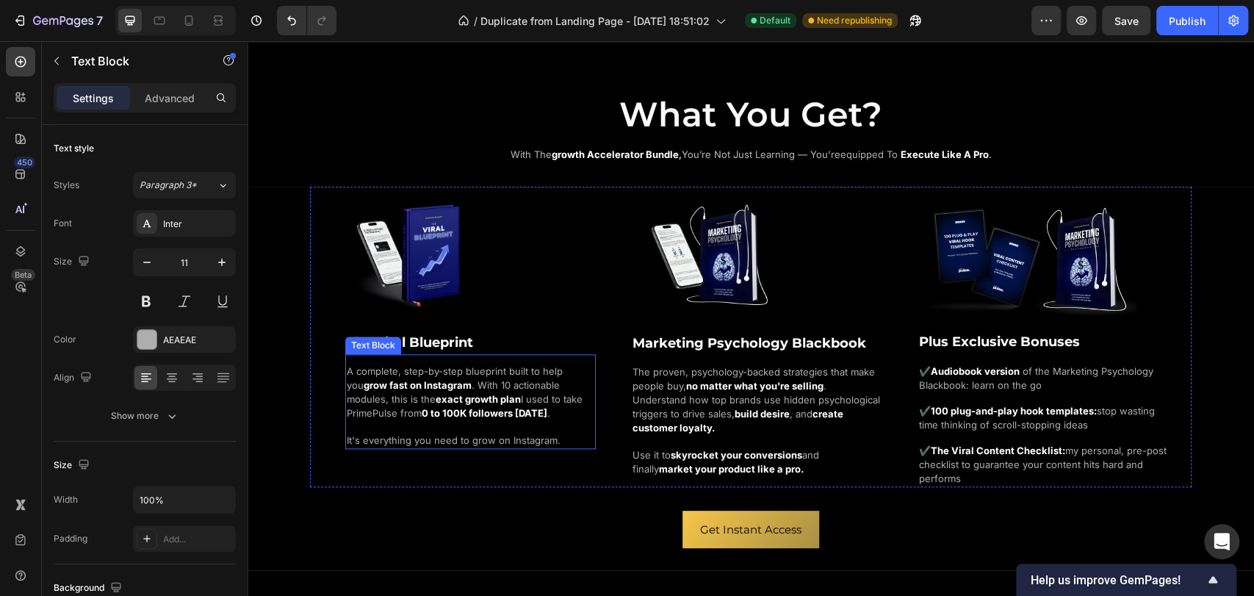
scroll to position [898, 0]
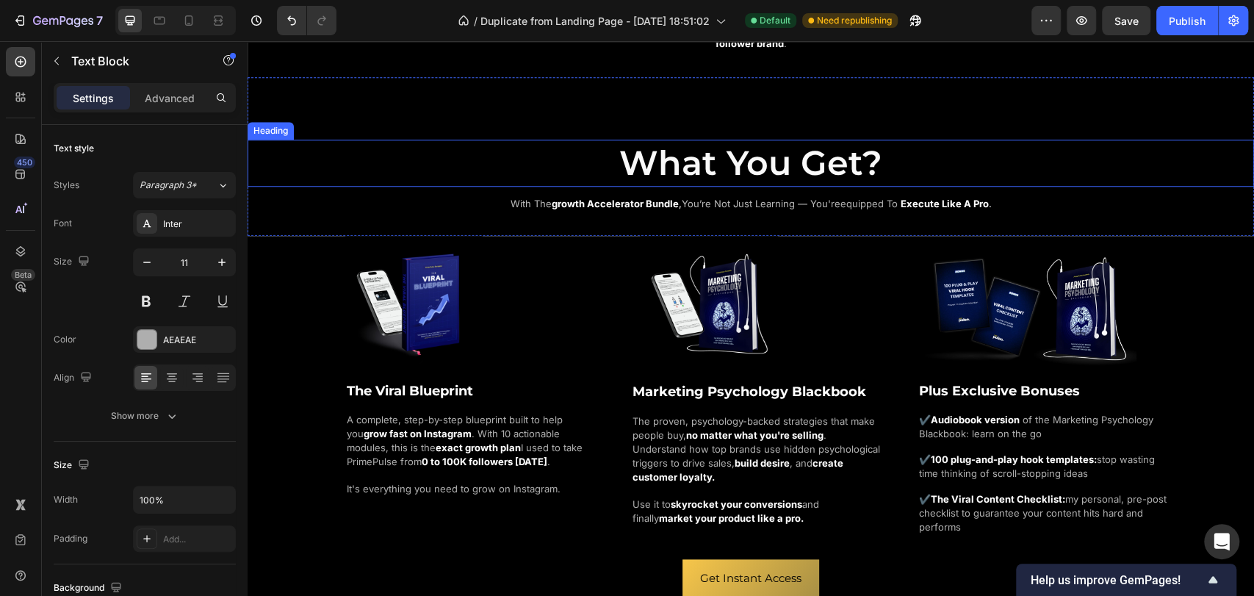
click at [743, 160] on span "What You Get?" at bounding box center [750, 163] width 263 height 42
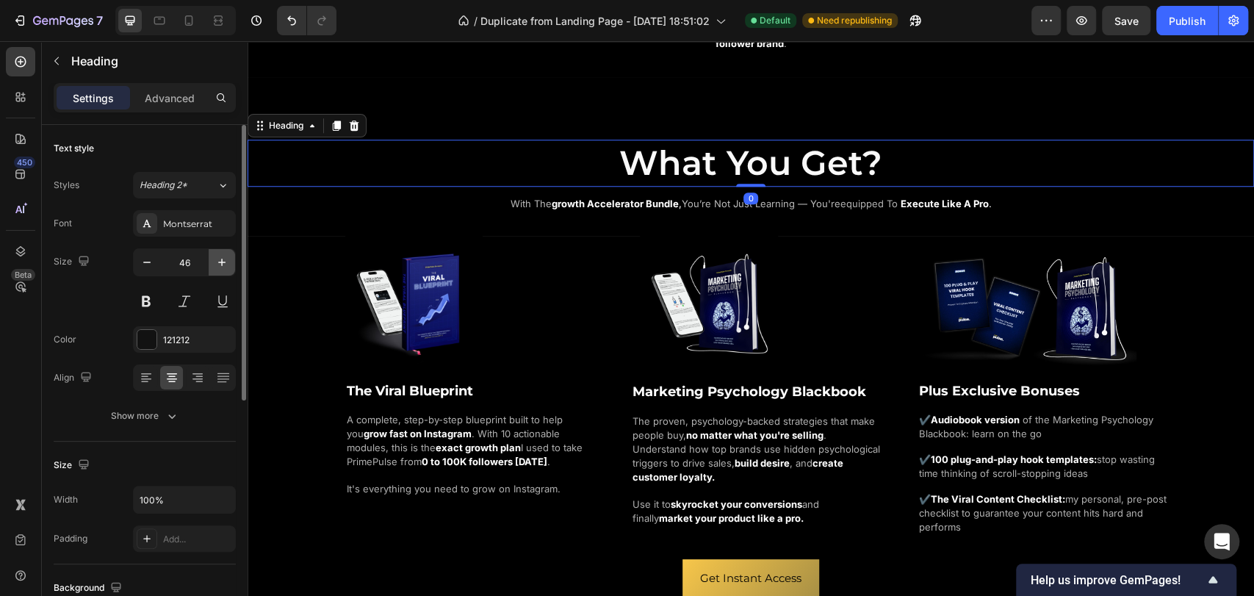
click at [220, 256] on icon "button" at bounding box center [222, 262] width 15 height 15
click at [222, 261] on icon "button" at bounding box center [221, 262] width 7 height 7
type input "48"
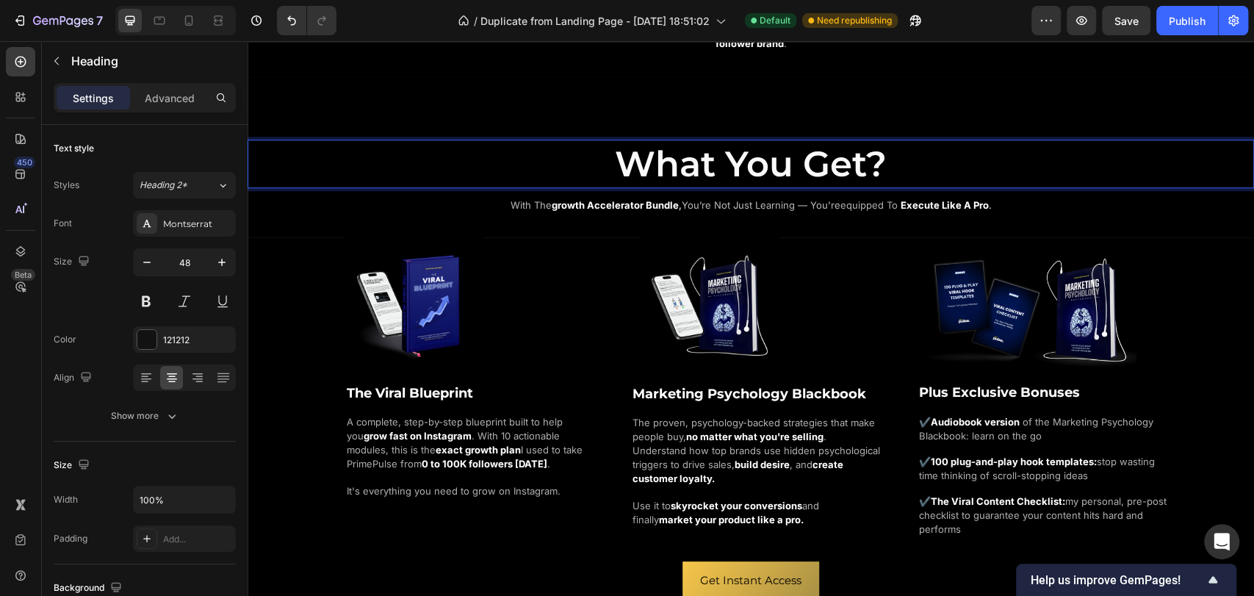
click at [617, 154] on span "What You Get?" at bounding box center [751, 164] width 272 height 43
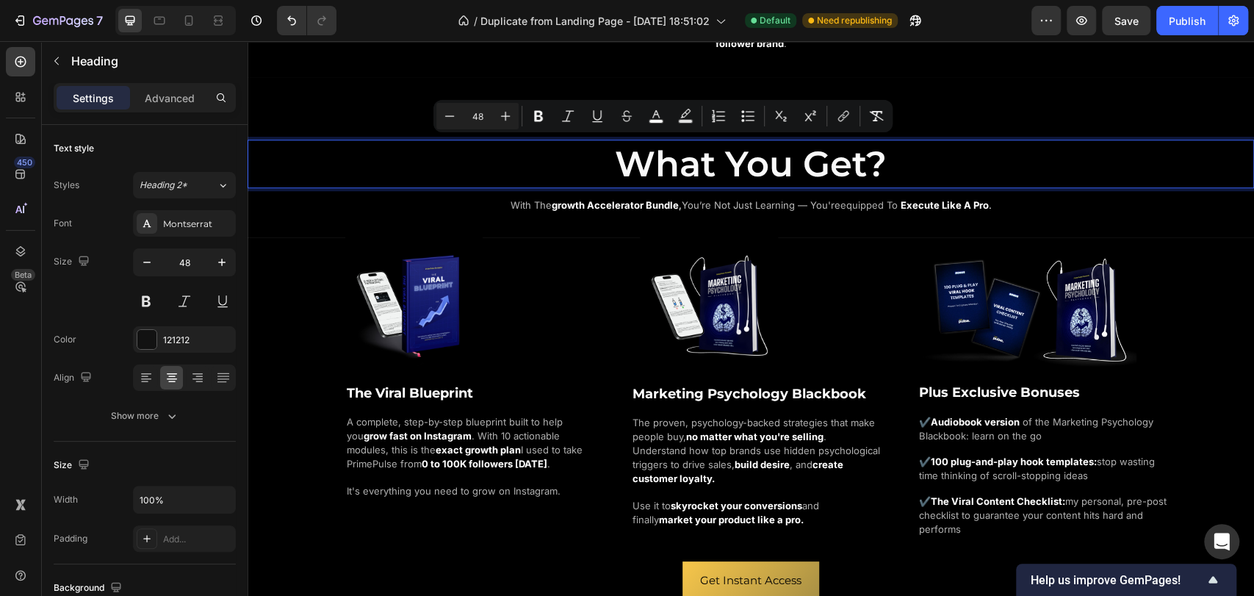
click at [912, 159] on p "What You Get?" at bounding box center [751, 164] width 1004 height 46
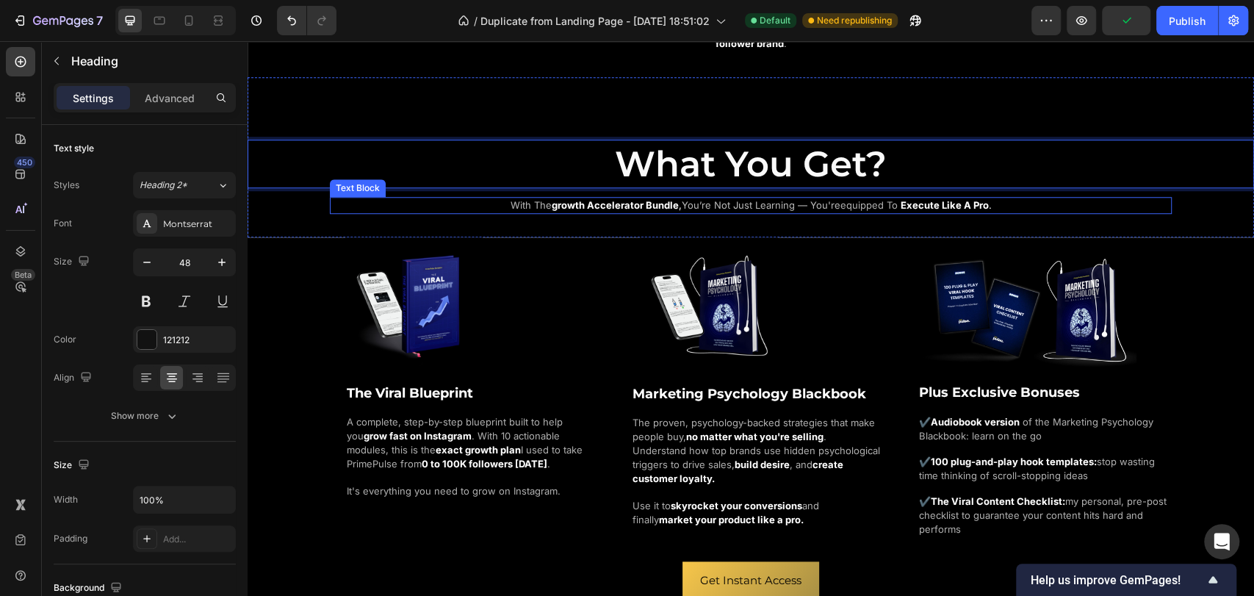
click at [539, 204] on span "with the" at bounding box center [531, 205] width 41 height 12
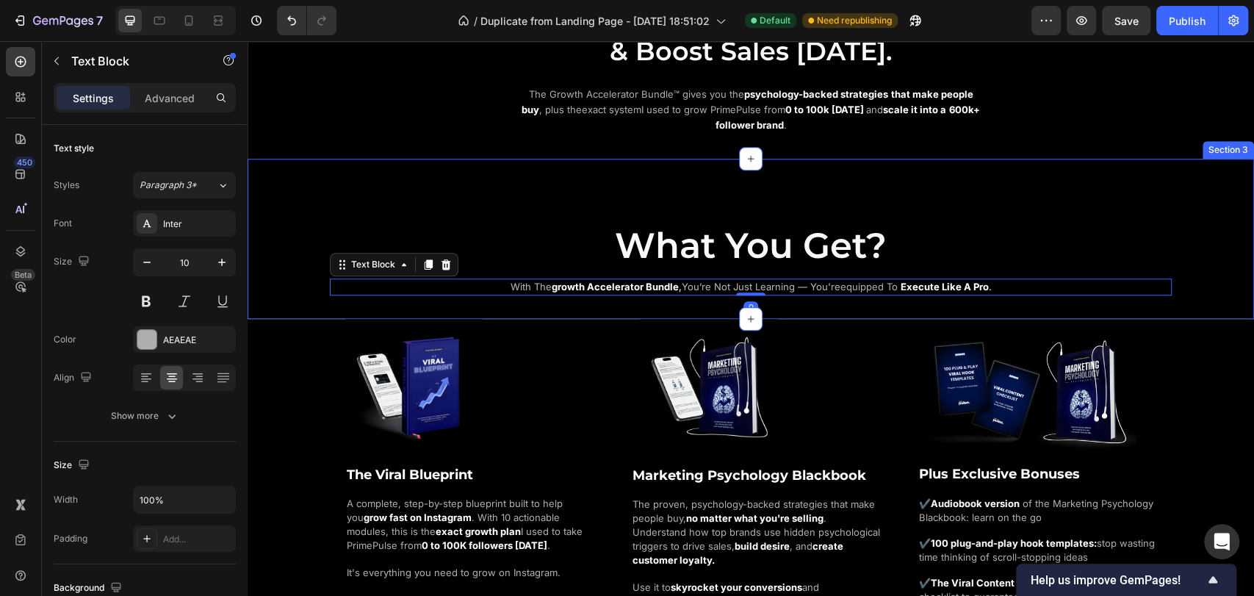
click at [830, 183] on div "⁠⁠⁠⁠⁠⁠⁠ What You Get? Heading with the growth accelerator bundle , you’re not j…" at bounding box center [751, 239] width 1007 height 160
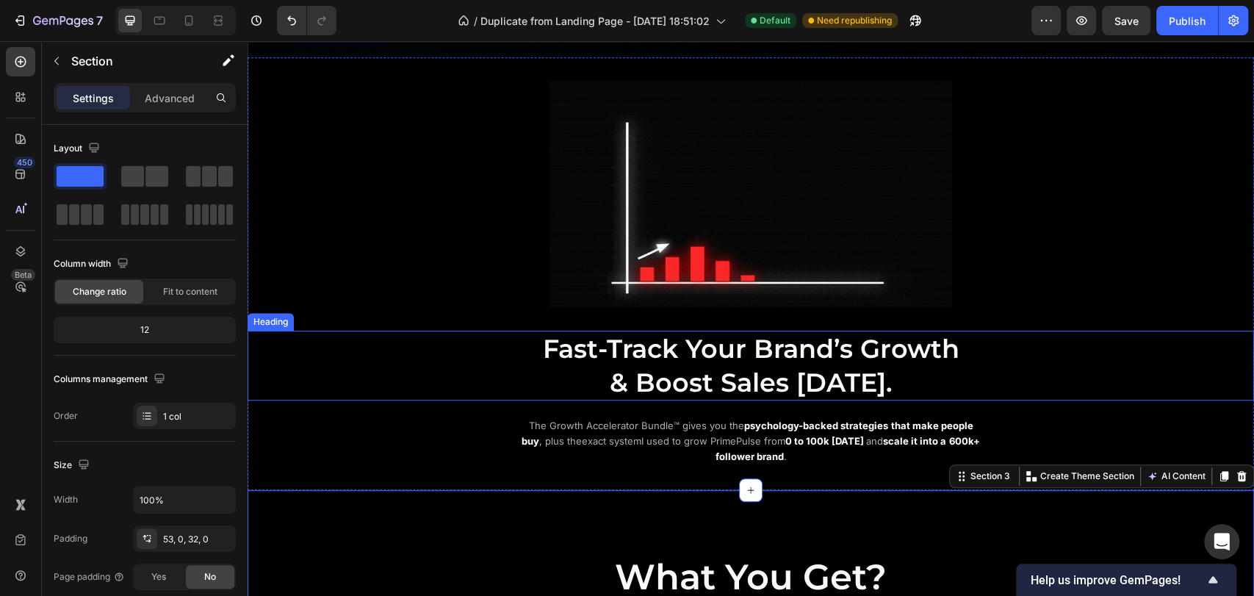
scroll to position [735, 0]
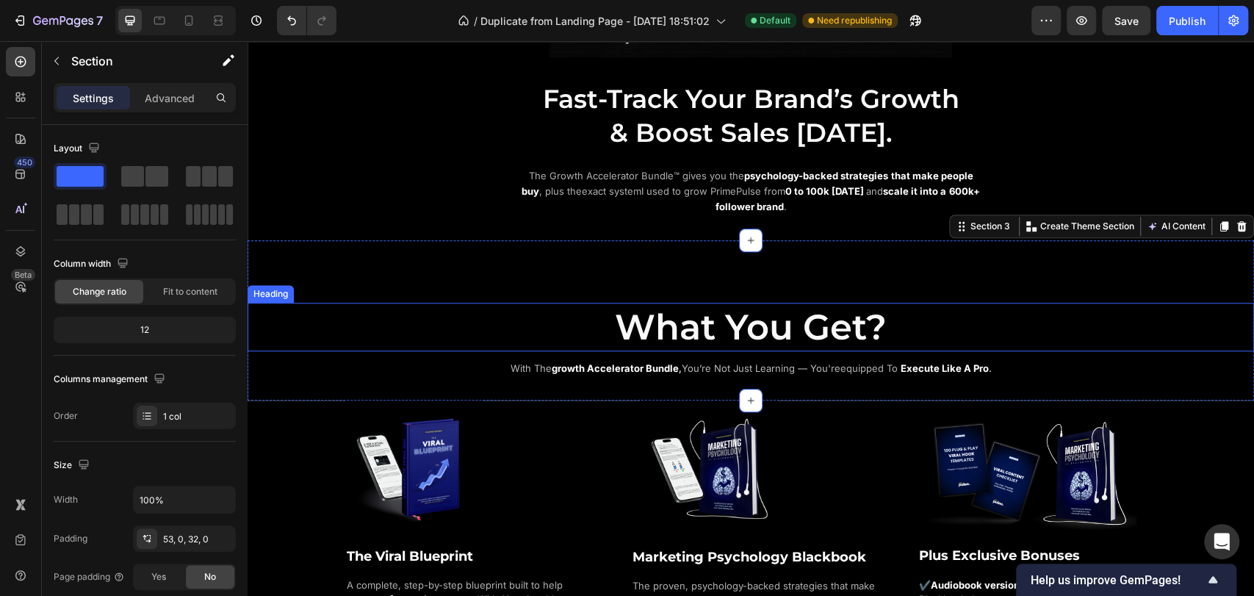
click at [907, 319] on p "⁠⁠⁠⁠⁠⁠⁠ What You Get?" at bounding box center [751, 327] width 1004 height 46
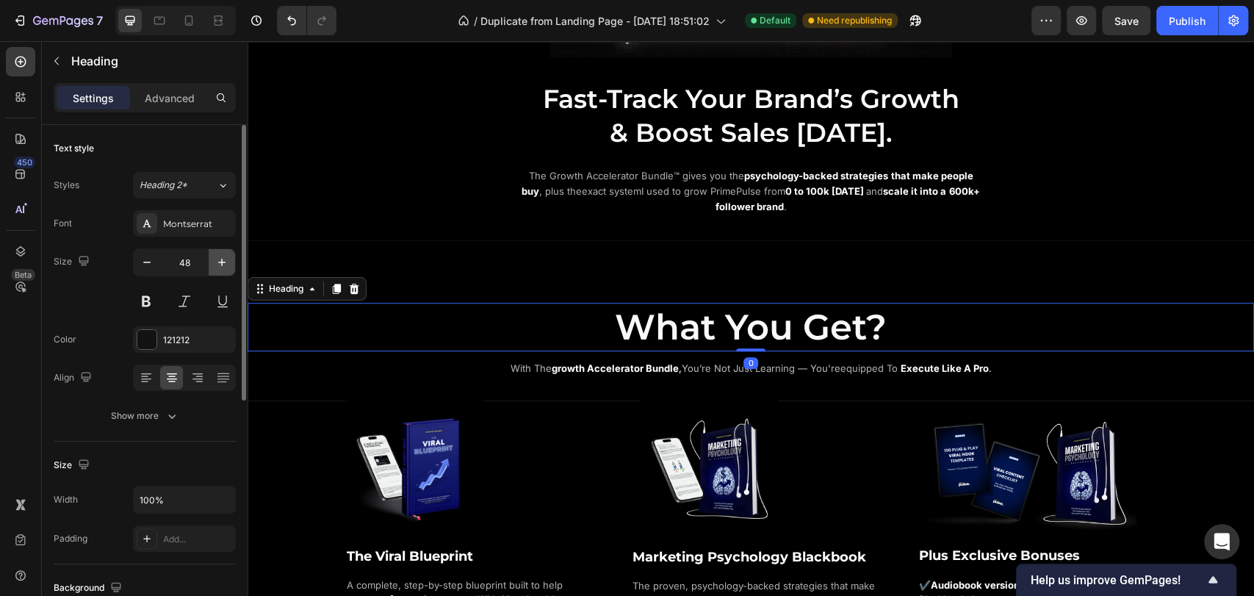
click at [220, 262] on icon "button" at bounding box center [222, 262] width 15 height 15
type input "49"
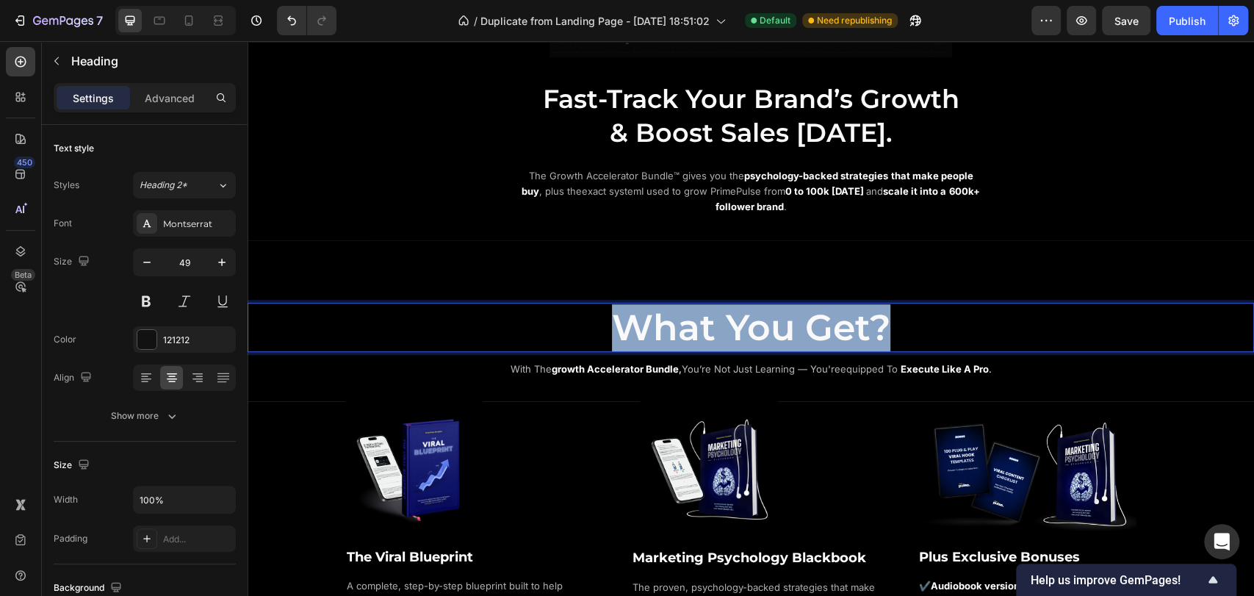
drag, startPoint x: 608, startPoint y: 323, endPoint x: 921, endPoint y: 323, distance: 313.8
click at [921, 323] on p "What You Get?" at bounding box center [751, 327] width 1004 height 47
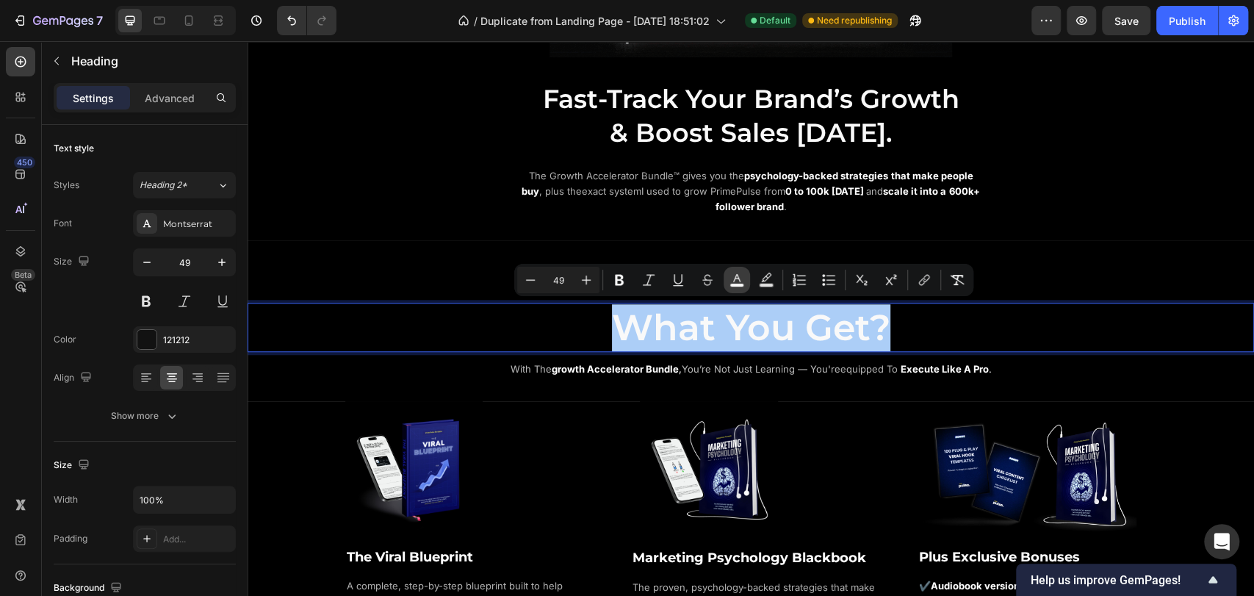
click at [736, 287] on button "color" at bounding box center [737, 280] width 26 height 26
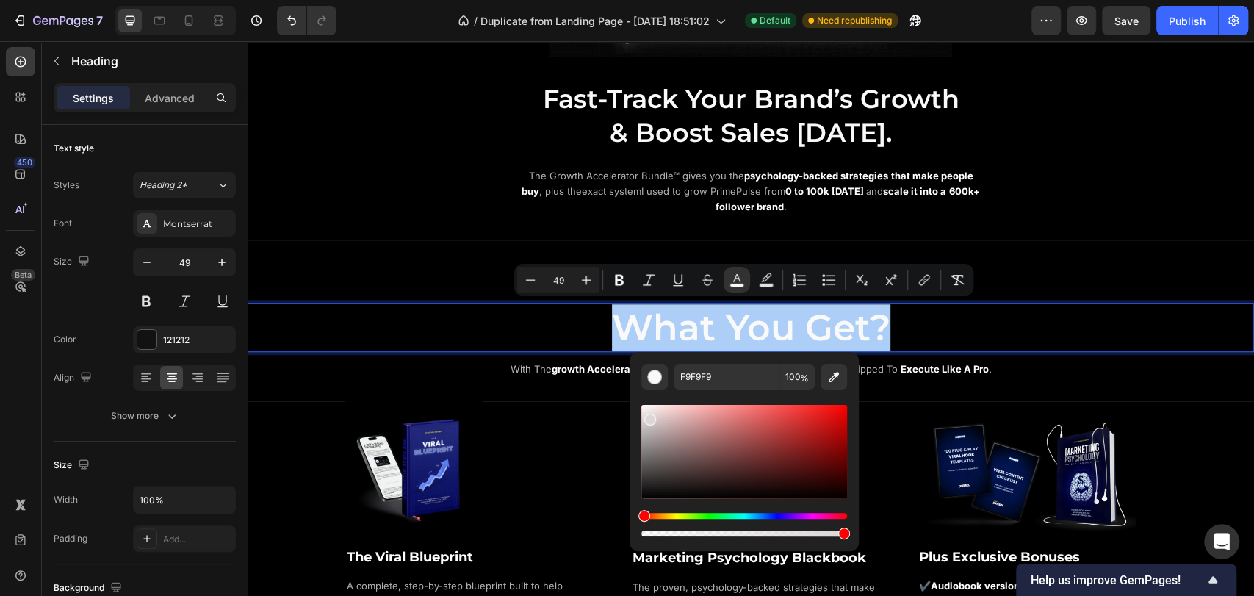
drag, startPoint x: 895, startPoint y: 457, endPoint x: 601, endPoint y: 379, distance: 304.1
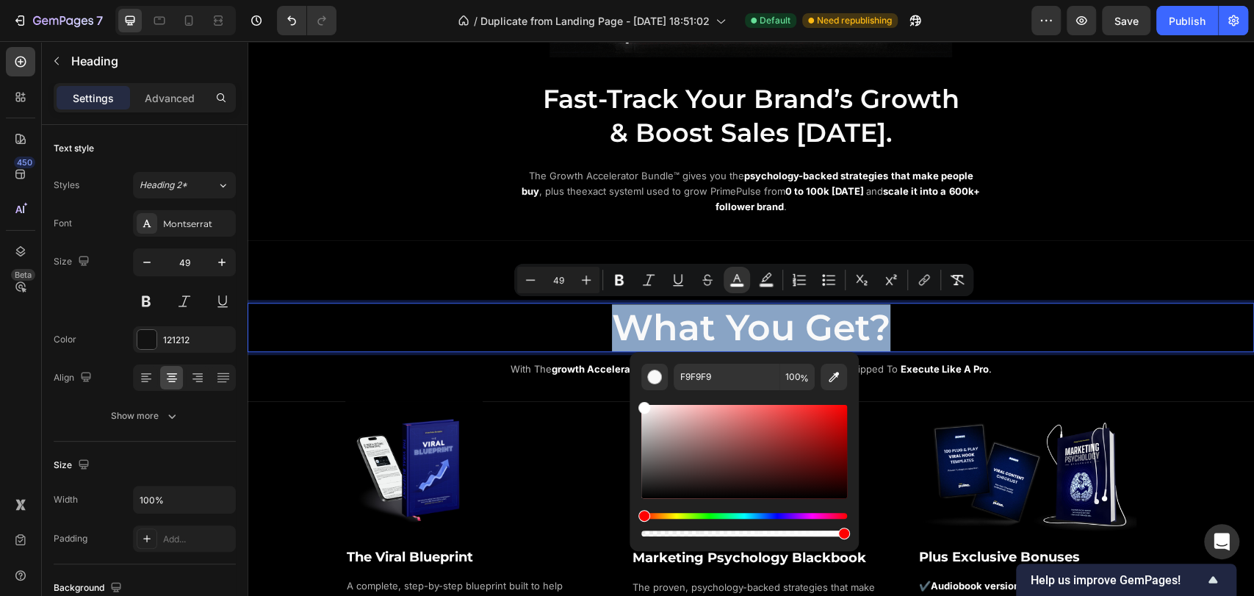
type input "FFFFFF"
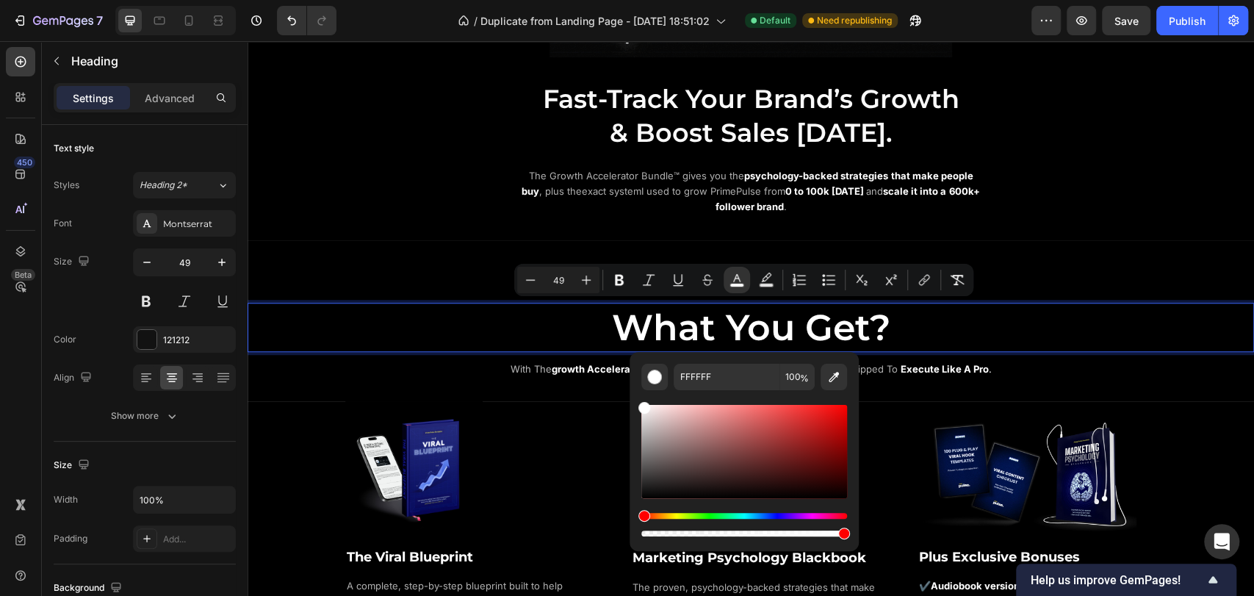
click at [1011, 324] on p "What You Get?" at bounding box center [751, 327] width 1004 height 47
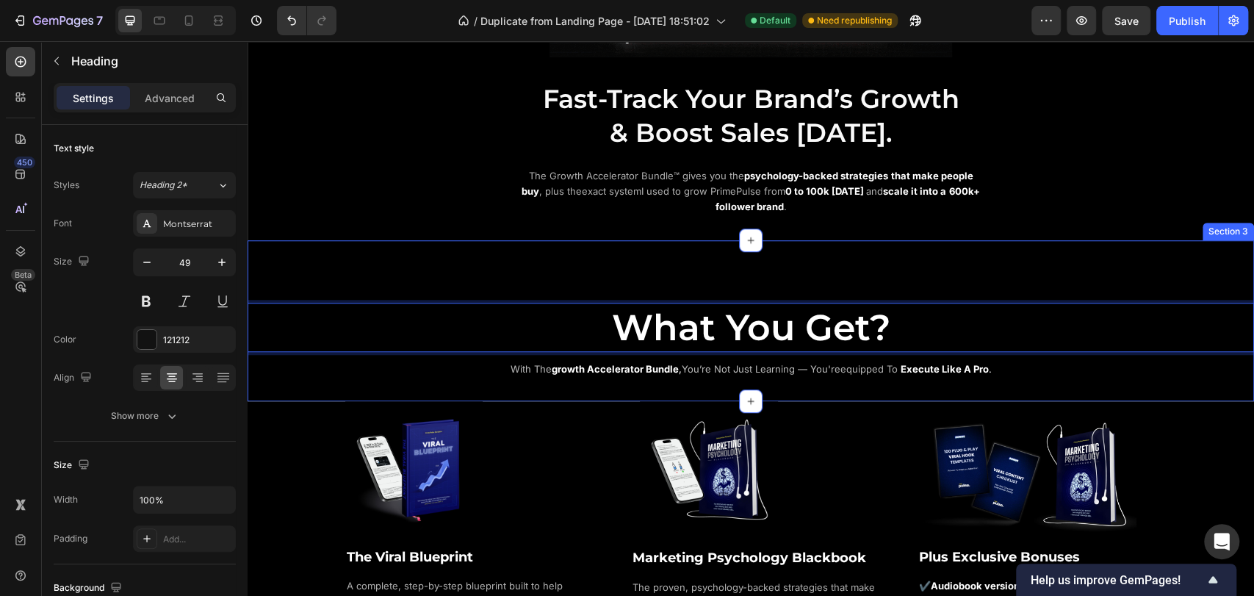
click at [1062, 252] on div "What You Get? Heading 0 with the growth accelerator bundle , you’re not just le…" at bounding box center [751, 321] width 1007 height 162
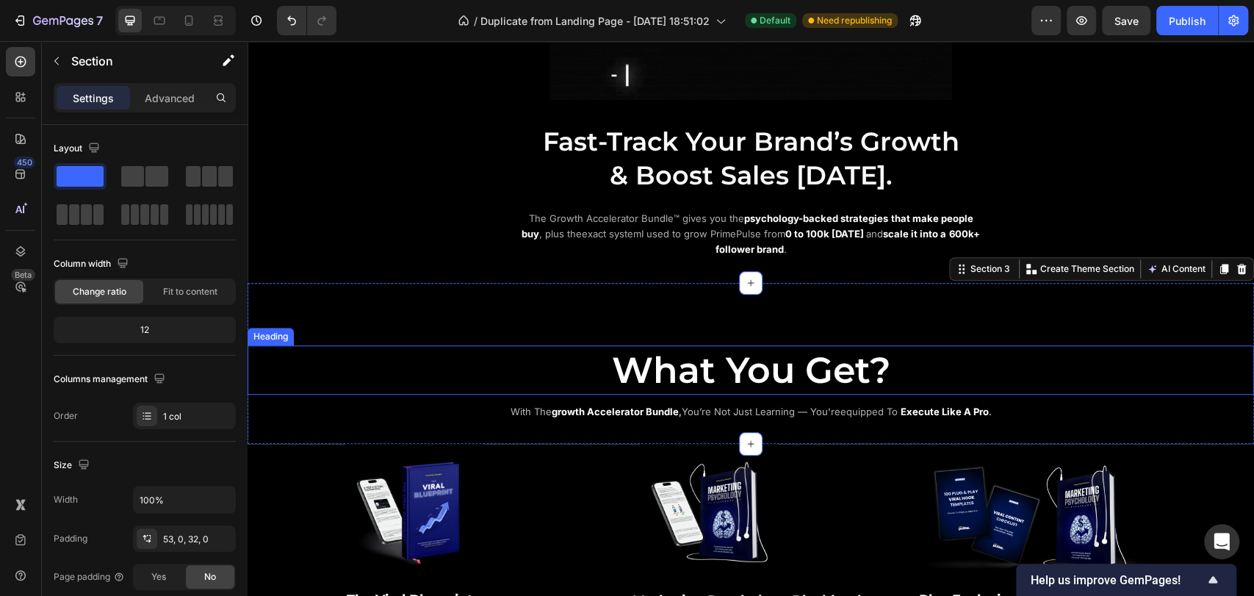
scroll to position [571, 0]
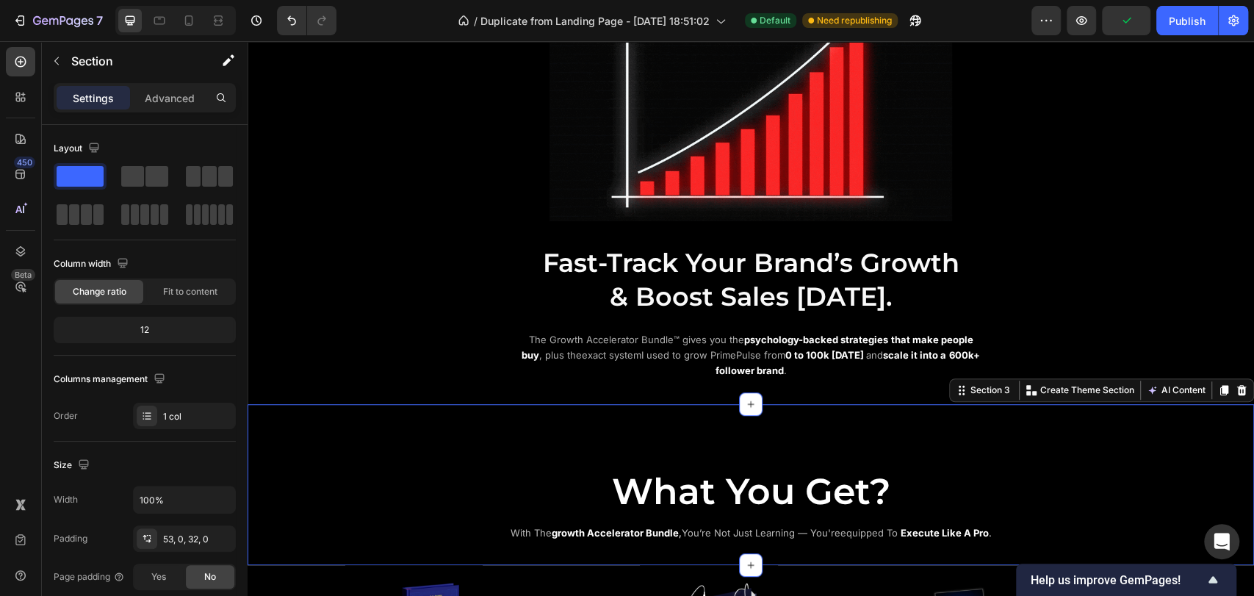
drag, startPoint x: 1189, startPoint y: 20, endPoint x: 1176, endPoint y: 41, distance: 25.1
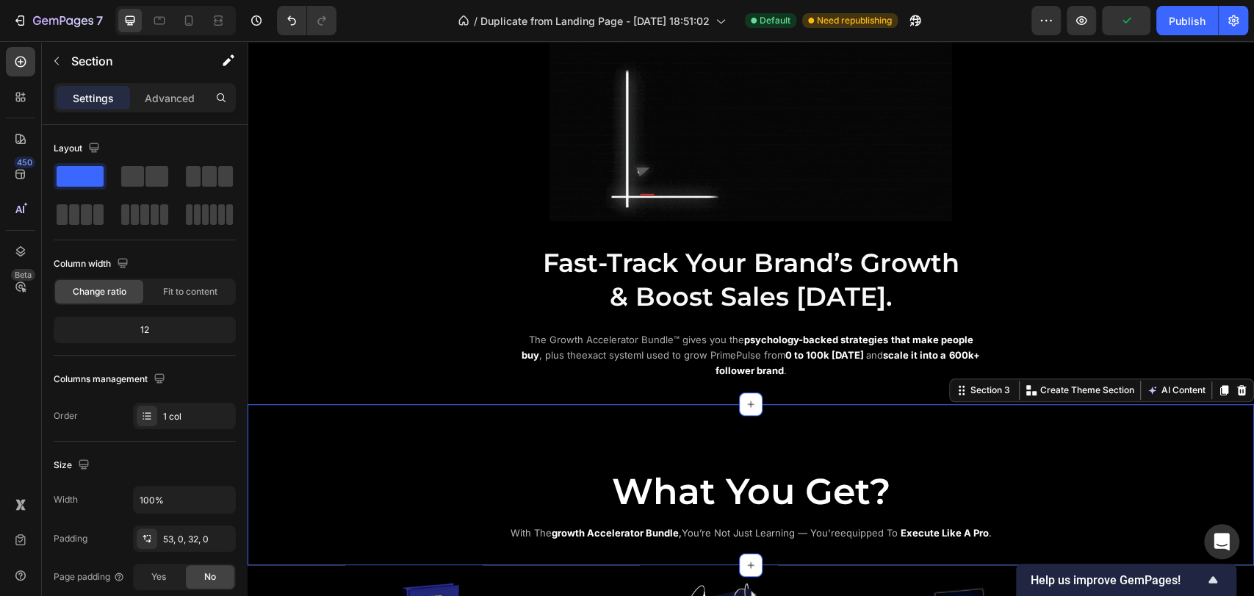
click at [1188, 20] on div "Publish" at bounding box center [1187, 20] width 37 height 15
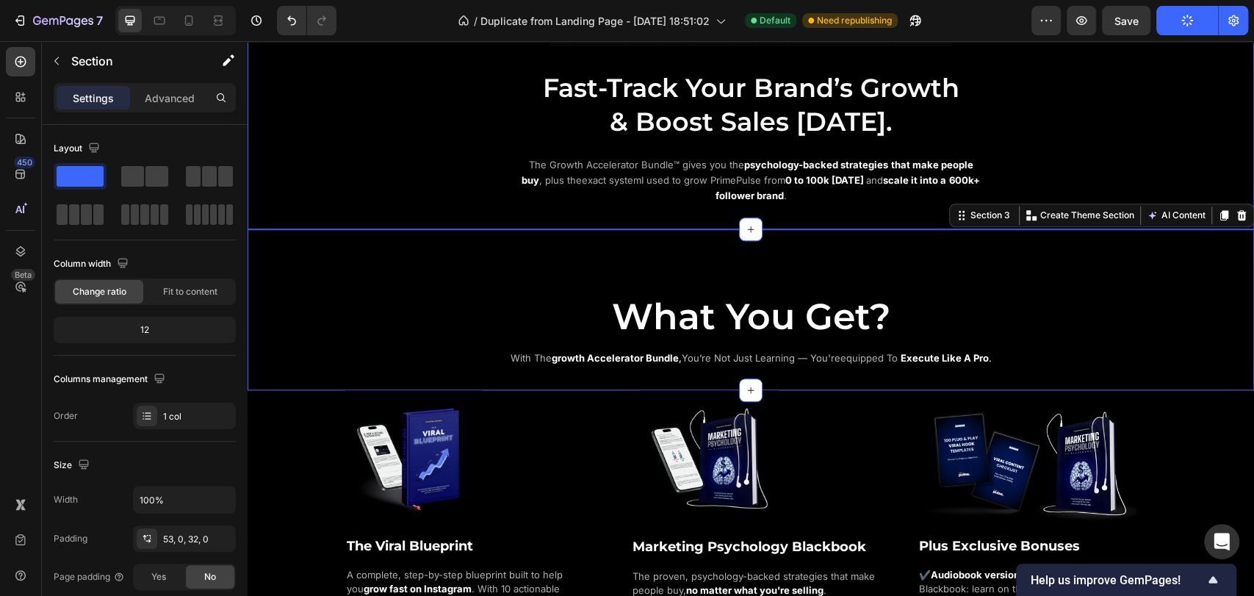
scroll to position [897, 0]
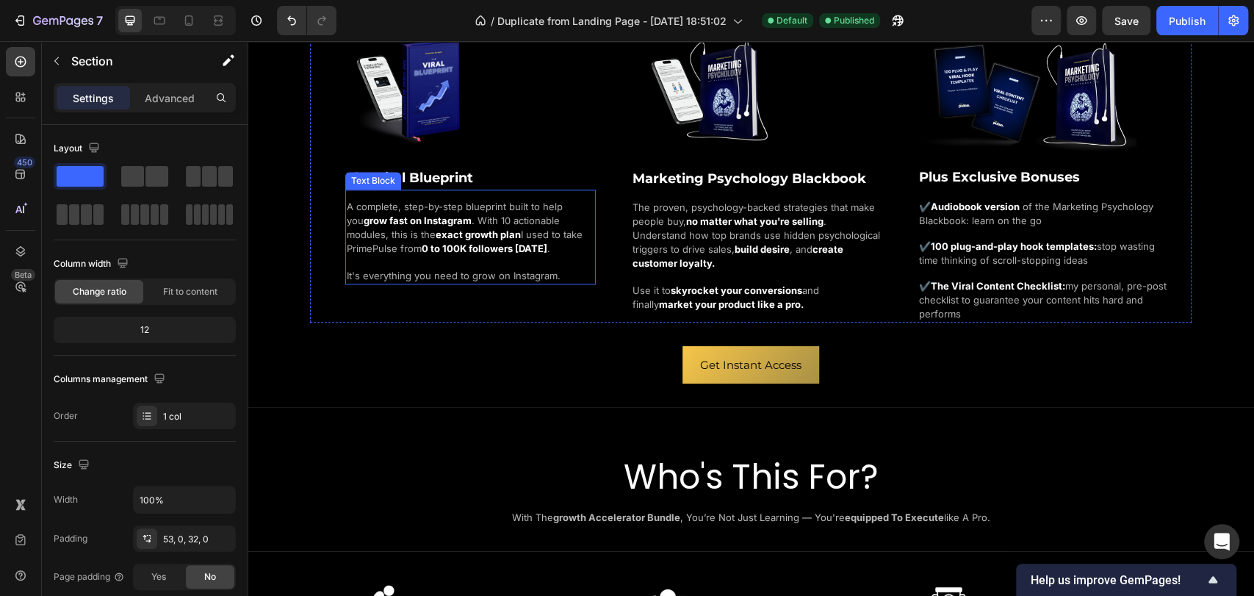
scroll to position [1061, 0]
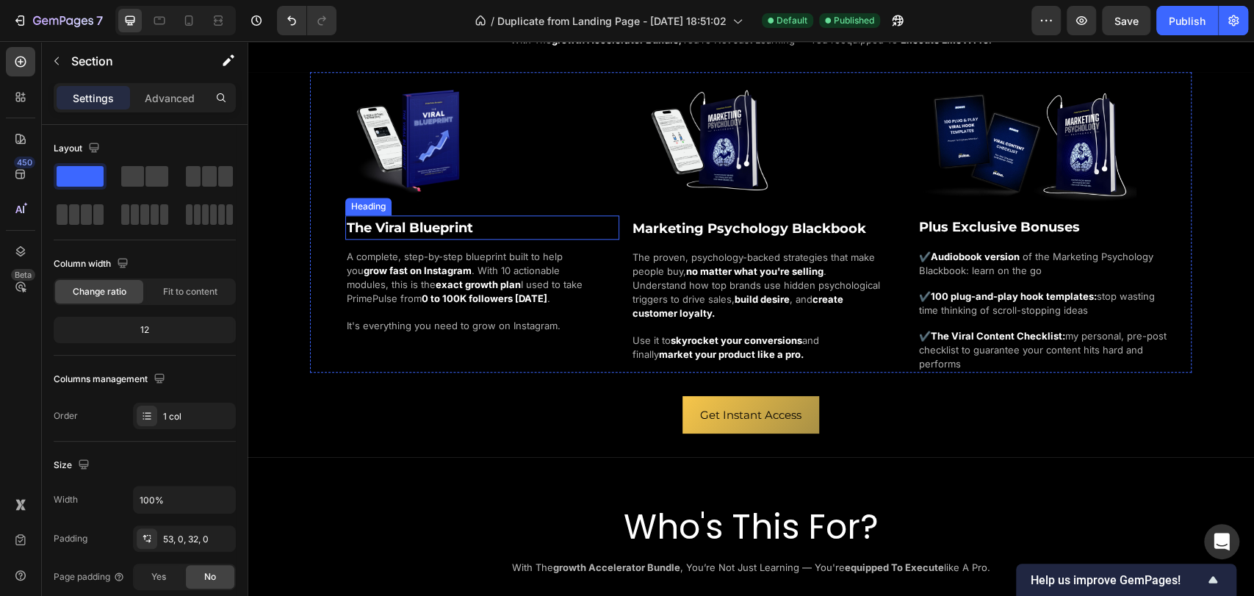
click at [466, 225] on span "The Viral Blueprint" at bounding box center [410, 228] width 126 height 16
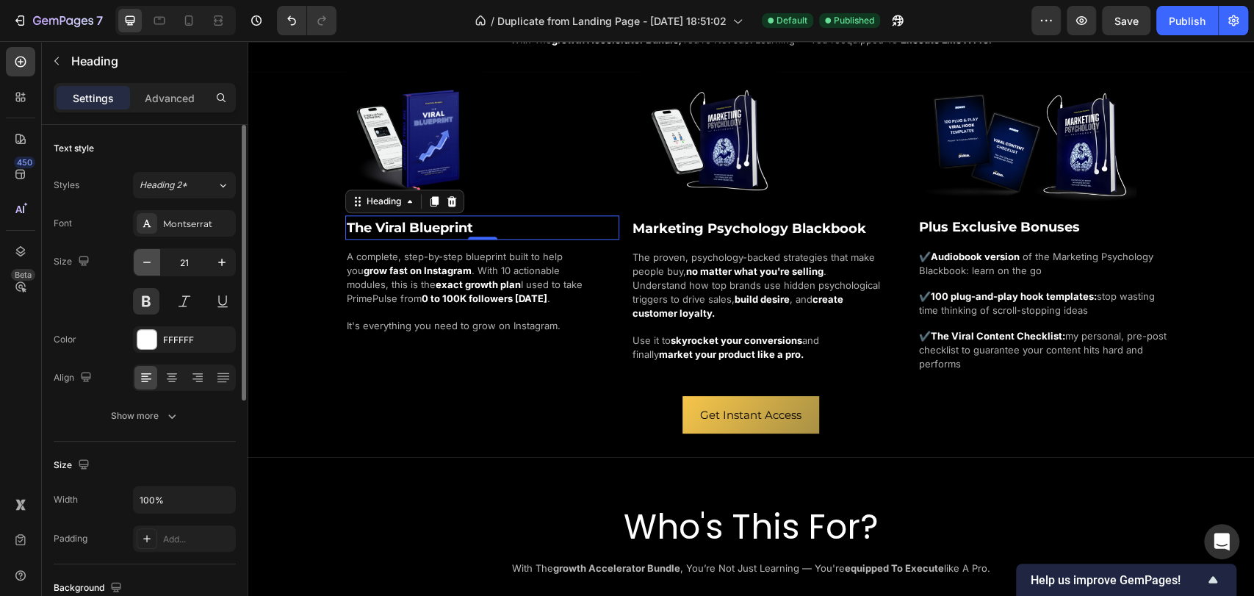
click at [151, 266] on icon "button" at bounding box center [147, 262] width 15 height 15
click at [220, 265] on icon "button" at bounding box center [222, 262] width 15 height 15
type input "21"
click at [476, 223] on h2 "The Viral Blueprint" at bounding box center [482, 227] width 274 height 24
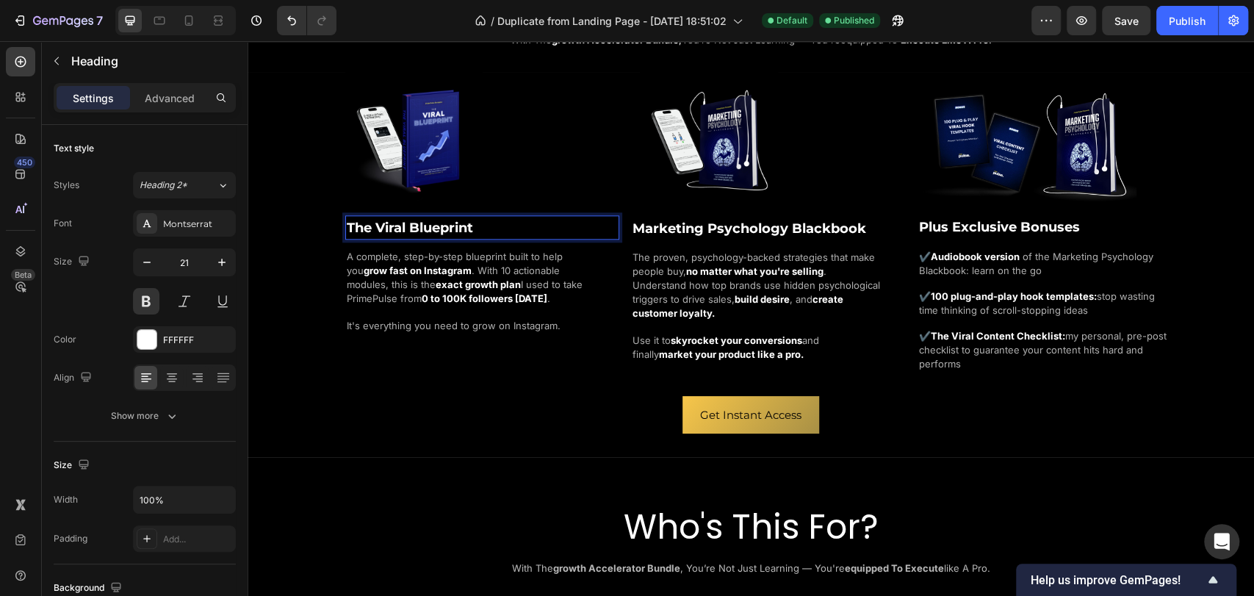
click at [476, 223] on p "The Viral Blueprint" at bounding box center [482, 227] width 271 height 21
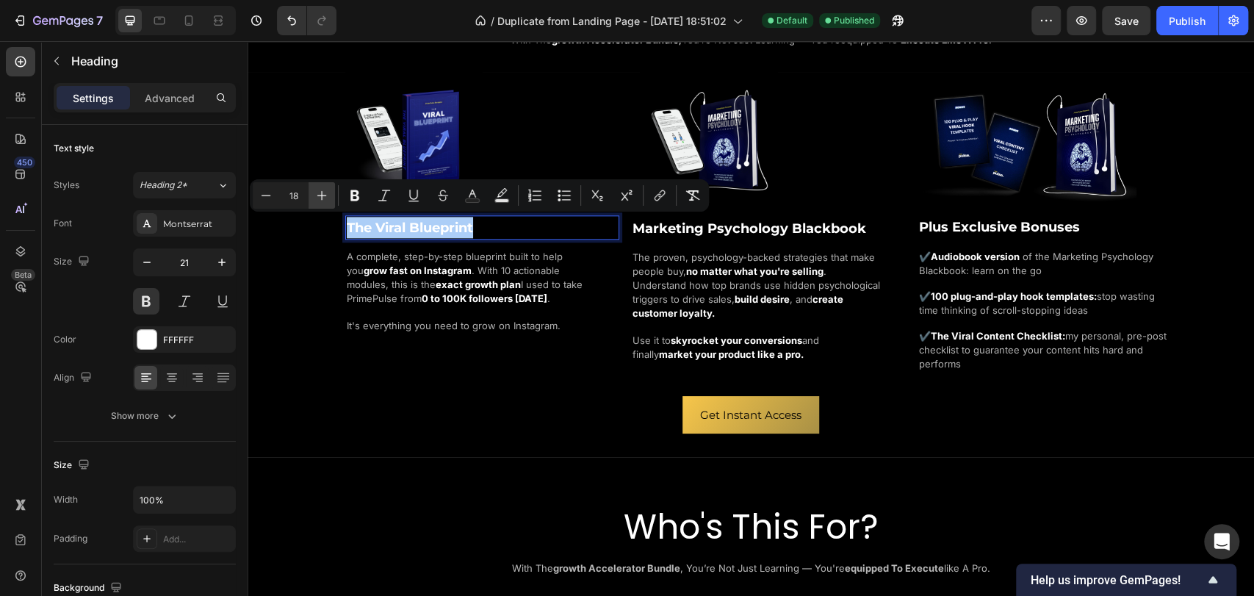
click at [328, 201] on icon "Editor contextual toolbar" at bounding box center [322, 195] width 15 height 15
click at [265, 200] on icon "Editor contextual toolbar" at bounding box center [266, 195] width 15 height 15
click at [318, 197] on icon "Editor contextual toolbar" at bounding box center [322, 195] width 15 height 15
type input "19"
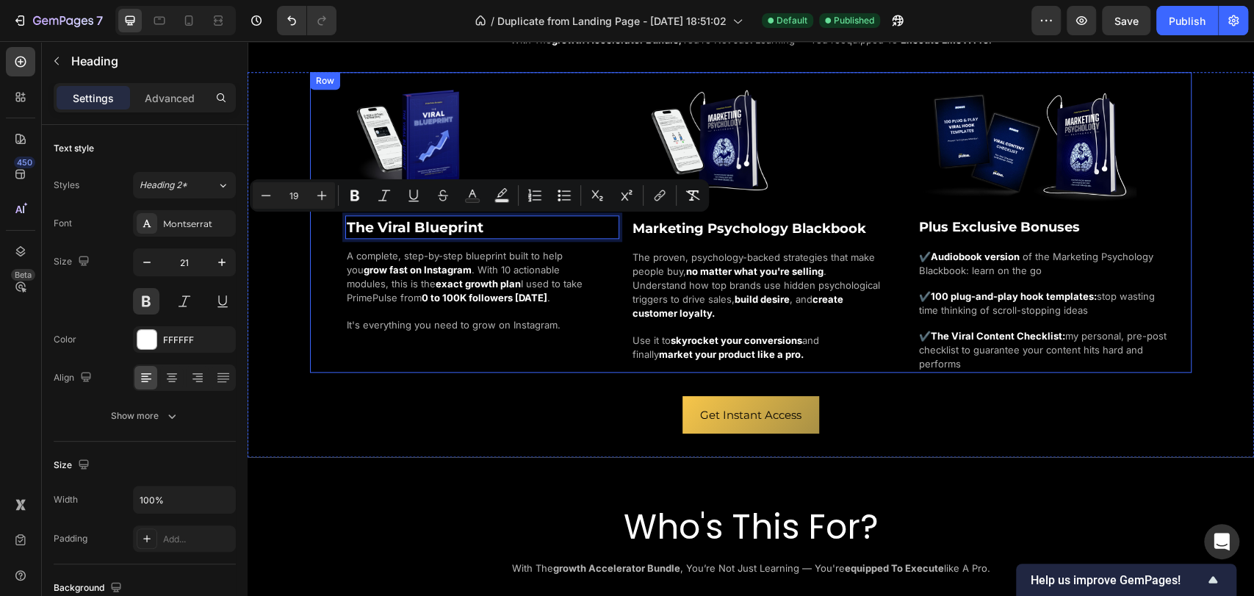
click at [310, 248] on div "Image The Viral Blueprint Heading 0 A complete, step-by-step blueprint built to…" at bounding box center [751, 222] width 882 height 300
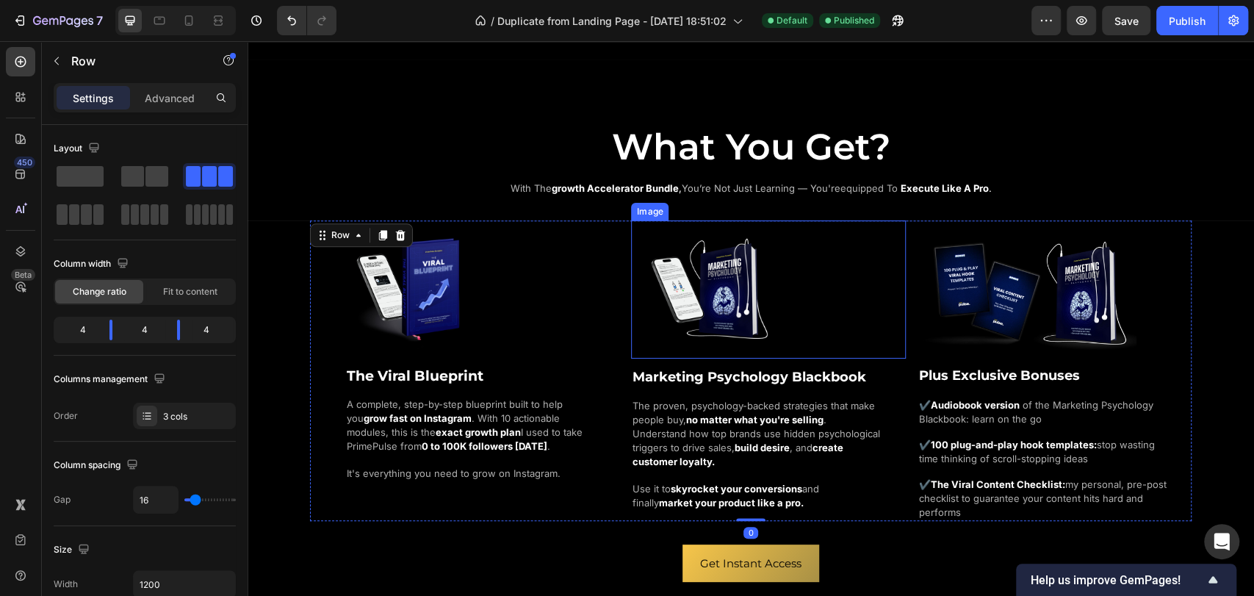
scroll to position [898, 0]
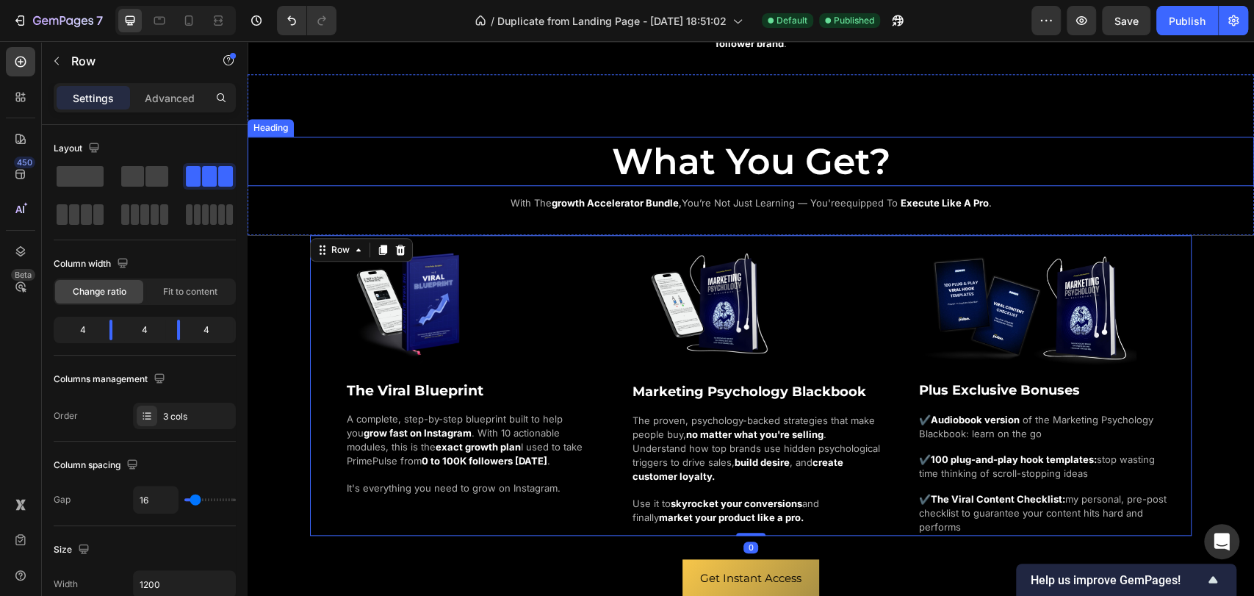
click at [433, 167] on h2 "What You Get?" at bounding box center [751, 162] width 1007 height 50
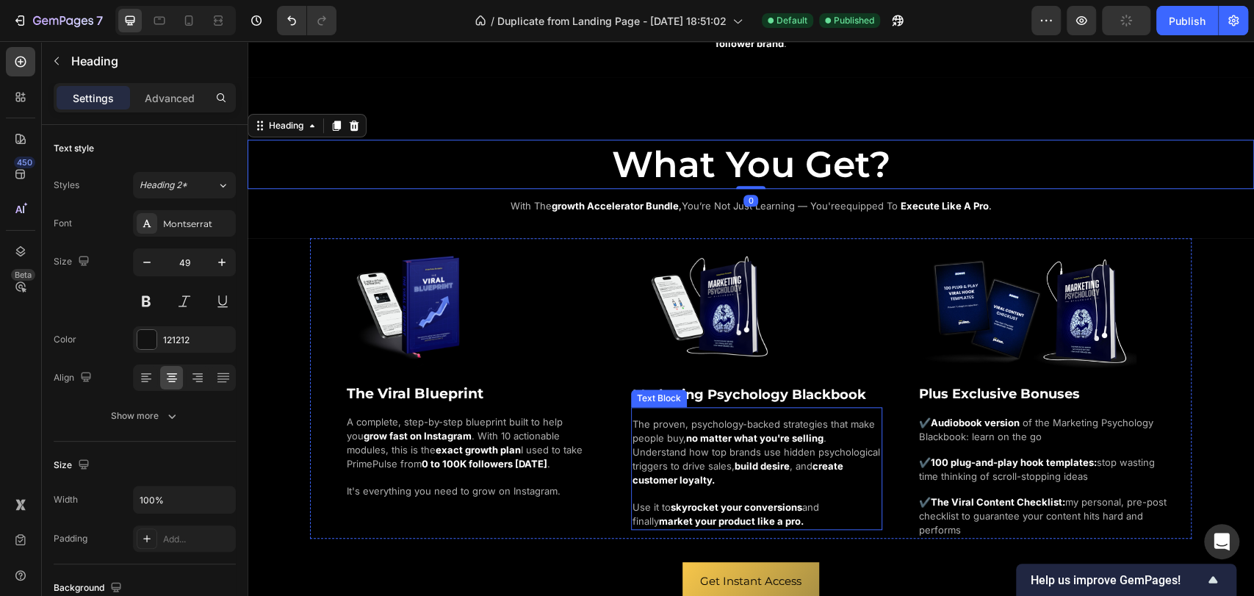
click at [666, 376] on div "Heading" at bounding box center [655, 373] width 48 height 18
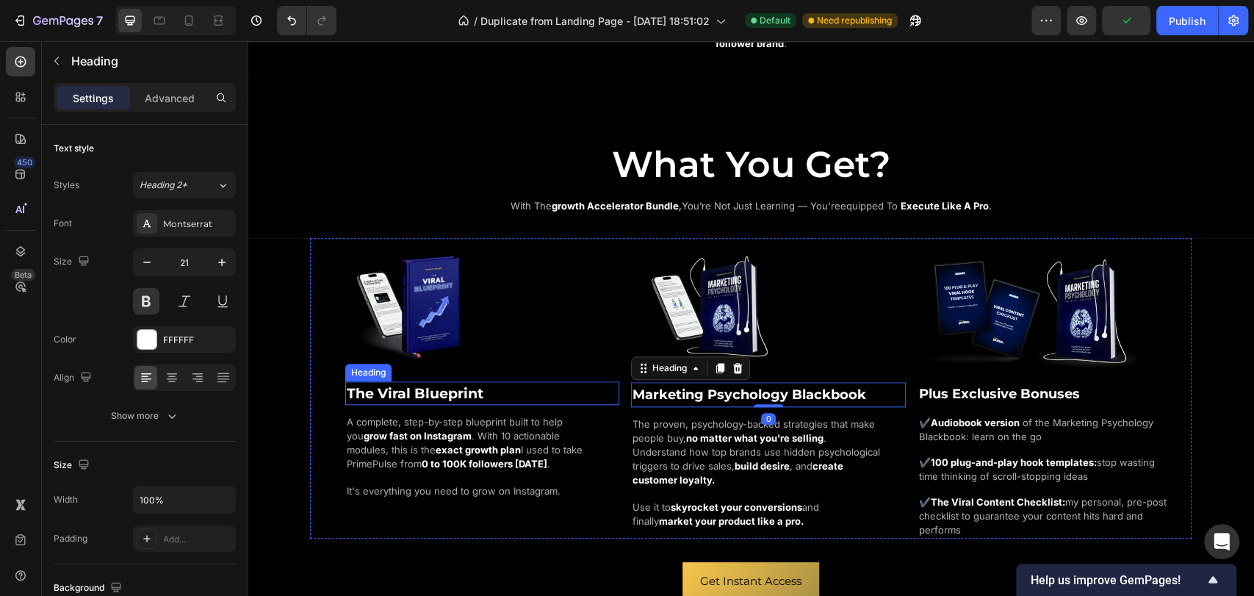
click at [442, 385] on span "The Viral Blueprint" at bounding box center [415, 393] width 137 height 17
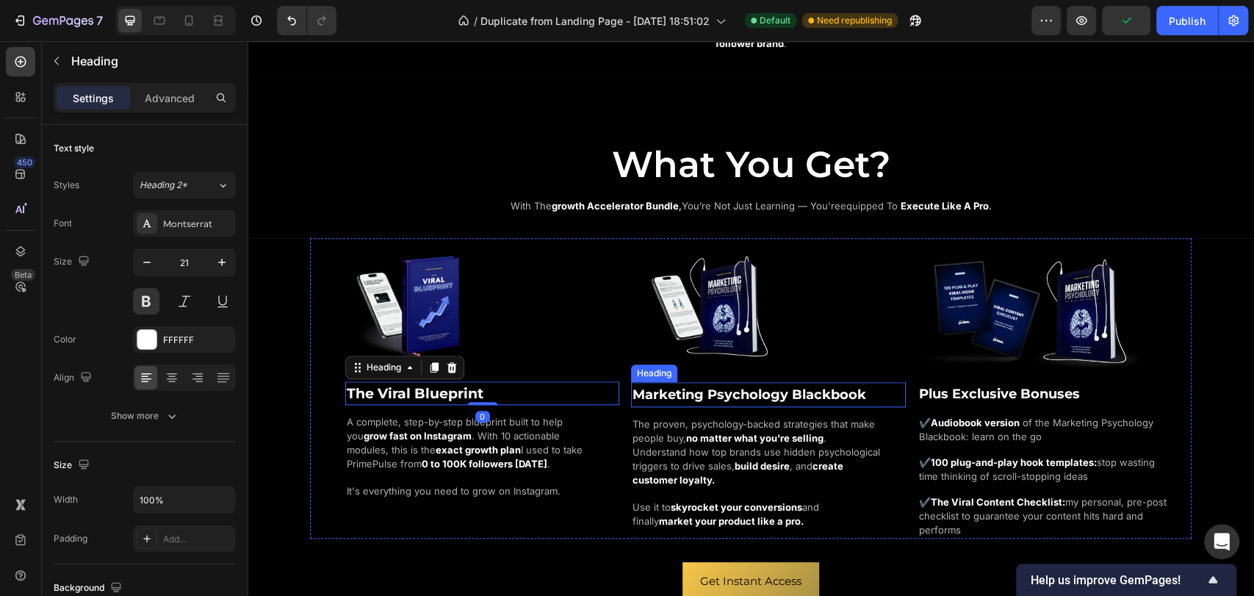
click at [710, 389] on span "Marketing Psychology Blackbook" at bounding box center [750, 395] width 234 height 16
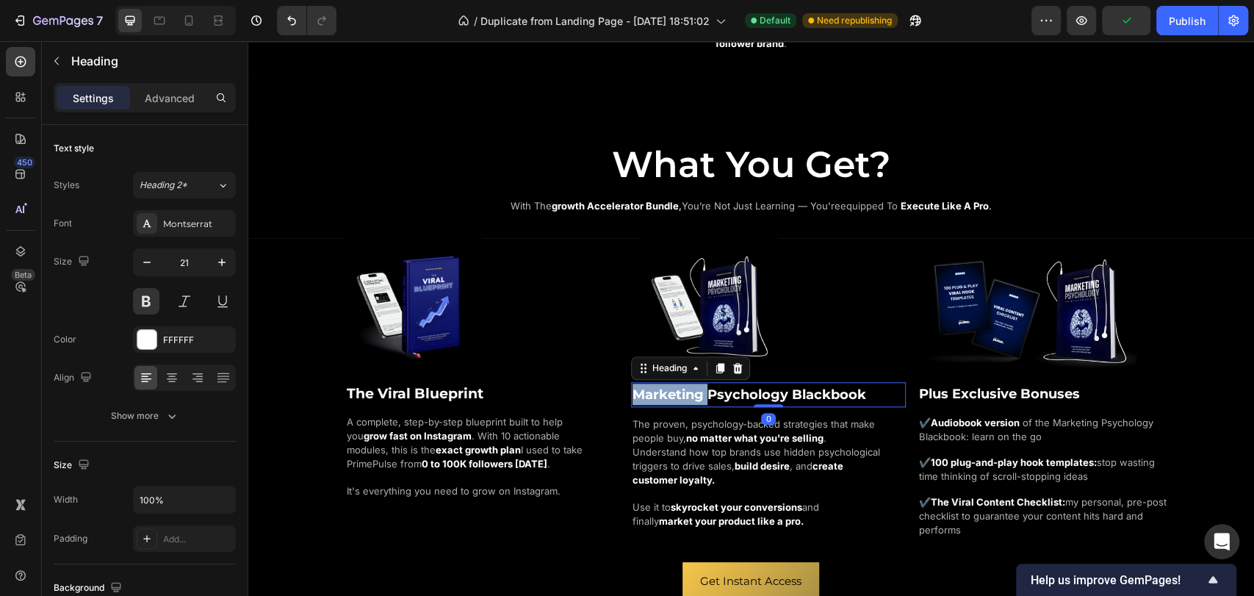
click at [692, 389] on span "Marketing Psychology Blackbook" at bounding box center [750, 395] width 234 height 16
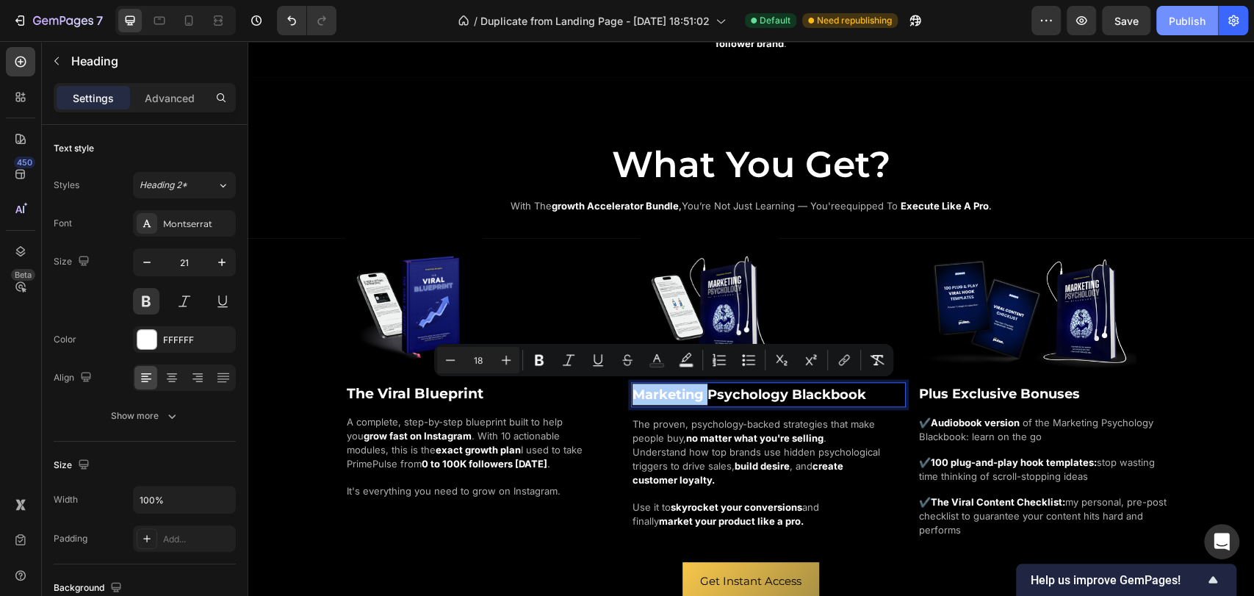
click at [1186, 22] on div "Publish" at bounding box center [1187, 20] width 37 height 15
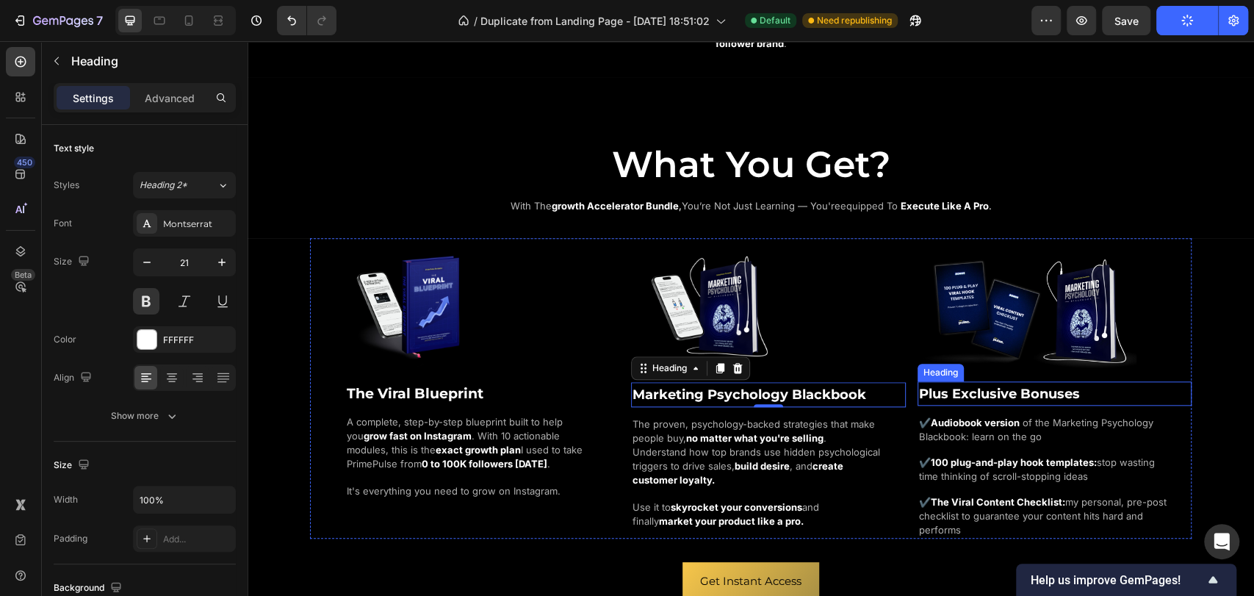
click at [982, 386] on span "Plus Exclusive Bonuses" at bounding box center [999, 394] width 161 height 16
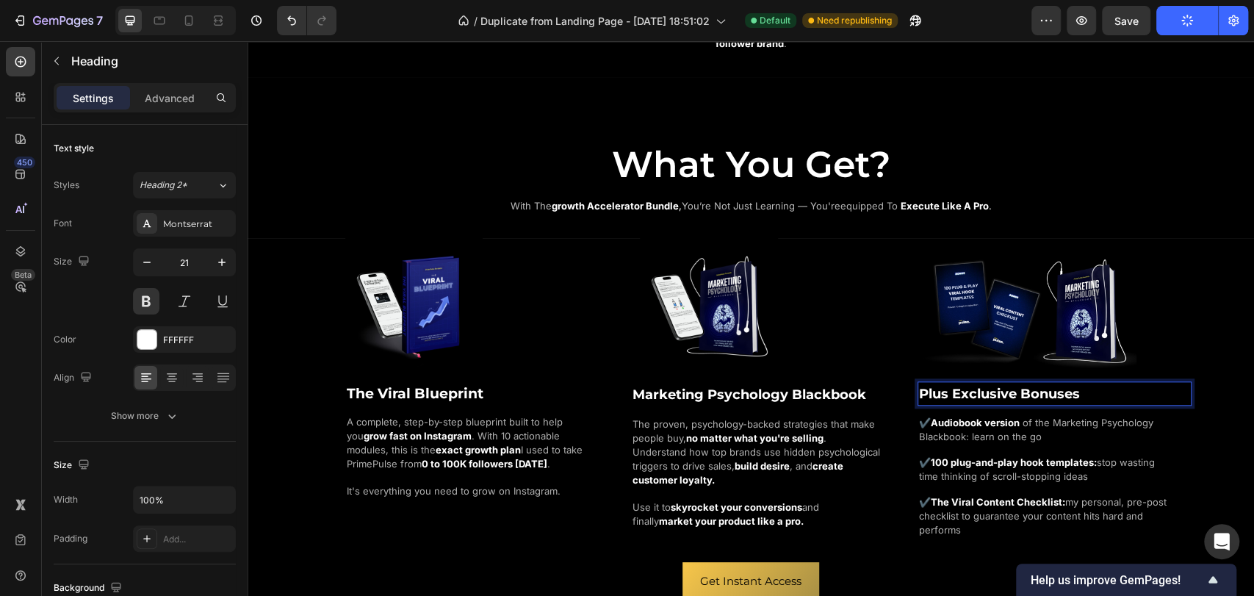
click at [974, 388] on span "Plus Exclusive Bonuses" at bounding box center [999, 394] width 161 height 16
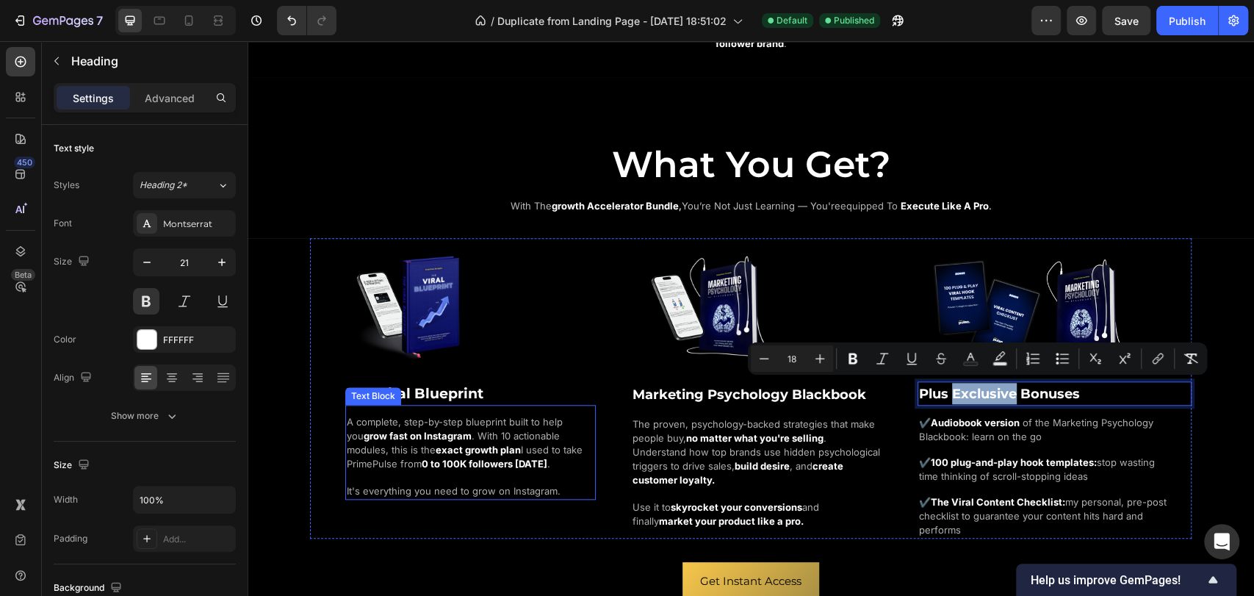
click at [430, 394] on span "The Viral Blueprint" at bounding box center [415, 393] width 137 height 17
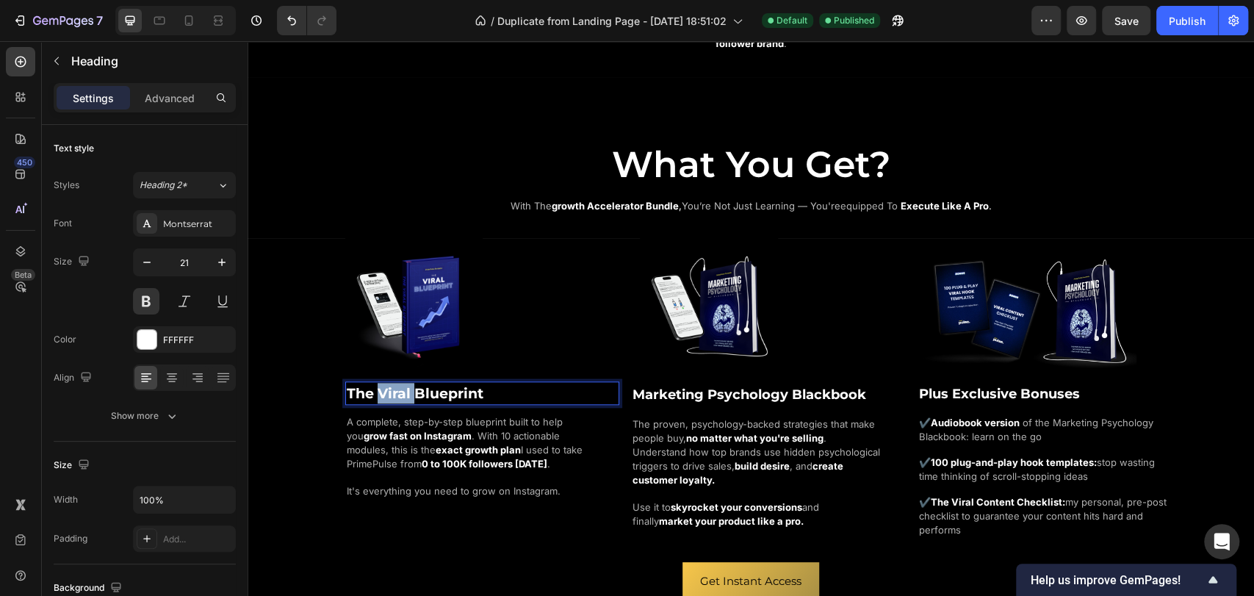
click at [383, 385] on span "The Viral Blueprint" at bounding box center [415, 393] width 137 height 17
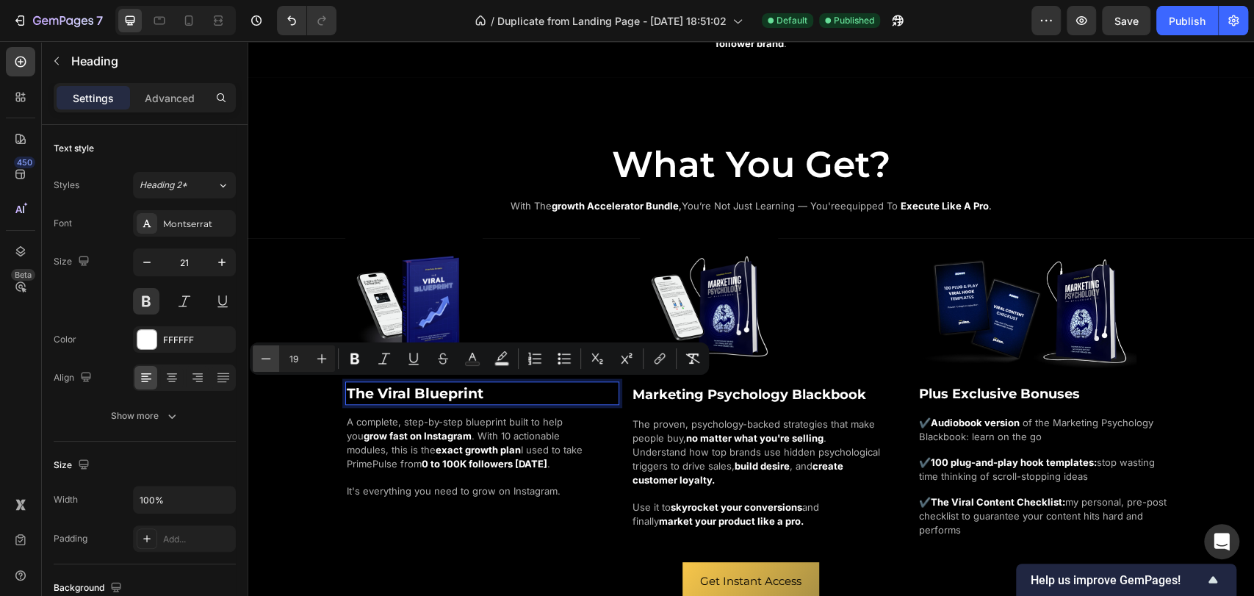
click at [275, 360] on button "Minus" at bounding box center [266, 358] width 26 height 26
type input "18"
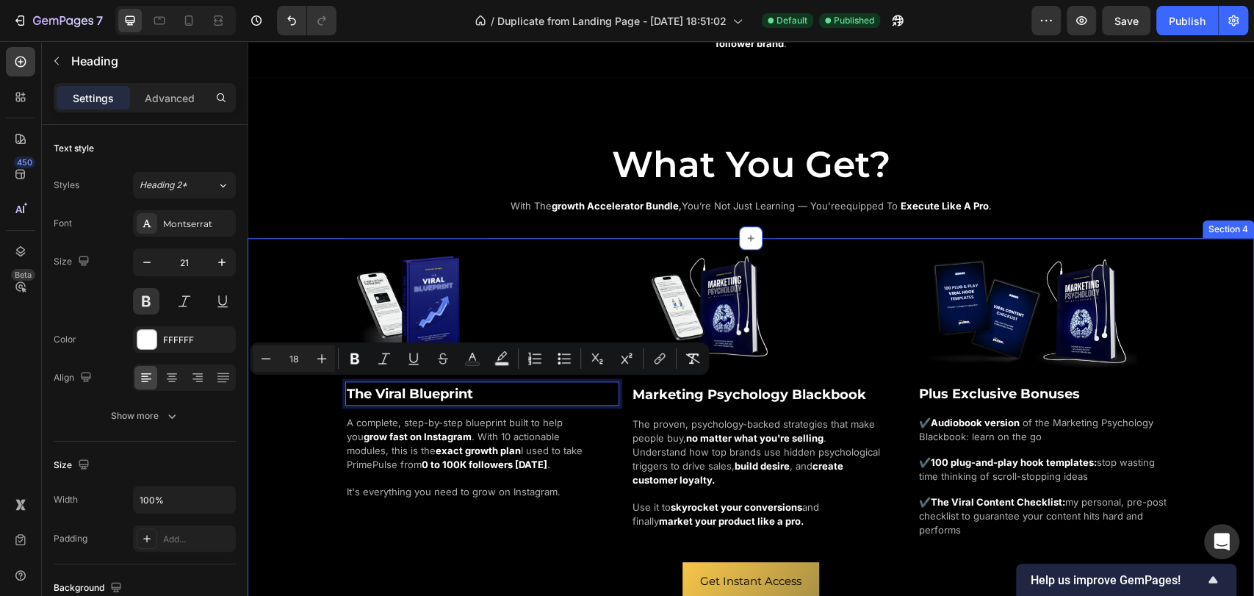
click at [297, 401] on div "Image The Viral Blueprint Heading 0 A complete, step-by-step blueprint built to…" at bounding box center [751, 418] width 1007 height 361
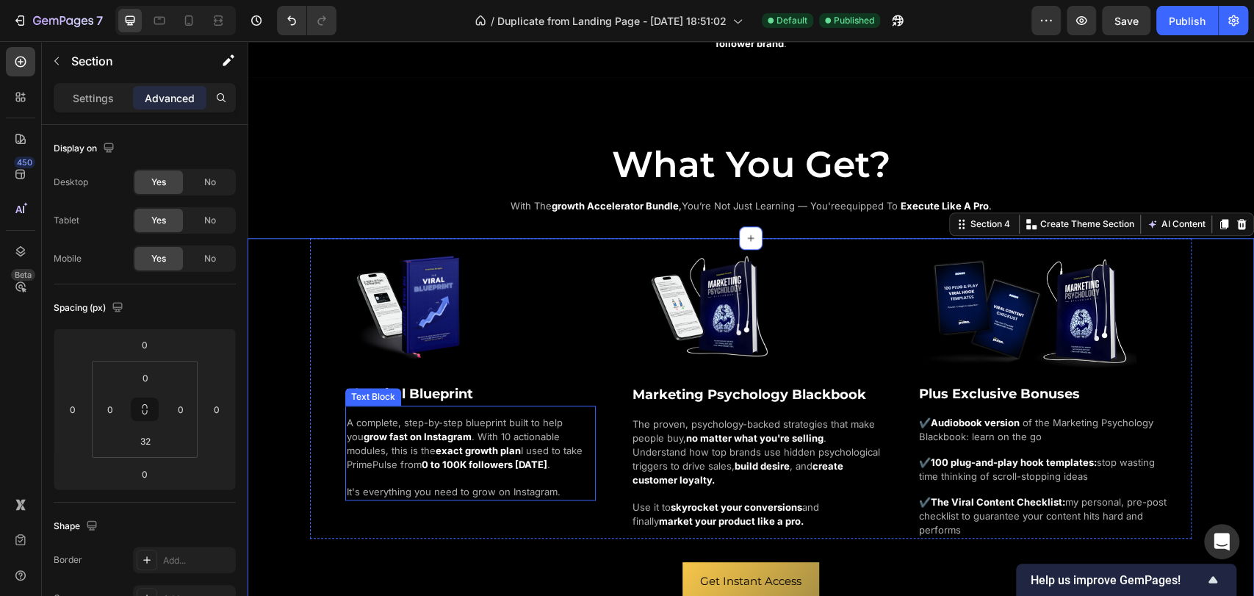
click at [431, 434] on strong "grow fast on Instagram" at bounding box center [418, 437] width 108 height 12
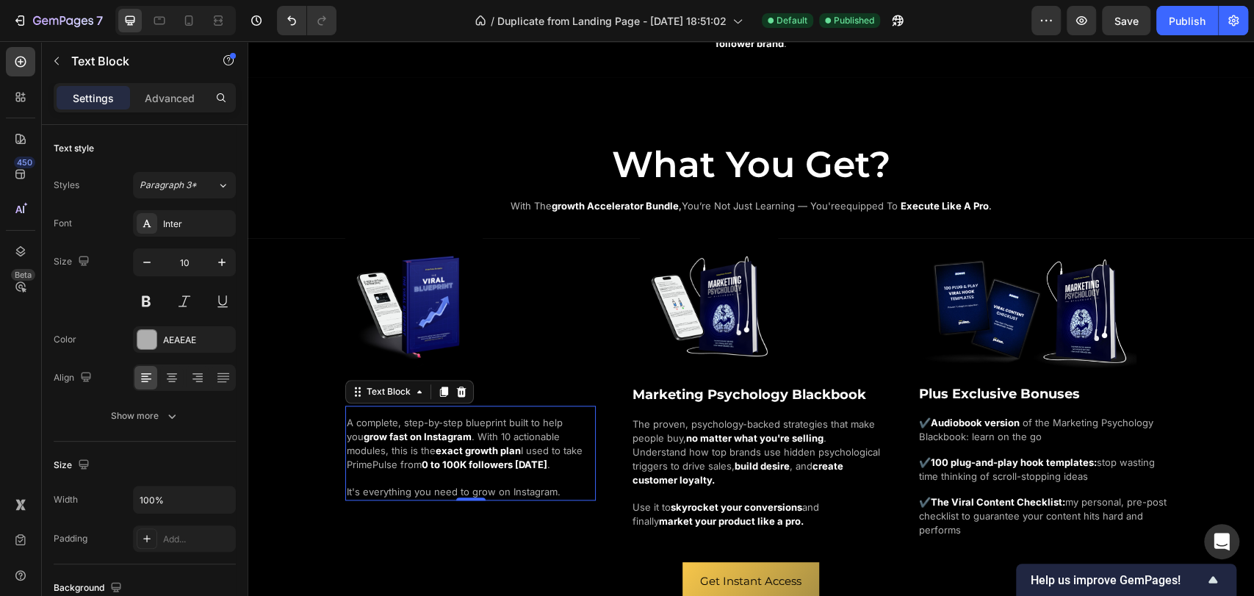
click at [412, 420] on span "A complete, step-by-step blueprint built to help you" at bounding box center [455, 430] width 216 height 26
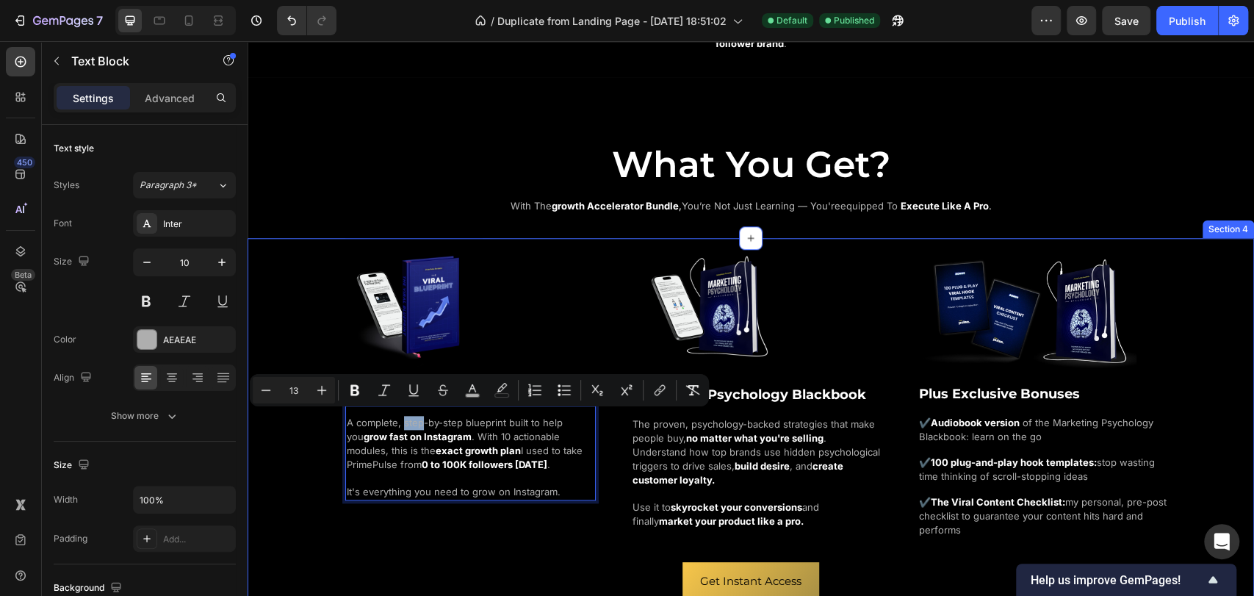
click at [295, 442] on div "Image ⁠⁠⁠⁠⁠⁠⁠ The Viral Blueprint Heading A complete, step-by-step blueprint bu…" at bounding box center [751, 418] width 1007 height 361
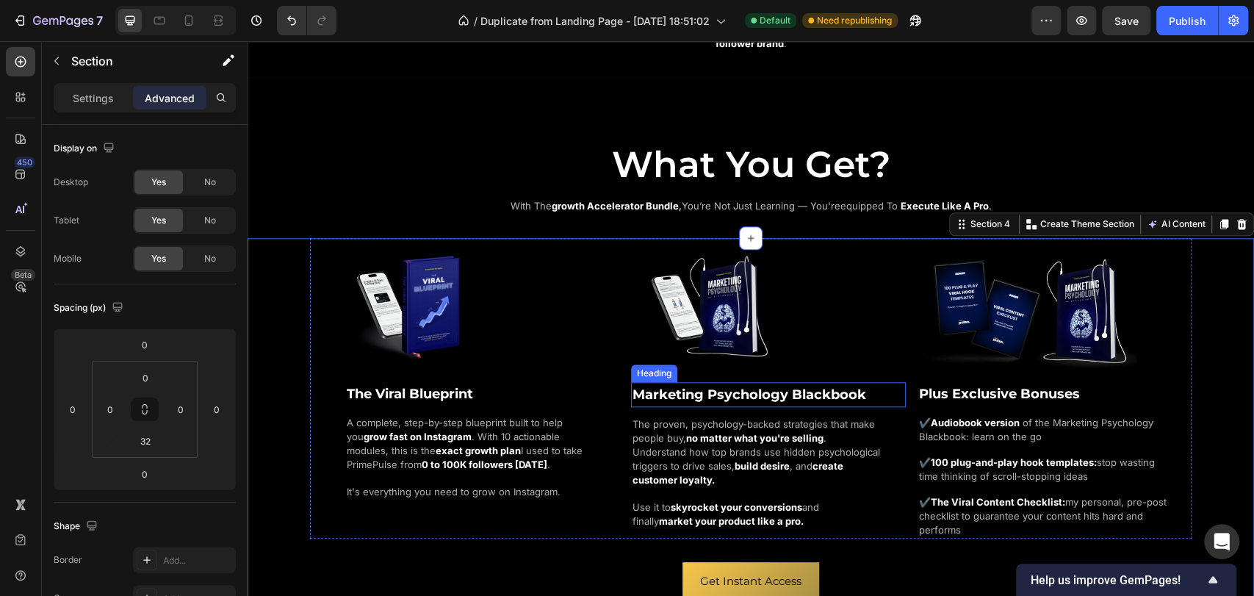
click at [718, 395] on span "Marketing Psychology Blackbook" at bounding box center [750, 395] width 234 height 16
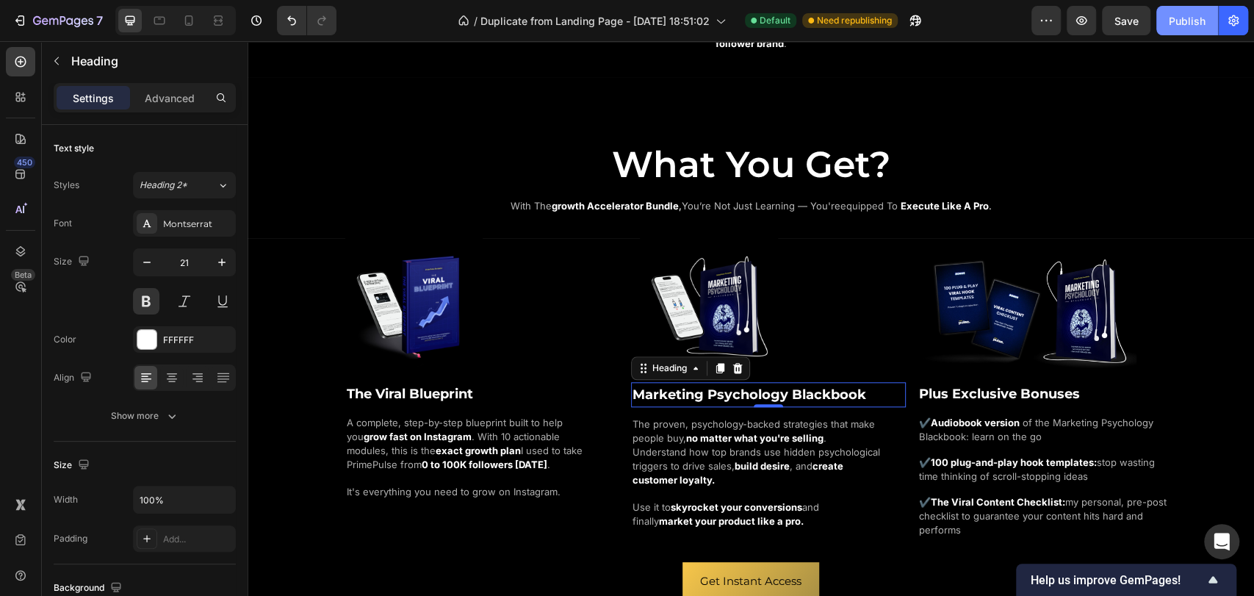
click at [1182, 25] on div "Publish" at bounding box center [1187, 20] width 37 height 15
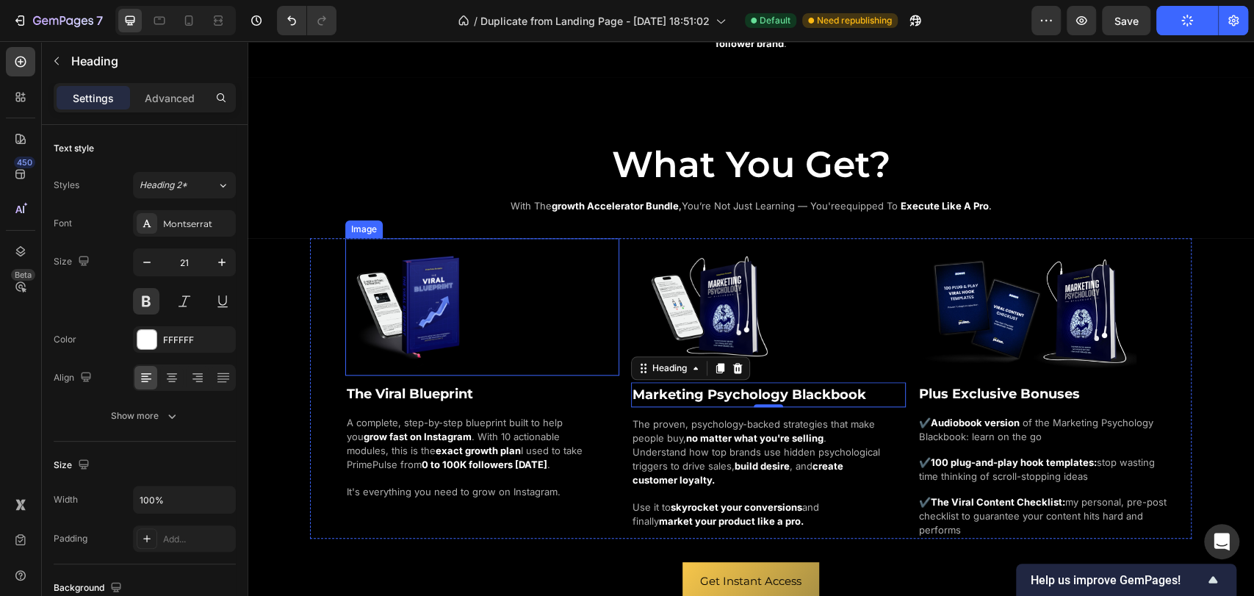
click at [510, 334] on div at bounding box center [482, 306] width 274 height 137
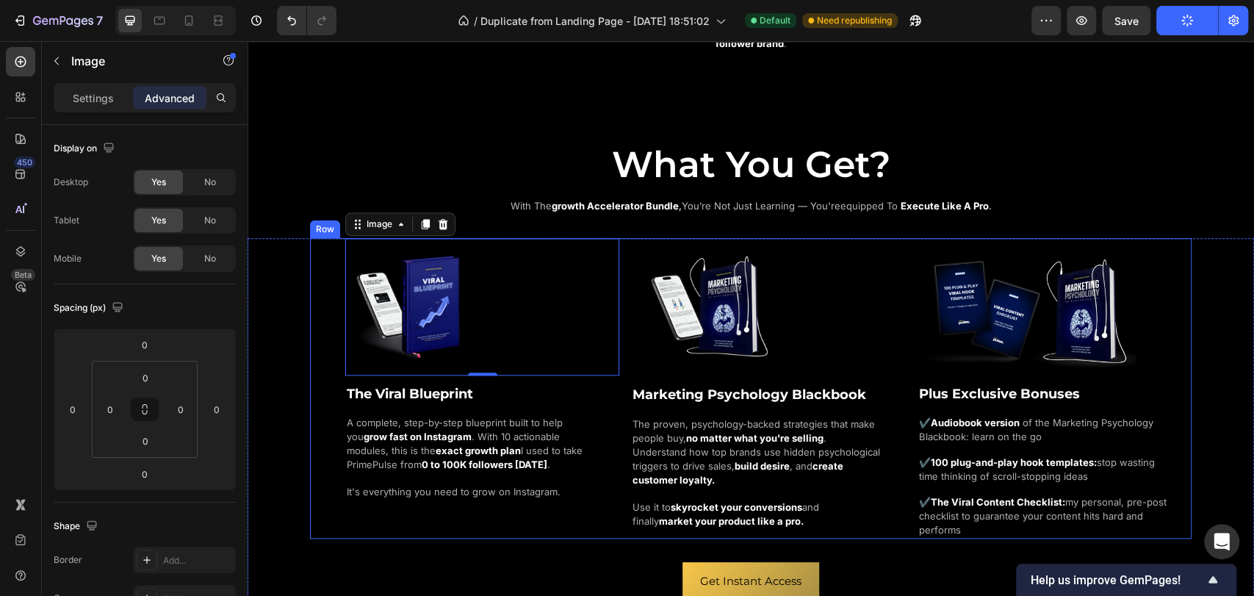
click at [619, 238] on div "Image 0 ⁠⁠⁠⁠⁠⁠⁠ The Viral Blueprint Heading A complete, step-by-step blueprint …" at bounding box center [751, 388] width 882 height 300
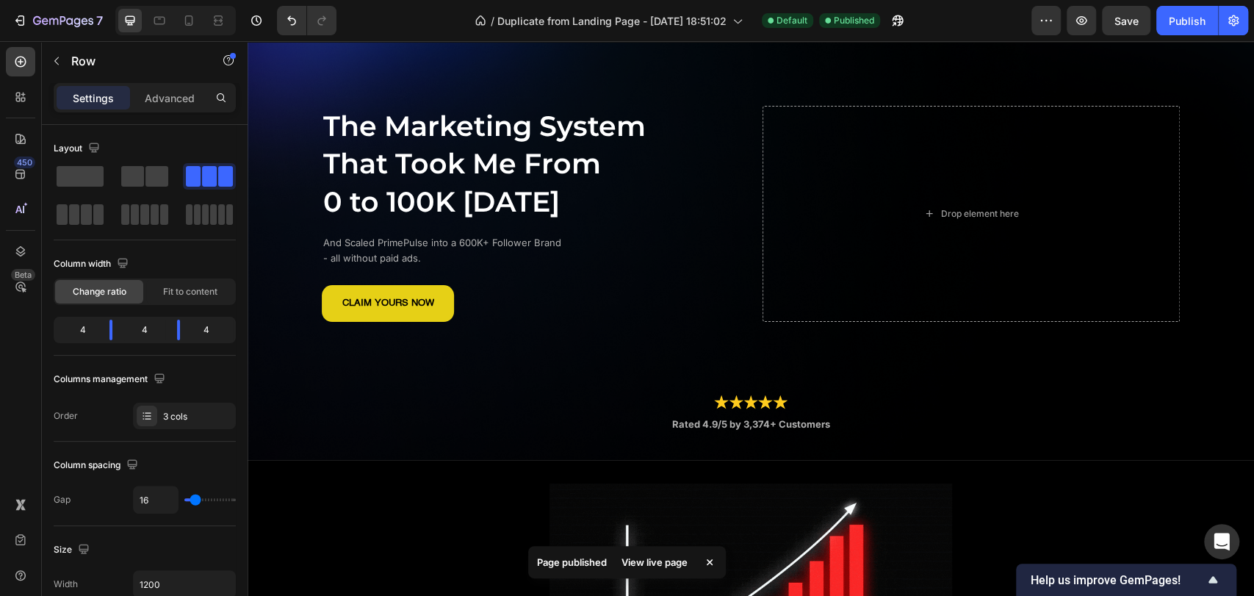
scroll to position [82, 0]
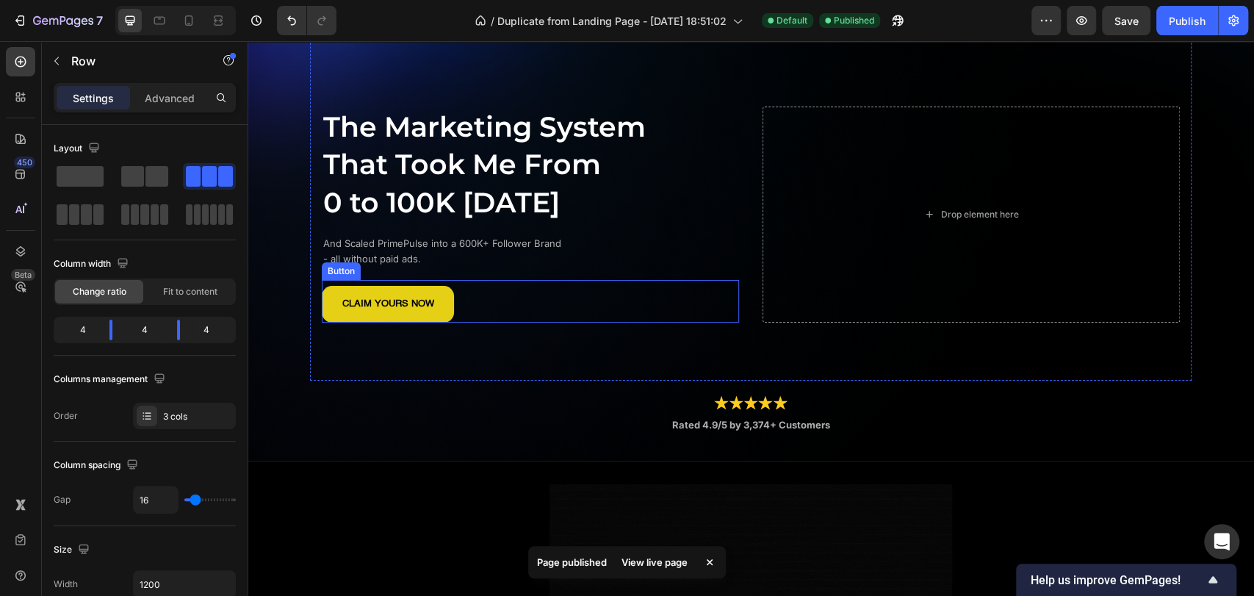
click at [478, 293] on div "CLAIM YOURS NOW Button" at bounding box center [530, 301] width 417 height 43
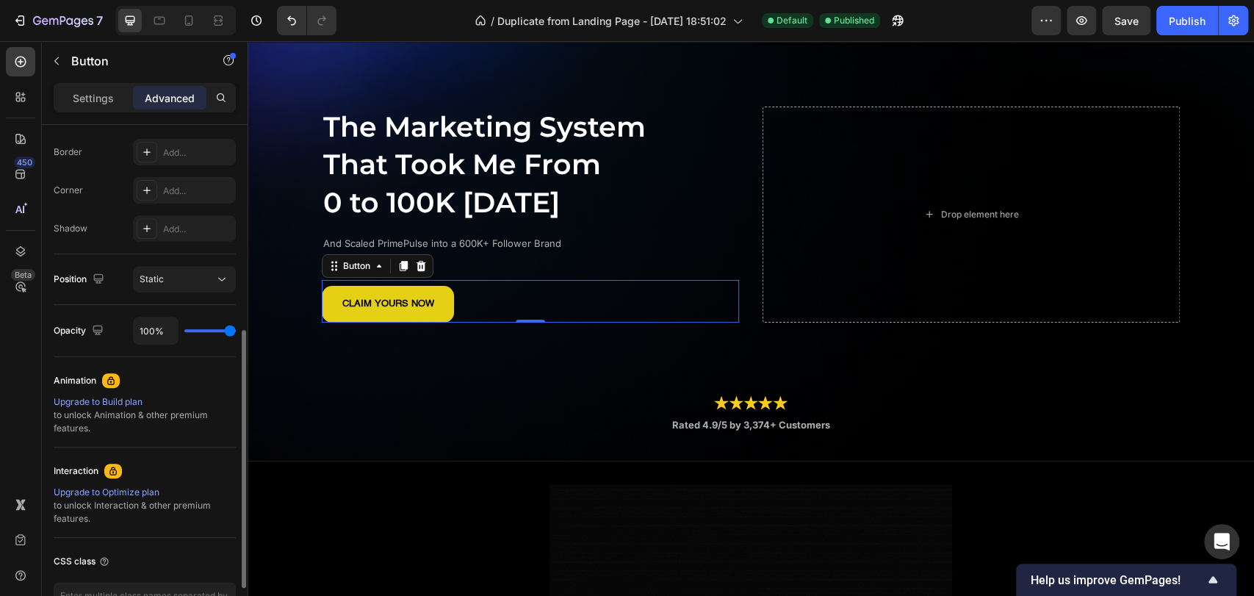
scroll to position [163, 0]
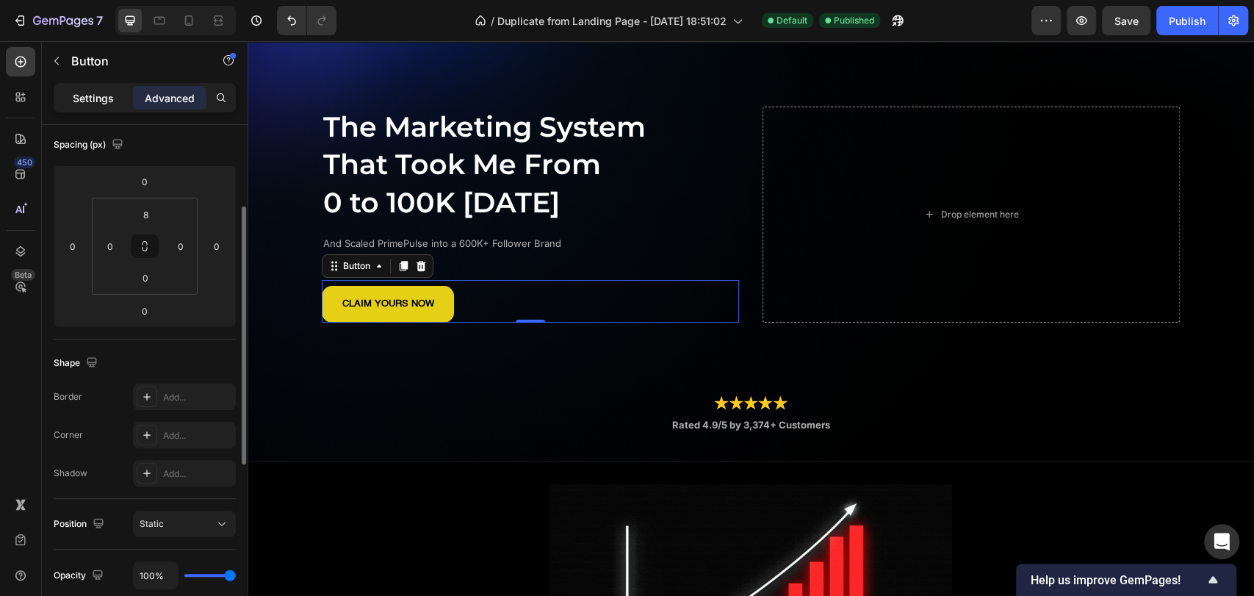
click at [79, 93] on p "Settings" at bounding box center [93, 97] width 41 height 15
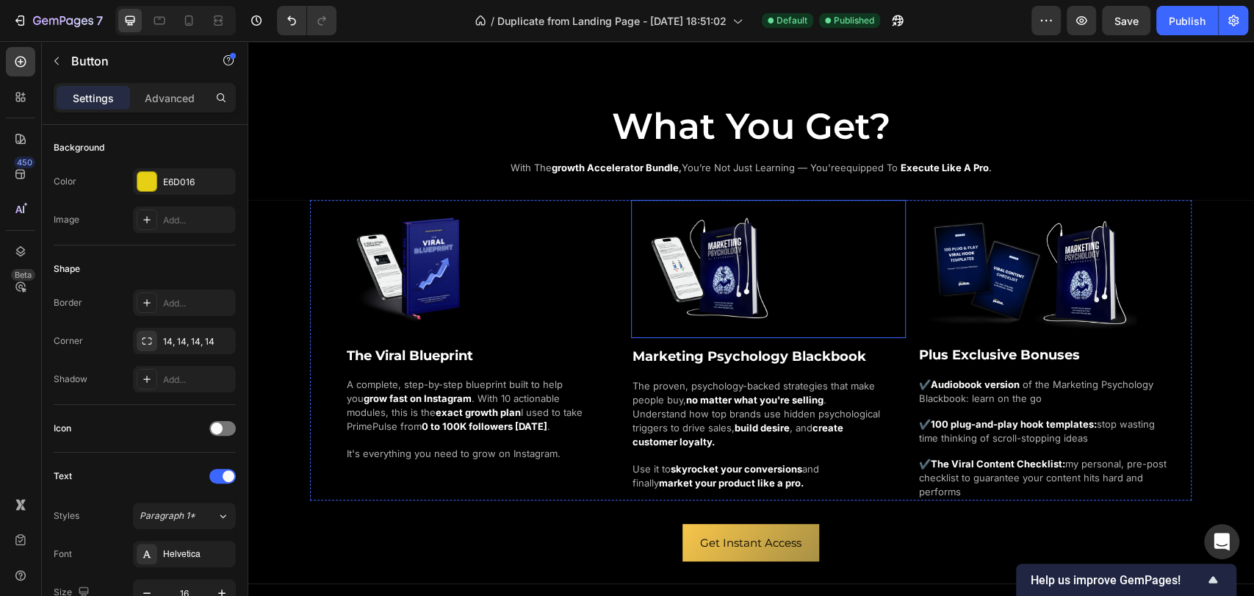
scroll to position [1061, 0]
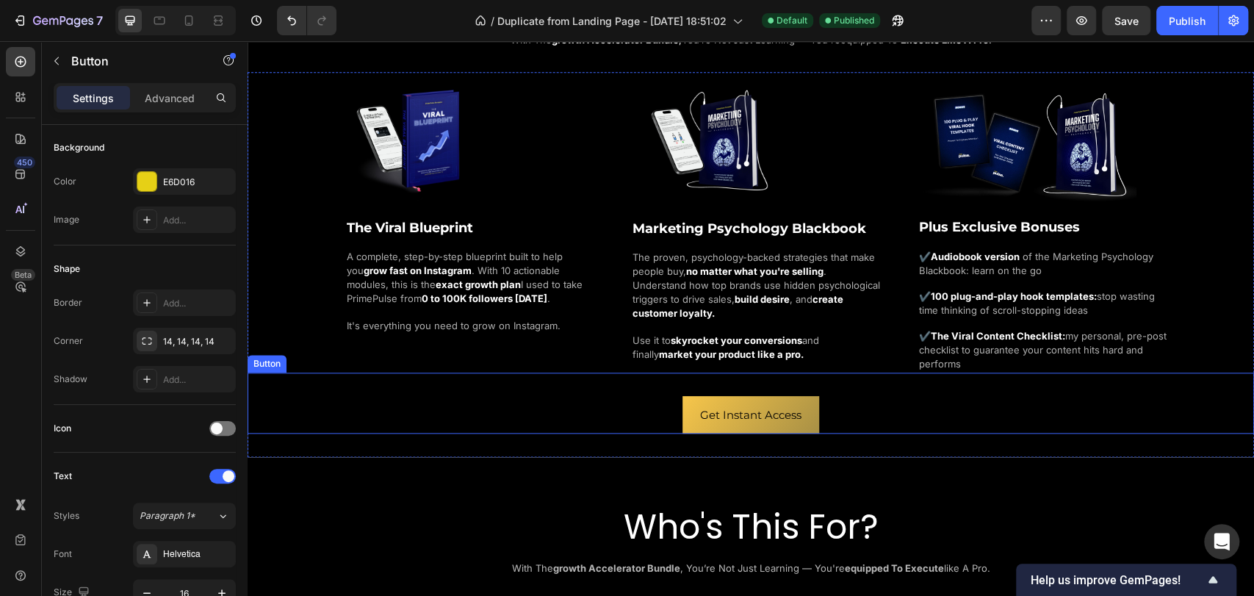
click at [843, 408] on div "Get Instant Access Button" at bounding box center [751, 403] width 1007 height 61
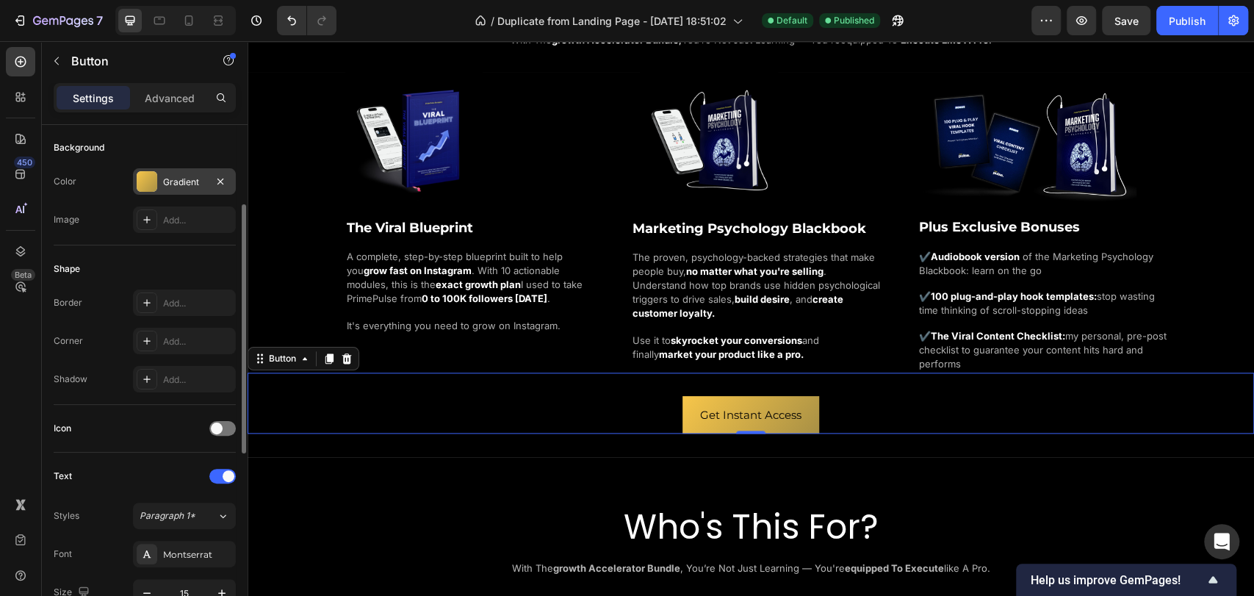
click at [151, 176] on div at bounding box center [147, 181] width 21 height 21
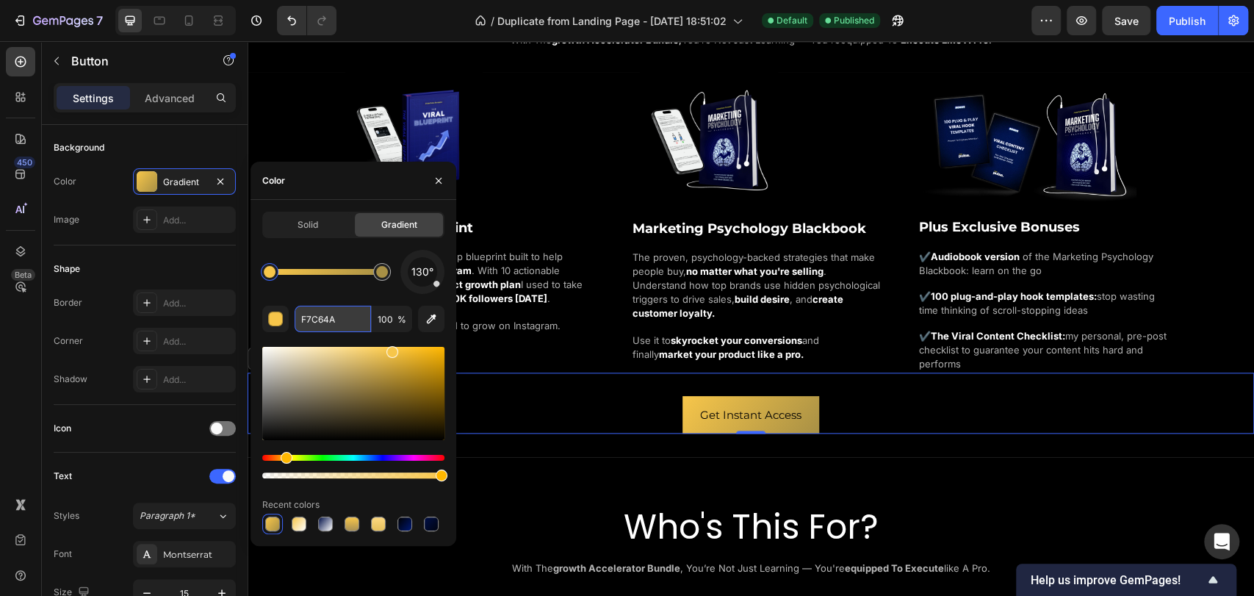
click at [331, 325] on input "F7C64A" at bounding box center [333, 319] width 76 height 26
type input "e6d016"
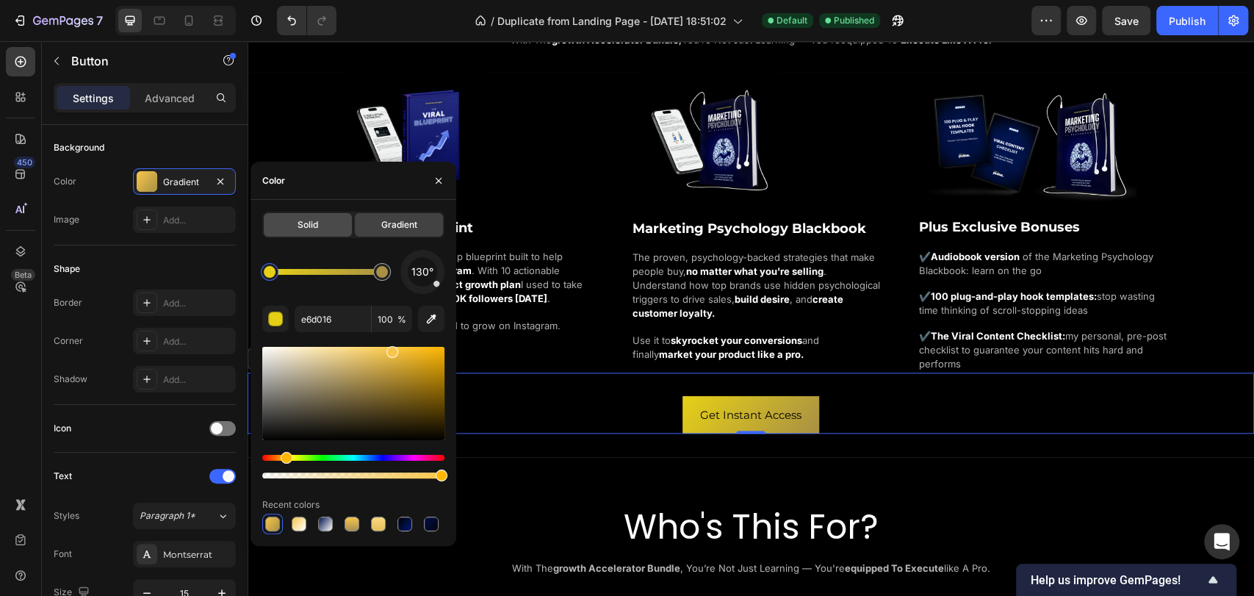
click at [337, 229] on div "Solid" at bounding box center [308, 225] width 88 height 24
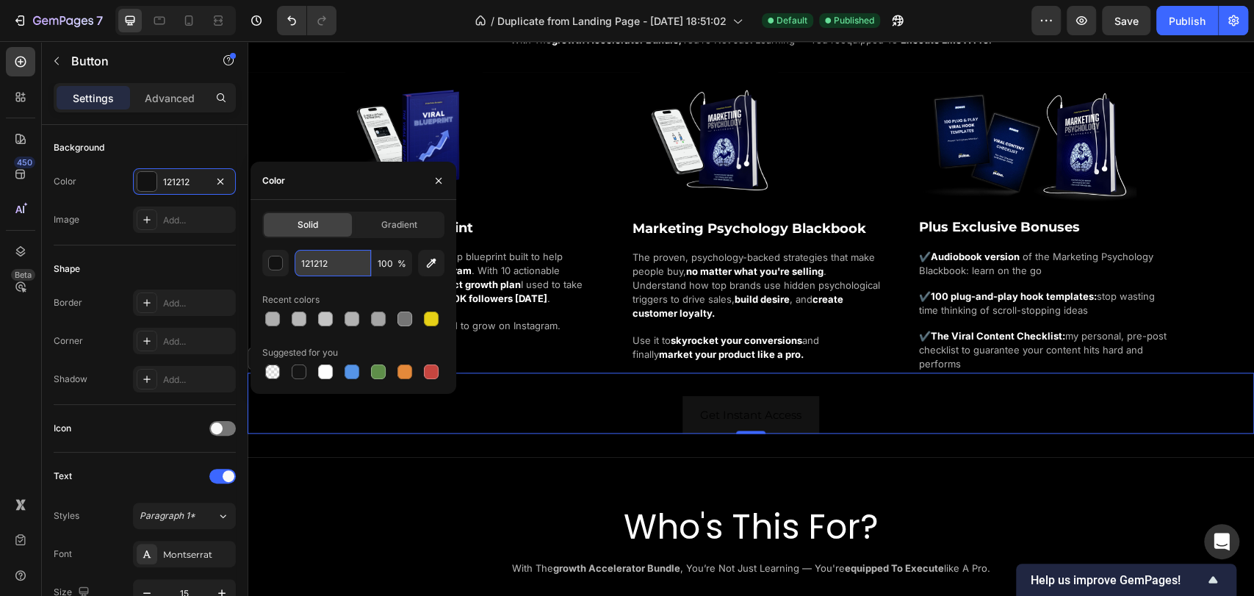
click at [327, 258] on input "121212" at bounding box center [333, 263] width 76 height 26
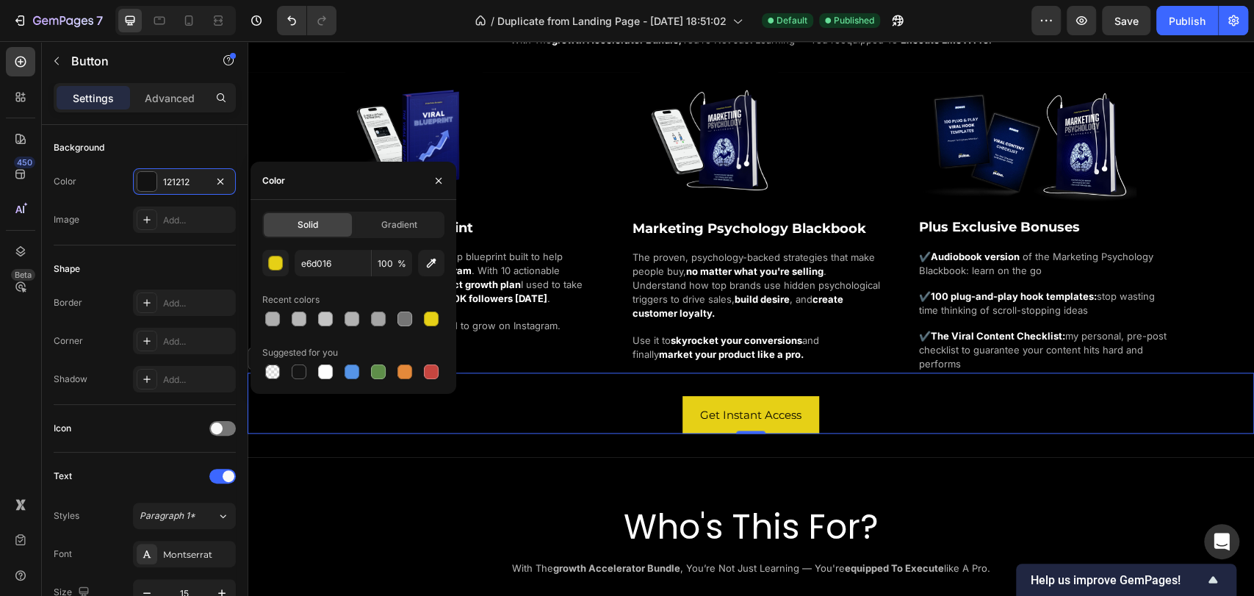
type input "E6D016"
click at [376, 181] on div "Color" at bounding box center [354, 181] width 206 height 38
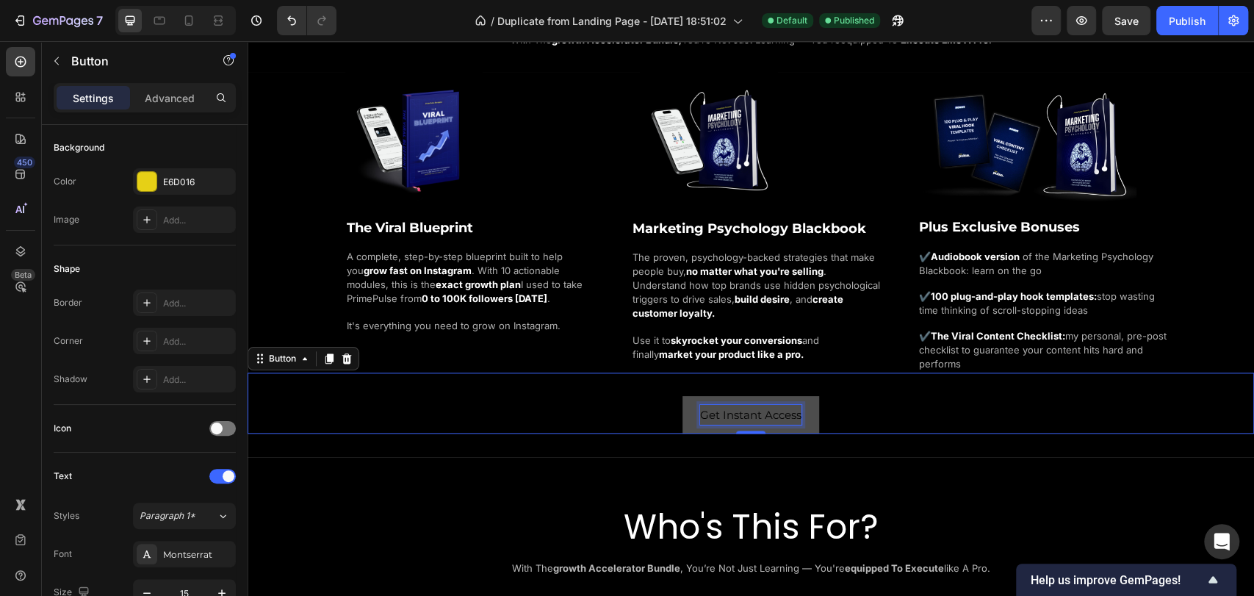
click at [733, 411] on p "Get Instant Access" at bounding box center [750, 415] width 101 height 20
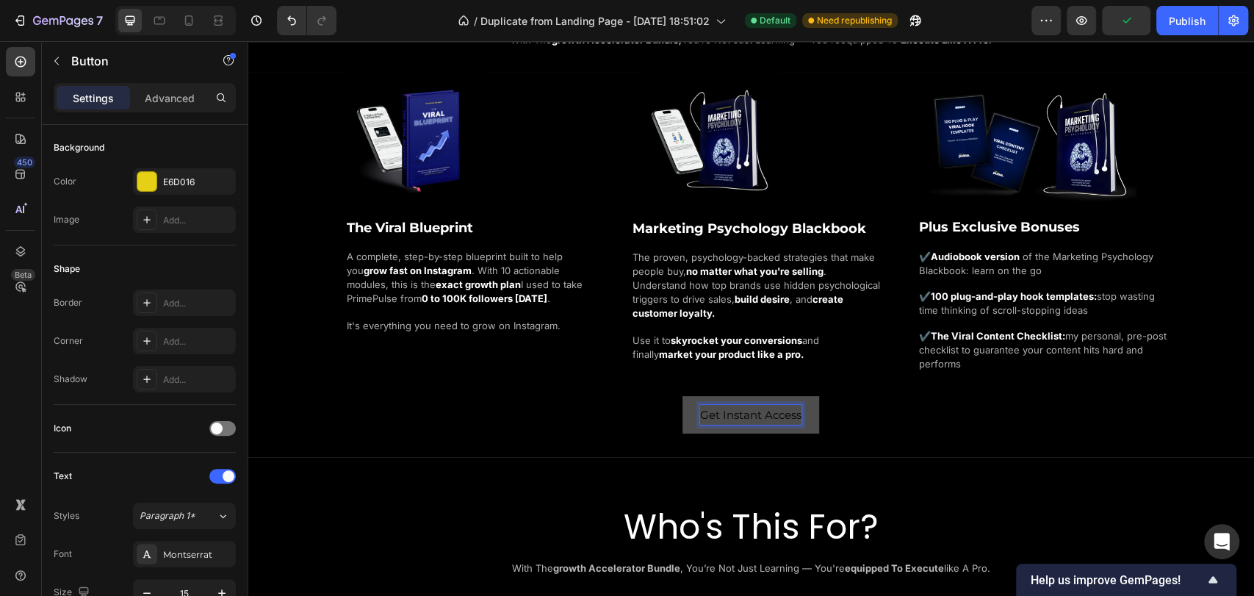
click at [743, 414] on p "Get Instant Access" at bounding box center [750, 415] width 101 height 20
click at [742, 414] on p "Get Instant Access" at bounding box center [750, 415] width 101 height 20
click at [722, 396] on button "GET" at bounding box center [751, 414] width 58 height 37
click at [697, 396] on button "GET INSTANT" at bounding box center [751, 414] width 109 height 37
click at [791, 417] on p "GET INSTANT ACCESS" at bounding box center [751, 415] width 121 height 20
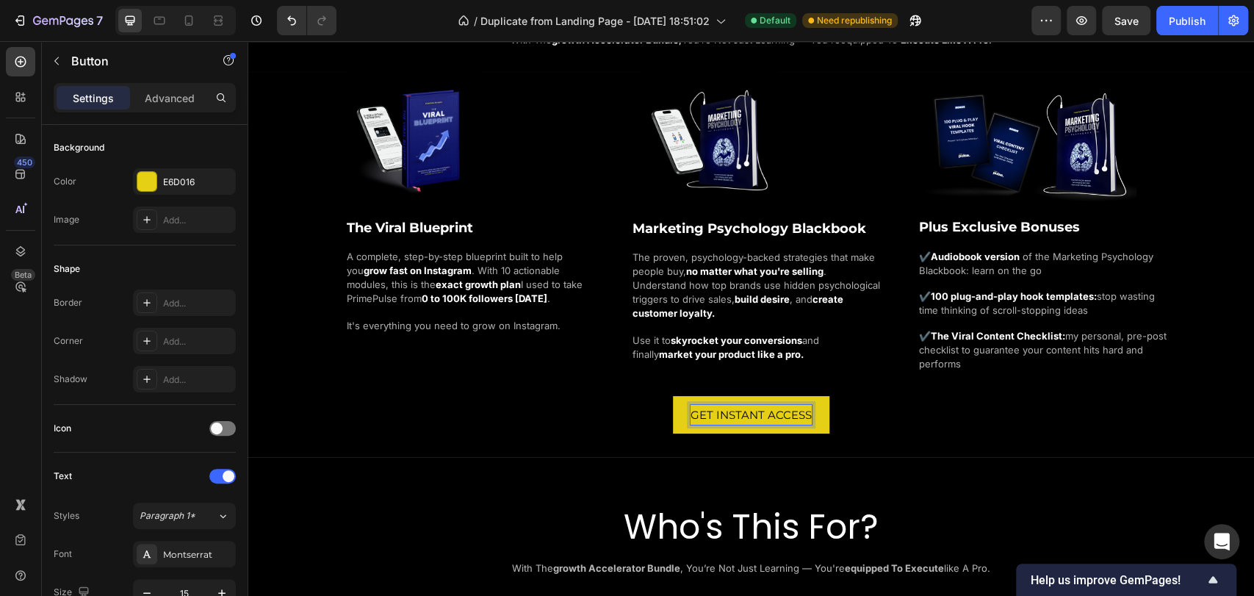
click at [860, 417] on div "GET INSTANT ACCESS Button 0" at bounding box center [751, 403] width 1007 height 61
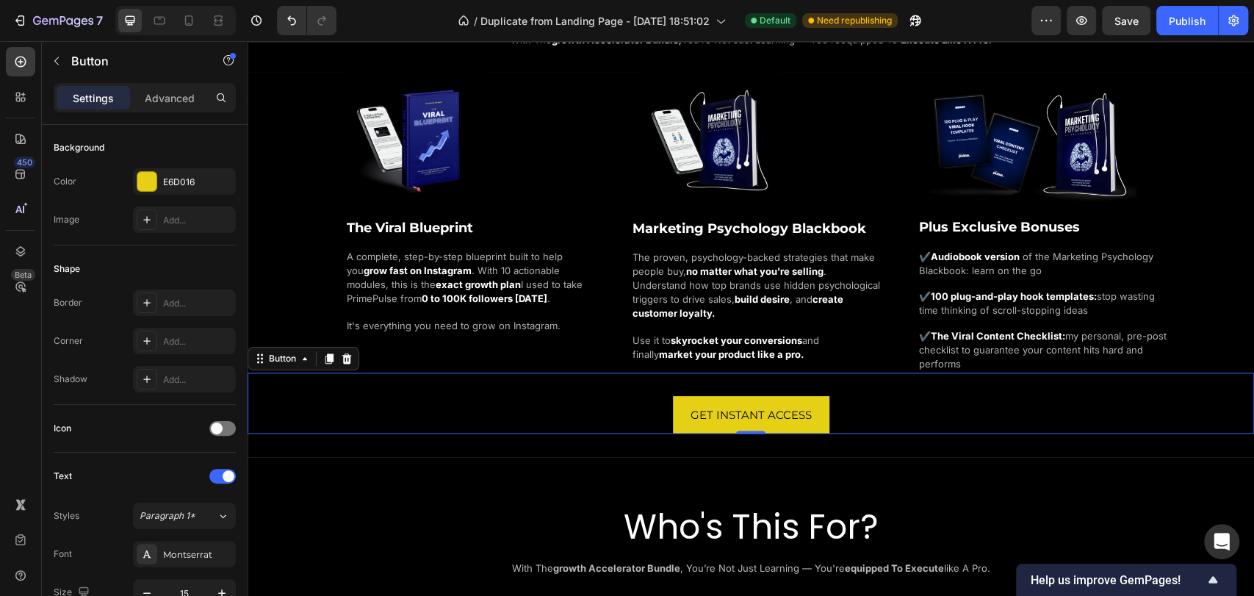
click at [865, 399] on div "GET INSTANT ACCESS Button 0" at bounding box center [751, 403] width 1007 height 61
click at [761, 406] on p "GET INSTANT ACCESS" at bounding box center [751, 415] width 121 height 20
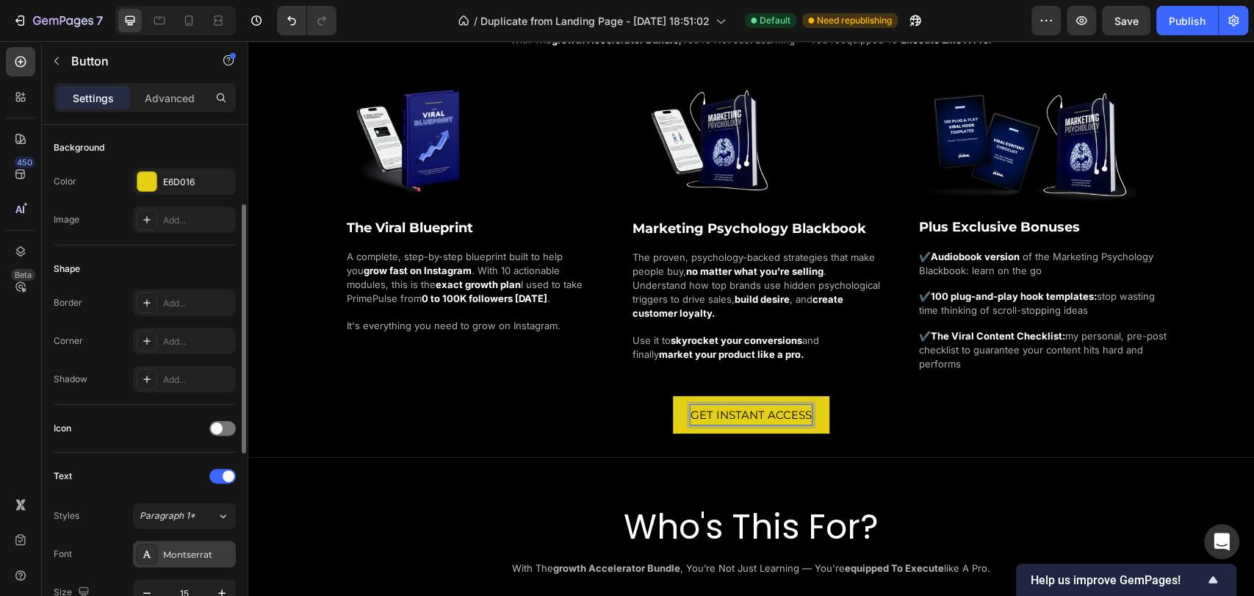
scroll to position [326, 0]
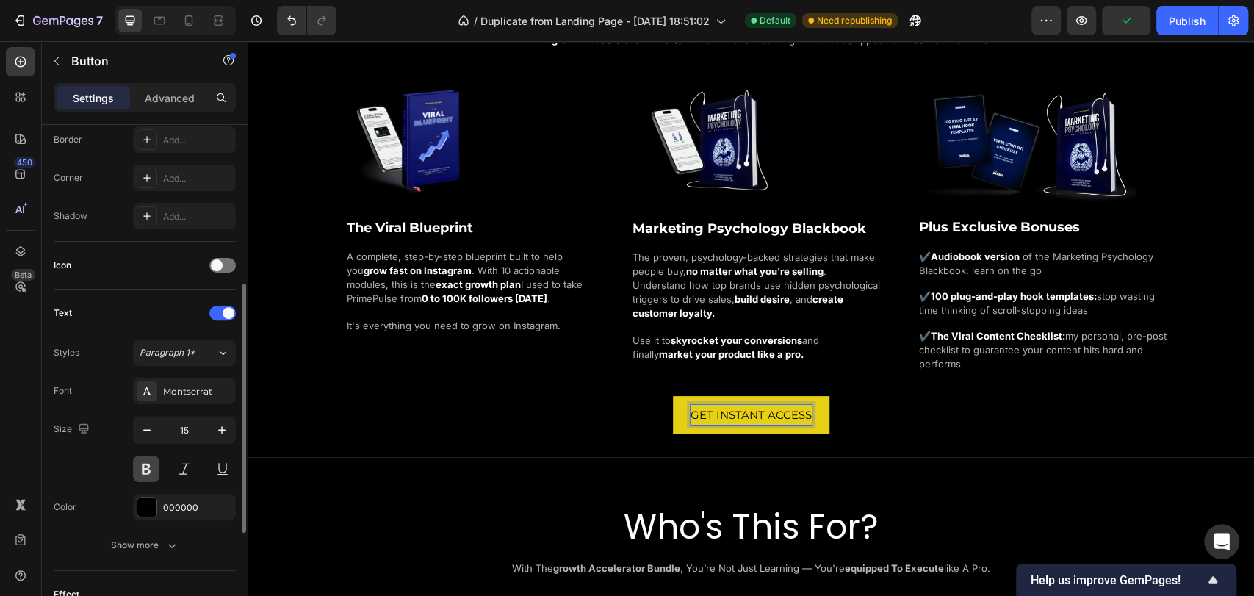
click at [146, 469] on button at bounding box center [146, 469] width 26 height 26
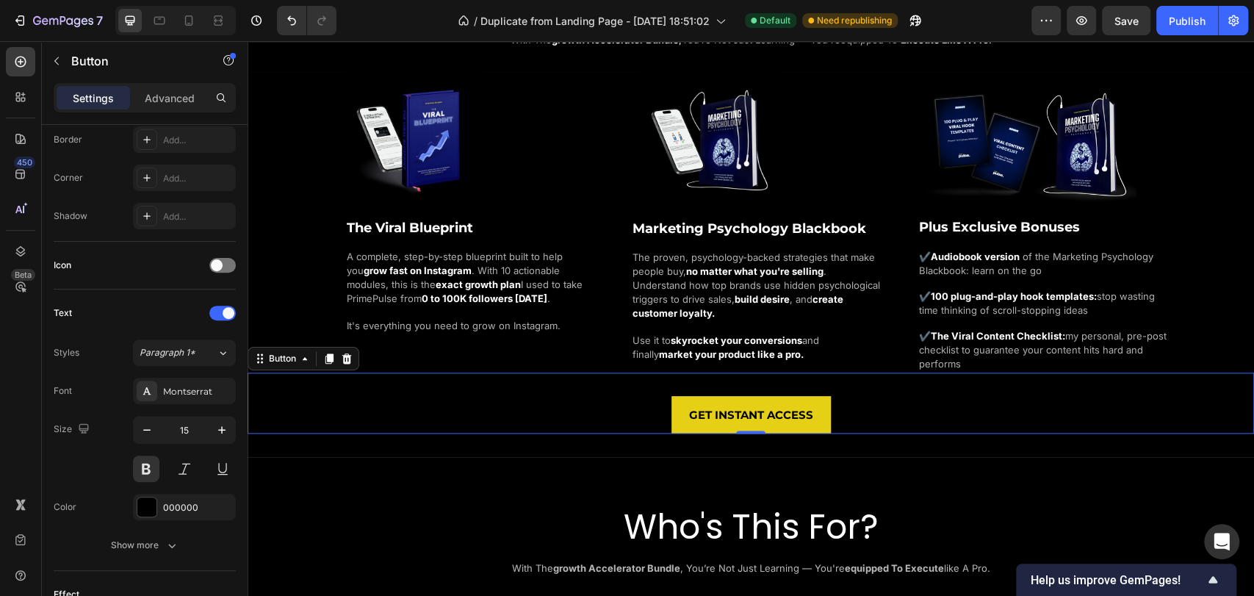
click at [524, 409] on div "GET INSTANT ACCESS Button 0" at bounding box center [751, 403] width 1007 height 61
click at [724, 412] on p "GET INSTANT ACCESS" at bounding box center [751, 415] width 124 height 20
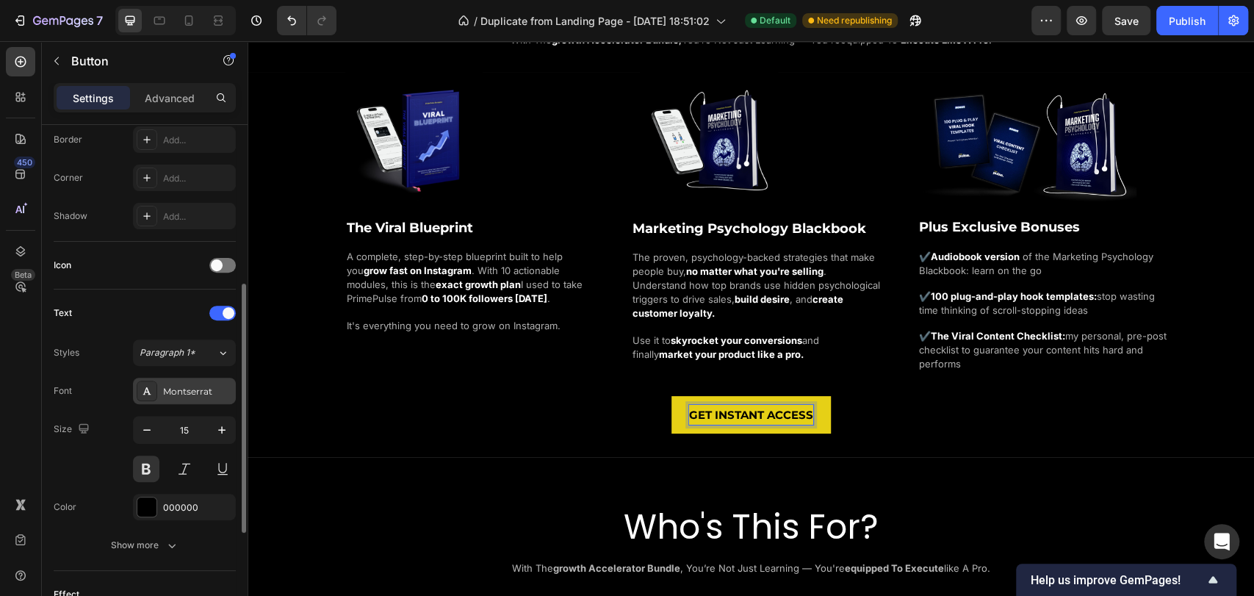
click at [170, 394] on div "Montserrat" at bounding box center [197, 391] width 69 height 13
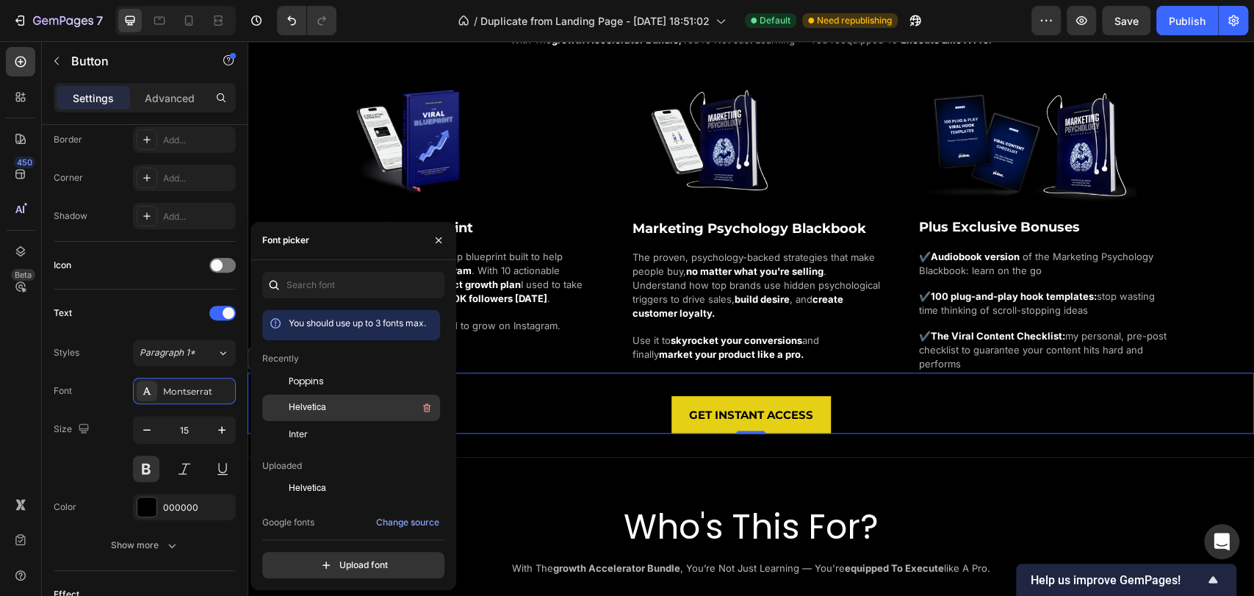
click at [331, 411] on div "Helvetica" at bounding box center [363, 408] width 148 height 18
click at [603, 383] on div "GET INSTANT ACCESS Button 0" at bounding box center [751, 403] width 1007 height 61
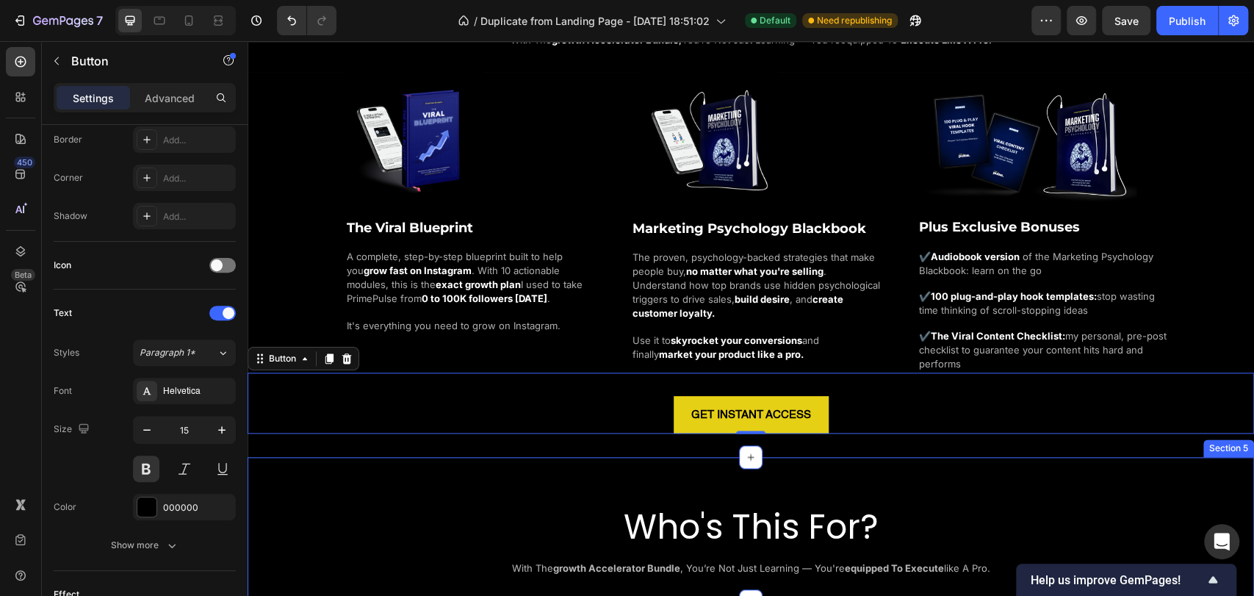
click at [423, 472] on div "Who's This For? Heading with the growth accelerator bundle , you’re not just le…" at bounding box center [751, 529] width 1007 height 145
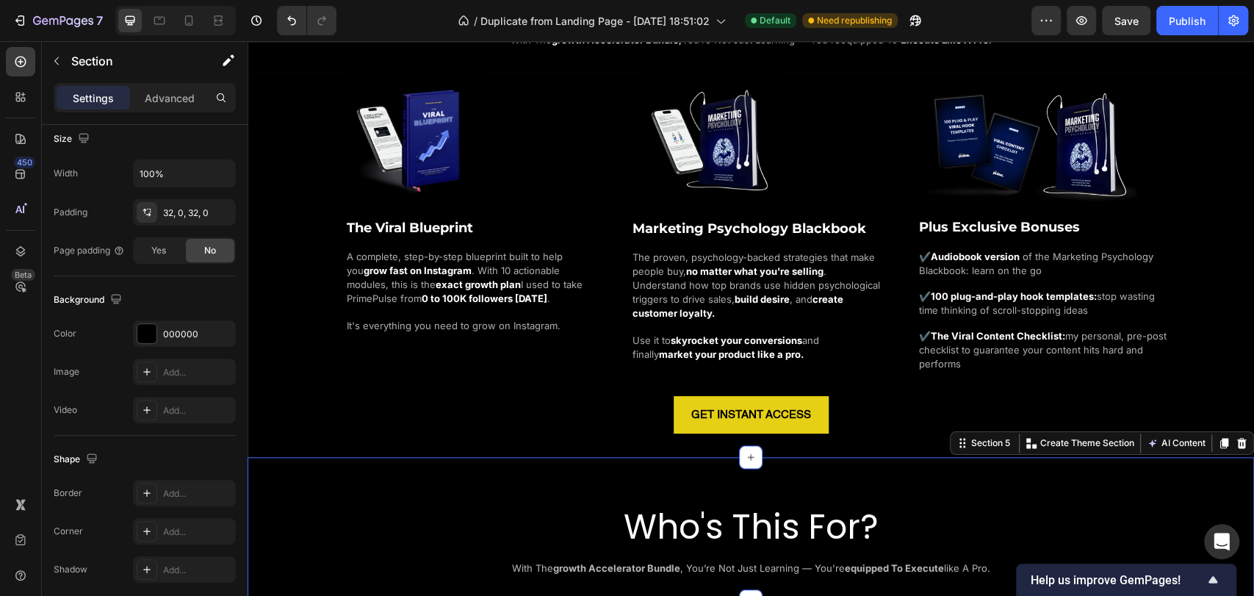
scroll to position [0, 0]
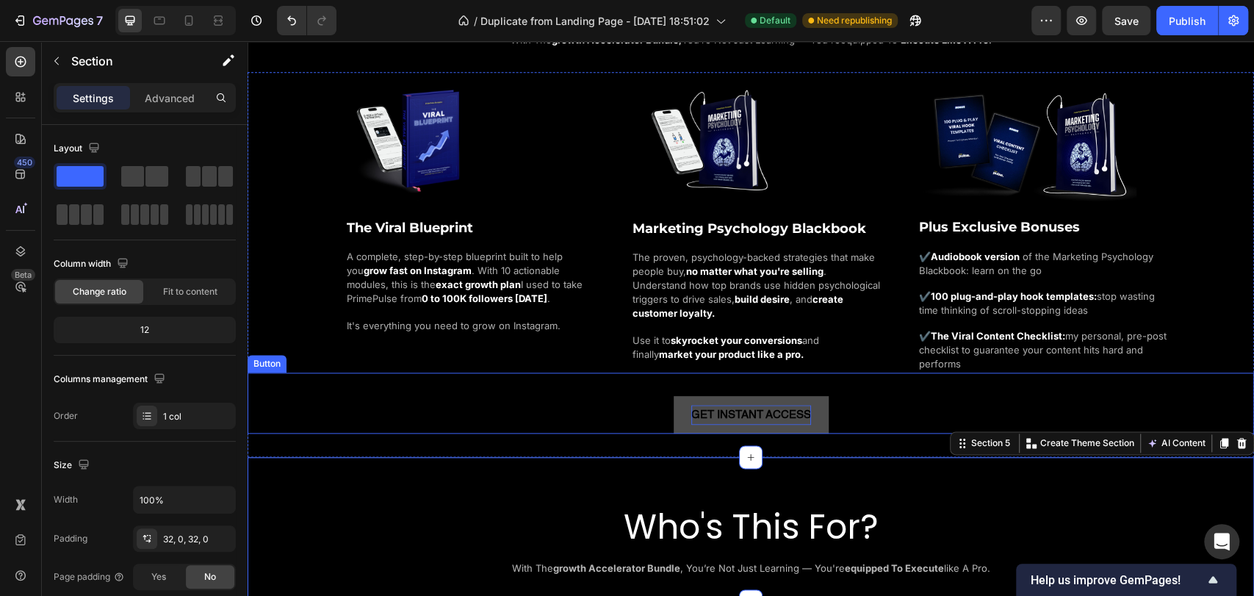
click at [701, 411] on p "GET INSTANT ACCESS" at bounding box center [751, 415] width 120 height 20
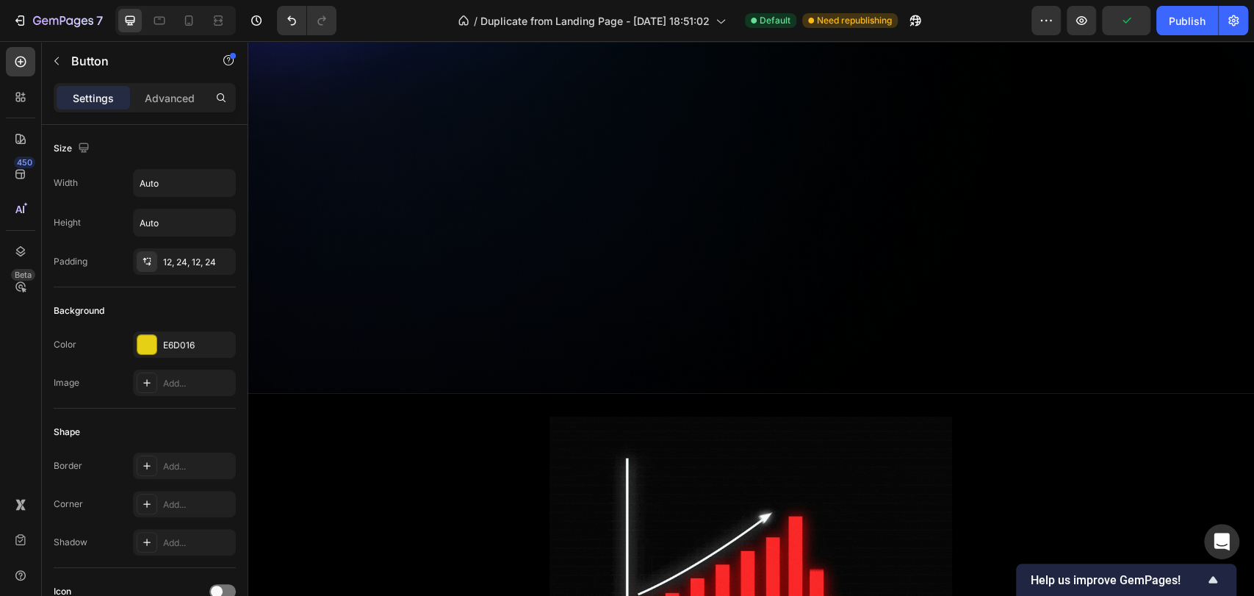
scroll to position [1061, 0]
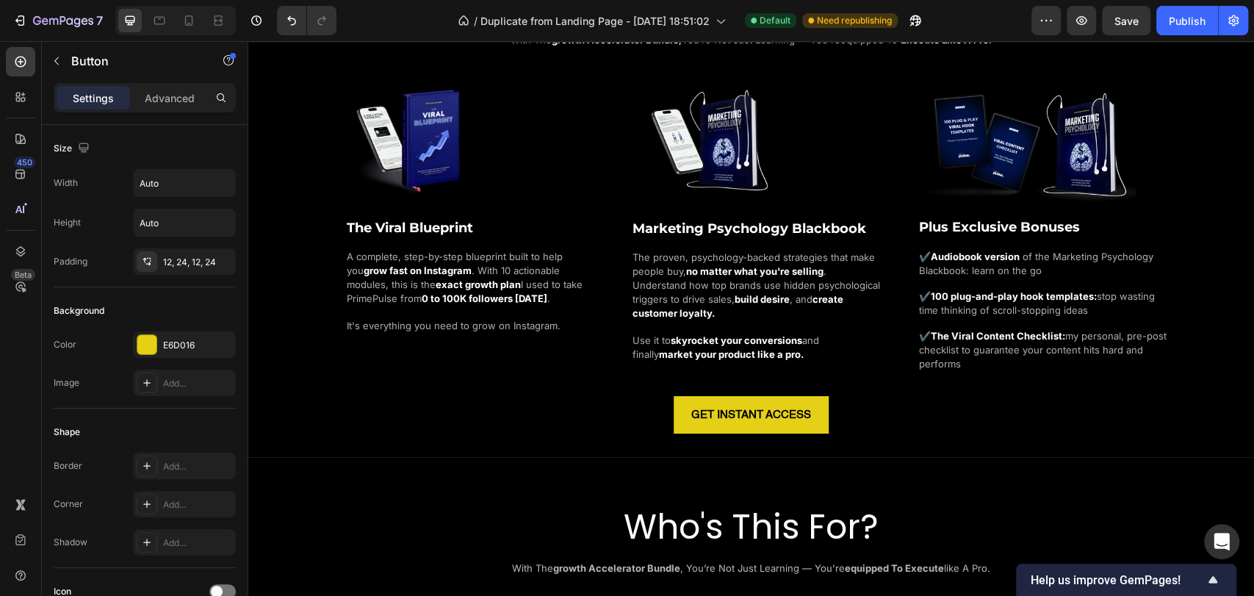
click at [855, 406] on div "GET INSTANT ACCESS Button" at bounding box center [751, 403] width 1007 height 61
click at [624, 411] on div "GET INSTANT ACCESS Button" at bounding box center [751, 403] width 1007 height 61
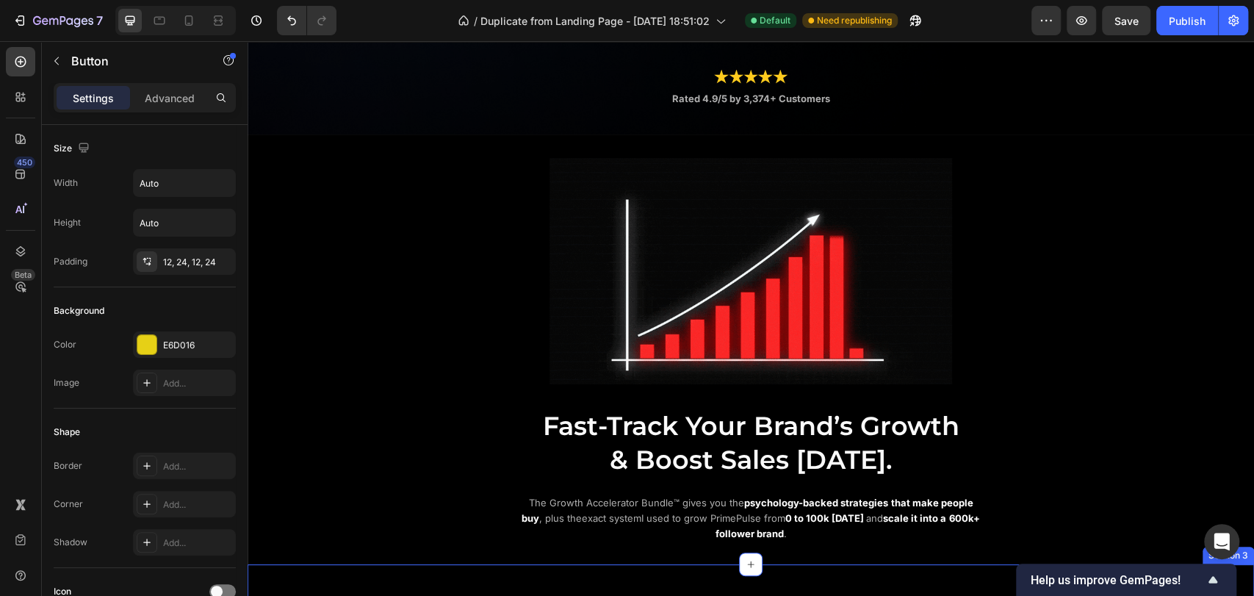
scroll to position [163, 0]
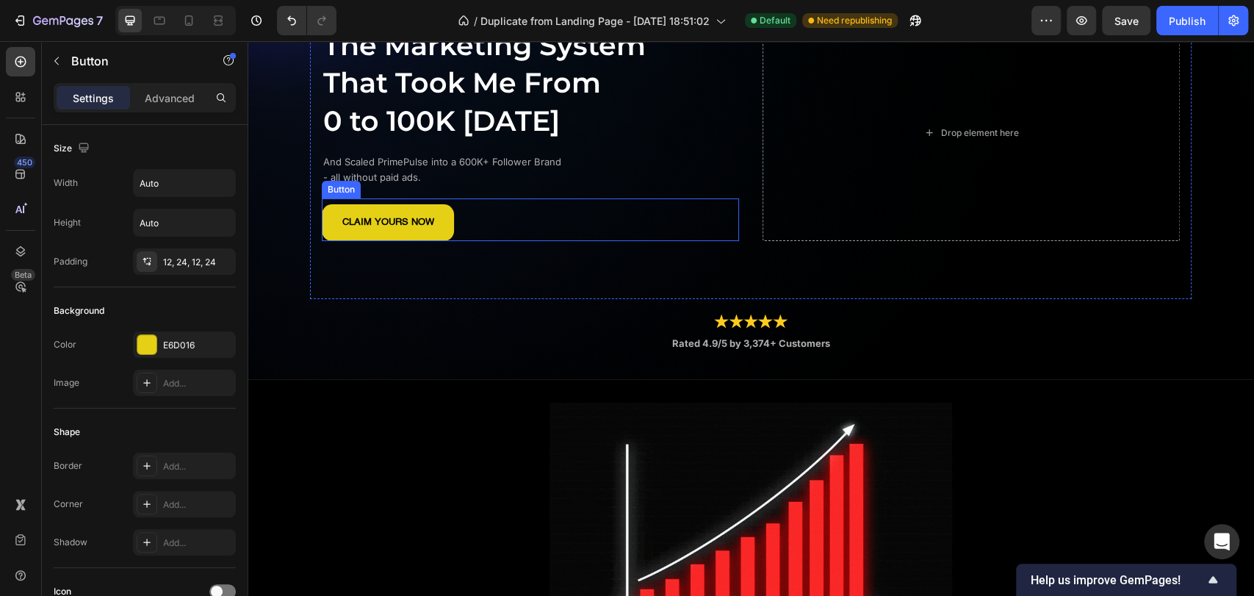
click at [456, 212] on div "CLAIM YOURS NOW Button" at bounding box center [530, 219] width 417 height 43
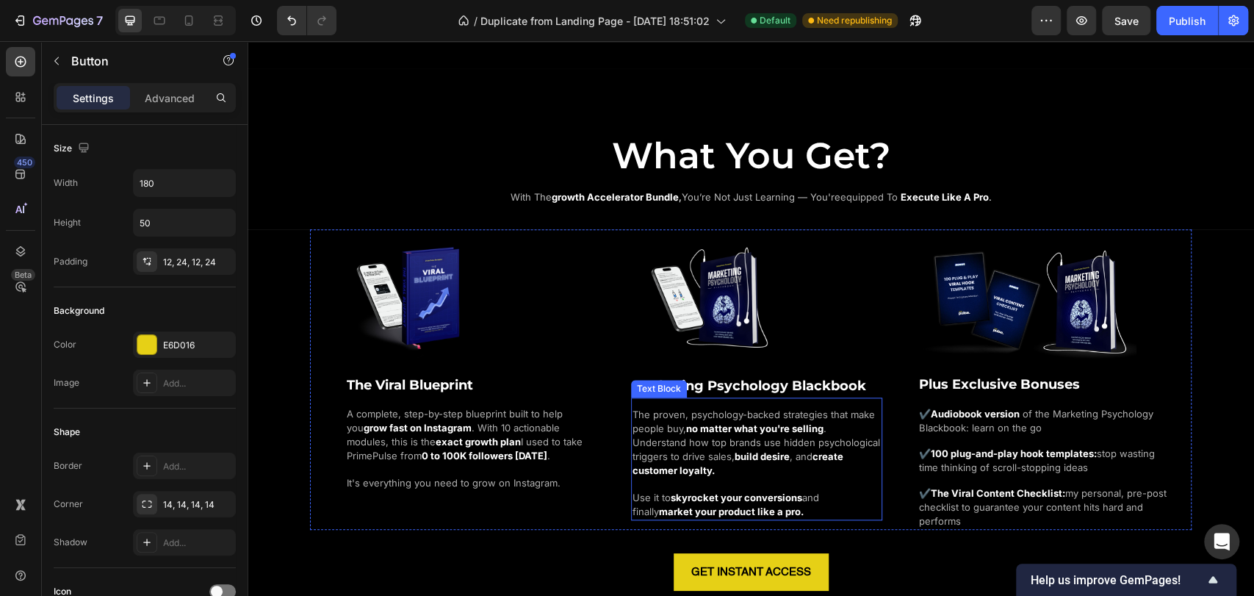
scroll to position [980, 0]
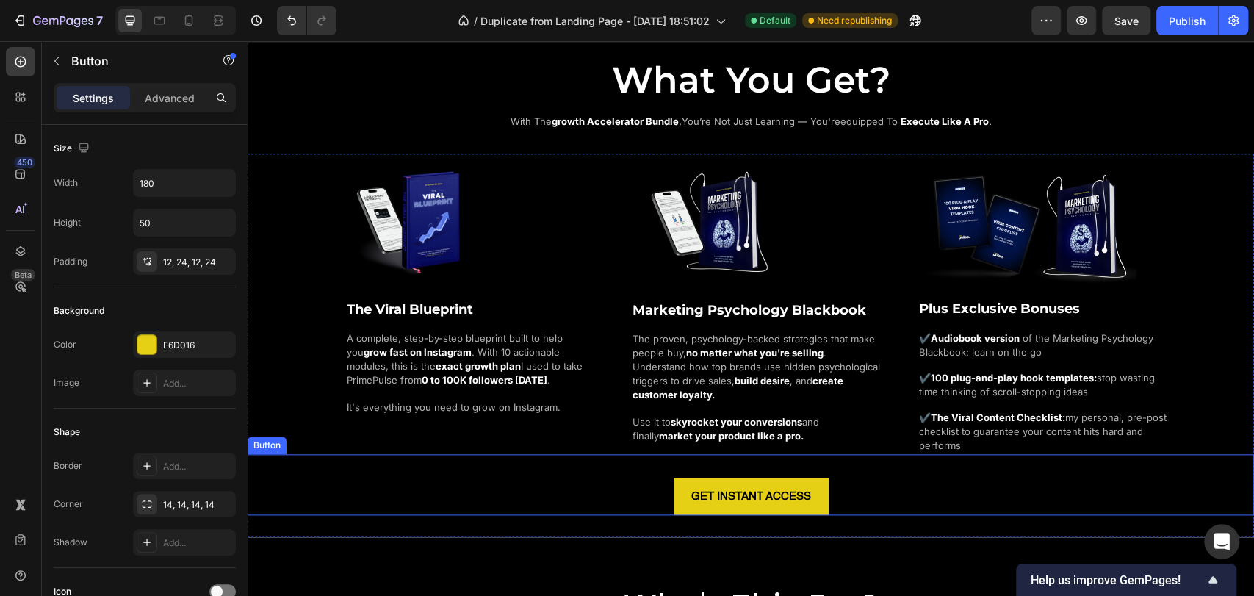
click at [846, 489] on div "GET INSTANT ACCESS Button" at bounding box center [751, 484] width 1007 height 61
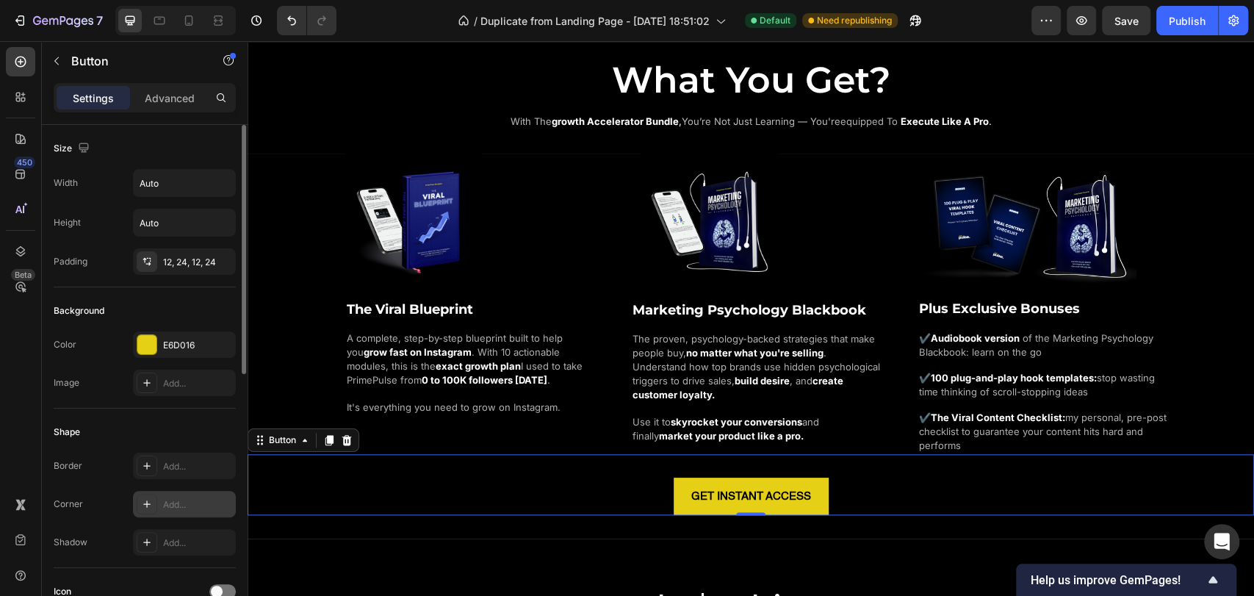
click at [164, 508] on div "Add..." at bounding box center [197, 504] width 69 height 13
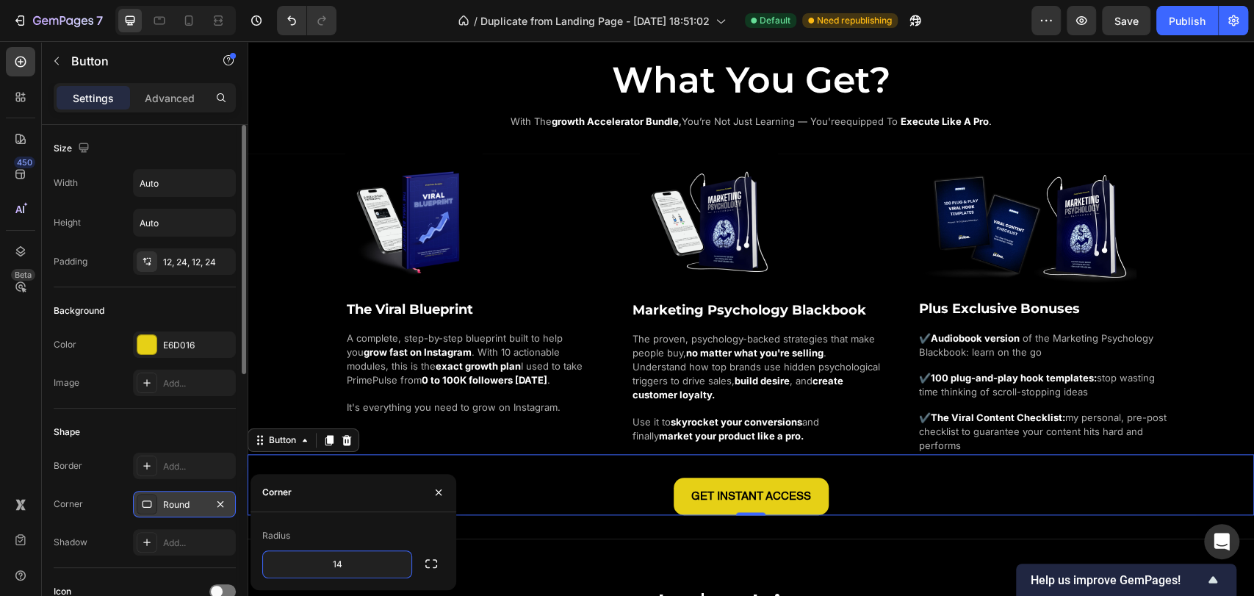
click at [381, 519] on div "Radius 14" at bounding box center [354, 551] width 206 height 78
click at [359, 569] on input "14" at bounding box center [337, 564] width 148 height 26
click at [374, 528] on div "Radius" at bounding box center [353, 536] width 182 height 24
type input "8"
click at [624, 461] on div "GET INSTANT ACCESS Button 0" at bounding box center [751, 484] width 1007 height 61
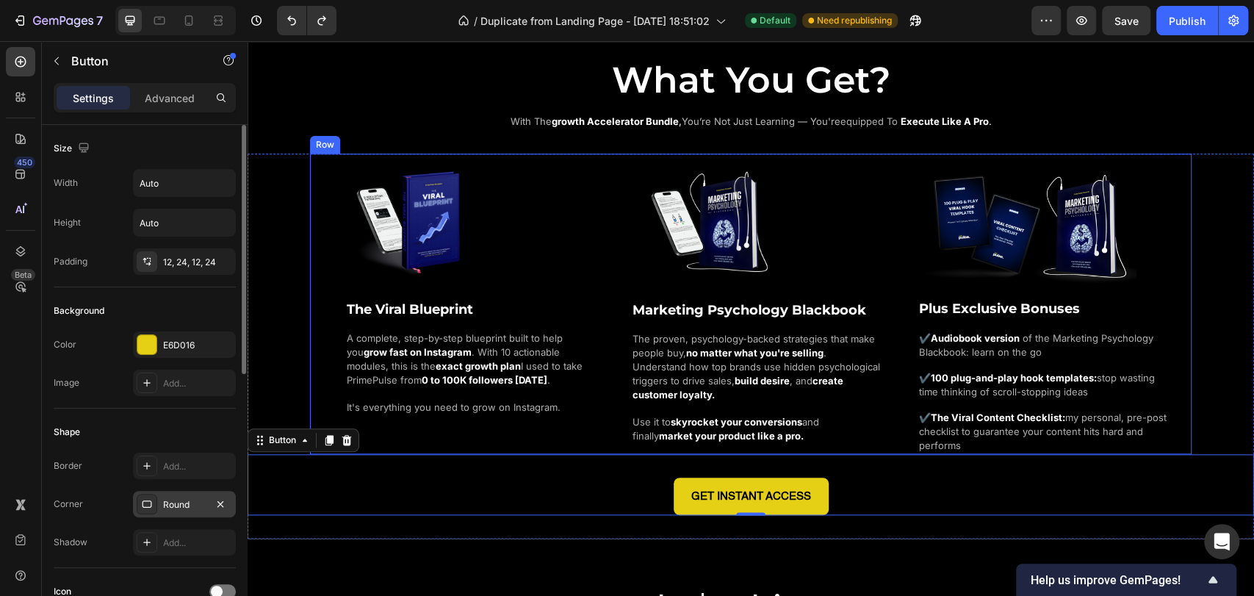
click at [892, 383] on div "Image Marketing Psychology Blackbook Heading The proven, psychology-backed stra…" at bounding box center [768, 304] width 274 height 300
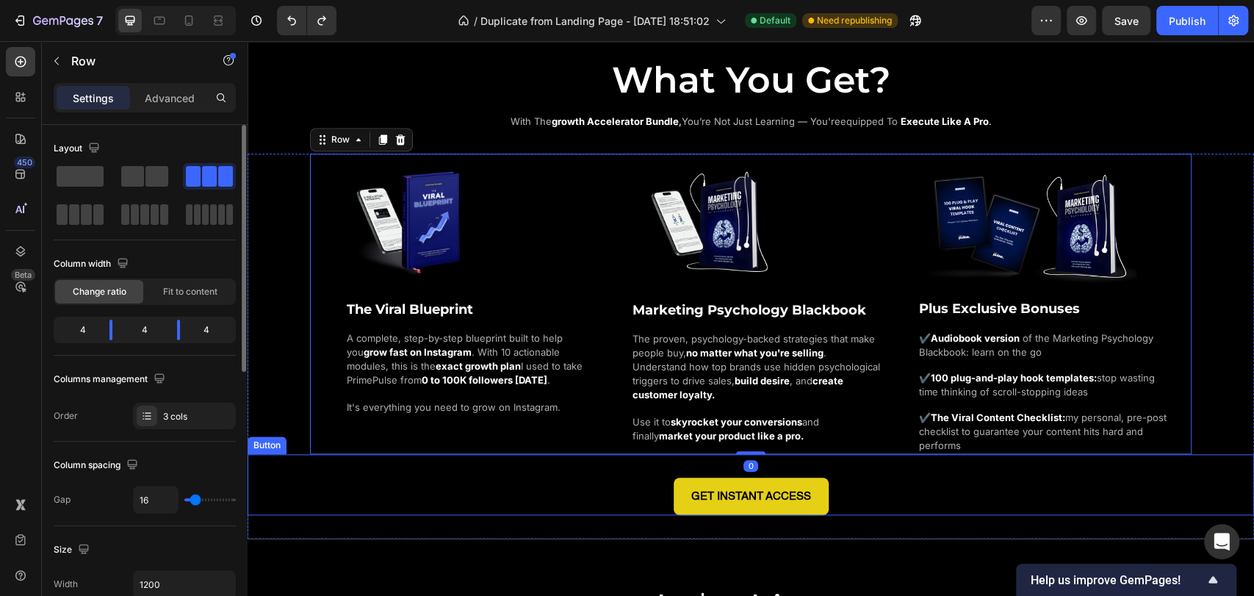
click at [870, 483] on div "GET INSTANT ACCESS Button" at bounding box center [751, 484] width 1007 height 61
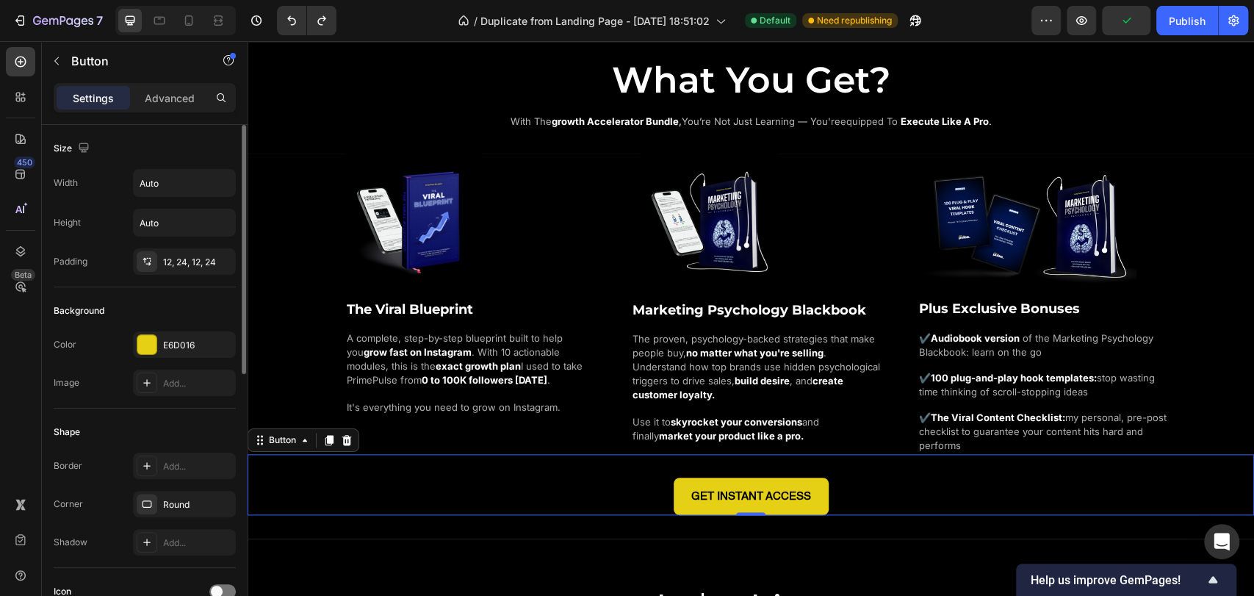
click at [841, 484] on div "GET INSTANT ACCESS Button 0" at bounding box center [751, 484] width 1007 height 61
click at [170, 499] on div "Round" at bounding box center [184, 504] width 43 height 13
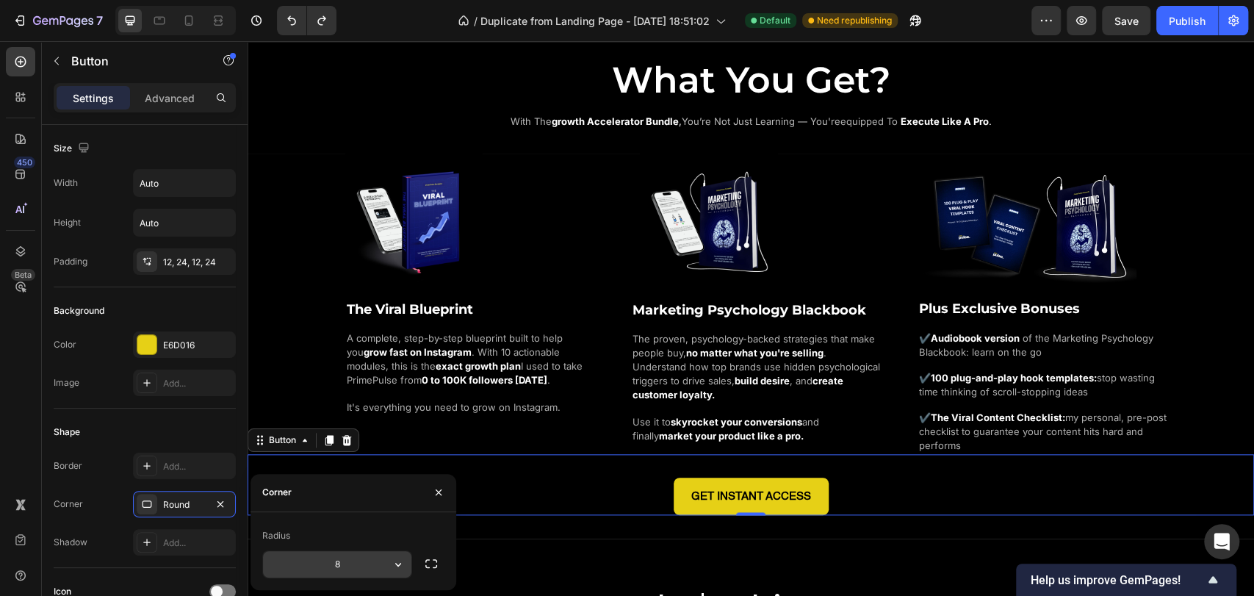
click at [341, 558] on input "8" at bounding box center [337, 564] width 148 height 26
type input "14"
click at [367, 531] on div "Radius" at bounding box center [353, 536] width 182 height 24
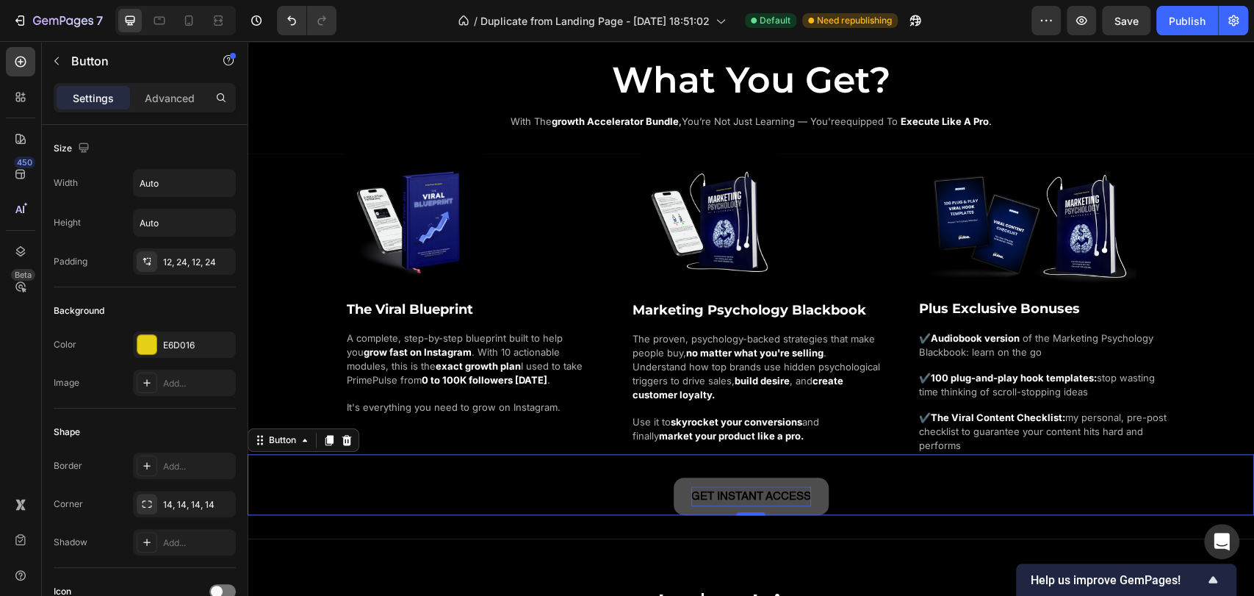
click at [755, 496] on p "GET INSTANT ACCESS" at bounding box center [751, 496] width 120 height 20
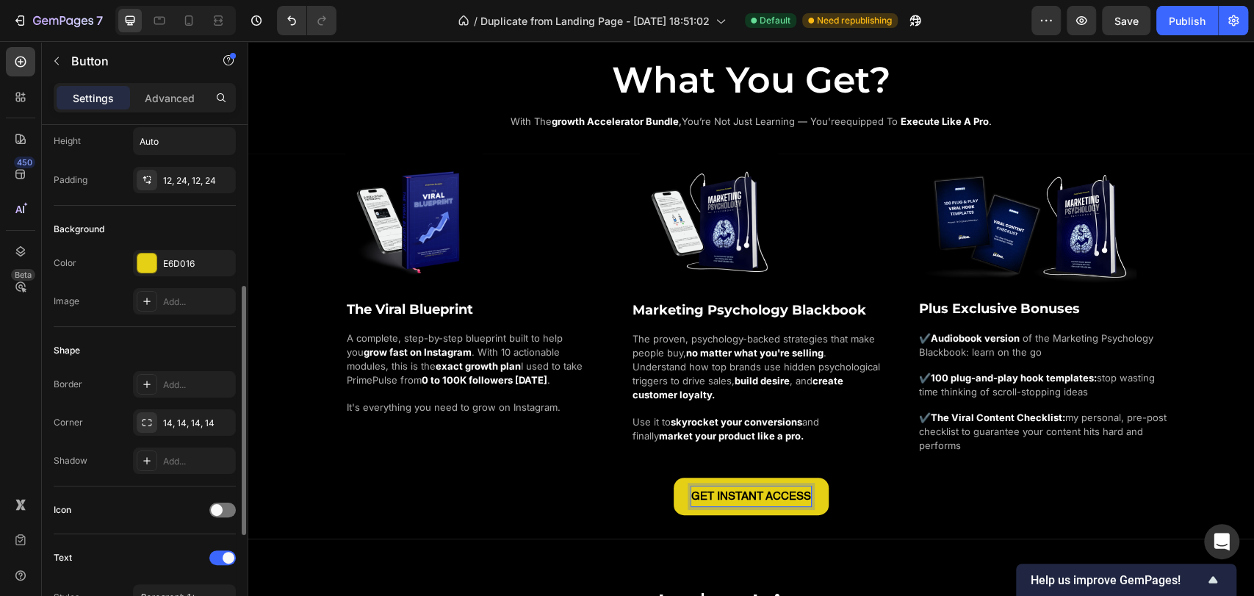
scroll to position [245, 0]
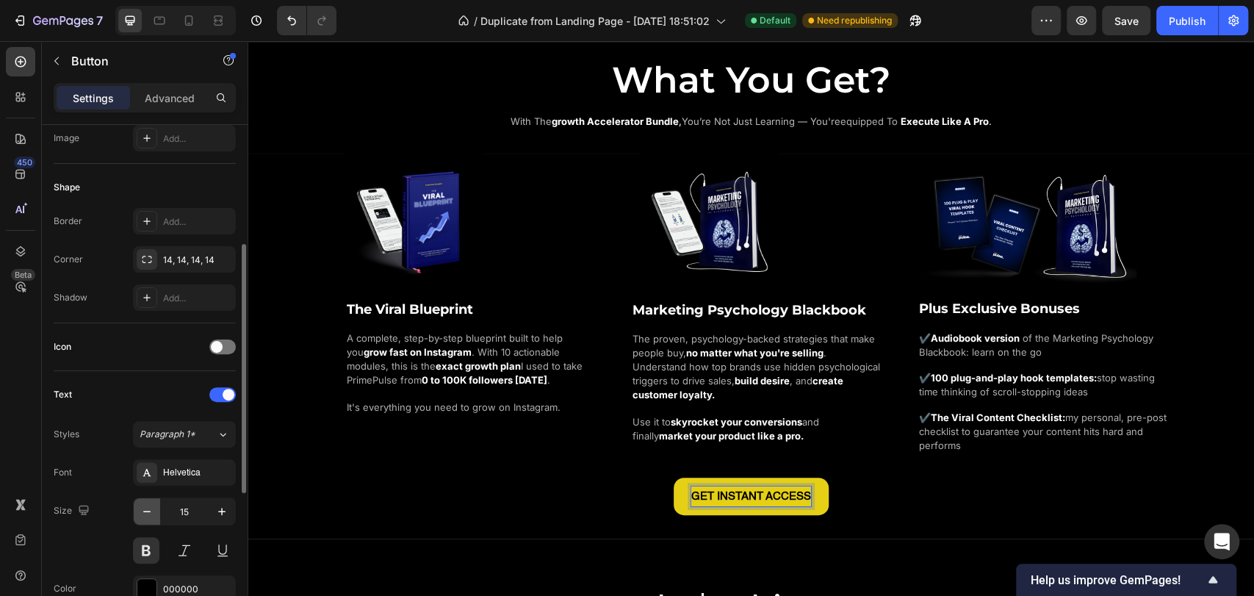
click at [140, 506] on icon "button" at bounding box center [147, 511] width 15 height 15
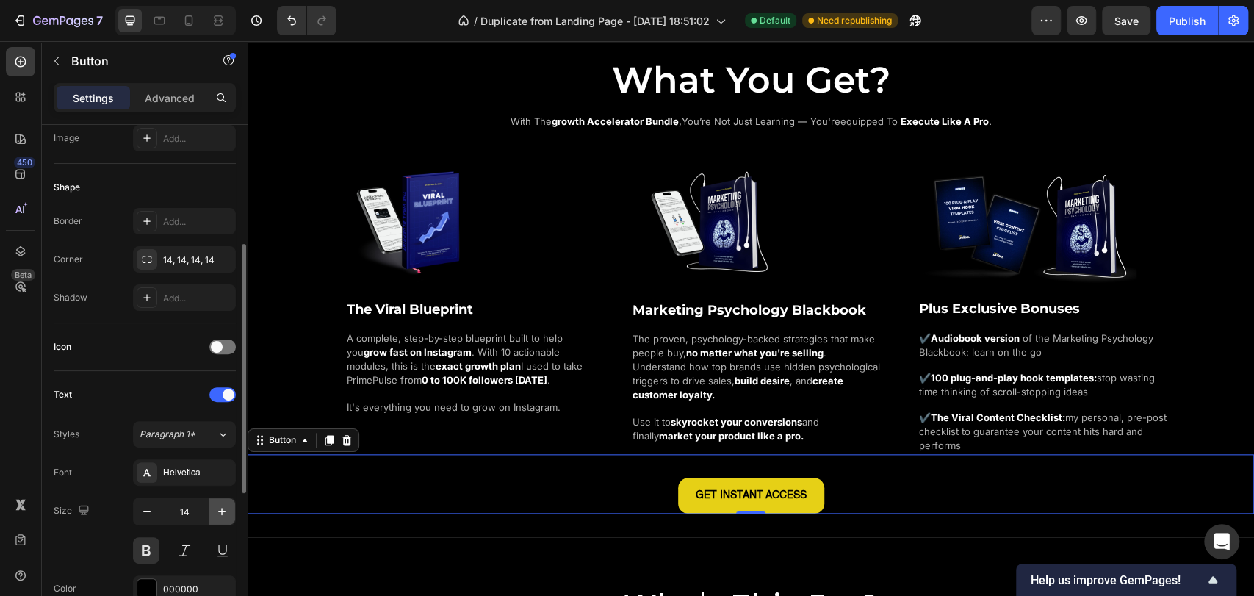
click at [220, 513] on icon "button" at bounding box center [222, 511] width 15 height 15
type input "15"
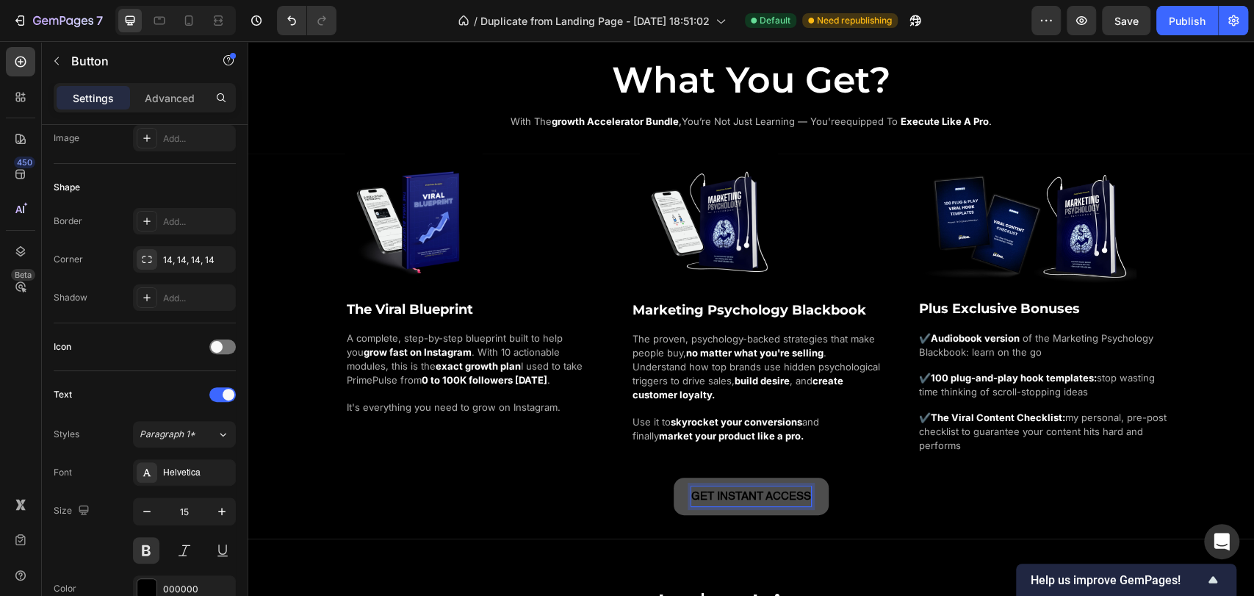
click at [744, 494] on p "GET INSTANT ACCESS" at bounding box center [751, 496] width 120 height 20
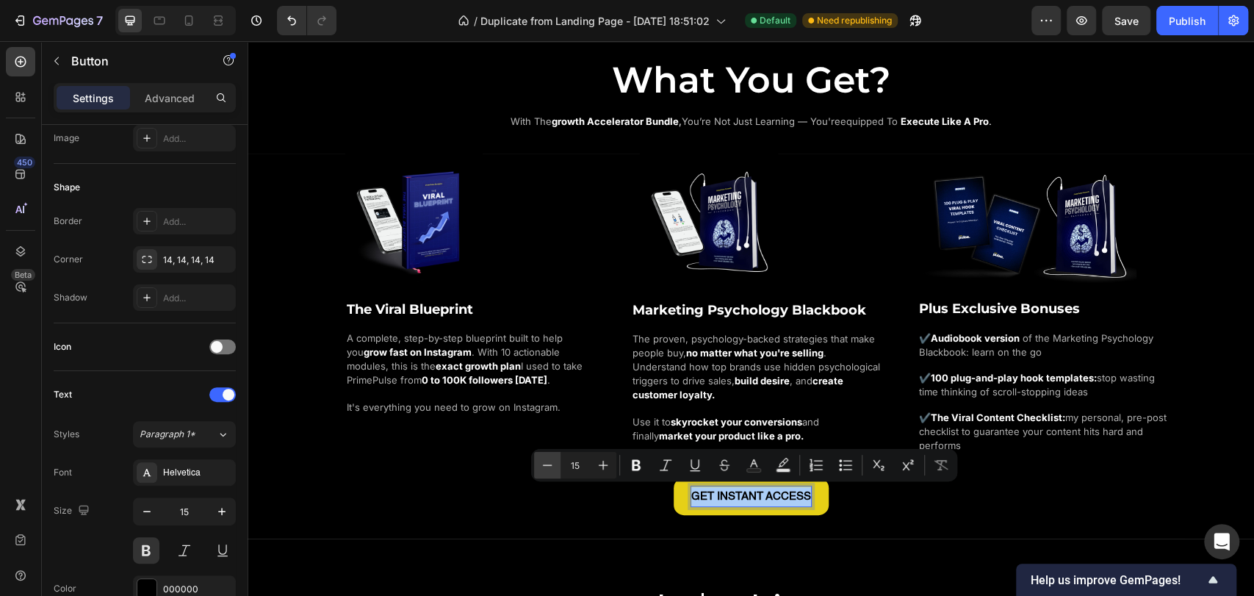
click at [547, 468] on icon "Editor contextual toolbar" at bounding box center [547, 465] width 15 height 15
type input "14"
click at [480, 489] on div "GET INSTANT ACCESS Button 0" at bounding box center [751, 485] width 1007 height 62
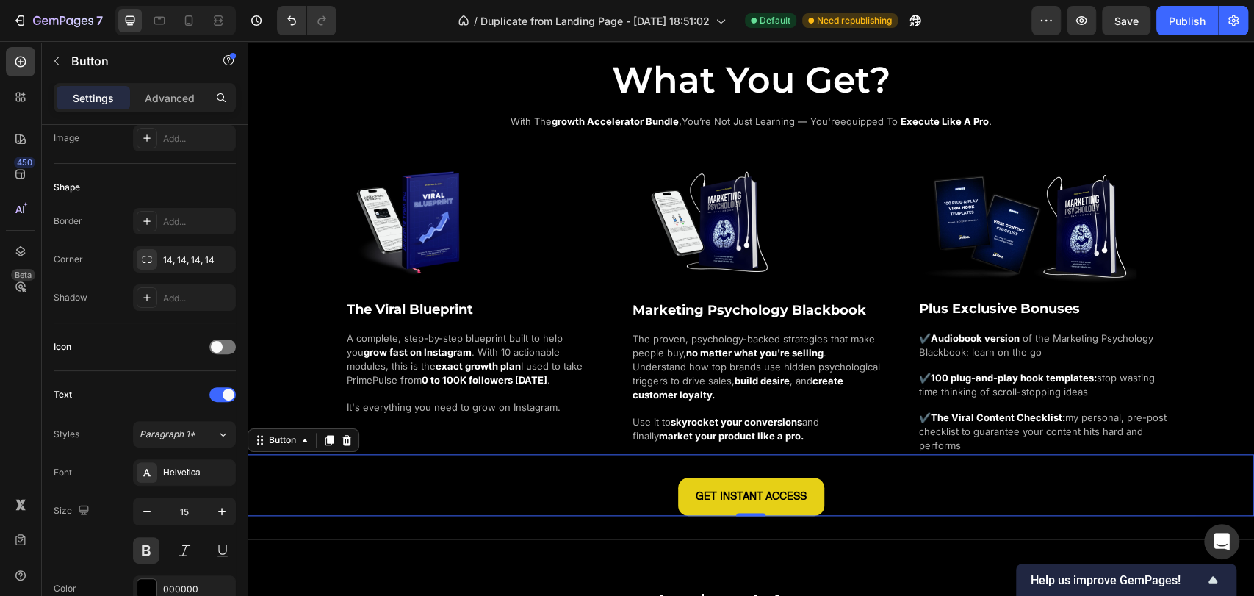
click at [771, 468] on div "GET INSTANT ACCESS Button 0" at bounding box center [751, 485] width 1007 height 62
click at [777, 496] on span "GET INSTANT ACCESS" at bounding box center [751, 497] width 111 height 10
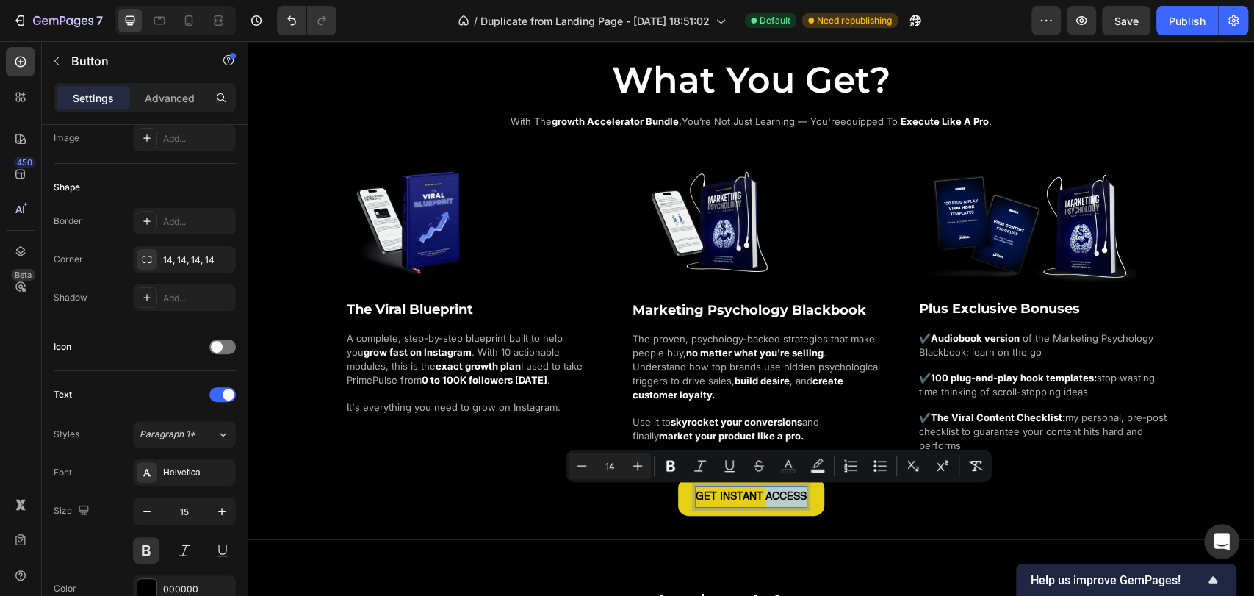
click at [877, 494] on div "GET INSTANT ACCESS Button 0" at bounding box center [751, 485] width 1007 height 62
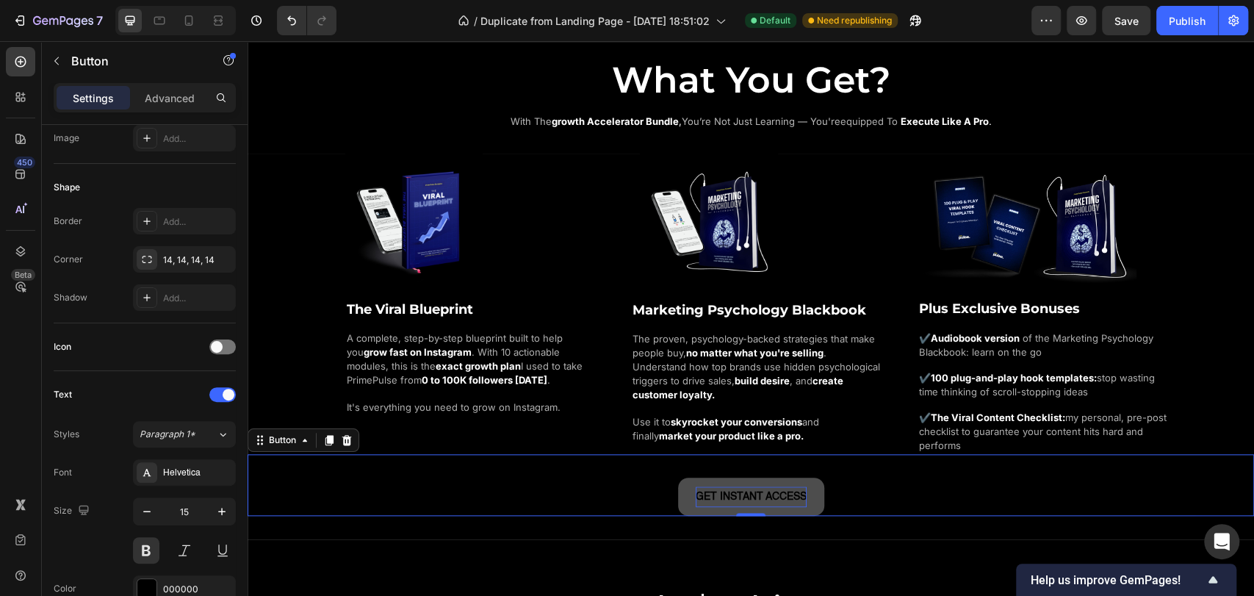
click at [748, 497] on span "GET INSTANT ACCESS" at bounding box center [751, 497] width 111 height 10
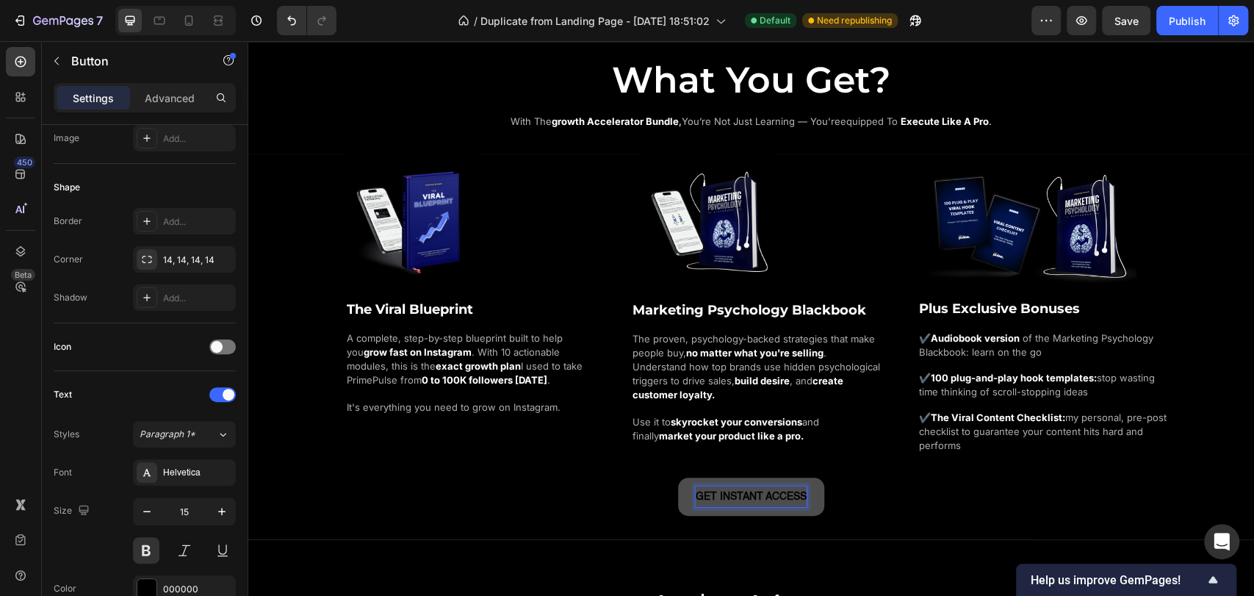
click at [745, 495] on span "GET INSTANT ACCESS" at bounding box center [751, 497] width 111 height 10
click at [907, 494] on div "GET INSTANT ACCESS Button 0" at bounding box center [751, 485] width 1007 height 62
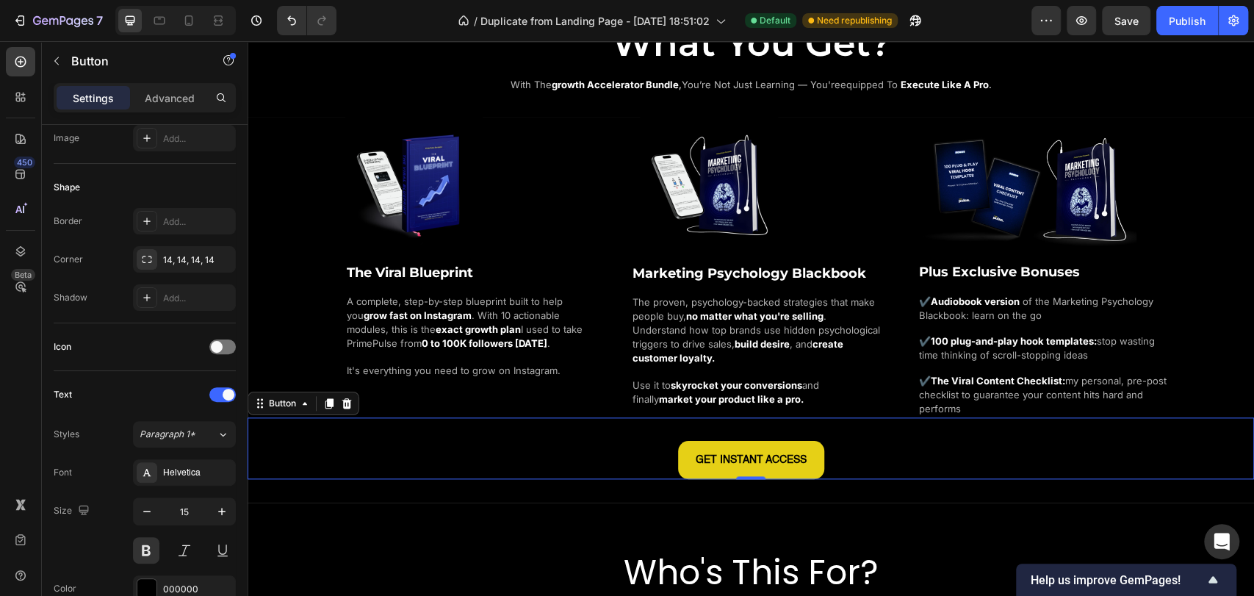
scroll to position [1143, 0]
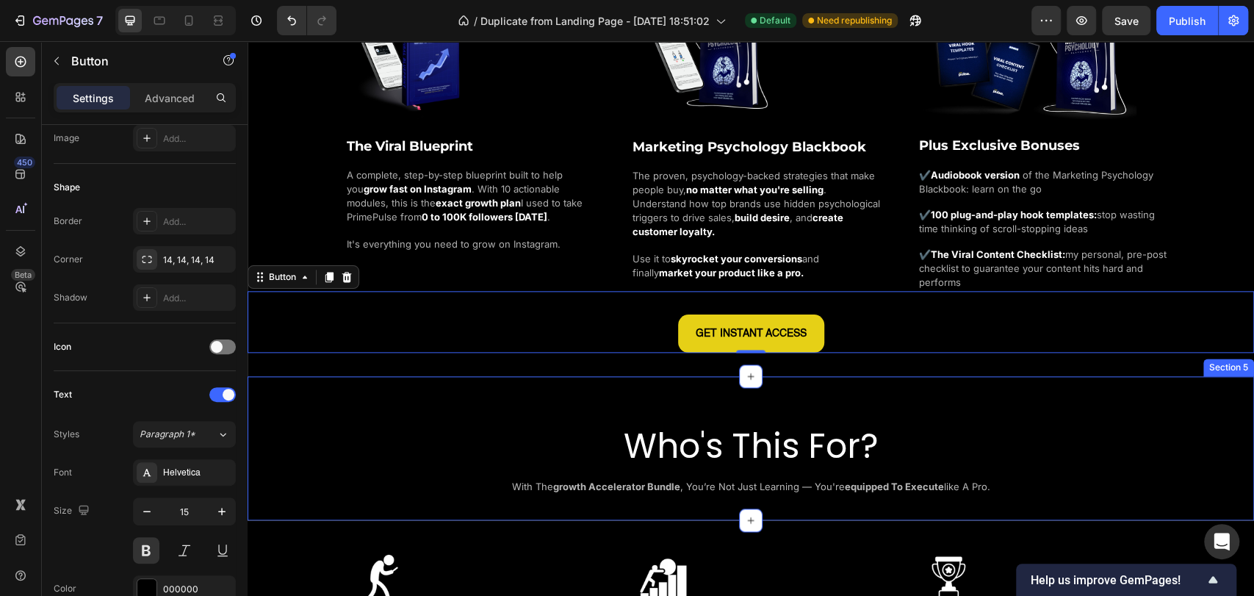
click at [487, 413] on div "Who's This For? Heading with the growth accelerator bundle , you’re not just le…" at bounding box center [751, 449] width 1007 height 98
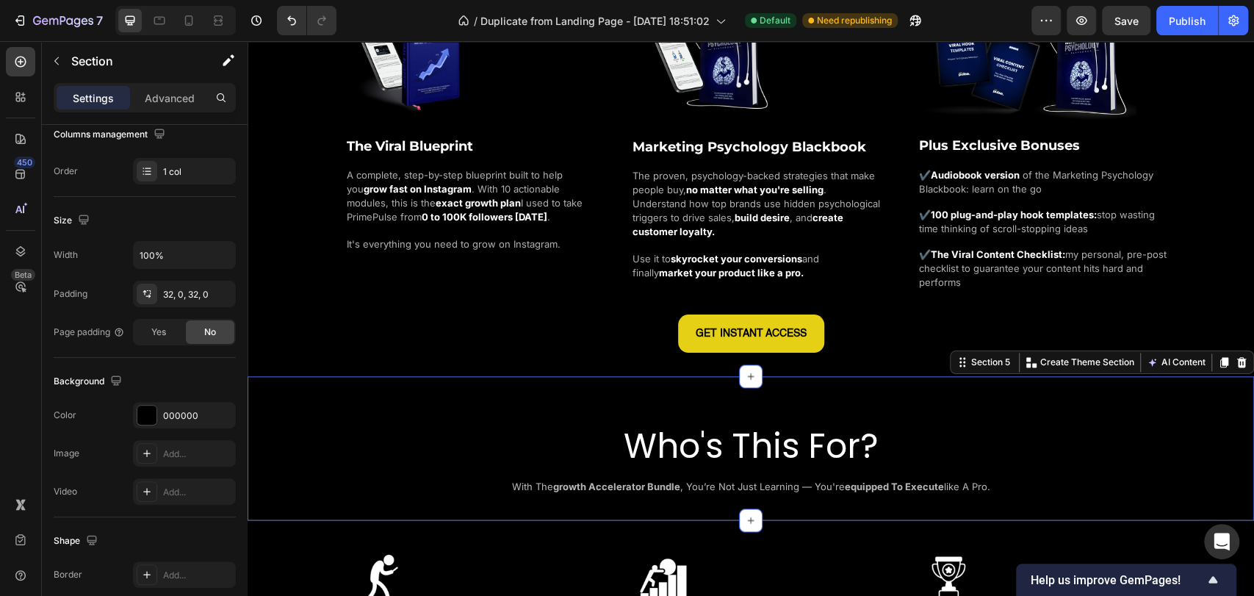
scroll to position [0, 0]
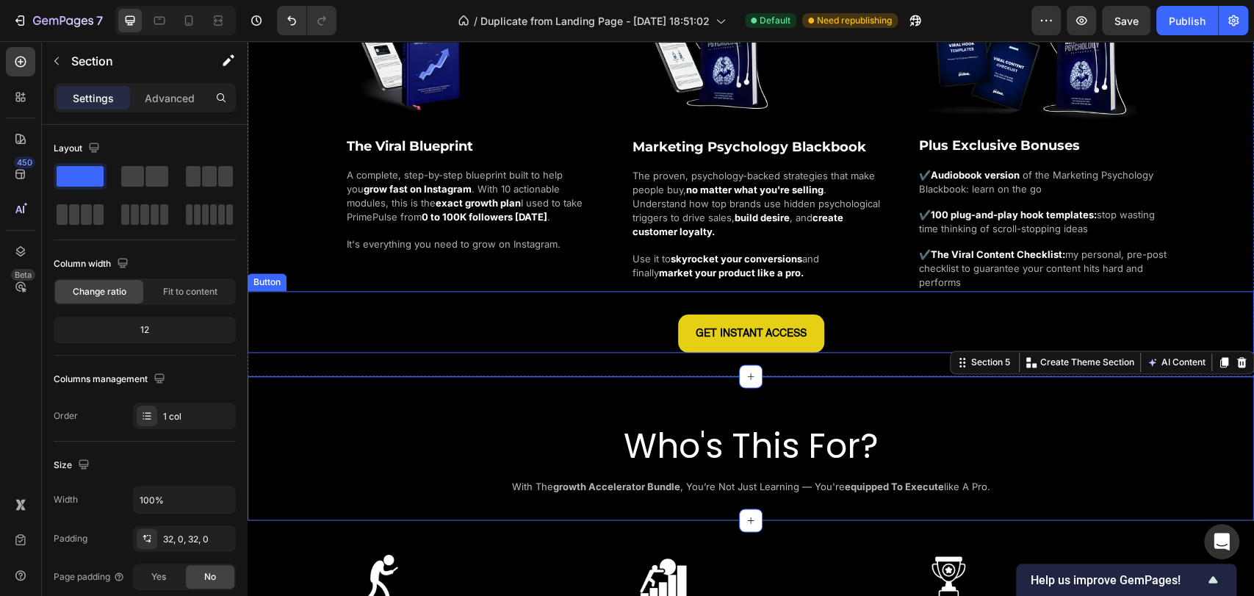
click at [824, 306] on div "GET INSTANT ACCESS Button" at bounding box center [751, 322] width 1007 height 62
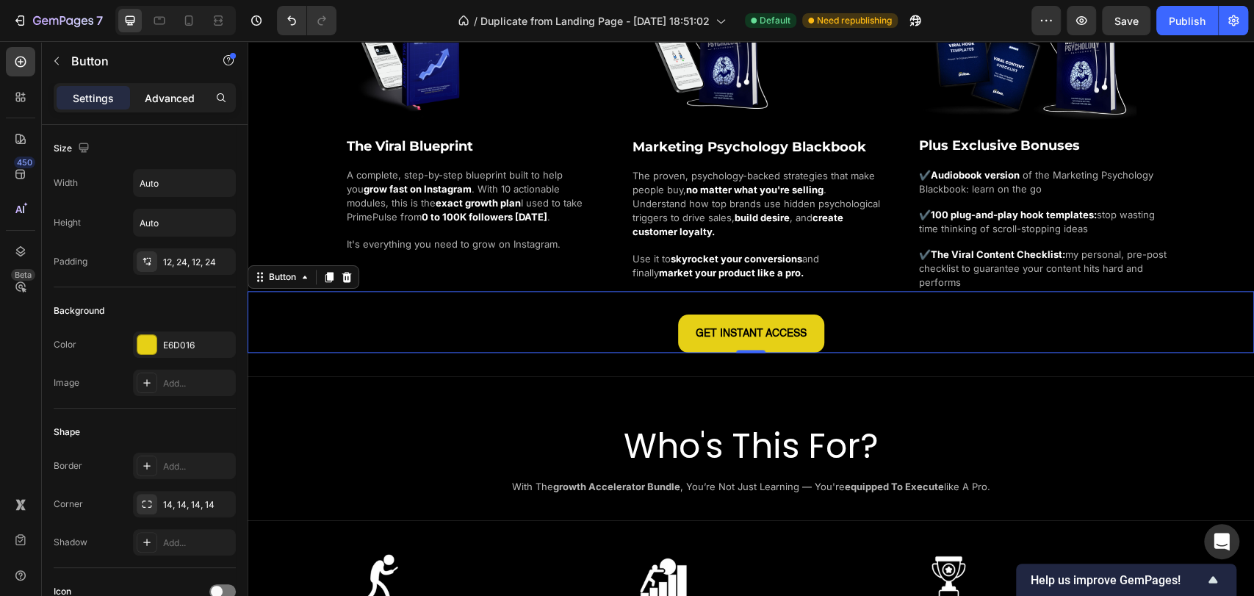
click at [147, 87] on div "Advanced" at bounding box center [169, 98] width 73 height 24
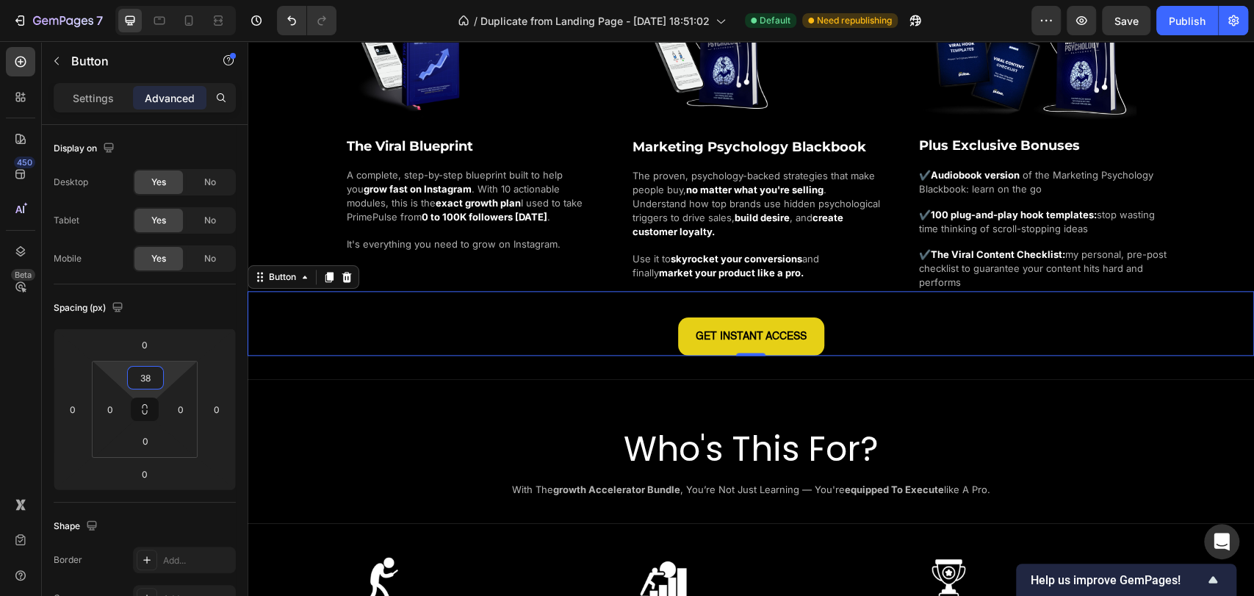
type input "40"
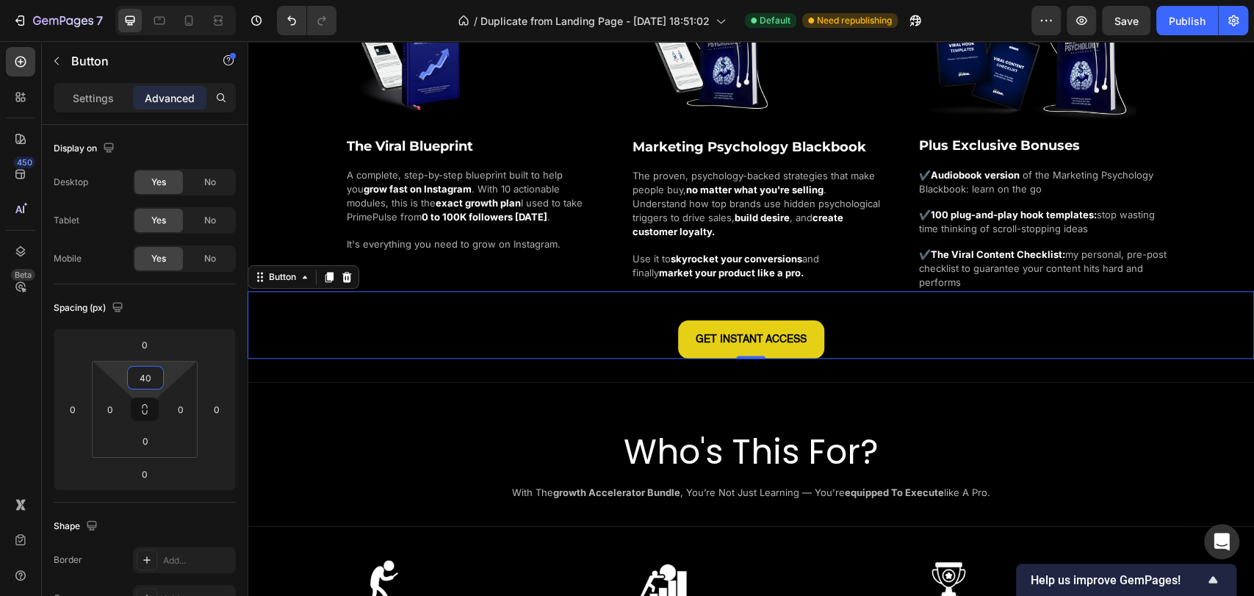
drag, startPoint x: 167, startPoint y: 374, endPoint x: 171, endPoint y: 359, distance: 16.0
click at [171, 0] on html "7 / Duplicate from Landing Page - [DATE] 18:51:02 Default Need republishing Pre…" at bounding box center [627, 0] width 1254 height 0
click at [461, 317] on div "GET INSTANT ACCESS Button 0" at bounding box center [751, 325] width 1007 height 68
click at [1184, 13] on div "Publish" at bounding box center [1187, 20] width 37 height 15
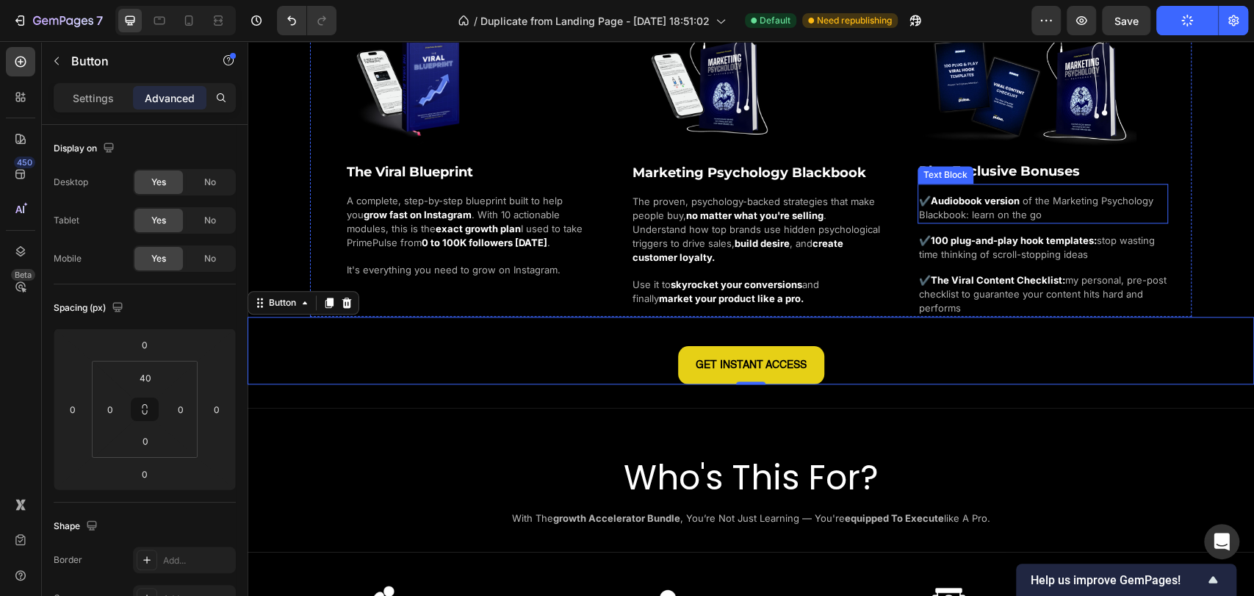
scroll to position [1143, 0]
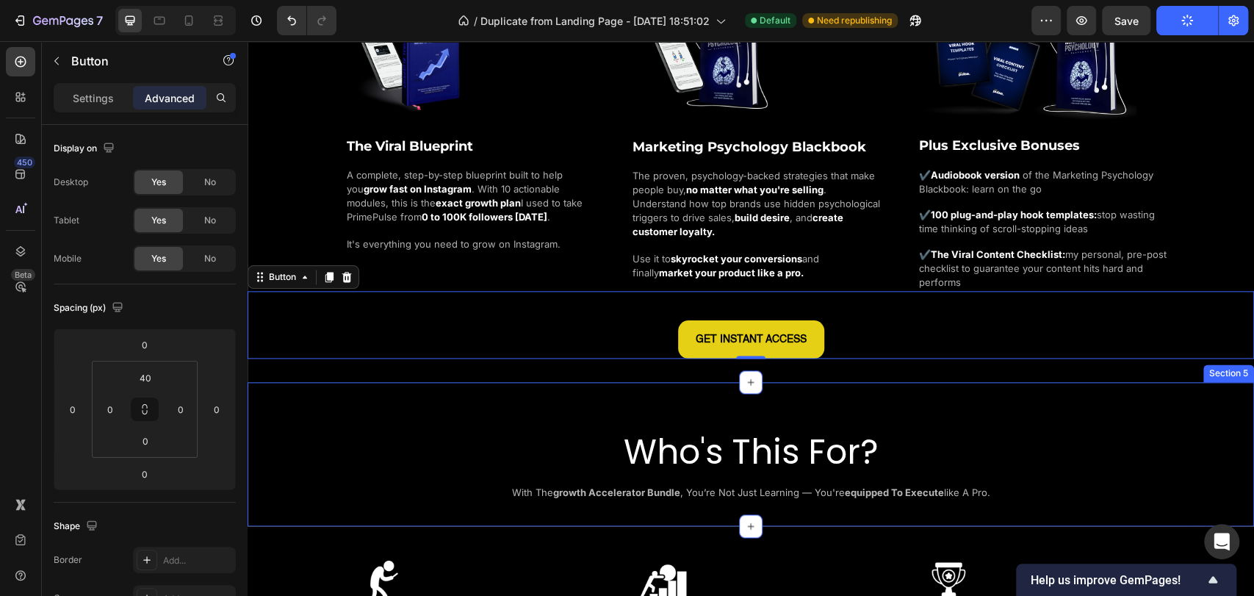
click at [1046, 407] on div "Who's This For? Heading with the growth accelerator bundle , you’re not just le…" at bounding box center [751, 455] width 1007 height 98
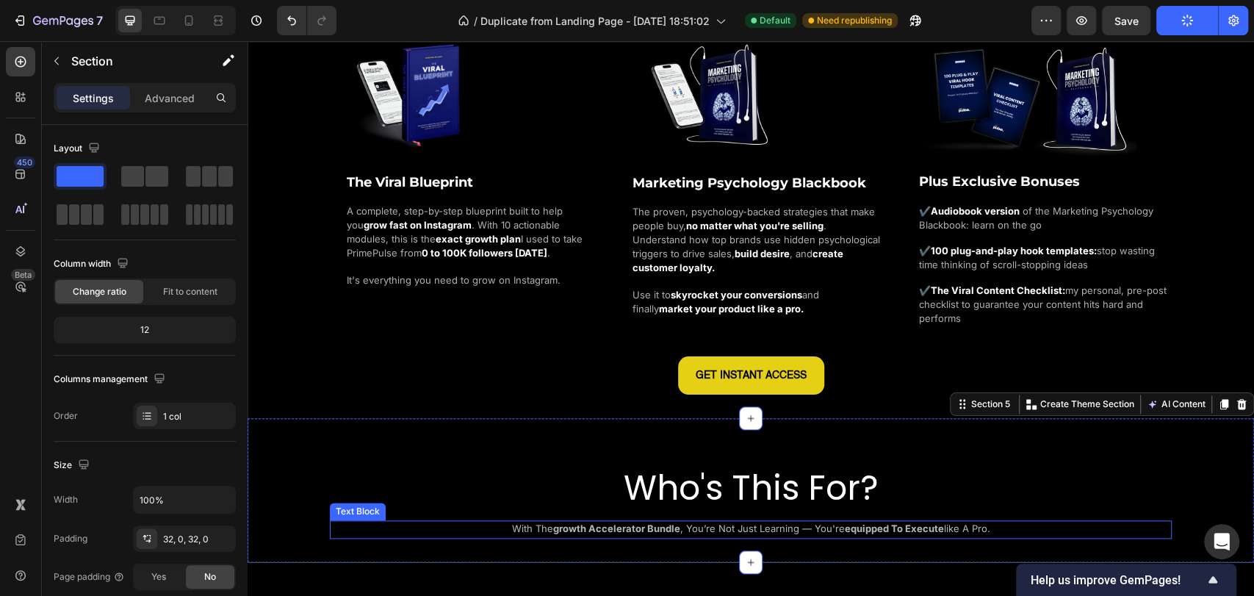
scroll to position [1061, 0]
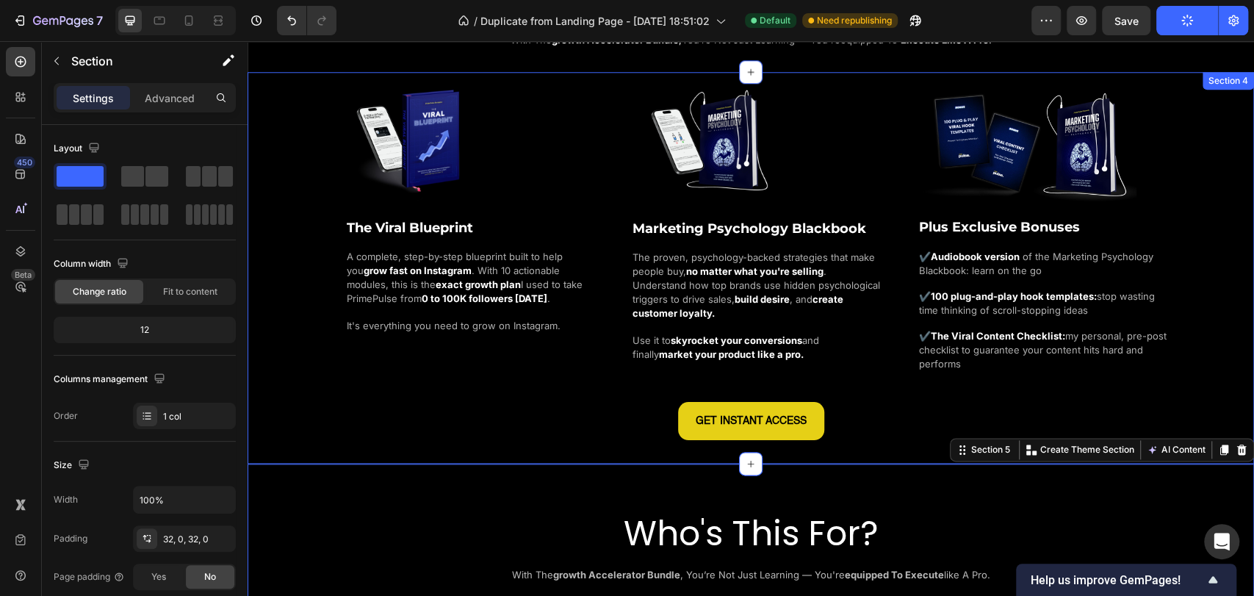
click at [1220, 262] on div "Image The Viral Blueprint Heading A complete, step-by-step blueprint built to h…" at bounding box center [751, 255] width 1007 height 367
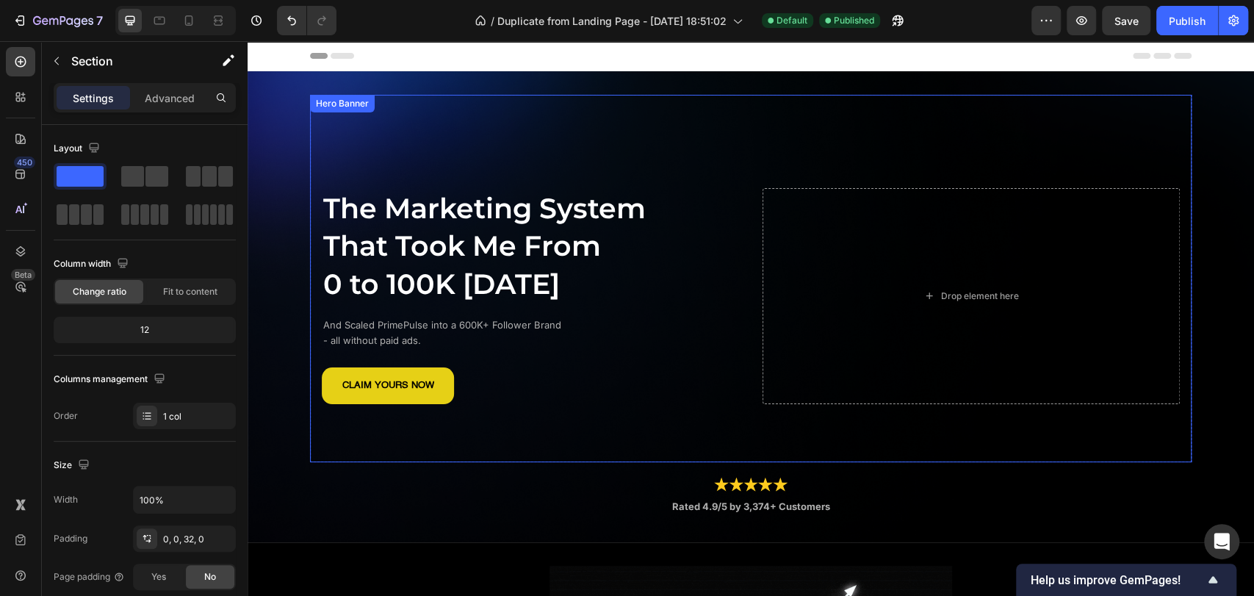
scroll to position [0, 0]
click at [471, 381] on div "CLAIM YOURS NOW Button" at bounding box center [530, 383] width 417 height 43
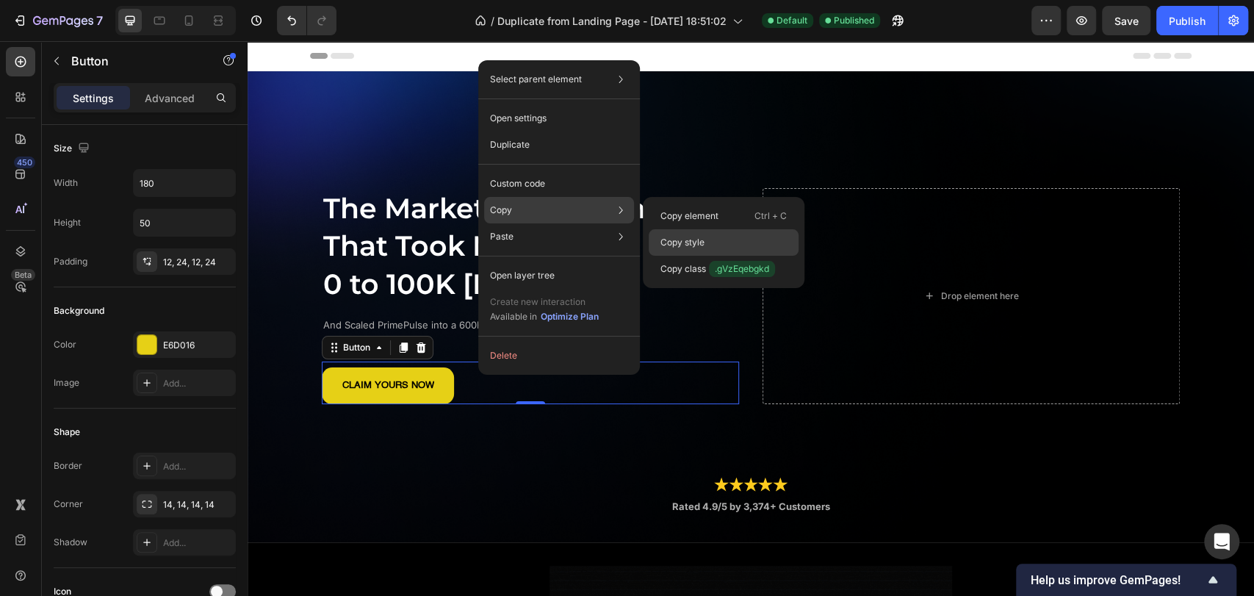
click at [701, 237] on p "Copy style" at bounding box center [683, 242] width 44 height 13
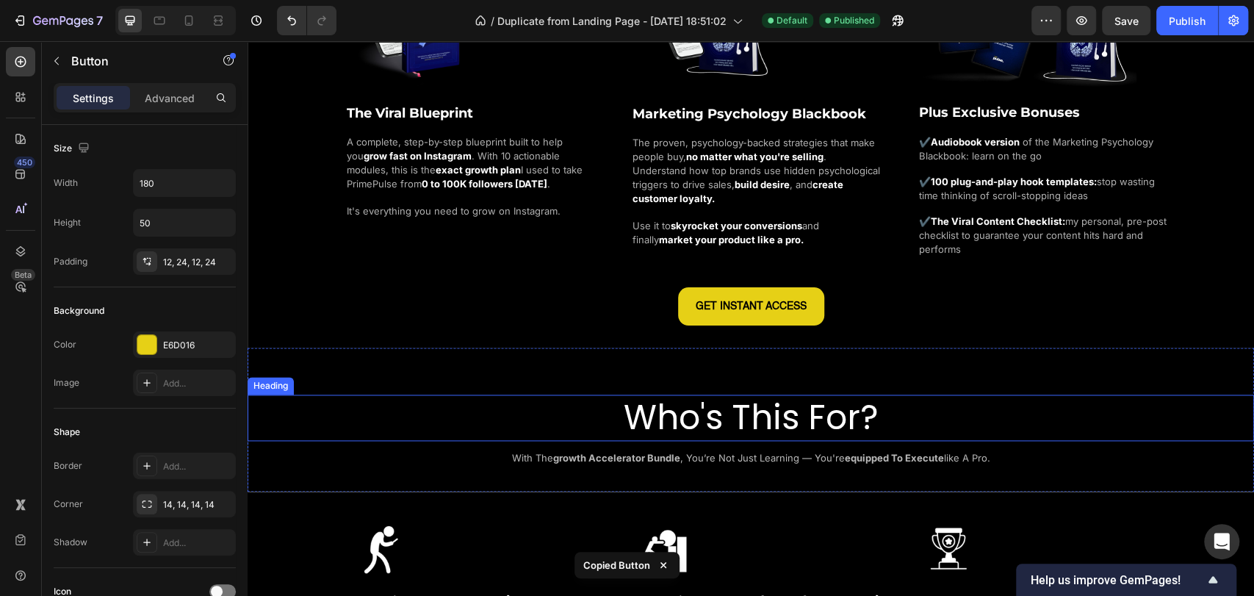
scroll to position [1224, 0]
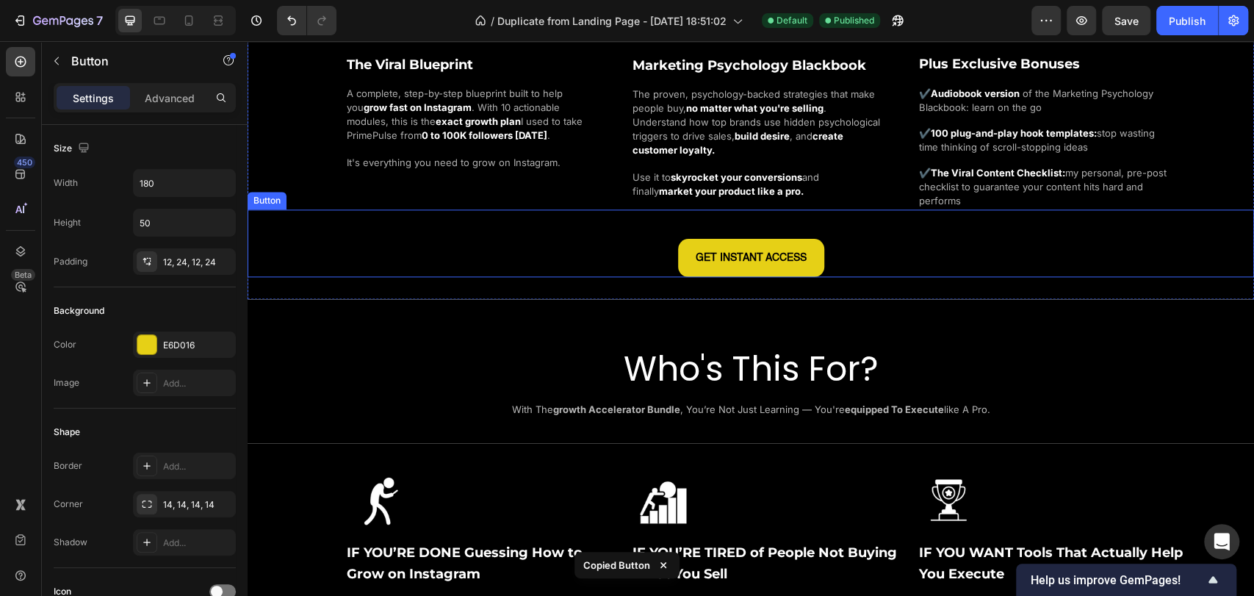
click at [844, 254] on div "GET INSTANT ACCESS Button" at bounding box center [751, 243] width 1007 height 68
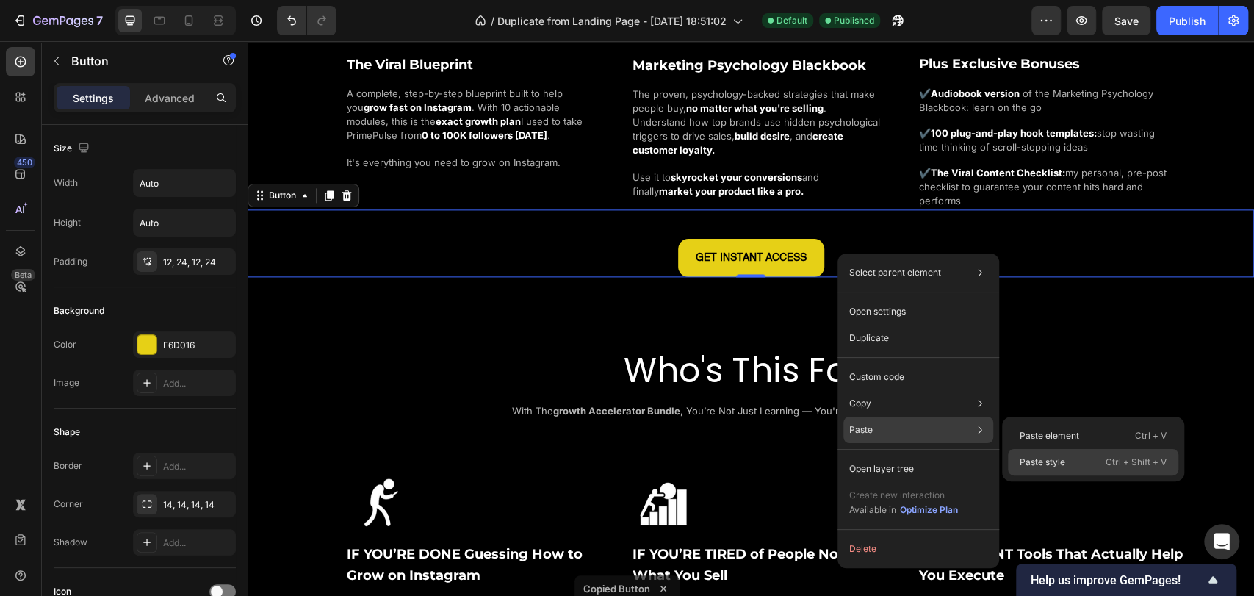
click at [1042, 470] on div "Paste style Ctrl + Shift + V" at bounding box center [1093, 462] width 170 height 26
type input "180"
type input "16"
type input "50"
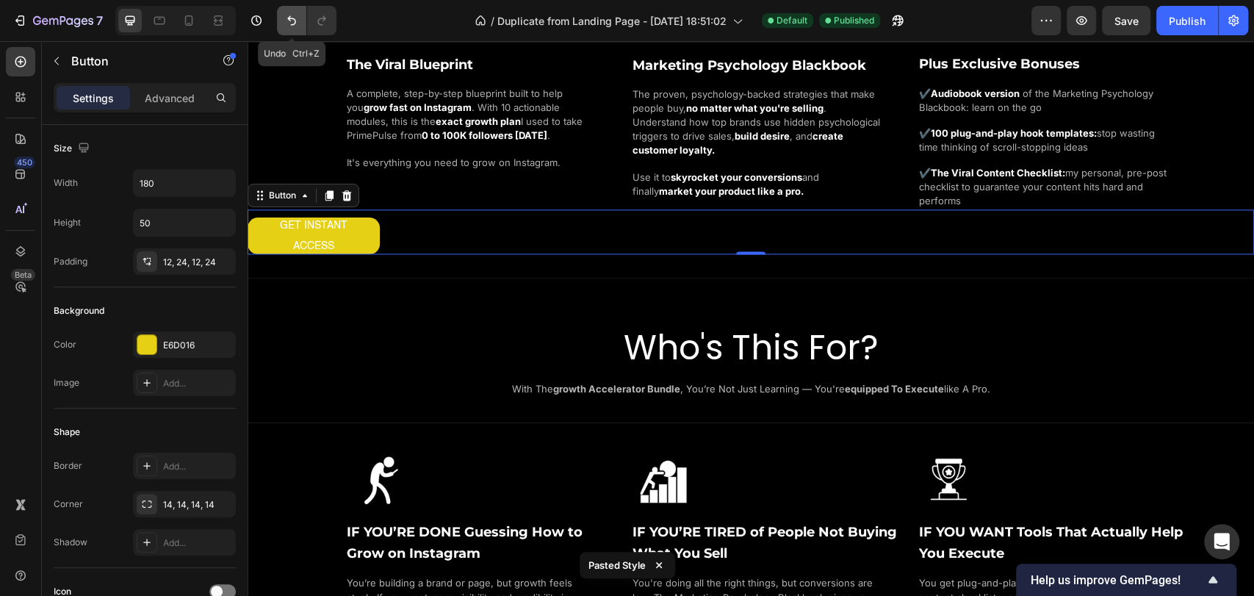
click at [292, 13] on icon "Undo/Redo" at bounding box center [291, 20] width 15 height 15
type input "Auto"
type input "15"
type input "Auto"
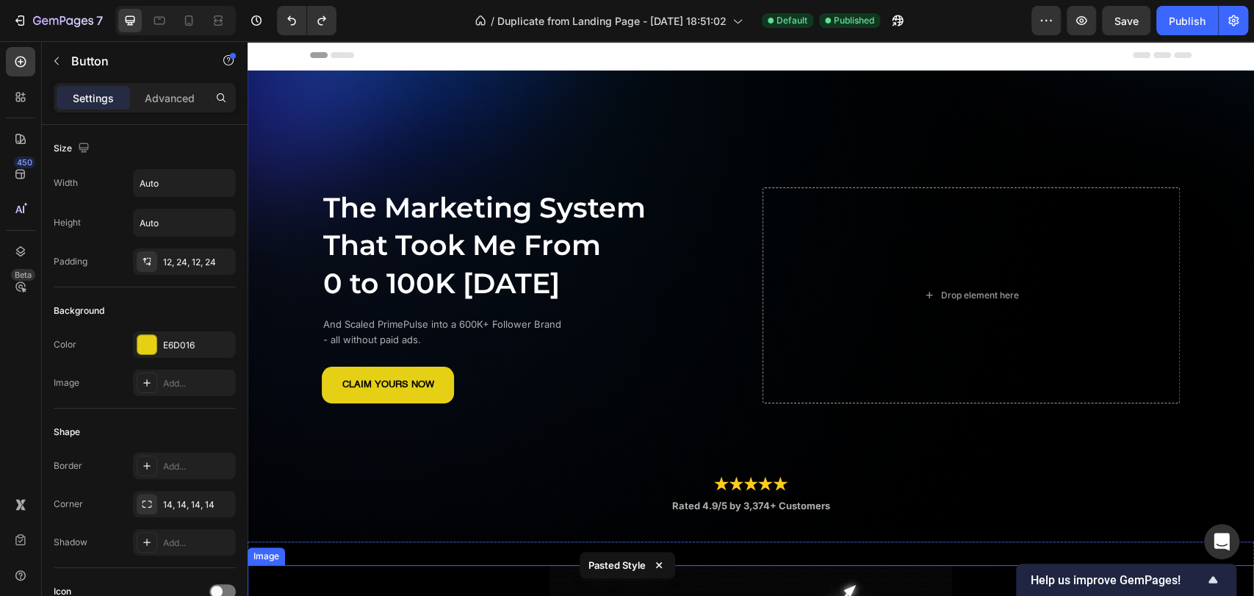
scroll to position [0, 0]
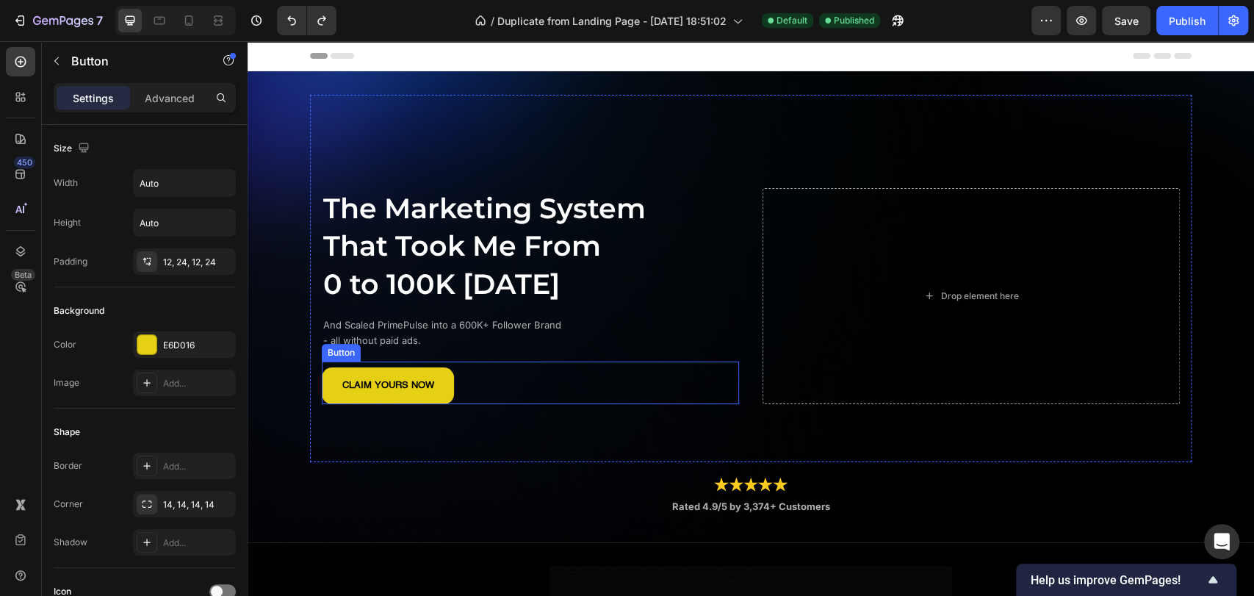
click at [471, 382] on div "CLAIM YOURS NOW Button" at bounding box center [530, 383] width 417 height 43
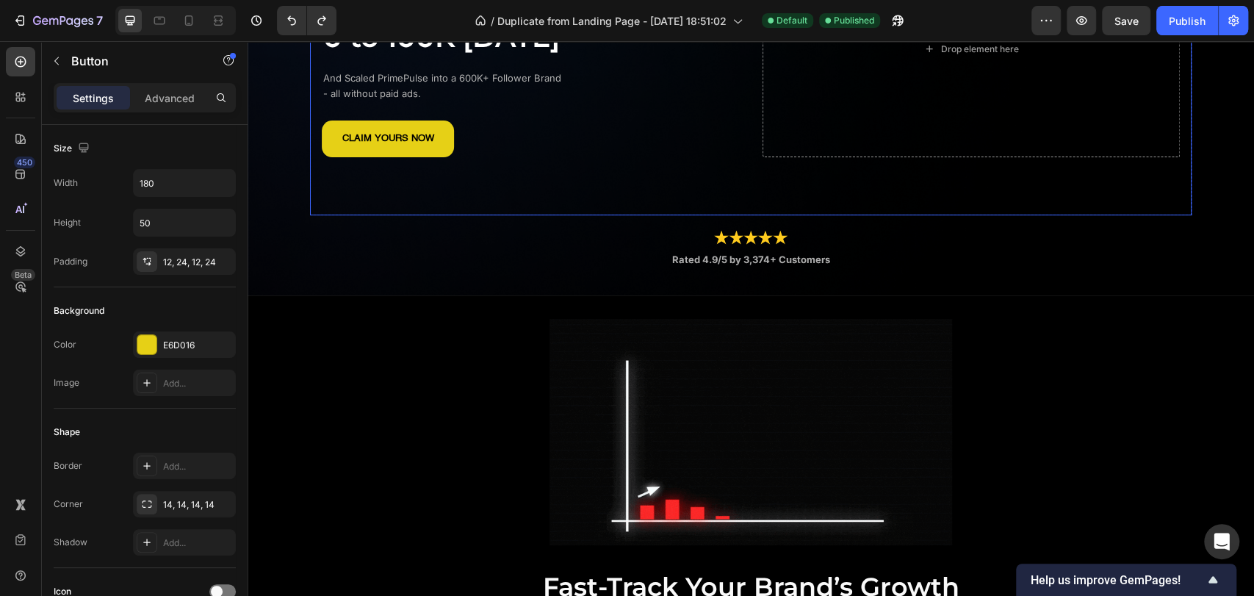
scroll to position [82, 0]
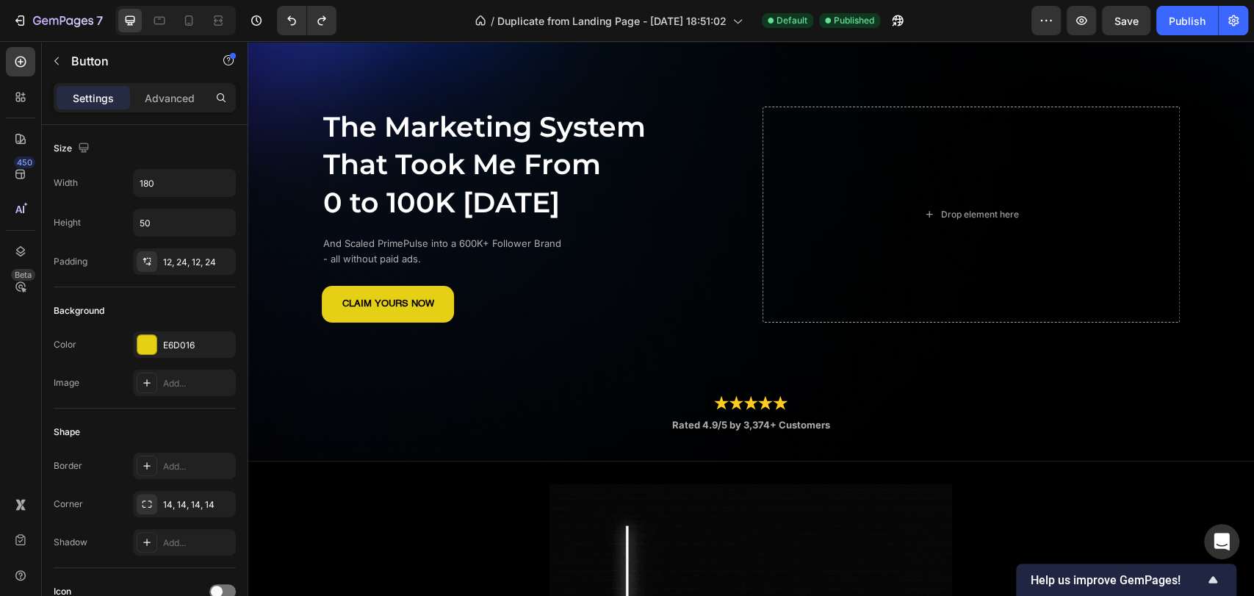
click at [339, 282] on div "CLAIM YOURS NOW Button" at bounding box center [530, 301] width 417 height 43
click at [464, 298] on div "CLAIM YOURS NOW Button" at bounding box center [530, 301] width 417 height 43
click at [567, 161] on span "That Took Me From" at bounding box center [462, 164] width 278 height 35
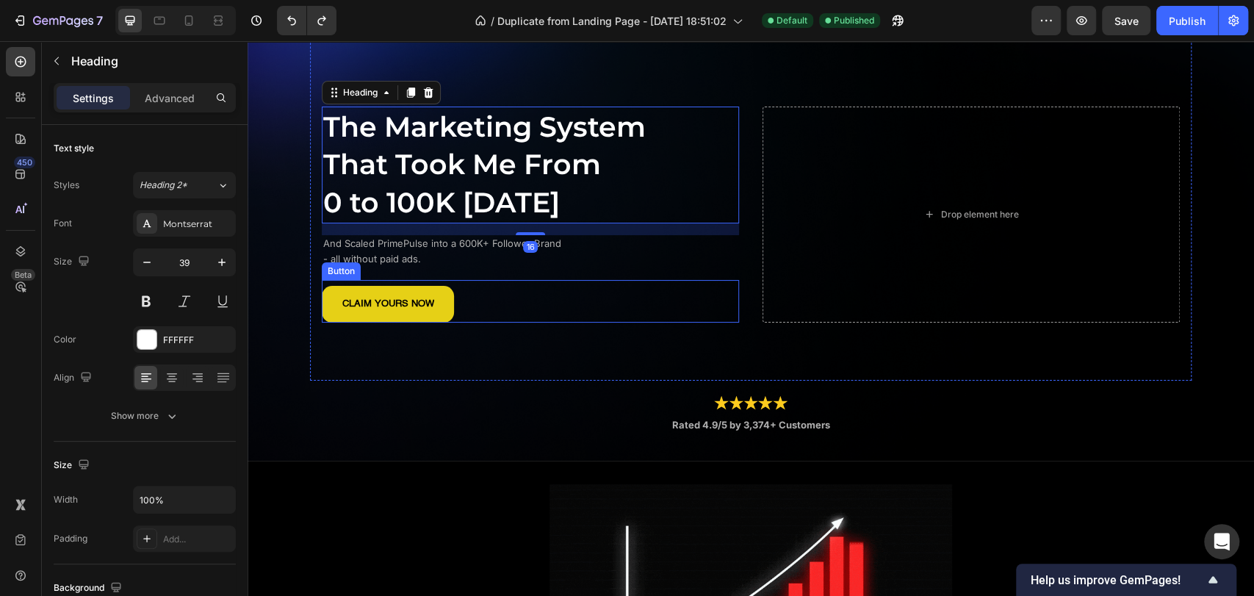
click at [475, 290] on div "CLAIM YOURS NOW Button" at bounding box center [530, 301] width 417 height 43
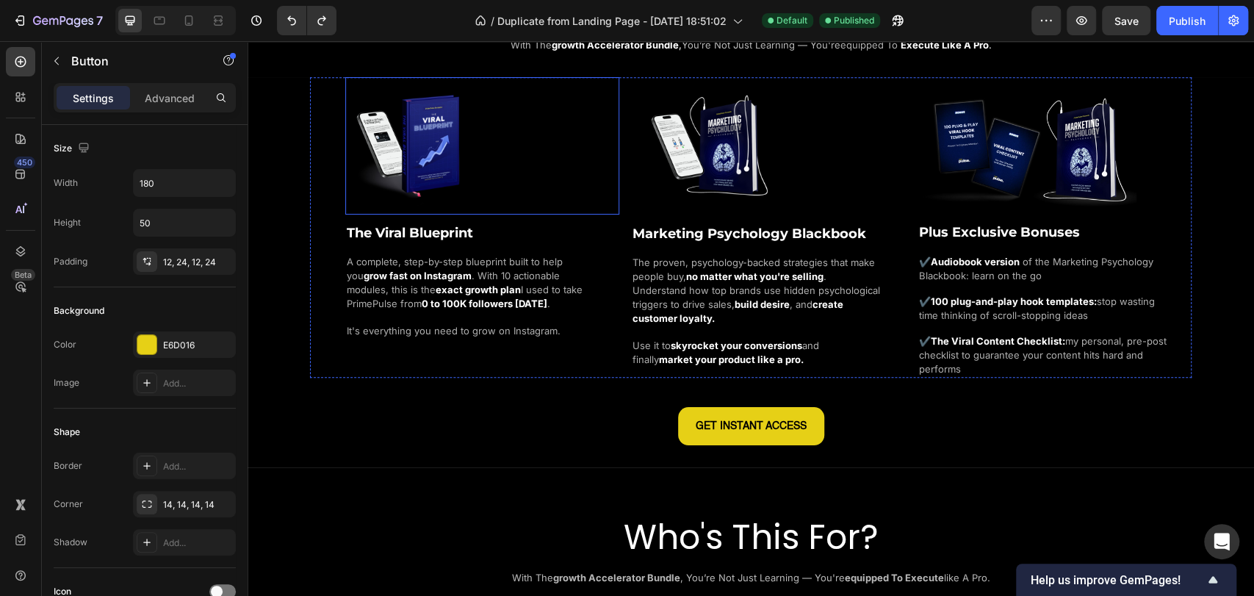
scroll to position [1143, 0]
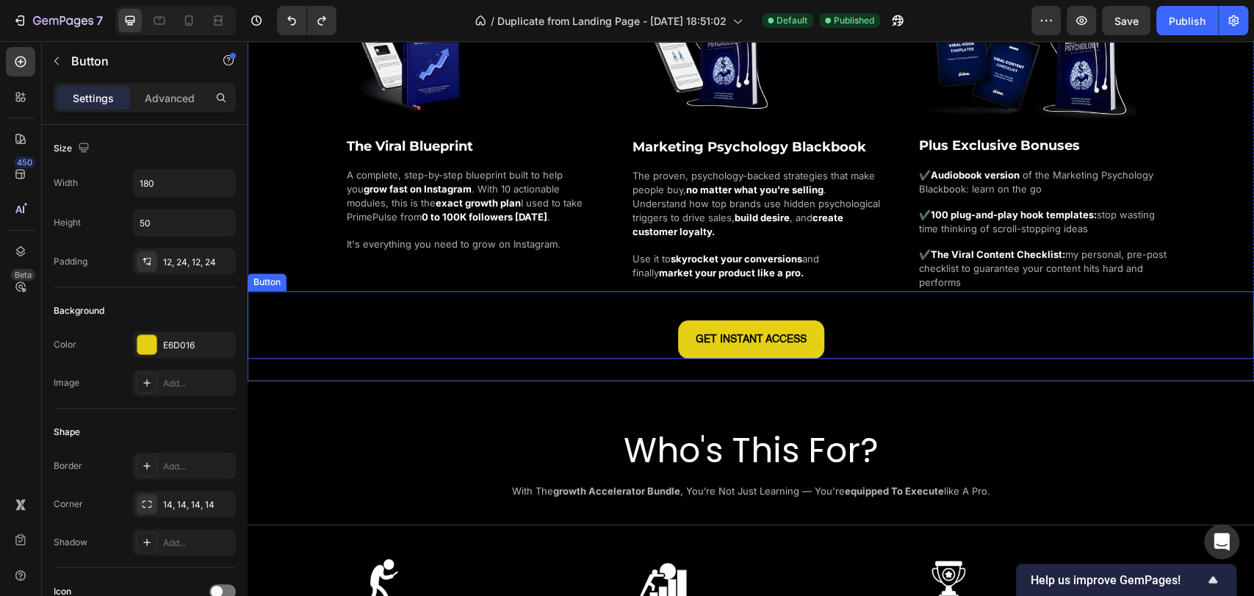
click at [847, 326] on div "GET INSTANT ACCESS Button" at bounding box center [751, 325] width 1007 height 68
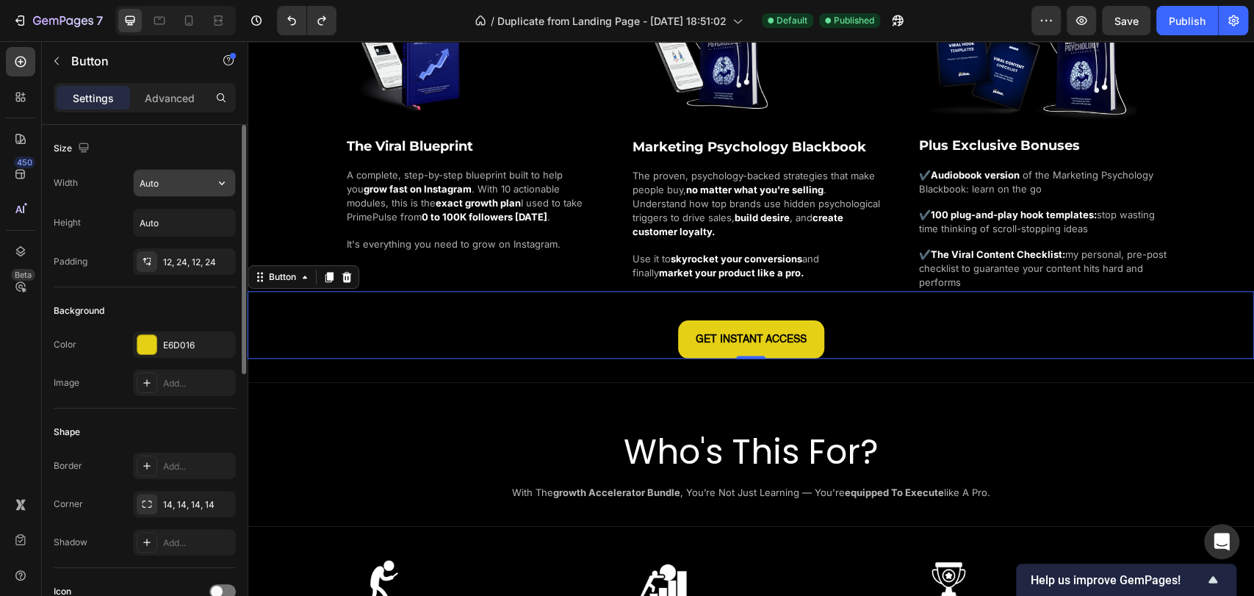
click at [192, 185] on input "Auto" at bounding box center [184, 183] width 101 height 26
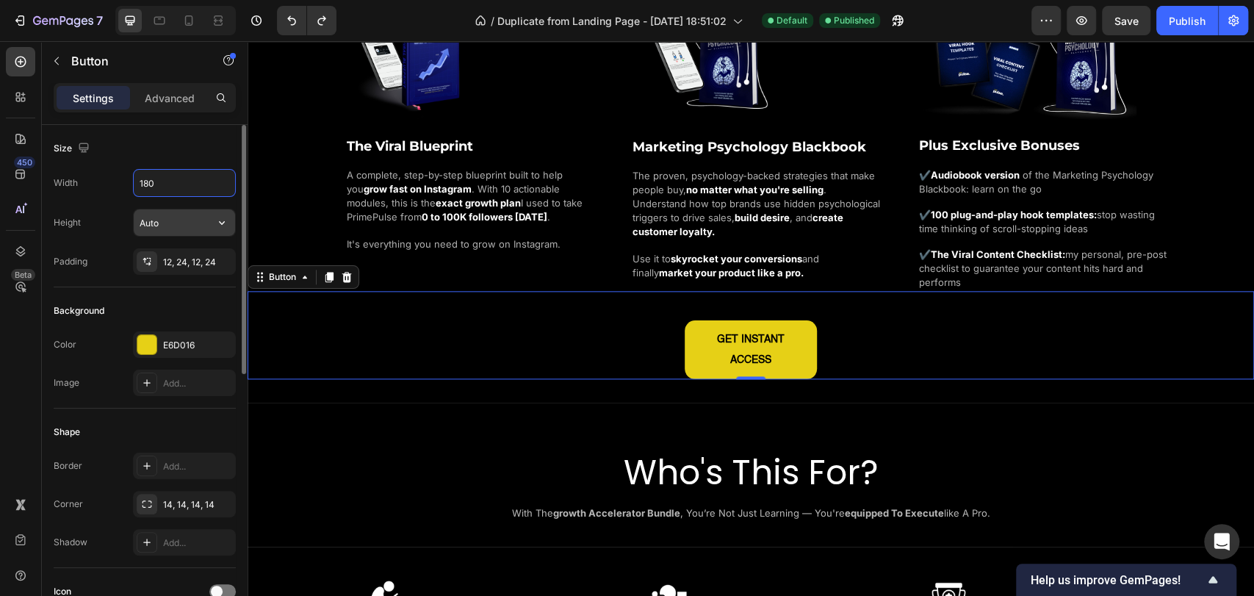
type input "180"
click at [187, 221] on input "Auto" at bounding box center [184, 222] width 101 height 26
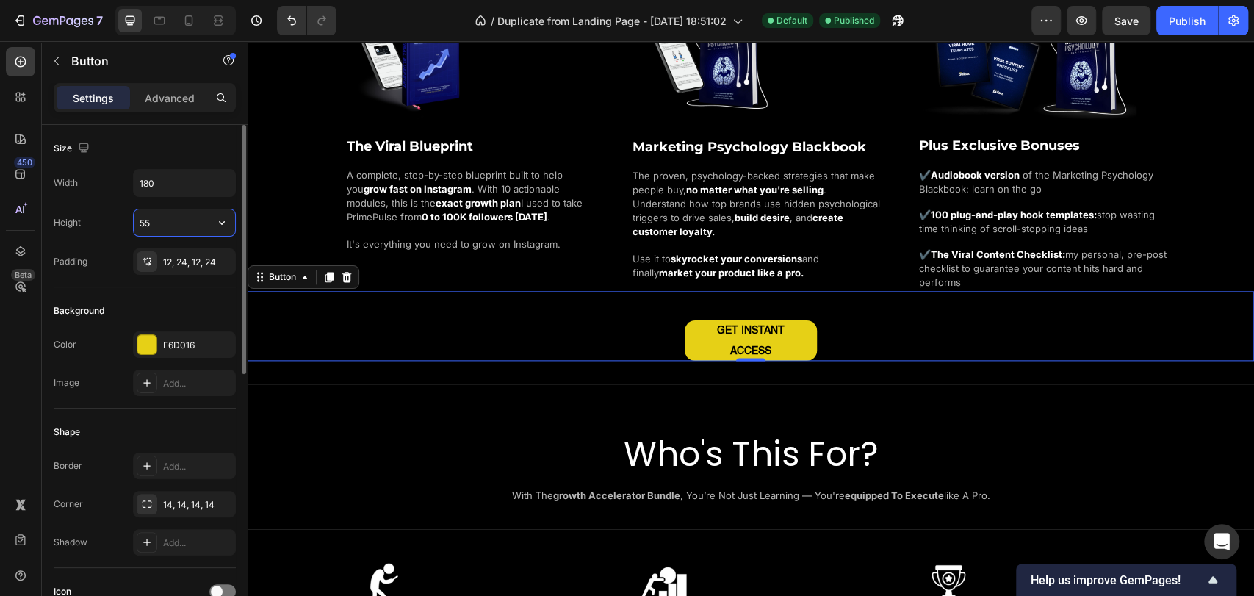
type input "5"
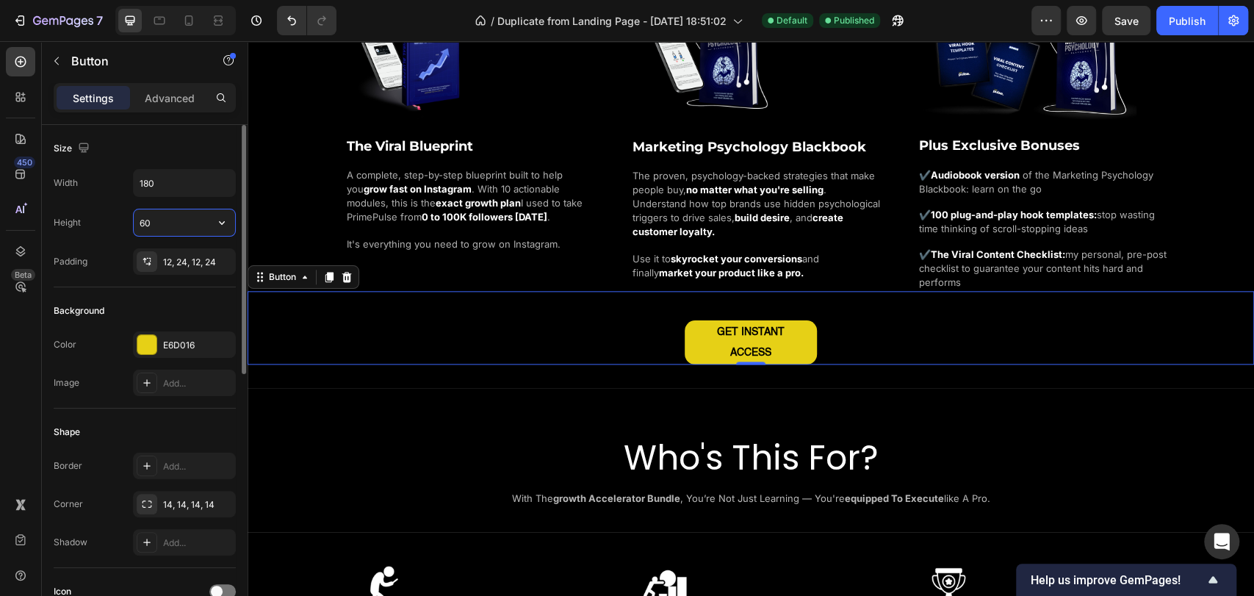
type input "6"
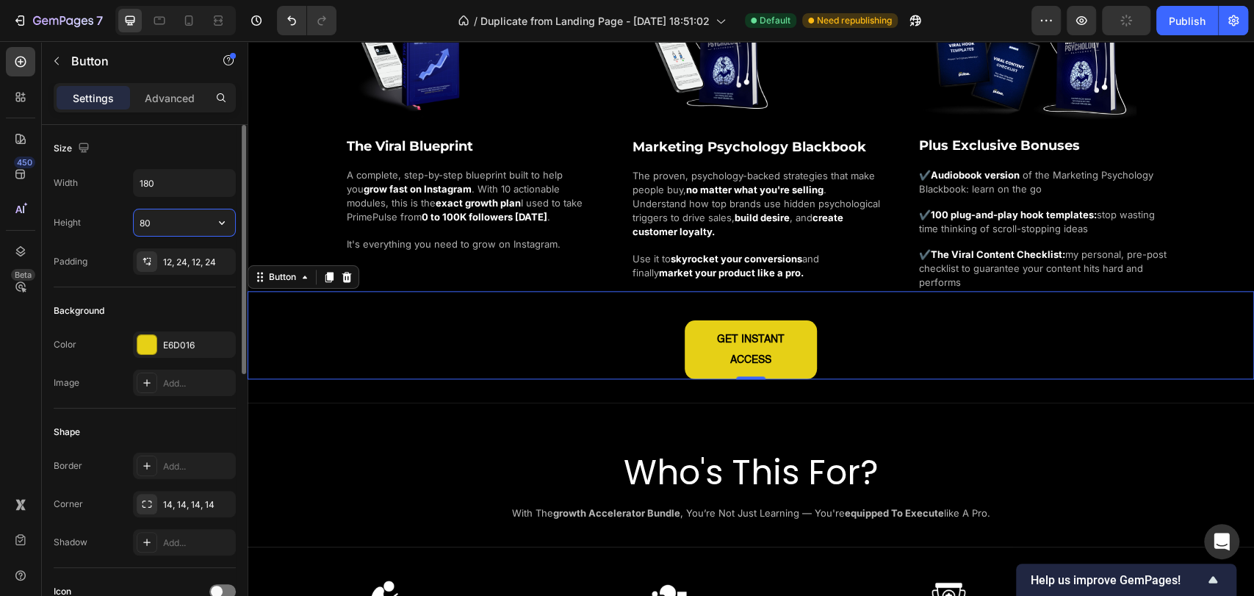
type input "8"
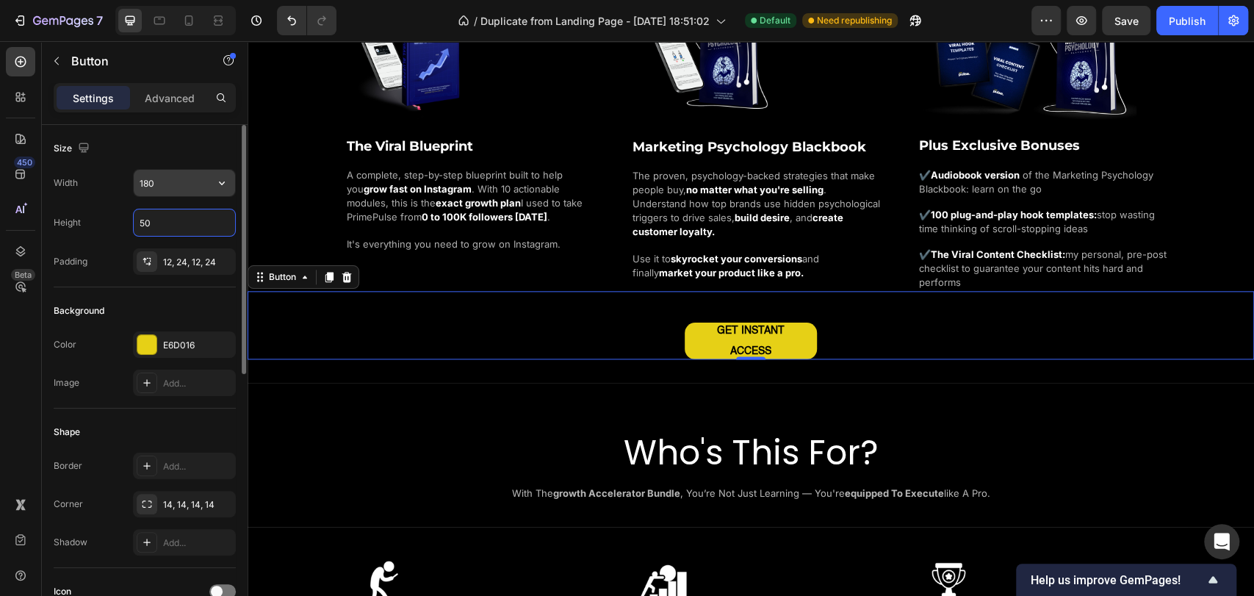
type input "50"
click at [175, 184] on input "180" at bounding box center [184, 183] width 101 height 26
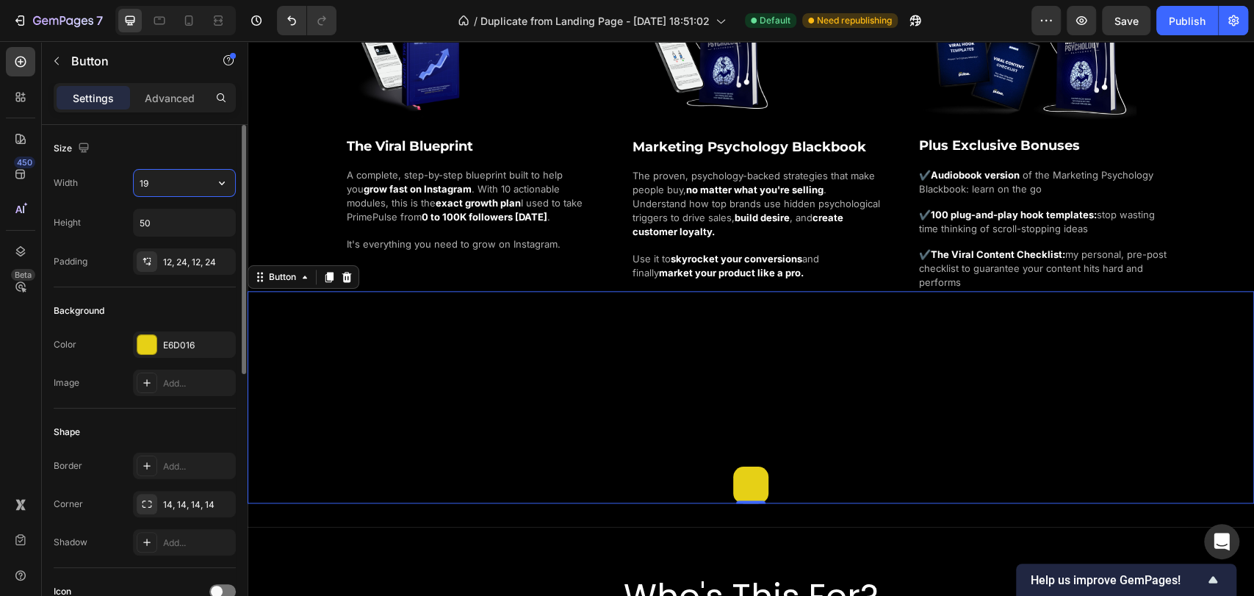
type input "1"
type input "200"
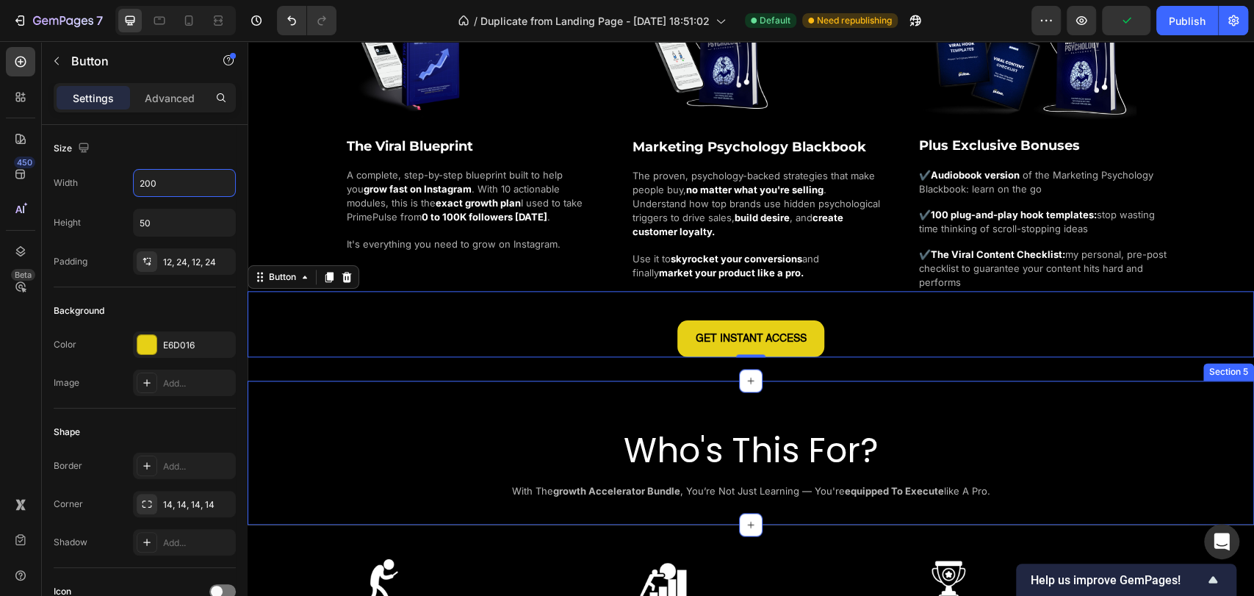
click at [511, 392] on div "Who's This For? Heading with the growth accelerator bundle , you’re not just le…" at bounding box center [751, 453] width 1007 height 145
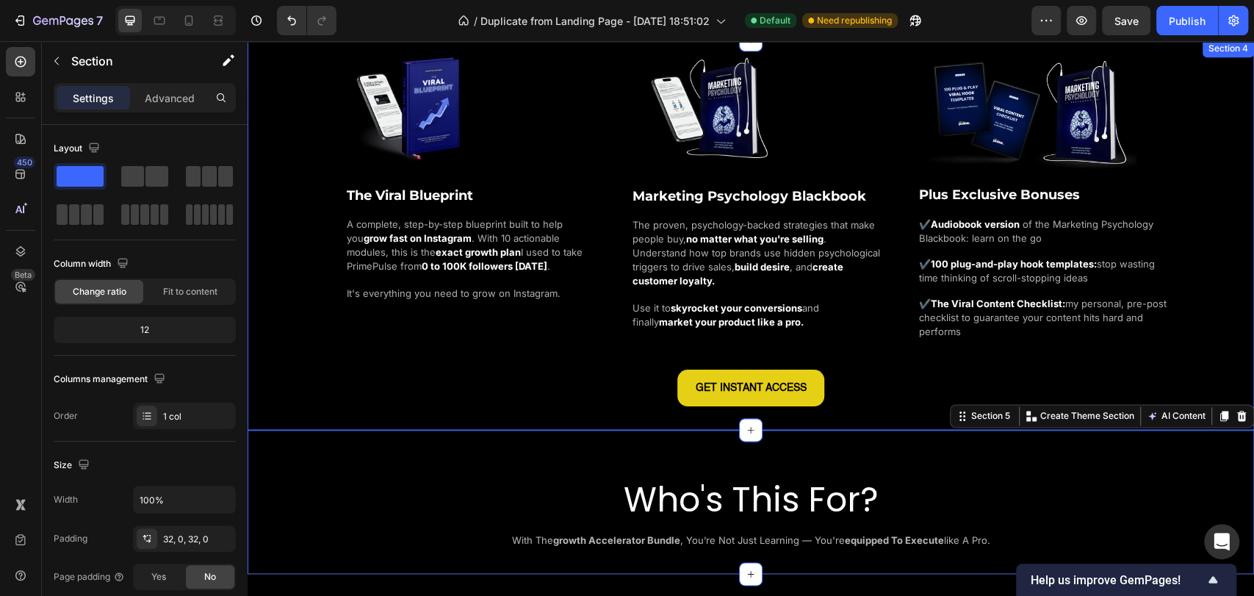
scroll to position [980, 0]
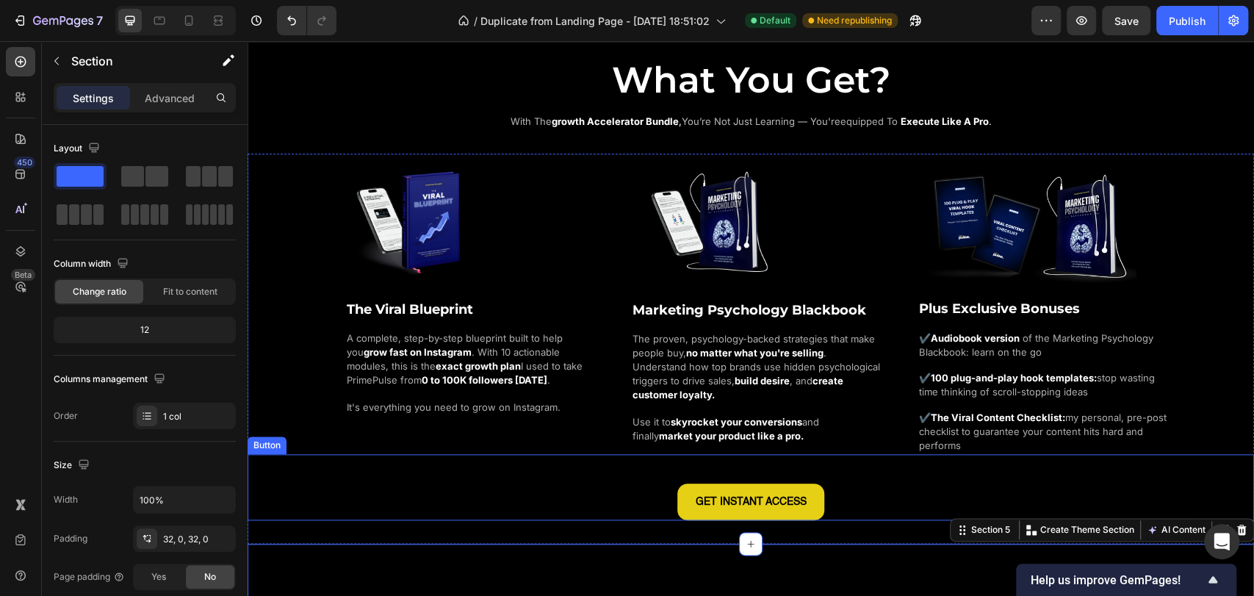
click at [865, 466] on div "GET INSTANT ACCESS Button" at bounding box center [751, 487] width 1007 height 66
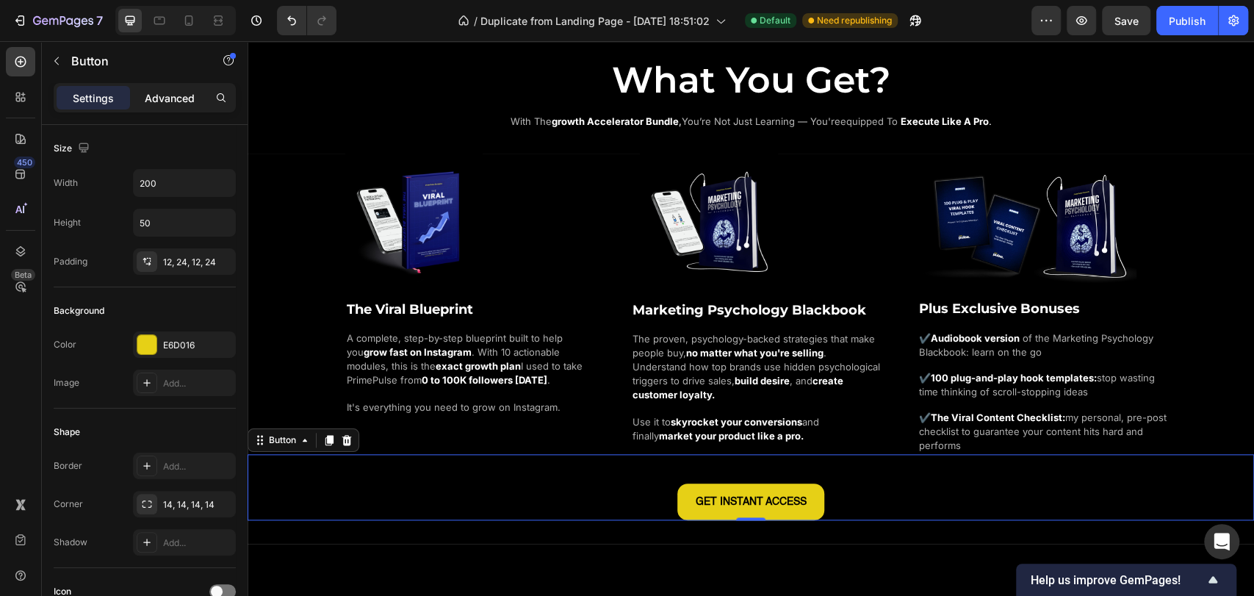
click at [188, 98] on p "Advanced" at bounding box center [170, 97] width 50 height 15
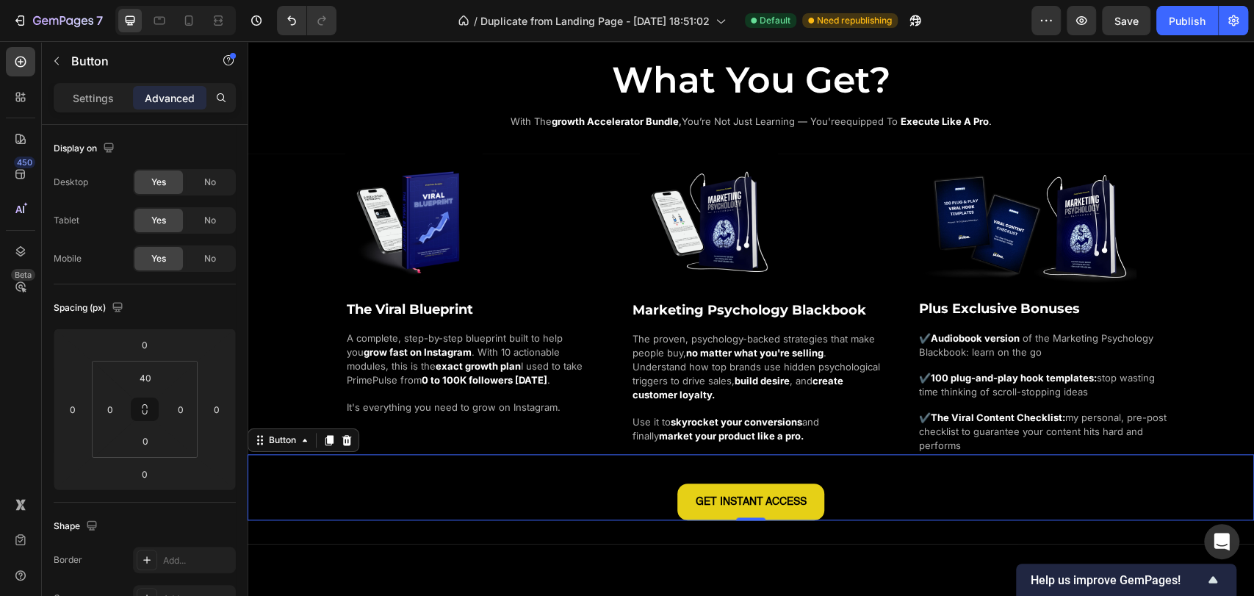
click at [259, 309] on div "Image The Viral Blueprint Heading A complete, step-by-step blueprint built to h…" at bounding box center [751, 337] width 1007 height 366
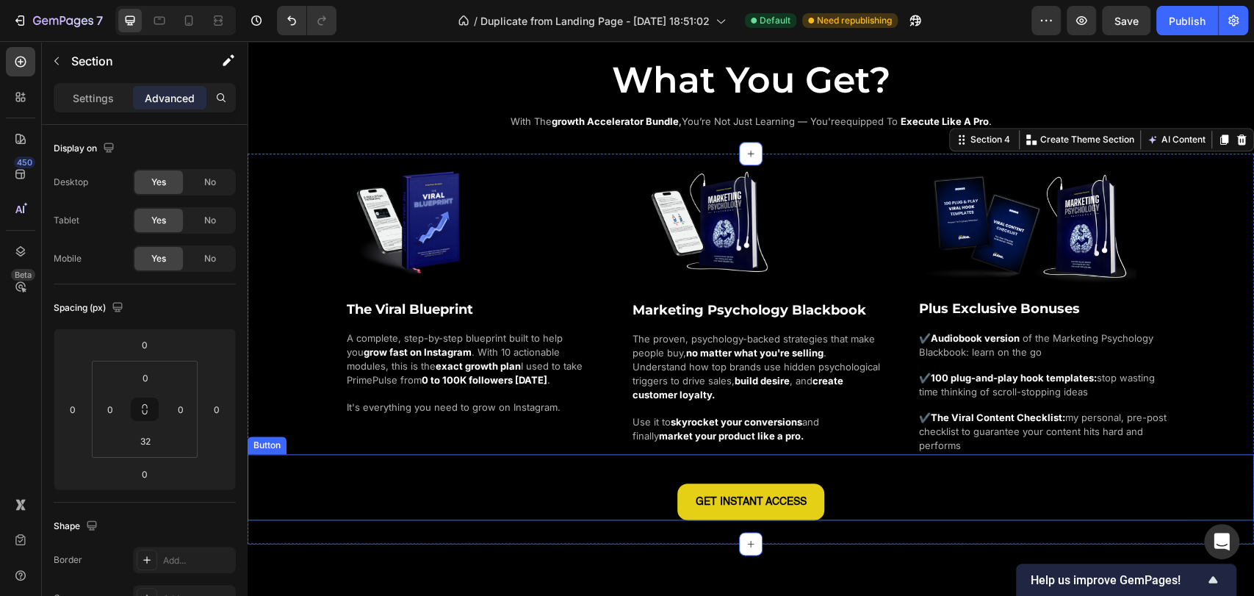
click at [435, 472] on div "GET INSTANT ACCESS Button" at bounding box center [751, 487] width 1007 height 66
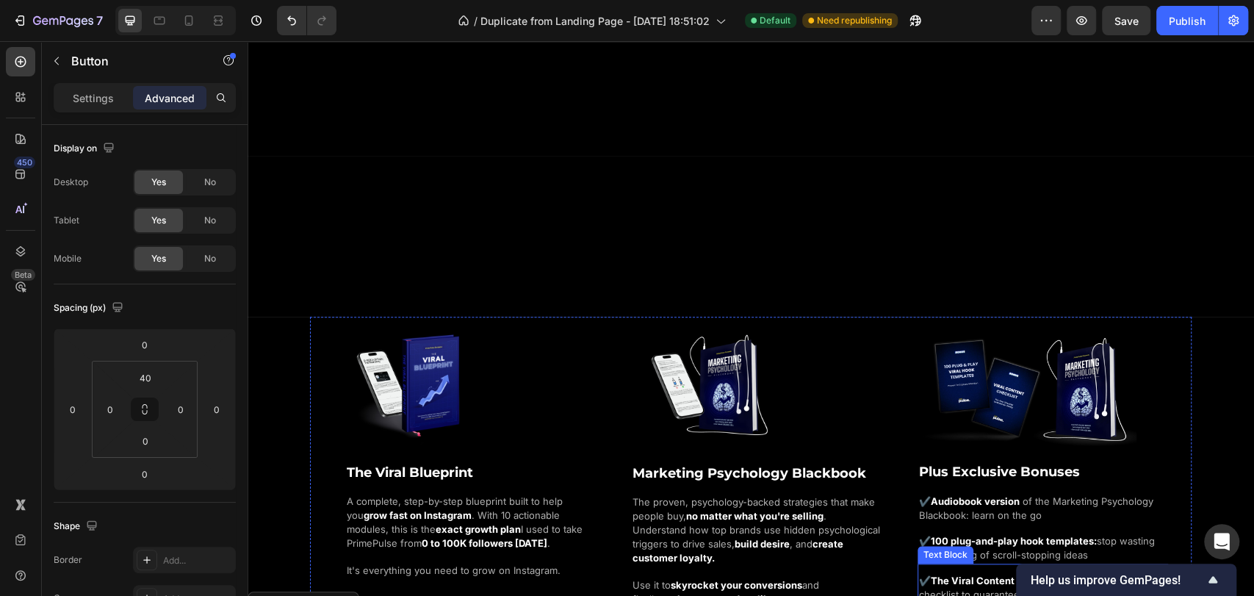
scroll to position [1143, 0]
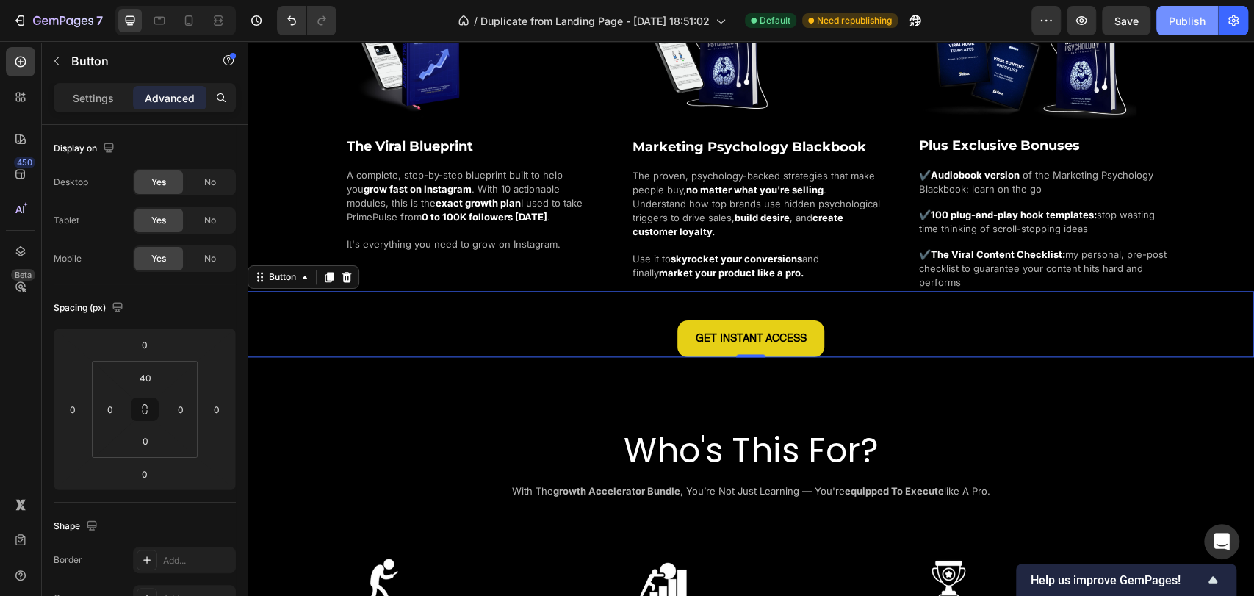
click at [1185, 31] on button "Publish" at bounding box center [1188, 20] width 62 height 29
